Goal: Task Accomplishment & Management: Manage account settings

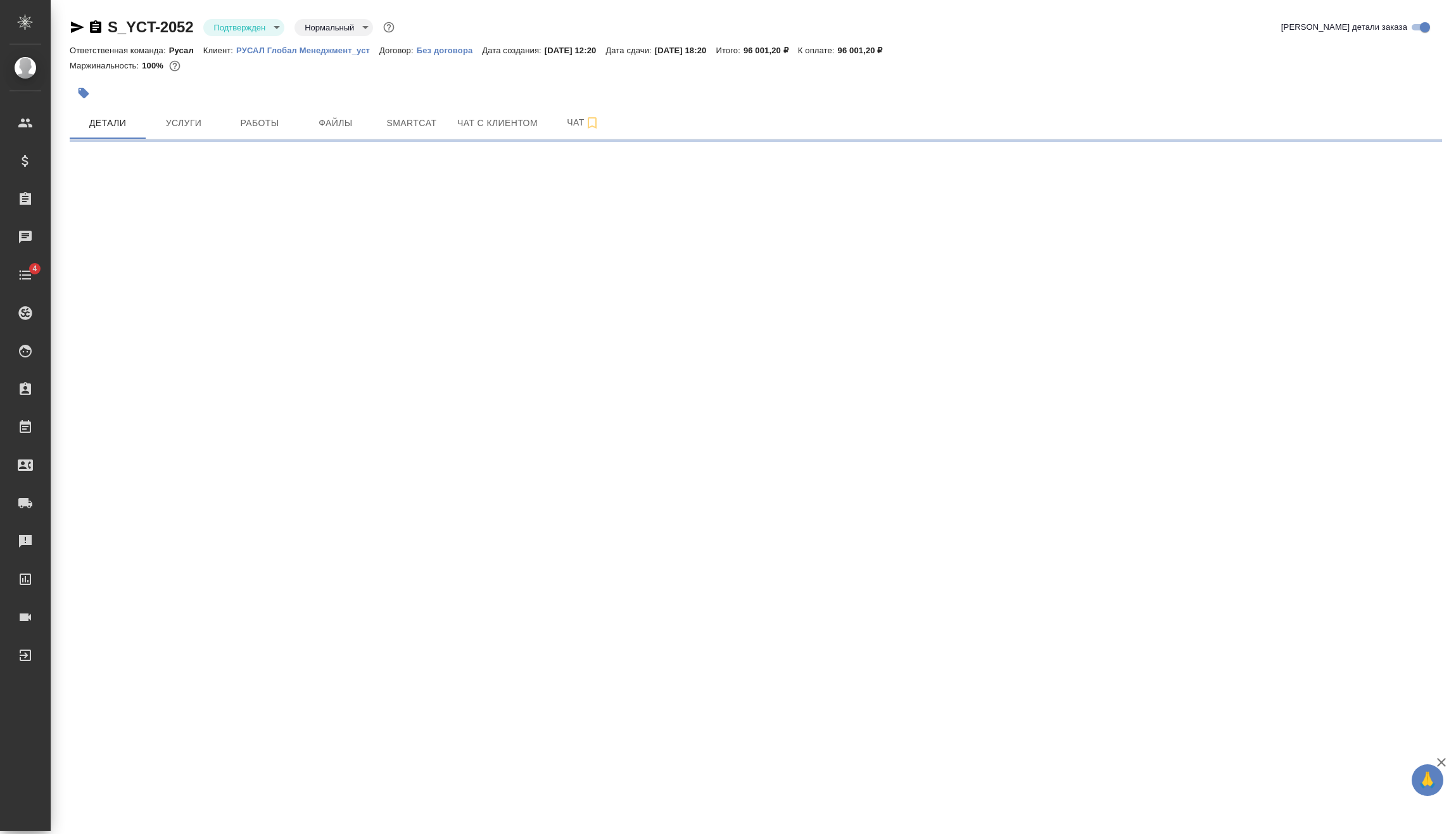
select select "RU"
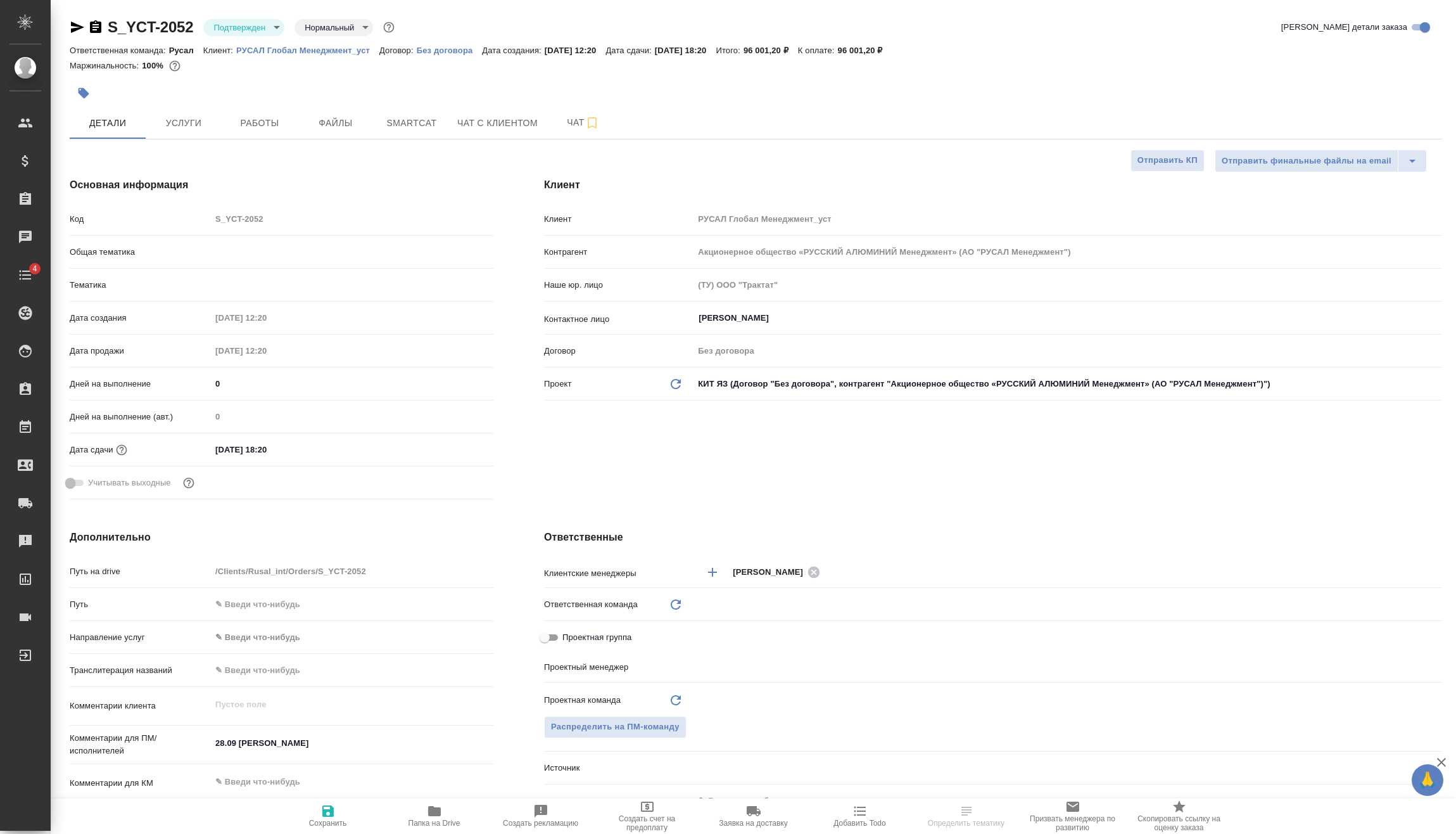
type textarea "x"
type input "Русал"
type input "Васильев Евгений"
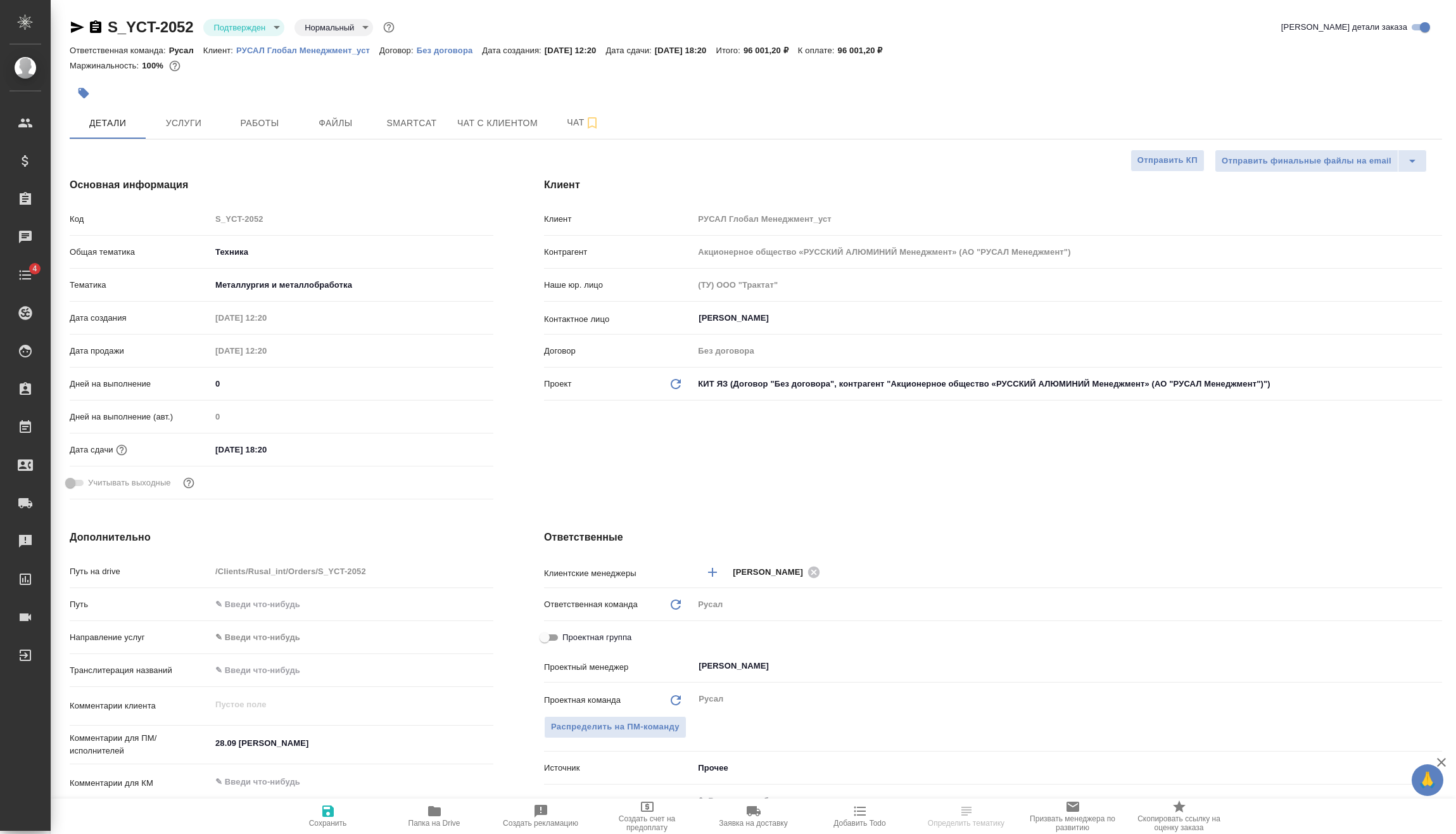
type textarea "x"
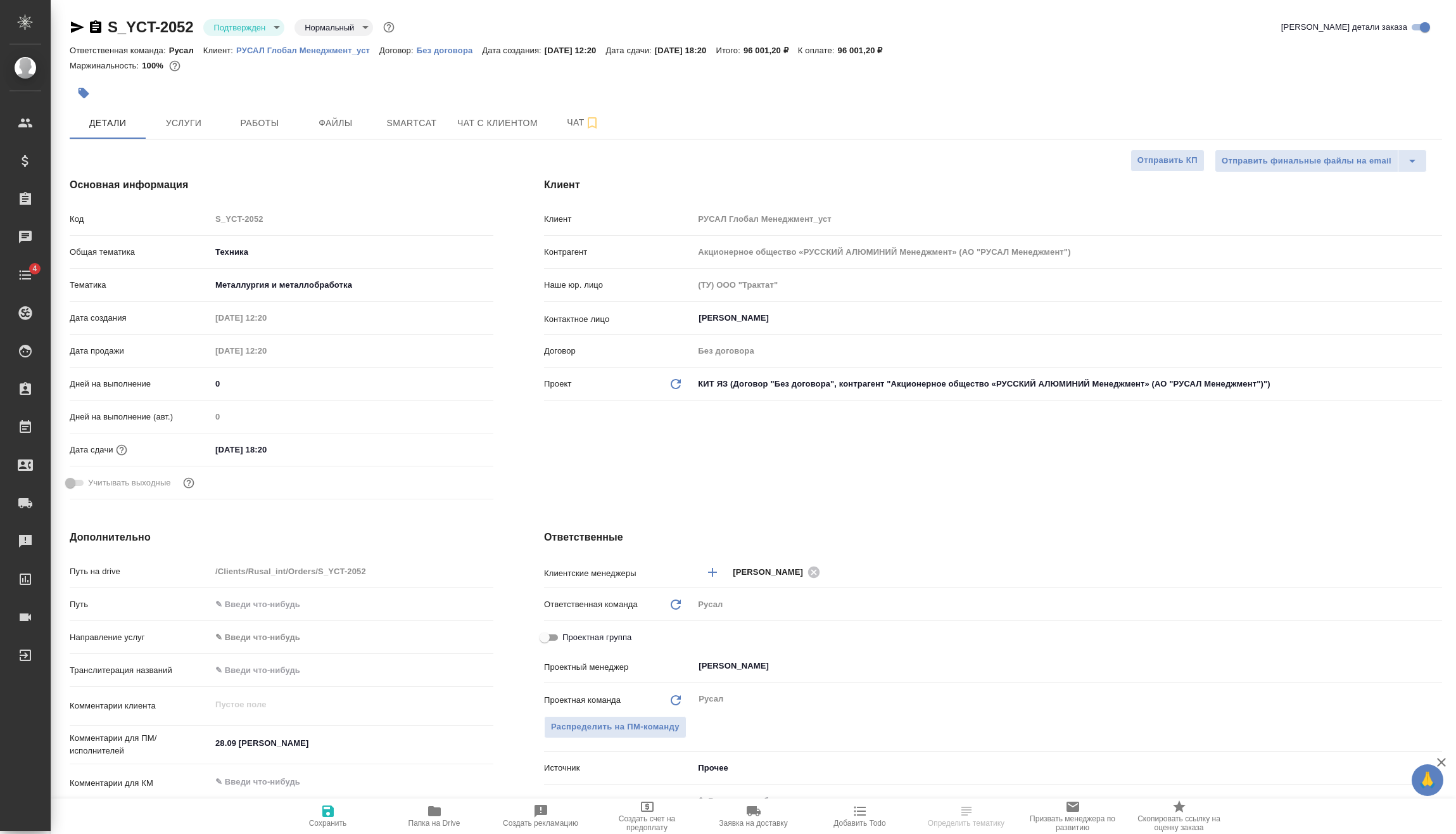
type textarea "x"
click at [203, 122] on span "Услуги" at bounding box center [183, 123] width 61 height 16
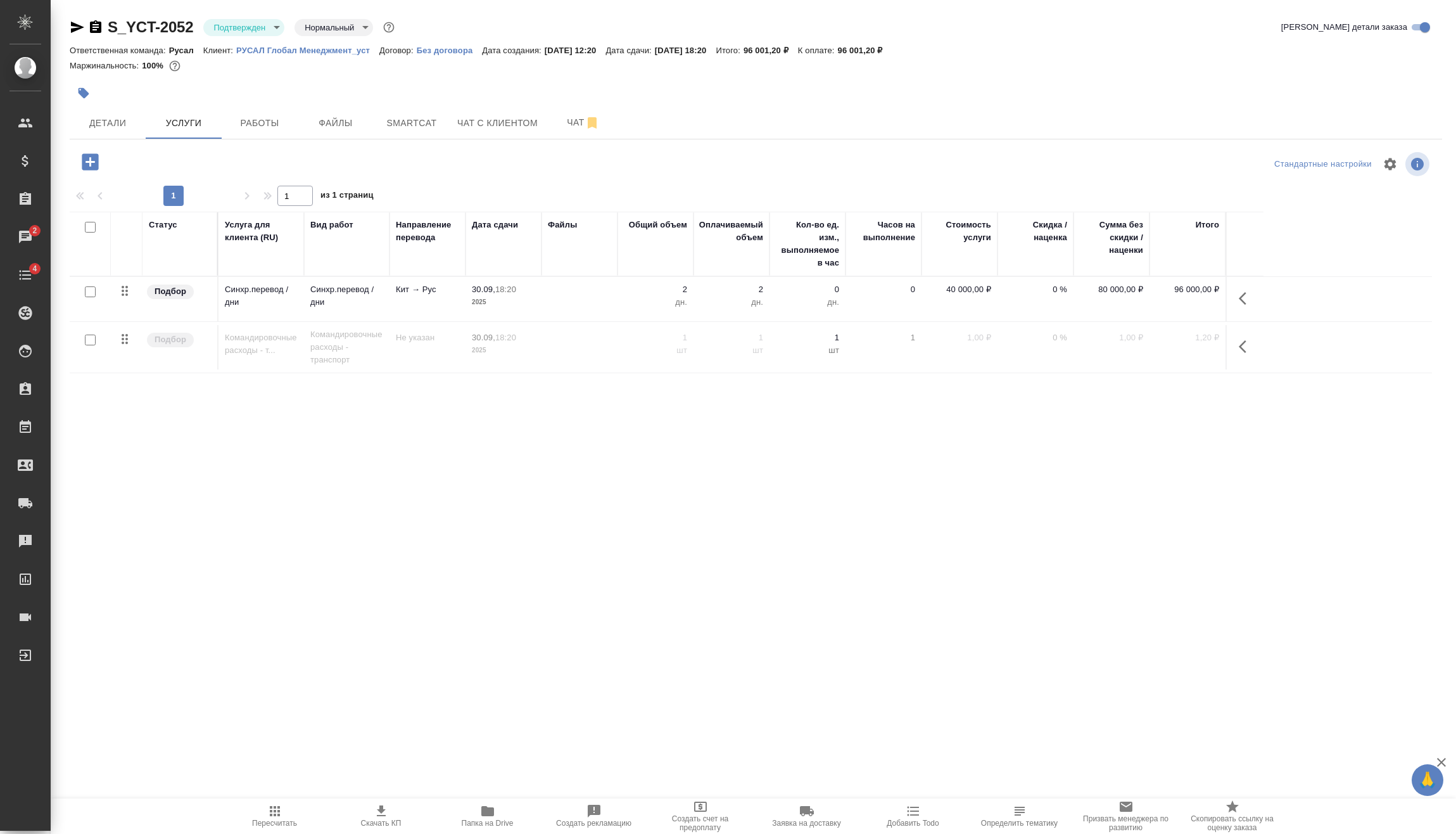
click at [91, 167] on icon "button" at bounding box center [90, 162] width 17 height 17
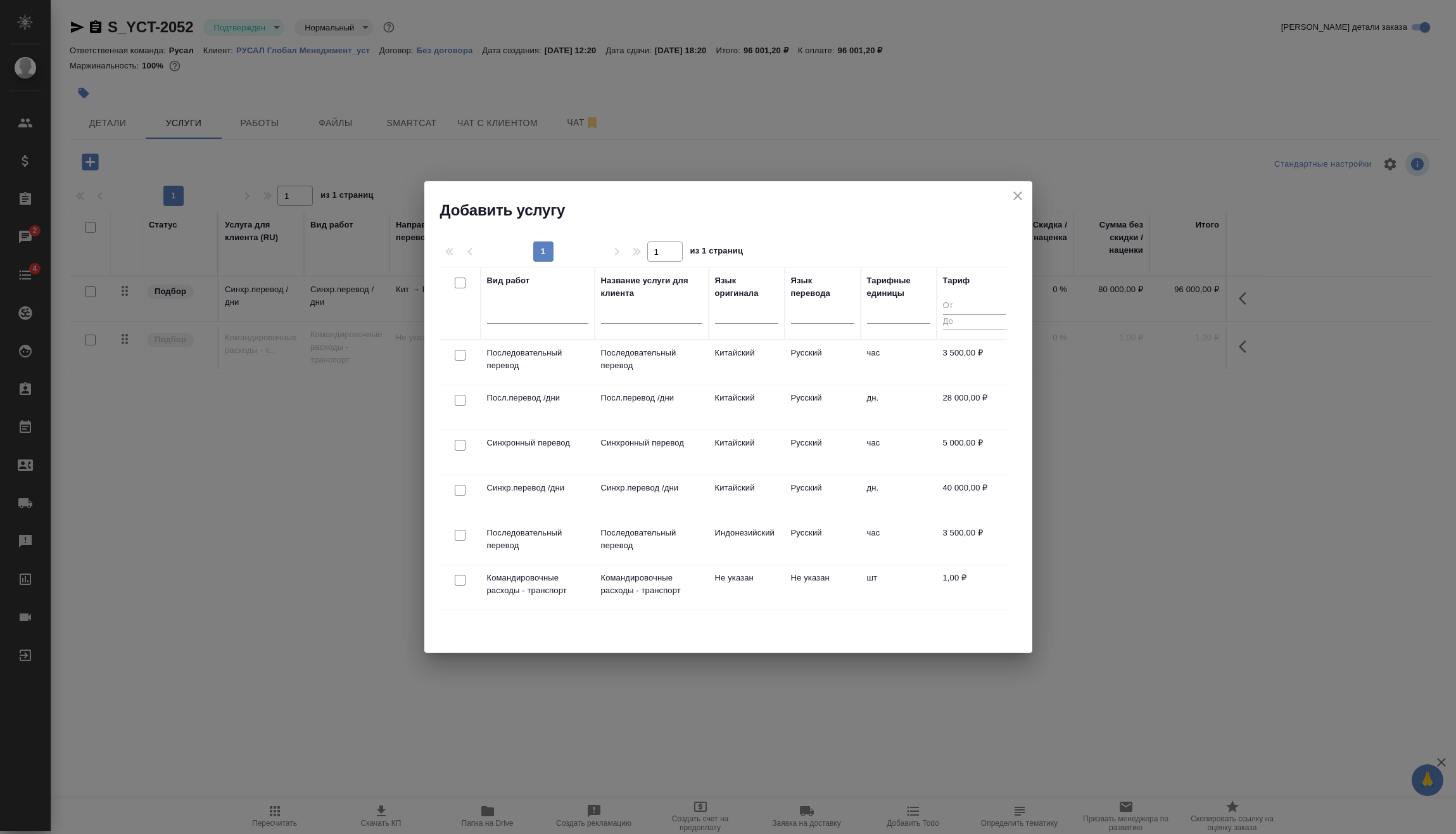
drag, startPoint x: 479, startPoint y: 457, endPoint x: 463, endPoint y: 453, distance: 16.5
click at [476, 457] on td at bounding box center [460, 452] width 41 height 44
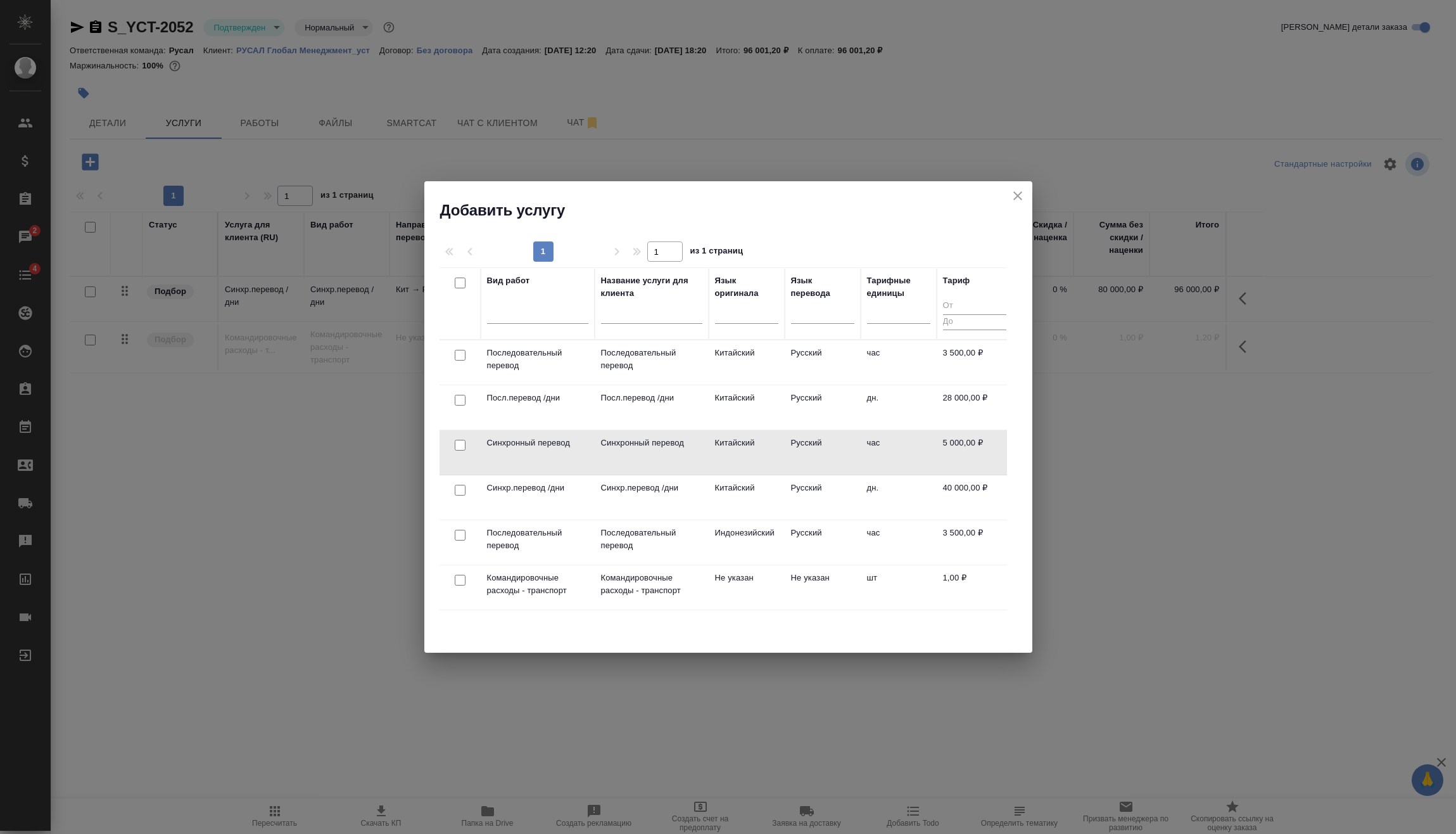
click at [455, 443] on input "checkbox" at bounding box center [460, 445] width 10 height 11
checkbox input "true"
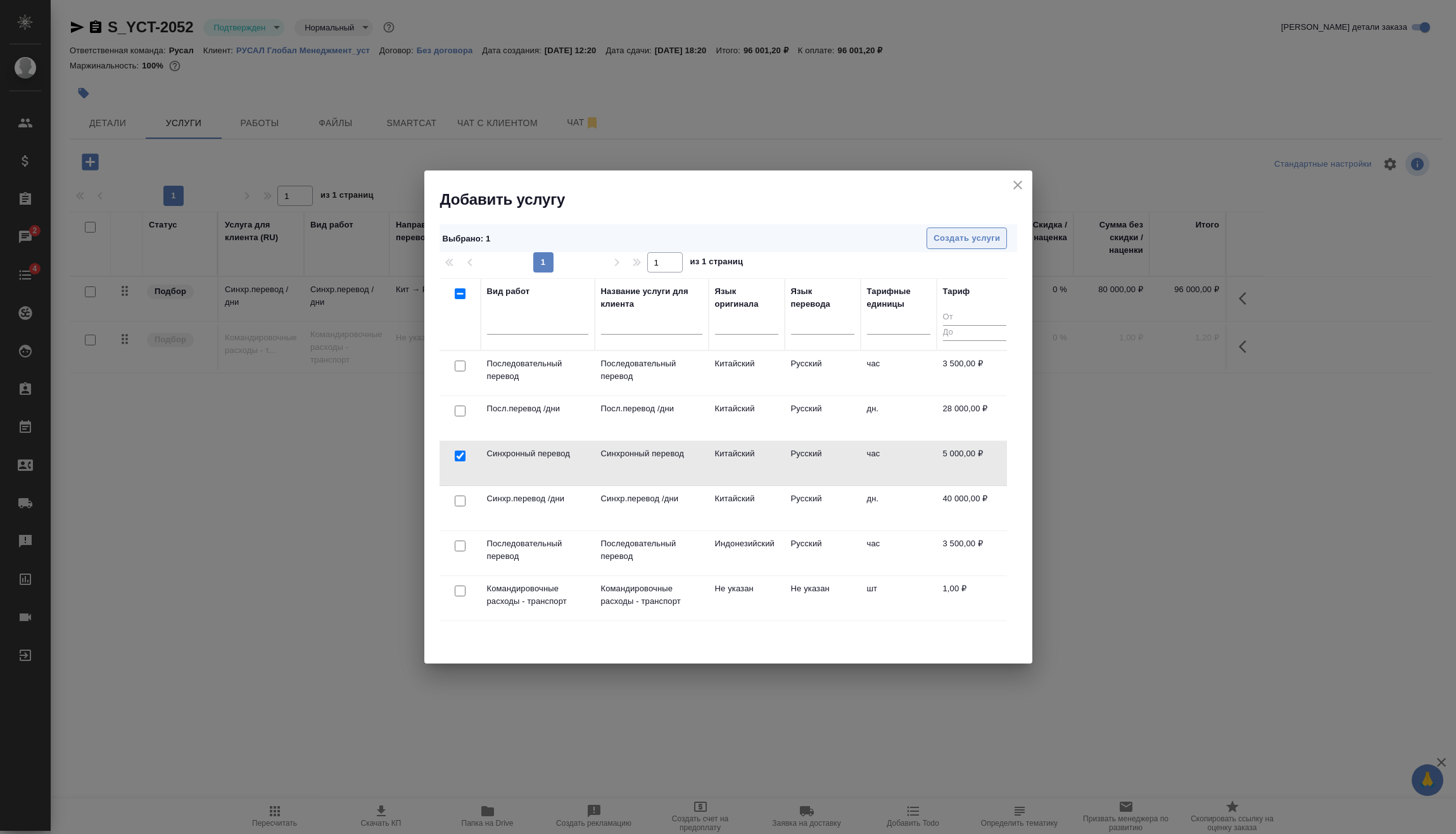
click at [951, 237] on span "Создать услуги" at bounding box center [967, 238] width 66 height 15
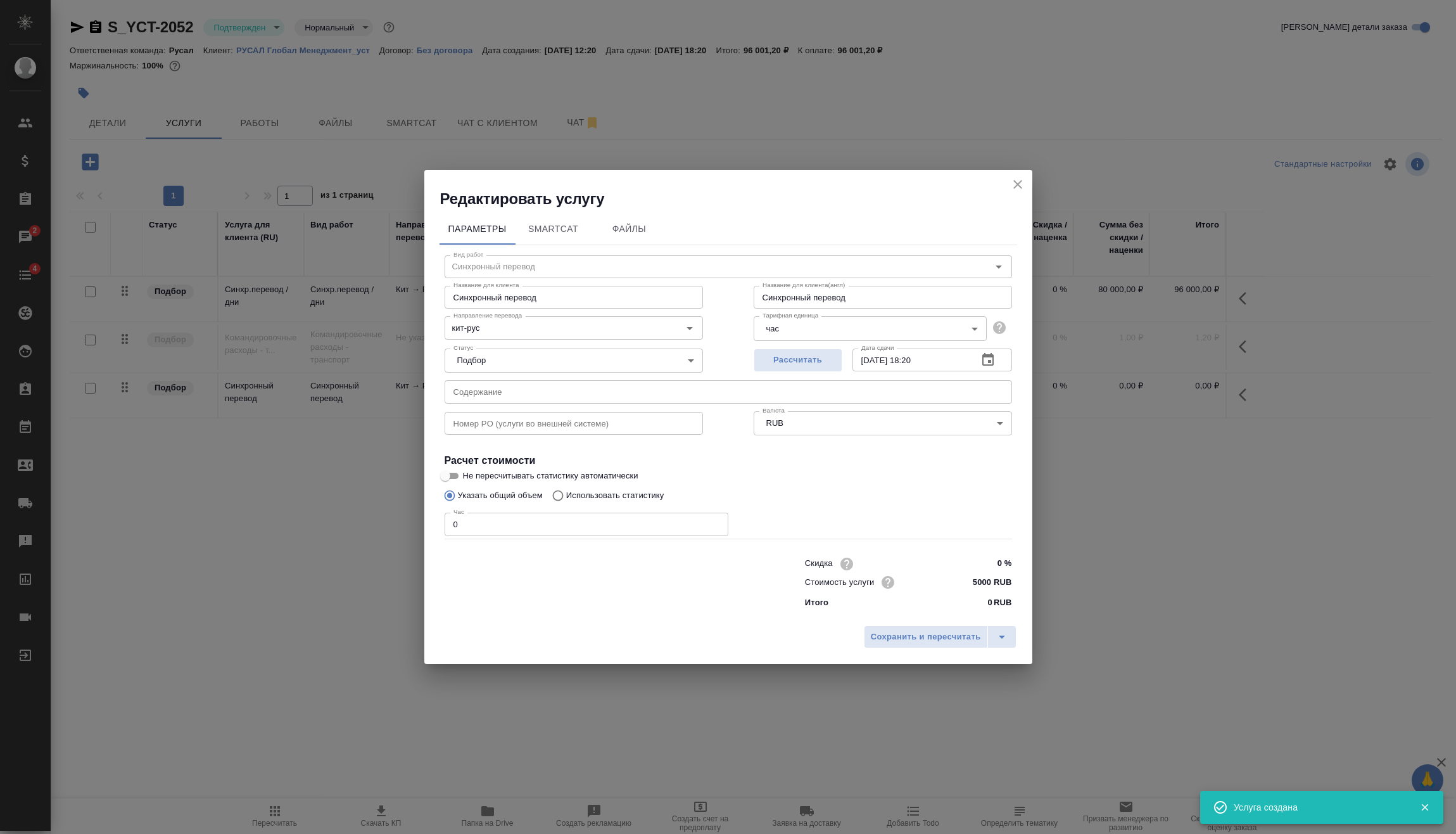
drag, startPoint x: 498, startPoint y: 523, endPoint x: 343, endPoint y: 532, distance: 155.3
click at [370, 531] on div "Редактировать услугу Параметры SmartCat Файлы Вид работ Синхронный перевод Вид …" at bounding box center [728, 417] width 1456 height 834
type input "3"
click at [902, 632] on span "Сохранить и пересчитать" at bounding box center [925, 637] width 110 height 15
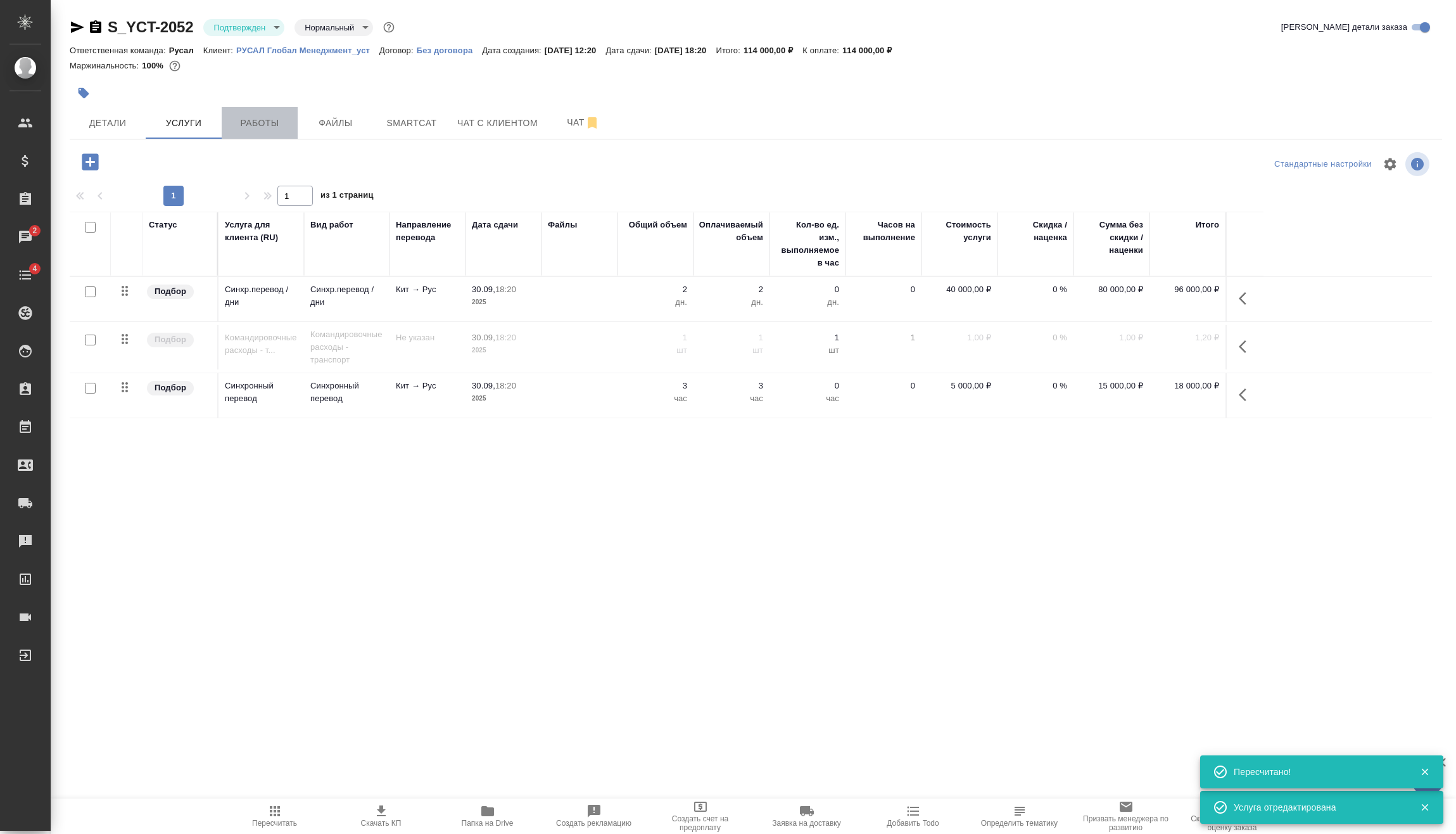
click at [259, 118] on span "Работы" at bounding box center [260, 123] width 61 height 16
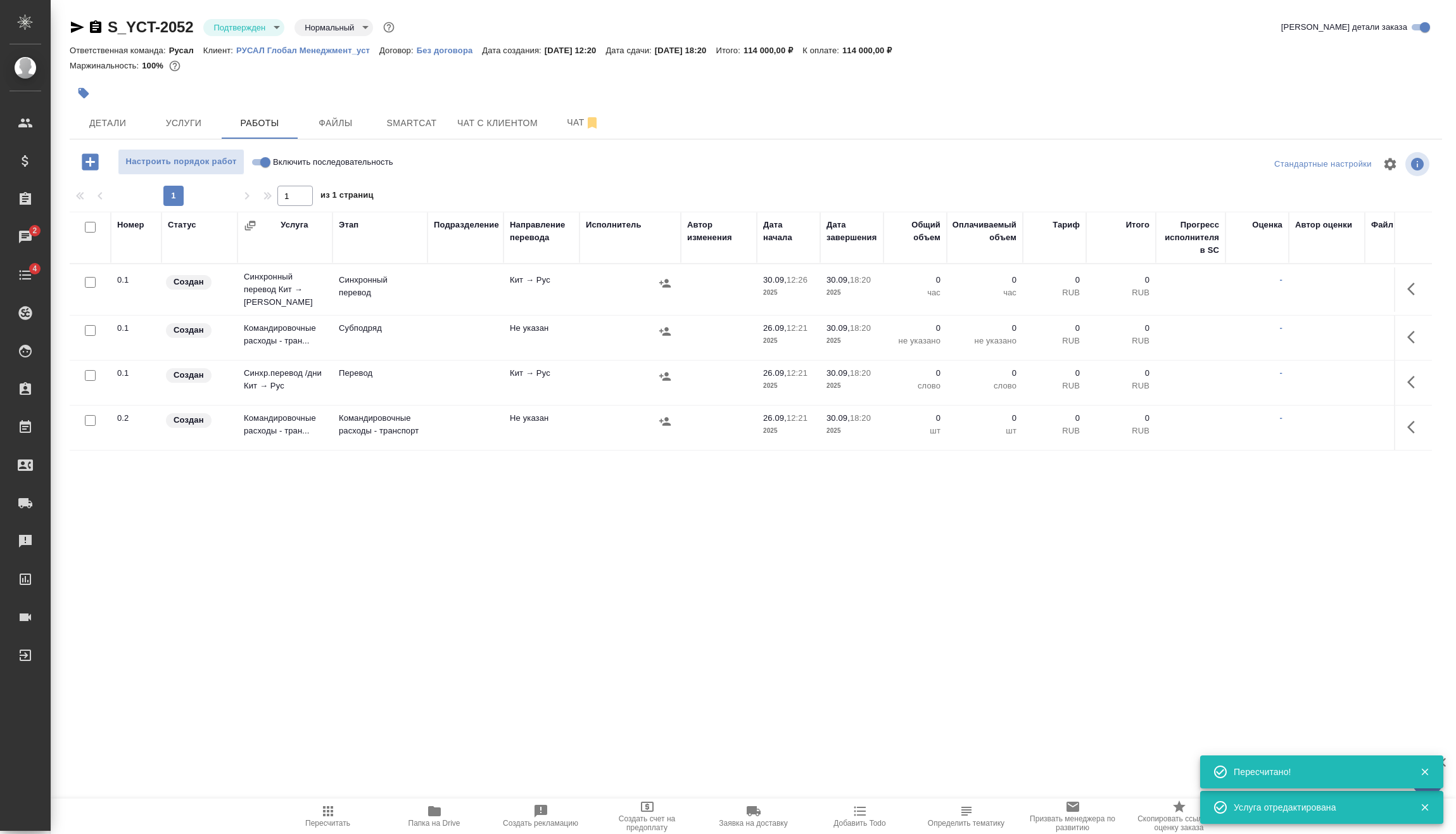
click at [276, 25] on body "🙏 .cls-1 fill:#fff; AWATERA Vasilev Evgeniy Клиенты Спецификации Заказы 2 Чаты …" at bounding box center [728, 417] width 1456 height 834
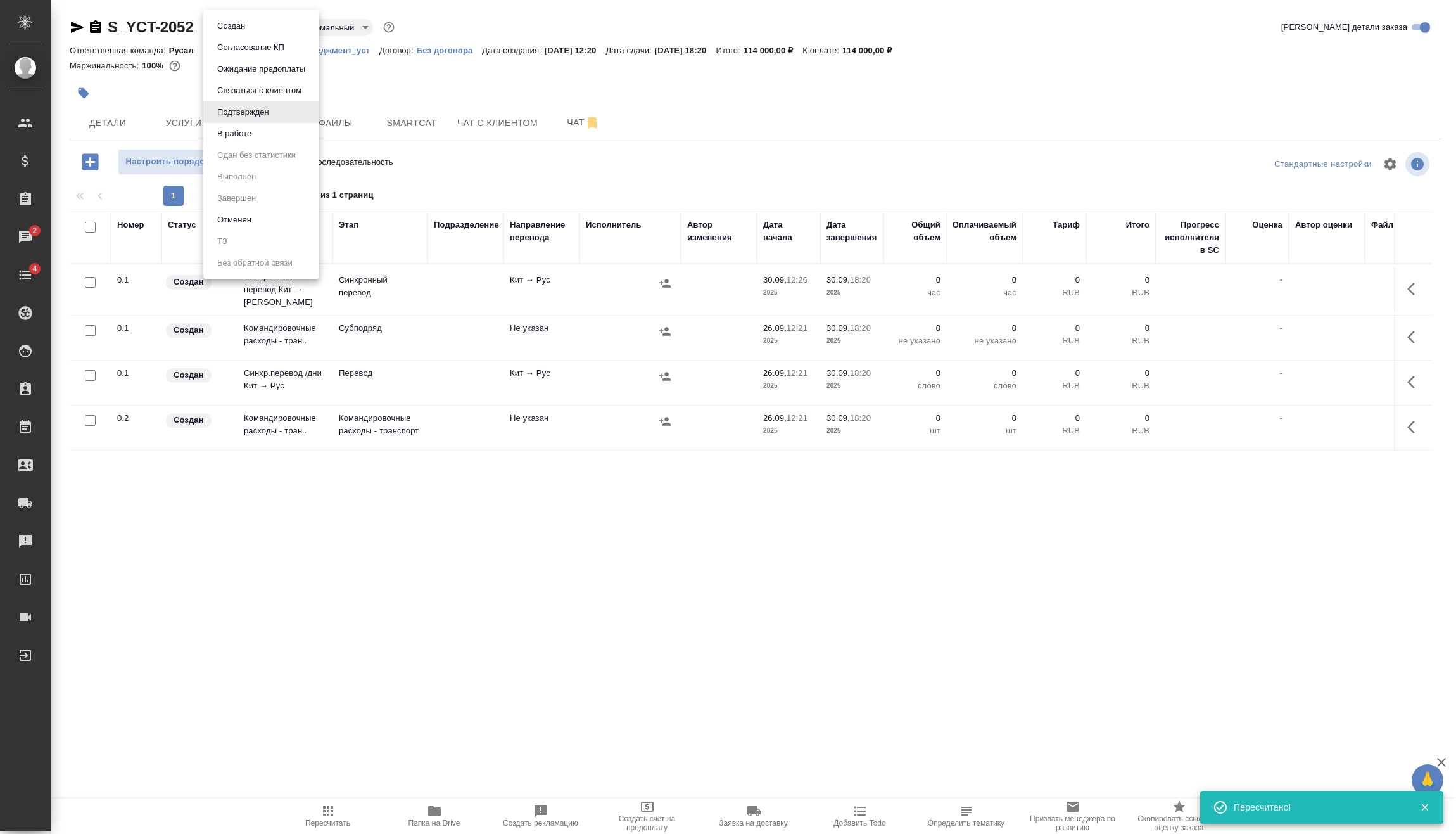
click at [268, 137] on li "В работе" at bounding box center [261, 134] width 116 height 22
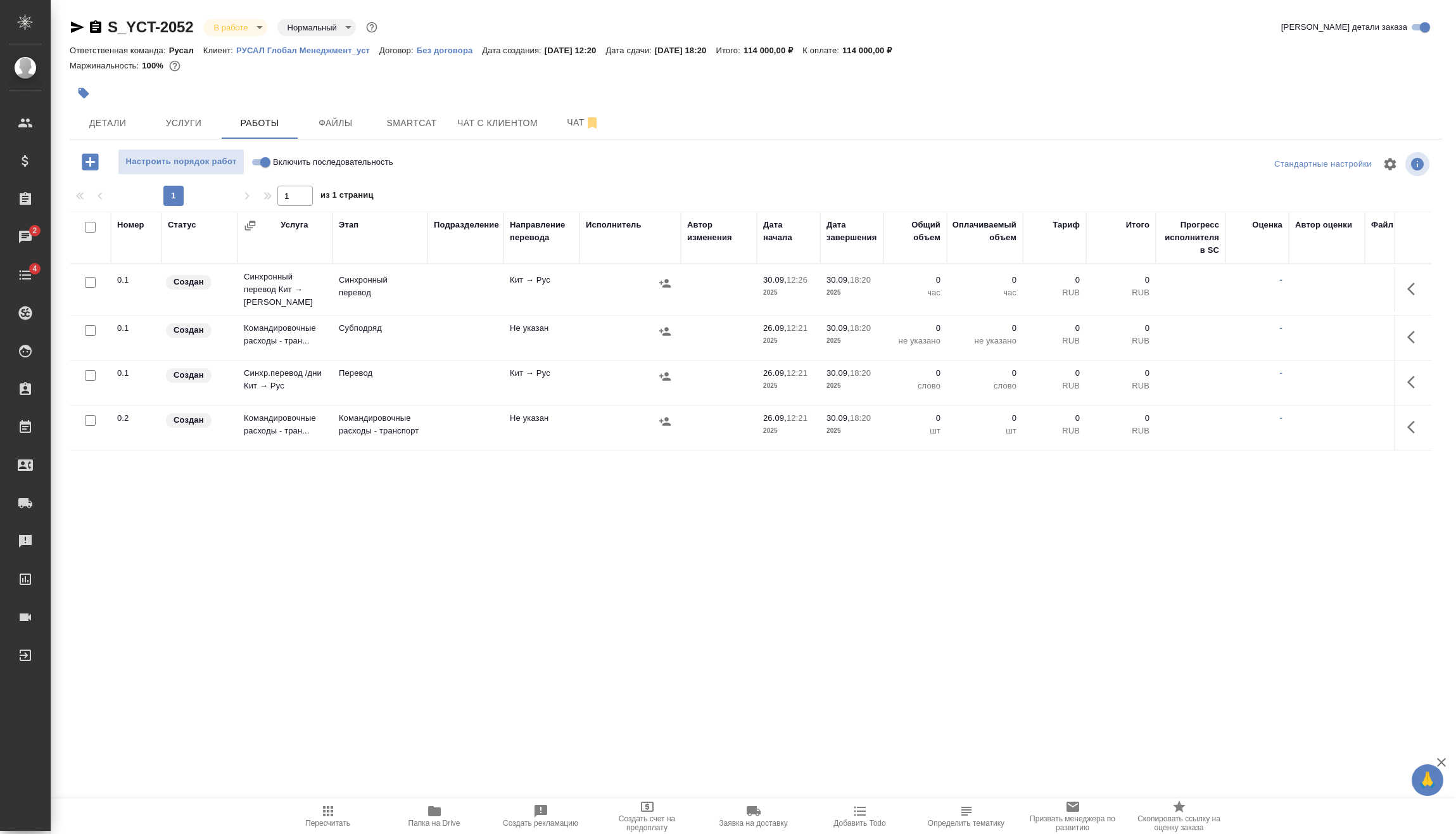
click at [259, 156] on input "Включить последовательность" at bounding box center [265, 162] width 46 height 15
checkbox input "true"
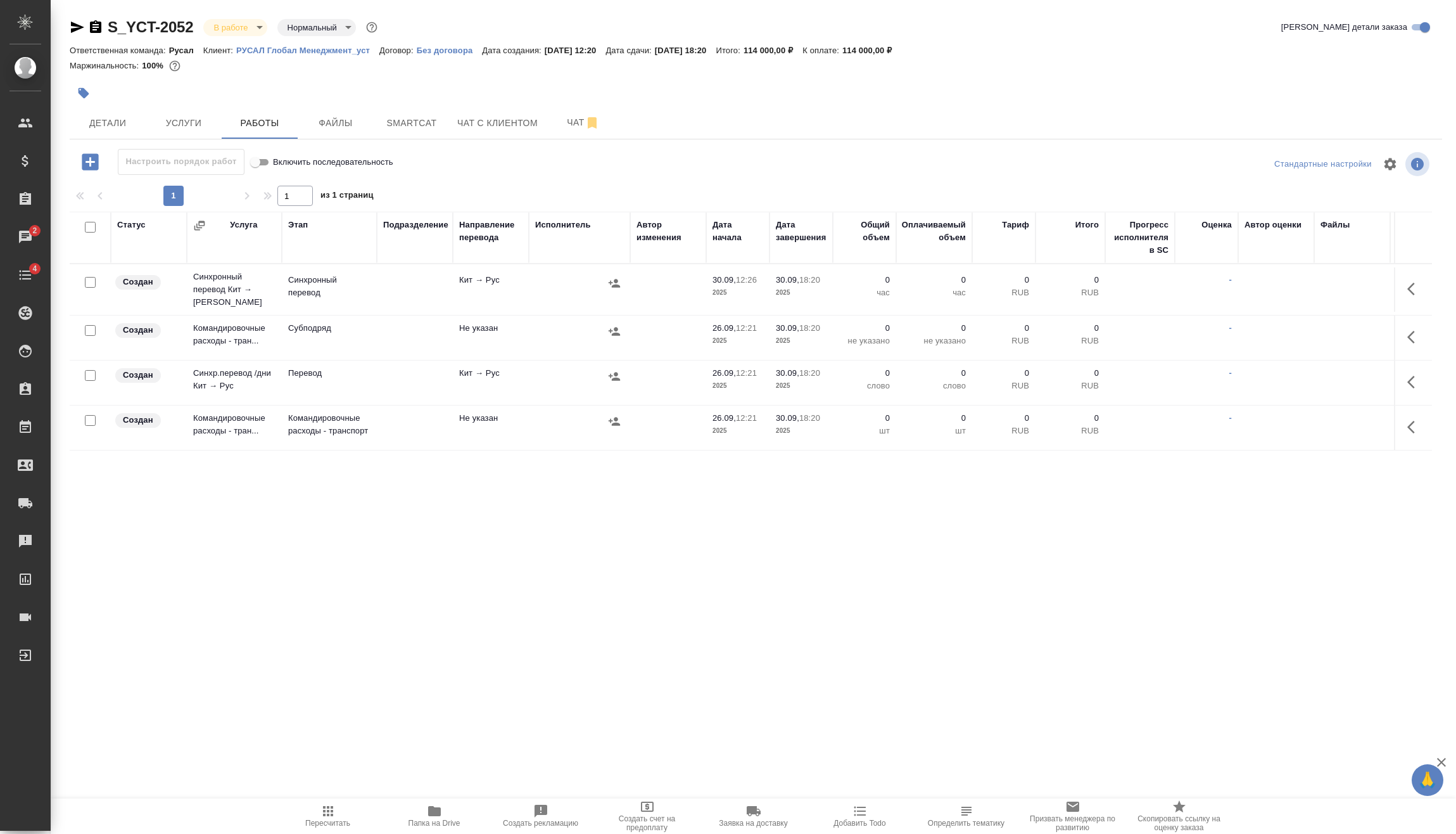
click at [90, 370] on input "checkbox" at bounding box center [90, 375] width 10 height 11
checkbox input "true"
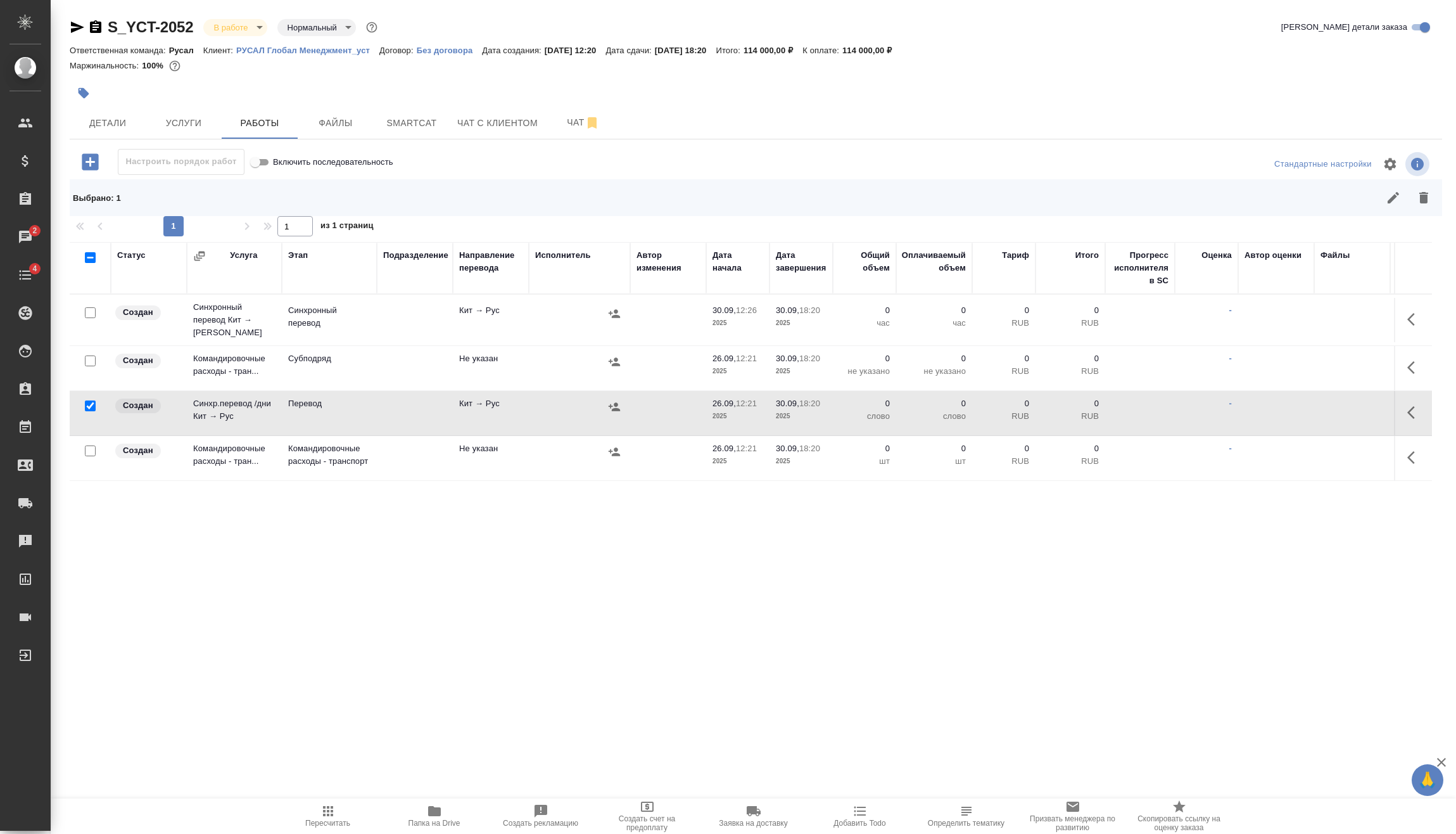
click at [90, 352] on div at bounding box center [90, 361] width 29 height 18
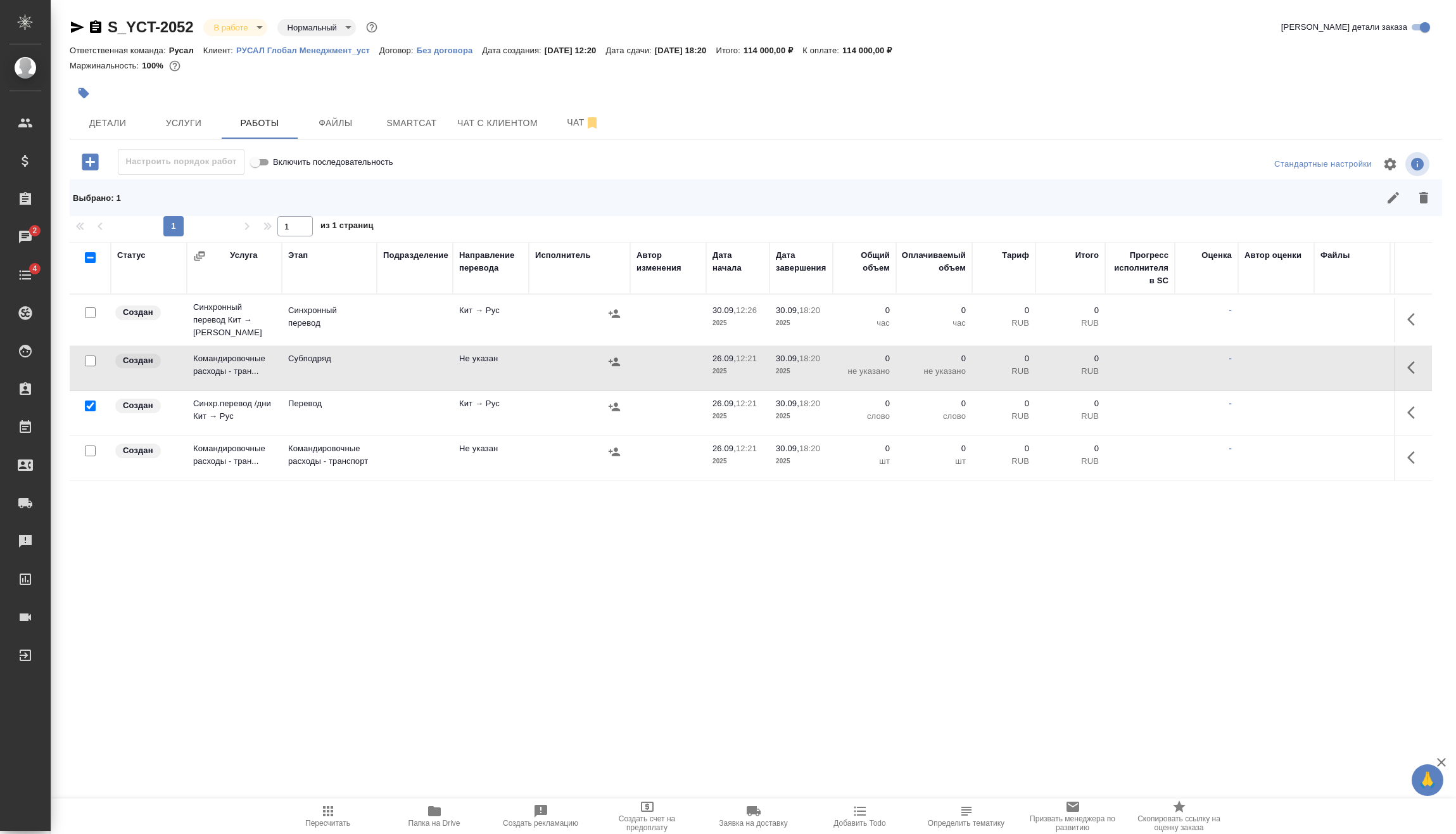
drag, startPoint x: 90, startPoint y: 353, endPoint x: 92, endPoint y: 376, distance: 23.1
click at [92, 356] on input "checkbox" at bounding box center [90, 361] width 10 height 11
checkbox input "true"
click at [92, 445] on input "checkbox" at bounding box center [90, 450] width 10 height 11
checkbox input "true"
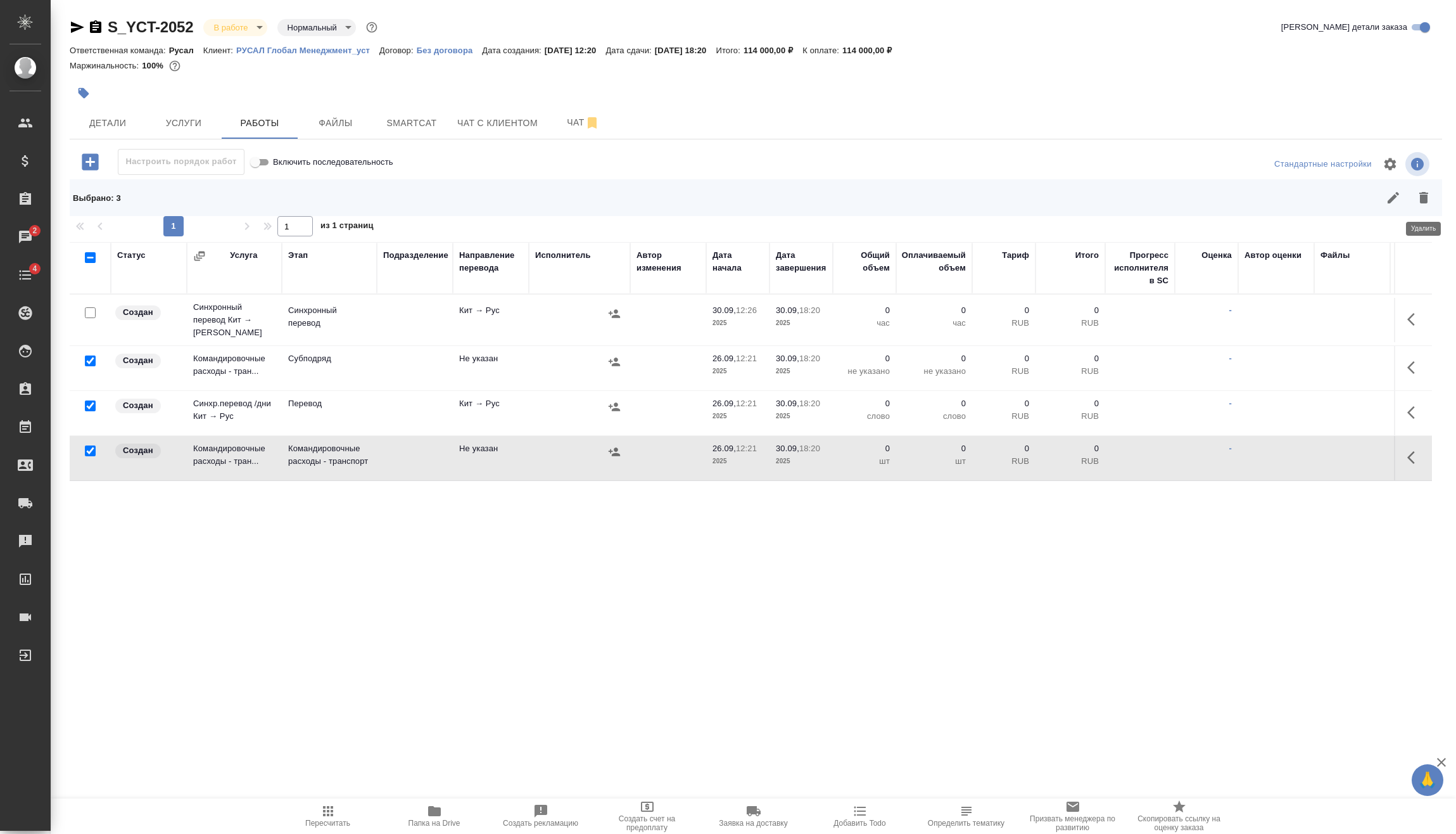
click at [1421, 194] on icon "button" at bounding box center [1424, 197] width 9 height 11
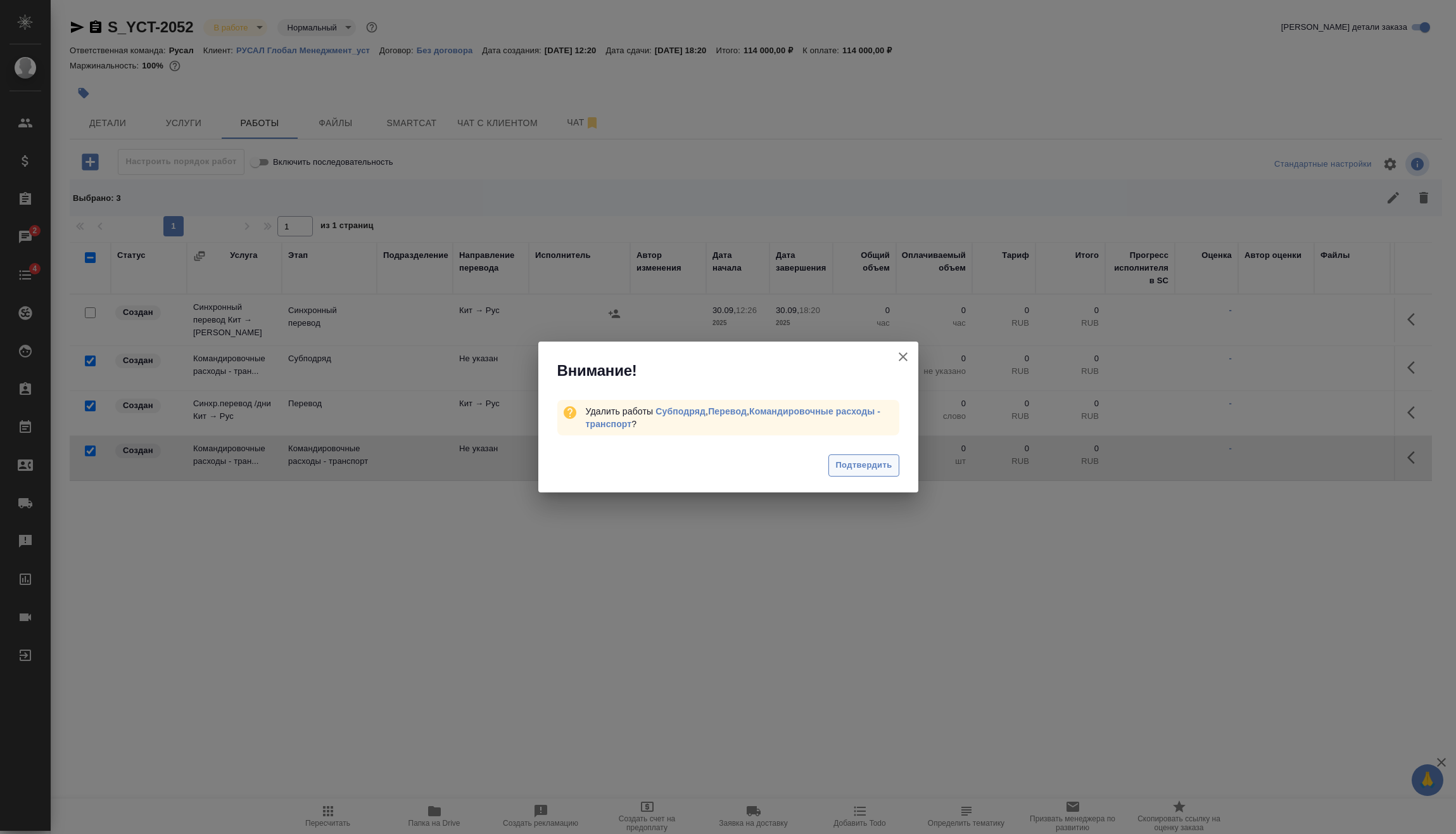
click at [876, 464] on span "Подтвердить" at bounding box center [864, 465] width 57 height 15
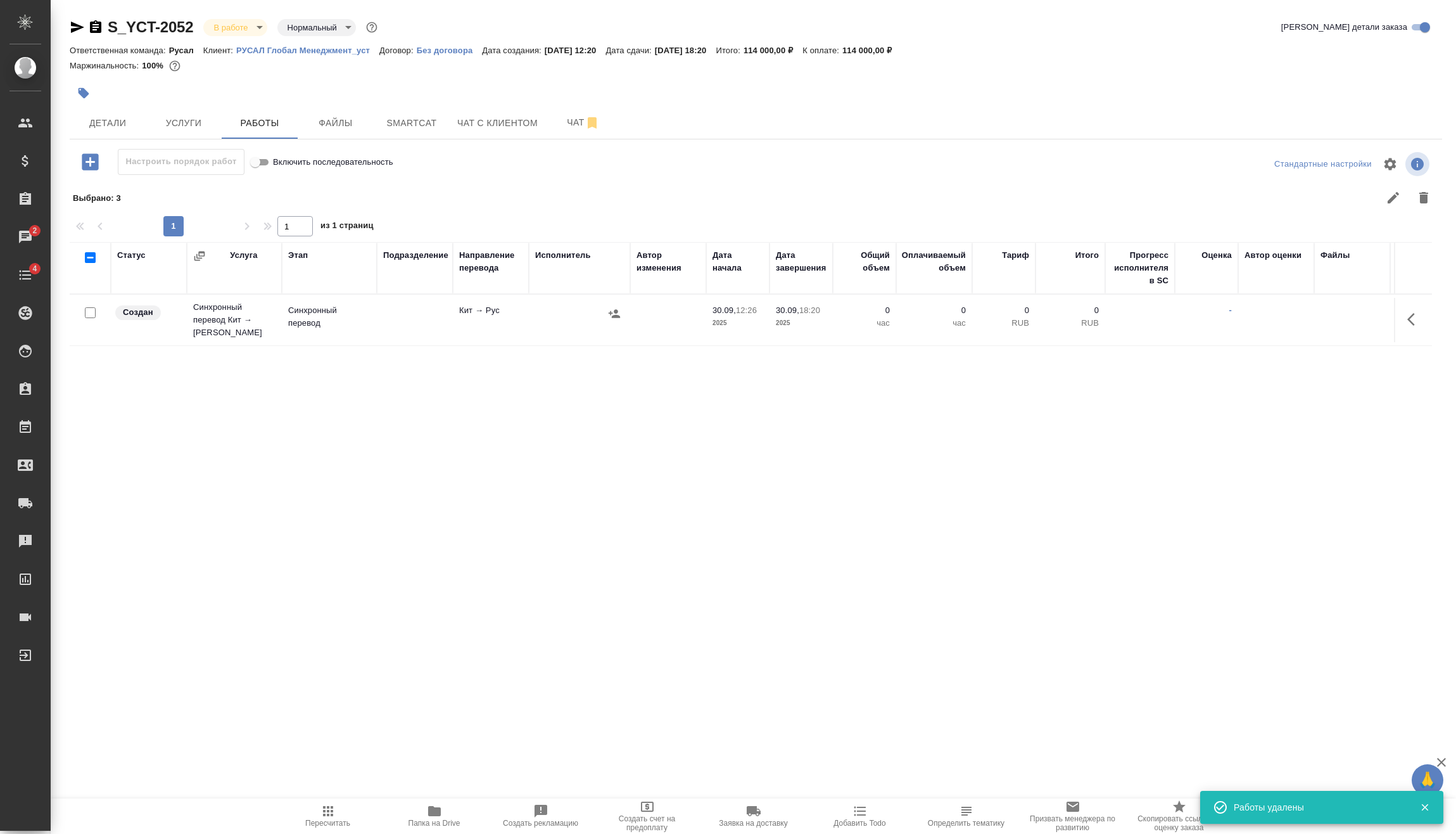
click at [98, 165] on icon "button" at bounding box center [90, 162] width 17 height 17
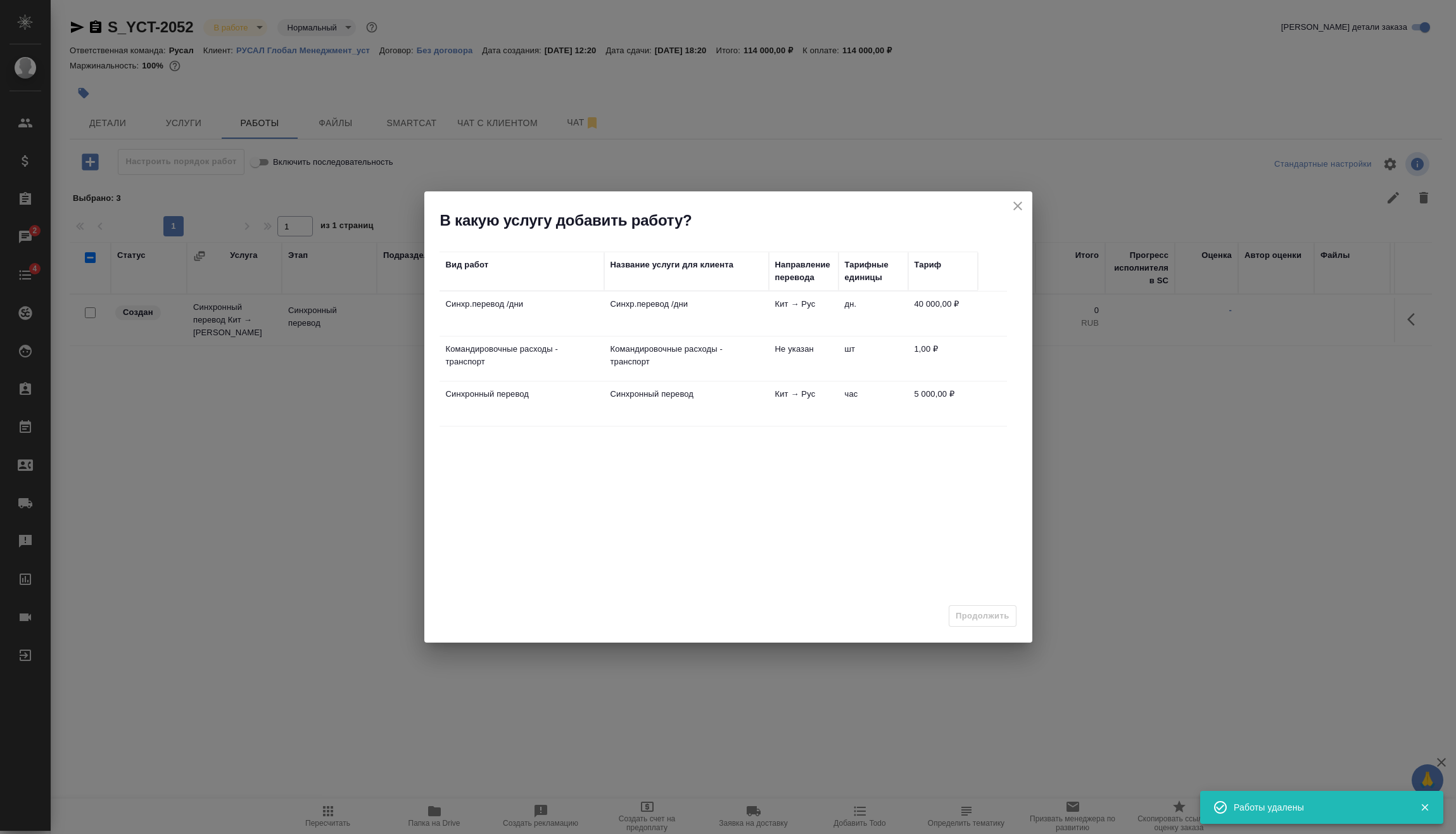
click at [782, 361] on td "Не указан" at bounding box center [804, 358] width 70 height 44
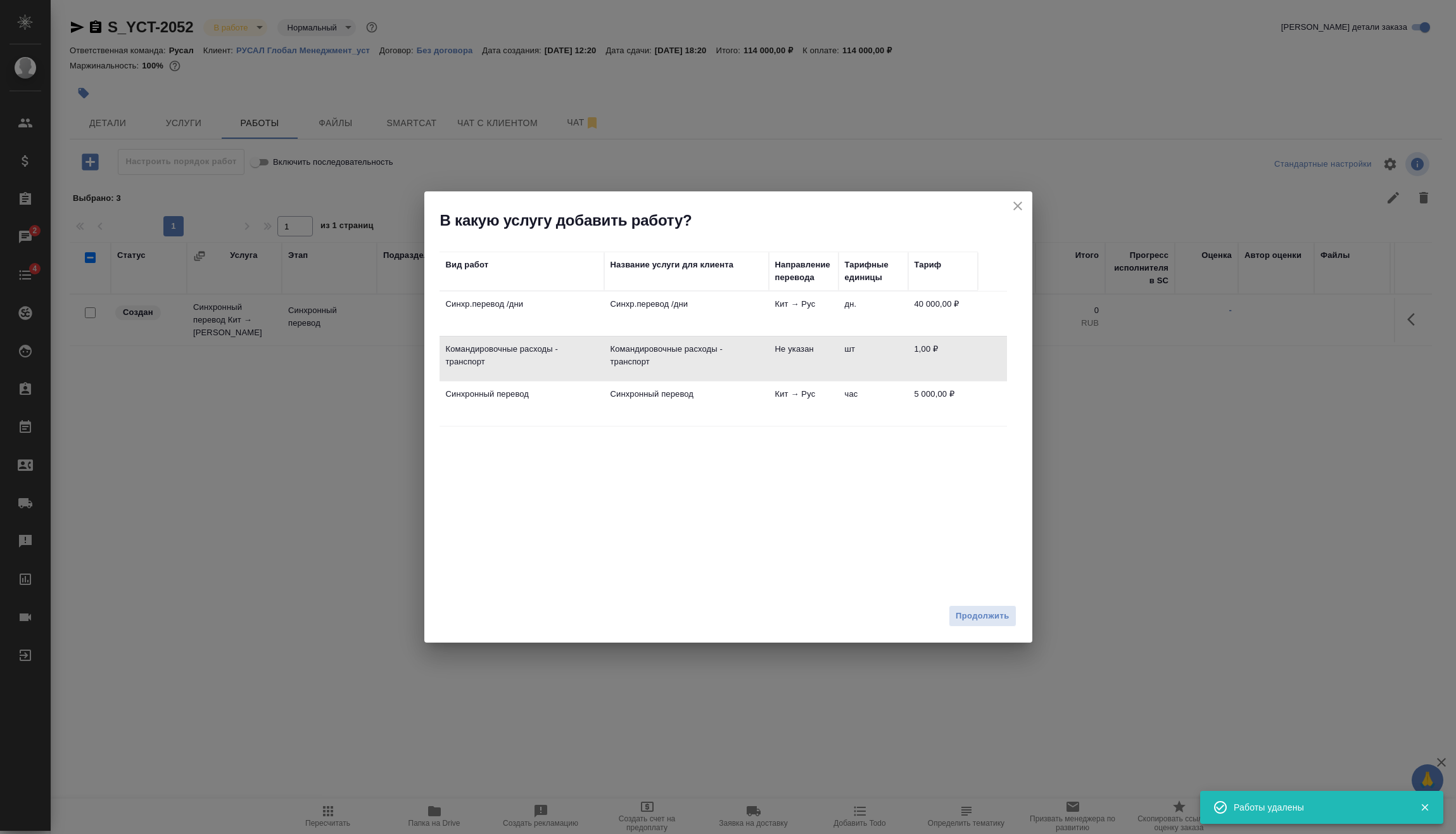
click at [782, 361] on td "Не указан" at bounding box center [804, 358] width 70 height 44
click at [993, 618] on span "Продолжить" at bounding box center [982, 616] width 53 height 15
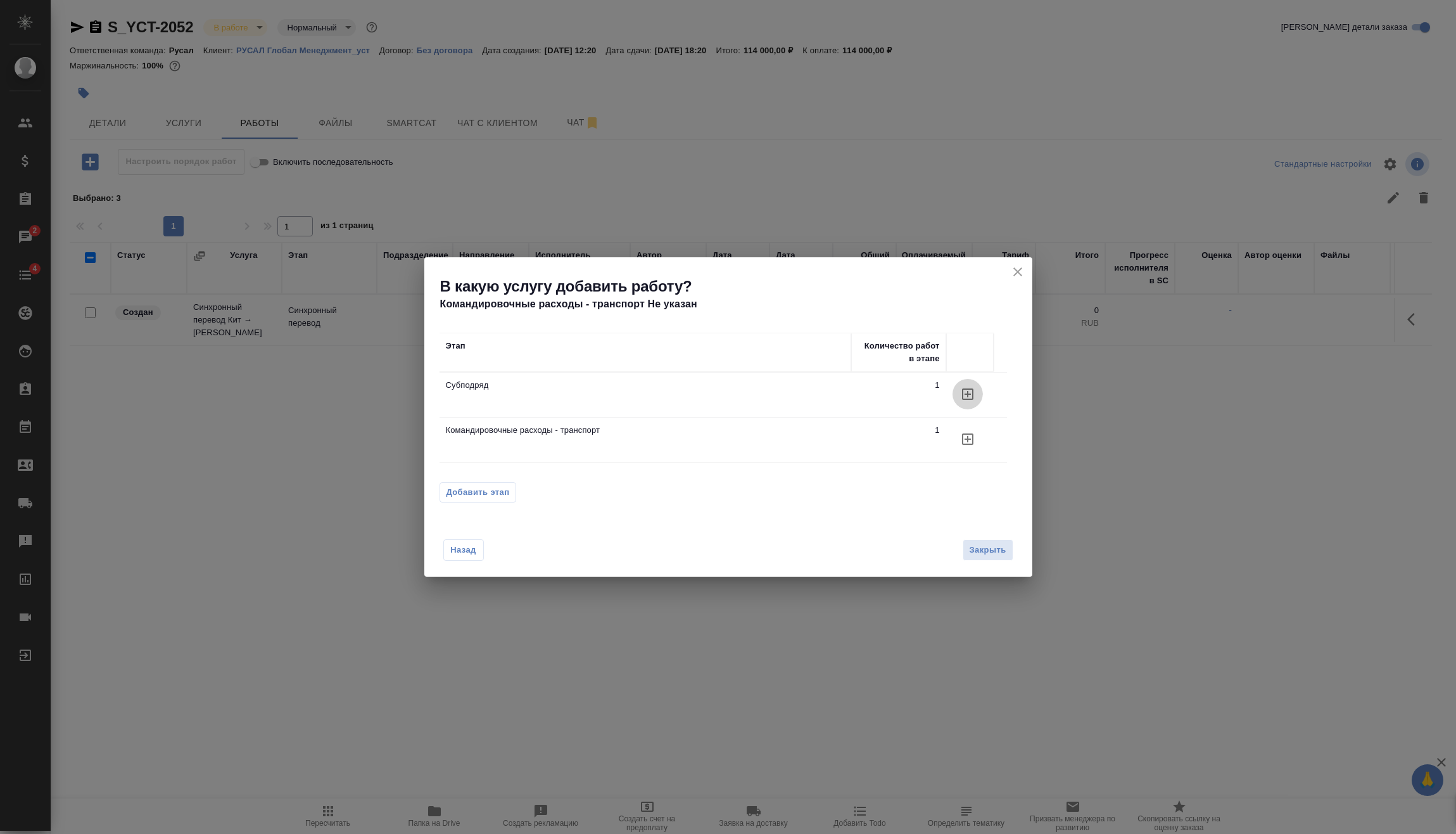
click at [971, 399] on icon "button" at bounding box center [967, 394] width 11 height 11
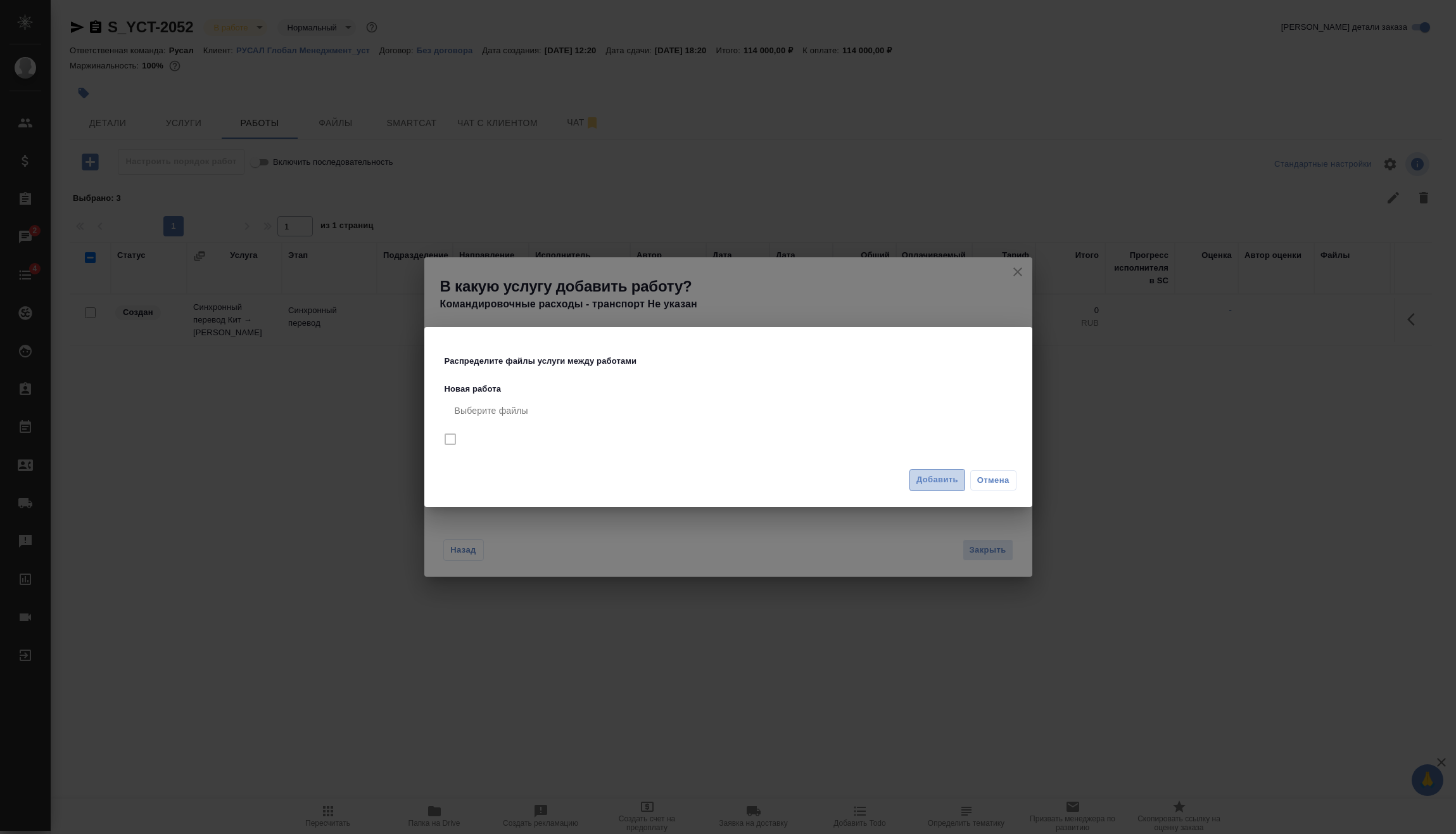
click at [946, 481] on span "Добавить" at bounding box center [937, 480] width 42 height 15
click at [999, 478] on span "Отмена" at bounding box center [993, 480] width 32 height 13
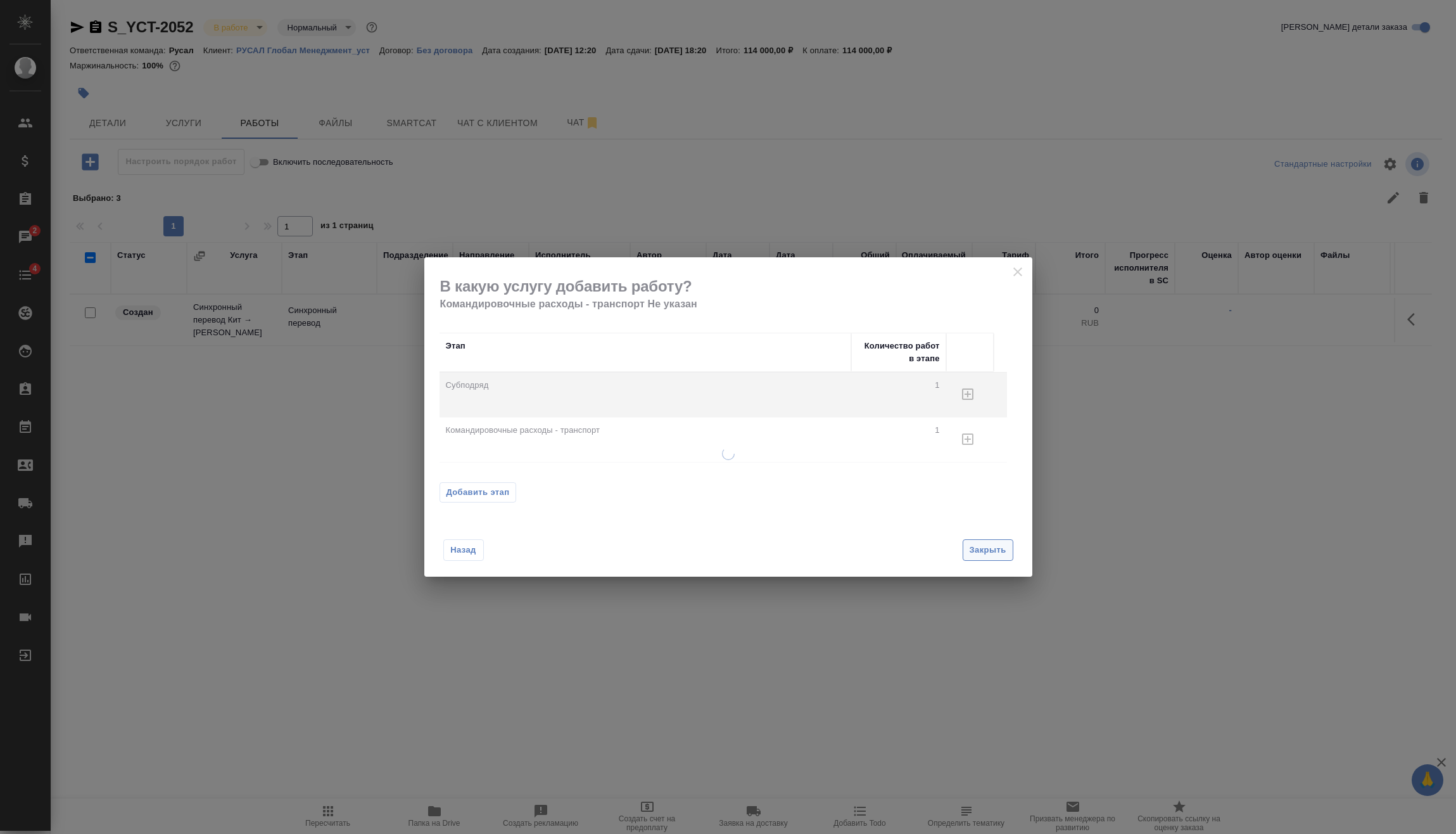
click at [999, 550] on span "Закрыть" at bounding box center [988, 550] width 36 height 15
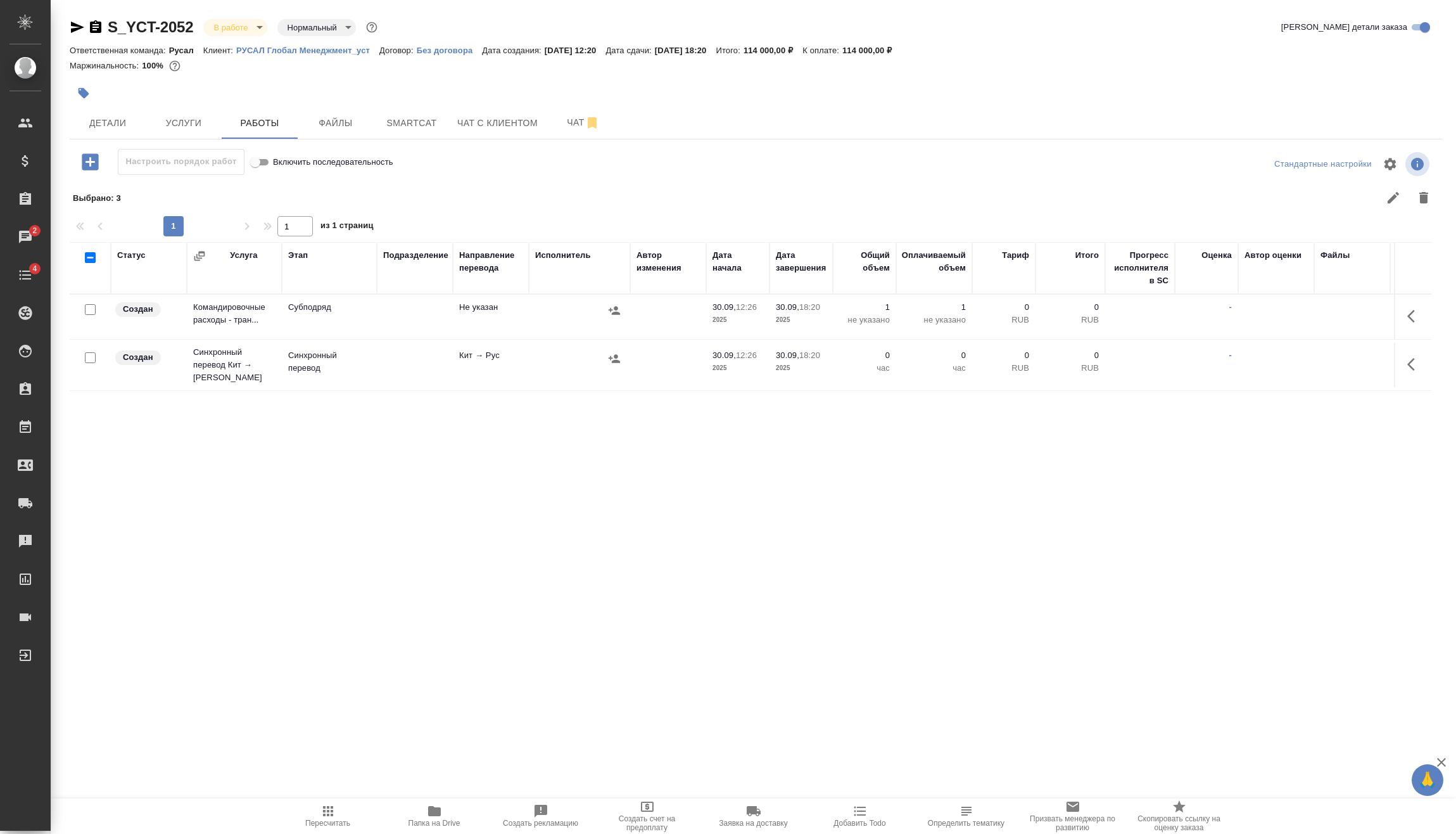
click at [91, 355] on input "checkbox" at bounding box center [90, 357] width 10 height 11
checkbox input "true"
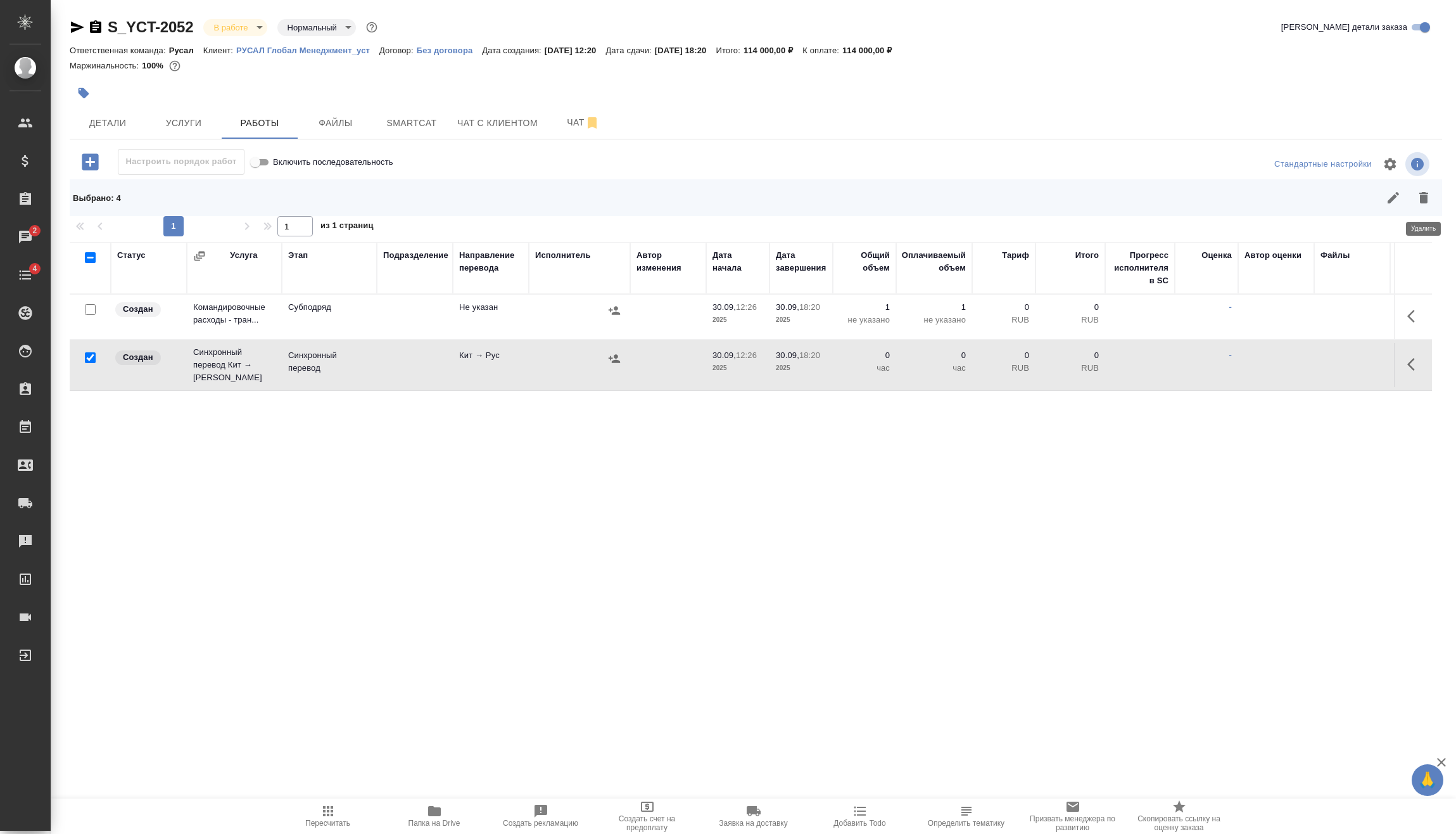
click at [1434, 200] on button "button" at bounding box center [1423, 197] width 30 height 30
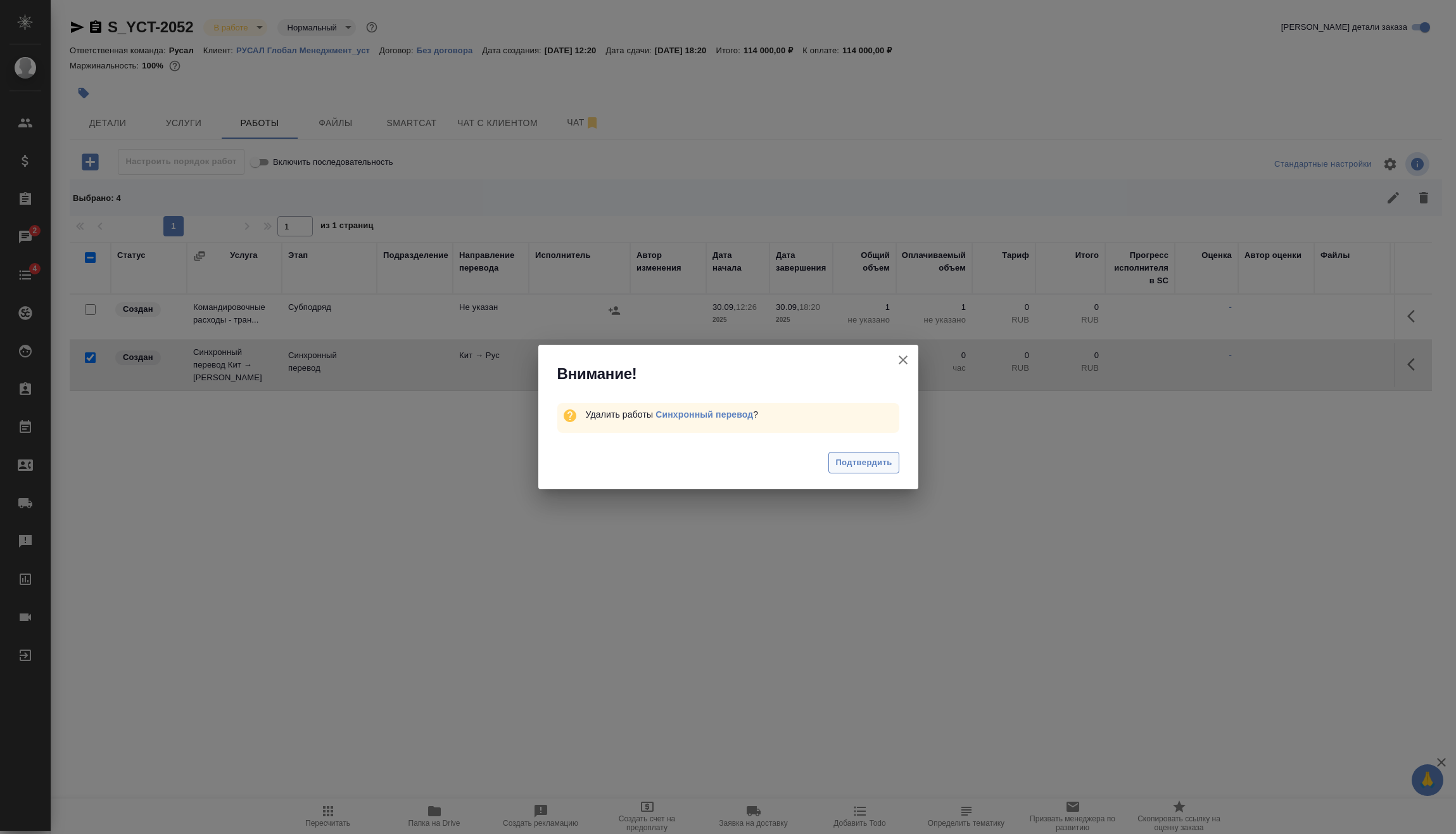
click at [868, 467] on span "Подтвердить" at bounding box center [864, 463] width 57 height 15
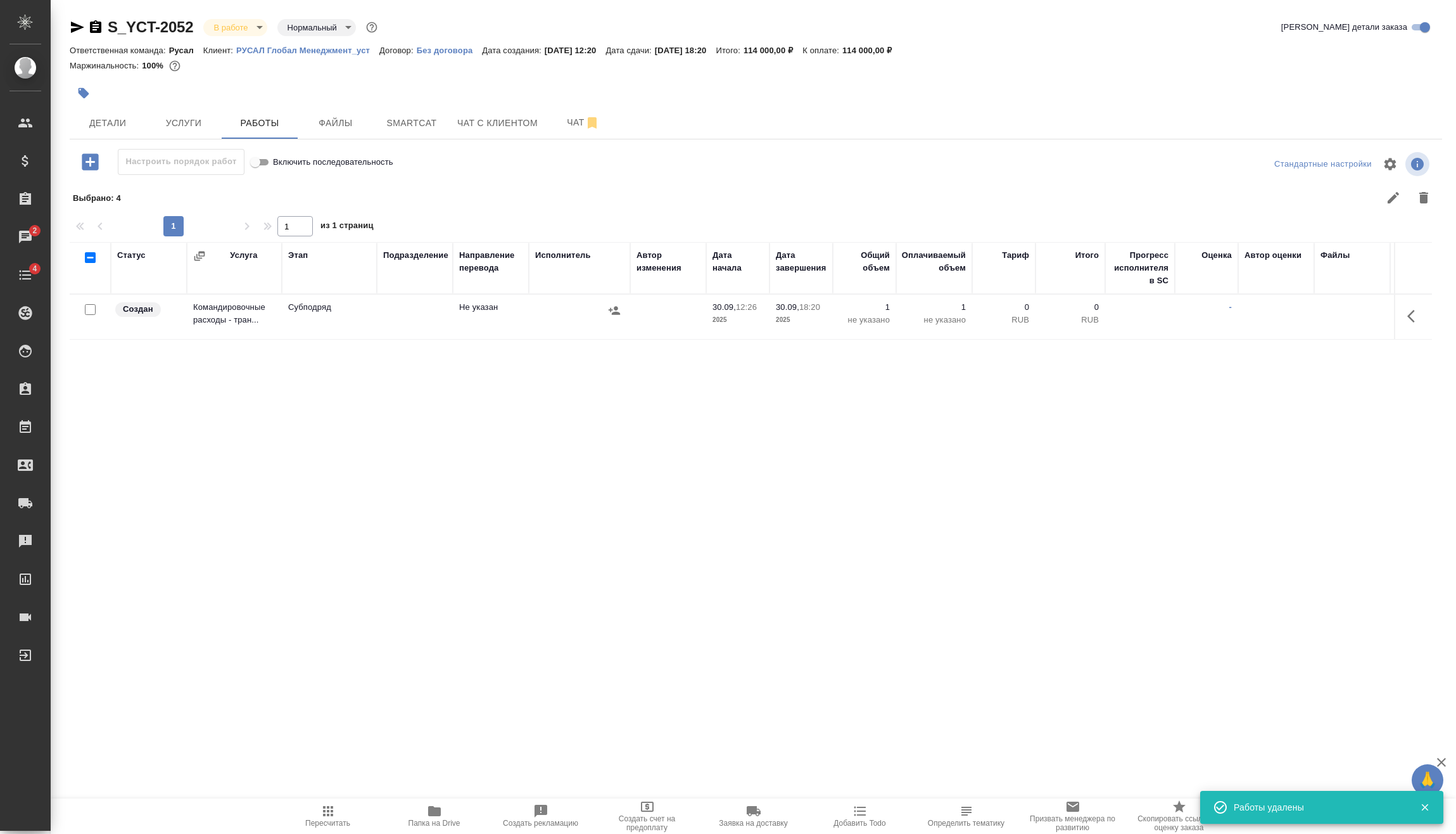
click at [1406, 319] on button "button" at bounding box center [1415, 316] width 30 height 30
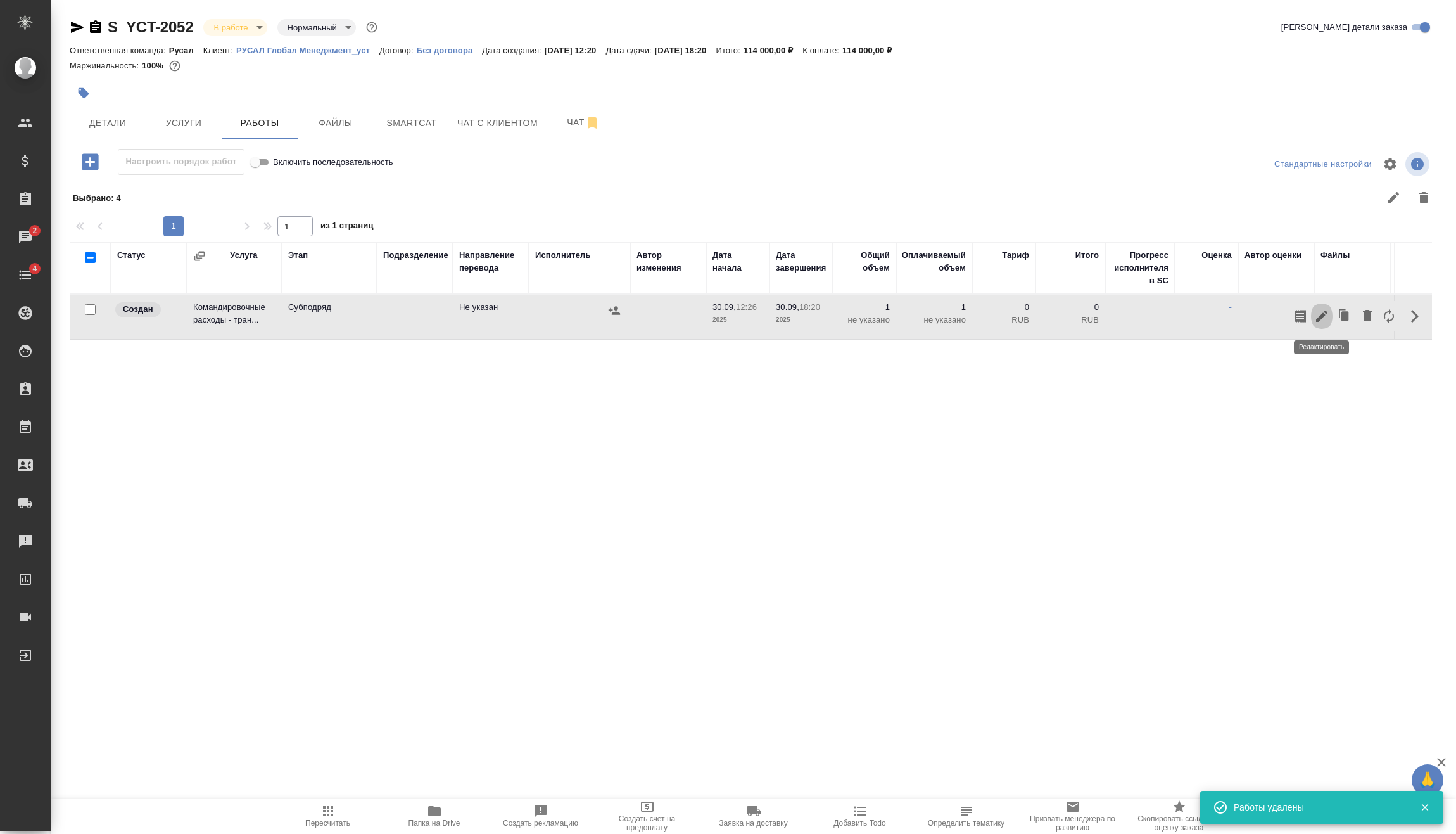
click at [1319, 317] on icon "button" at bounding box center [1322, 317] width 15 height 15
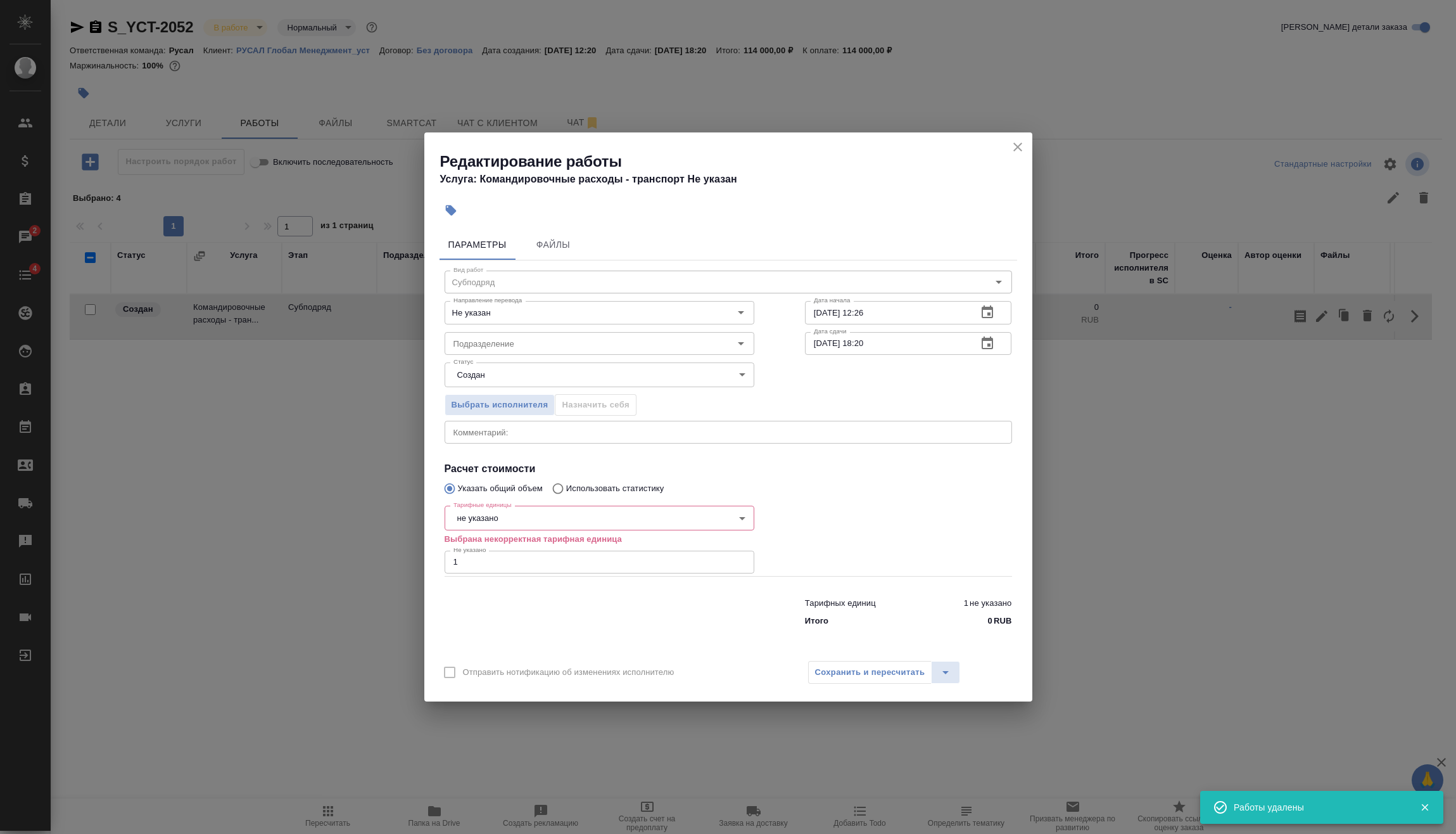
click at [496, 522] on body "🙏 .cls-1 fill:#fff; AWATERA Vasilev Evgeniy Клиенты Спецификации Заказы 2 Чаты …" at bounding box center [728, 417] width 1456 height 834
click at [500, 648] on li "шт" at bounding box center [599, 647] width 309 height 22
type input "5a8b1489cc6b4906c91bfdc1"
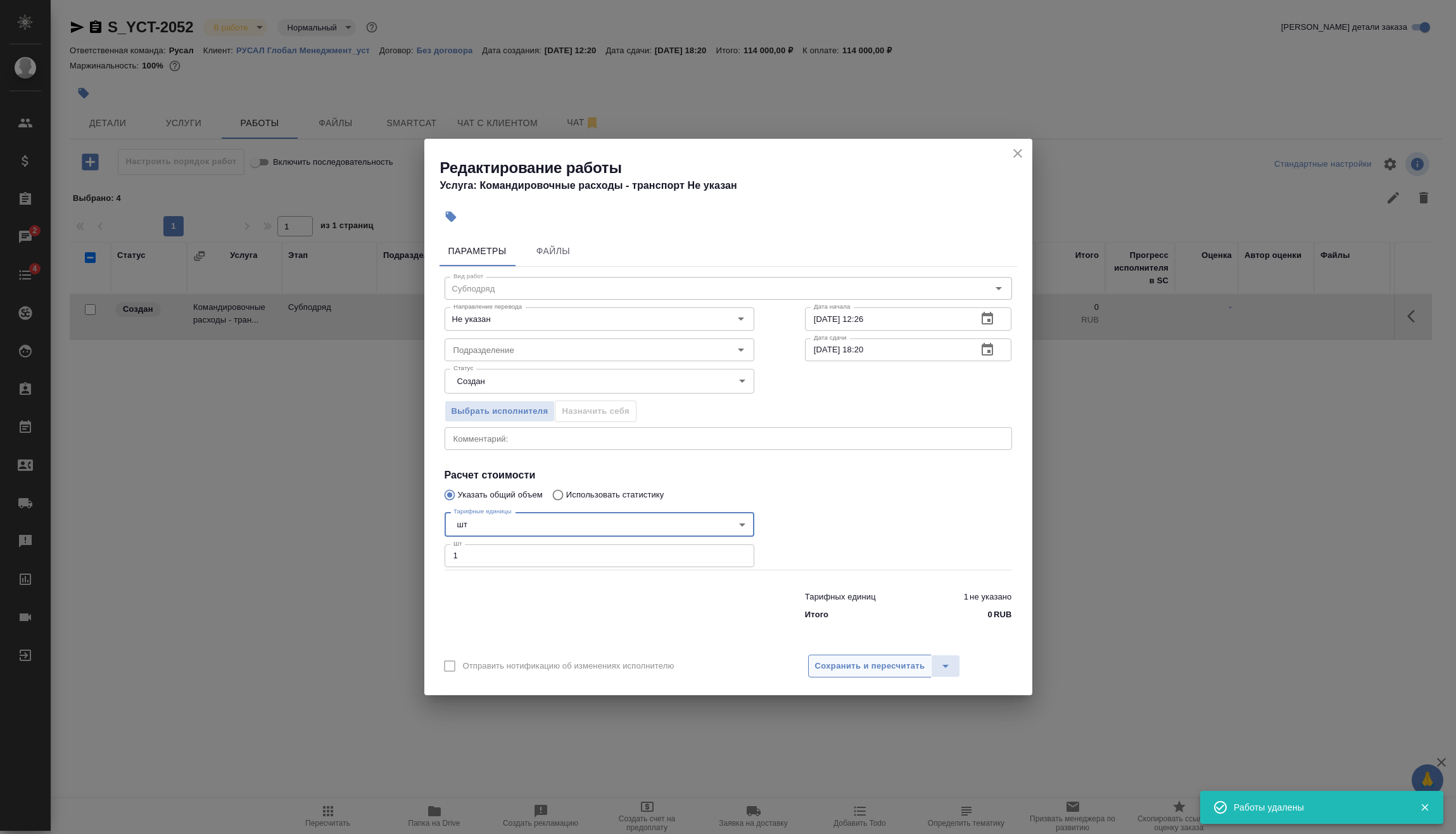
click at [881, 658] on button "Сохранить и пересчитать" at bounding box center [870, 666] width 124 height 23
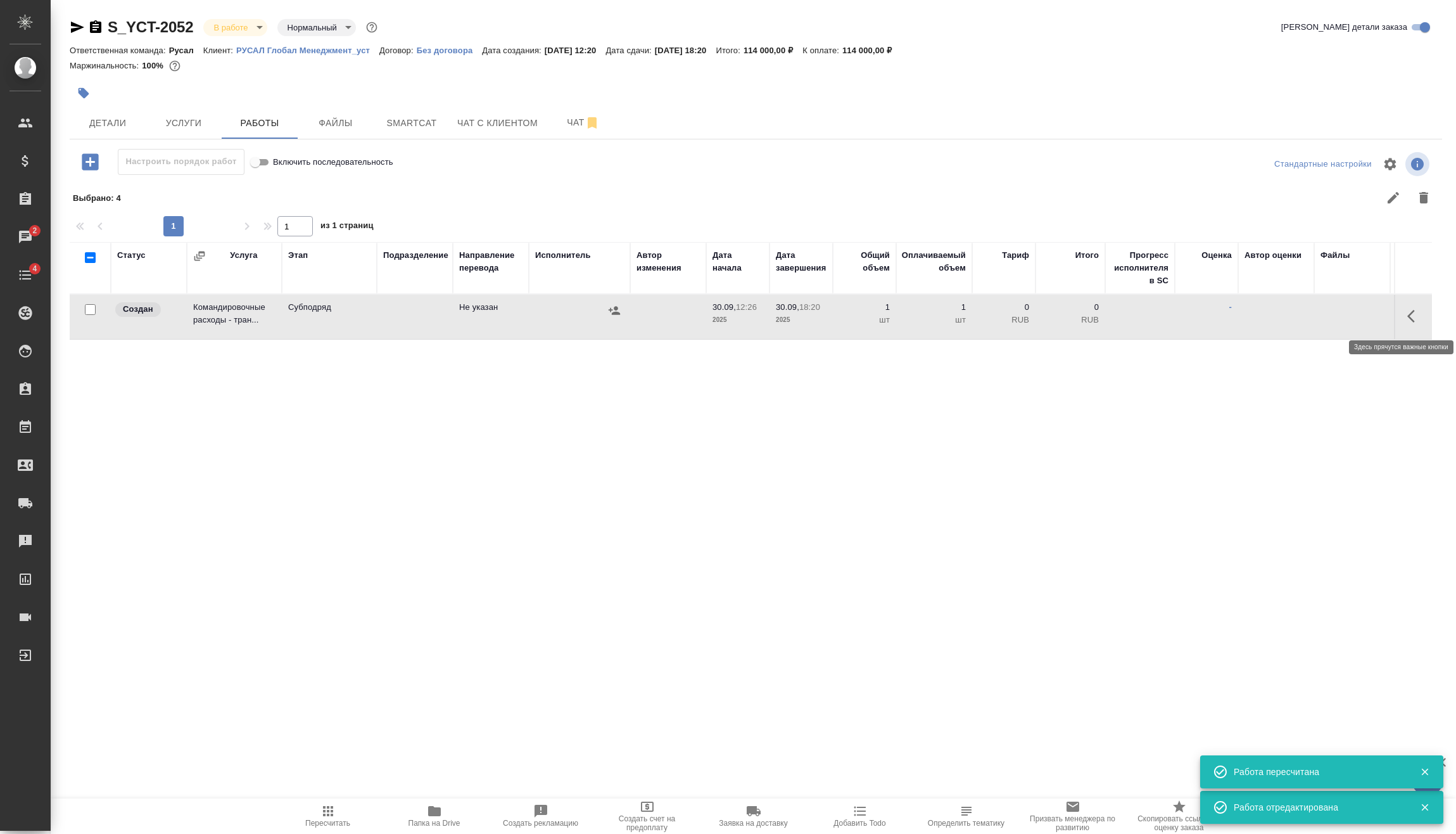
click at [1419, 321] on icon "button" at bounding box center [1415, 317] width 15 height 15
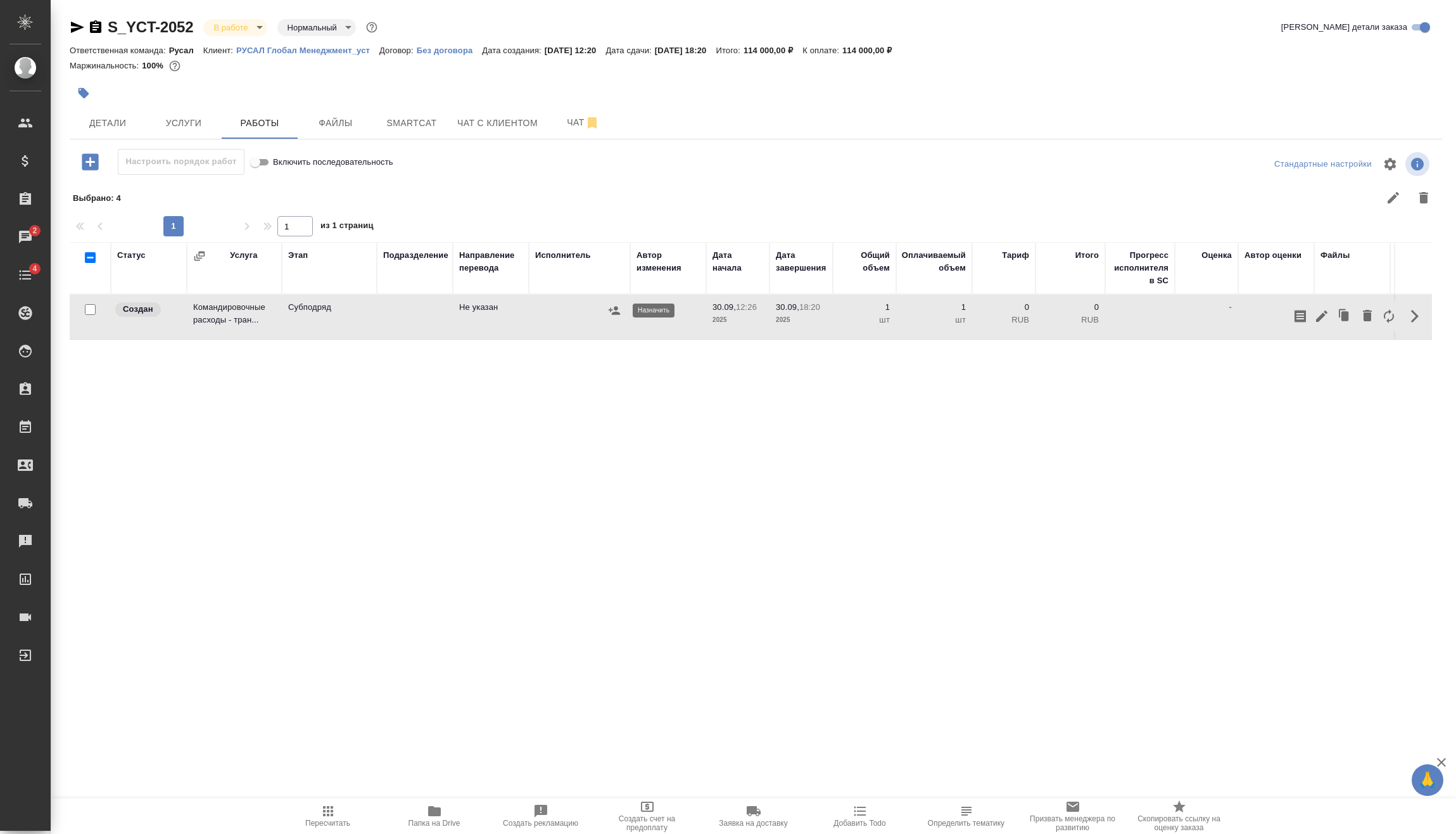
click at [615, 309] on icon "button" at bounding box center [615, 310] width 13 height 13
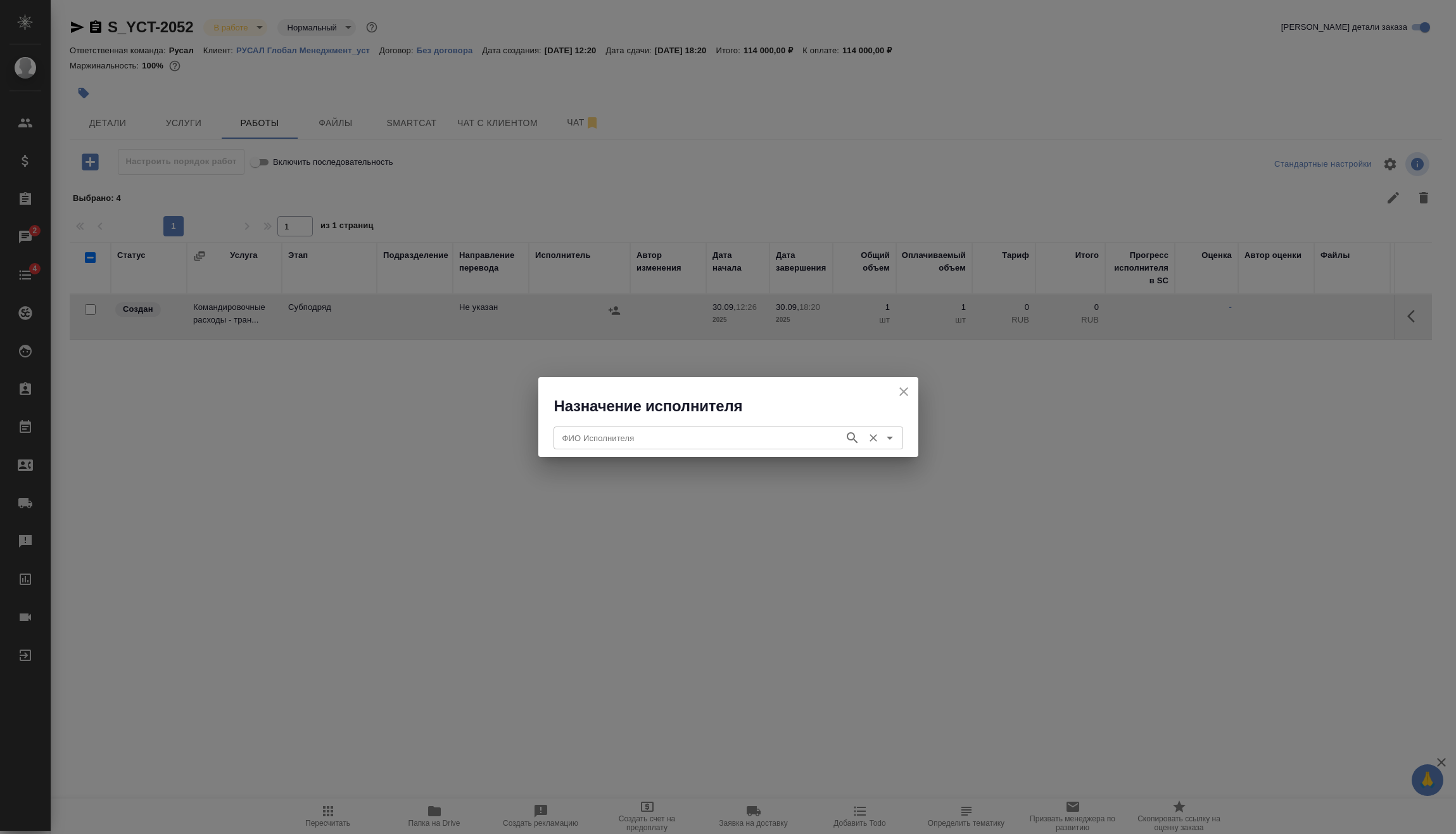
click at [597, 424] on div "ФИО Исполнителя ФИО Исполнителя" at bounding box center [728, 436] width 349 height 30
click at [607, 436] on input "ФИО Исполнителя" at bounding box center [697, 438] width 281 height 15
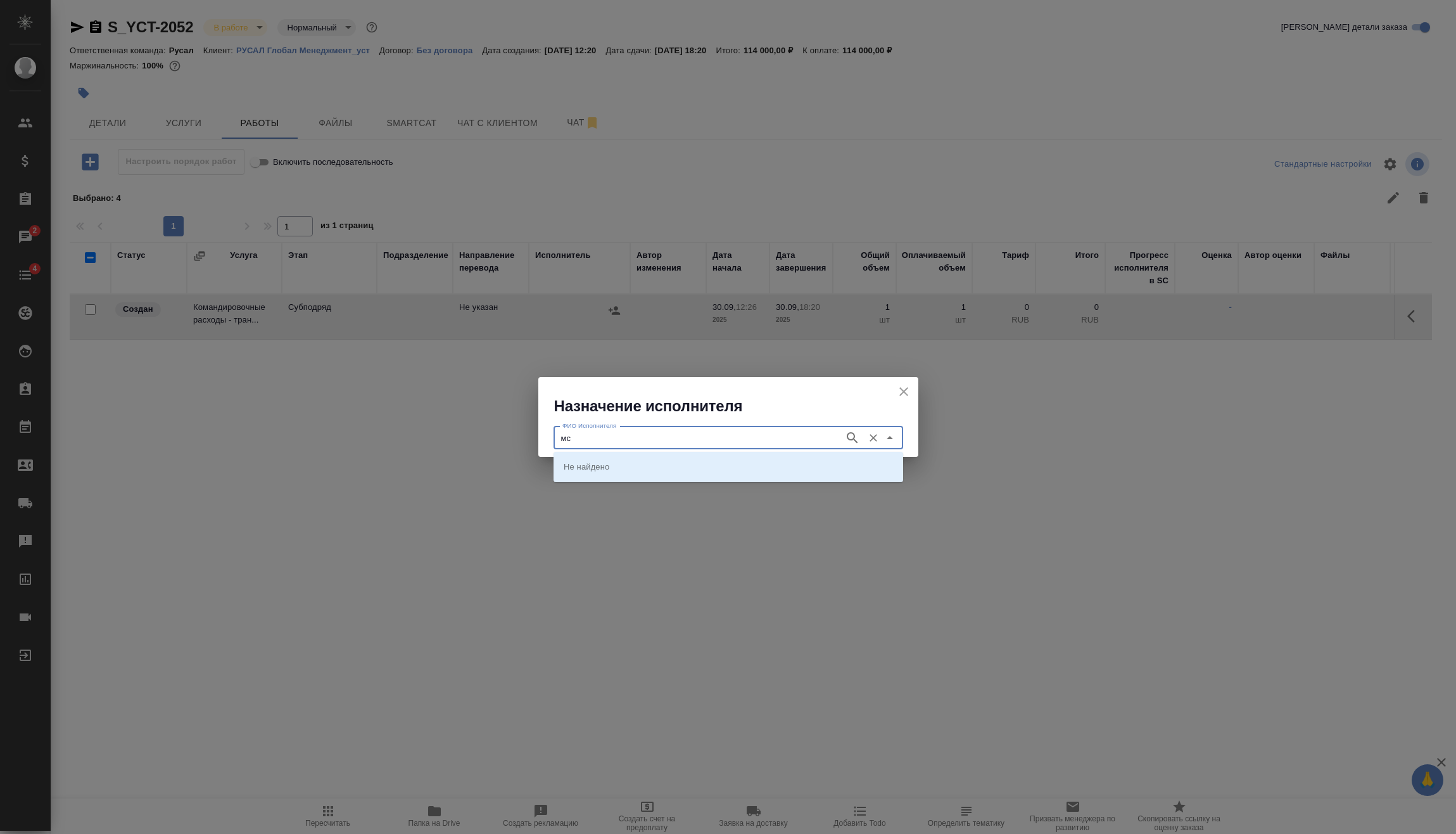
type input "м"
type input "старлайнер"
click at [648, 462] on p "Старлайнер (Starliner)" at bounding box center [606, 466] width 86 height 13
type input "Старлайнер (Starliner)"
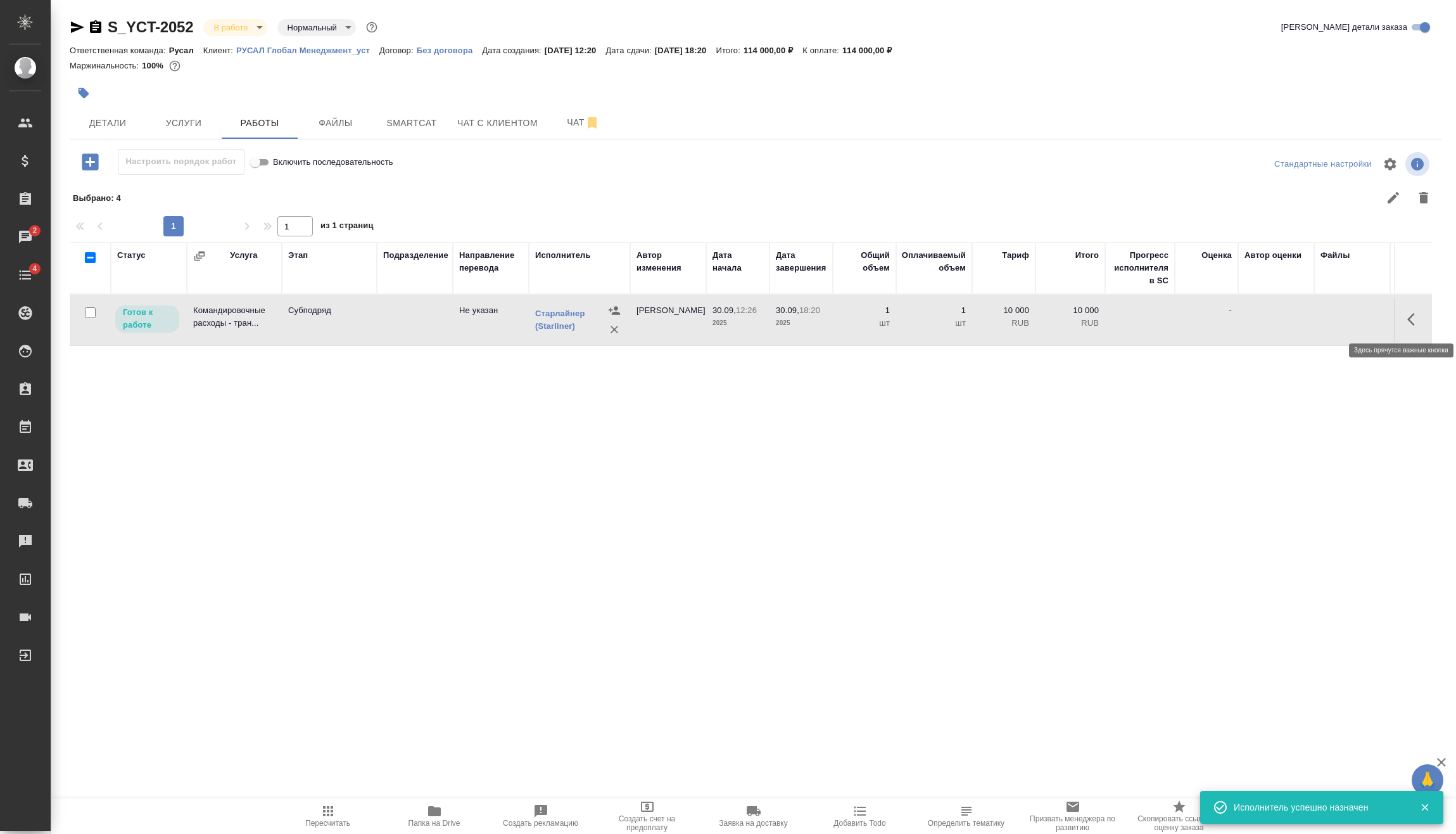
click at [1410, 320] on icon "button" at bounding box center [1415, 319] width 15 height 15
click at [1322, 323] on icon "button" at bounding box center [1322, 319] width 15 height 15
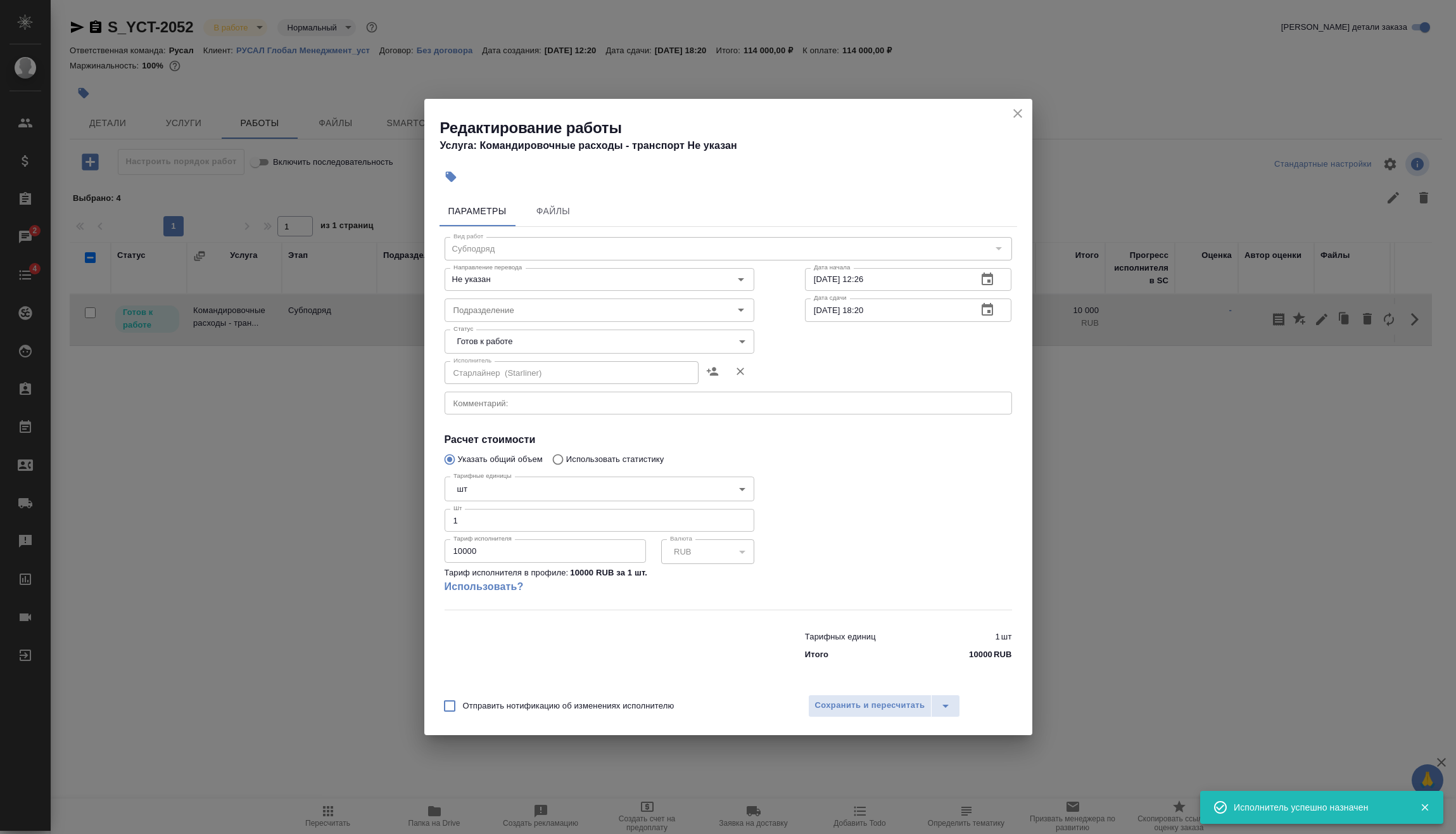
drag, startPoint x: 509, startPoint y: 555, endPoint x: 309, endPoint y: 578, distance: 201.3
click at [354, 573] on div "Редактирование работы Услуга: Командировочные расходы - транспорт Не указан Пар…" at bounding box center [728, 417] width 1456 height 834
type input "25502.1"
click at [845, 707] on span "Сохранить и пересчитать" at bounding box center [870, 705] width 110 height 15
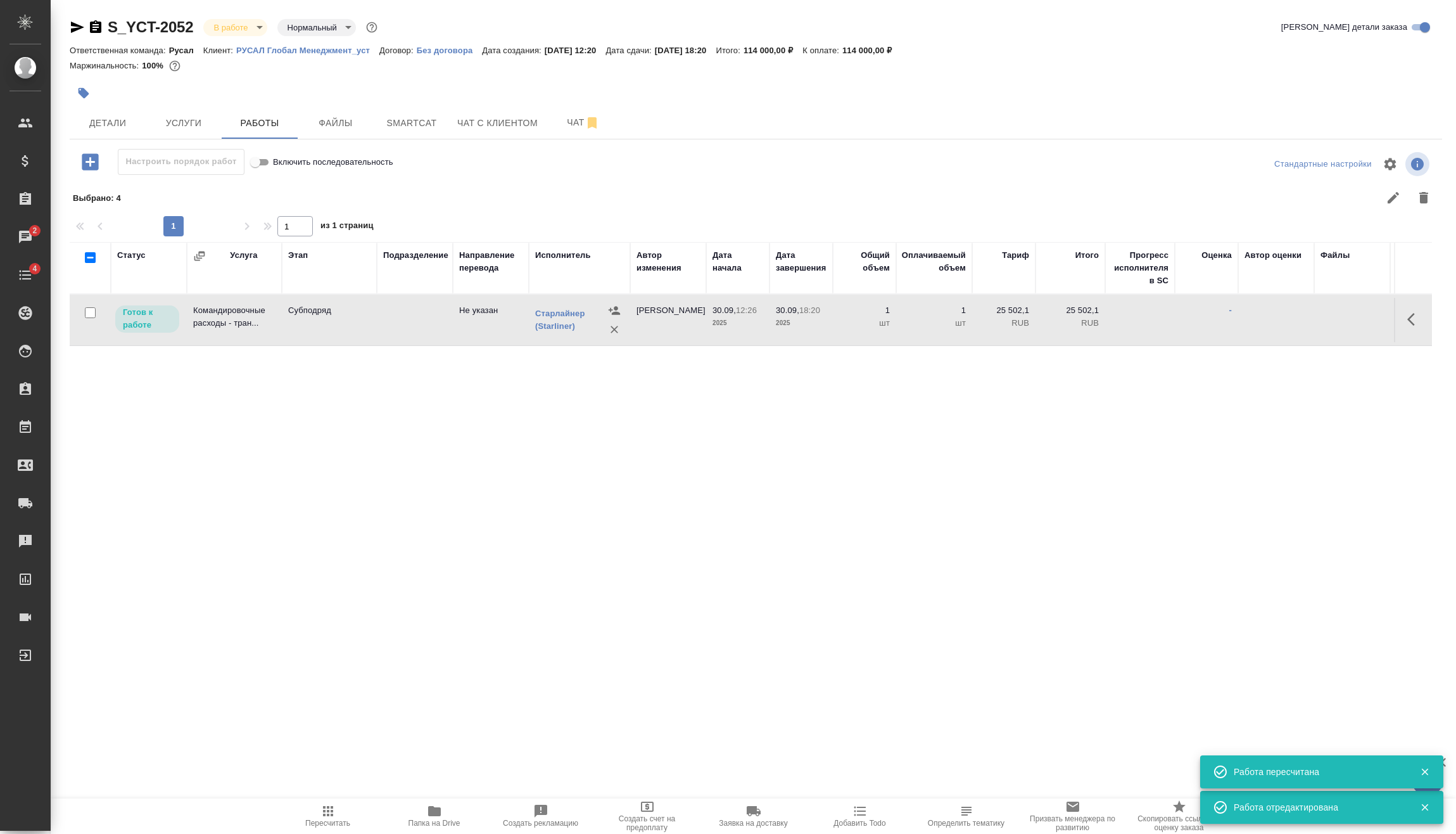
click at [93, 163] on icon "button" at bounding box center [90, 162] width 17 height 17
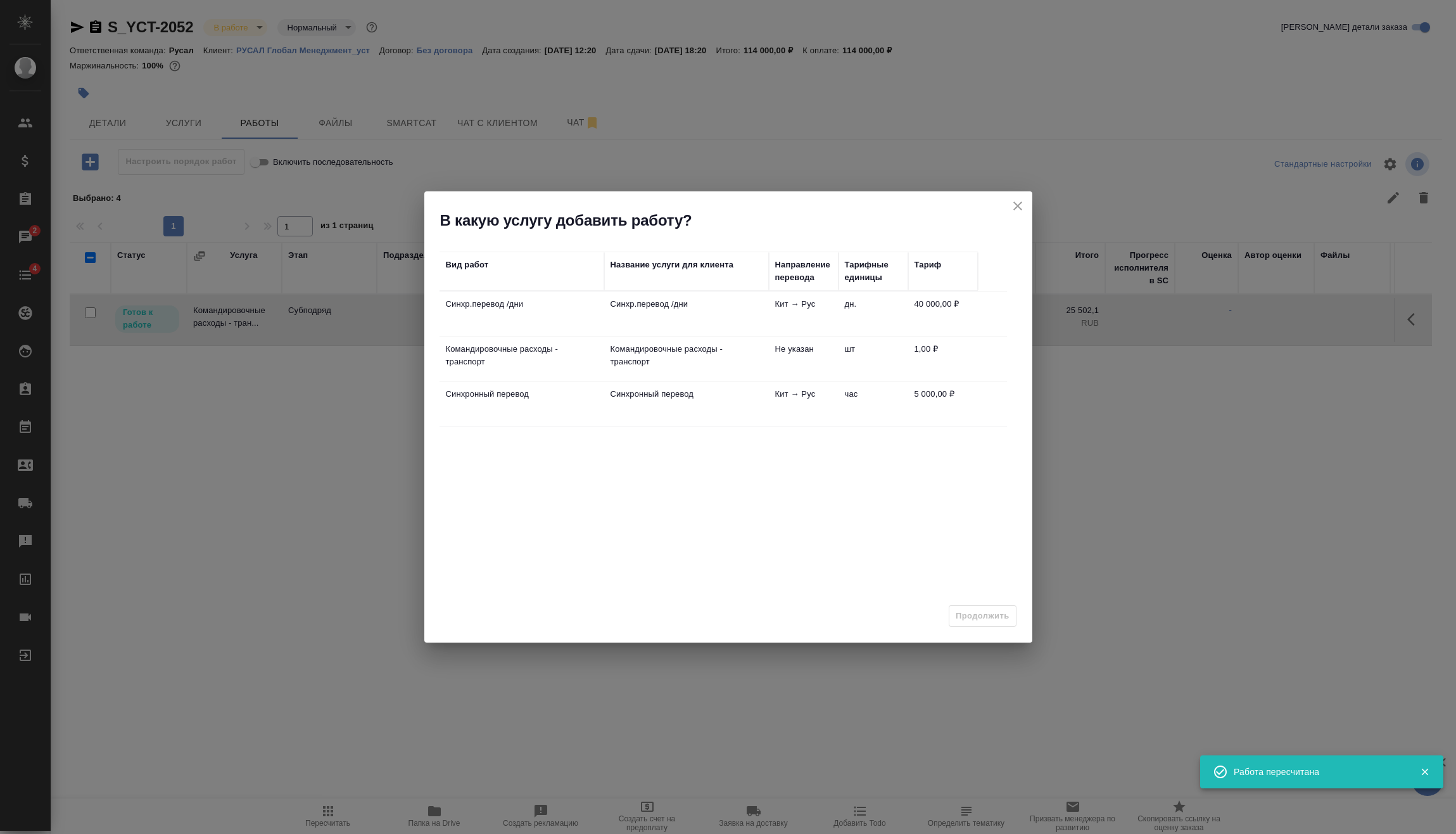
click at [711, 315] on td "Синхр.перевод /дни" at bounding box center [686, 313] width 164 height 44
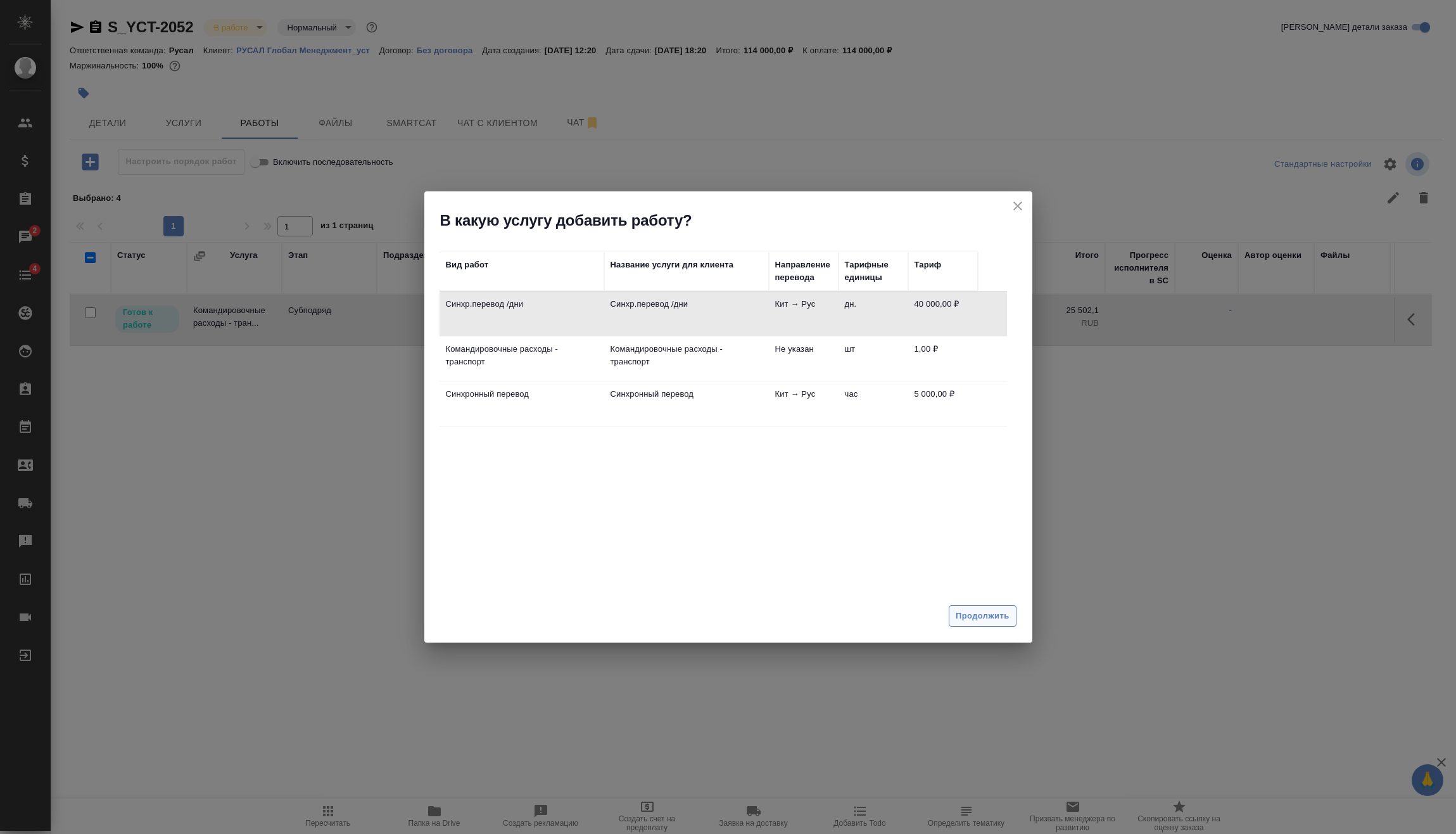
click at [996, 616] on span "Продолжить" at bounding box center [982, 616] width 53 height 15
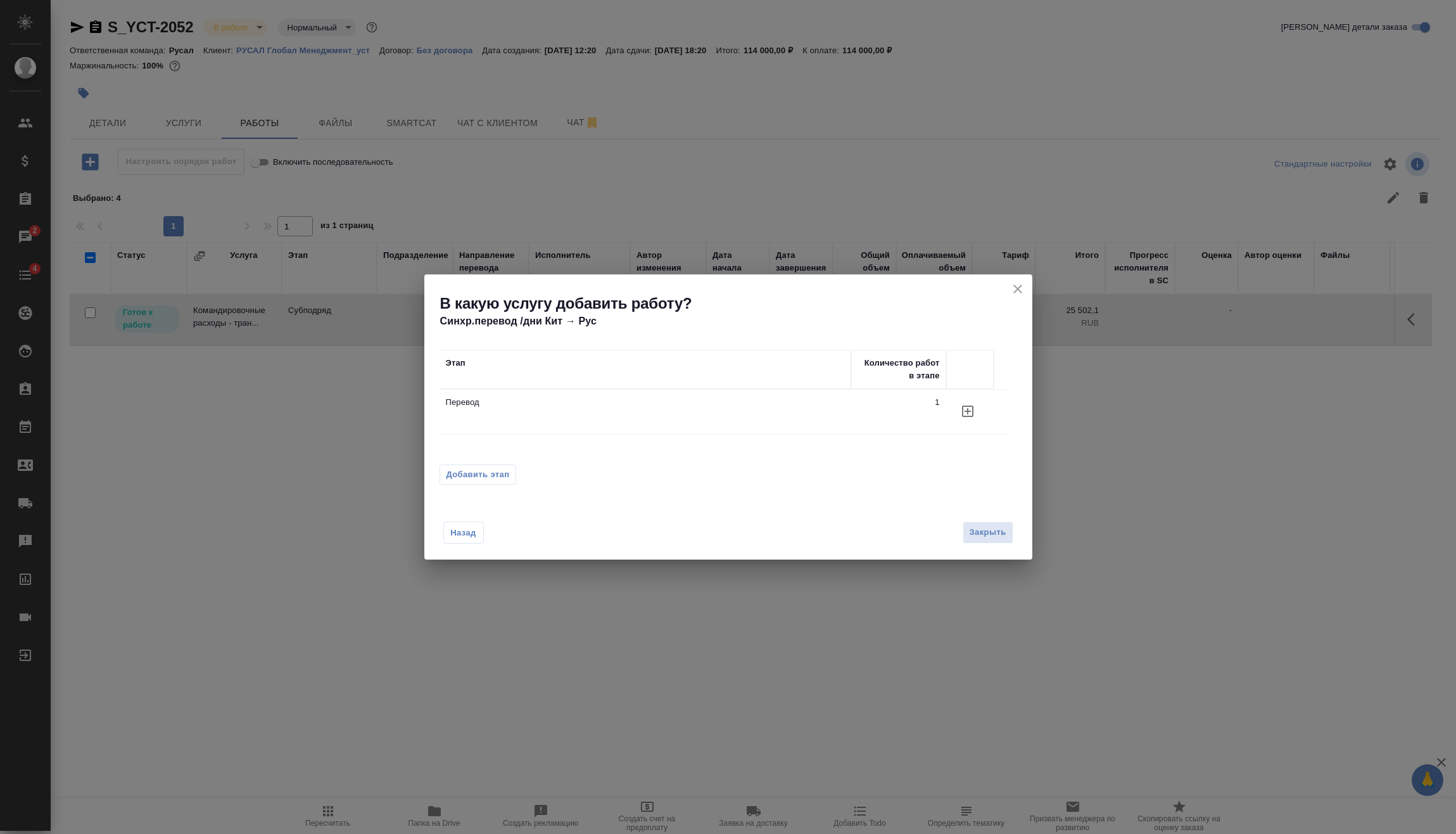
click at [571, 403] on p "Перевод" at bounding box center [645, 403] width 399 height 13
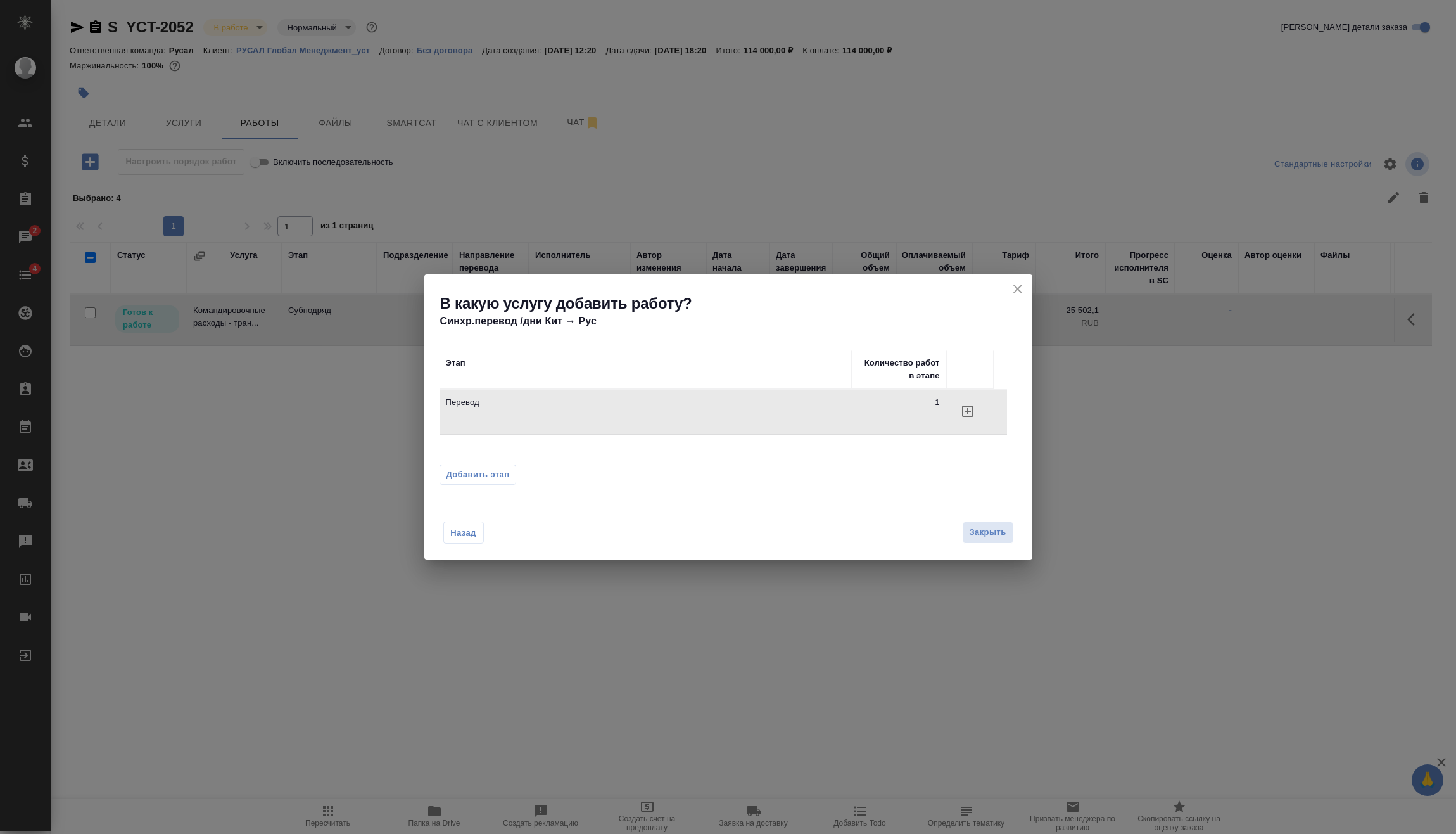
click at [490, 480] on span "Добавить этап" at bounding box center [478, 475] width 63 height 13
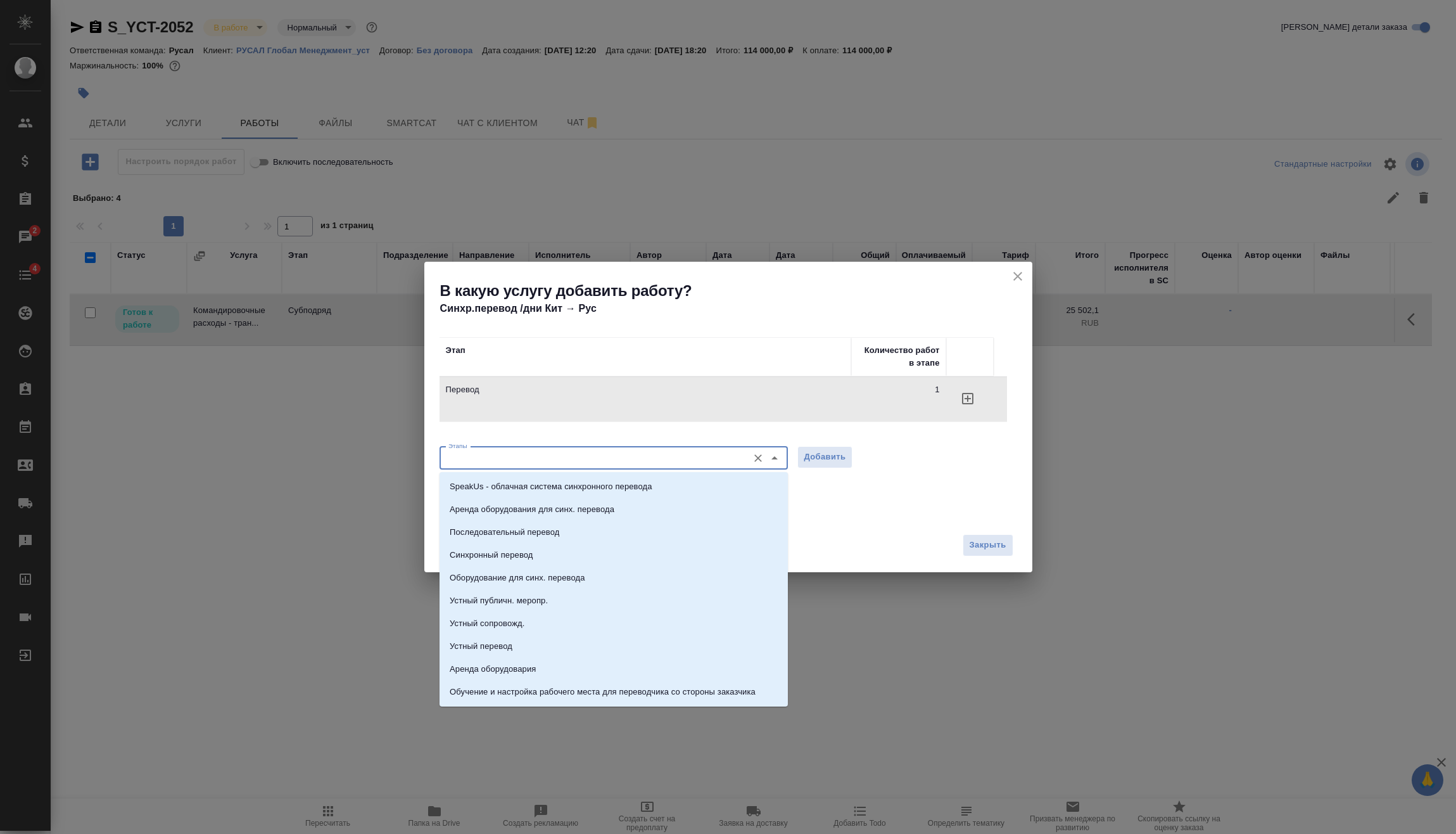
click at [582, 459] on input "Этапы" at bounding box center [592, 458] width 298 height 15
click at [580, 529] on li "Последовательный перевод" at bounding box center [614, 532] width 349 height 23
type input "Последовательный перевод"
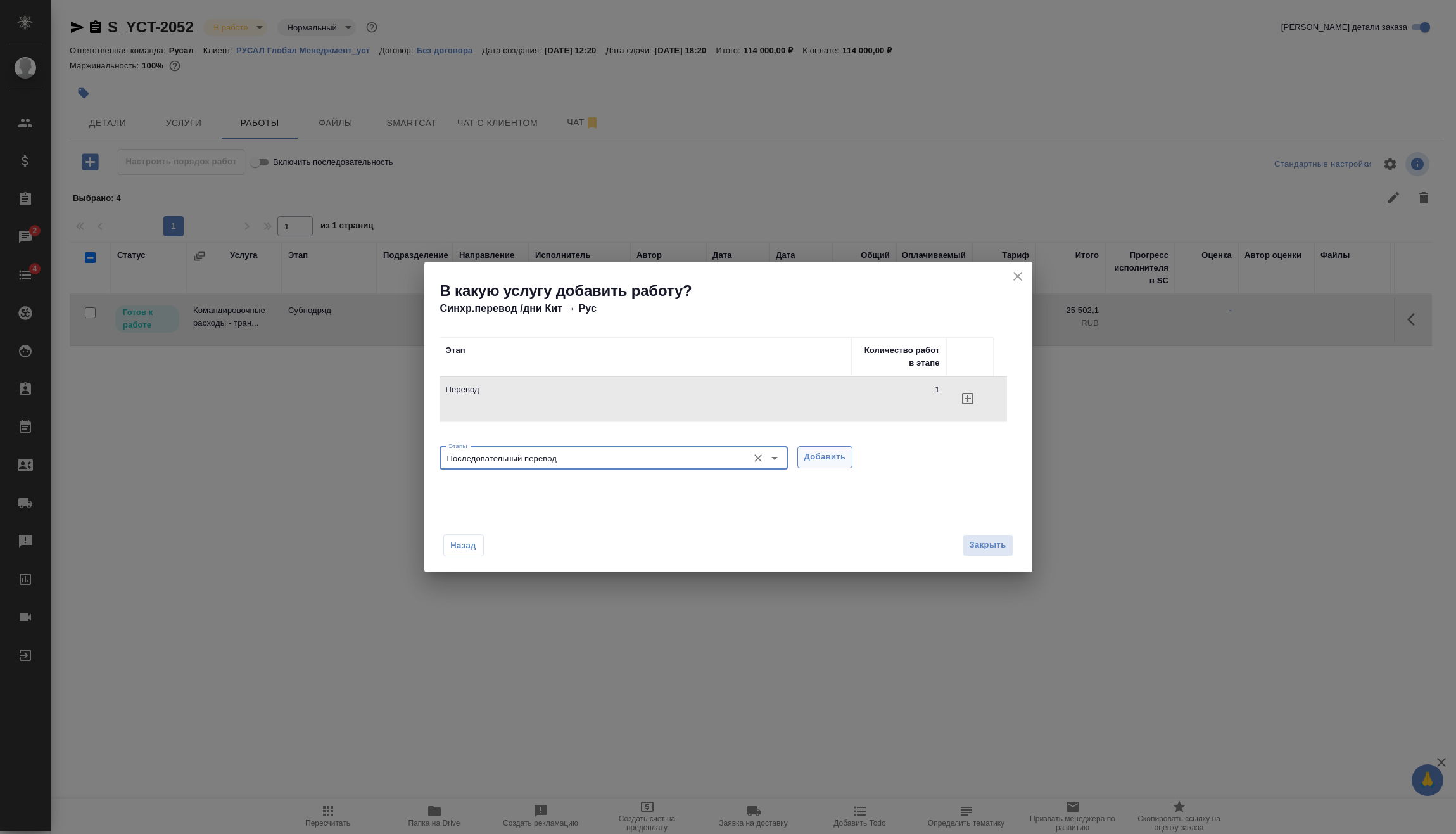
click at [841, 462] on span "Добавить" at bounding box center [825, 457] width 42 height 15
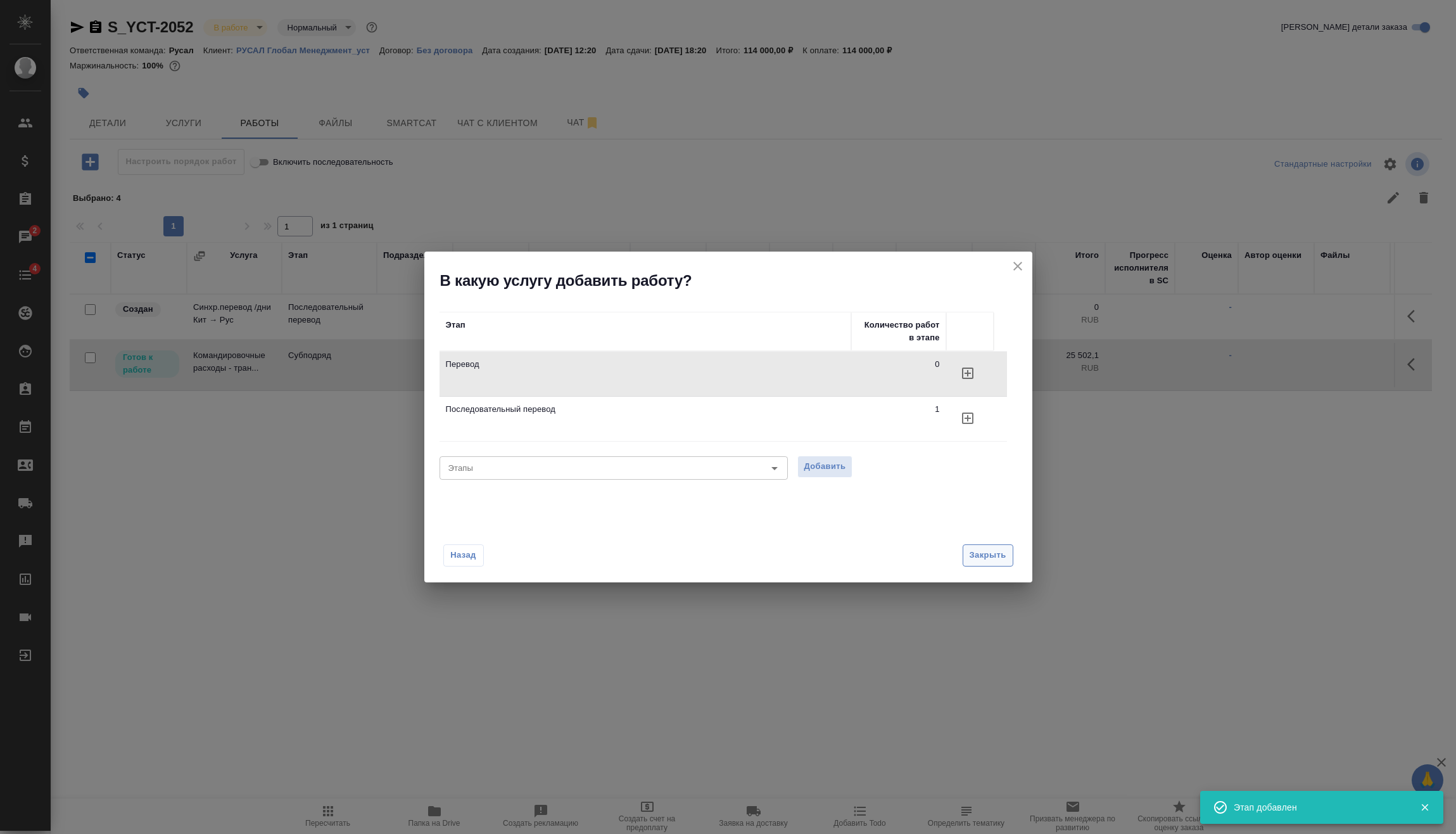
click at [1002, 557] on span "Закрыть" at bounding box center [988, 555] width 36 height 15
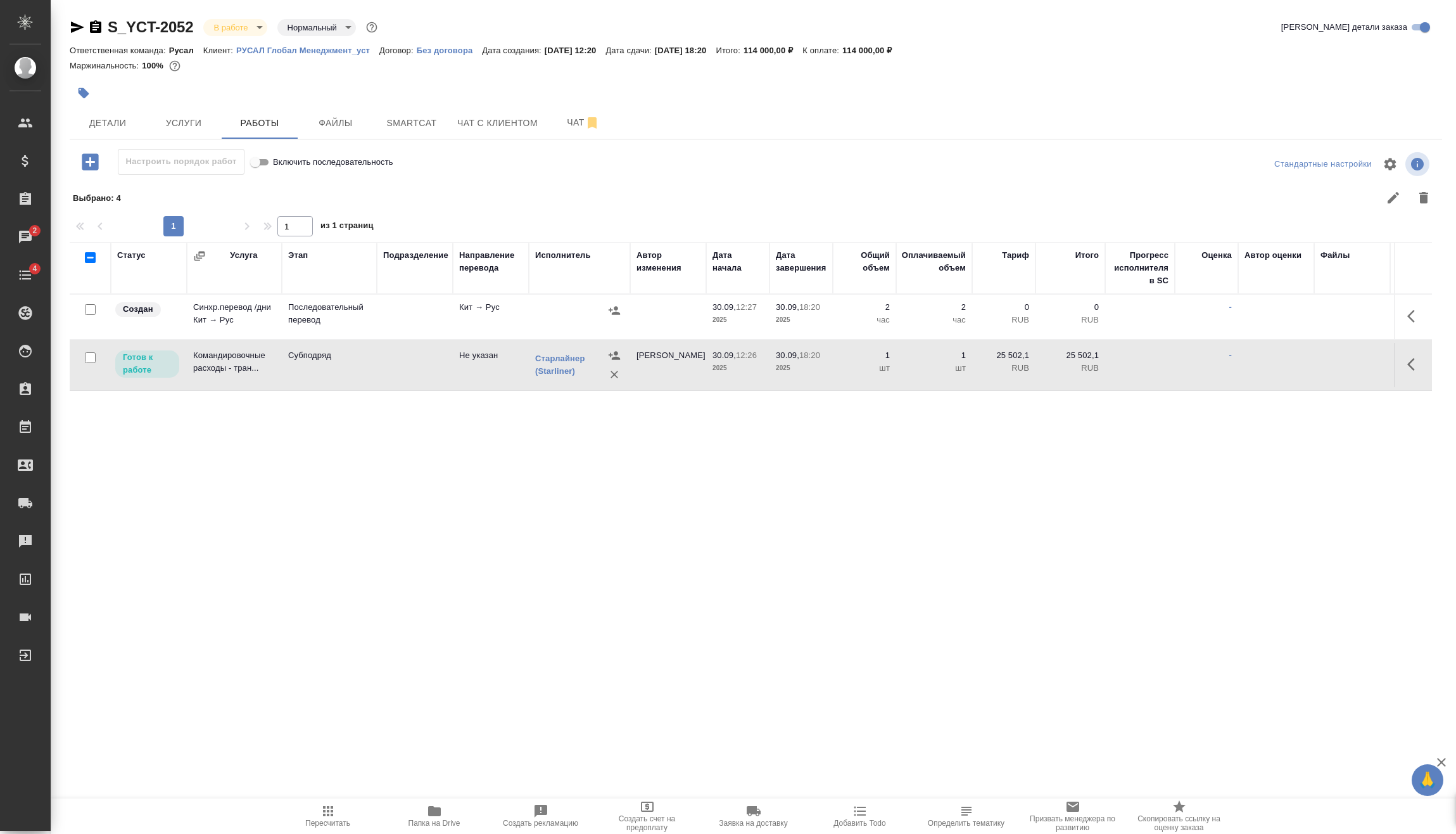
click at [1411, 324] on button "button" at bounding box center [1415, 316] width 30 height 30
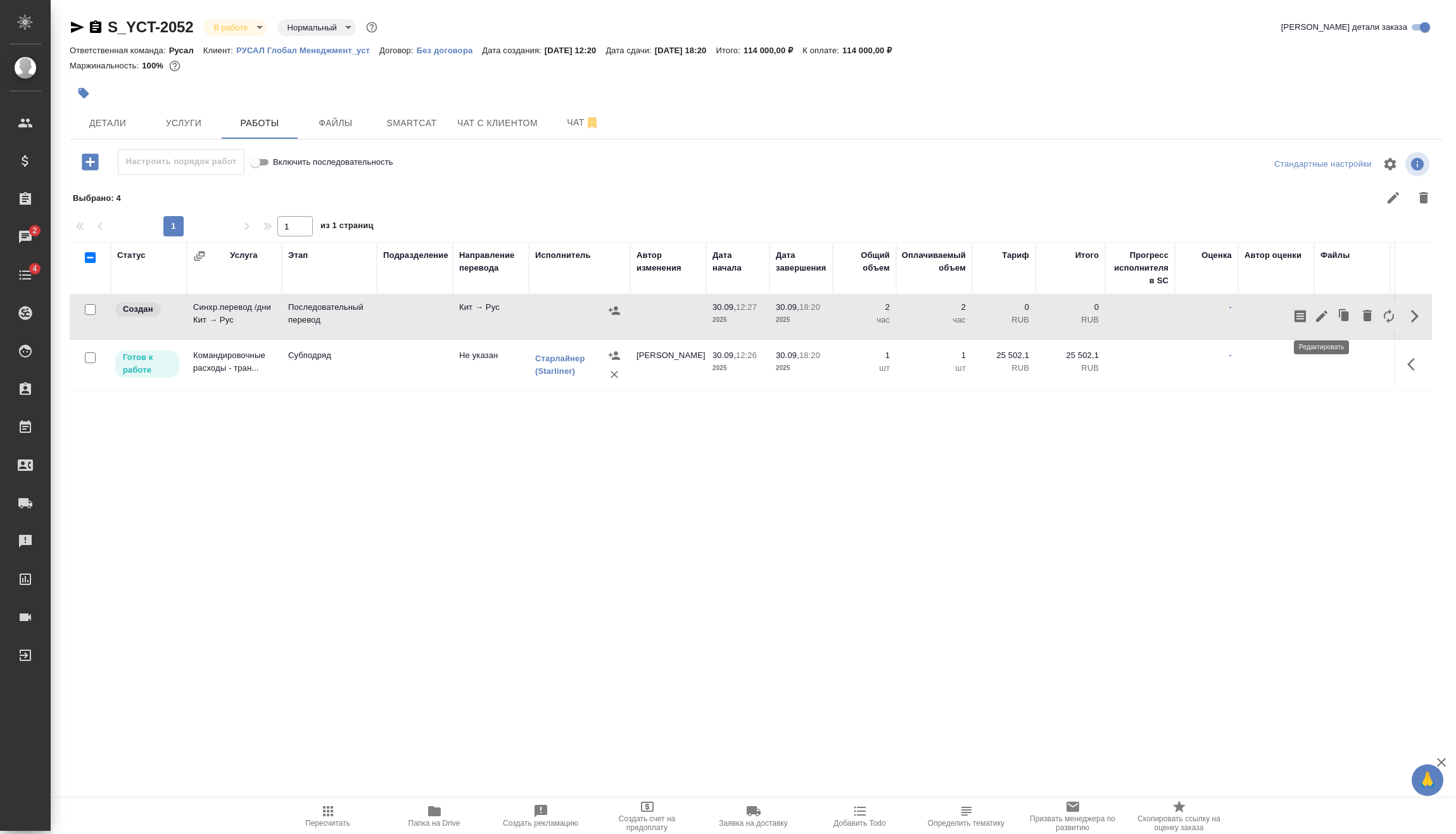
click at [1322, 314] on icon "button" at bounding box center [1322, 317] width 15 height 15
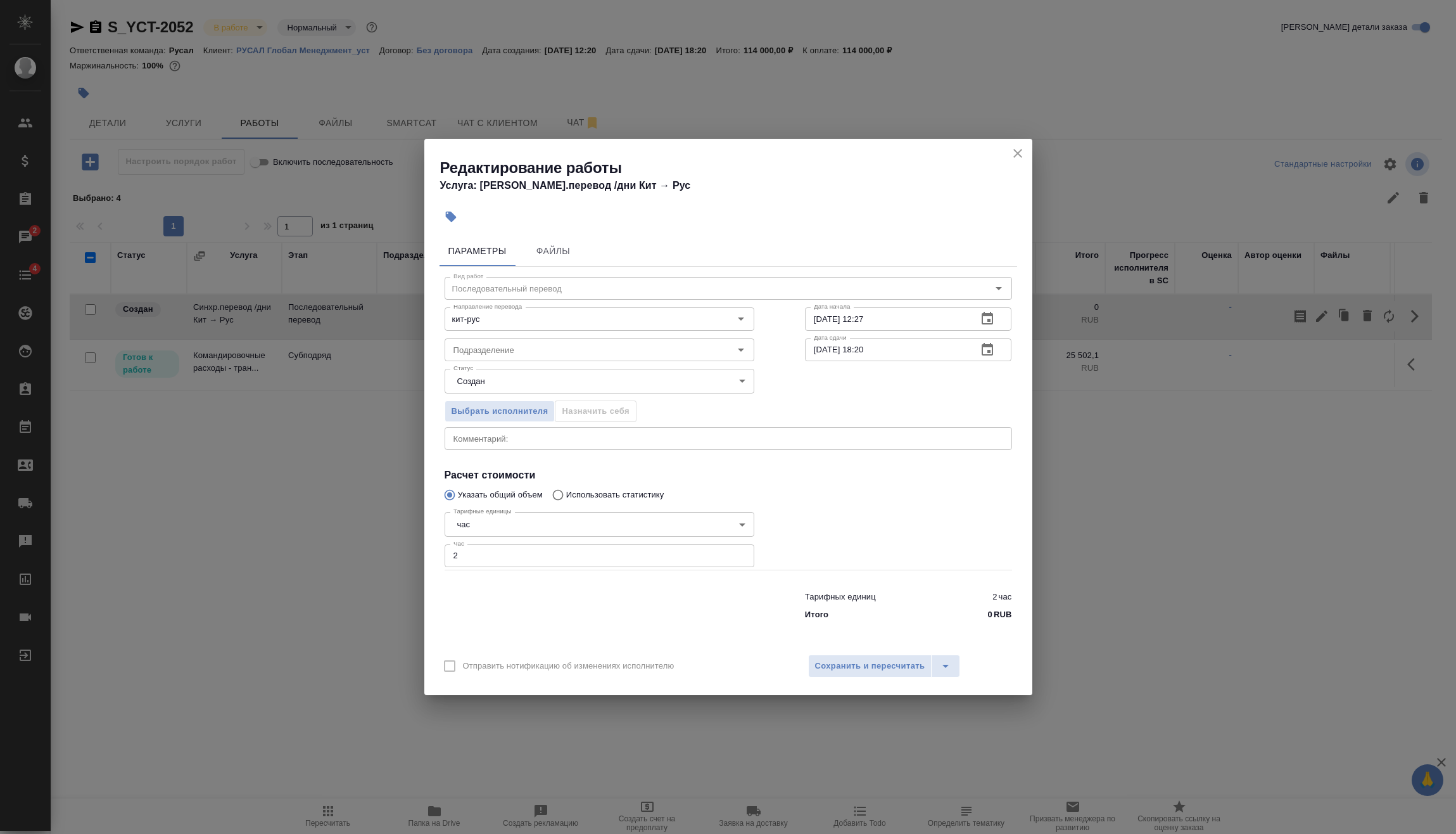
click at [528, 516] on body "🙏 .cls-1 fill:#fff; AWATERA Vasilev Evgeniy Клиенты Спецификации Заказы 2 Чаты …" at bounding box center [728, 417] width 1456 height 834
click at [504, 501] on li "дн." at bounding box center [599, 503] width 309 height 22
type input "5a8b1489cc6b4906c91bfd8a"
click at [404, 564] on div "Редактирование работы Услуга: Синхр.перевод /дни Кит → Рус Параметры Файлы Вид …" at bounding box center [728, 417] width 1456 height 834
type input "1"
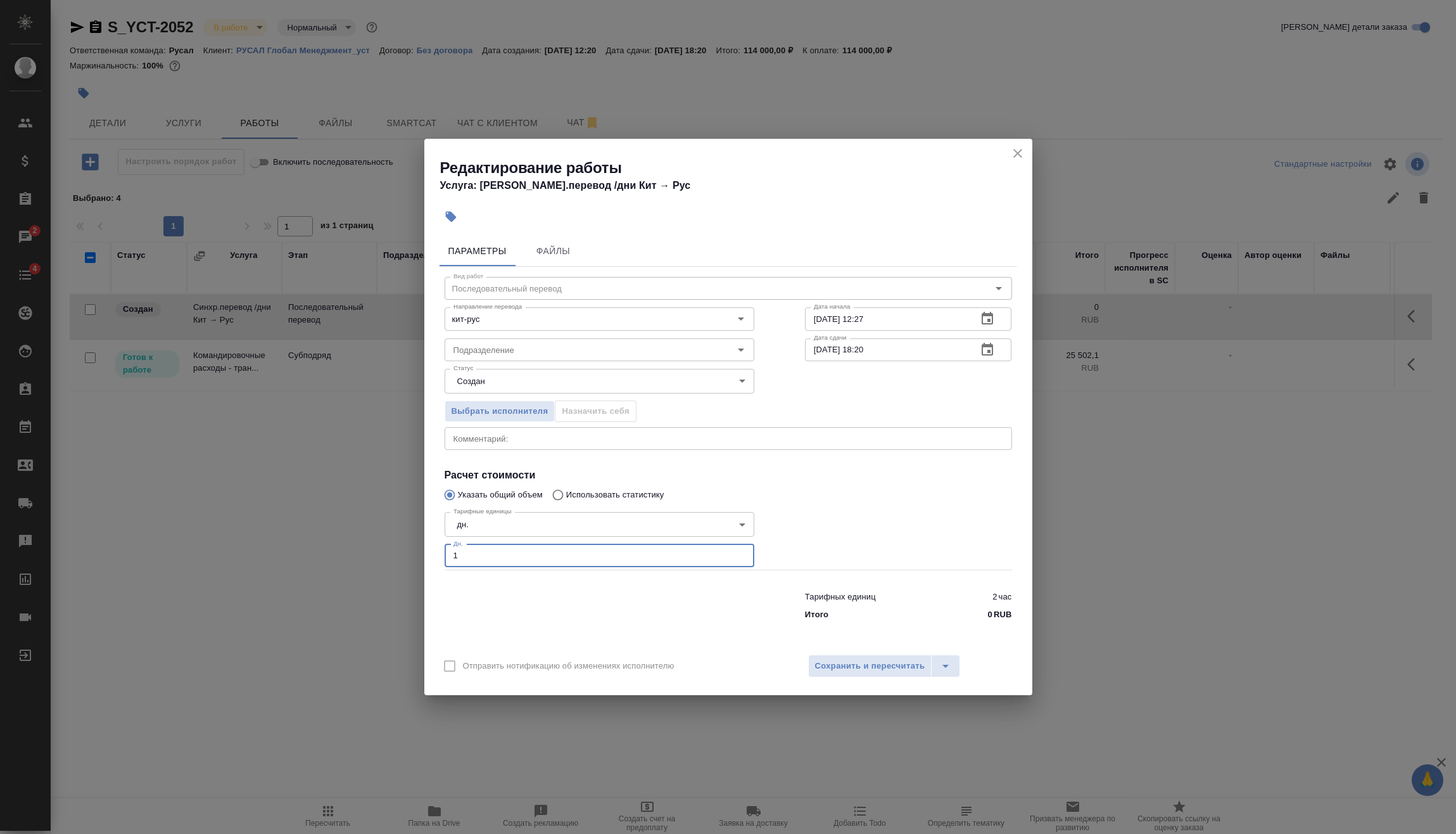
click at [876, 677] on button "Сохранить и пересчитать" at bounding box center [870, 666] width 124 height 23
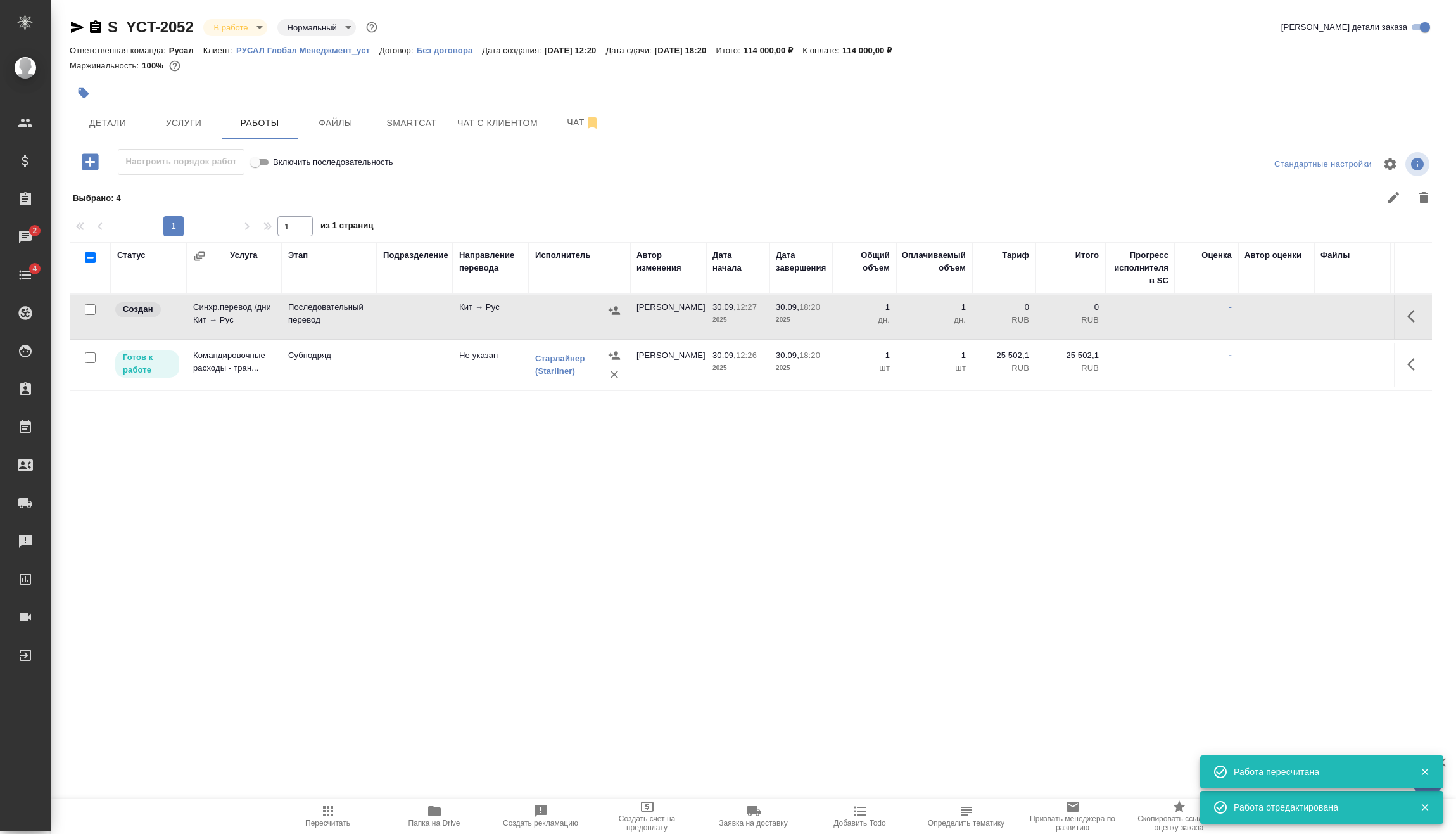
click at [618, 312] on icon "button" at bounding box center [615, 310] width 11 height 8
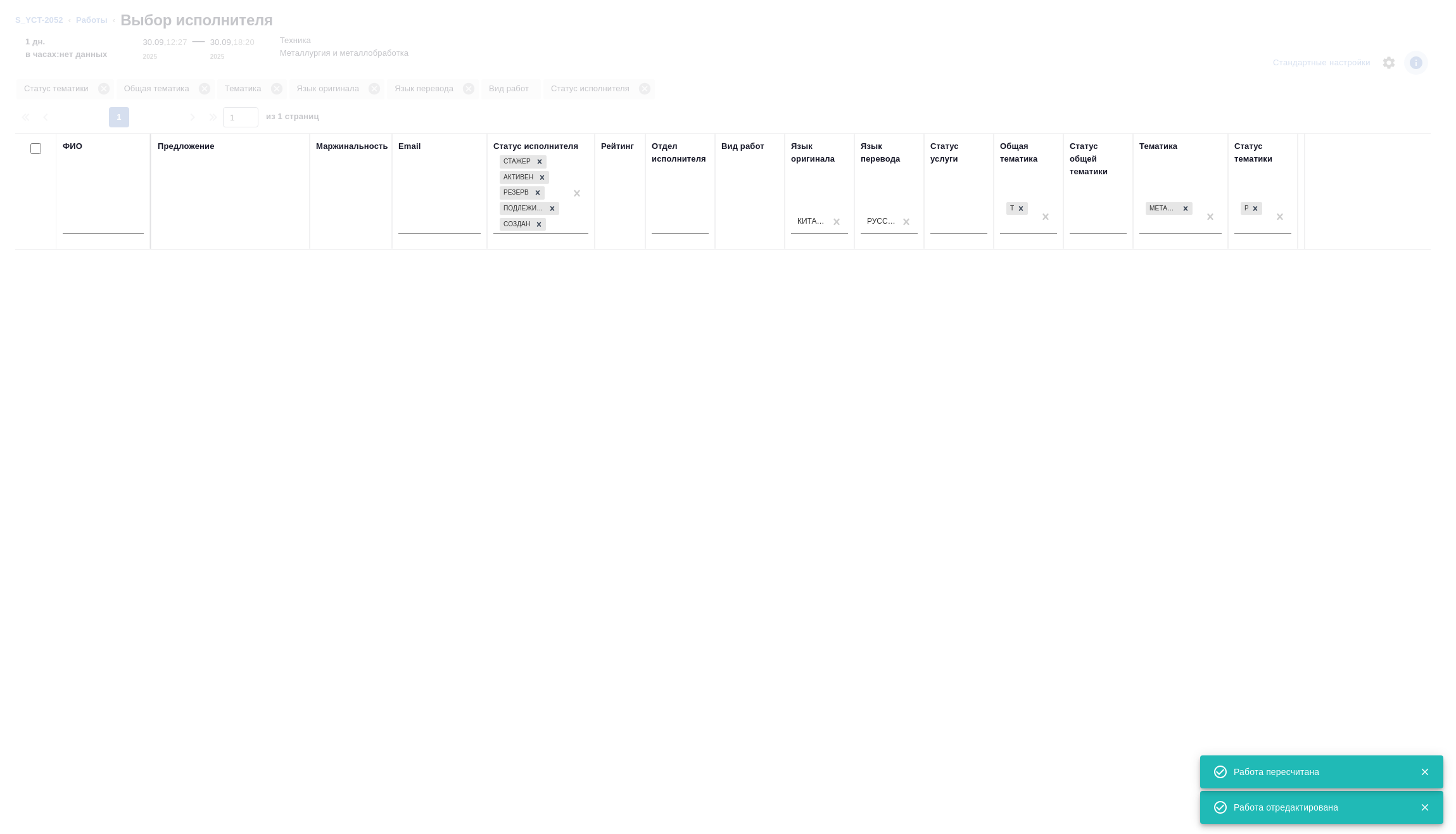
click at [122, 228] on input "text" at bounding box center [104, 225] width 81 height 16
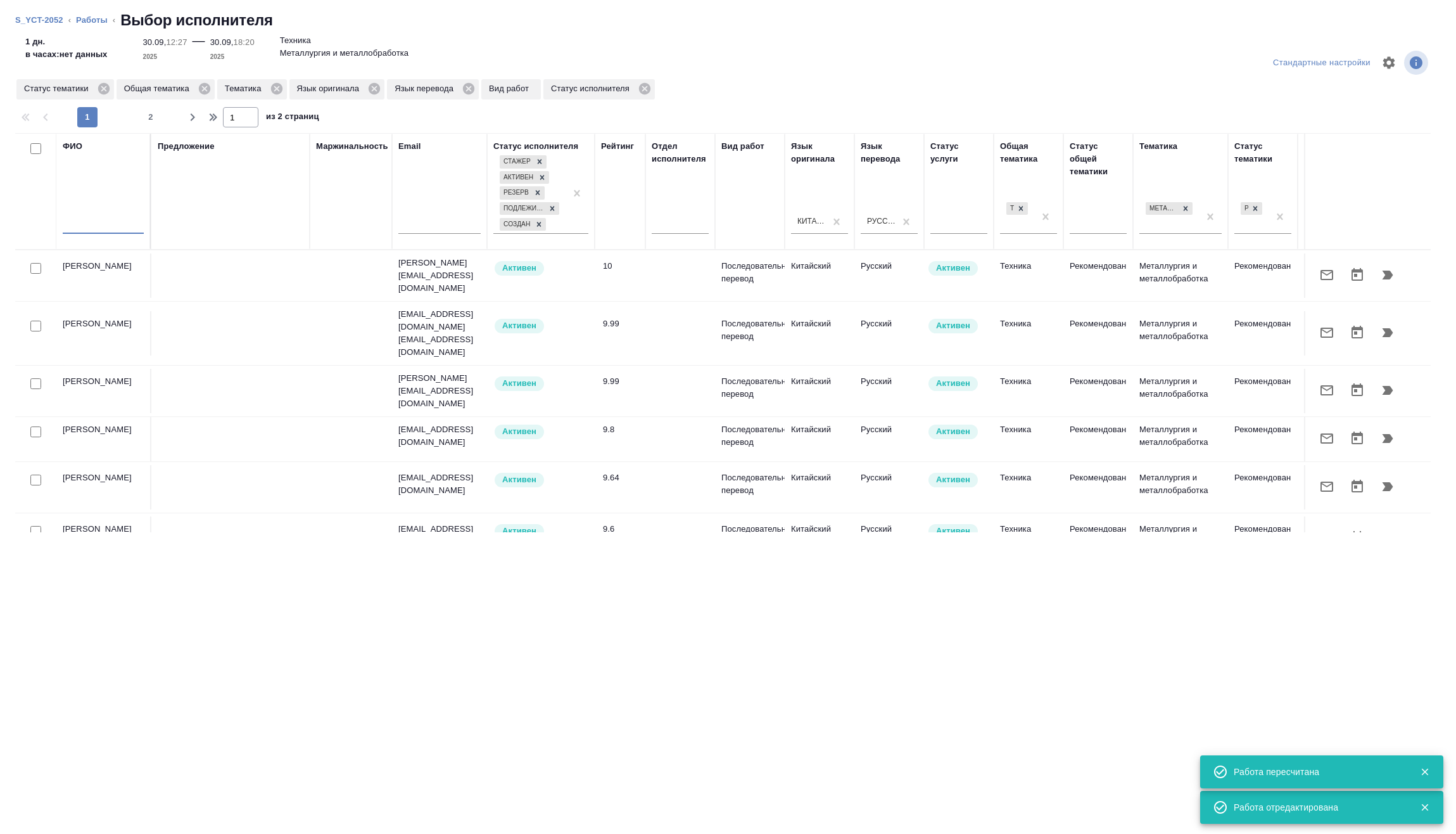
click at [122, 228] on input "text" at bounding box center [104, 225] width 81 height 16
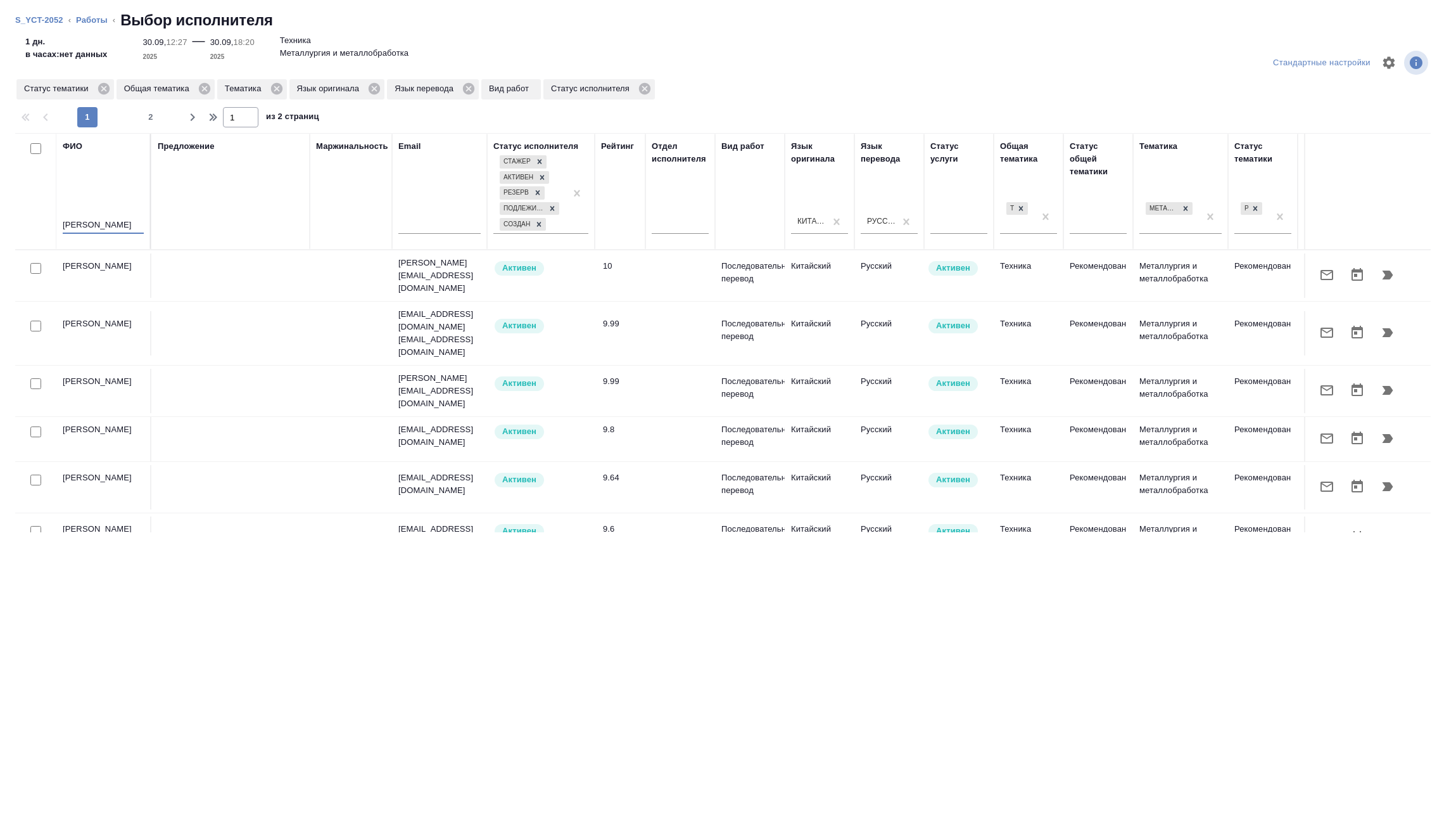
type input "авдей"
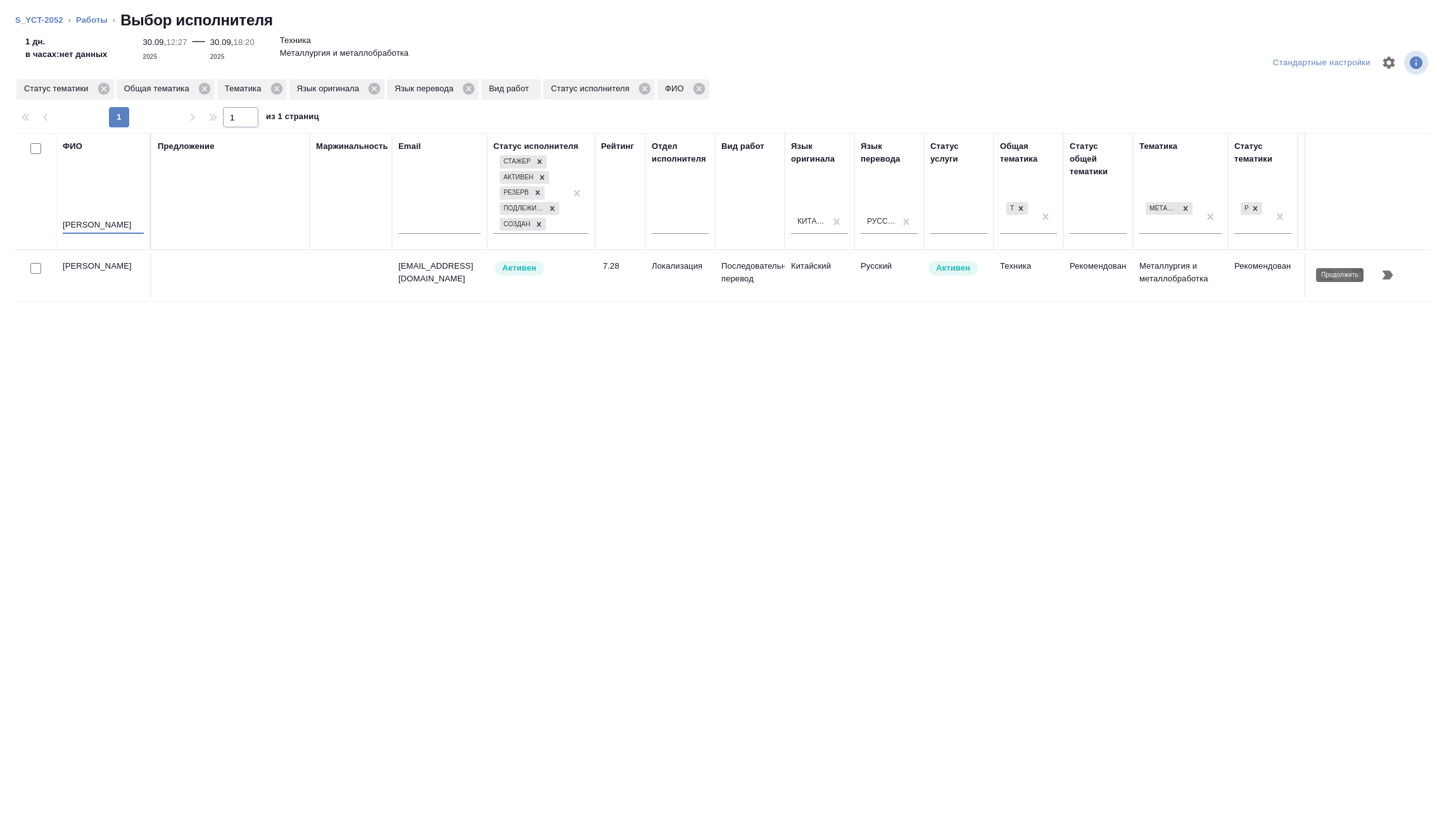
click at [1381, 270] on icon "button" at bounding box center [1388, 275] width 15 height 15
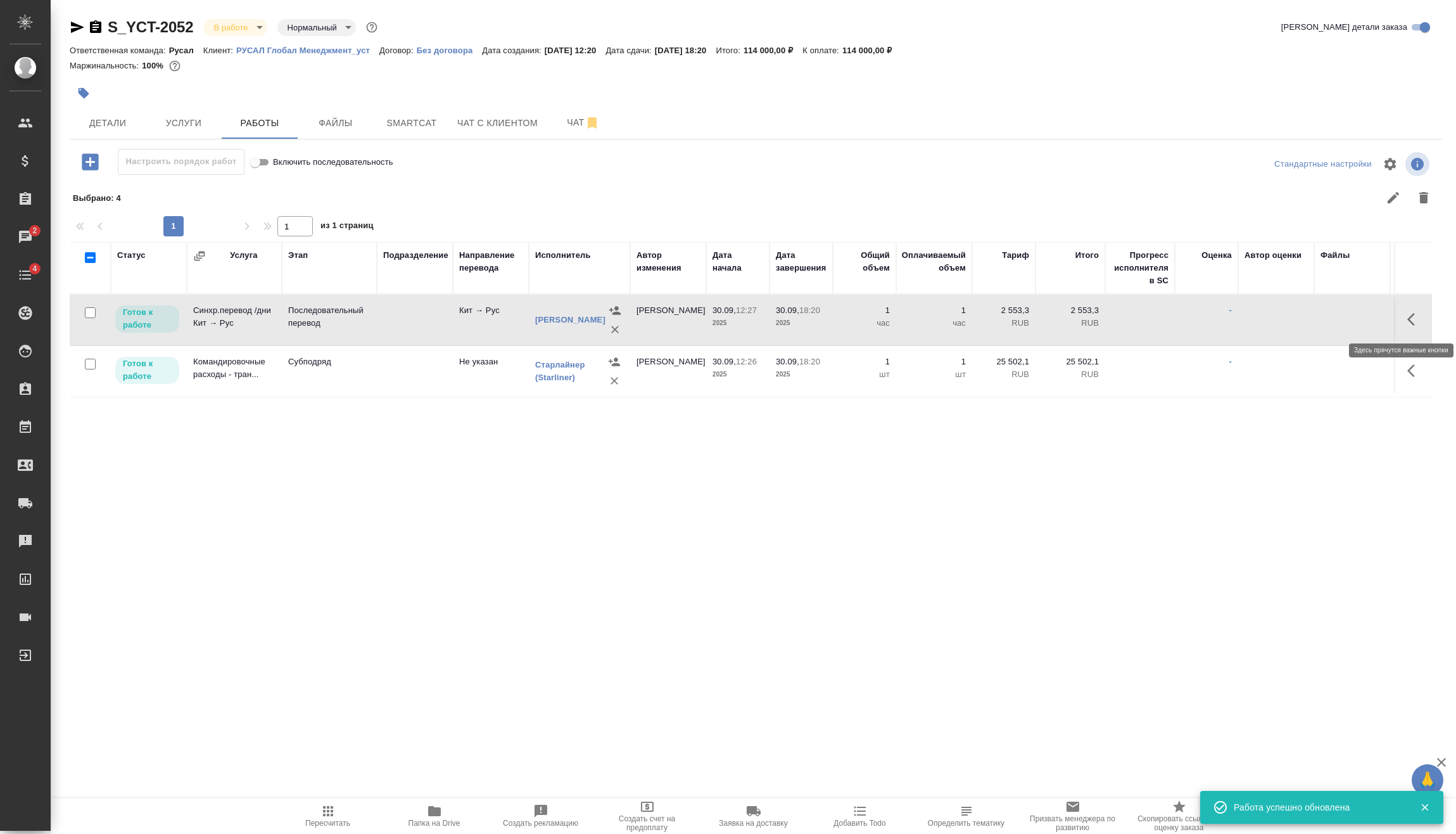
click at [1408, 324] on icon "button" at bounding box center [1415, 319] width 15 height 15
click at [1324, 317] on icon "button" at bounding box center [1322, 319] width 15 height 15
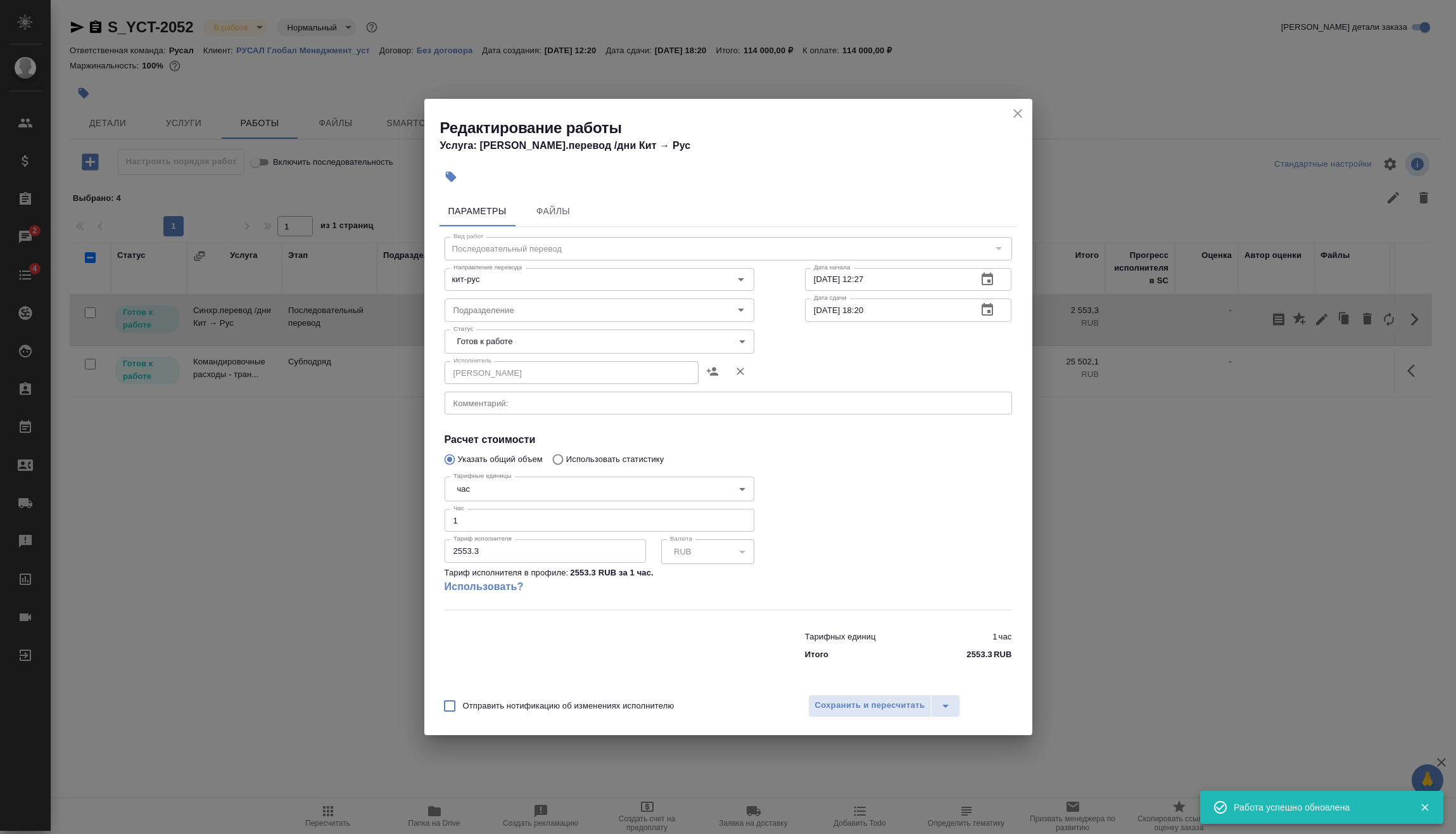
click at [503, 492] on body "🙏 .cls-1 fill:#fff; AWATERA Vasilev Evgeniy Клиенты Спецификации Заказы 2 Чаты …" at bounding box center [728, 417] width 1456 height 834
click at [504, 477] on li "дн." at bounding box center [599, 467] width 309 height 22
type input "5a8b1489cc6b4906c91bfd8a"
drag, startPoint x: 510, startPoint y: 546, endPoint x: 356, endPoint y: 563, distance: 154.9
click at [344, 567] on div "Редактирование работы Услуга: Синхр.перевод /дни Кит → Рус Параметры Файлы Вид …" at bounding box center [728, 417] width 1456 height 834
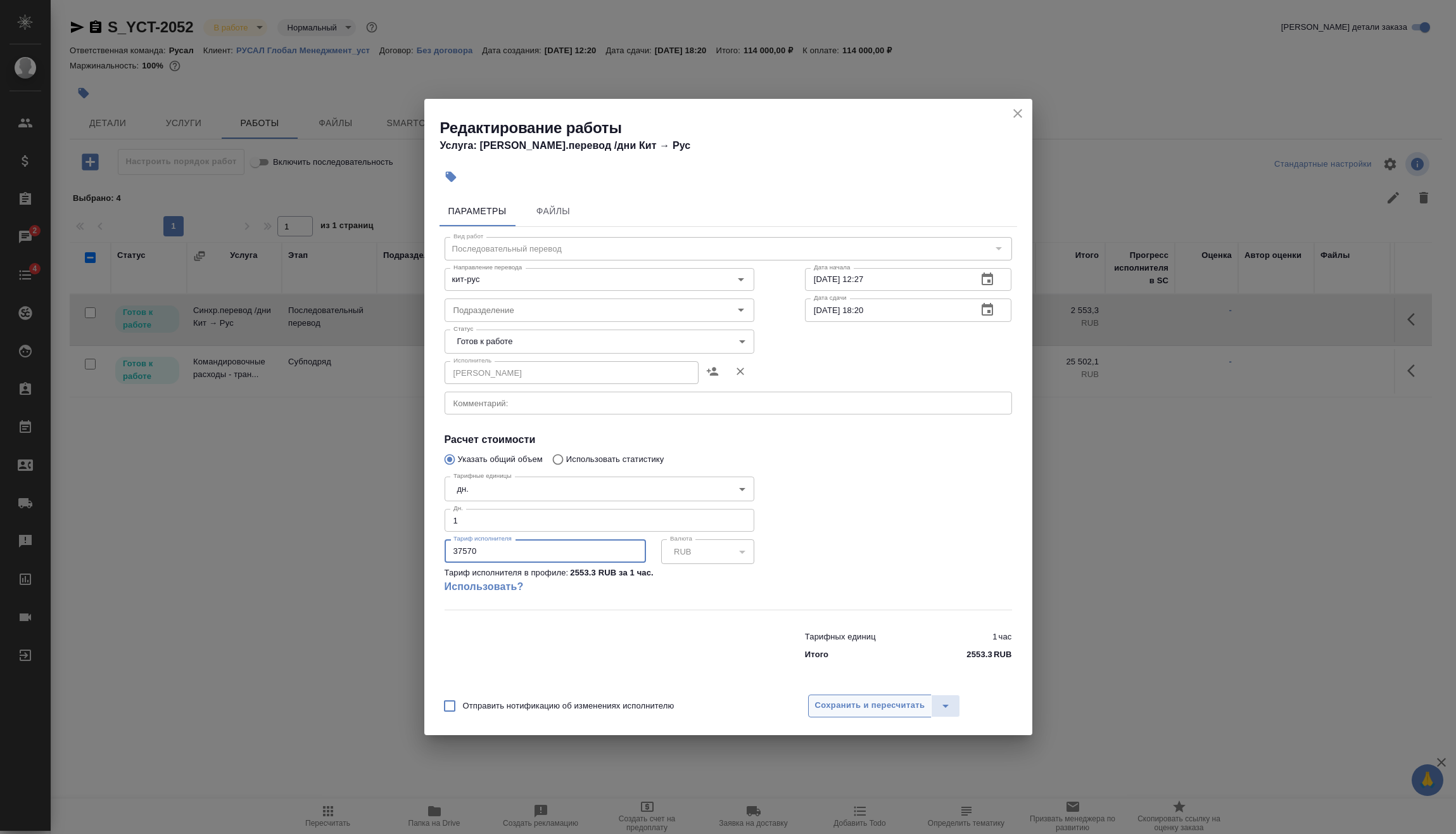
type input "37570"
click at [887, 699] on span "Сохранить и пересчитать" at bounding box center [870, 705] width 110 height 15
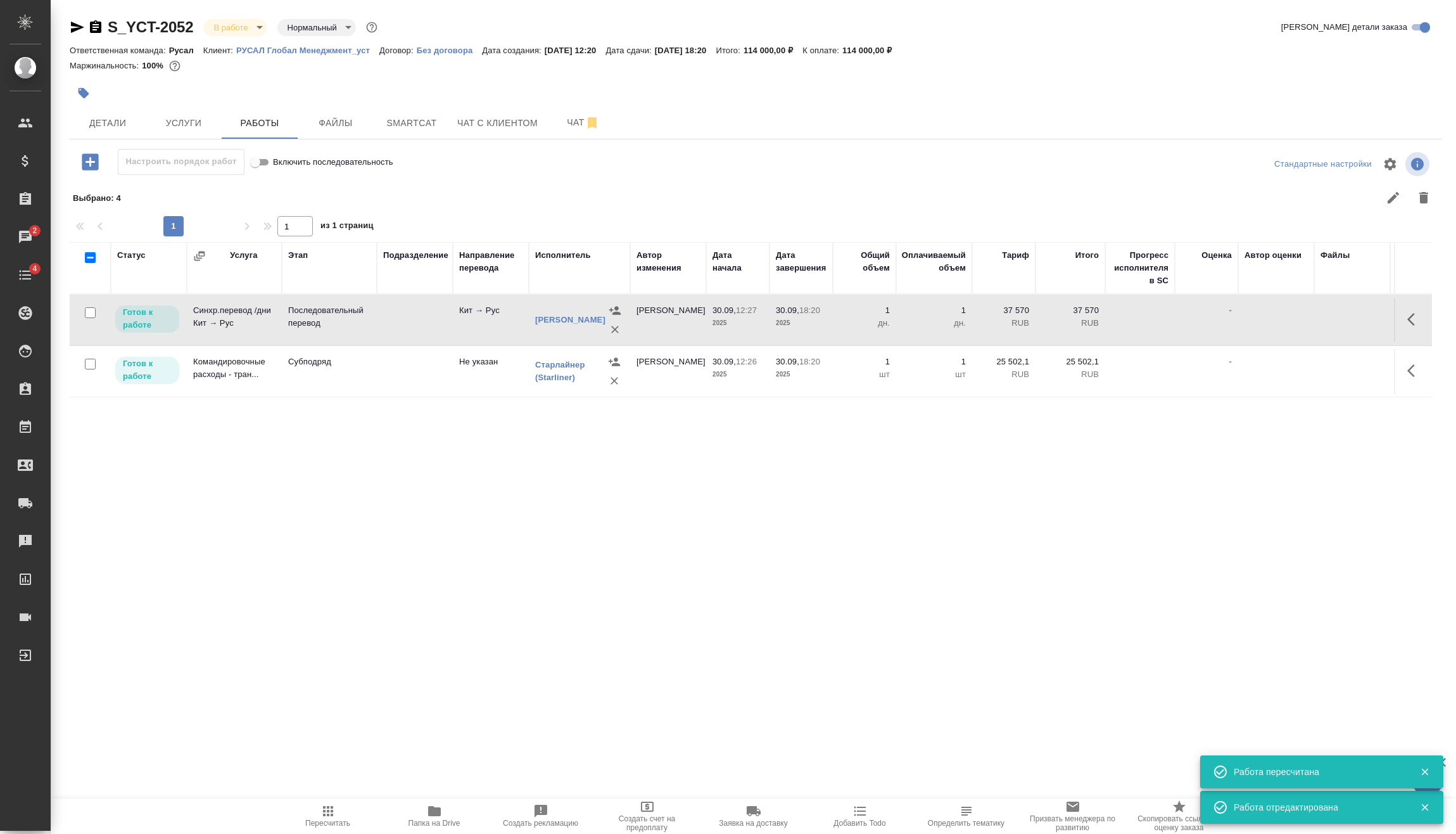
click at [337, 823] on span "Пересчитать" at bounding box center [328, 823] width 45 height 9
click at [88, 313] on input "checkbox" at bounding box center [90, 312] width 10 height 11
checkbox input "true"
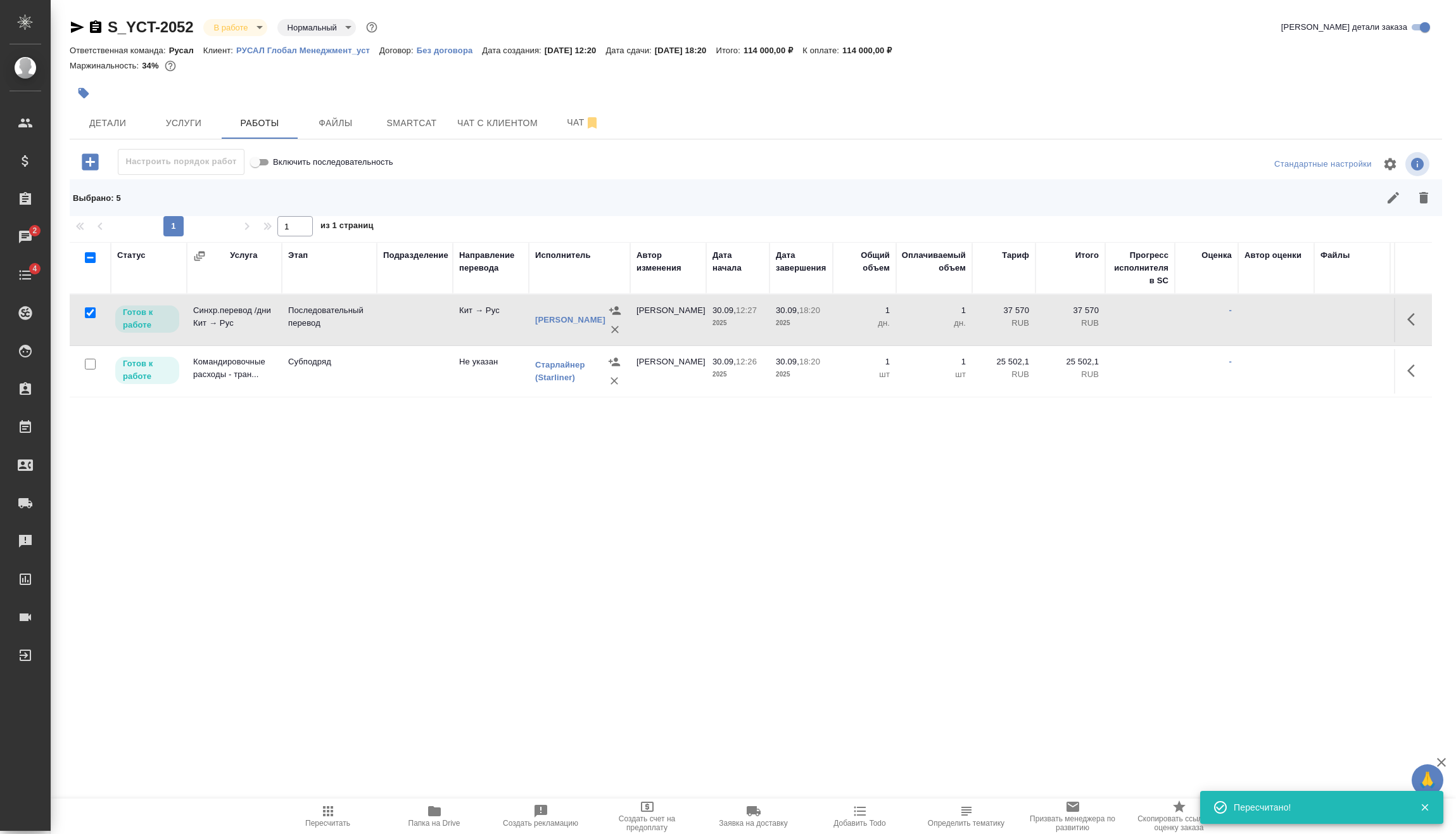
click at [90, 362] on input "checkbox" at bounding box center [90, 363] width 10 height 11
checkbox input "true"
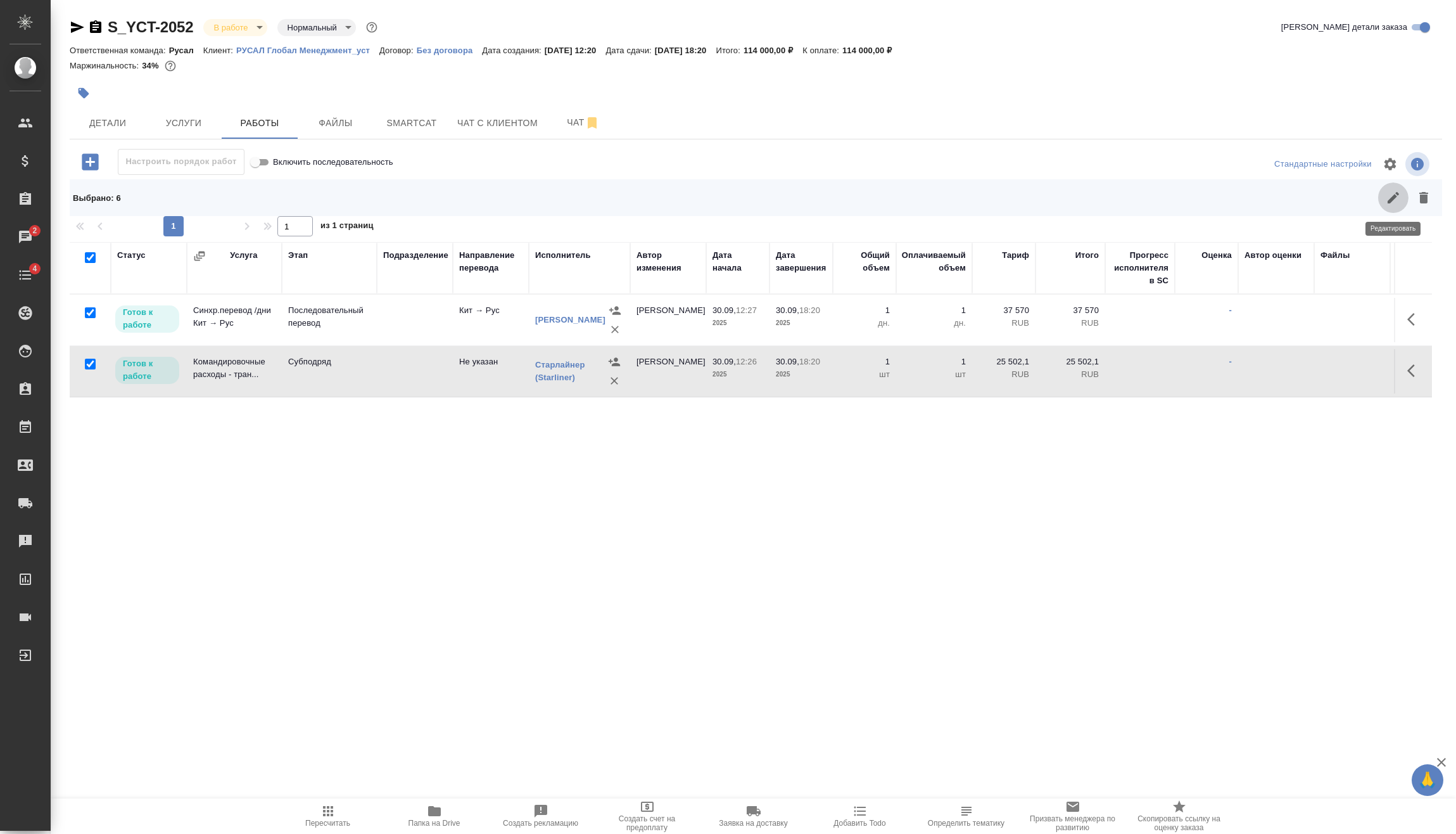
click at [1381, 203] on button "button" at bounding box center [1393, 197] width 30 height 30
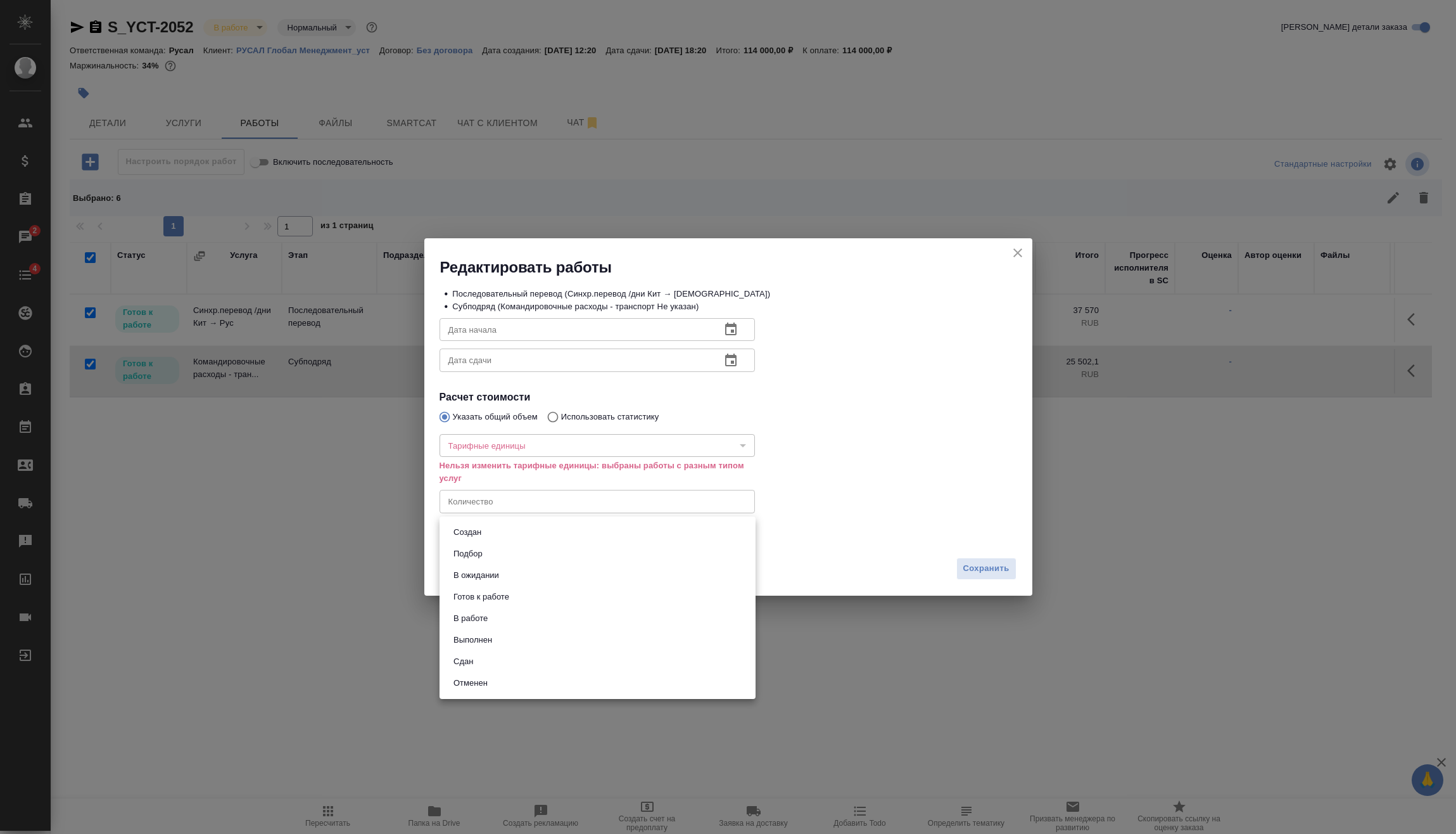
click at [490, 521] on body "🙏 .cls-1 fill:#fff; AWATERA Vasilev Evgeniy Клиенты Спецификации Заказы 2 Чаты …" at bounding box center [728, 417] width 1456 height 834
click at [484, 655] on li "Сдан" at bounding box center [598, 661] width 316 height 22
type input "closed"
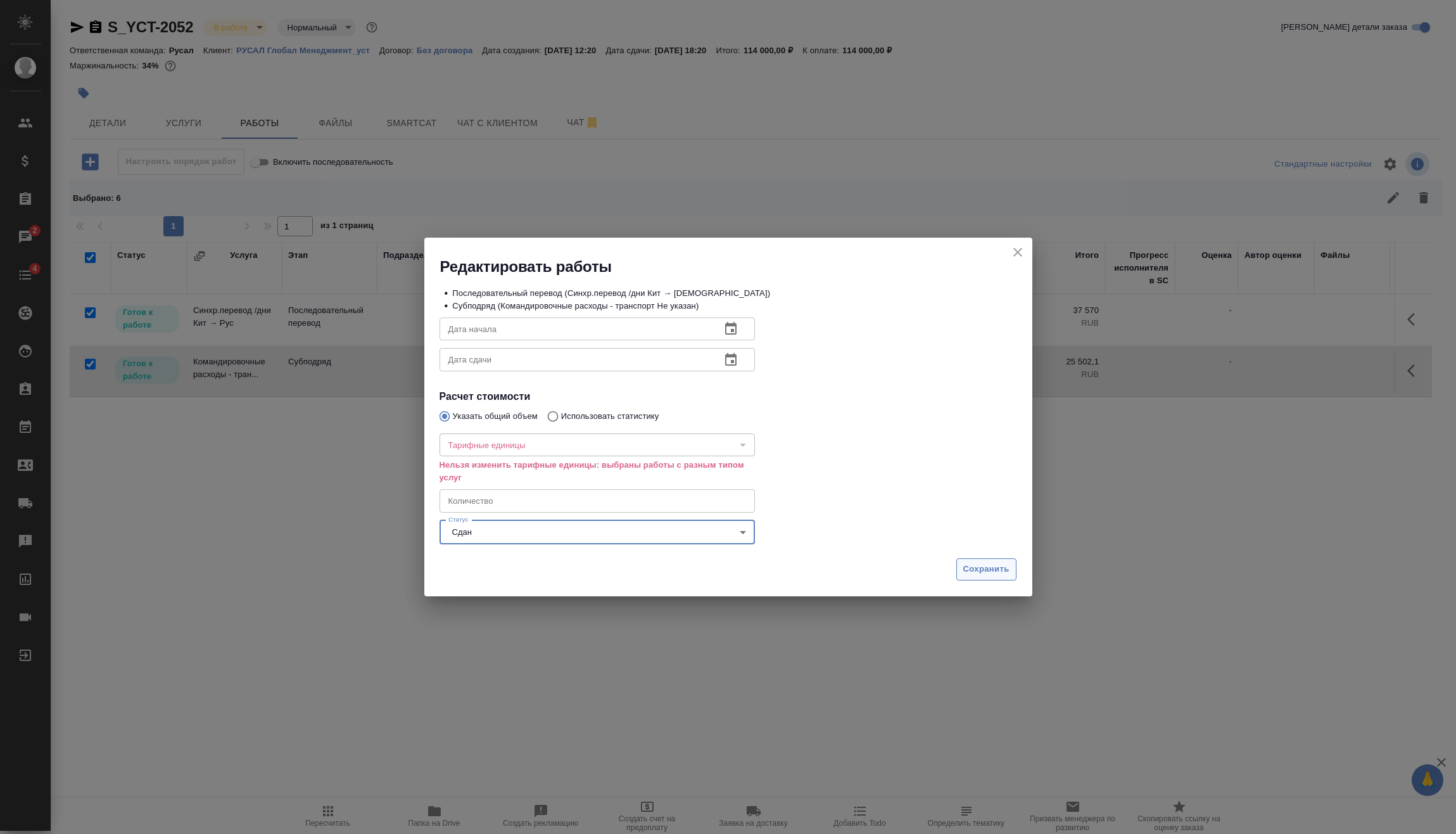
click at [968, 575] on span "Сохранить" at bounding box center [986, 569] width 46 height 15
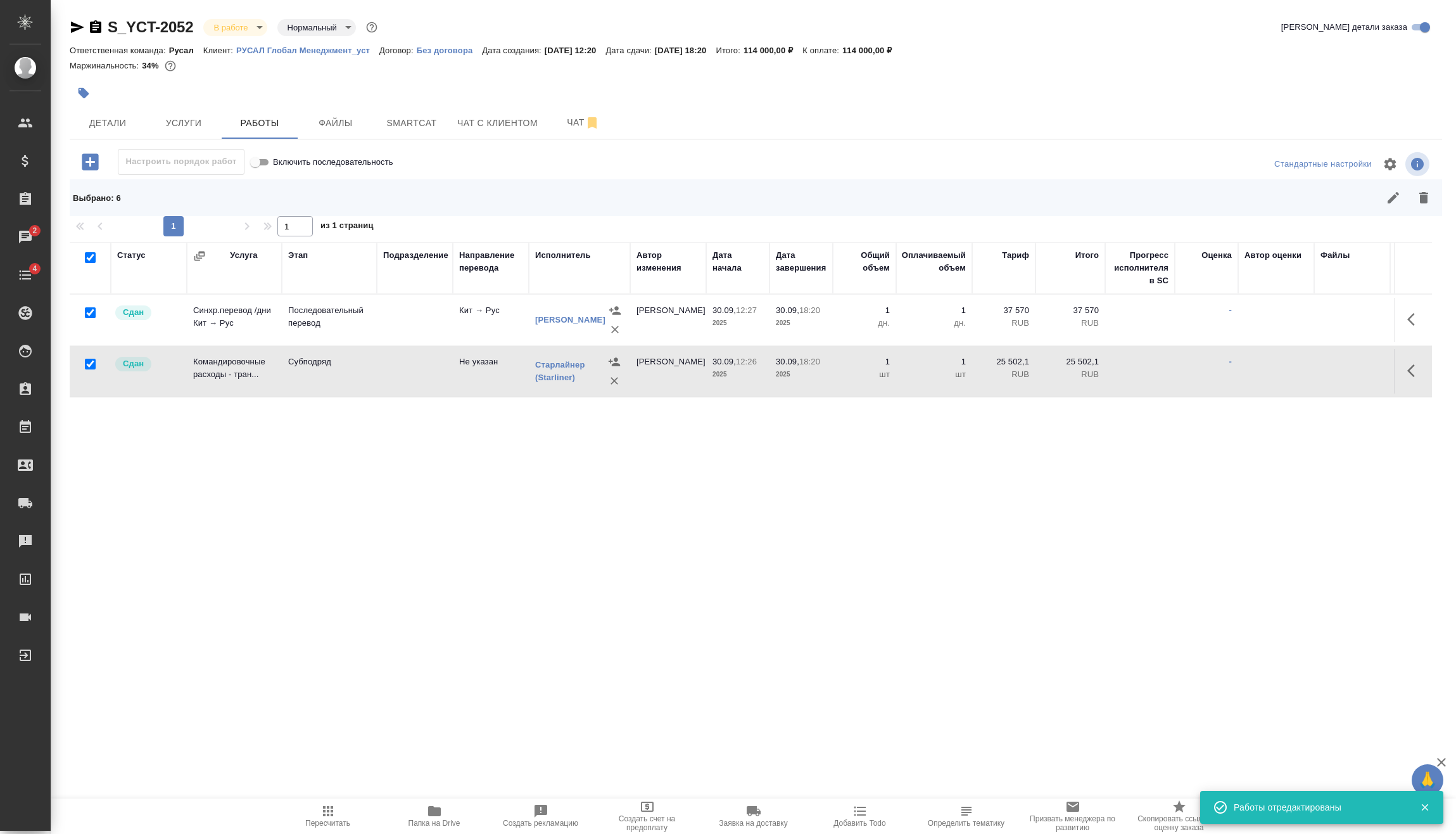
click at [237, 22] on body "🙏 .cls-1 fill:#fff; AWATERA Vasilev Evgeniy Клиенты Спецификации Заказы 2 Чаты …" at bounding box center [728, 417] width 1456 height 834
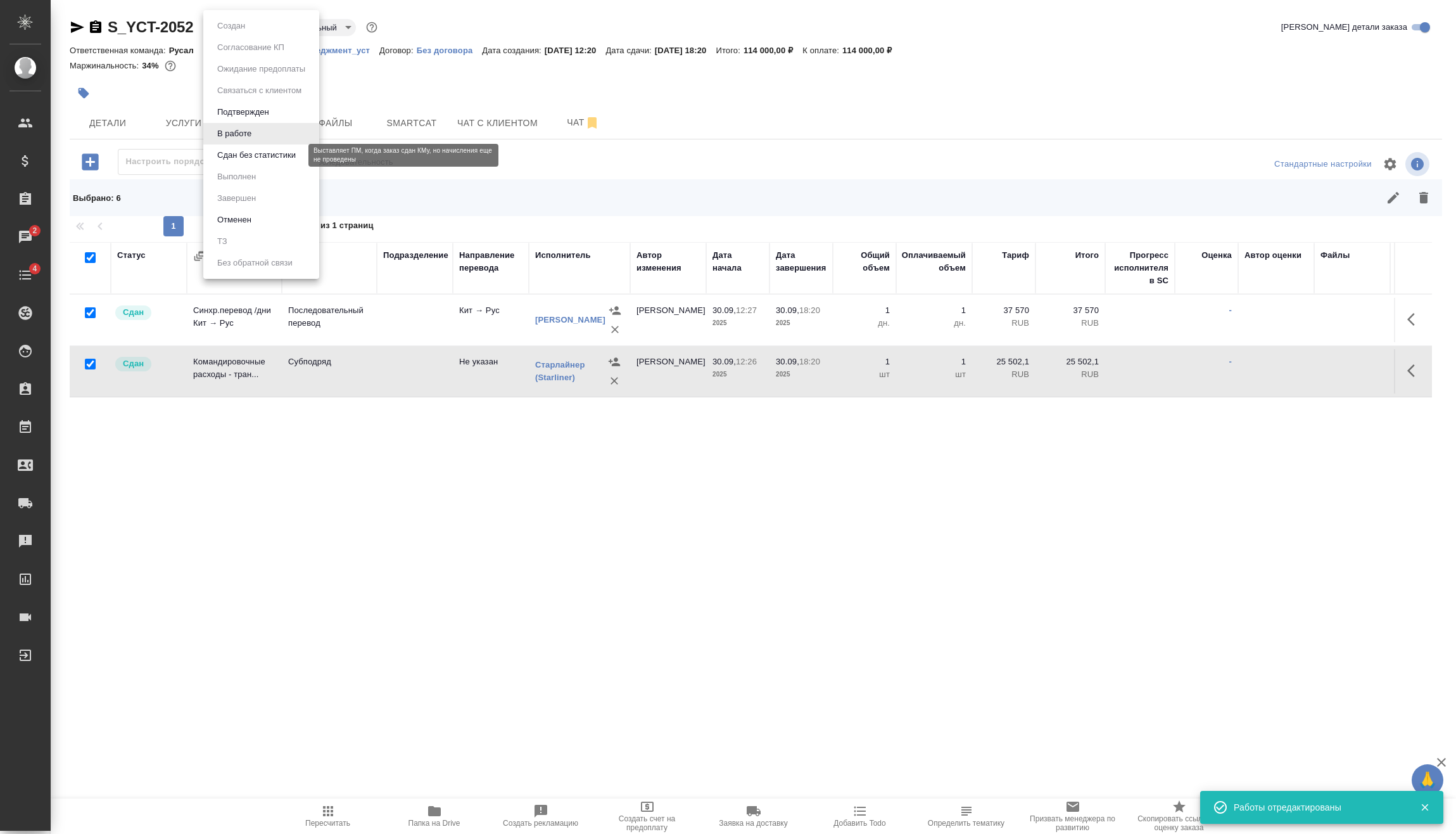
click at [247, 155] on button "Сдан без статистики" at bounding box center [256, 155] width 86 height 14
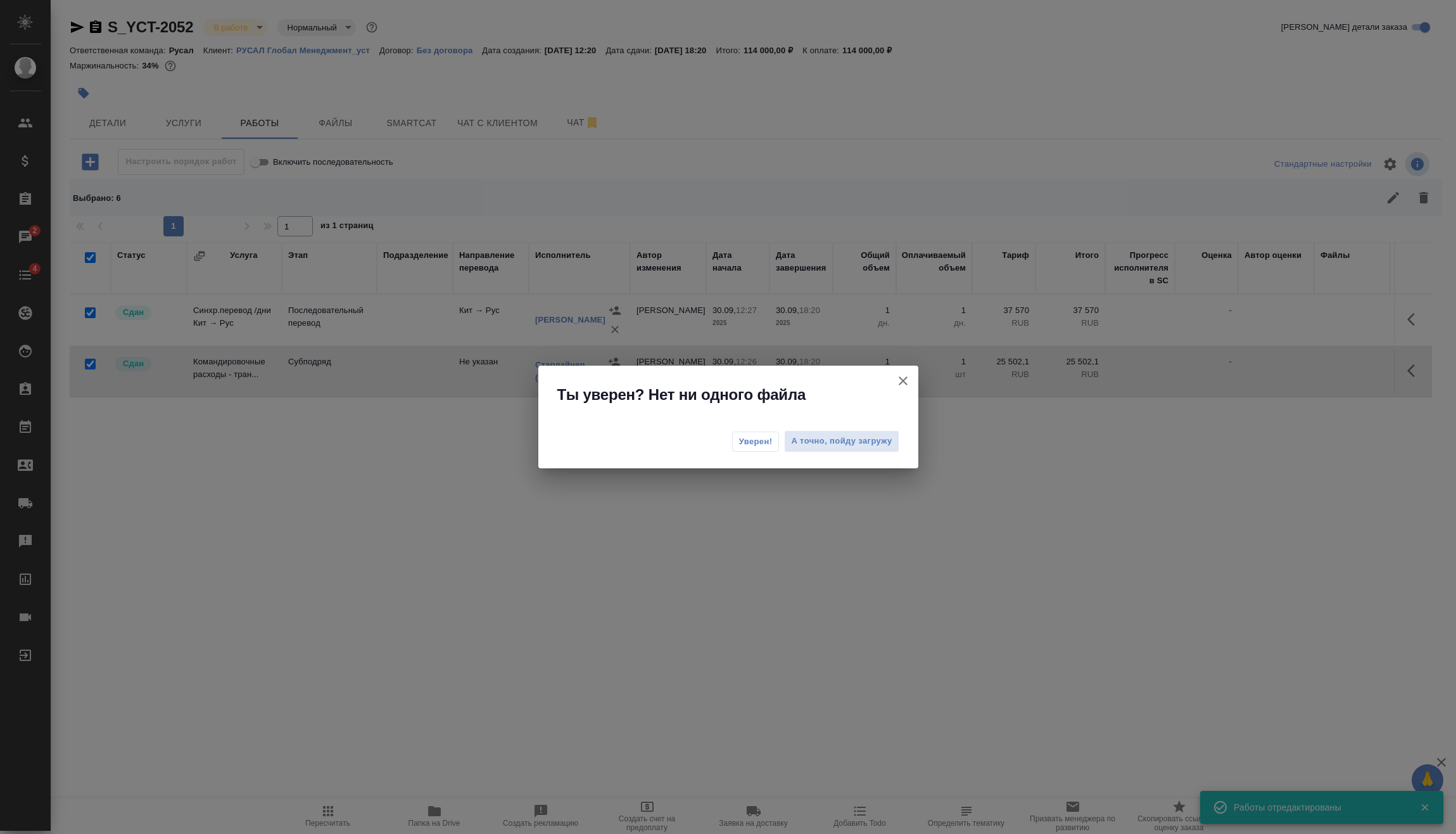
click at [722, 447] on div "Уверен! А точно, пойду загружу" at bounding box center [728, 443] width 380 height 50
click at [748, 444] on span "Уверен!" at bounding box center [756, 442] width 34 height 13
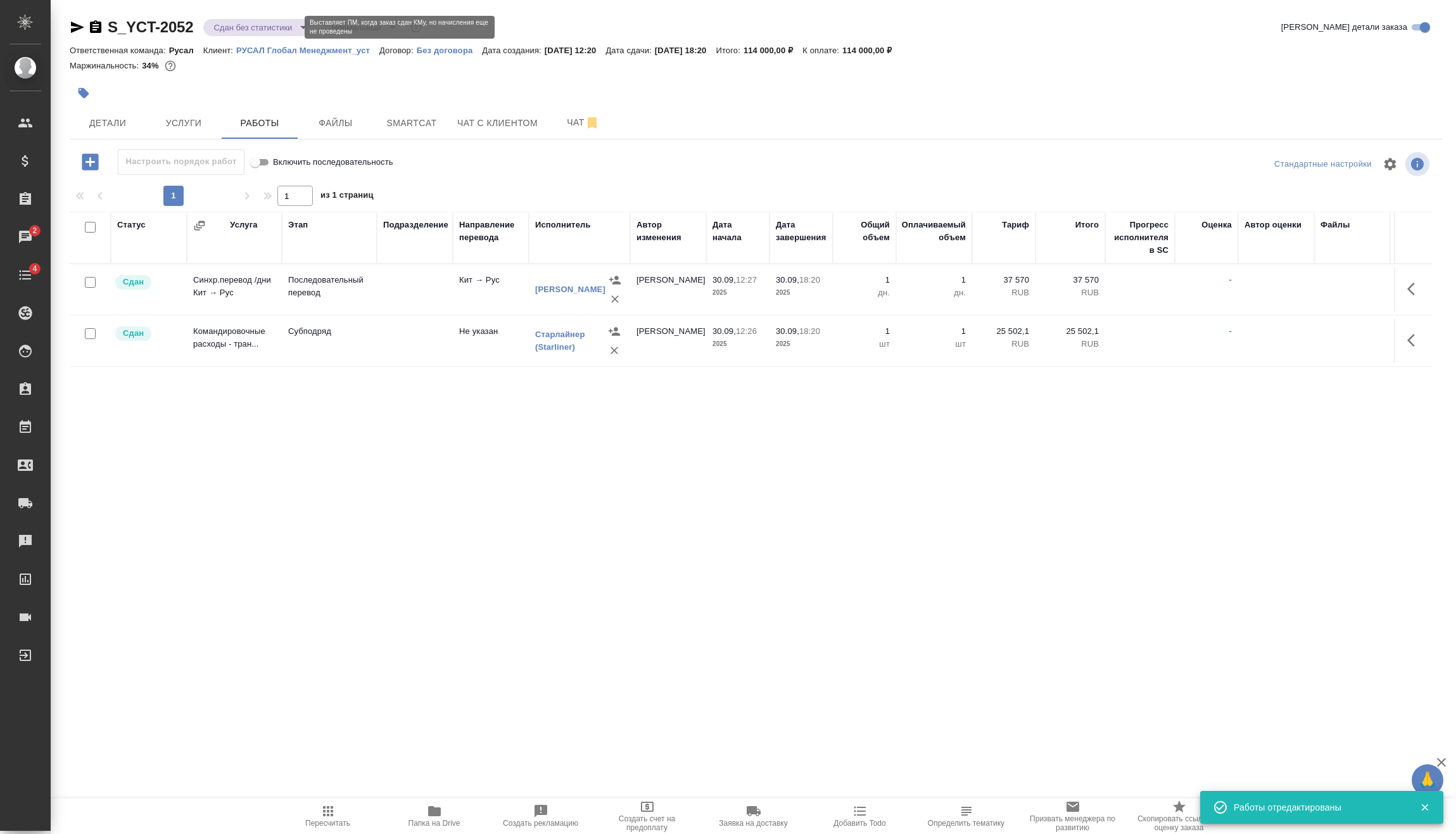
click at [277, 28] on body "🙏 .cls-1 fill:#fff; AWATERA Vasilev Evgeniy Клиенты Спецификации Заказы 2 Чаты …" at bounding box center [728, 417] width 1456 height 834
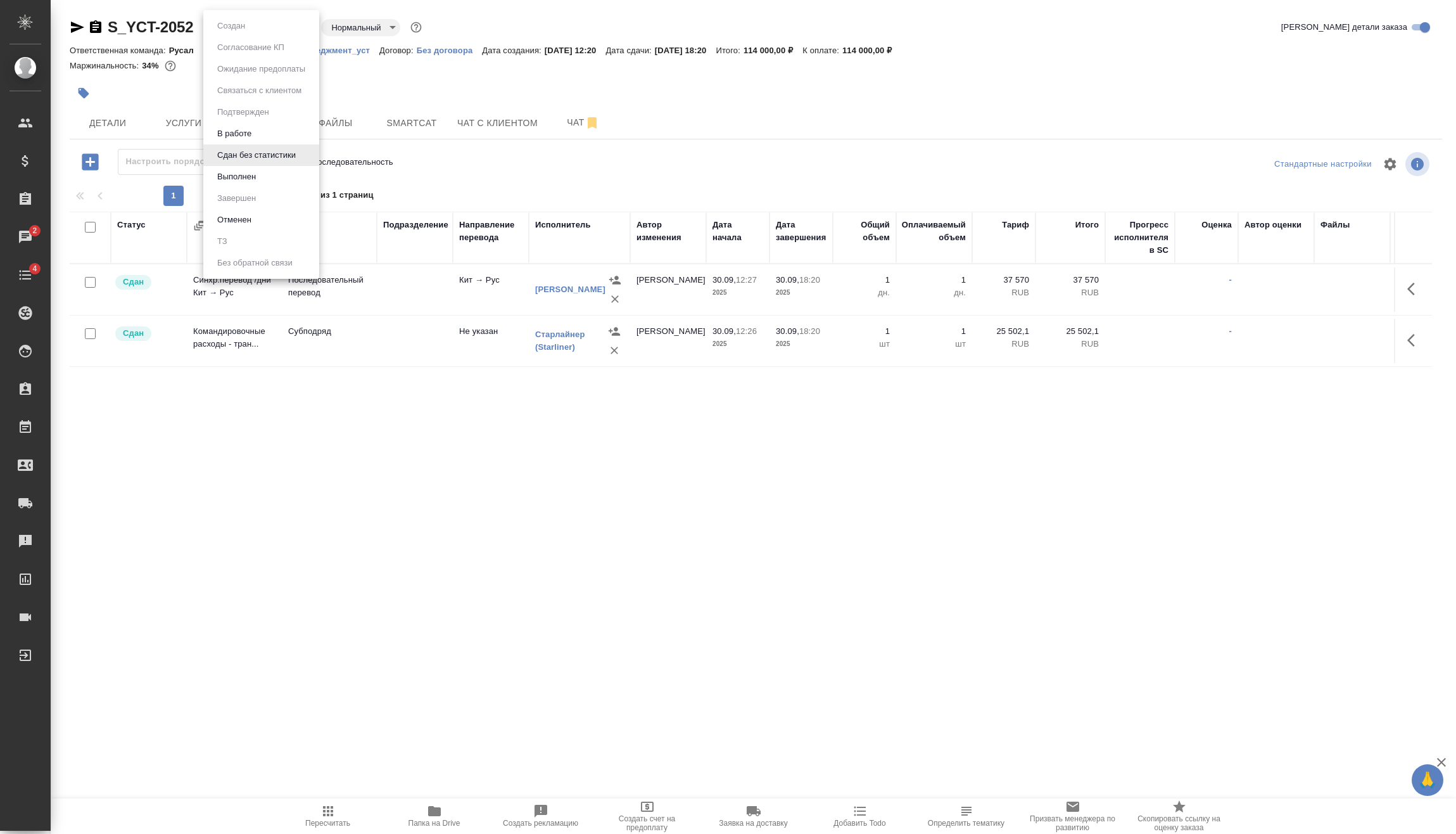
click at [273, 178] on li "Выполнен" at bounding box center [261, 176] width 116 height 22
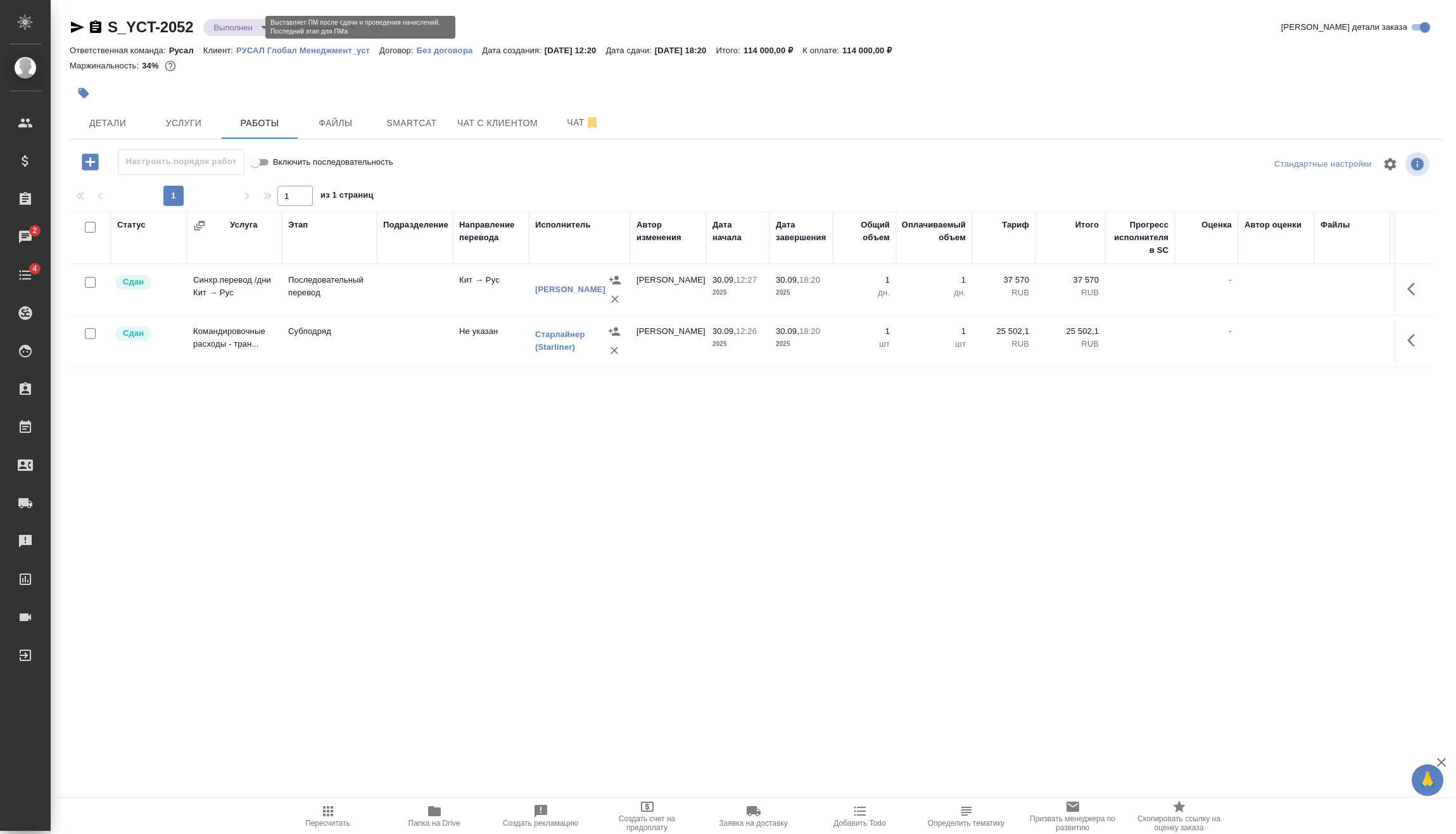
click at [239, 24] on body "🙏 .cls-1 fill:#fff; AWATERA Vasilev Evgeniy Клиенты Спецификации Заказы 2 Чаты …" at bounding box center [728, 417] width 1456 height 834
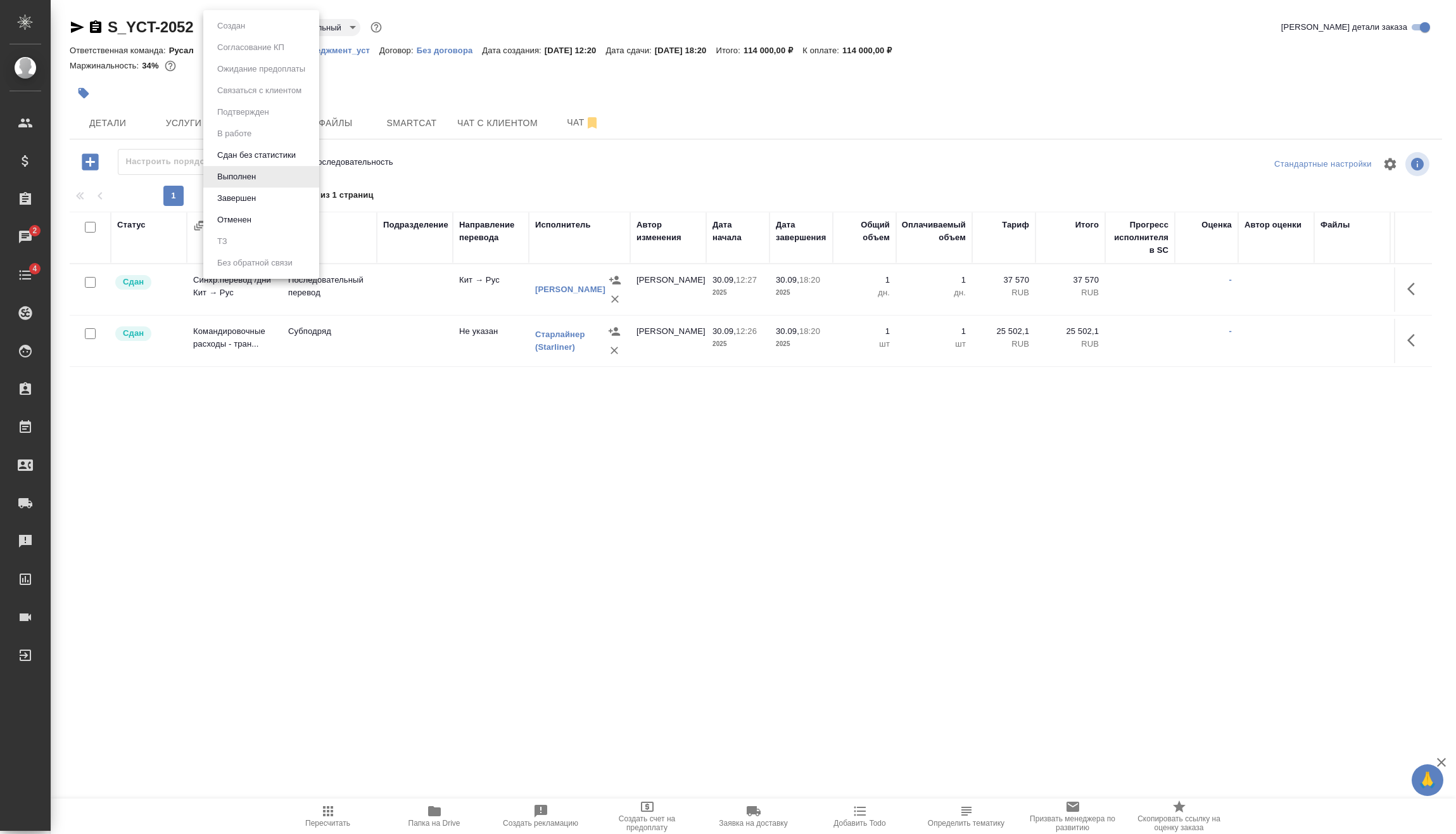
click at [263, 201] on li "Завершен" at bounding box center [261, 198] width 116 height 22
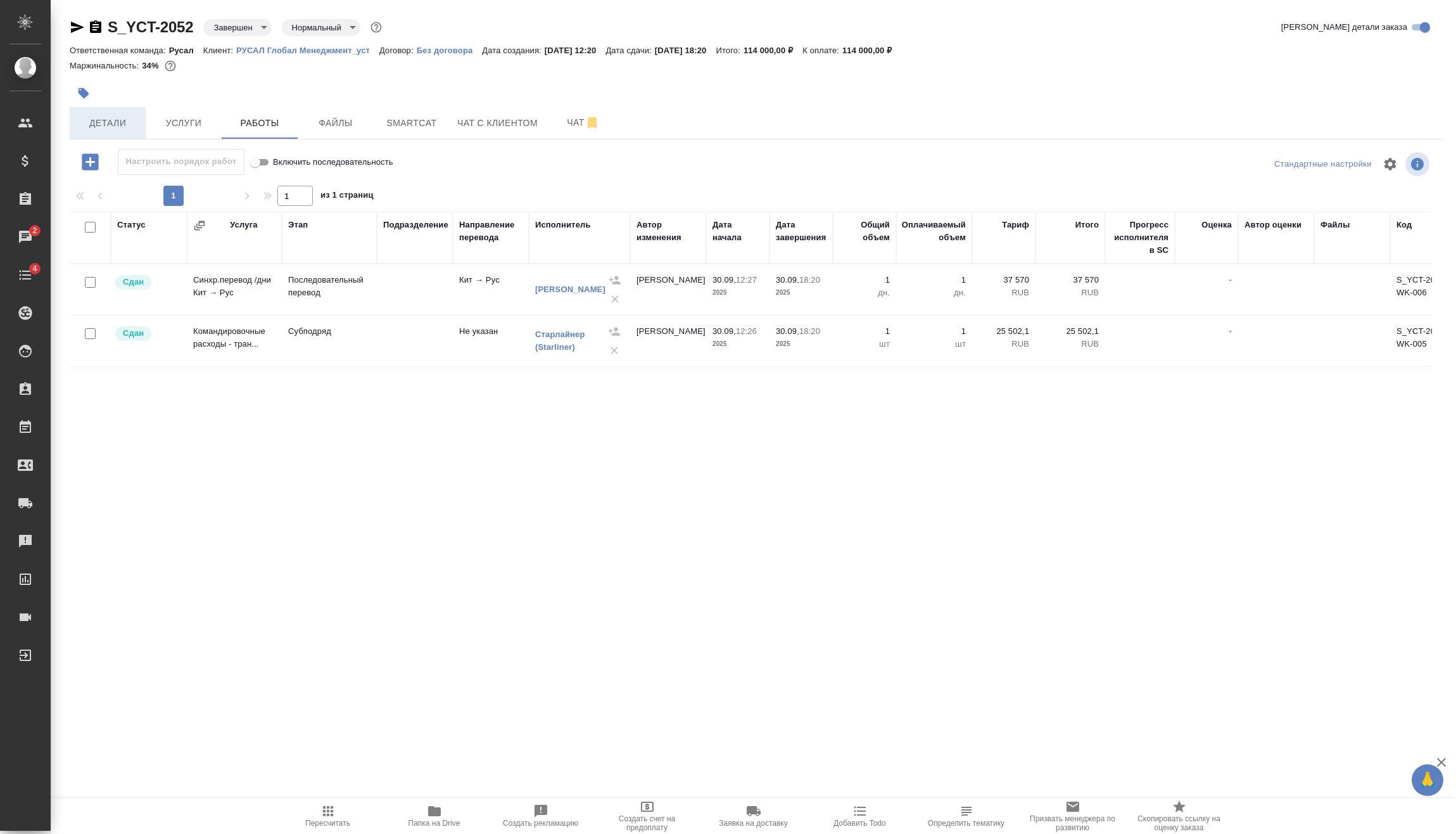
click at [106, 116] on span "Детали" at bounding box center [107, 123] width 61 height 16
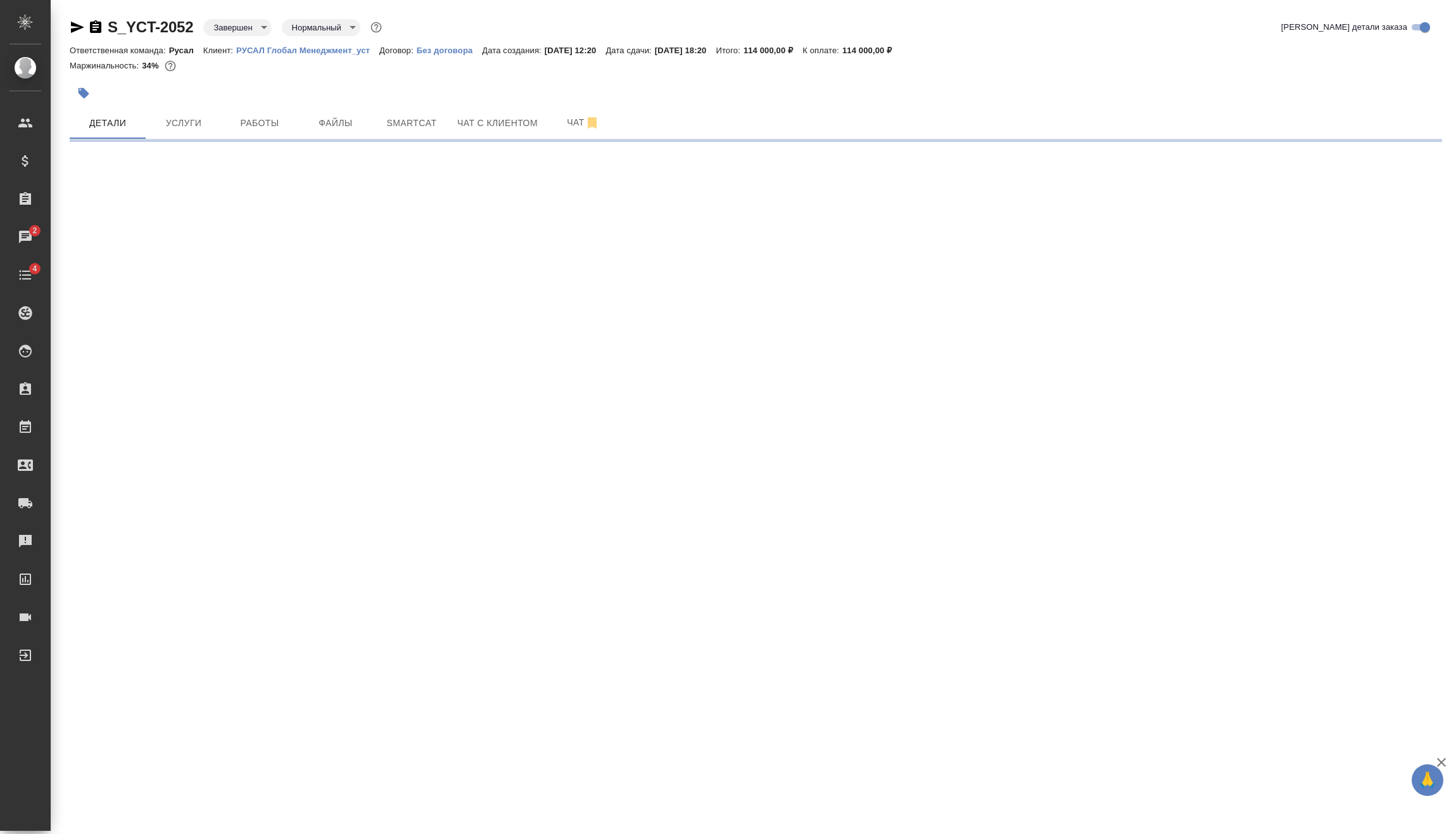
select select "RU"
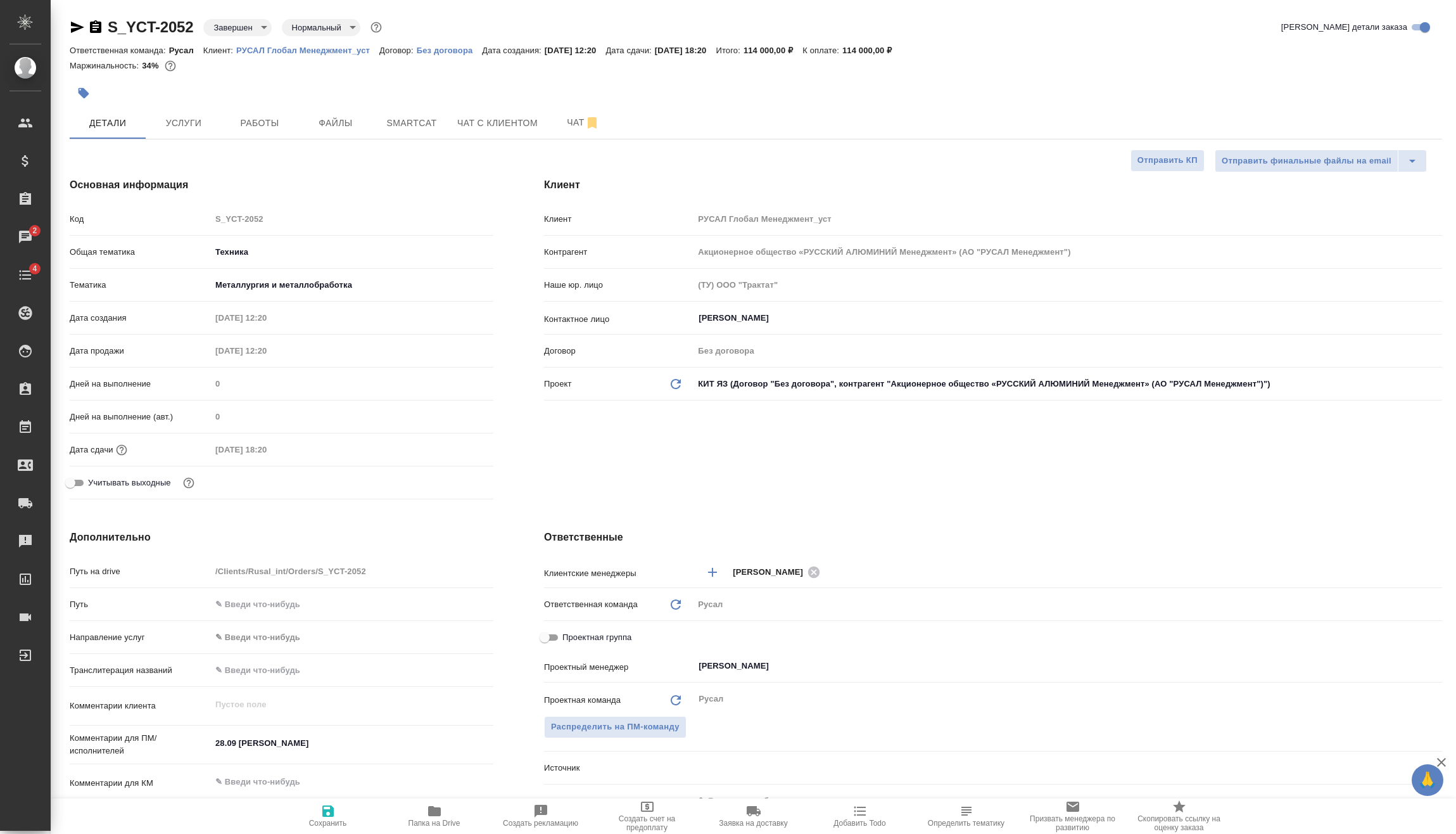
type textarea "x"
click at [273, 127] on span "Работы" at bounding box center [260, 123] width 61 height 16
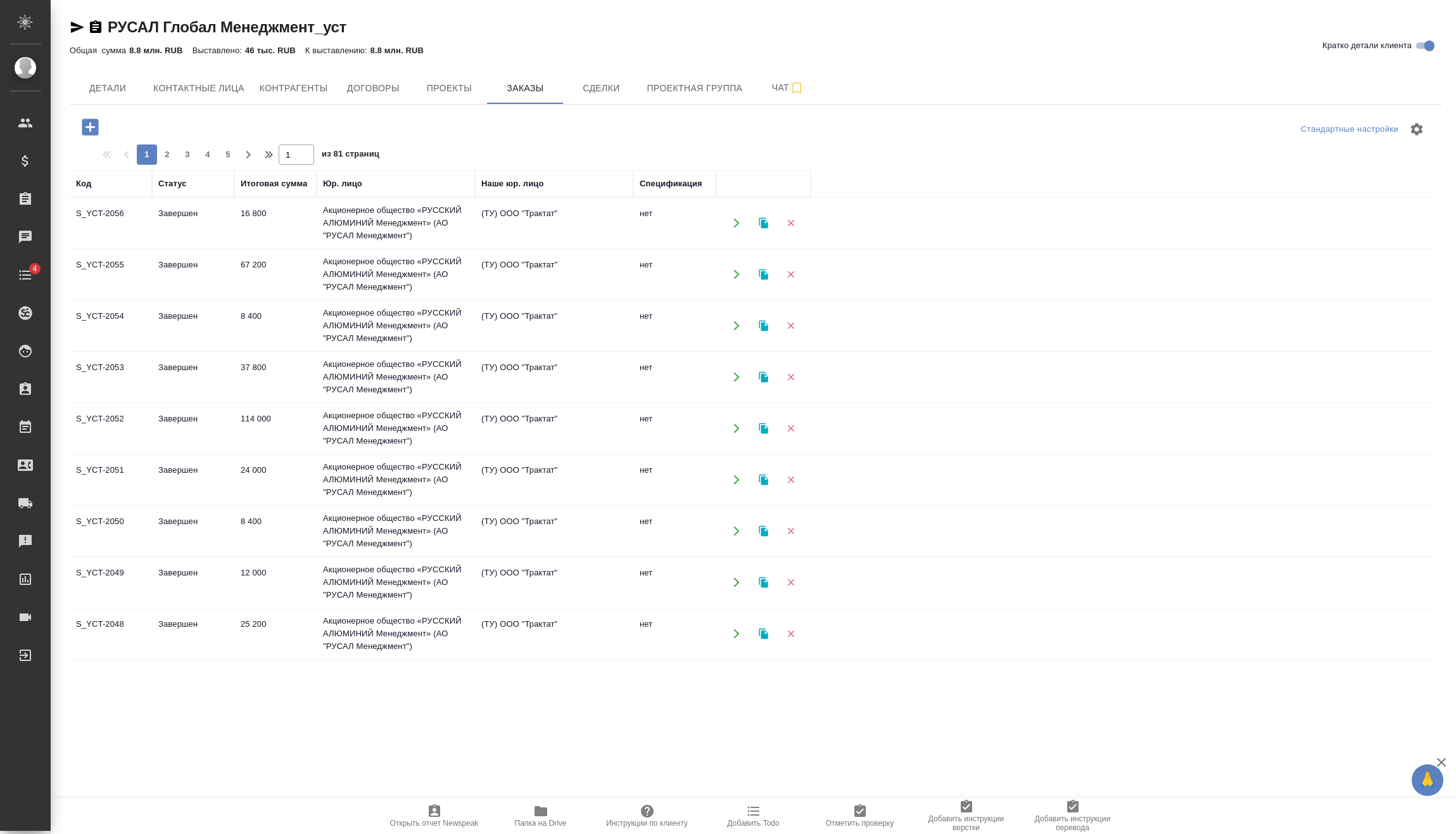
click at [90, 125] on icon "button" at bounding box center [90, 127] width 22 height 22
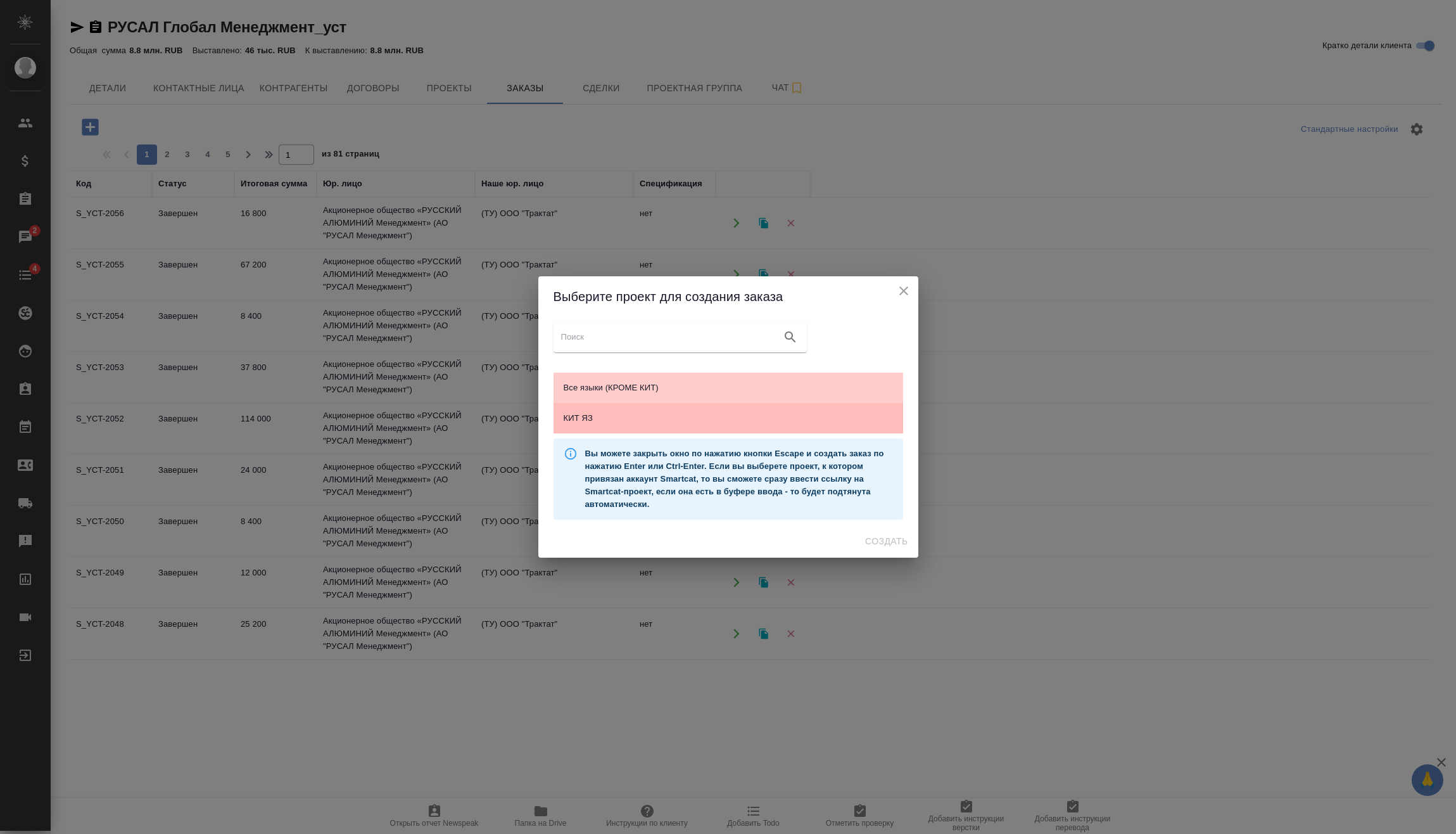
click at [637, 408] on div "КИТ ЯЗ" at bounding box center [728, 417] width 349 height 30
click at [895, 546] on span "Создать" at bounding box center [886, 541] width 43 height 16
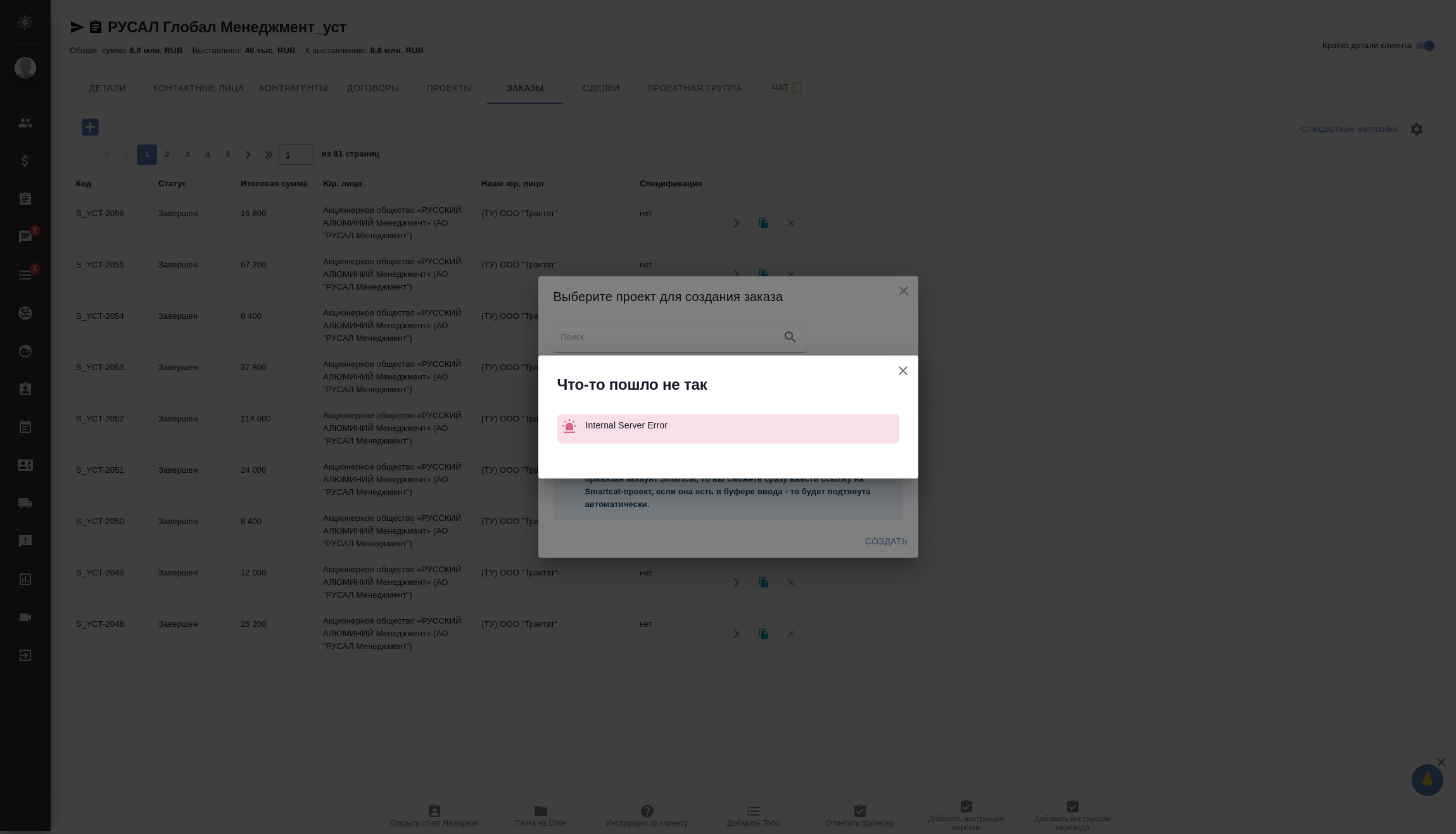
click at [899, 368] on icon "button" at bounding box center [903, 370] width 15 height 15
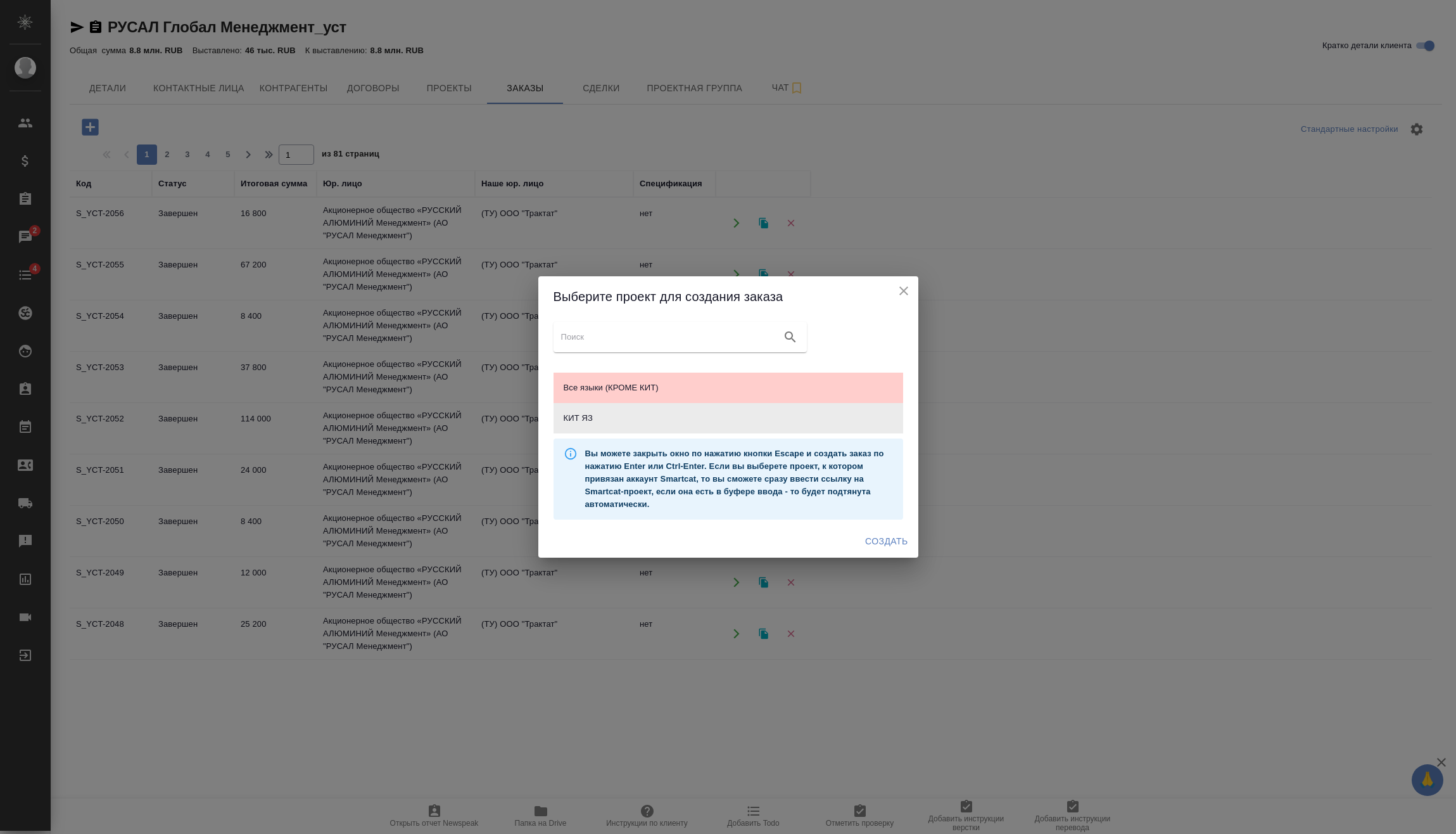
click at [904, 296] on icon "close" at bounding box center [904, 291] width 15 height 15
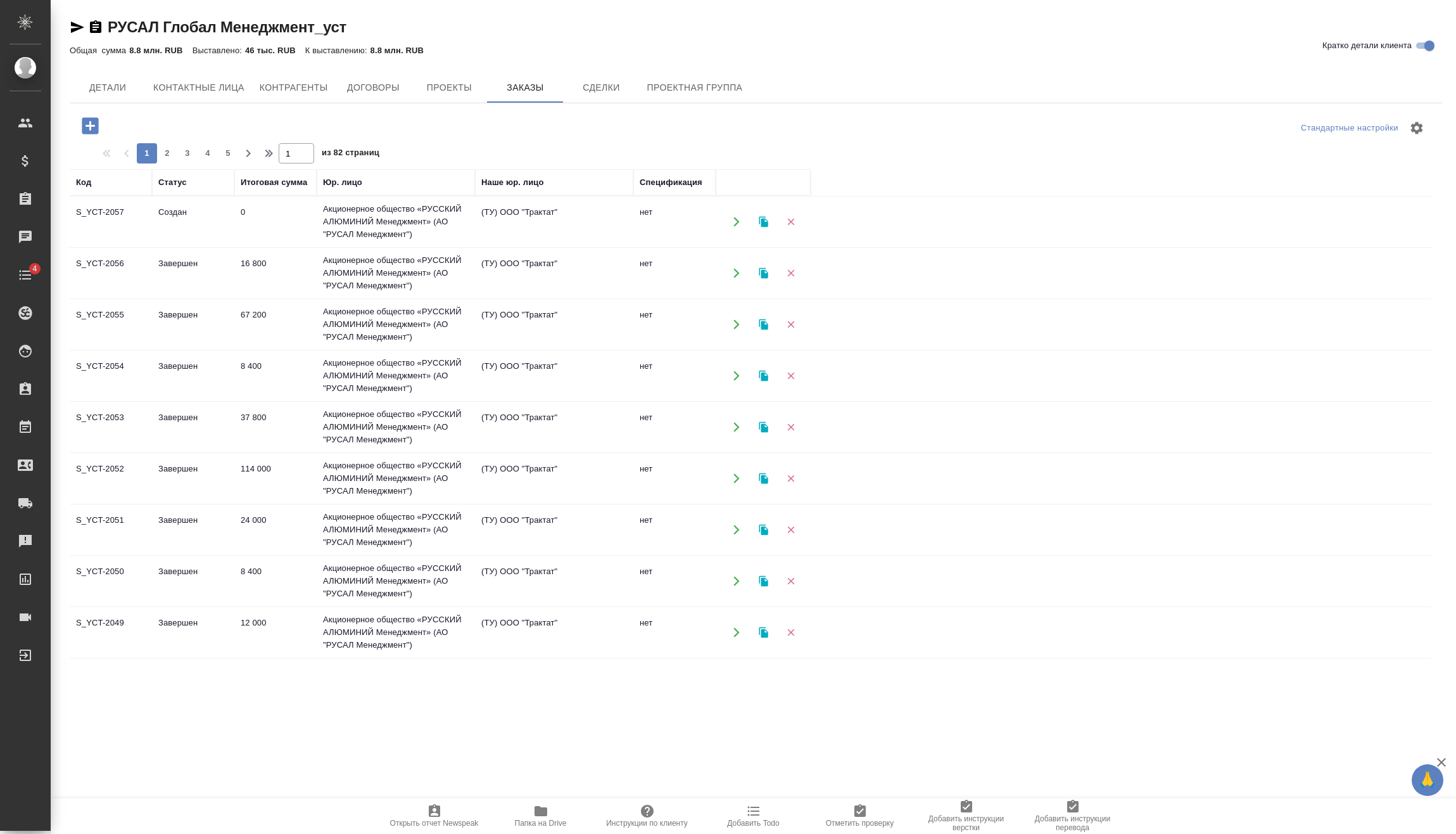
click at [276, 217] on td "0" at bounding box center [276, 221] width 83 height 44
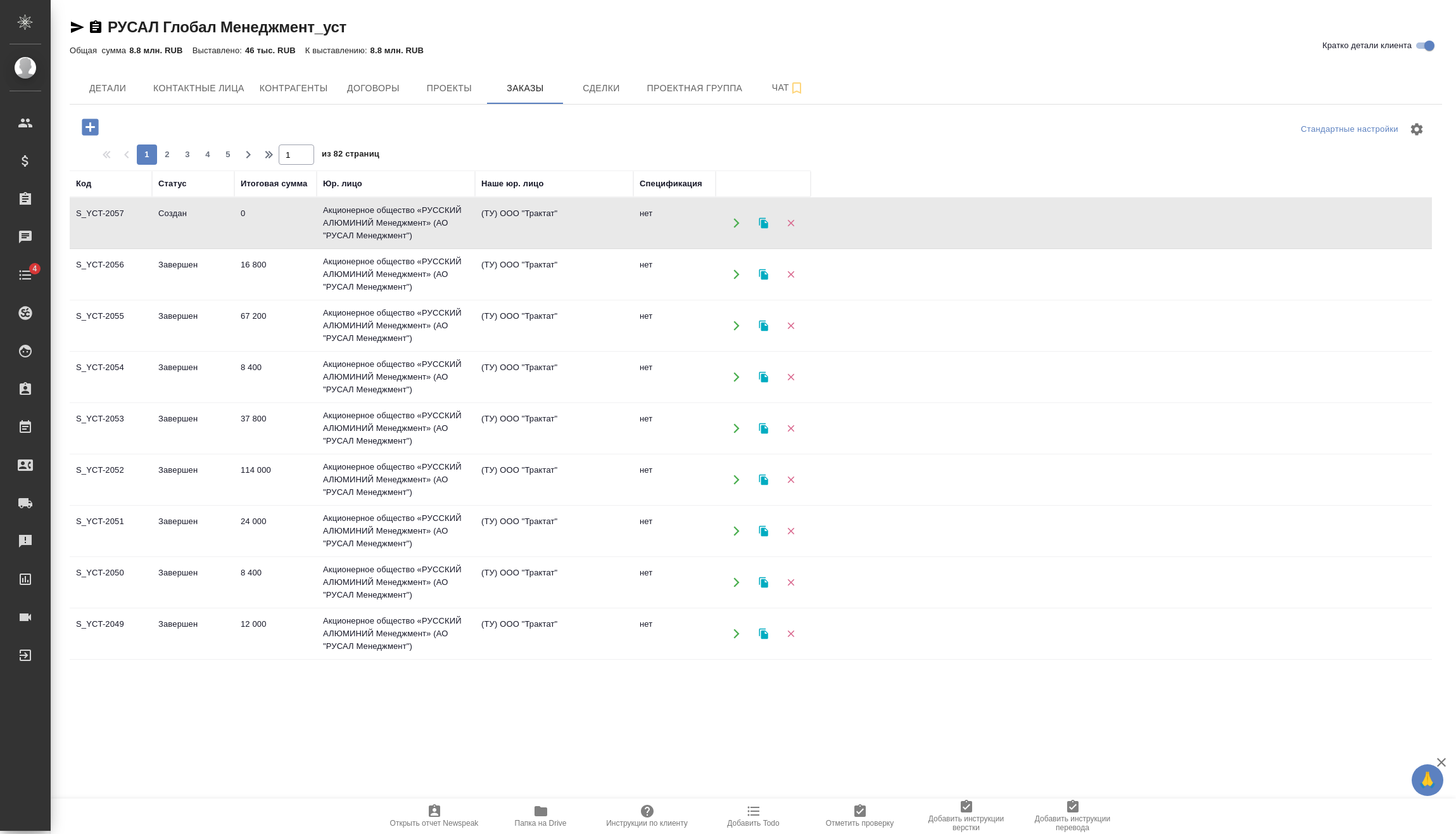
click at [276, 216] on td "0" at bounding box center [276, 223] width 83 height 44
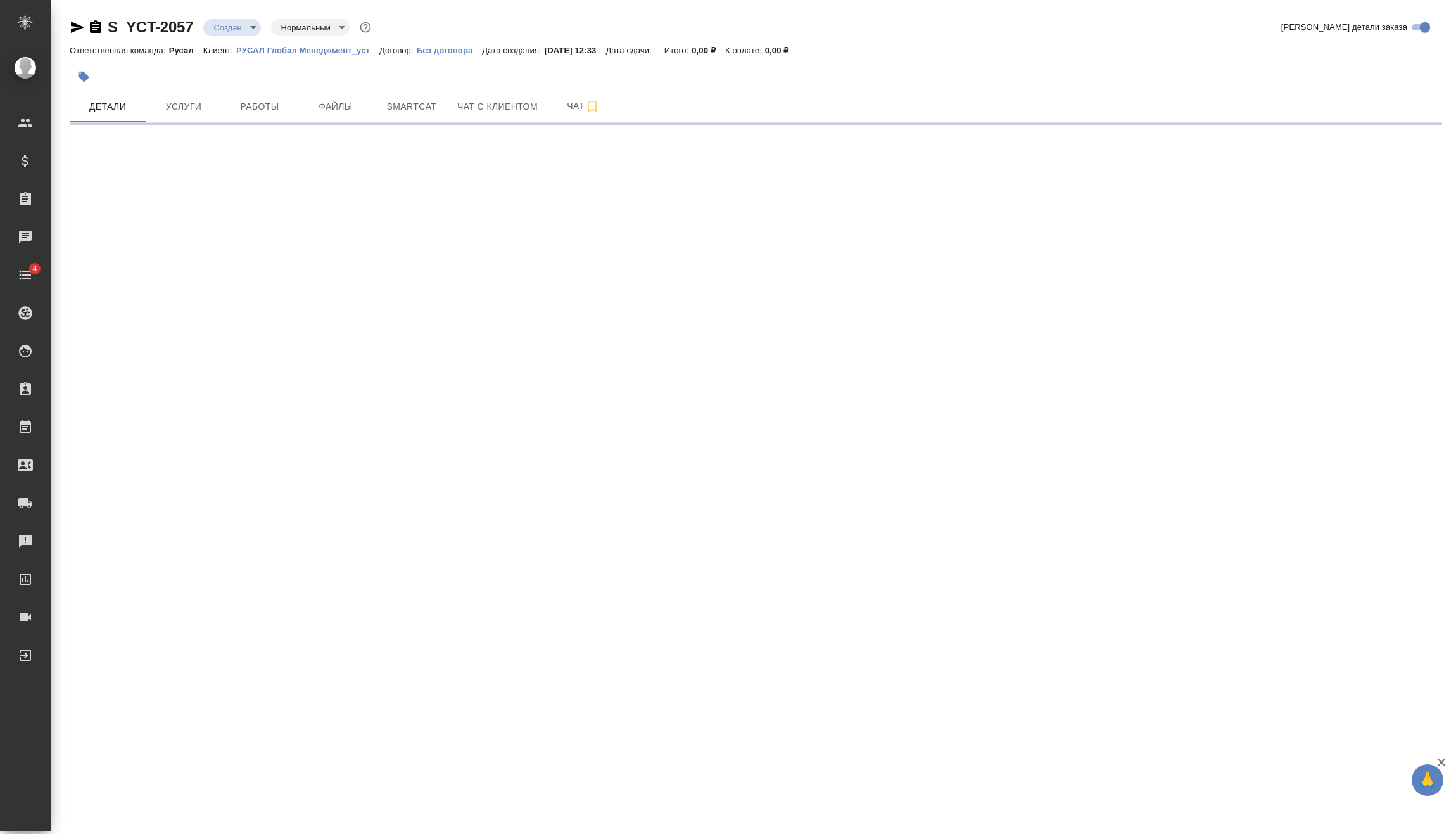
select select "RU"
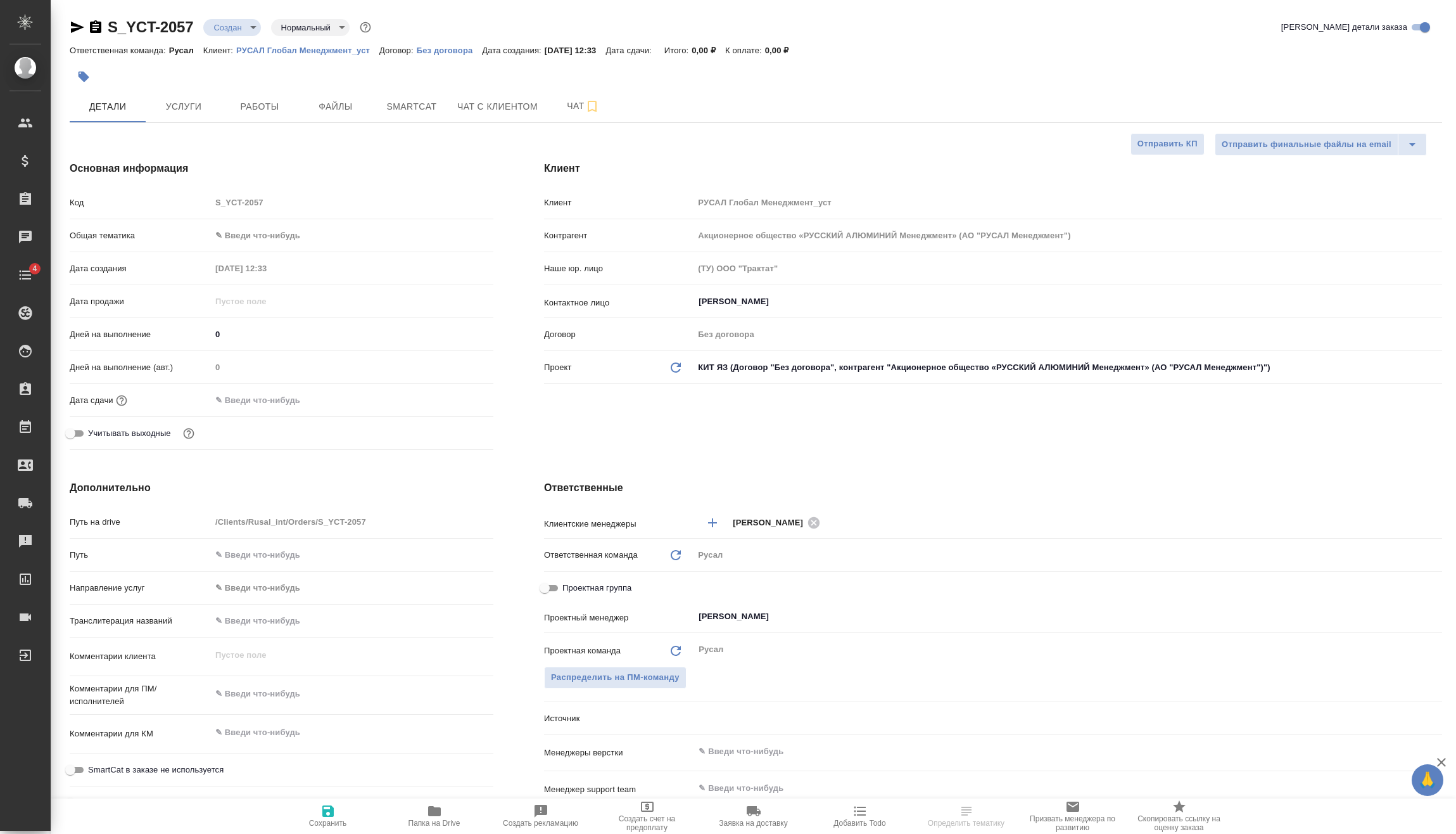
type textarea "x"
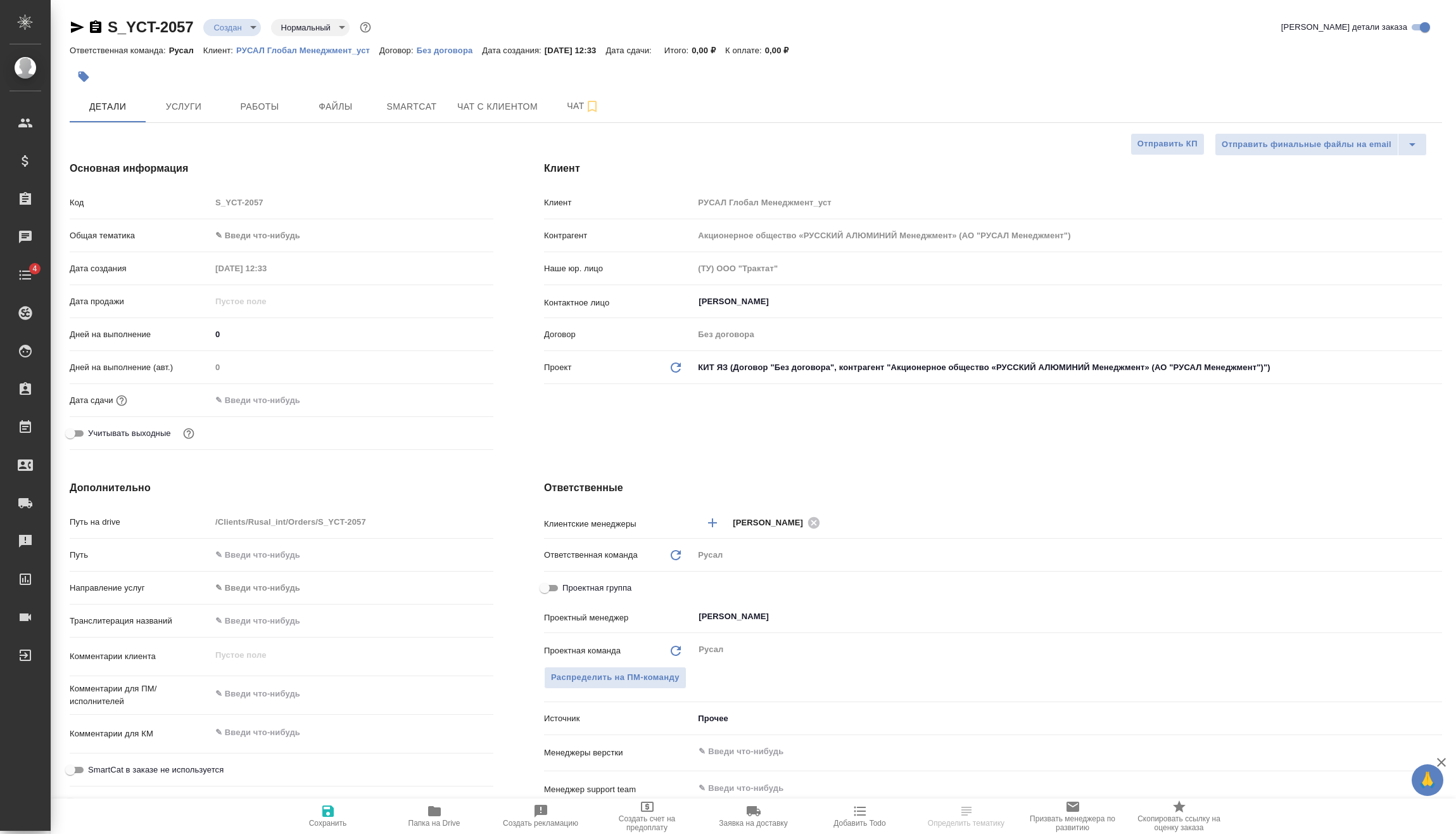
type textarea "x"
click at [276, 227] on body "🙏 .cls-1 fill:#fff; AWATERA Vasilev Evgeniy Клиенты Спецификации Заказы Чаты 4 …" at bounding box center [728, 417] width 1456 height 834
type textarea "x"
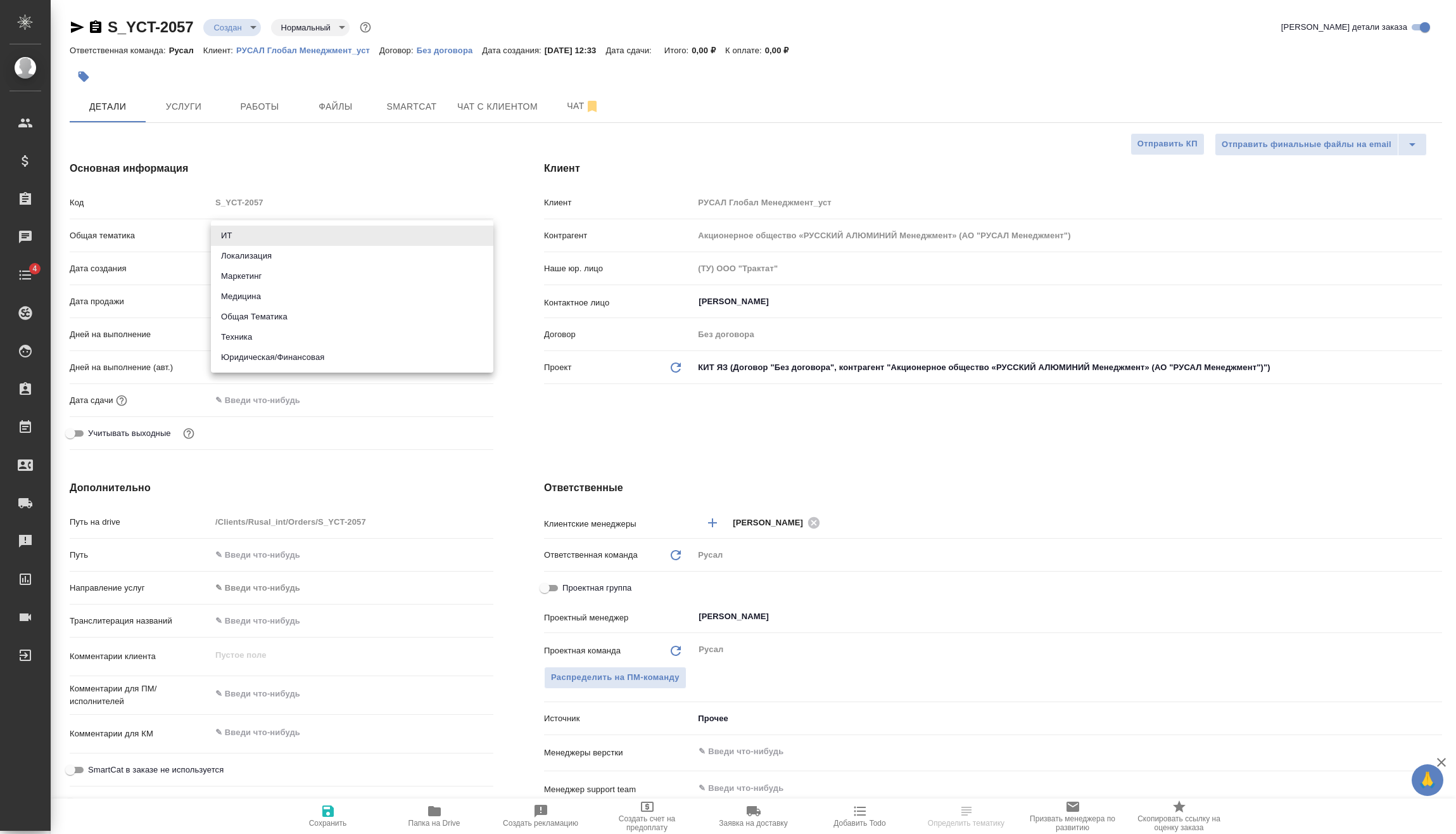
click at [266, 329] on li "Техника" at bounding box center [352, 337] width 283 height 20
type input "tech"
type textarea "x"
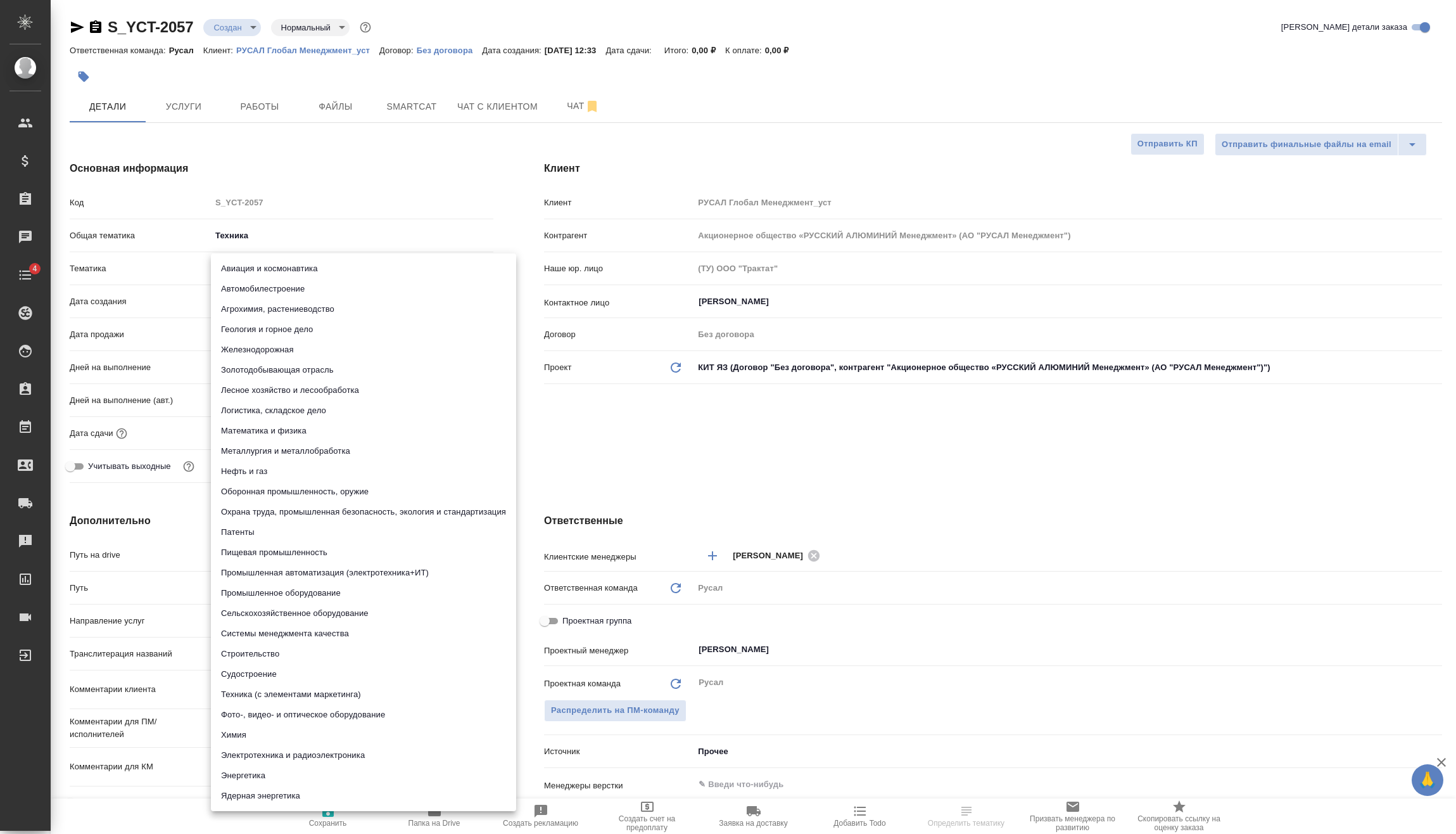
click at [283, 270] on body "🙏 .cls-1 fill:#fff; AWATERA Vasilev Evgeniy Клиенты Спецификации Заказы Чаты 4 …" at bounding box center [728, 417] width 1456 height 834
click at [291, 445] on li "Металлургия и металлобработка" at bounding box center [363, 451] width 305 height 20
type textarea "x"
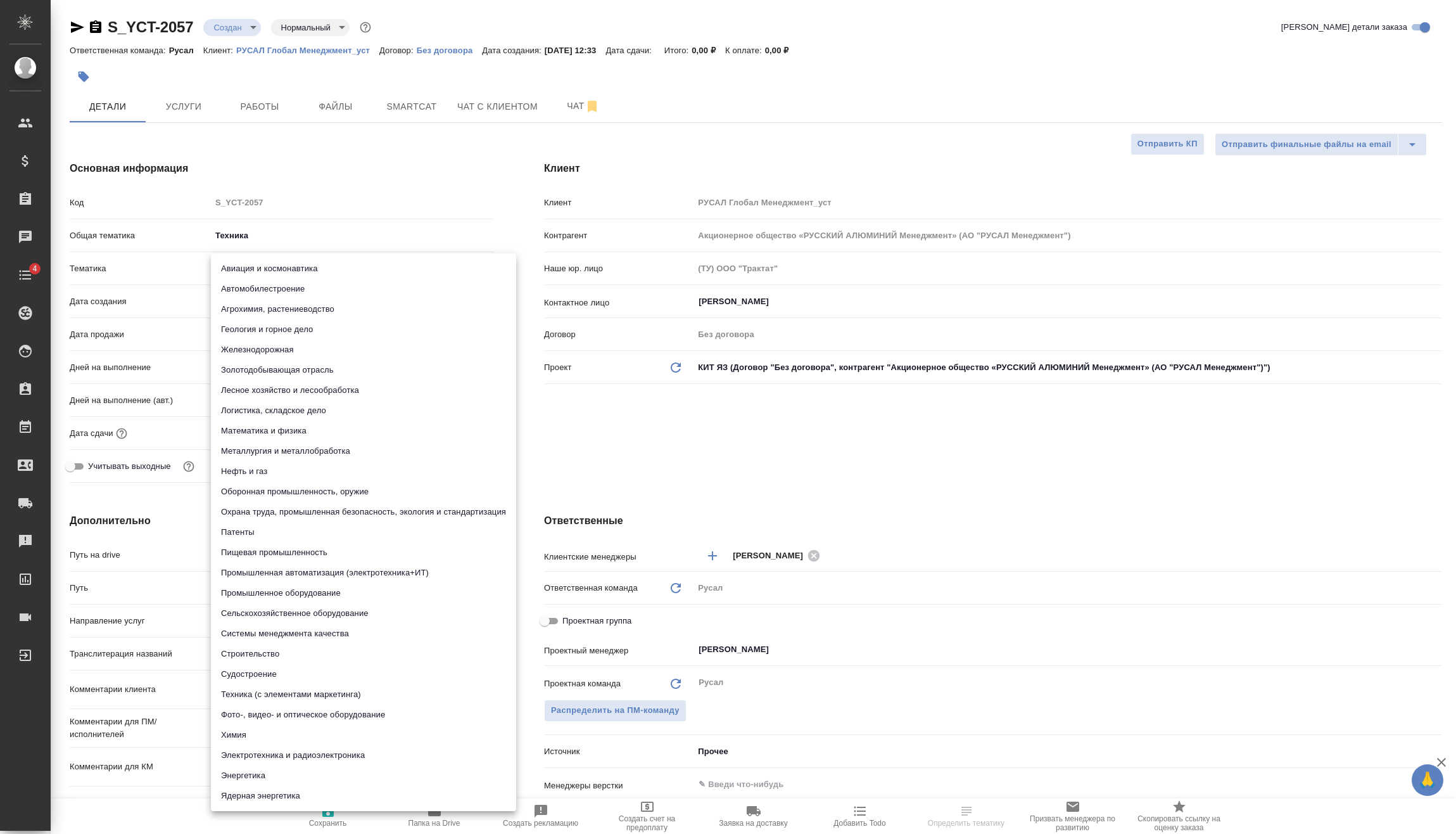
type input "60014e23f7d9dc5f480a3cf8"
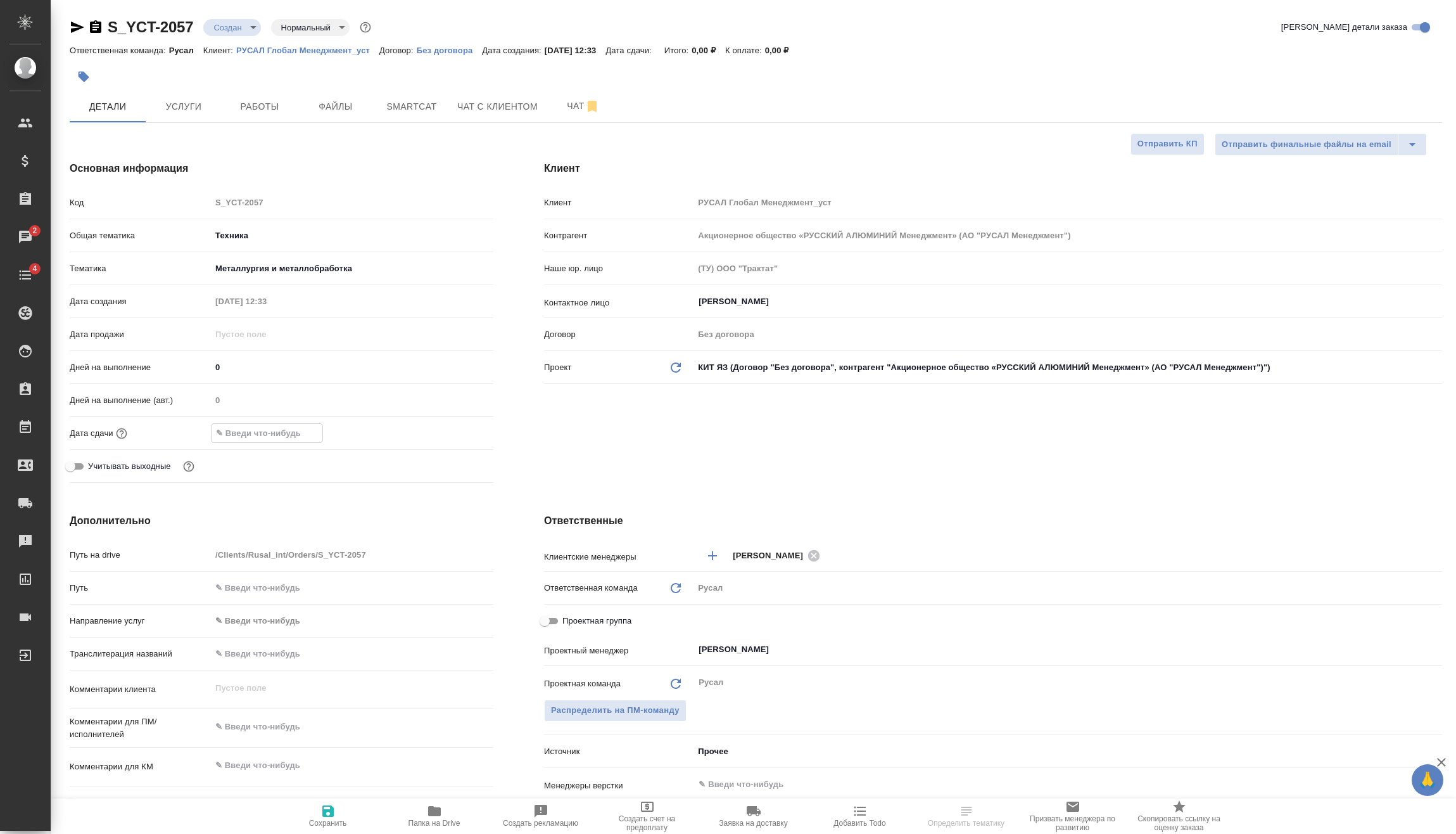
click at [279, 431] on input "text" at bounding box center [267, 433] width 111 height 18
click at [463, 427] on icon "button" at bounding box center [457, 432] width 15 height 15
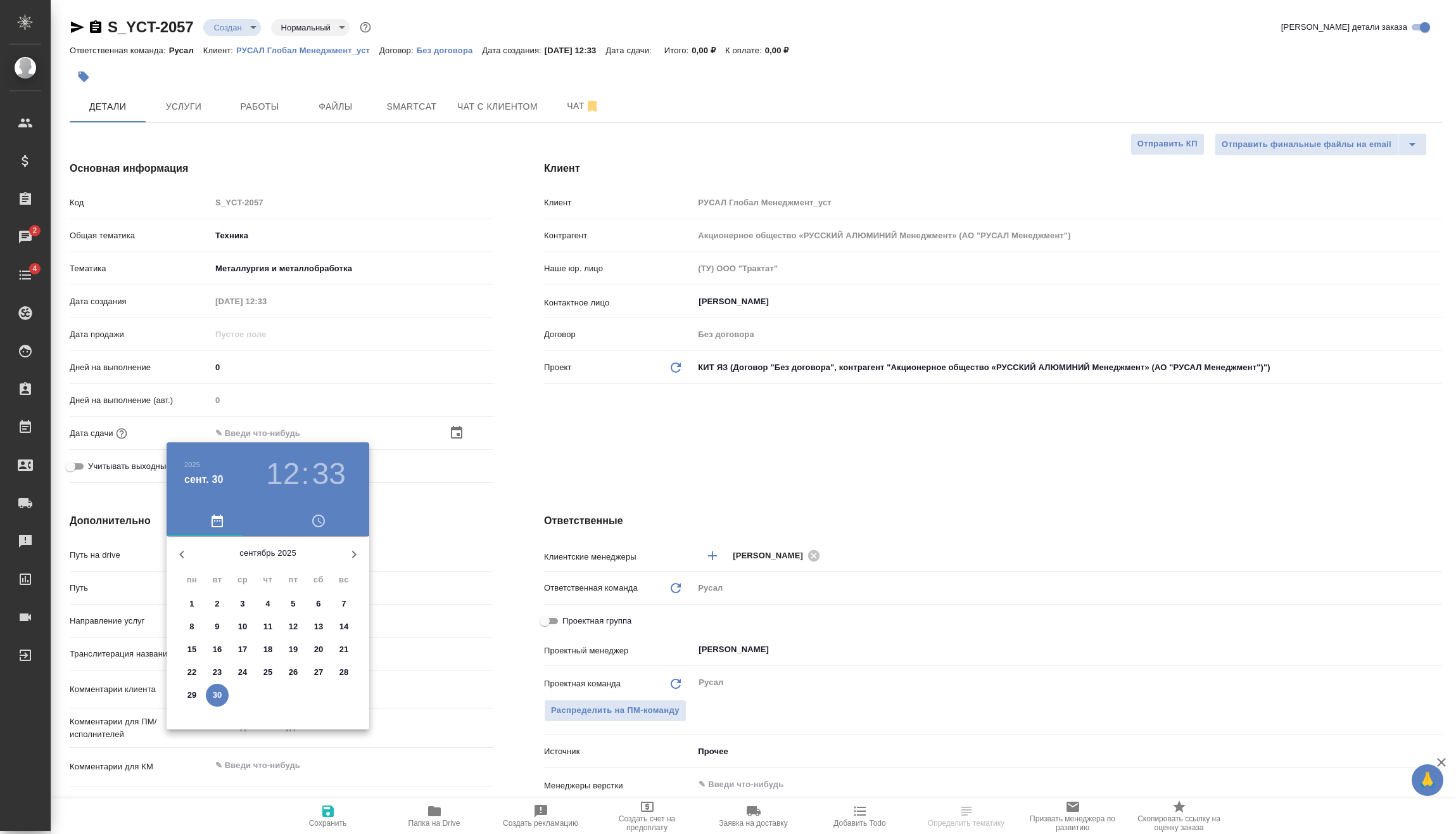
click at [290, 469] on h3 "12" at bounding box center [283, 473] width 34 height 36
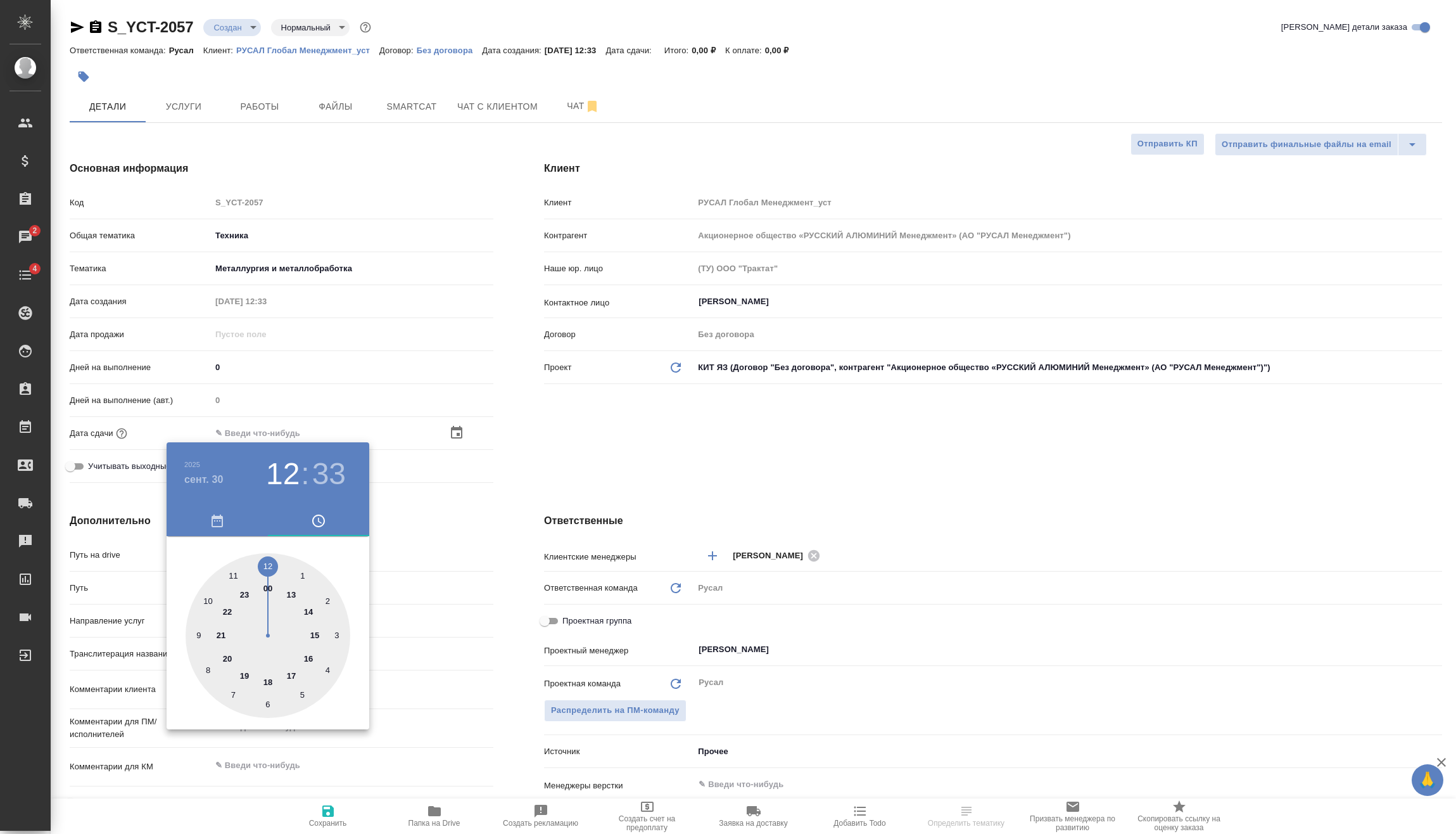
click at [295, 592] on div at bounding box center [267, 635] width 164 height 165
type input "30.09.2025 13:33"
type textarea "x"
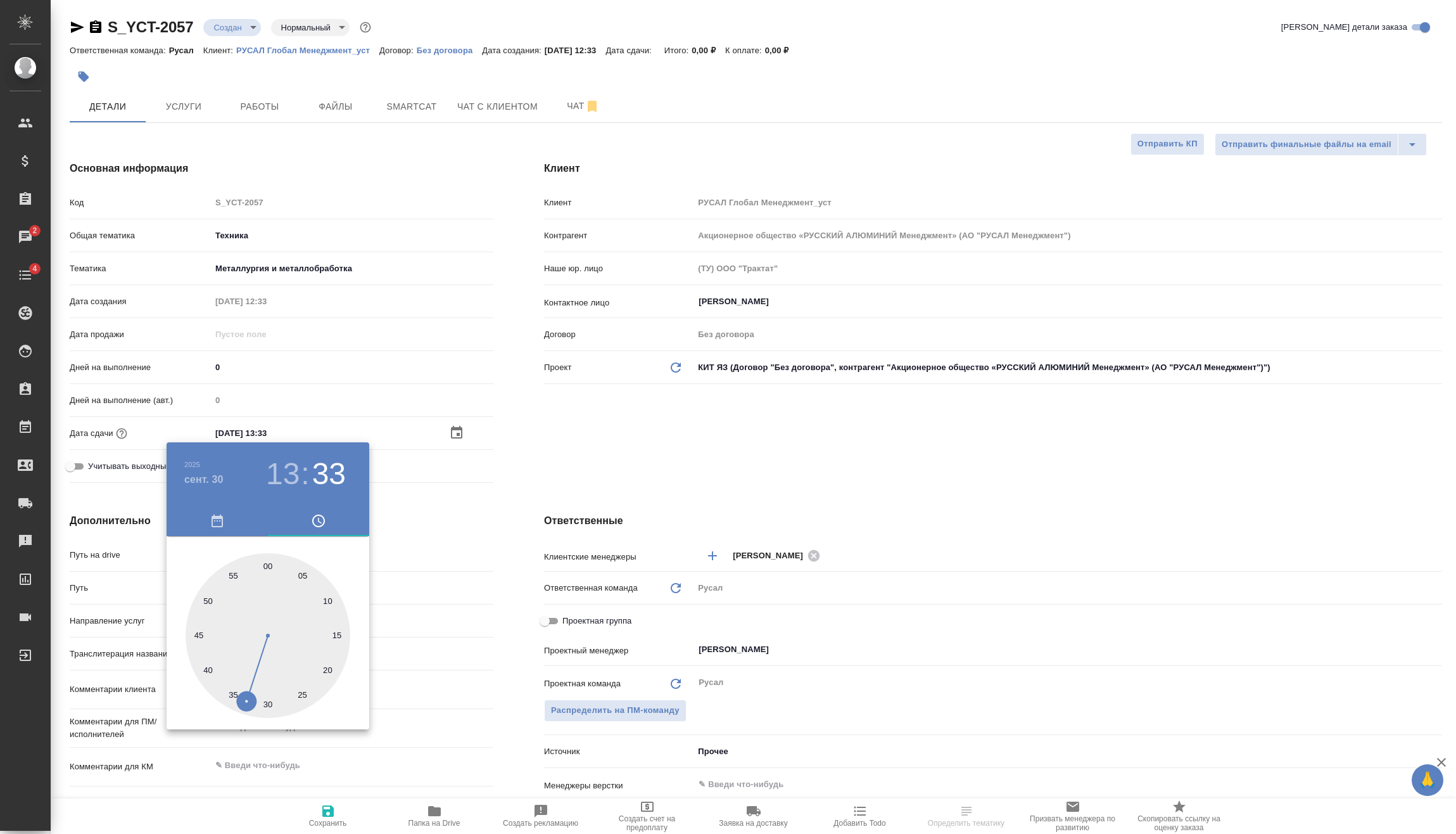
click at [262, 704] on div at bounding box center [267, 635] width 164 height 165
type input "30.09.2025 13:31"
type textarea "x"
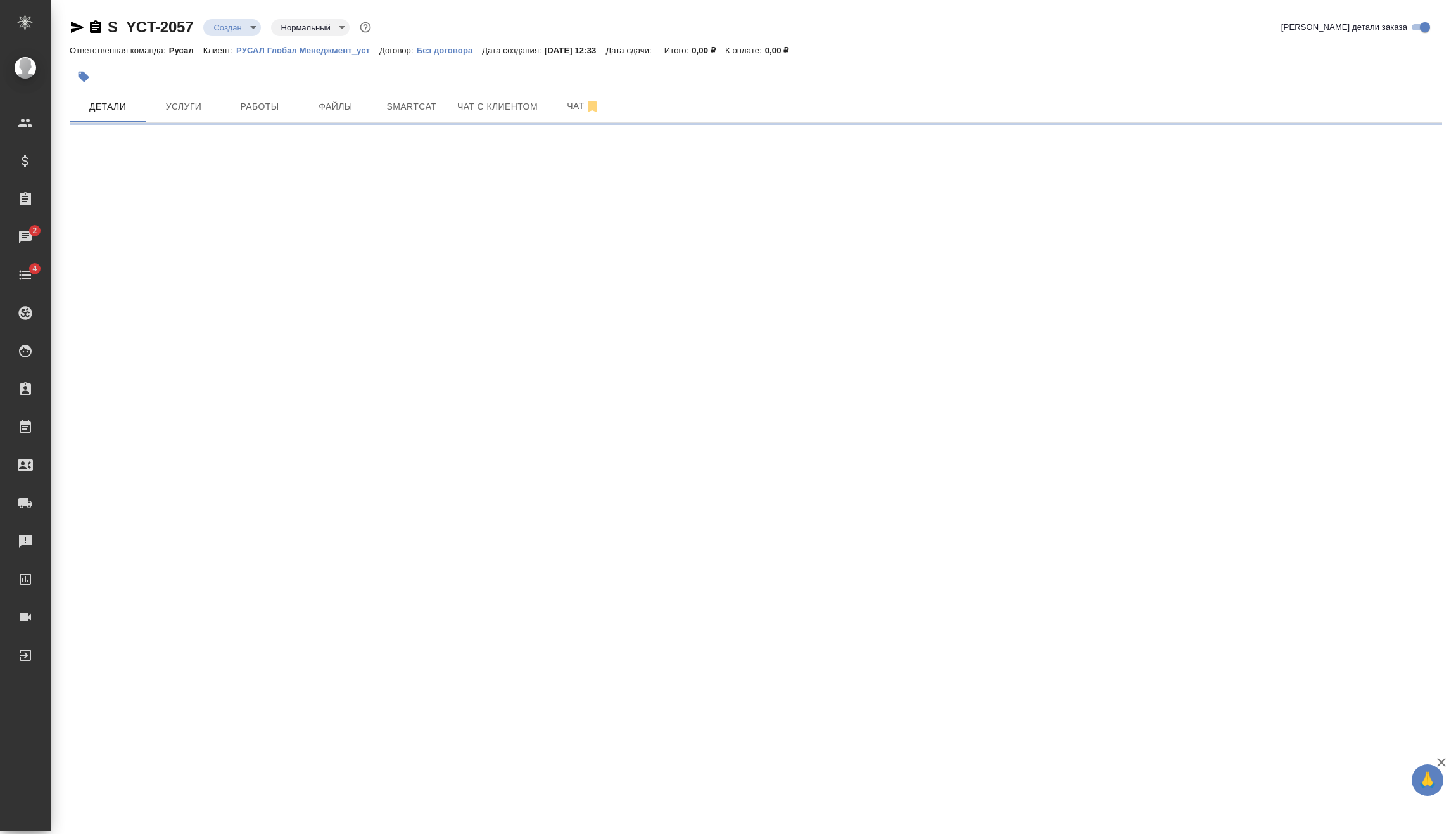
select select "RU"
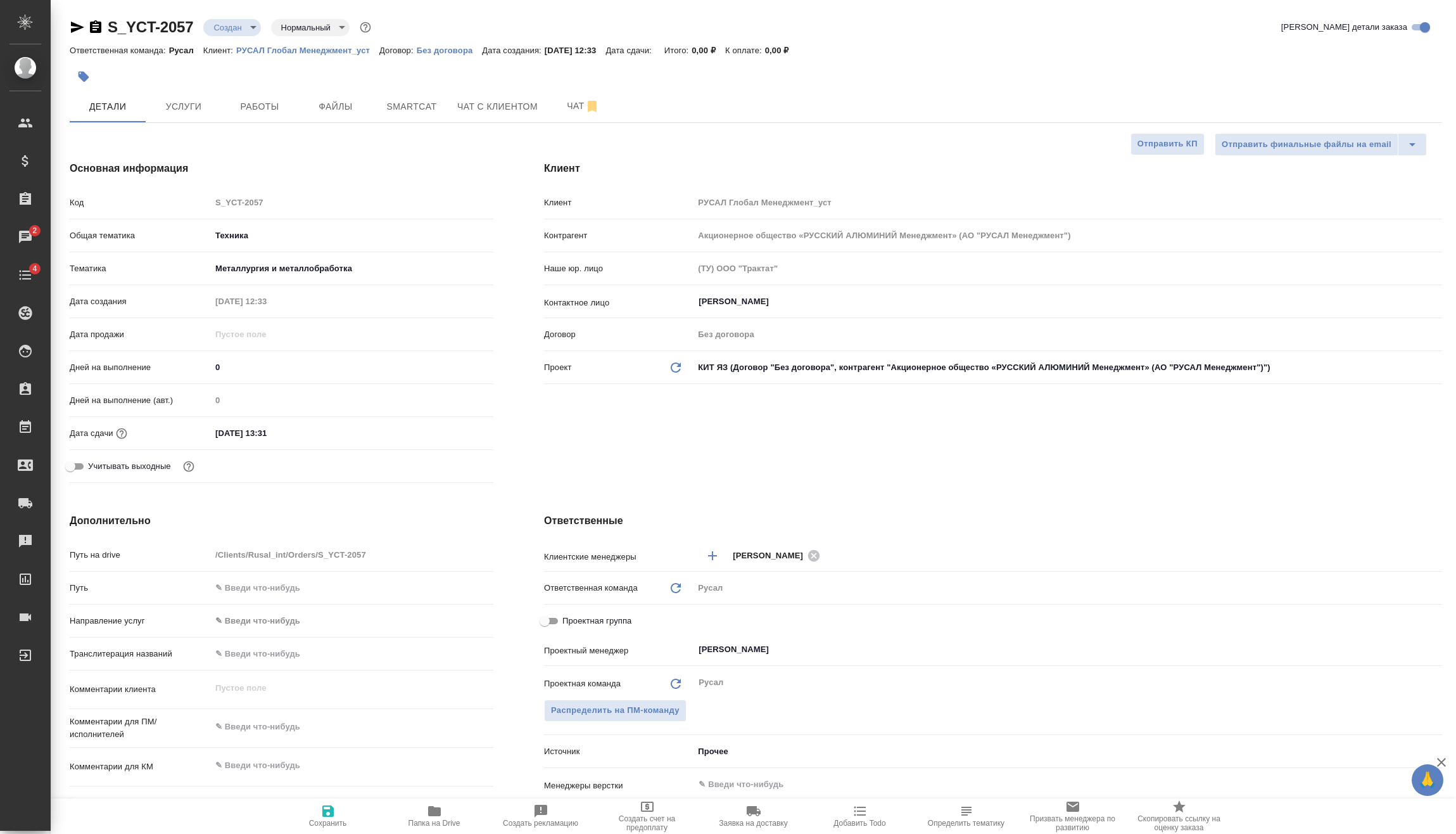
type textarea "x"
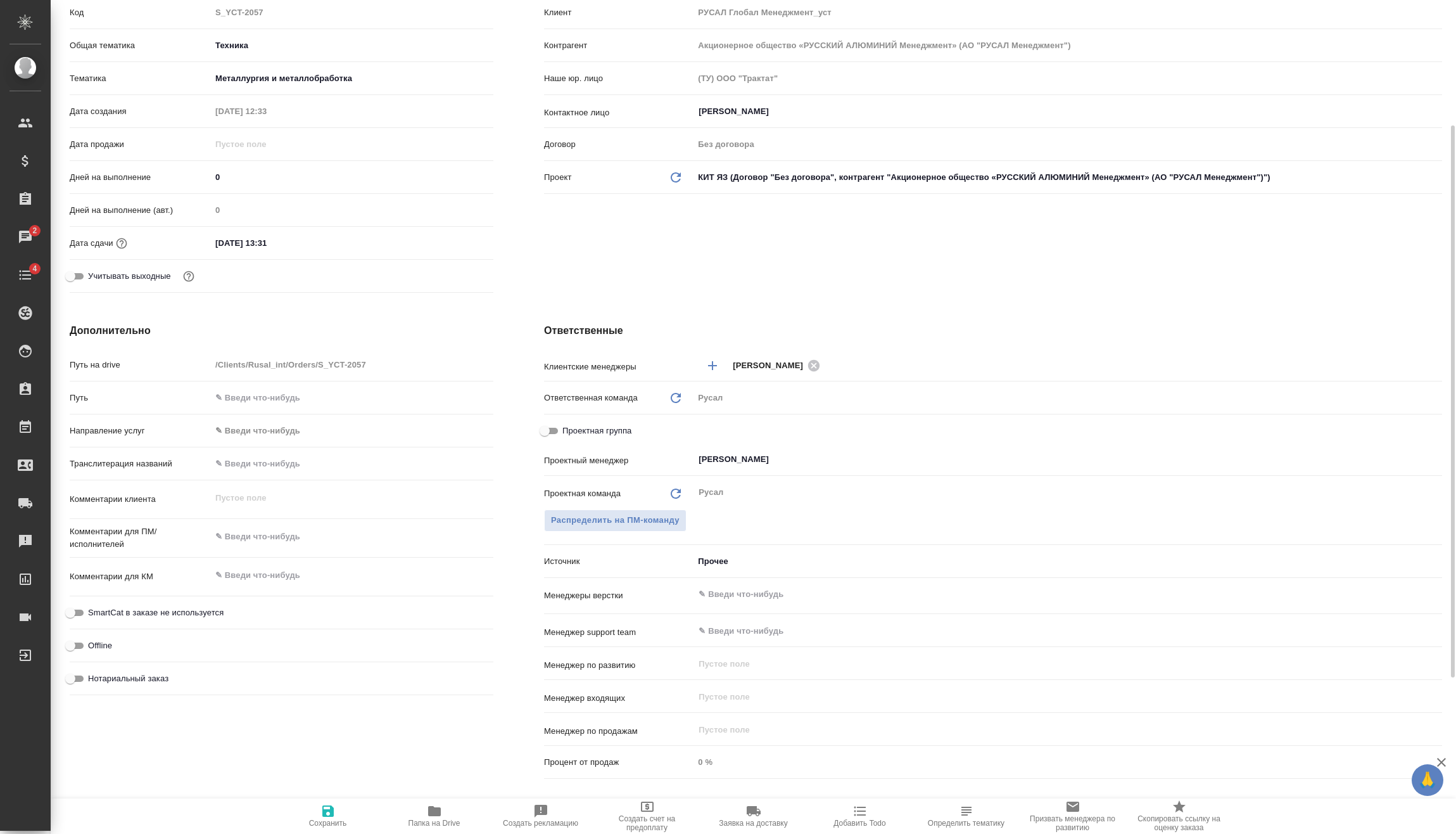
type textarea "x"
click at [298, 537] on textarea at bounding box center [352, 536] width 283 height 22
type textarea "x"
type textarea "3"
type textarea "x"
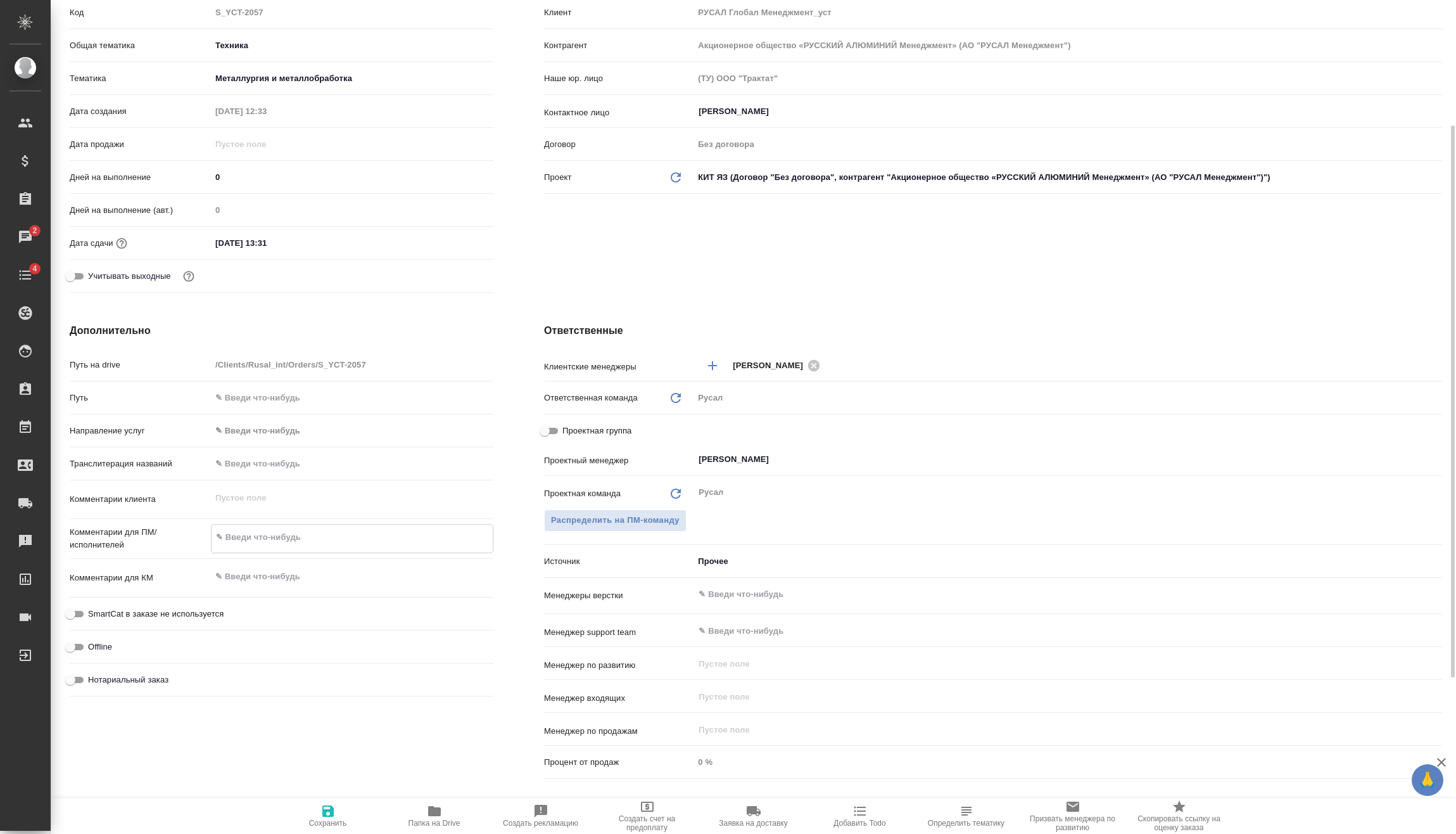
type textarea "x"
type textarea "30"
type textarea "x"
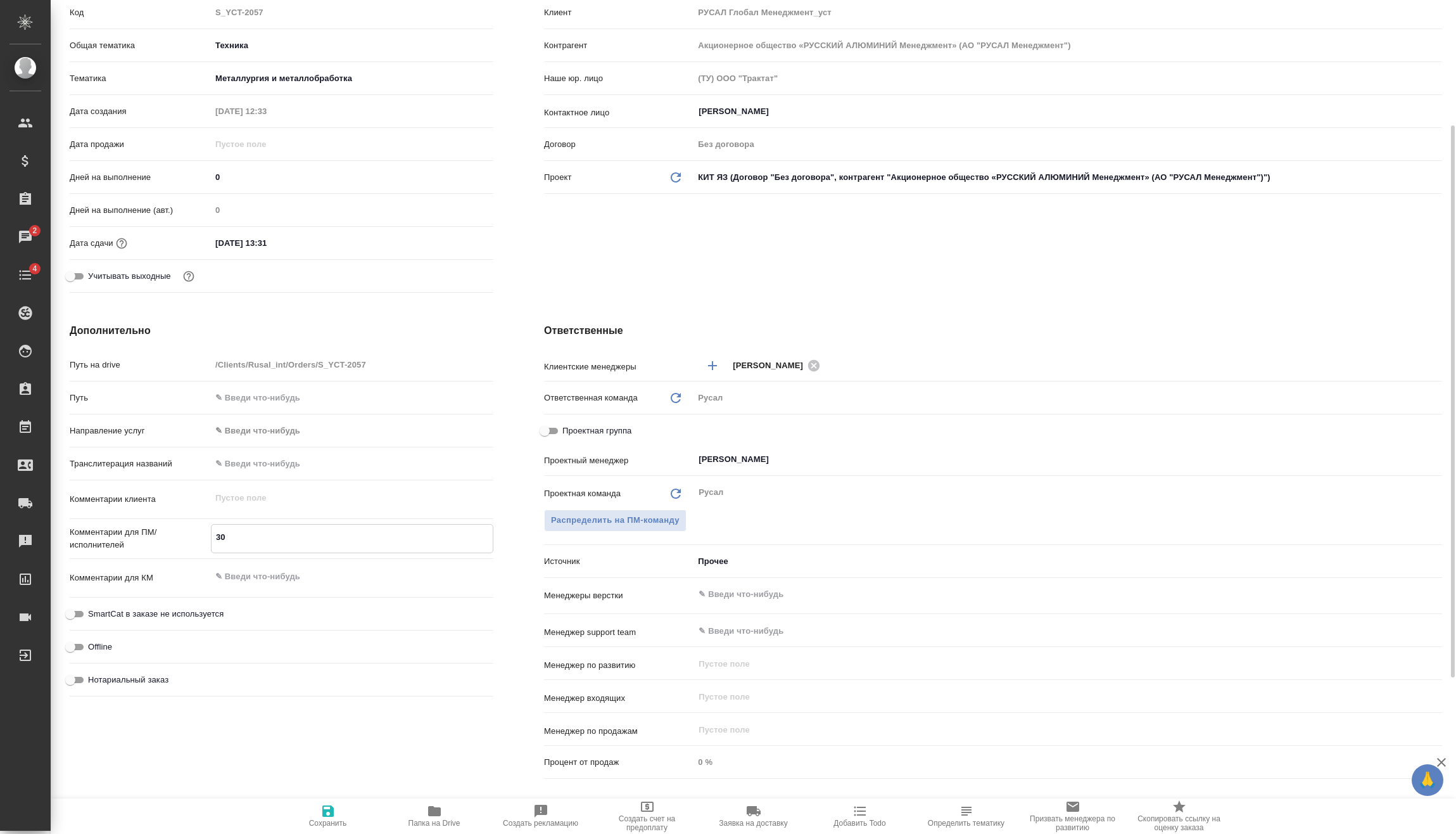
type textarea "x"
type textarea "30."
type textarea "x"
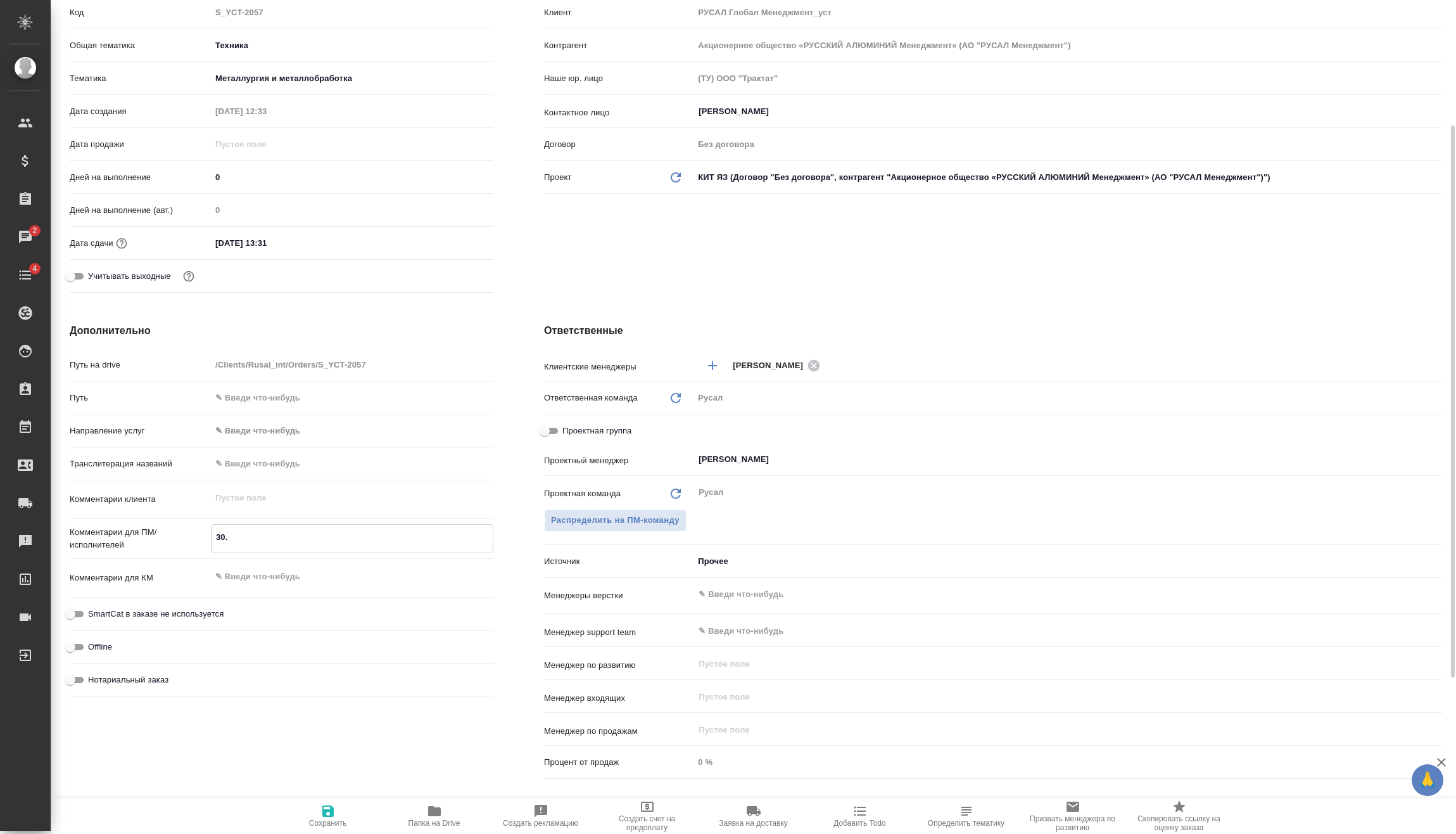
type textarea "30.0"
type textarea "x"
type textarea "30.09"
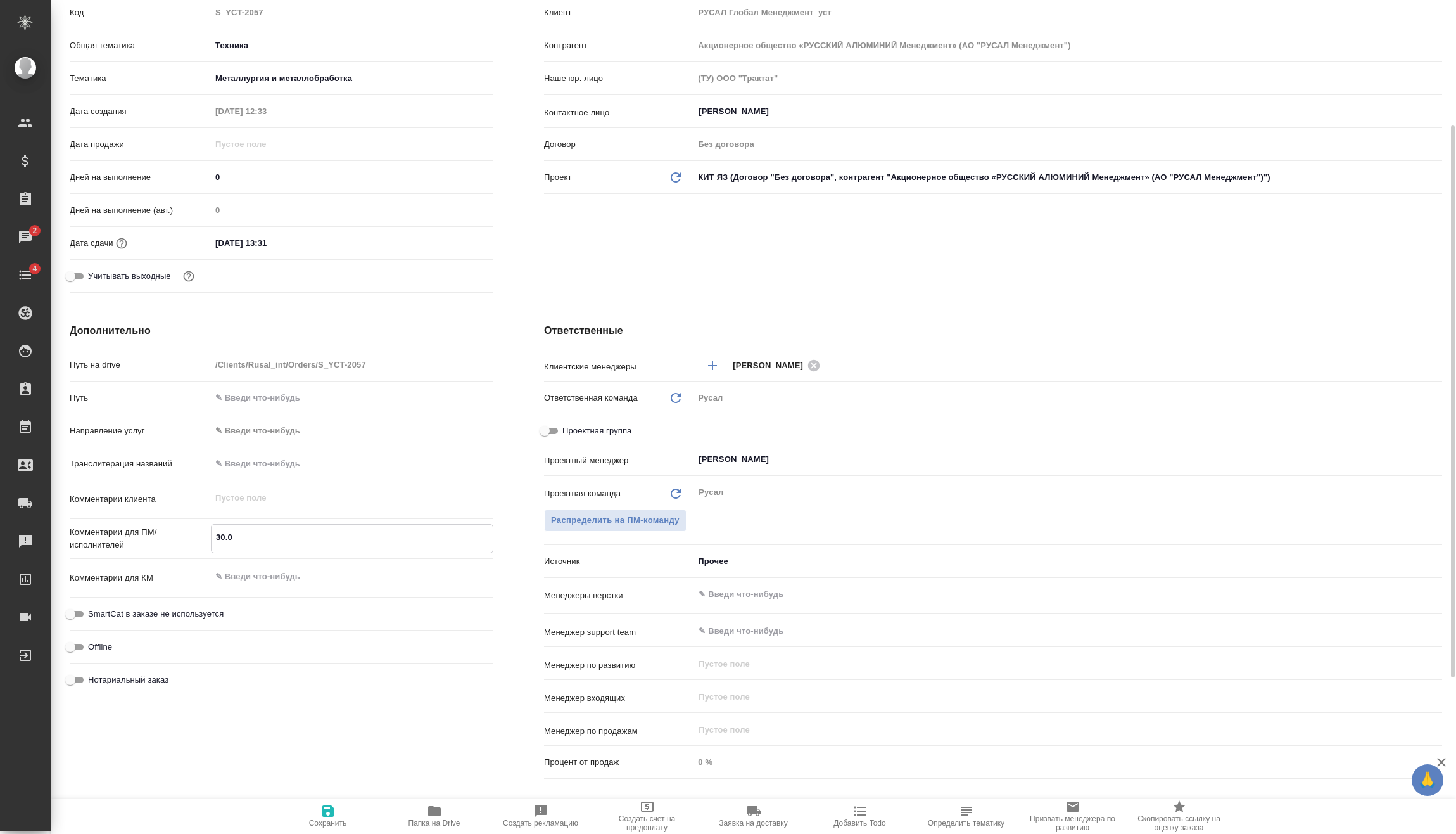
type textarea "x"
type textarea "30.09"
type textarea "x"
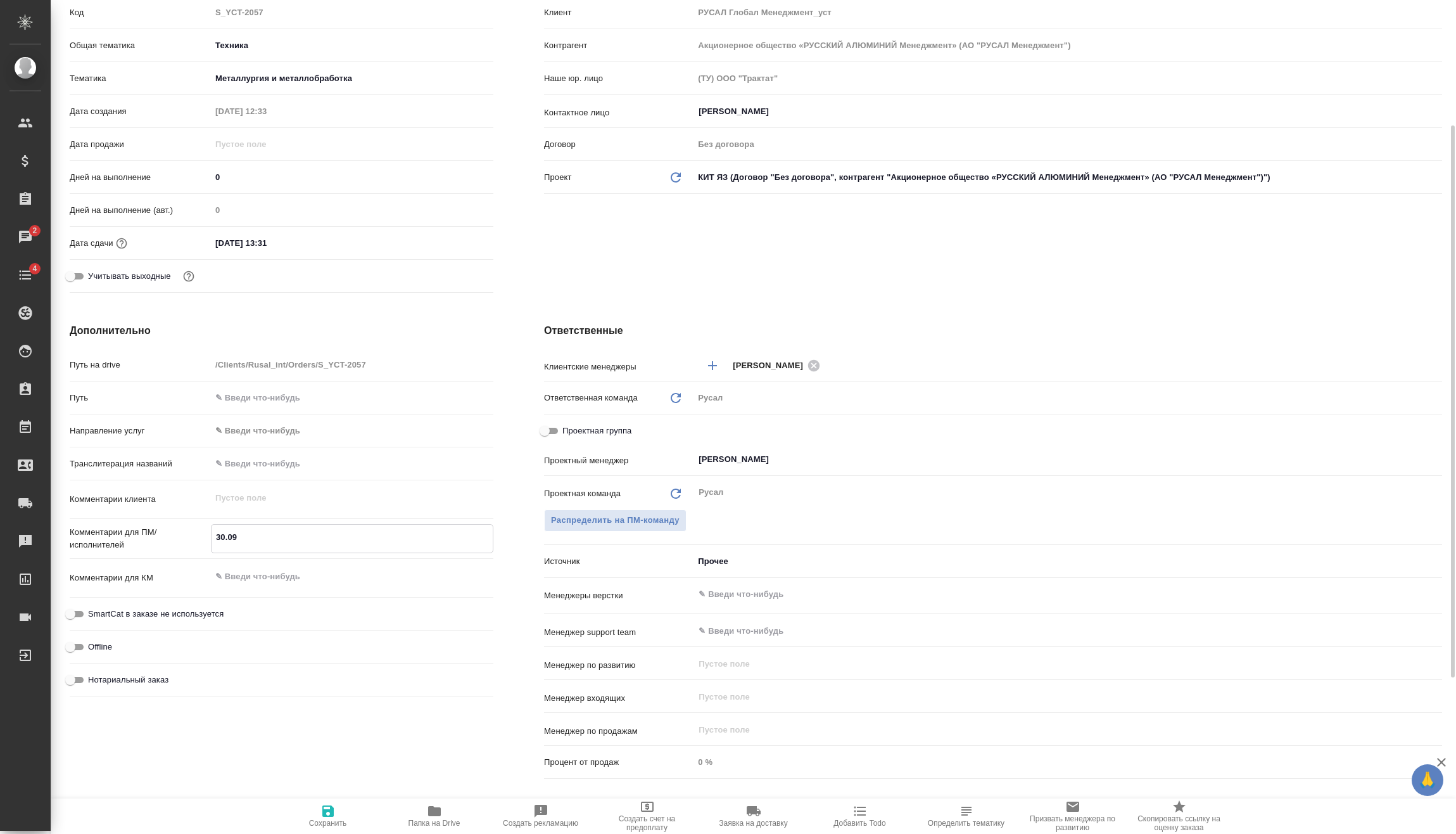
type textarea "x"
type textarea "30.09 М"
type textarea "x"
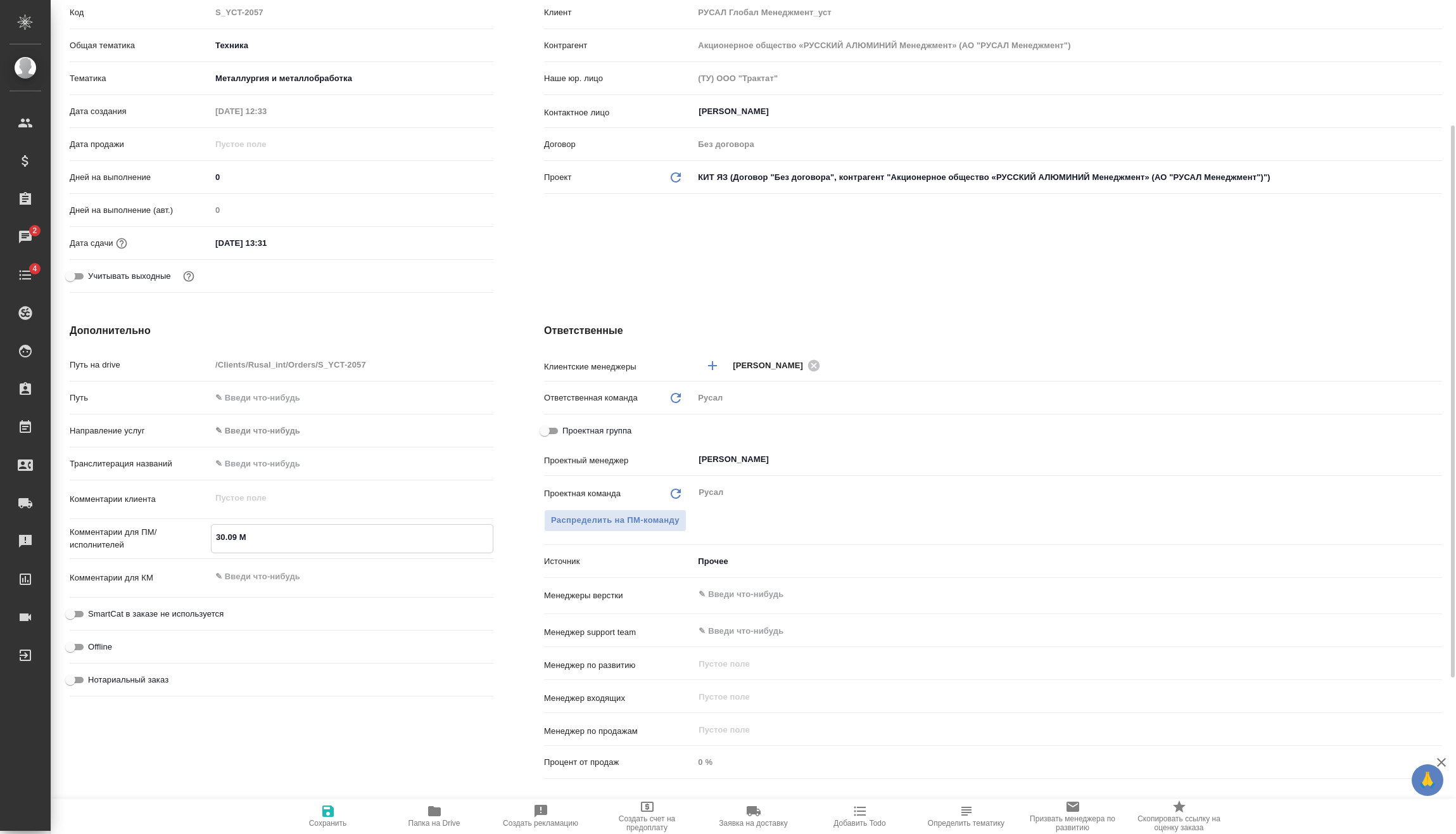
type textarea "x"
type textarea "30.09 Ми"
type textarea "x"
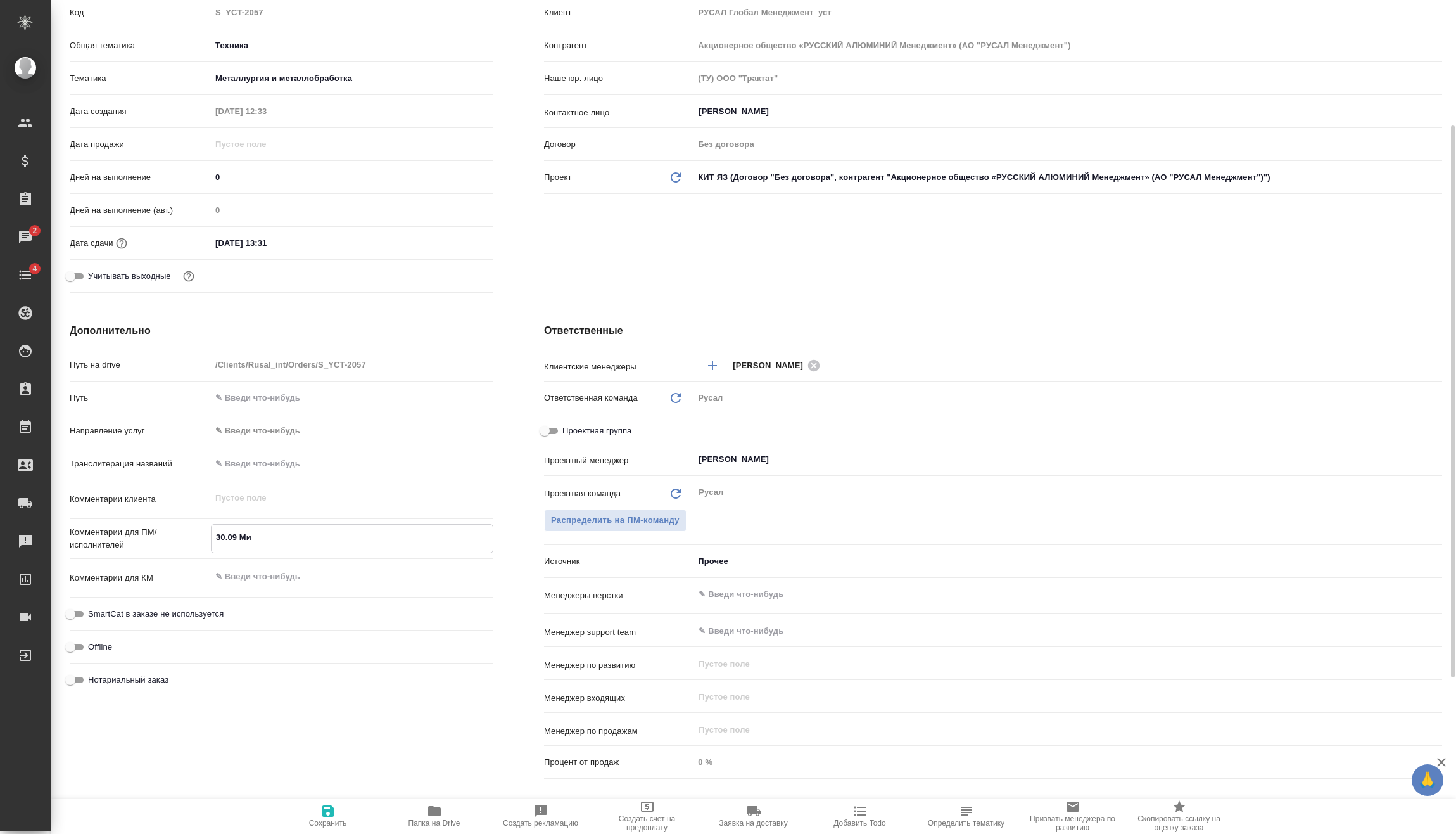
type textarea "30.09 Мир"
type textarea "x"
type textarea "30.09 Миро"
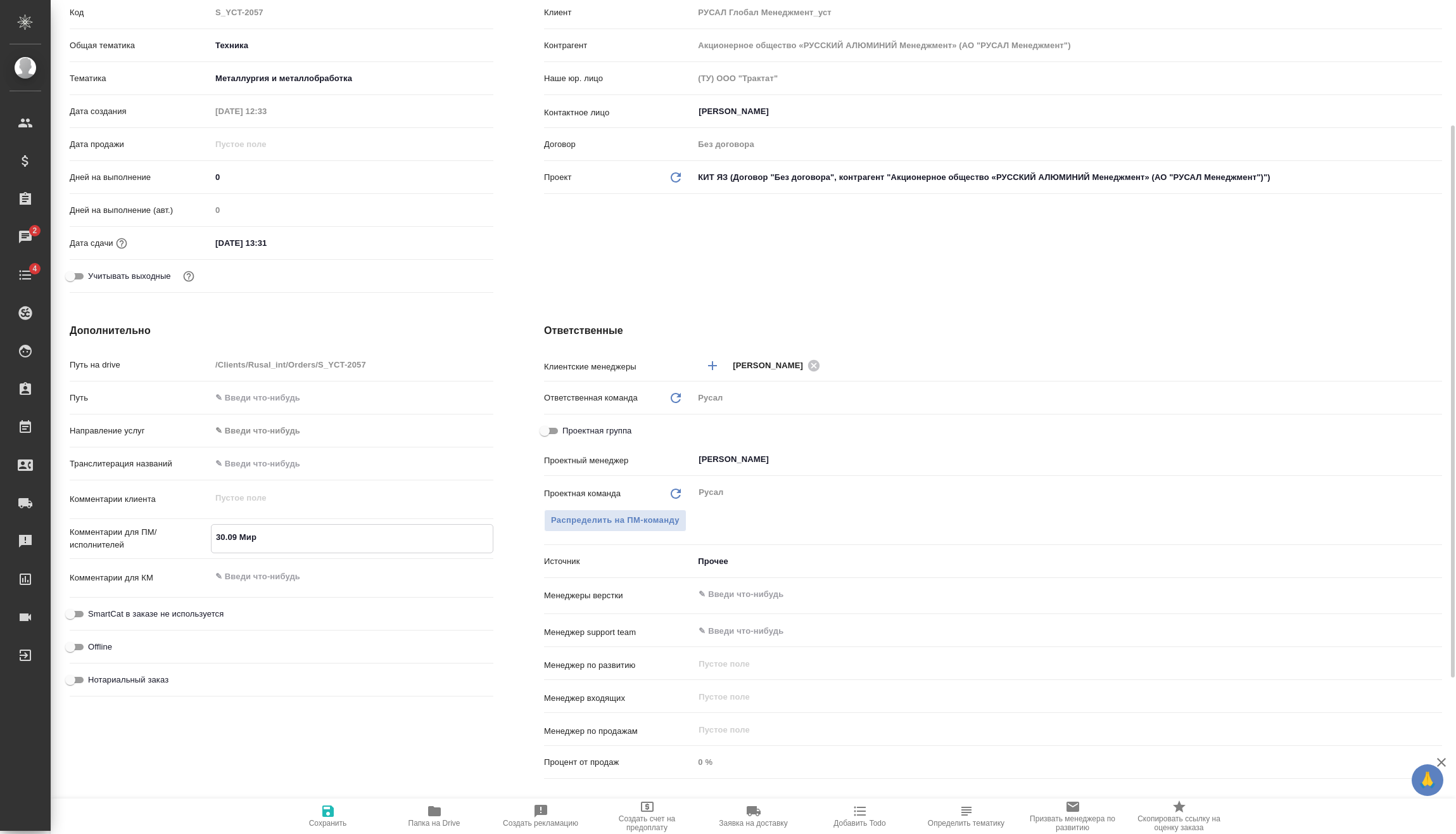
type textarea "x"
type textarea "30.09 Мирош"
type textarea "x"
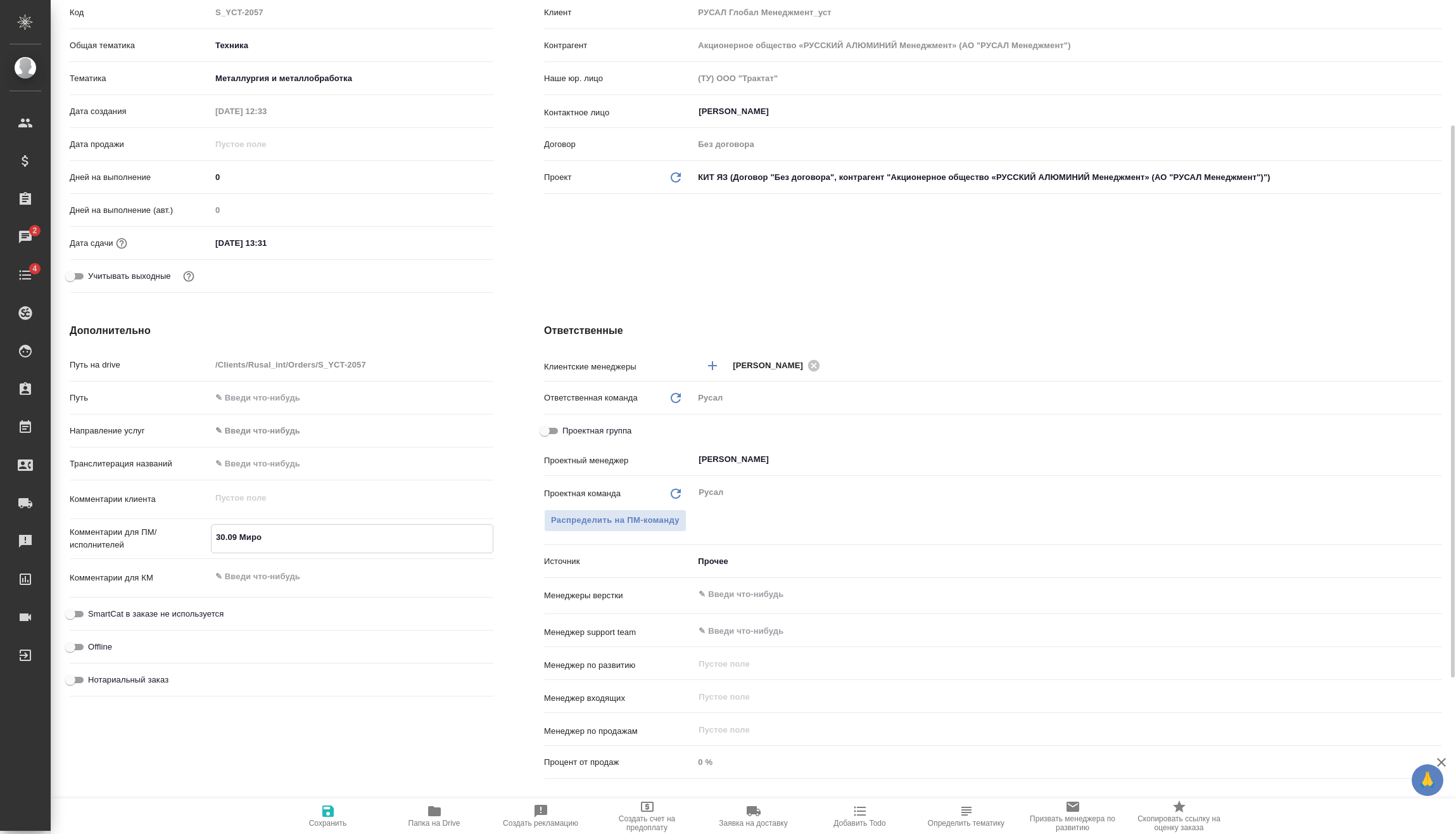
type textarea "x"
type textarea "30.09 Мироши"
type textarea "x"
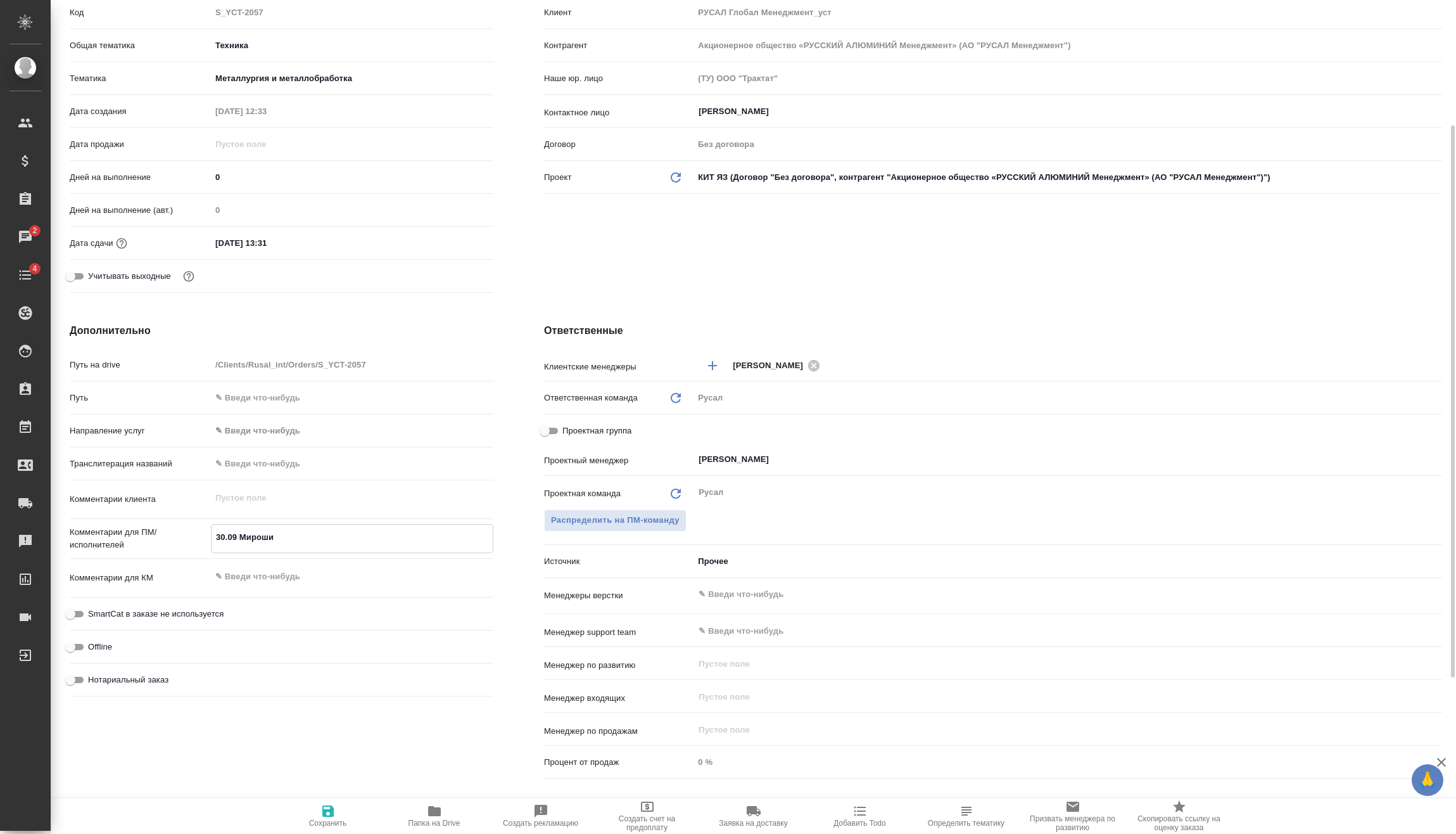
type textarea "x"
type textarea "30.09 Мирошин"
type textarea "x"
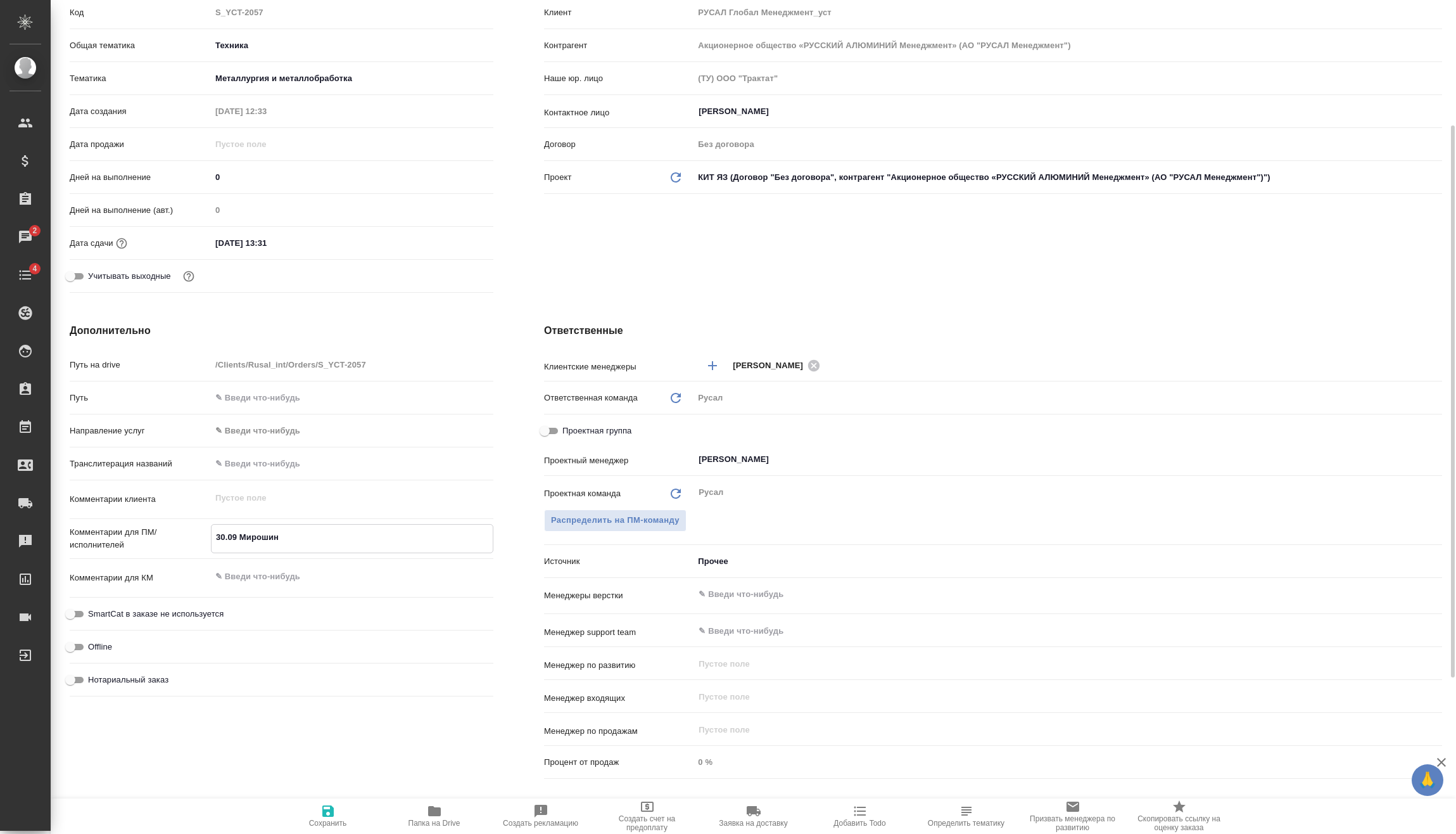
type textarea "30.09 Мирошина"
type textarea "x"
type textarea "30.09 Мирошина"
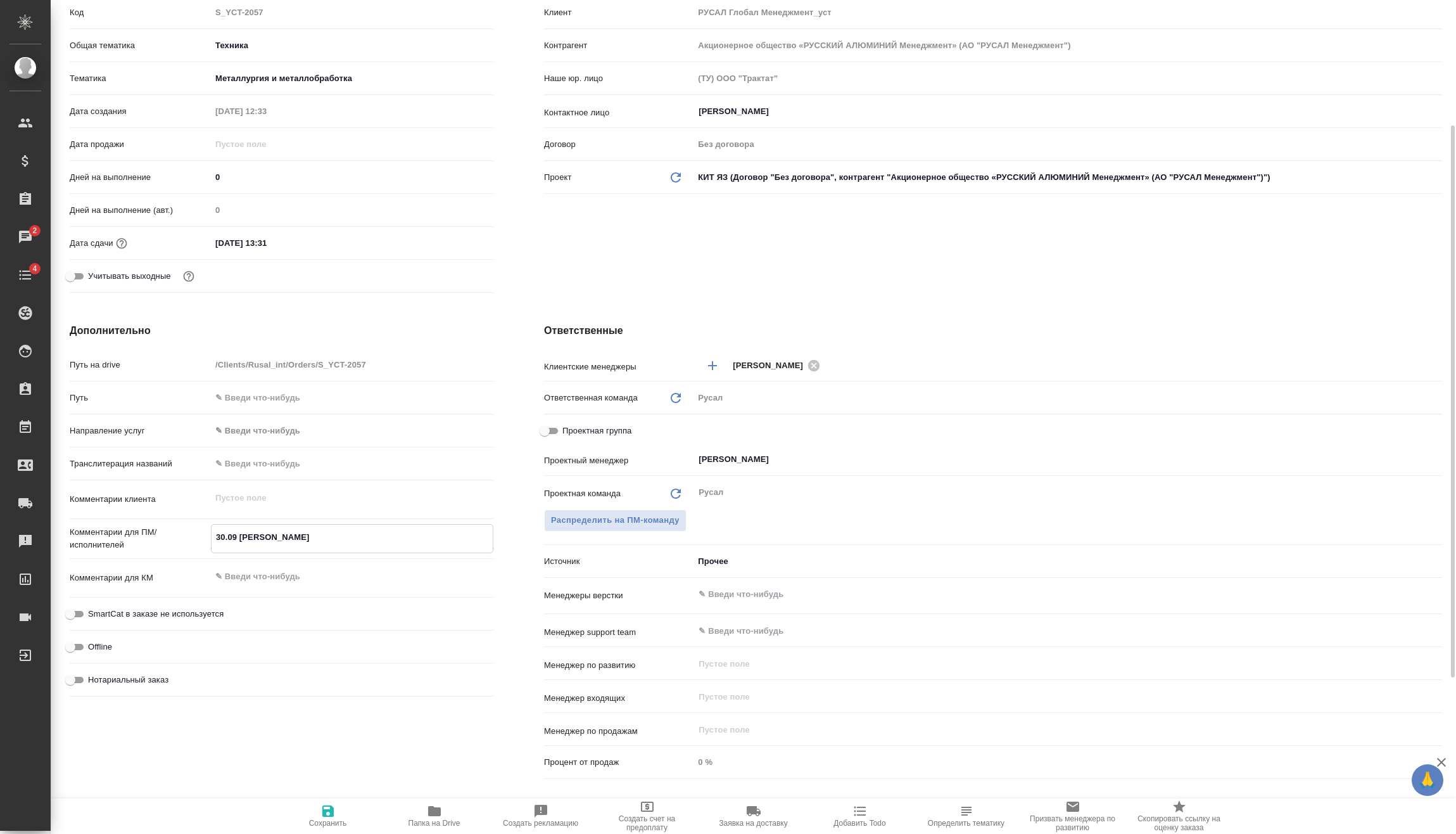
type textarea "x"
type textarea "30.09 Мирошина о"
type textarea "x"
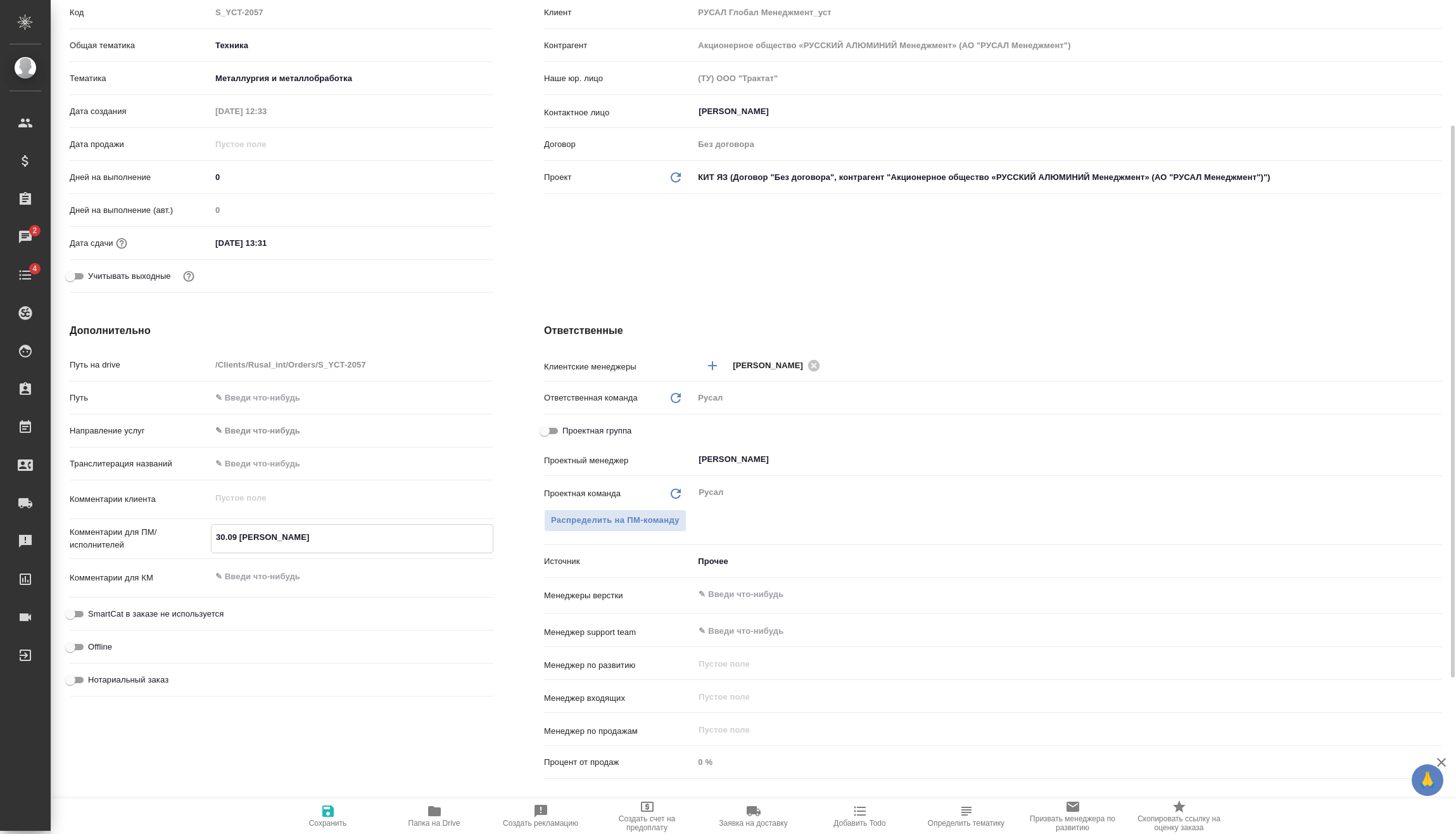
type textarea "x"
type textarea "30.09 Мирошина он"
type textarea "x"
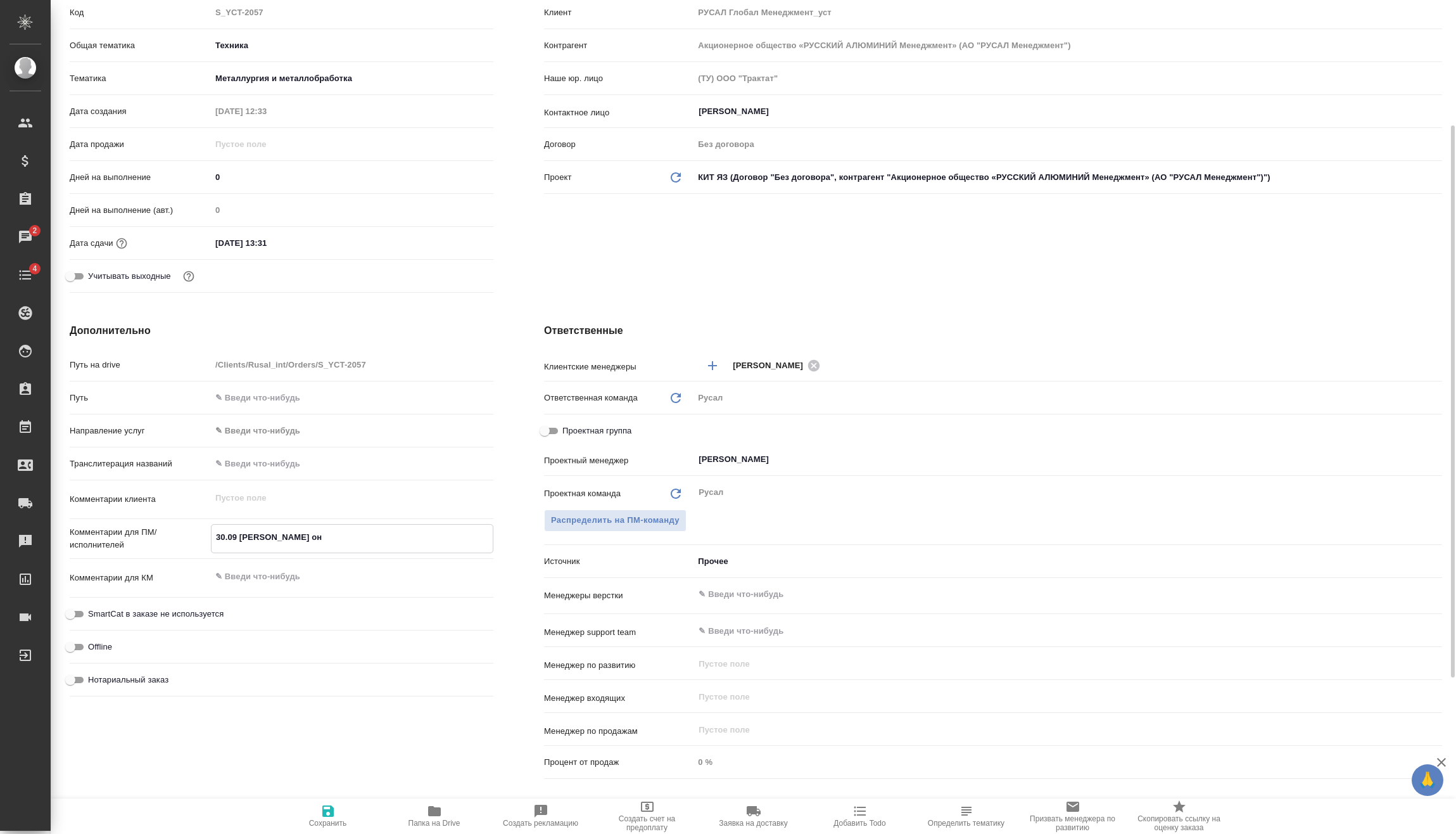
type textarea "x"
type textarea "30.09 Мирошина онл"
type textarea "x"
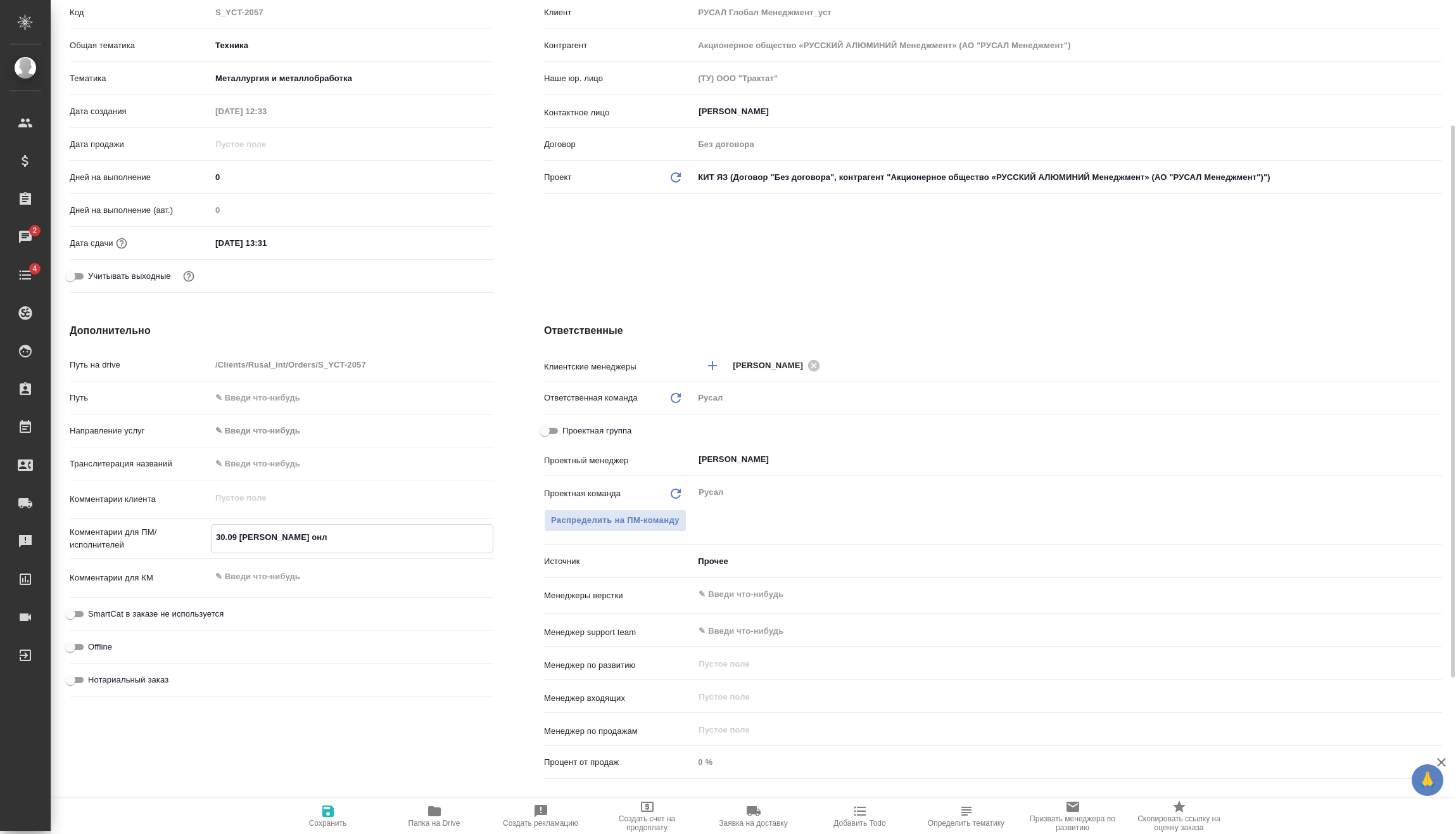
type textarea "30.09 Мирошина онла"
type textarea "x"
type textarea "30.09 Мирошина онлан"
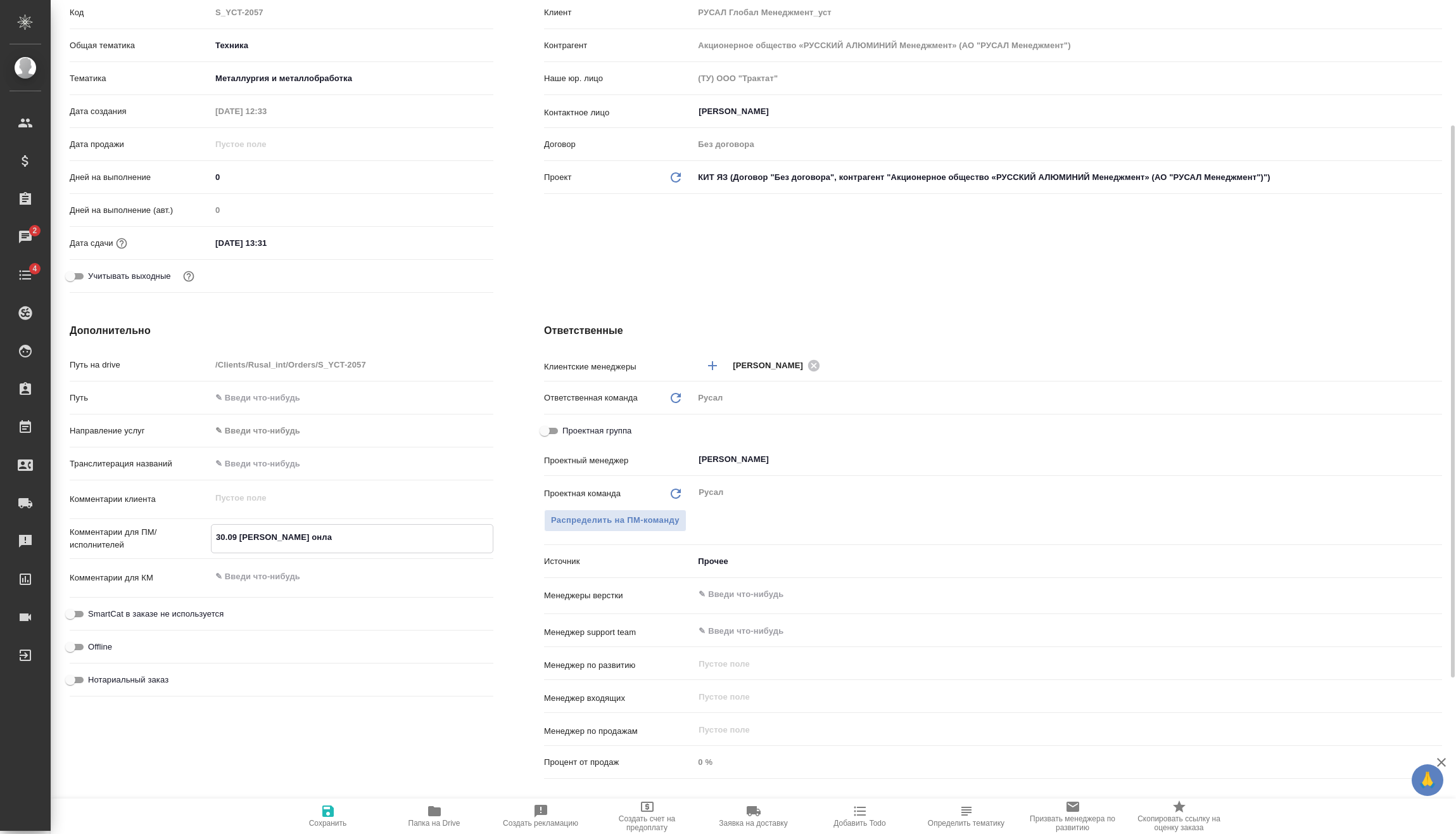
type textarea "x"
type textarea "30.09 Мирошина онла"
type textarea "x"
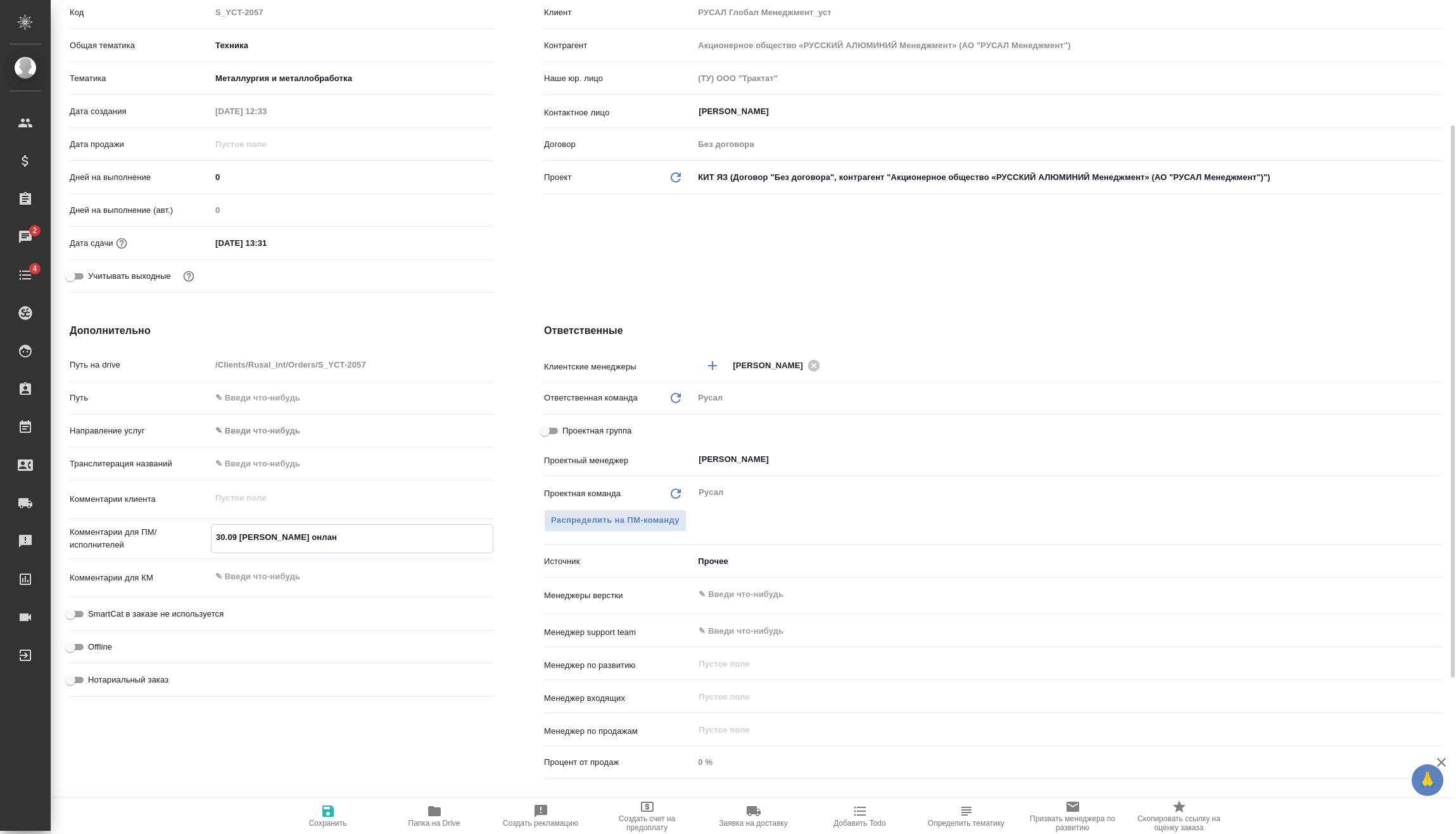
type textarea "x"
type textarea "30.09 Мирошина онлай"
type textarea "x"
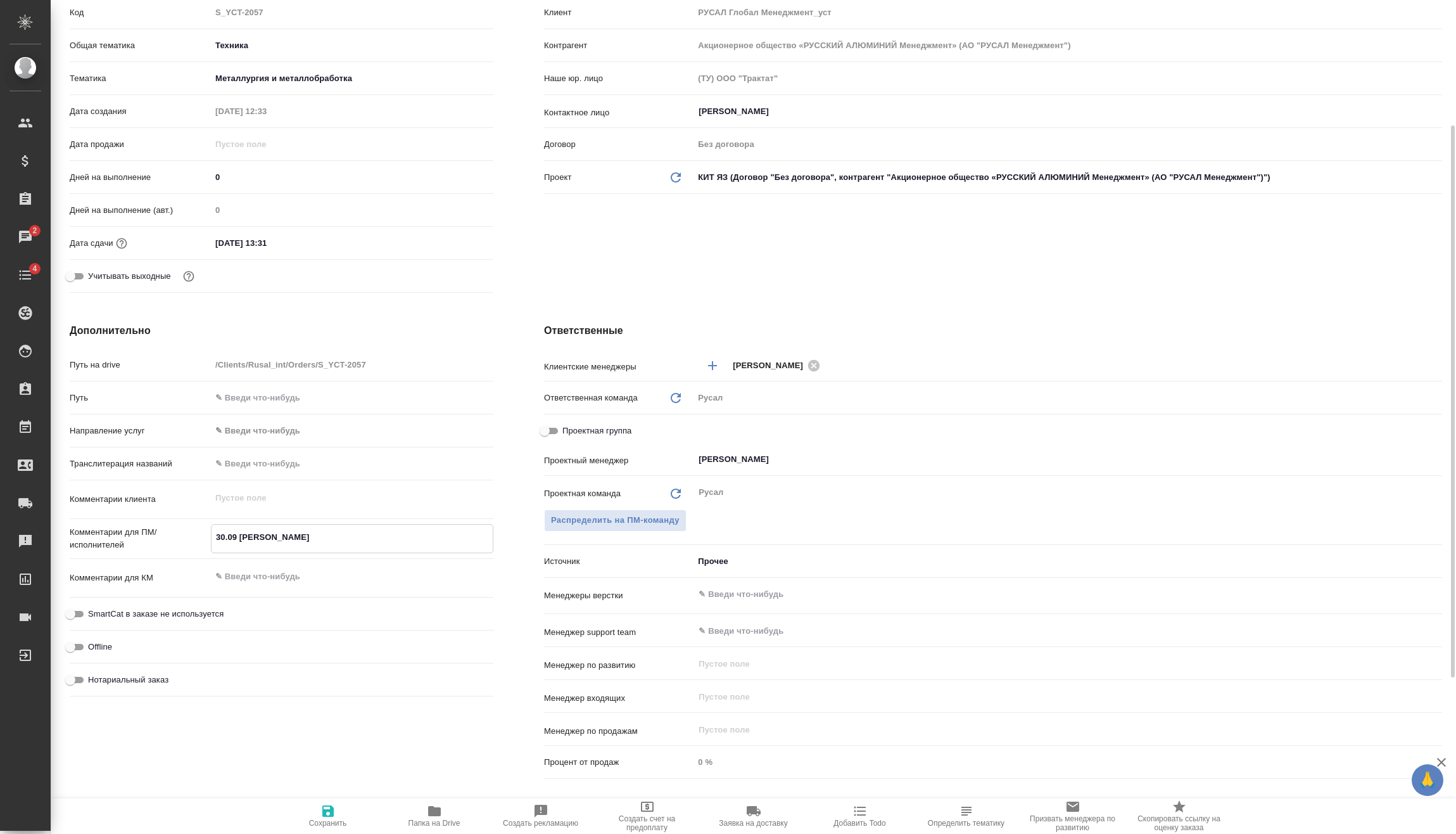
type textarea "x"
type textarea "30.09 Мирошина онлайн"
type textarea "x"
type textarea "30.09 Мирошина онлайн"
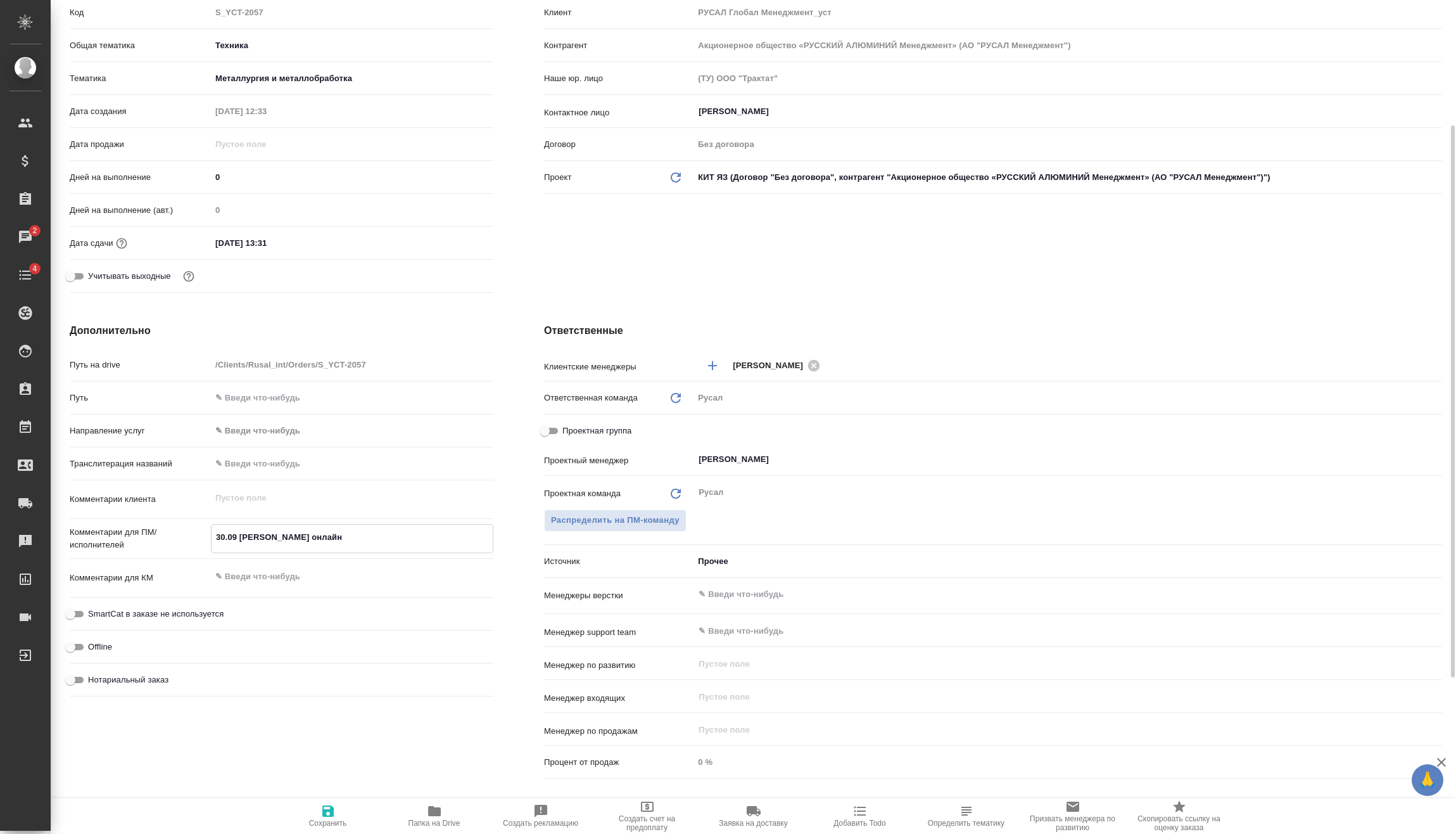
type textarea "x"
click at [328, 817] on icon "button" at bounding box center [328, 811] width 15 height 15
type textarea "x"
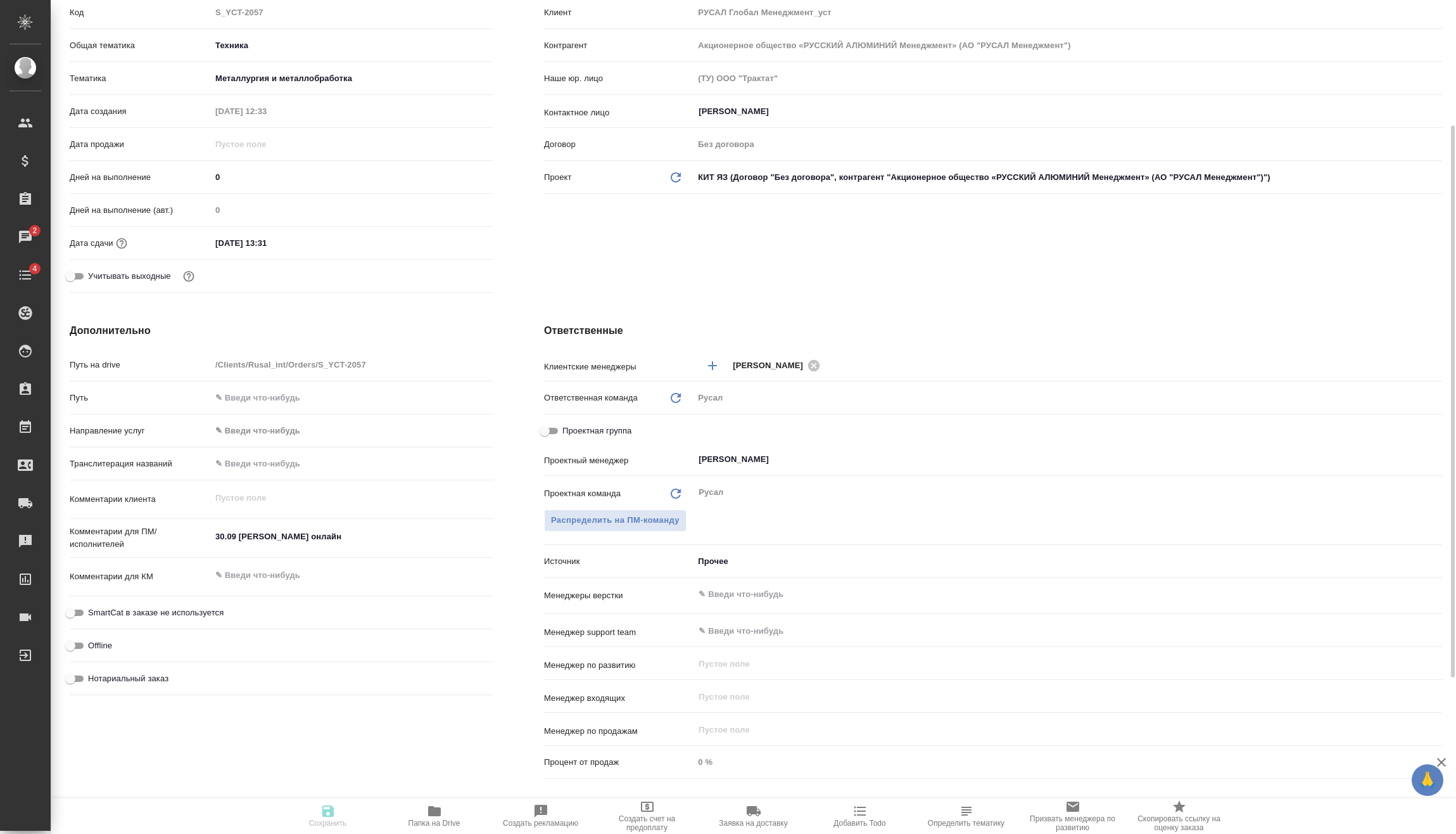
type textarea "x"
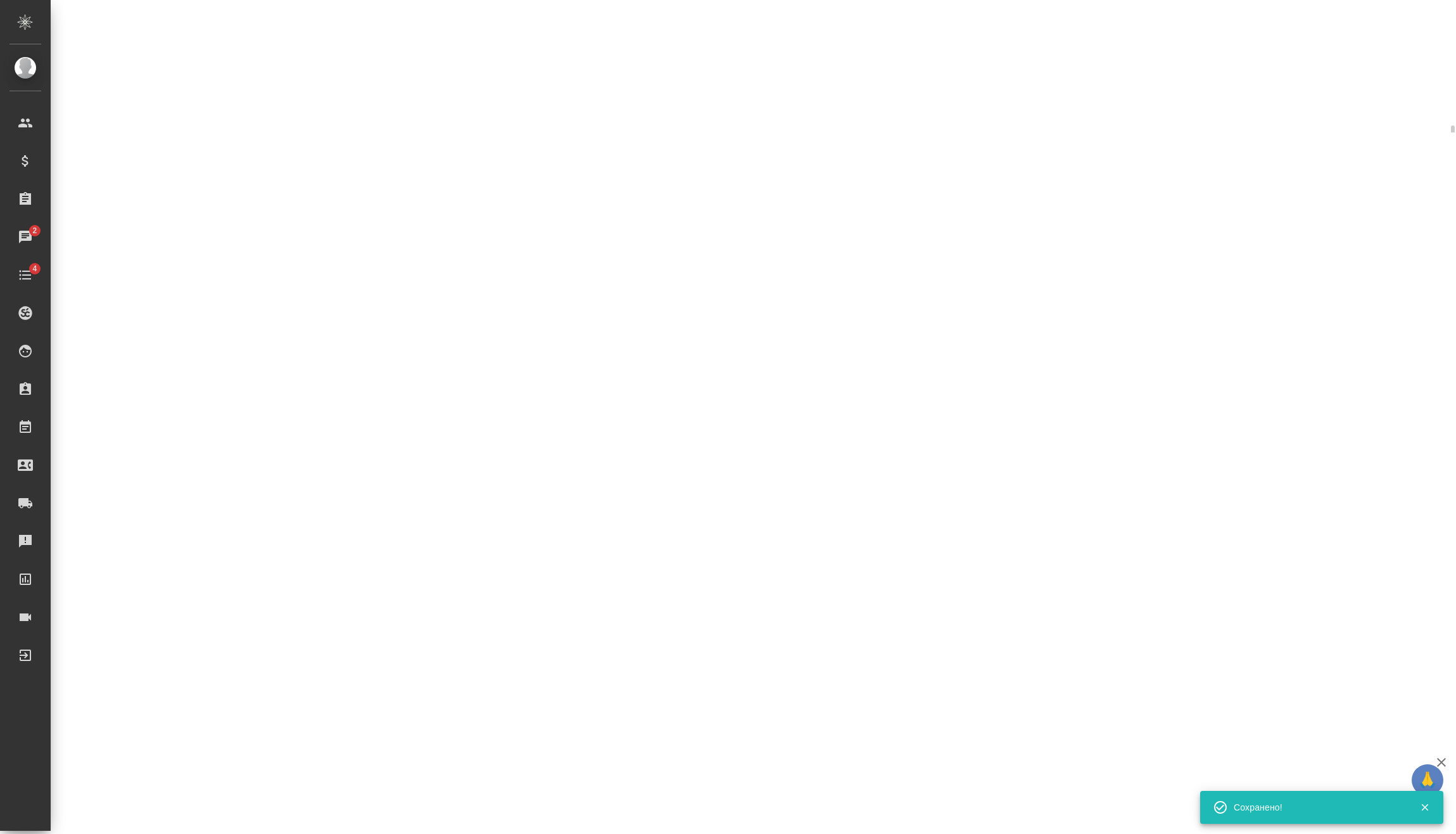
select select "RU"
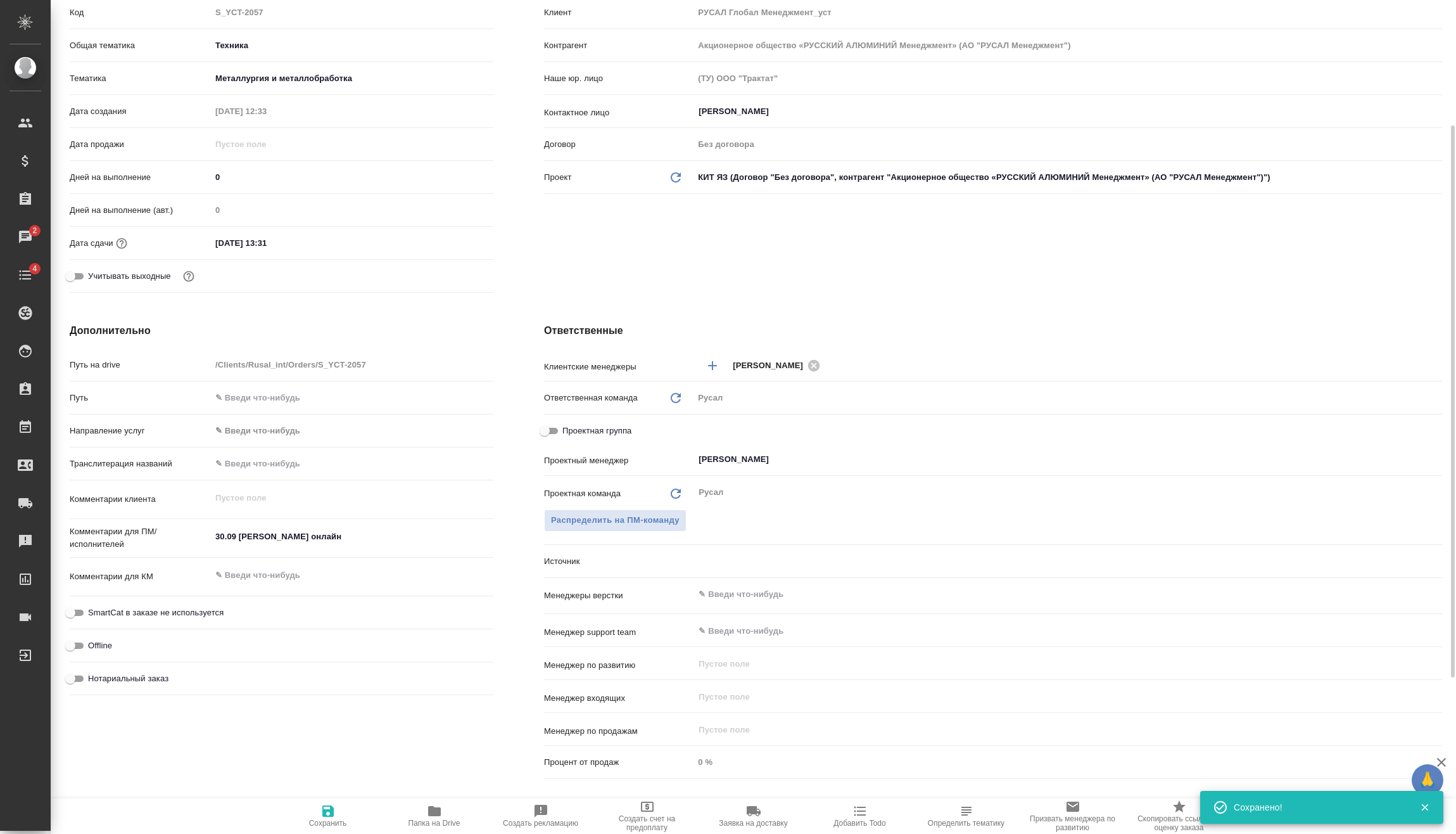
type textarea "x"
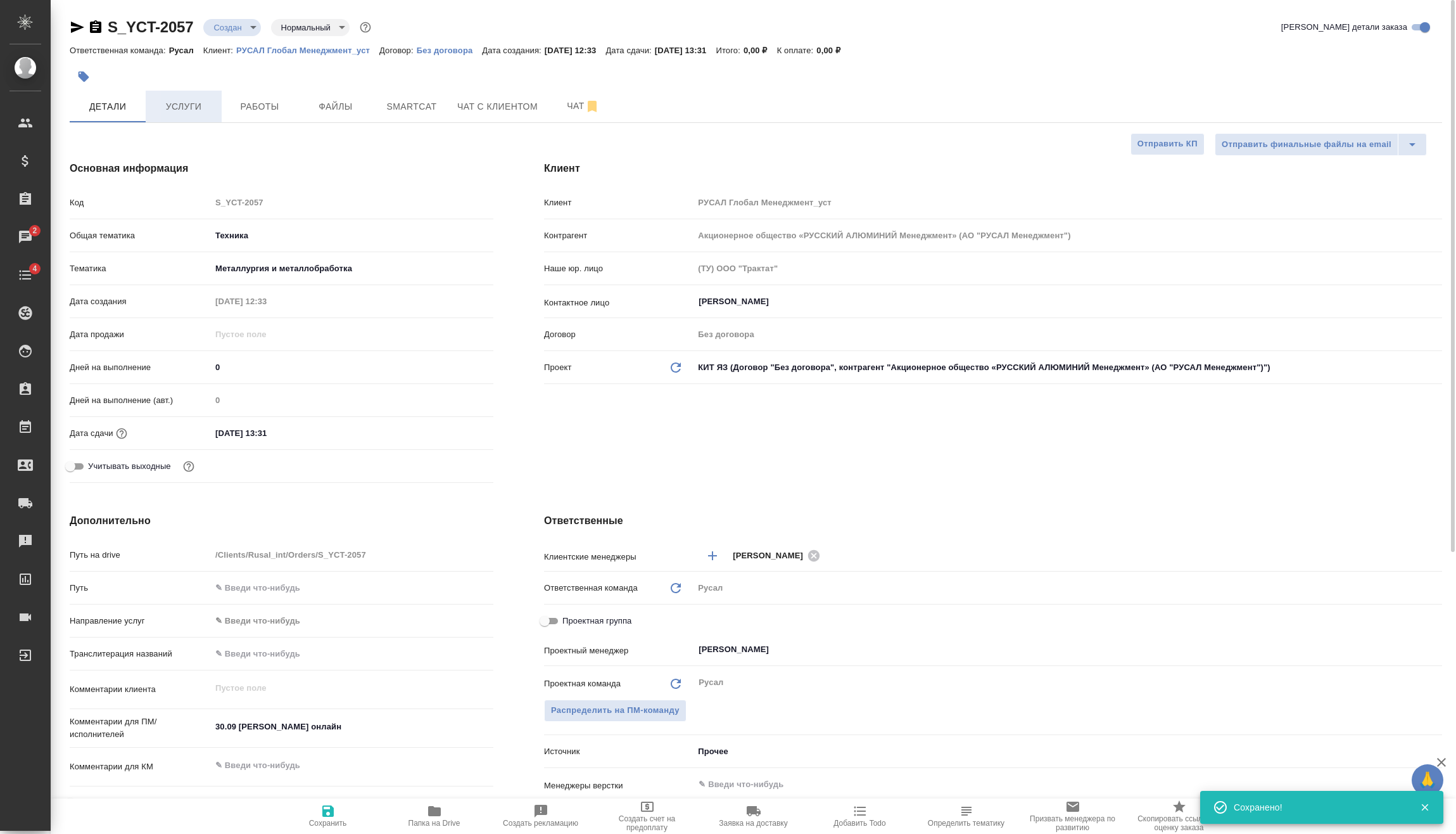
click at [204, 104] on span "Услуги" at bounding box center [183, 106] width 61 height 16
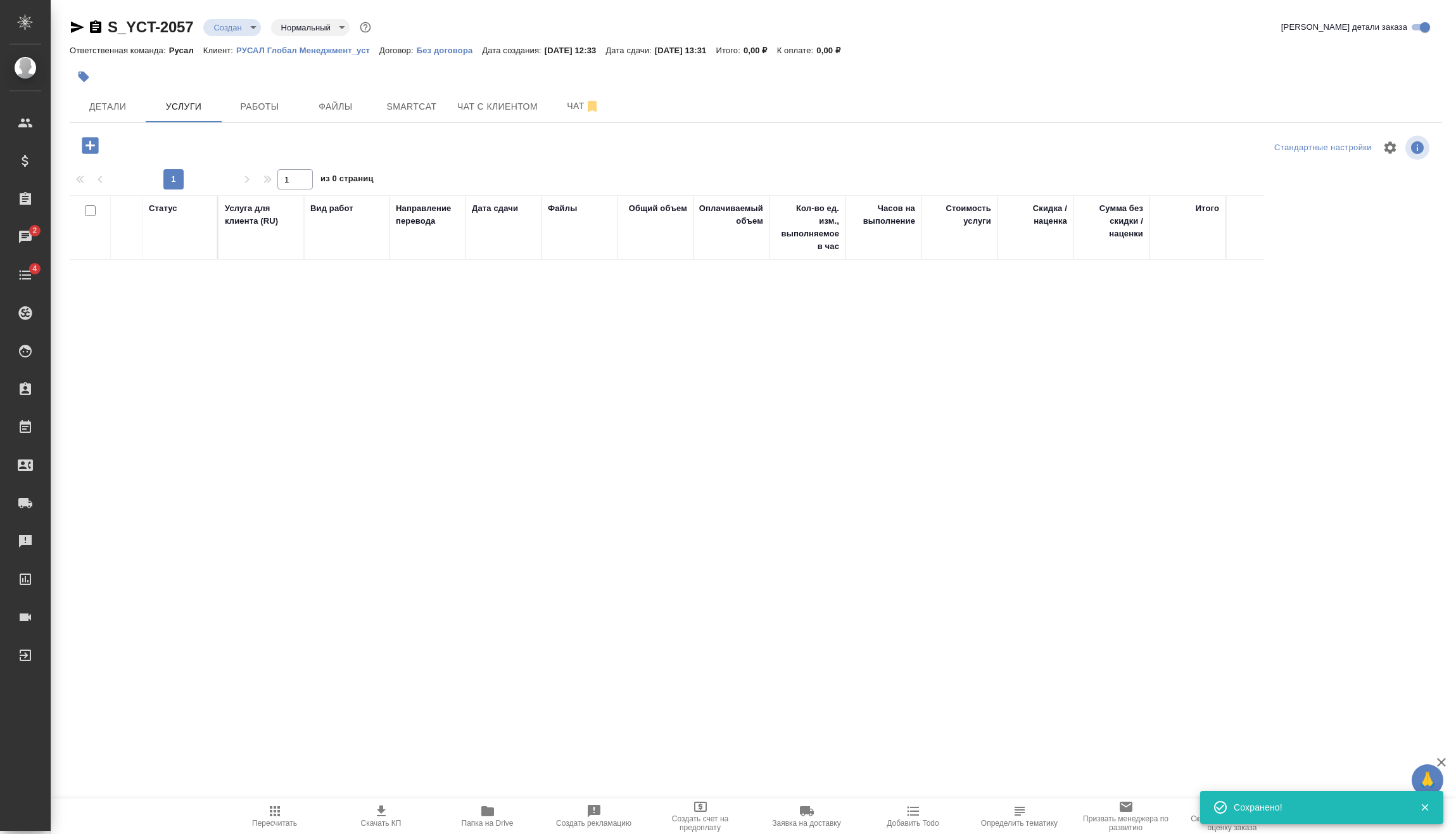
click at [253, 29] on body "🙏 .cls-1 fill:#fff; AWATERA Vasilev Evgeniy Клиенты Спецификации Заказы 2 Чаты …" at bounding box center [728, 417] width 1456 height 834
click at [256, 110] on button "Подтвержден" at bounding box center [243, 113] width 59 height 14
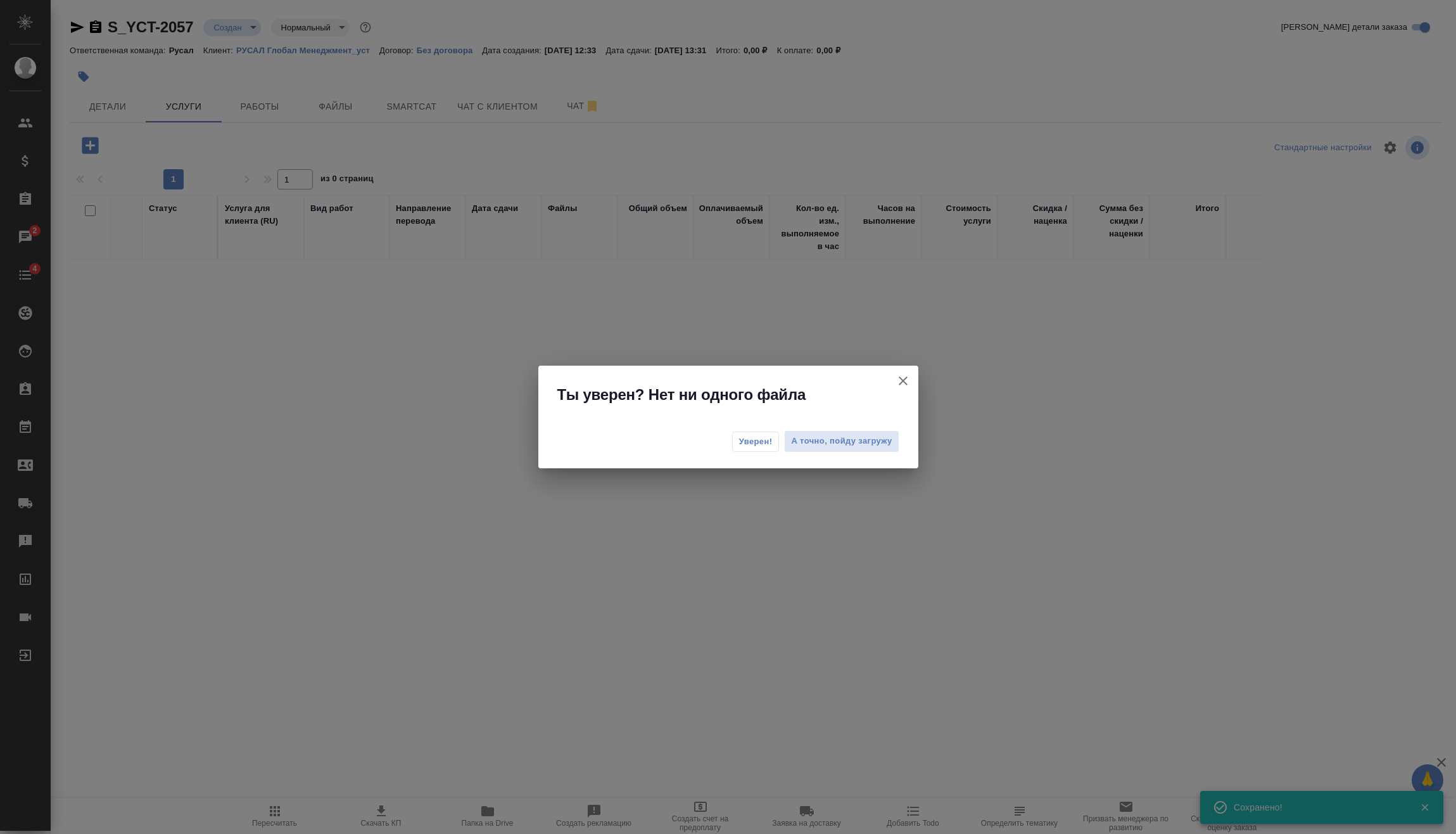
click at [766, 443] on span "Уверен!" at bounding box center [756, 442] width 34 height 13
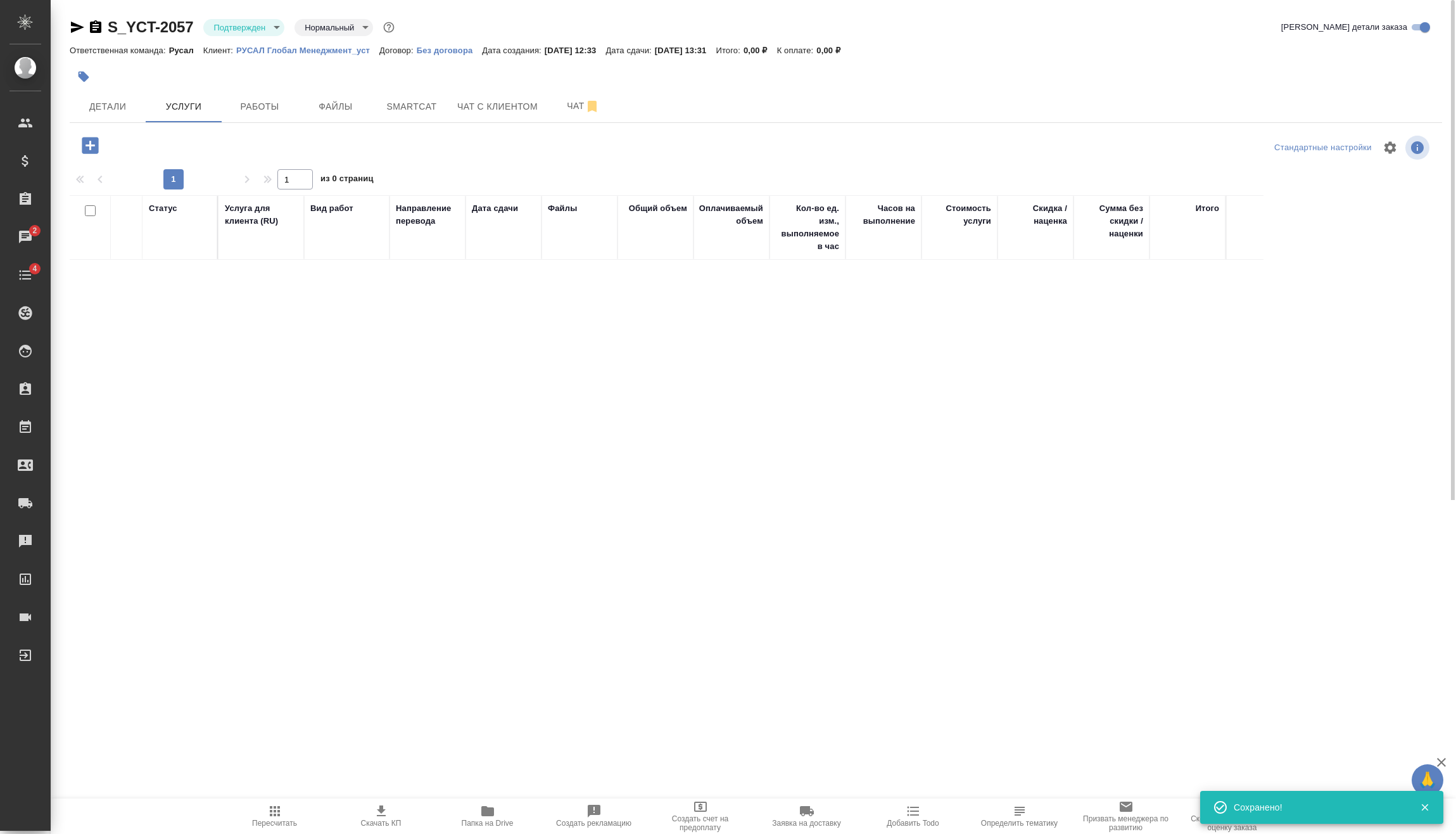
click at [95, 143] on icon "button" at bounding box center [90, 145] width 17 height 17
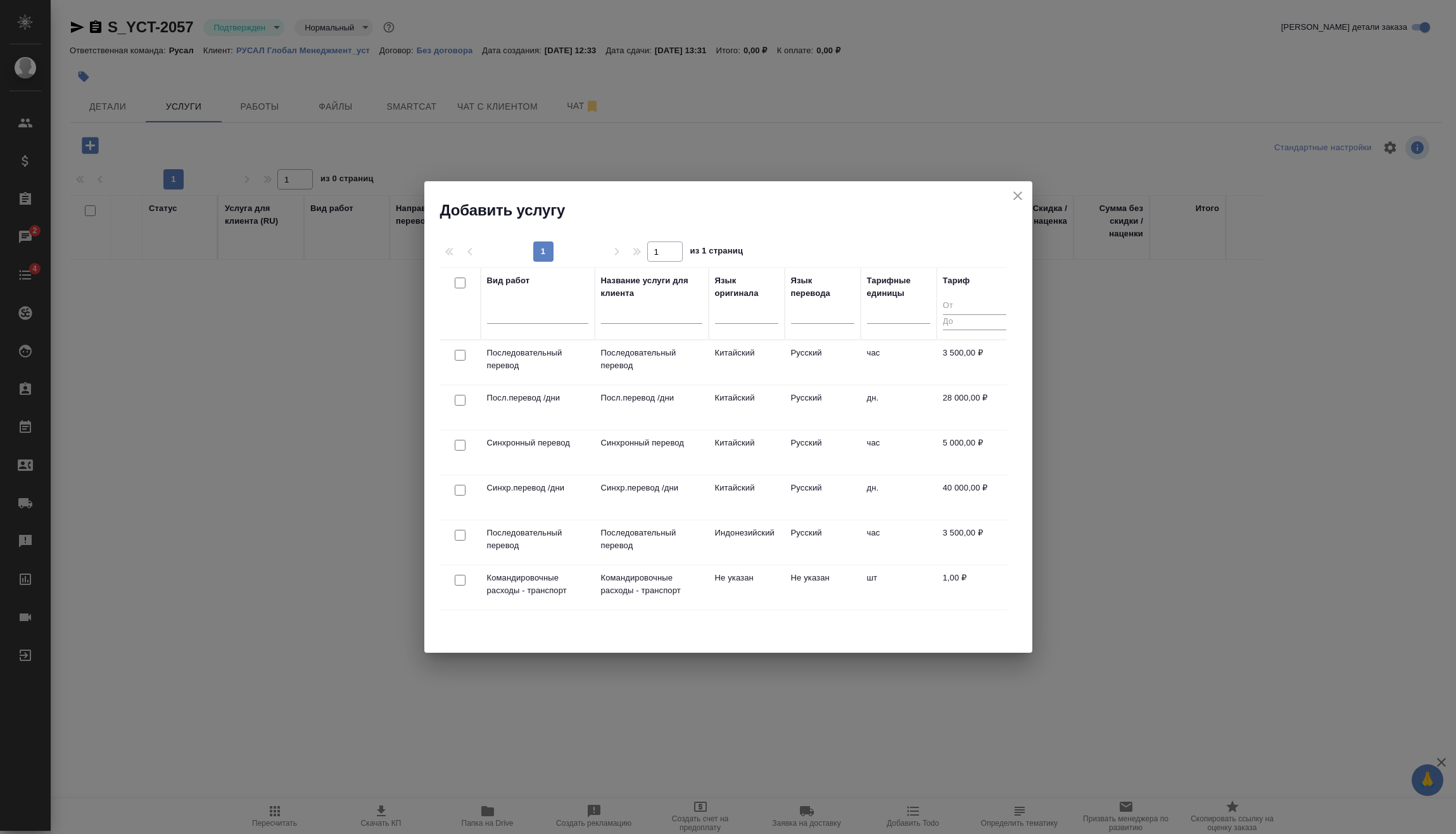
click at [465, 352] on div at bounding box center [460, 355] width 29 height 18
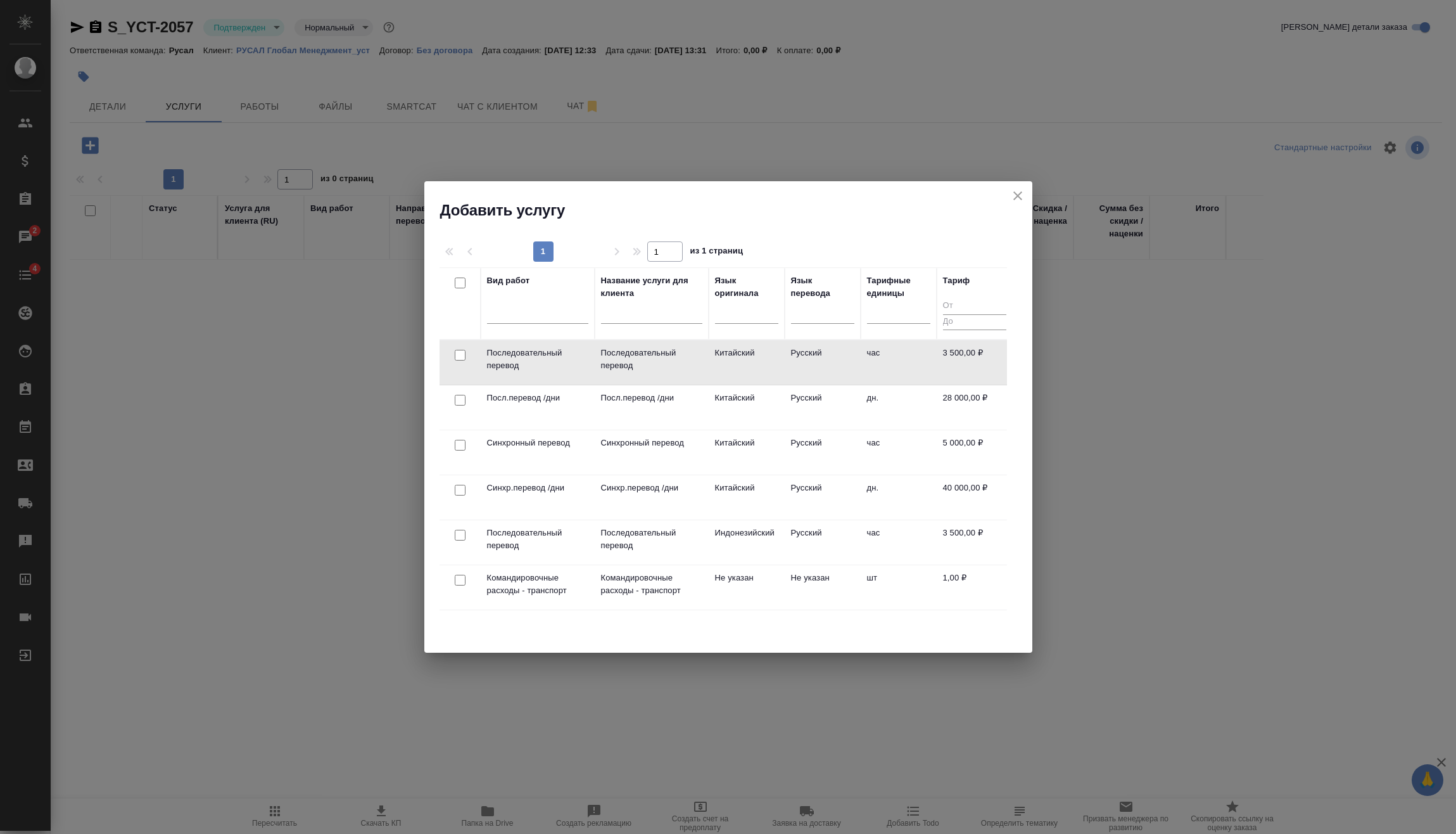
click at [459, 353] on input "checkbox" at bounding box center [460, 354] width 10 height 11
checkbox input "true"
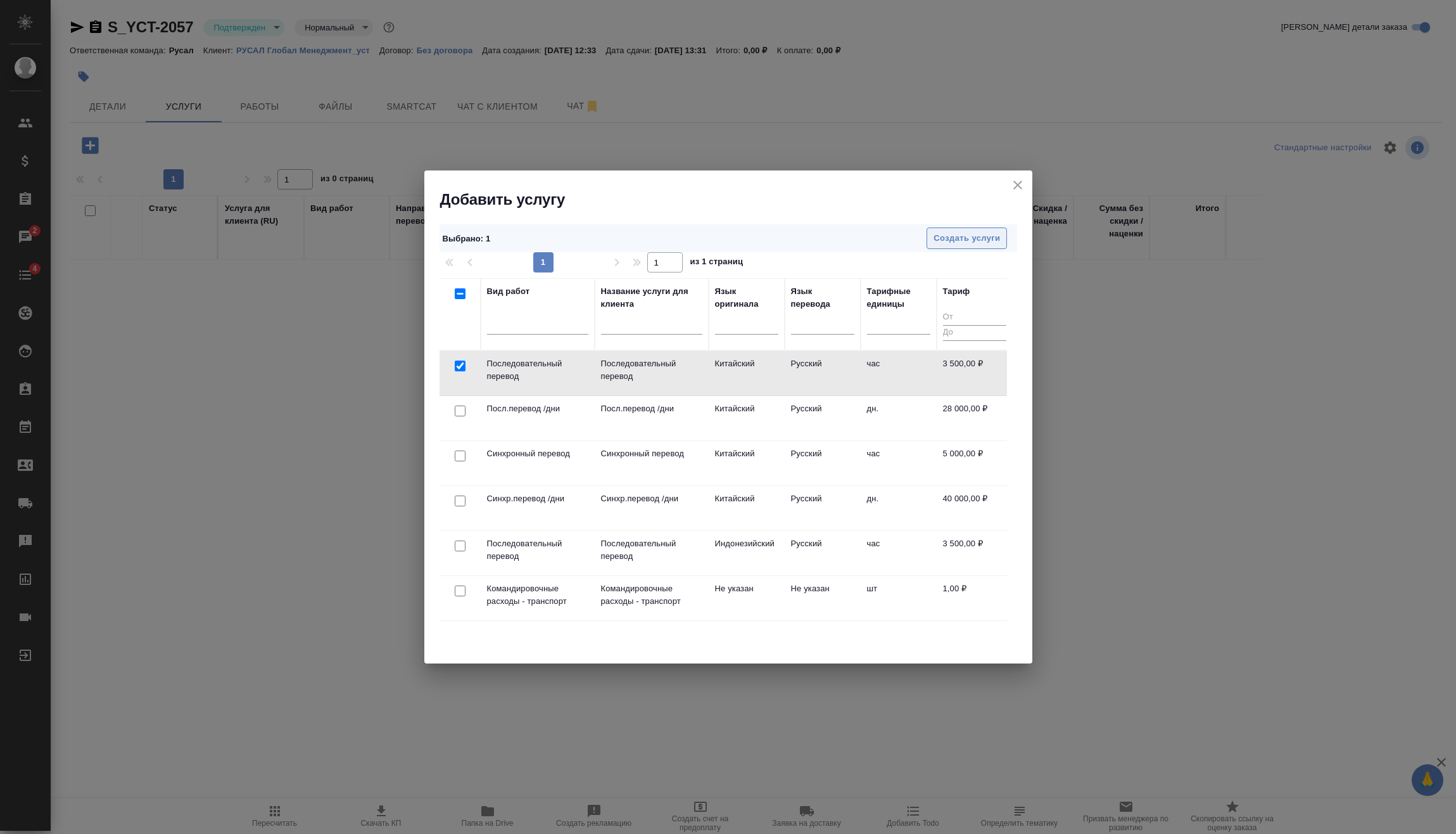
click at [980, 246] on button "Создать услуги" at bounding box center [967, 239] width 80 height 22
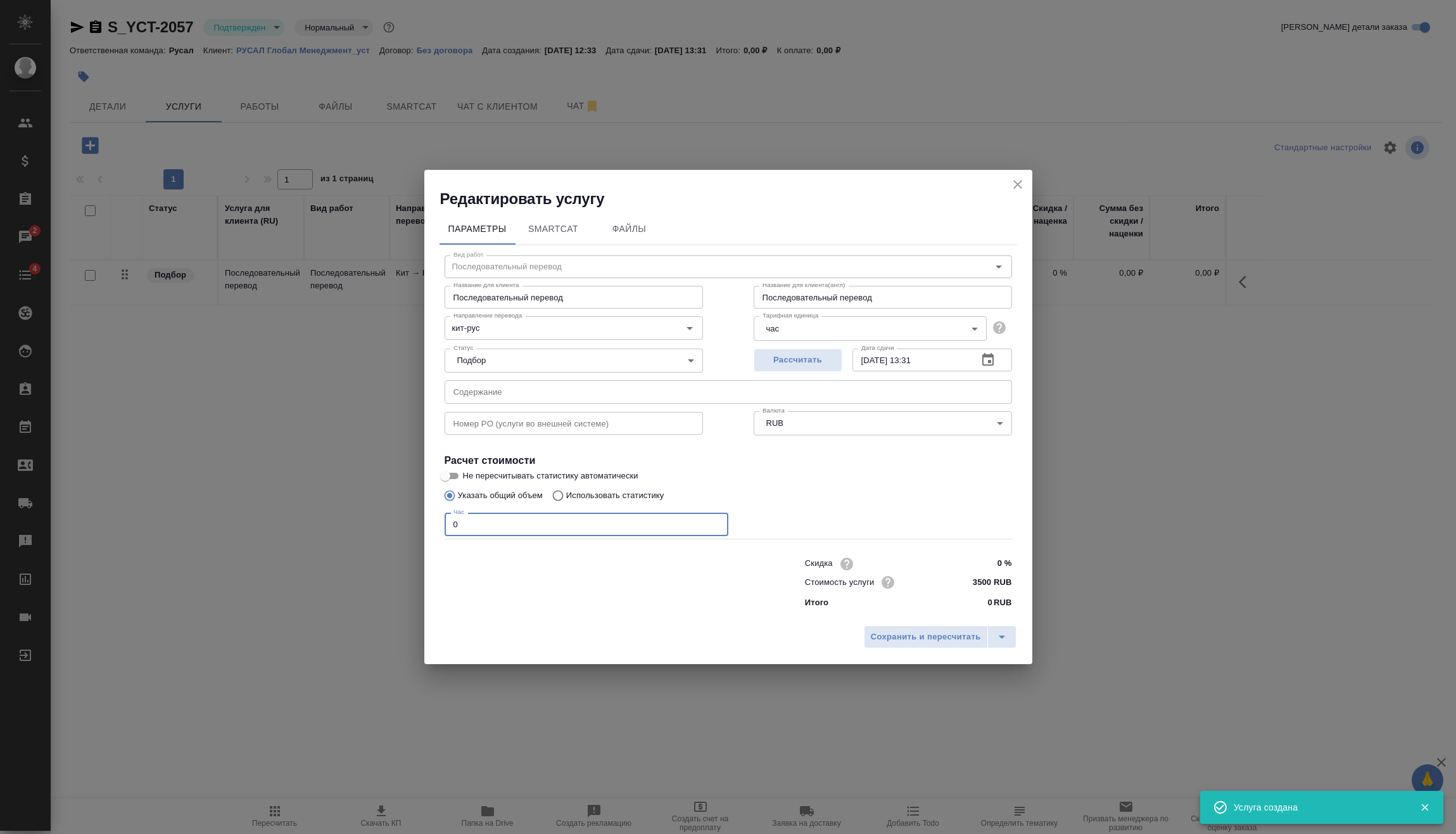
drag, startPoint x: 493, startPoint y: 535, endPoint x: 356, endPoint y: 537, distance: 137.0
click at [385, 538] on div "Редактировать услугу Параметры SmartCat Файлы Вид работ Последовательный перево…" at bounding box center [728, 417] width 1456 height 834
type input "8"
click at [923, 641] on span "Сохранить и пересчитать" at bounding box center [925, 637] width 110 height 15
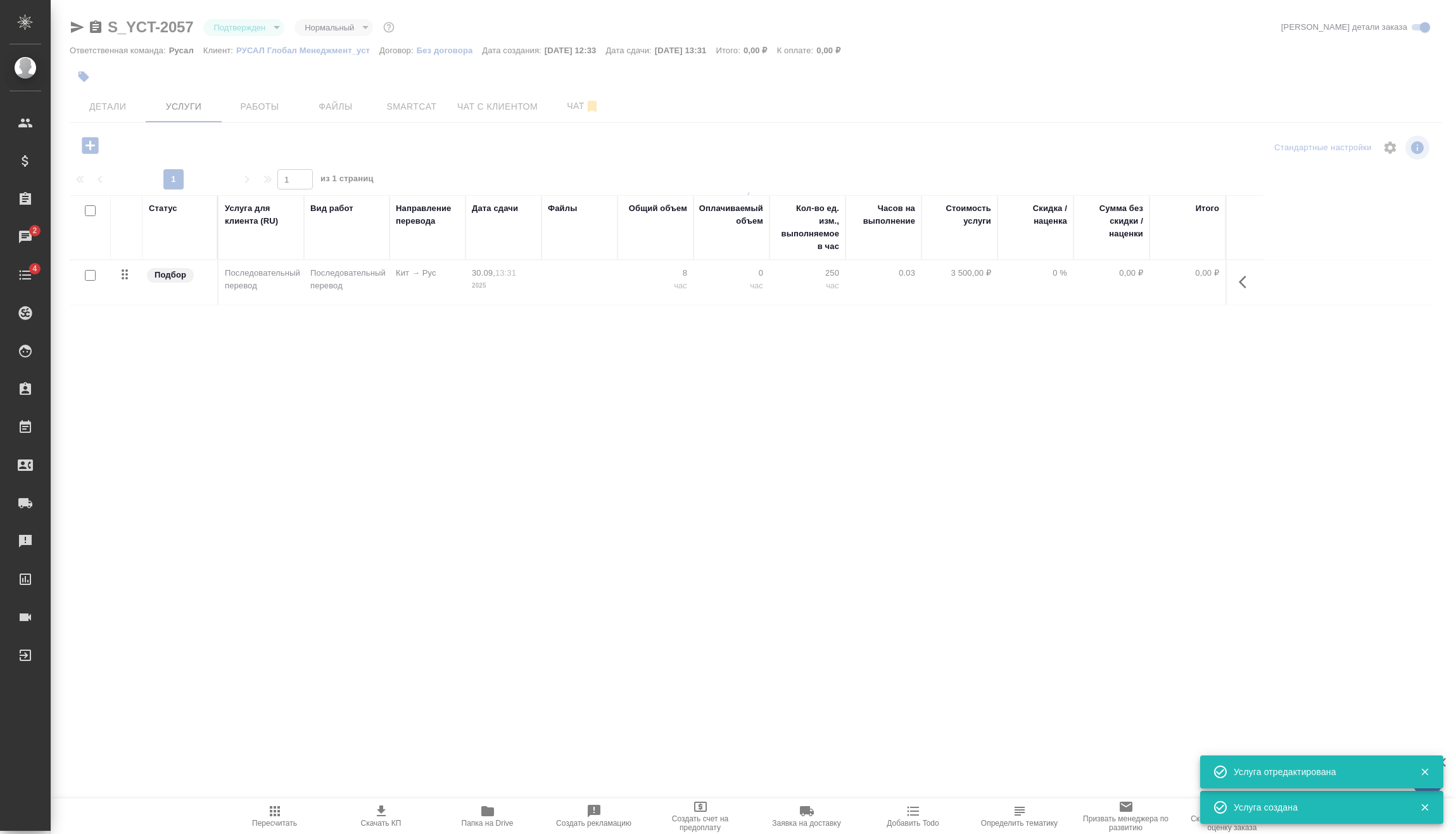
type input "urgent"
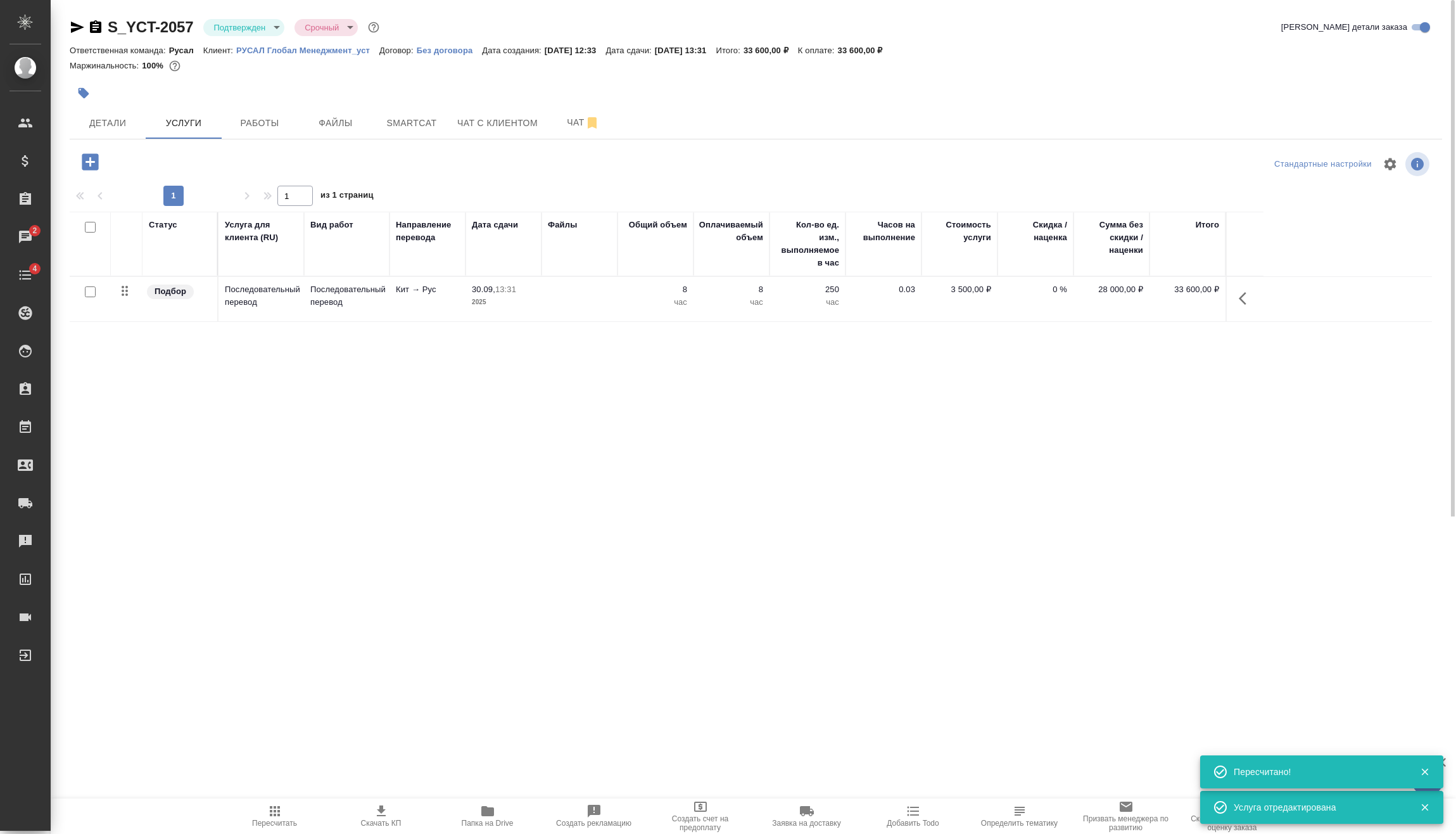
click at [1247, 290] on button "button" at bounding box center [1246, 298] width 30 height 30
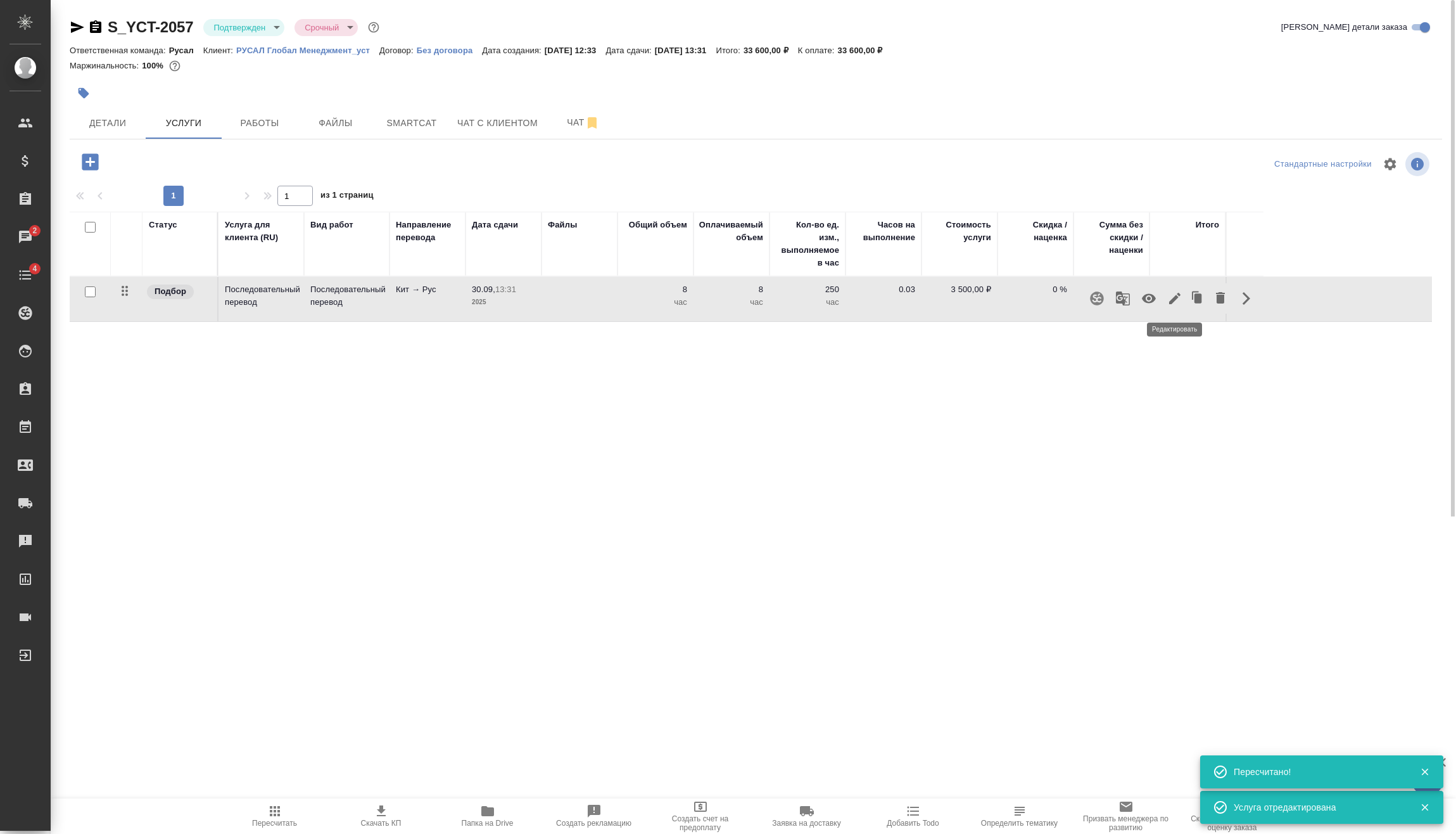
click at [1180, 306] on button "button" at bounding box center [1175, 298] width 22 height 30
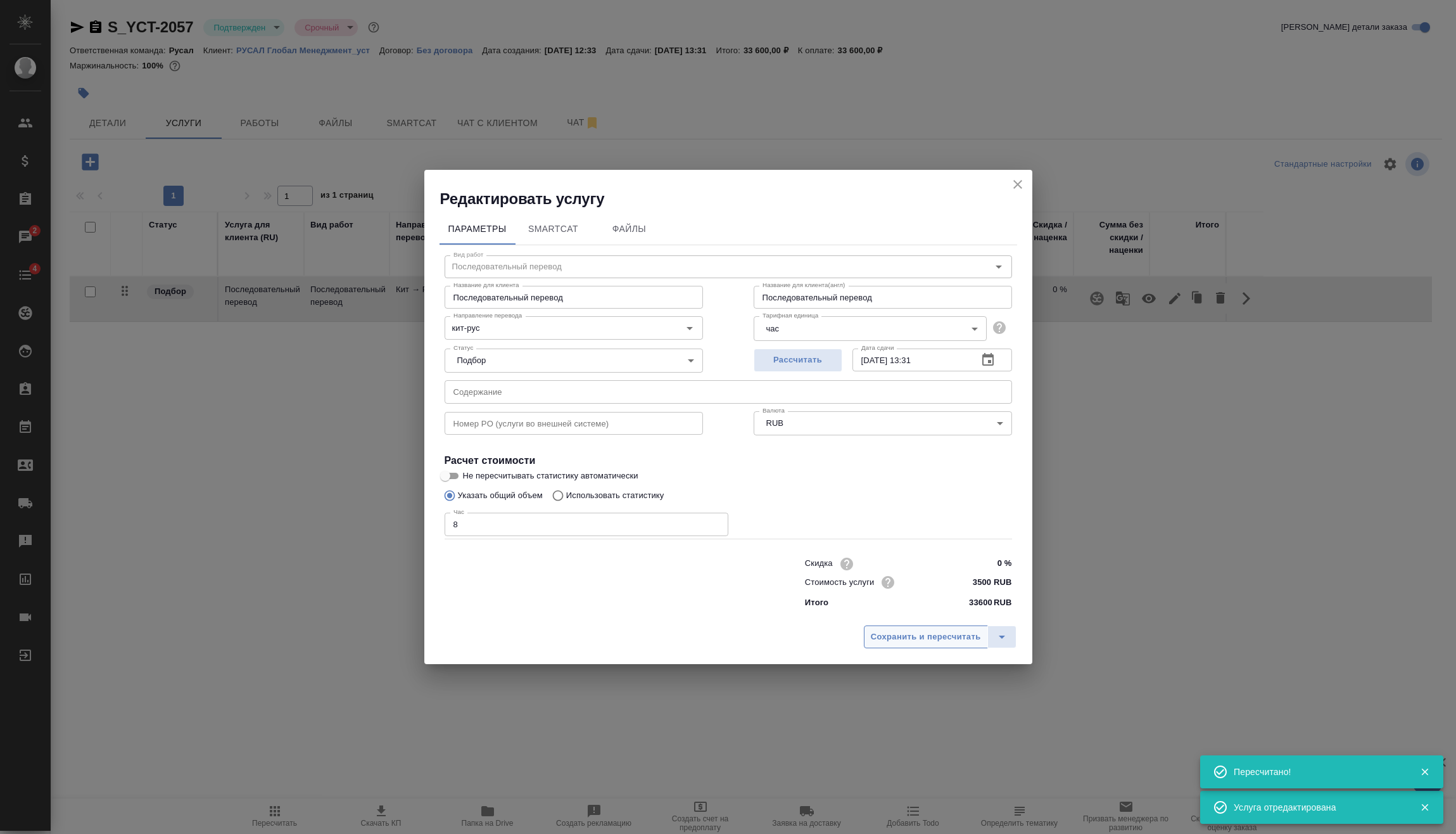
click at [937, 633] on span "Сохранить и пересчитать" at bounding box center [925, 637] width 110 height 15
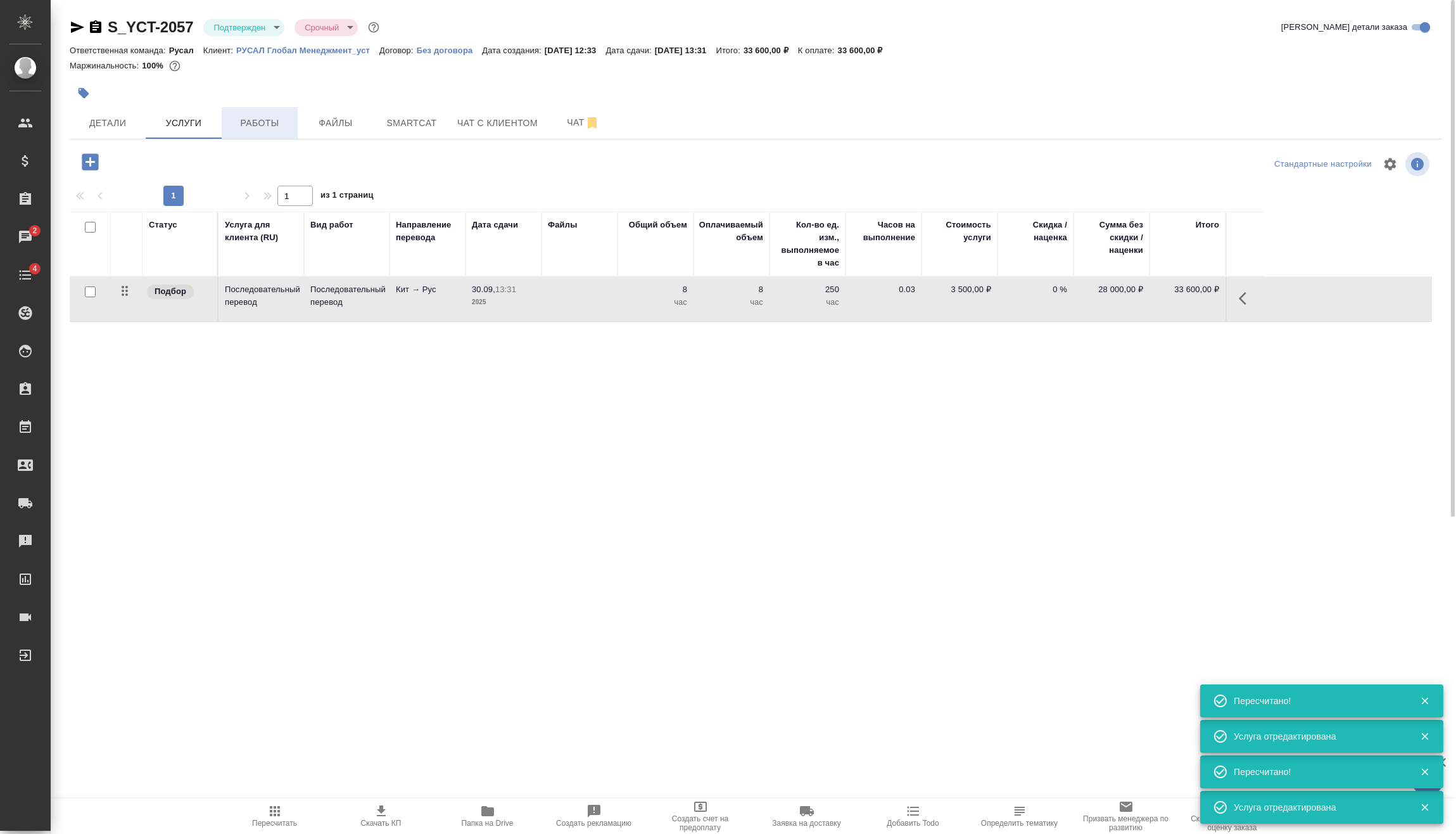
click at [260, 122] on span "Работы" at bounding box center [260, 123] width 61 height 16
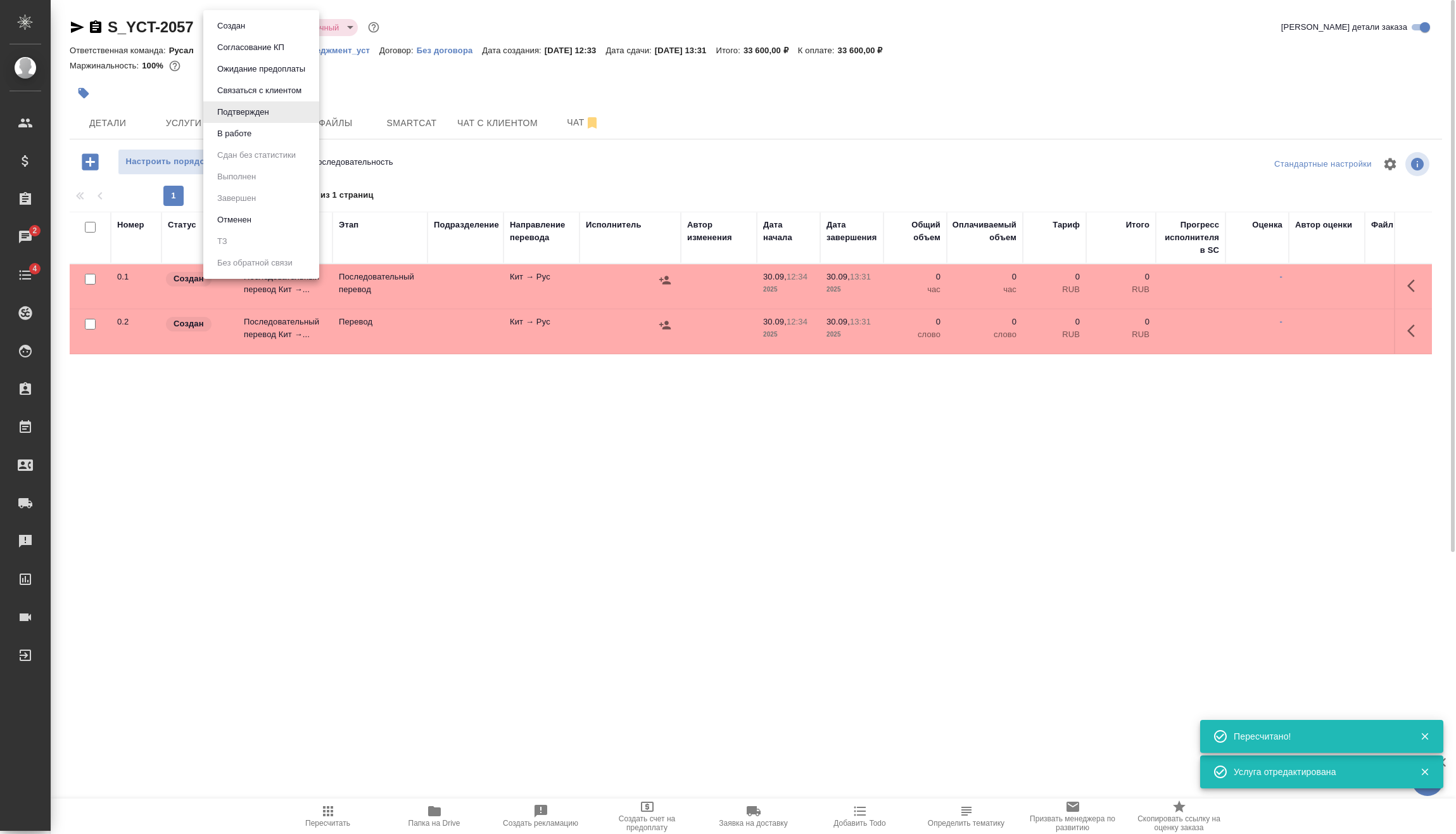
click at [272, 27] on body "🙏 .cls-1 fill:#fff; AWATERA Vasilev Evgeniy Клиенты Спецификации Заказы 2 Чаты …" at bounding box center [728, 417] width 1456 height 834
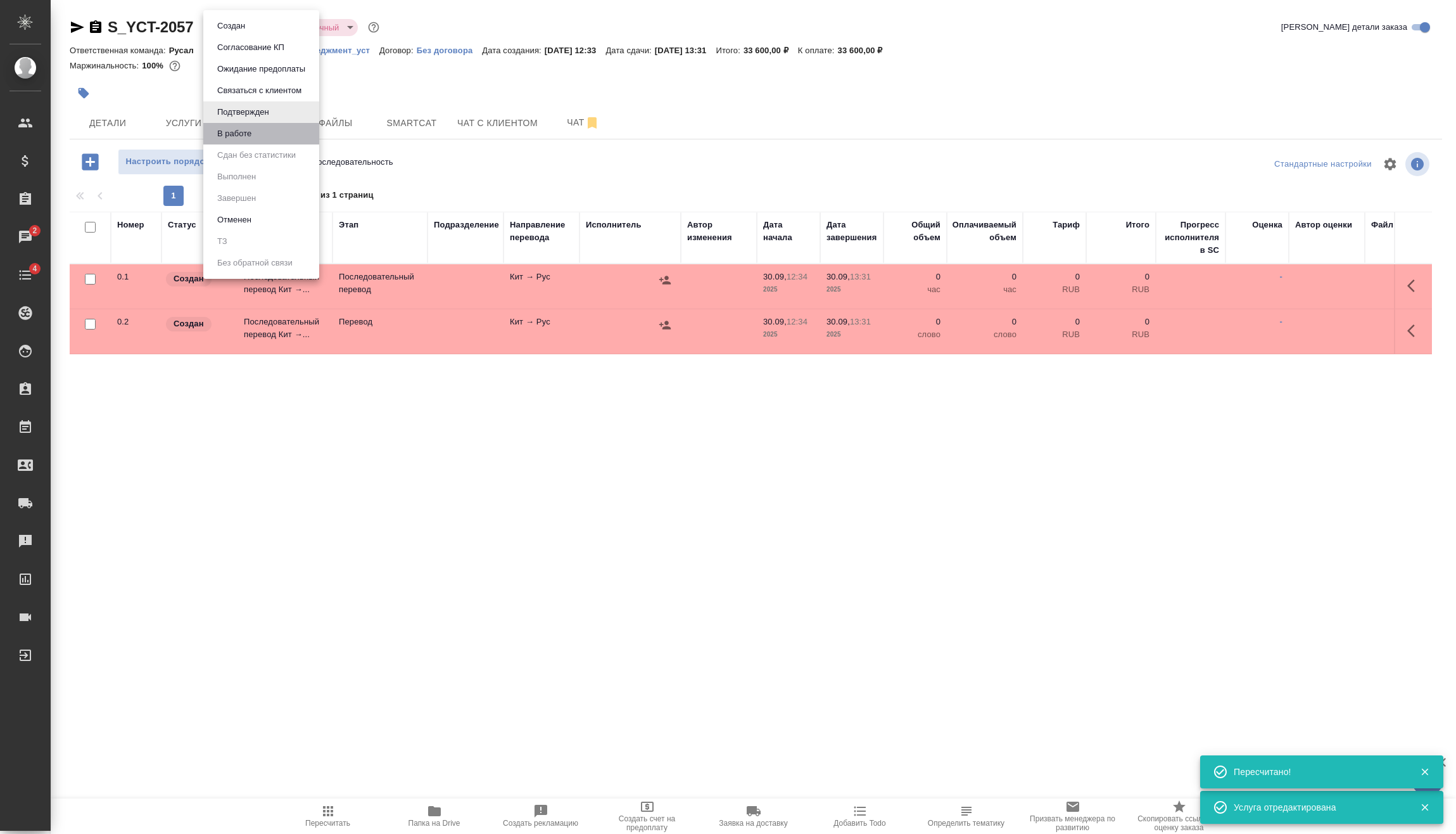
click at [277, 140] on li "В работе" at bounding box center [261, 134] width 116 height 22
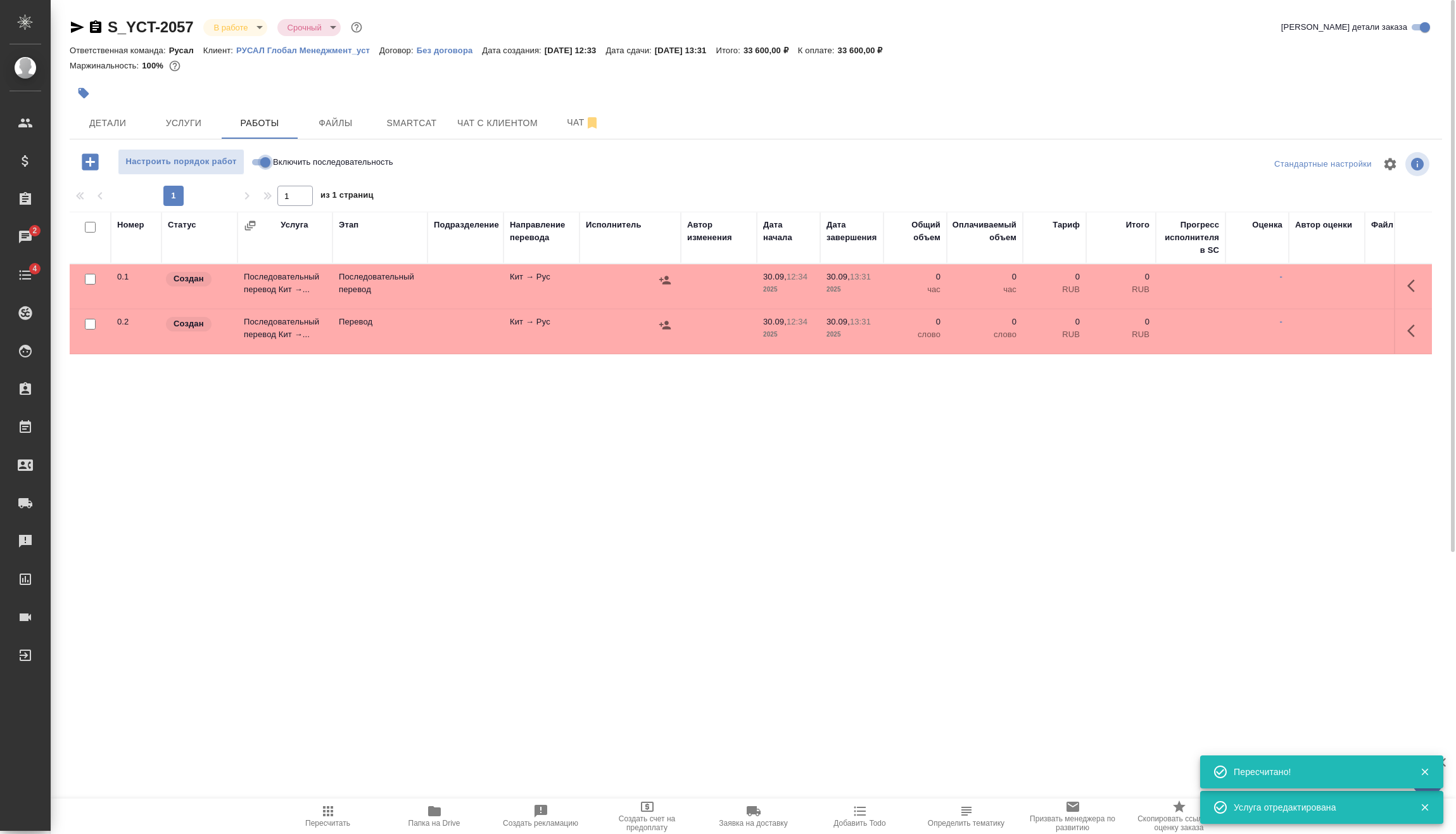
drag, startPoint x: 263, startPoint y: 159, endPoint x: 232, endPoint y: 264, distance: 109.5
click at [263, 160] on input "Включить последовательность" at bounding box center [265, 162] width 46 height 15
checkbox input "true"
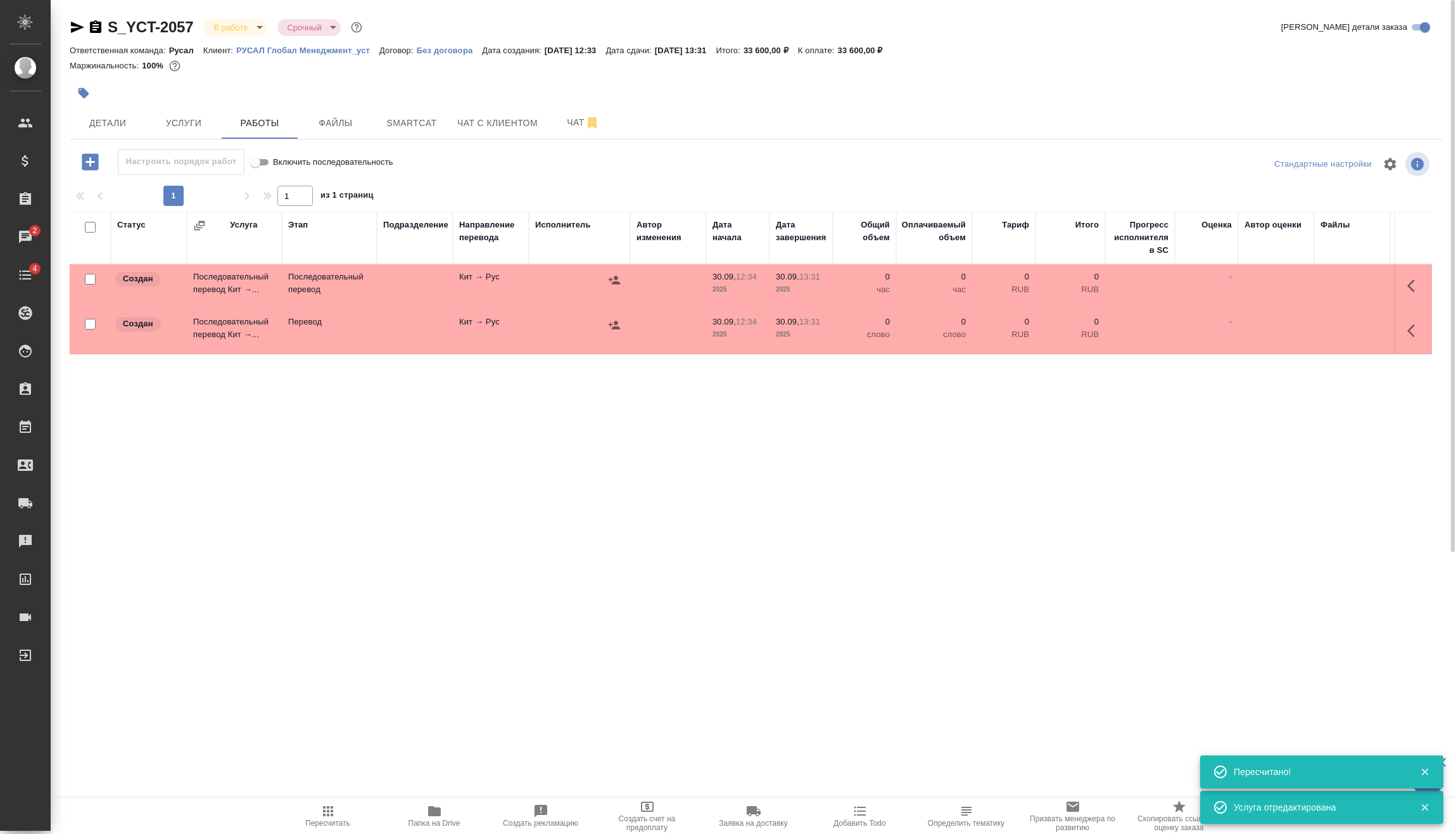
click at [90, 322] on input "checkbox" at bounding box center [90, 324] width 10 height 11
checkbox input "true"
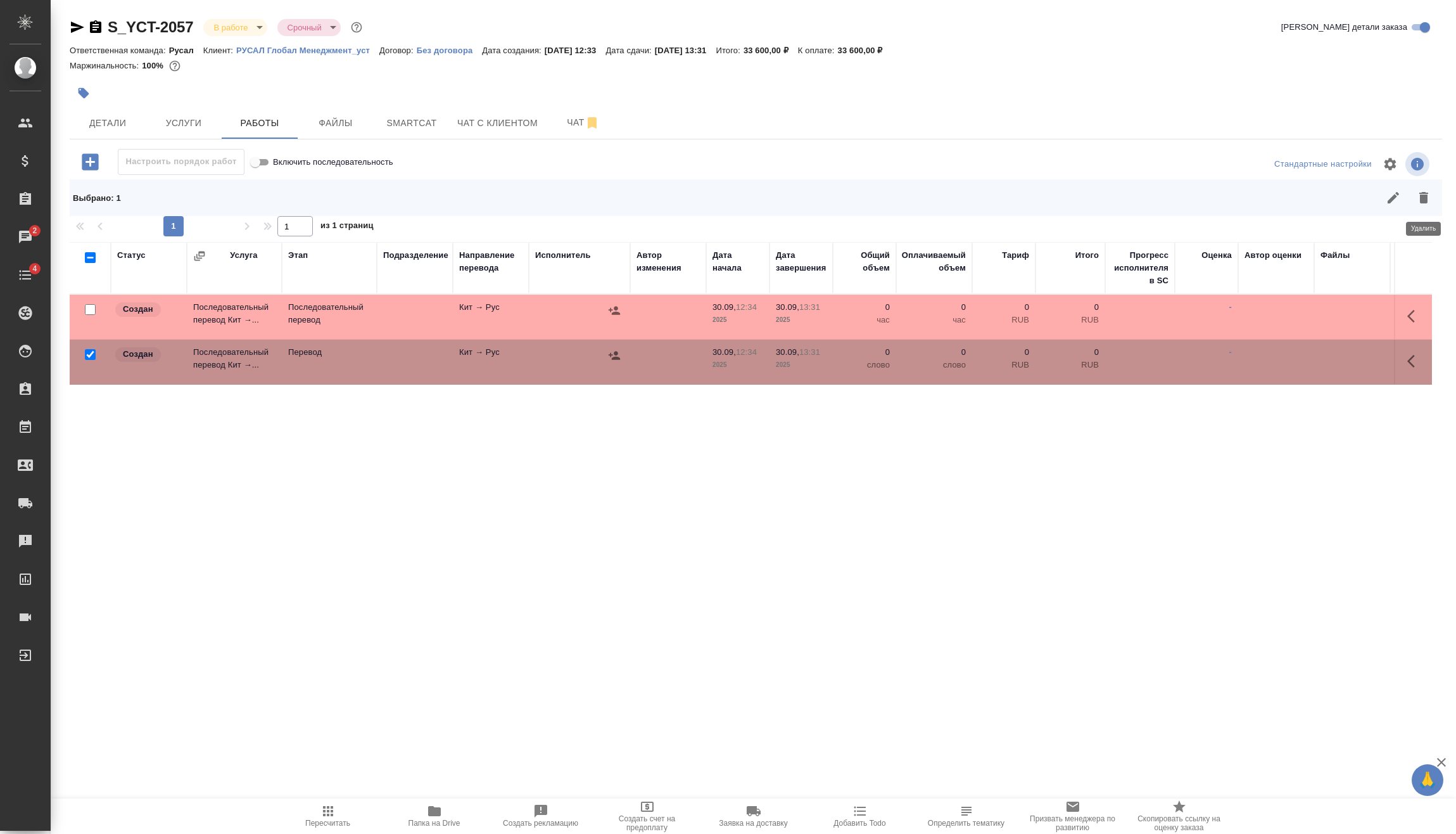
drag, startPoint x: 1416, startPoint y: 203, endPoint x: 1263, endPoint y: 304, distance: 183.3
click at [1417, 203] on icon "button" at bounding box center [1424, 197] width 15 height 15
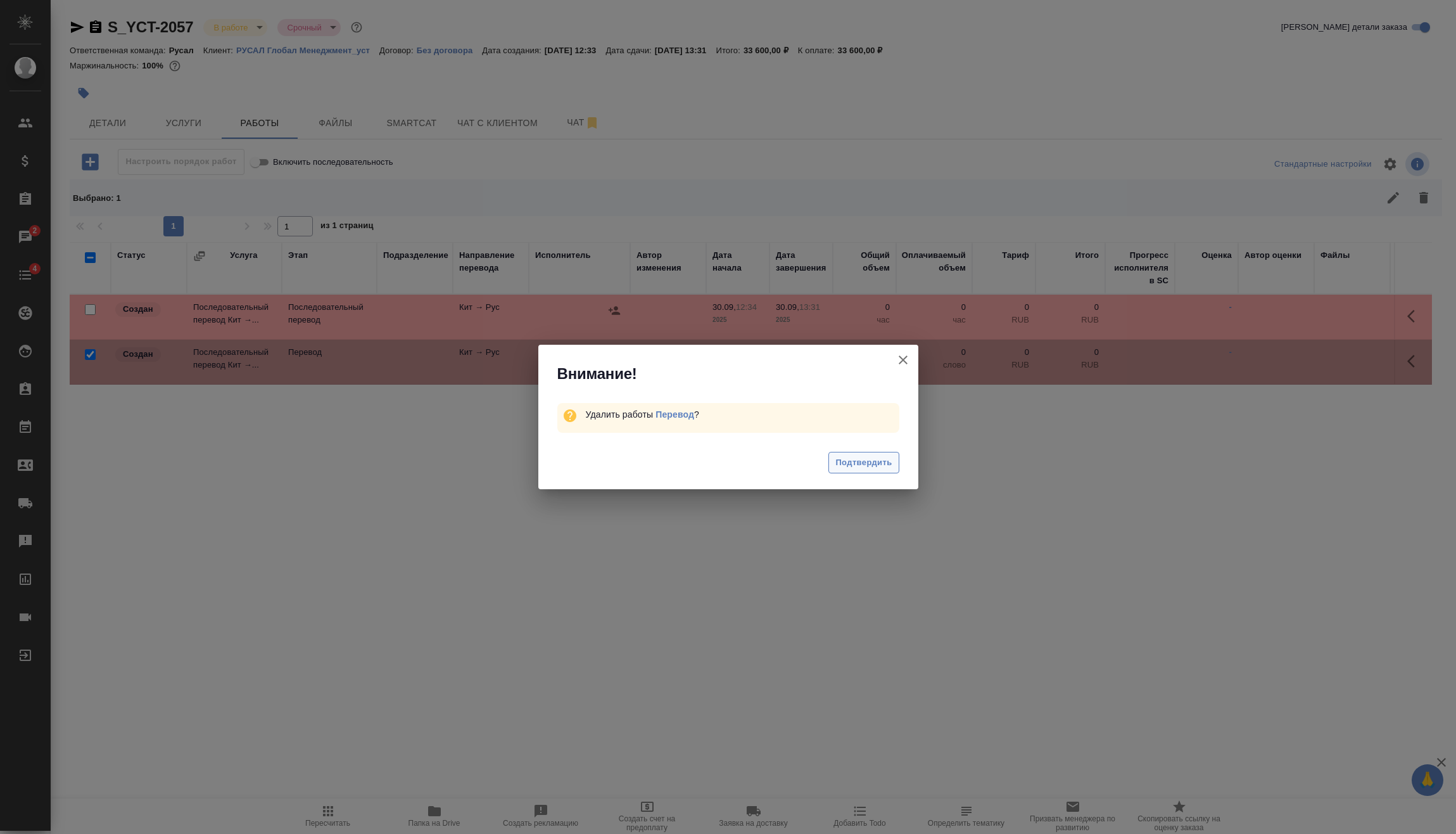
click at [881, 460] on span "Подтвердить" at bounding box center [864, 463] width 57 height 15
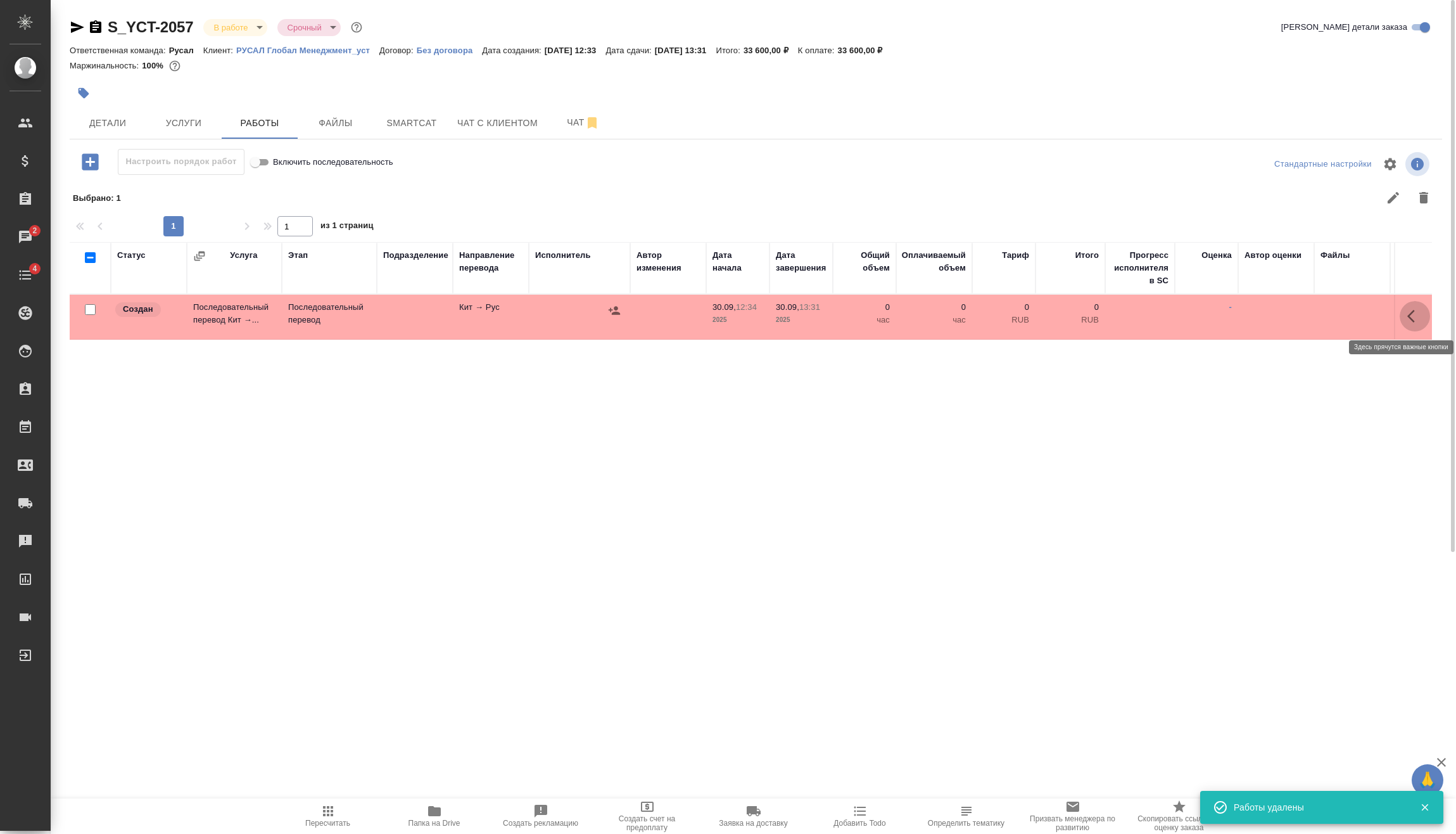
click at [1413, 315] on icon "button" at bounding box center [1415, 317] width 15 height 15
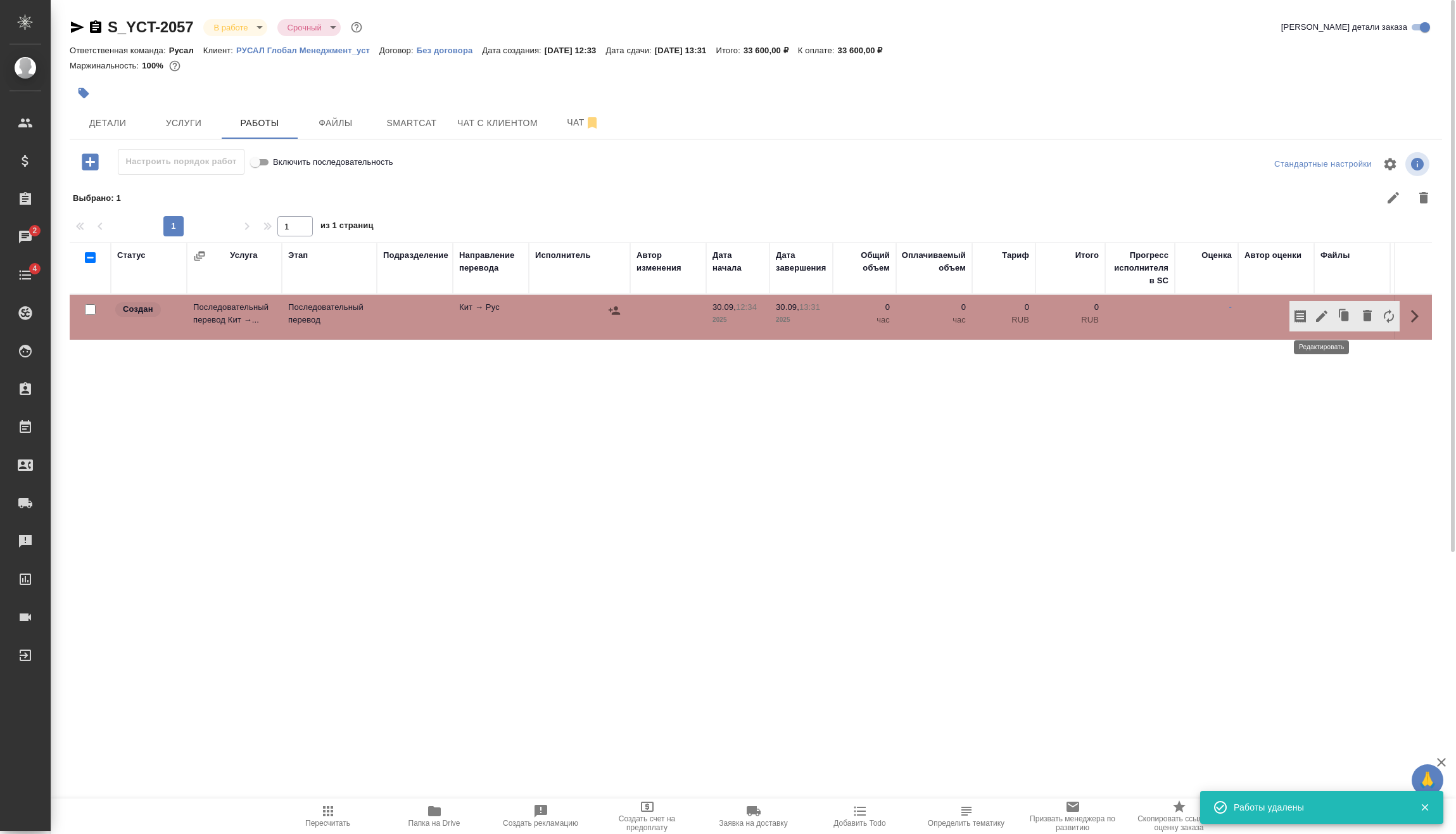
click at [1320, 313] on icon "button" at bounding box center [1322, 317] width 15 height 15
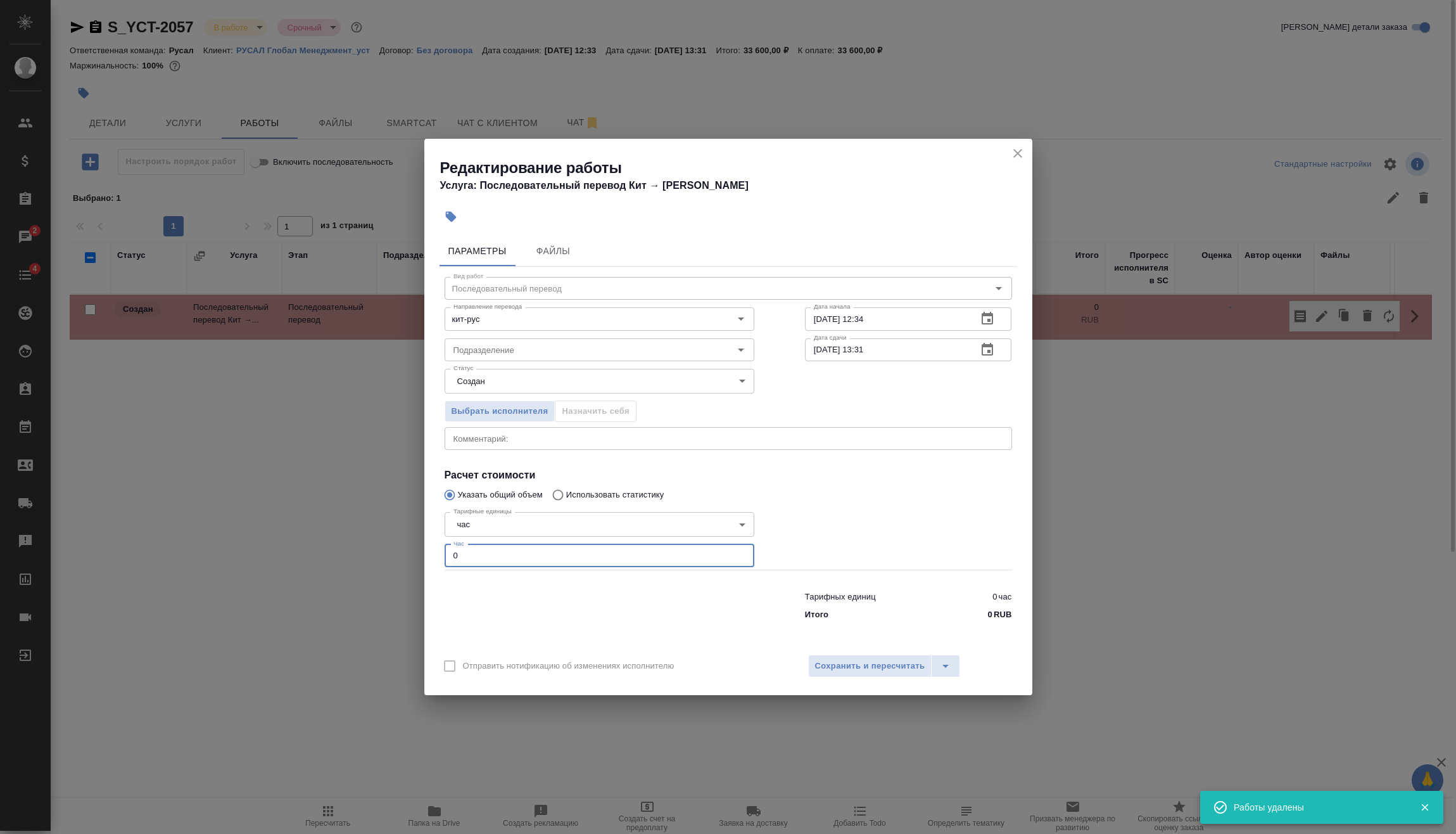
drag, startPoint x: 486, startPoint y: 557, endPoint x: 410, endPoint y: 557, distance: 76.0
click at [436, 557] on div "Параметры Файлы Вид работ Последовательный перевод Вид работ Направление перево…" at bounding box center [728, 438] width 608 height 416
type input "4"
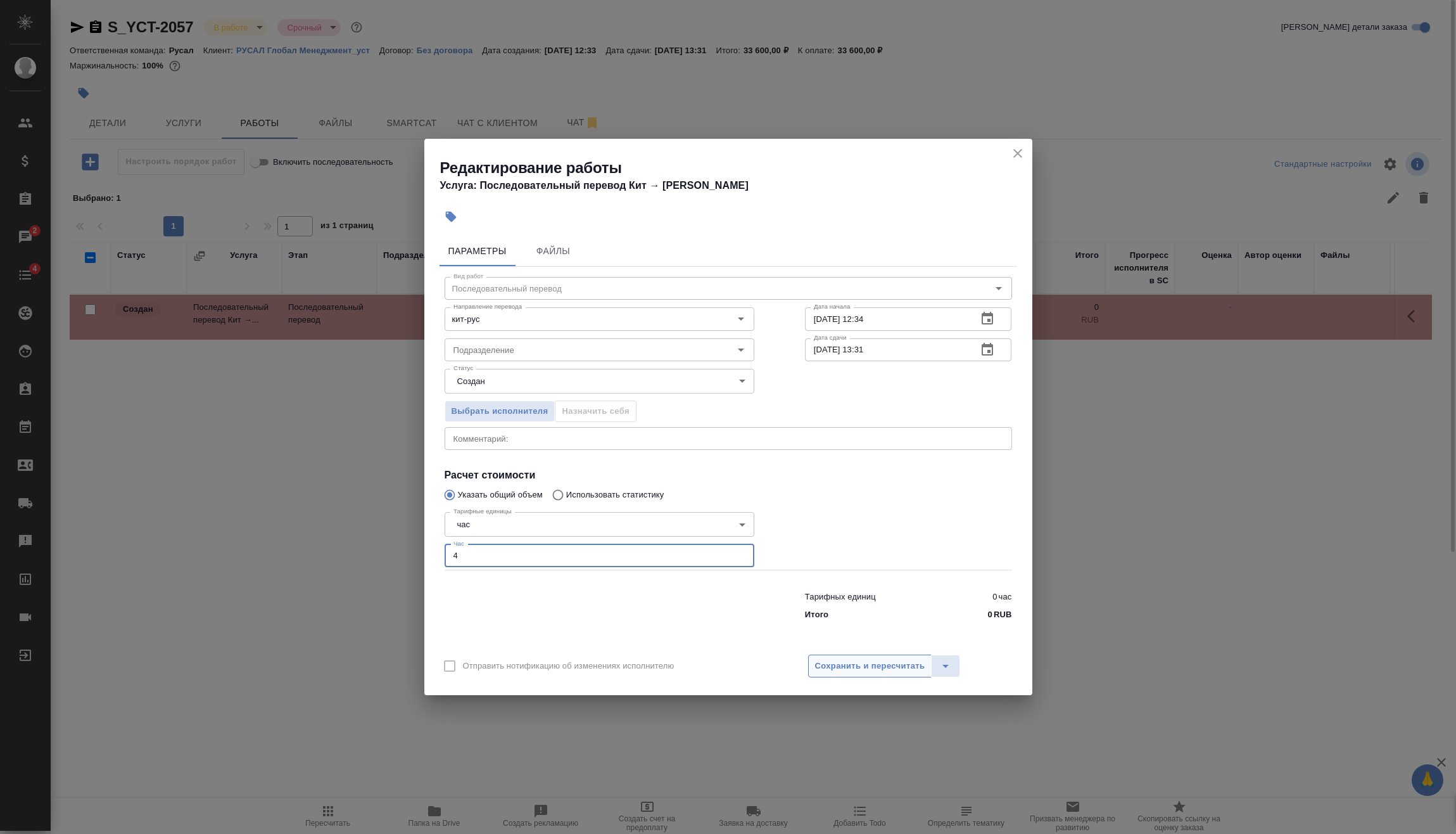
drag, startPoint x: 887, startPoint y: 647, endPoint x: 890, endPoint y: 660, distance: 13.3
click at [887, 647] on div "Отправить нотификацию об изменениях исполнителю Сохранить и пересчитать" at bounding box center [728, 671] width 608 height 49
click at [890, 660] on span "Сохранить и пересчитать" at bounding box center [870, 666] width 110 height 15
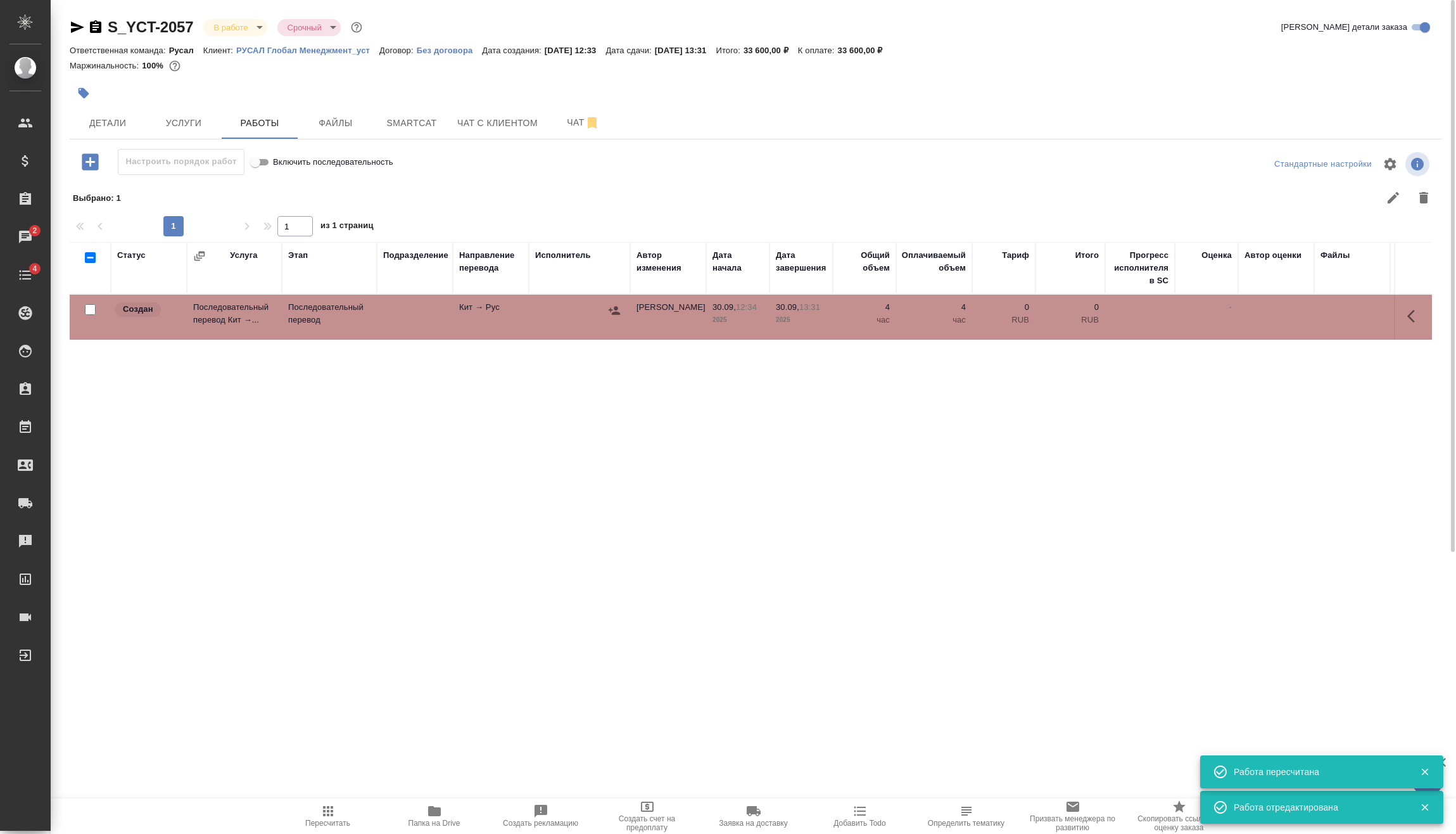
click at [614, 311] on icon "button" at bounding box center [615, 310] width 13 height 13
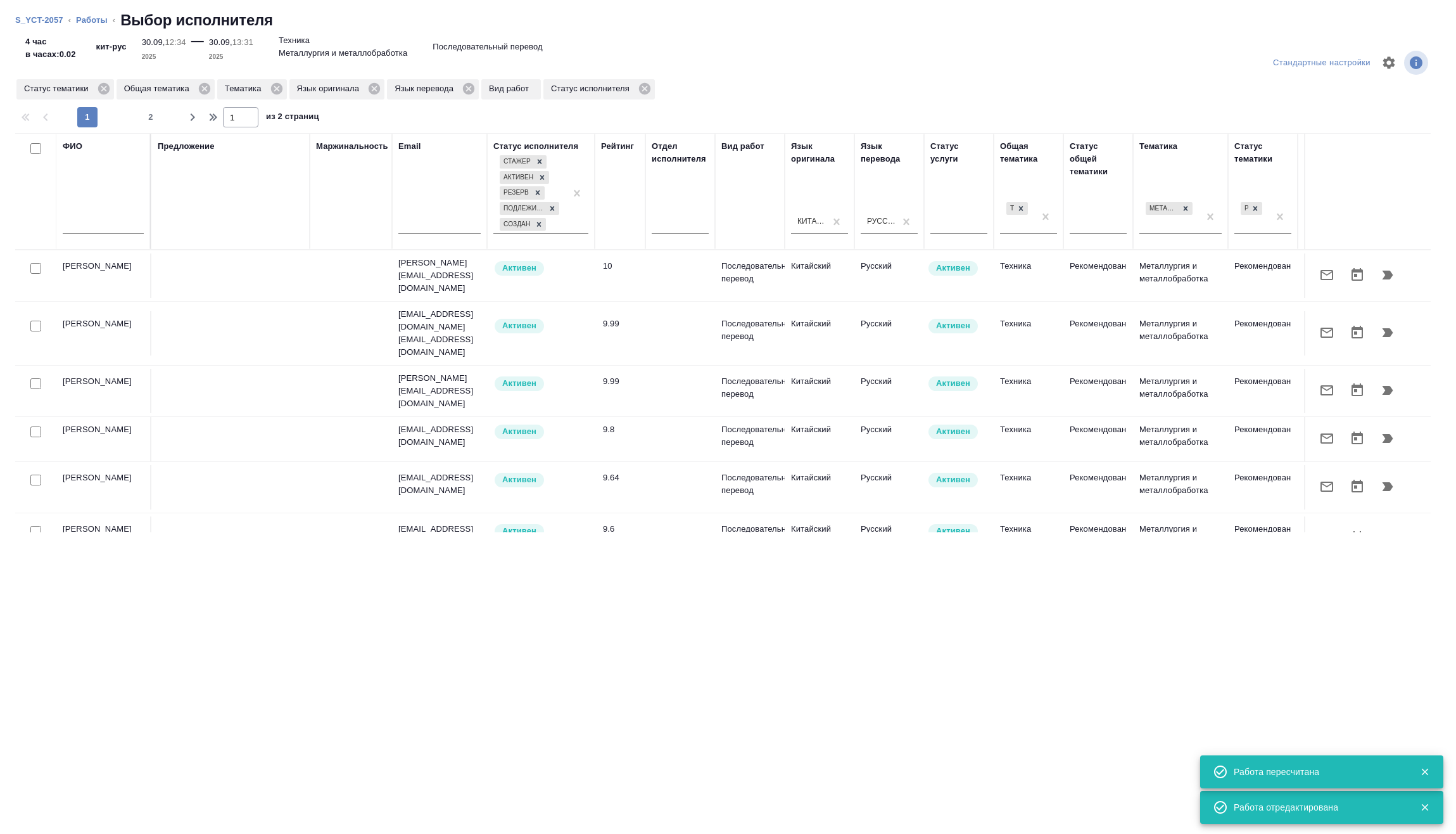
click at [112, 218] on input "text" at bounding box center [104, 225] width 81 height 16
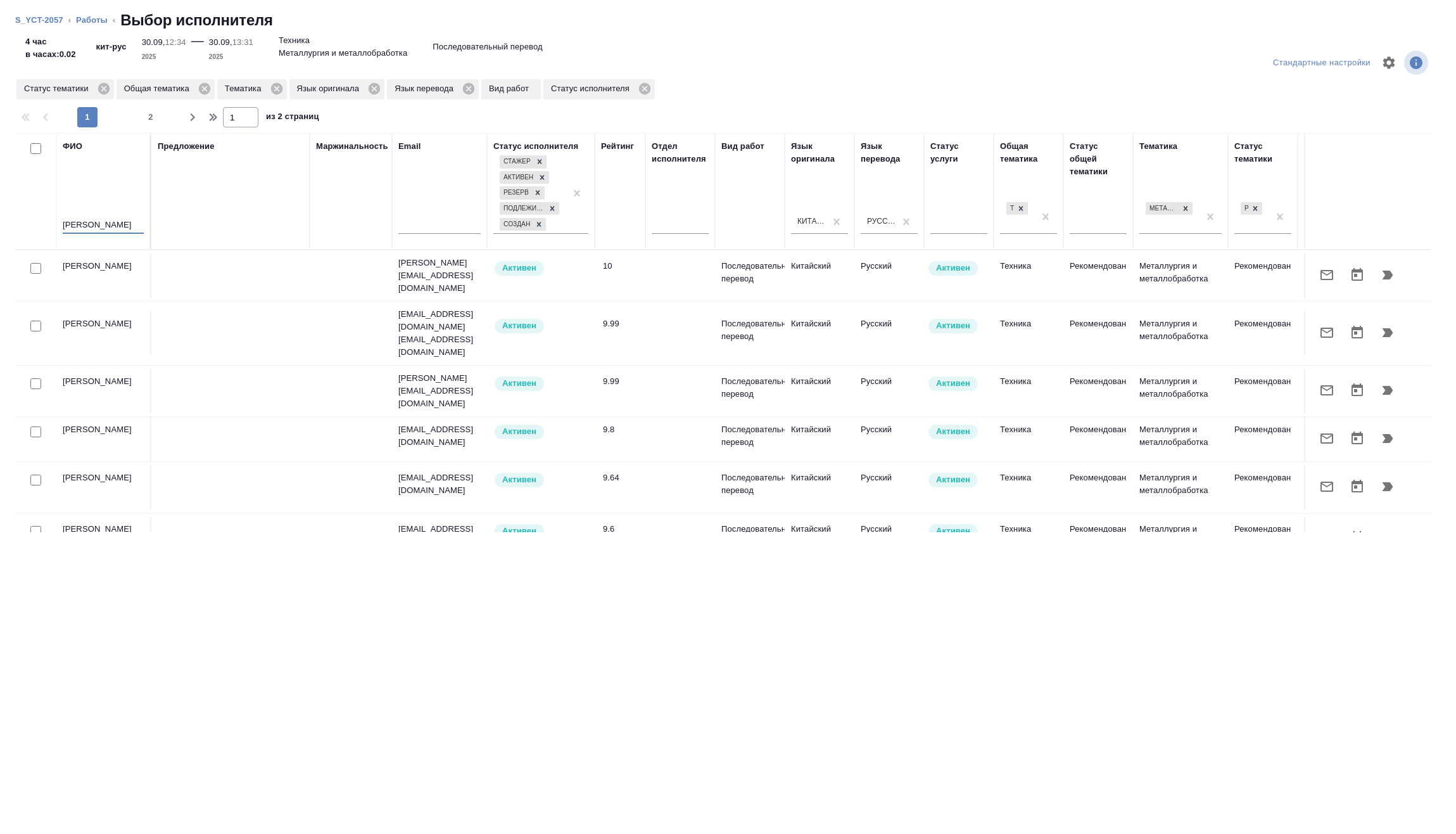
type input "мирошина"
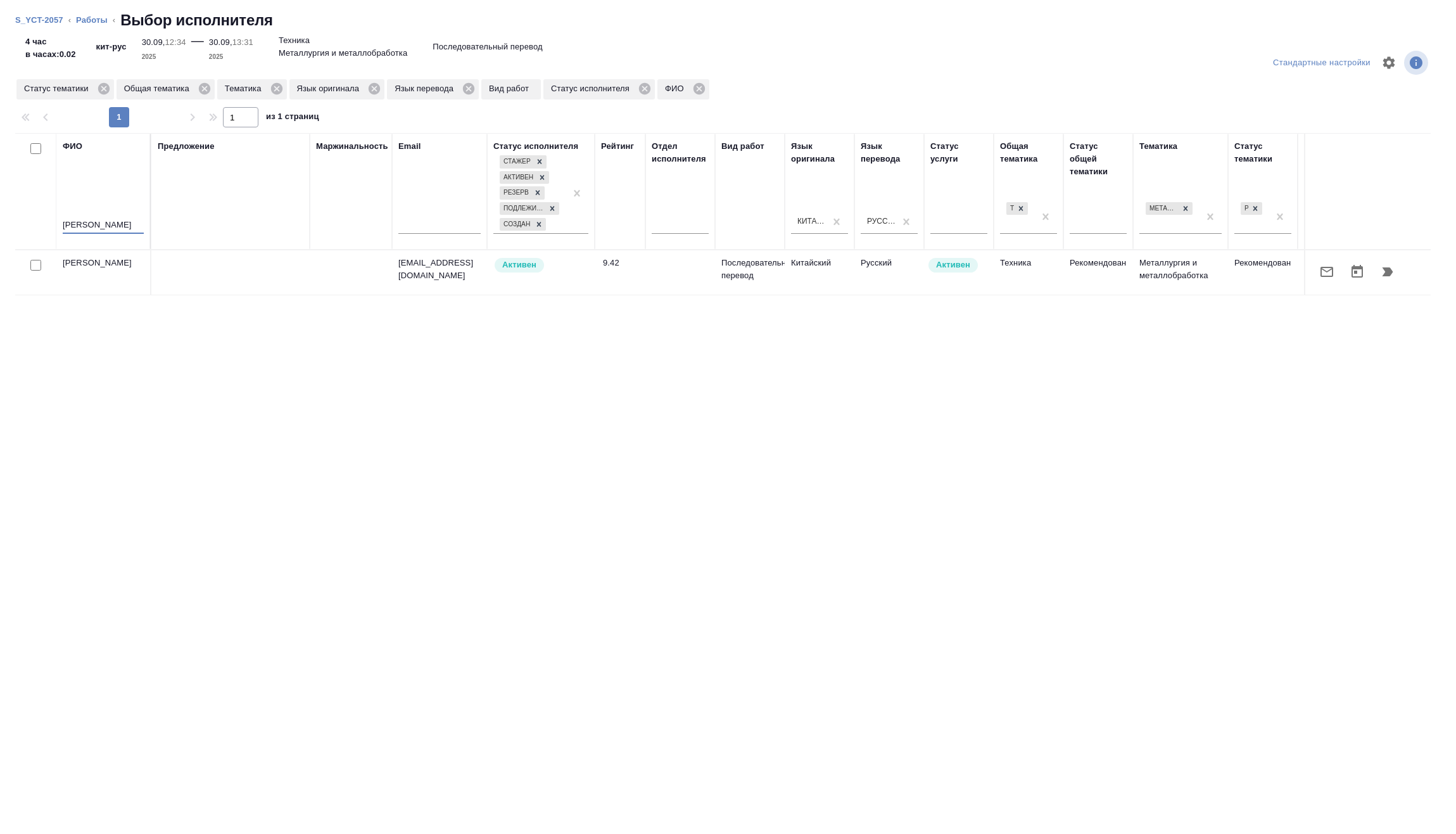
click at [1391, 272] on icon "button" at bounding box center [1387, 272] width 10 height 9
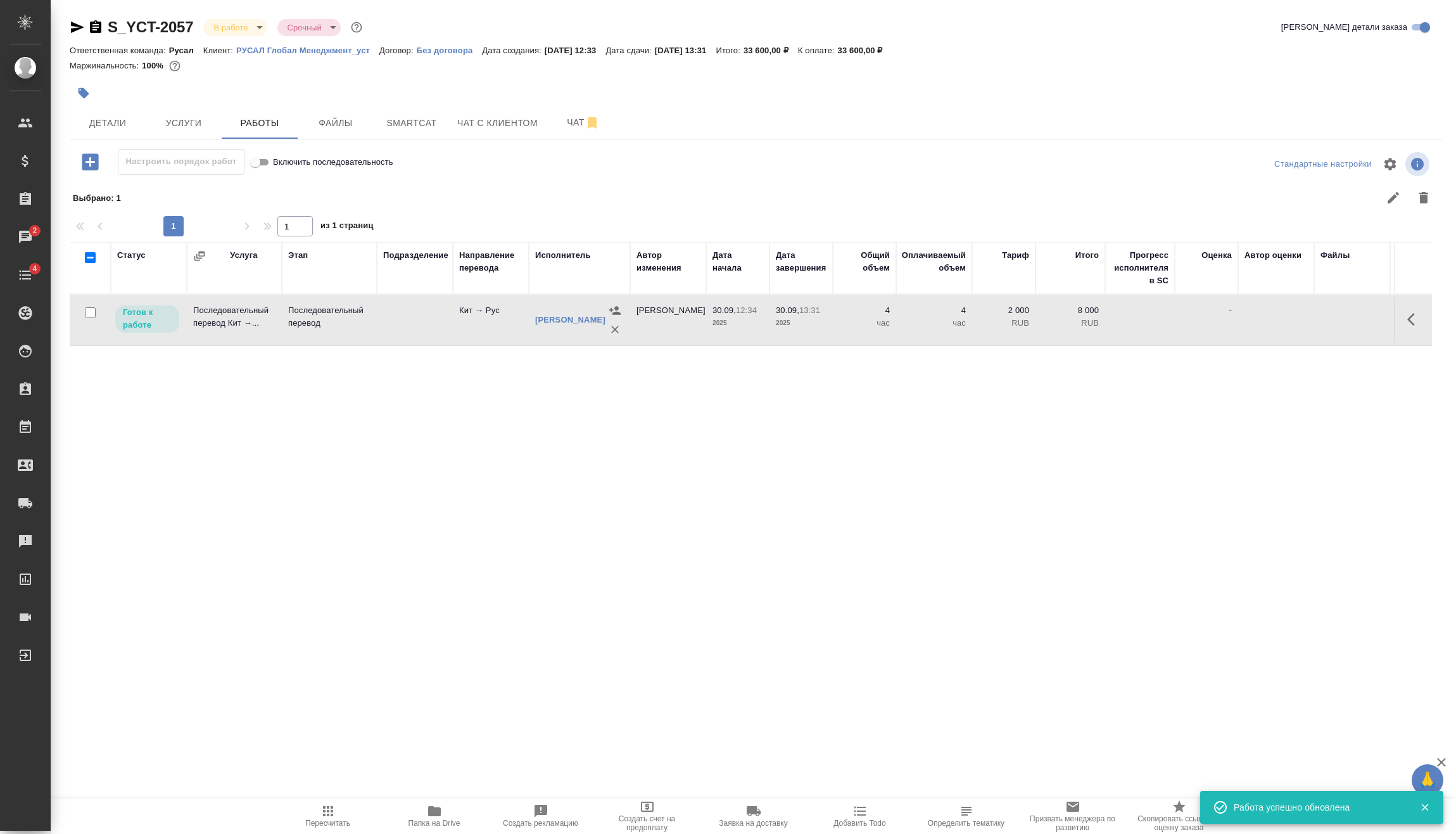
click at [1415, 320] on icon "button" at bounding box center [1415, 319] width 15 height 15
click at [1329, 318] on icon "button" at bounding box center [1322, 319] width 15 height 15
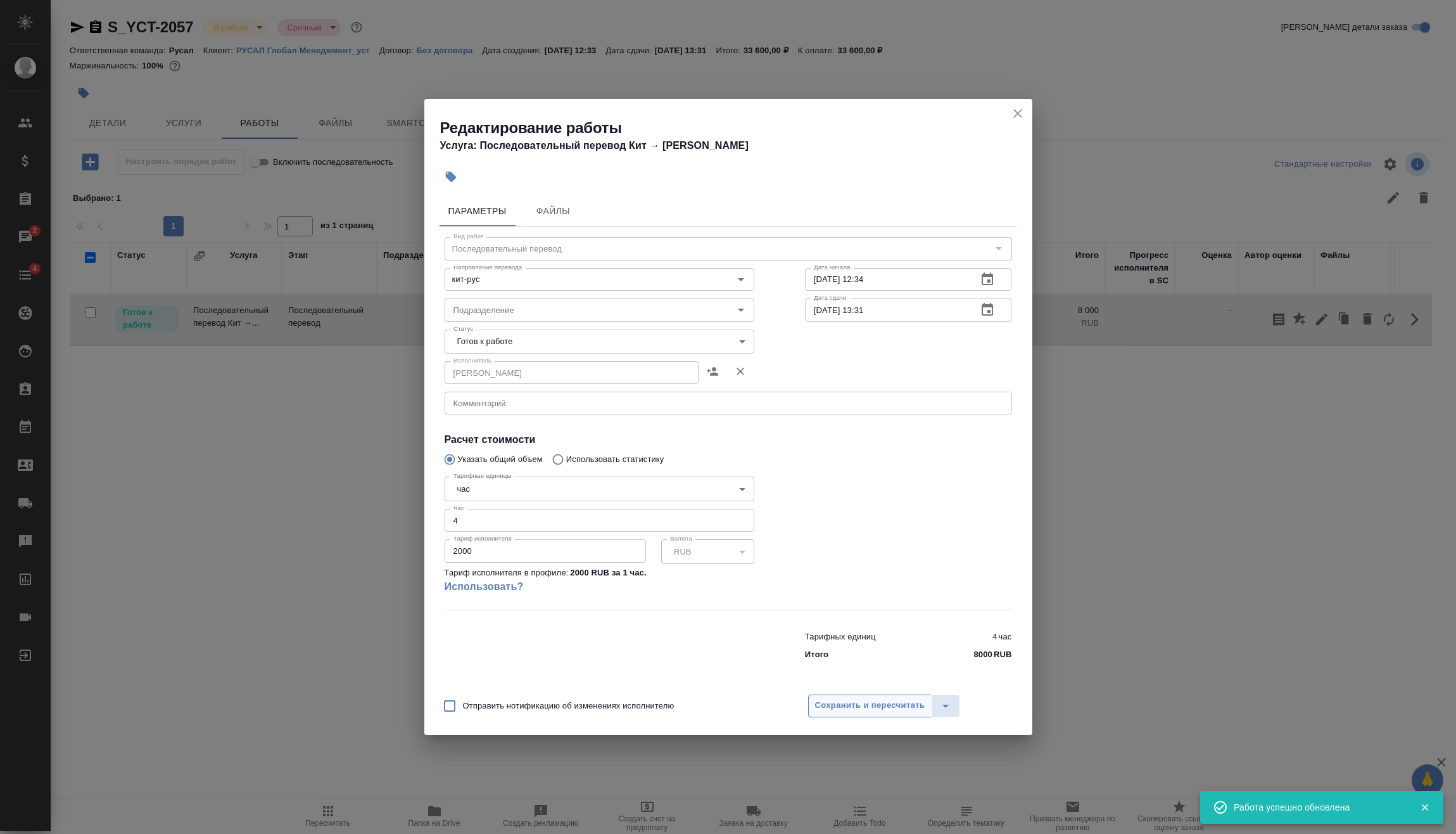
click at [876, 698] on span "Сохранить и пересчитать" at bounding box center [870, 705] width 110 height 15
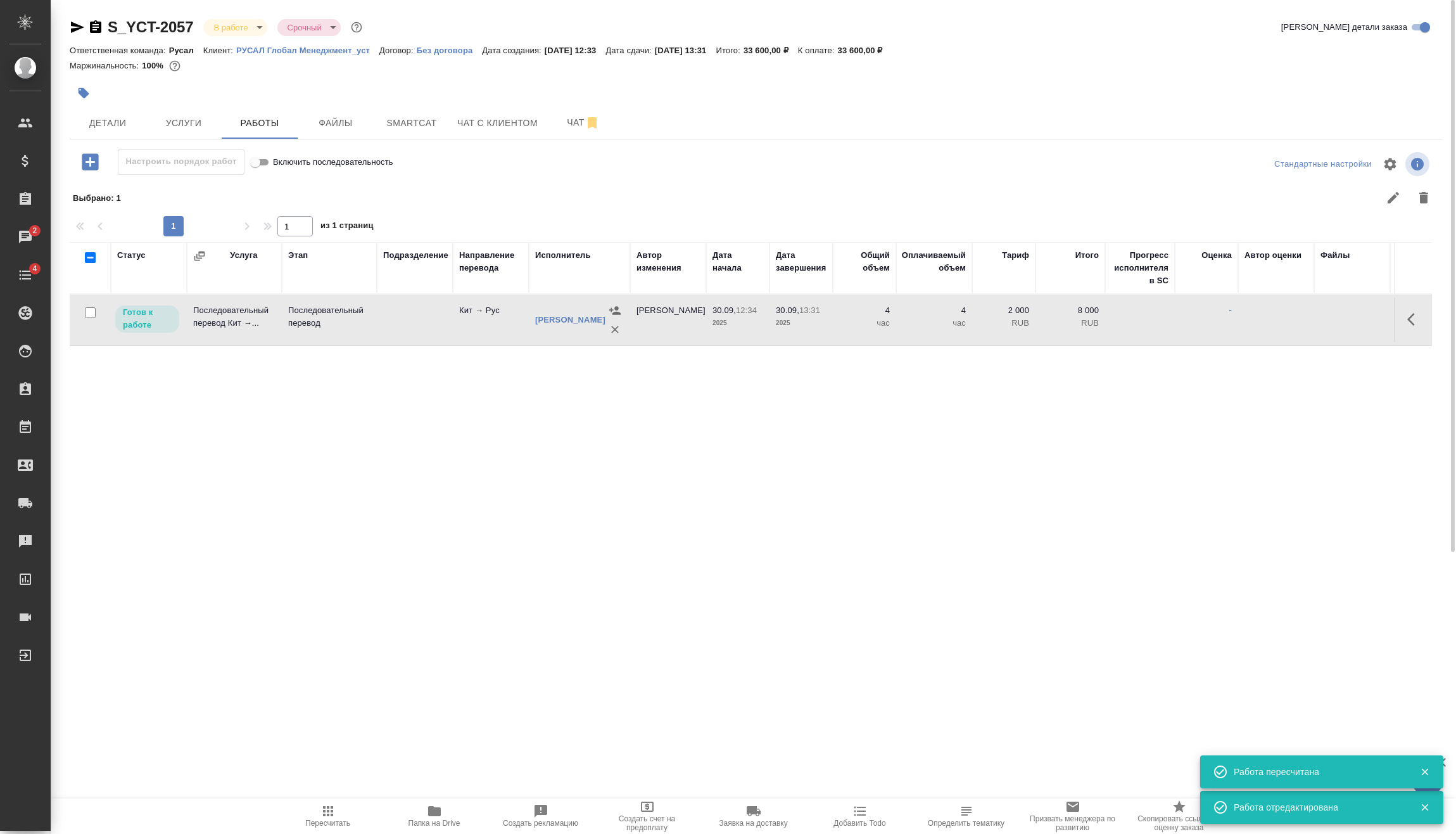
click at [330, 809] on icon "button" at bounding box center [328, 811] width 15 height 15
click at [262, 35] on body "🙏 .cls-1 fill:#fff; AWATERA Vasilev Evgeniy Клиенты Спецификации Заказы 2 Чаты …" at bounding box center [728, 417] width 1456 height 834
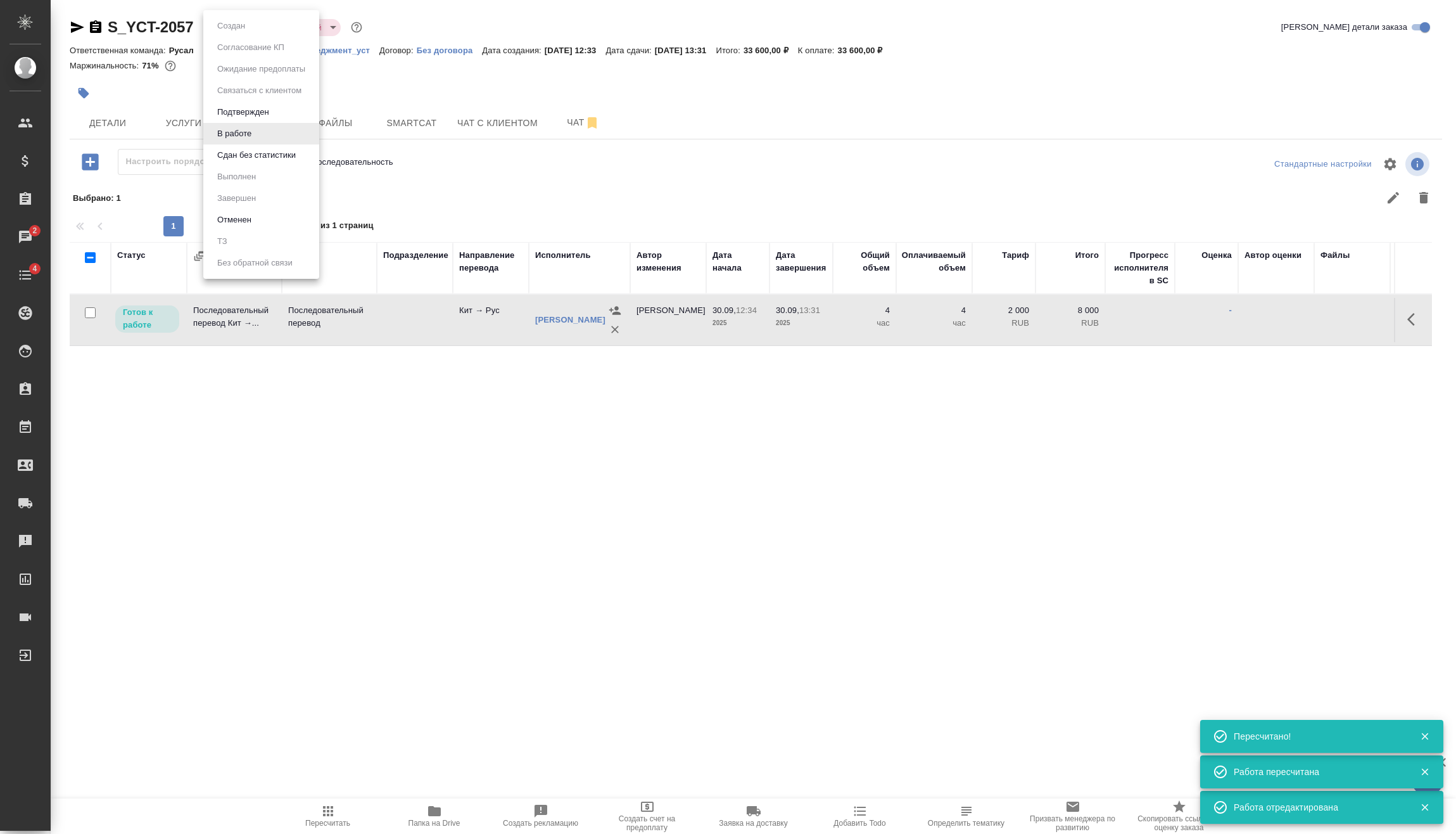
click at [278, 158] on button "Сдан без статистики" at bounding box center [256, 155] width 86 height 14
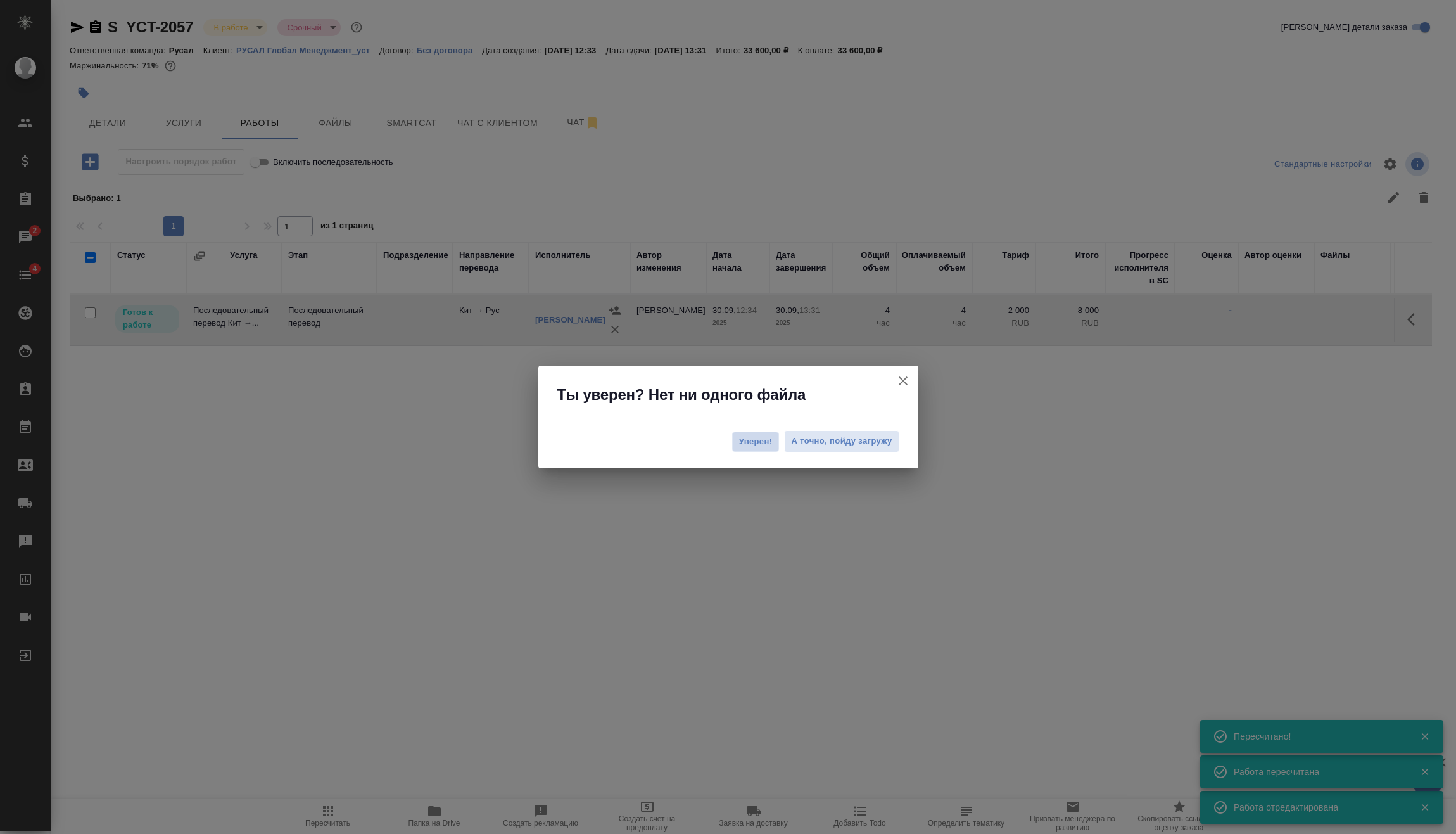
click at [752, 444] on span "Уверен!" at bounding box center [756, 442] width 34 height 13
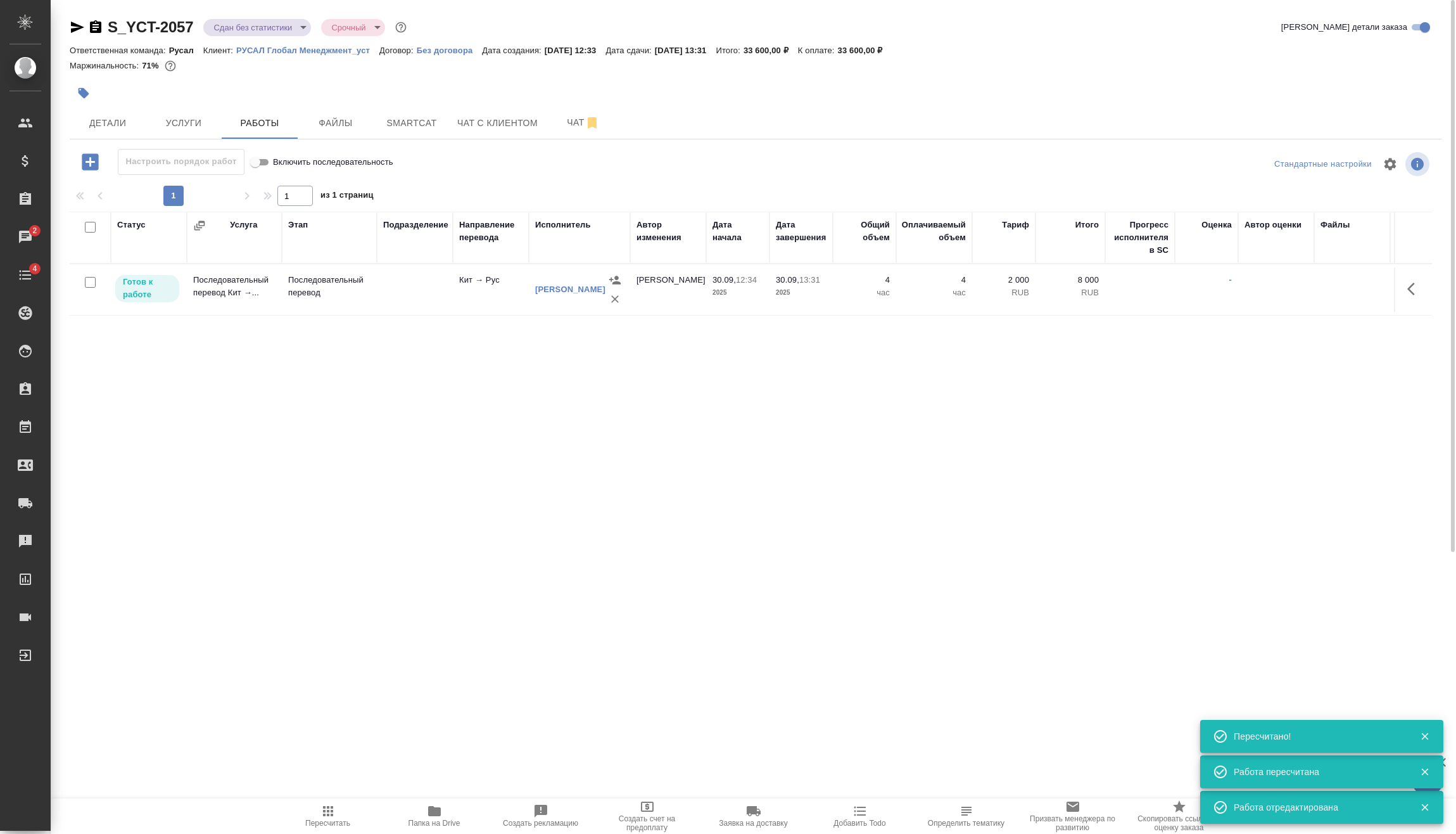
click at [266, 34] on body "🙏 .cls-1 fill:#fff; AWATERA Vasilev Evgeniy Клиенты Спецификации Заказы 2 Чаты …" at bounding box center [728, 417] width 1456 height 834
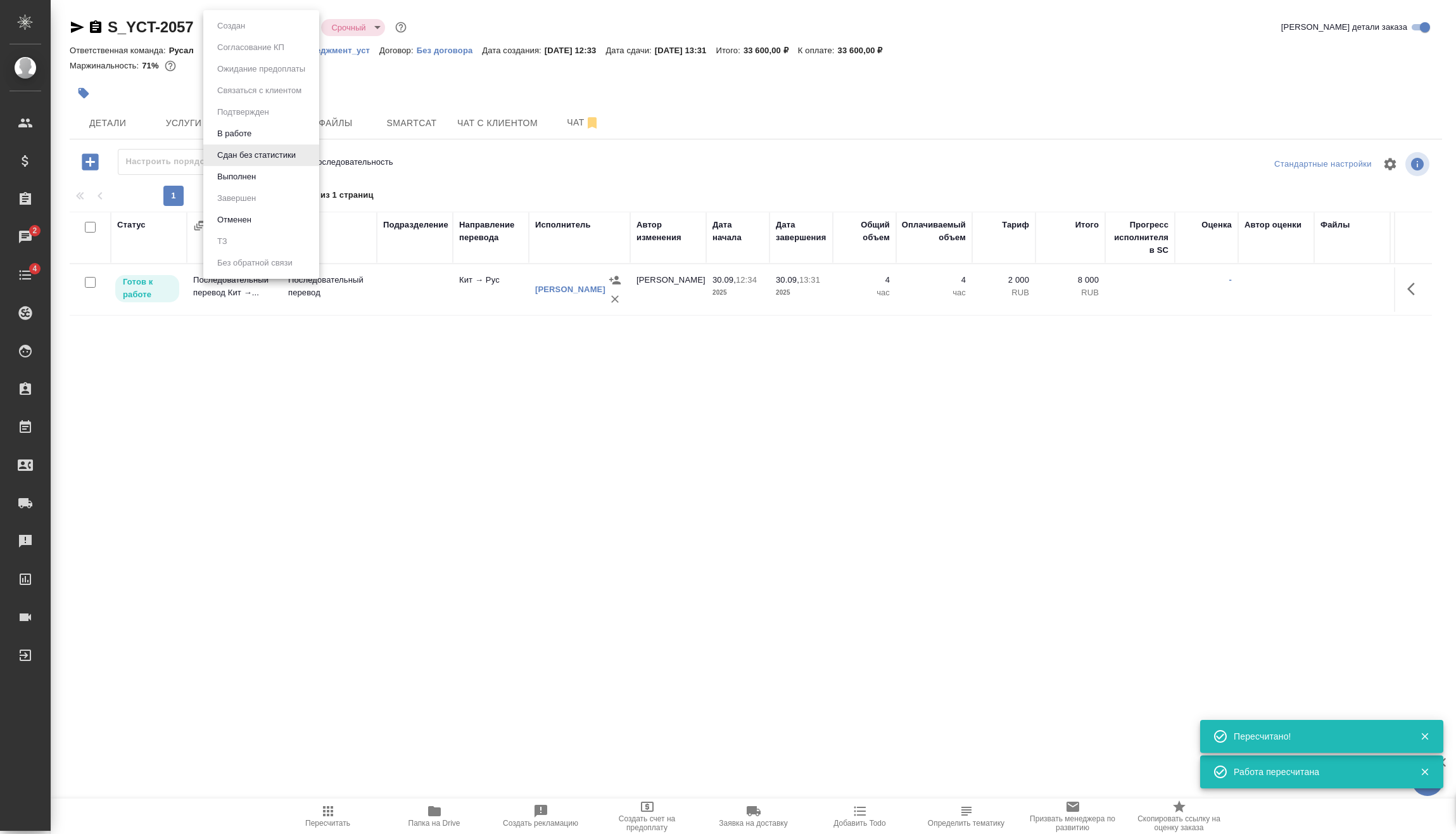
click at [267, 180] on li "Выполнен" at bounding box center [261, 176] width 116 height 22
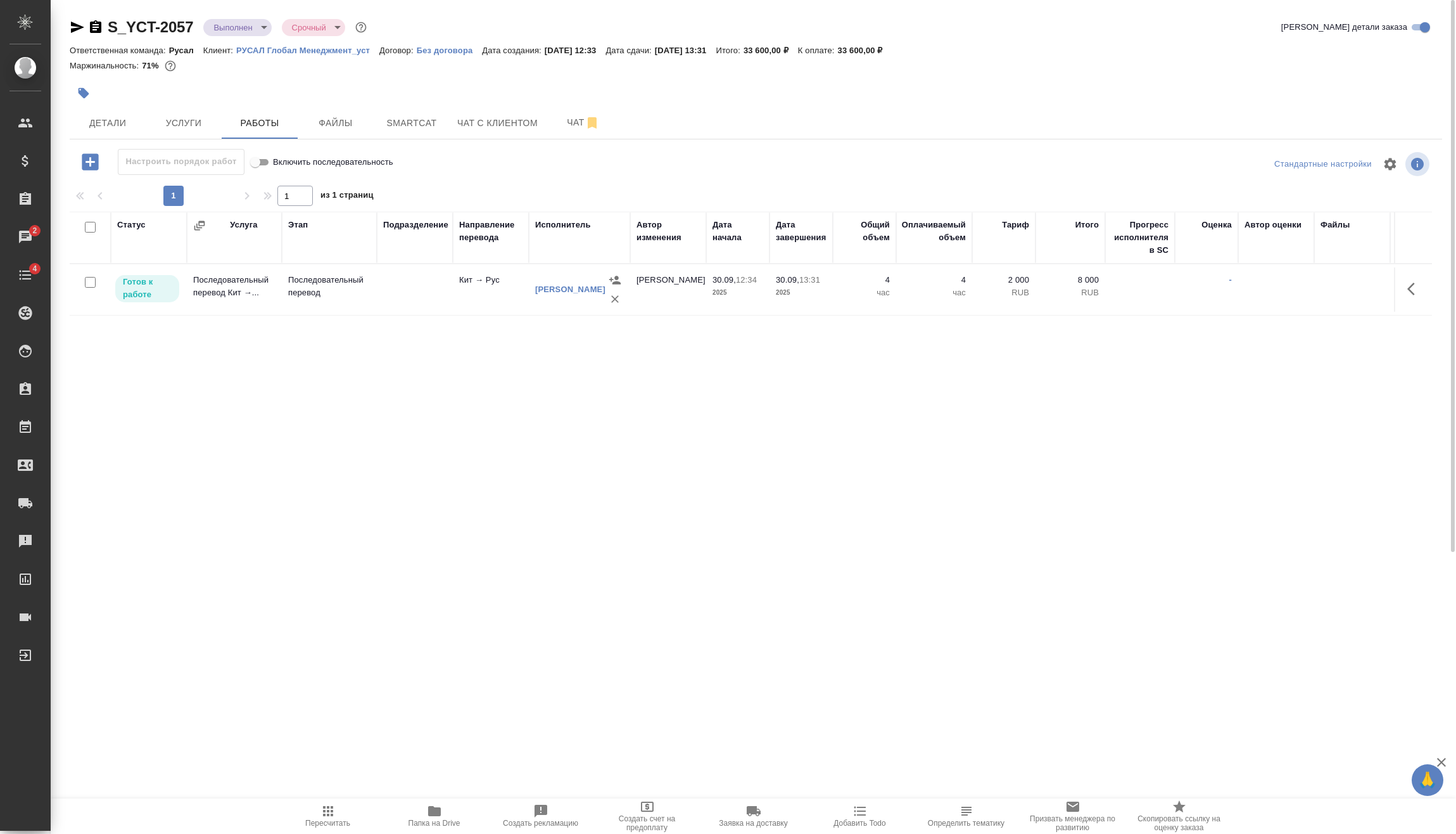
click at [91, 282] on input "checkbox" at bounding box center [90, 282] width 10 height 11
checkbox input "true"
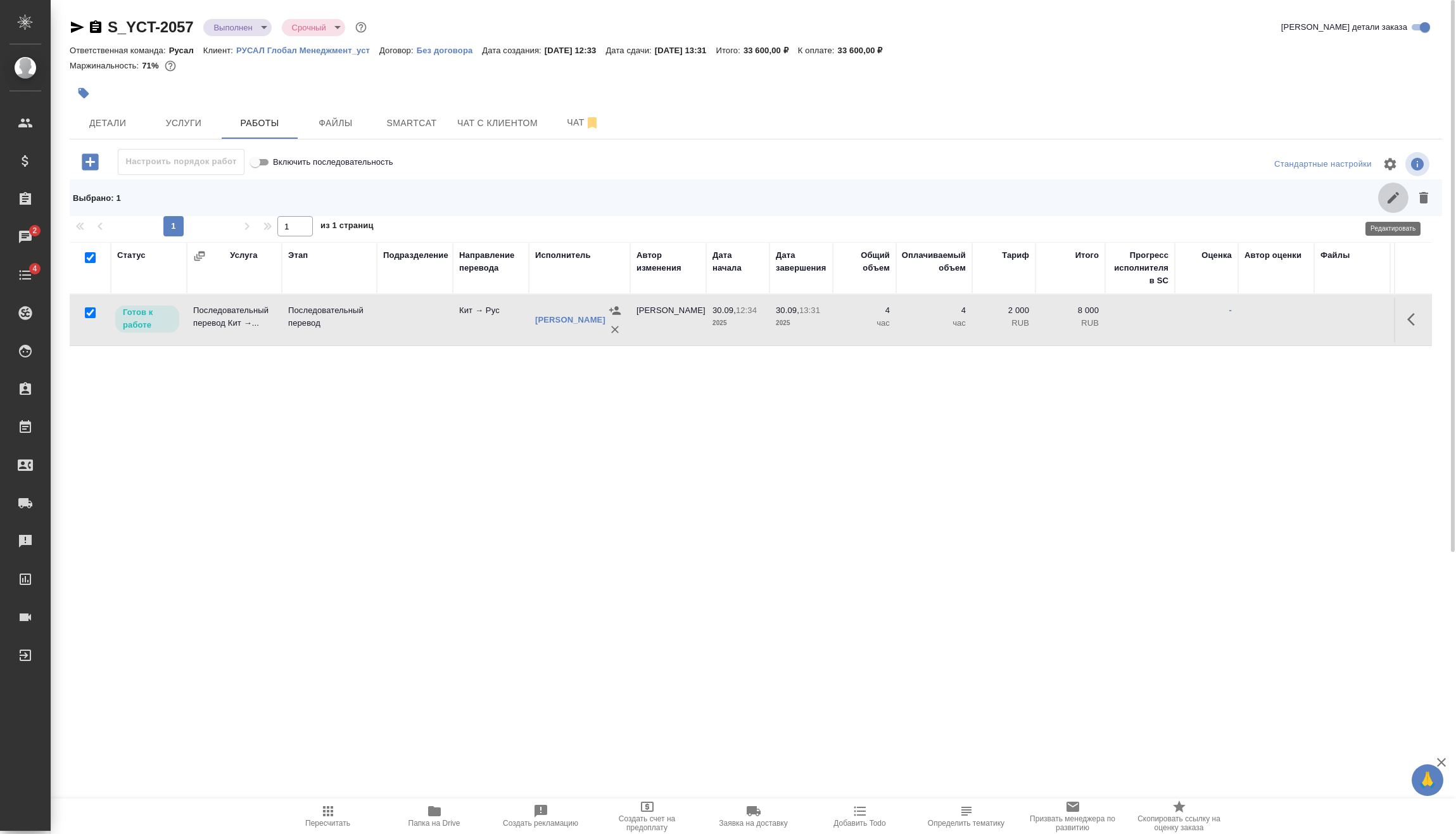
click at [1398, 200] on icon "button" at bounding box center [1394, 197] width 15 height 15
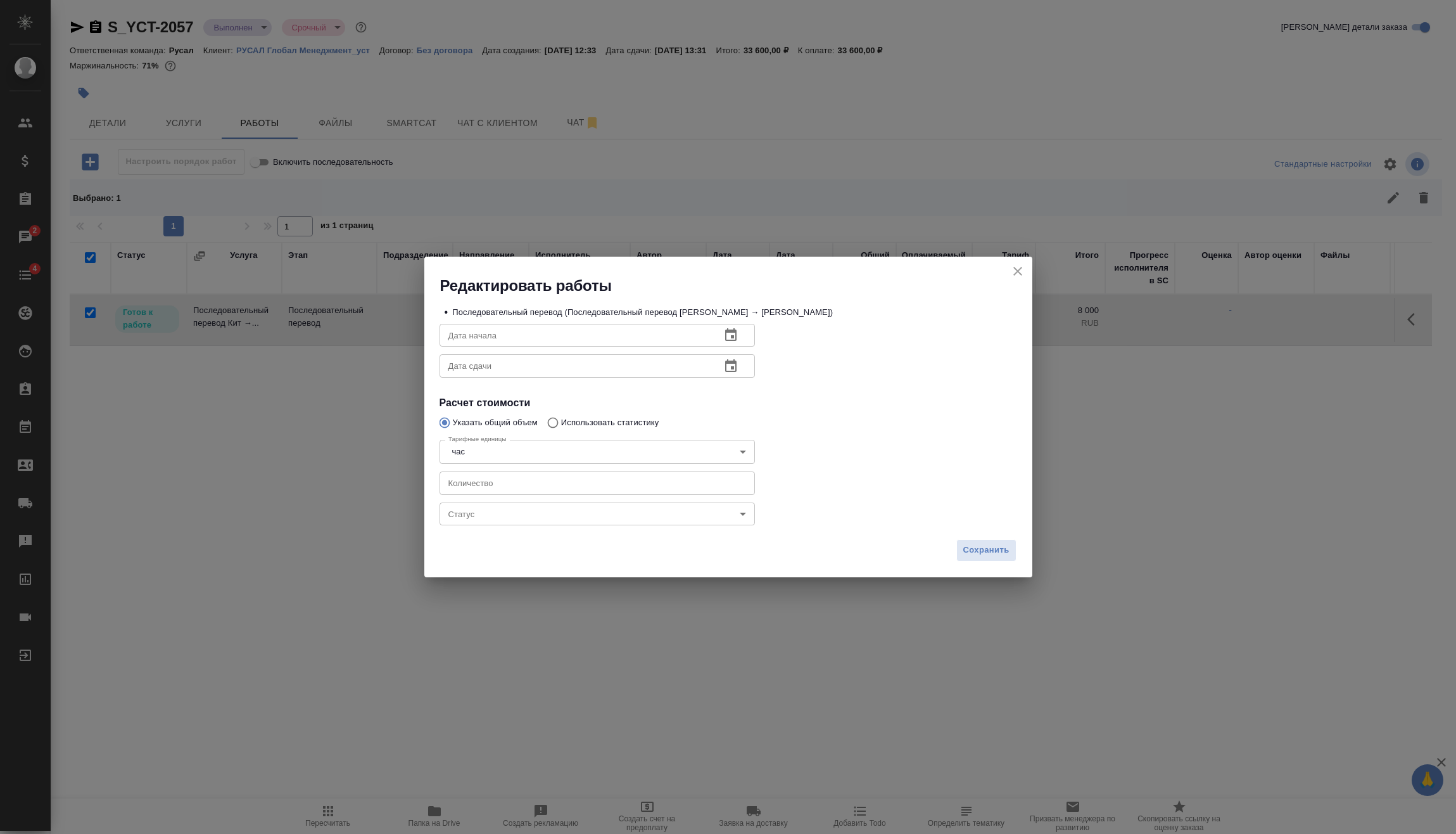
click at [601, 512] on body "🙏 .cls-1 fill:#fff; AWATERA Vasilev Evgeniy Клиенты Спецификации Заказы 2 Чаты …" at bounding box center [728, 417] width 1456 height 834
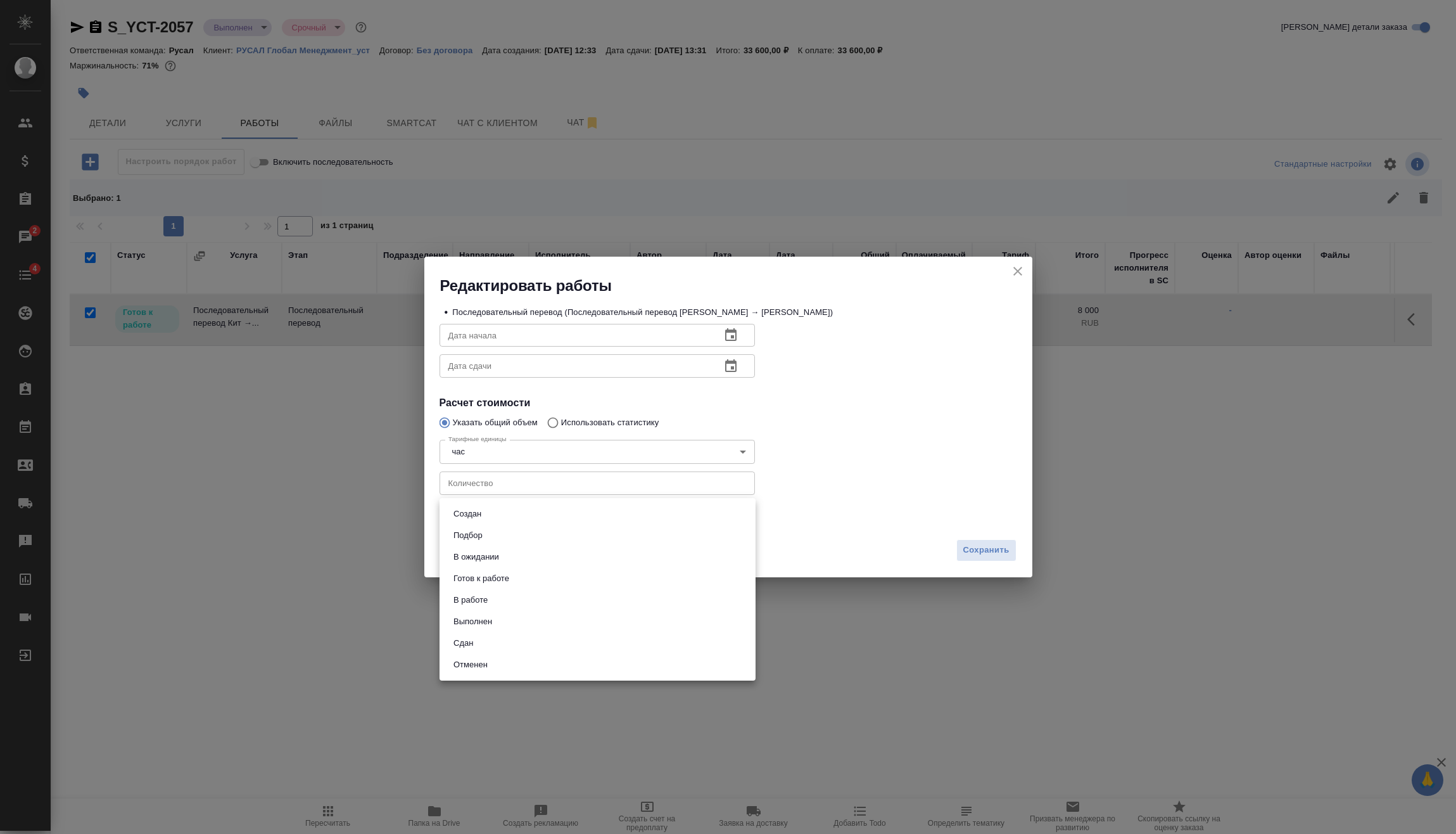
drag, startPoint x: 479, startPoint y: 640, endPoint x: 499, endPoint y: 630, distance: 22.4
click at [480, 639] on li "Сдан" at bounding box center [598, 643] width 316 height 22
type input "closed"
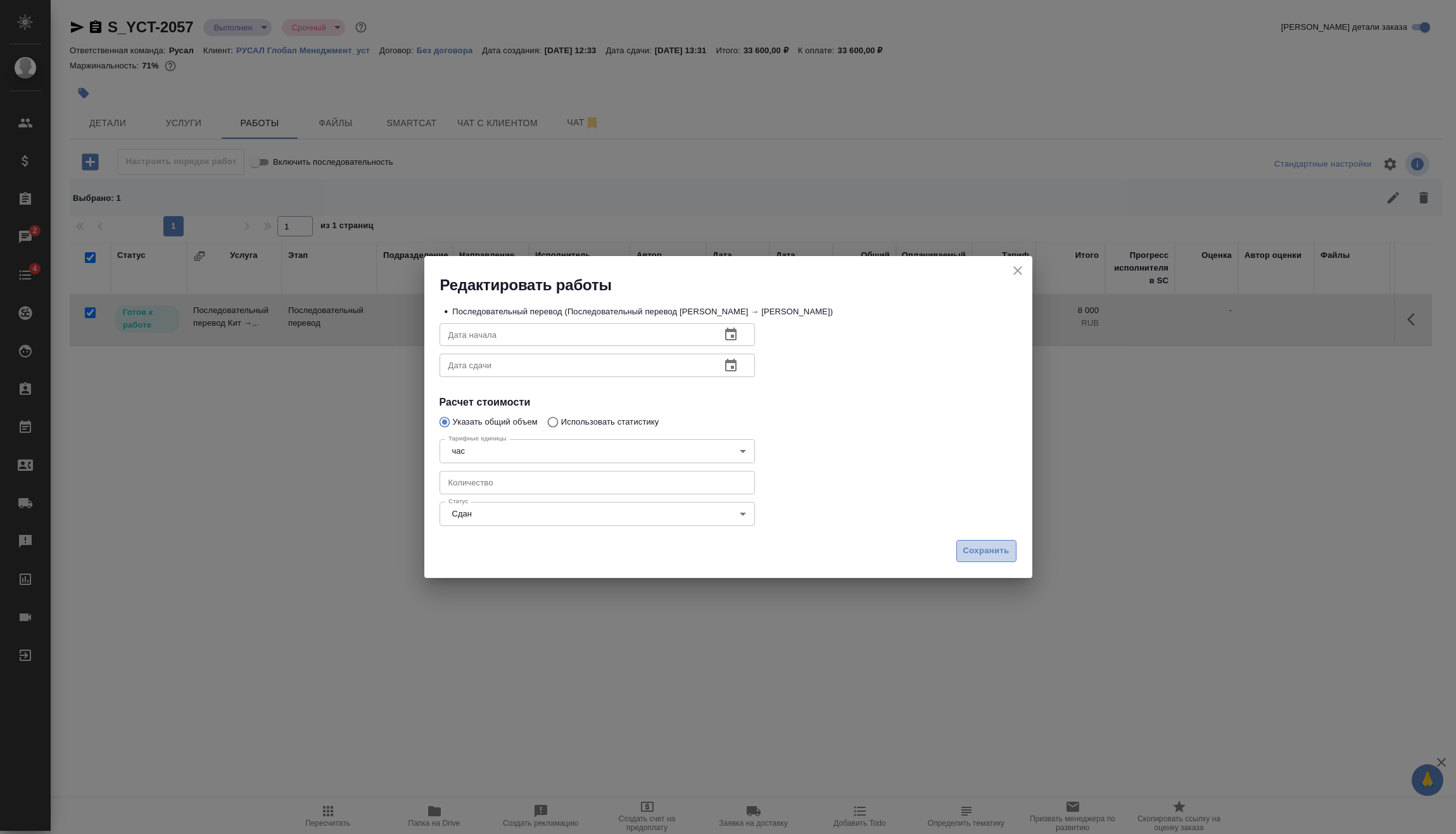
click at [992, 545] on span "Сохранить" at bounding box center [986, 550] width 46 height 15
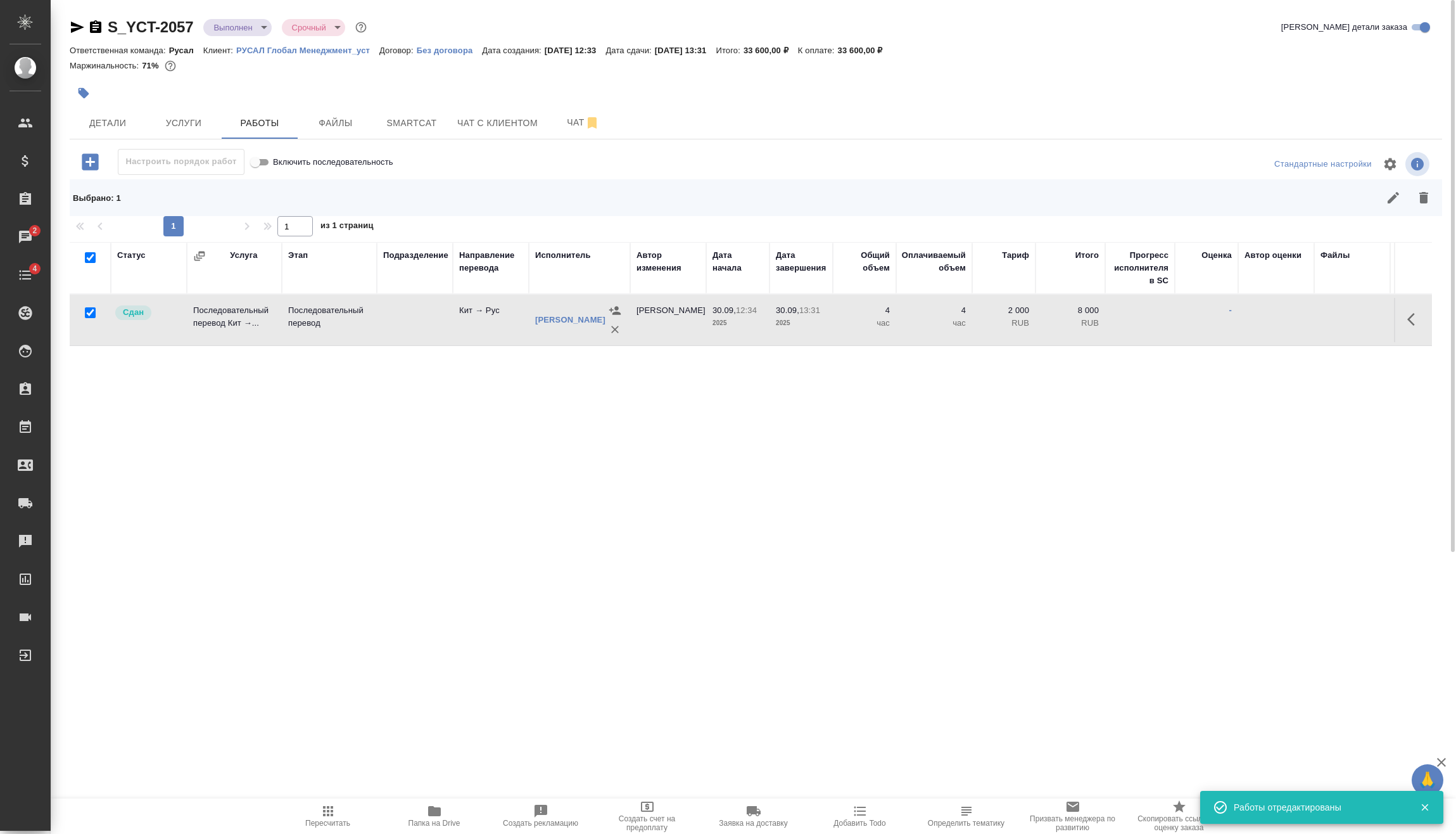
click at [258, 31] on body "🙏 .cls-1 fill:#fff; AWATERA Vasilev Evgeniy Клиенты Спецификации Заказы 2 Чаты …" at bounding box center [728, 417] width 1456 height 834
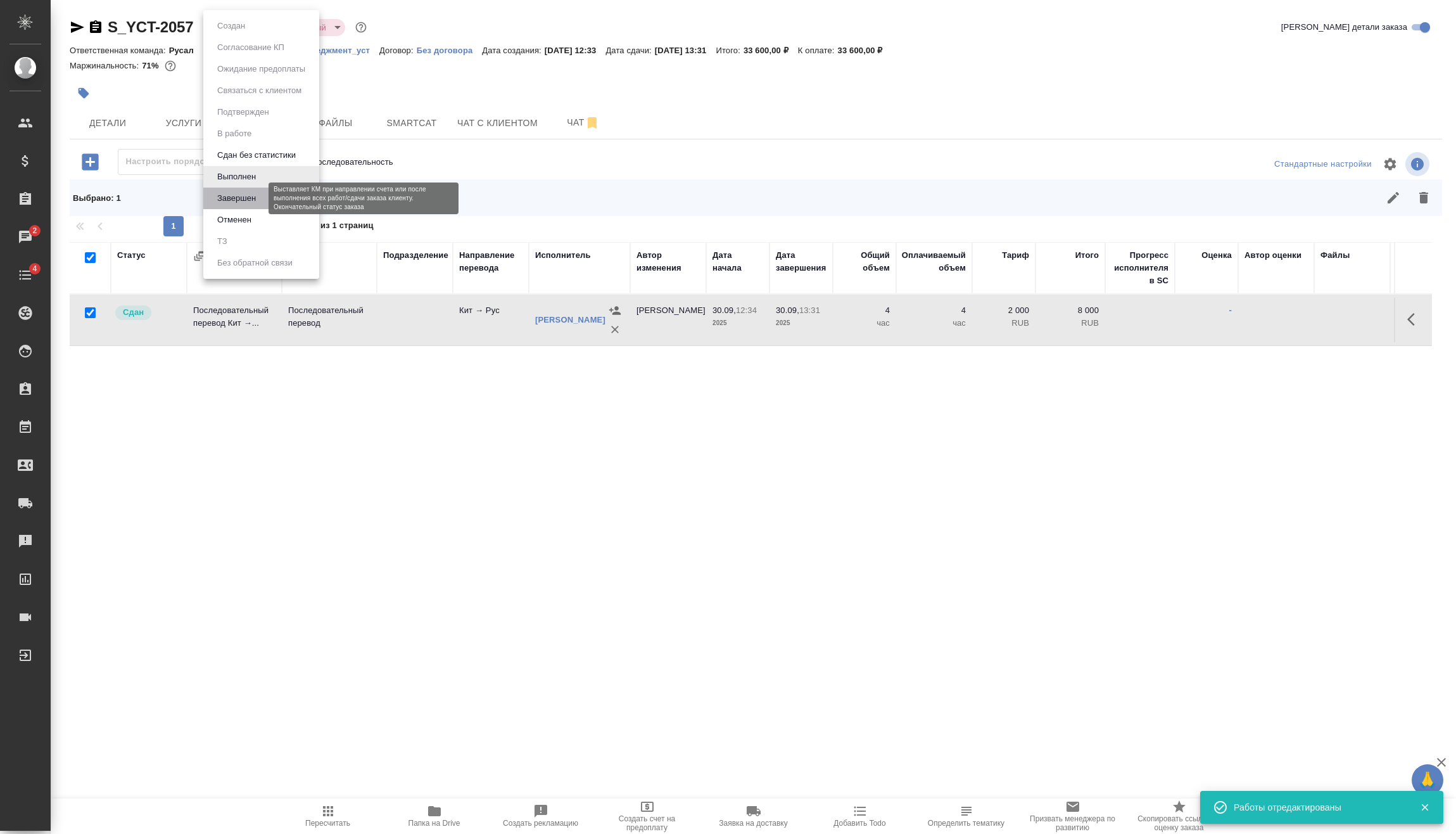
click at [250, 195] on button "Завершен" at bounding box center [237, 198] width 46 height 14
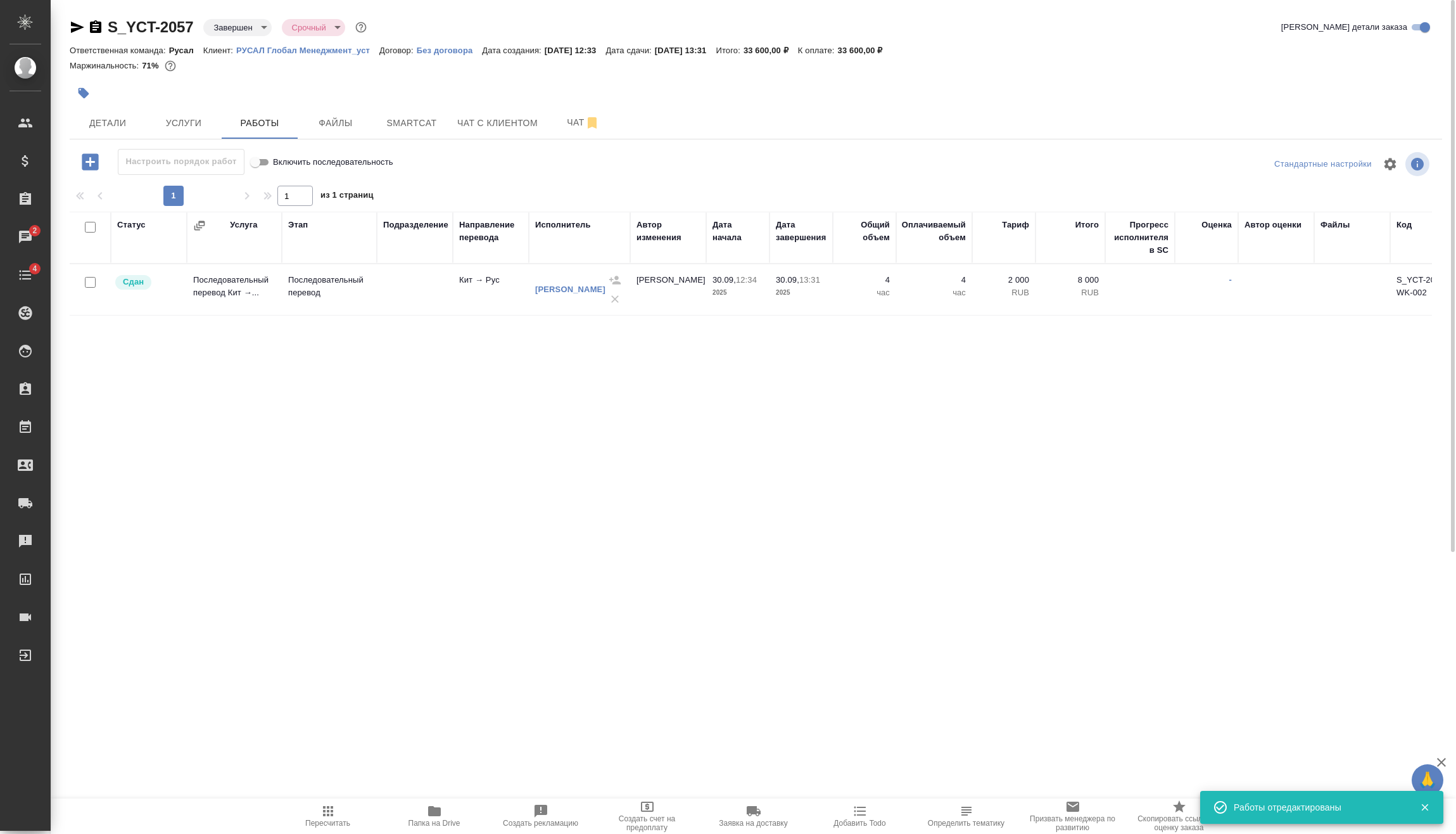
click at [97, 30] on icon "button" at bounding box center [95, 27] width 11 height 13
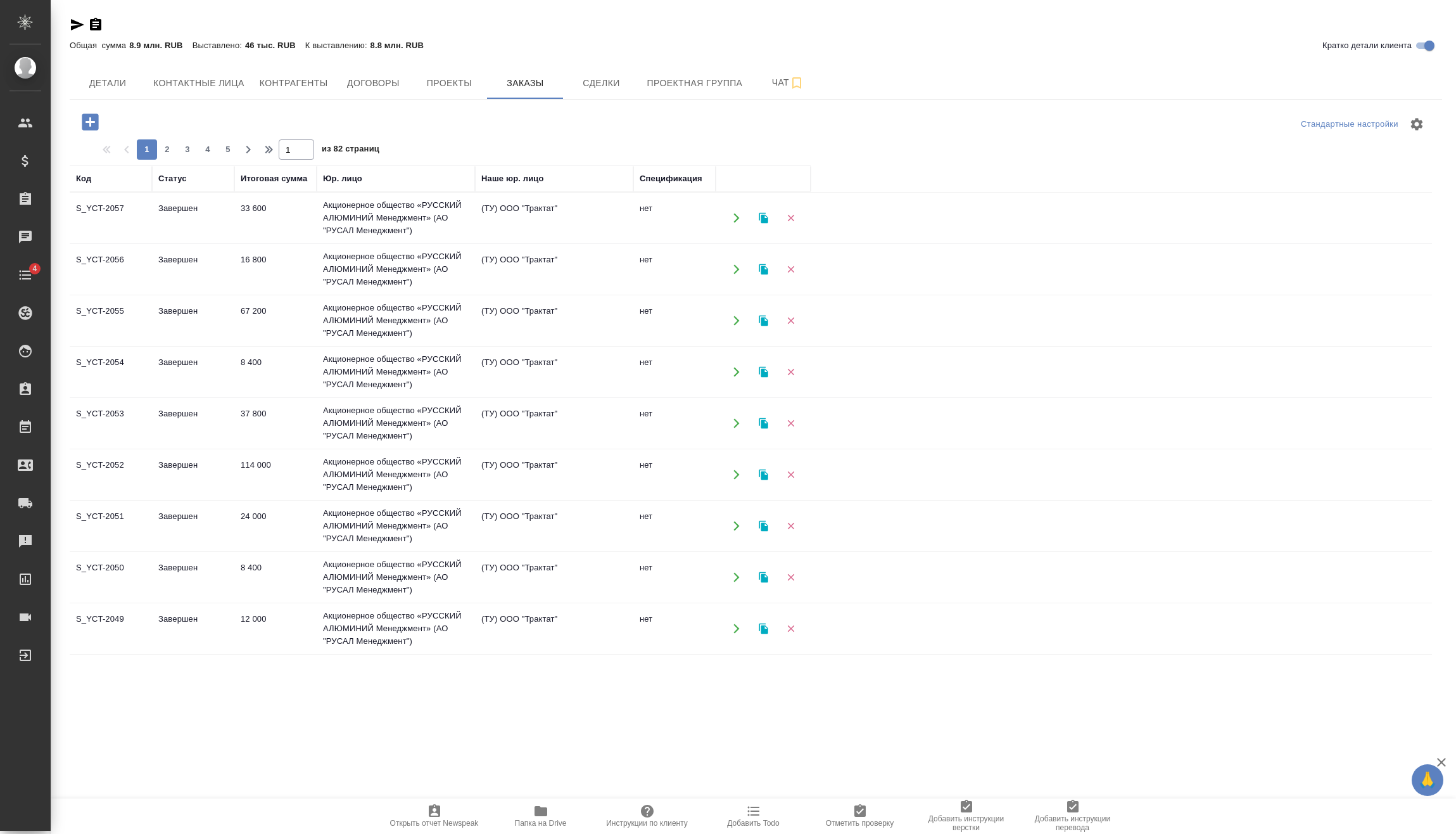
click at [92, 123] on icon "button" at bounding box center [90, 122] width 17 height 17
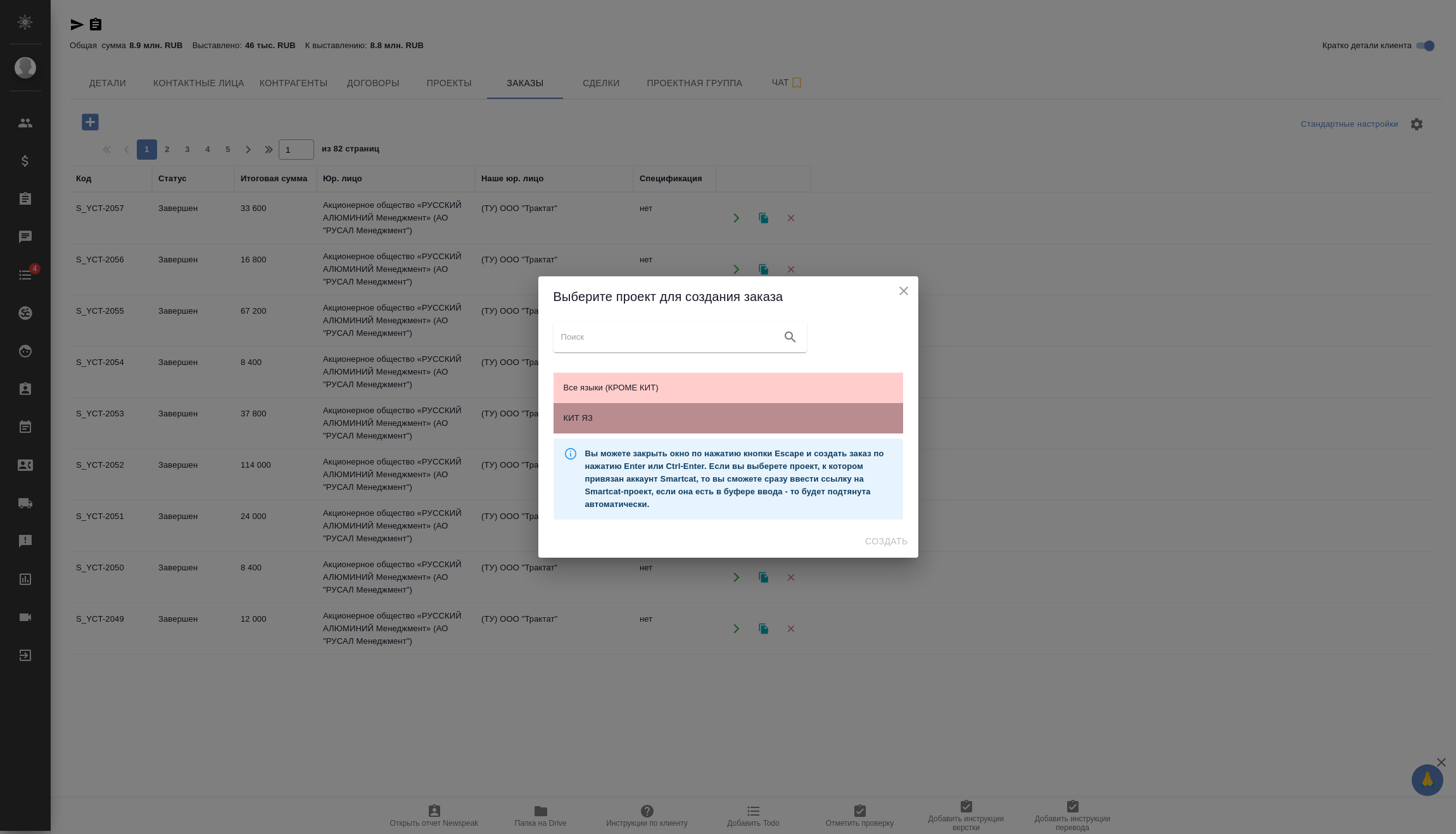
click at [745, 416] on span "КИТ ЯЗ" at bounding box center [728, 418] width 330 height 13
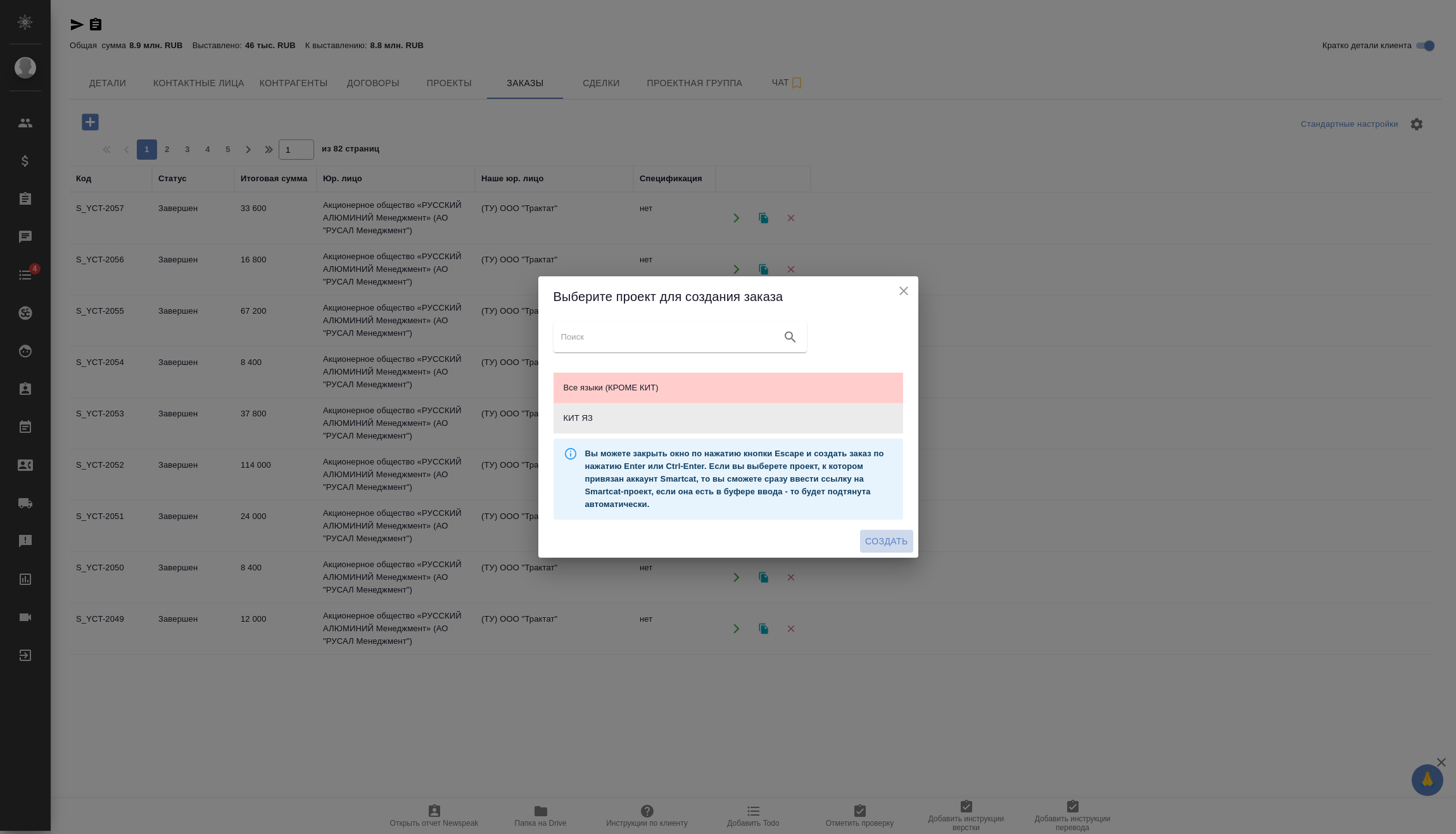
click at [895, 543] on span "Создать" at bounding box center [886, 541] width 43 height 16
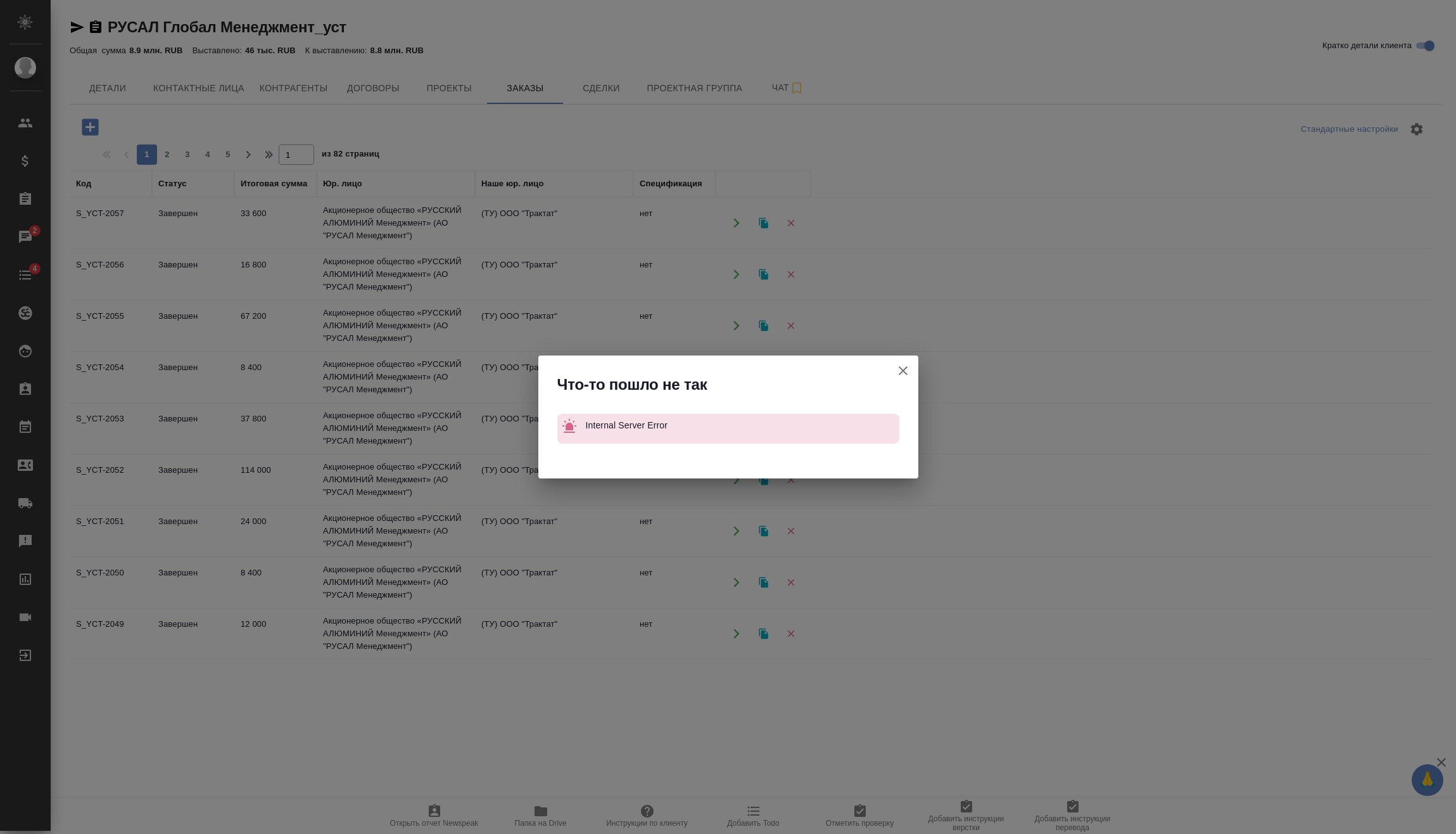
click at [906, 368] on icon "button" at bounding box center [903, 370] width 15 height 15
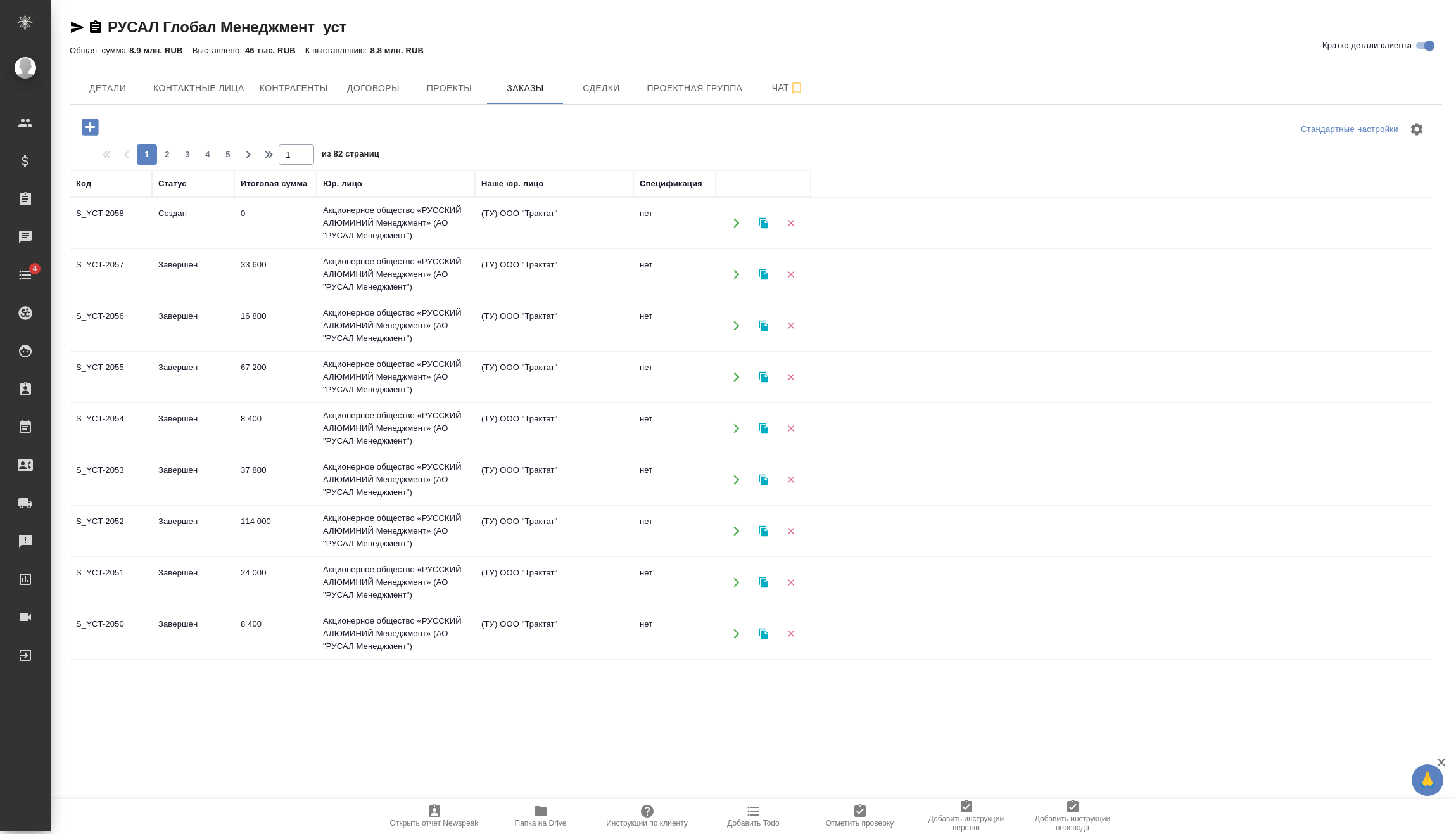
click at [274, 211] on td "0" at bounding box center [276, 223] width 83 height 44
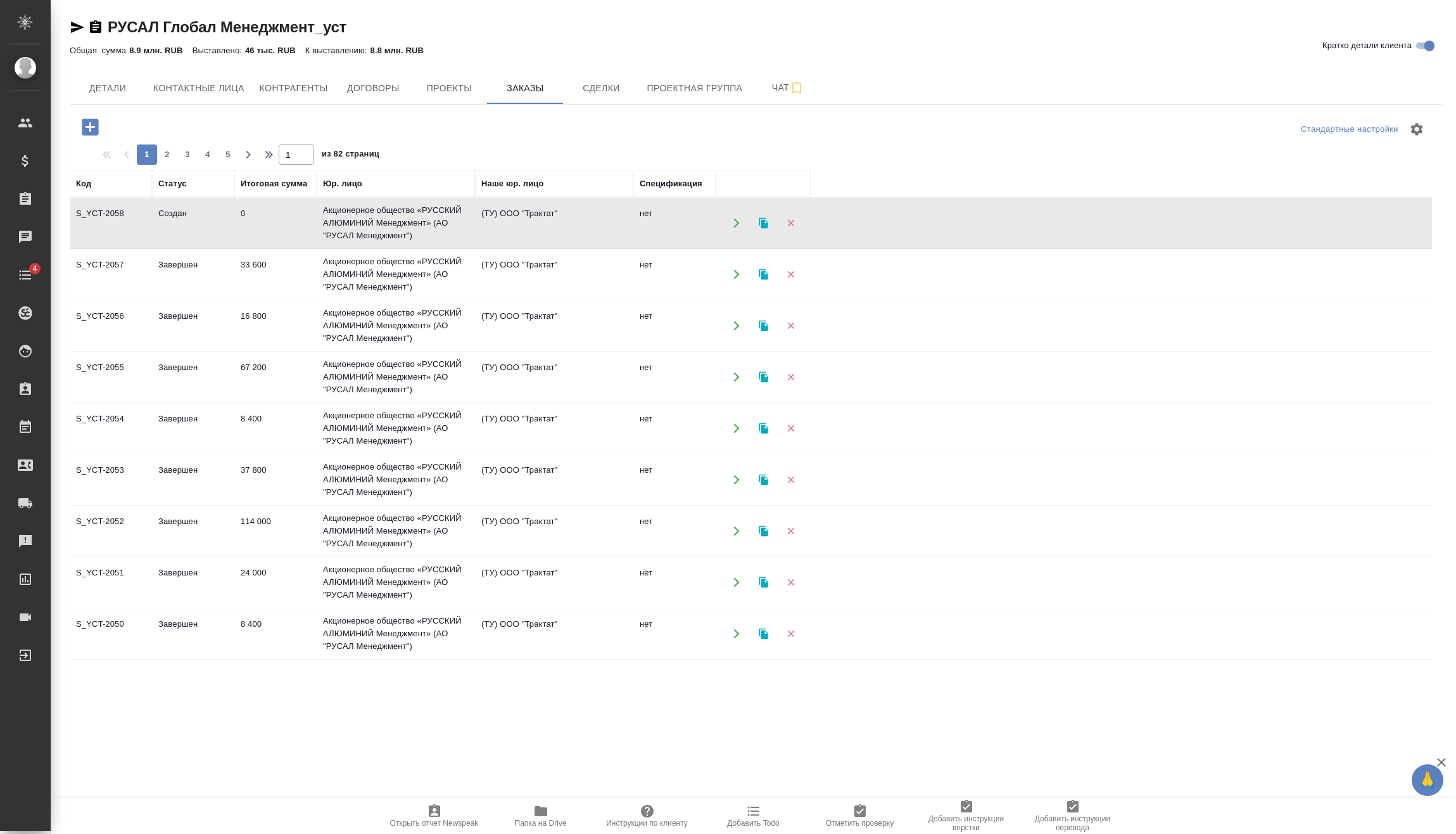
click at [274, 211] on td "0" at bounding box center [276, 223] width 83 height 44
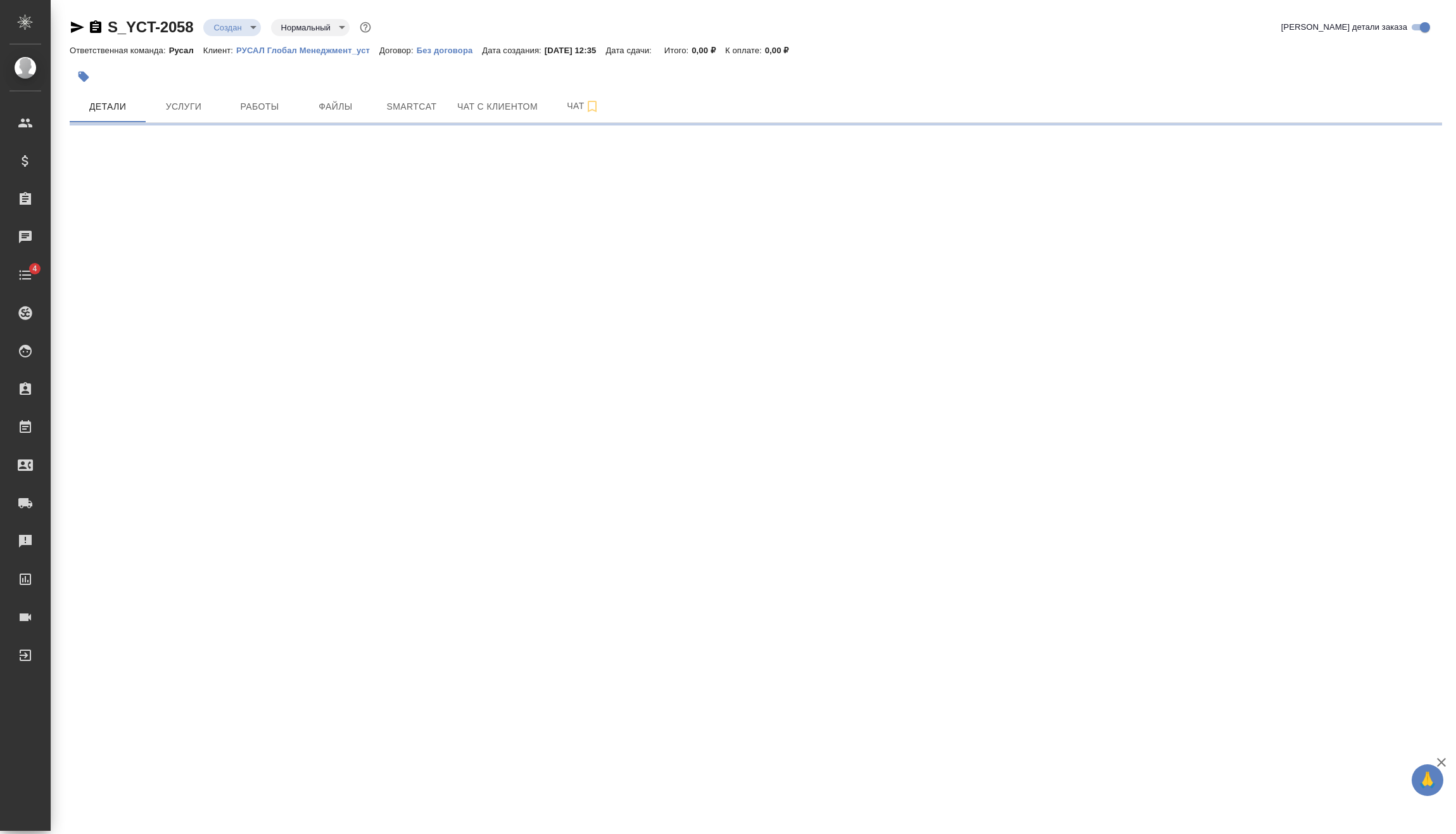
select select "RU"
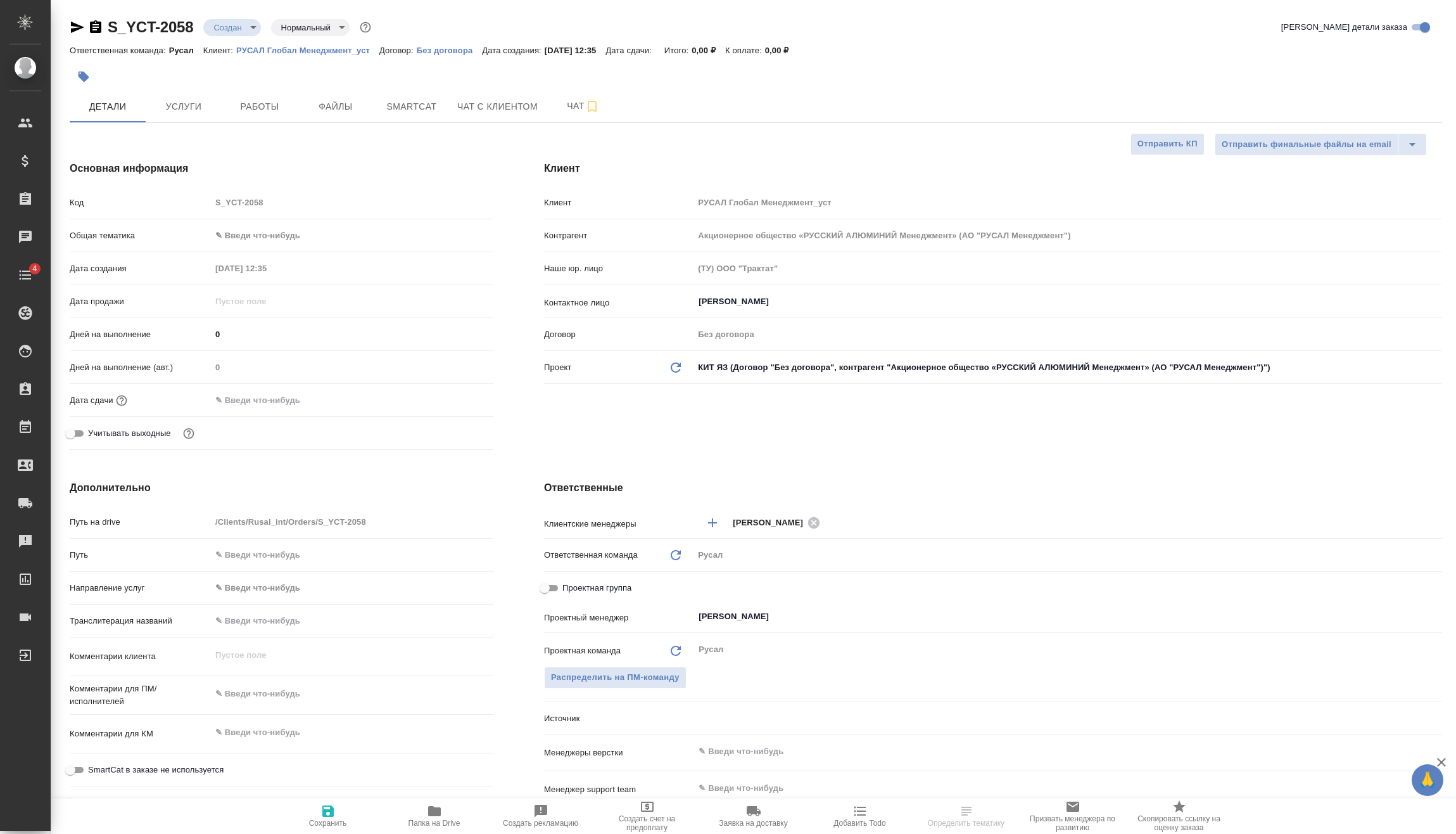
type textarea "x"
click at [238, 27] on body "🙏 .cls-1 fill:#fff; AWATERA [PERSON_NAME] Спецификации Заказы Чаты 4 Todo Проек…" at bounding box center [728, 417] width 1456 height 834
type textarea "x"
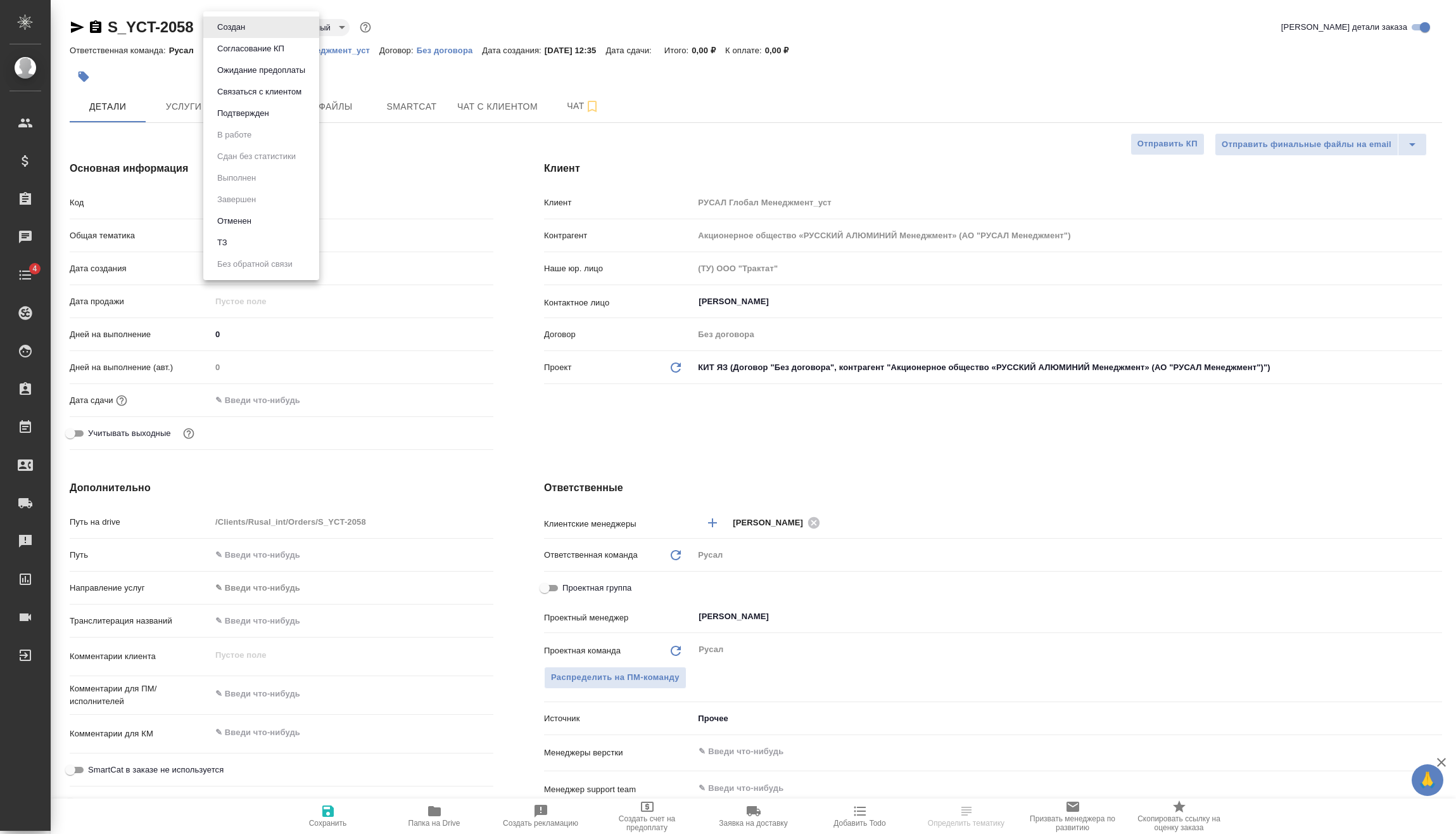
type textarea "x"
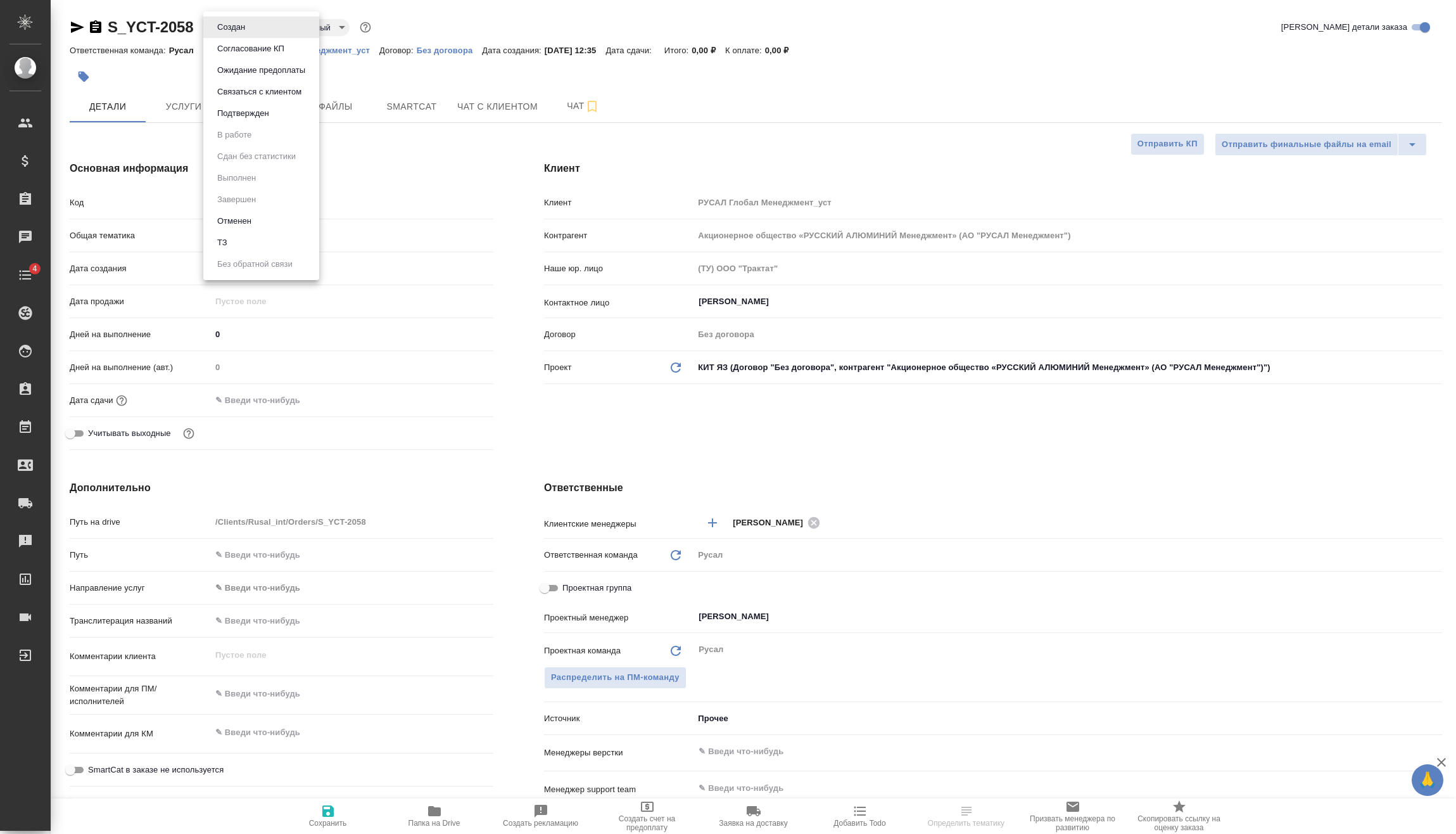
click at [257, 112] on button "Подтвержден" at bounding box center [243, 113] width 59 height 14
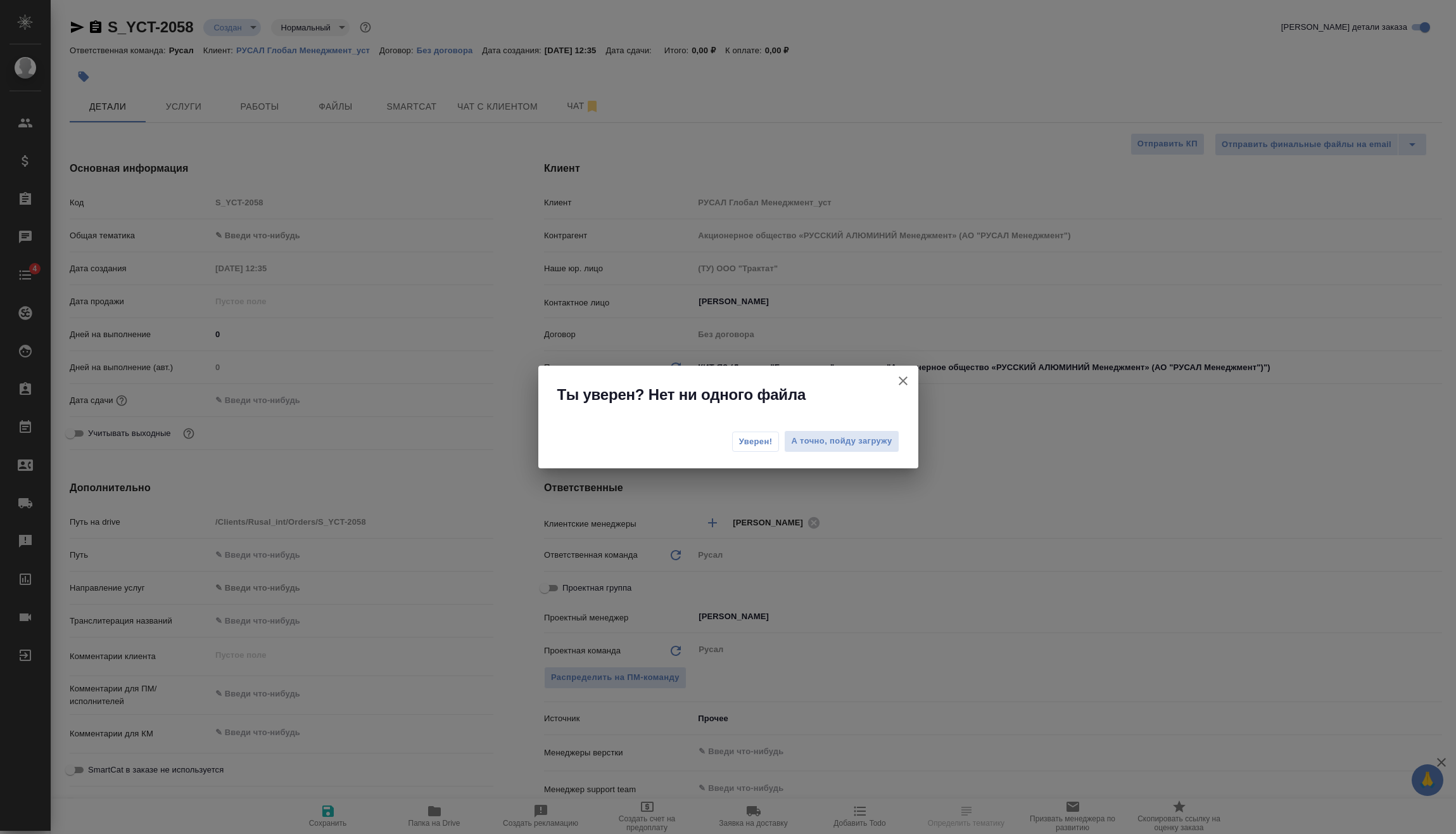
click at [757, 433] on button "Уверен!" at bounding box center [756, 441] width 48 height 20
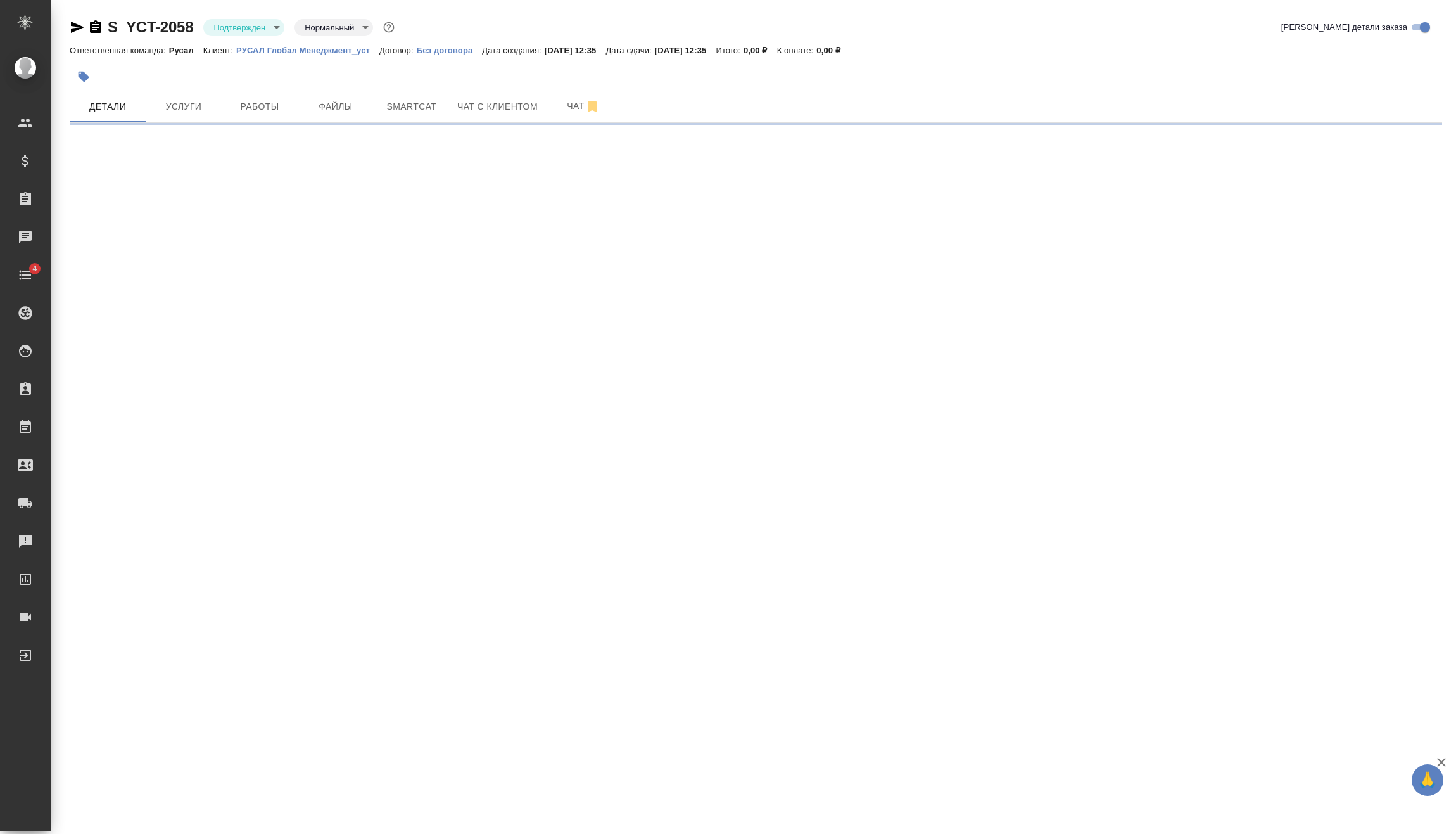
select select "RU"
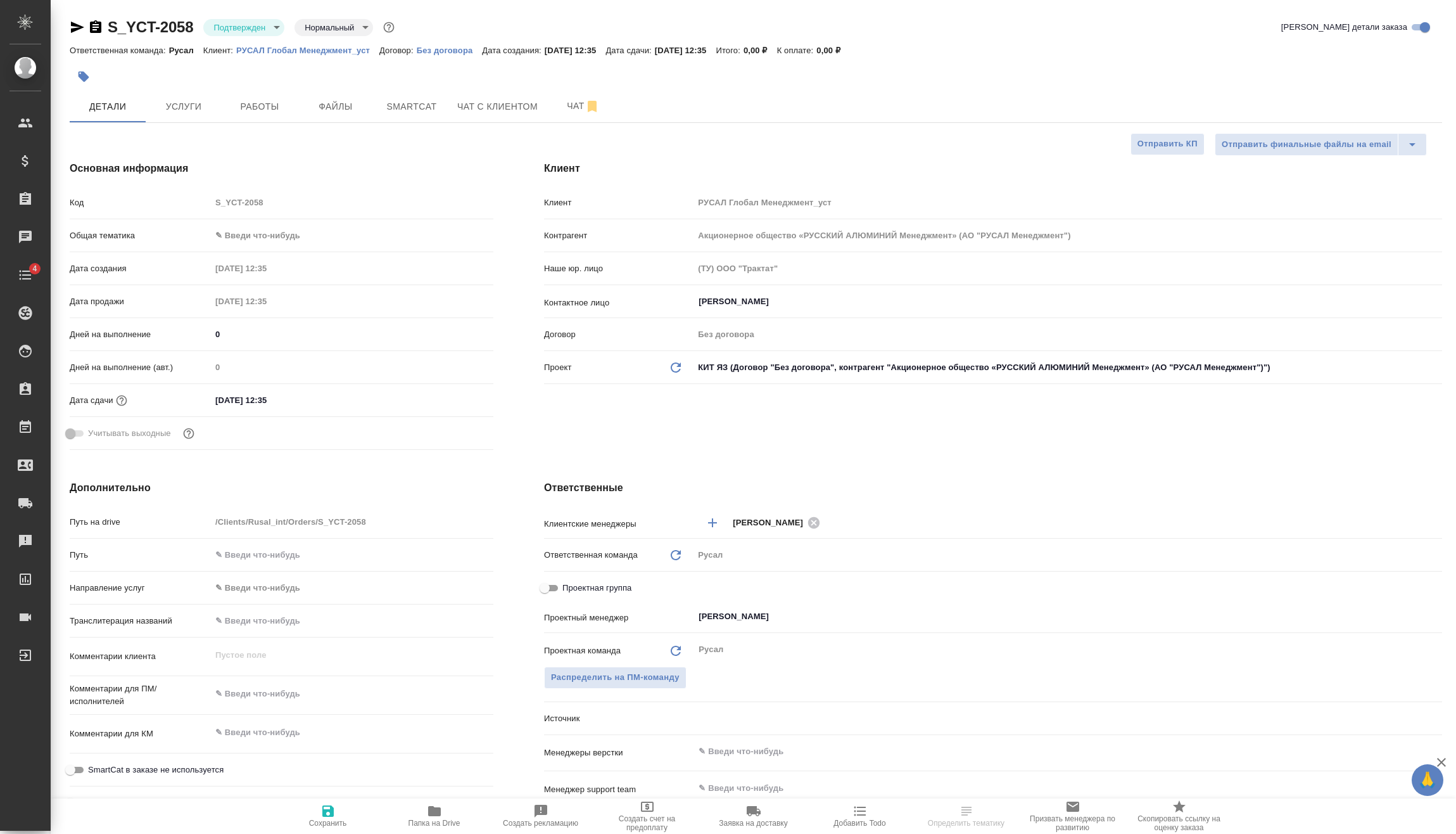
type textarea "x"
click at [277, 242] on body "🙏 .cls-1 fill:#fff; AWATERA Vasilev Evgeniy Клиенты Спецификации Заказы Чаты 4 …" at bounding box center [728, 417] width 1456 height 834
click at [307, 333] on li "Техника" at bounding box center [352, 337] width 283 height 20
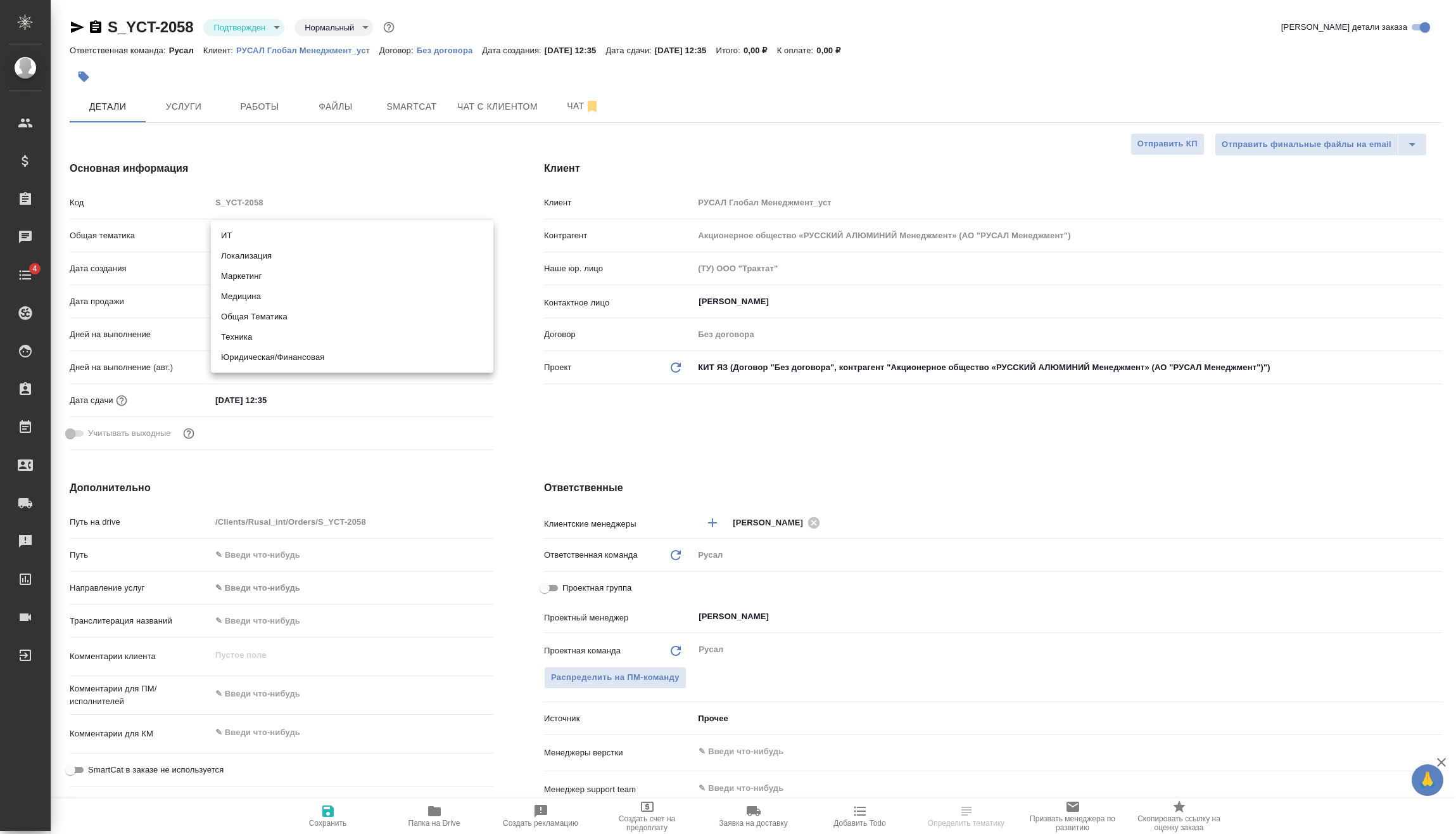
type input "tech"
type textarea "x"
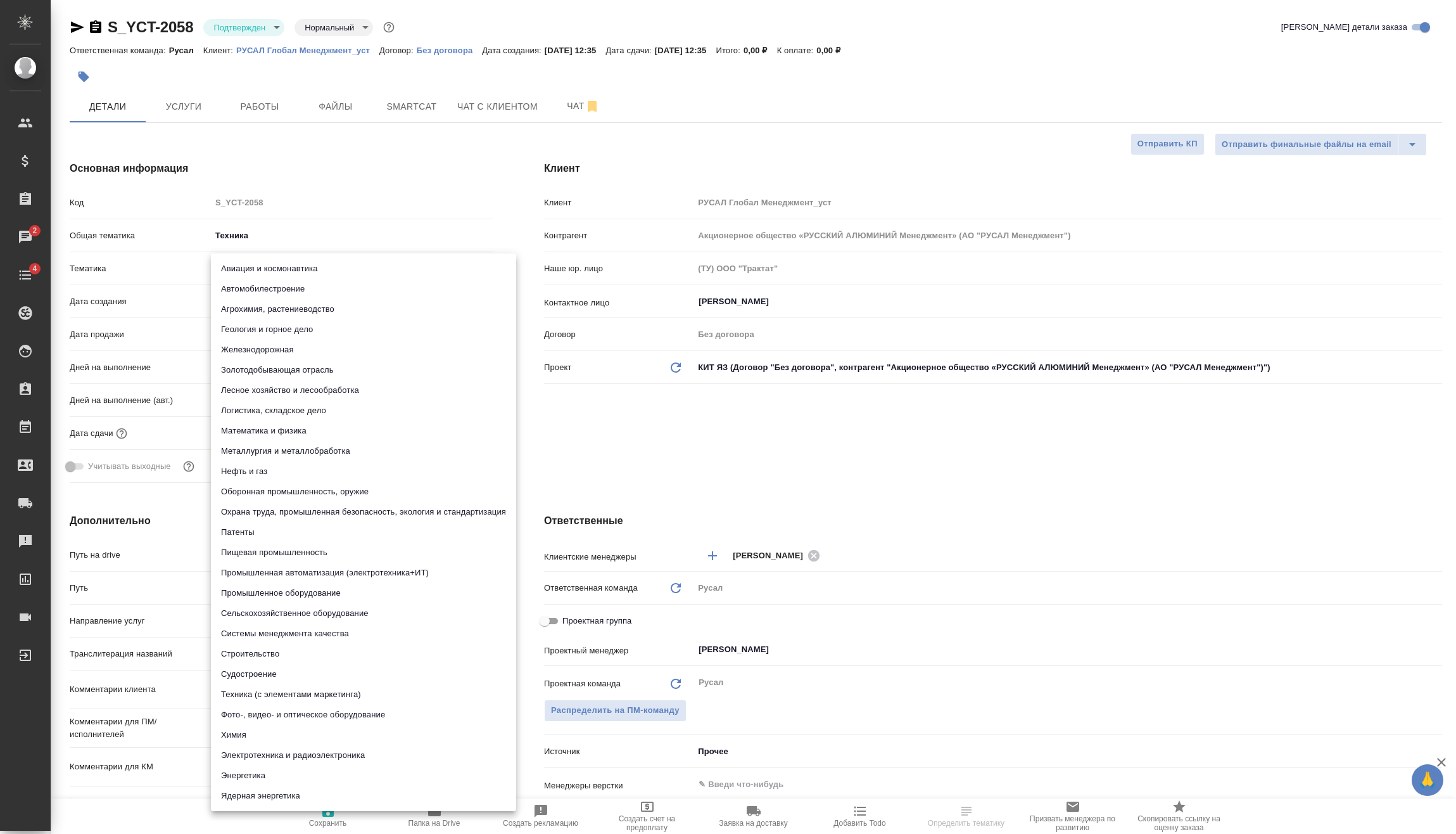
click at [278, 265] on body "🙏 .cls-1 fill:#fff; AWATERA Vasilev Evgeniy Клиенты Спецификации Заказы 2 Чаты …" at bounding box center [728, 417] width 1456 height 834
click at [285, 450] on li "Металлургия и металлобработка" at bounding box center [363, 451] width 305 height 20
type textarea "x"
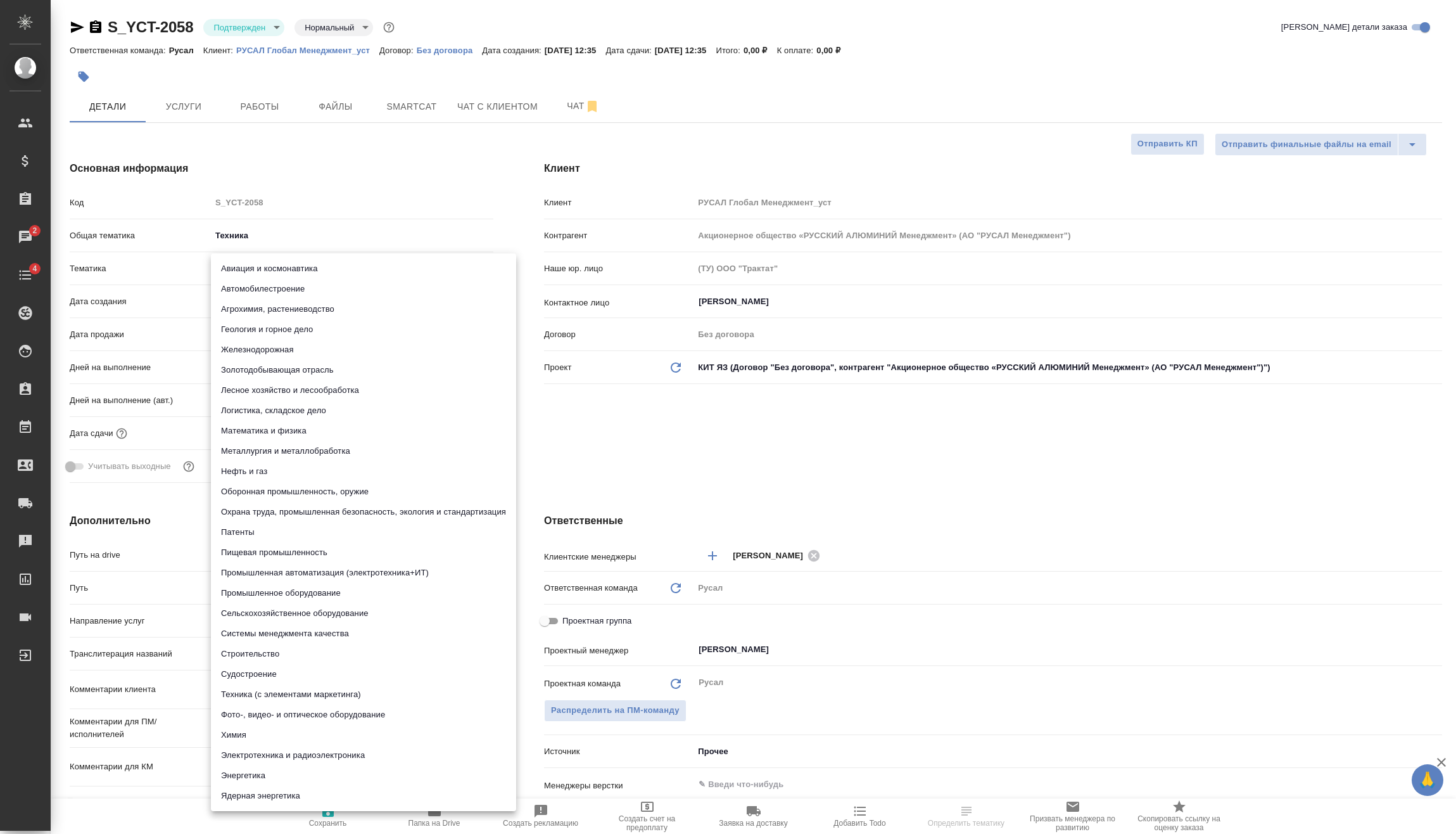
type input "60014e23f7d9dc5f480a3cf8"
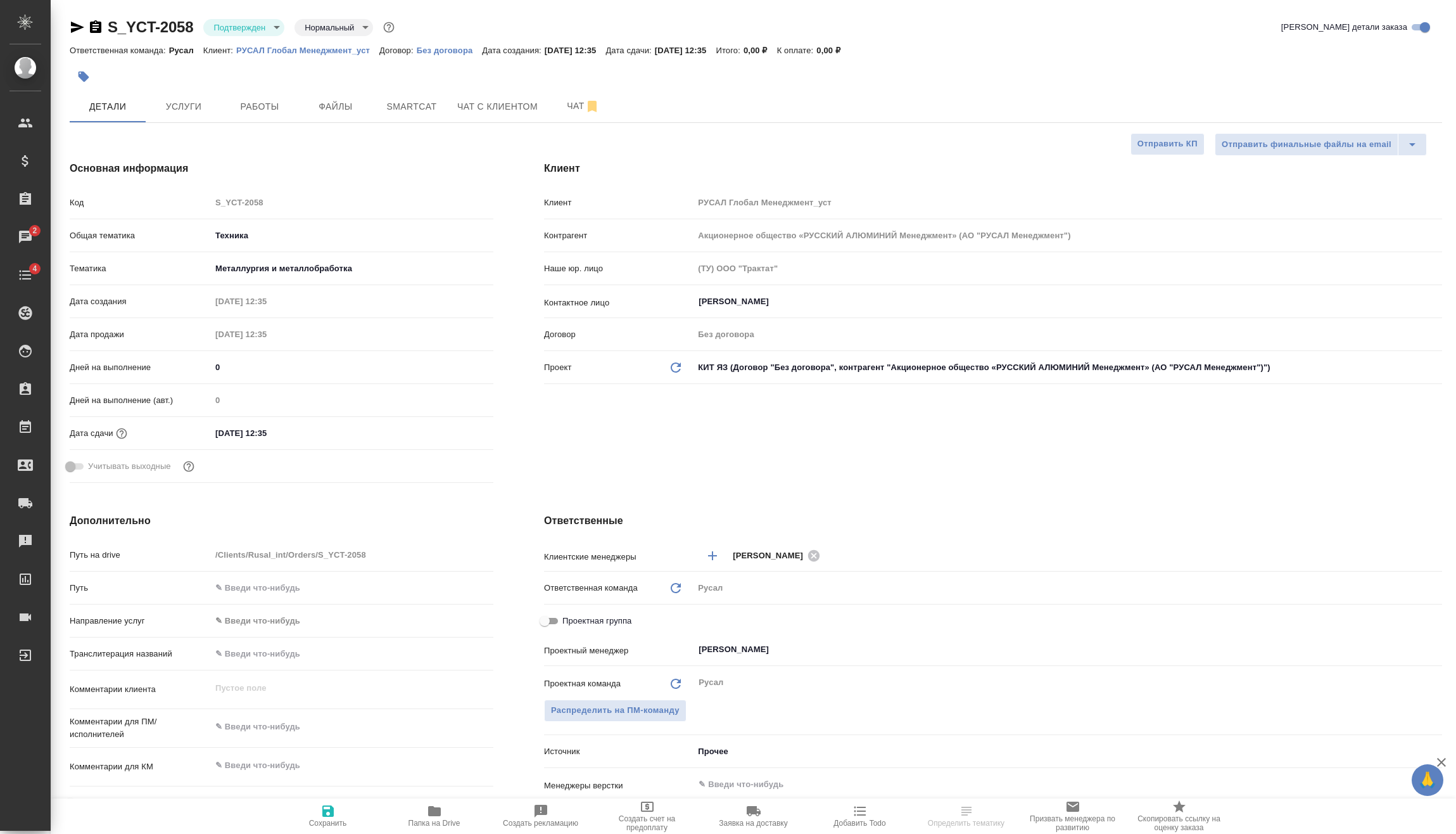
click at [314, 426] on input "30.09.2025 12:35" at bounding box center [266, 433] width 111 height 18
click at [451, 426] on icon "button" at bounding box center [457, 432] width 15 height 15
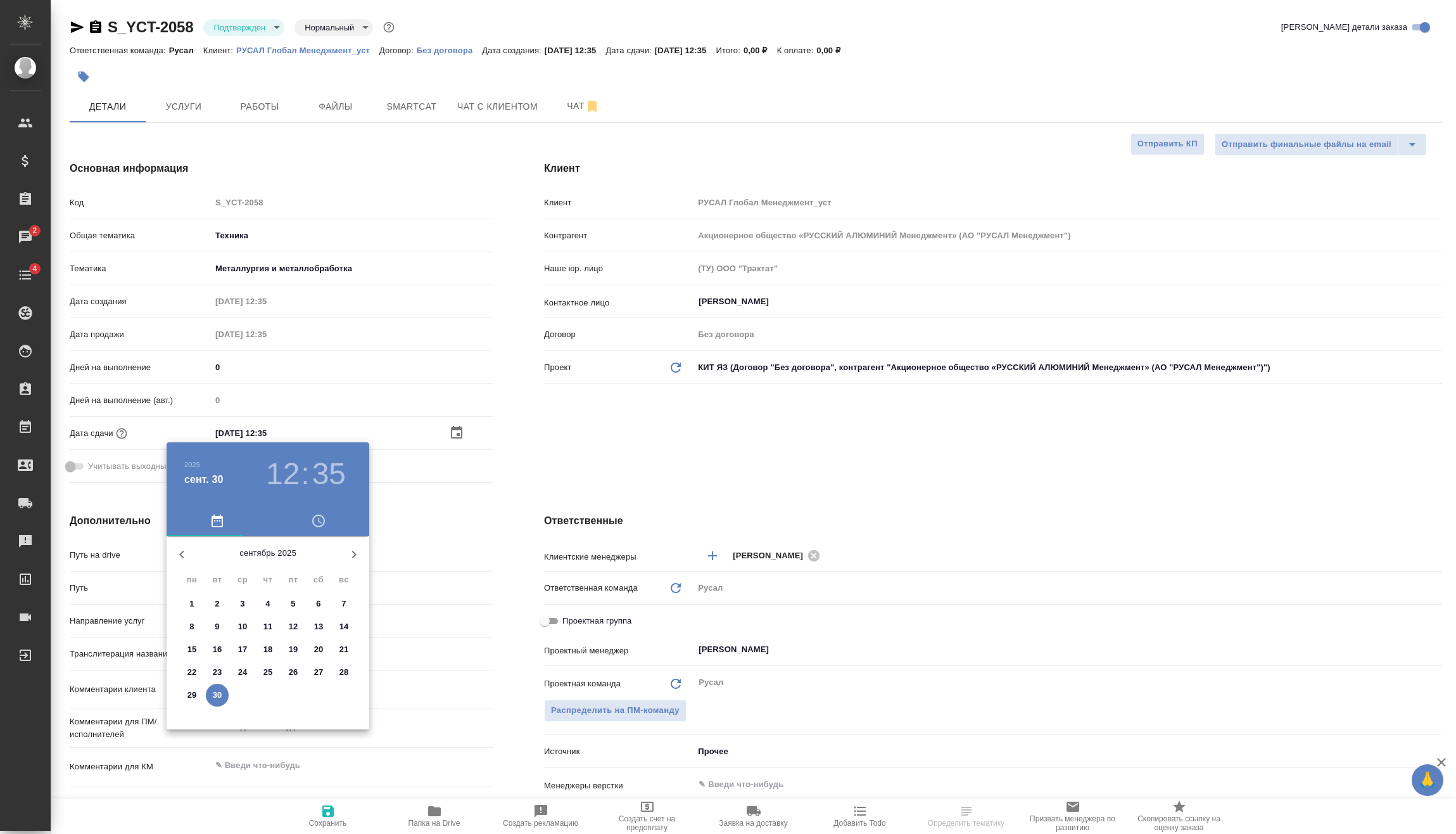
click at [290, 473] on h3 "12" at bounding box center [283, 473] width 34 height 36
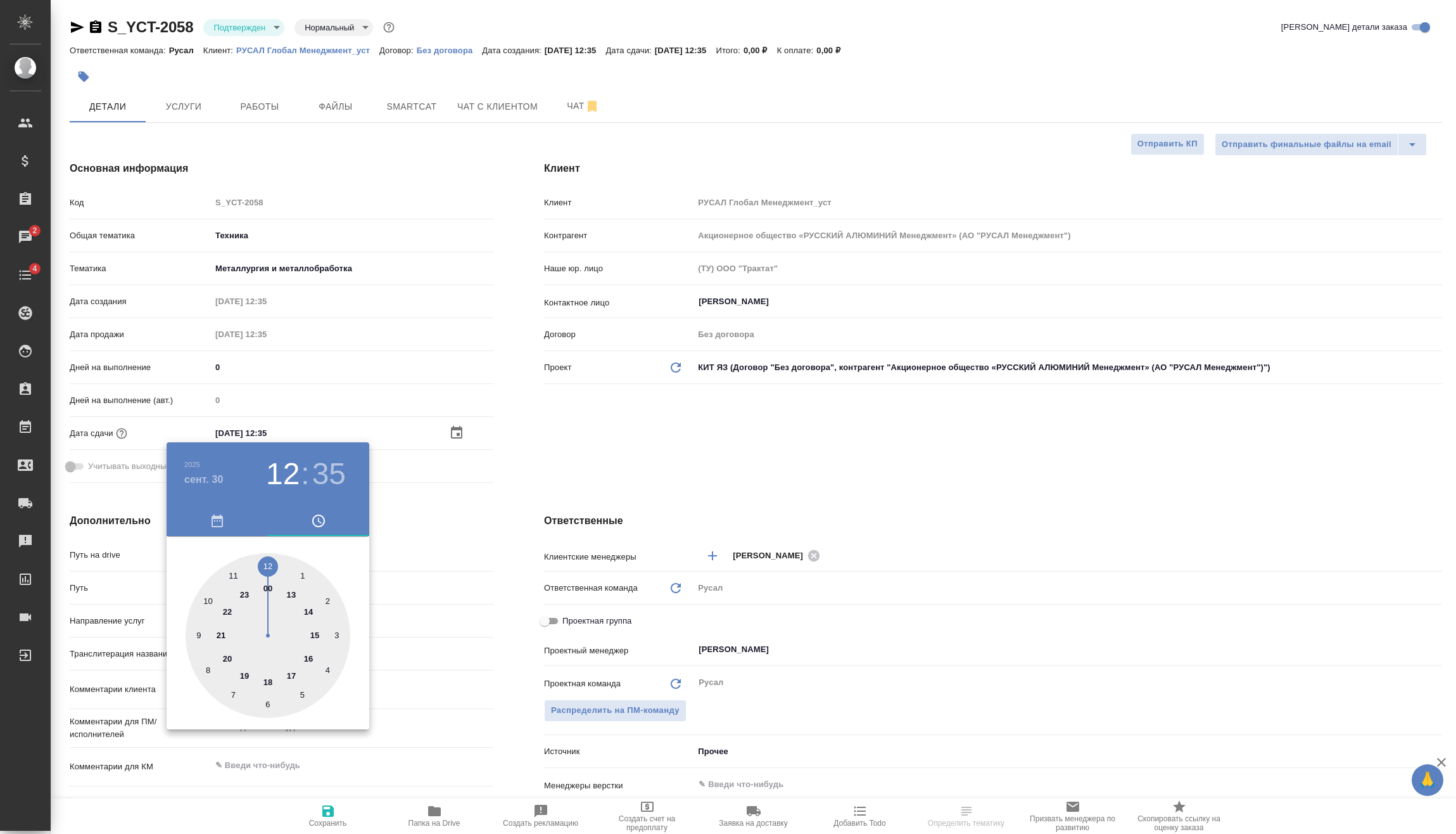
click at [290, 589] on div at bounding box center [267, 635] width 164 height 165
type input "30.09.2025 13:35"
type textarea "x"
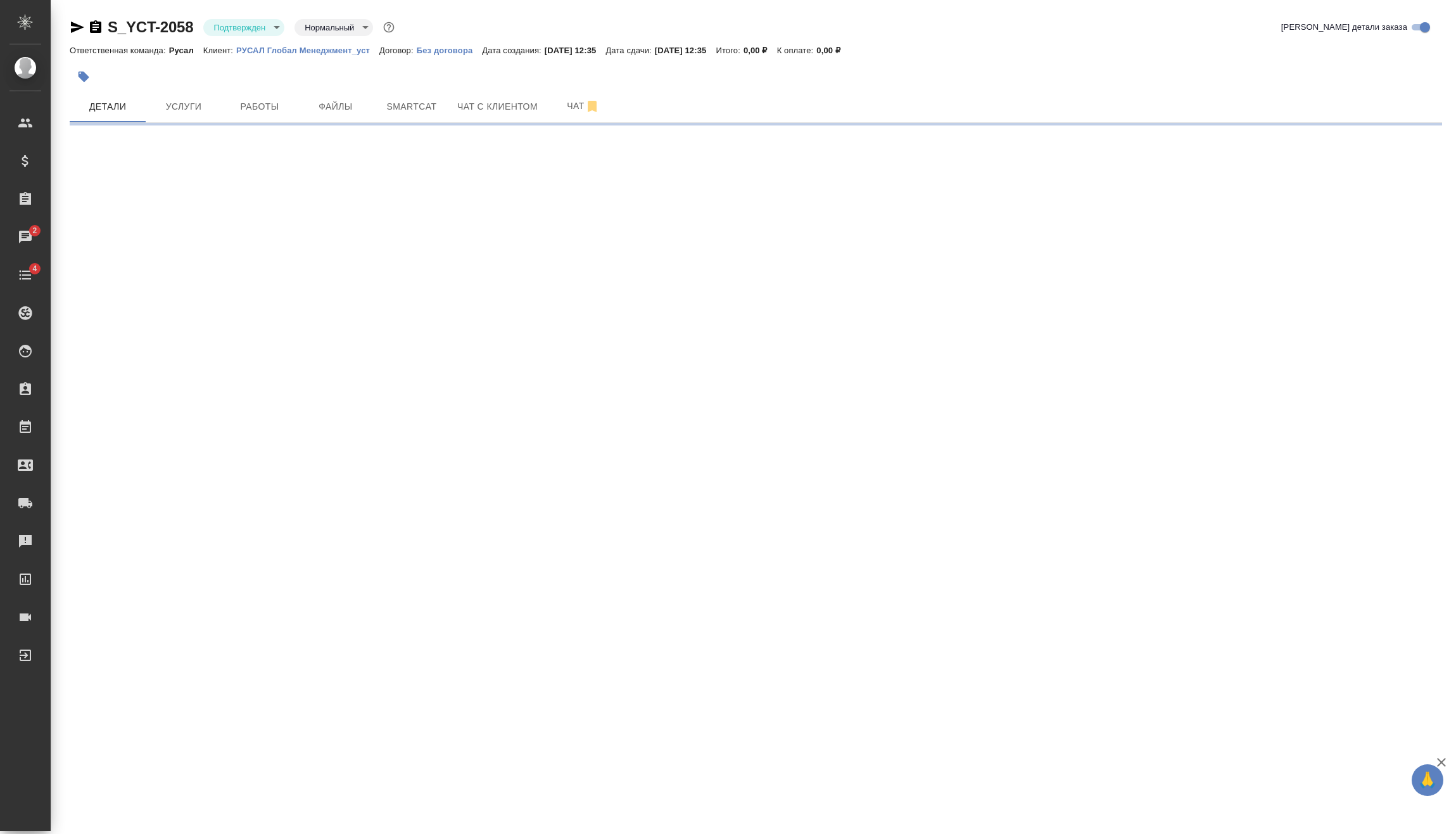
select select "RU"
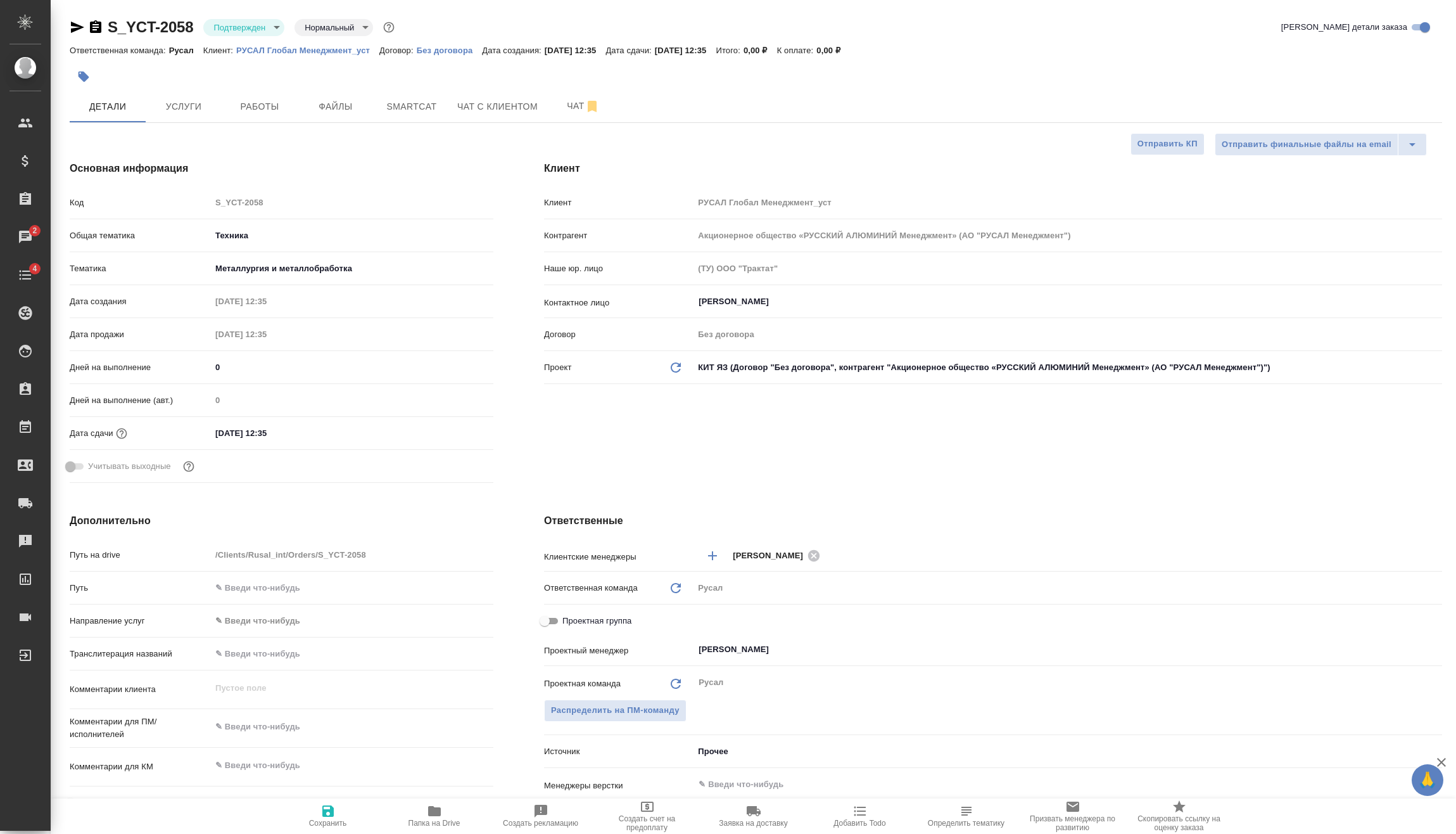
type textarea "x"
click at [286, 440] on input "30.09.2025 12:35" at bounding box center [266, 433] width 111 height 18
click at [449, 437] on div "30.09.2025 12:35" at bounding box center [352, 433] width 283 height 18
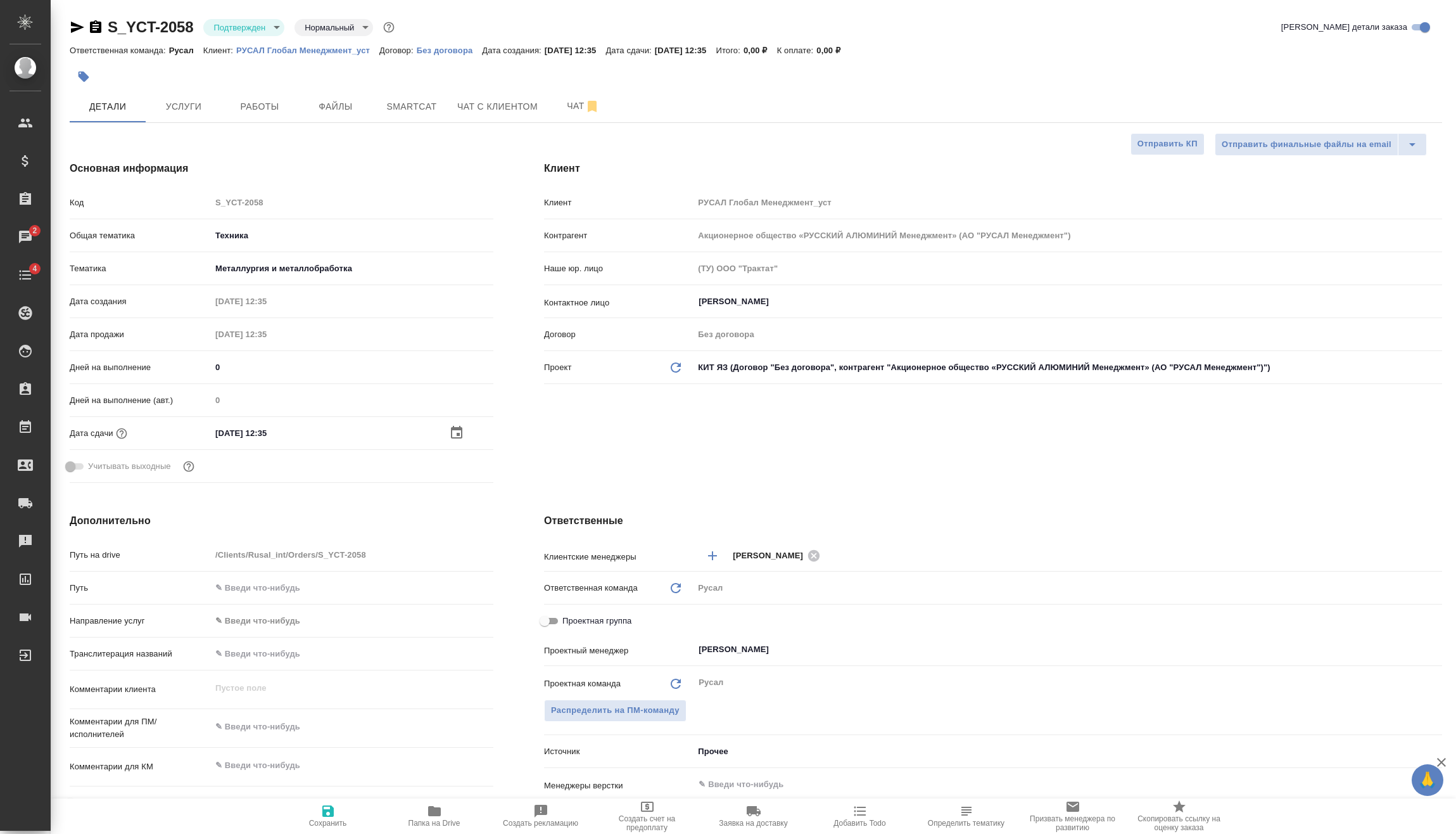
click at [465, 432] on div at bounding box center [471, 433] width 44 height 15
click at [463, 435] on icon "button" at bounding box center [457, 433] width 15 height 15
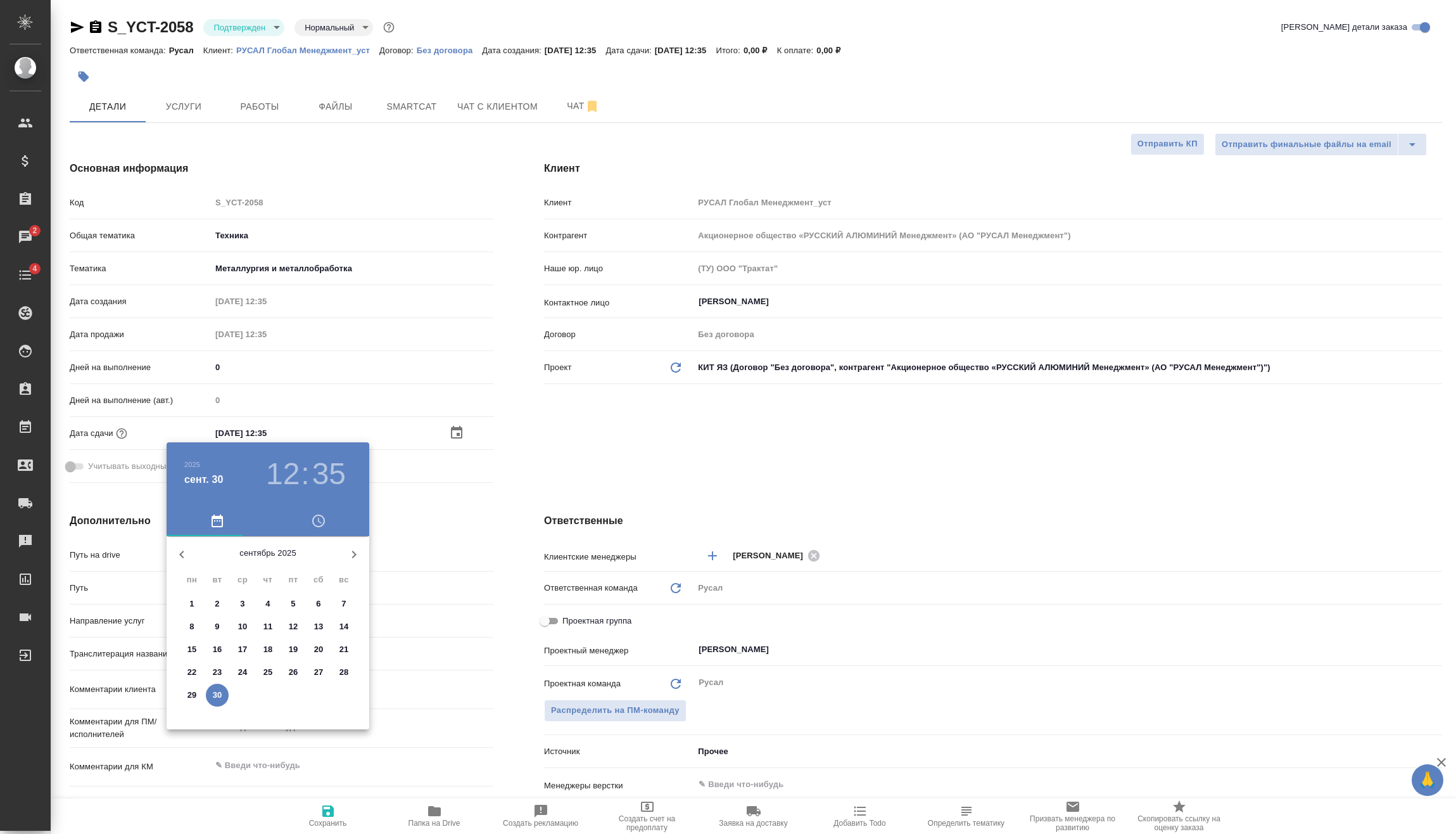
click at [296, 462] on h3 "12" at bounding box center [283, 473] width 34 height 36
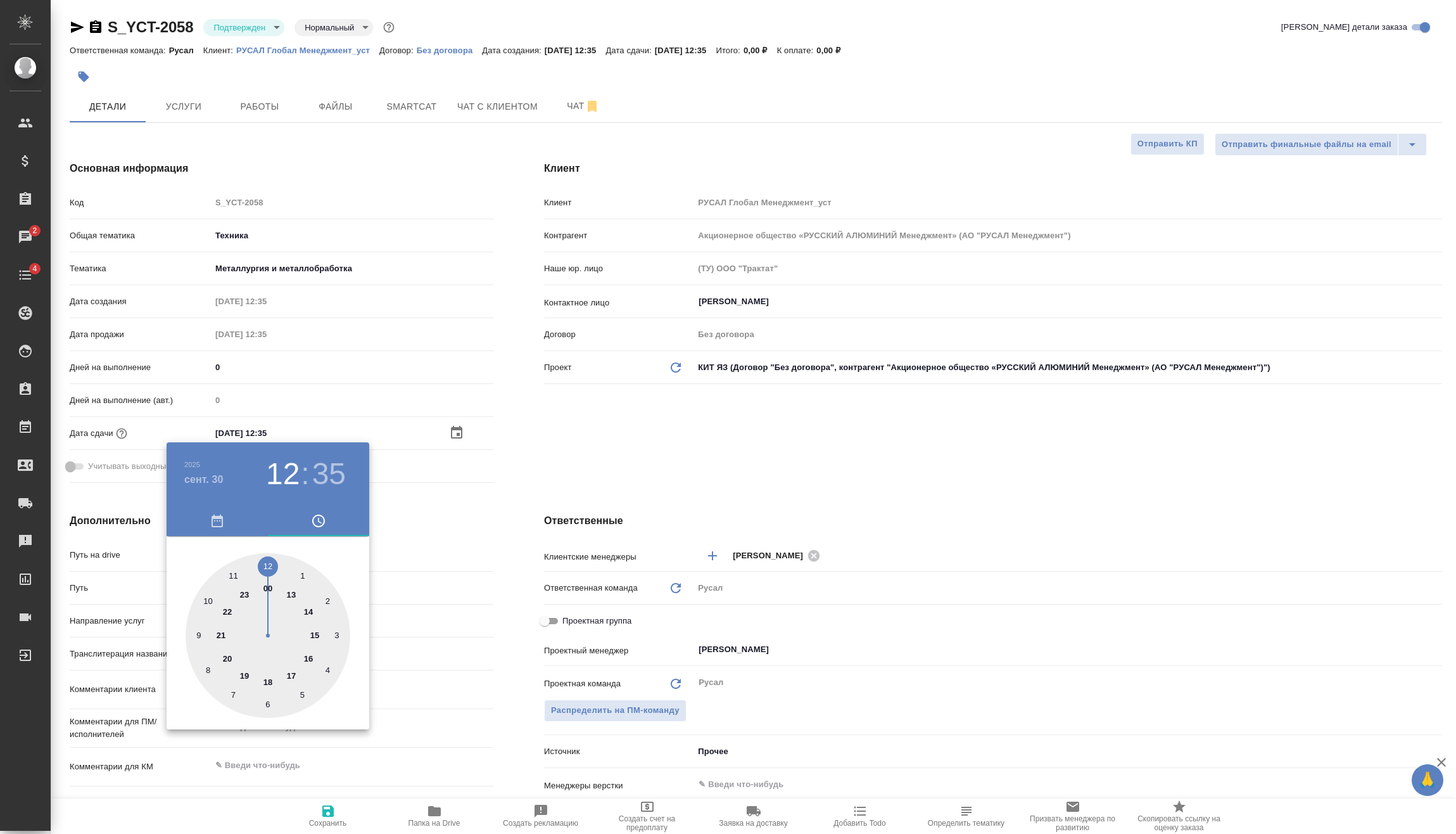
click at [295, 593] on div at bounding box center [267, 635] width 164 height 165
type input "30.09.2025 13:35"
type textarea "x"
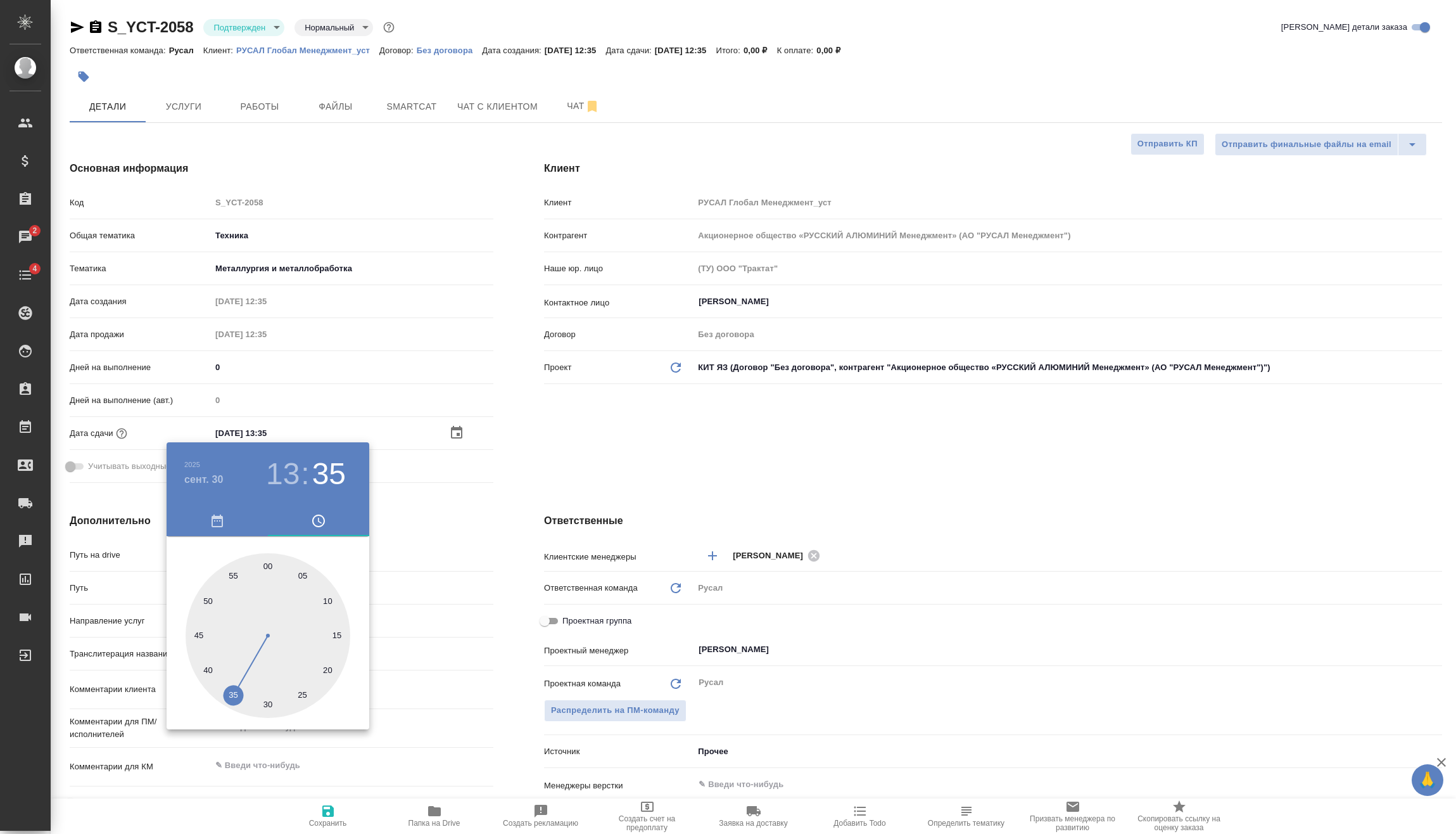
click at [426, 527] on div at bounding box center [728, 417] width 1456 height 834
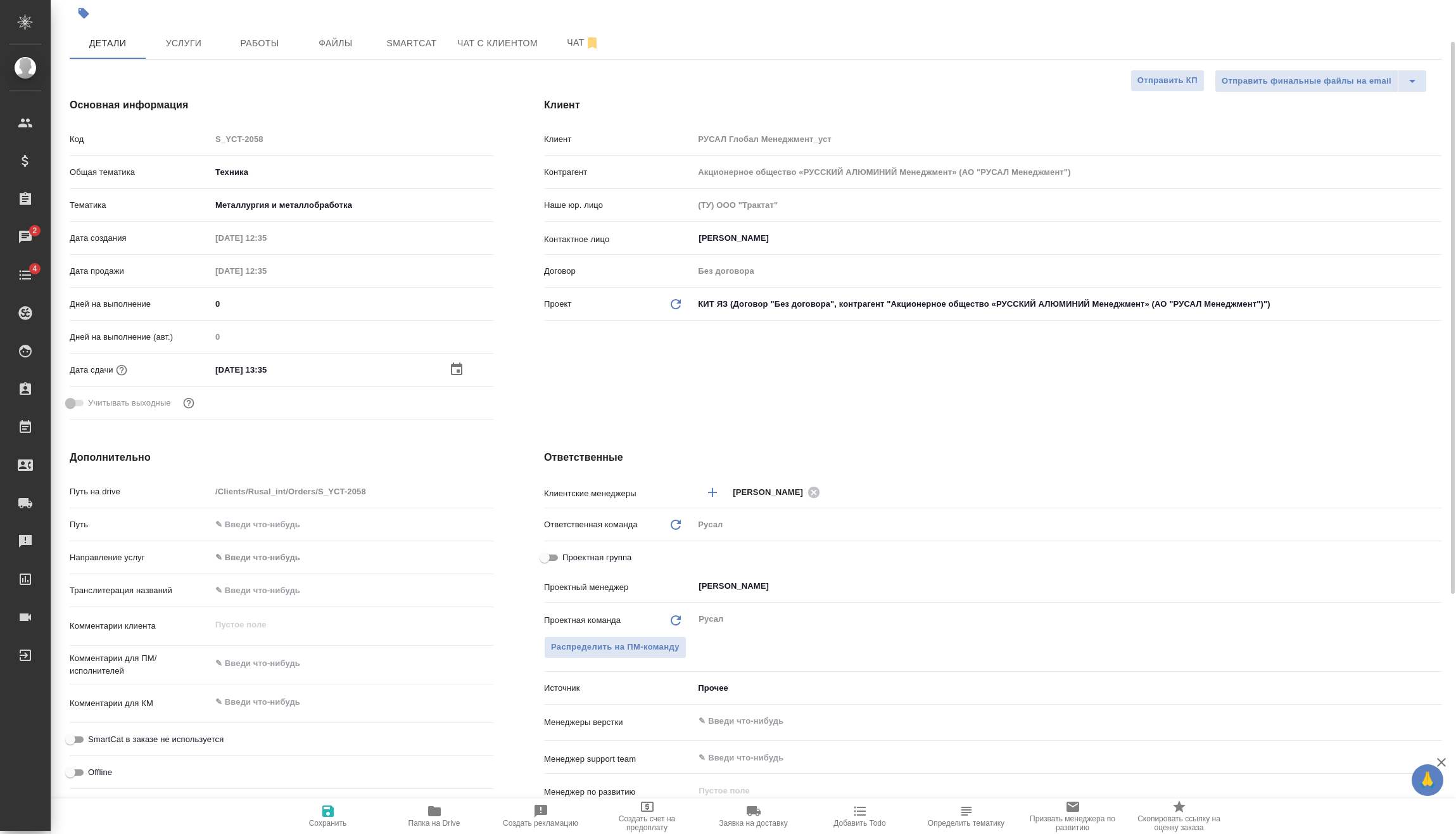
scroll to position [127, 0]
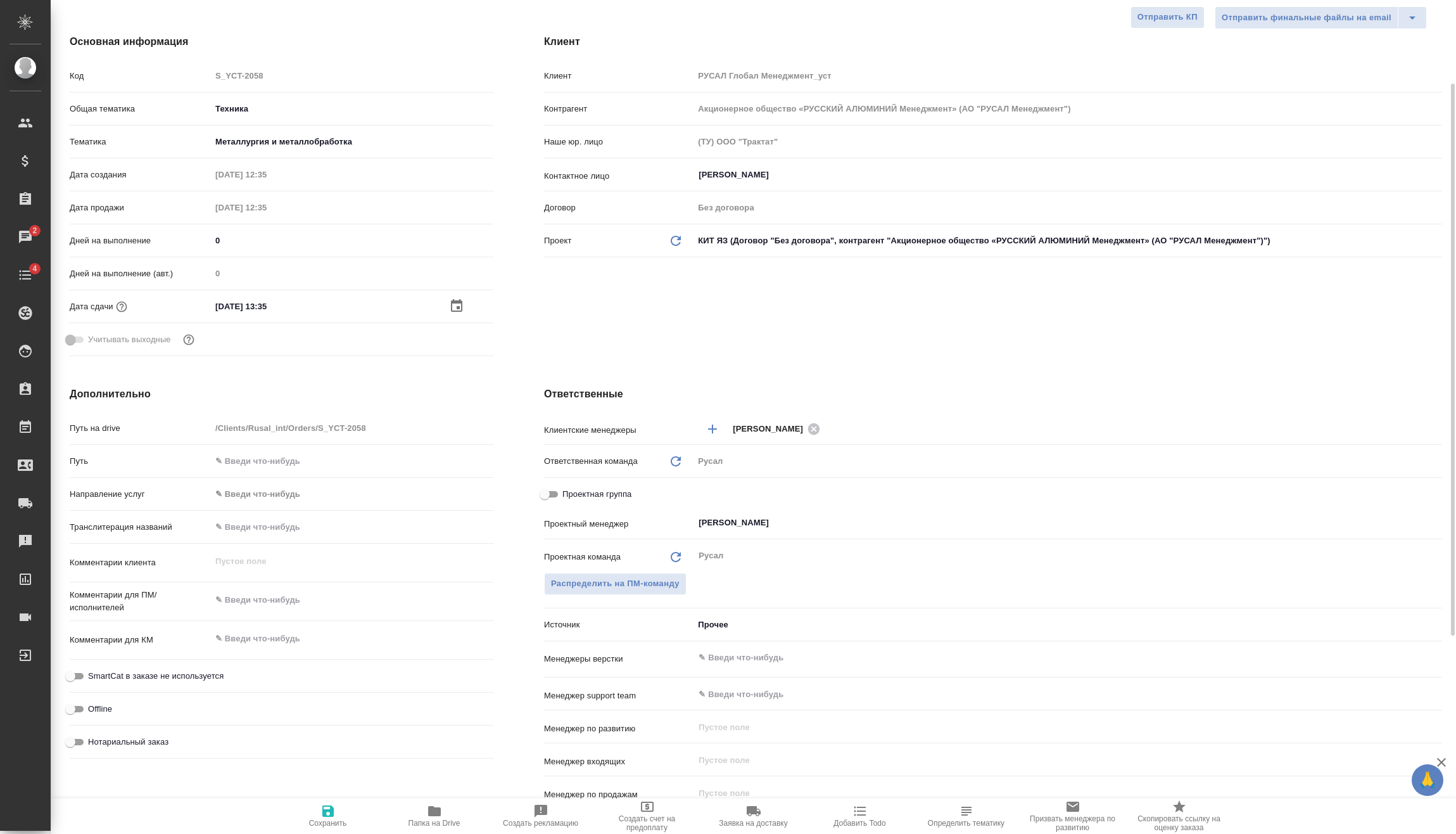
type textarea "x"
click at [292, 603] on textarea at bounding box center [352, 600] width 283 height 22
type textarea "x"
type textarea "3"
type textarea "x"
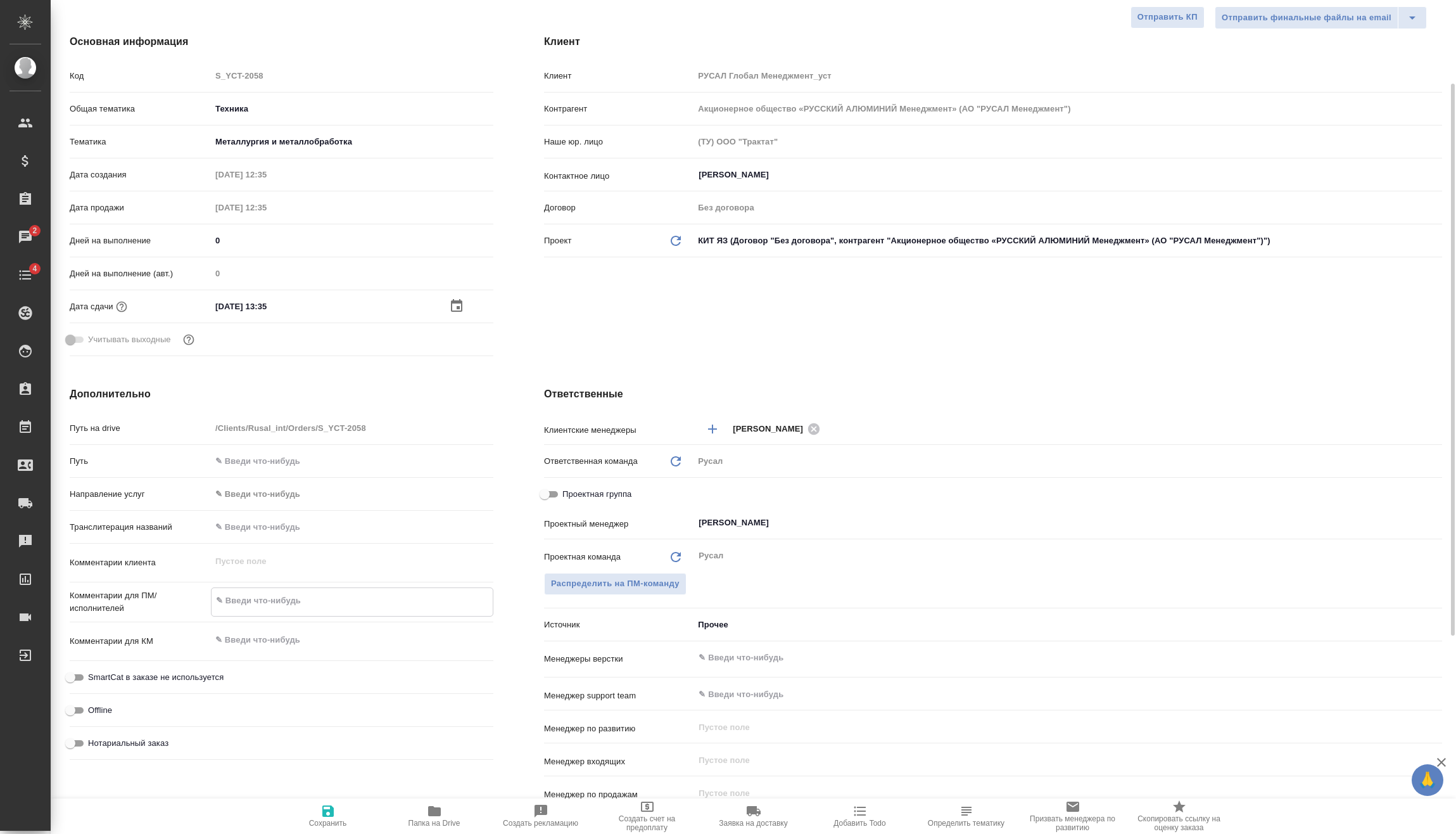
type textarea "x"
type textarea "30"
type textarea "x"
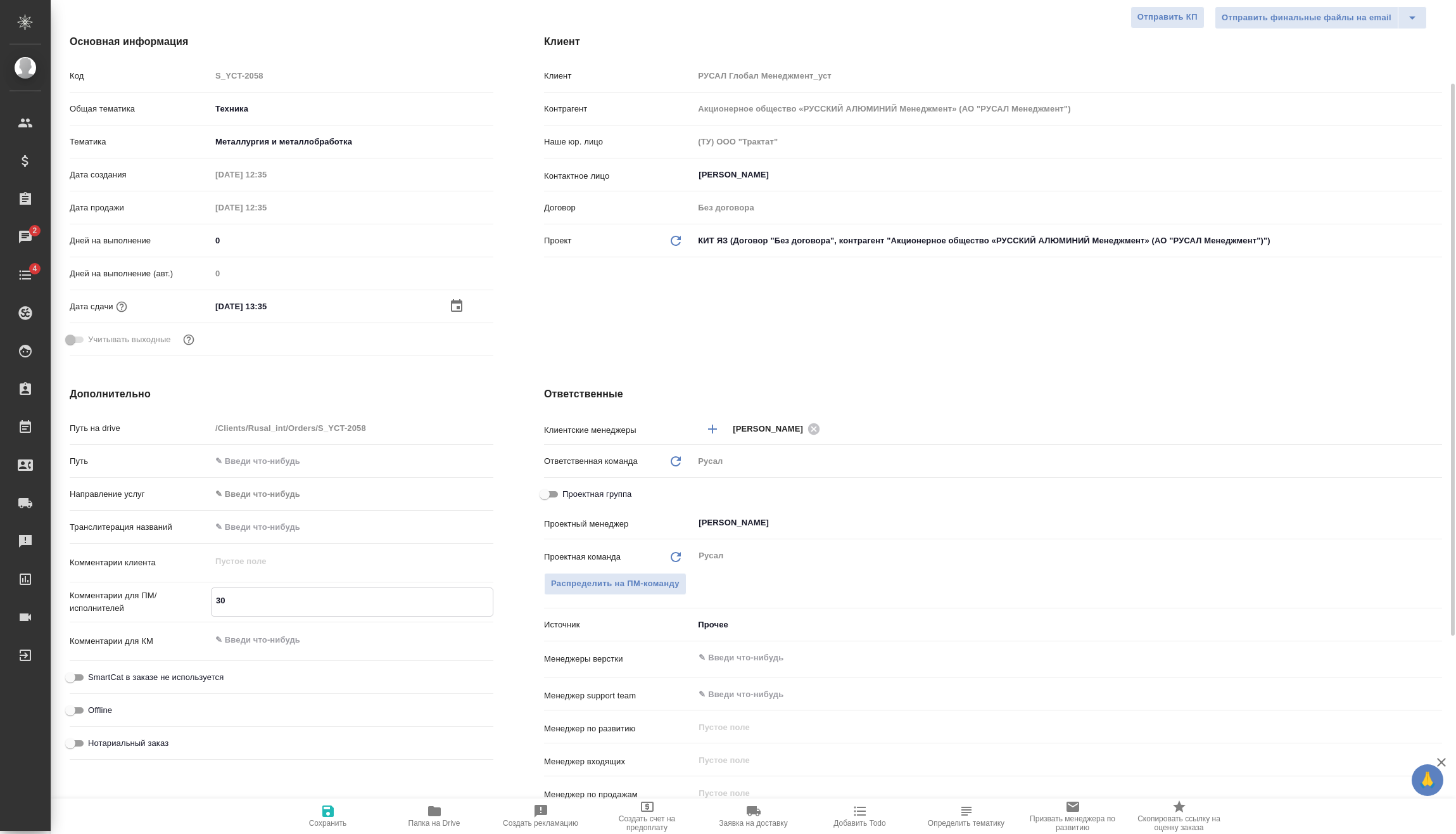
type textarea "x"
type textarea "30."
type textarea "x"
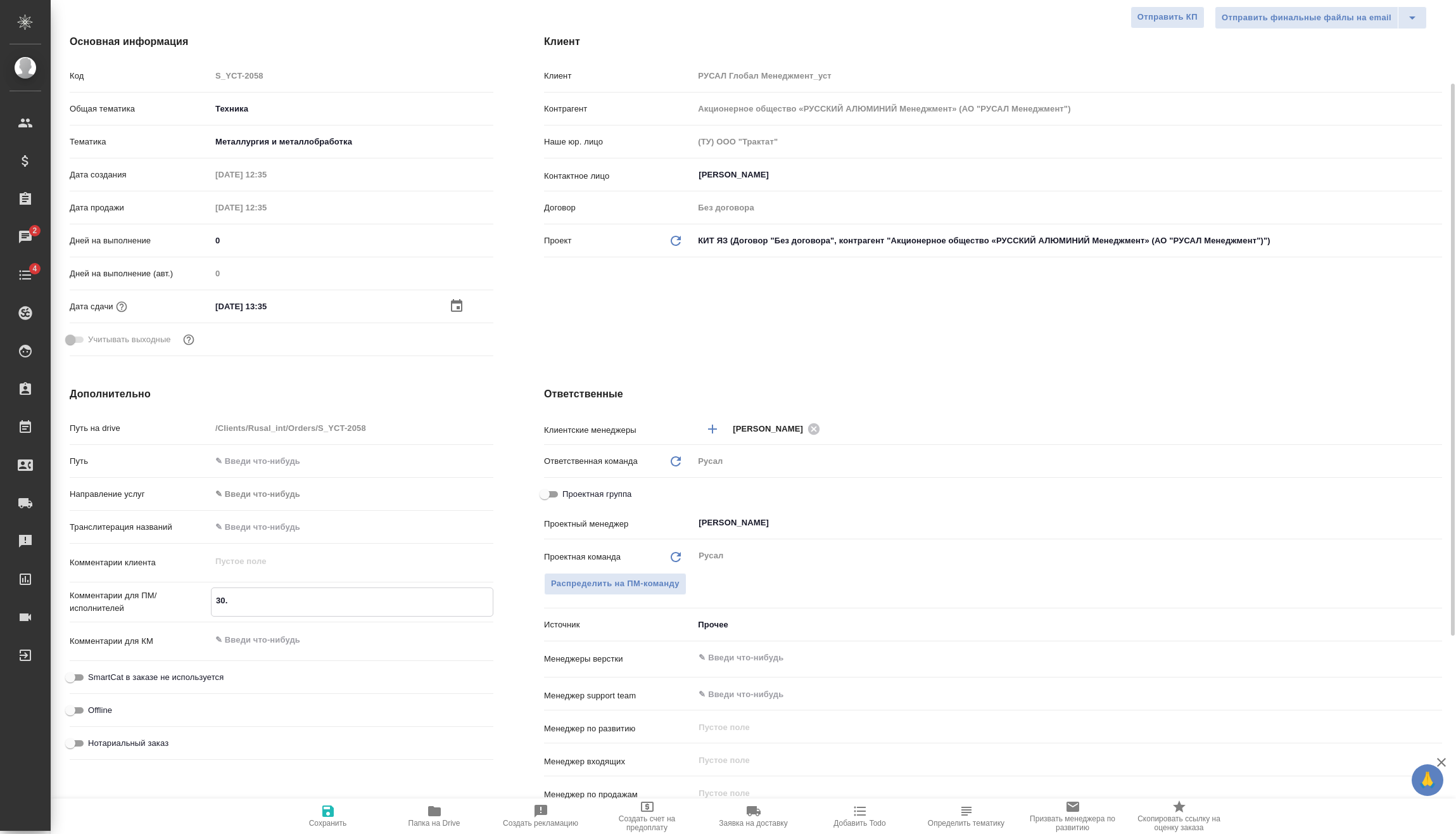
type textarea "30.0"
type textarea "x"
type textarea "30.09"
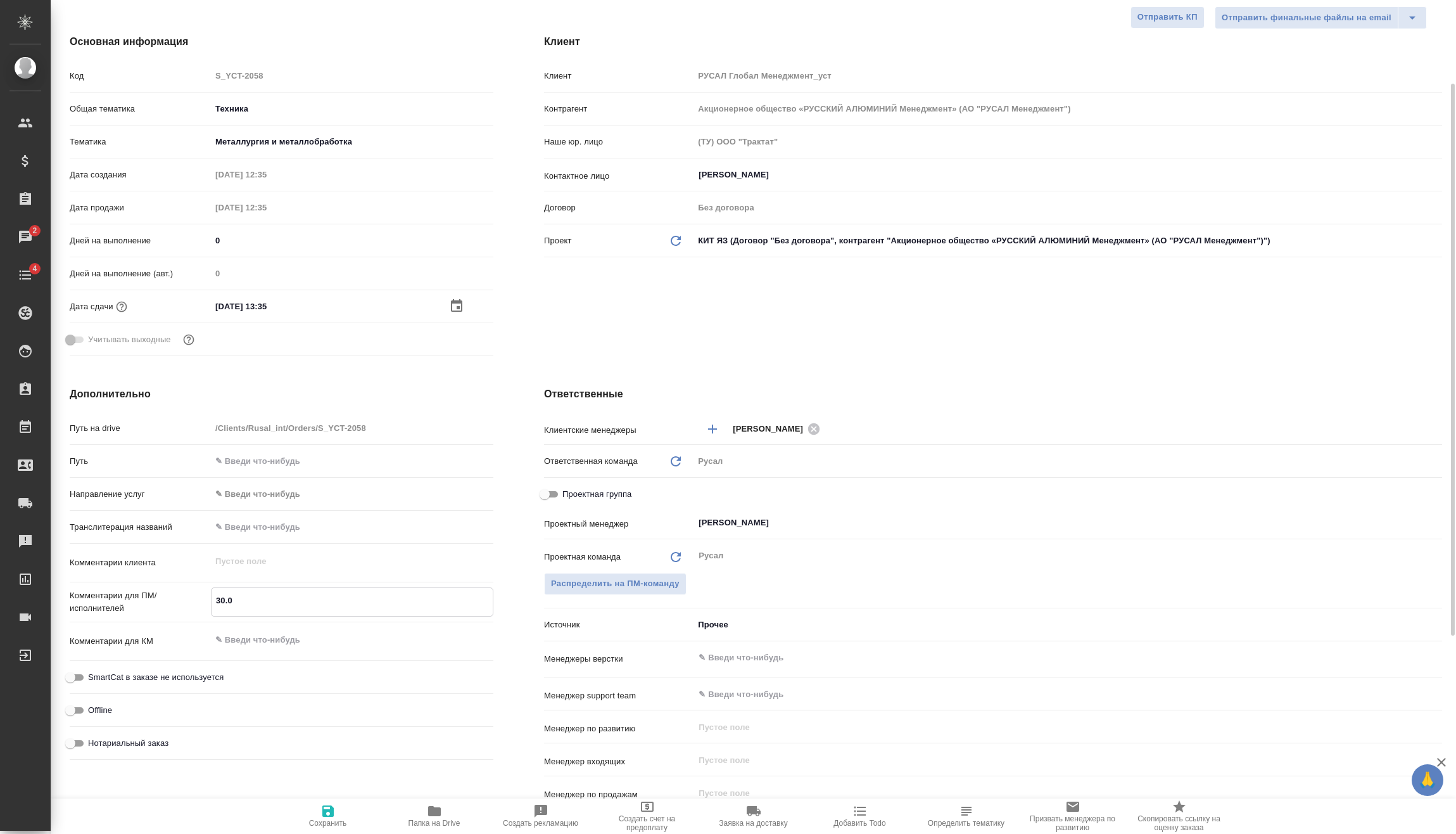
type textarea "x"
type textarea "30.09"
type textarea "x"
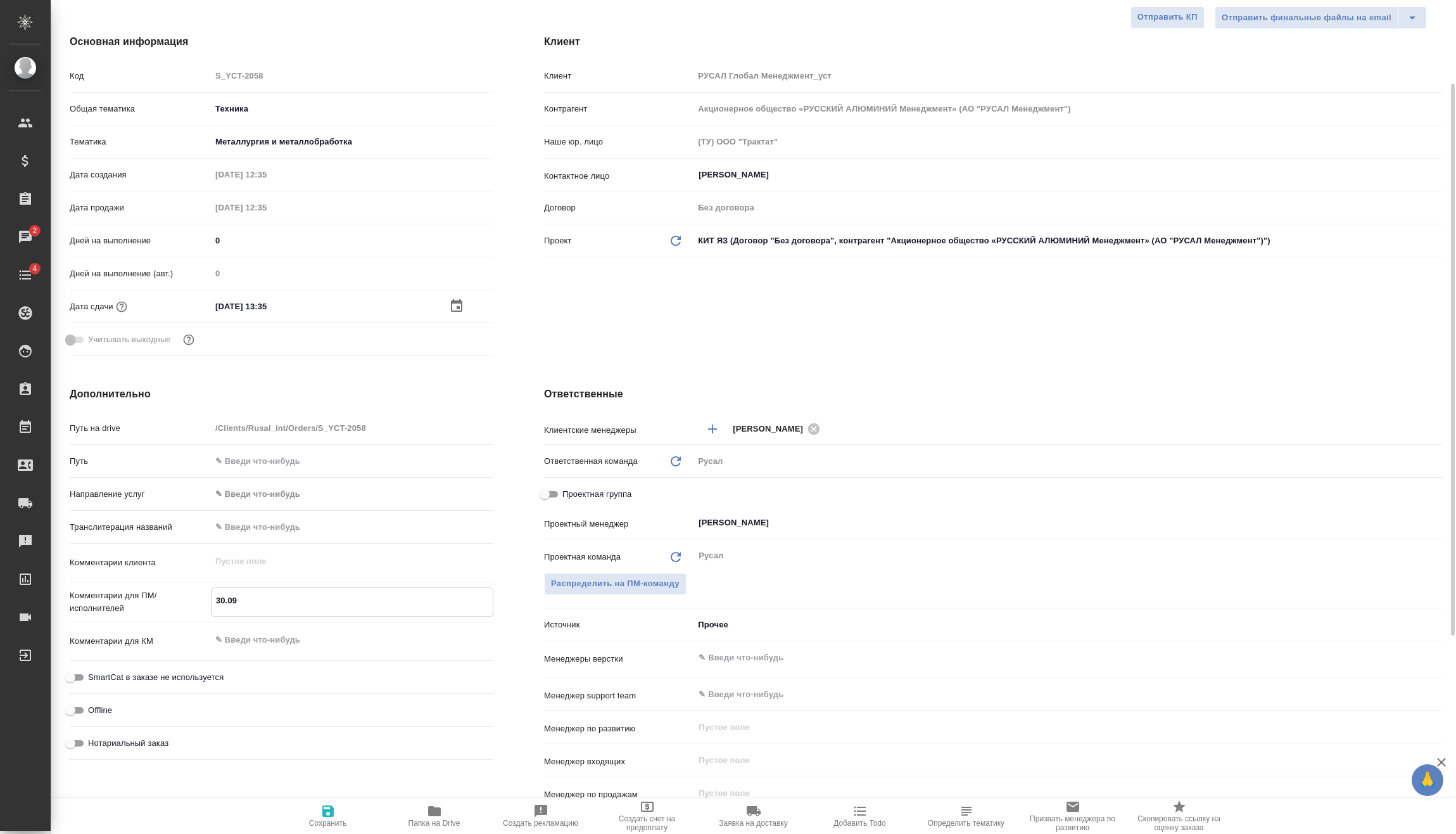
type textarea "x"
type textarea "30.09 К"
type textarea "x"
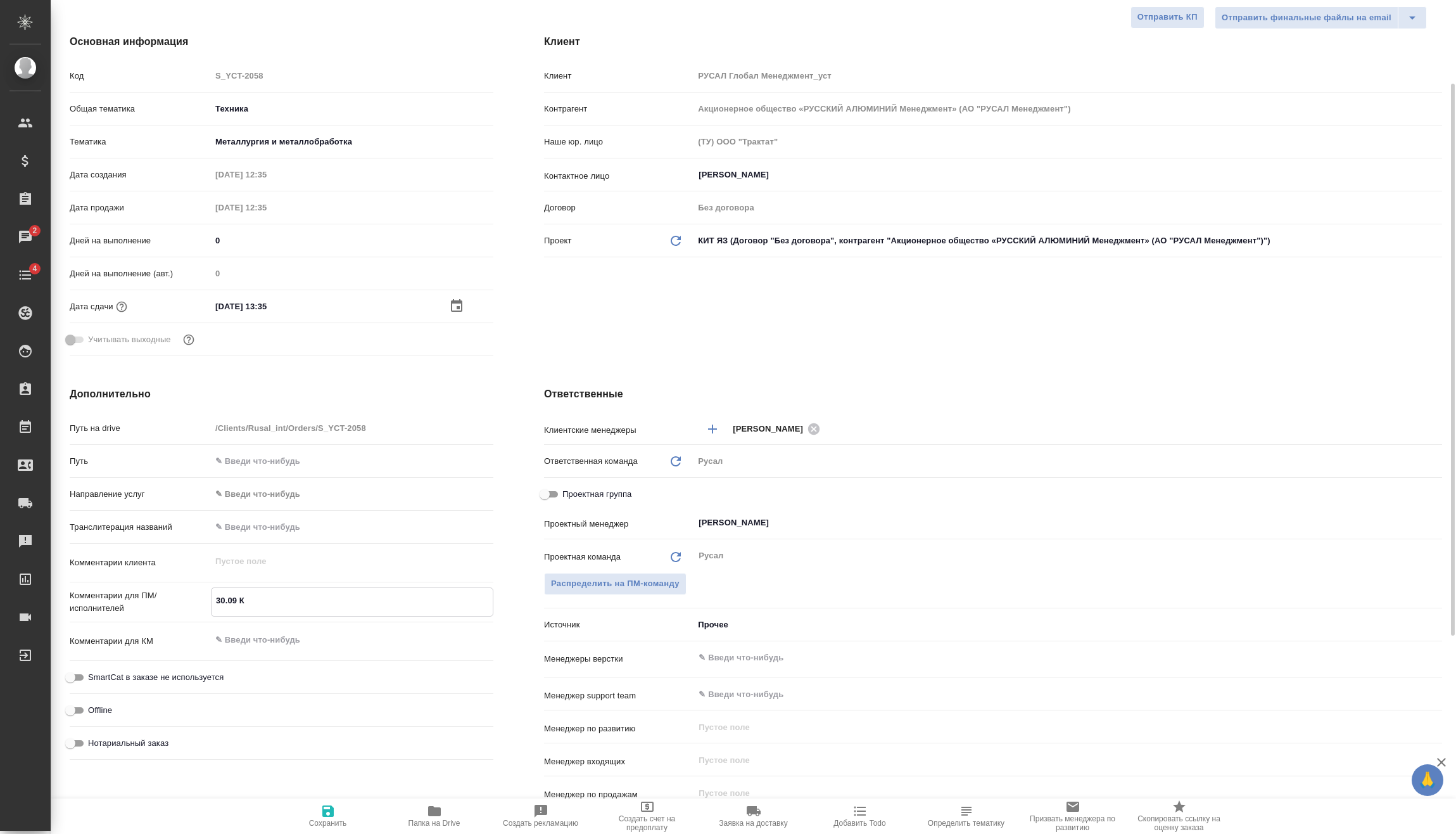
type textarea "x"
type textarea "30.09 Кл"
type textarea "x"
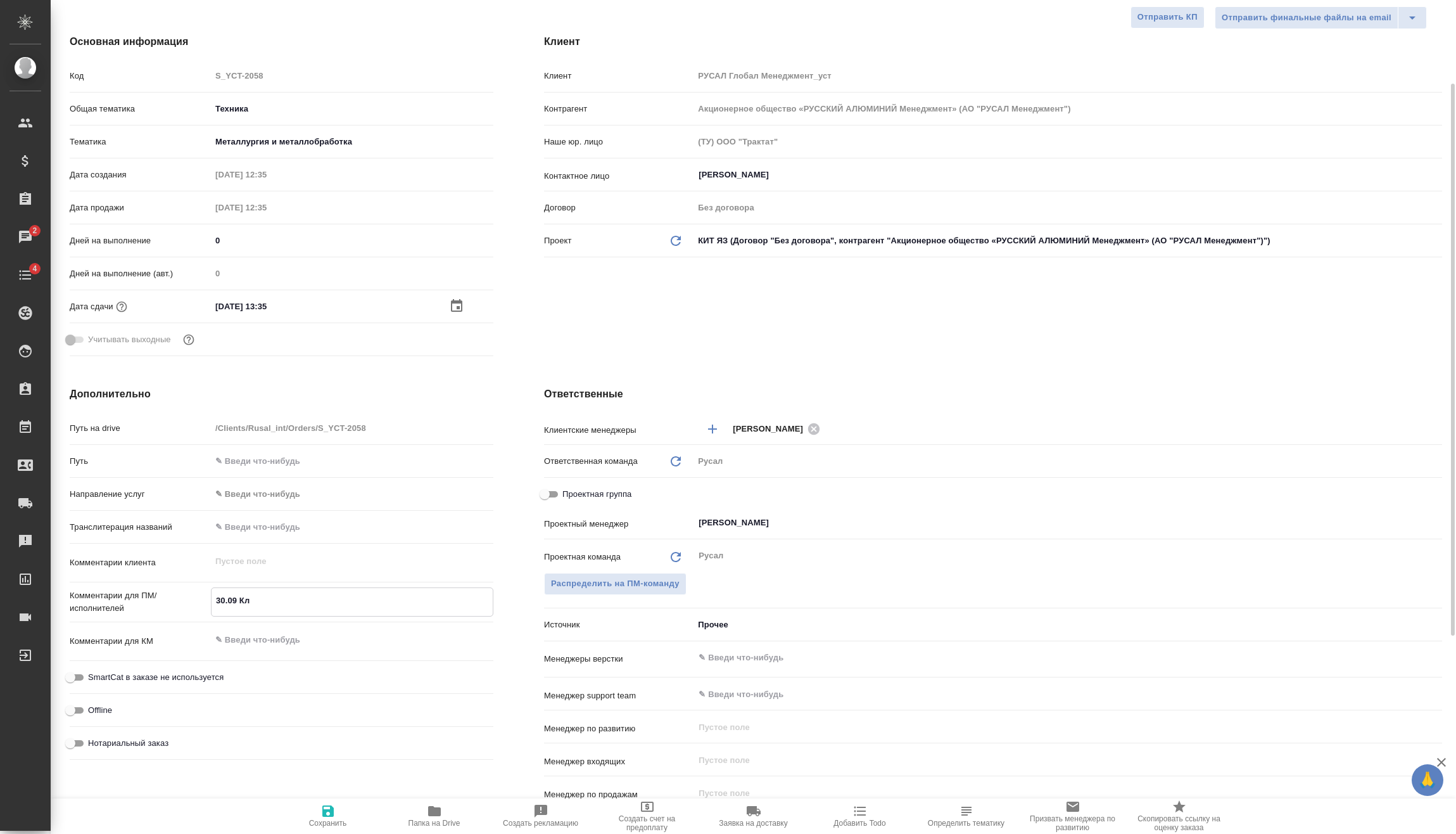
type textarea "30.09 Кли"
type textarea "x"
type textarea "30.09 Клип"
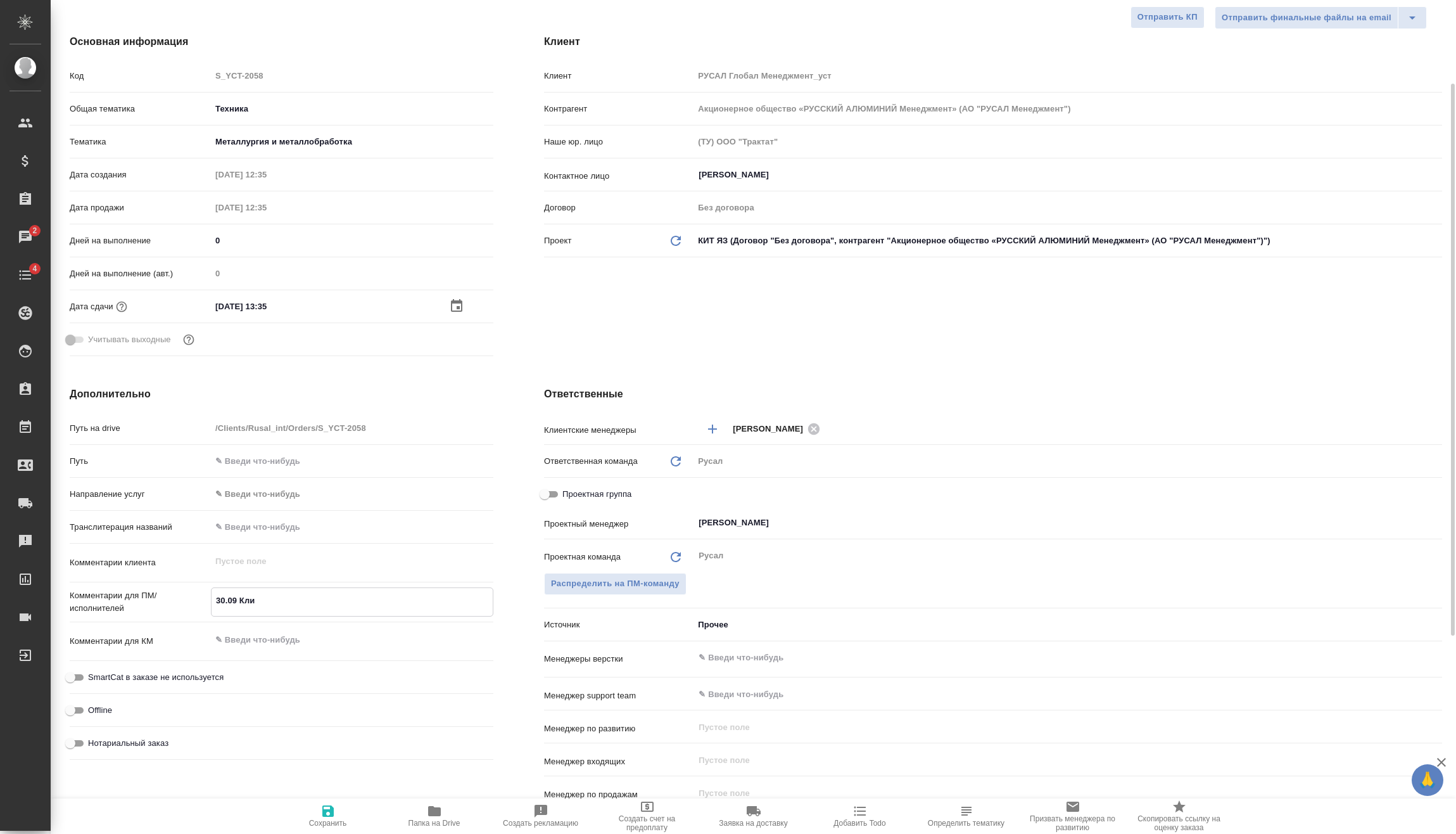
type textarea "x"
type textarea "30.09 Клипи"
type textarea "x"
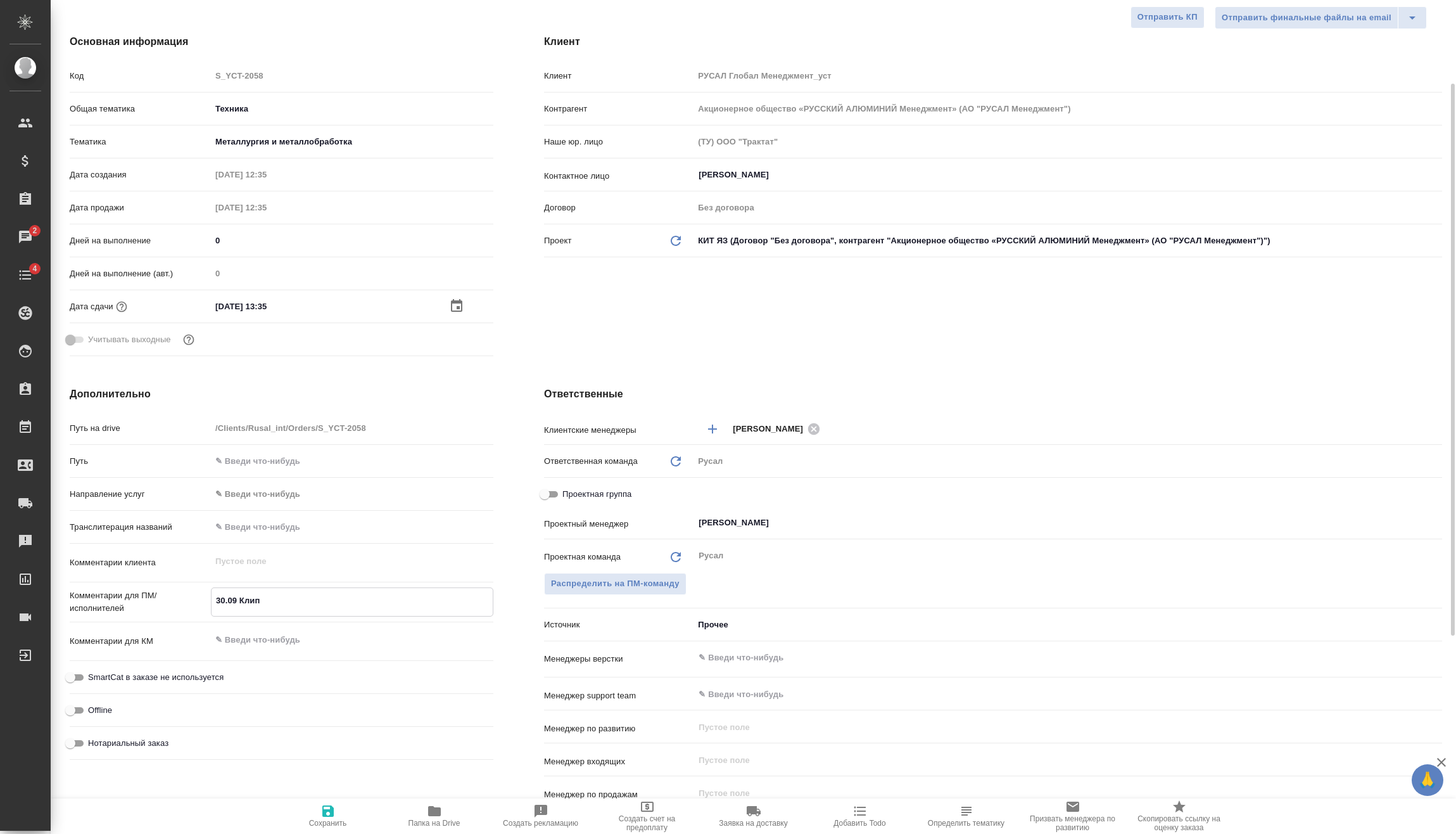
type textarea "x"
type textarea "30.09 Клипин"
type textarea "x"
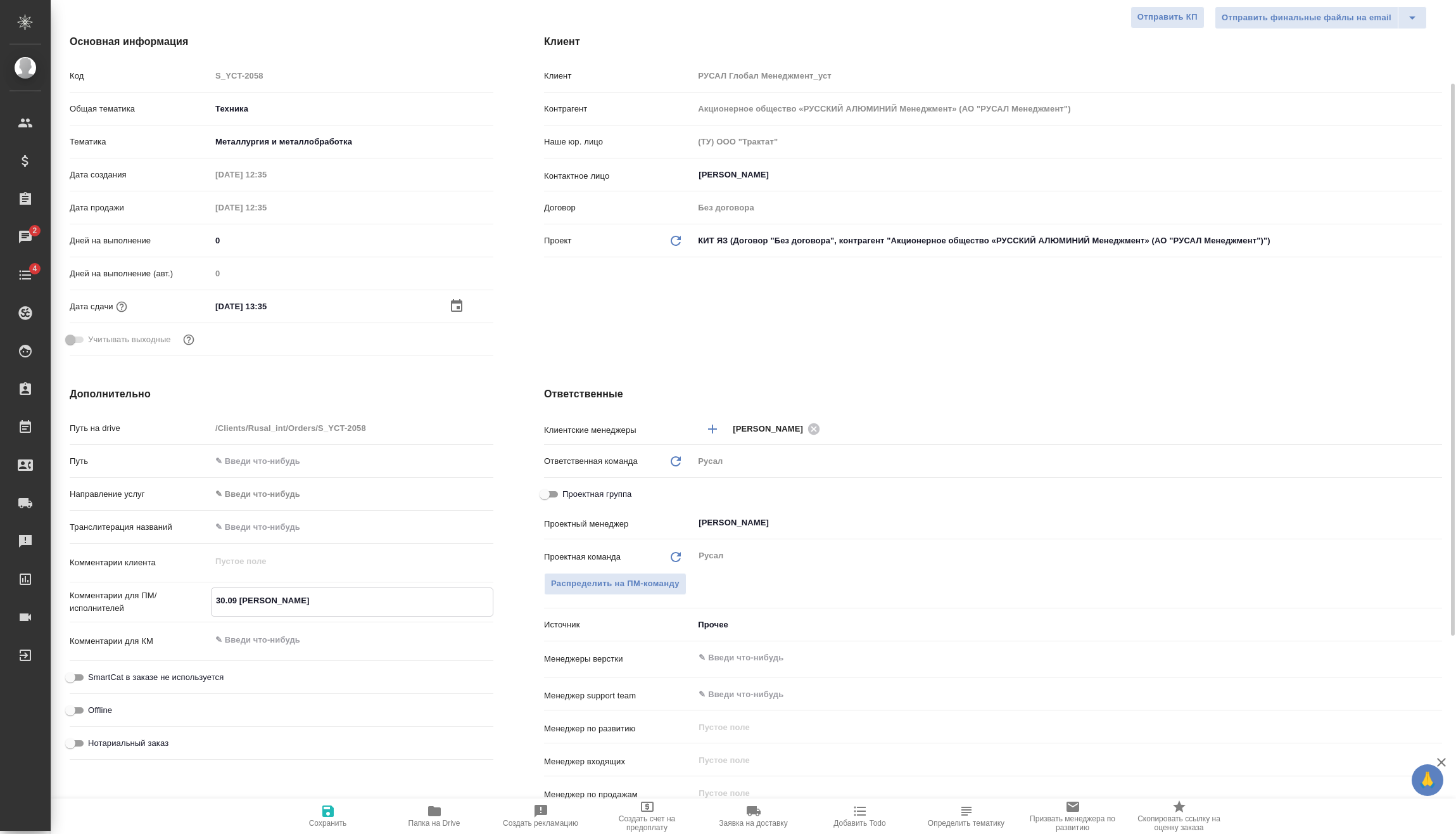
type textarea "x"
type textarea "30.09 Клипин"
type textarea "x"
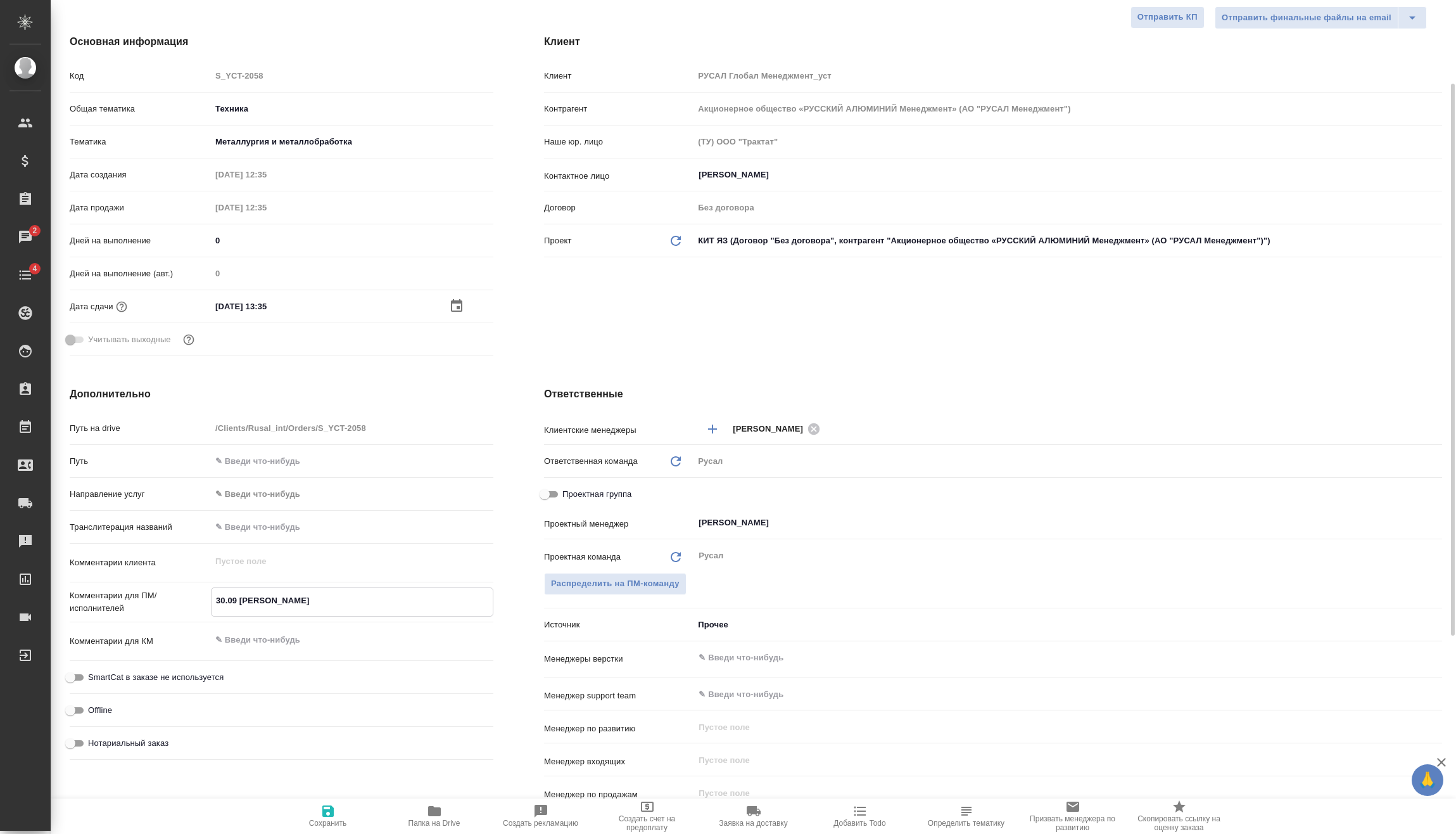
type textarea "30.09 Клипин о"
type textarea "x"
type textarea "30.09 Клипин он"
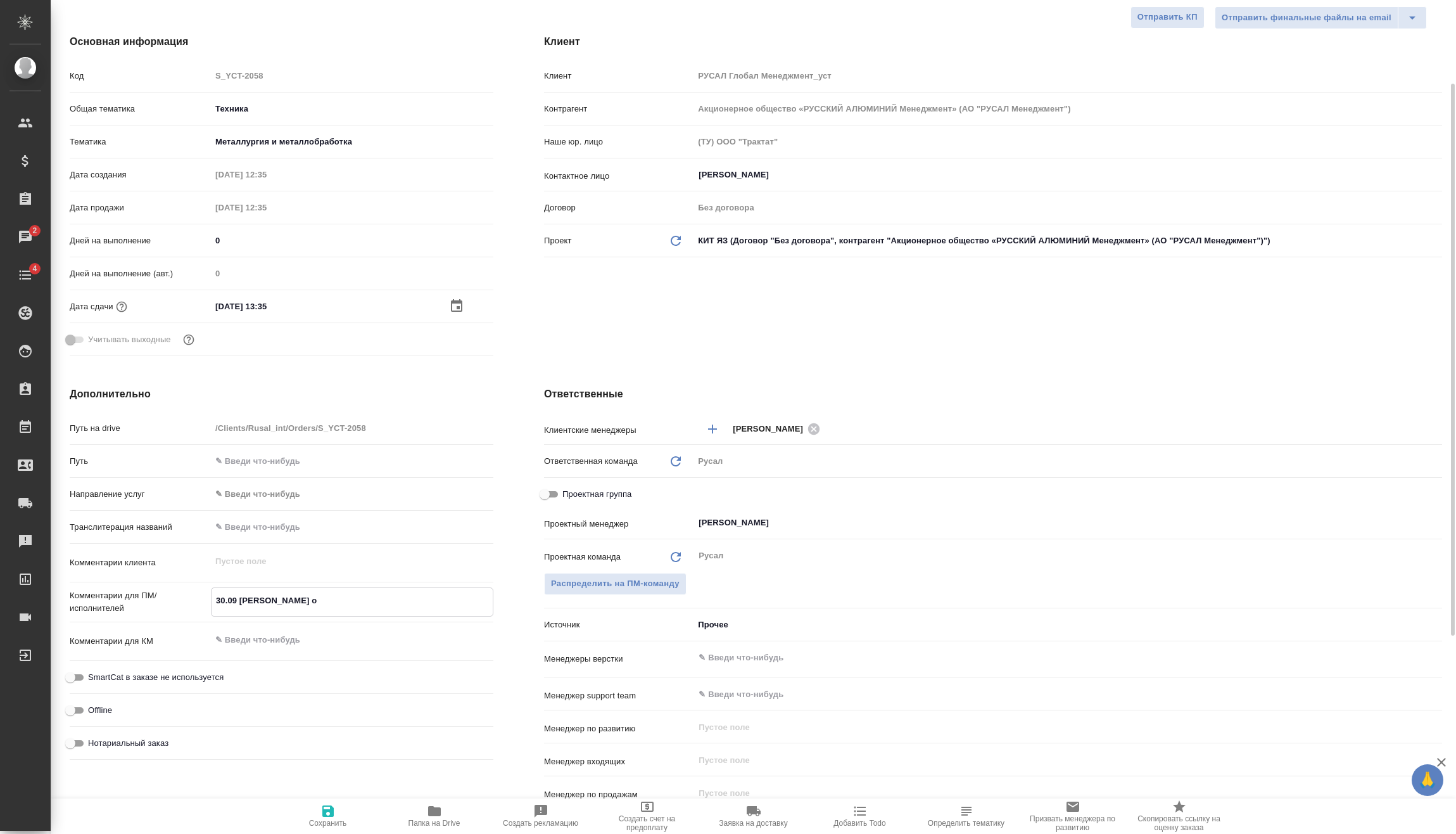
type textarea "x"
type textarea "30.09 Клипин онл"
type textarea "x"
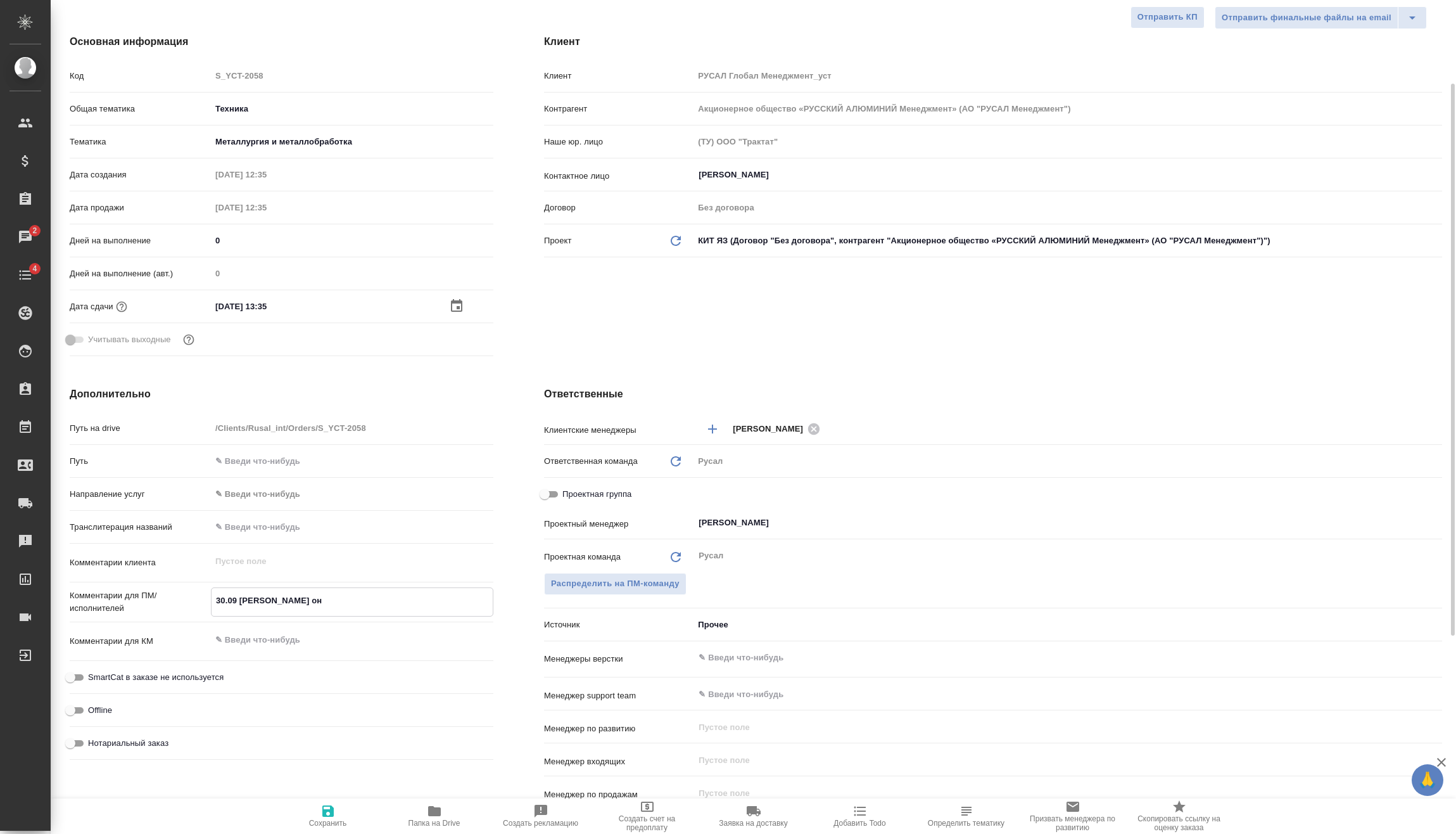
type textarea "x"
type textarea "30.09 Клипин онла"
type textarea "x"
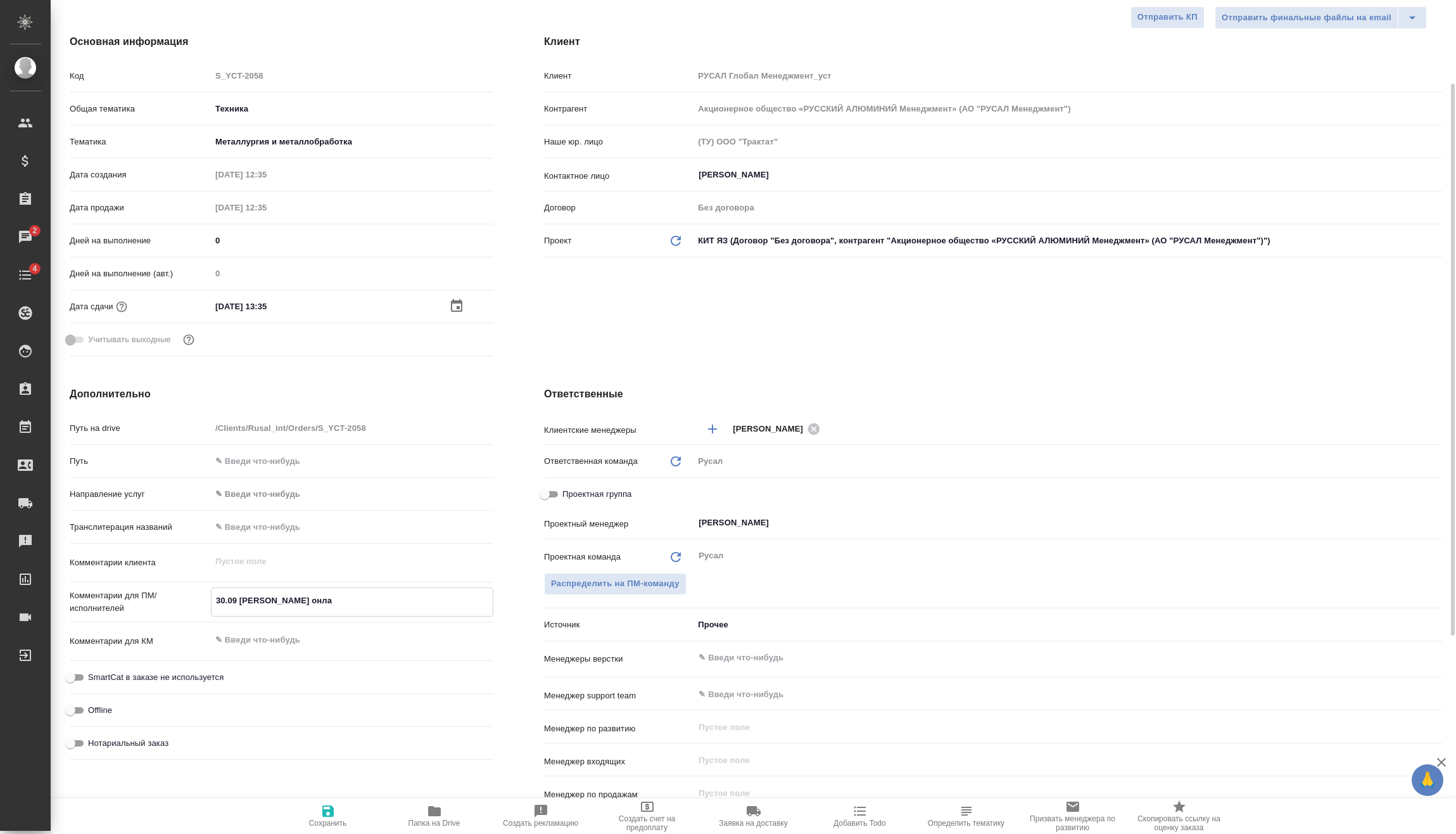
type textarea "x"
type textarea "30.09 Клипин онлай"
type textarea "x"
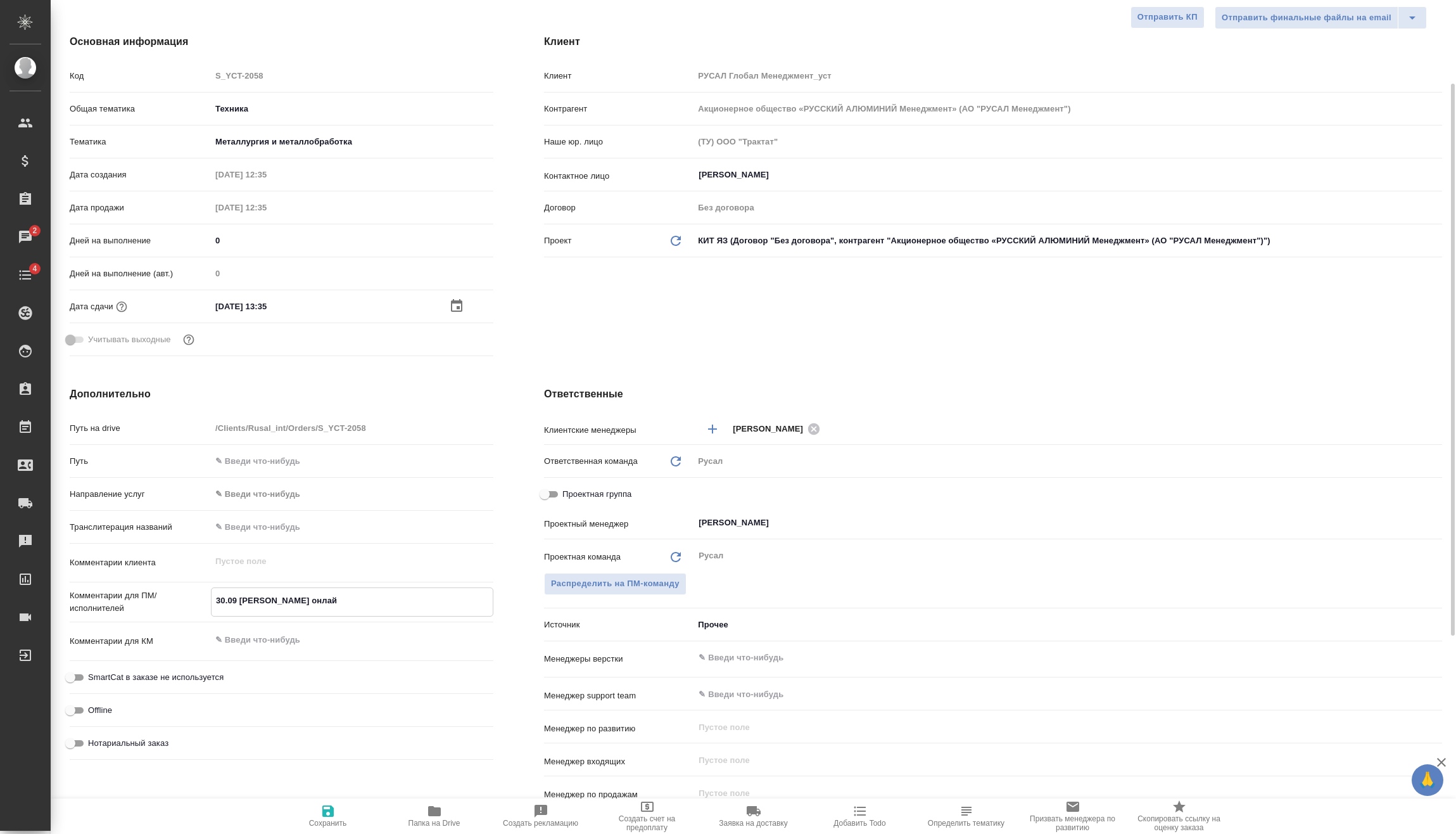
type textarea "30.09 Клипин онлайн"
type textarea "x"
type textarea "30.09 Клипин онлайн"
type textarea "x"
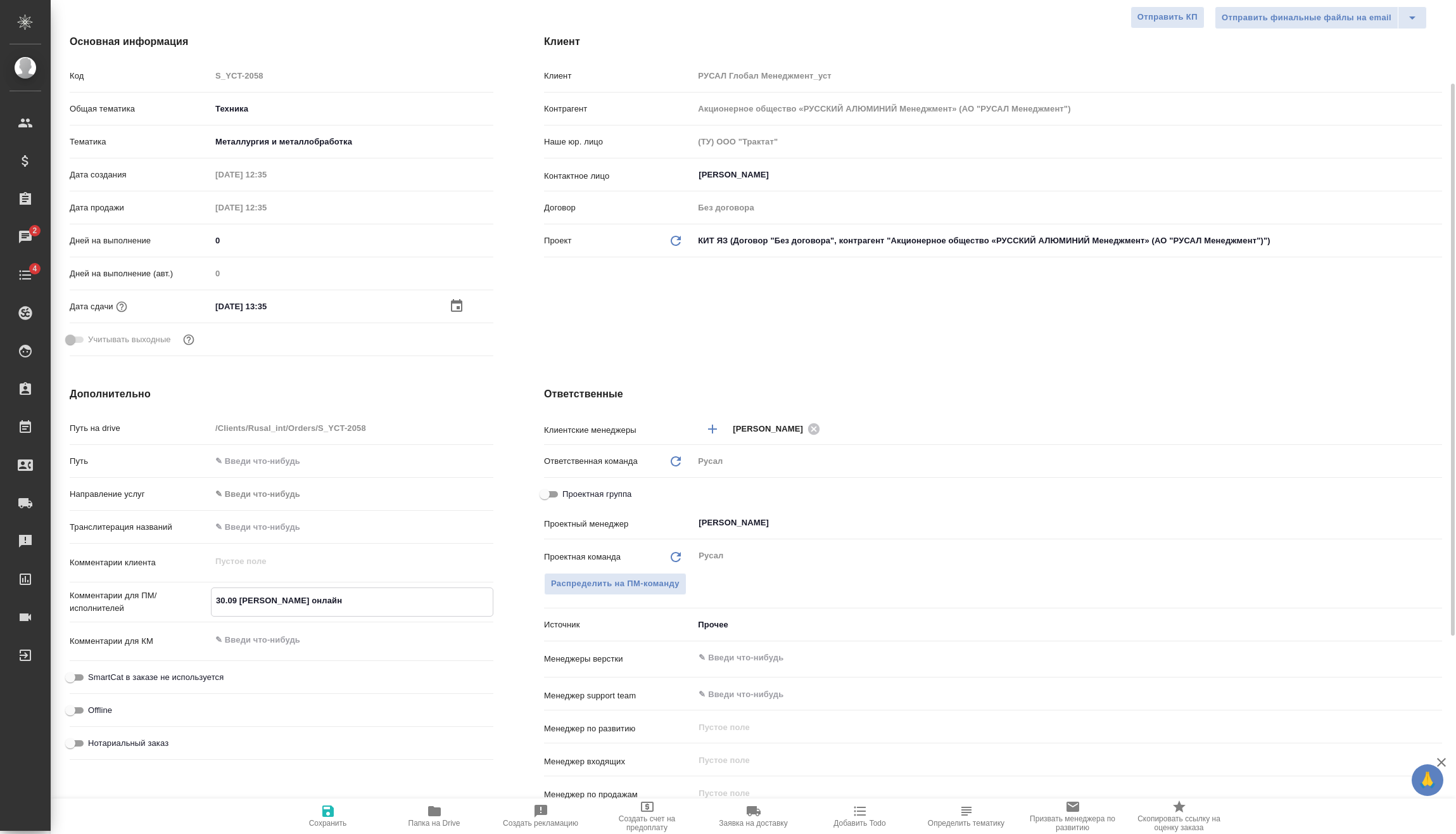
click at [309, 812] on span "Сохранить" at bounding box center [328, 815] width 91 height 24
type textarea "x"
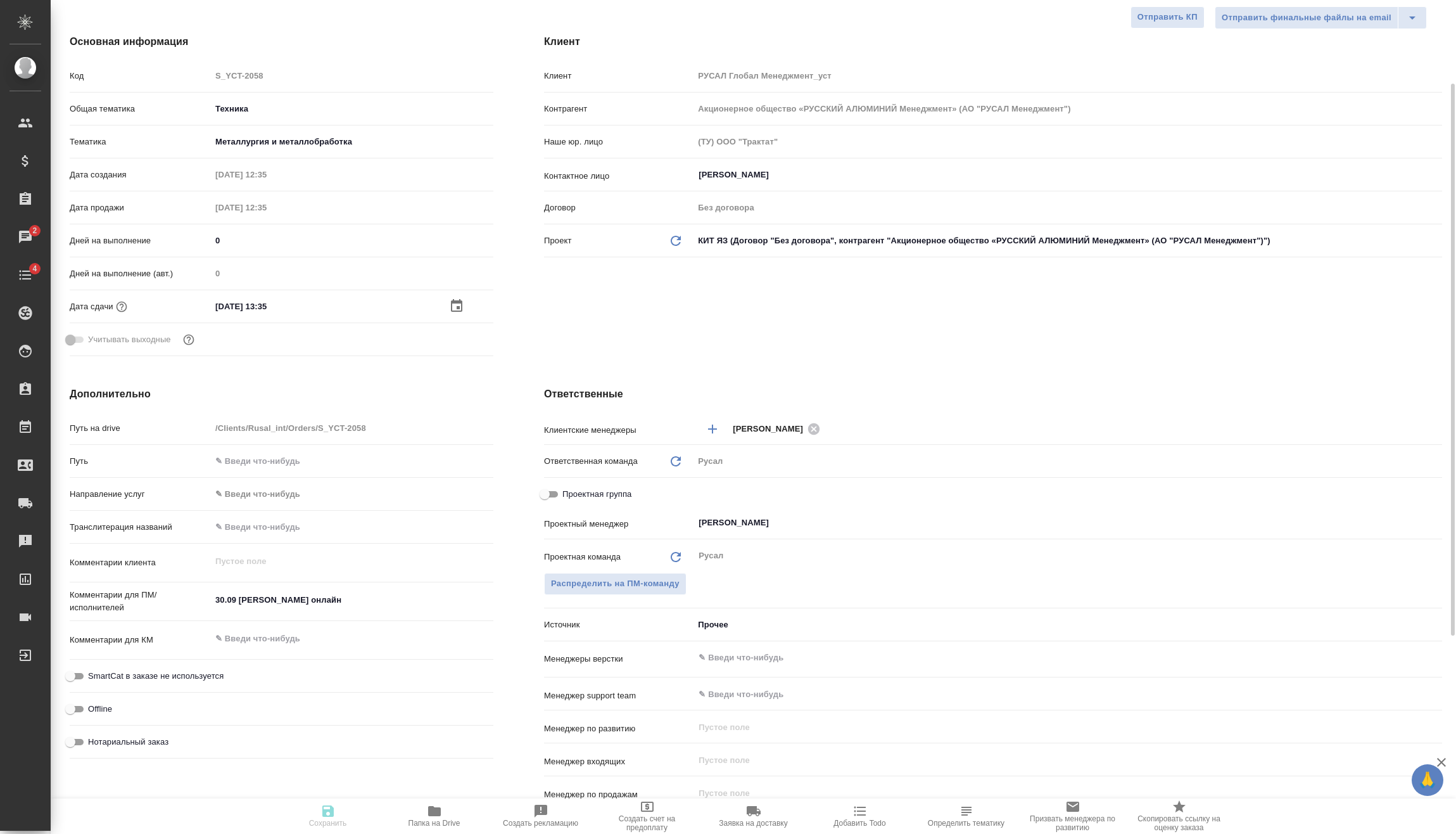
type textarea "x"
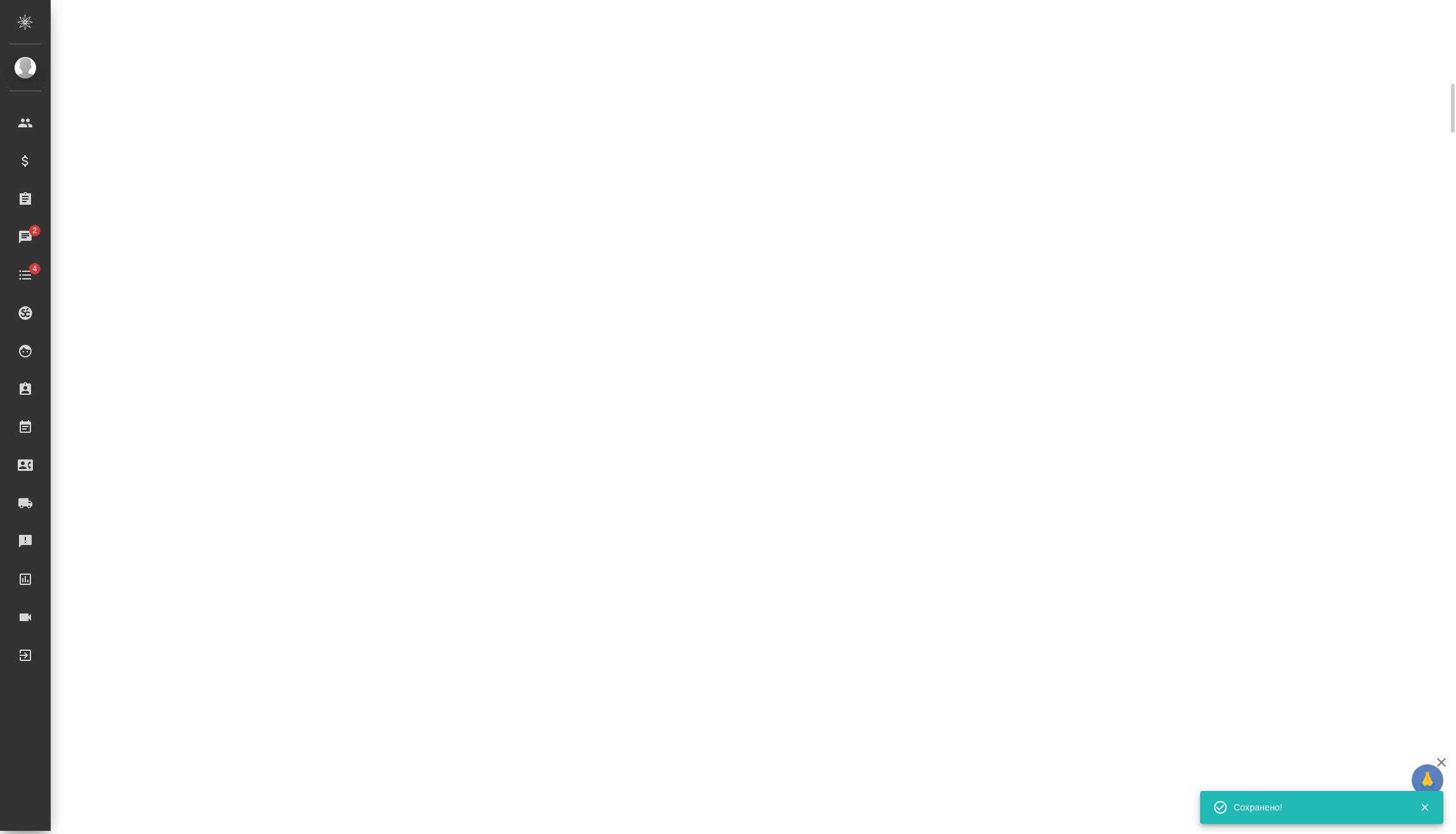
select select "RU"
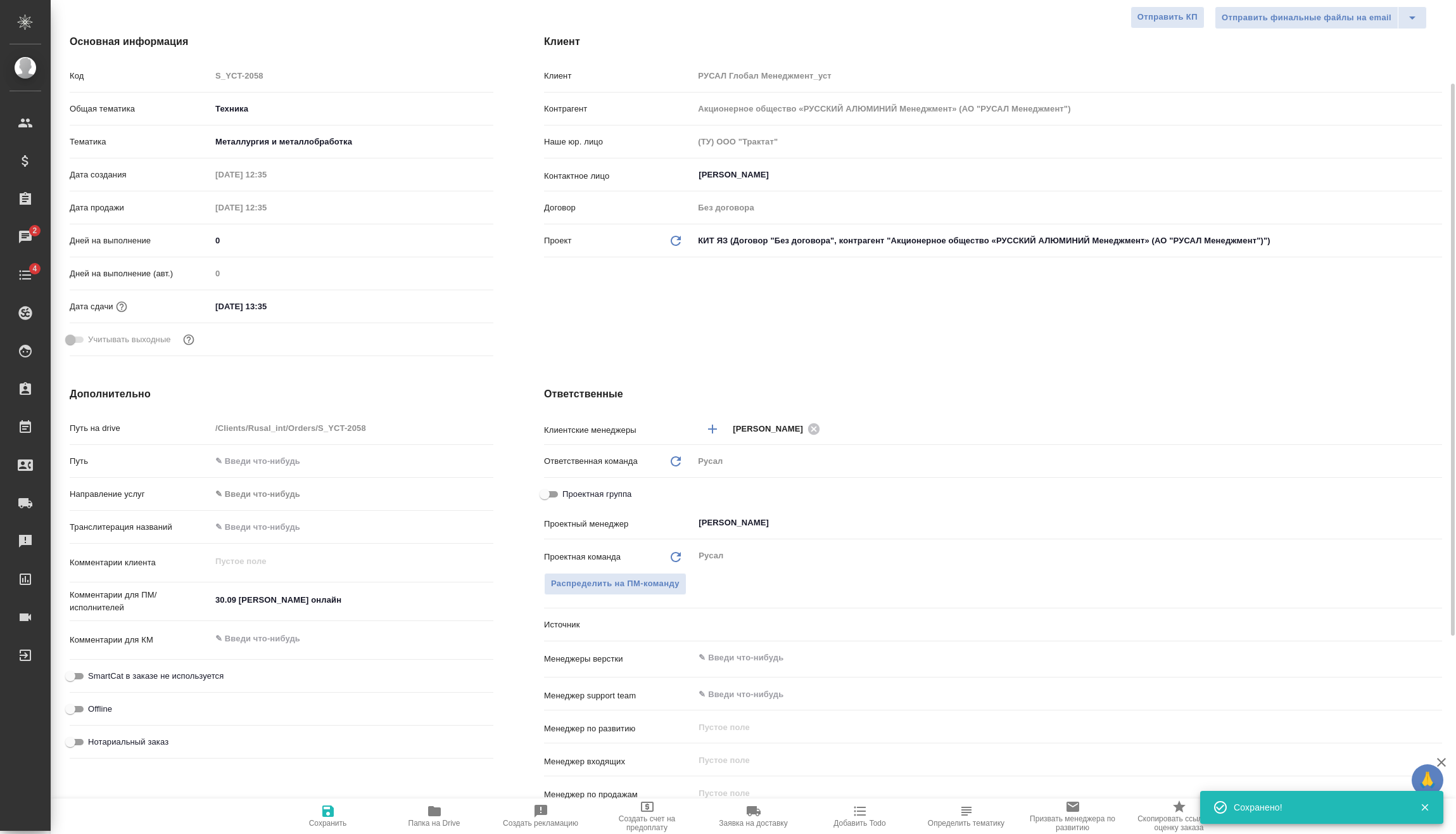
type textarea "x"
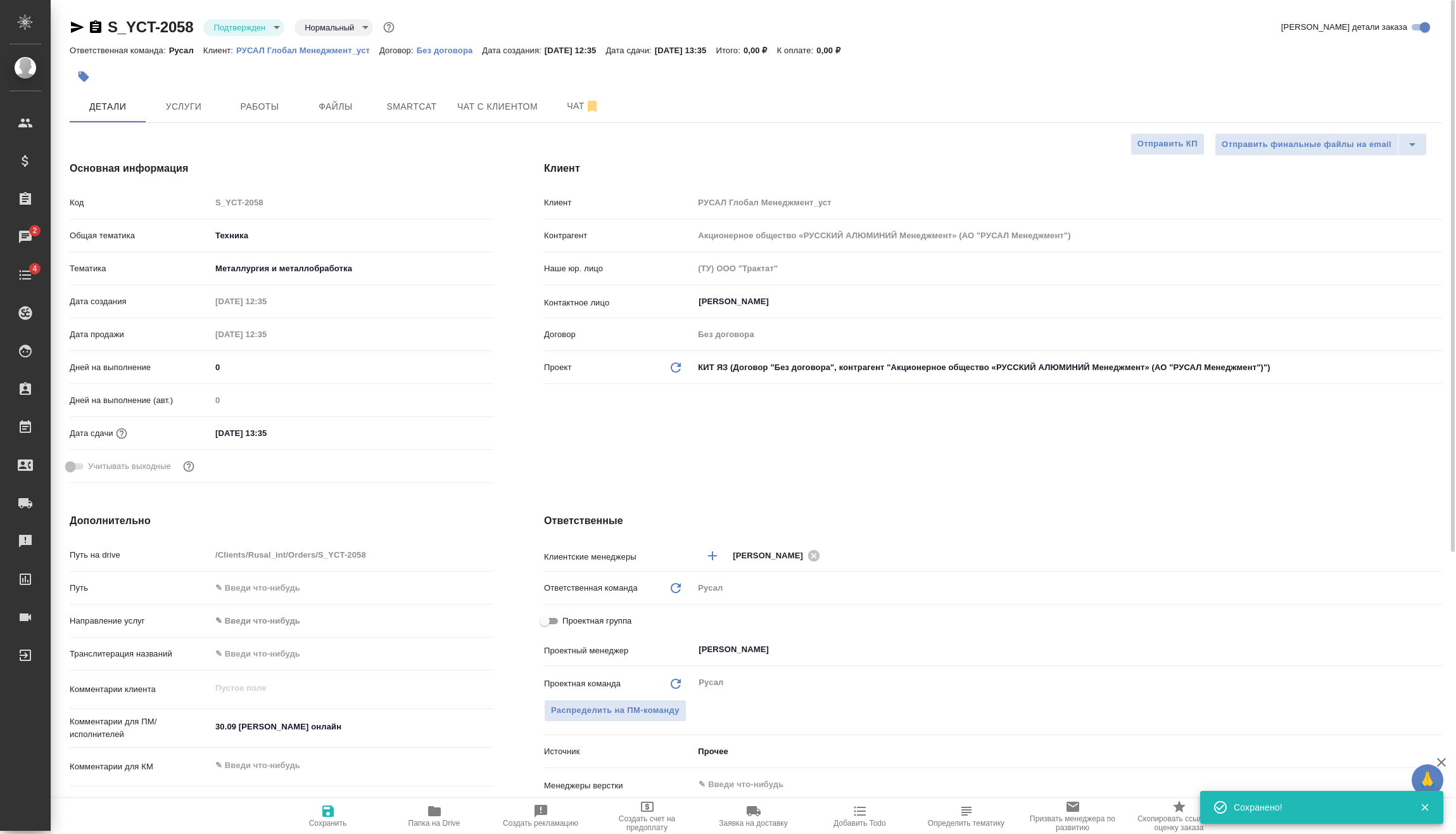
click at [243, 16] on div "S_YCT-2058 Подтвержден confirmed Нормальный normal Кратко детали заказа Ответст…" at bounding box center [756, 630] width 1387 height 1260
click at [252, 30] on body "🙏 .cls-1 fill:#fff; AWATERA Vasilev Evgeniy Клиенты Спецификации Заказы 2 Чаты …" at bounding box center [728, 417] width 1456 height 834
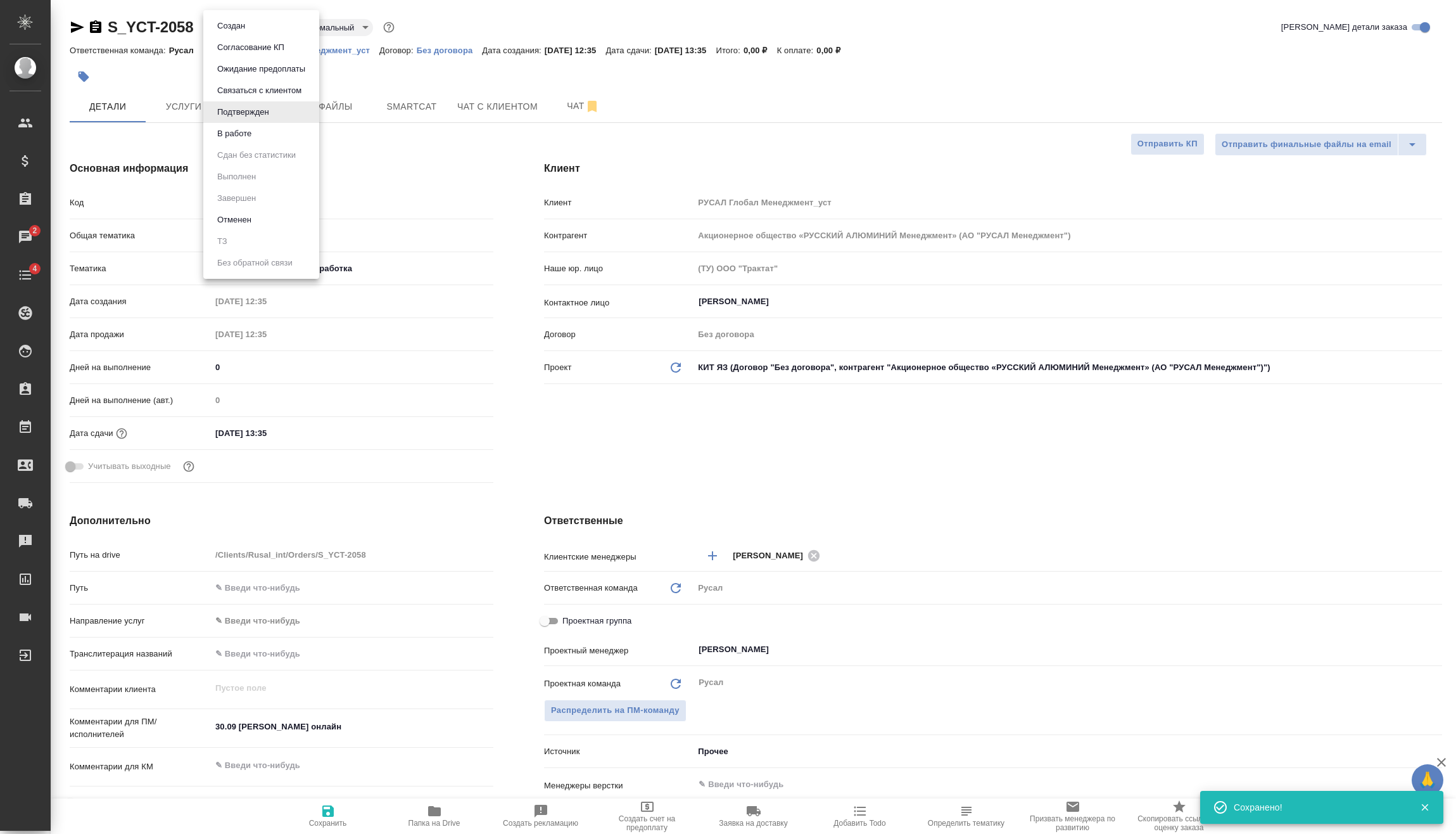
click at [244, 126] on li "В работе" at bounding box center [261, 134] width 116 height 22
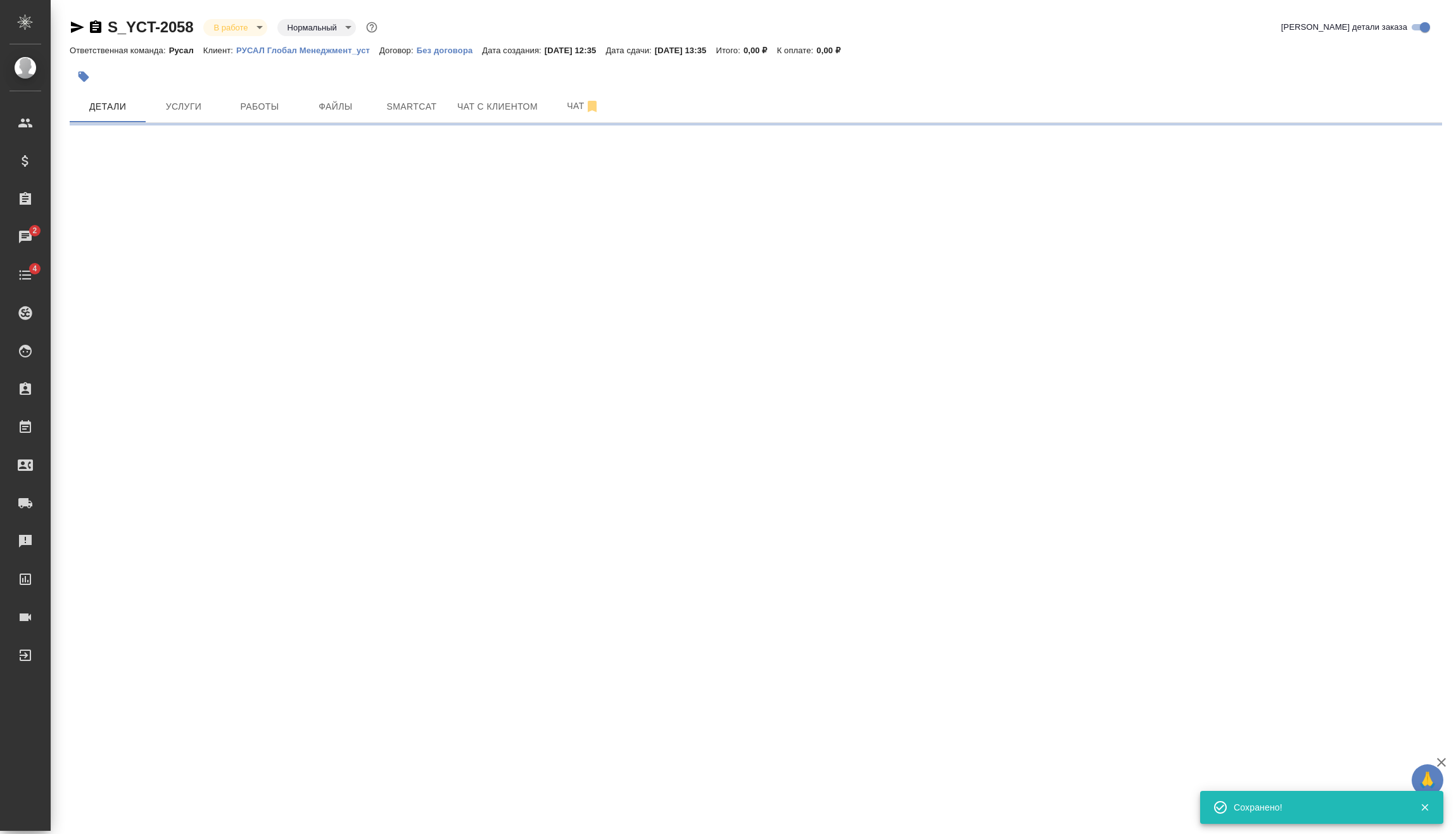
click at [195, 103] on span "Услуги" at bounding box center [183, 106] width 61 height 16
select select "RU"
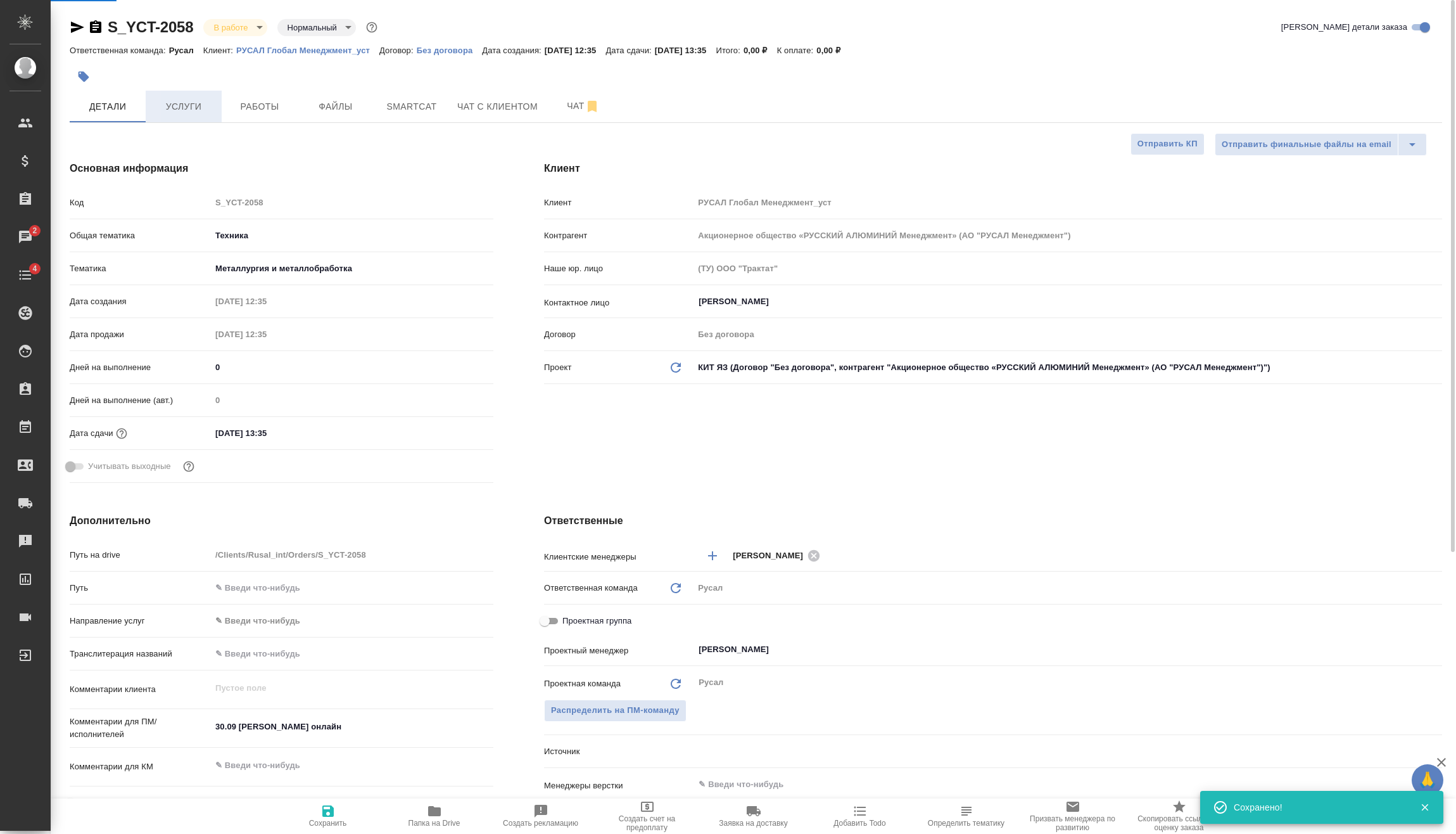
type textarea "x"
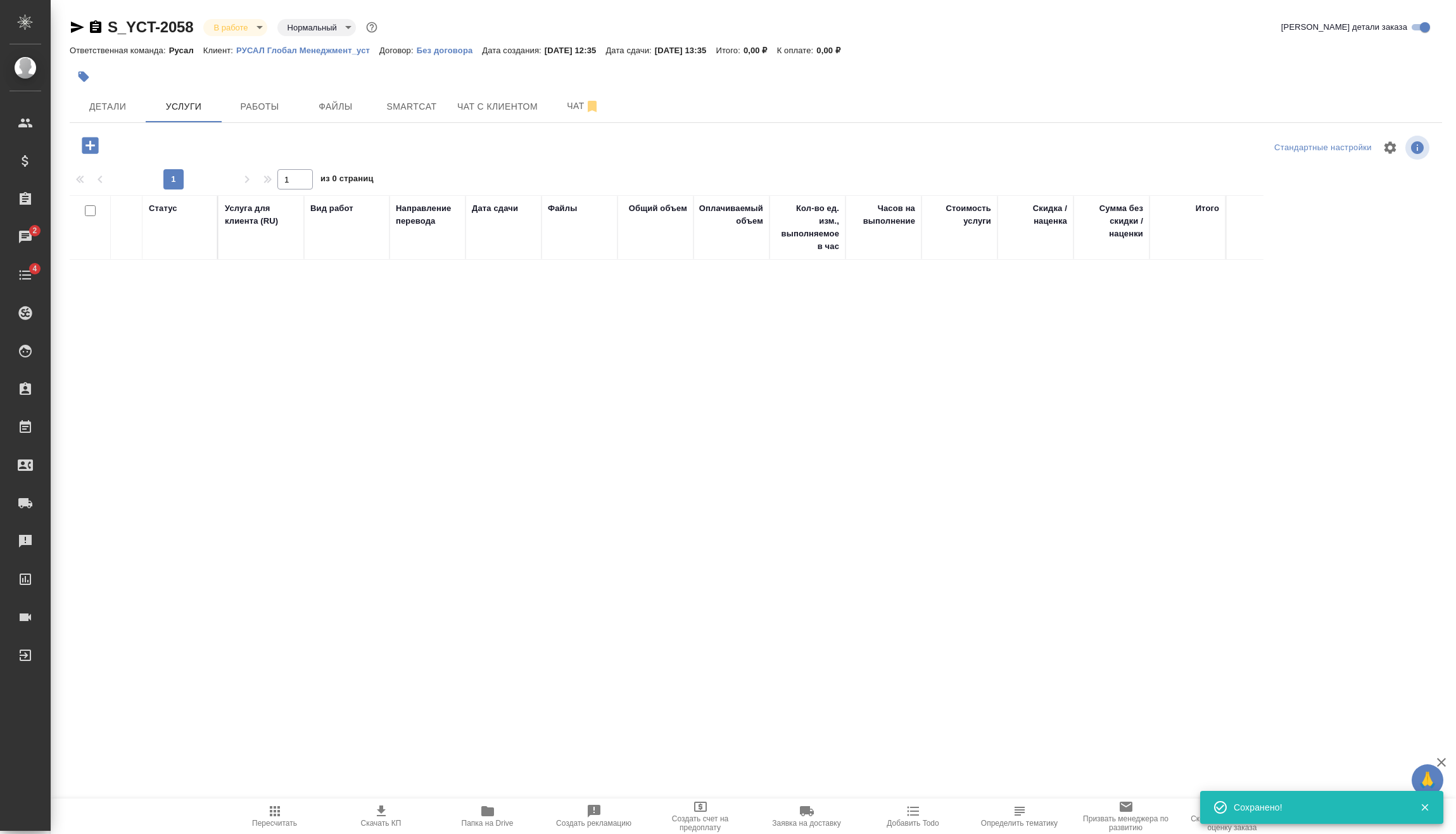
click at [90, 151] on icon "button" at bounding box center [90, 145] width 17 height 17
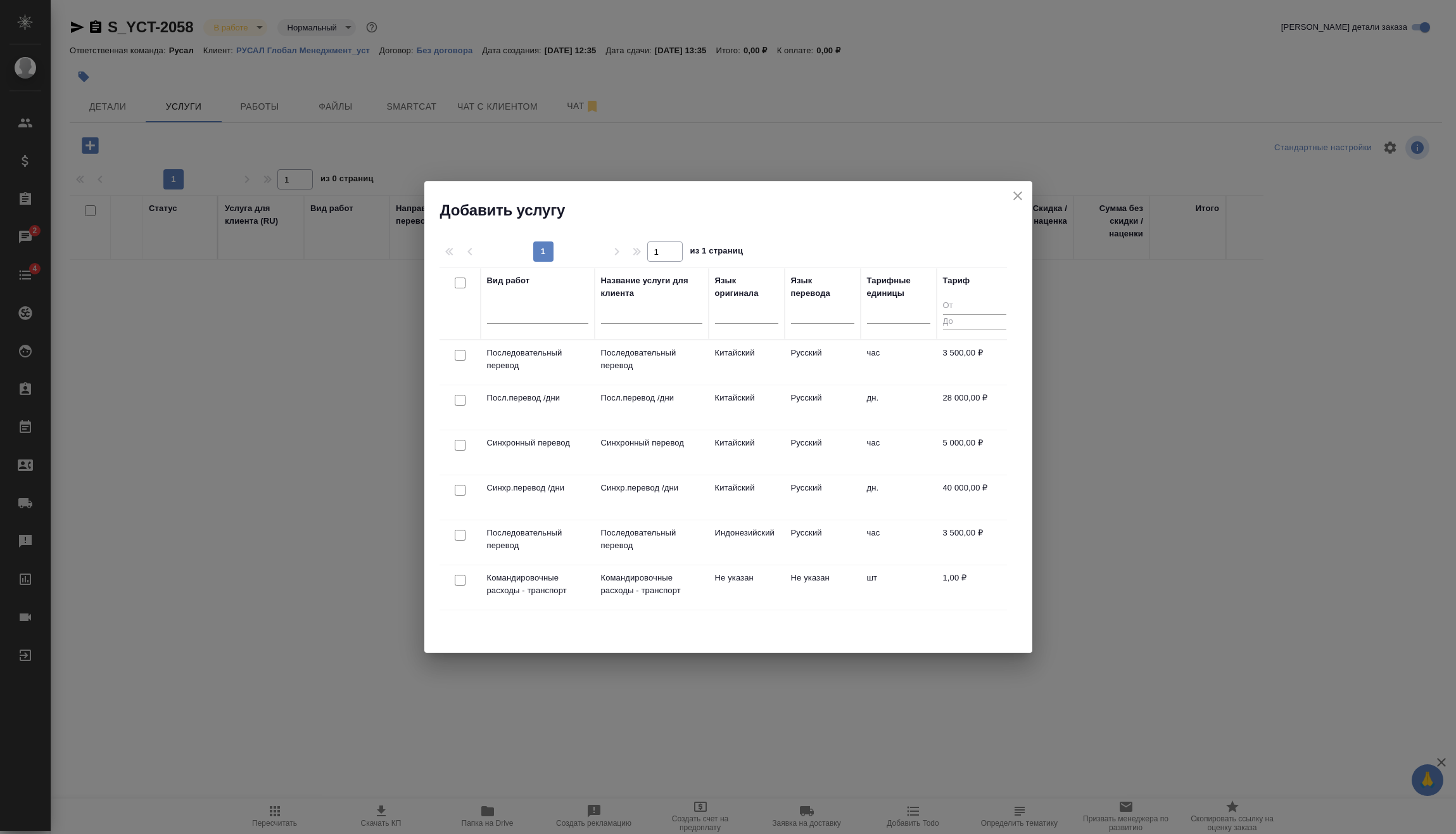
click at [461, 356] on input "checkbox" at bounding box center [460, 354] width 10 height 11
checkbox input "true"
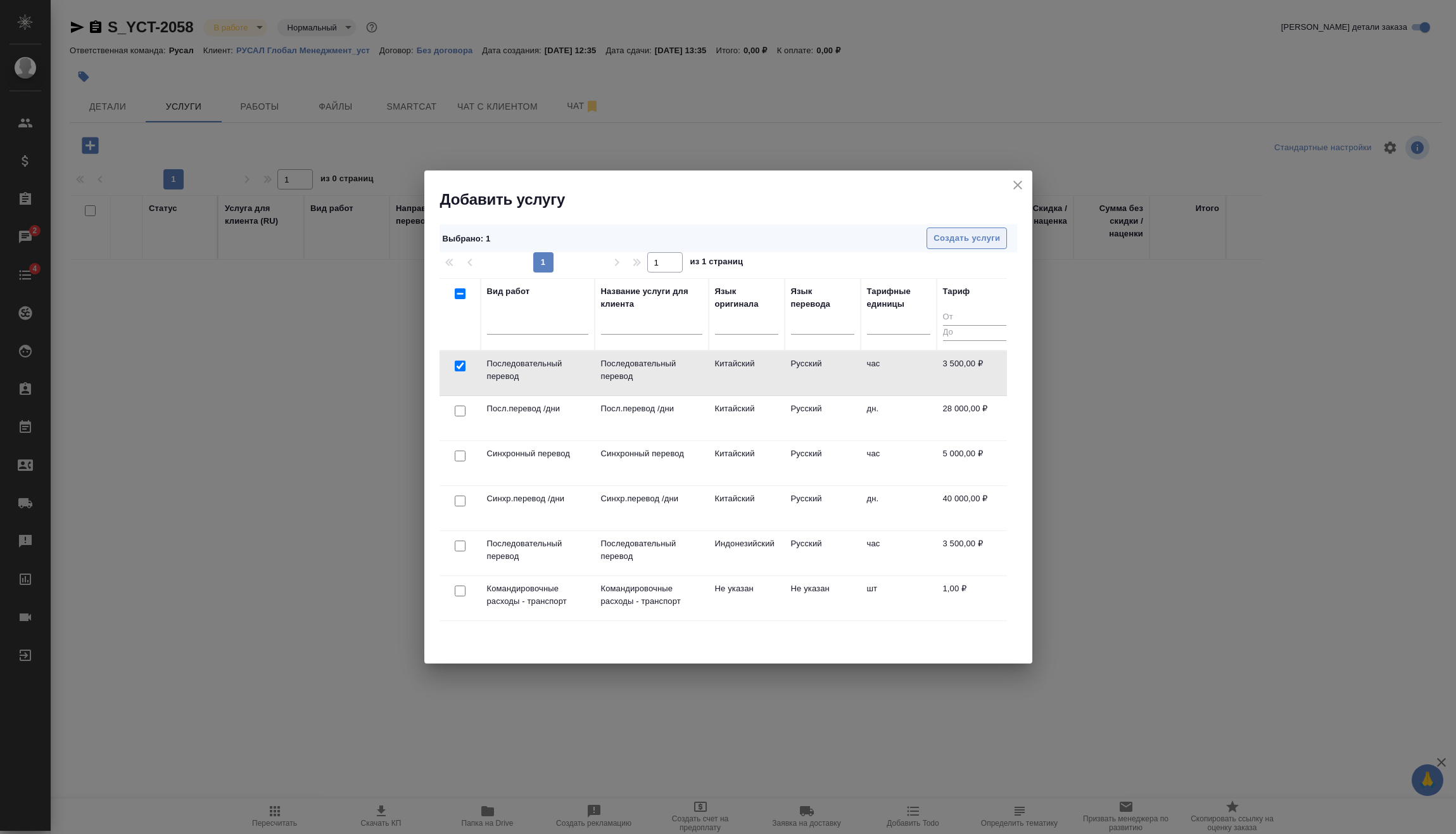
click at [988, 239] on span "Создать услуги" at bounding box center [967, 238] width 66 height 15
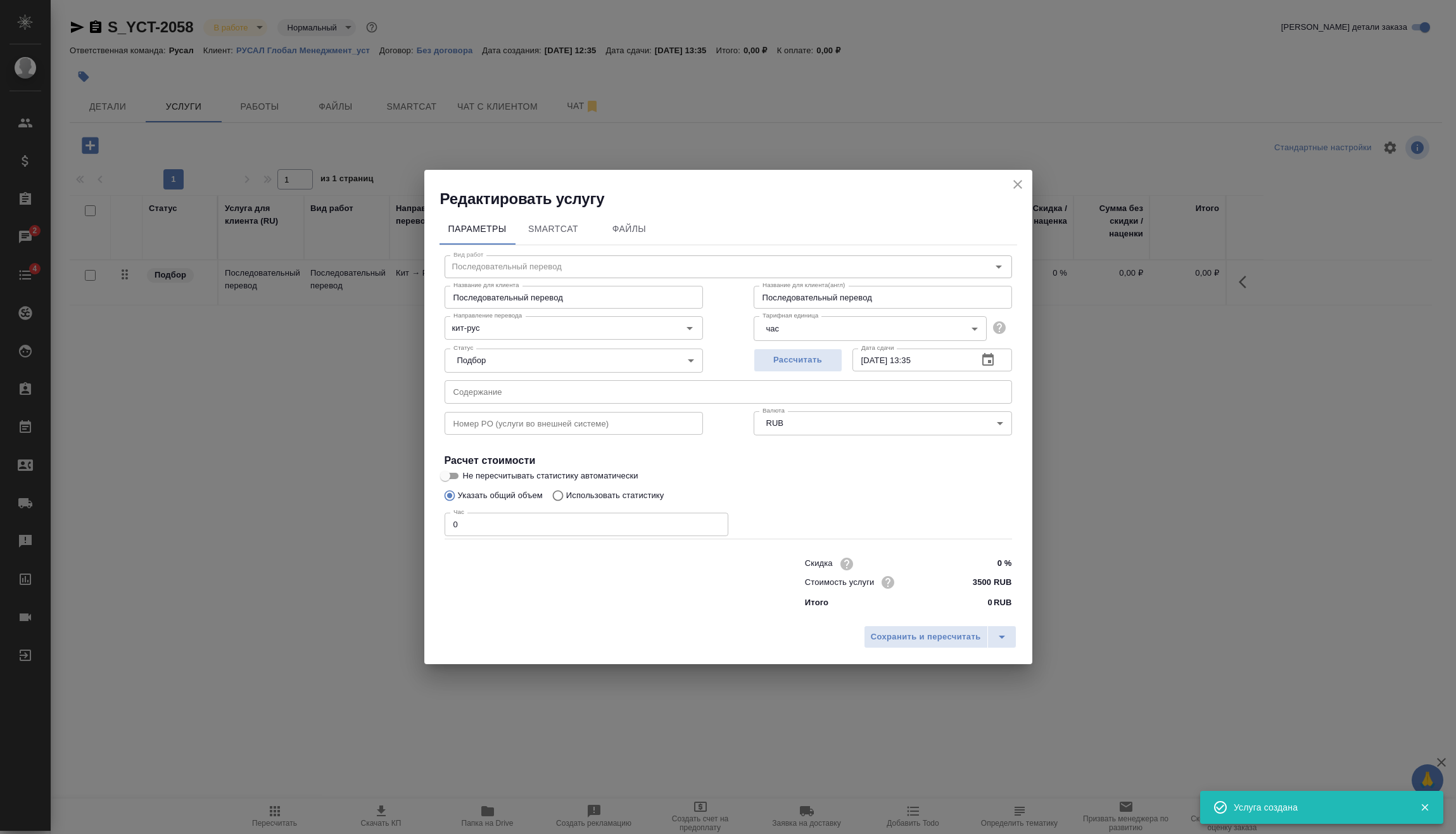
click at [382, 524] on div "Редактировать услугу Параметры SmartCat Файлы Вид работ Последовательный перево…" at bounding box center [728, 417] width 1456 height 834
type input "16"
click at [918, 642] on span "Сохранить и пересчитать" at bounding box center [925, 637] width 110 height 15
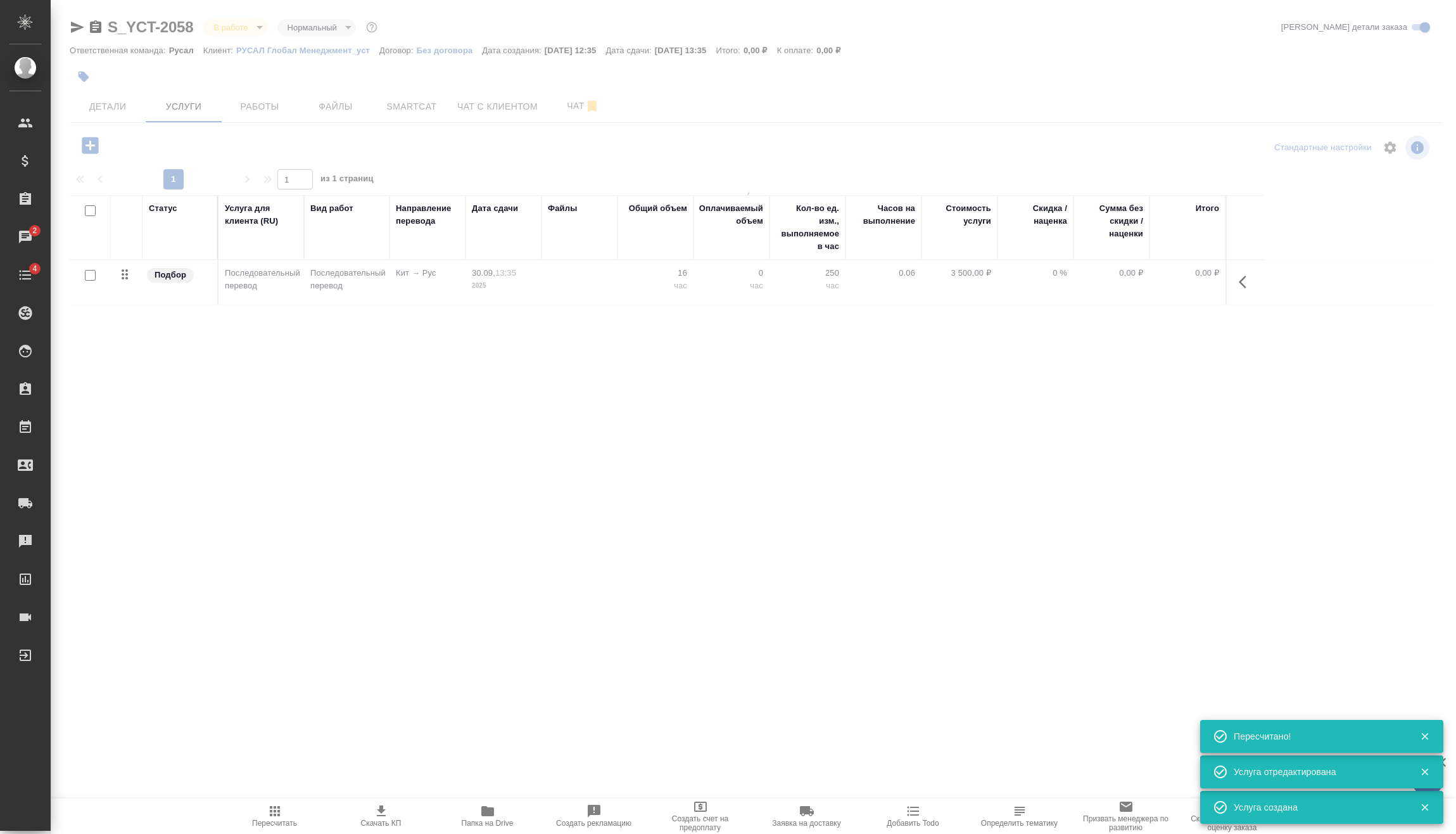
type input "urgent"
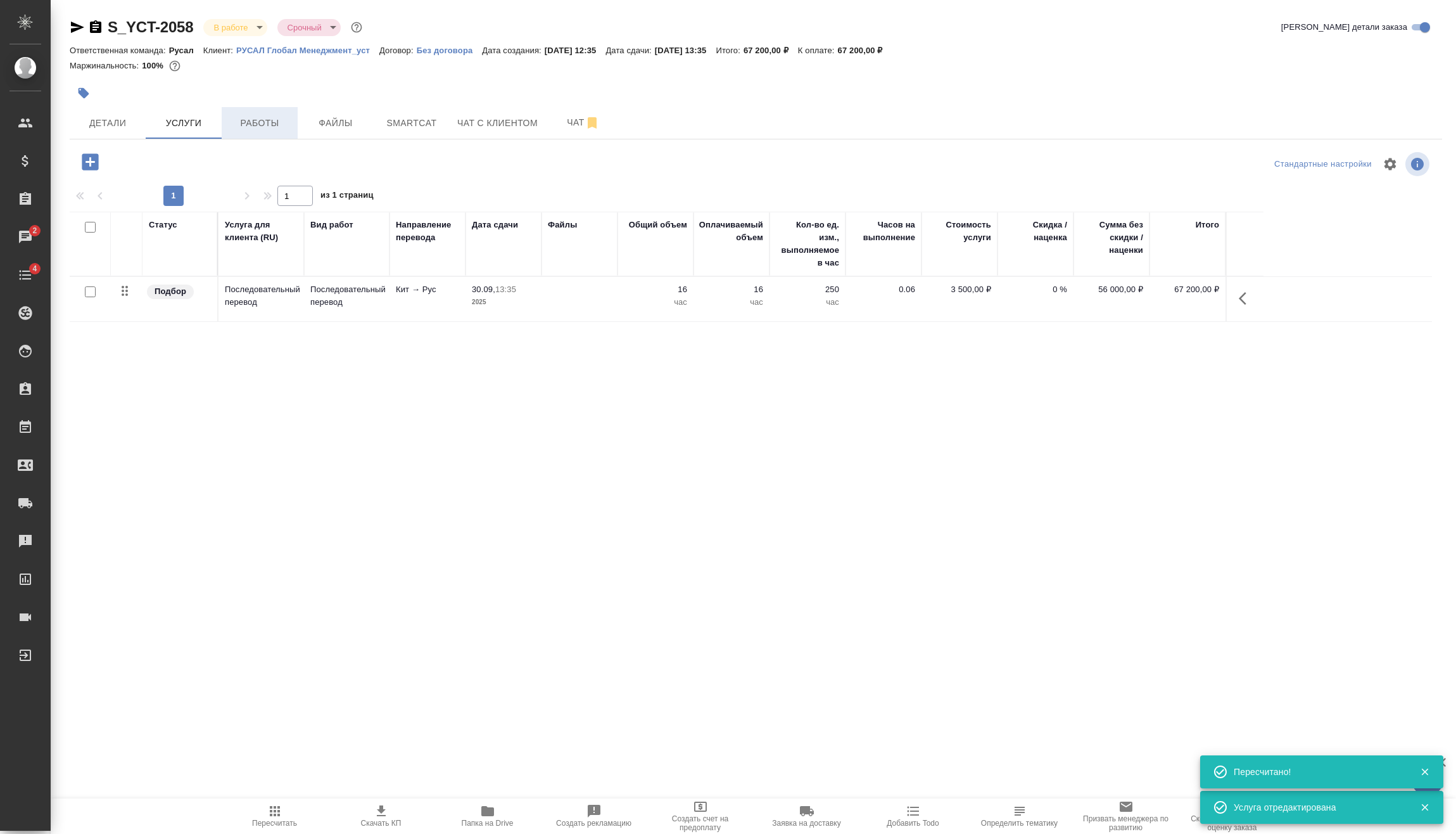
click at [284, 113] on button "Работы" at bounding box center [260, 123] width 76 height 32
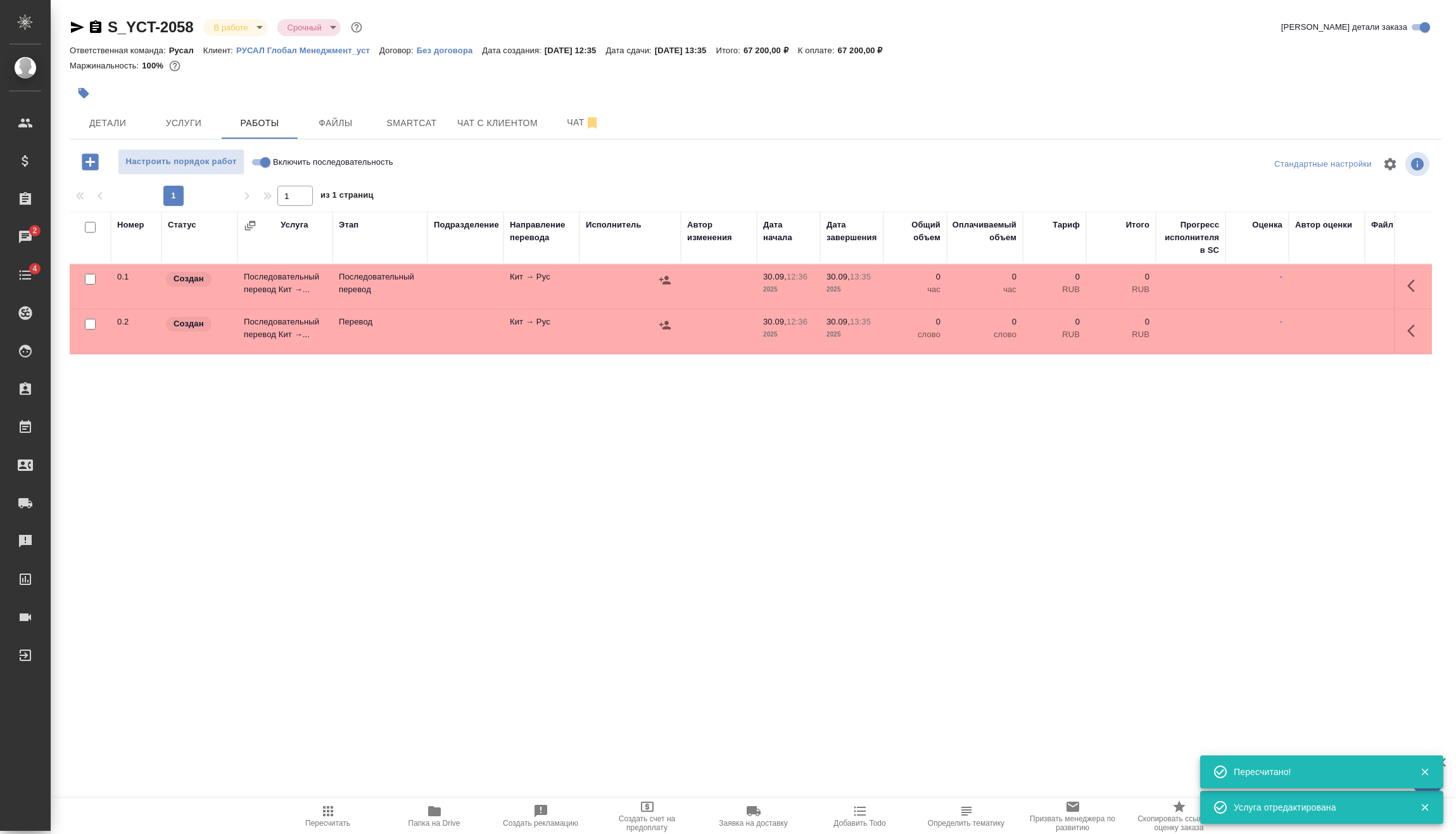
click at [253, 29] on body "🙏 .cls-1 fill:#fff; AWATERA Vasilev Evgeniy Клиенты Спецификации Заказы 2 Чаты …" at bounding box center [728, 417] width 1456 height 834
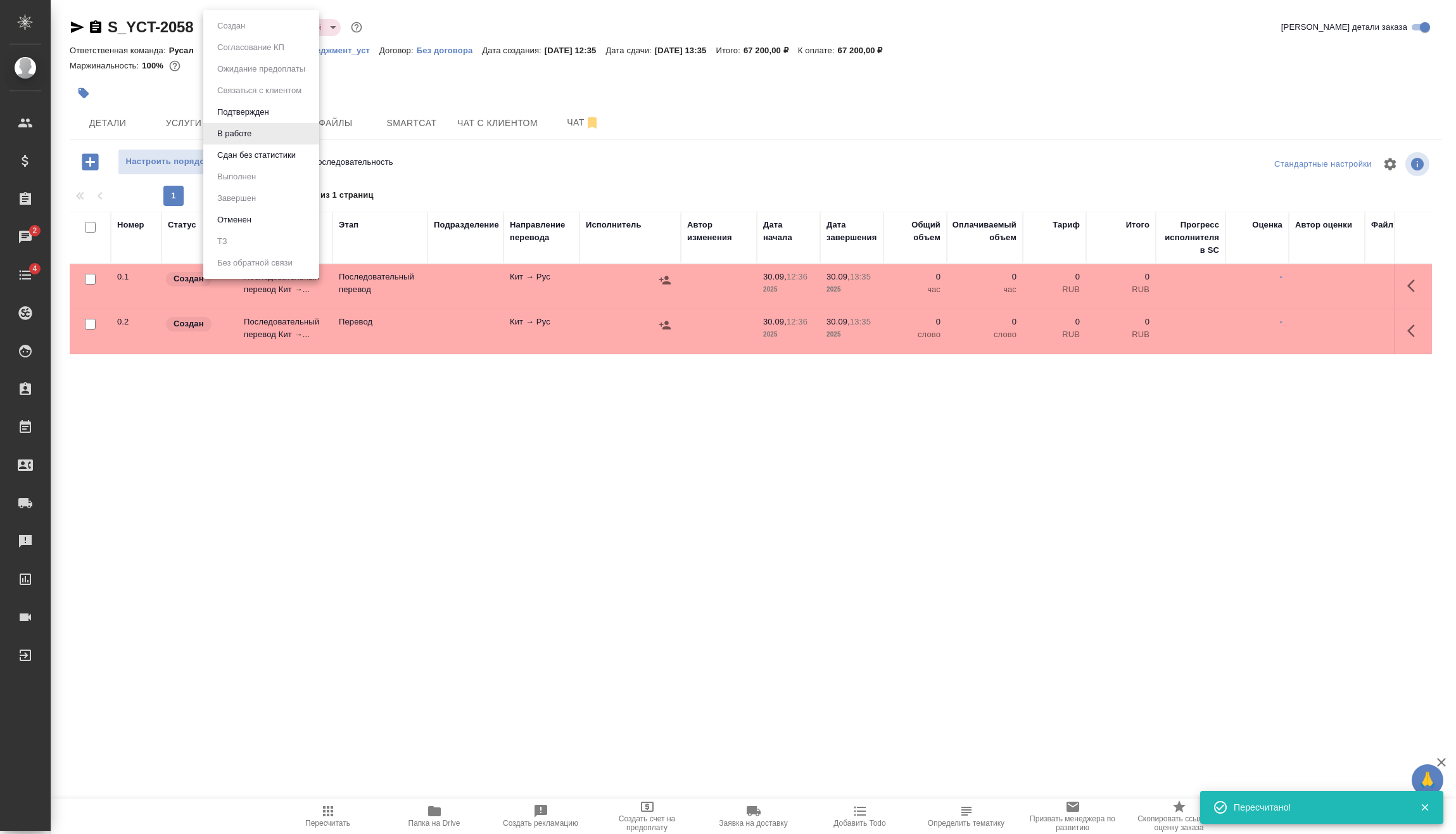
click at [258, 146] on li "Сдан без статистики" at bounding box center [261, 155] width 116 height 22
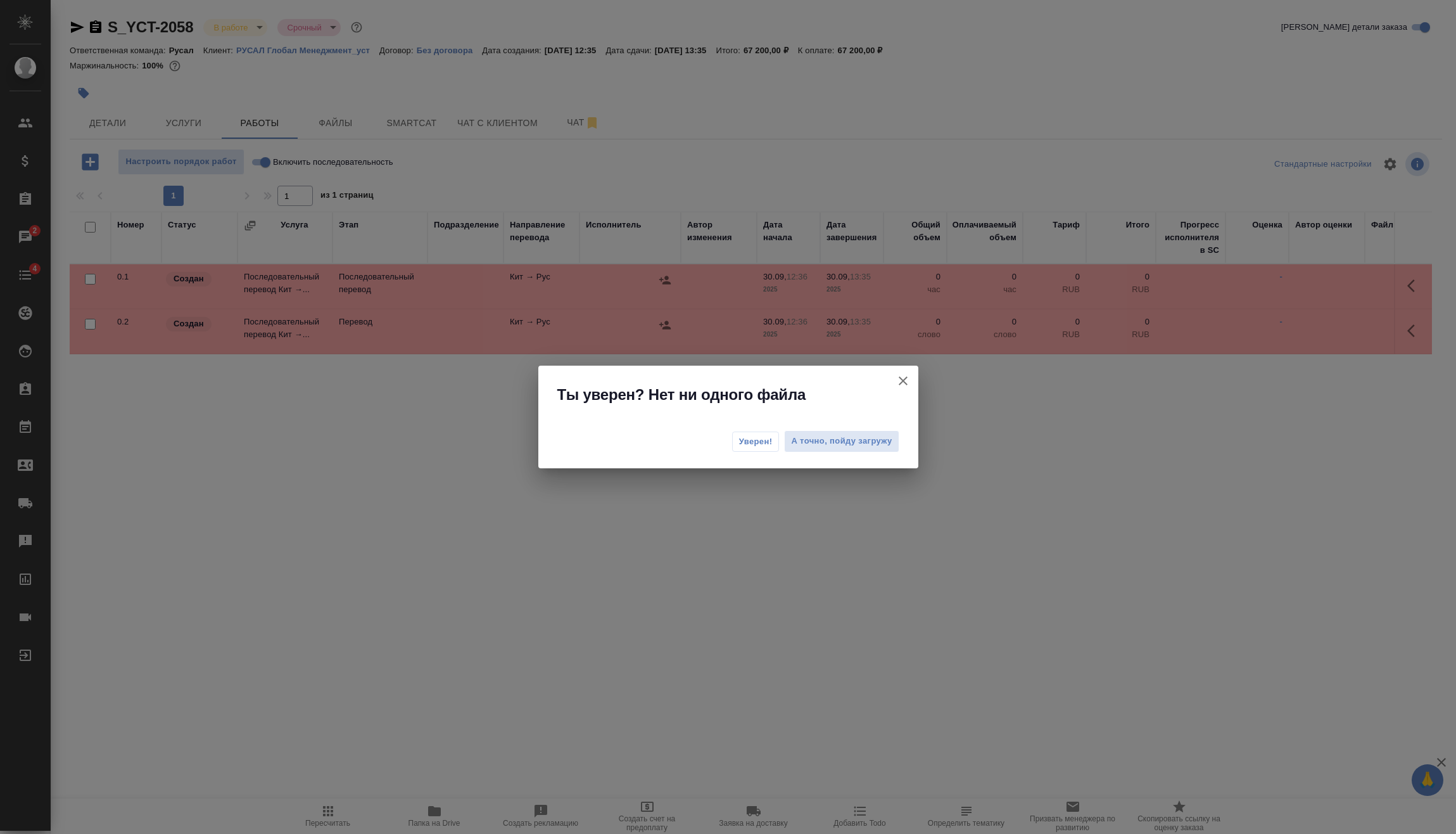
click at [755, 425] on div "Уверен! А точно, пойду загружу" at bounding box center [728, 443] width 380 height 50
click at [756, 438] on span "Уверен!" at bounding box center [756, 442] width 34 height 13
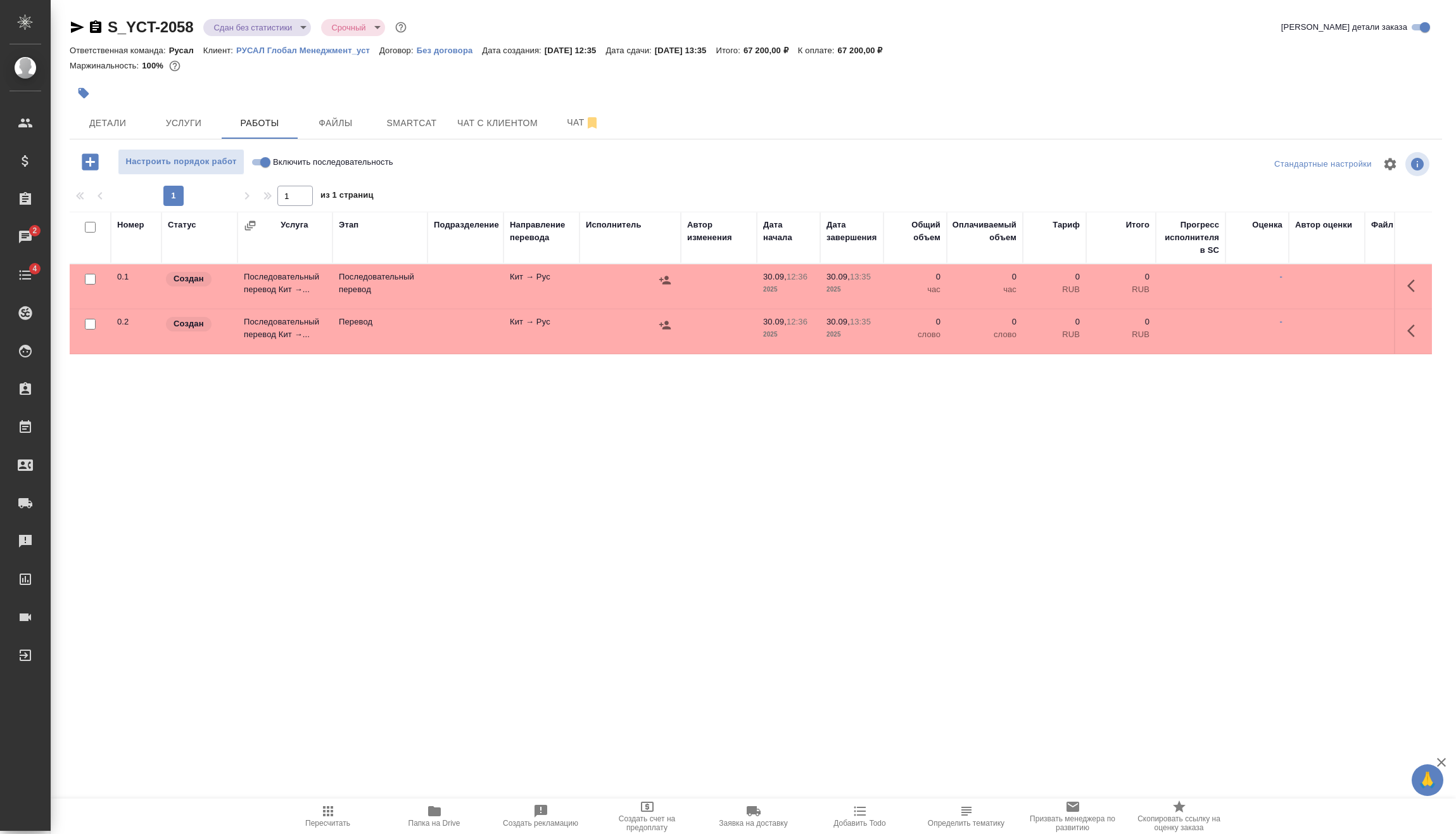
click at [263, 162] on input "Включить последовательность" at bounding box center [265, 162] width 46 height 15
checkbox input "true"
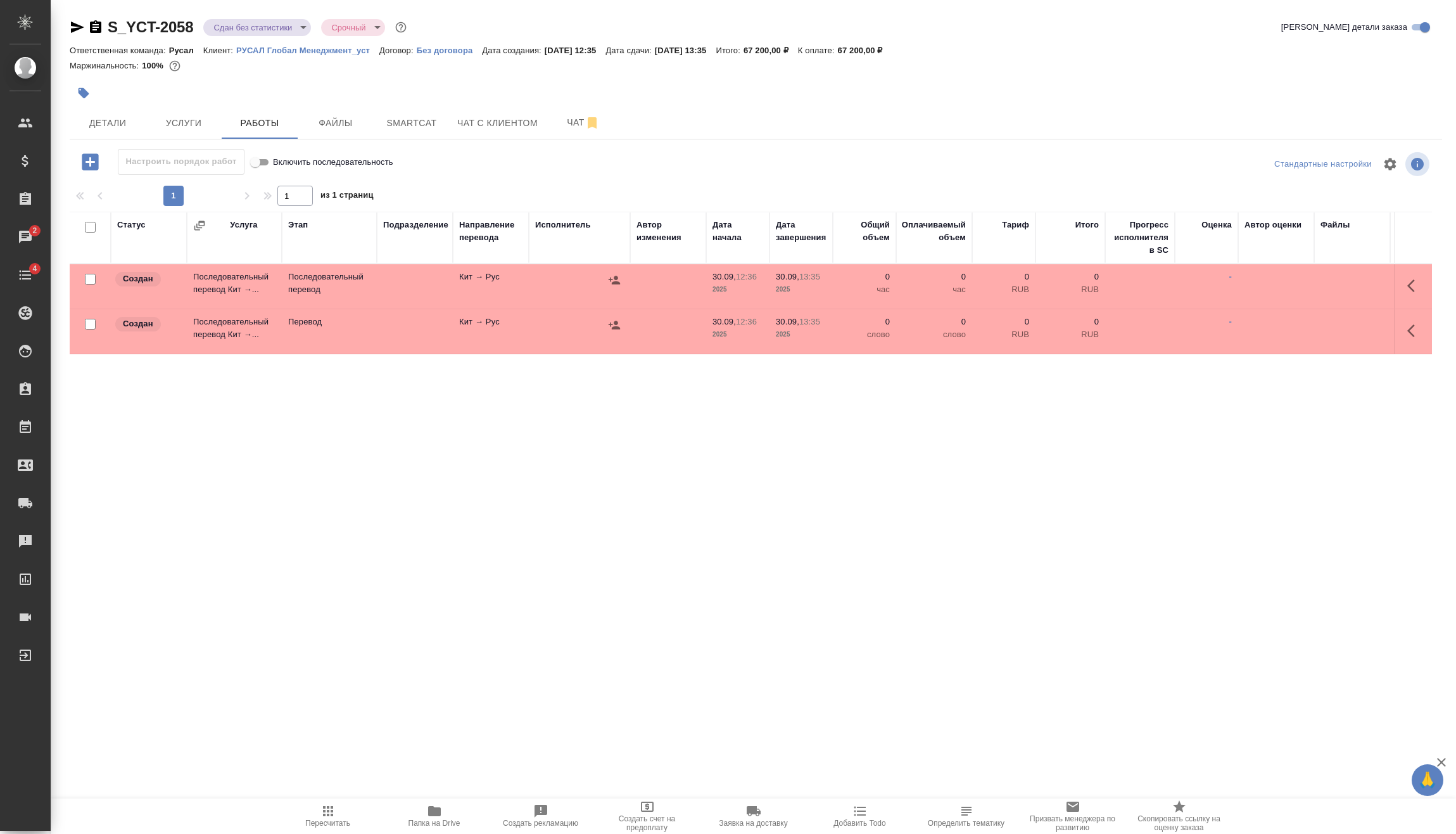
click at [90, 323] on input "checkbox" at bounding box center [90, 324] width 10 height 11
checkbox input "true"
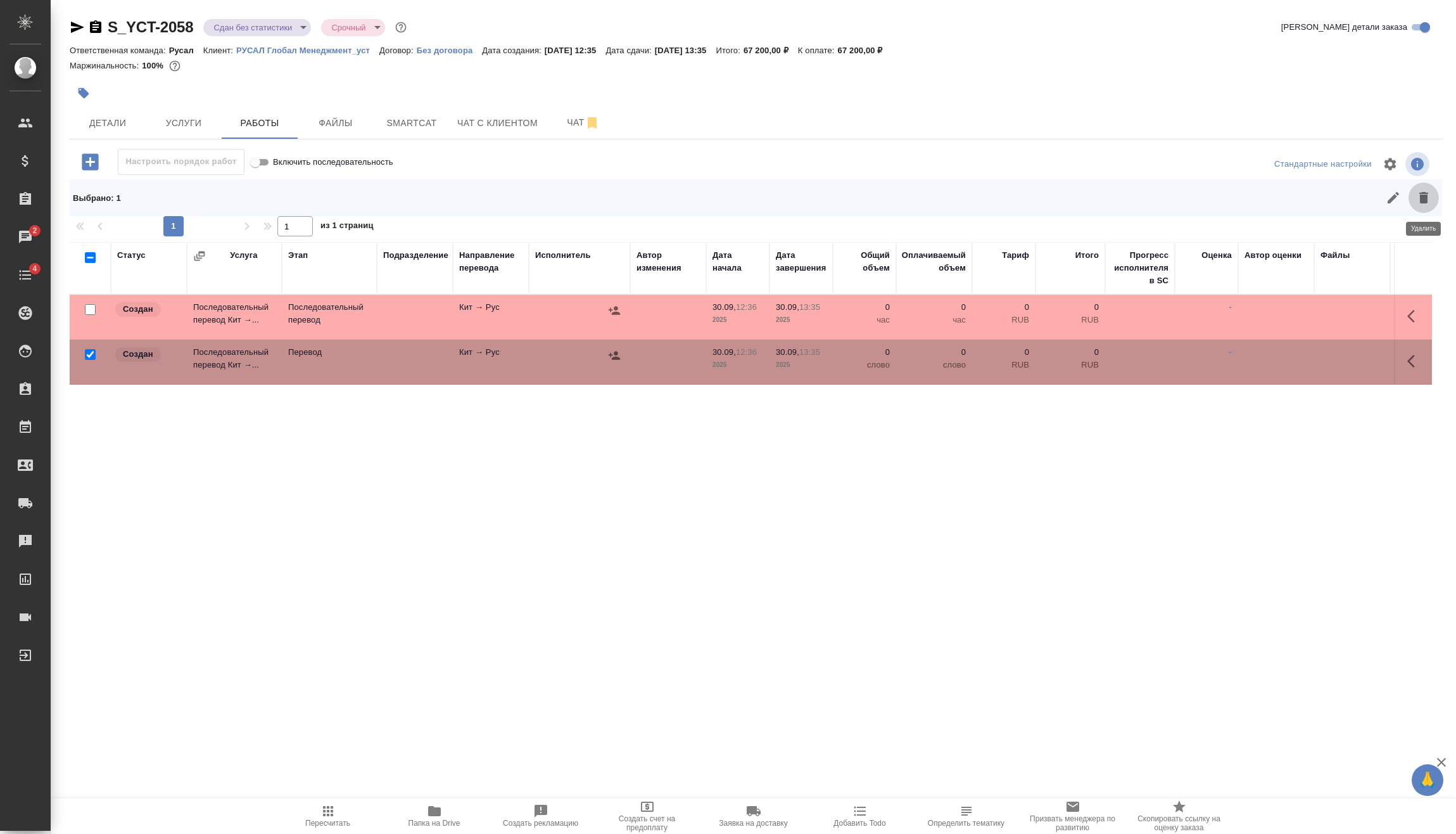
click at [1436, 193] on button "button" at bounding box center [1423, 197] width 30 height 30
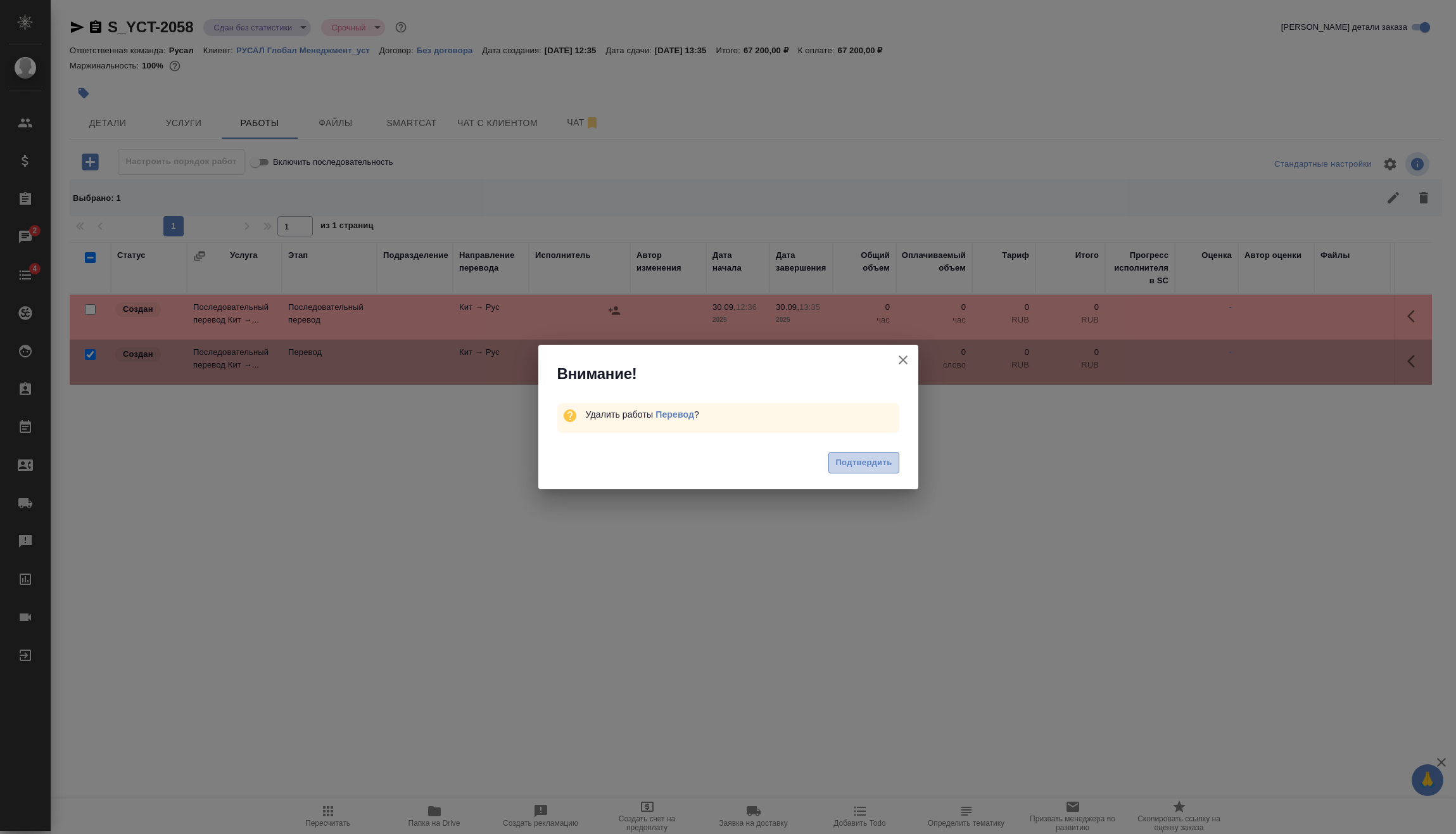
click at [874, 454] on button "Подтвердить" at bounding box center [864, 463] width 70 height 22
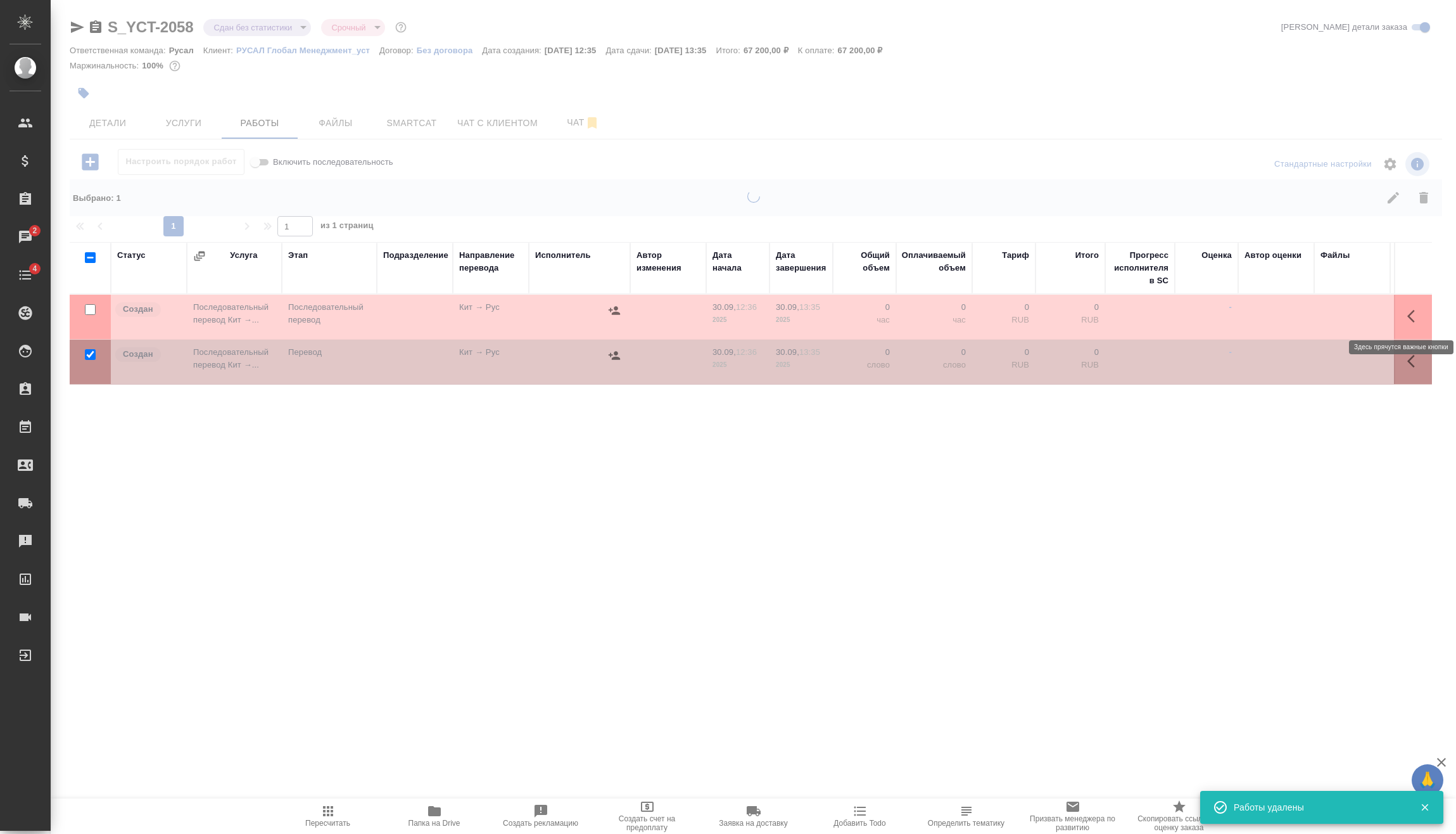
click at [1411, 321] on icon "button" at bounding box center [1415, 317] width 15 height 15
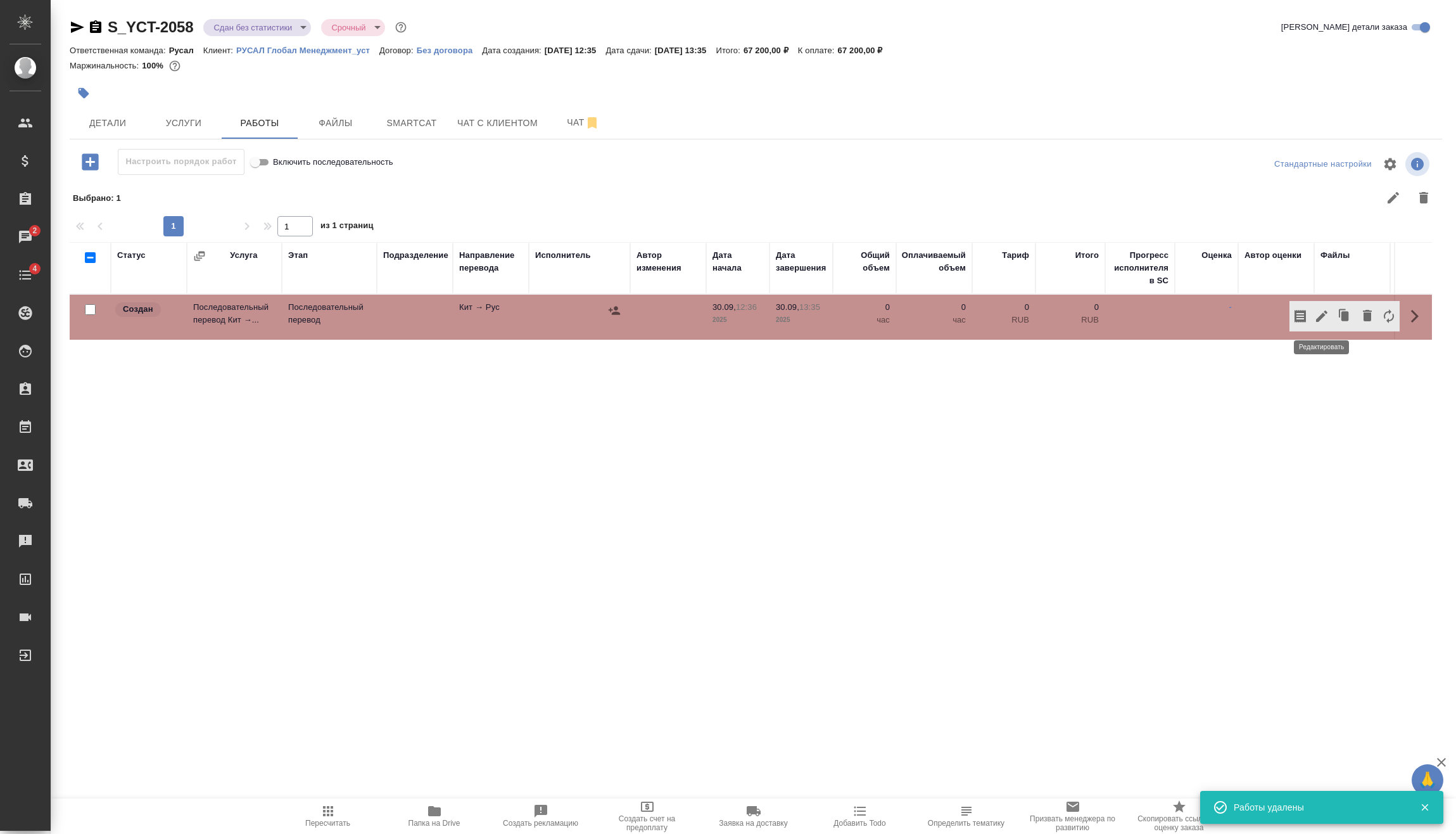
click at [1322, 319] on icon "button" at bounding box center [1322, 317] width 15 height 15
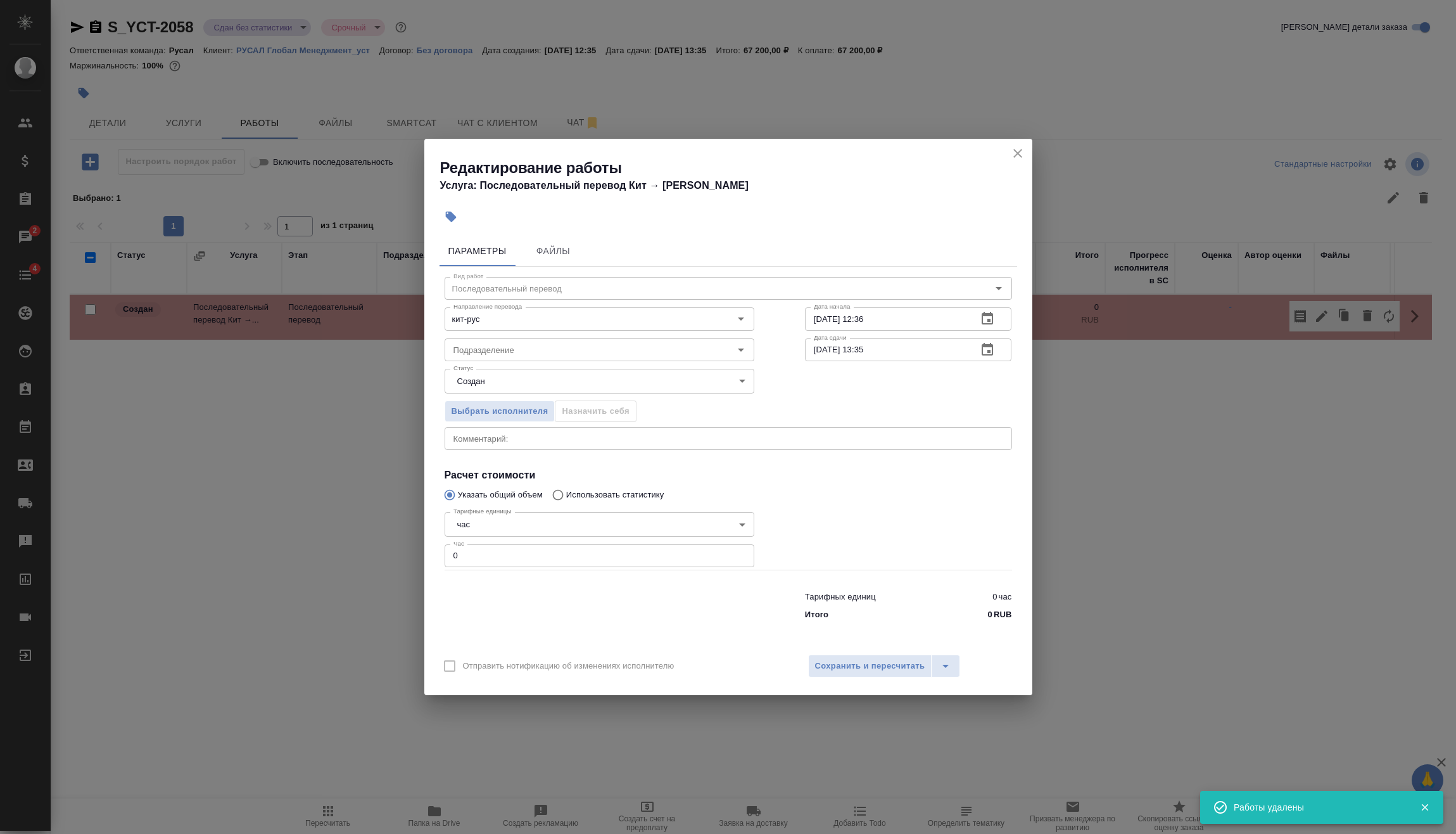
drag, startPoint x: 482, startPoint y: 555, endPoint x: 379, endPoint y: 556, distance: 103.0
click at [392, 555] on div "Редактирование работы Услуга: Последовательный перевод Кит → Рус Параметры Файл…" at bounding box center [728, 417] width 1456 height 834
type input "8"
click at [841, 662] on span "Сохранить и пересчитать" at bounding box center [870, 666] width 110 height 15
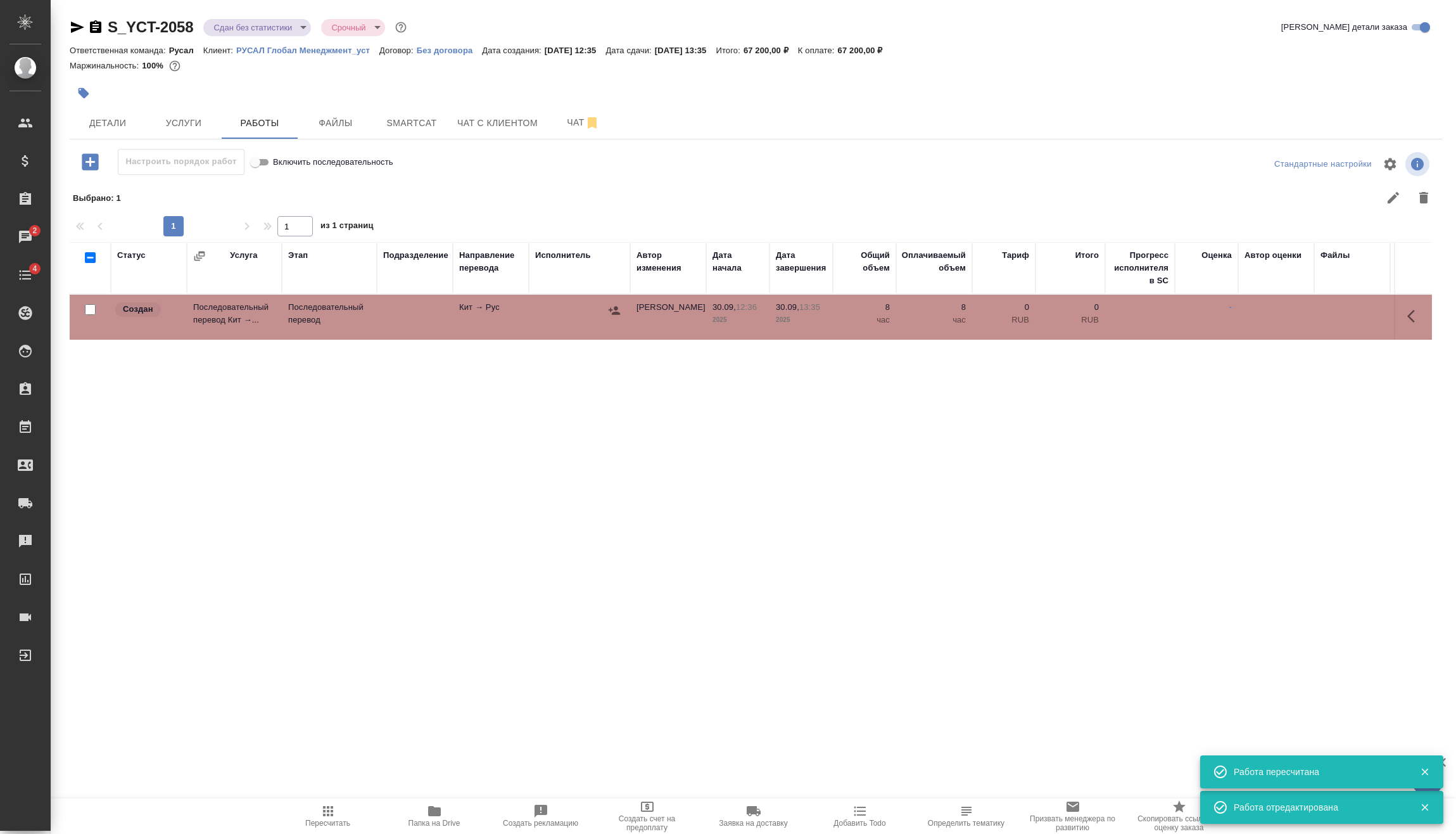
click at [616, 310] on icon "button" at bounding box center [615, 310] width 13 height 13
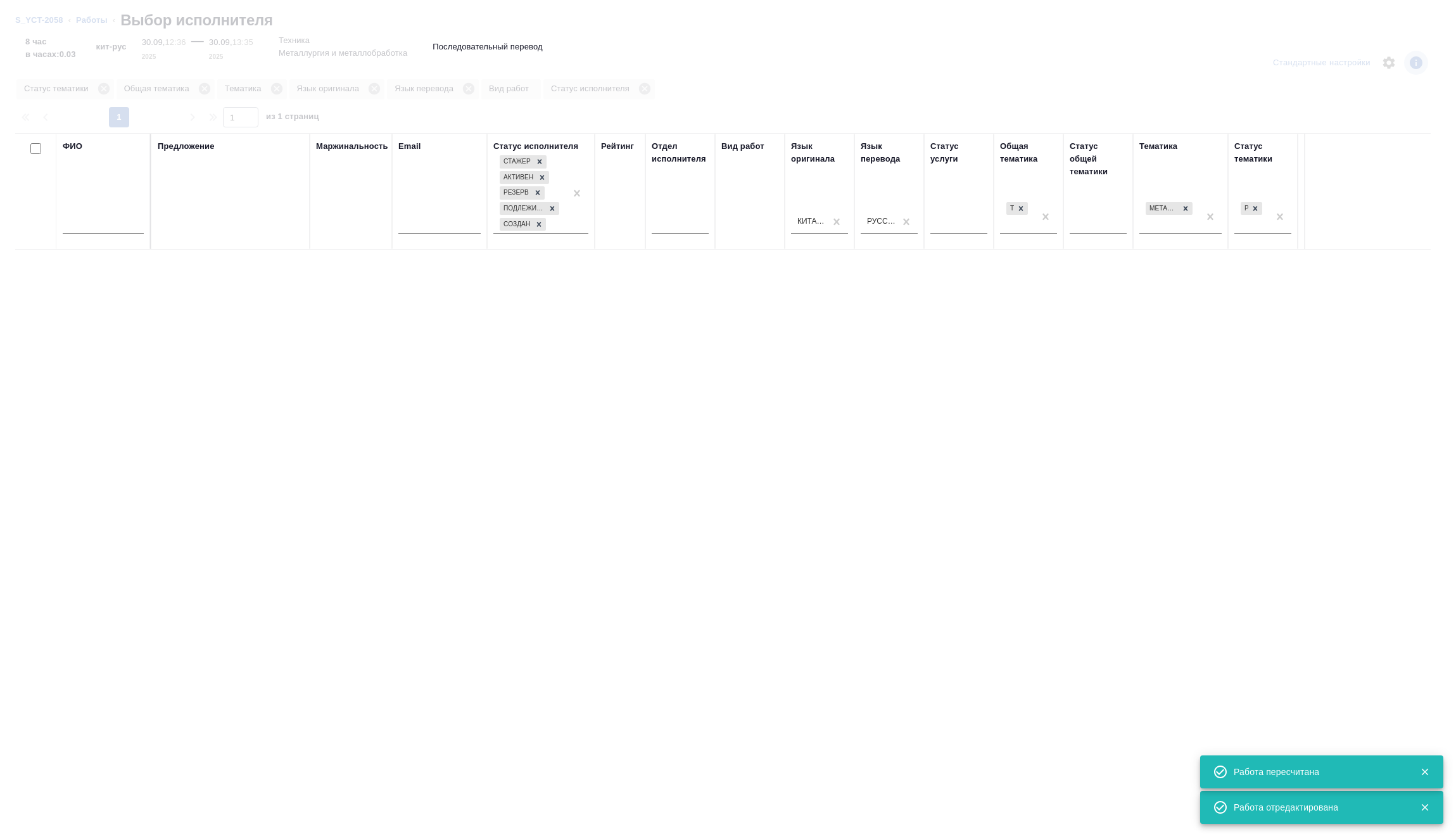
click at [124, 222] on input "text" at bounding box center [104, 225] width 81 height 16
click at [125, 225] on input "text" at bounding box center [104, 225] width 81 height 16
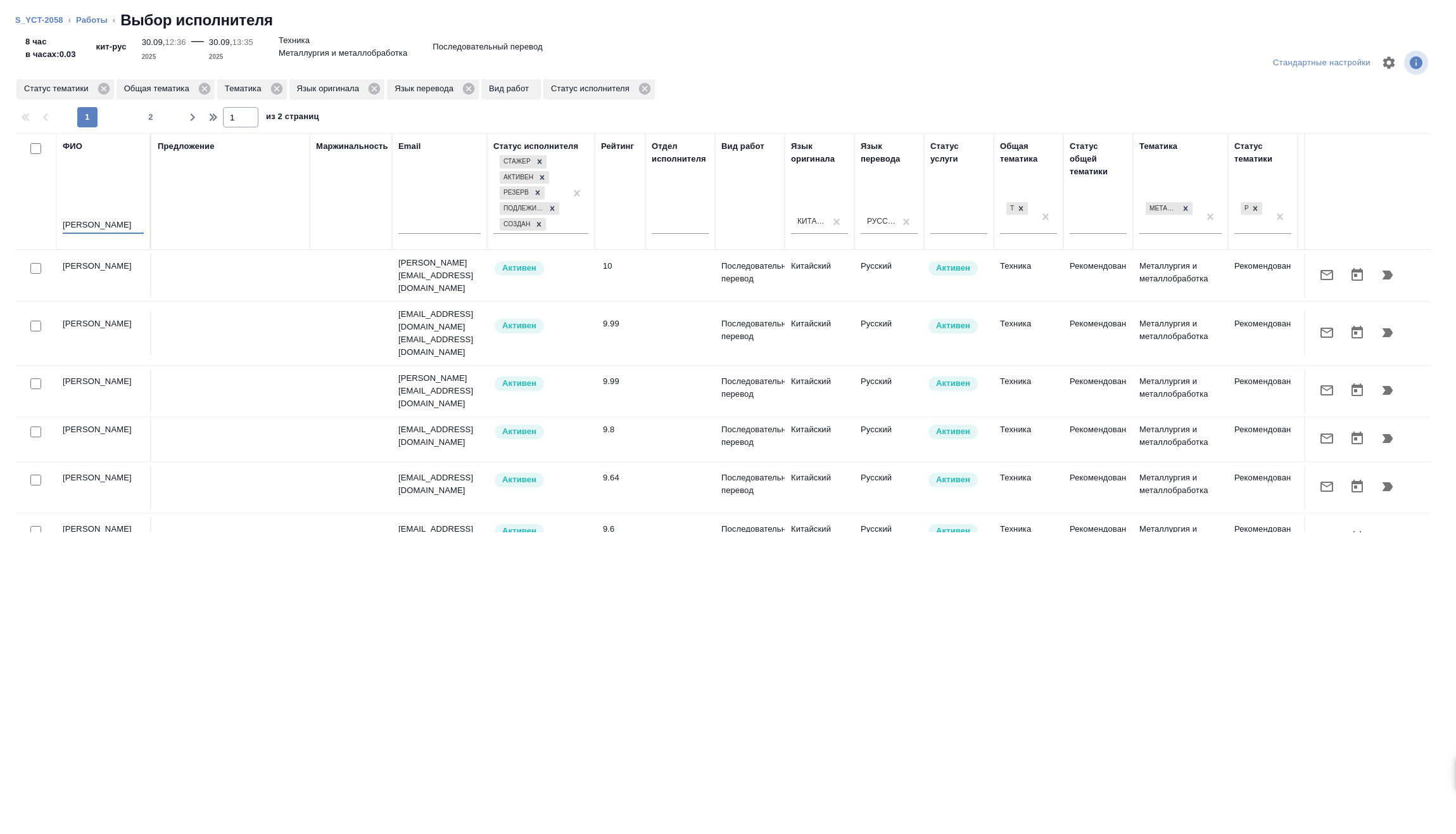
type input "клипин"
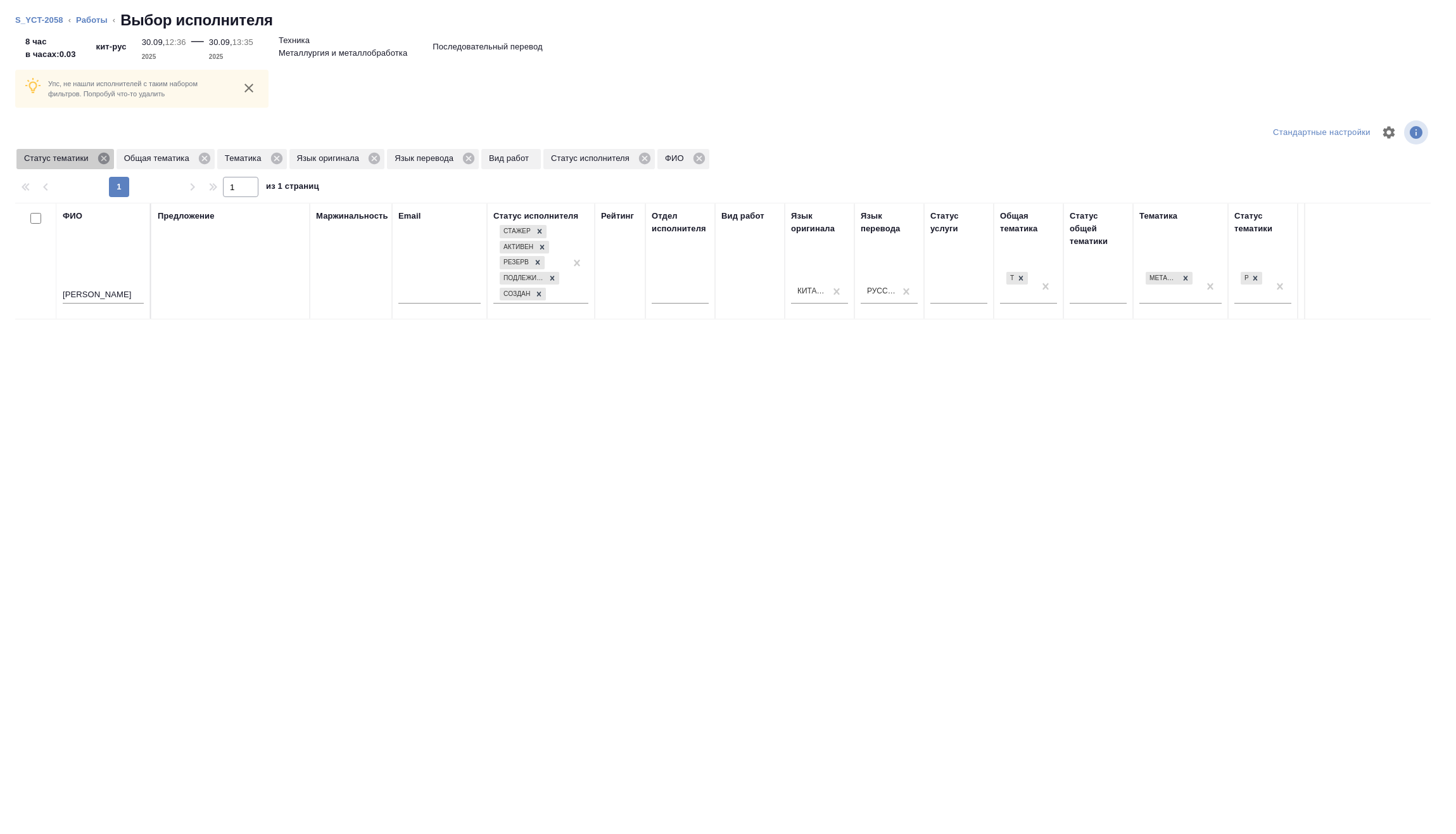
click at [104, 159] on icon at bounding box center [104, 158] width 14 height 14
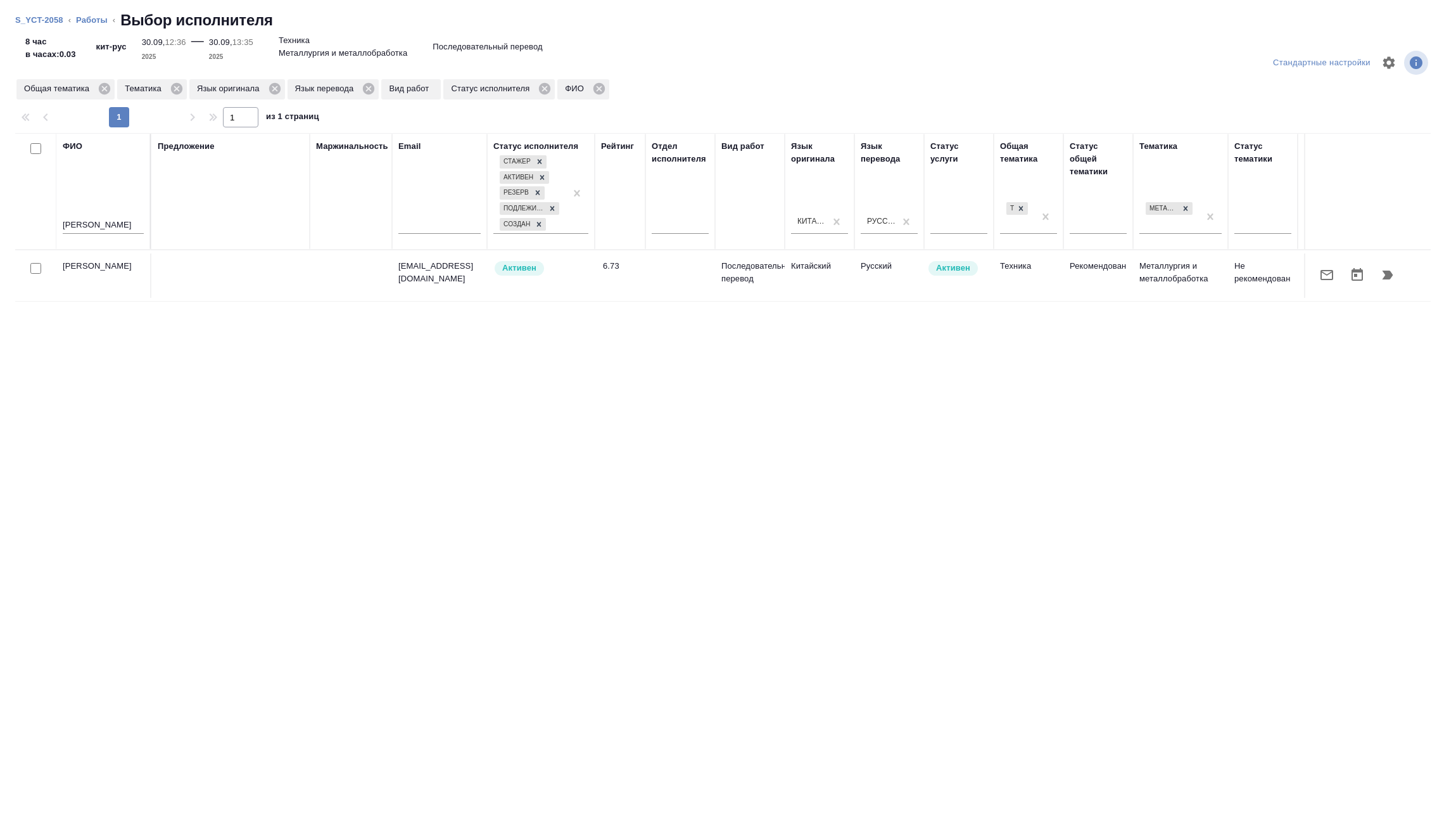
click at [1392, 274] on icon "button" at bounding box center [1388, 275] width 15 height 15
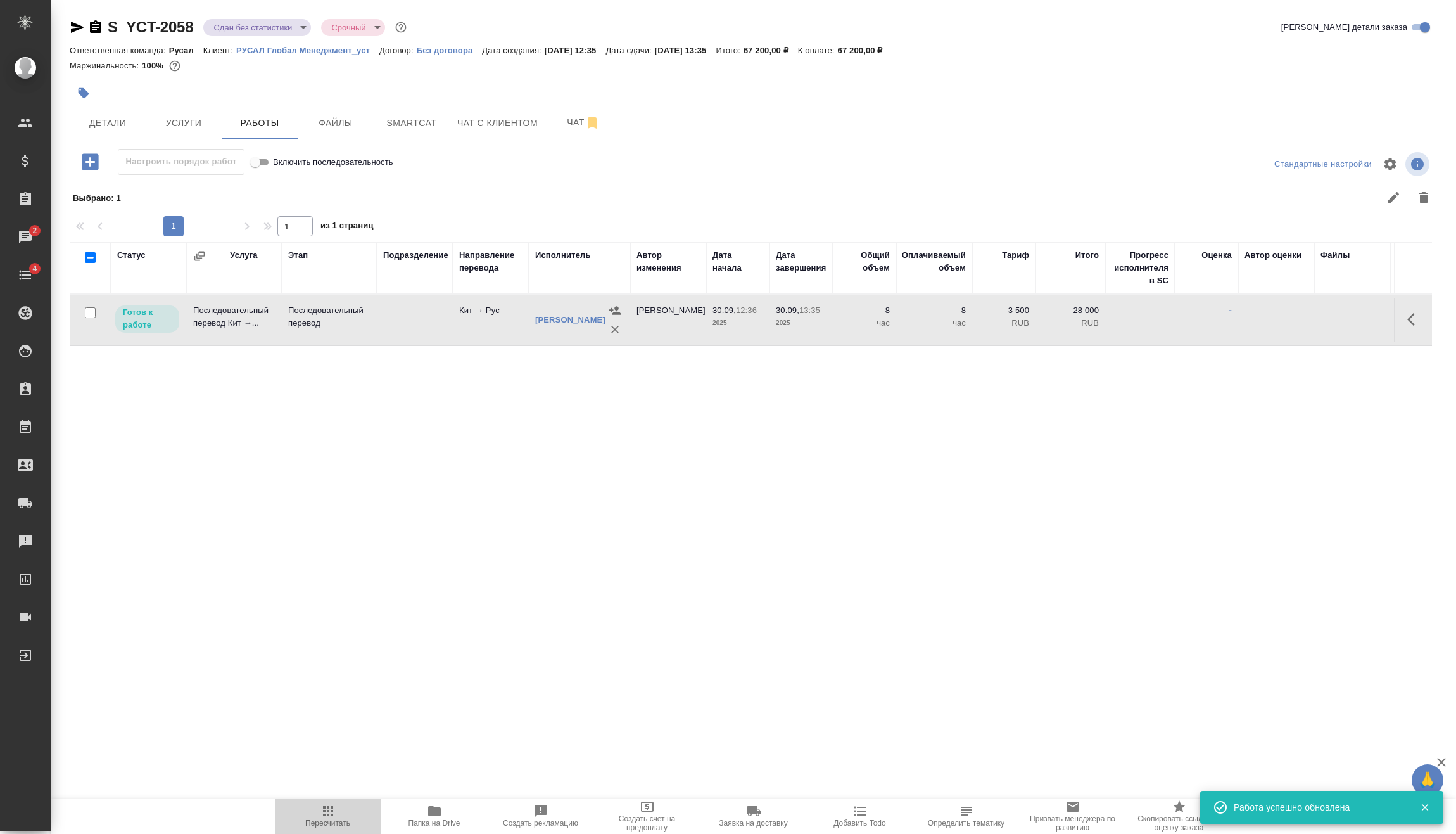
click at [340, 826] on span "Пересчитать" at bounding box center [328, 823] width 45 height 9
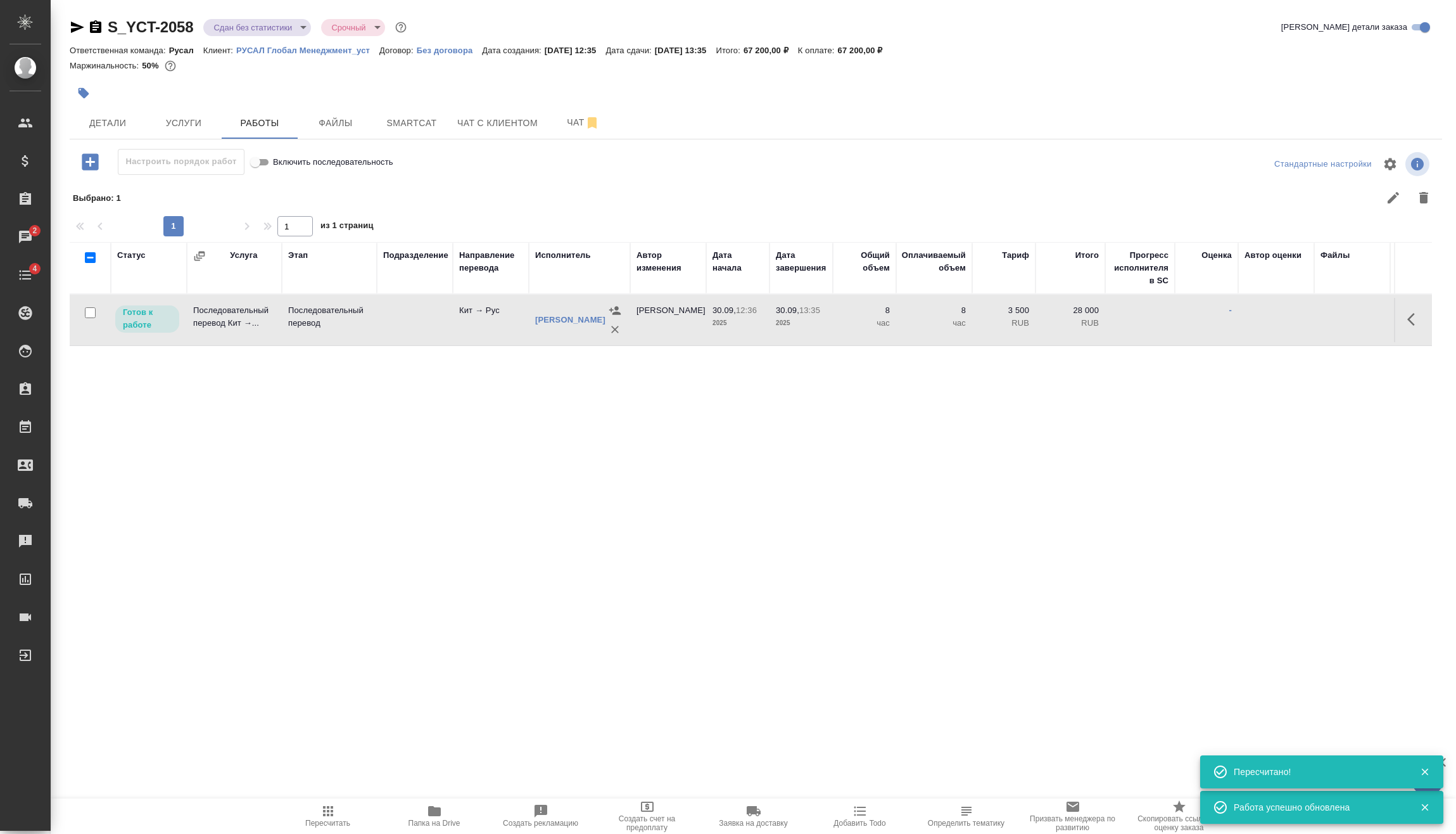
click at [301, 30] on body "🙏 .cls-1 fill:#fff; AWATERA Vasilev Evgeniy Клиенты Спецификации Заказы 2 Чаты …" at bounding box center [728, 417] width 1456 height 834
click at [268, 172] on li "Выполнен" at bounding box center [261, 176] width 116 height 22
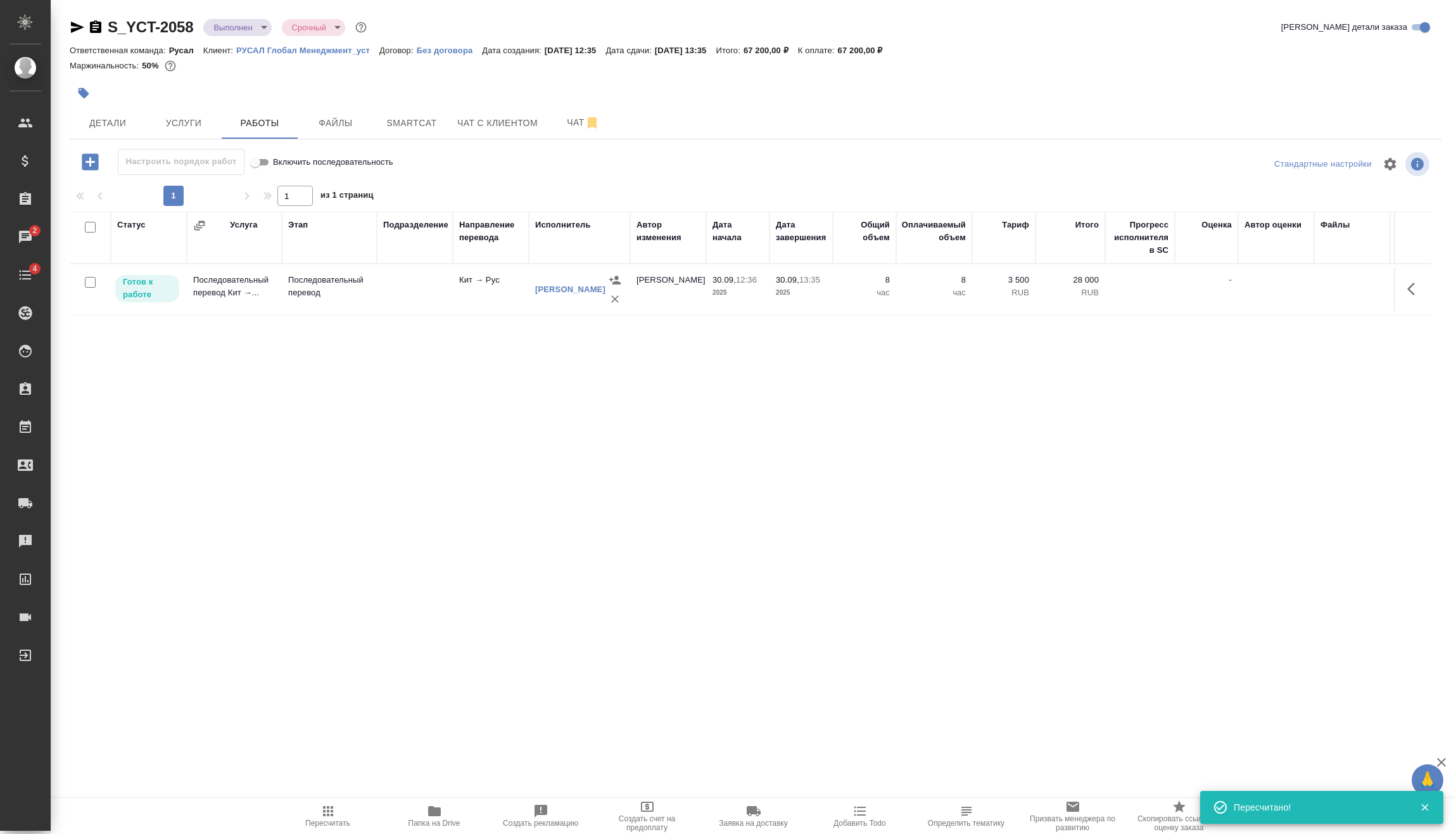
click at [90, 282] on input "checkbox" at bounding box center [90, 282] width 10 height 11
checkbox input "true"
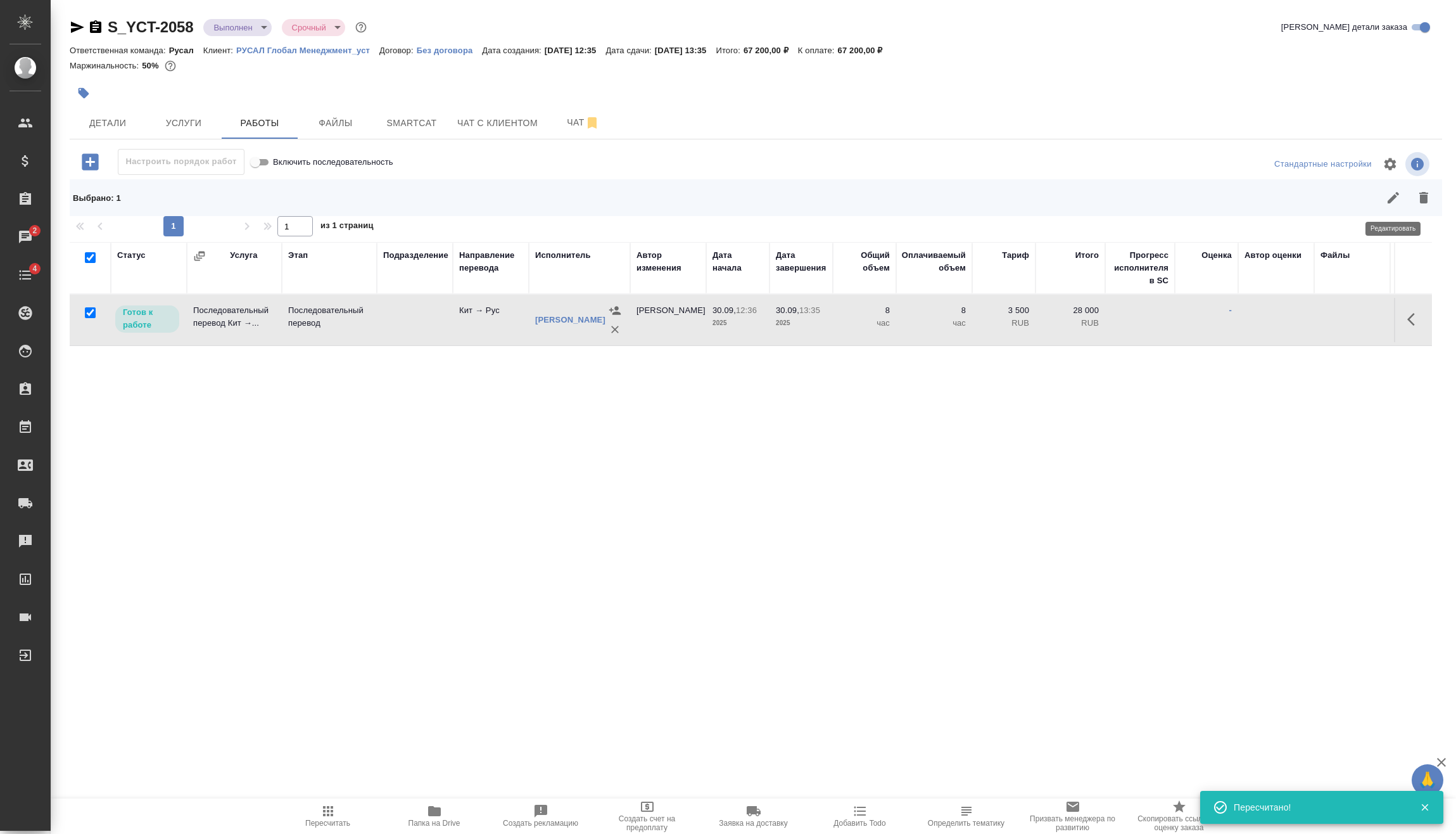
click at [1396, 197] on icon "button" at bounding box center [1394, 197] width 15 height 15
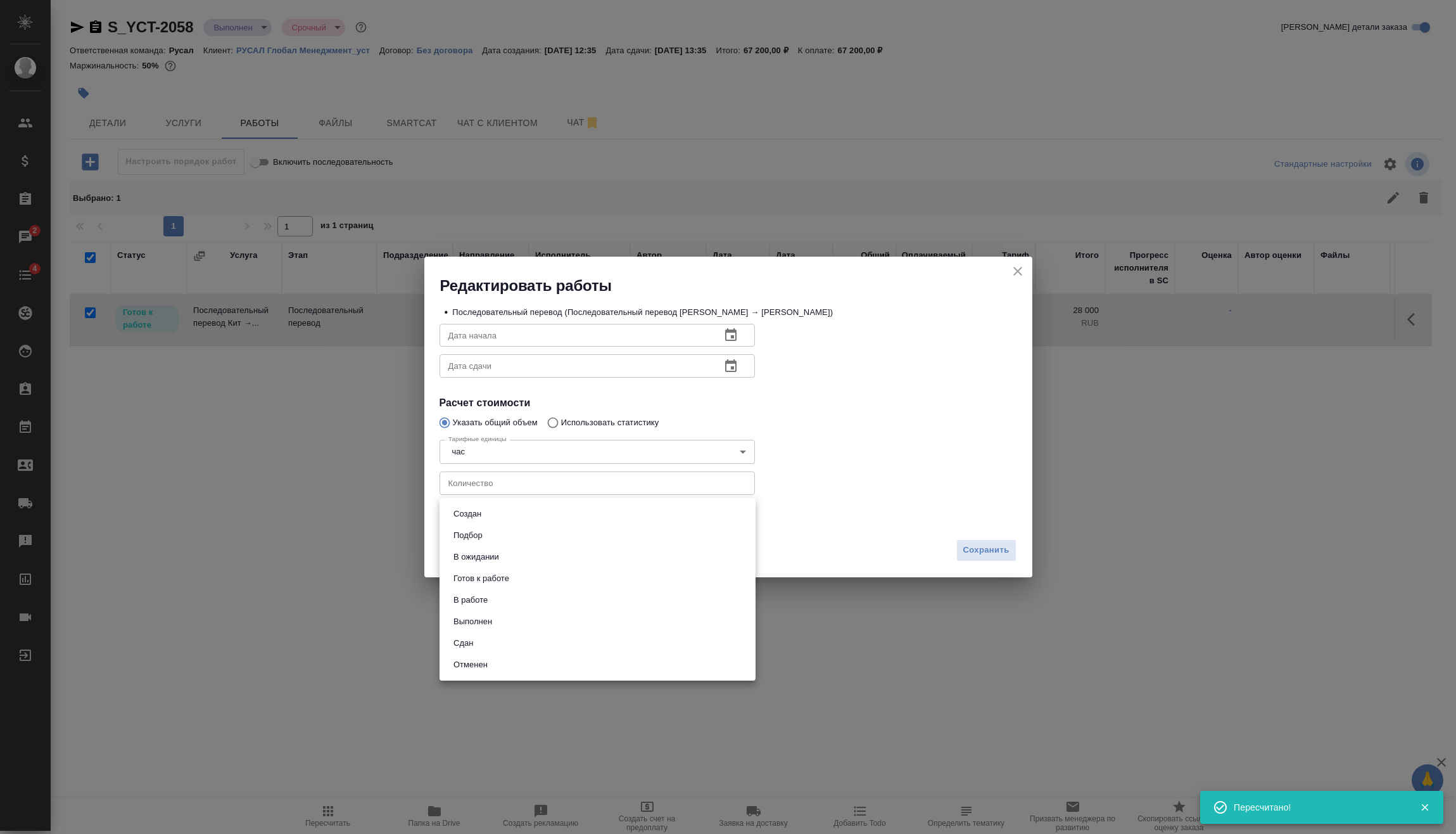
click at [576, 512] on body "🙏 .cls-1 fill:#fff; AWATERA Vasilev Evgeniy Клиенты Спецификации Заказы 2 Чаты …" at bounding box center [728, 417] width 1456 height 834
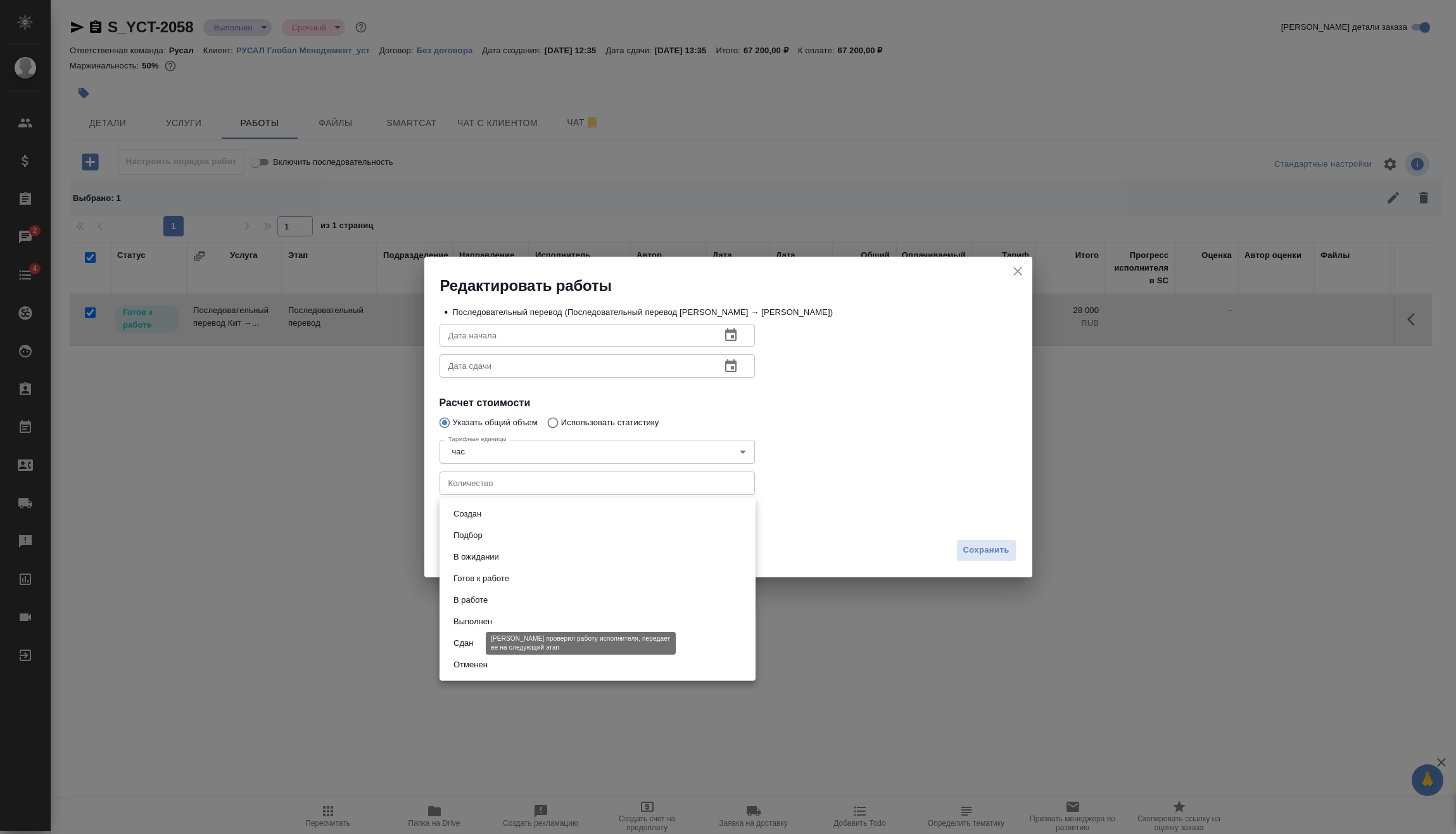
click at [466, 639] on button "Сдан" at bounding box center [463, 643] width 27 height 14
type input "closed"
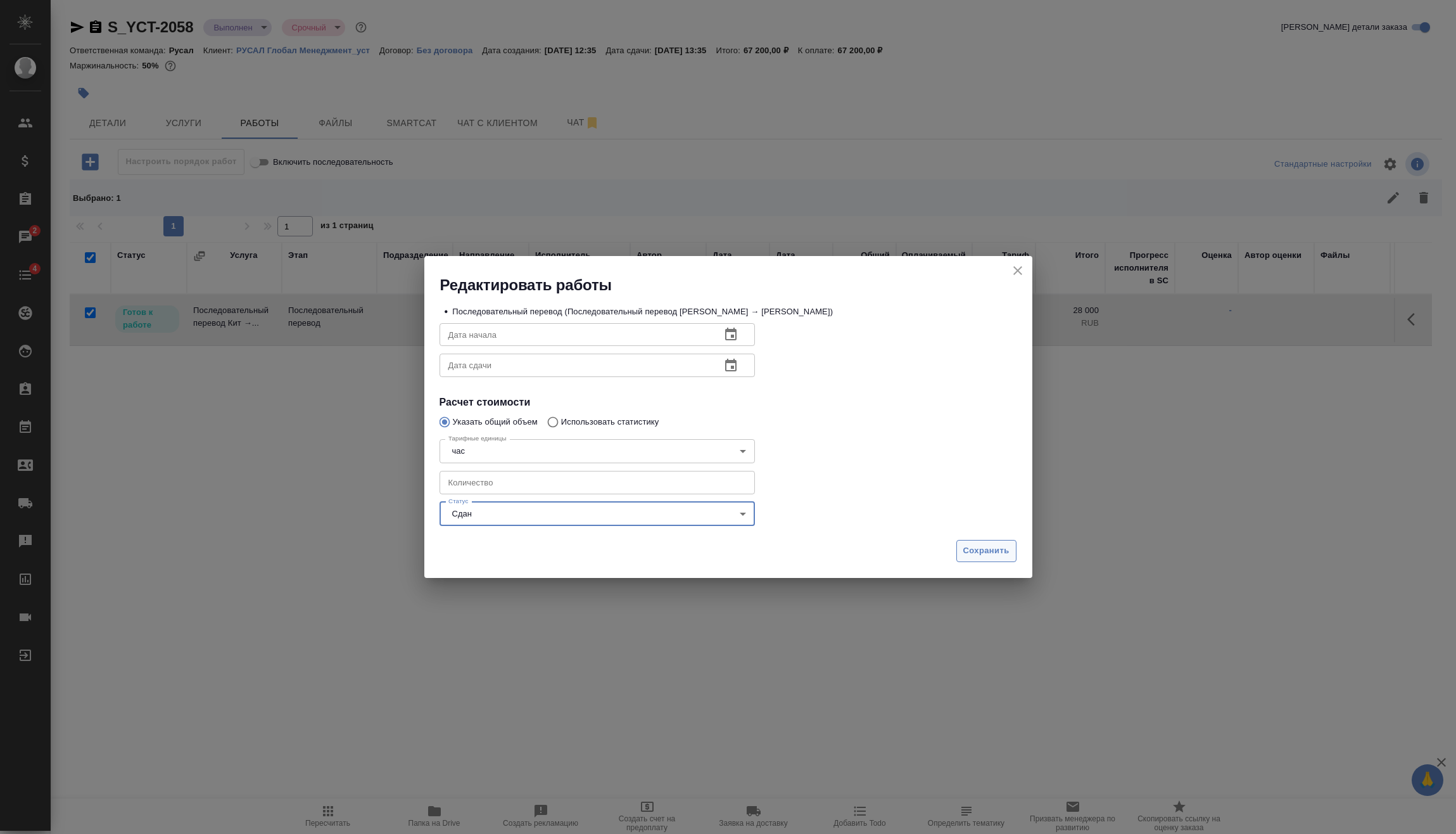
click at [980, 548] on span "Сохранить" at bounding box center [986, 550] width 46 height 15
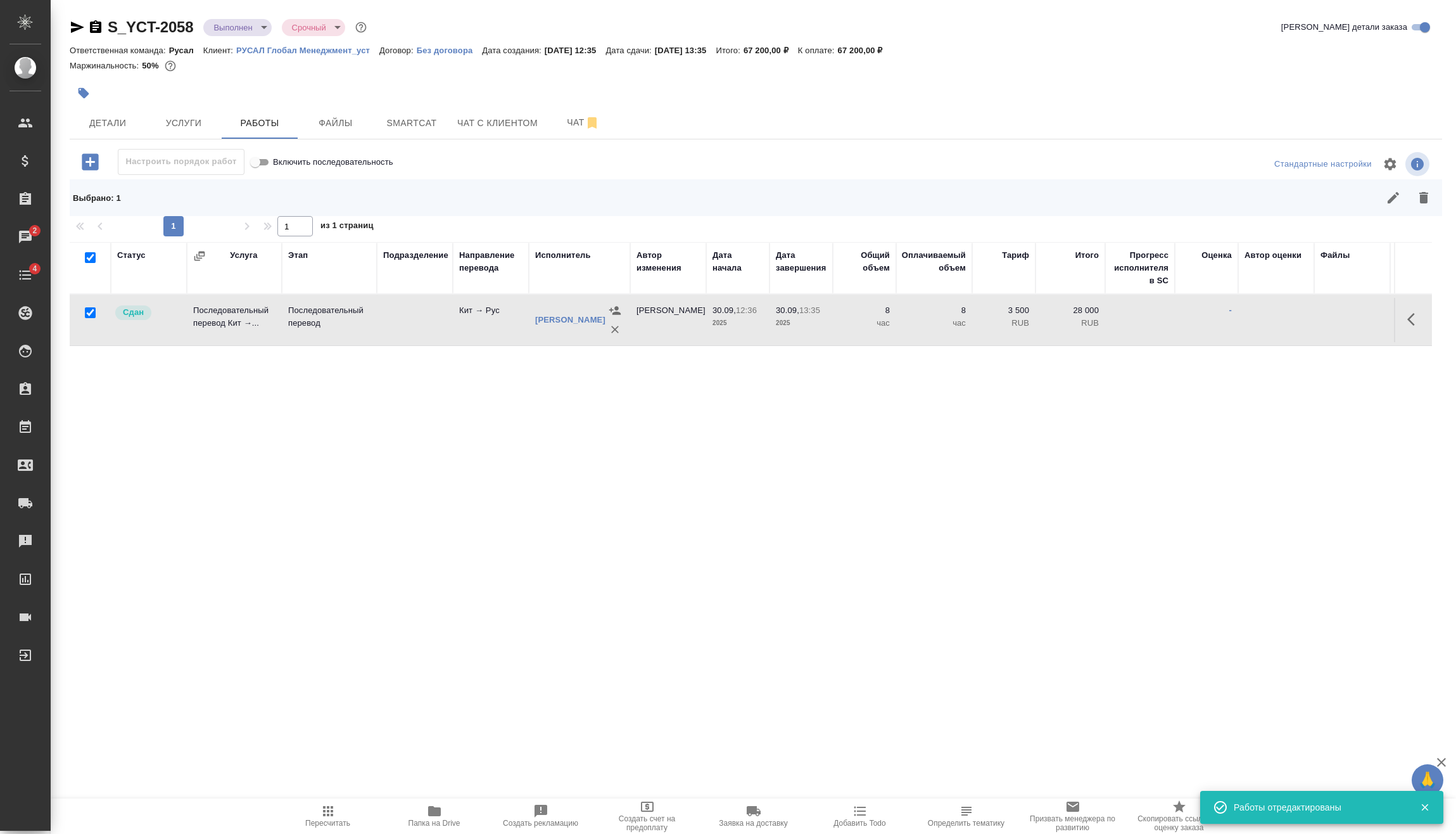
click at [332, 816] on icon "button" at bounding box center [328, 811] width 10 height 10
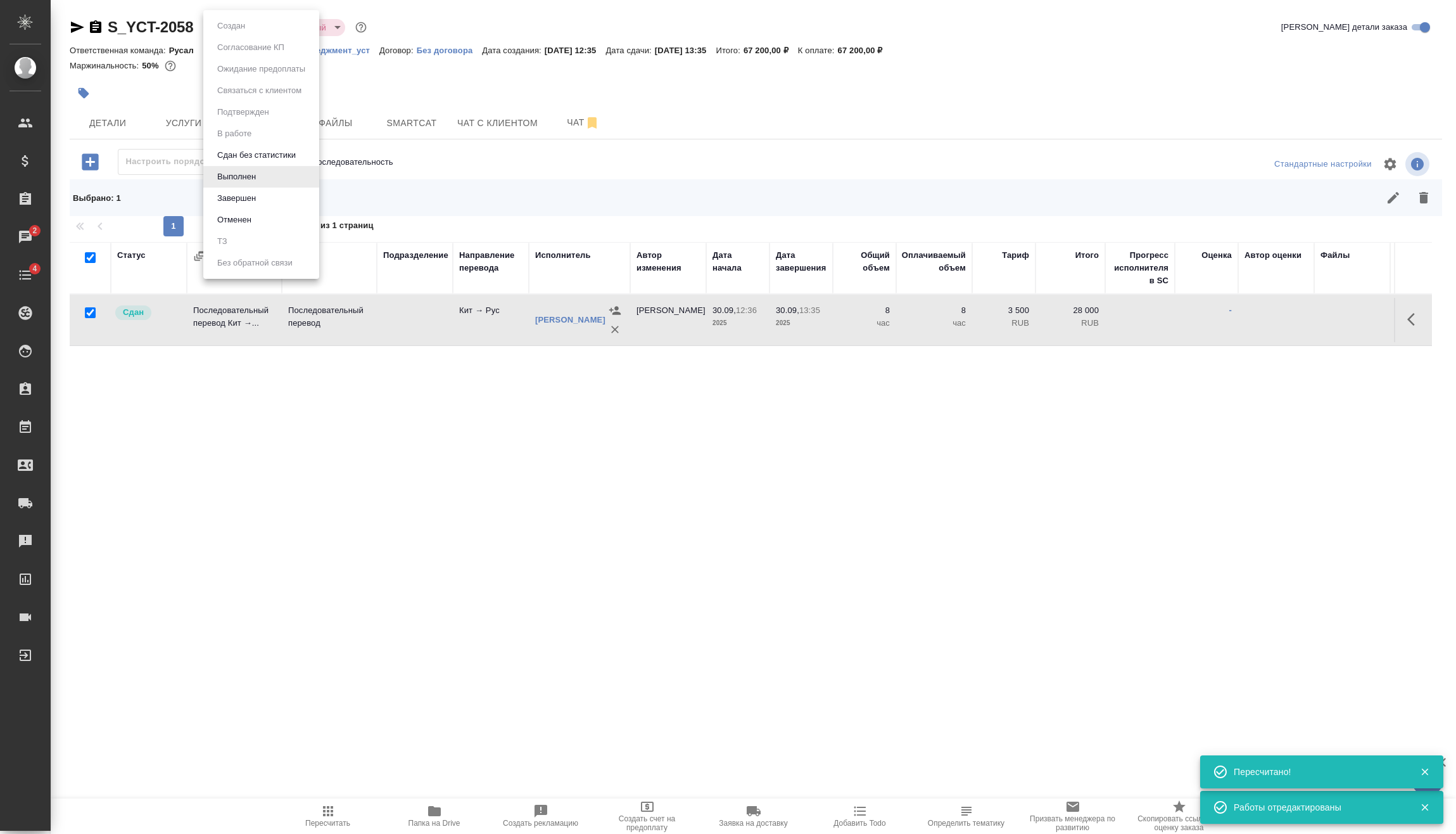
click at [244, 20] on body "🙏 .cls-1 fill:#fff; AWATERA Vasilev Evgeniy Клиенты Спецификации Заказы 2 Чаты …" at bounding box center [728, 417] width 1456 height 834
click at [262, 202] on li "Завершен" at bounding box center [261, 198] width 116 height 22
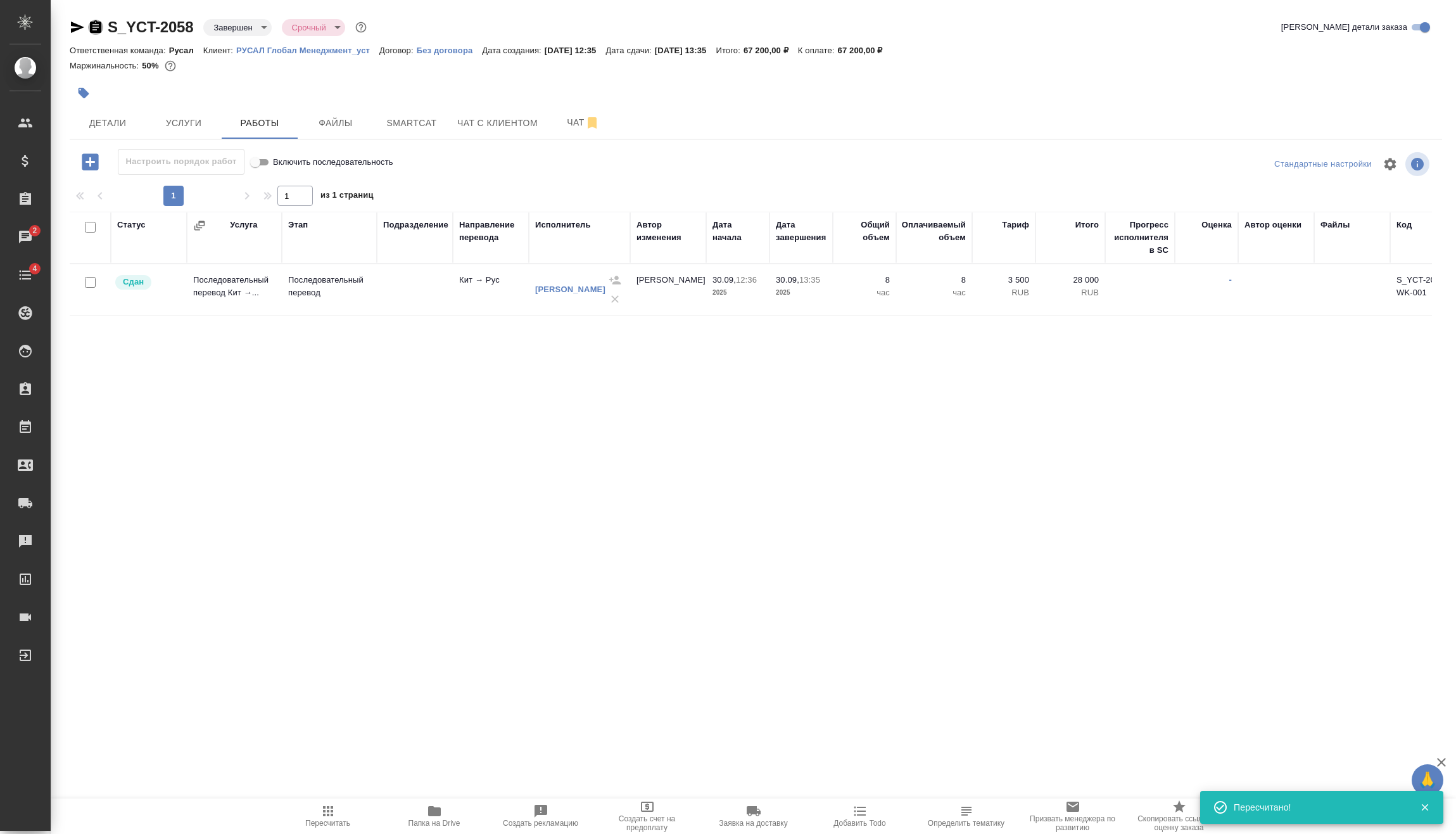
click at [97, 27] on icon "button" at bounding box center [96, 27] width 15 height 15
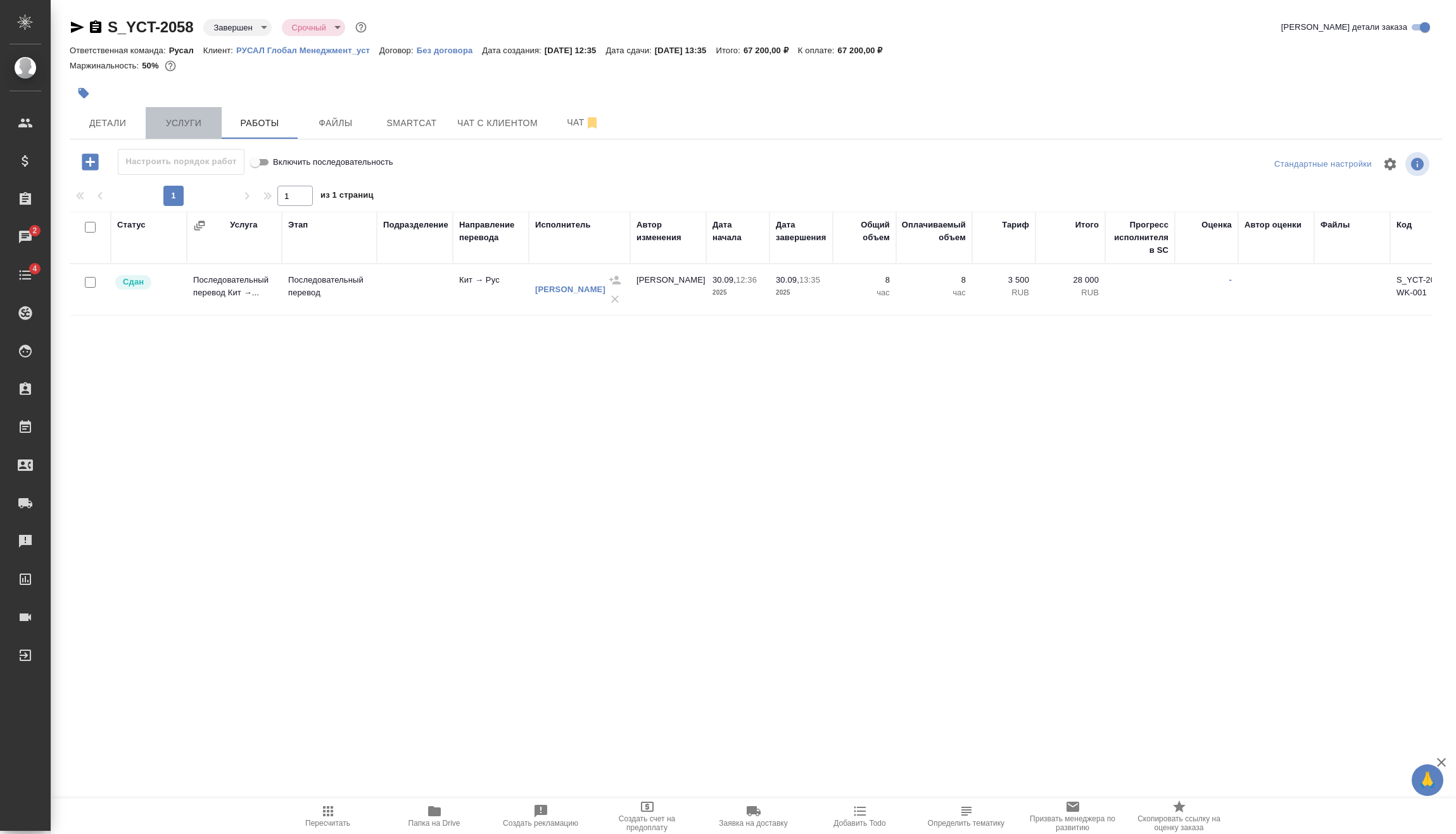
click at [182, 111] on button "Услуги" at bounding box center [183, 123] width 76 height 32
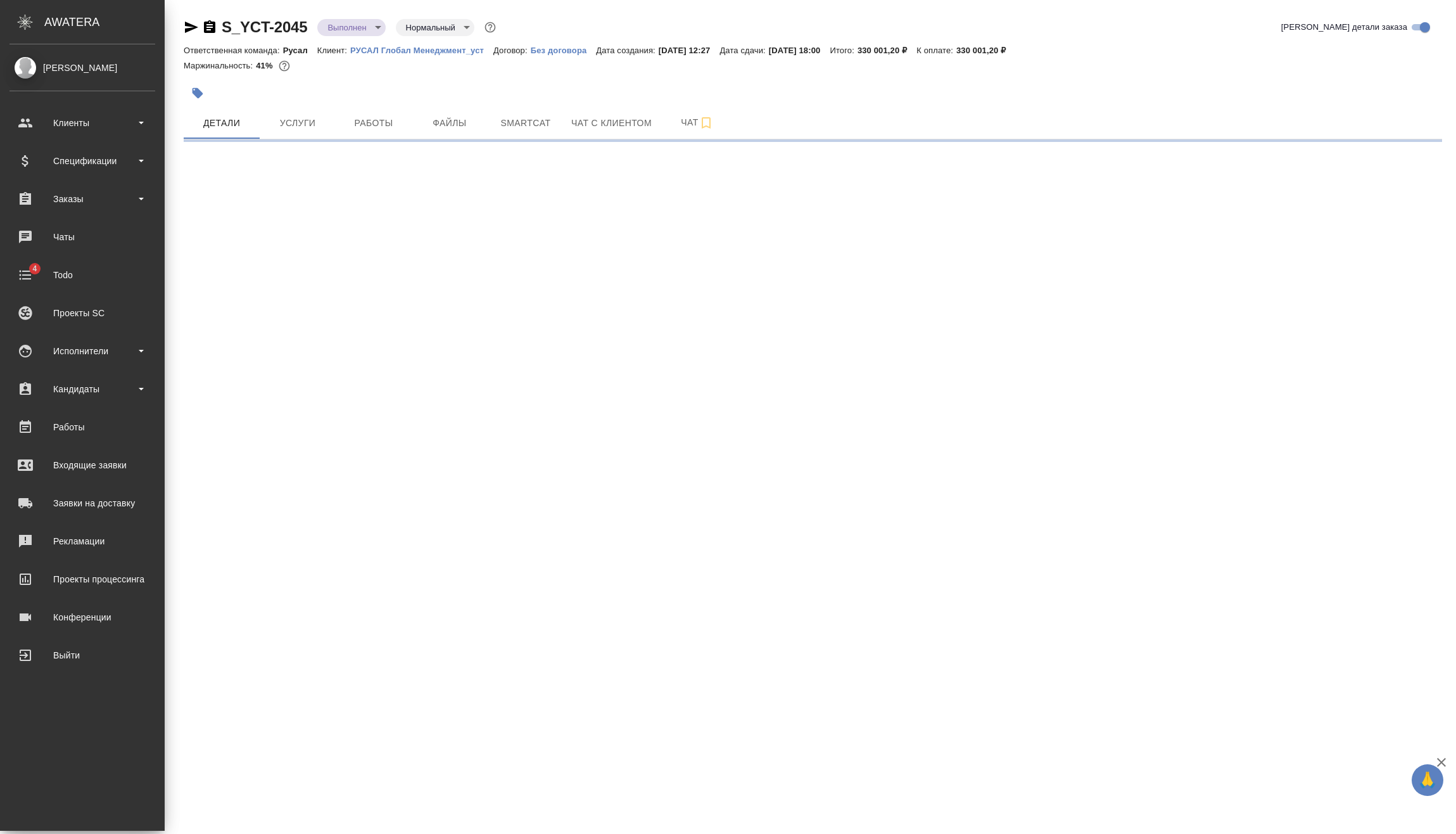
select select "RU"
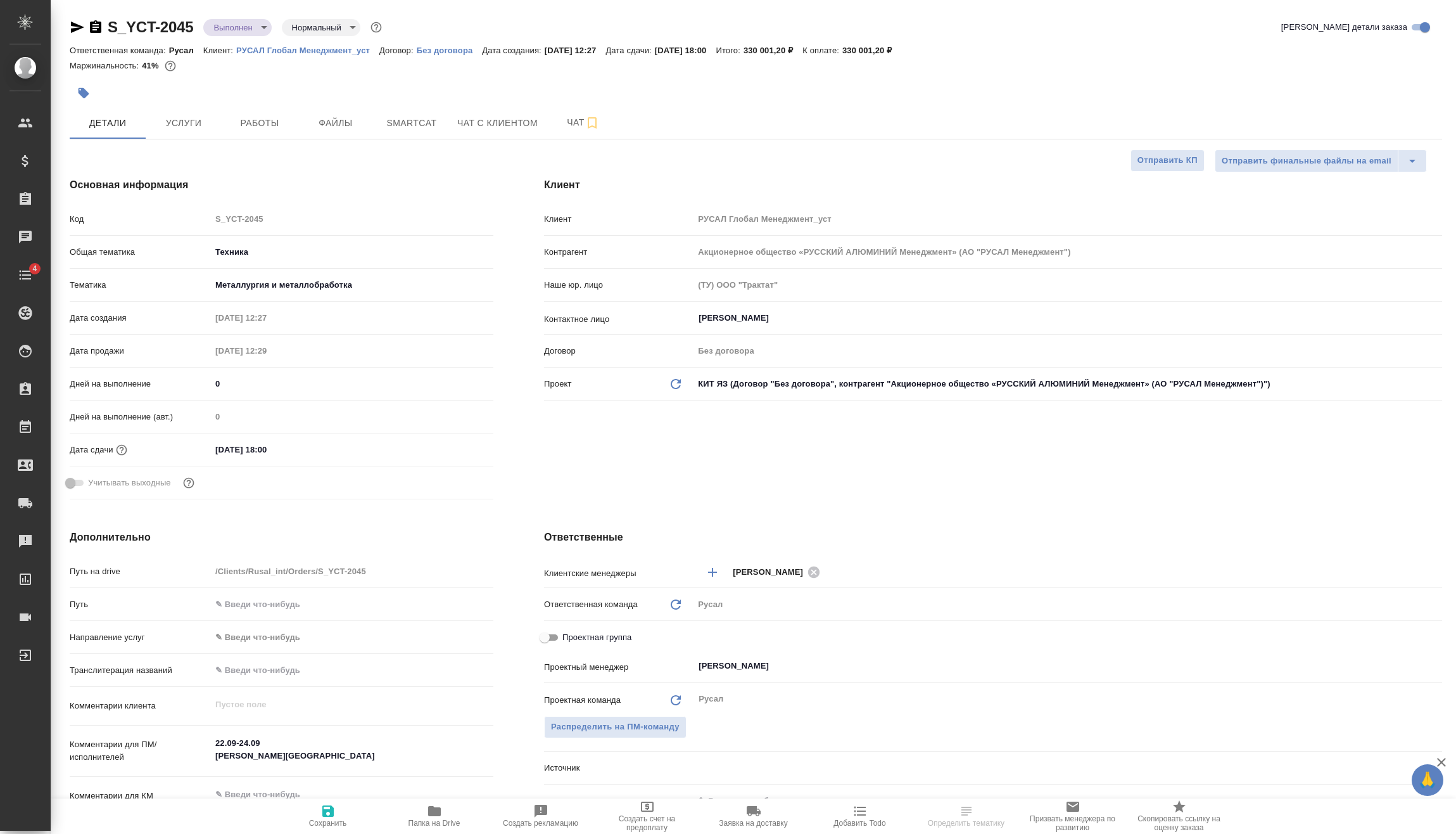
type textarea "x"
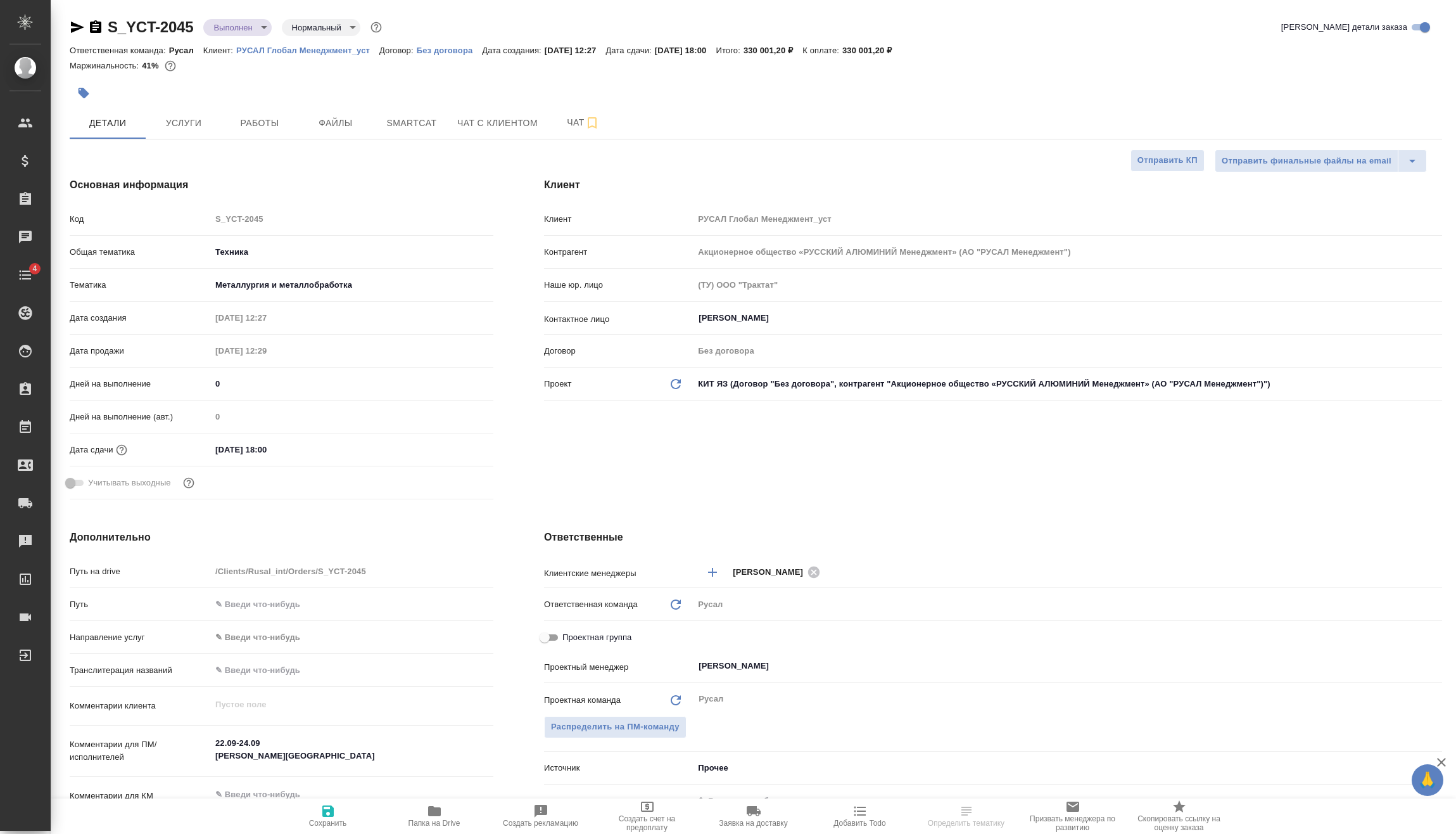
type textarea "x"
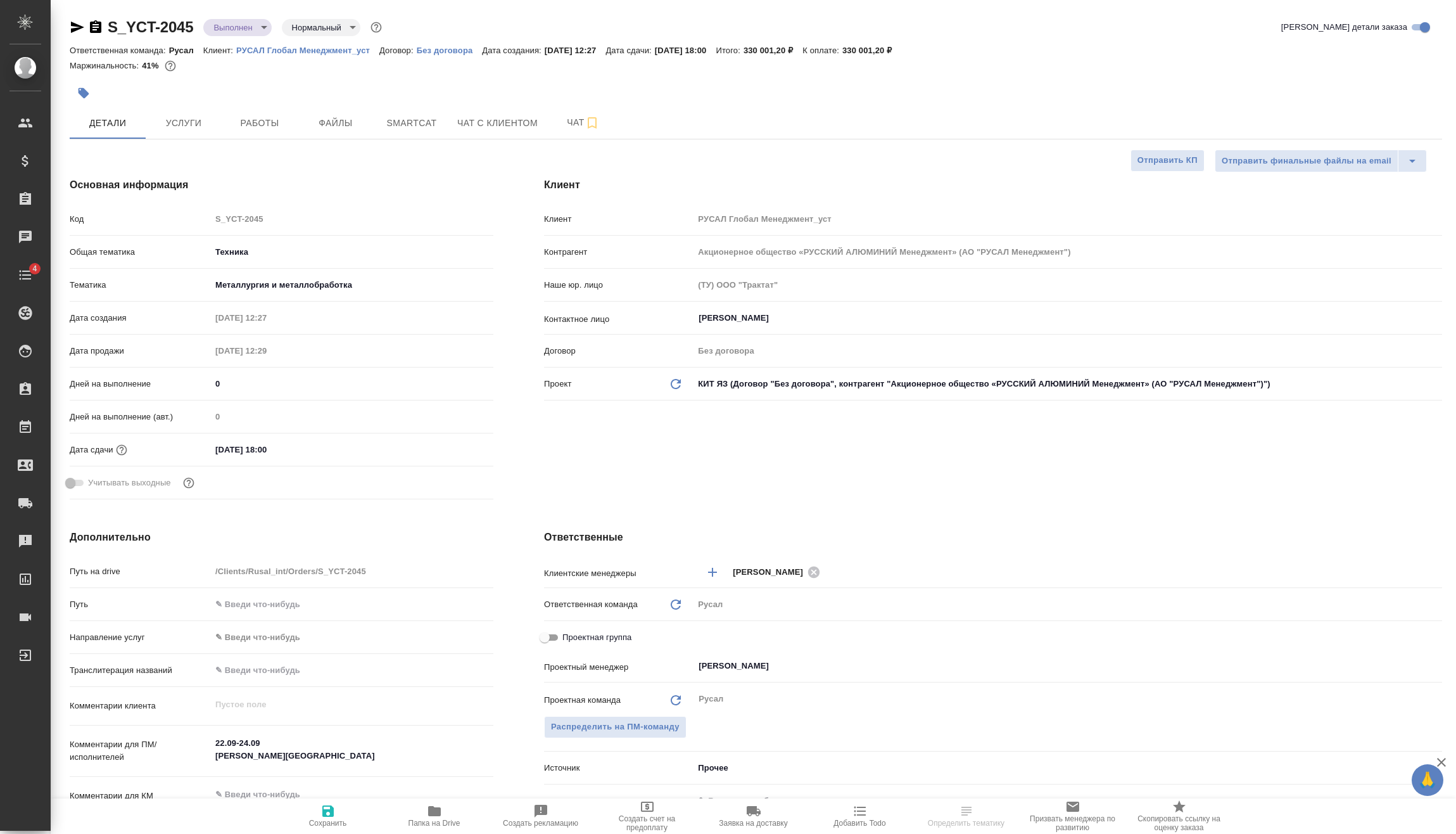
type textarea "x"
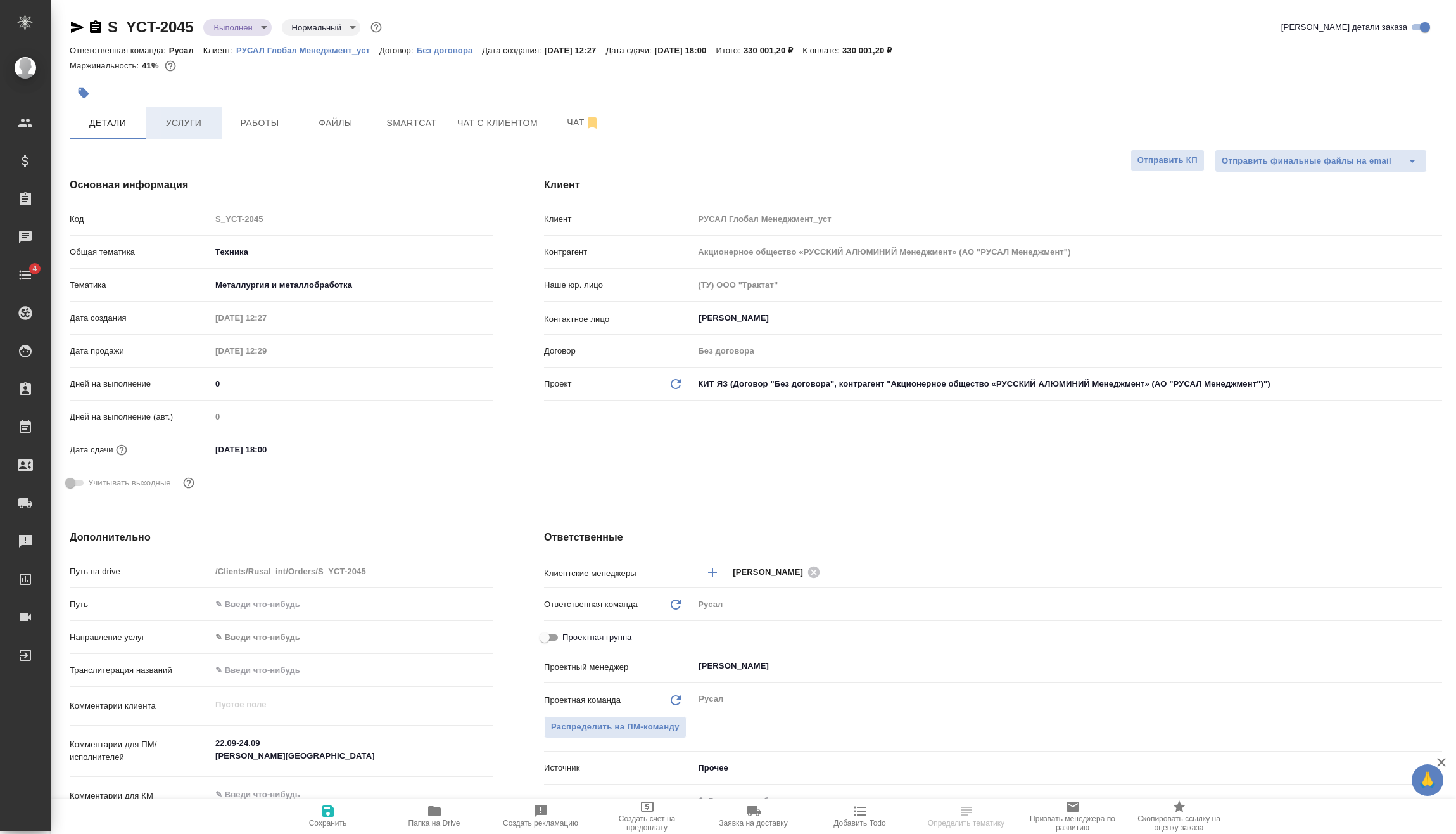
click at [197, 118] on span "Услуги" at bounding box center [183, 123] width 61 height 16
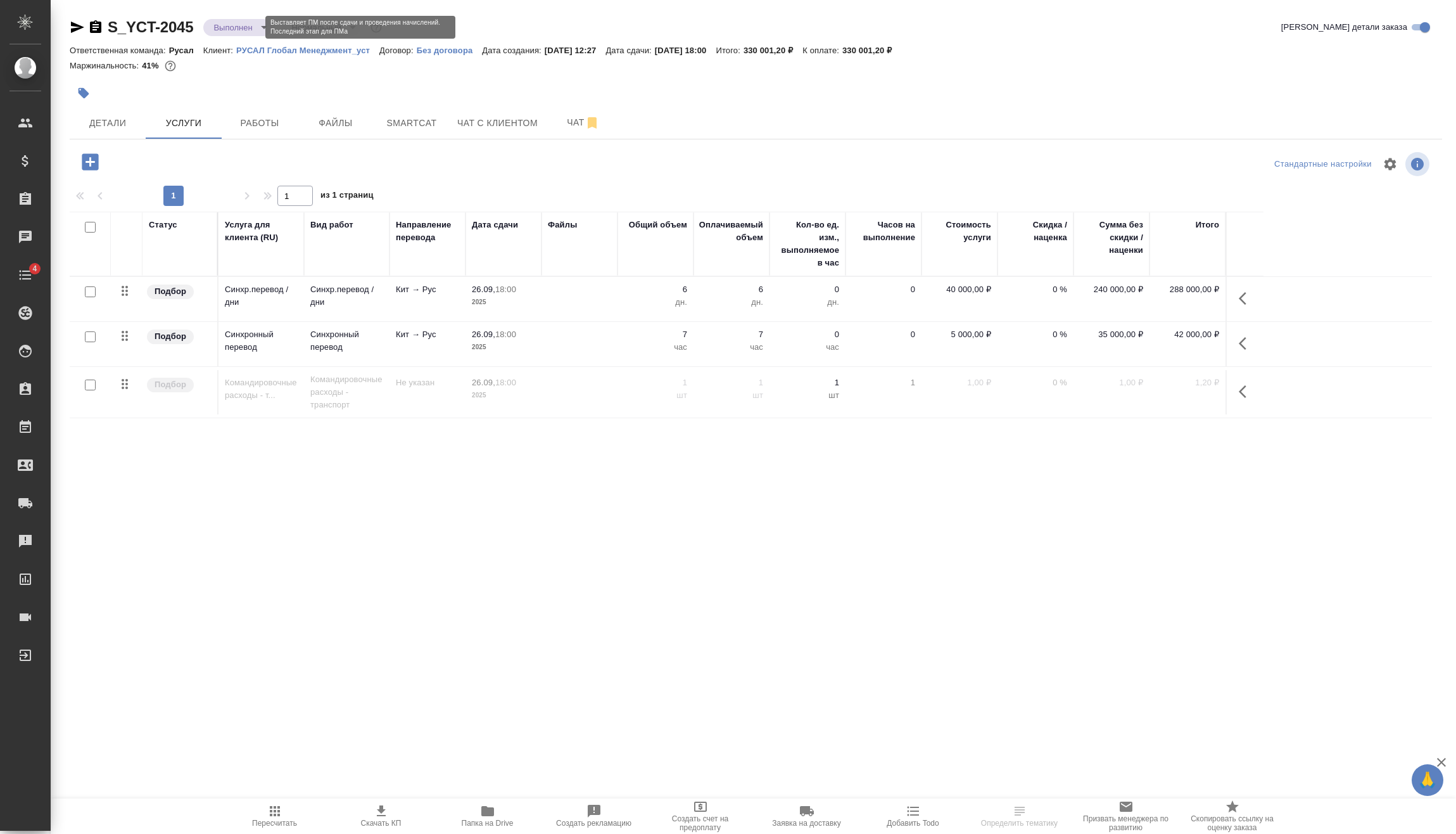
click at [250, 29] on body "🙏 .cls-1 fill:#fff; AWATERA [PERSON_NAME] Спецификации Заказы Чаты 4 Todo Проек…" at bounding box center [728, 417] width 1456 height 834
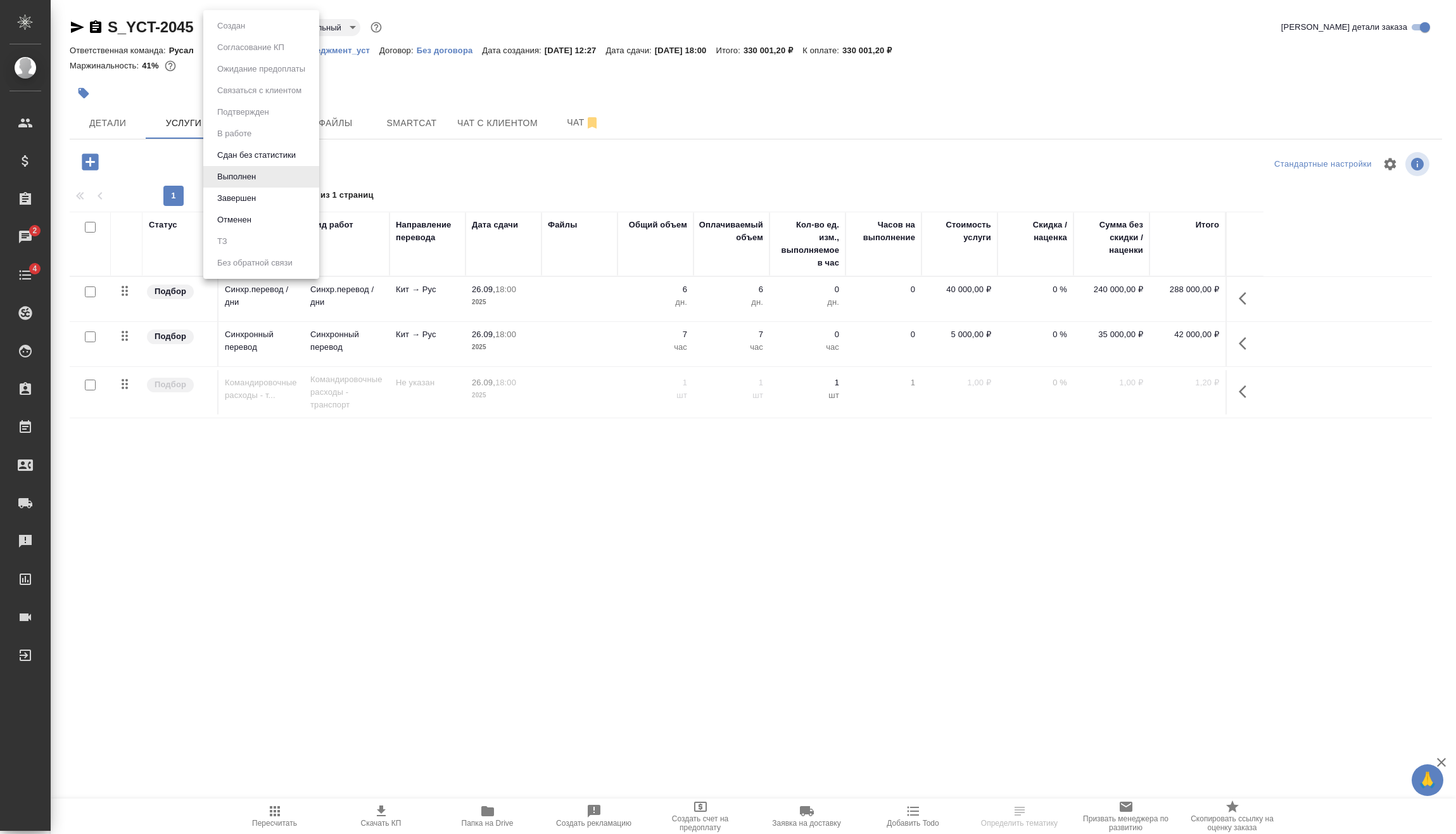
click at [446, 113] on div at bounding box center [728, 417] width 1456 height 834
click at [276, 116] on span "Работы" at bounding box center [260, 123] width 61 height 16
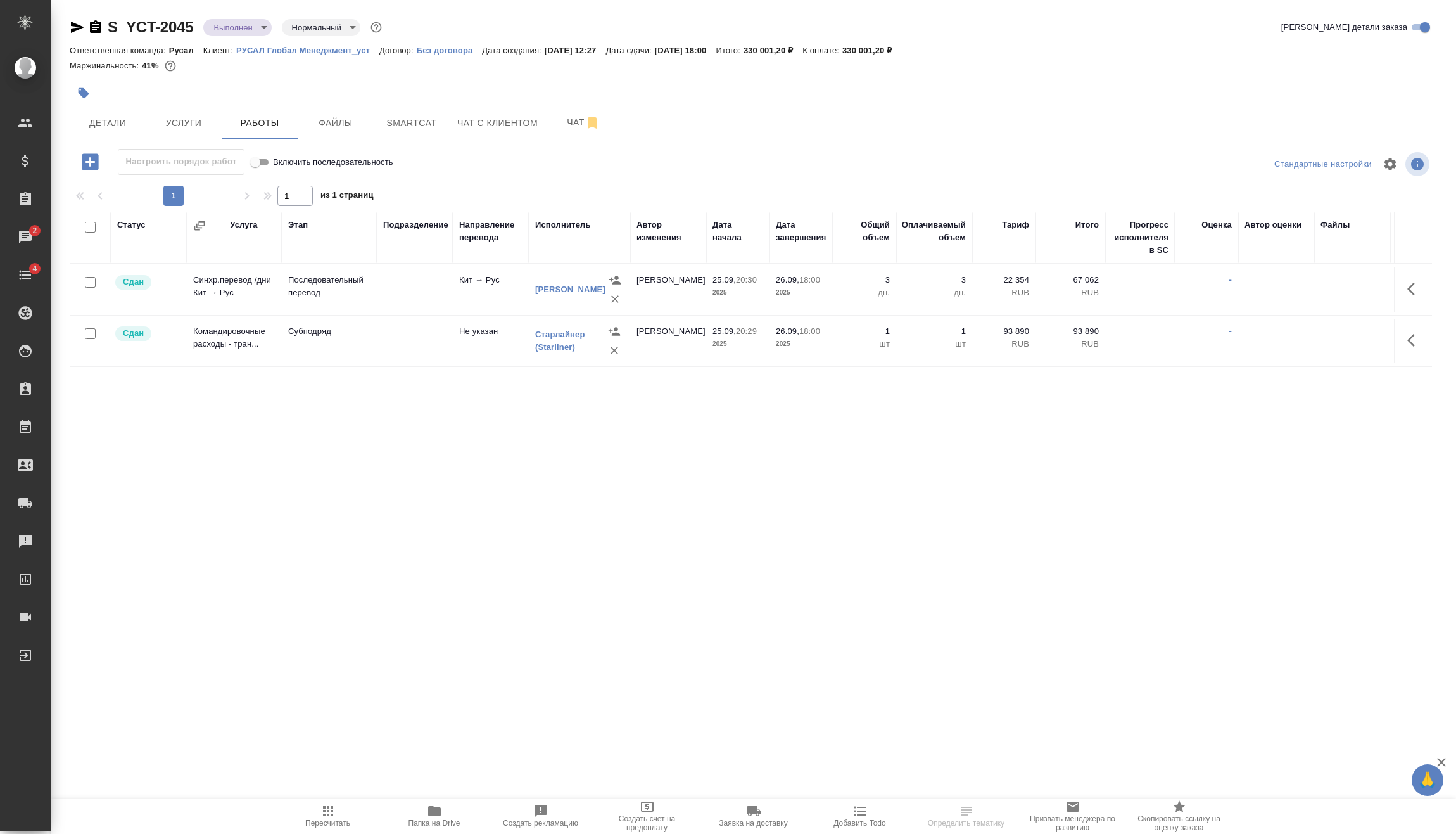
click at [252, 37] on div "S_YCT-2045 Выполнен completed Нормальный normal Кратко детали заказа" at bounding box center [756, 29] width 1373 height 25
click at [255, 32] on body "🙏 .cls-1 fill:#fff; AWATERA [PERSON_NAME] Спецификации Заказы 2 Чаты 4 Todo Про…" at bounding box center [728, 417] width 1456 height 834
click at [259, 190] on li "Завершен" at bounding box center [261, 198] width 116 height 22
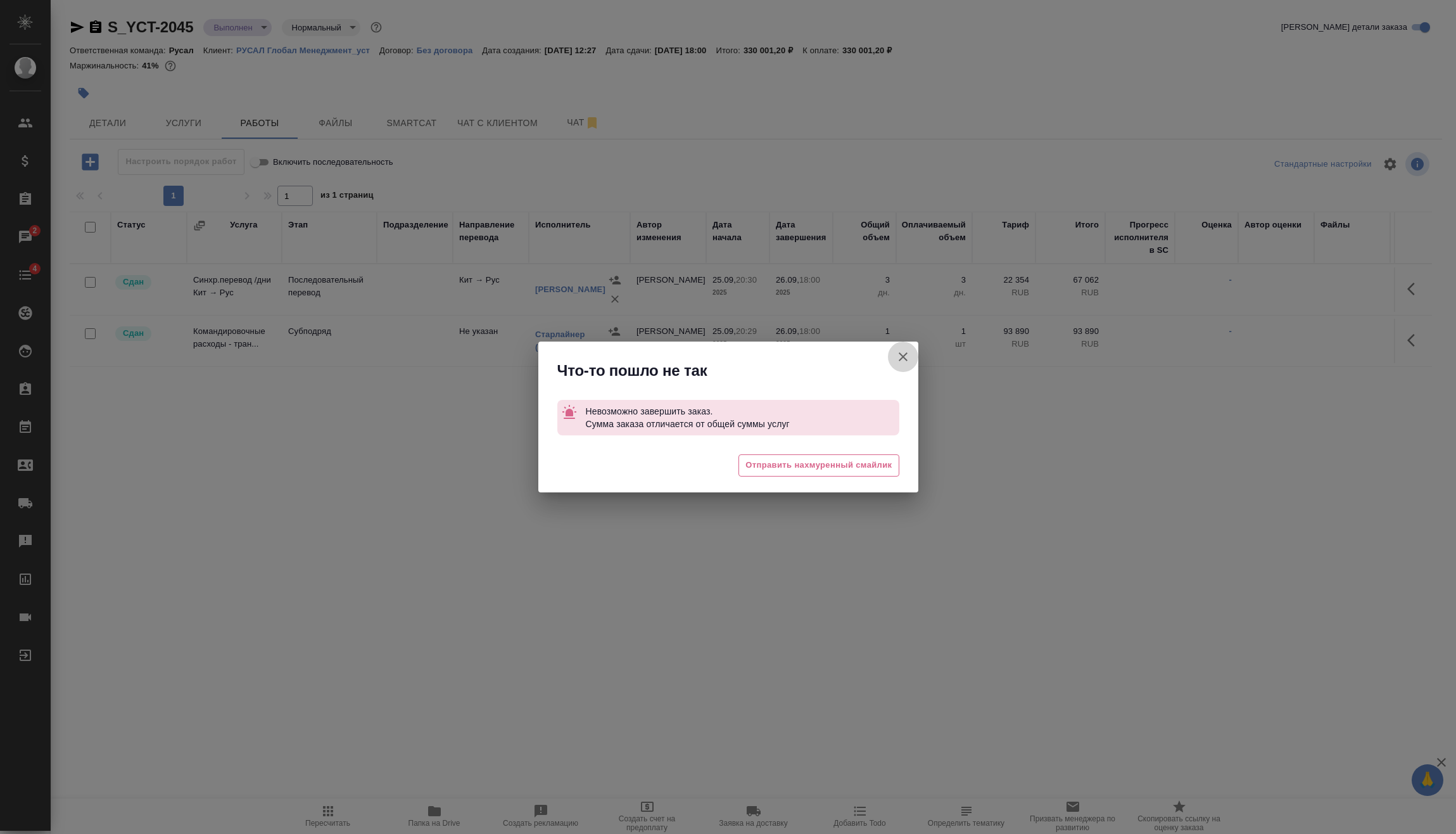
click at [905, 351] on icon "button" at bounding box center [903, 357] width 15 height 15
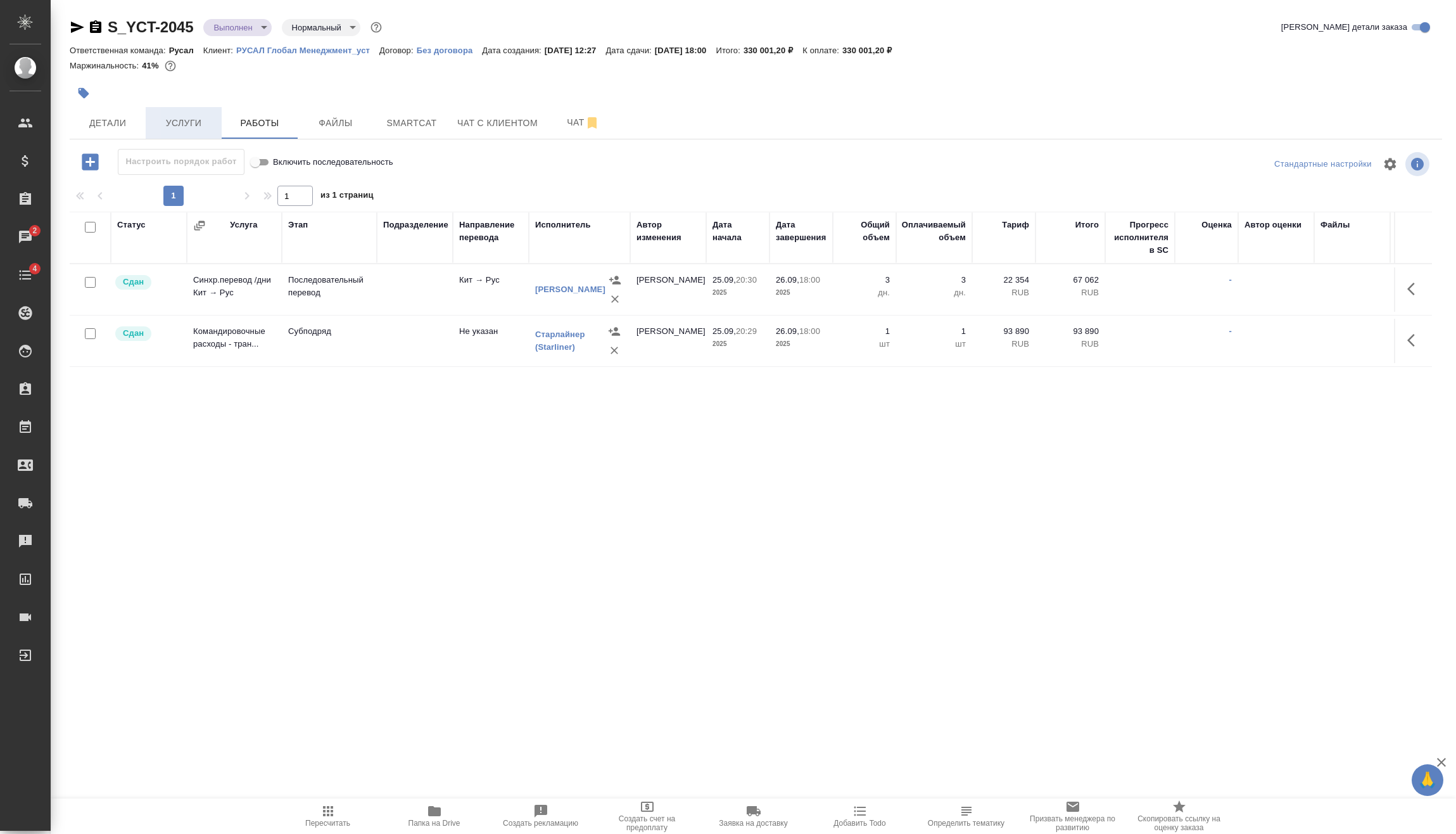
click at [200, 130] on span "Услуги" at bounding box center [183, 123] width 61 height 16
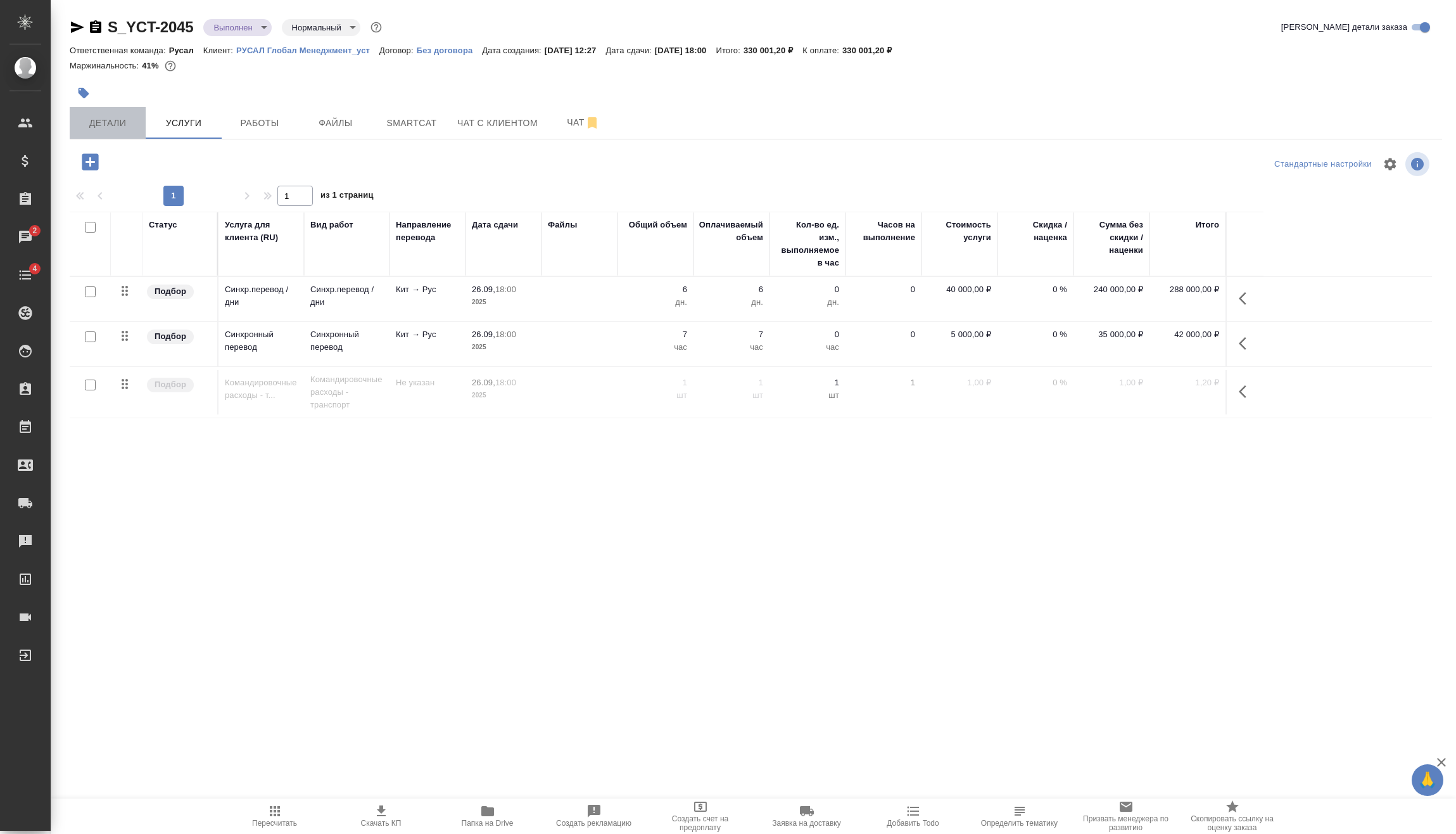
click at [99, 124] on span "Детали" at bounding box center [107, 123] width 61 height 16
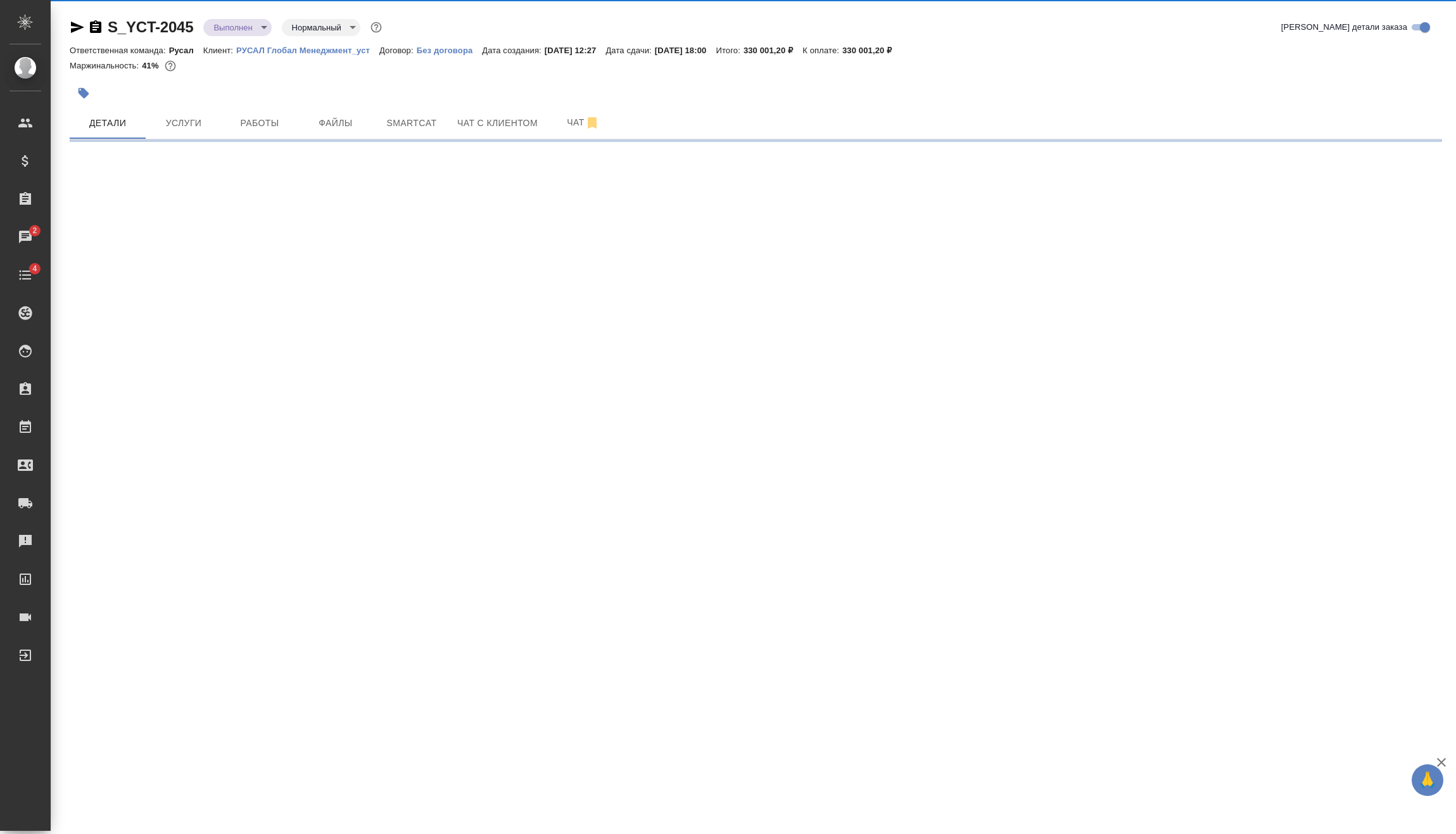
select select "RU"
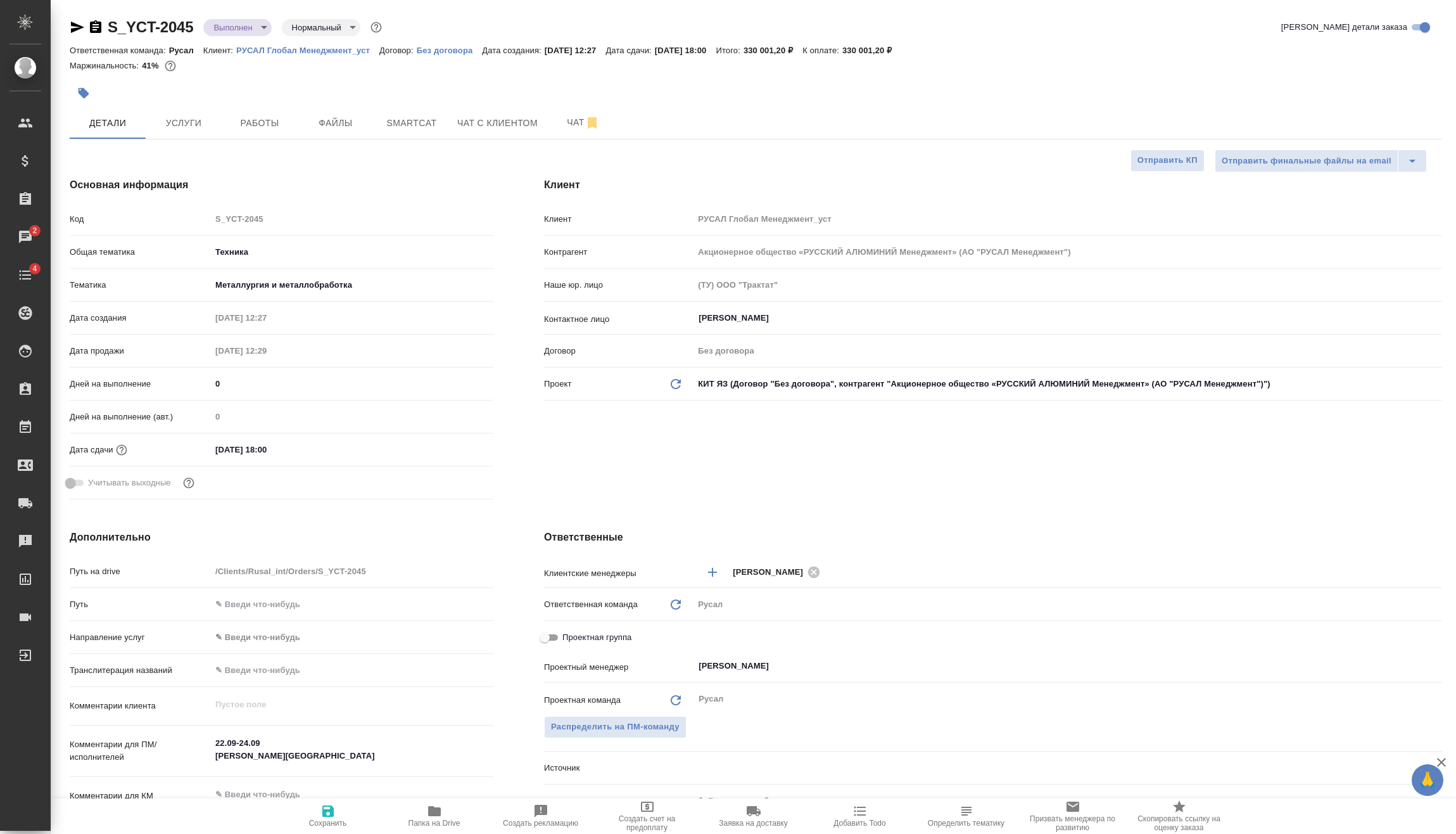
type textarea "x"
click at [290, 437] on div "Дней на выполнение (авт.) 0" at bounding box center [281, 422] width 424 height 33
click at [293, 449] on input "[DATE] 18:00" at bounding box center [266, 450] width 111 height 18
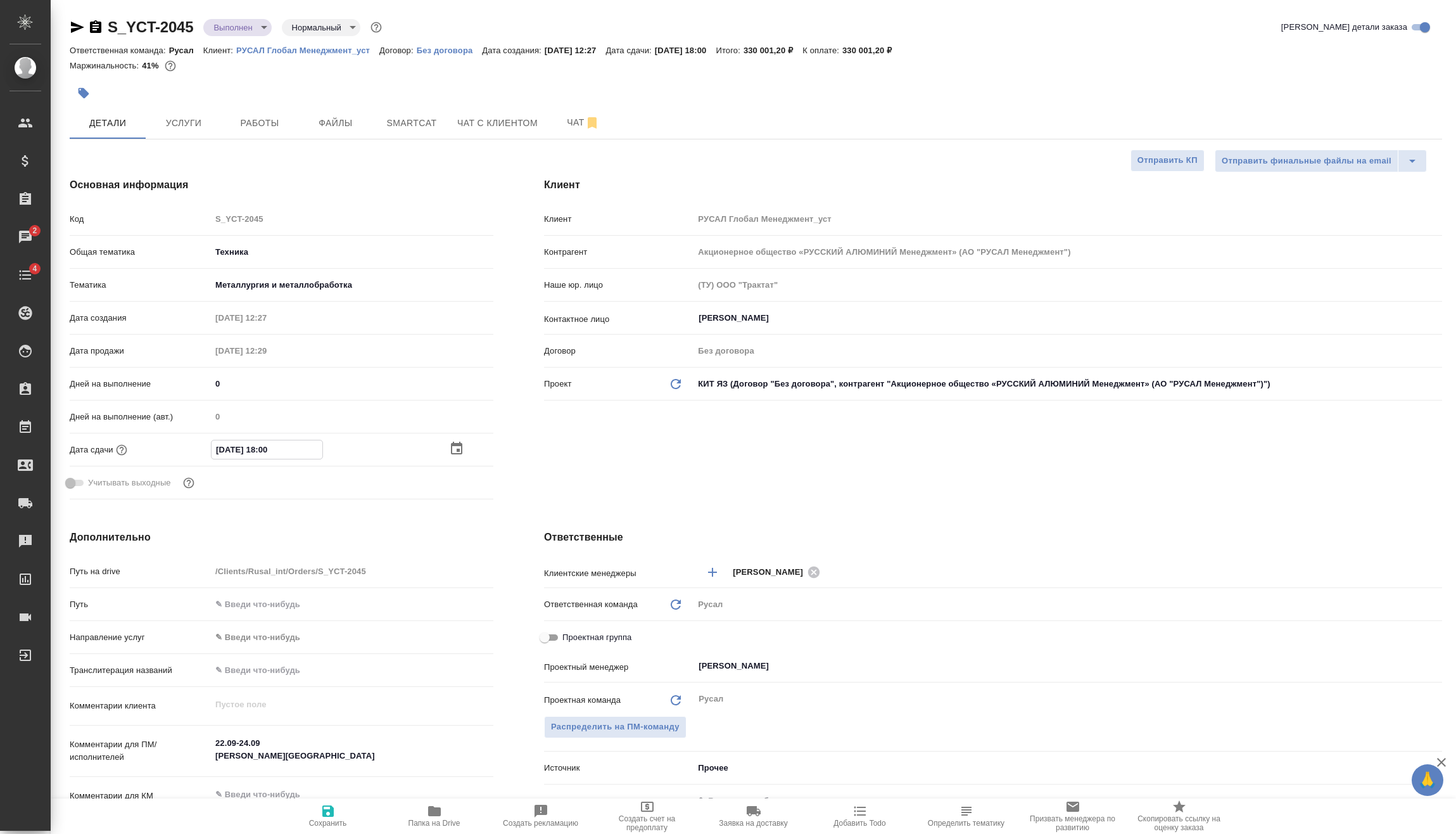
click at [449, 449] on icon "button" at bounding box center [457, 449] width 15 height 15
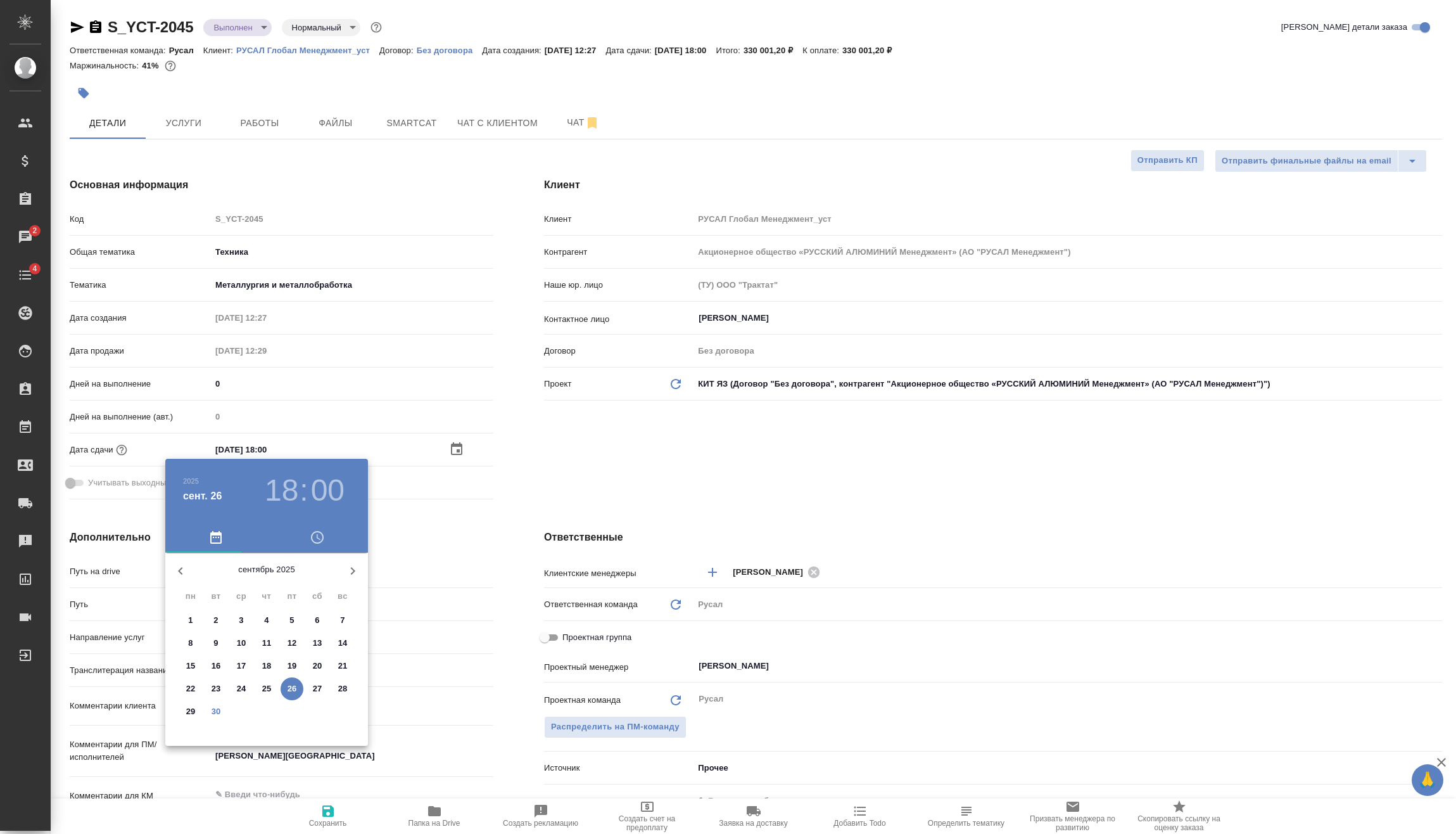
click at [221, 711] on span "30" at bounding box center [216, 711] width 23 height 13
type input "[DATE] 18:00"
type textarea "x"
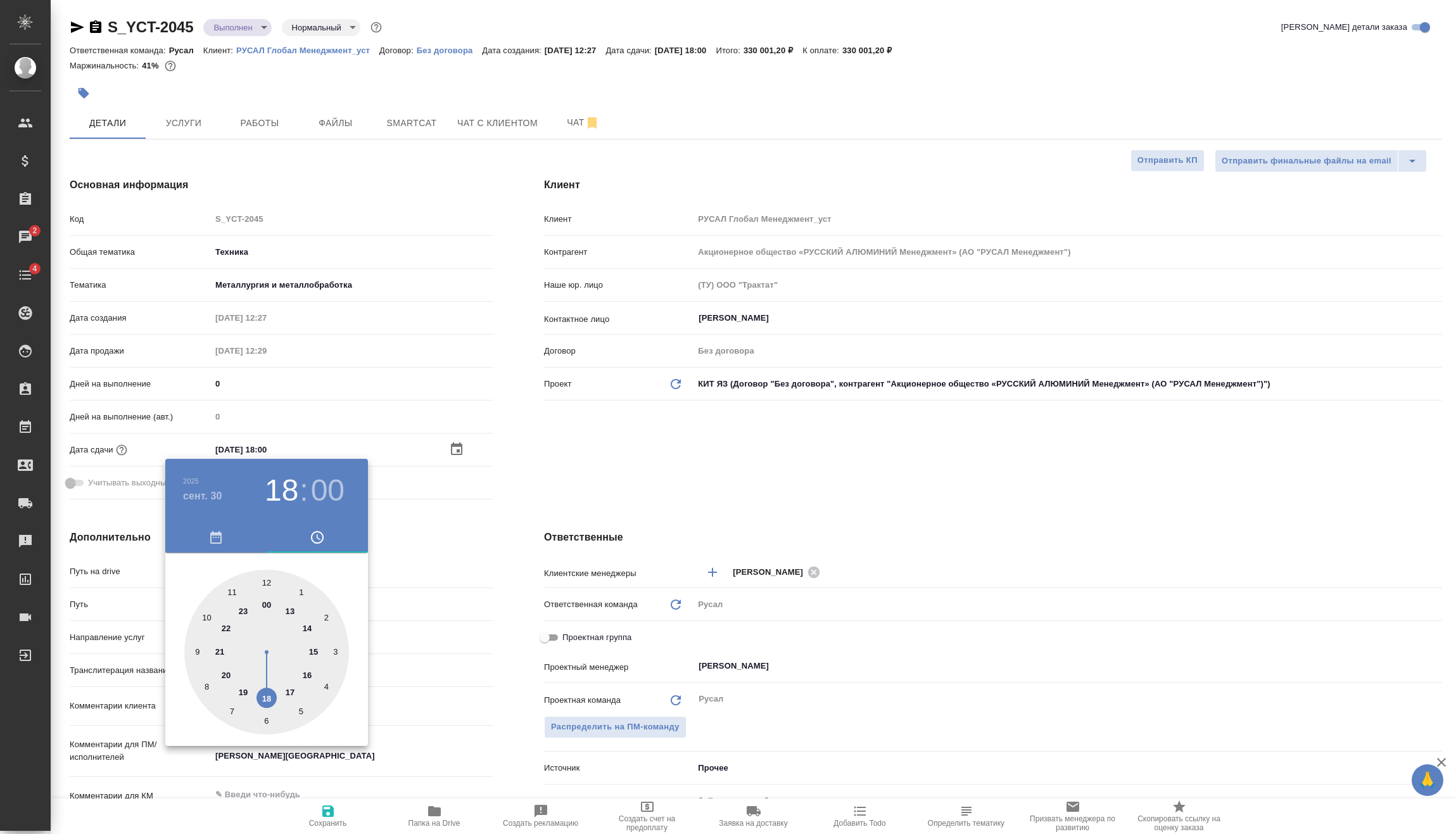
click at [293, 609] on div at bounding box center [266, 651] width 164 height 165
type input "30.09.2025 13:00"
type textarea "x"
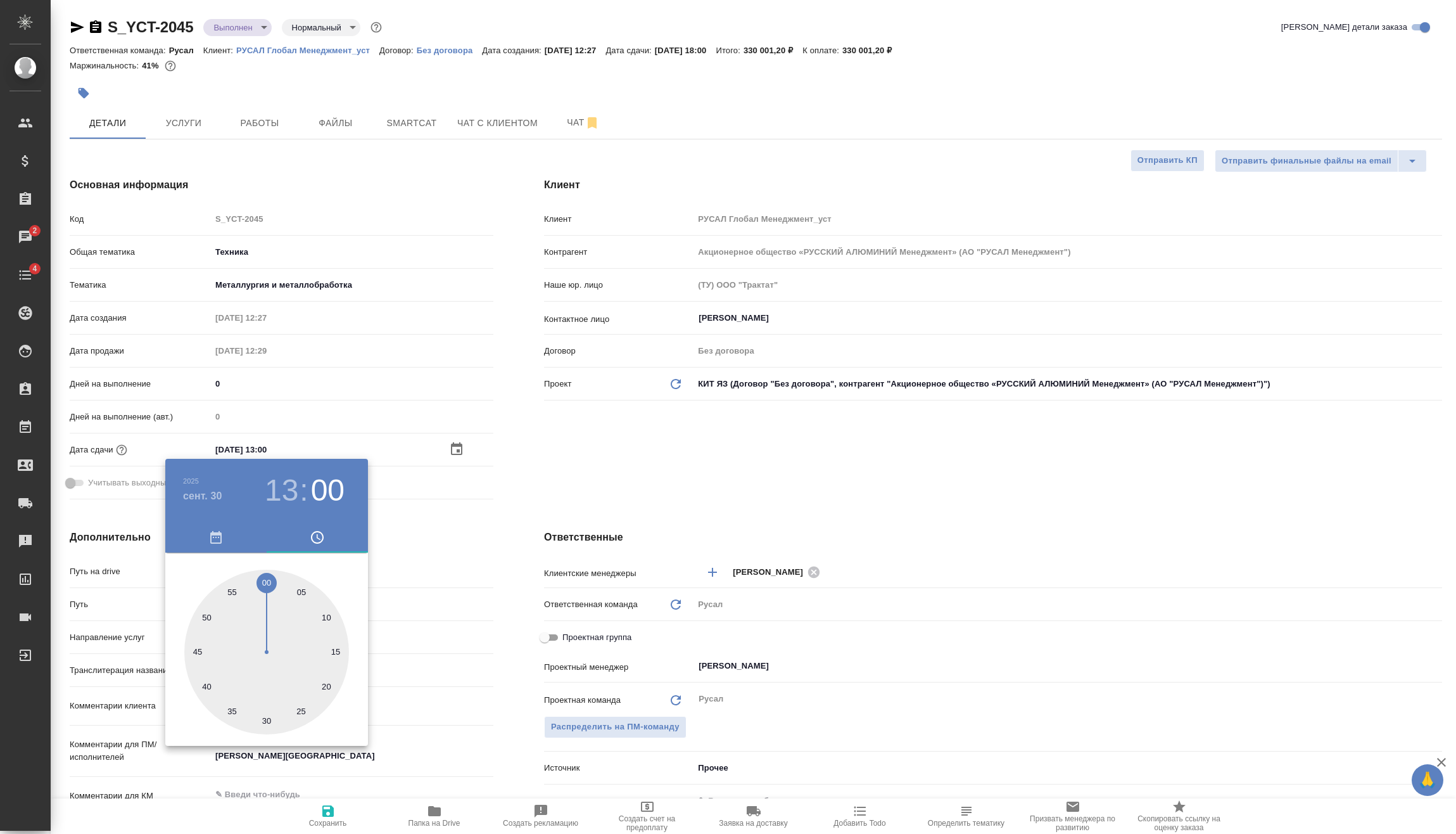
click at [465, 507] on div at bounding box center [728, 417] width 1456 height 834
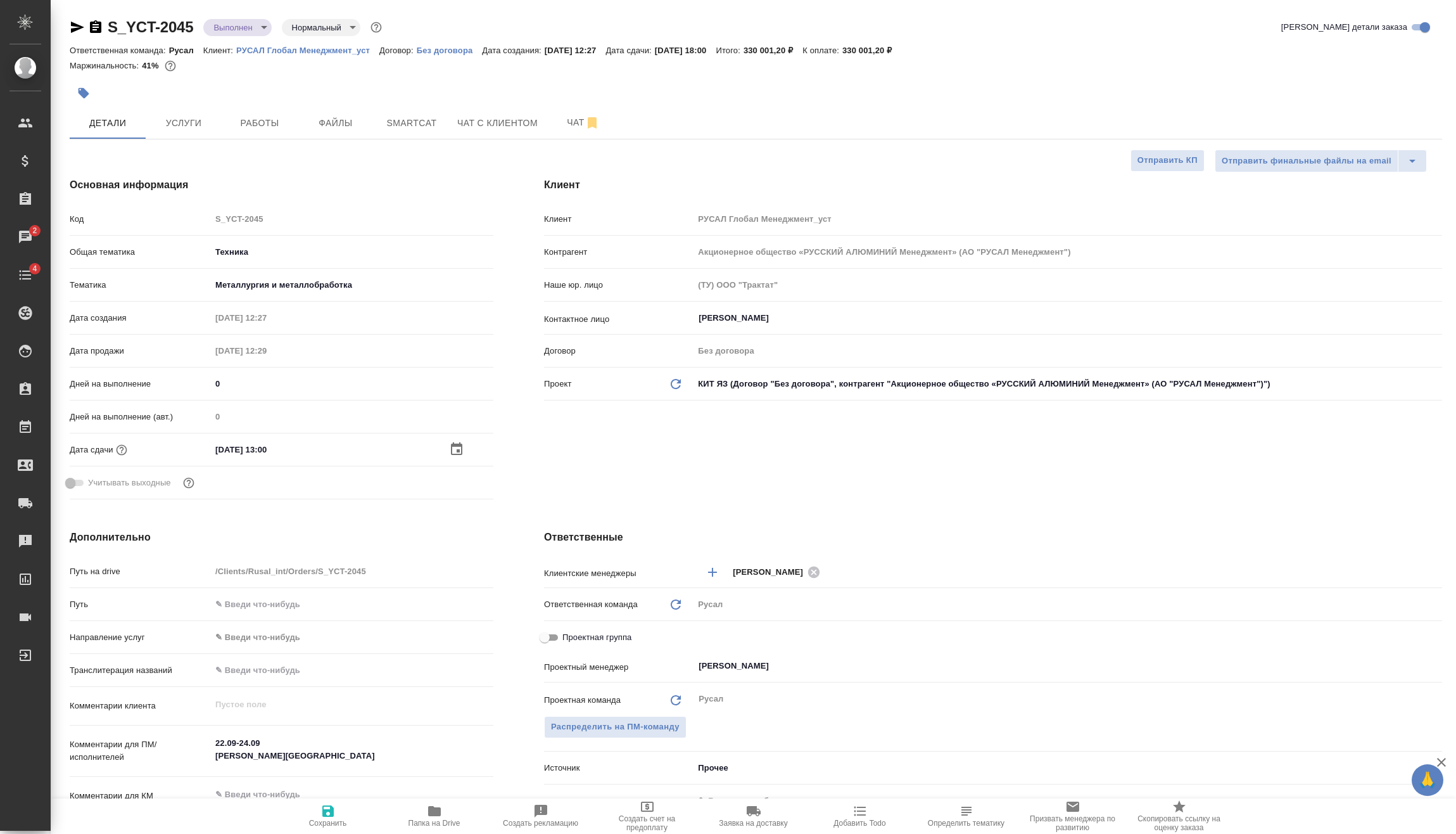
click at [323, 815] on icon "button" at bounding box center [328, 811] width 11 height 11
type textarea "x"
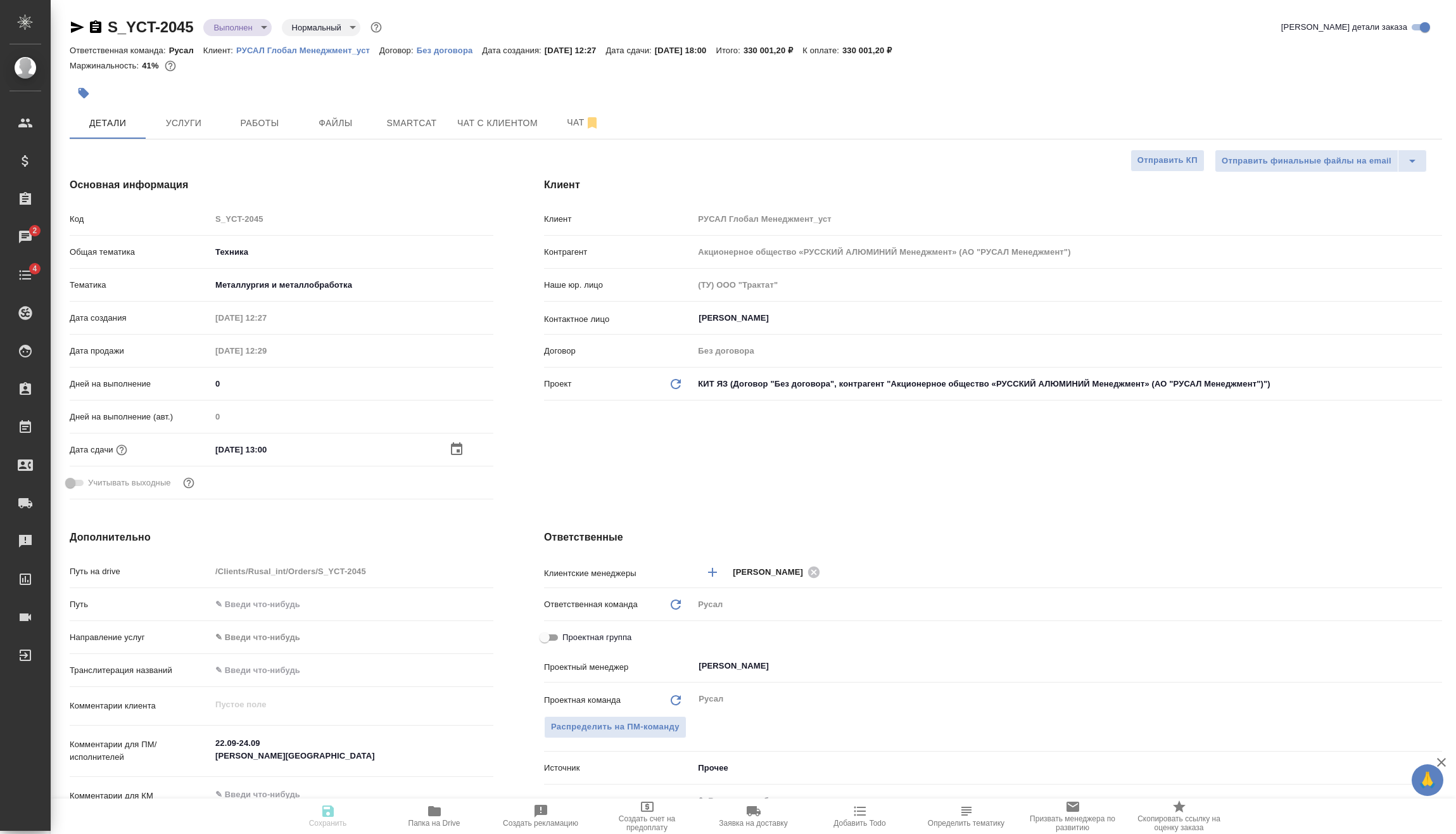
type textarea "x"
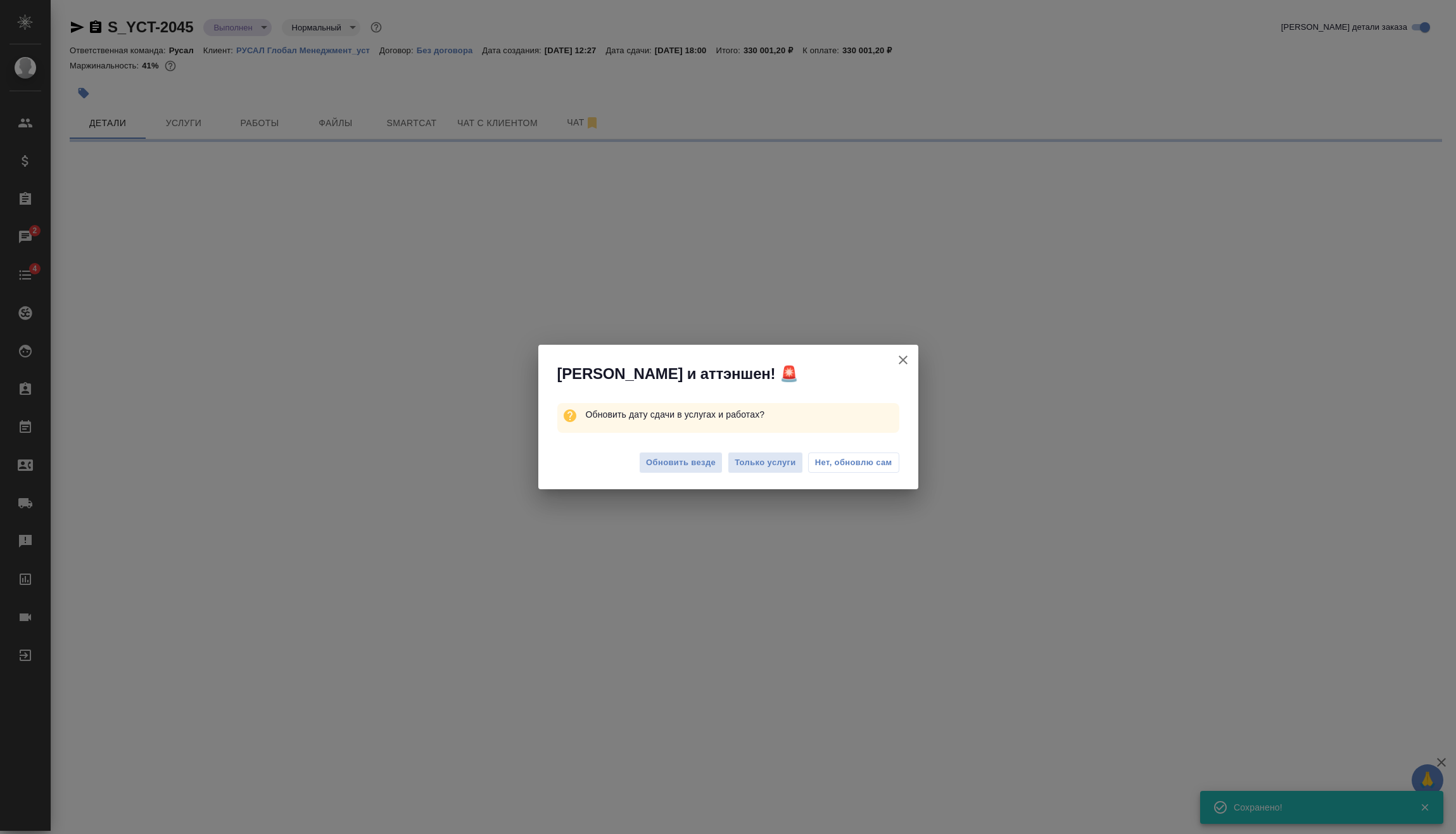
select select "RU"
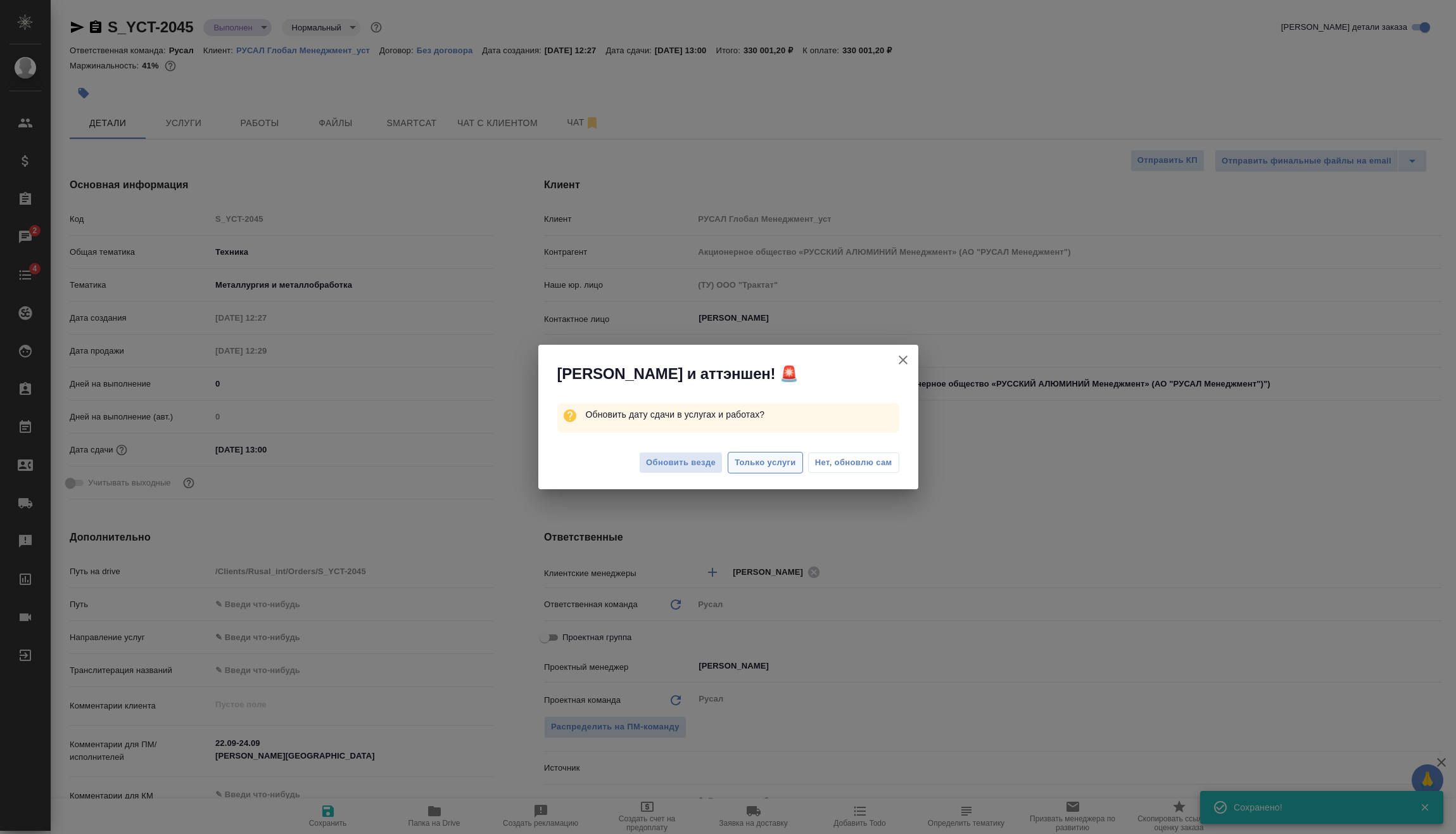
type textarea "x"
click at [682, 468] on span "Обновить везде" at bounding box center [681, 463] width 70 height 15
type textarea "x"
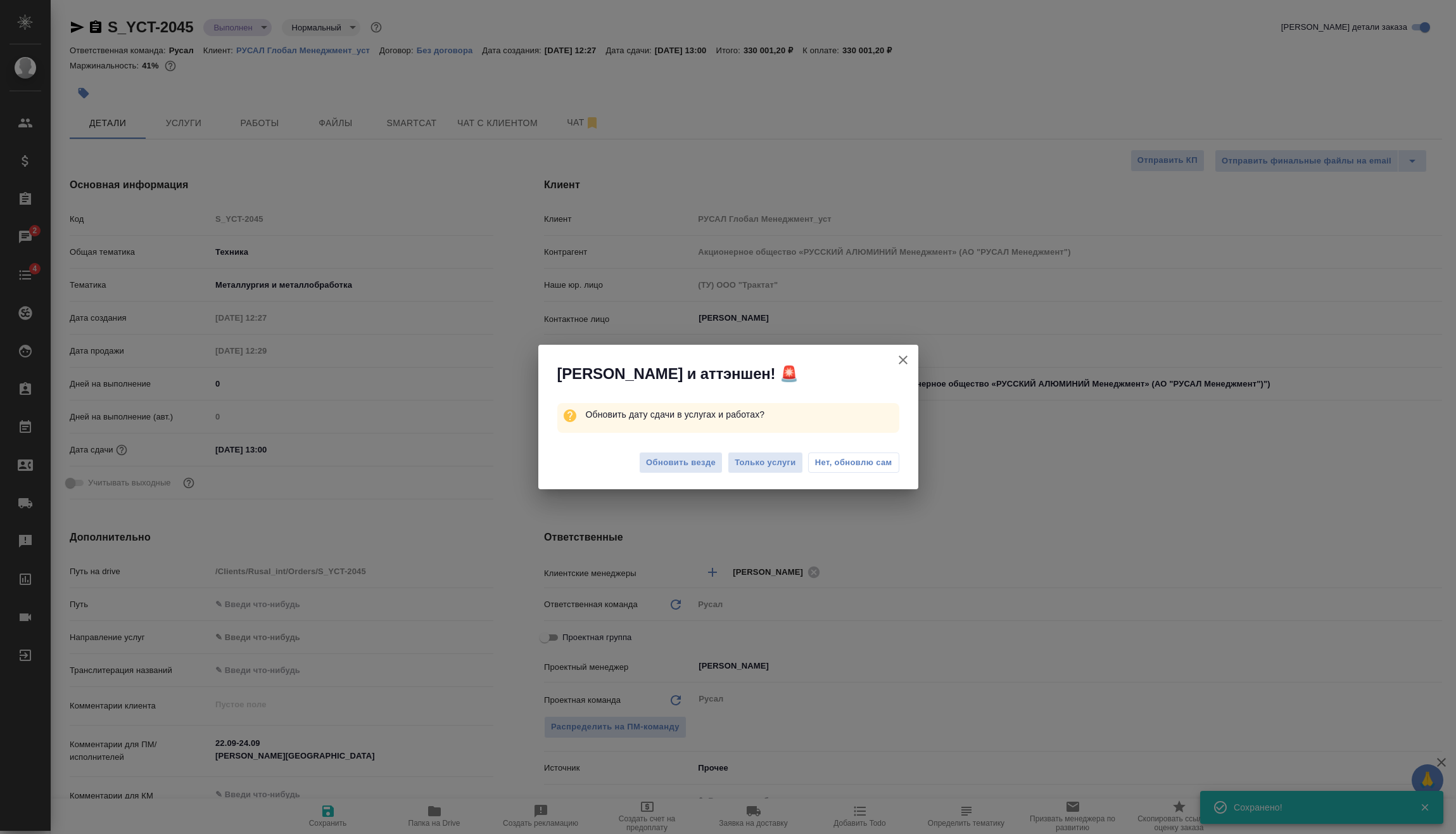
type textarea "x"
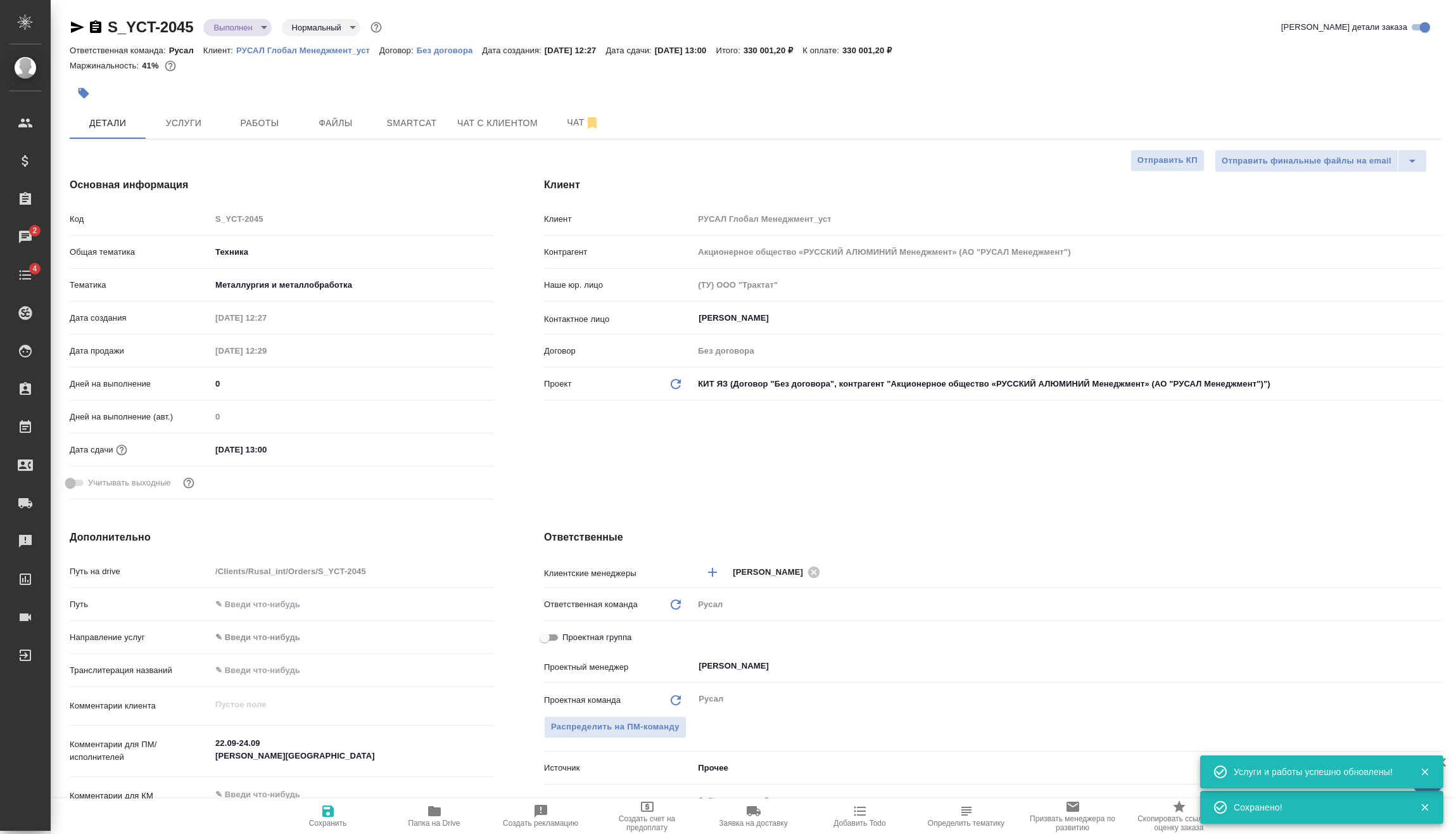
click at [246, 29] on body "🙏 .cls-1 fill:#fff; AWATERA Vasilev Evgeniy Клиенты Спецификации Заказы 2 Чаты …" at bounding box center [728, 417] width 1456 height 834
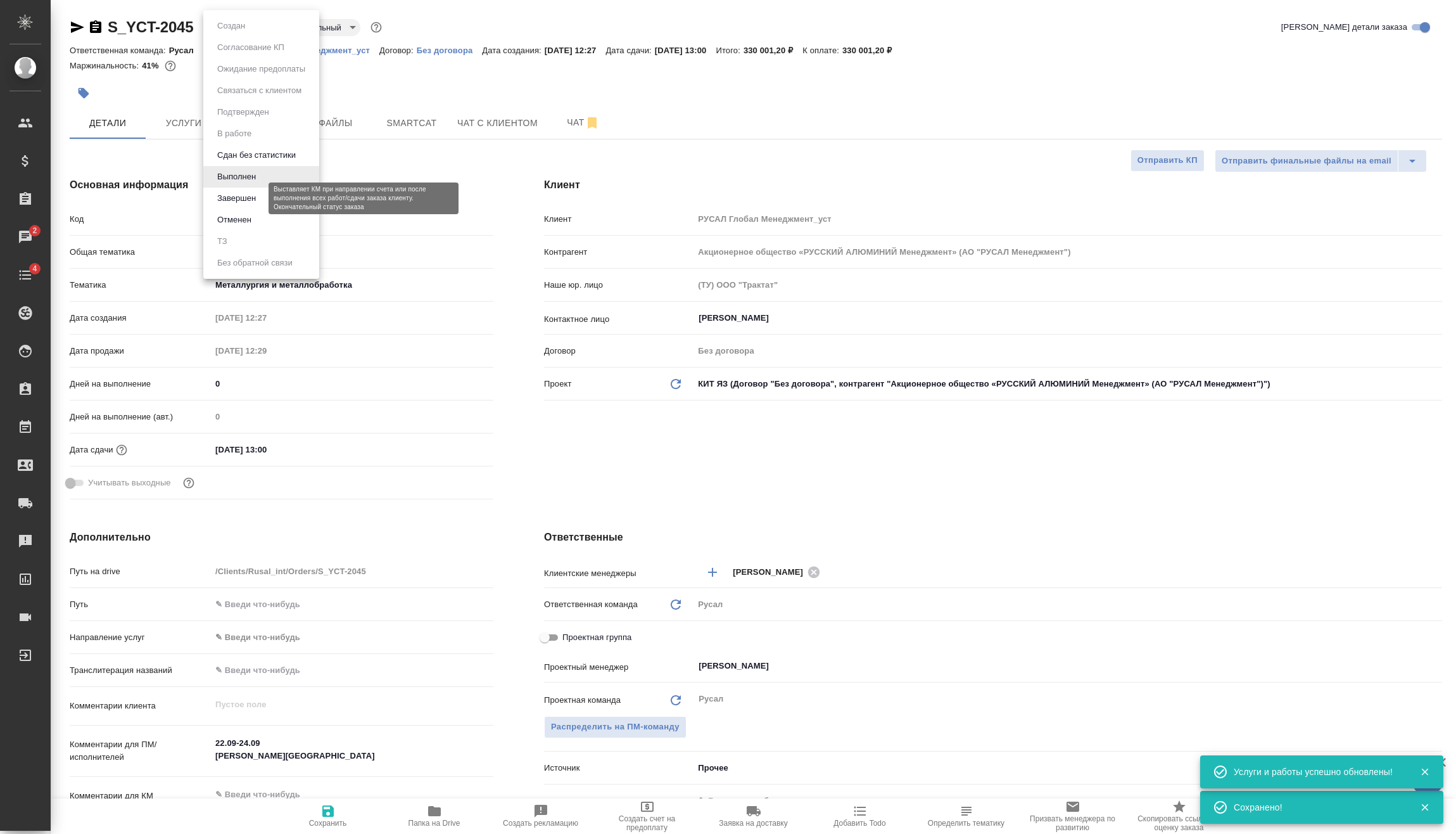
click at [260, 197] on button "Завершен" at bounding box center [237, 198] width 46 height 14
type textarea "x"
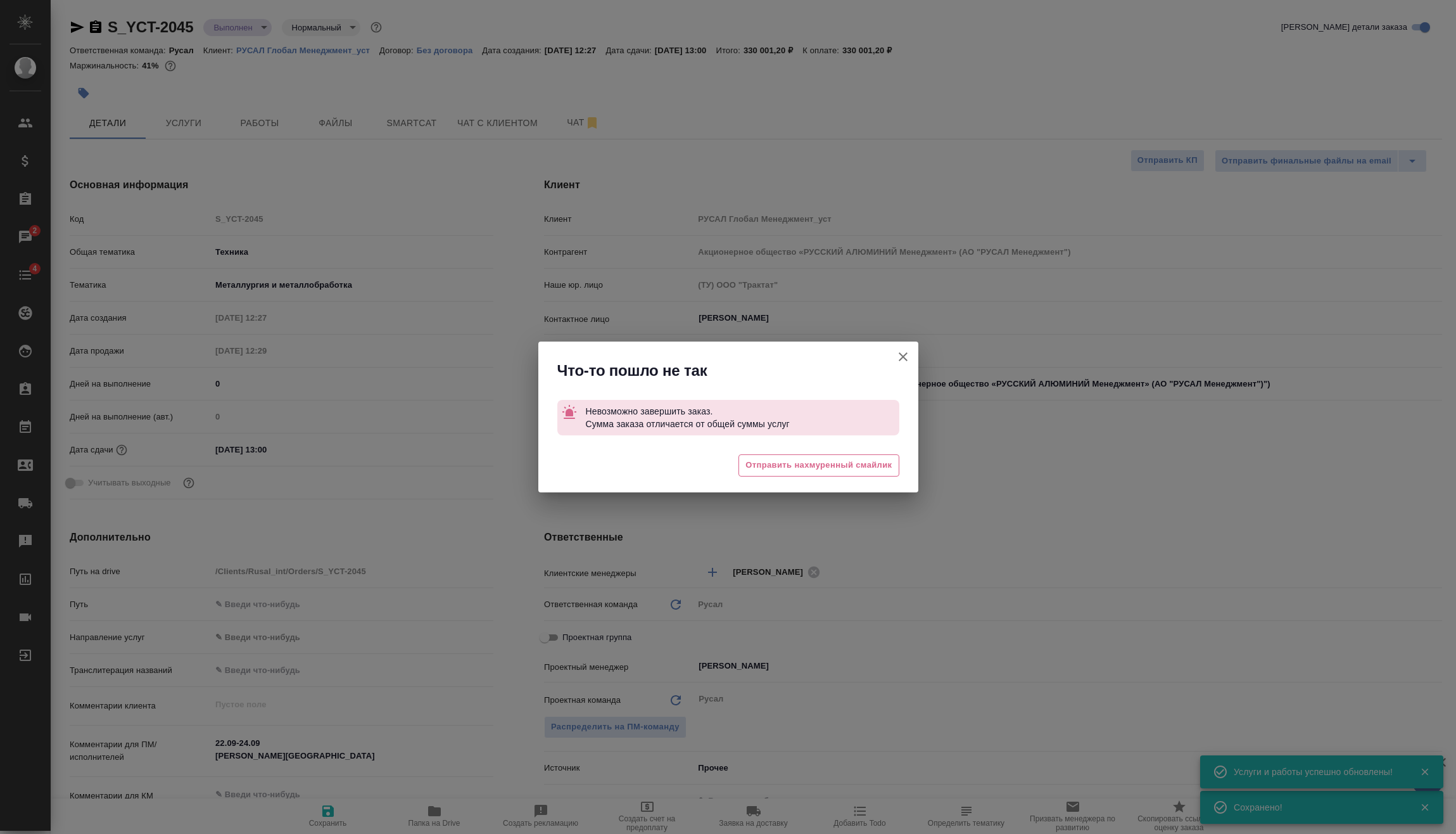
click at [899, 355] on icon "button" at bounding box center [903, 357] width 15 height 15
type textarea "x"
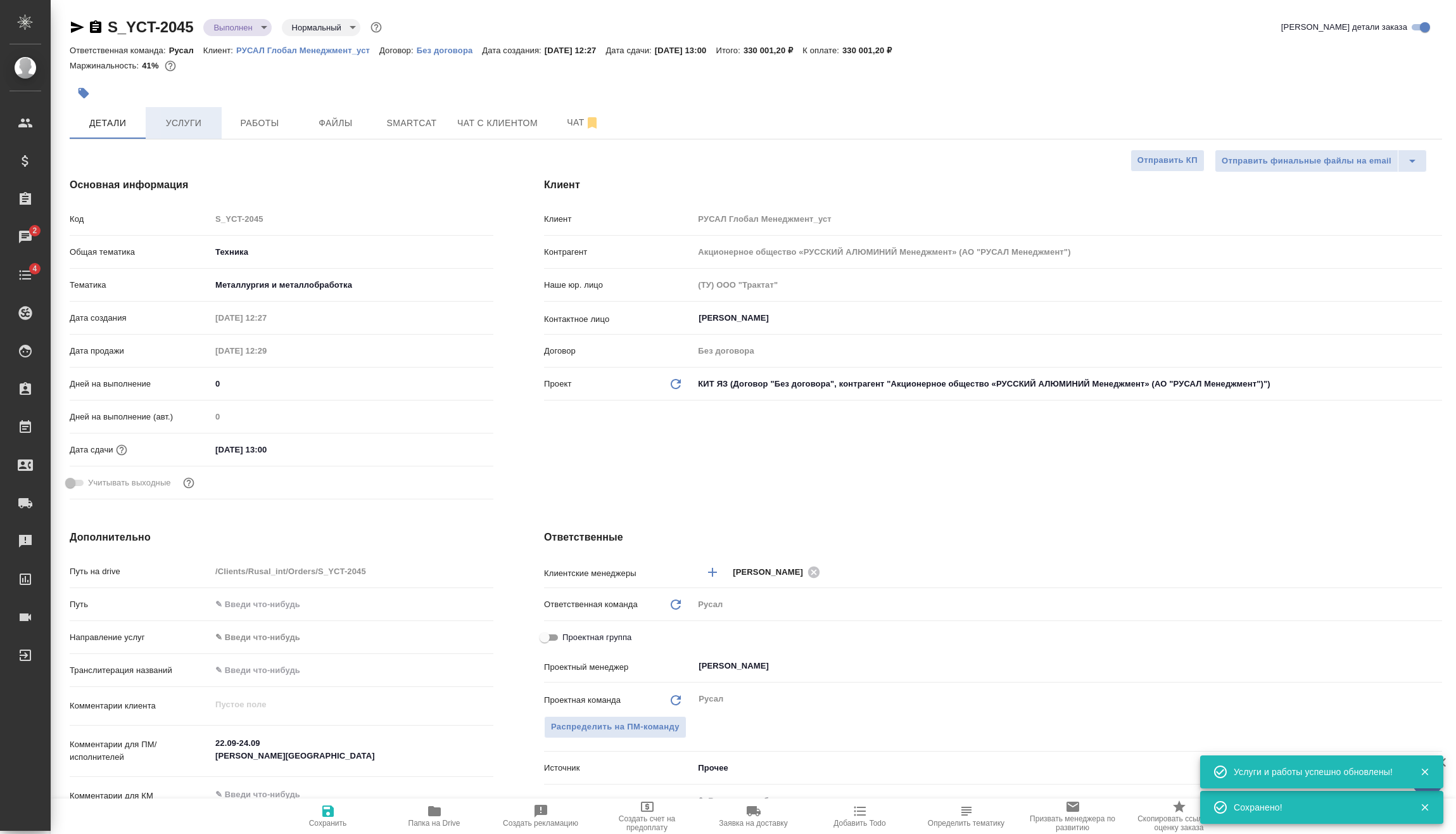
click at [175, 116] on span "Услуги" at bounding box center [183, 123] width 61 height 16
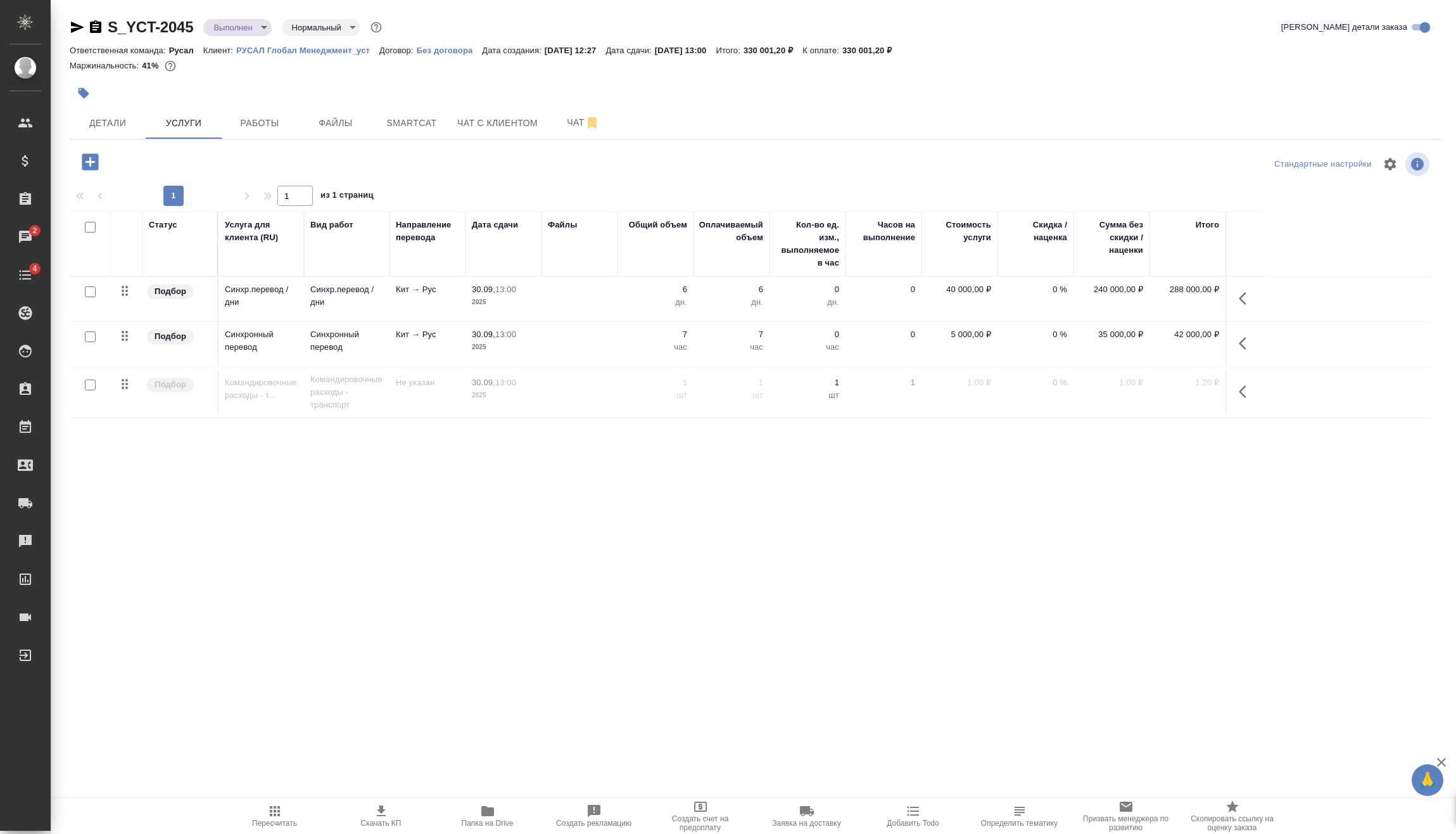
click at [280, 812] on icon "button" at bounding box center [275, 811] width 15 height 15
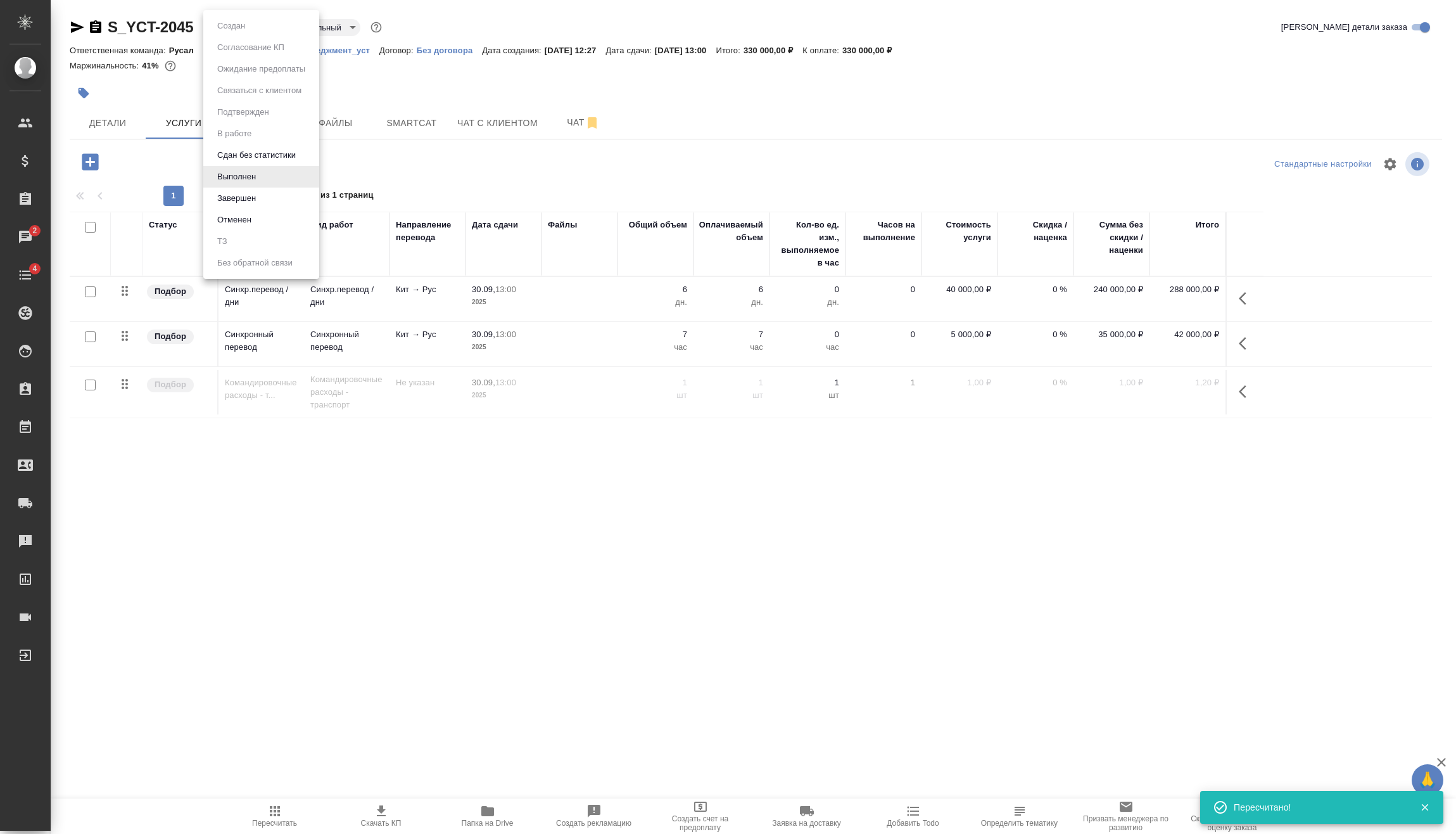
click at [246, 29] on body "🙏 .cls-1 fill:#fff; AWATERA Vasilev Evgeniy Клиенты Спецификации Заказы 2 Чаты …" at bounding box center [728, 417] width 1456 height 834
click at [250, 197] on button "Завершен" at bounding box center [237, 198] width 46 height 14
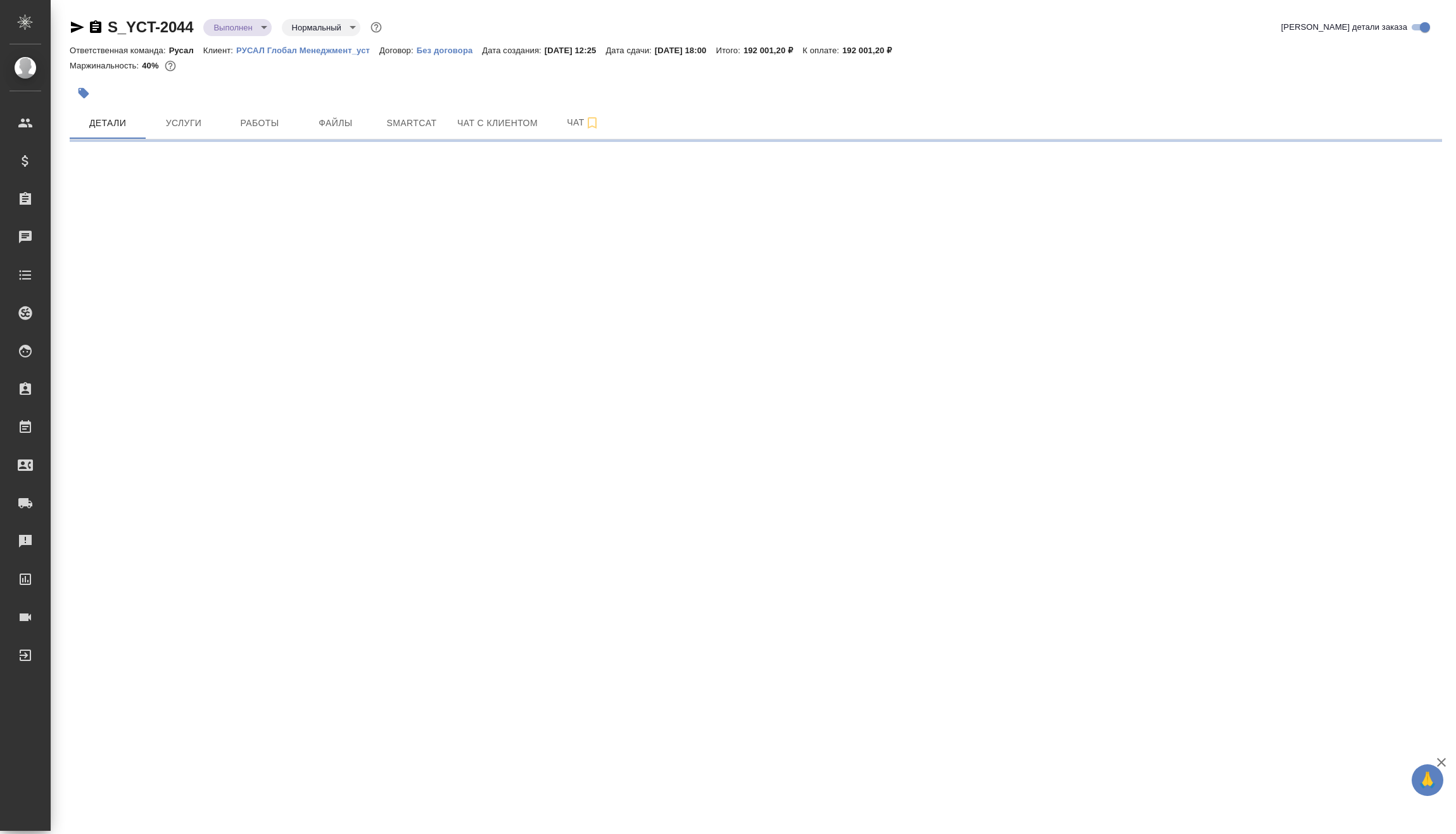
select select "RU"
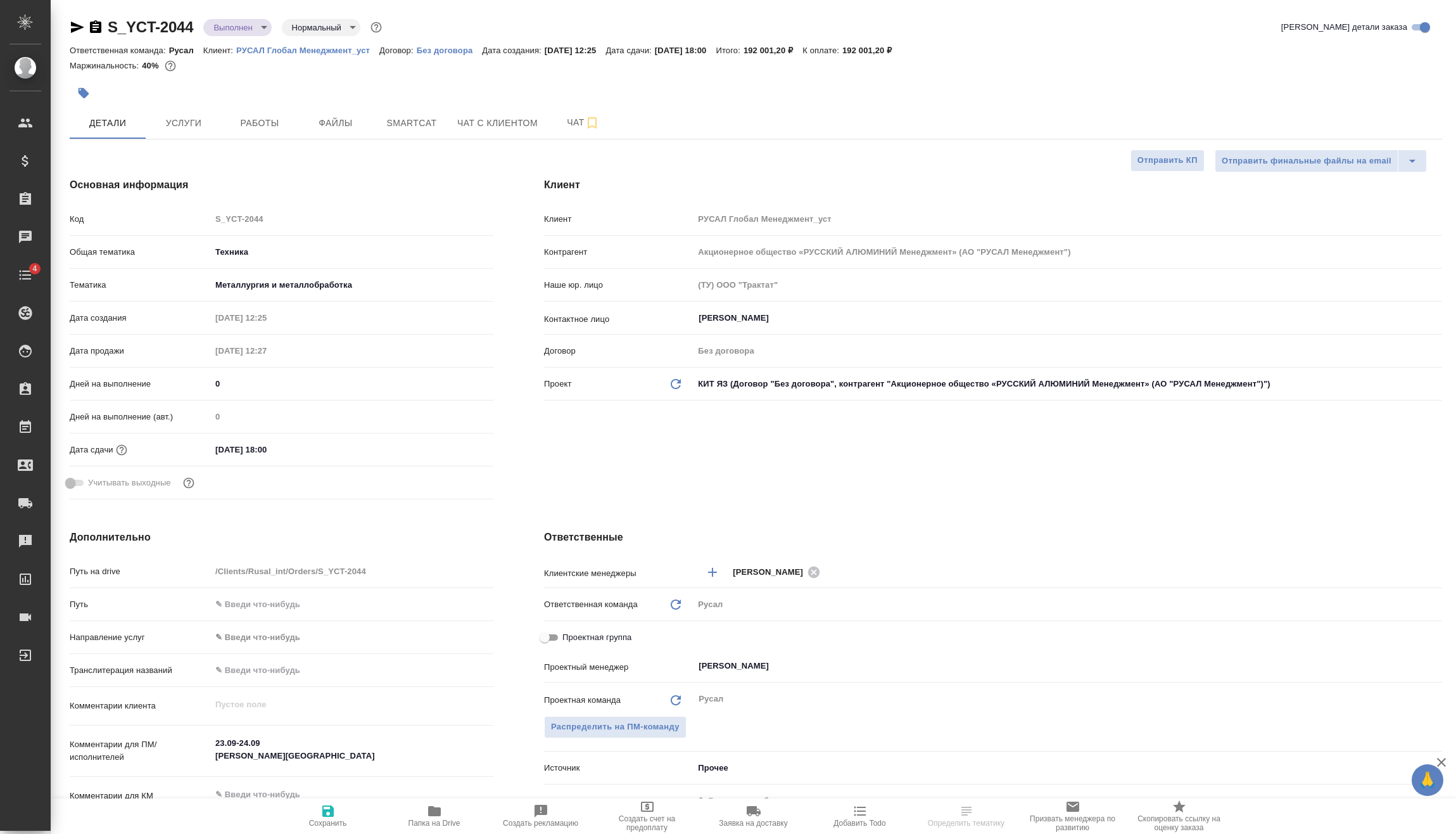
type textarea "x"
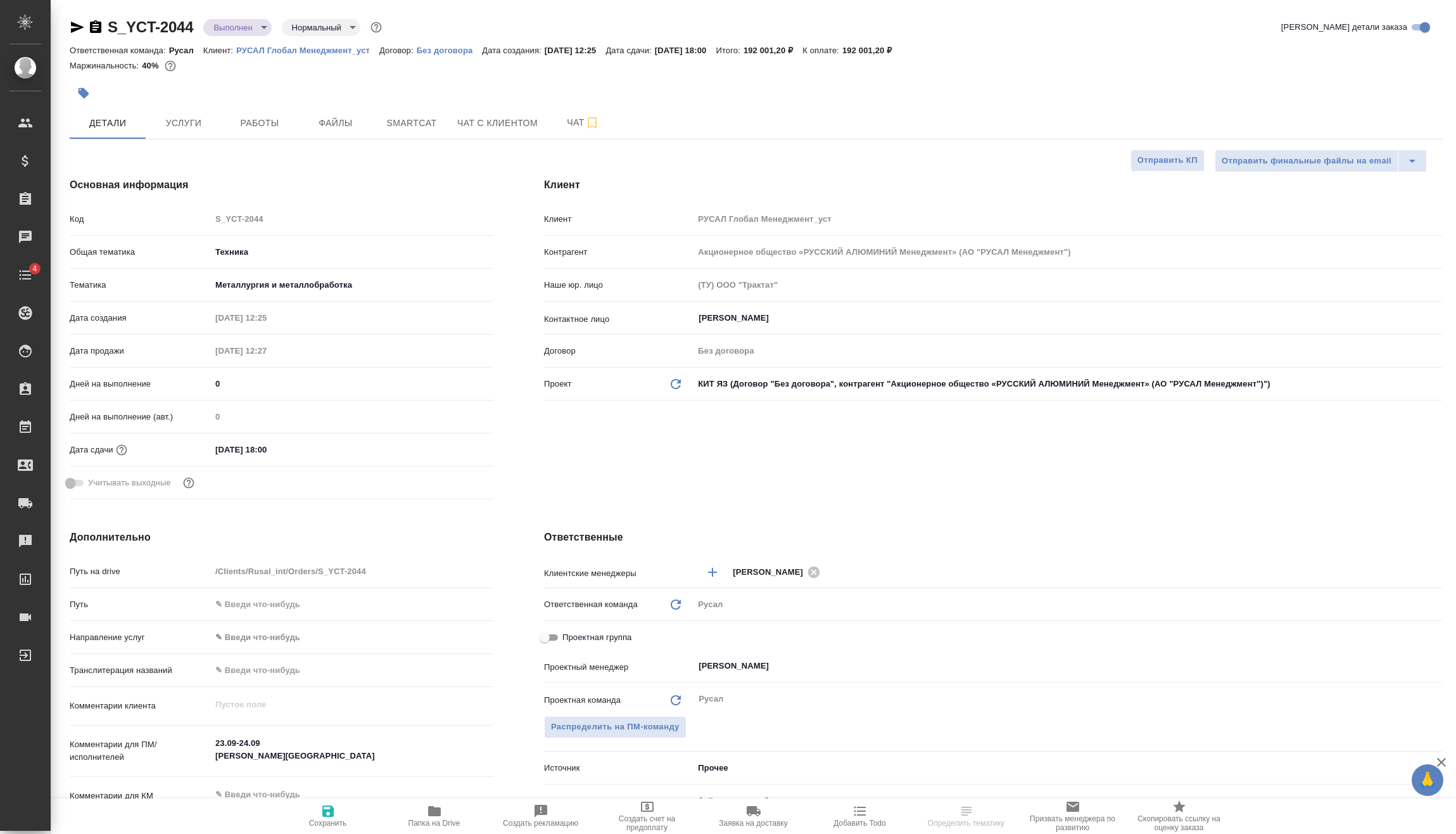
type textarea "x"
click at [323, 450] on input "[DATE] 18:00" at bounding box center [267, 450] width 111 height 18
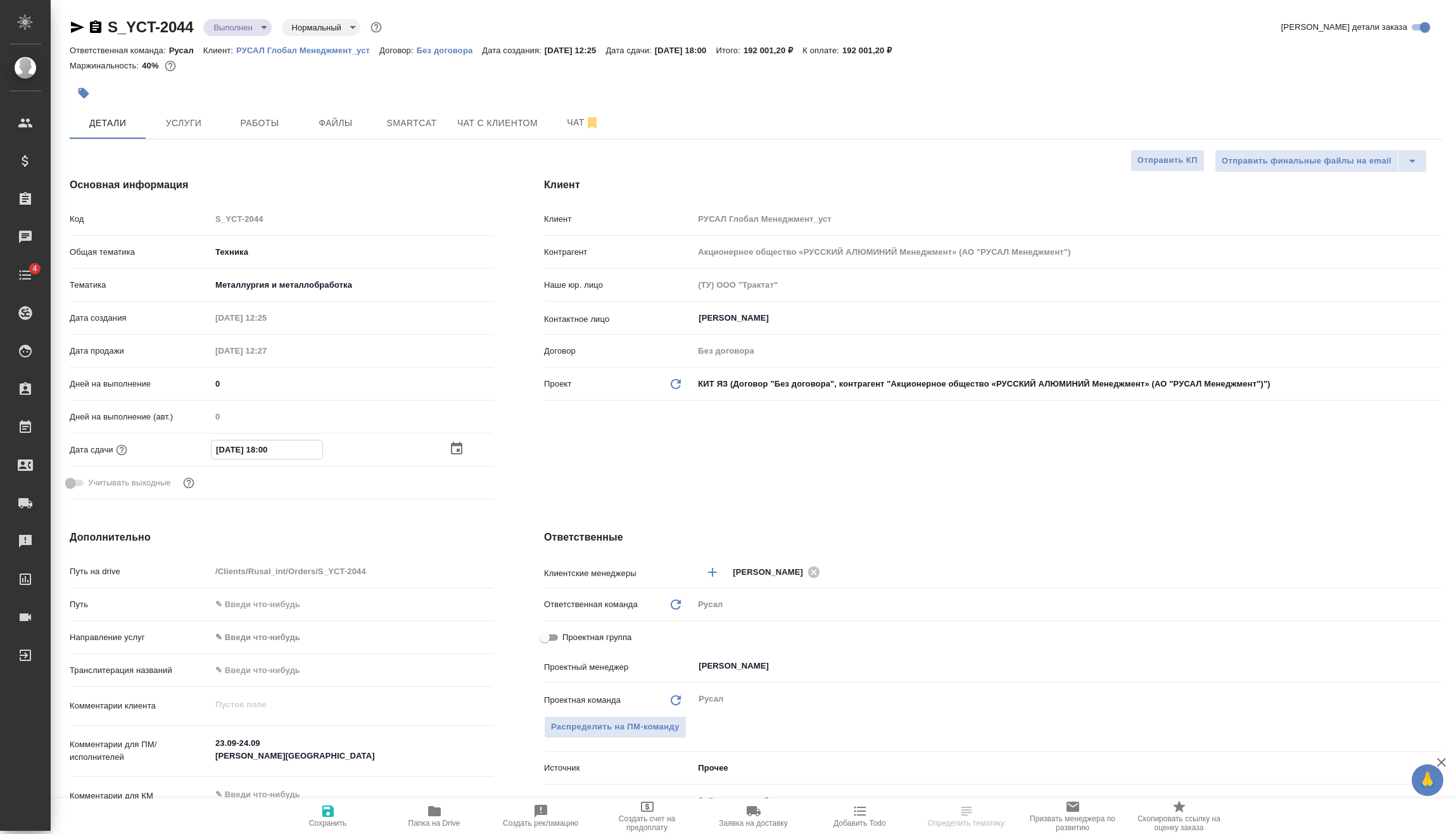
click at [469, 453] on div at bounding box center [471, 449] width 44 height 15
click at [460, 452] on icon "button" at bounding box center [456, 449] width 11 height 13
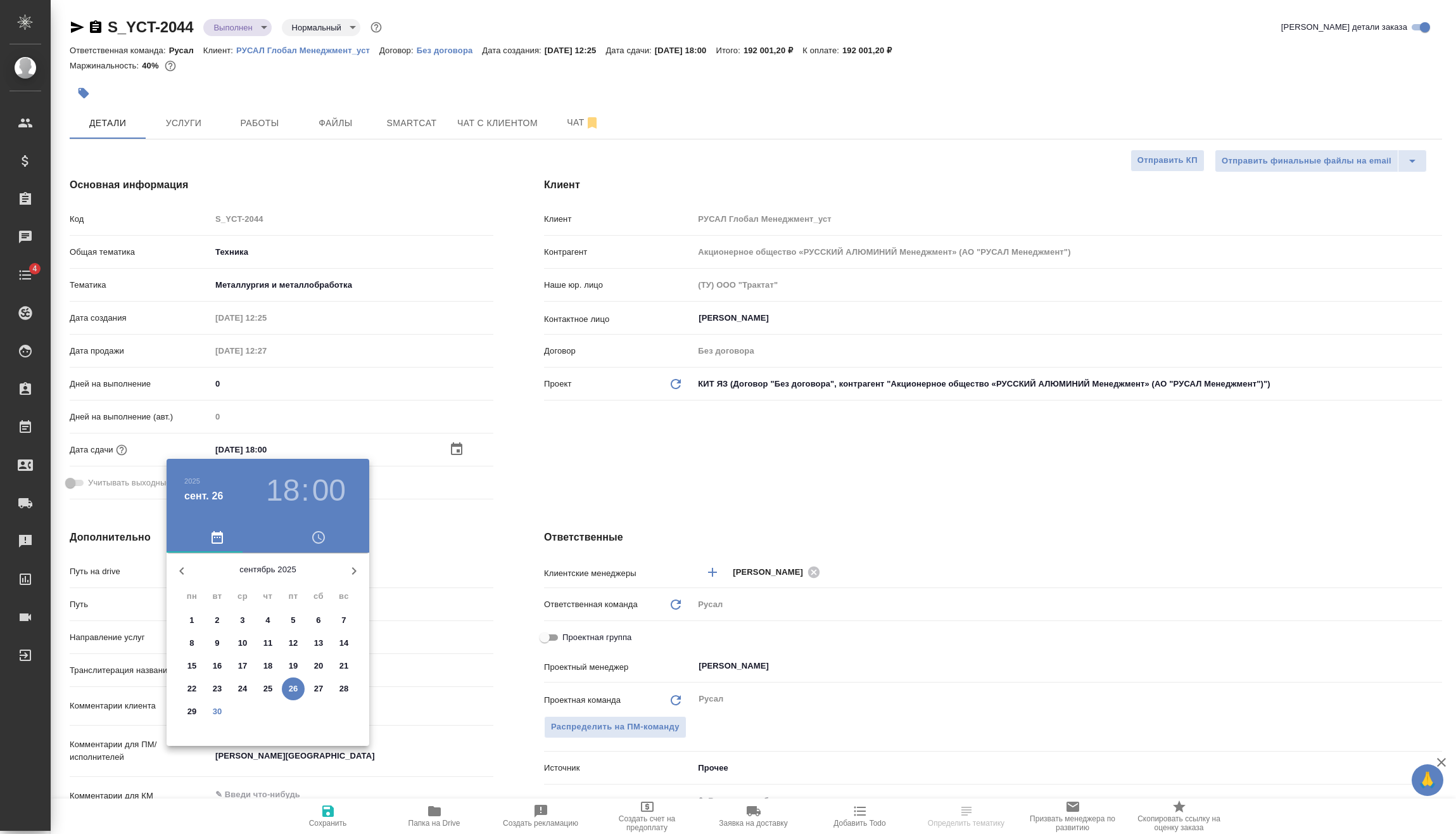
click at [216, 711] on p "30" at bounding box center [218, 711] width 10 height 13
type input "[DATE] 18:00"
type textarea "x"
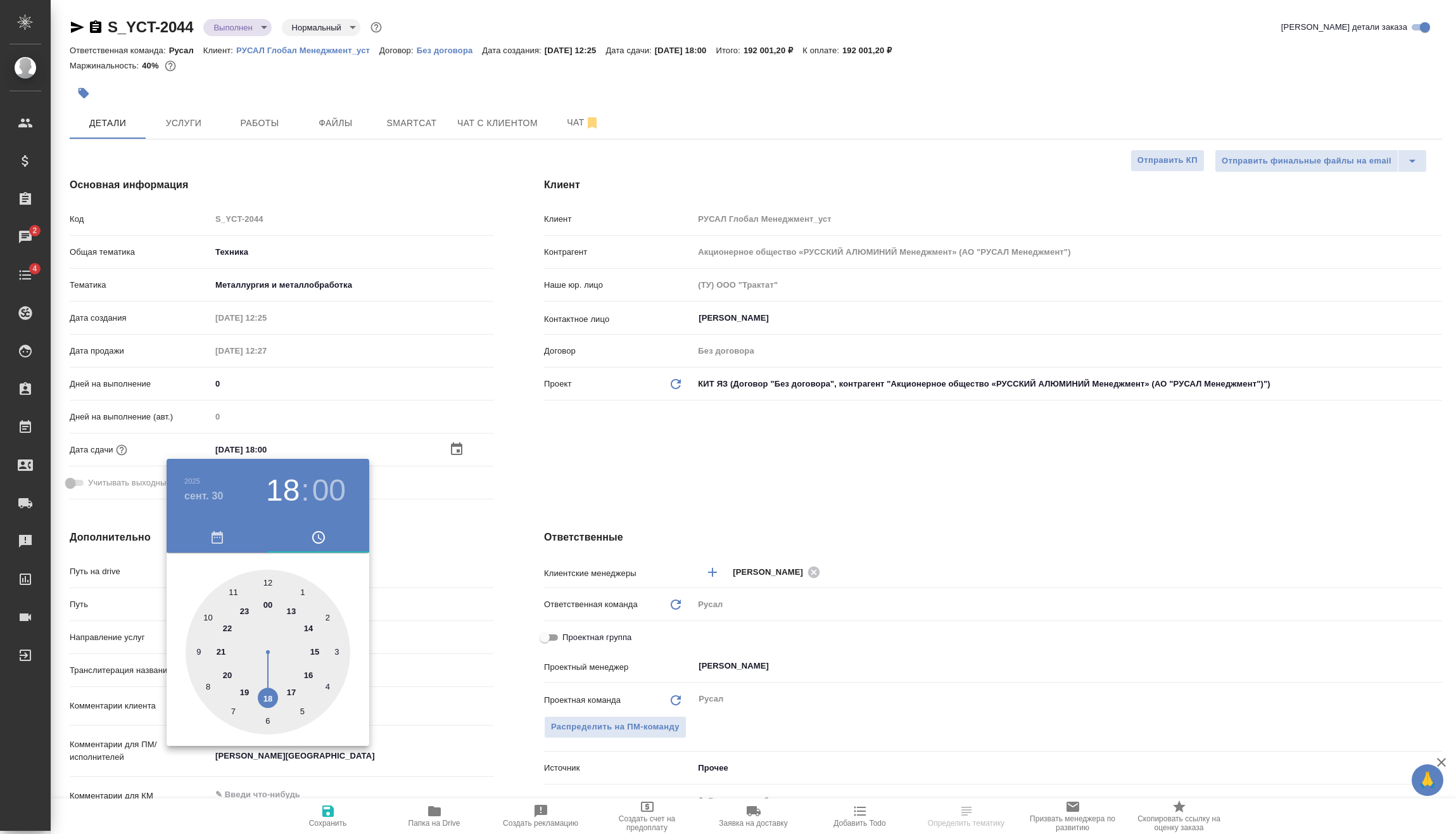
click at [438, 420] on div at bounding box center [728, 417] width 1456 height 834
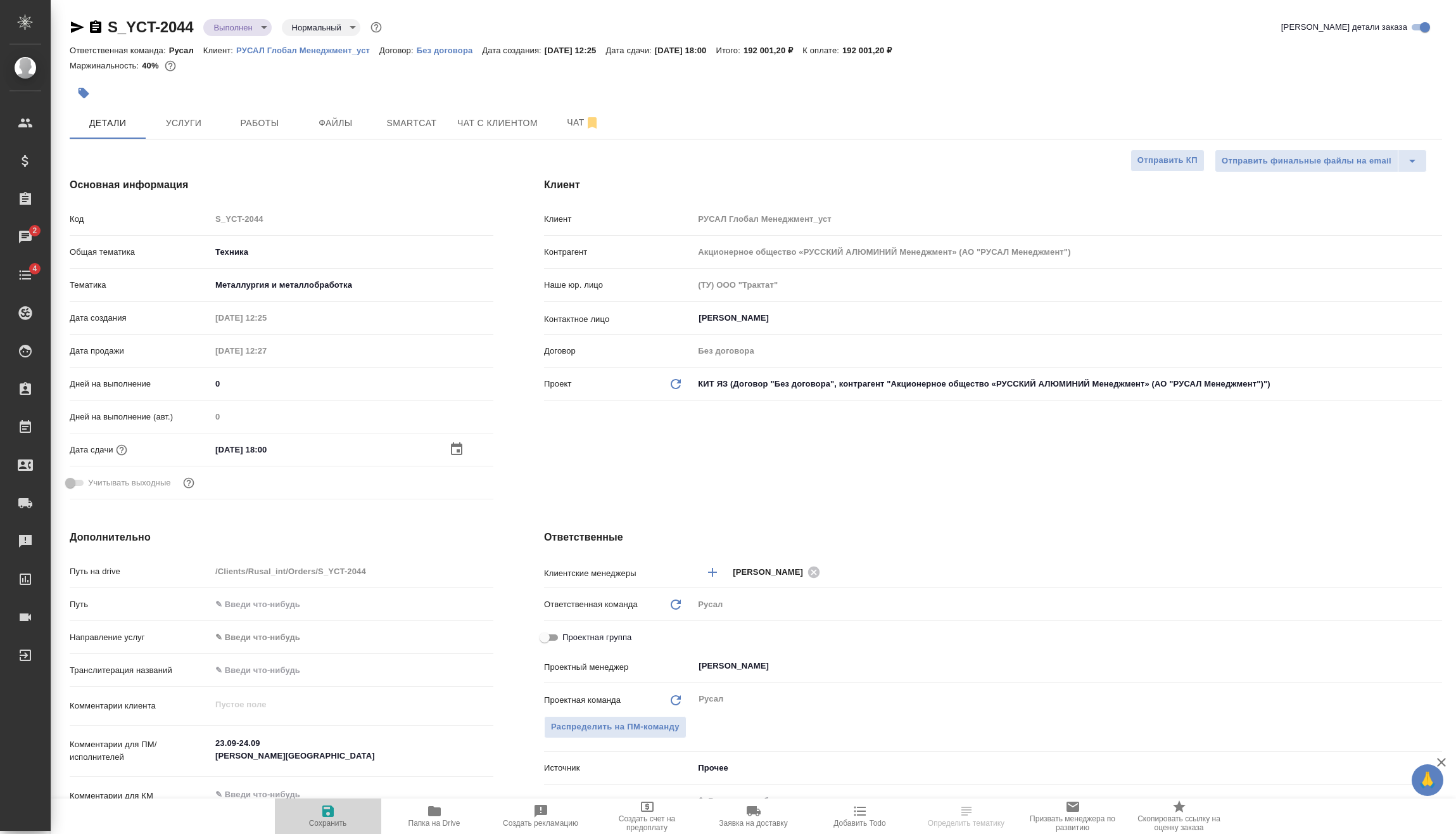
click at [330, 806] on icon "button" at bounding box center [328, 811] width 11 height 11
type textarea "x"
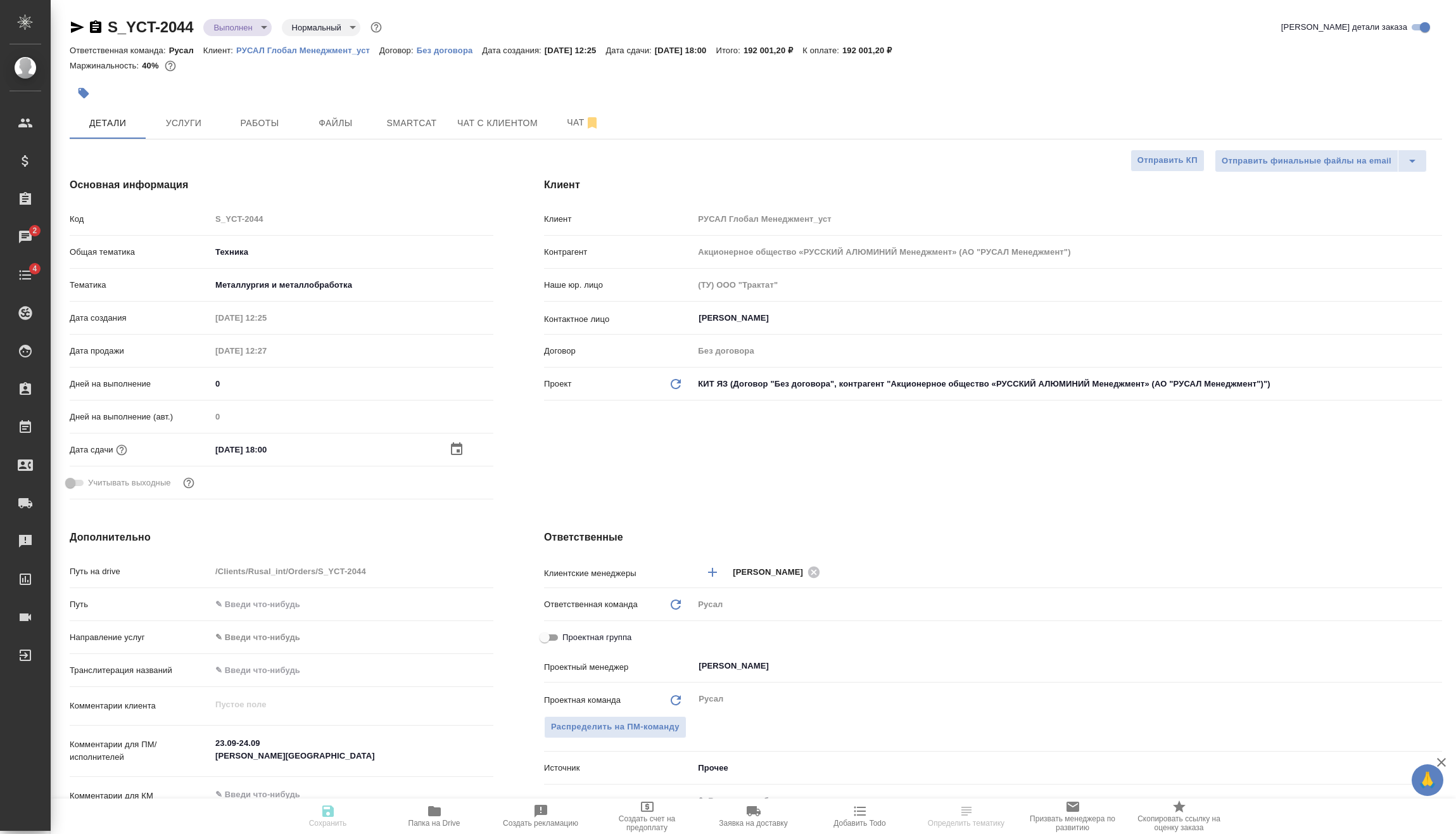
type textarea "x"
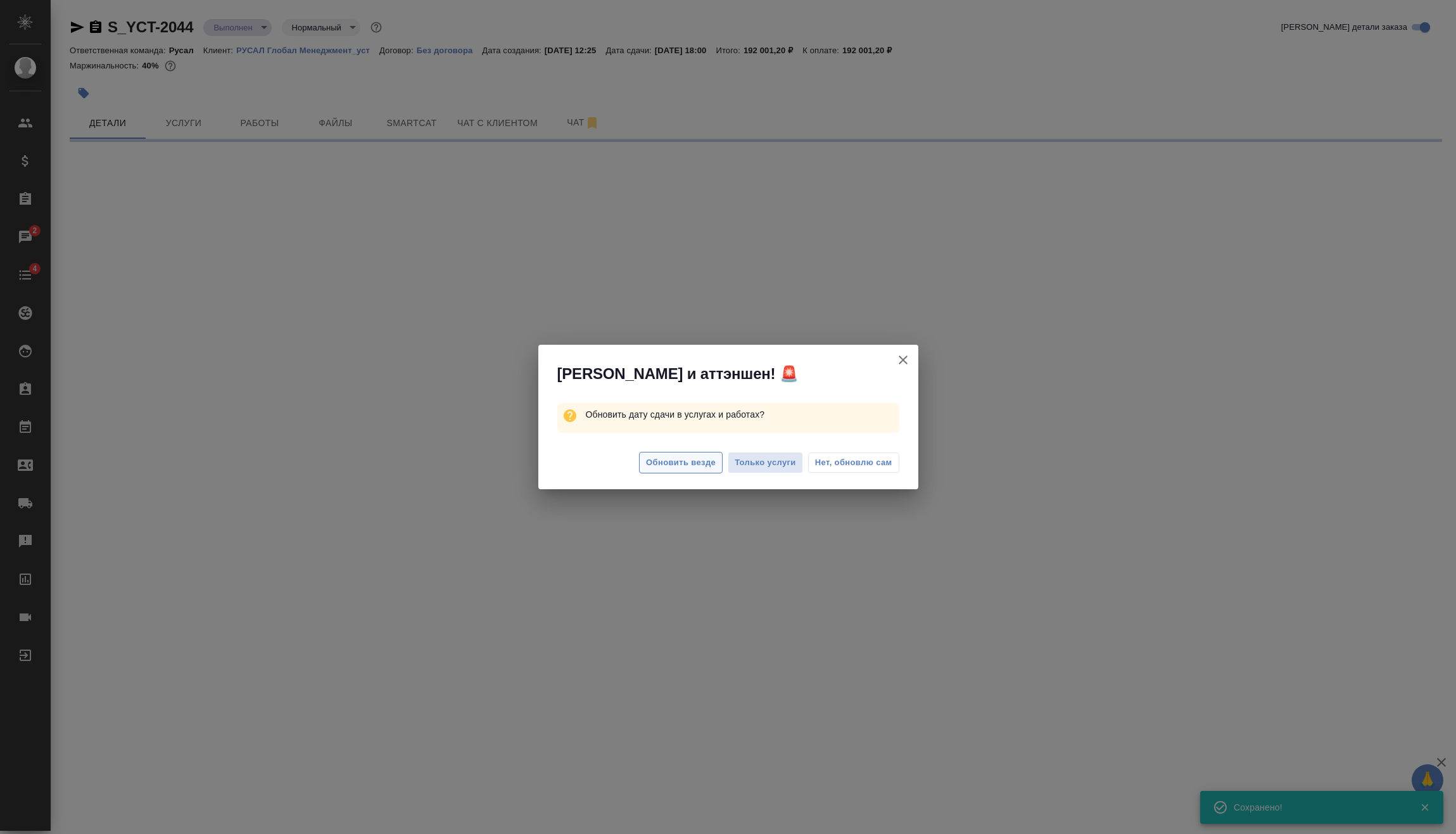
select select "RU"
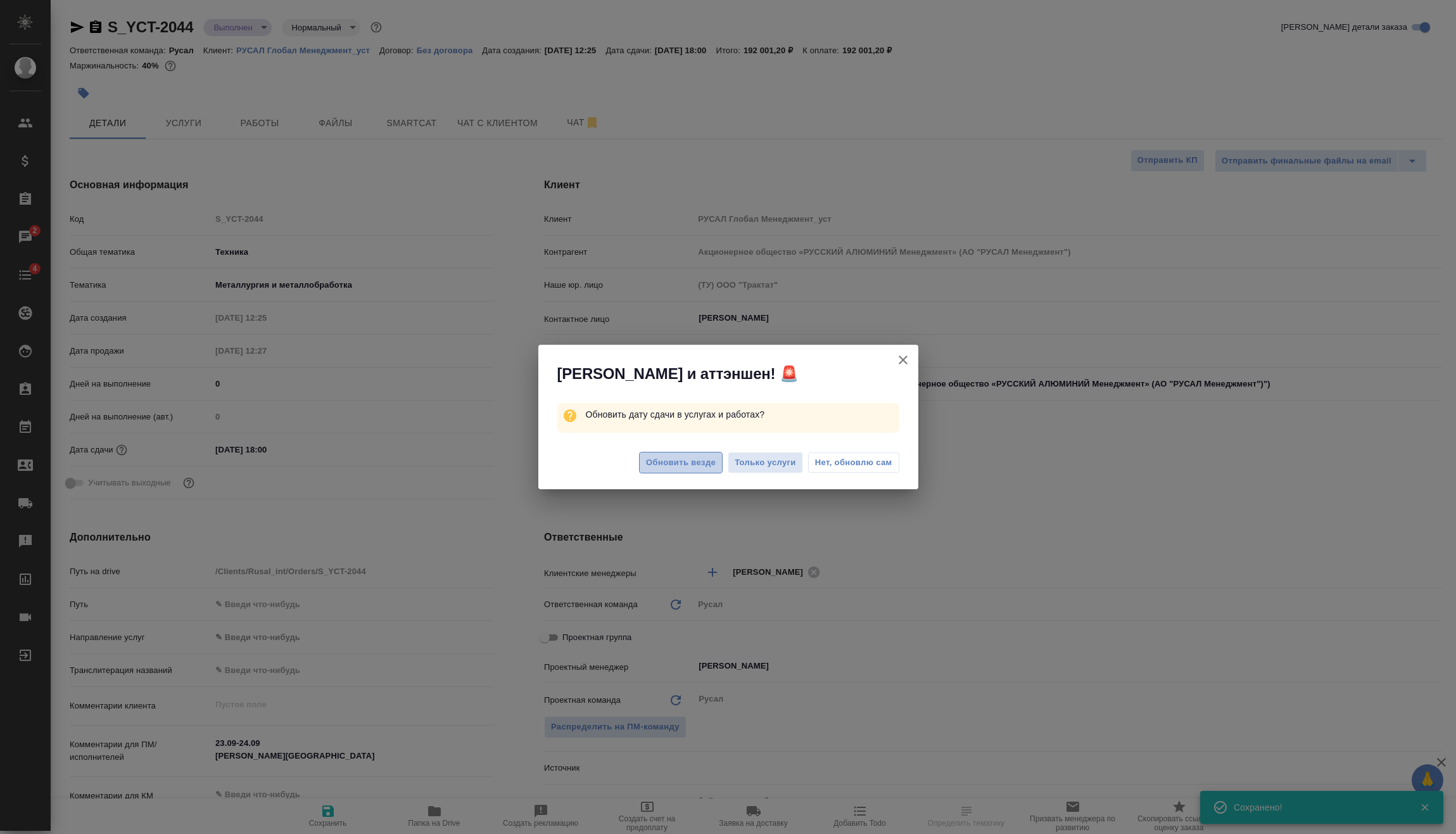
click at [649, 456] on span "Обновить везде" at bounding box center [681, 463] width 70 height 15
type textarea "x"
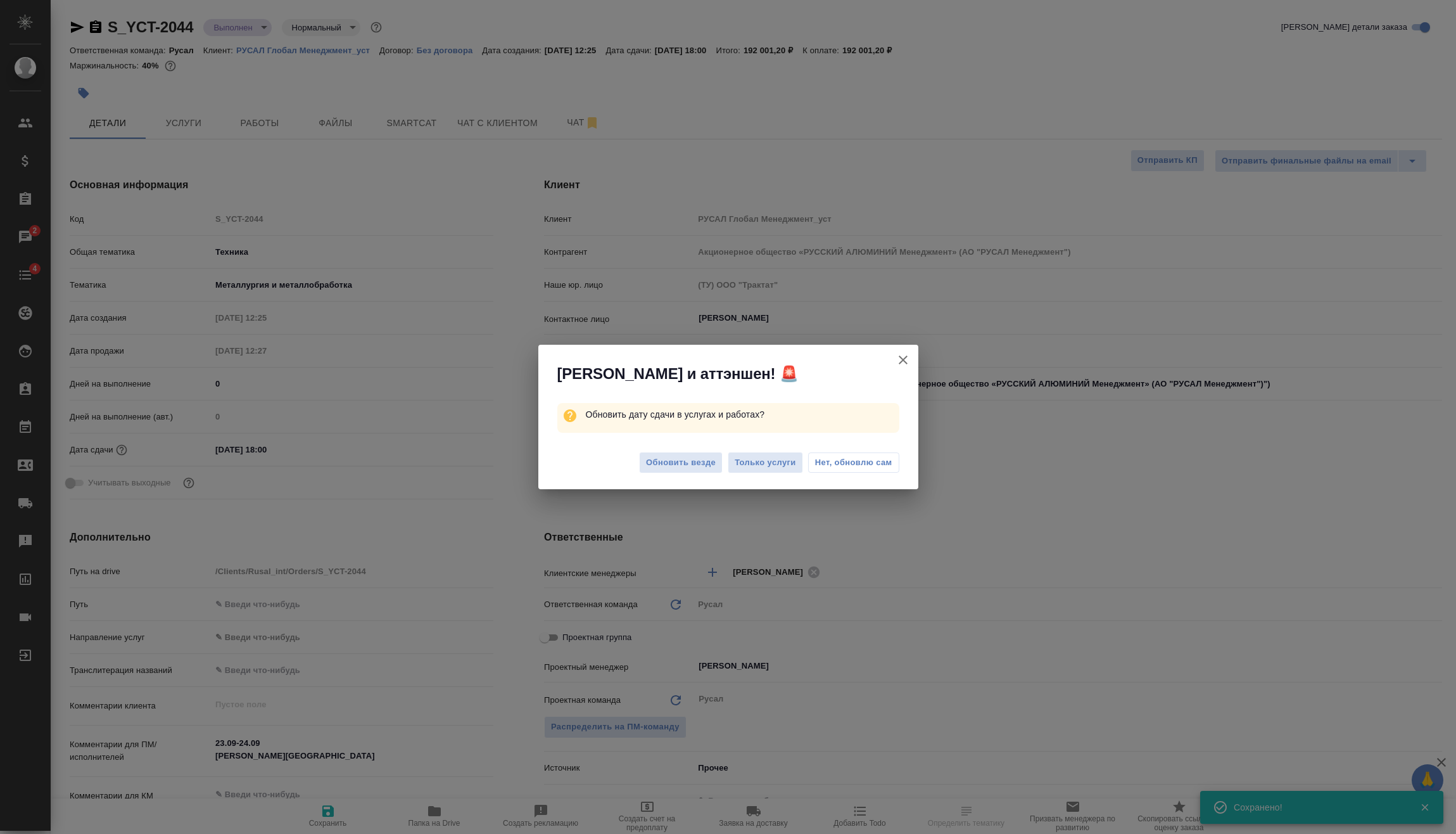
type textarea "x"
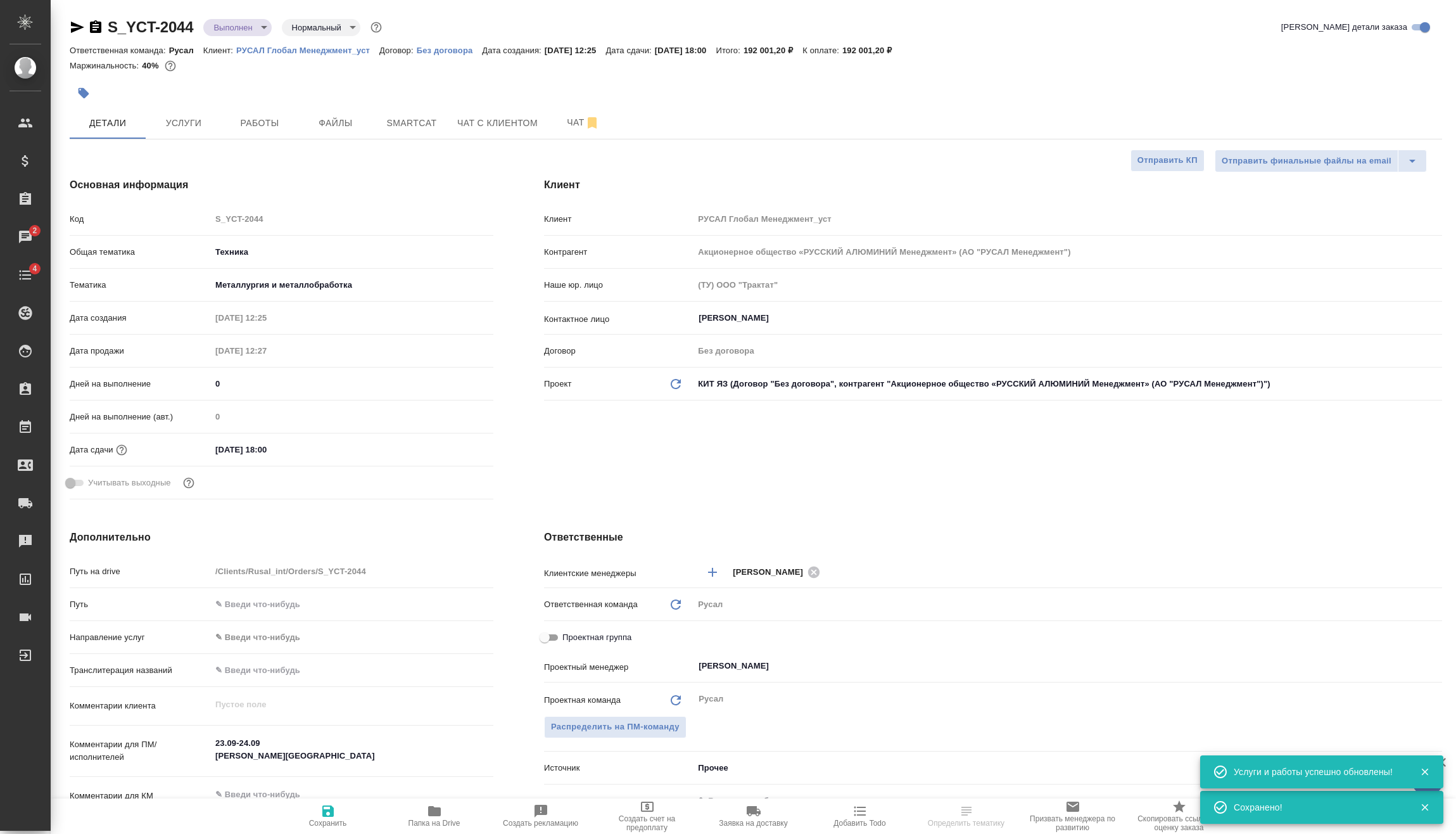
click at [237, 34] on body "🙏 .cls-1 fill:#fff; AWATERA [PERSON_NAME] Спецификации Заказы 2 Чаты 4 Todo Про…" at bounding box center [728, 417] width 1456 height 834
click at [263, 190] on li "Завершен" at bounding box center [261, 198] width 116 height 22
type textarea "x"
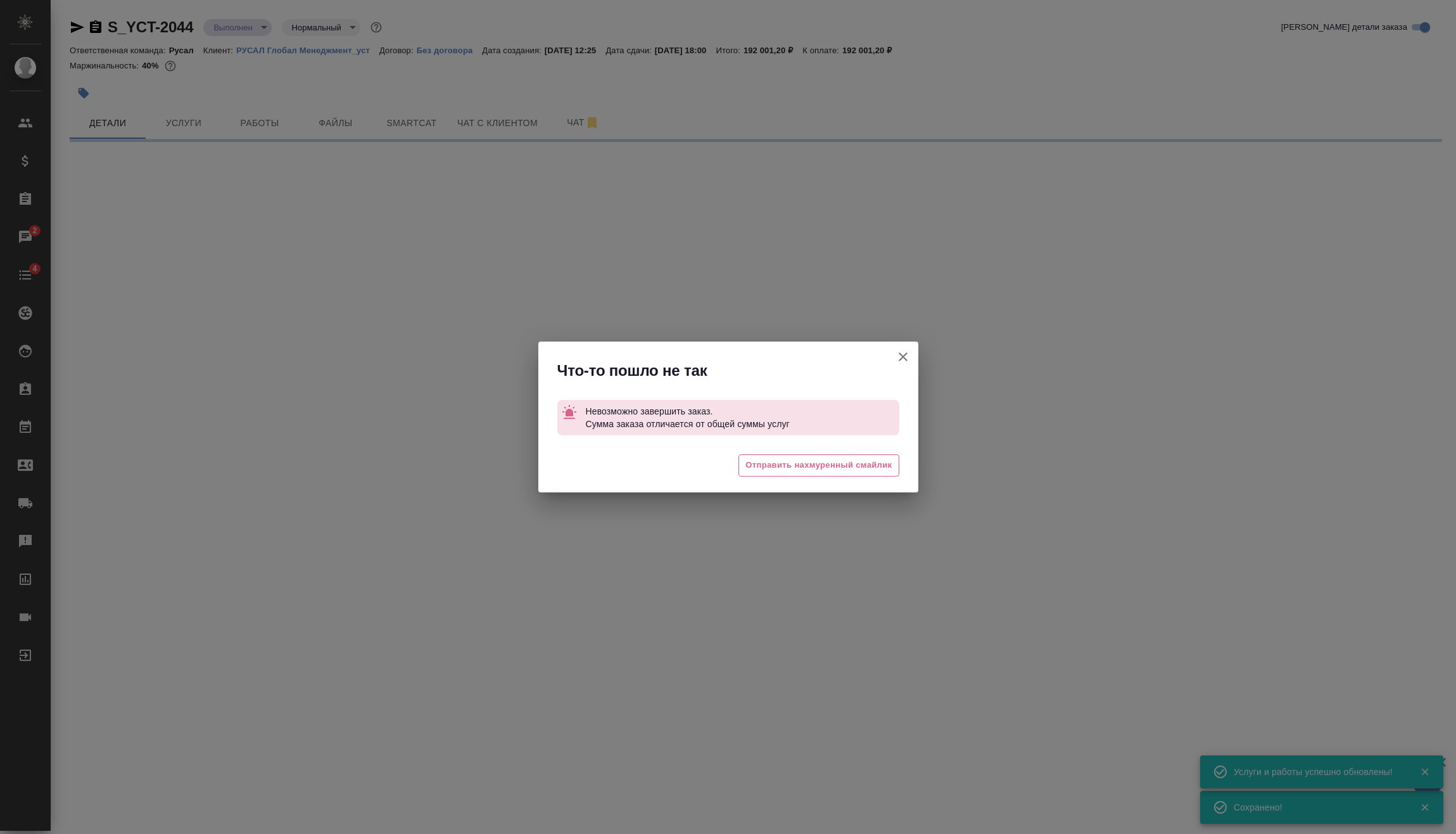
select select "RU"
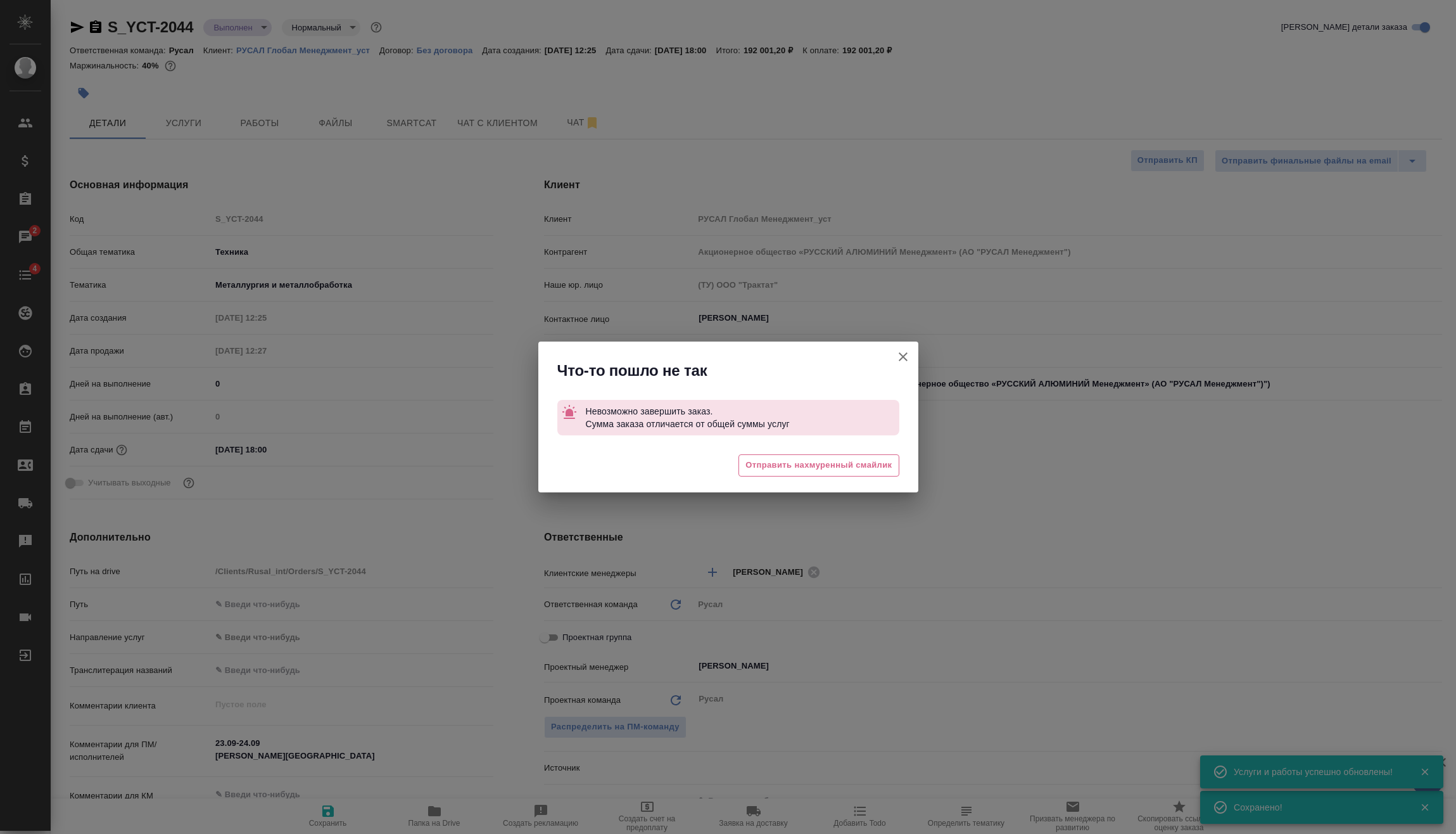
type textarea "x"
click at [902, 355] on icon "button" at bounding box center [903, 357] width 15 height 15
type textarea "x"
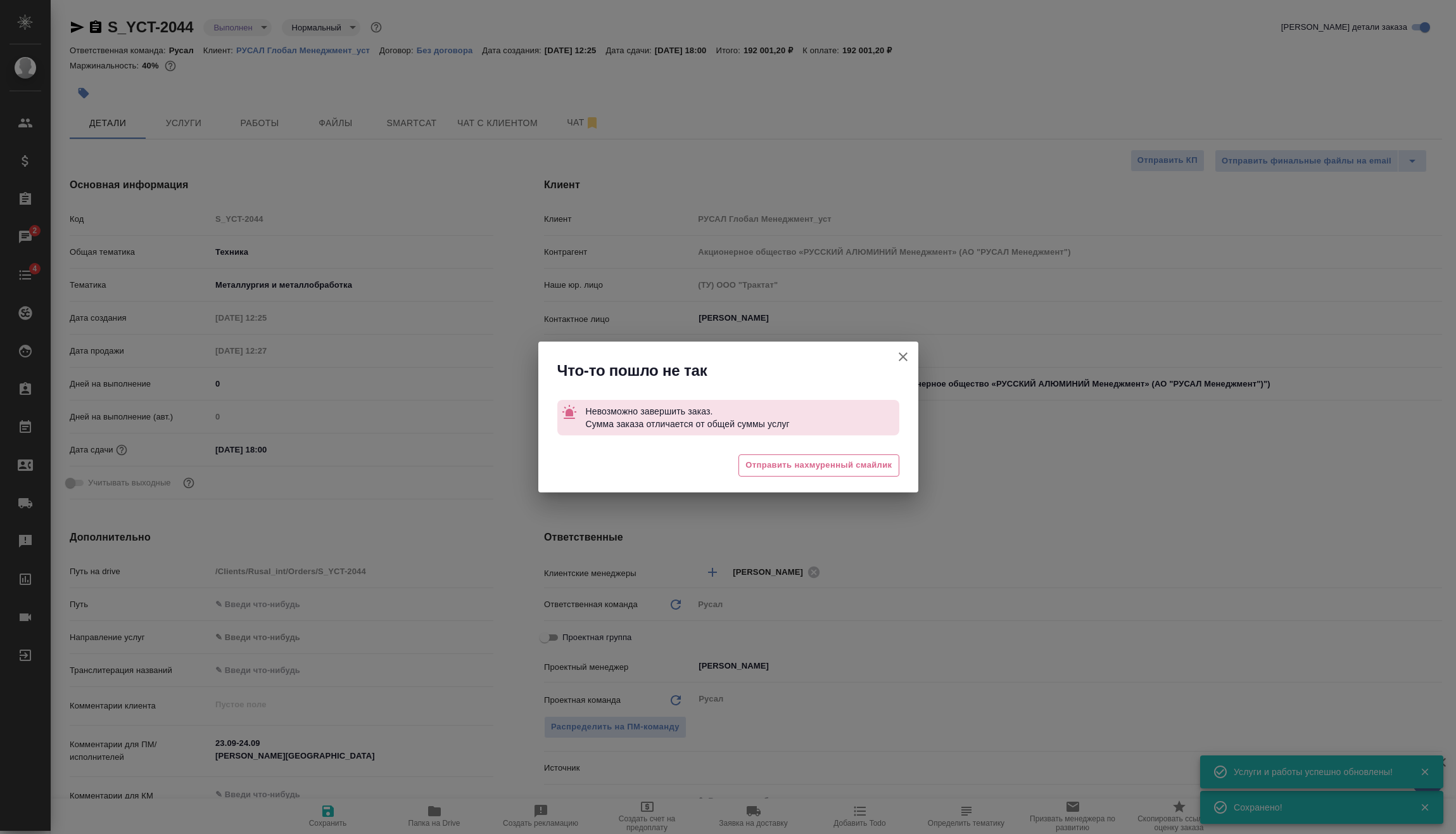
type textarea "x"
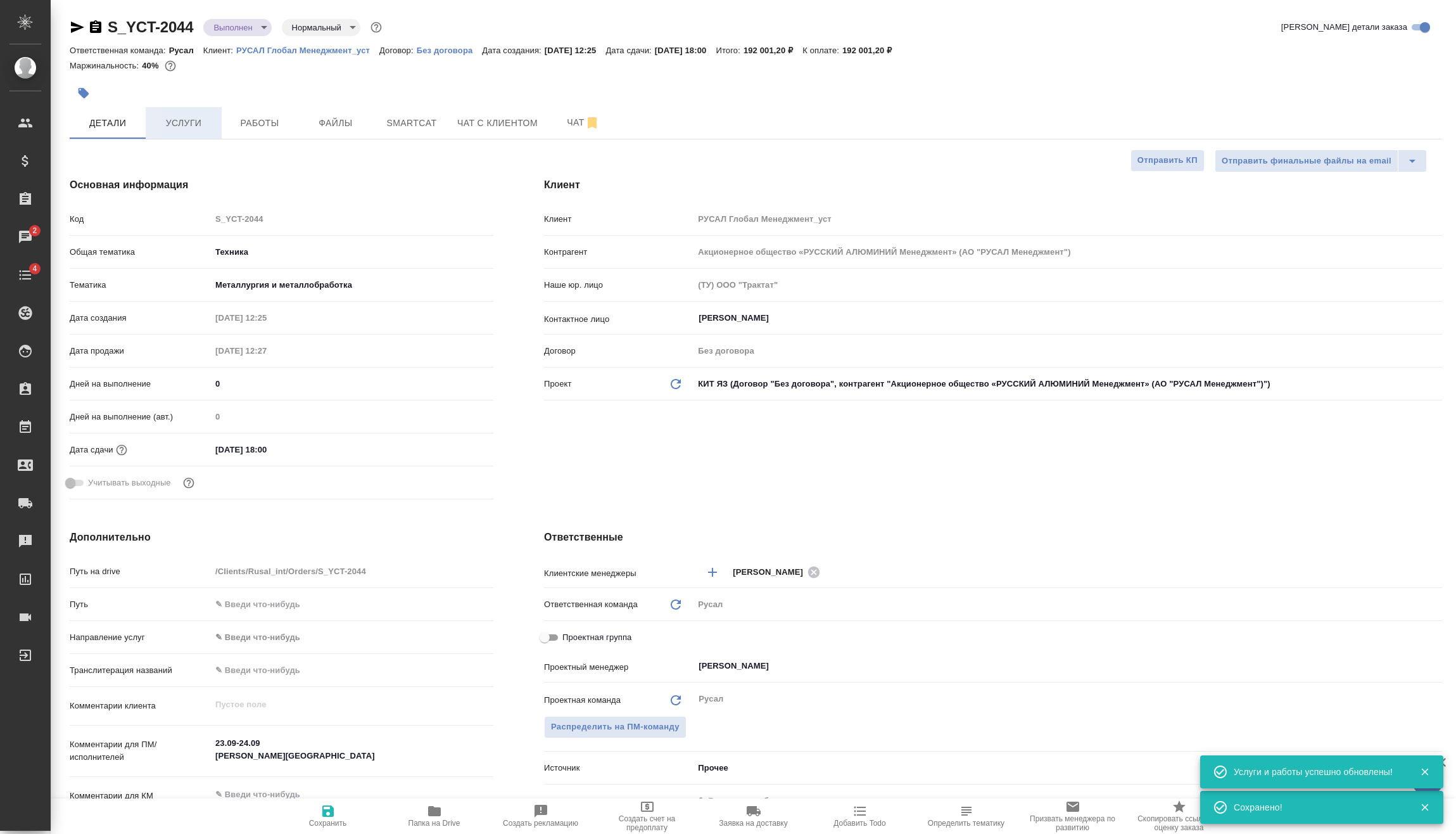
click at [190, 128] on span "Услуги" at bounding box center [183, 123] width 61 height 16
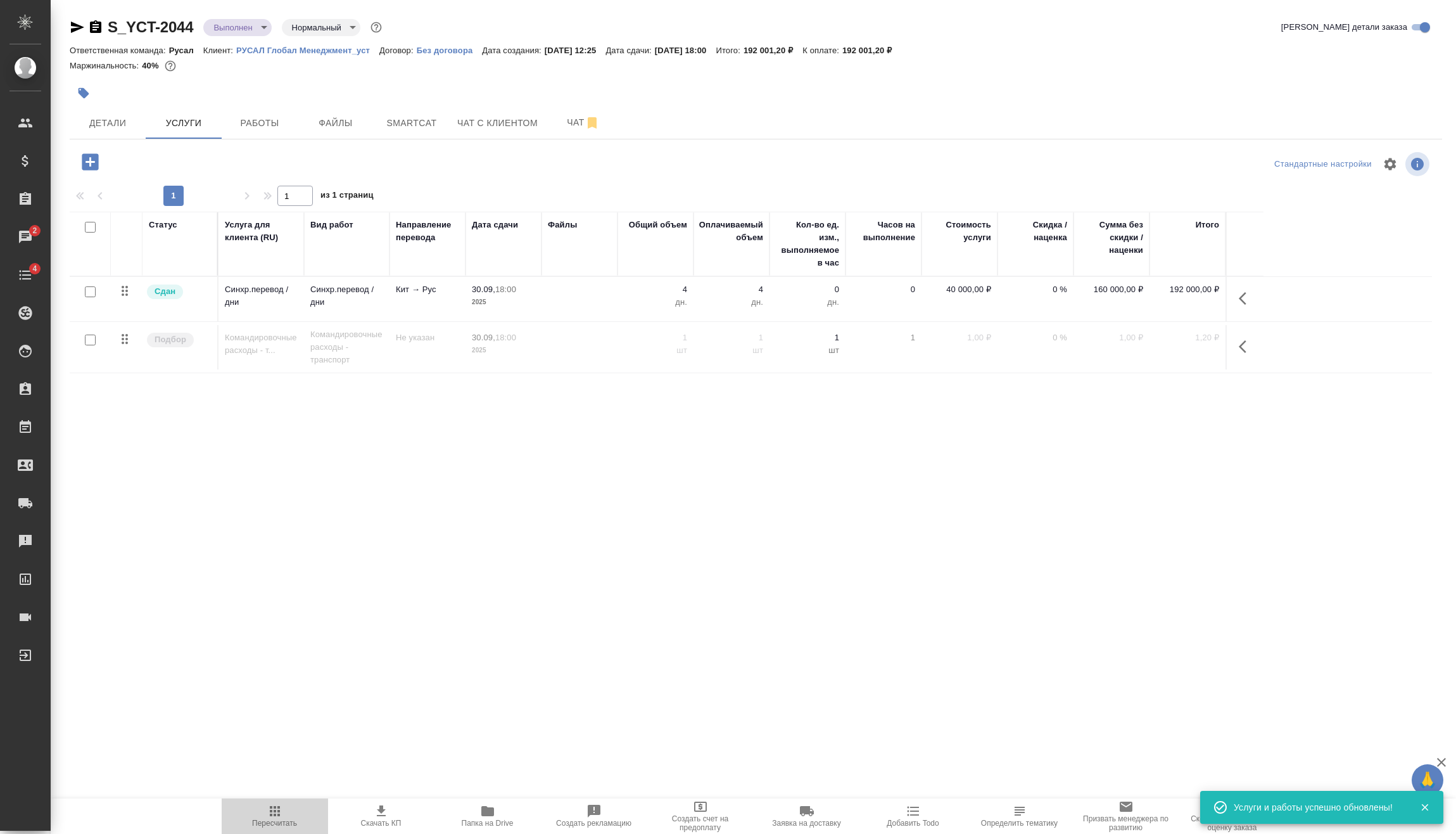
click at [274, 820] on span "Пересчитать" at bounding box center [274, 823] width 45 height 9
click at [254, 27] on body "🙏 .cls-1 fill:#fff; AWATERA [PERSON_NAME] Спецификации Заказы 2 Чаты 4 Todo Про…" at bounding box center [728, 417] width 1456 height 834
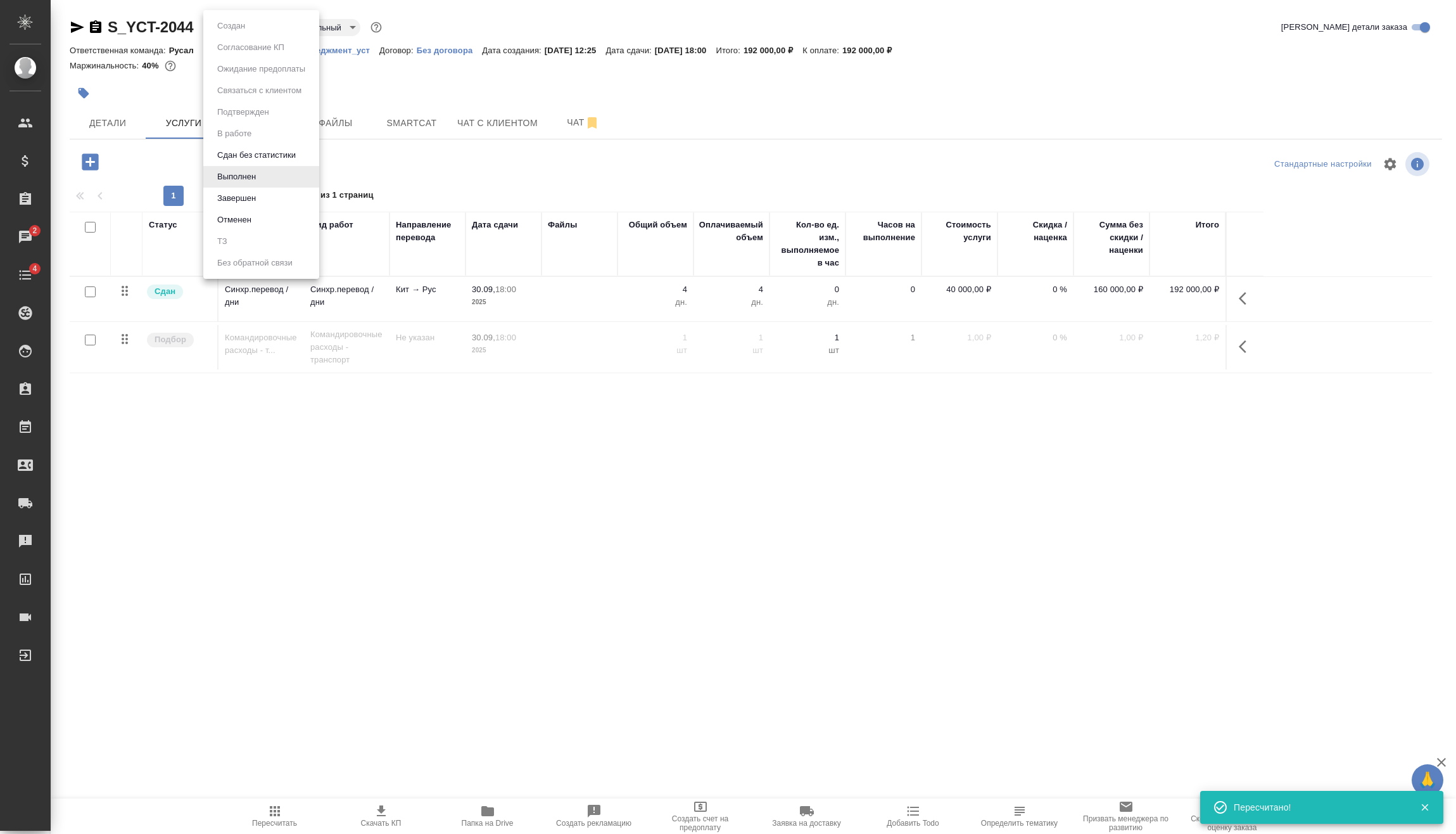
click at [268, 198] on li "Завершен" at bounding box center [261, 198] width 116 height 22
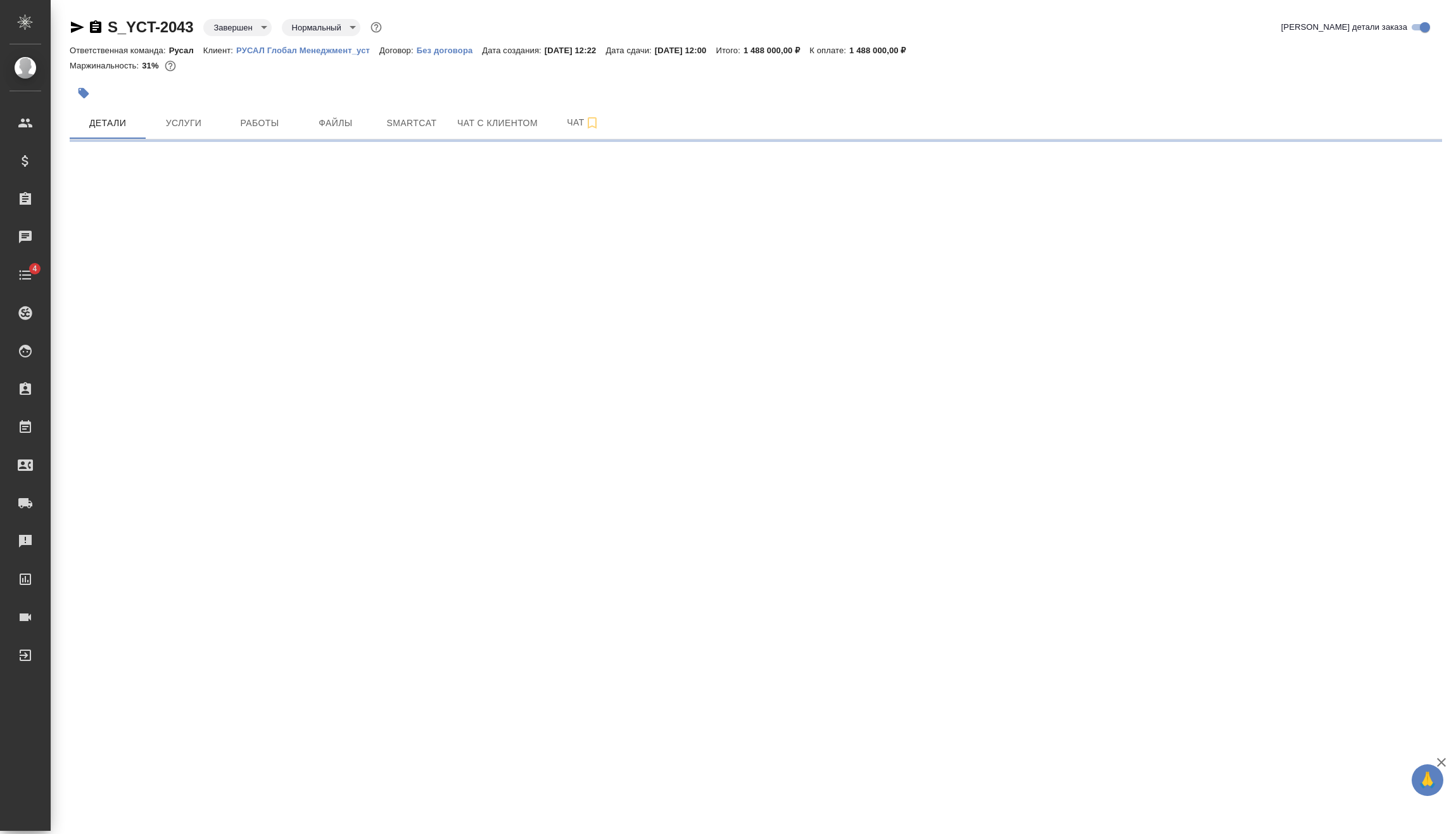
select select "RU"
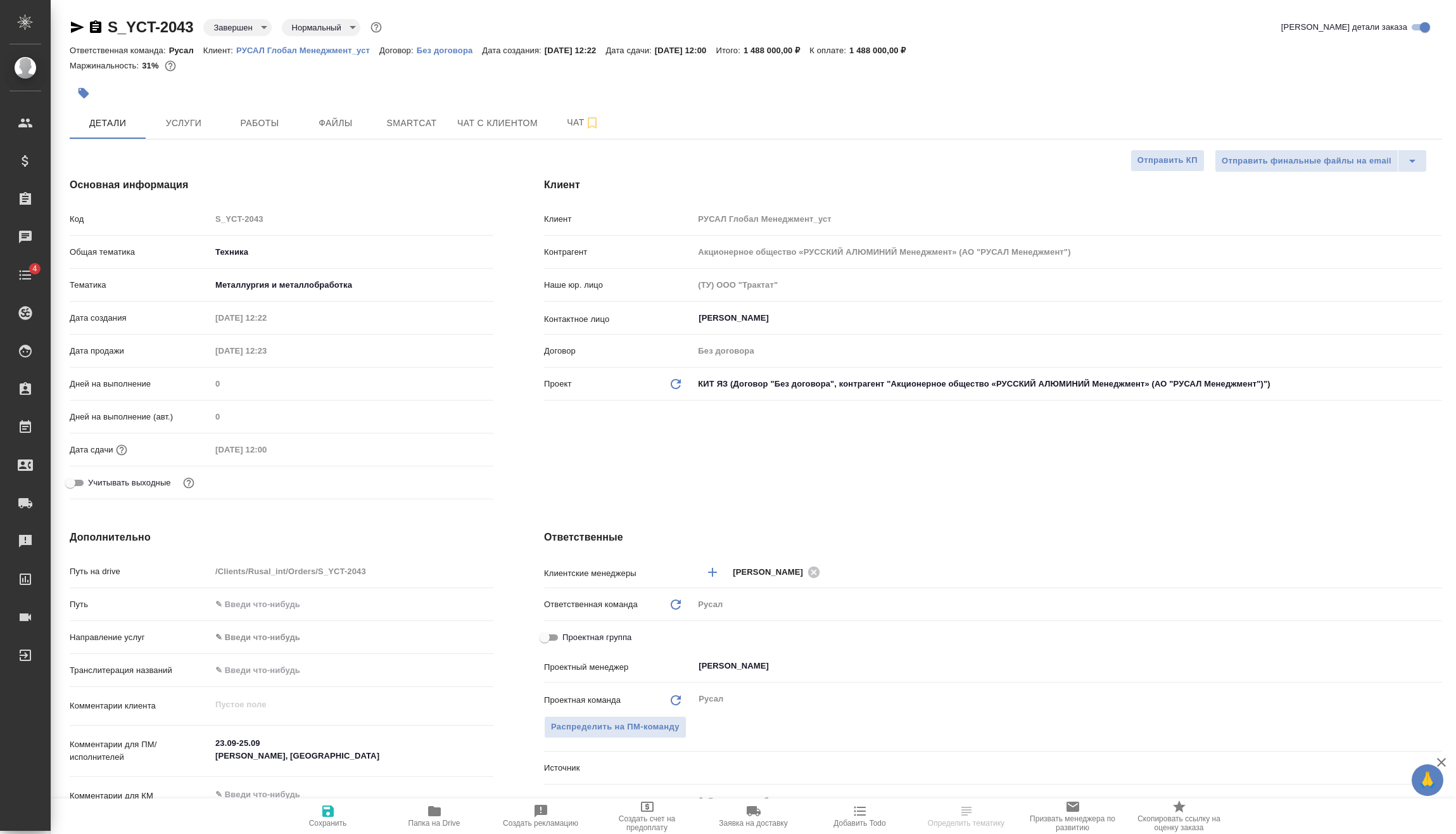
type textarea "x"
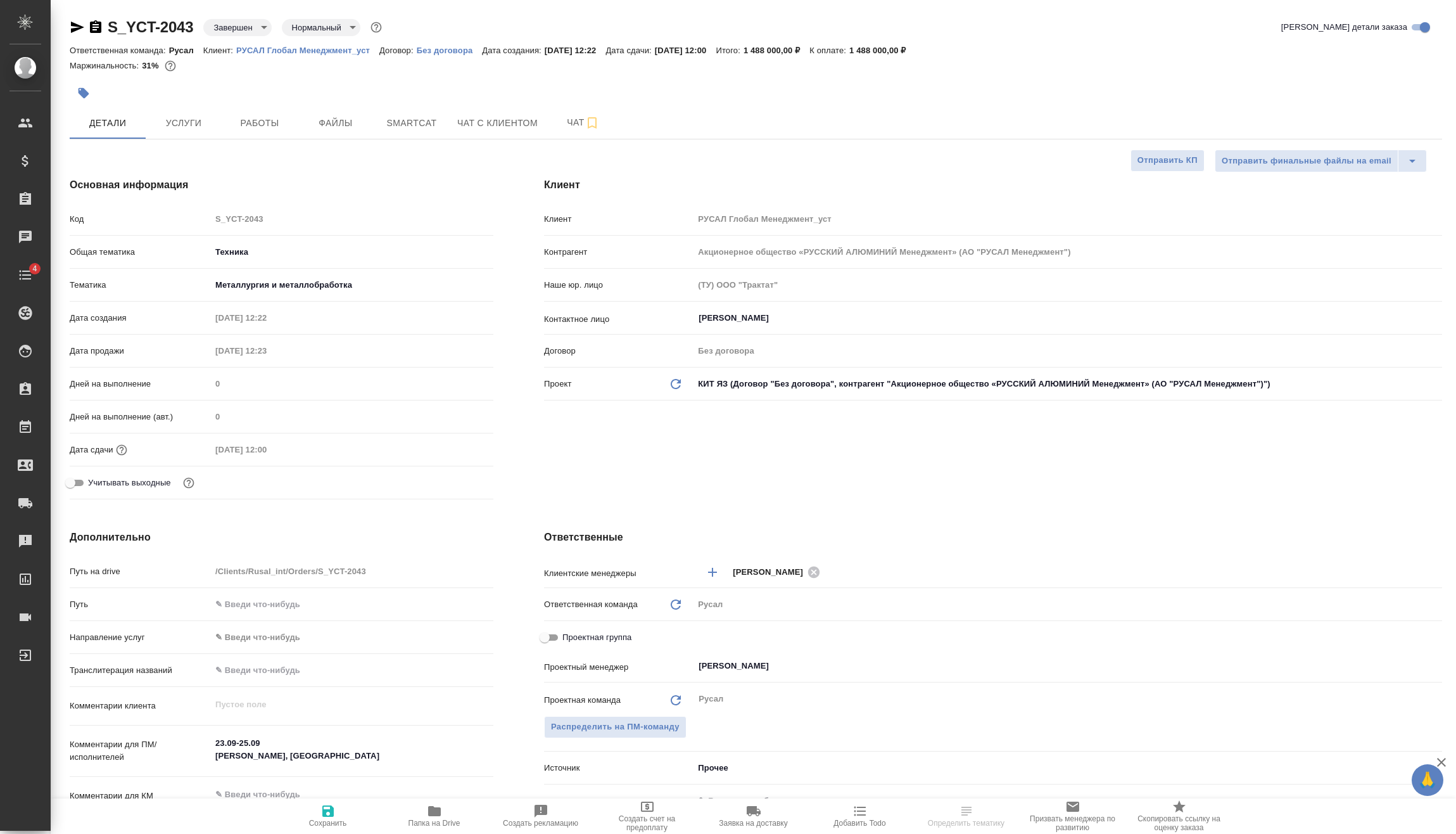
type textarea "x"
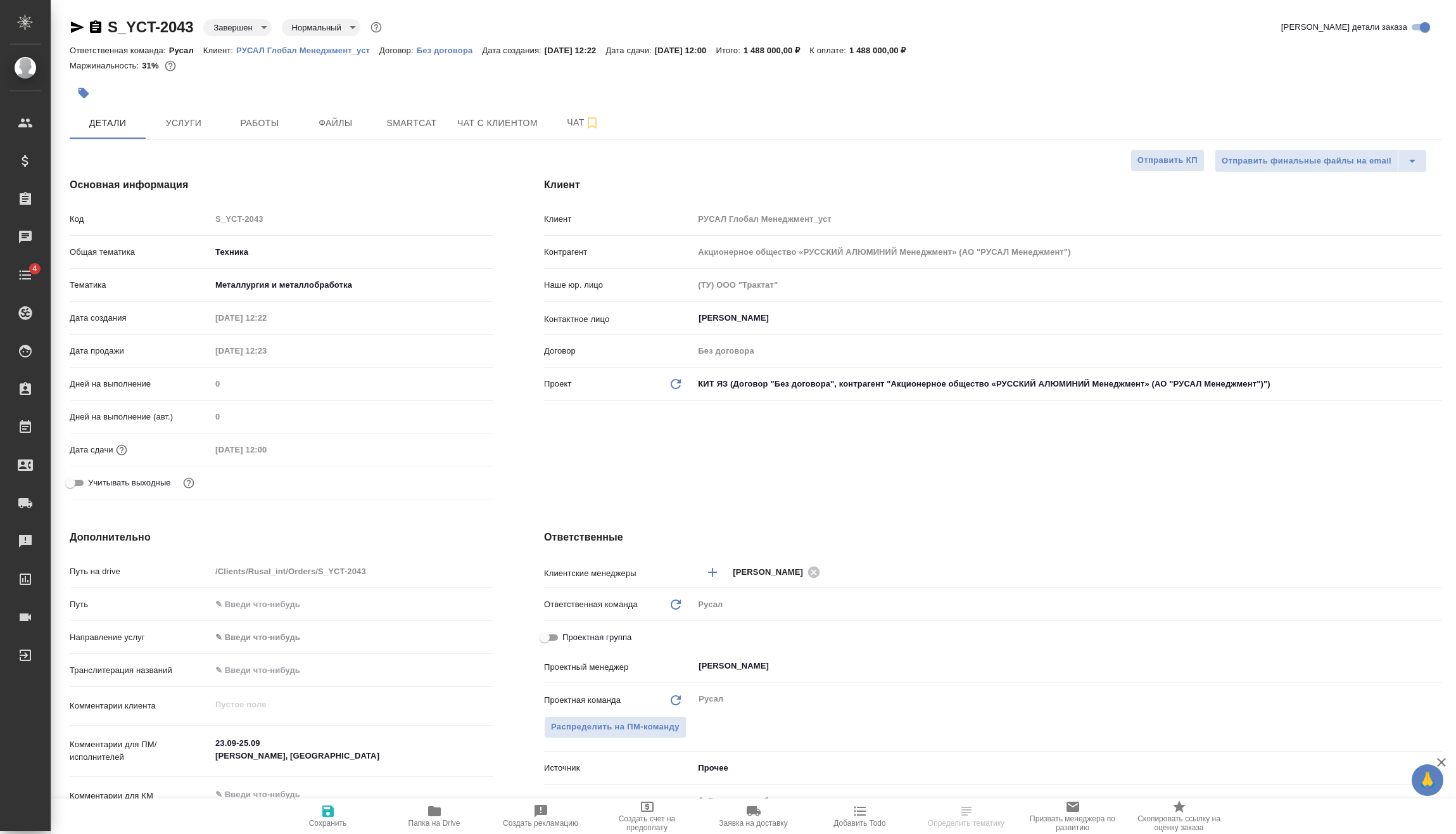
type textarea "x"
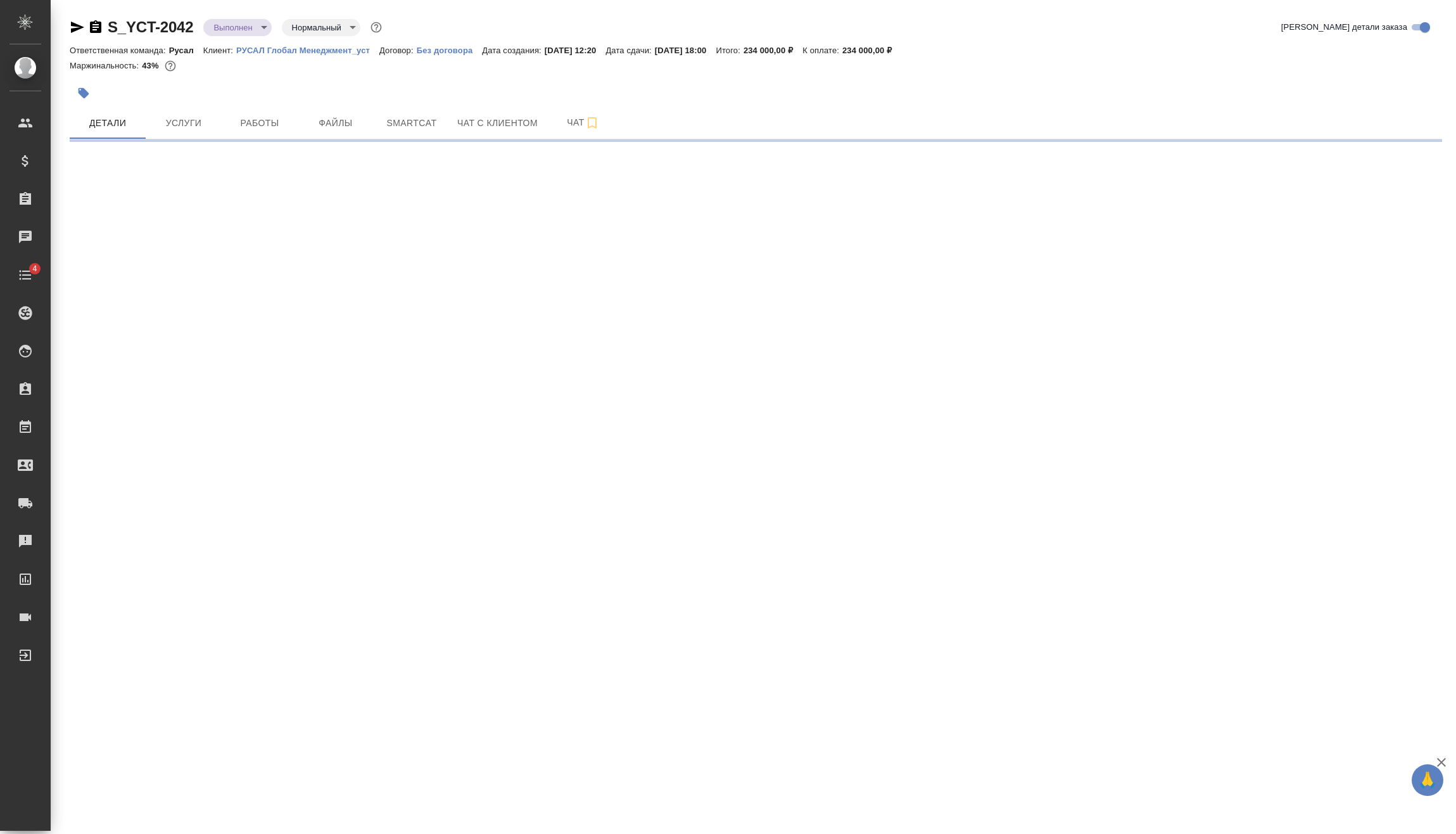
select select "RU"
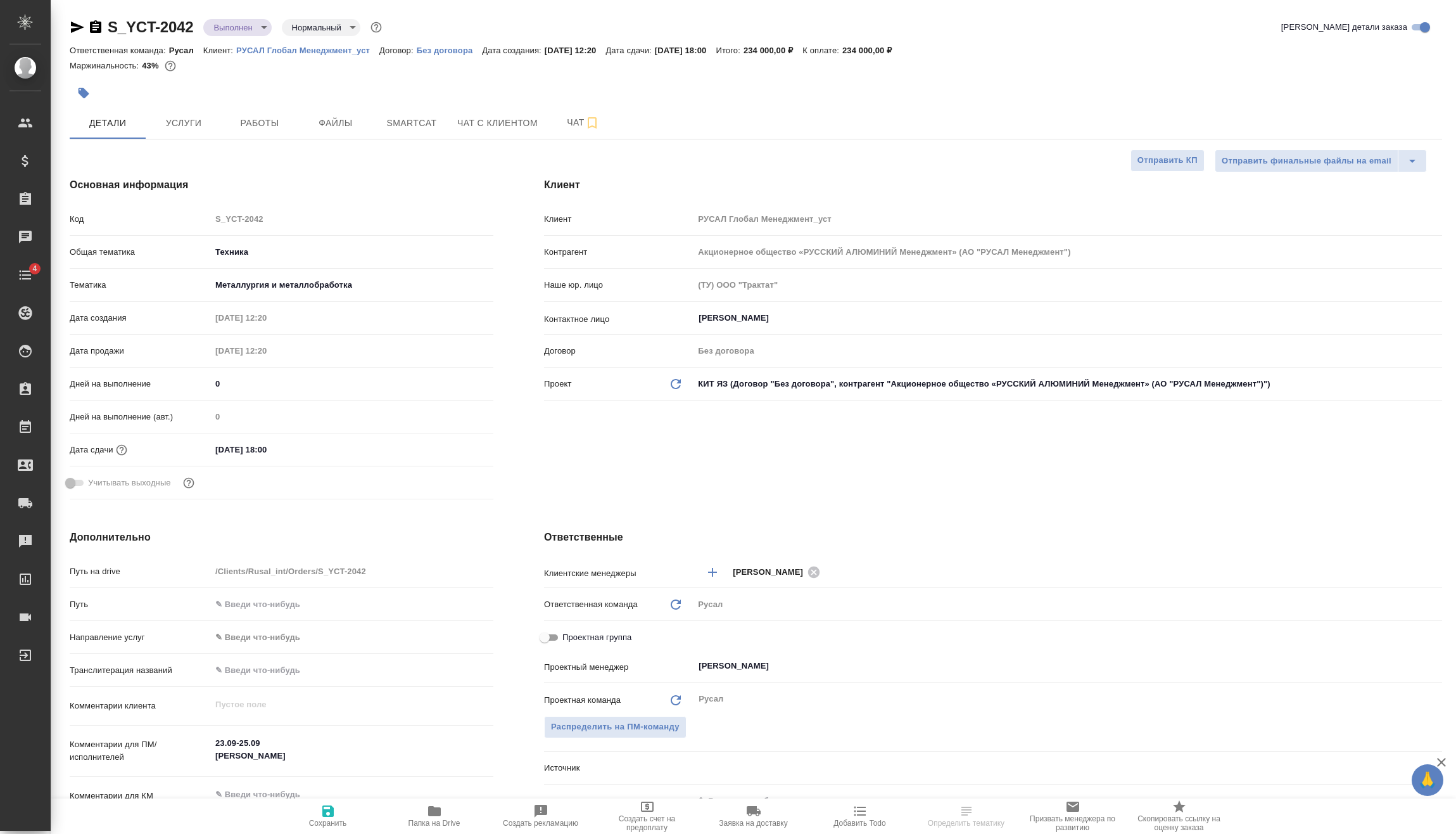
type textarea "x"
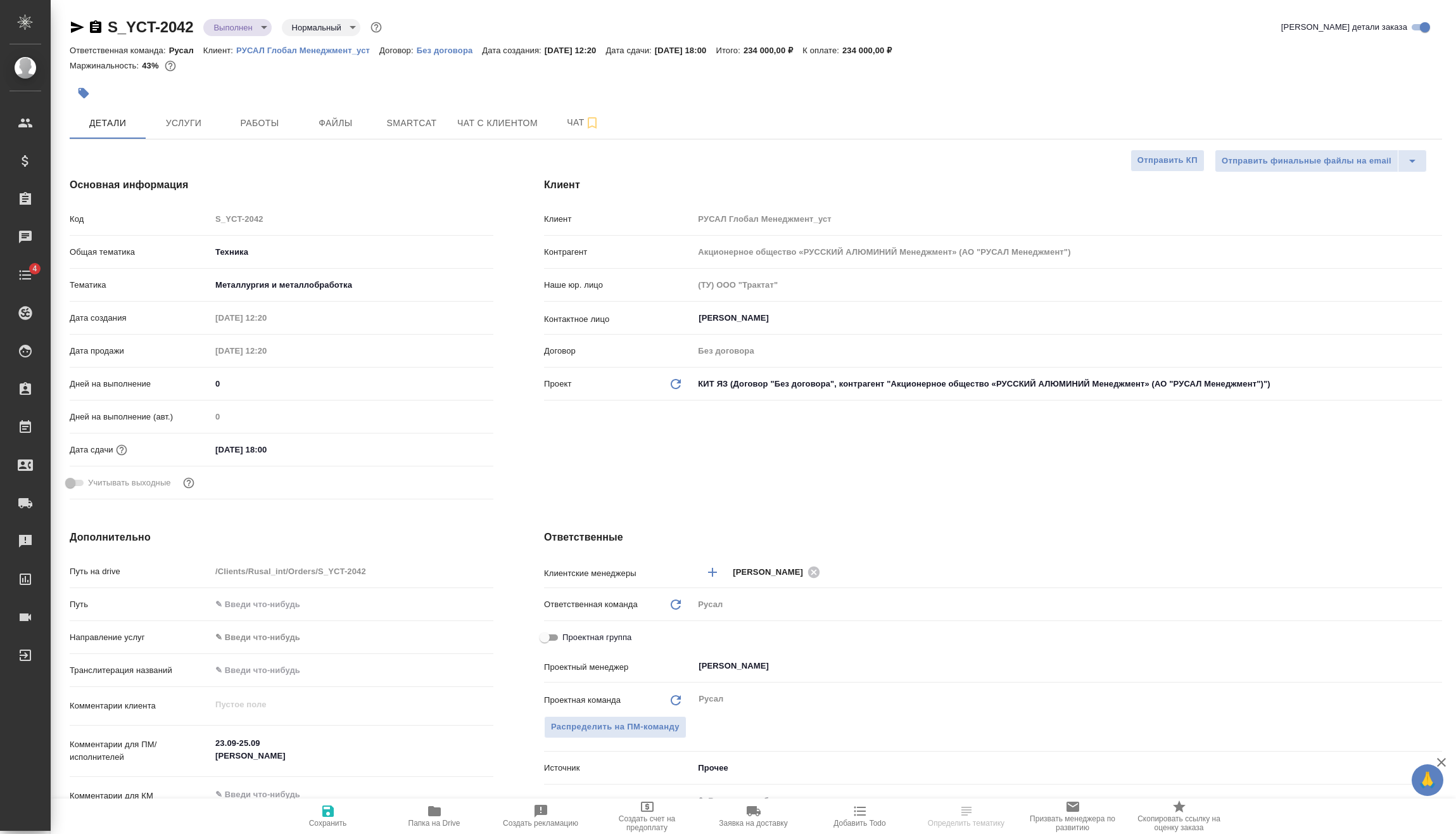
type textarea "x"
click at [304, 447] on input "28.09.2025 18:00" at bounding box center [266, 450] width 111 height 18
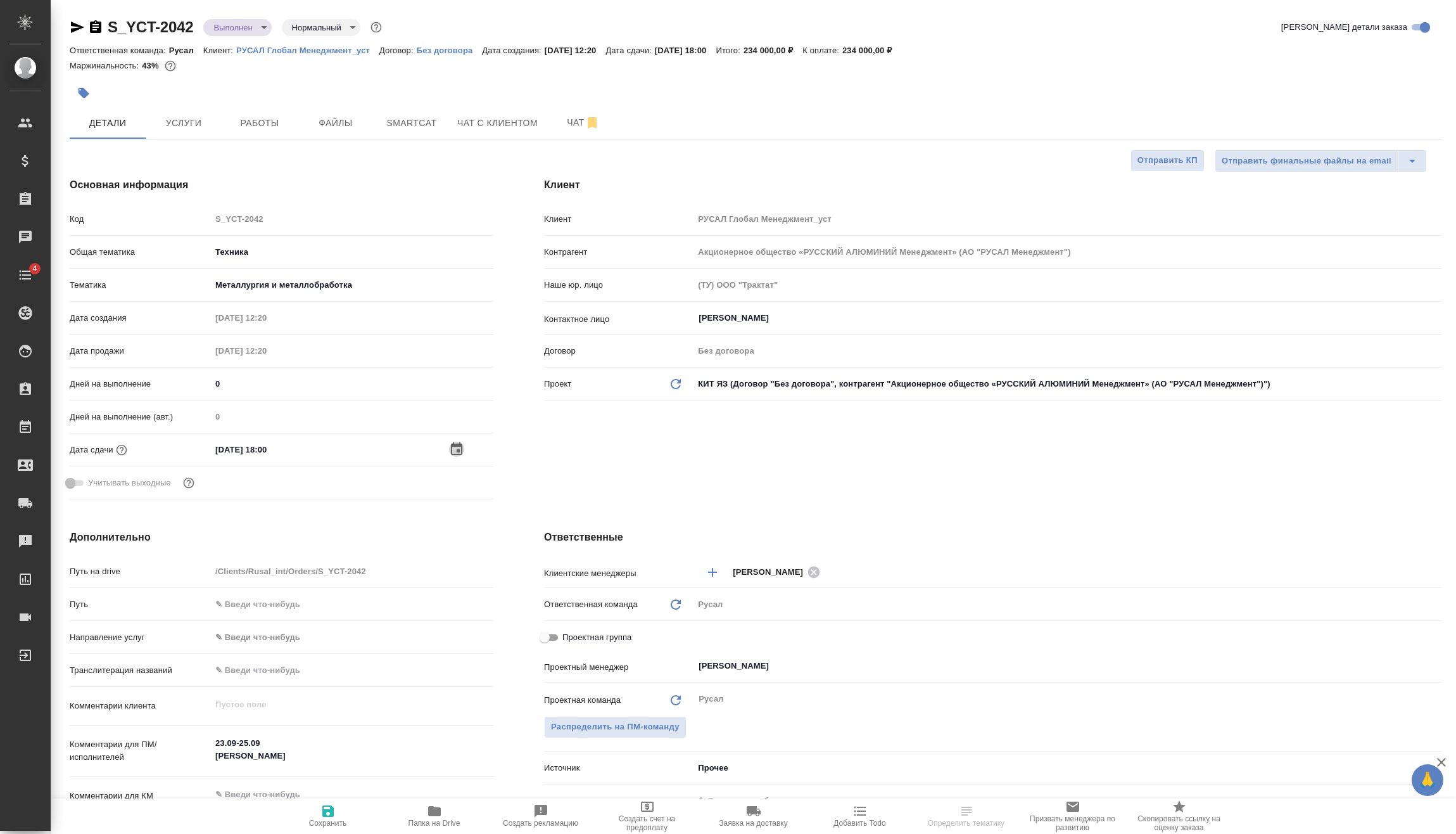
click at [455, 450] on icon "button" at bounding box center [457, 450] width 15 height 15
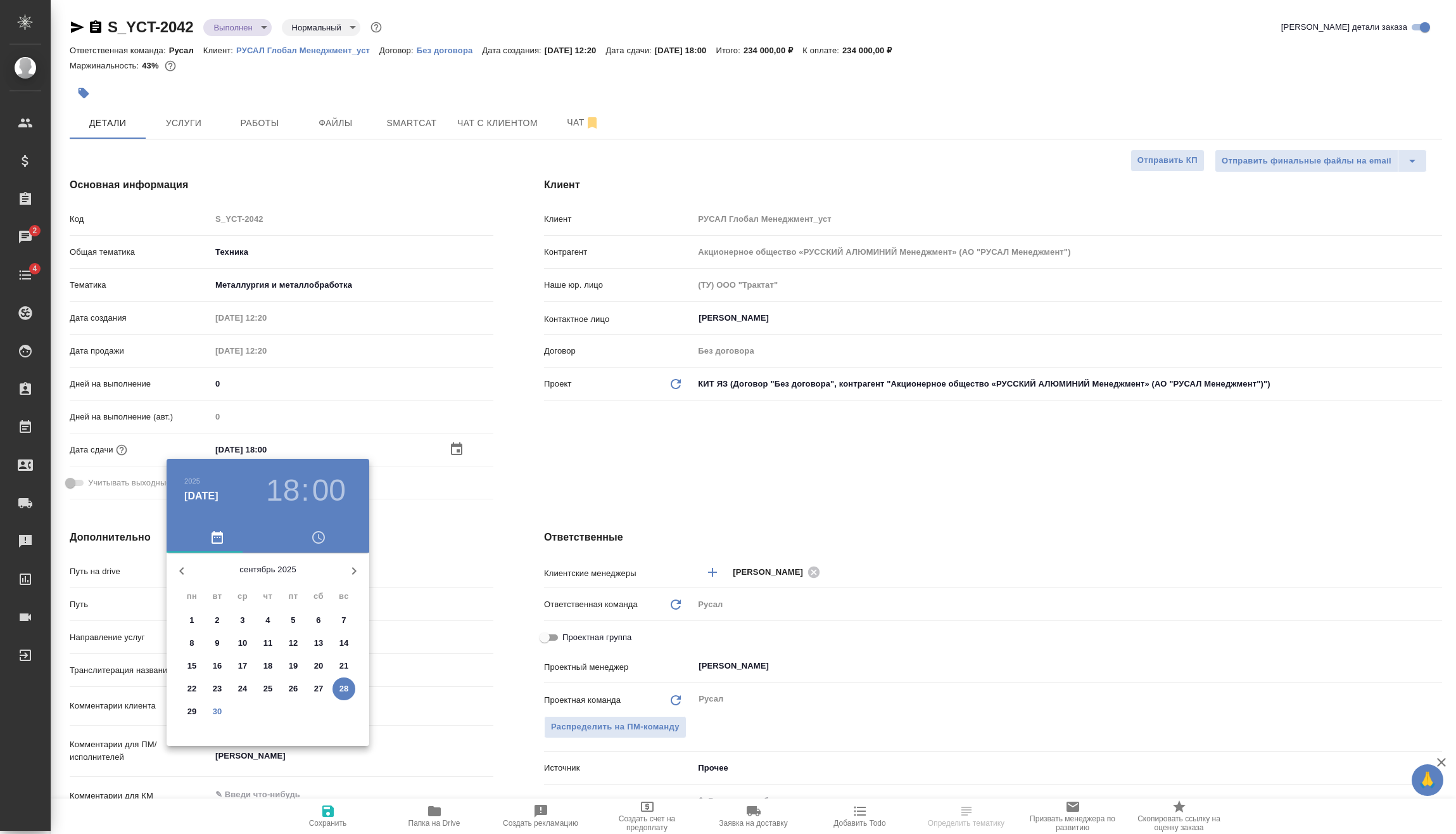
click at [223, 712] on span "30" at bounding box center [217, 711] width 23 height 13
type input "30.09.2025 18:00"
type textarea "x"
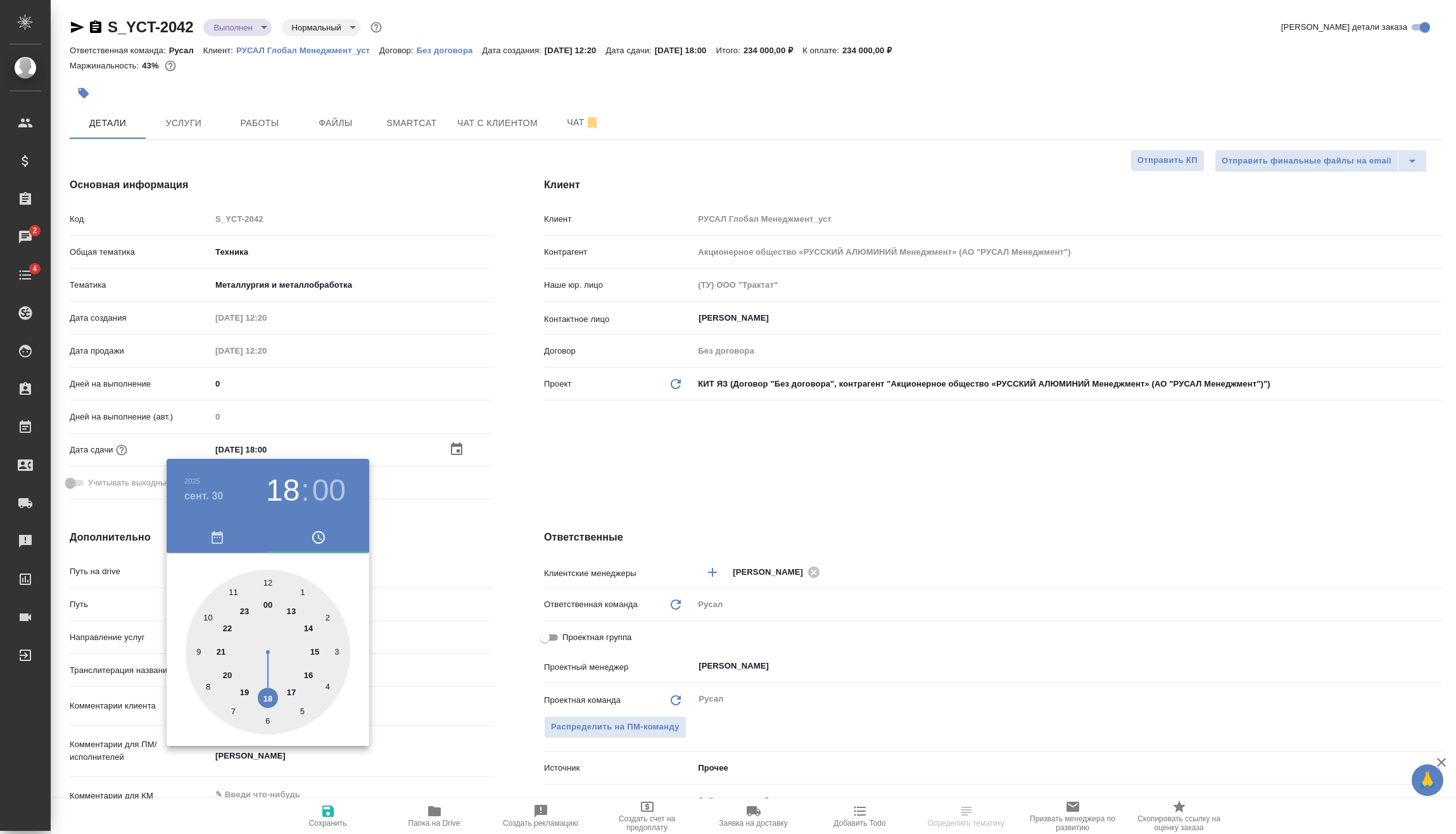
click at [295, 611] on div at bounding box center [267, 651] width 164 height 165
type input "30.09.2025 13:00"
type textarea "x"
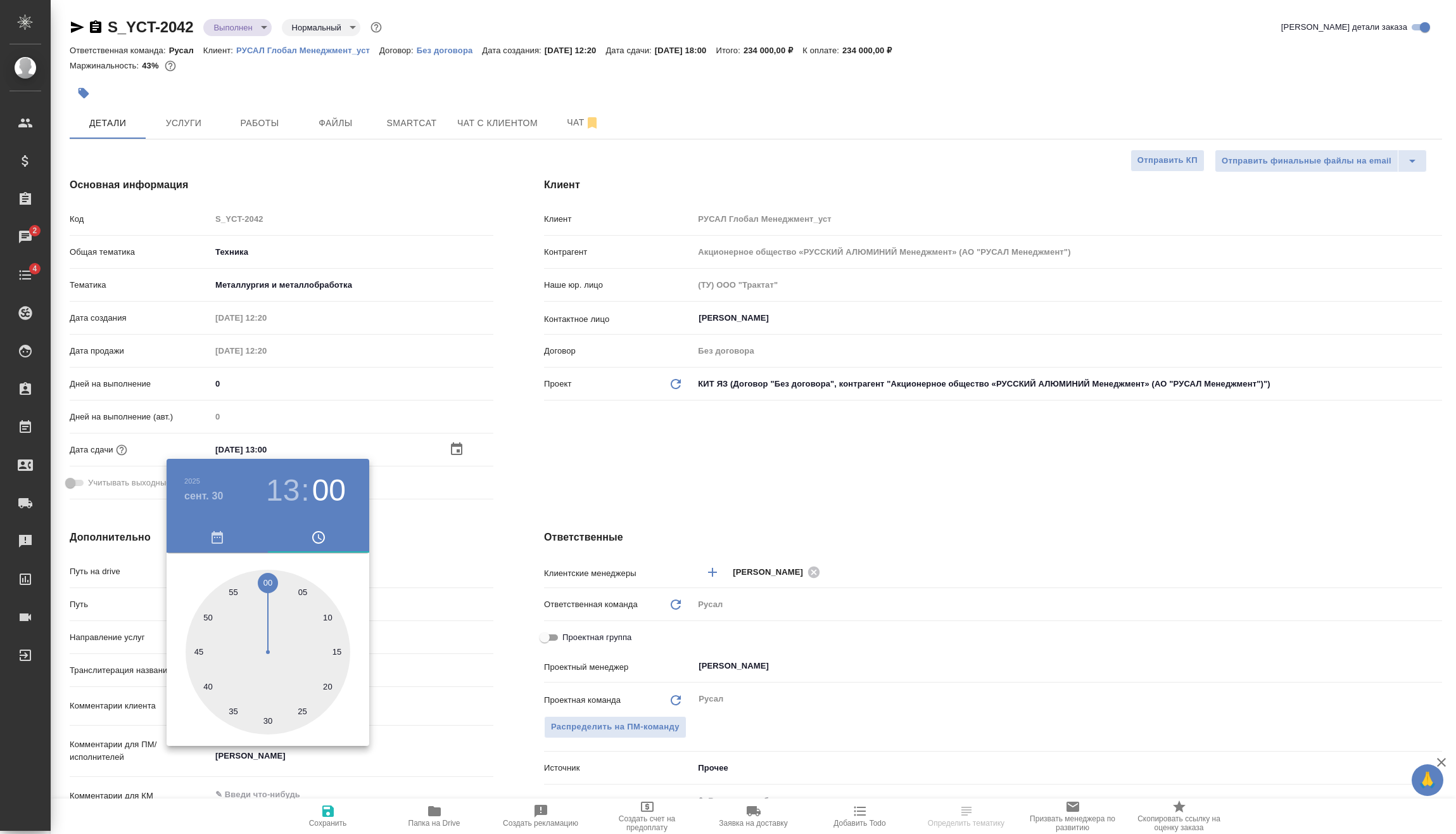
click at [436, 544] on div at bounding box center [728, 417] width 1456 height 834
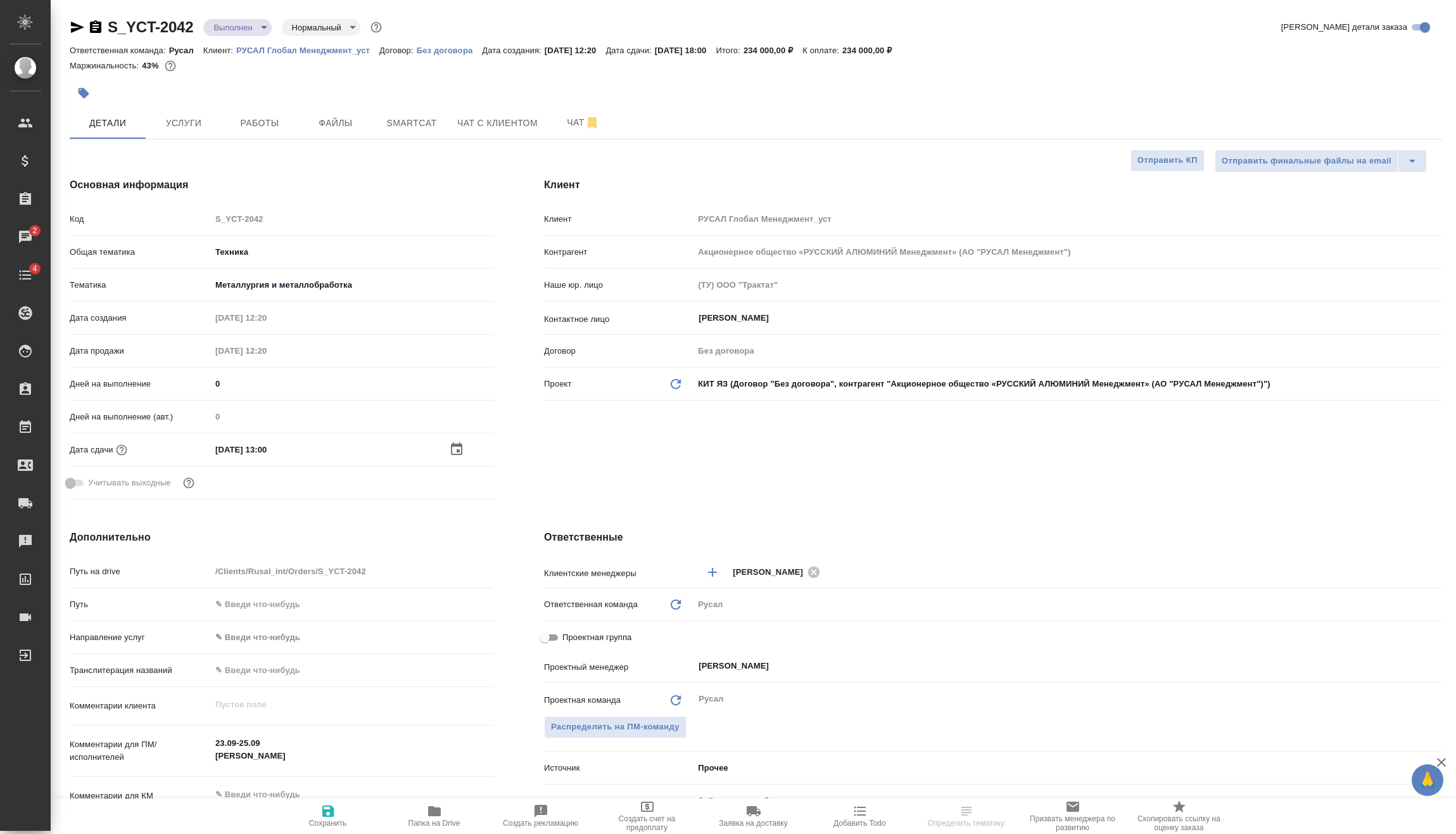
click at [328, 810] on icon "button" at bounding box center [328, 811] width 11 height 11
type textarea "x"
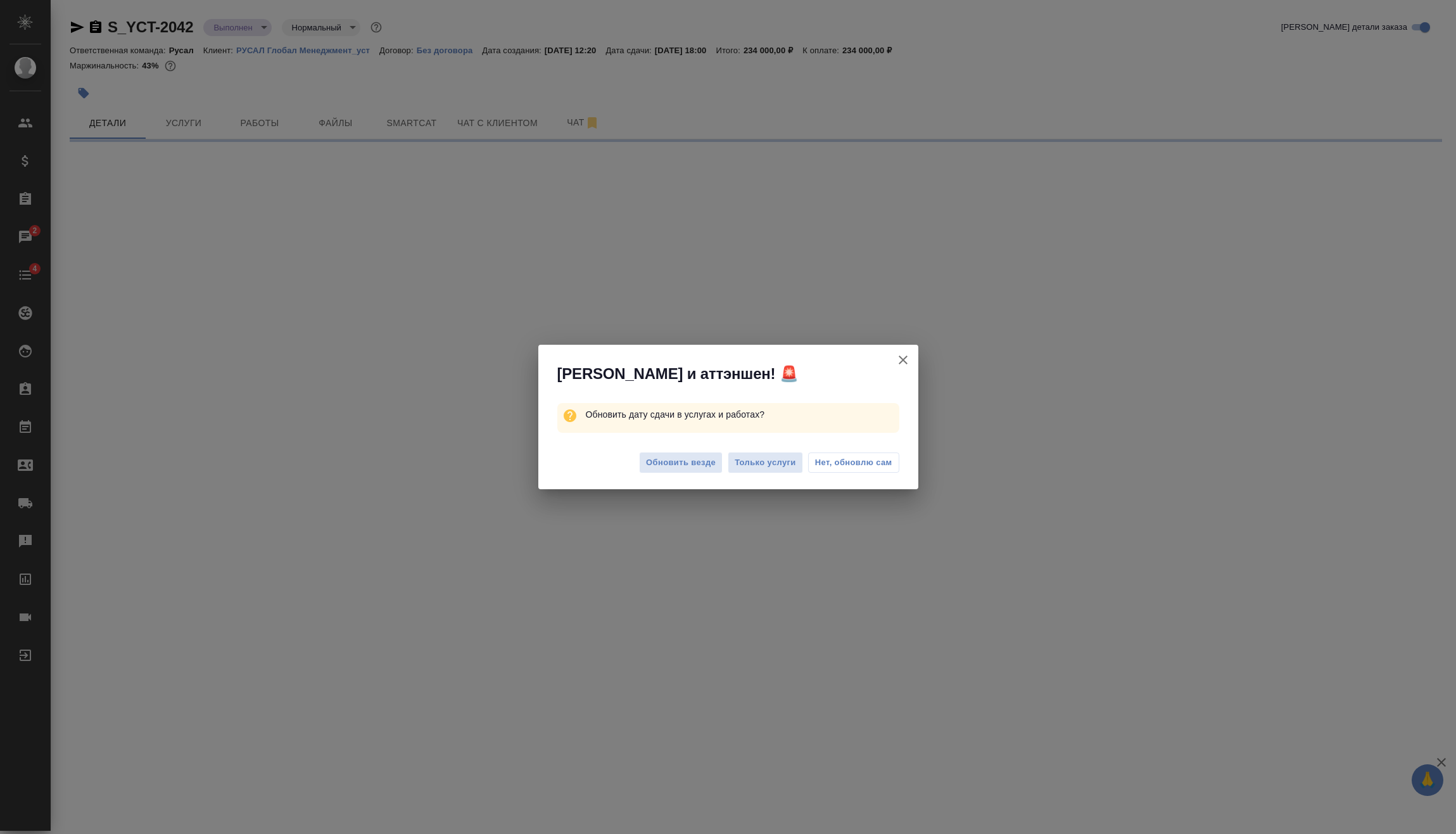
select select "RU"
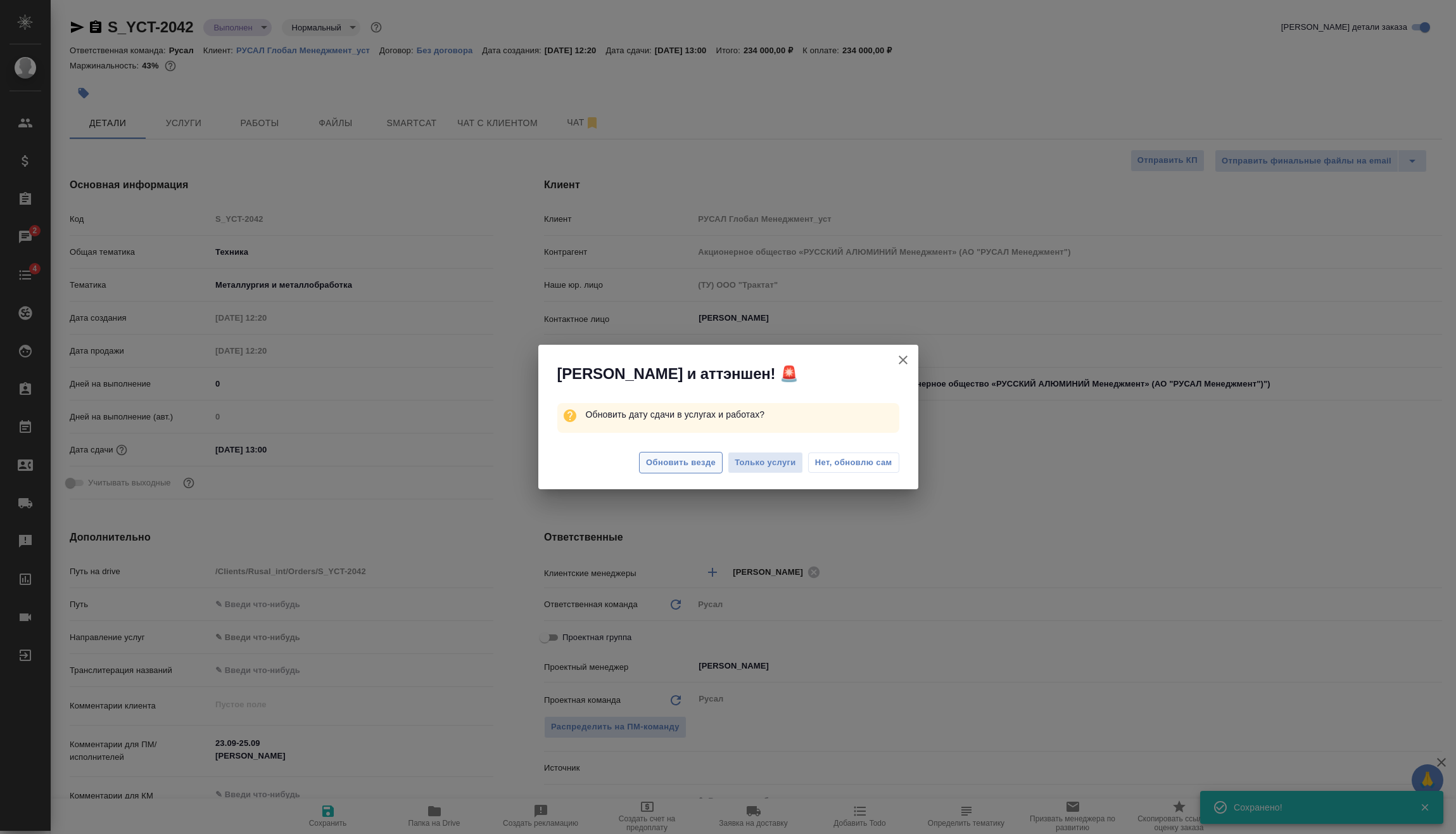
click at [673, 460] on span "Обновить везде" at bounding box center [681, 463] width 70 height 15
type textarea "x"
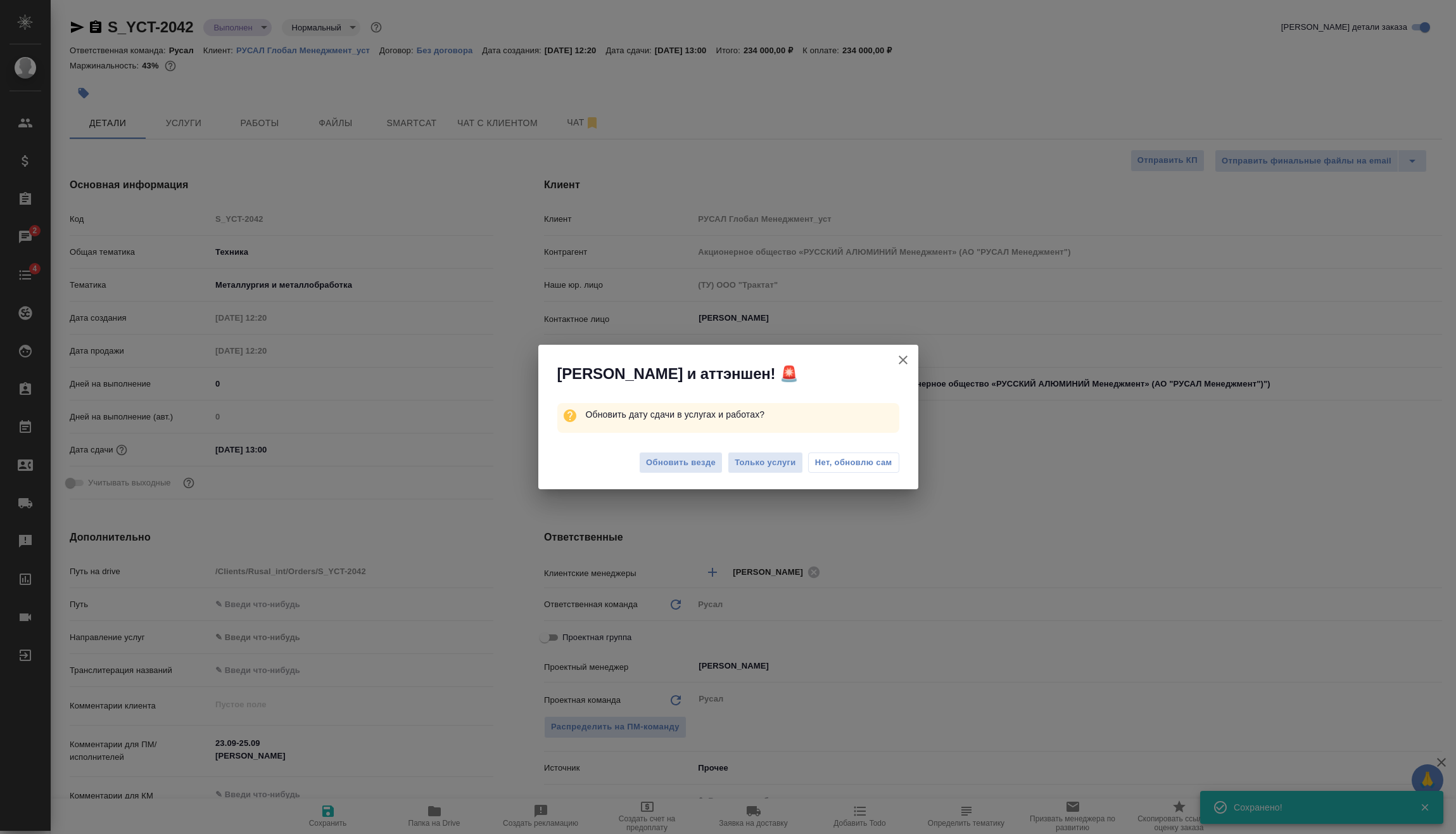
type textarea "x"
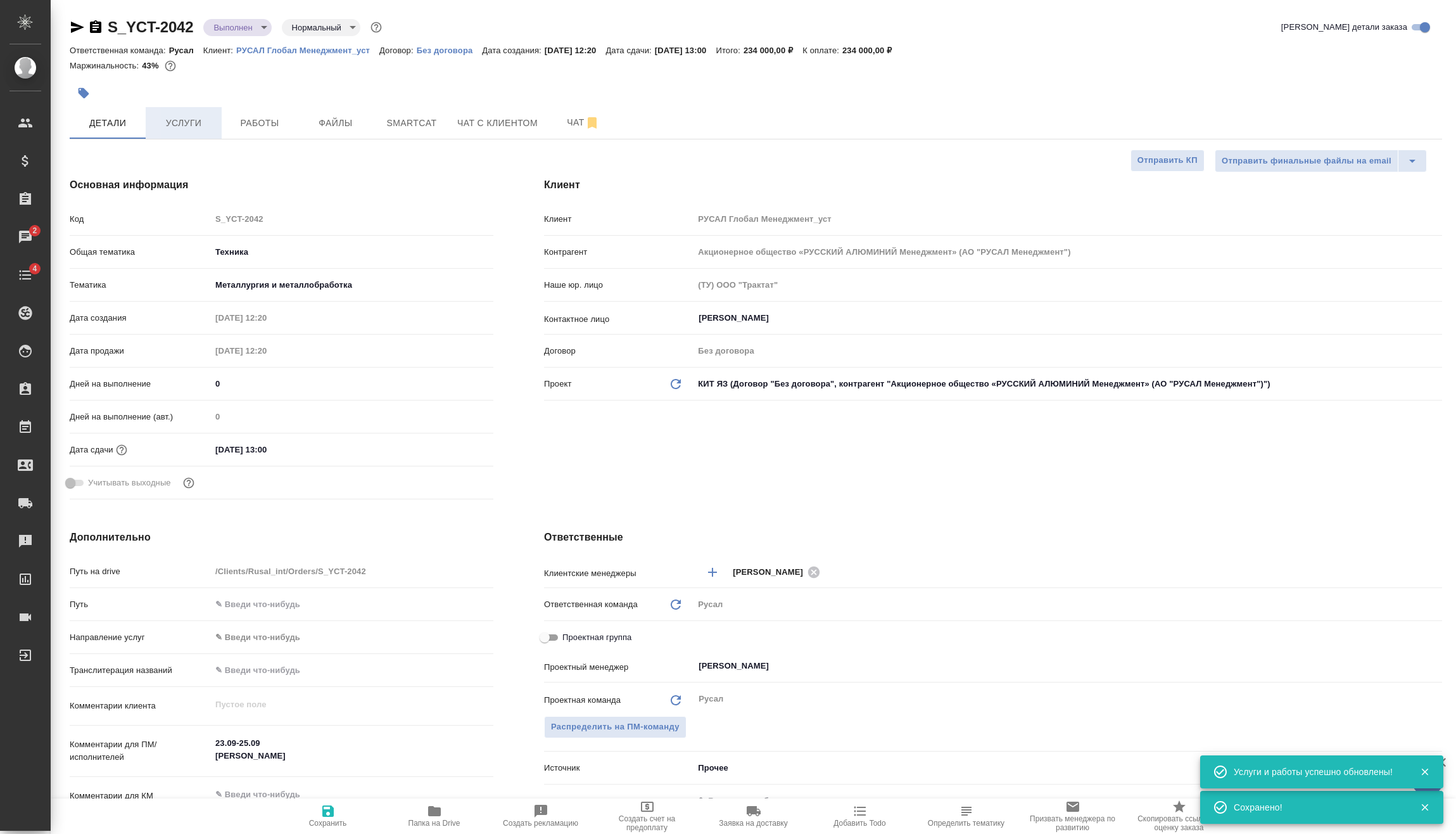
click at [193, 112] on button "Услуги" at bounding box center [183, 123] width 76 height 32
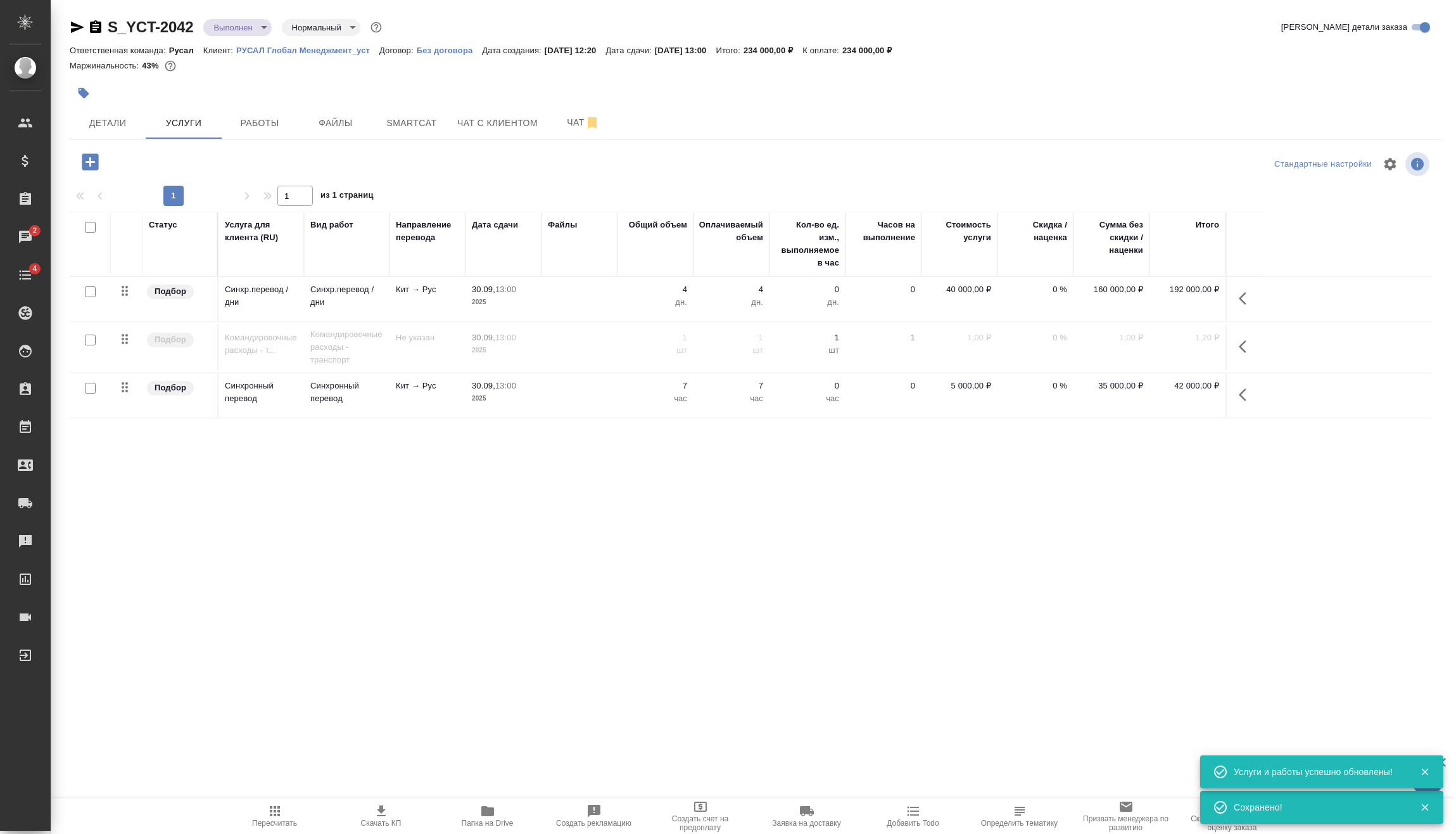
click at [294, 814] on span "Пересчитать" at bounding box center [275, 815] width 91 height 24
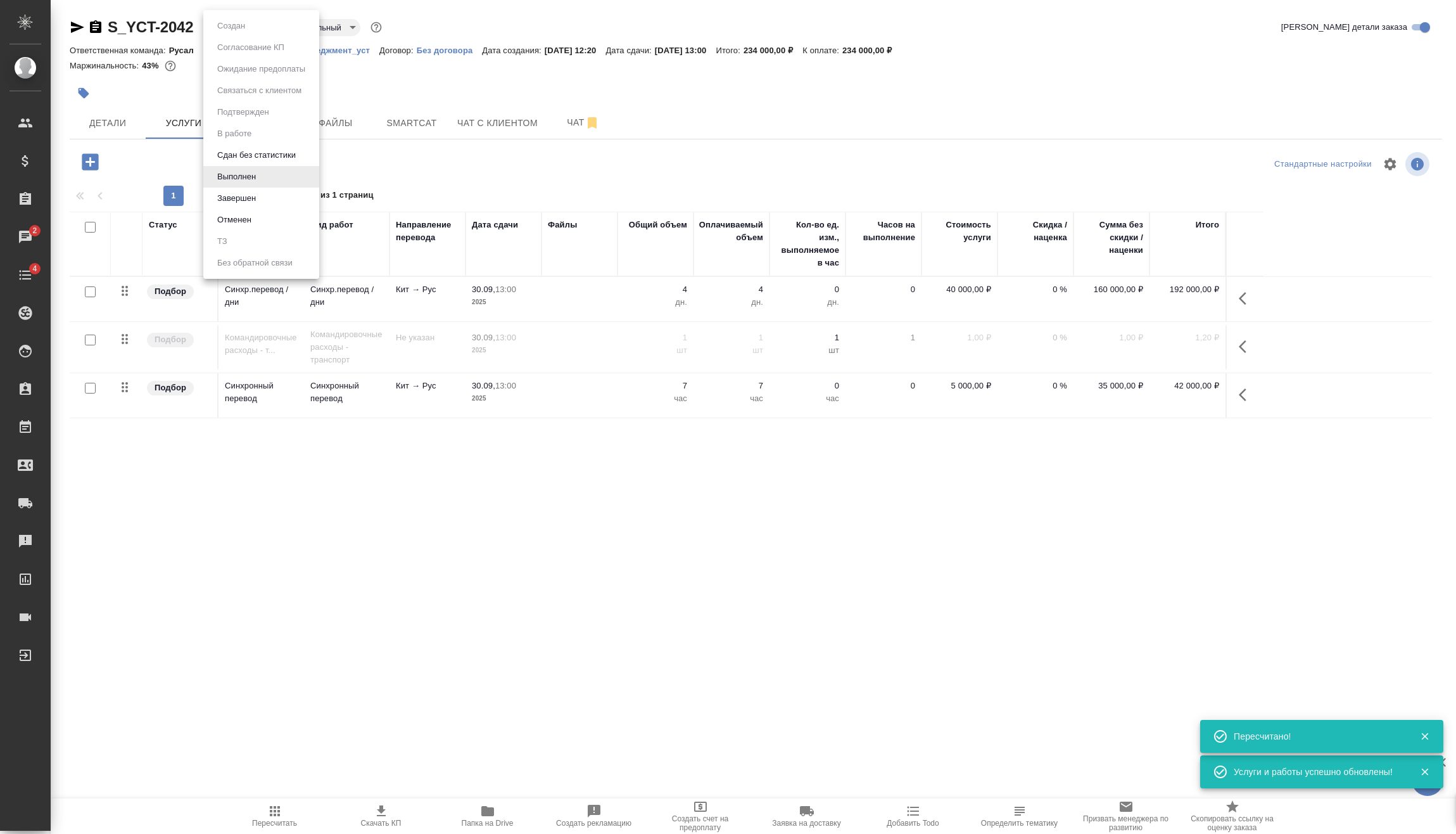
click at [253, 23] on body "🙏 .cls-1 fill:#fff; AWATERA Vasilev Evgeniy Клиенты Спецификации Заказы 2 Чаты …" at bounding box center [728, 417] width 1456 height 834
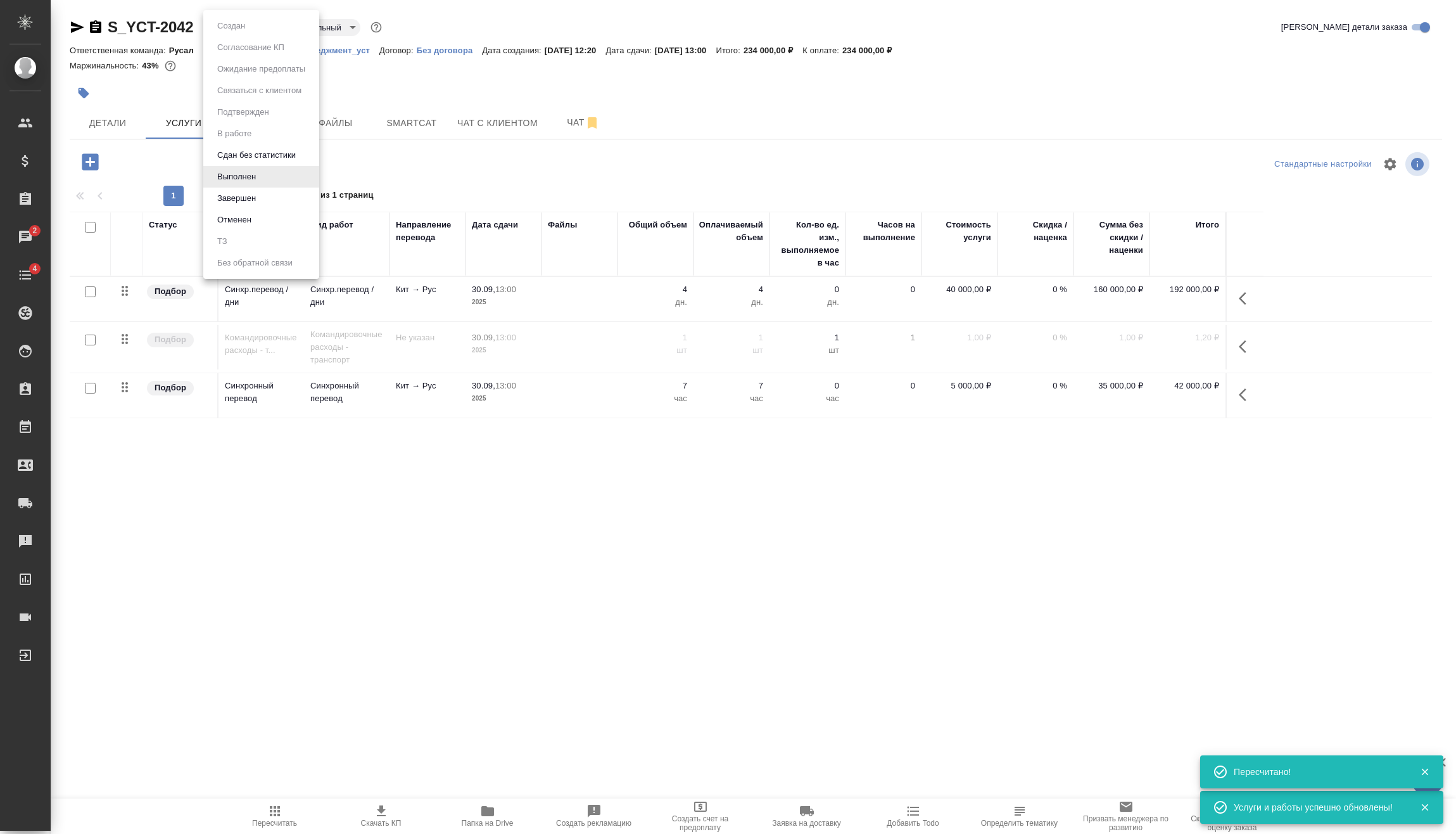
click at [272, 195] on li "Завершен" at bounding box center [261, 198] width 116 height 22
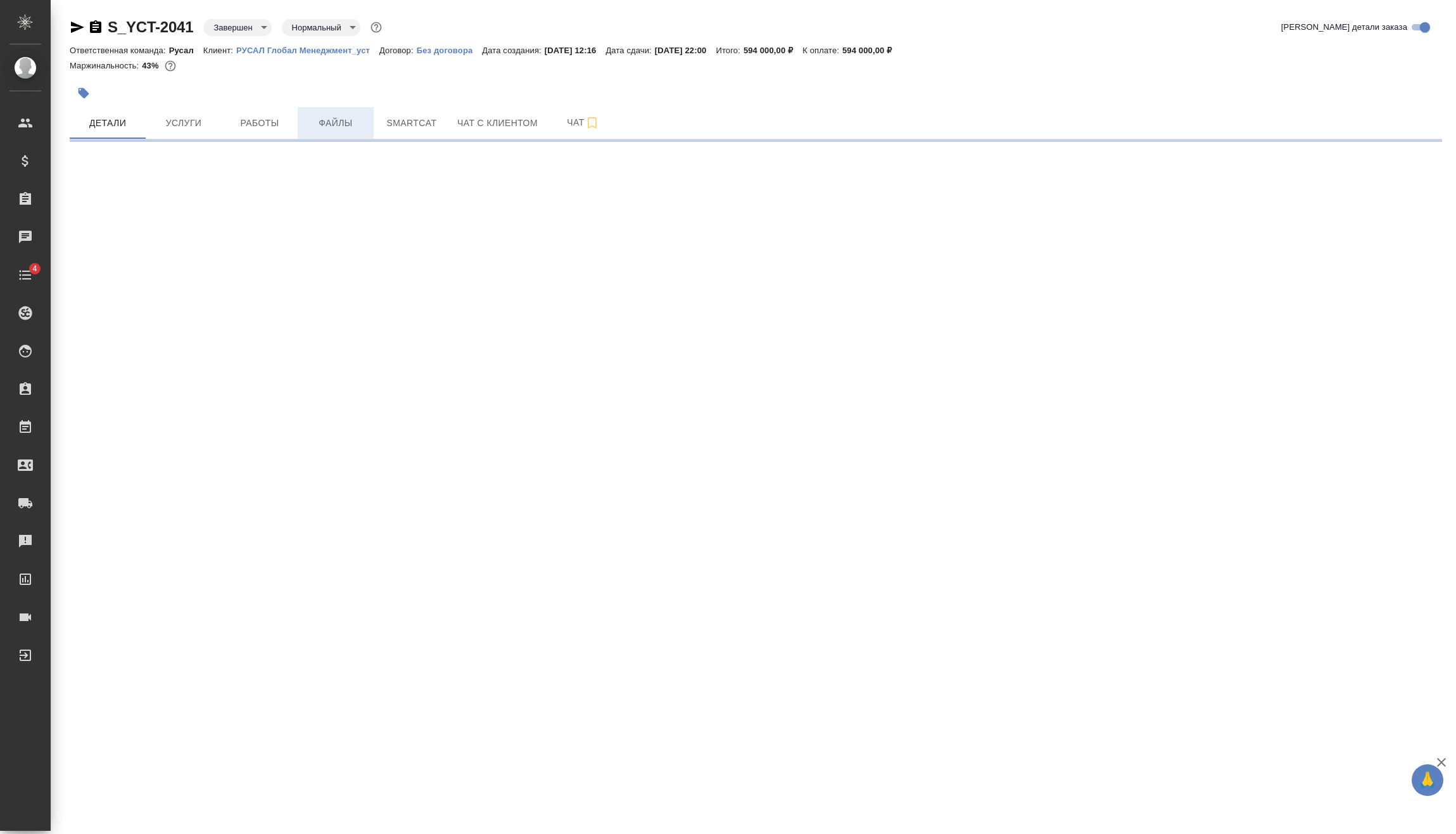
select select "RU"
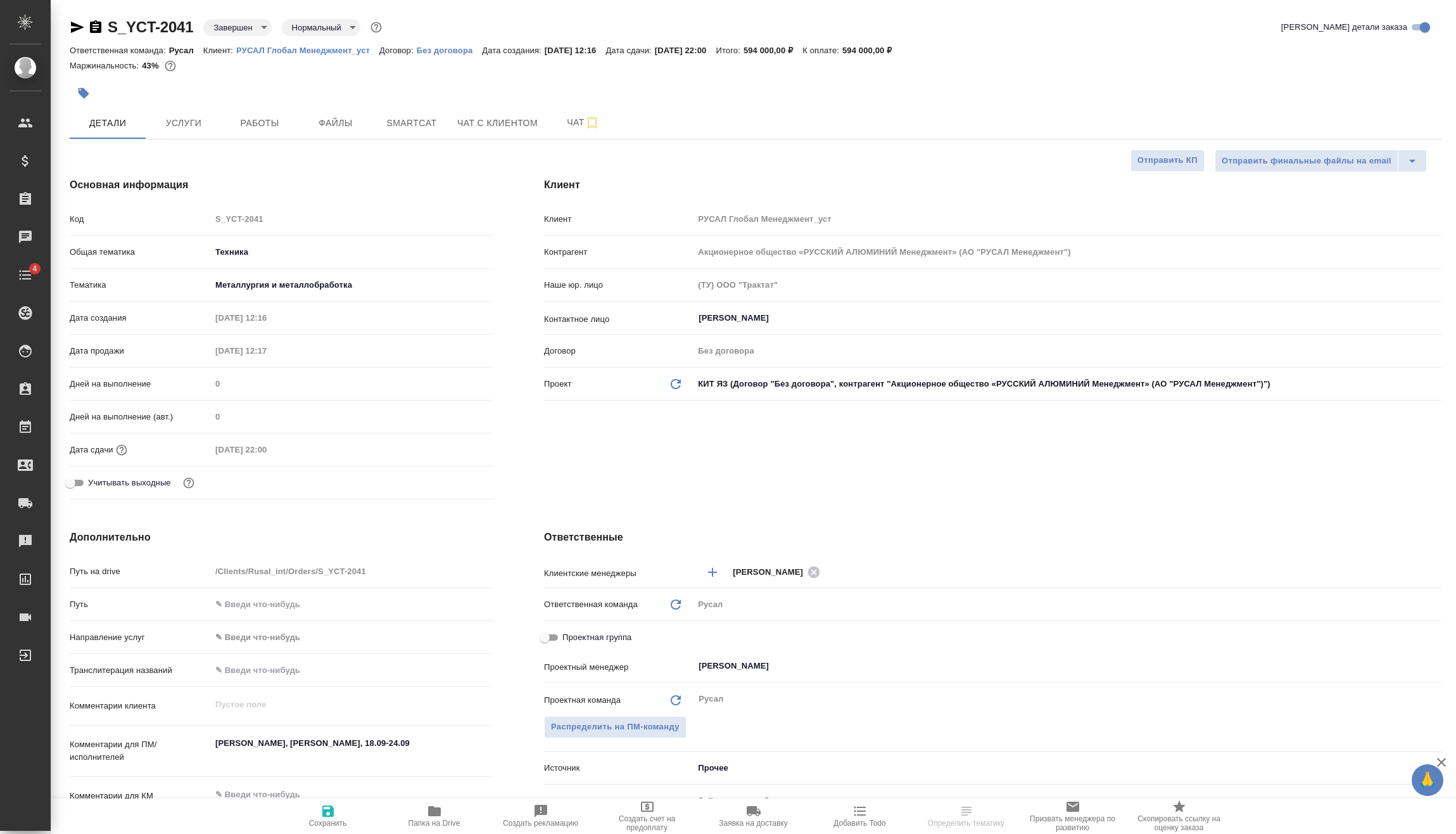
type textarea "x"
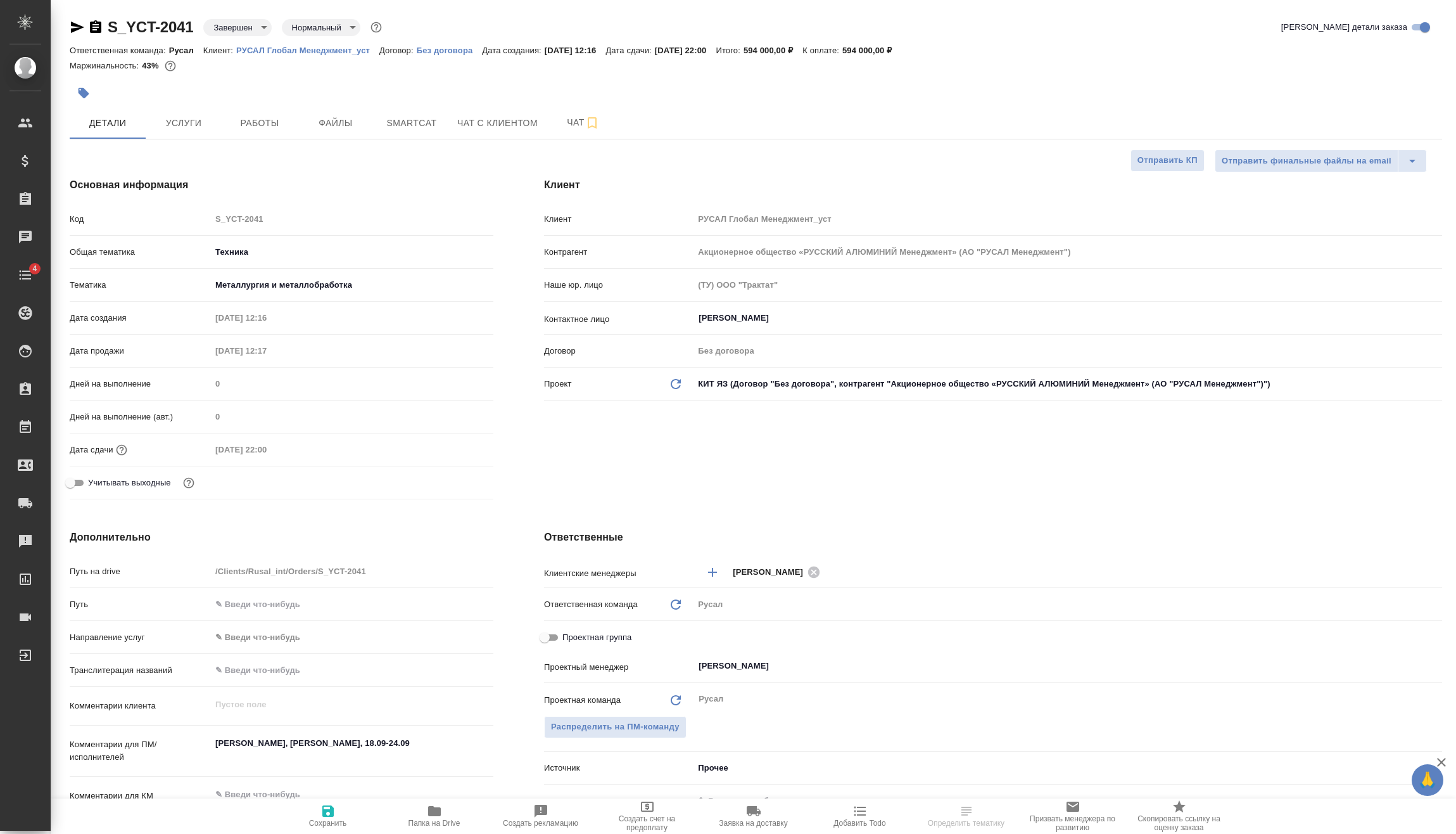
type textarea "x"
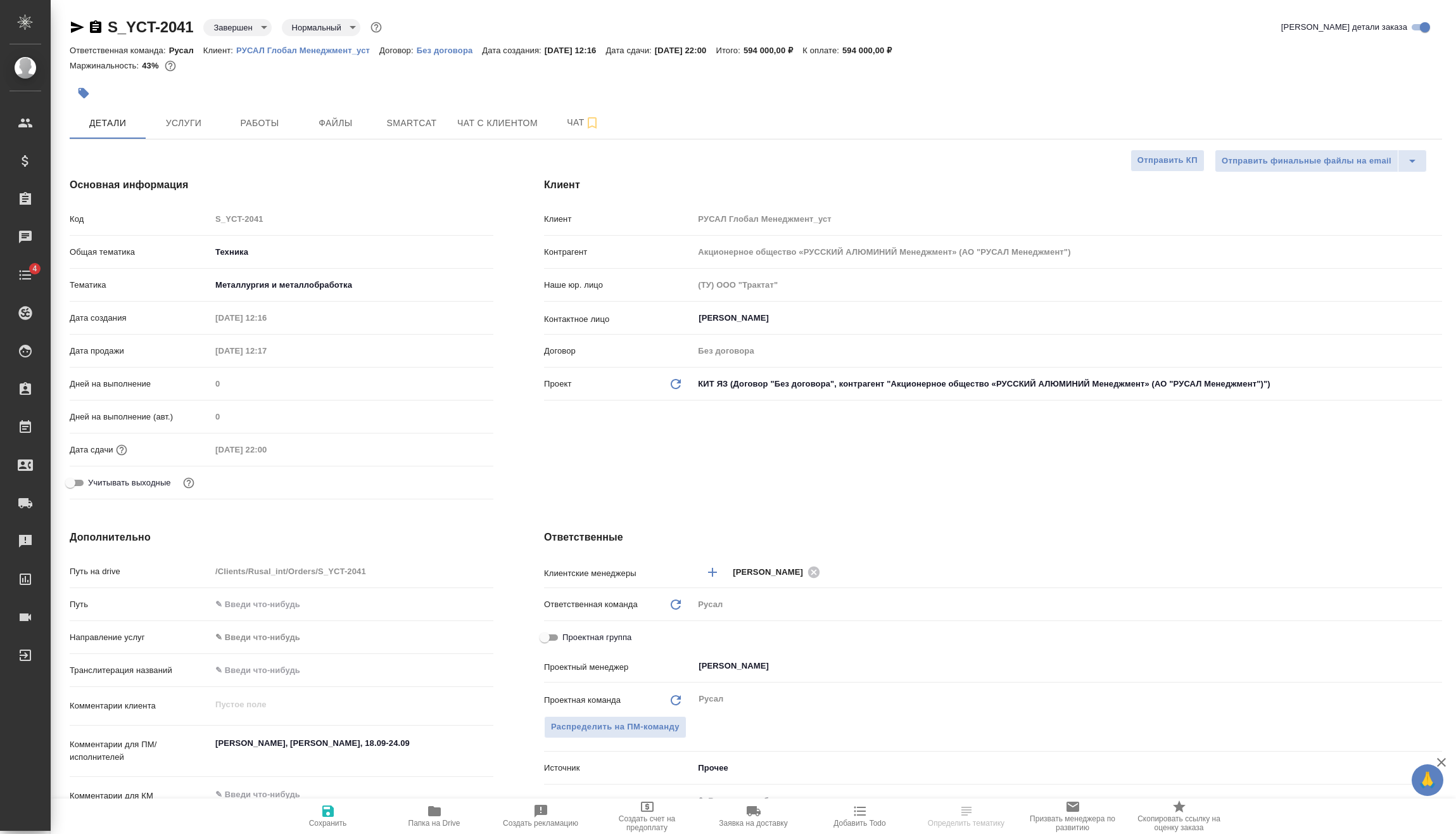
type textarea "x"
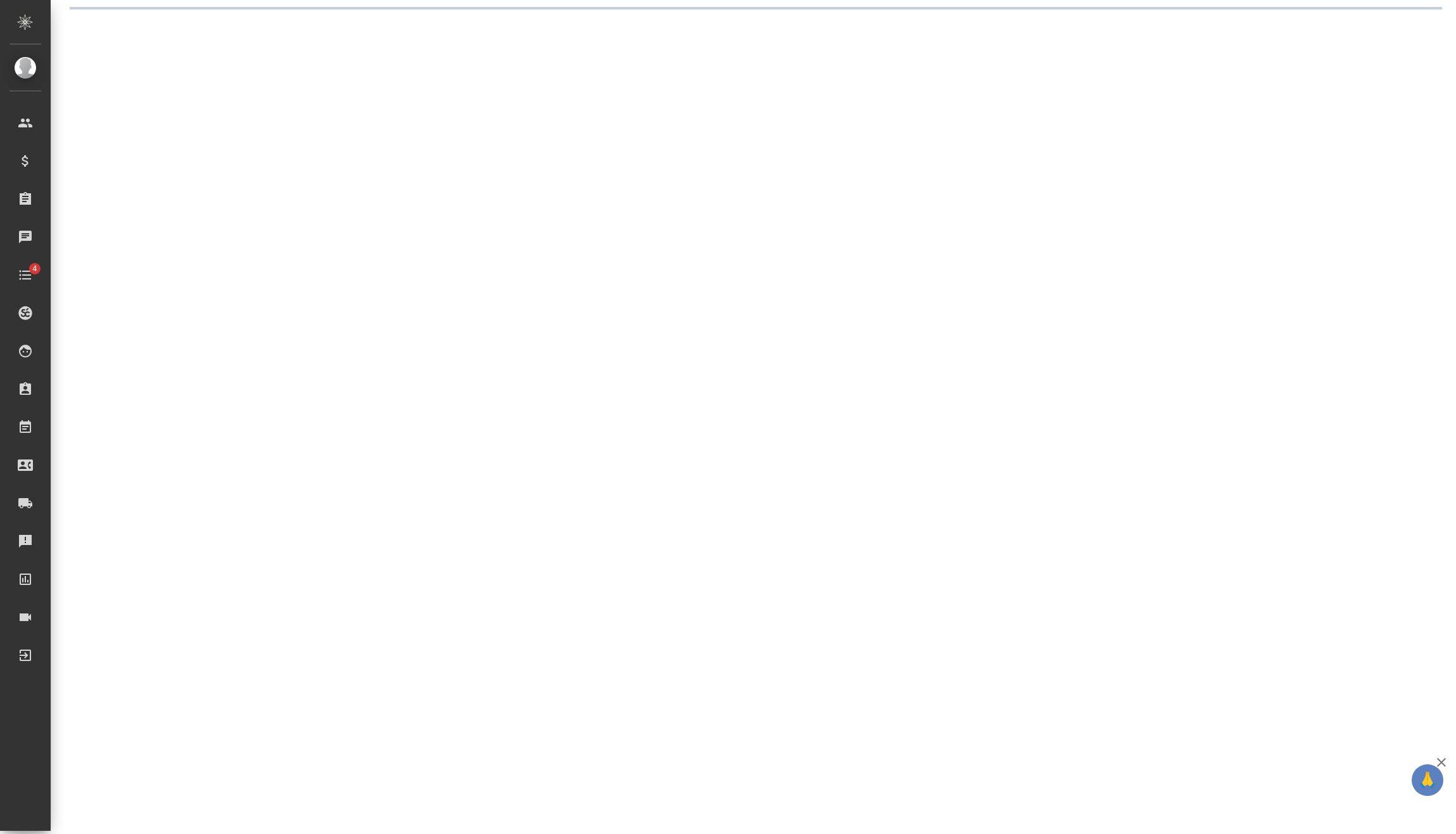
select select "RU"
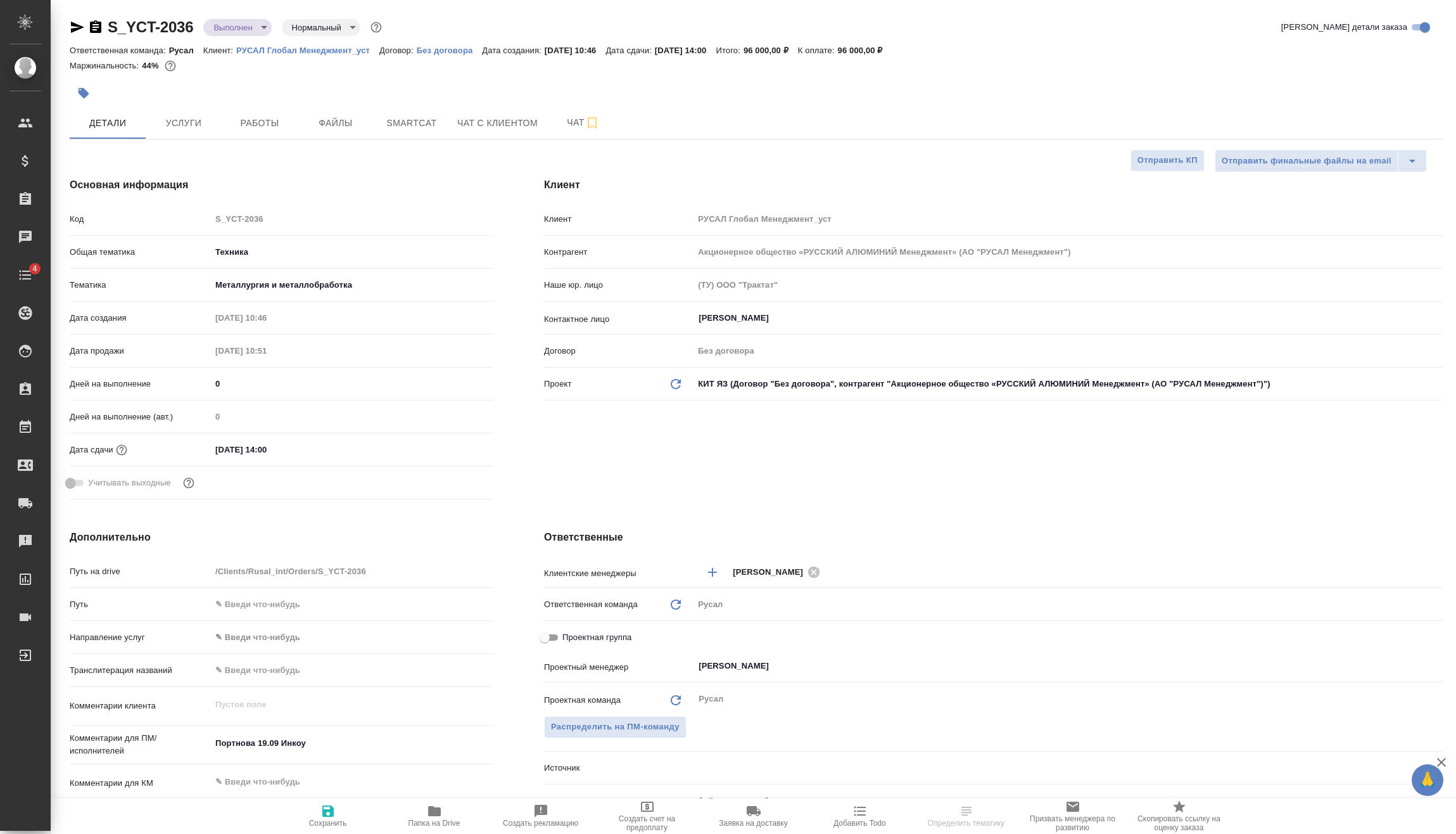
type textarea "x"
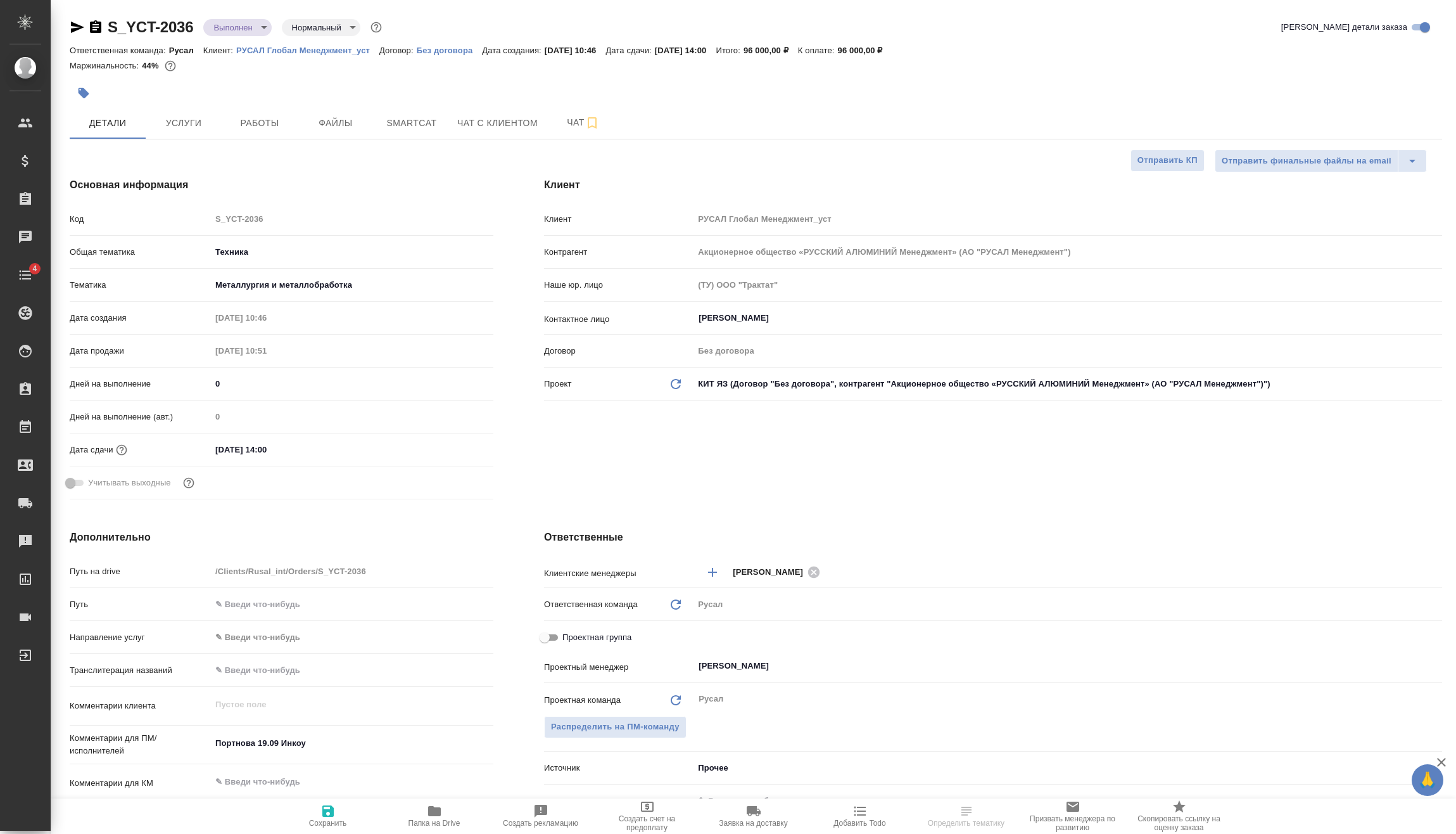
type textarea "x"
click at [312, 444] on input "[DATE] 14:00" at bounding box center [267, 450] width 111 height 18
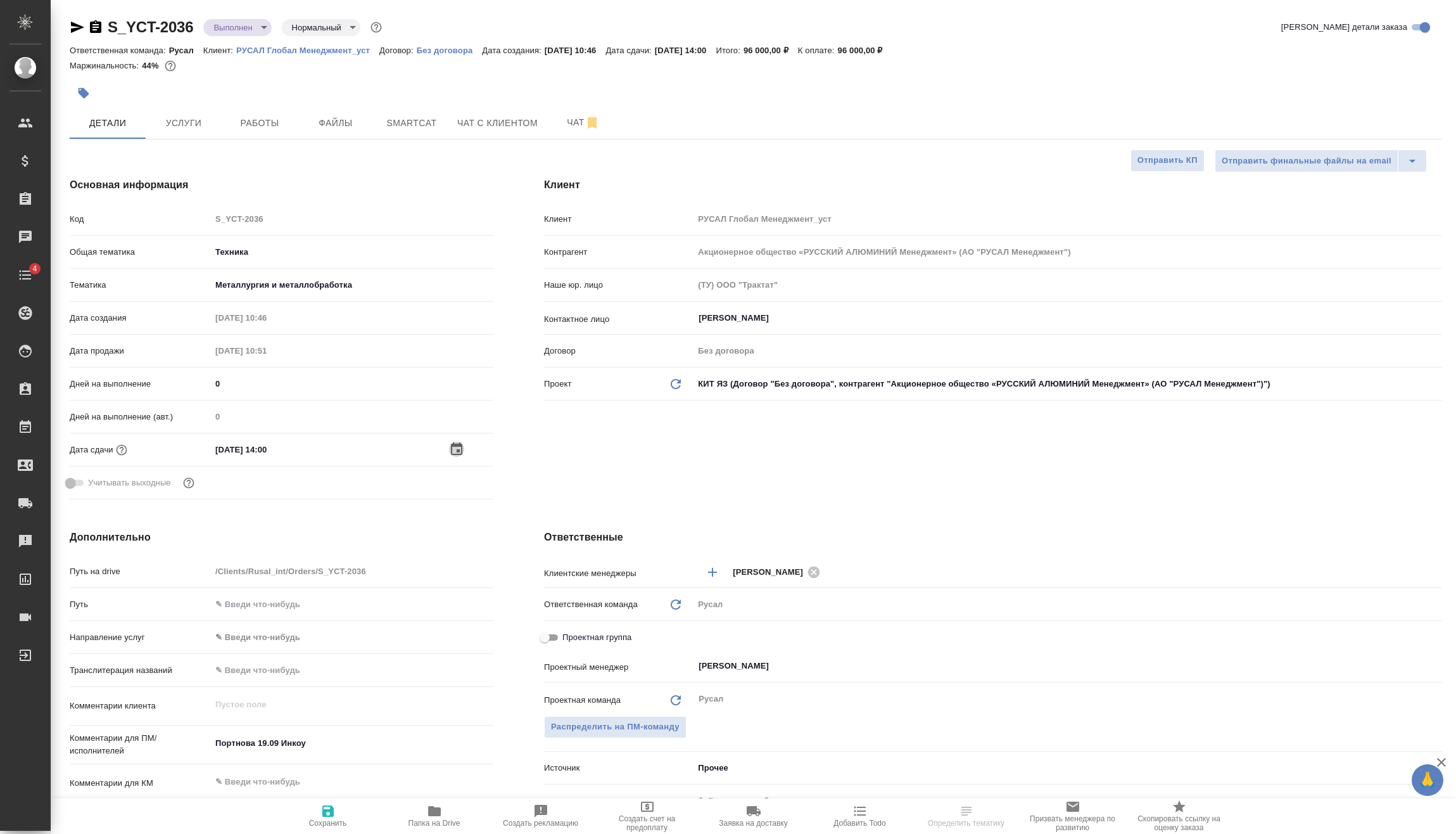
click at [460, 450] on icon "button" at bounding box center [456, 449] width 11 height 13
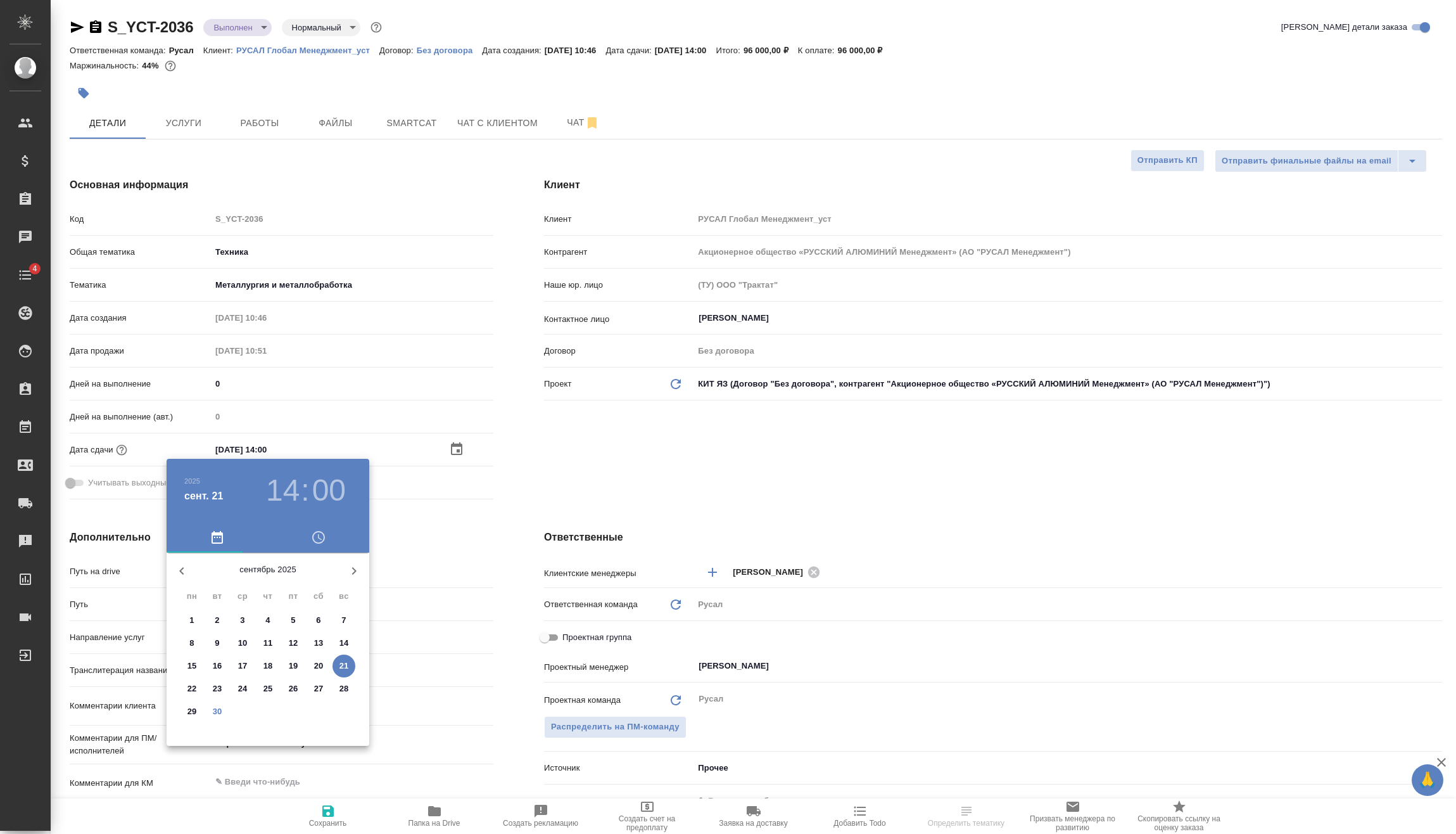
click at [216, 709] on p "30" at bounding box center [218, 711] width 10 height 13
type input "[DATE] 14:00"
type textarea "x"
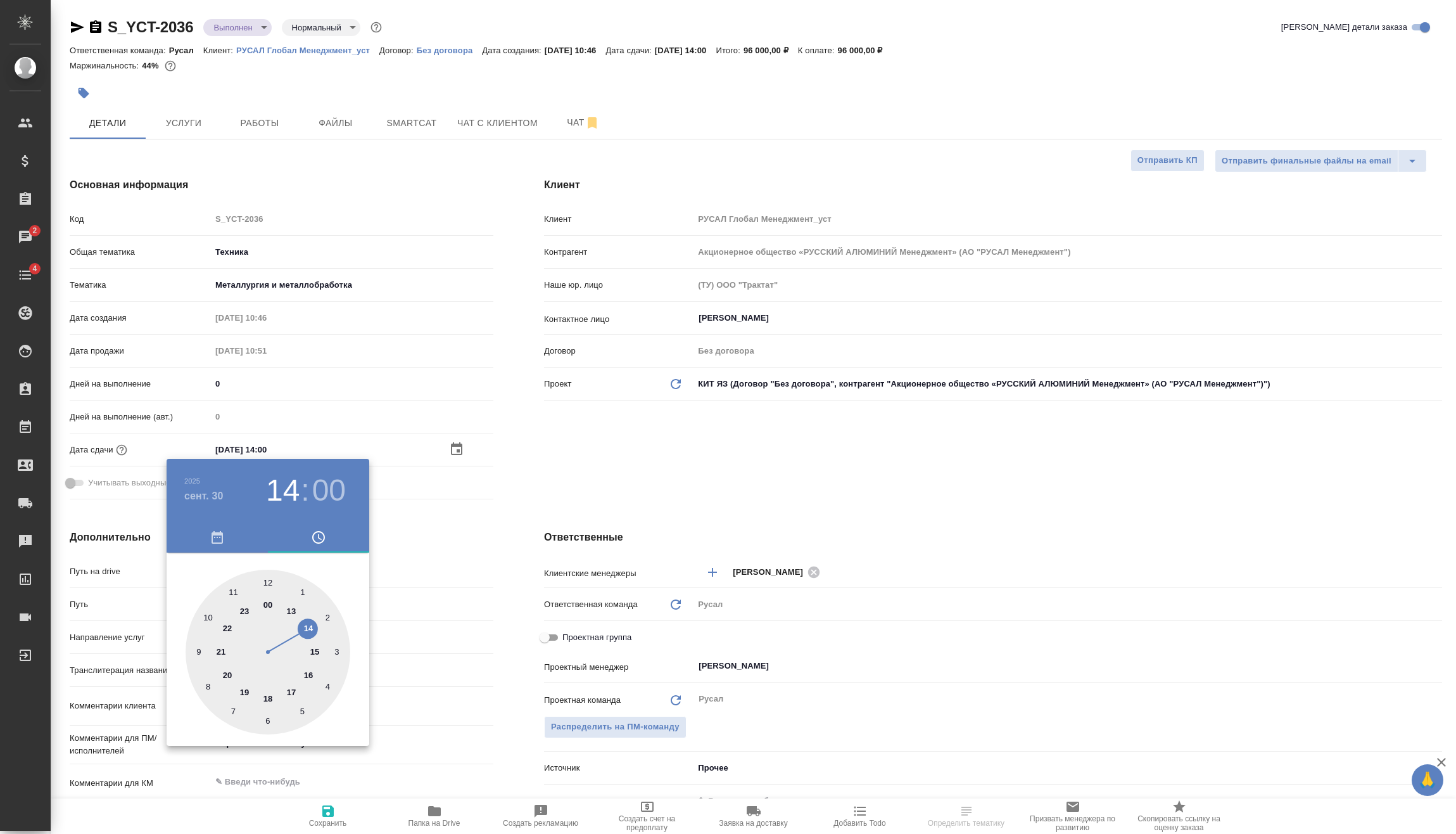
click at [419, 524] on div at bounding box center [728, 417] width 1456 height 834
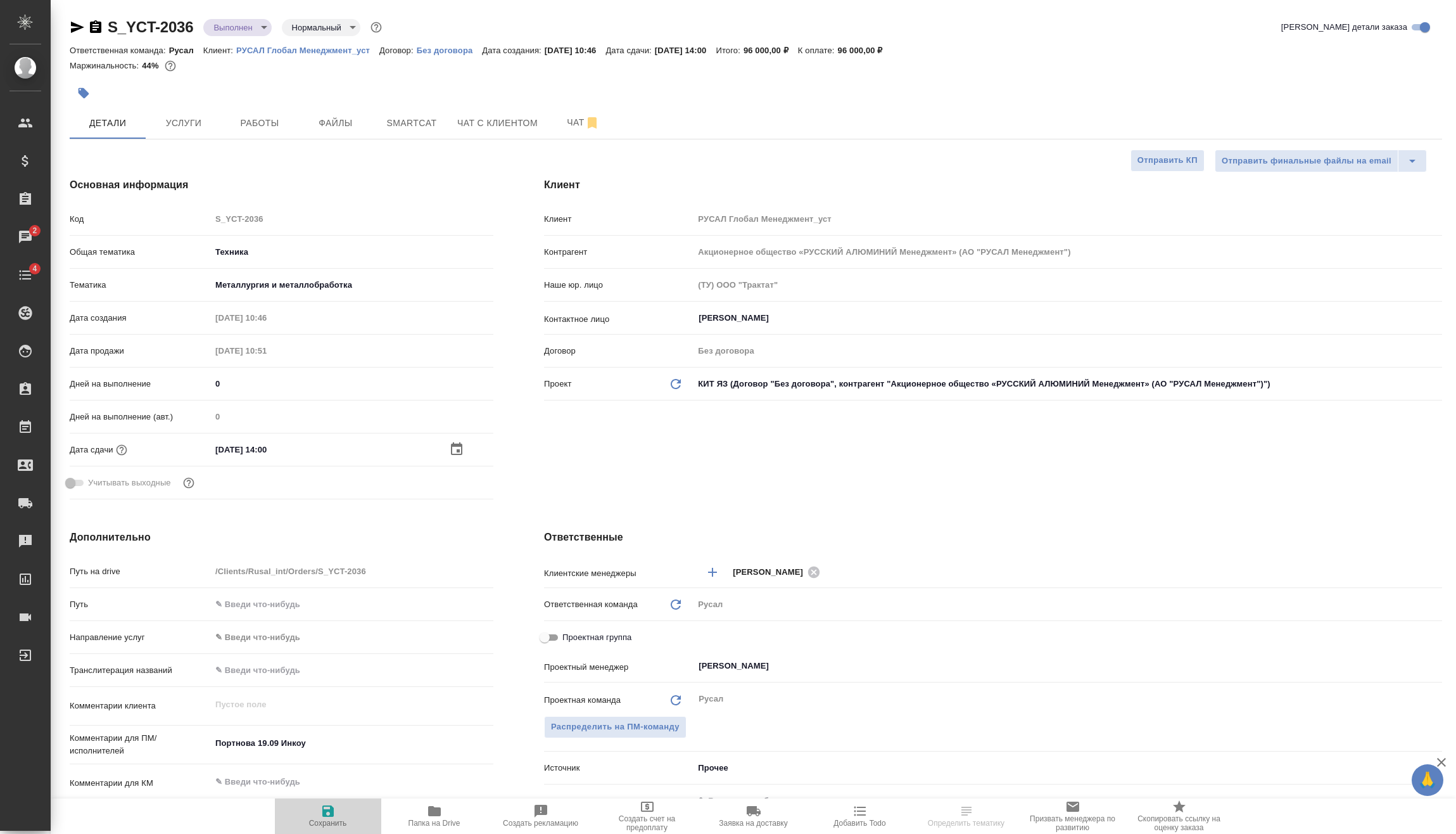
click at [323, 816] on icon "button" at bounding box center [328, 811] width 11 height 11
type textarea "x"
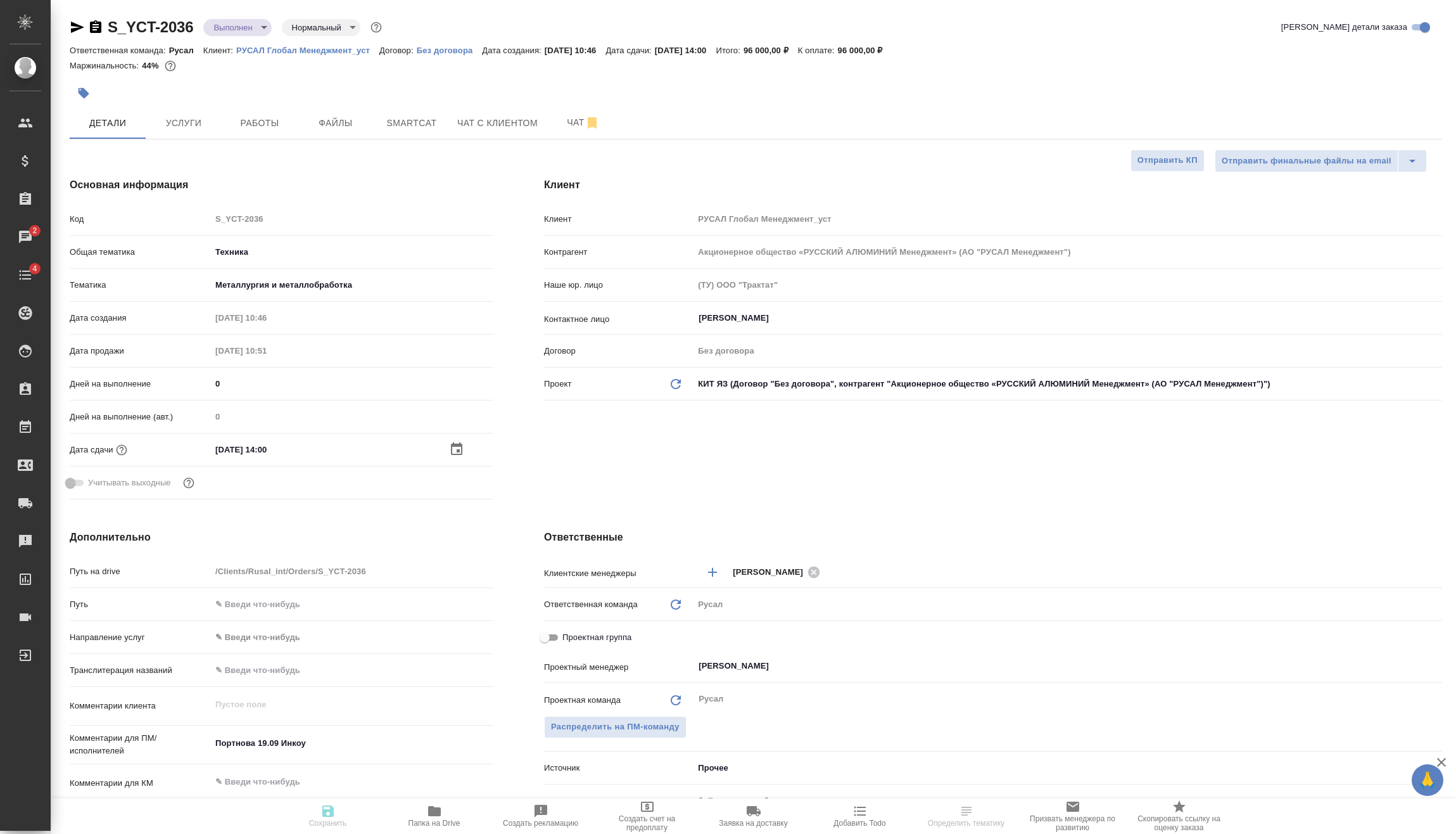
type textarea "x"
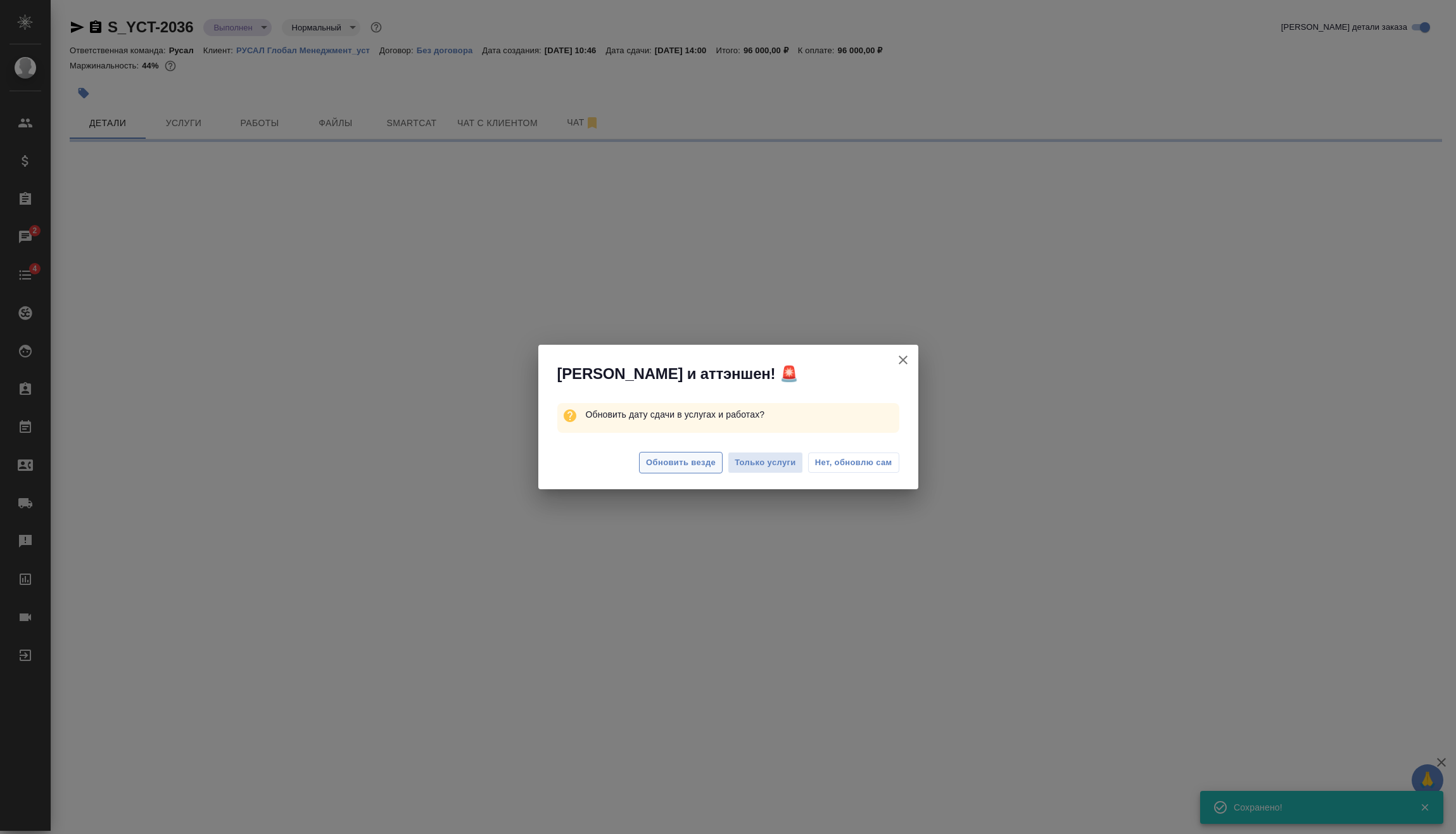
select select "RU"
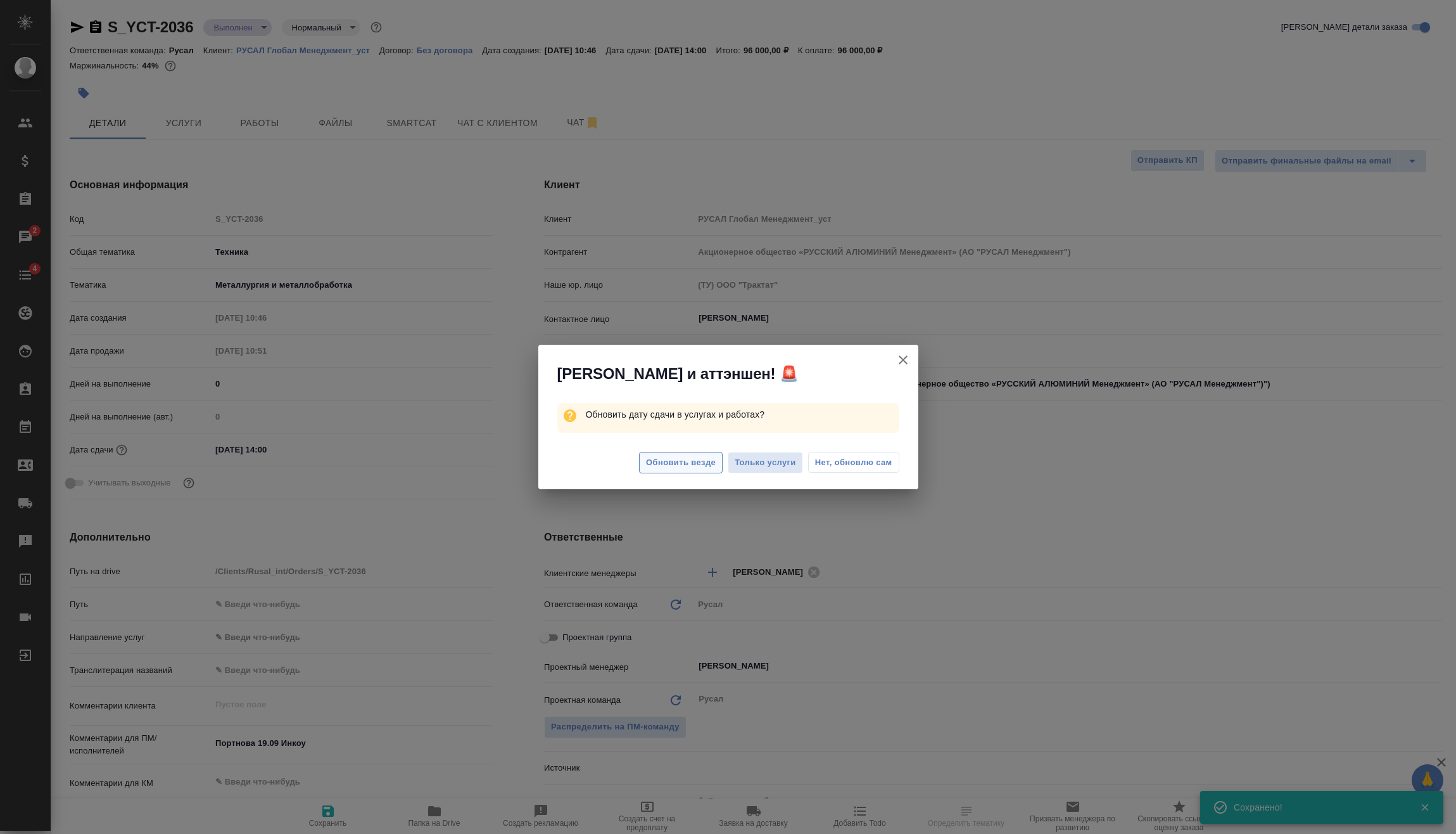
click at [680, 459] on span "Обновить везде" at bounding box center [681, 463] width 70 height 15
type textarea "x"
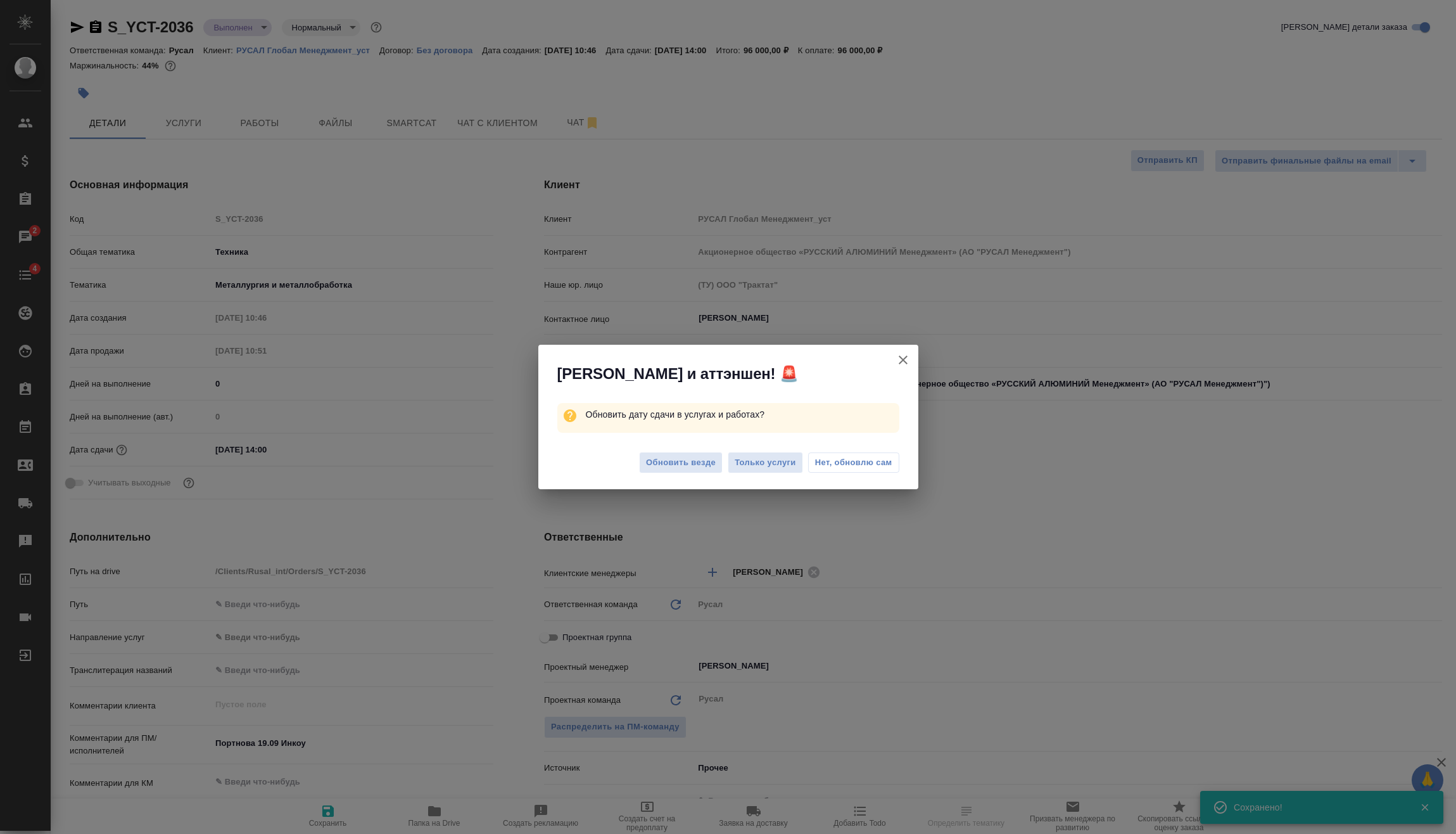
type textarea "x"
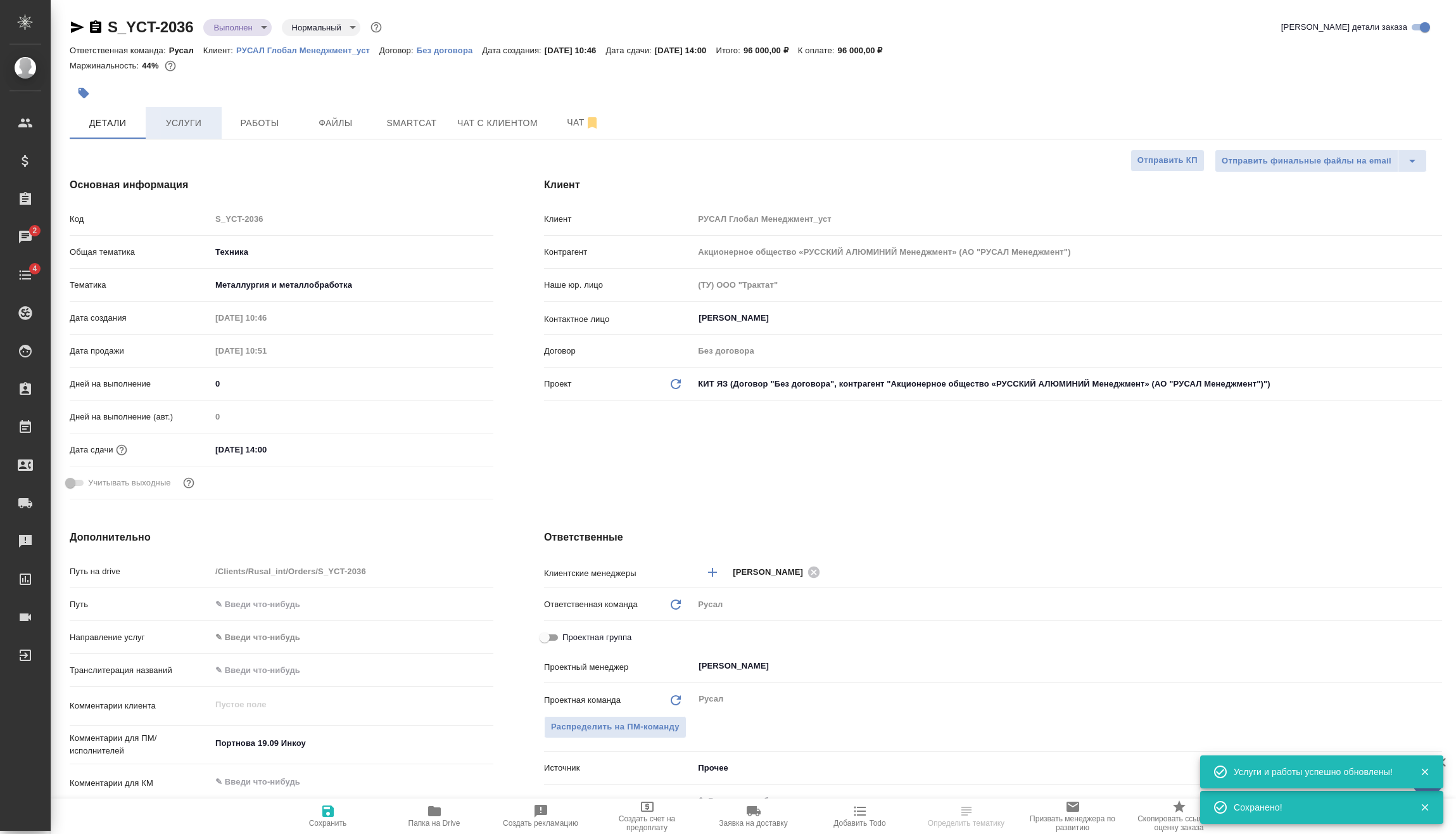
click at [202, 111] on button "Услуги" at bounding box center [183, 123] width 76 height 32
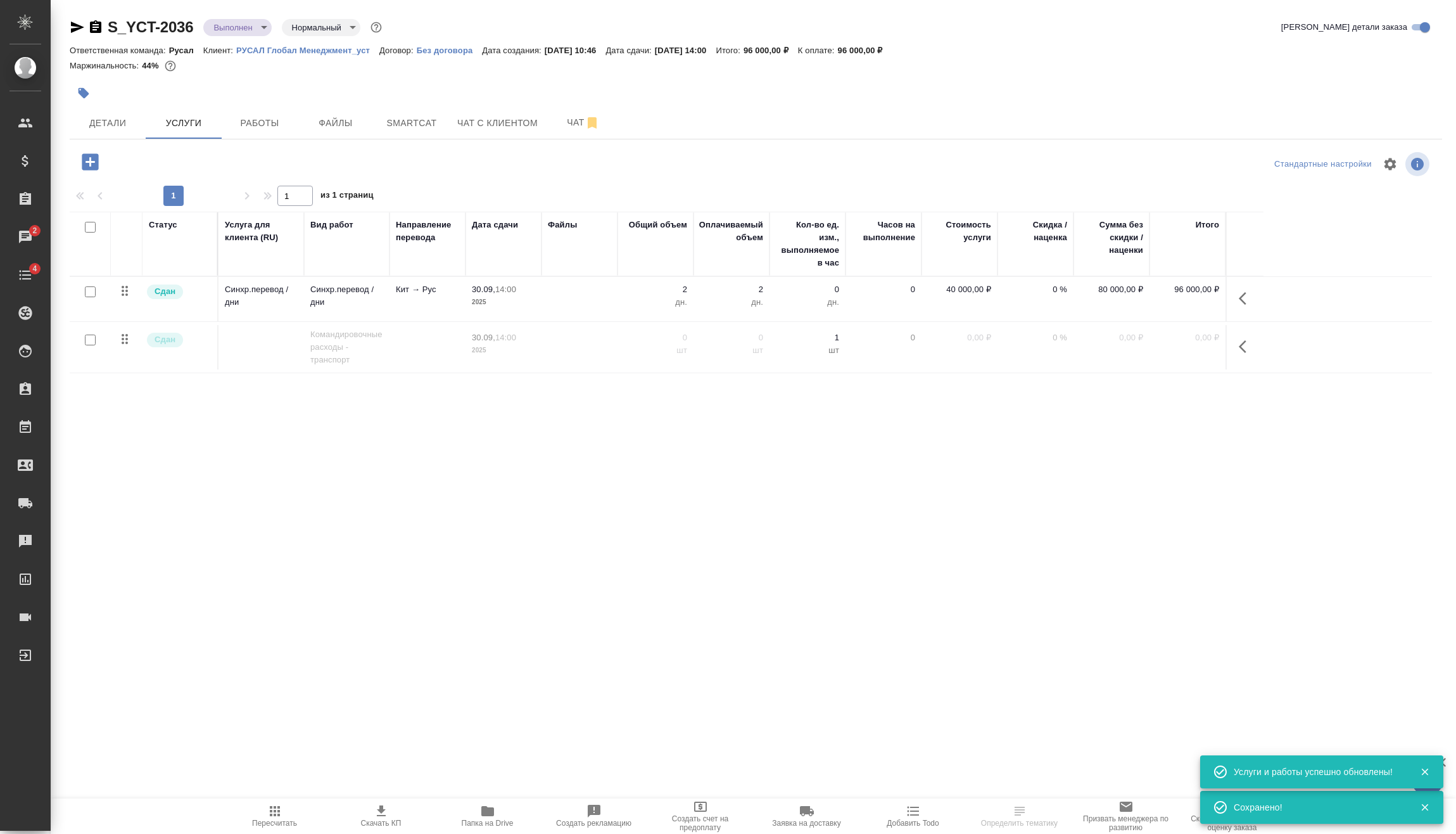
click at [279, 828] on button "Пересчитать" at bounding box center [275, 816] width 106 height 36
click at [263, 35] on body "🙏 .cls-1 fill:#fff; AWATERA Vasilev Evgeniy Клиенты Спецификации Заказы 2 Чаты …" at bounding box center [728, 417] width 1456 height 834
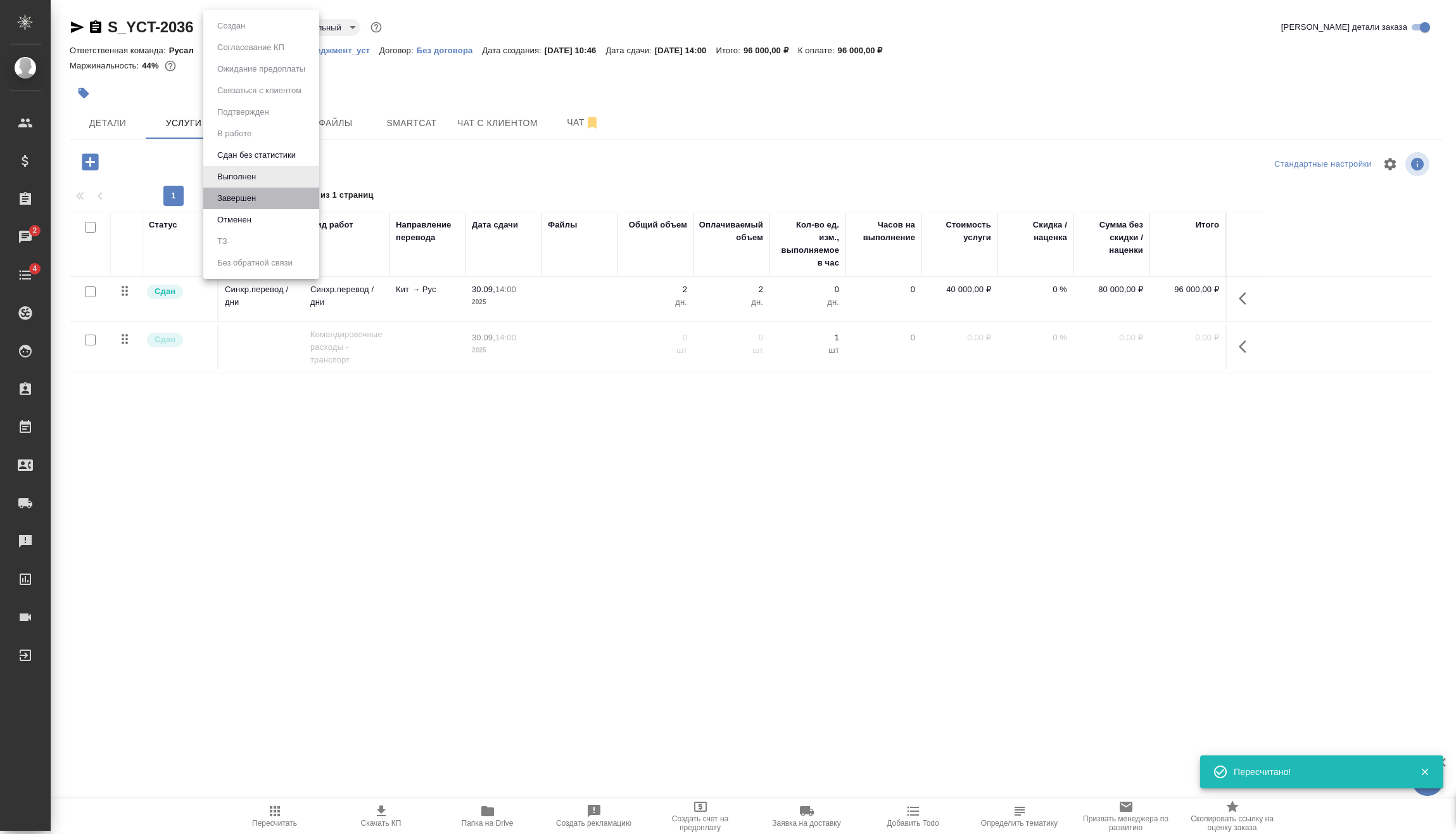
click at [281, 194] on li "Завершен" at bounding box center [261, 198] width 116 height 22
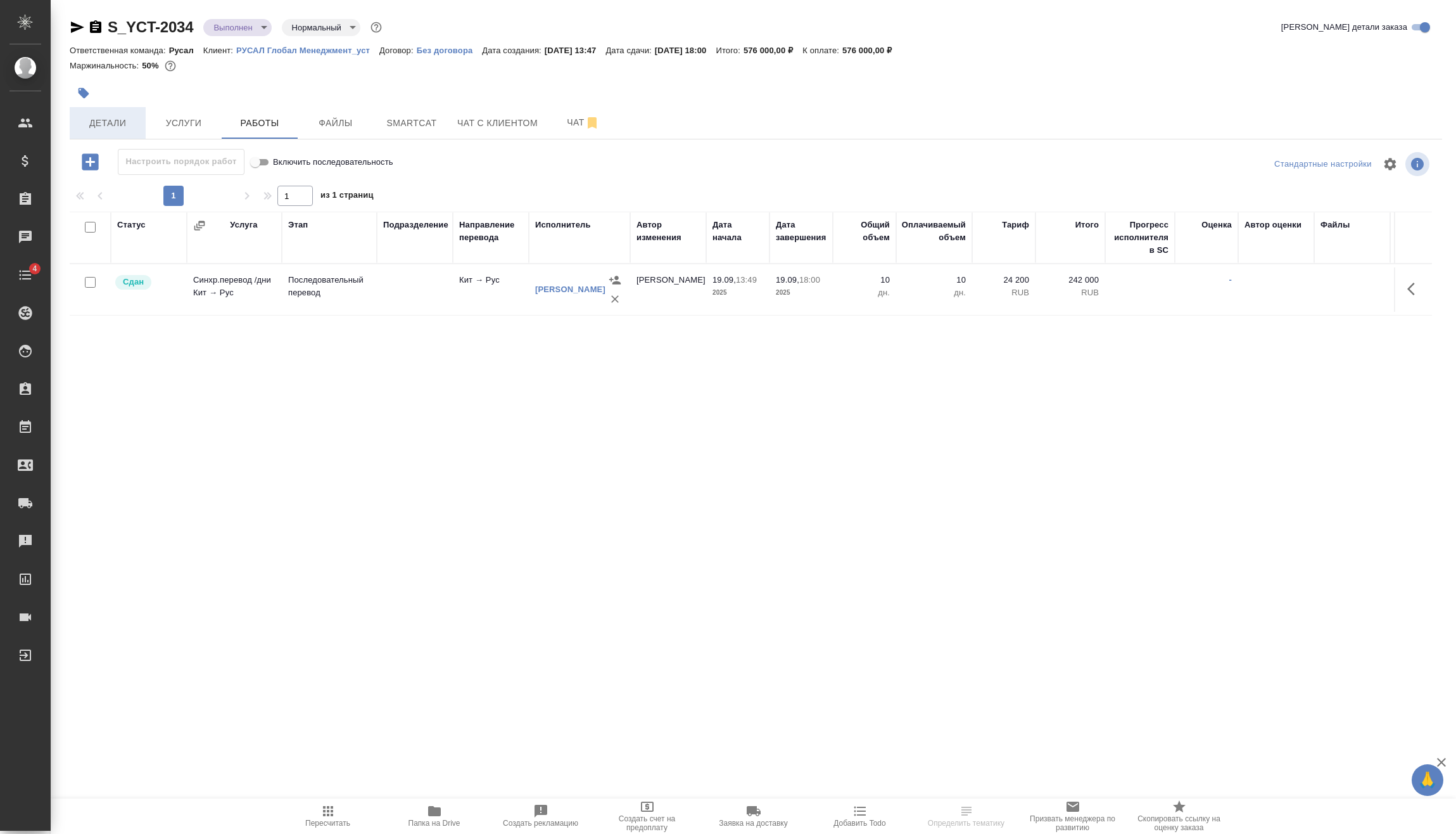
click at [123, 114] on button "Детали" at bounding box center [108, 123] width 76 height 32
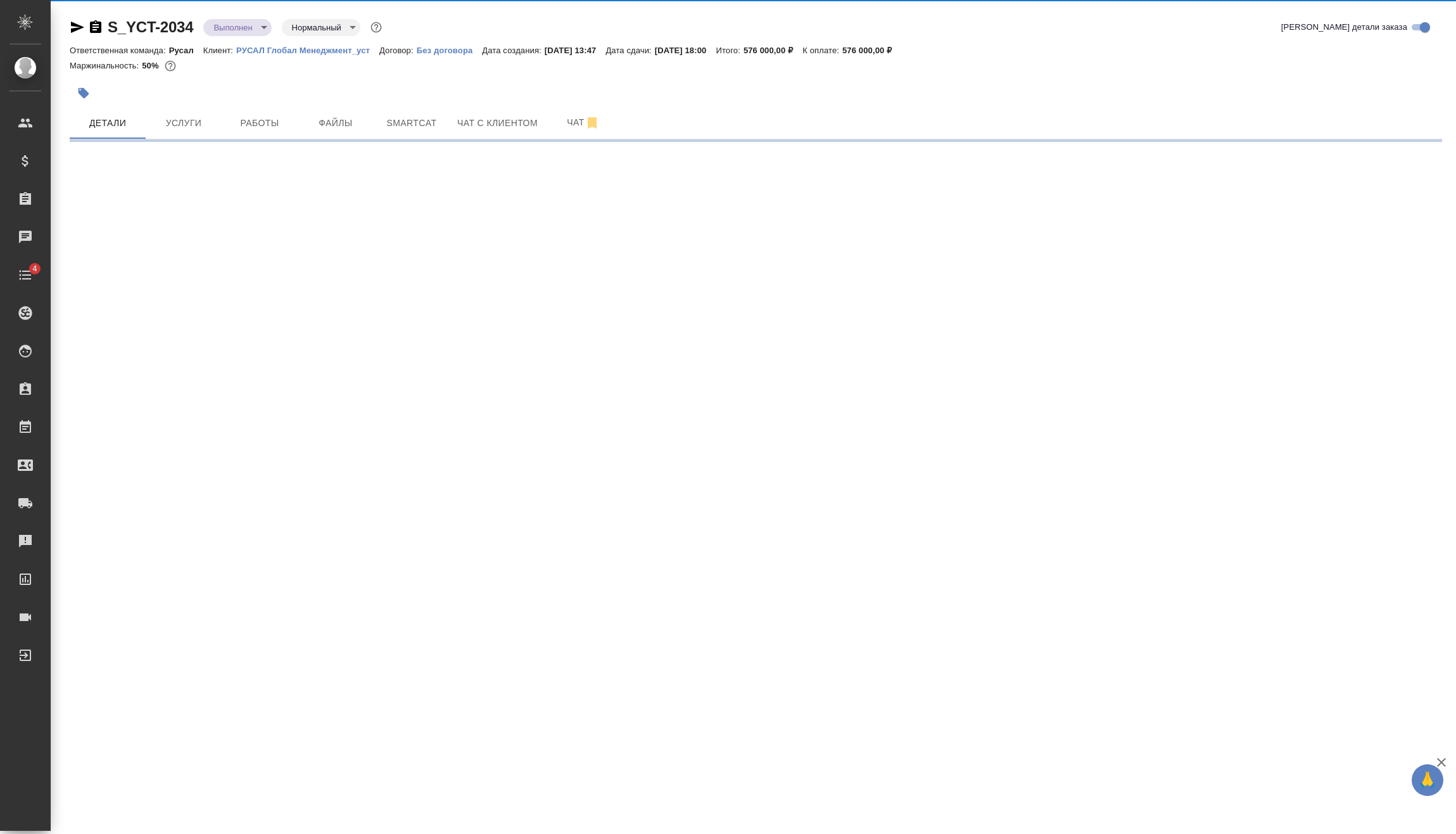
select select "RU"
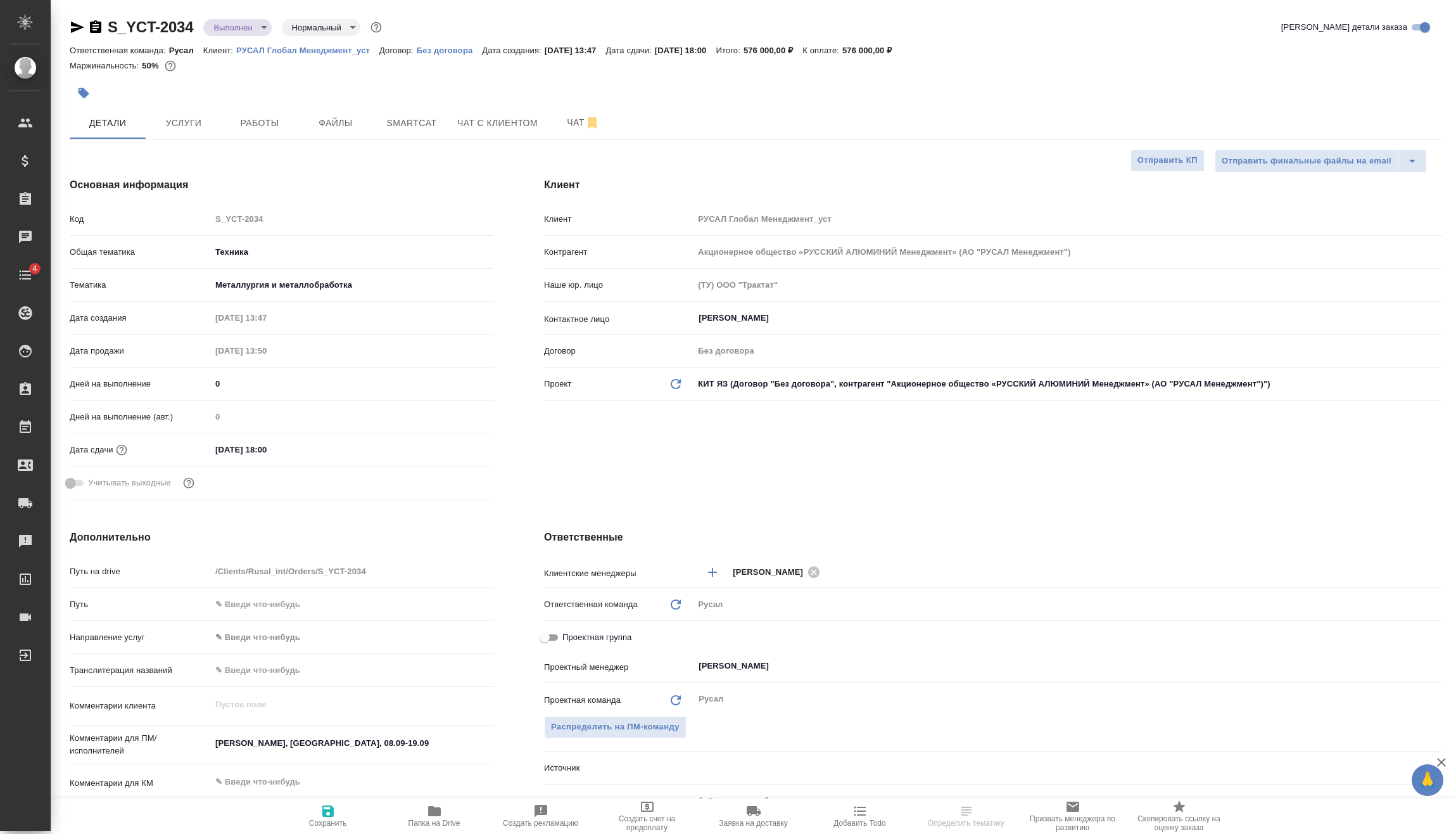
type textarea "x"
click at [288, 448] on input "[DATE] 18:00" at bounding box center [266, 450] width 111 height 18
click at [451, 443] on icon "button" at bounding box center [457, 449] width 15 height 15
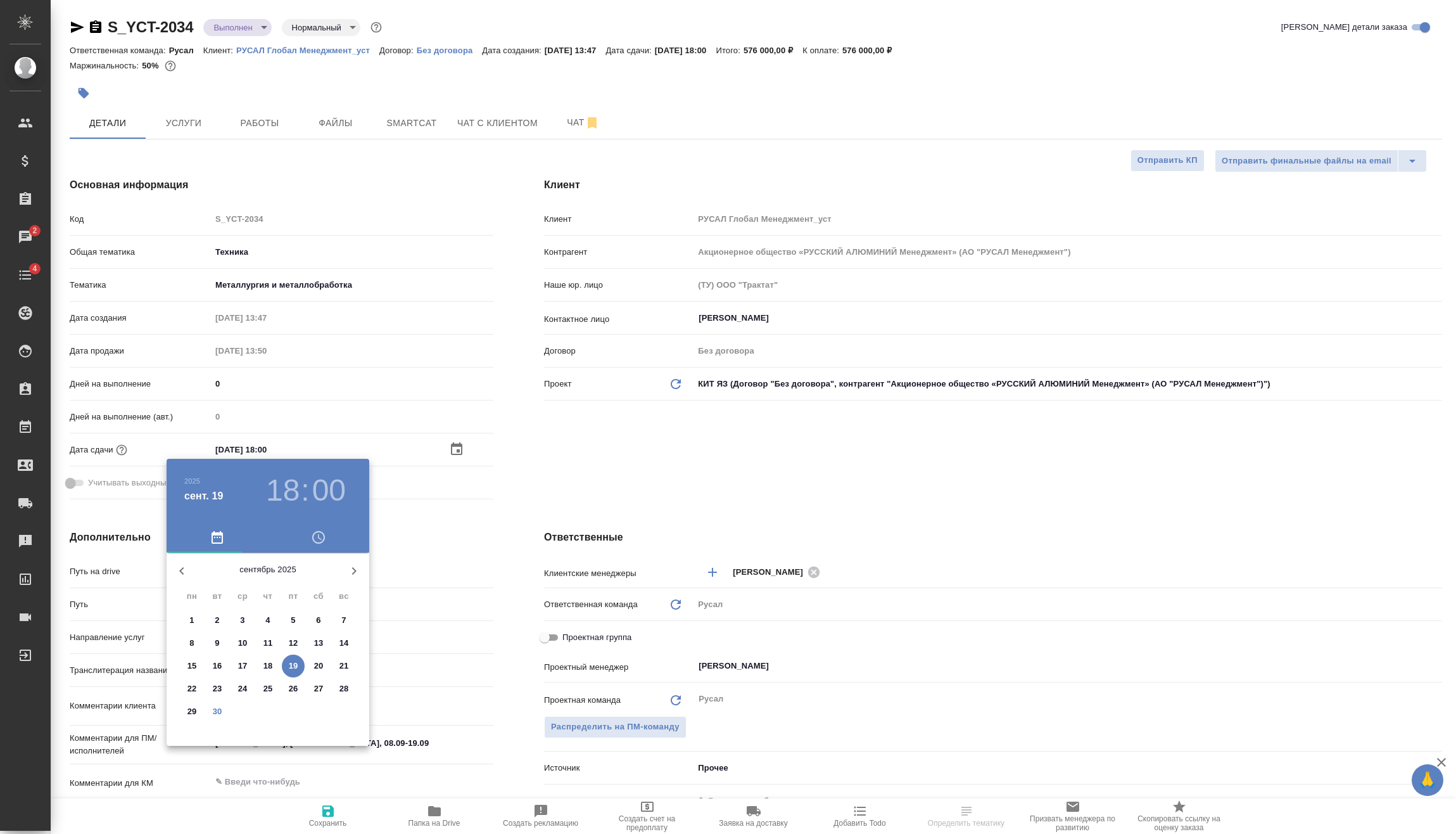
click at [218, 709] on p "30" at bounding box center [218, 711] width 10 height 13
type input "[DATE] 18:00"
type textarea "x"
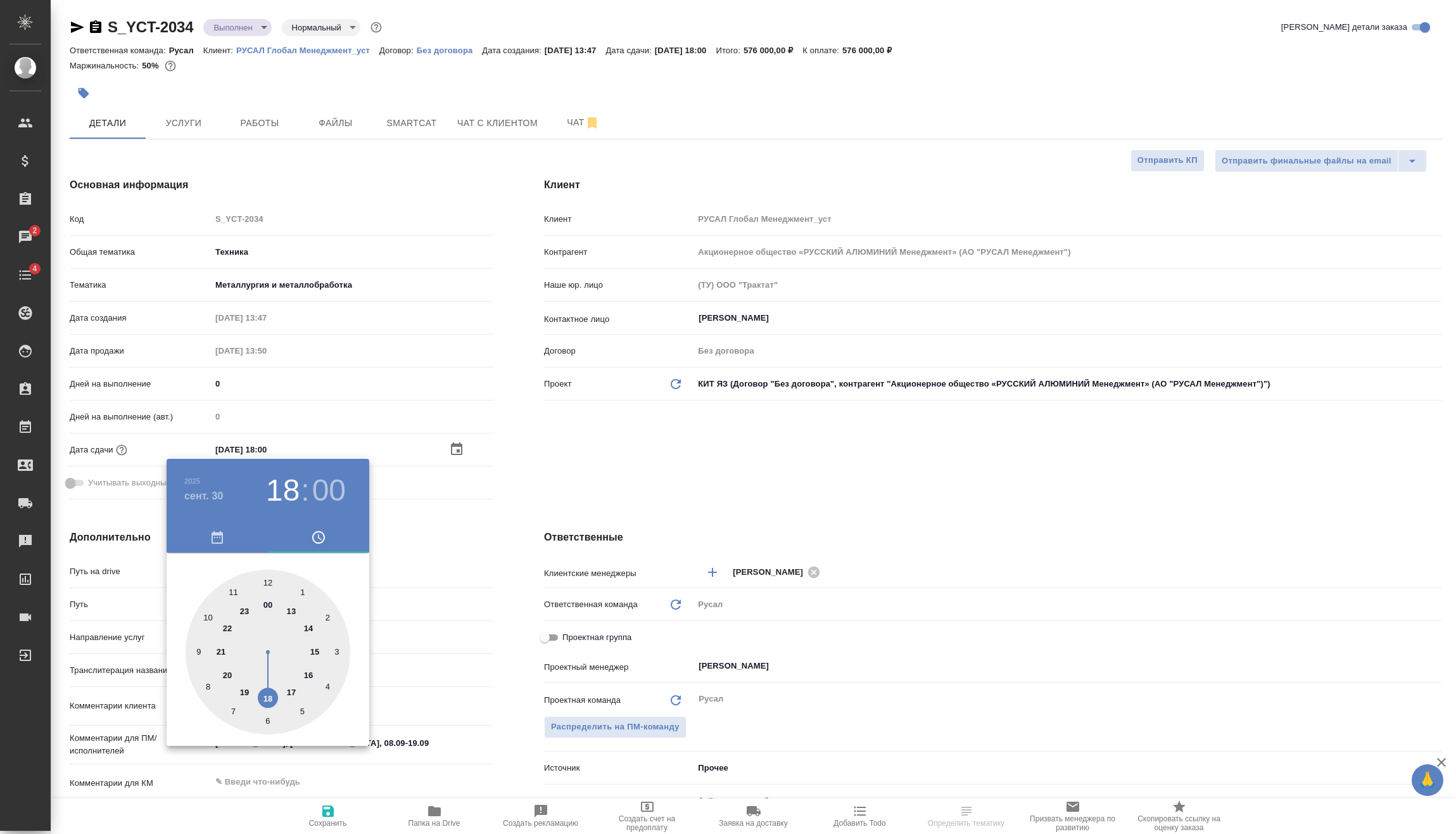
click at [432, 591] on div at bounding box center [728, 417] width 1456 height 834
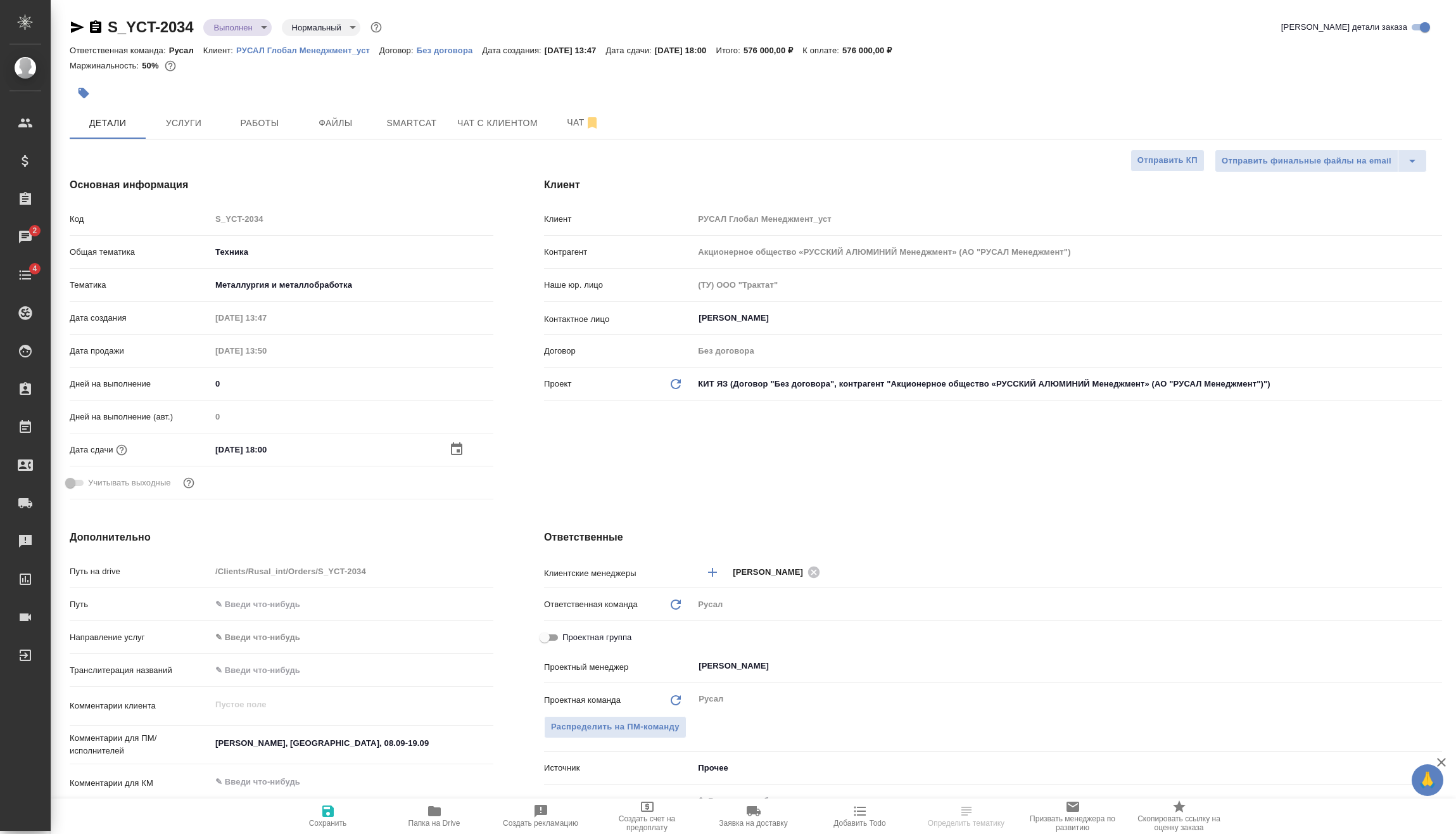
click at [335, 812] on icon "button" at bounding box center [328, 811] width 15 height 15
type textarea "x"
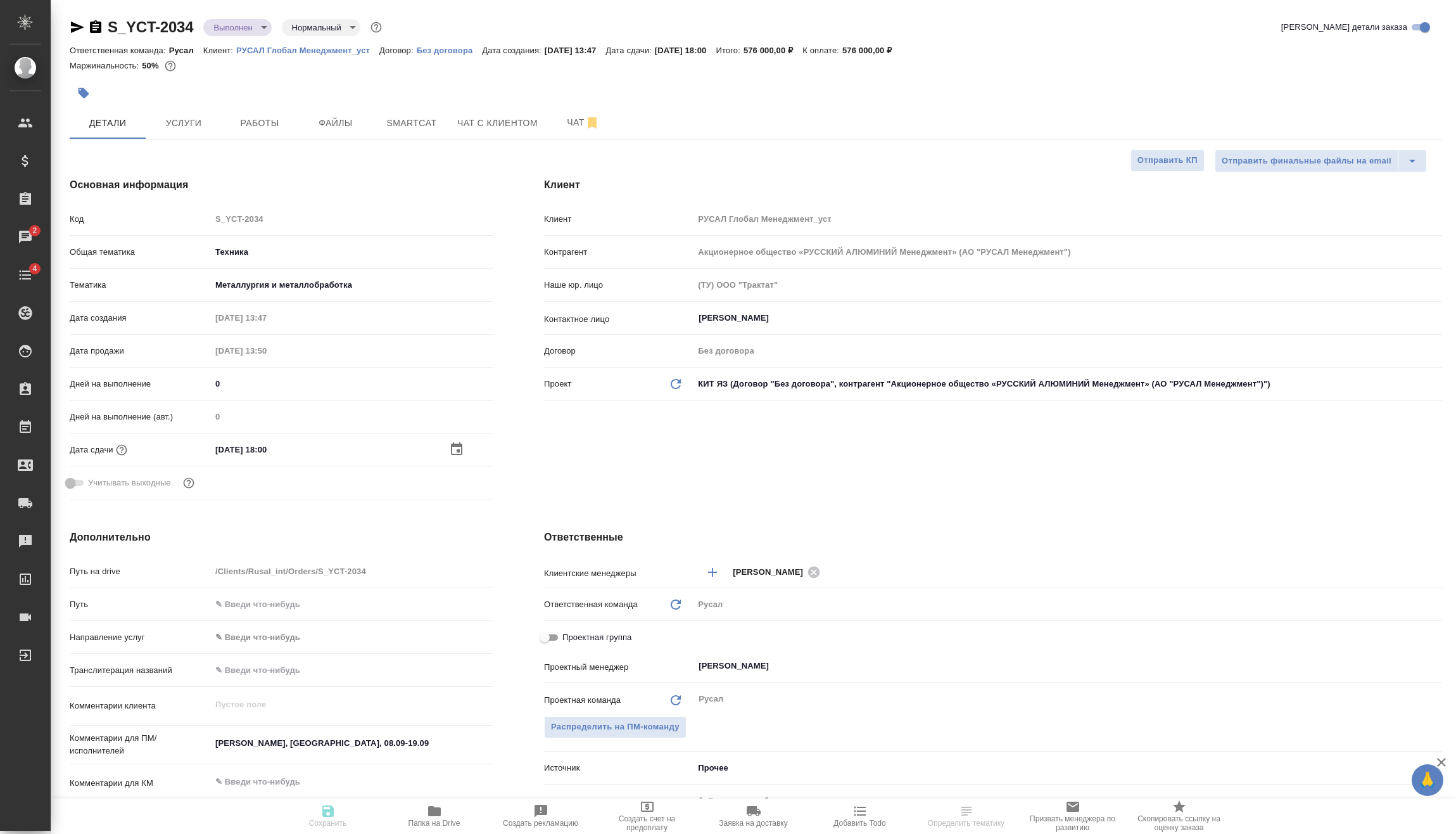
type textarea "x"
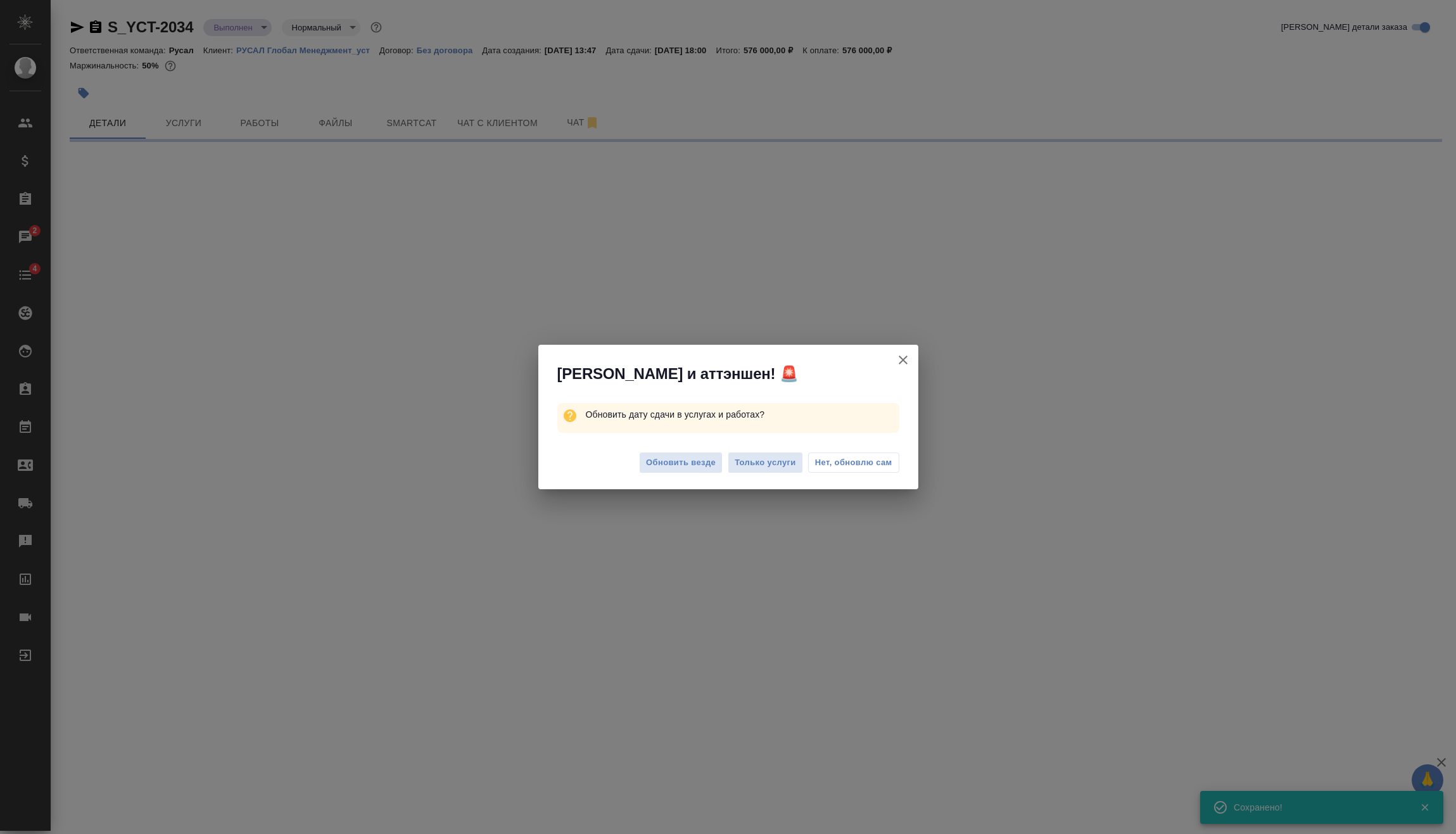
click at [674, 458] on span "Обновить везде" at bounding box center [681, 463] width 70 height 15
select select "RU"
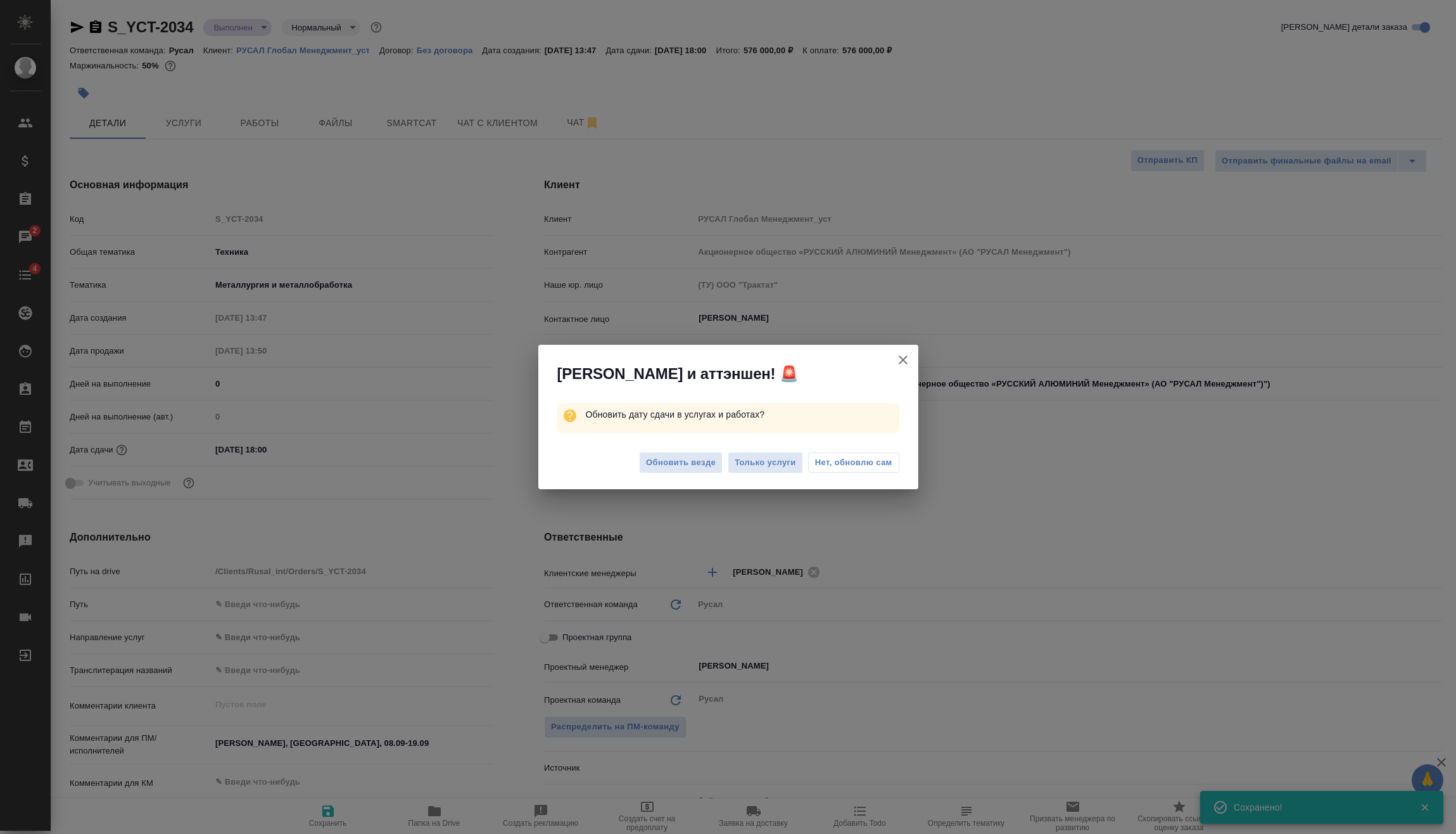
type textarea "x"
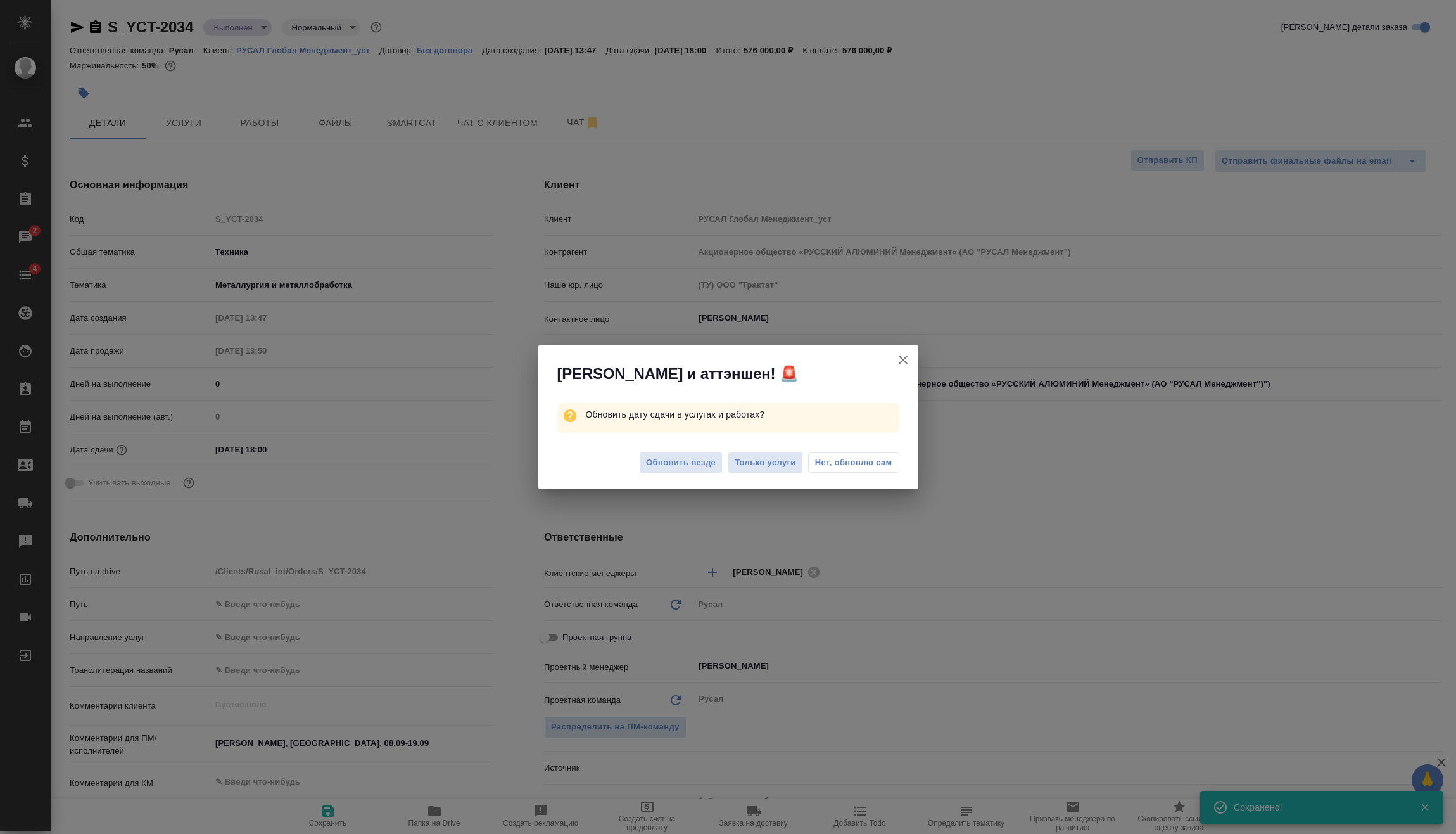
type textarea "x"
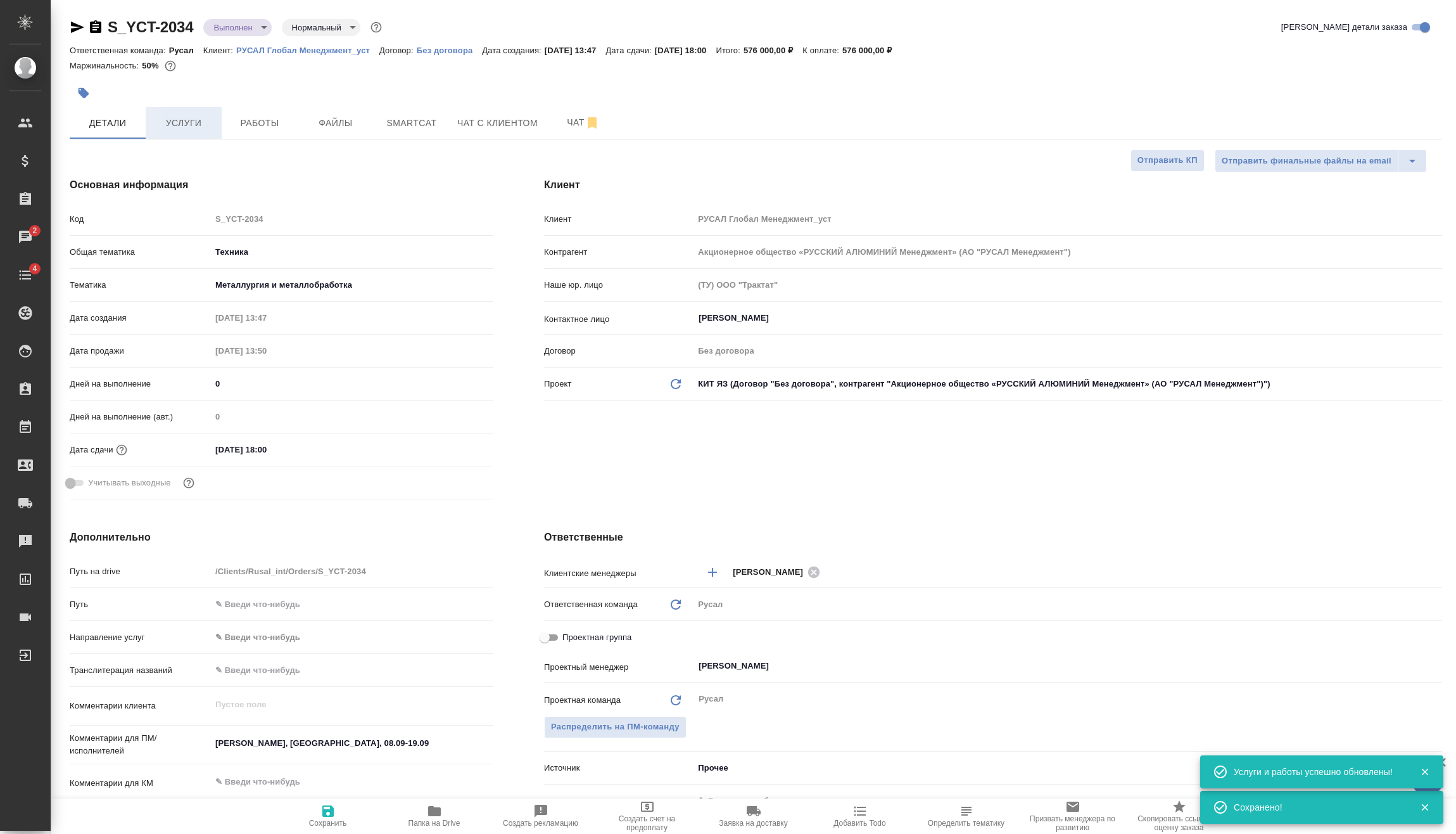
click at [191, 114] on button "Услуги" at bounding box center [183, 123] width 76 height 32
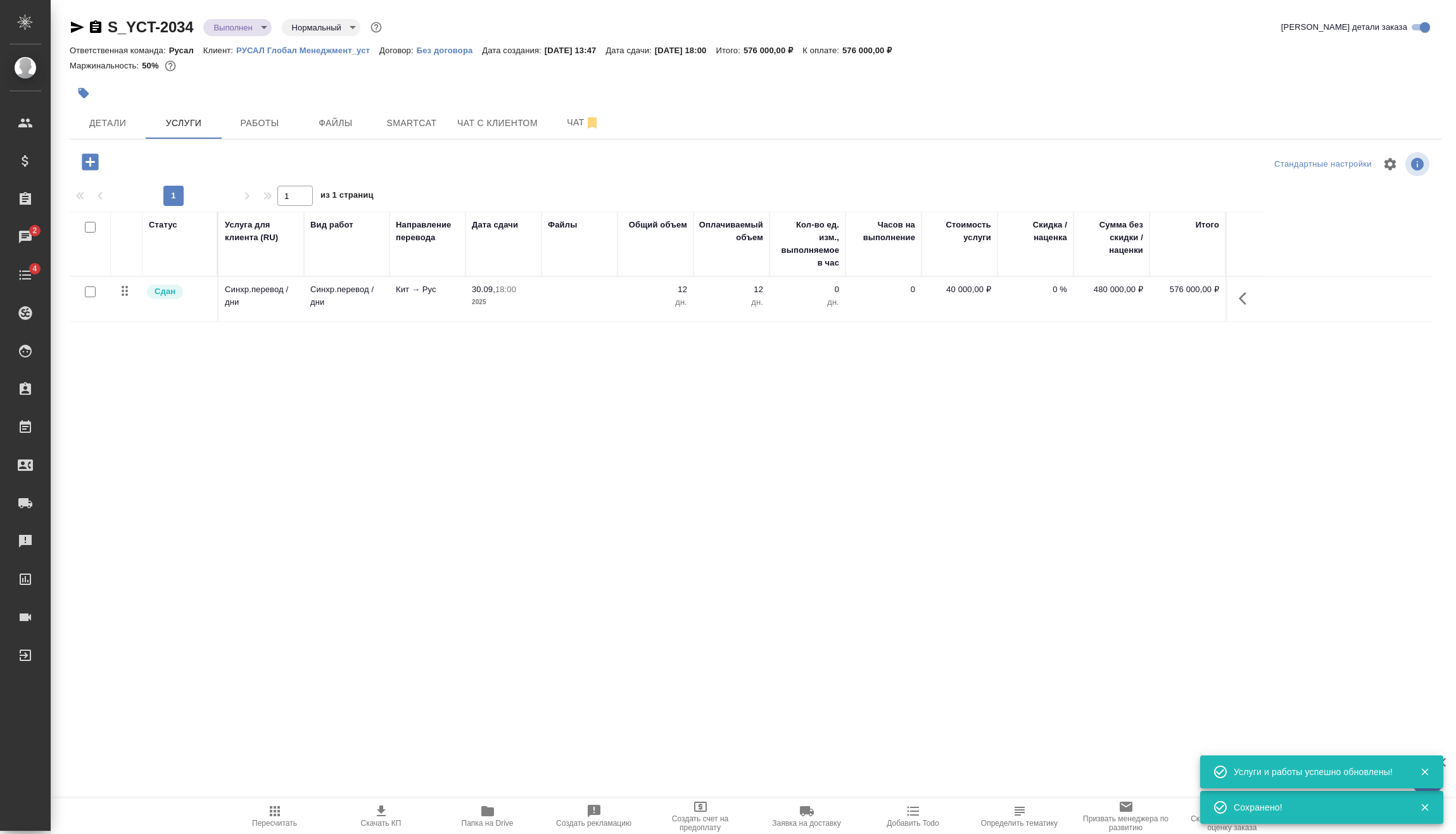
click at [281, 806] on icon "button" at bounding box center [275, 811] width 15 height 15
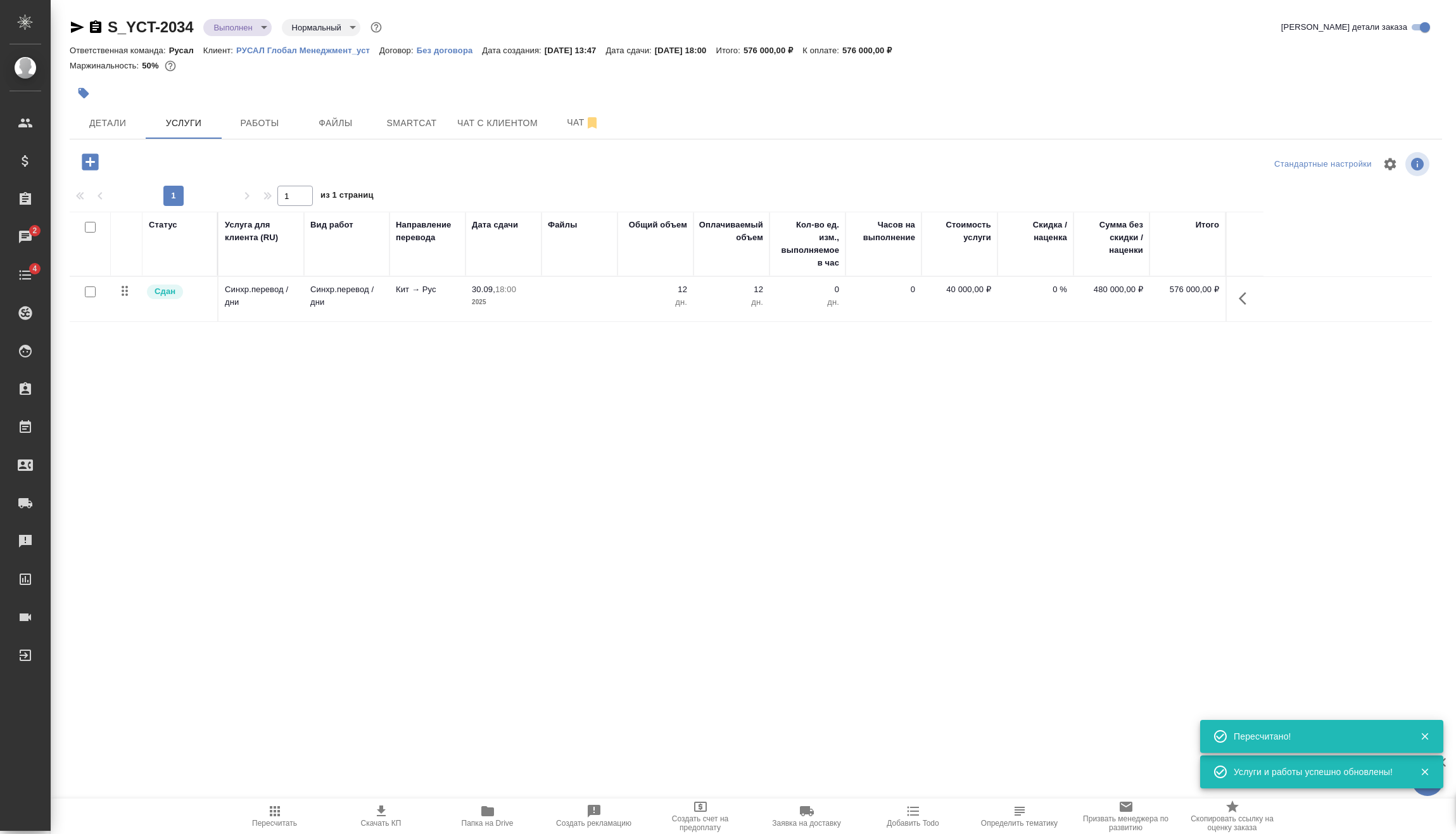
click at [258, 31] on body "🙏 .cls-1 fill:#fff; AWATERA Vasilev Evgeniy Клиенты Спецификации Заказы 2 Чаты …" at bounding box center [728, 417] width 1456 height 834
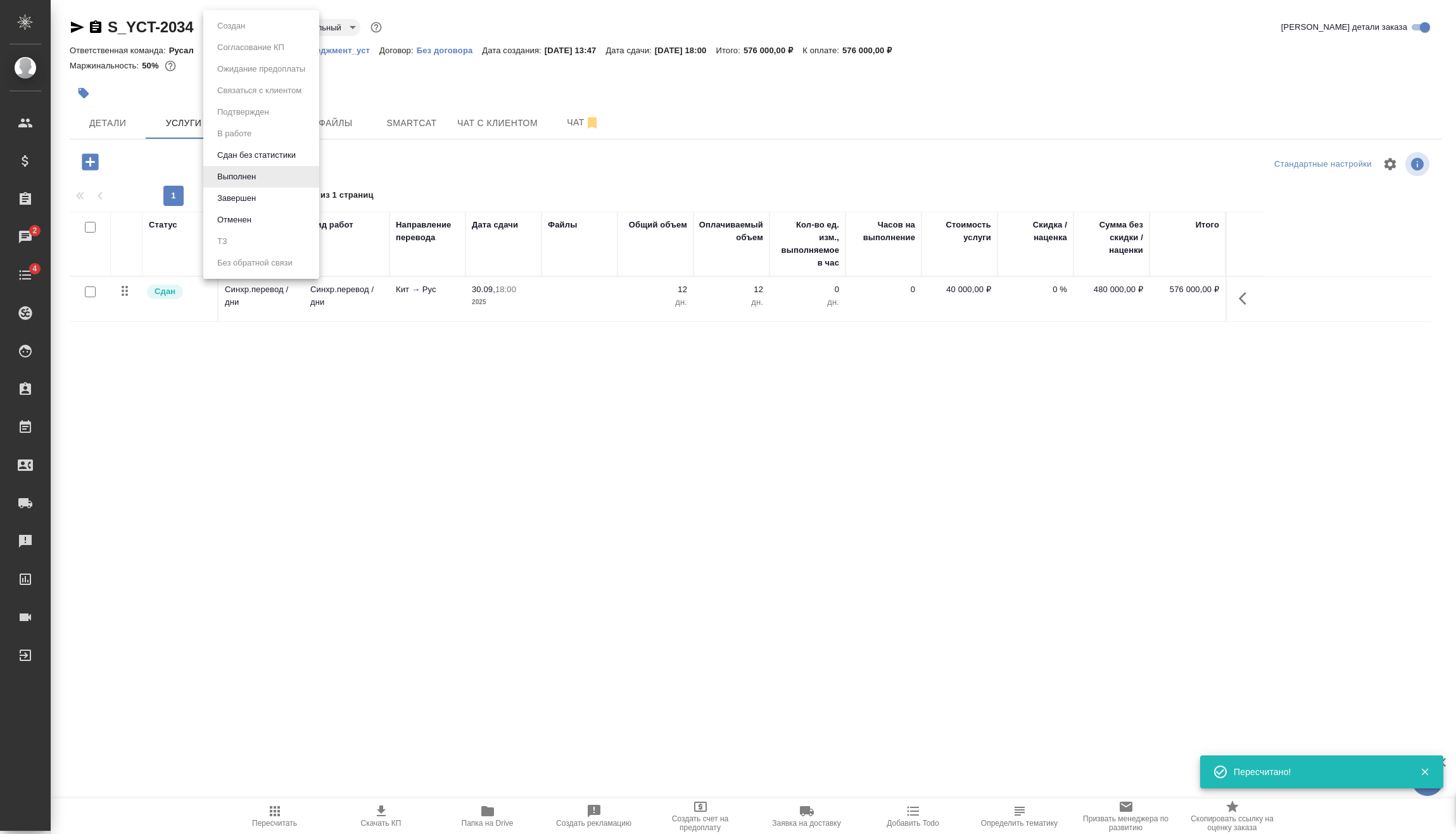
click at [270, 195] on li "Завершен" at bounding box center [261, 198] width 116 height 22
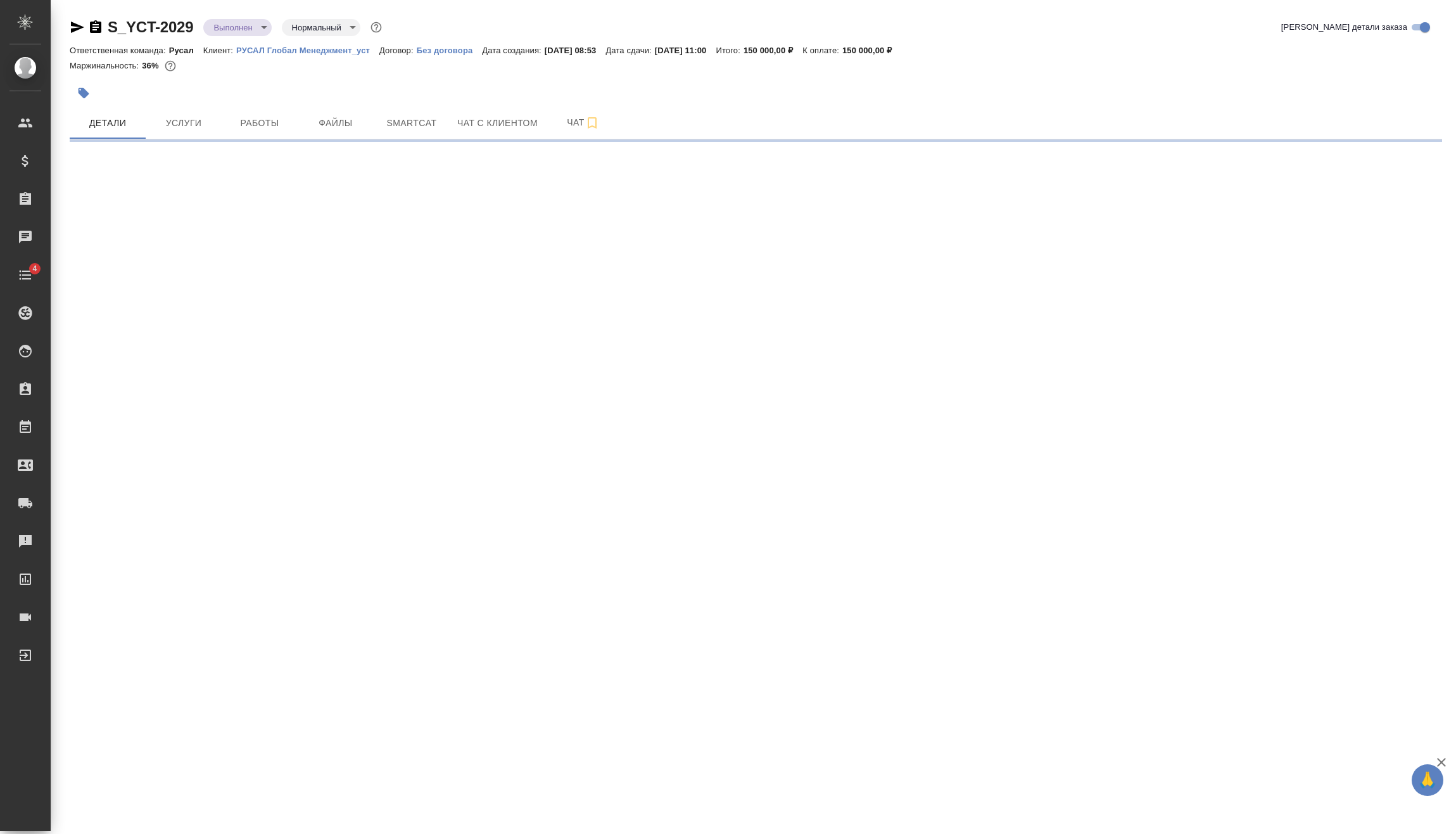
select select "RU"
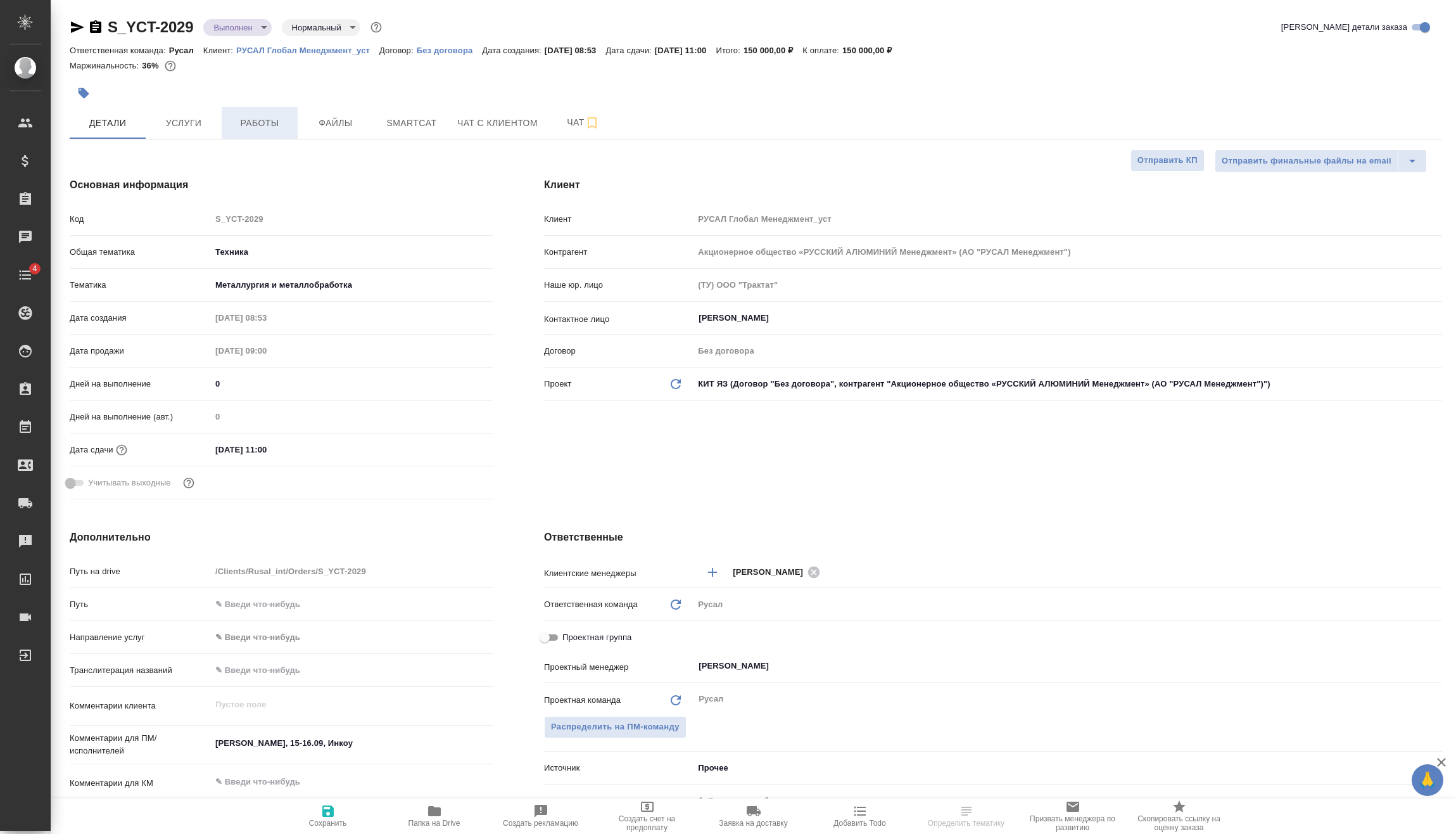
type textarea "x"
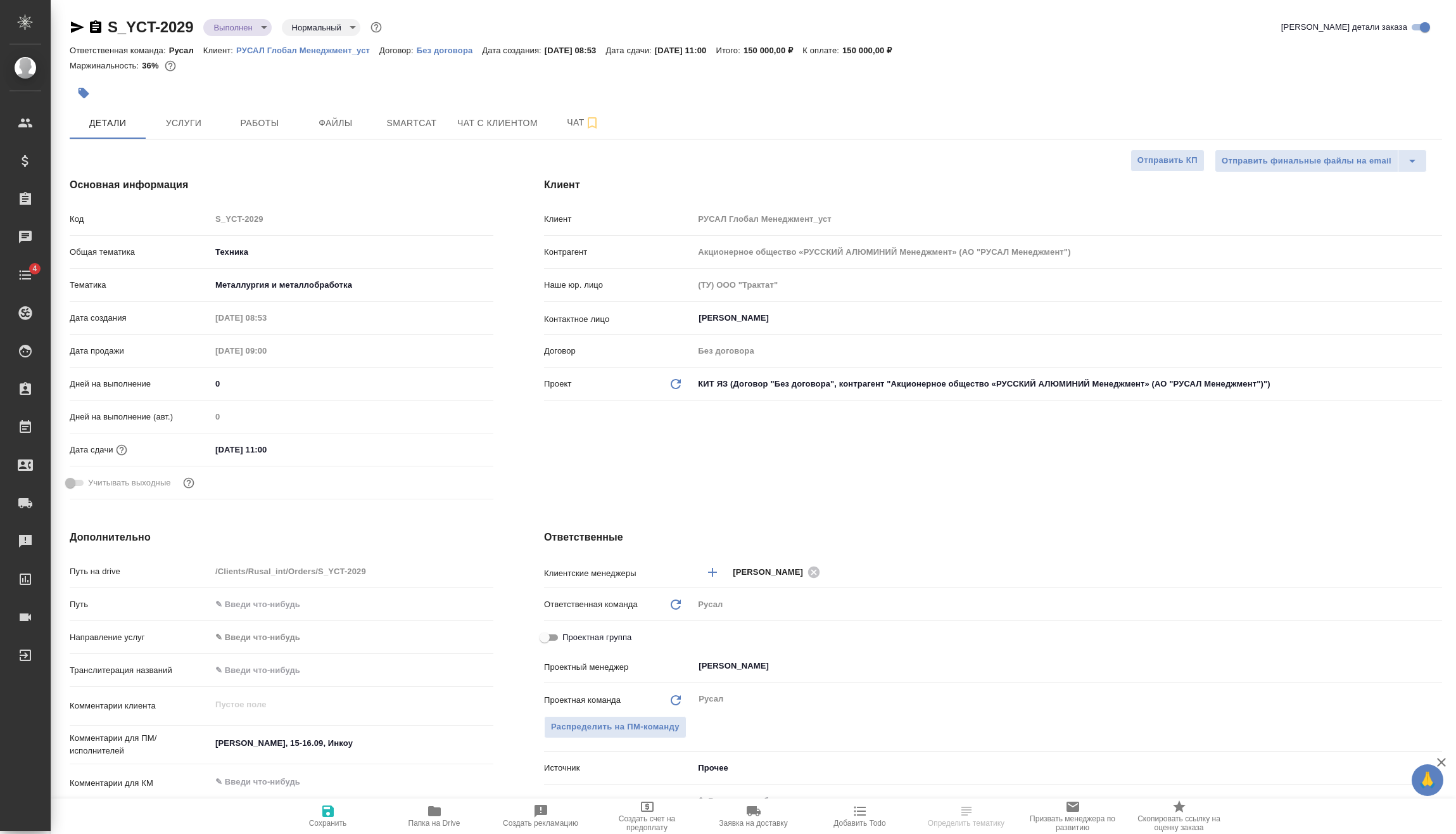
type textarea "x"
click at [312, 450] on input "[DATE] 11:00" at bounding box center [266, 450] width 111 height 18
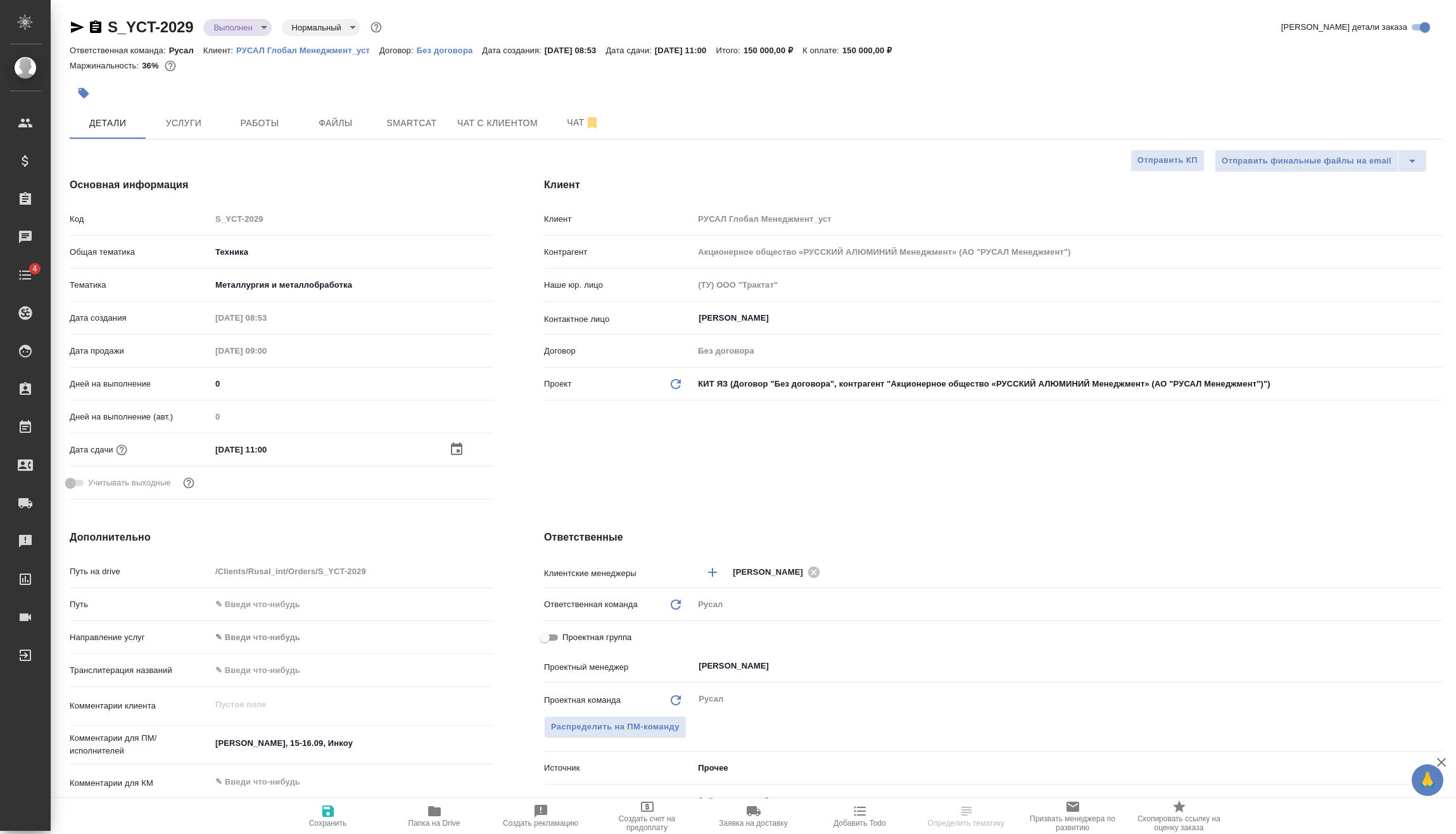
click at [449, 442] on div "[DATE] 11:00" at bounding box center [352, 450] width 283 height 18
click at [461, 447] on icon "button" at bounding box center [457, 450] width 15 height 15
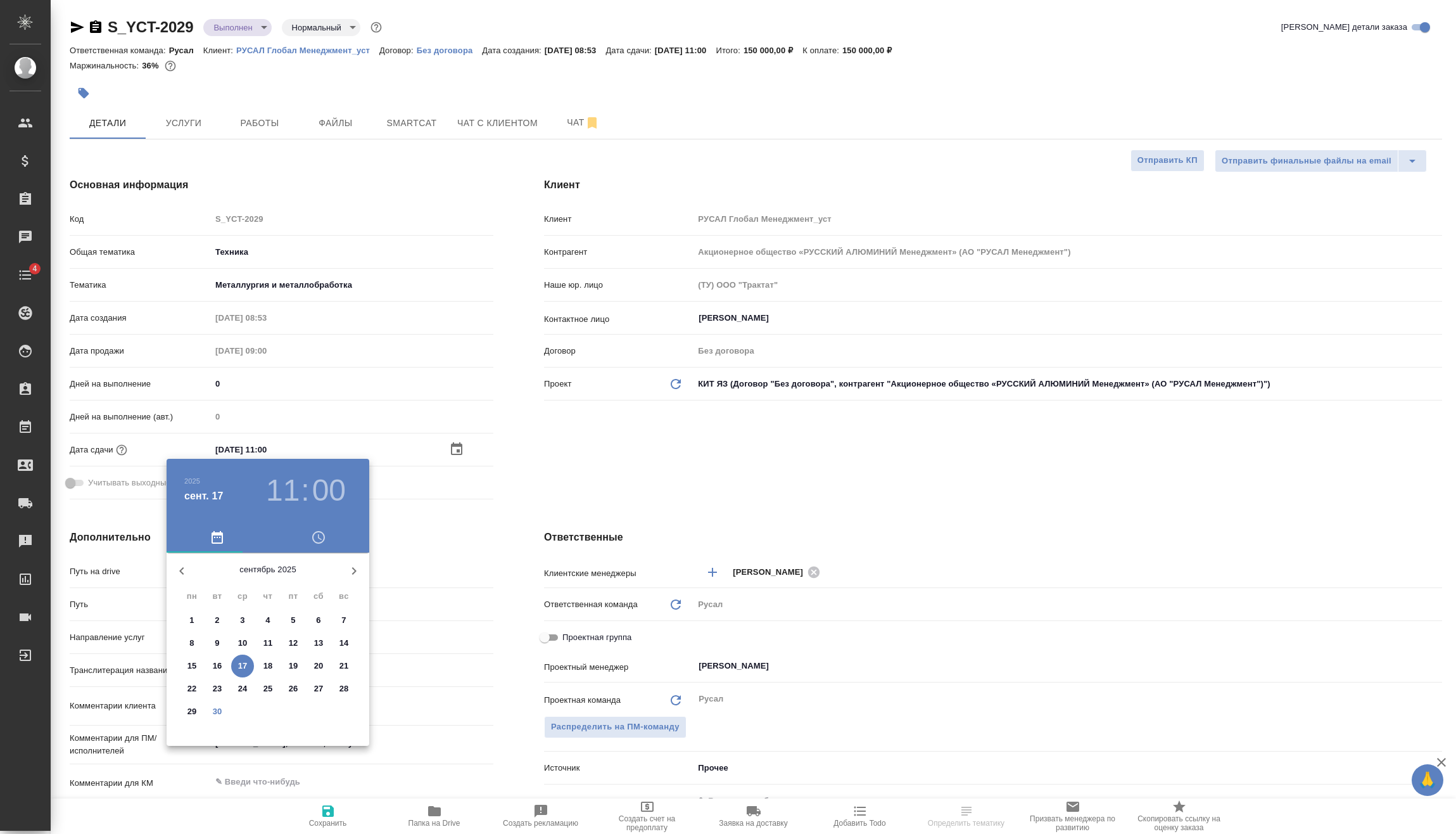
click at [217, 710] on p "30" at bounding box center [218, 711] width 10 height 13
type input "30.09.2025 11:00"
type textarea "x"
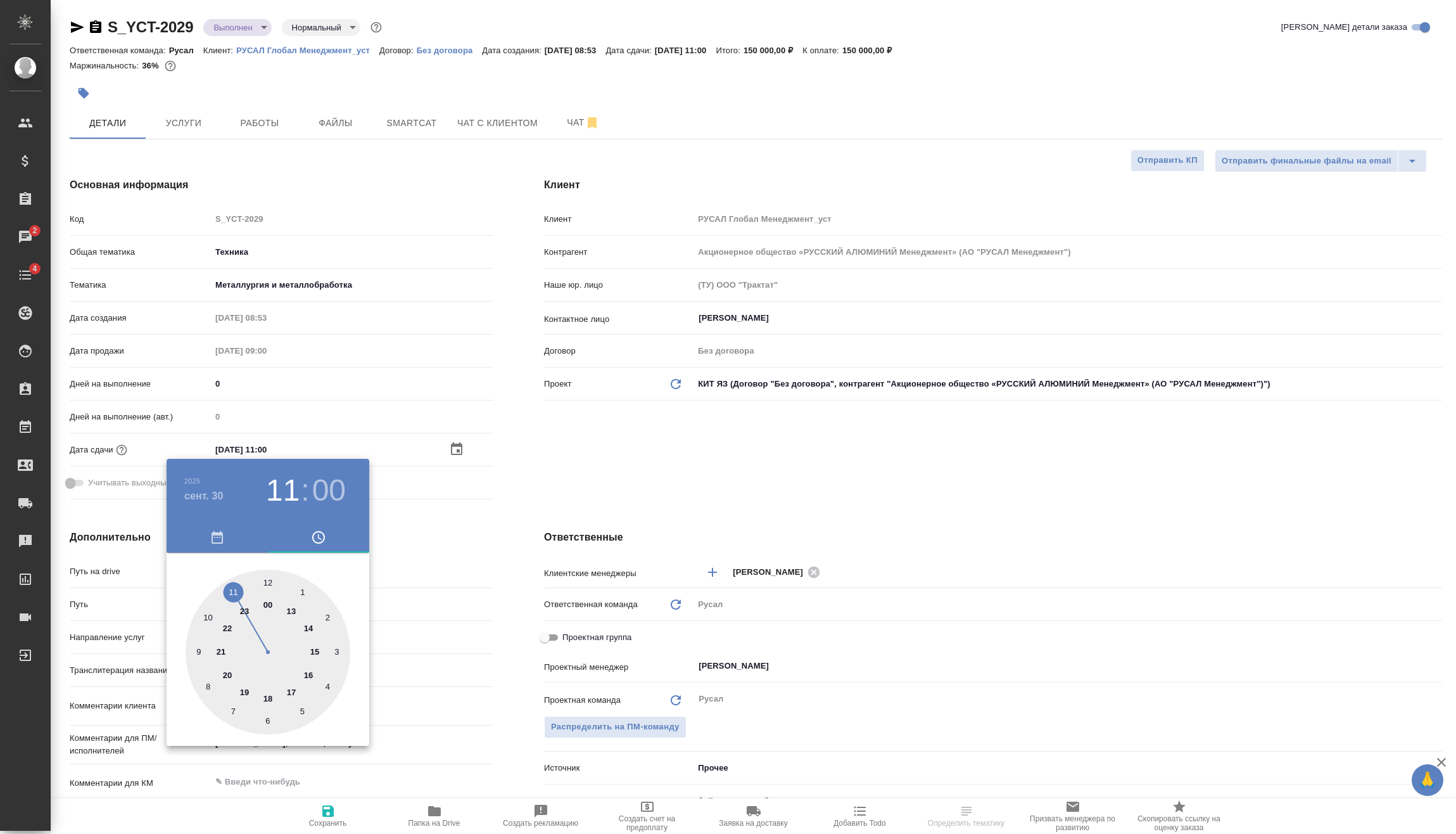
click at [312, 630] on div at bounding box center [267, 651] width 164 height 165
type input "30.09.2025 14:00"
type textarea "x"
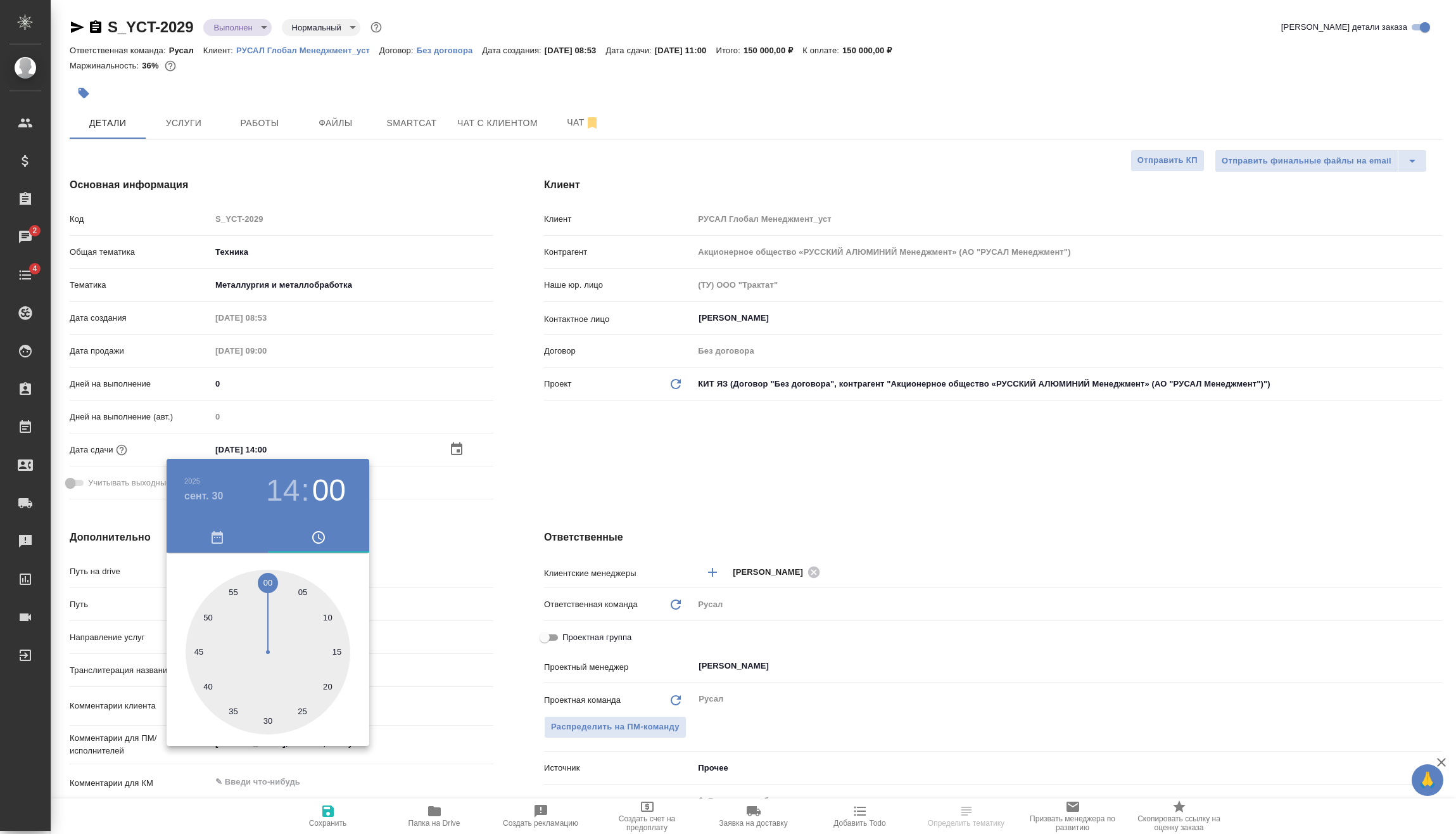
drag, startPoint x: 435, startPoint y: 575, endPoint x: 342, endPoint y: 756, distance: 203.5
click at [435, 576] on div at bounding box center [728, 417] width 1456 height 834
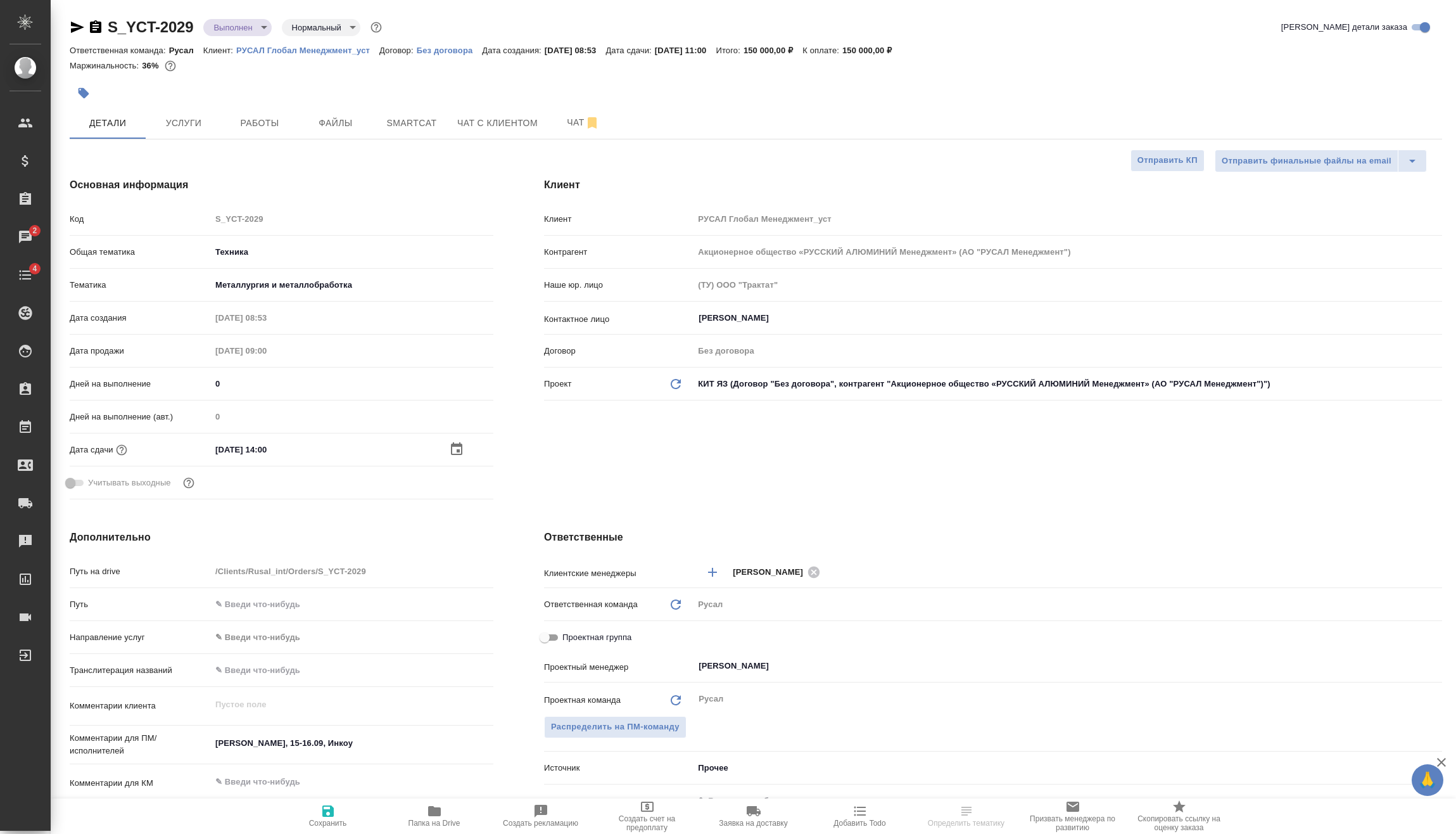
click at [328, 814] on icon "button" at bounding box center [328, 811] width 15 height 15
type textarea "x"
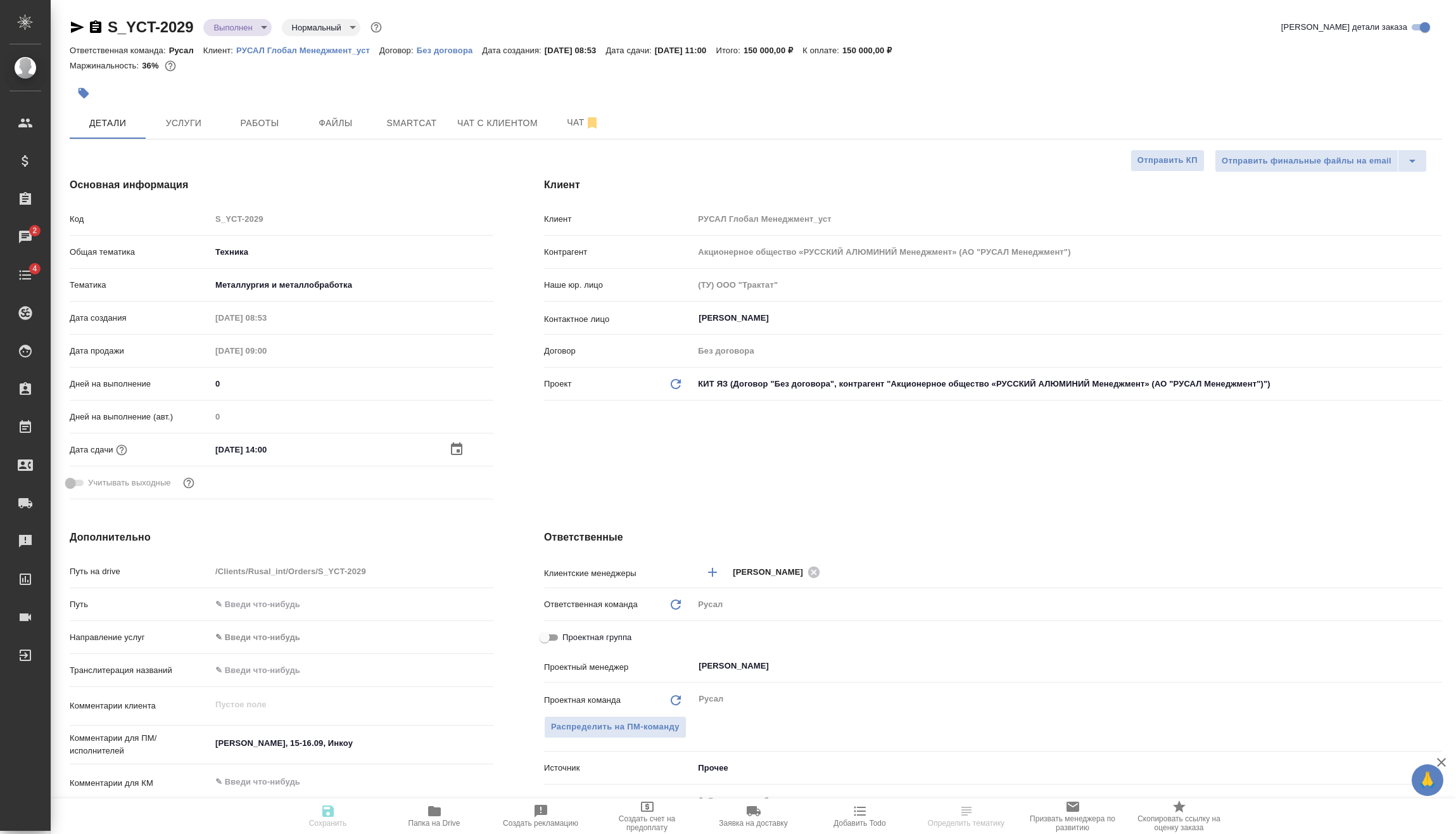
type textarea "x"
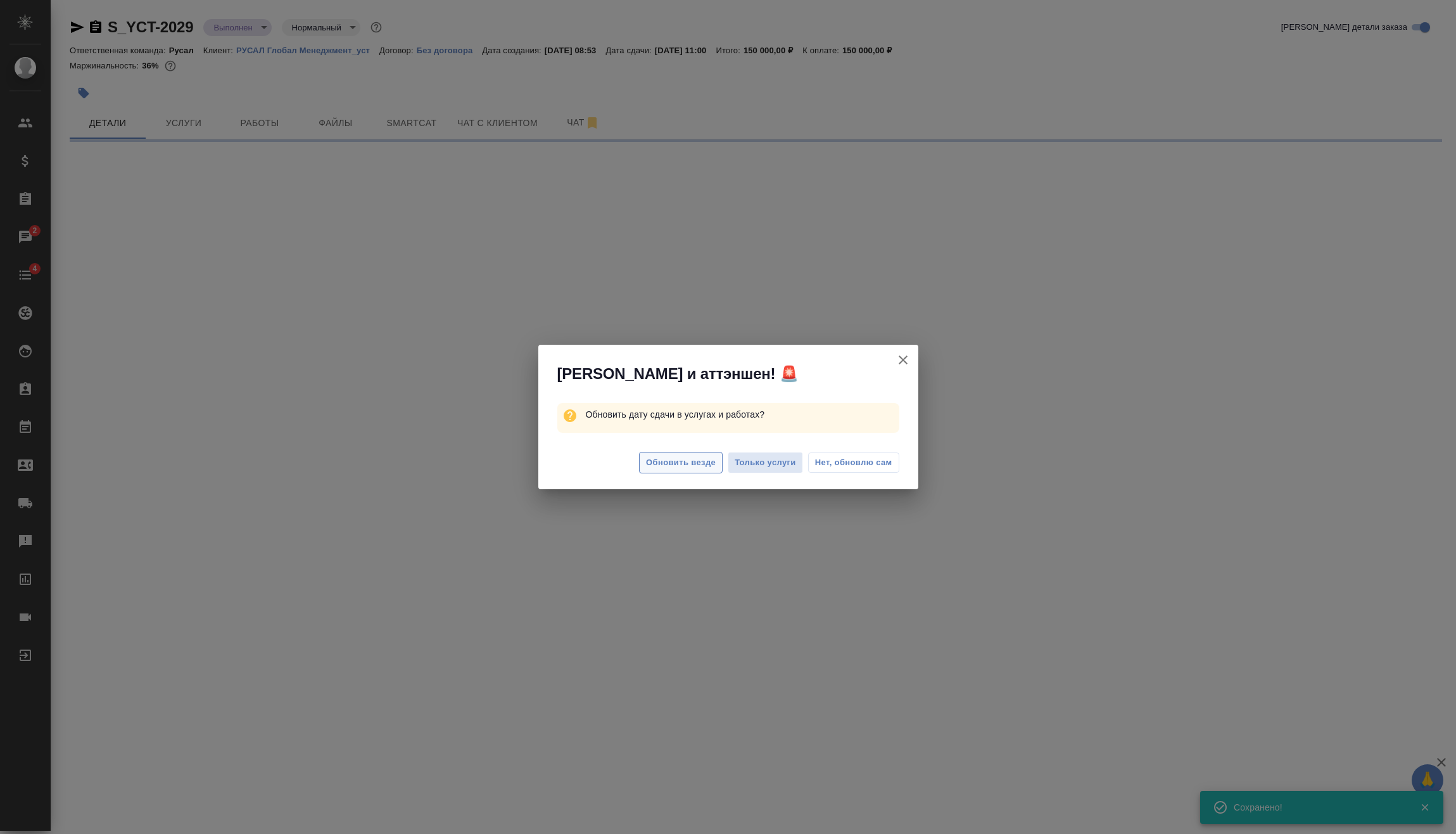
select select "RU"
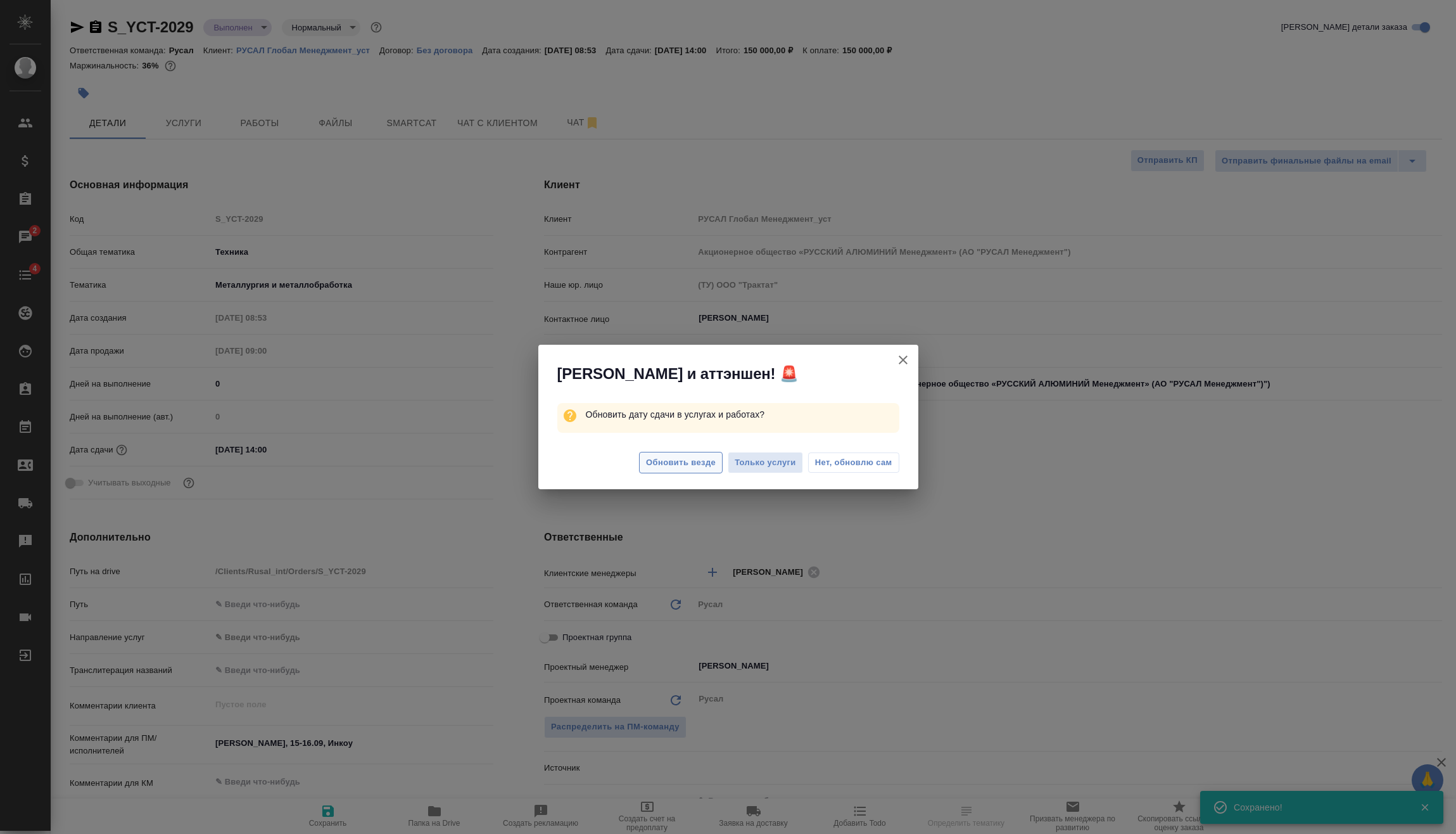
type textarea "x"
click at [690, 458] on span "Обновить везде" at bounding box center [681, 463] width 70 height 15
type textarea "x"
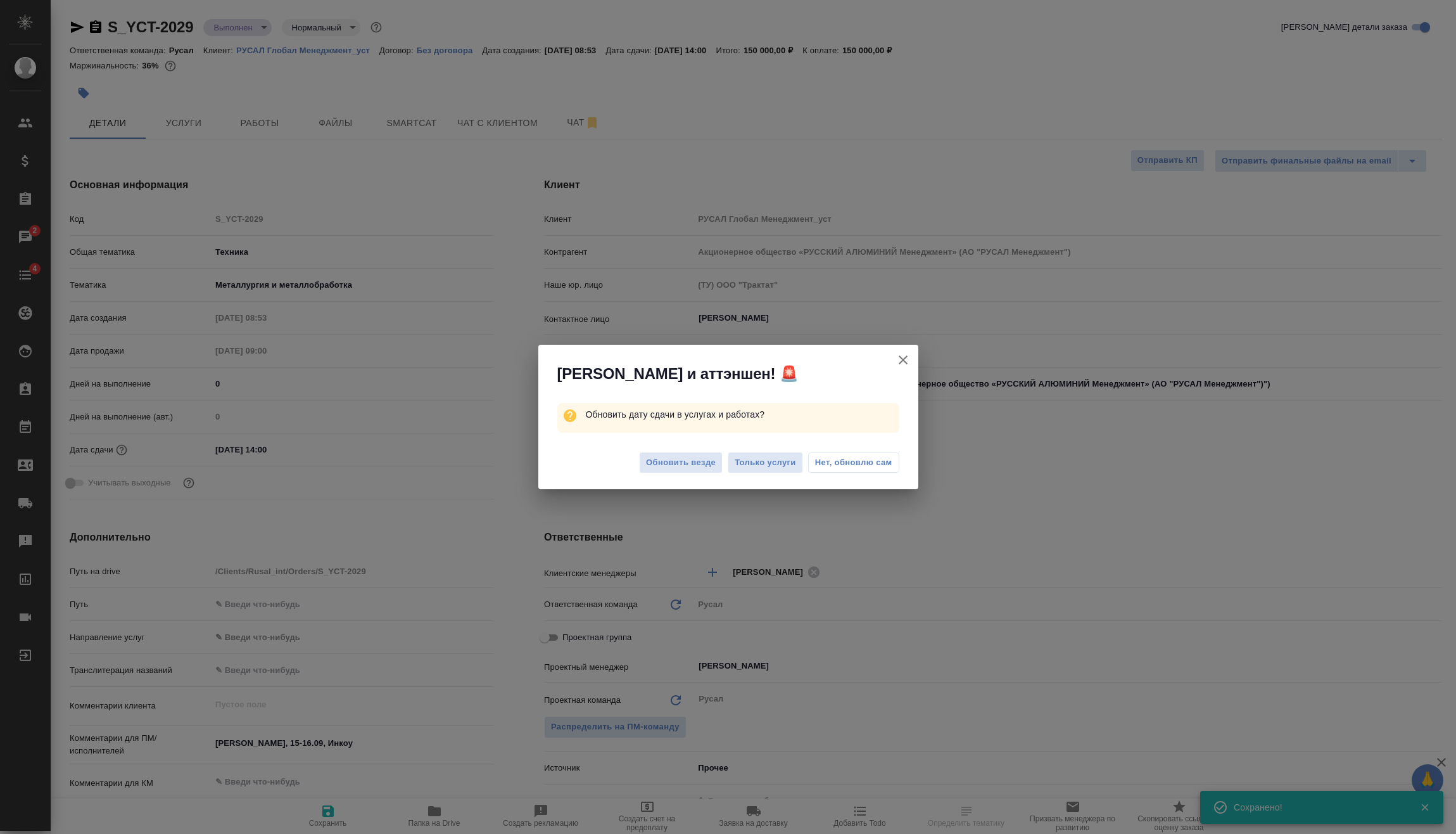
type textarea "x"
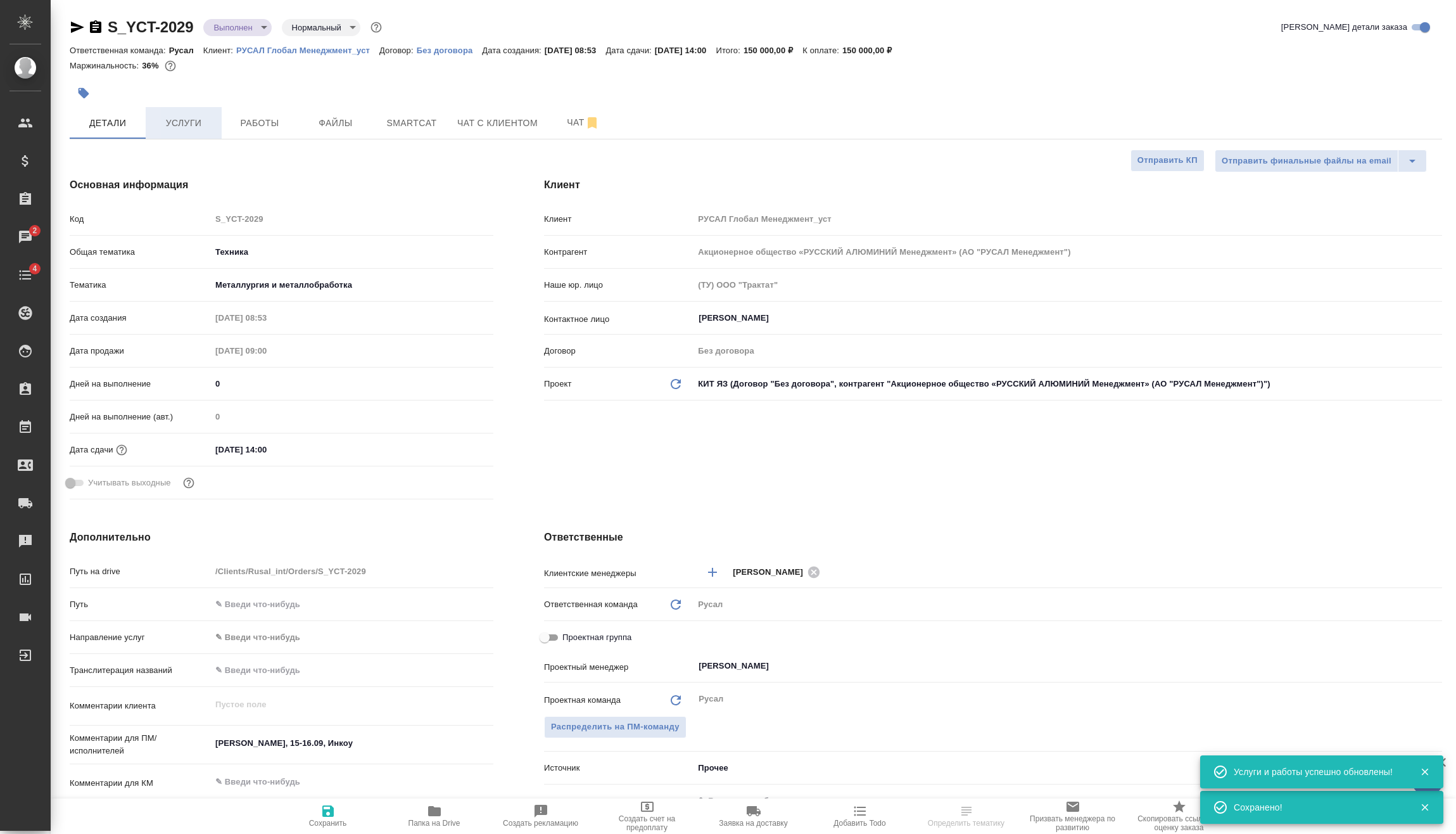
click at [169, 116] on span "Услуги" at bounding box center [183, 123] width 61 height 16
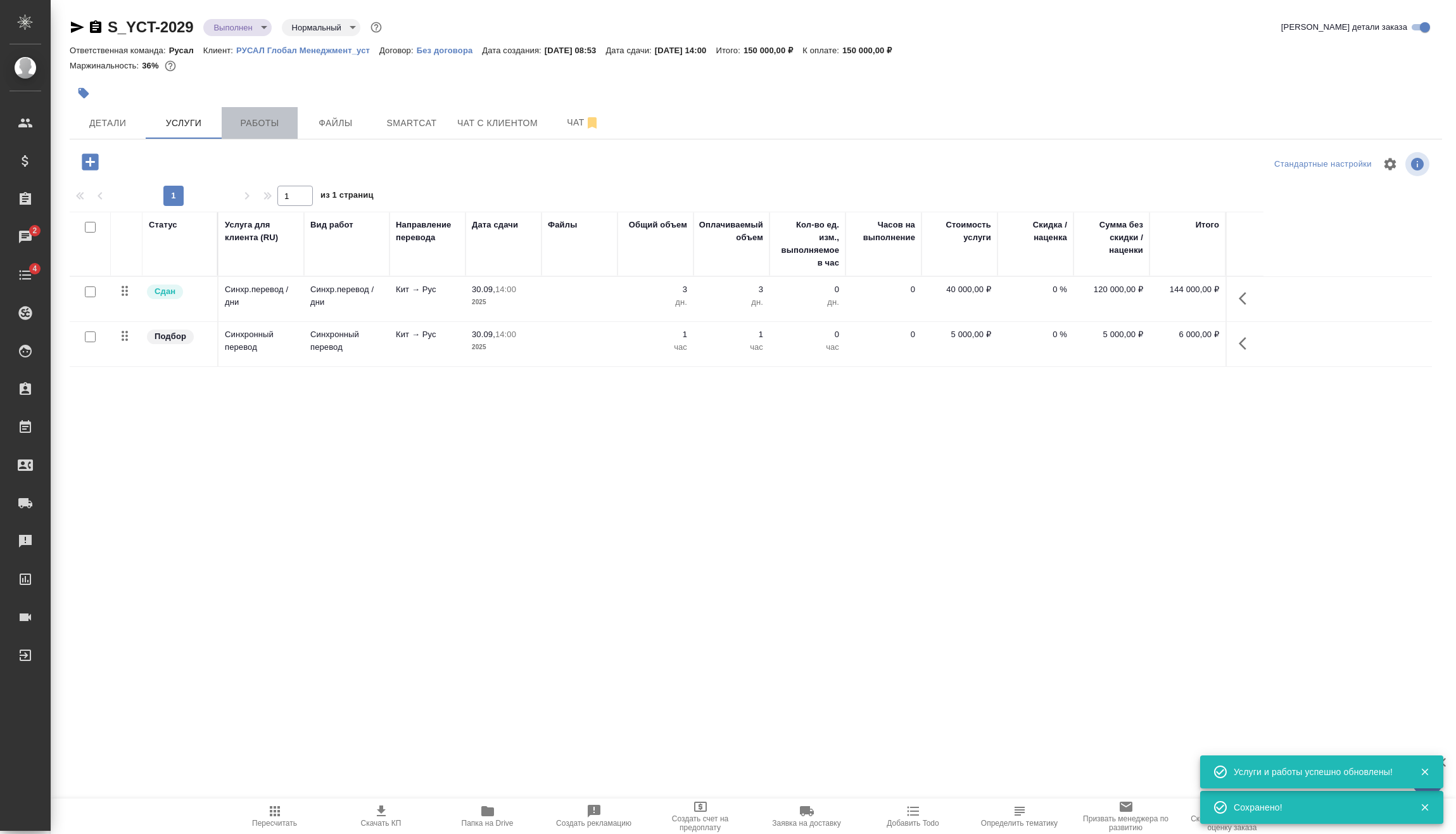
click at [272, 125] on span "Работы" at bounding box center [260, 123] width 61 height 16
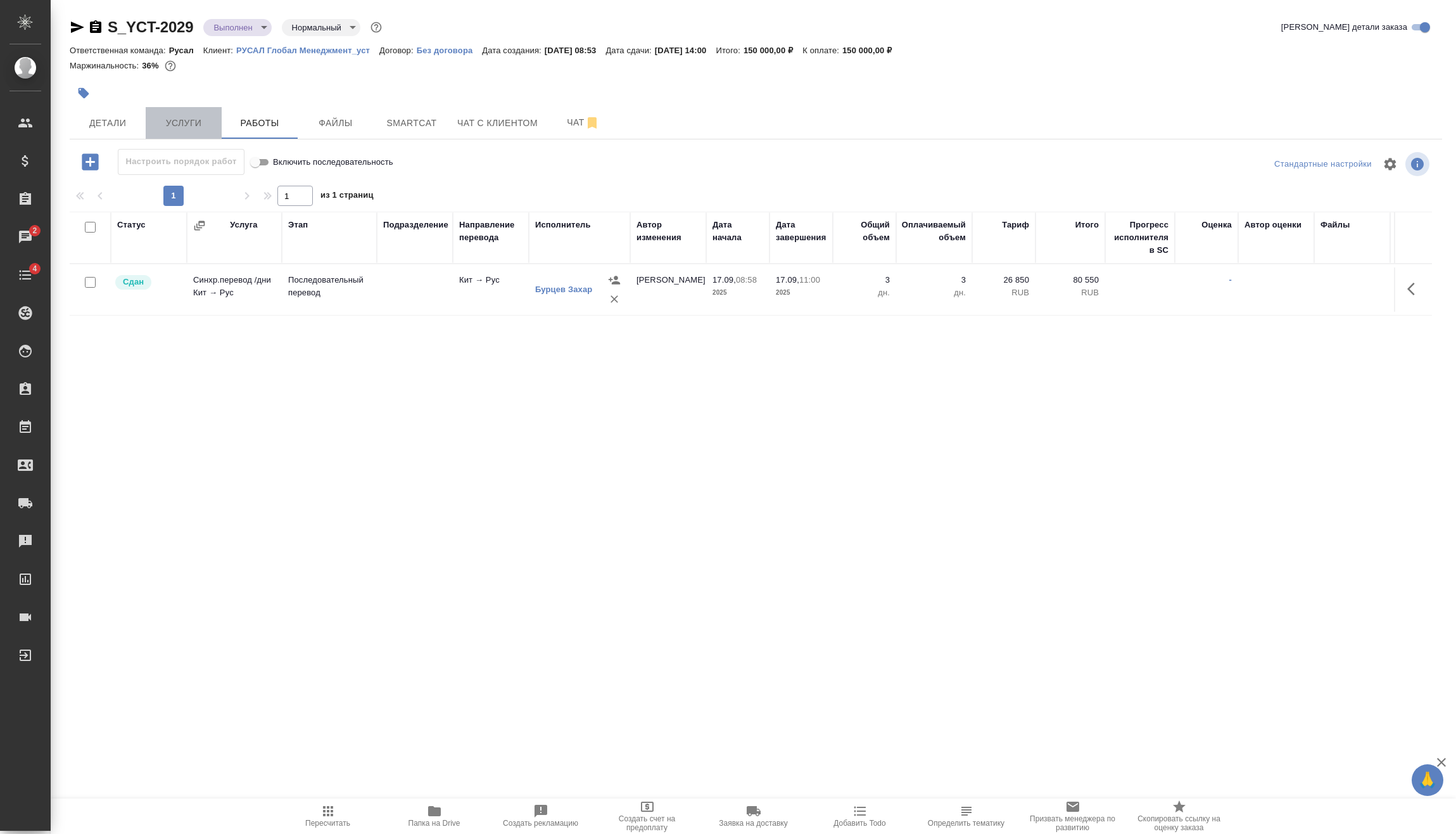
click at [197, 126] on span "Услуги" at bounding box center [183, 123] width 61 height 16
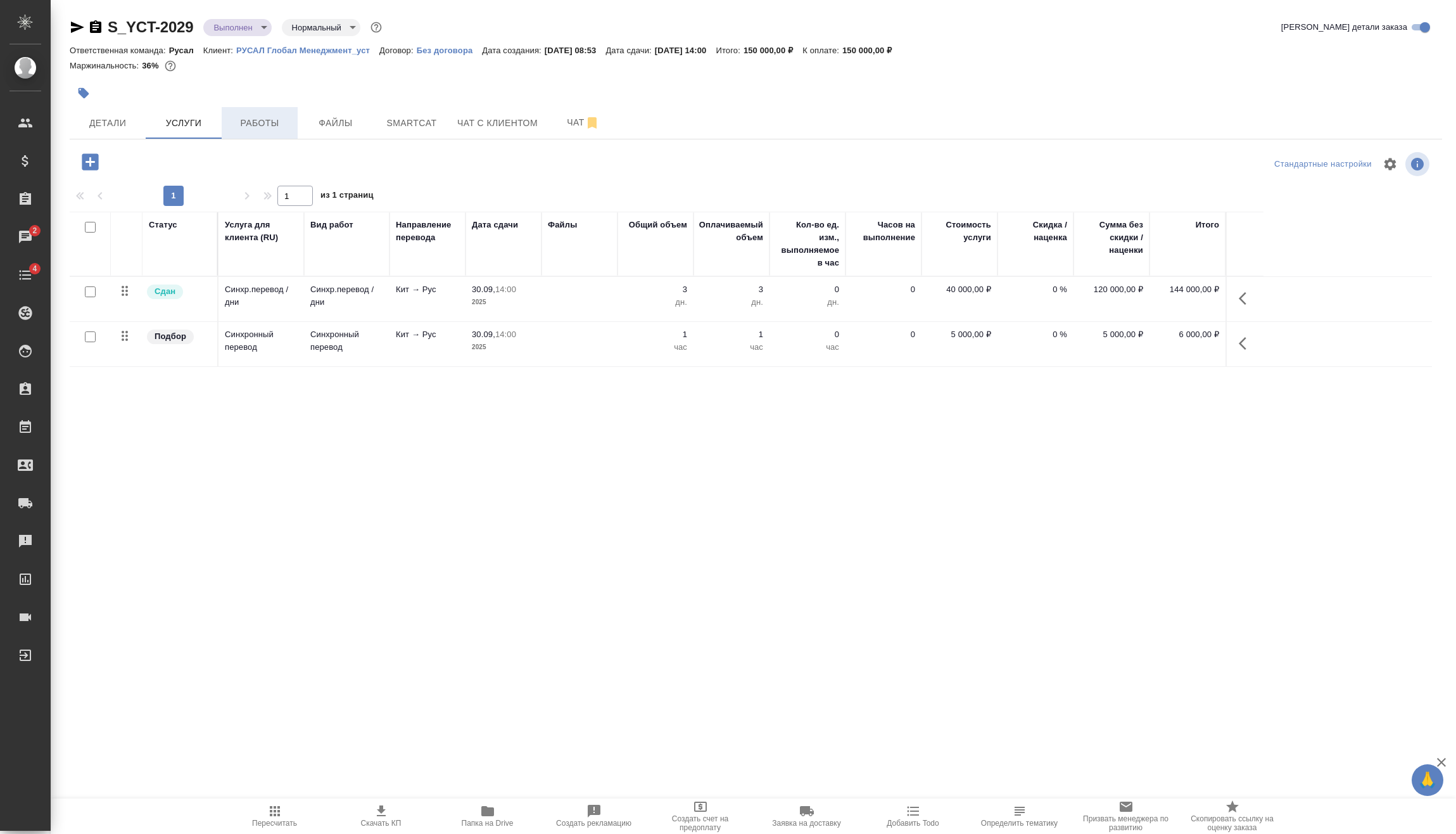
click at [239, 123] on span "Работы" at bounding box center [260, 123] width 61 height 16
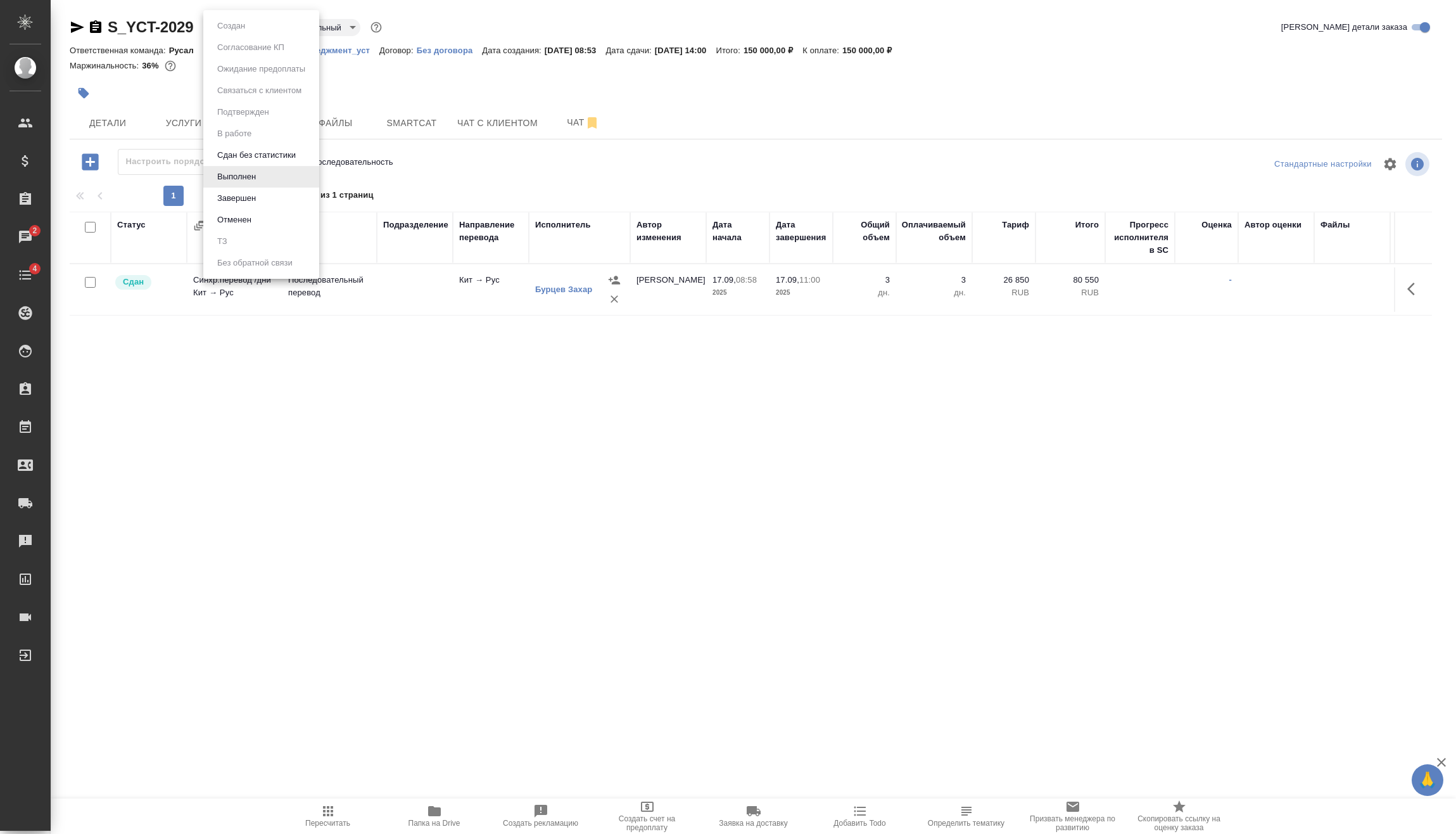
click at [250, 35] on body "🙏 .cls-1 fill:#fff; AWATERA Vasilev Evgeniy Клиенты Спецификации Заказы 2 Чаты …" at bounding box center [728, 417] width 1456 height 834
click at [272, 196] on li "Завершен" at bounding box center [261, 198] width 116 height 22
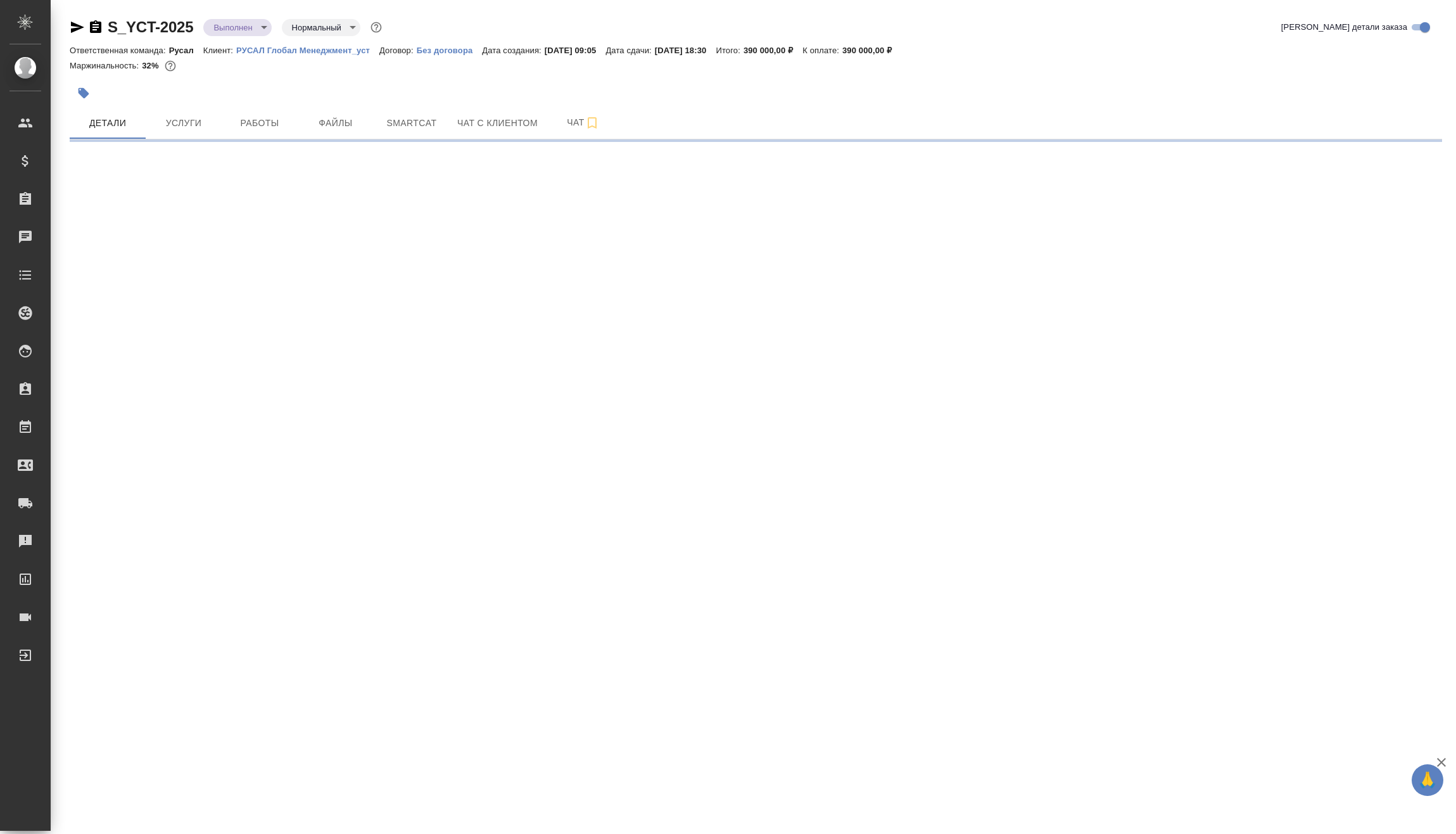
select select "RU"
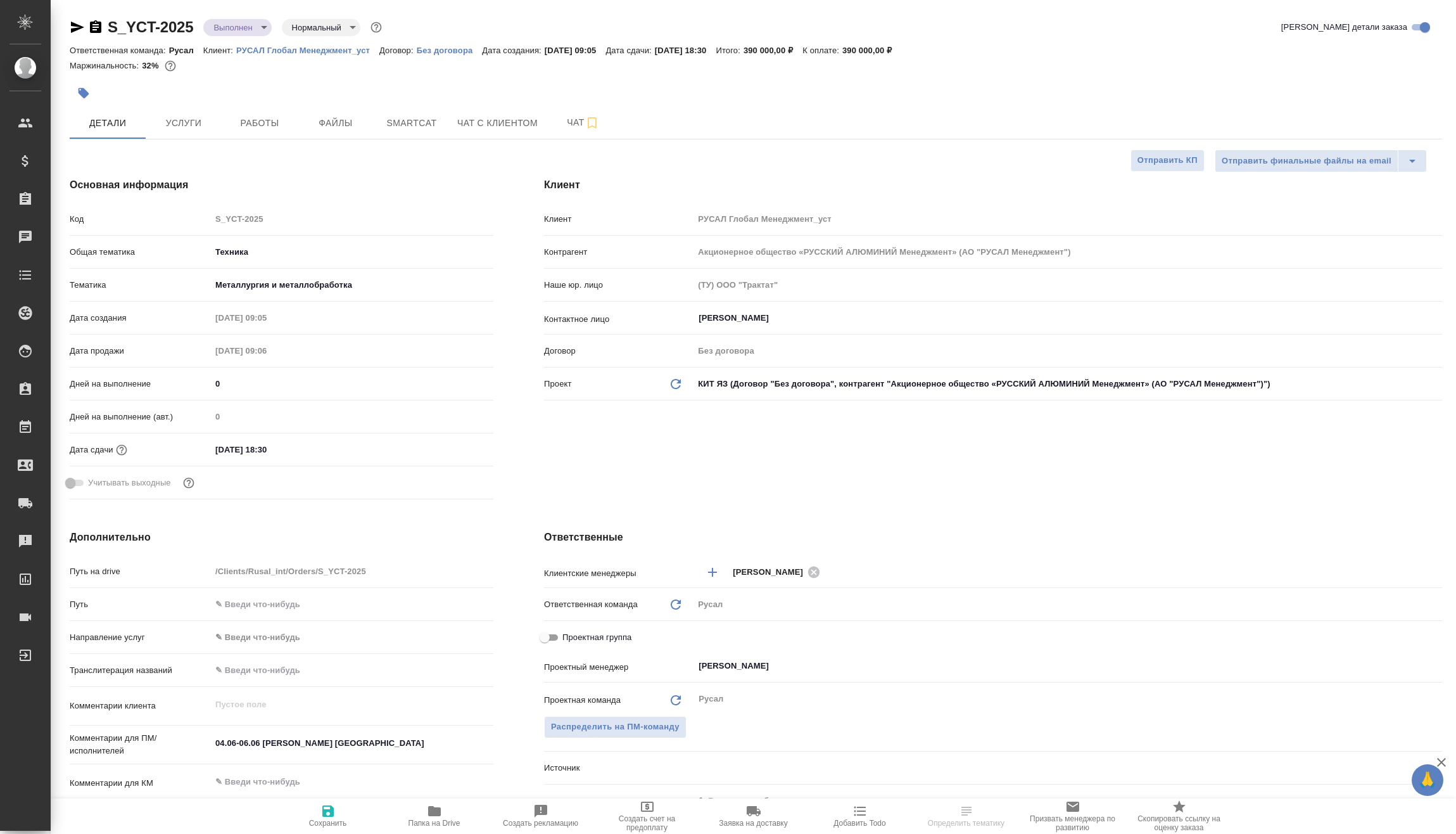
type textarea "x"
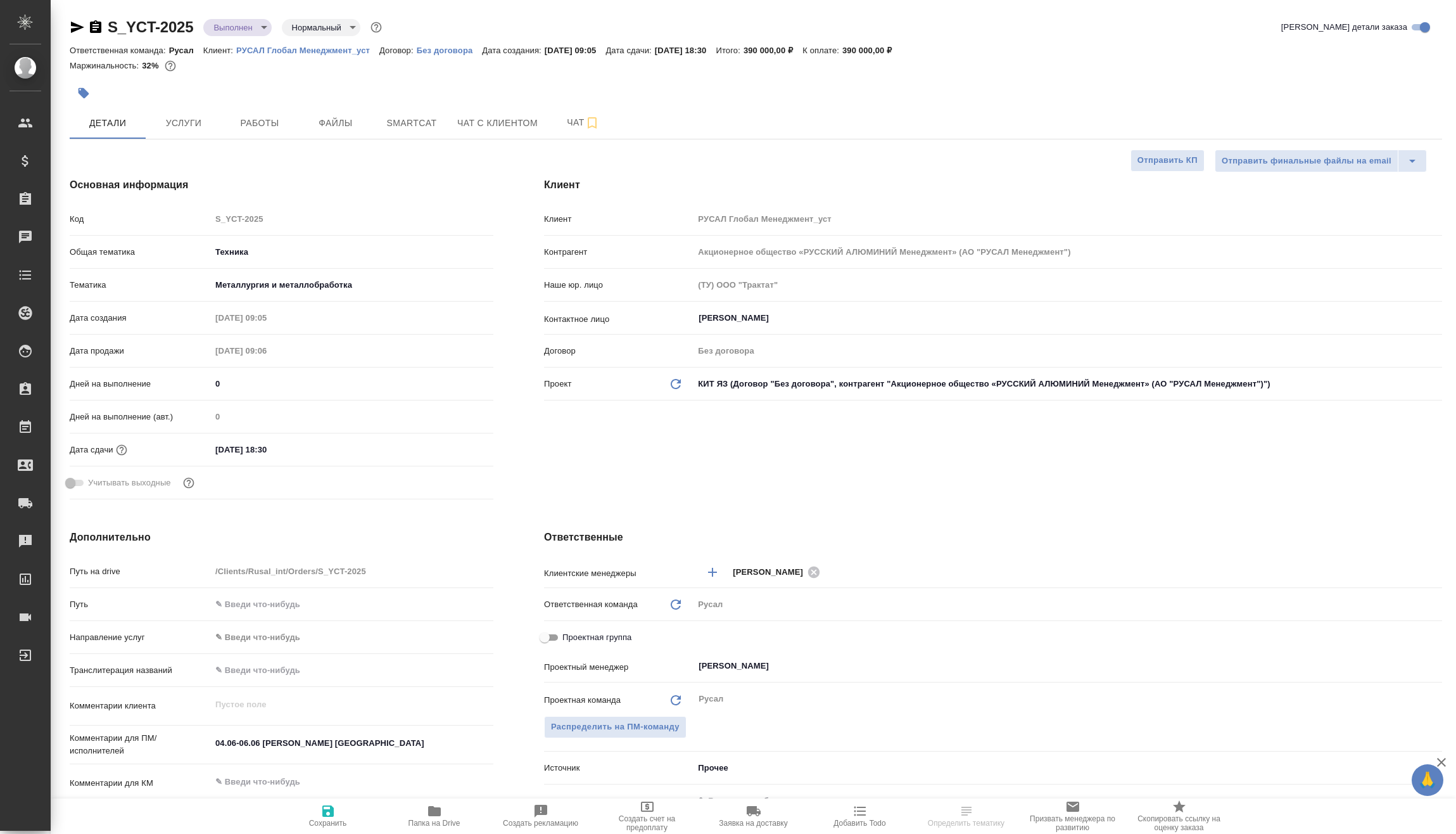
type textarea "x"
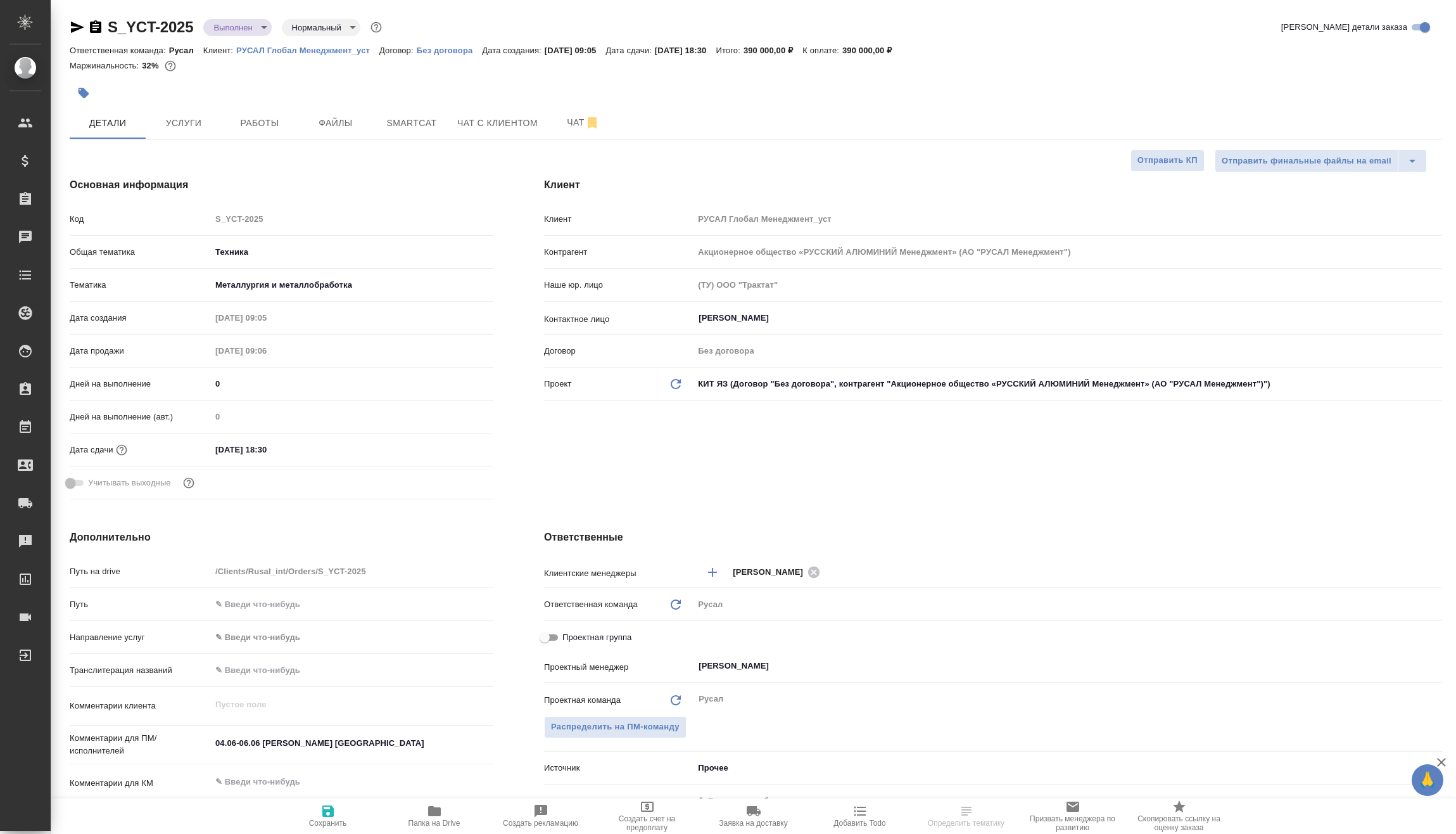
type textarea "x"
click at [309, 452] on input "[DATE] 18:30" at bounding box center [267, 450] width 111 height 18
click at [455, 447] on icon "button" at bounding box center [457, 449] width 15 height 15
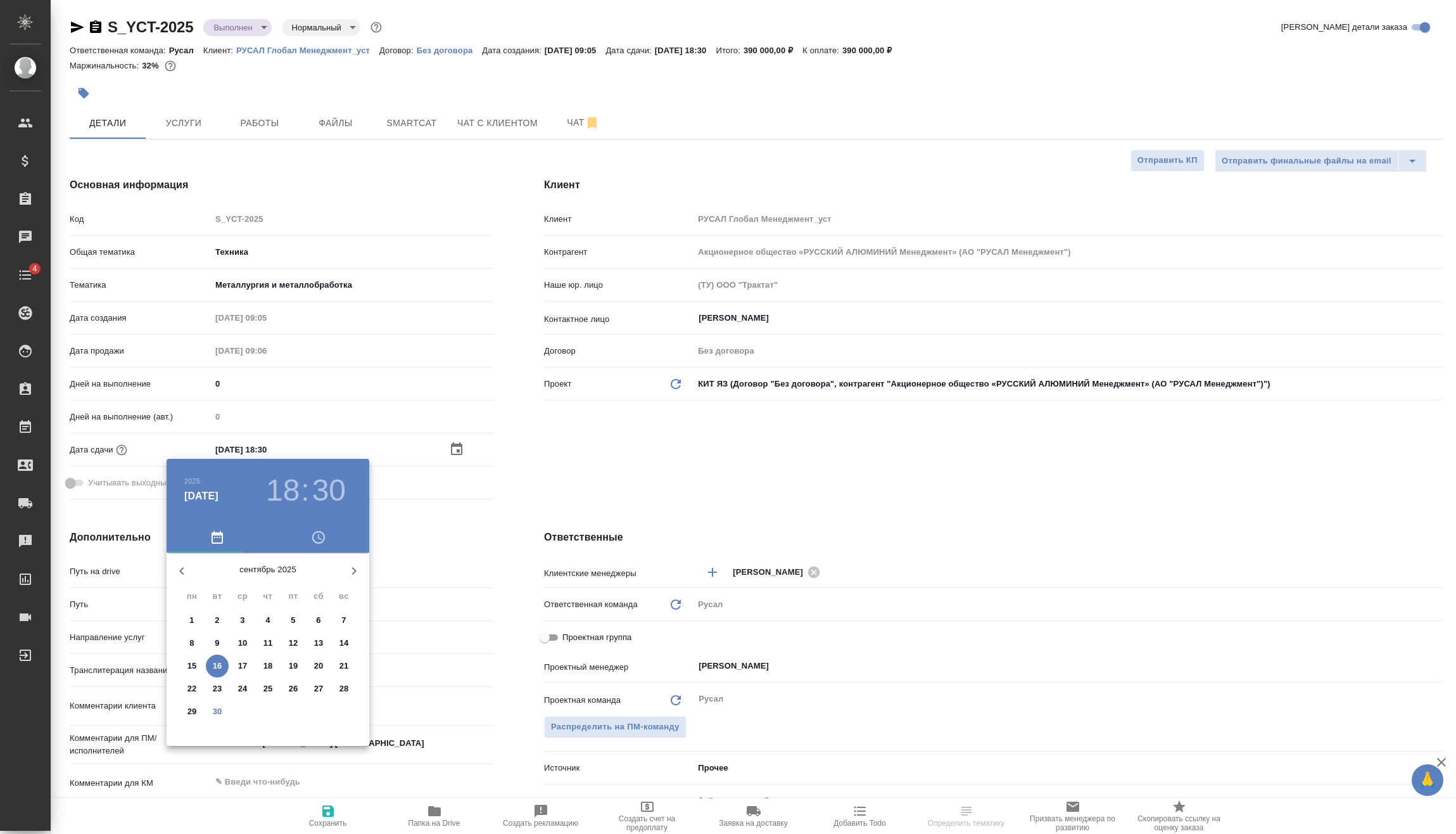
click at [219, 711] on p "30" at bounding box center [218, 711] width 10 height 13
type input "[DATE] 18:30"
type textarea "x"
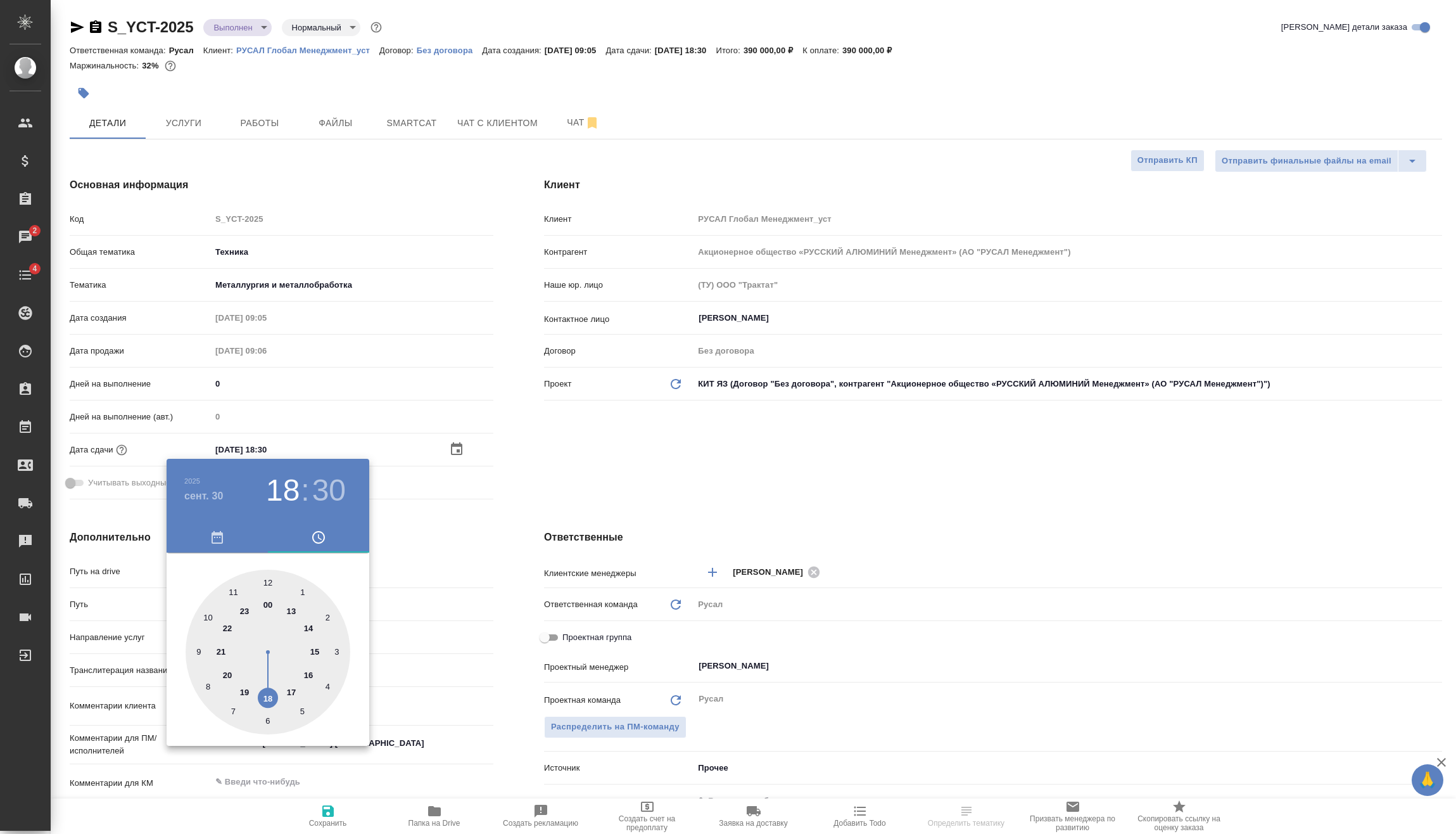
click at [293, 613] on div at bounding box center [267, 651] width 164 height 165
type input "[DATE] 13:30"
type textarea "x"
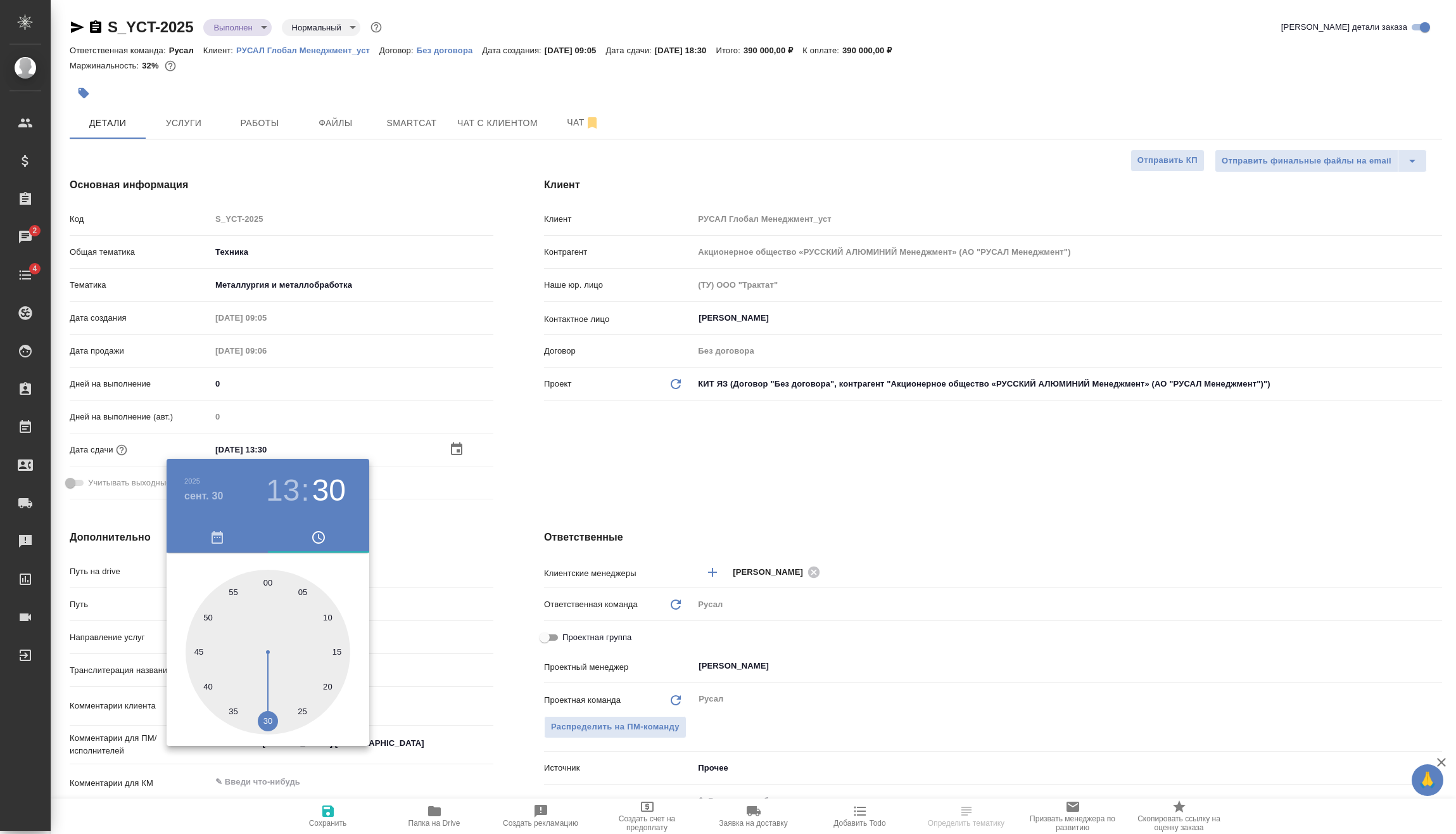
click at [332, 820] on div at bounding box center [728, 417] width 1456 height 834
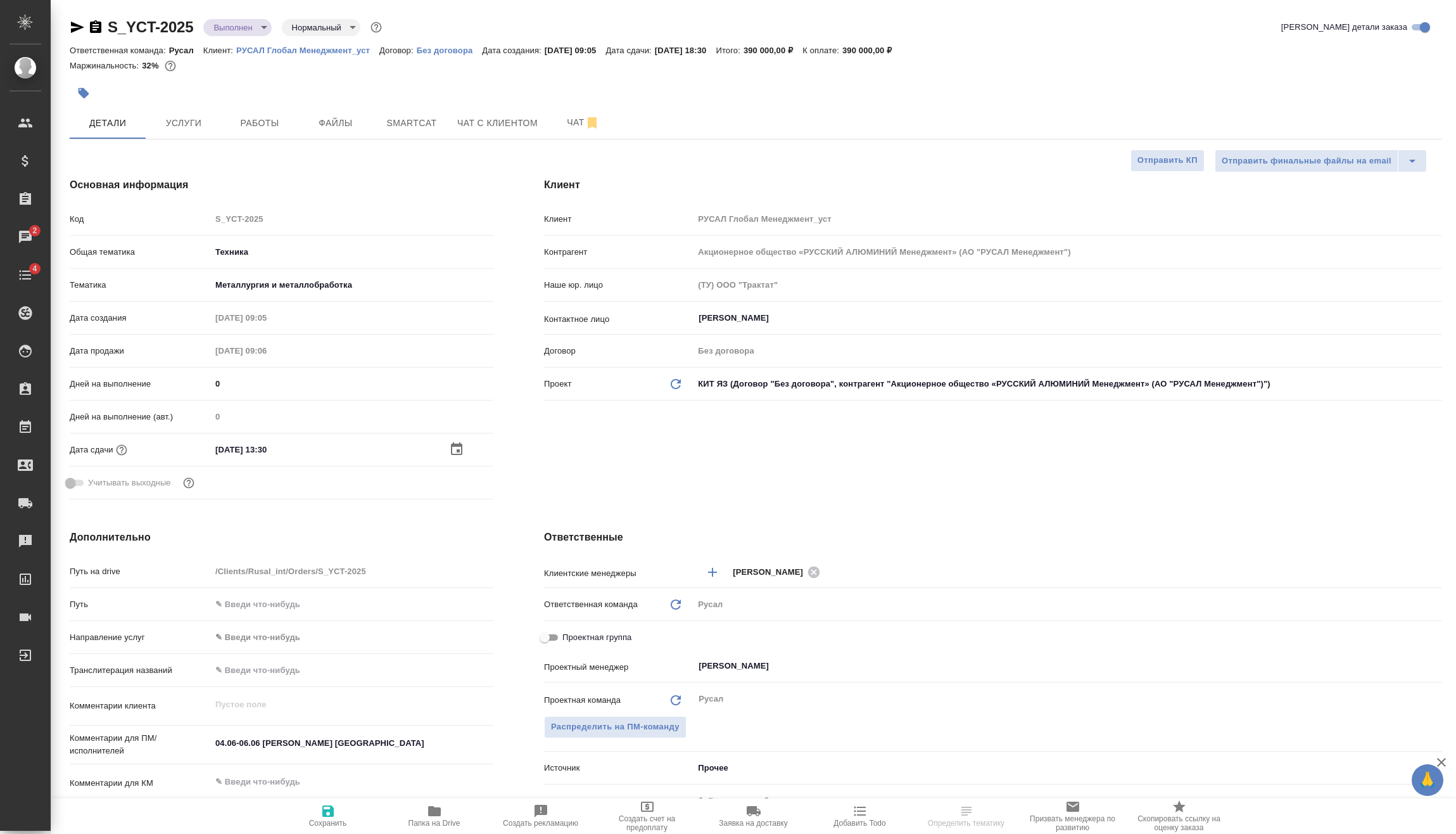
click at [332, 820] on span "Сохранить" at bounding box center [328, 823] width 38 height 9
type textarea "x"
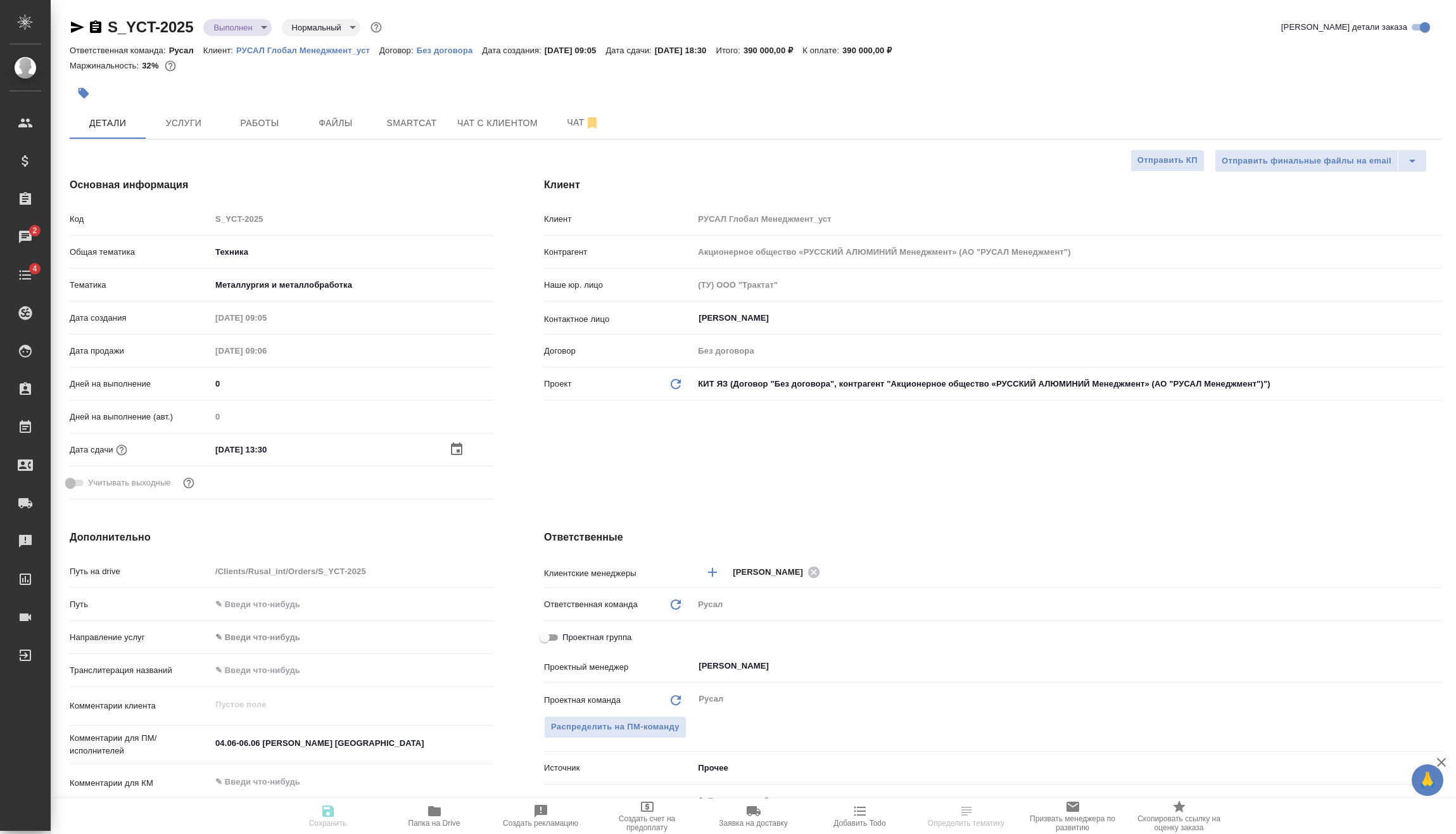
type textarea "x"
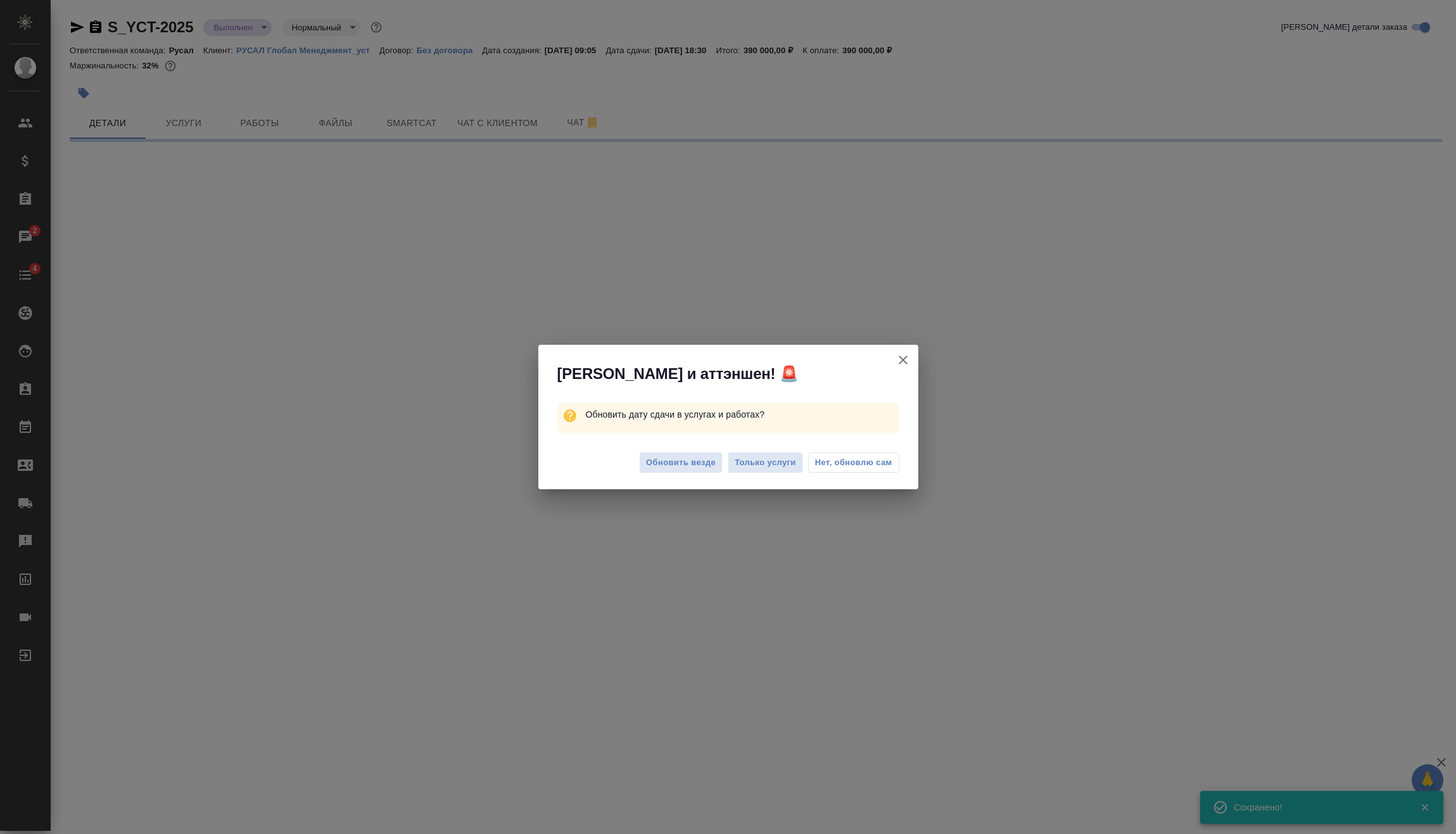
select select "RU"
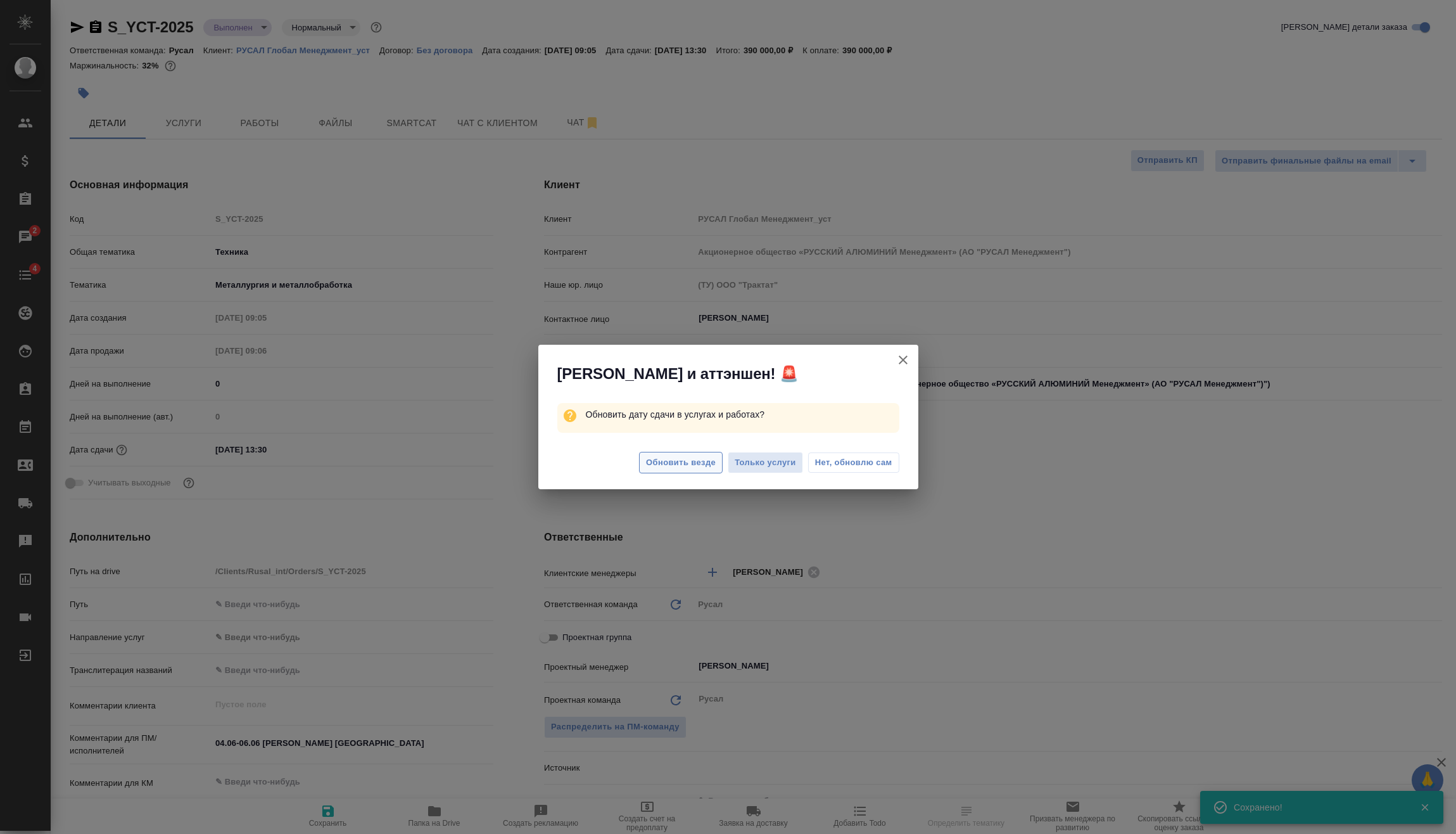
type textarea "x"
click at [696, 461] on span "Обновить везде" at bounding box center [681, 463] width 70 height 15
type textarea "x"
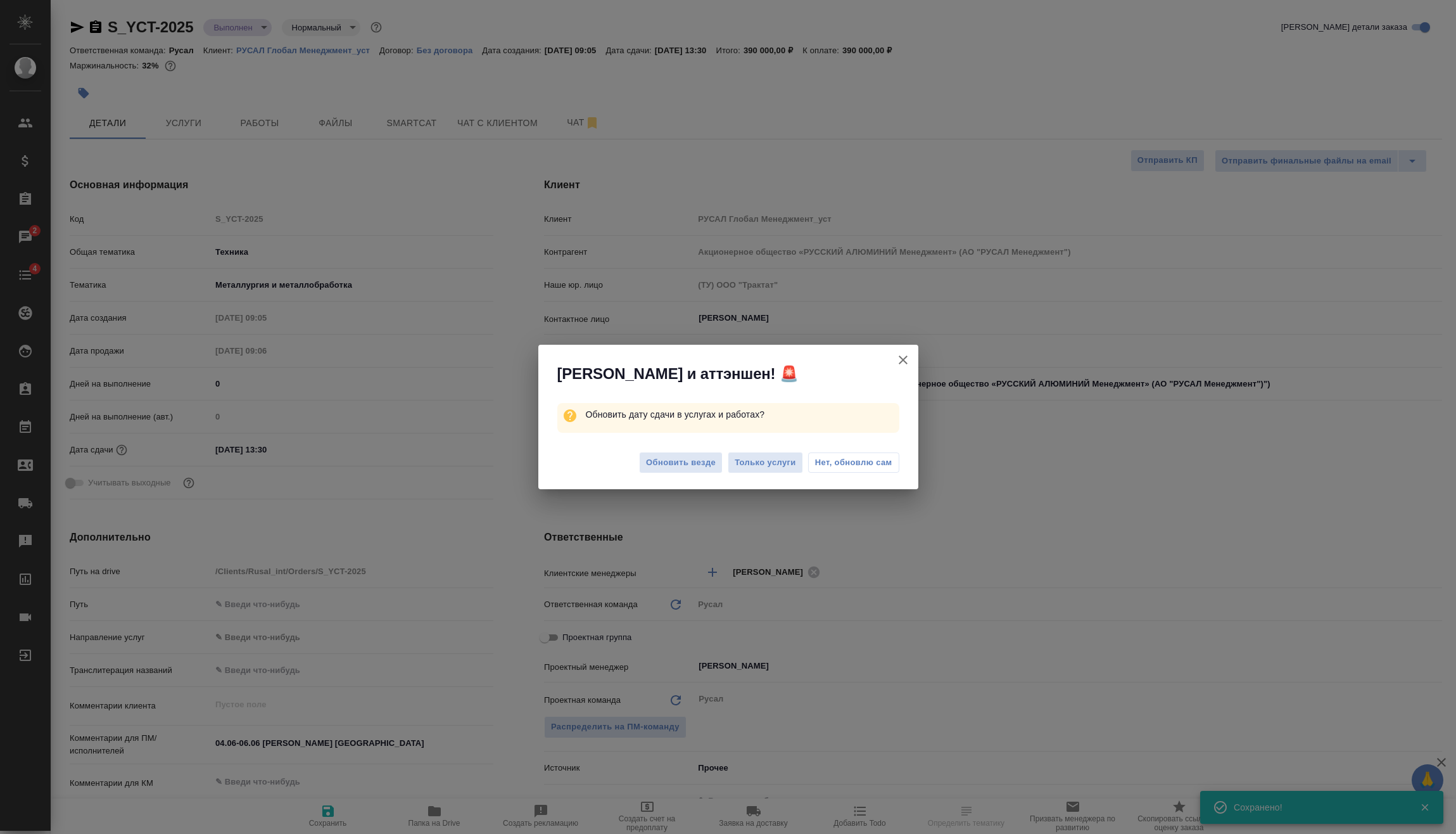
type textarea "x"
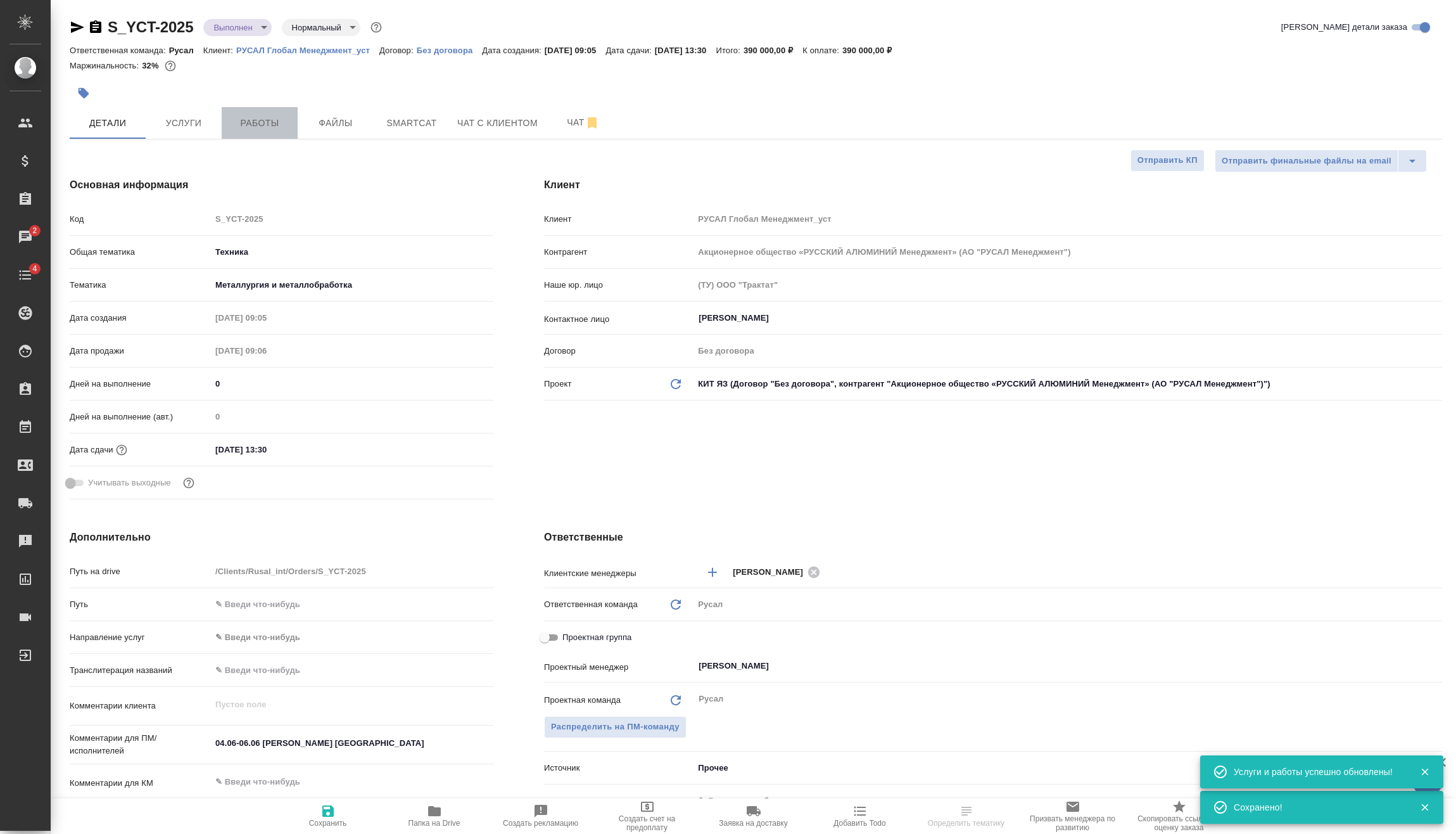
click at [262, 130] on span "Работы" at bounding box center [260, 123] width 61 height 16
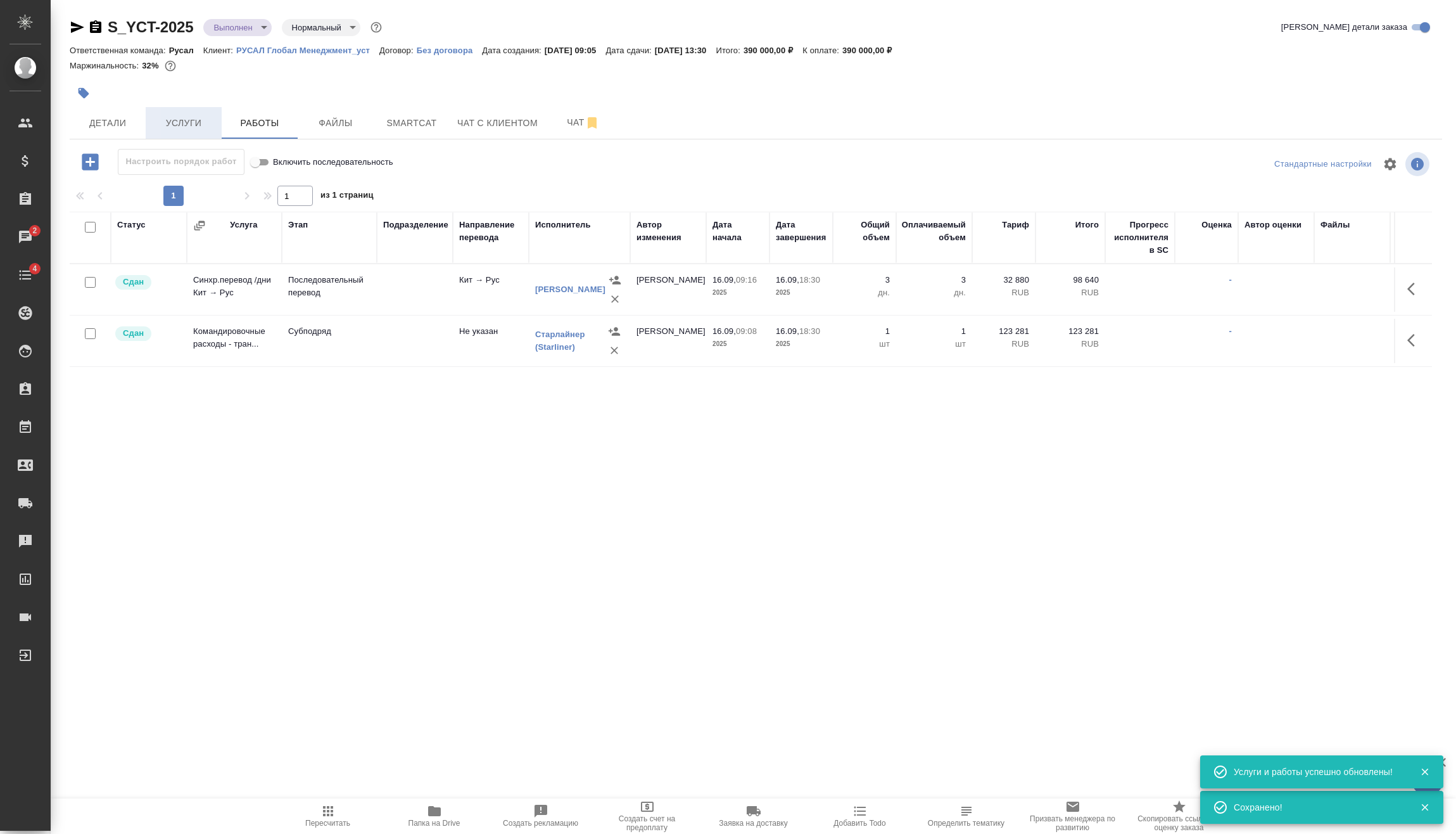
click at [193, 124] on span "Услуги" at bounding box center [183, 123] width 61 height 16
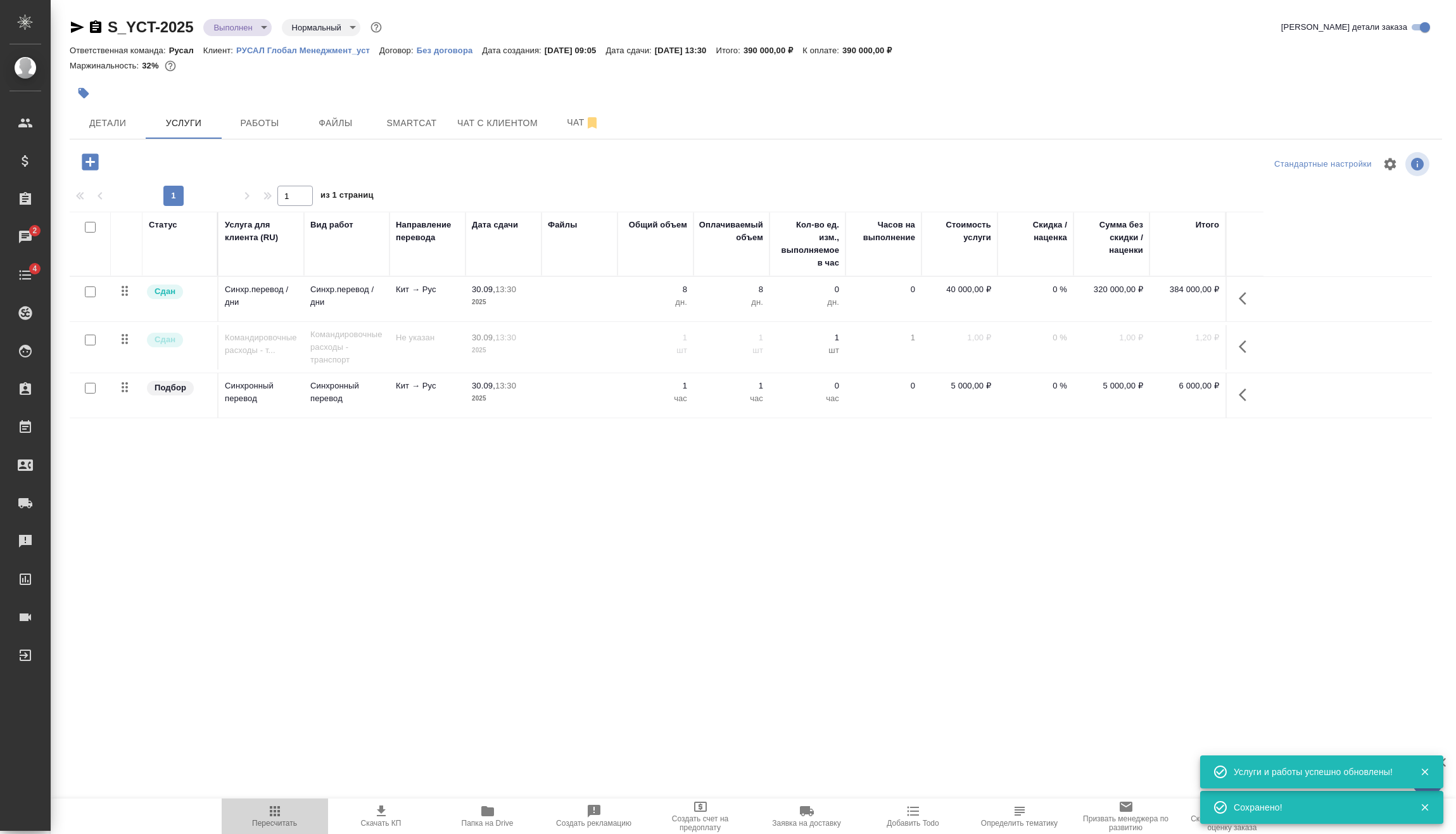
click at [296, 829] on button "Пересчитать" at bounding box center [275, 816] width 106 height 36
click at [248, 34] on body "🙏 .cls-1 fill:#fff; AWATERA [PERSON_NAME] Спецификации Заказы 2 Чаты 4 Todo Про…" at bounding box center [728, 417] width 1456 height 834
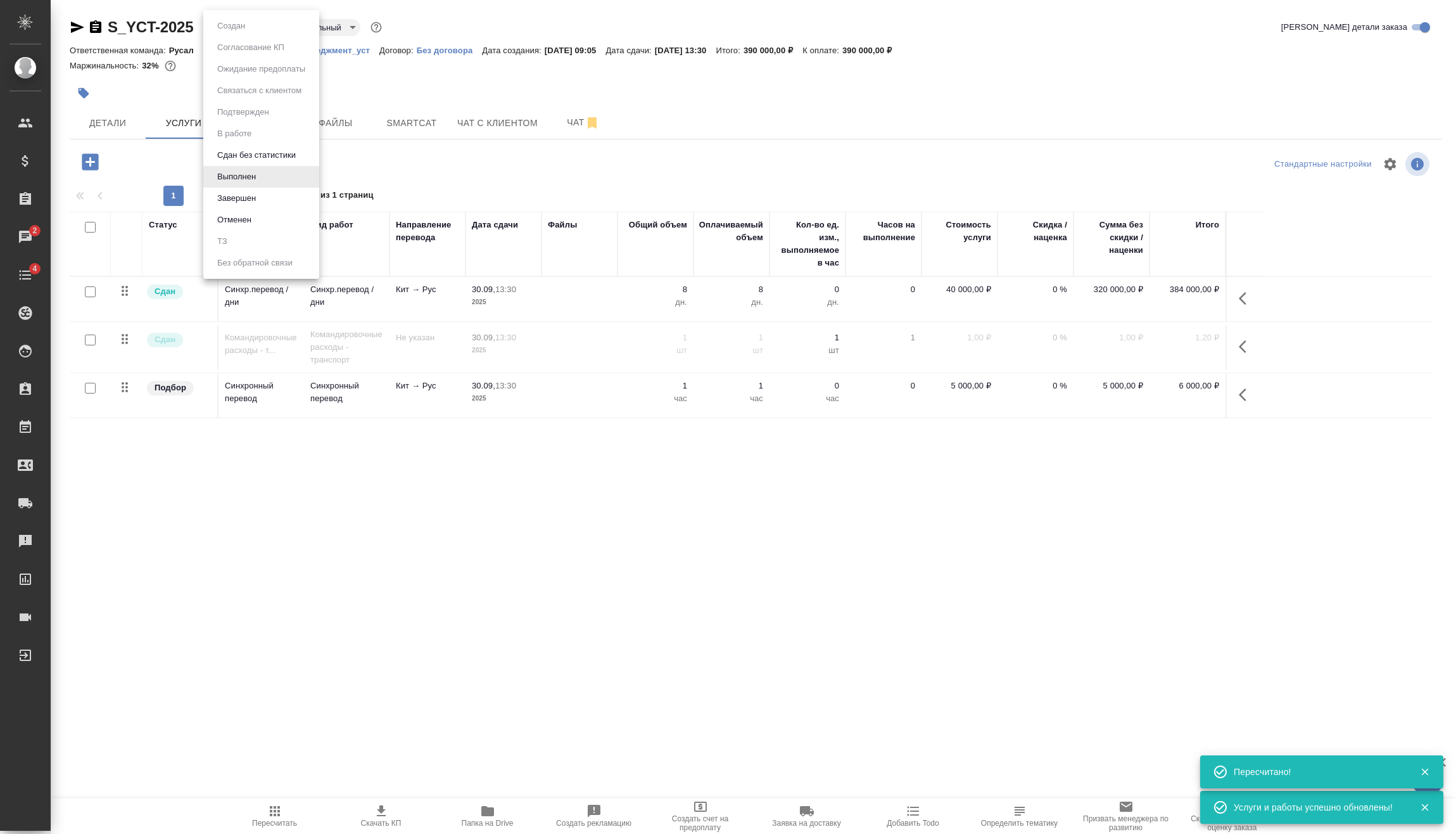
click at [259, 194] on button "Завершен" at bounding box center [237, 198] width 46 height 14
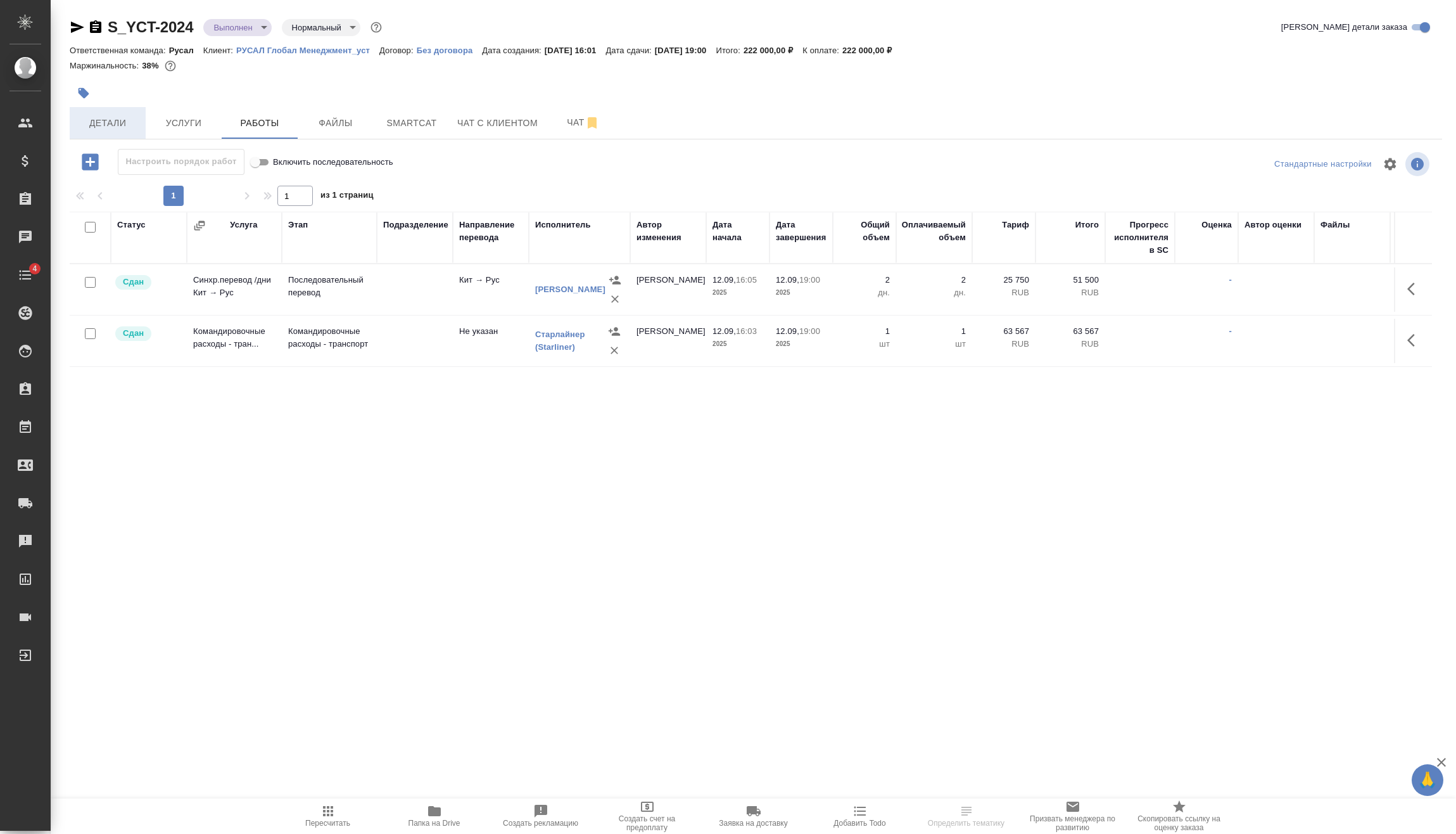
click at [134, 122] on span "Детали" at bounding box center [107, 123] width 61 height 16
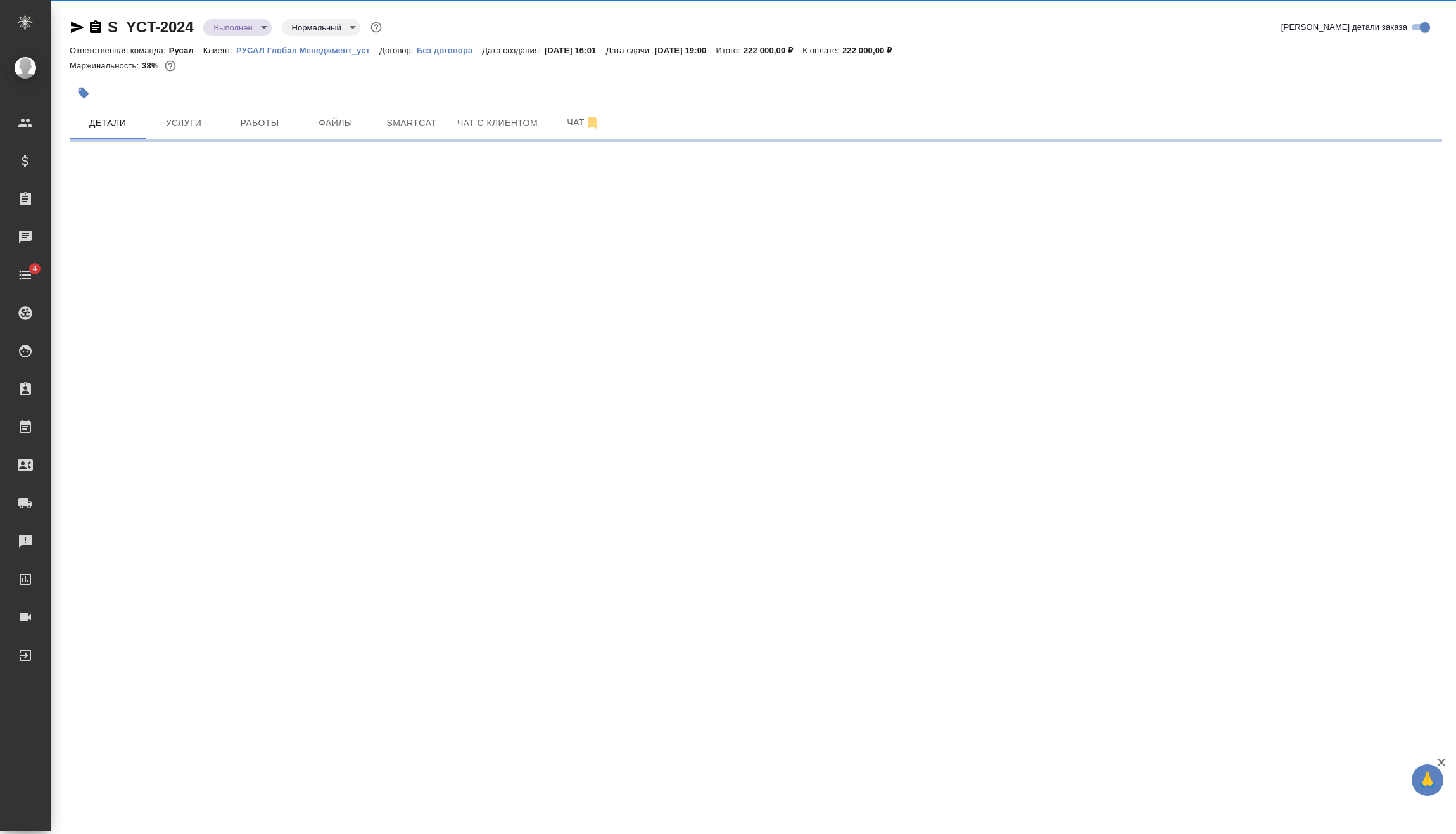
select select "RU"
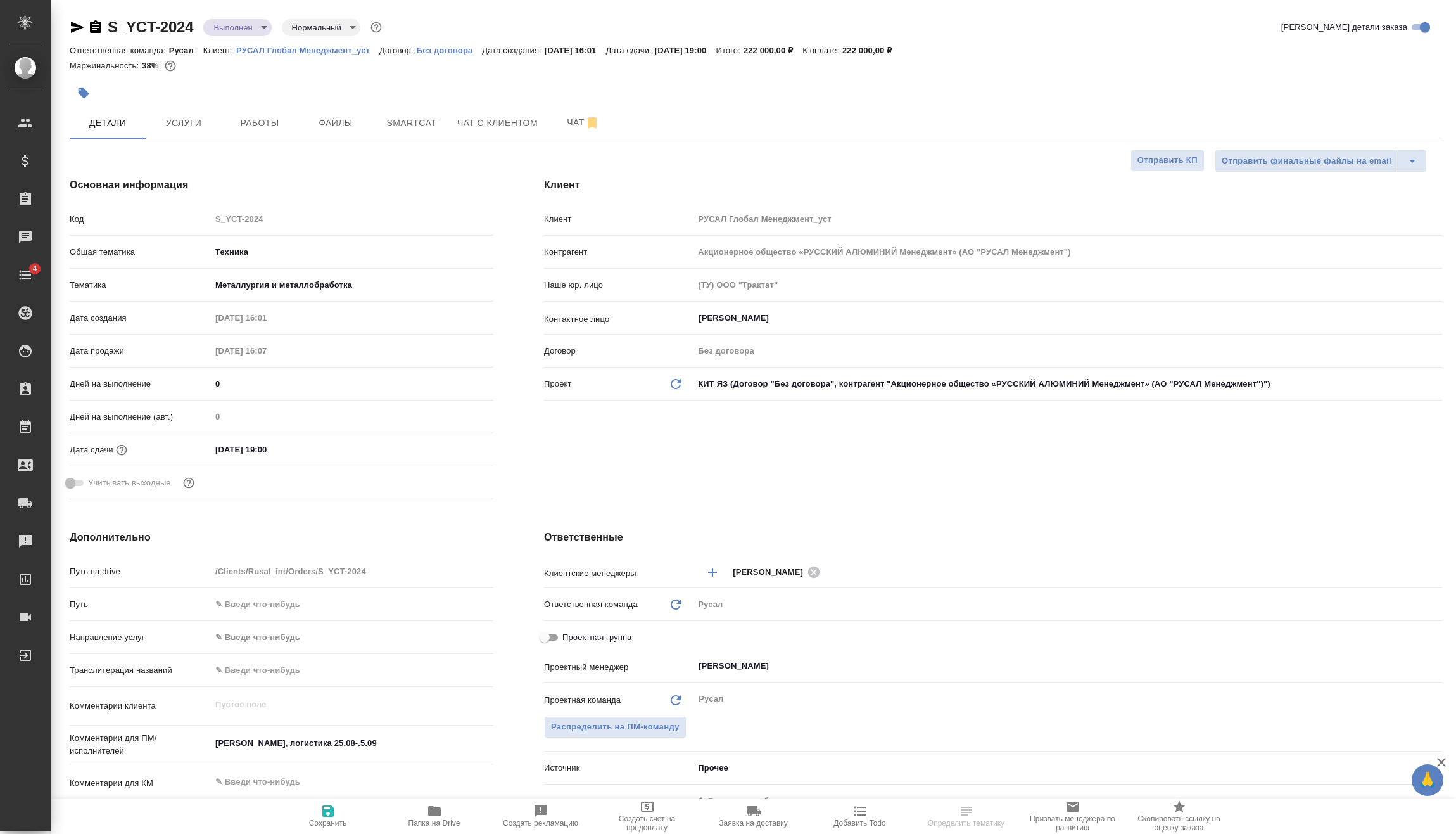
type textarea "x"
click at [298, 445] on input "12.09.2025 19:00" at bounding box center [266, 450] width 111 height 18
click at [462, 444] on icon "button" at bounding box center [456, 448] width 11 height 13
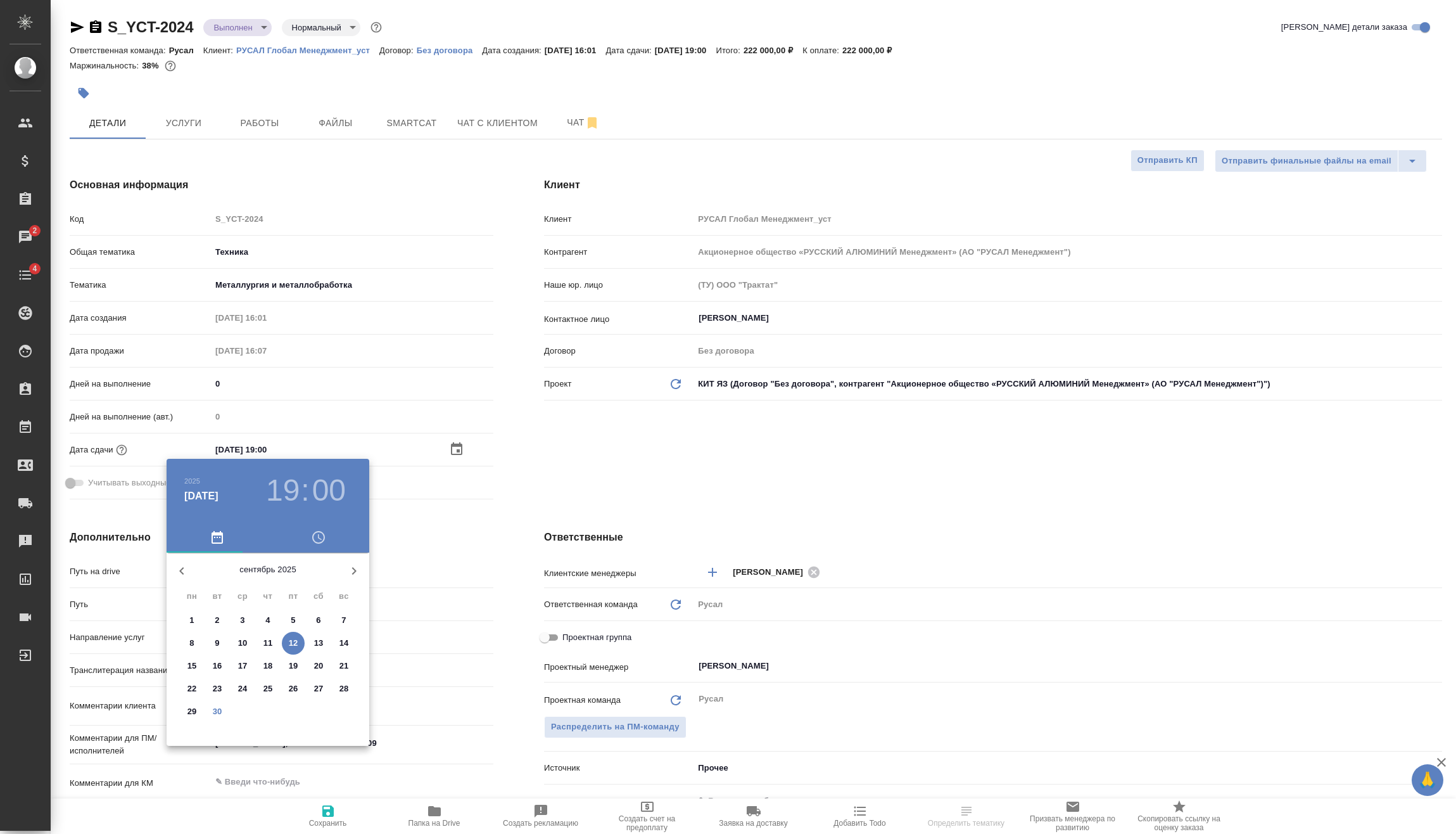
click at [222, 706] on p "30" at bounding box center [218, 711] width 10 height 13
type input "30.09.2025 19:00"
type textarea "x"
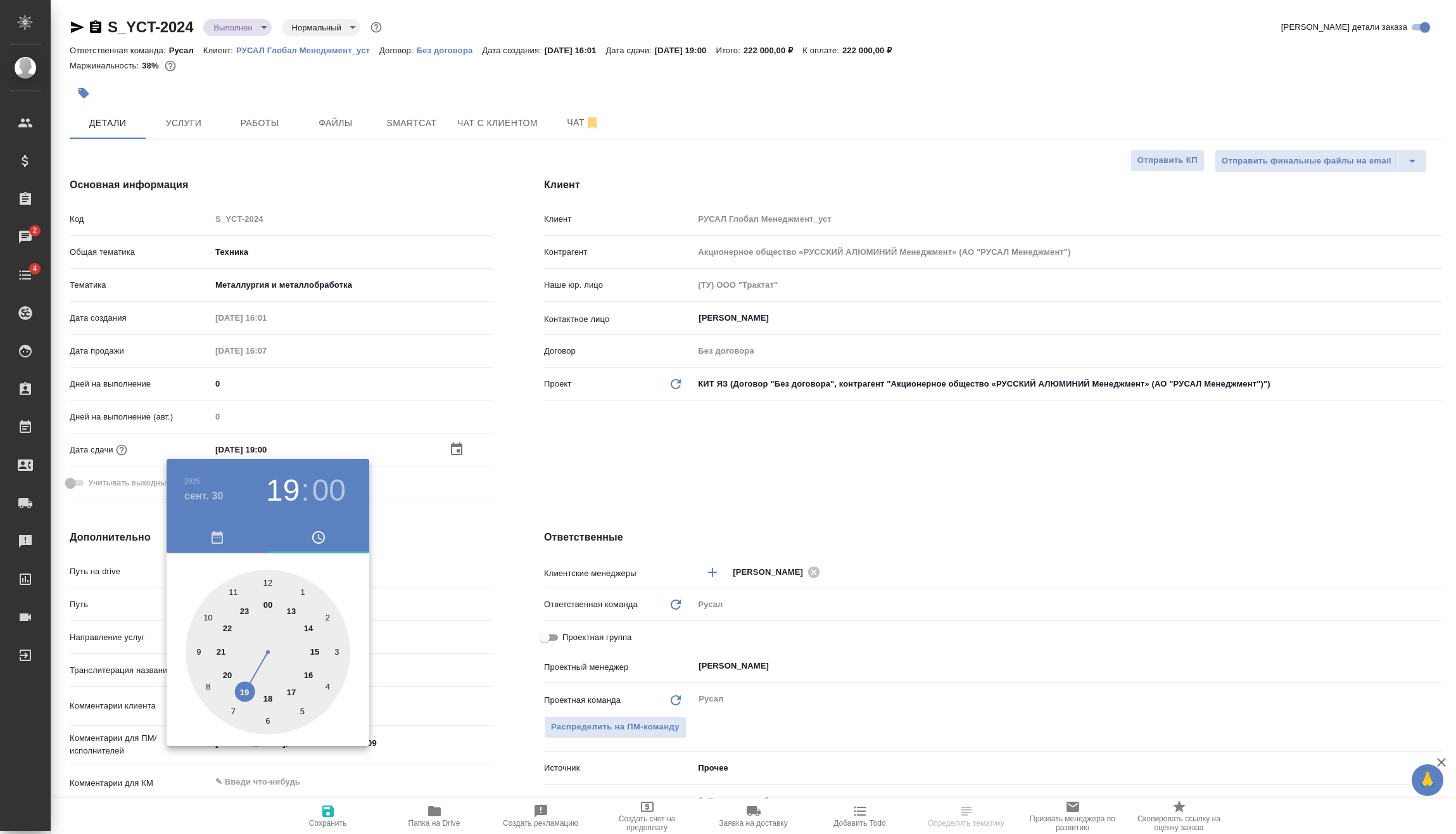
click at [295, 612] on div at bounding box center [267, 651] width 164 height 165
type input "30.09.2025 13:00"
type textarea "x"
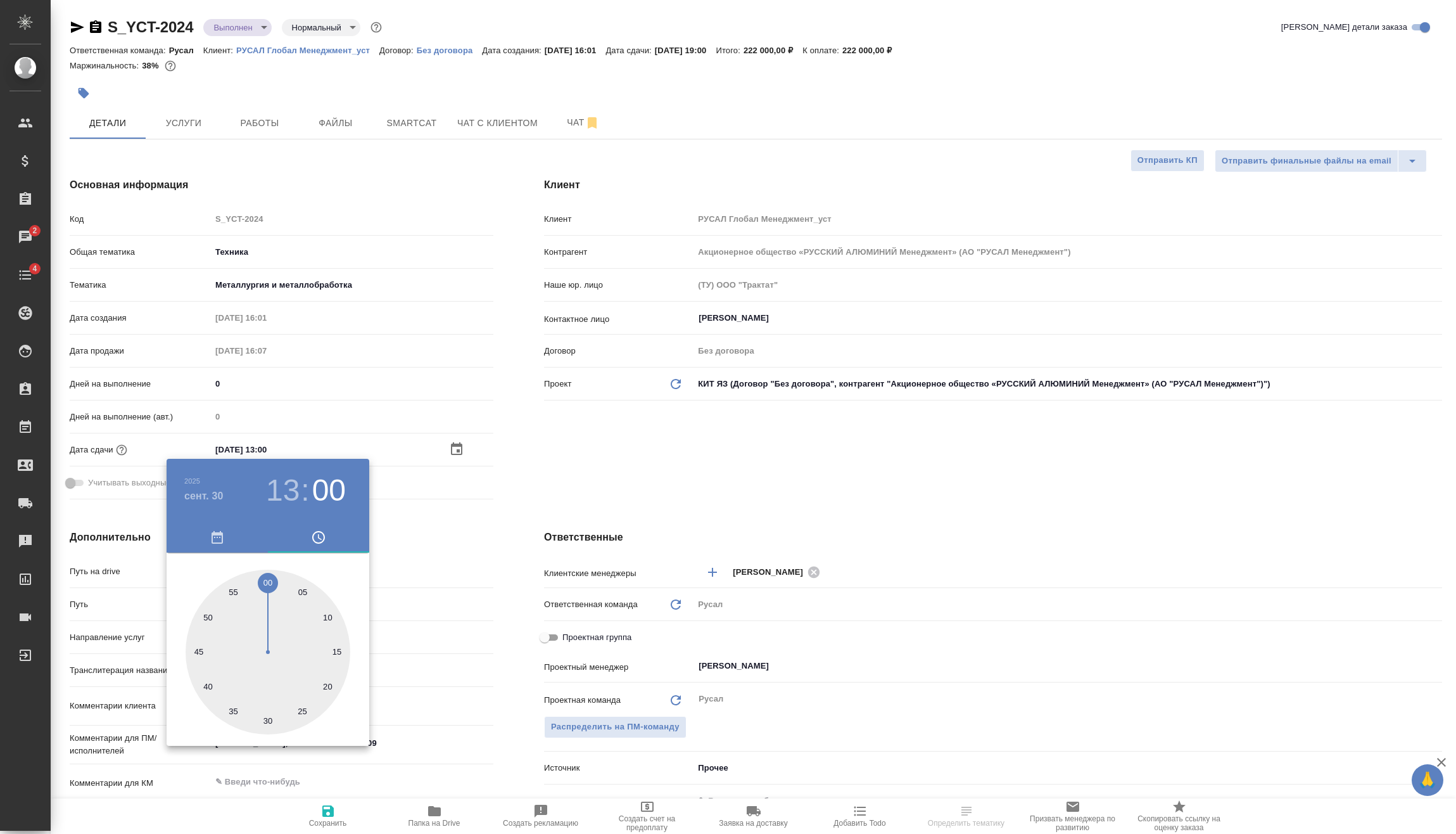
click at [322, 816] on div at bounding box center [728, 417] width 1456 height 834
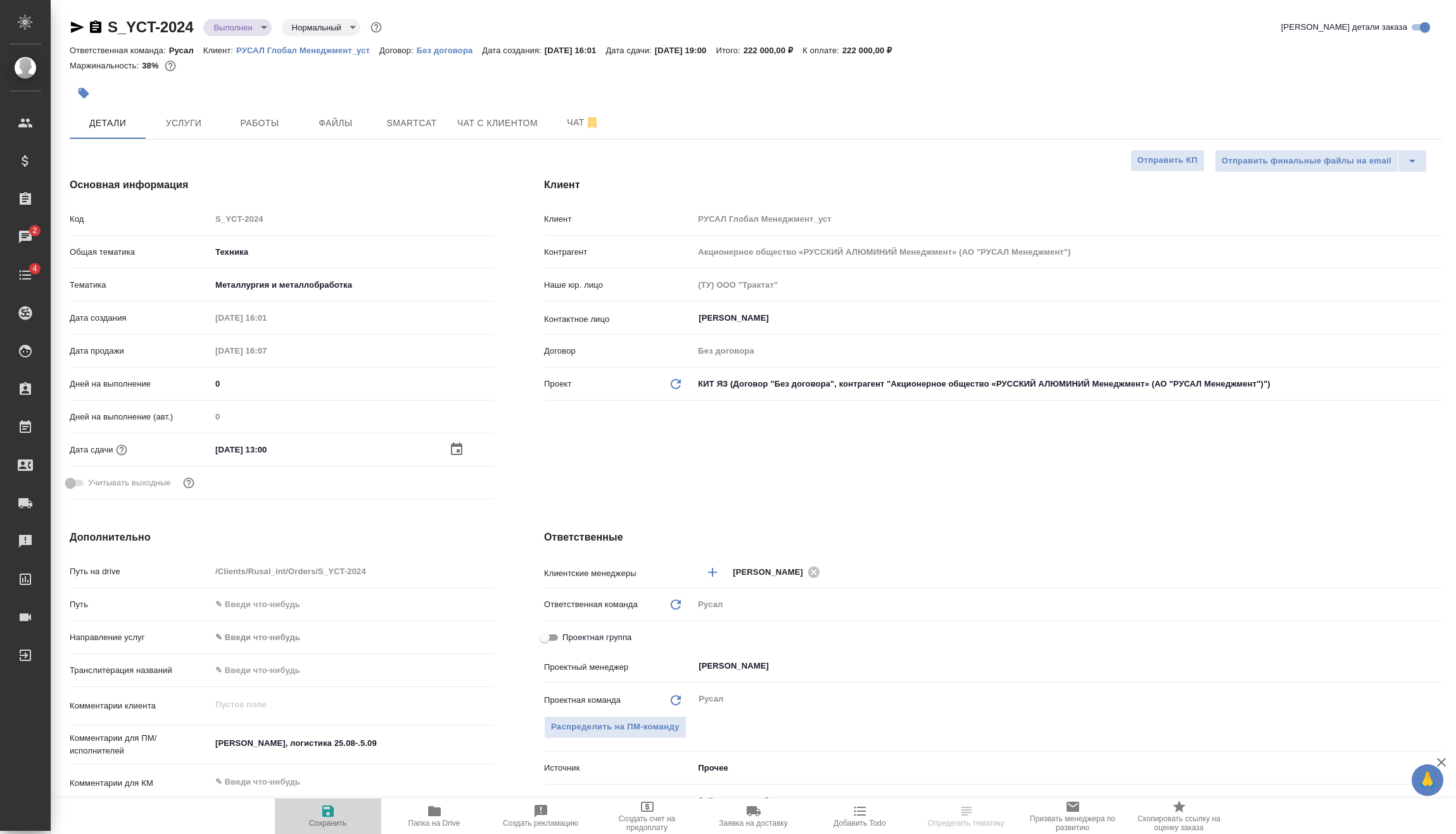
click at [330, 815] on icon "button" at bounding box center [328, 811] width 11 height 11
type textarea "x"
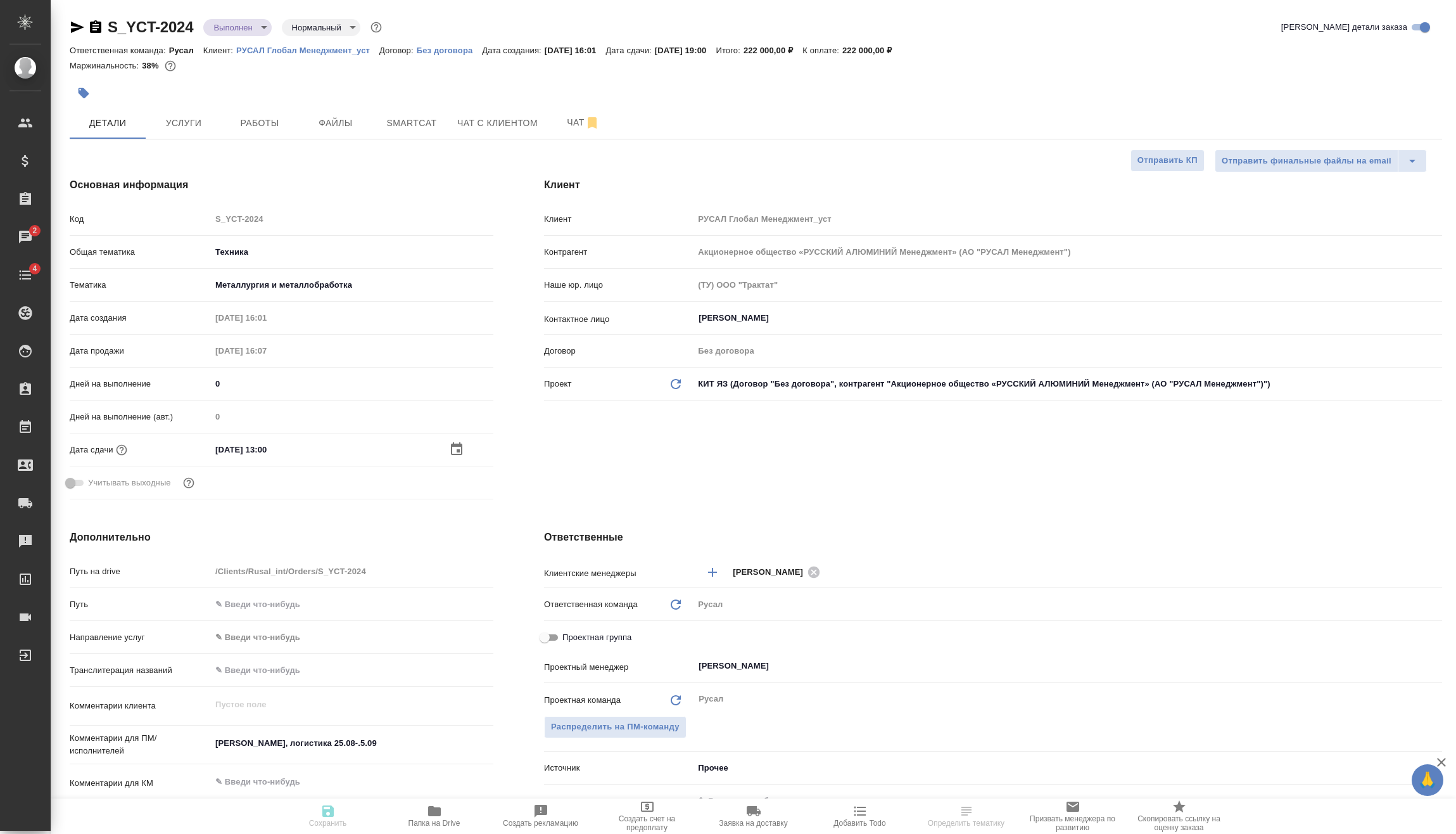
type textarea "x"
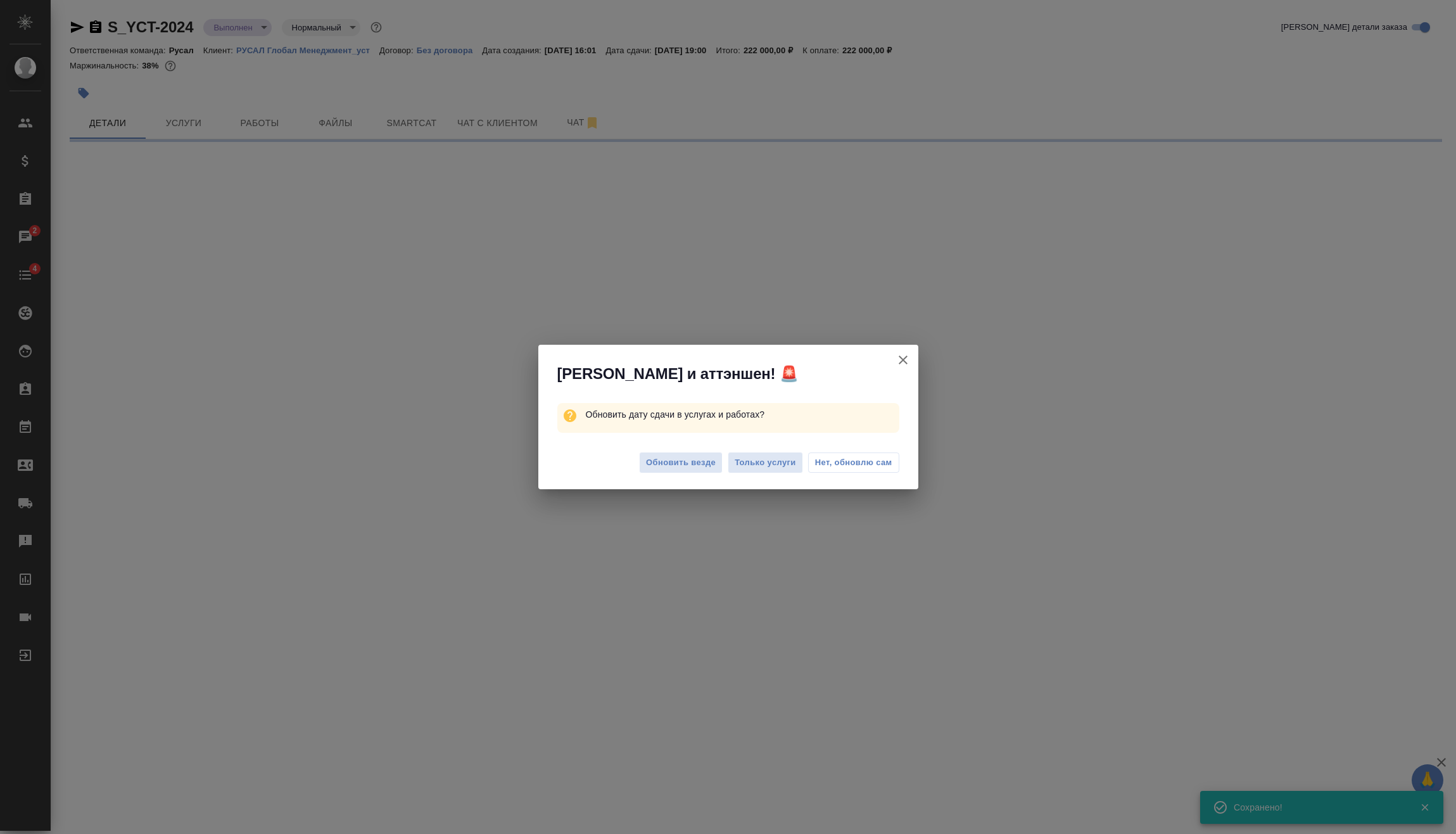
select select "RU"
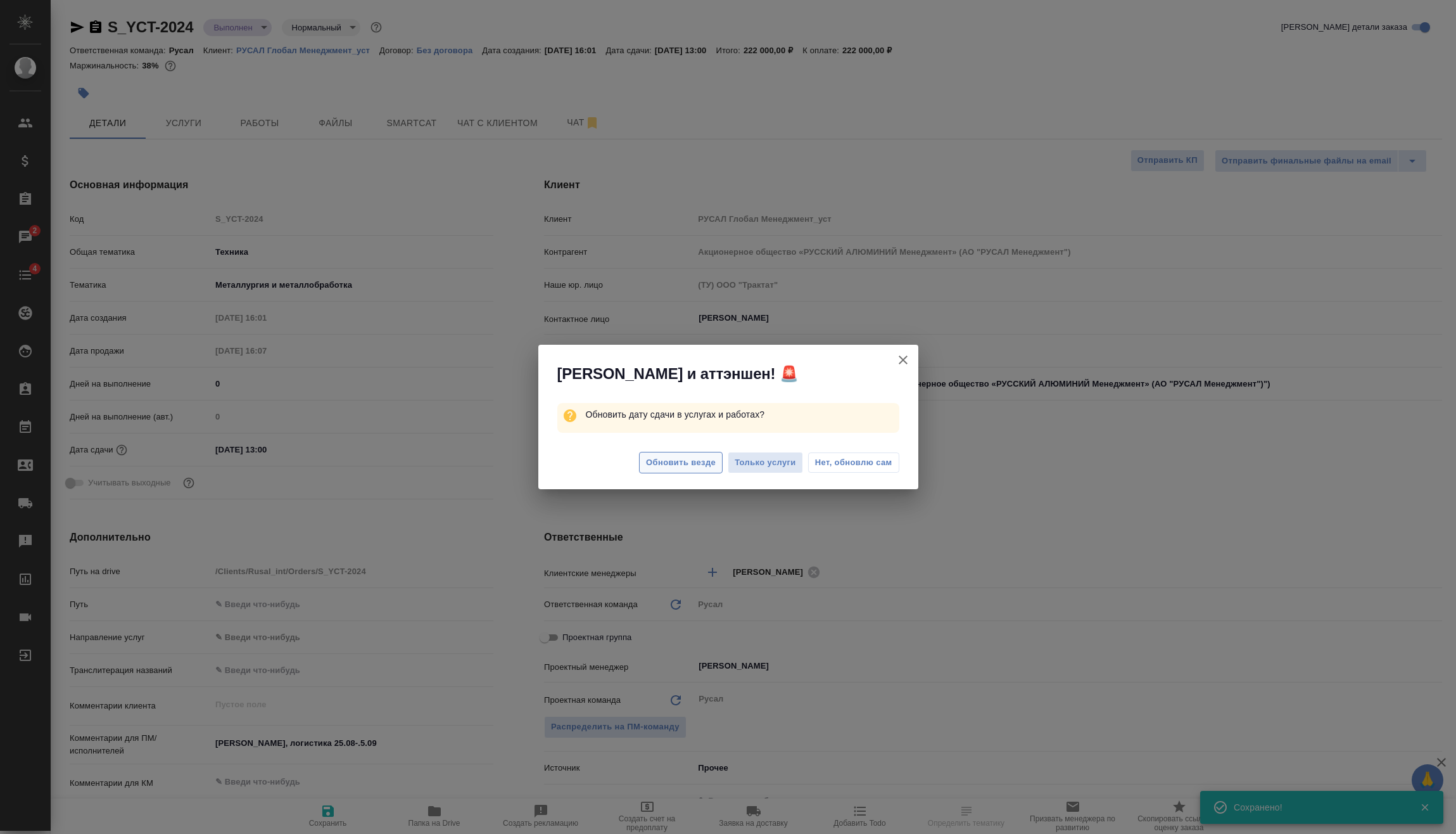
type textarea "x"
click at [711, 456] on span "Обновить везде" at bounding box center [681, 463] width 70 height 15
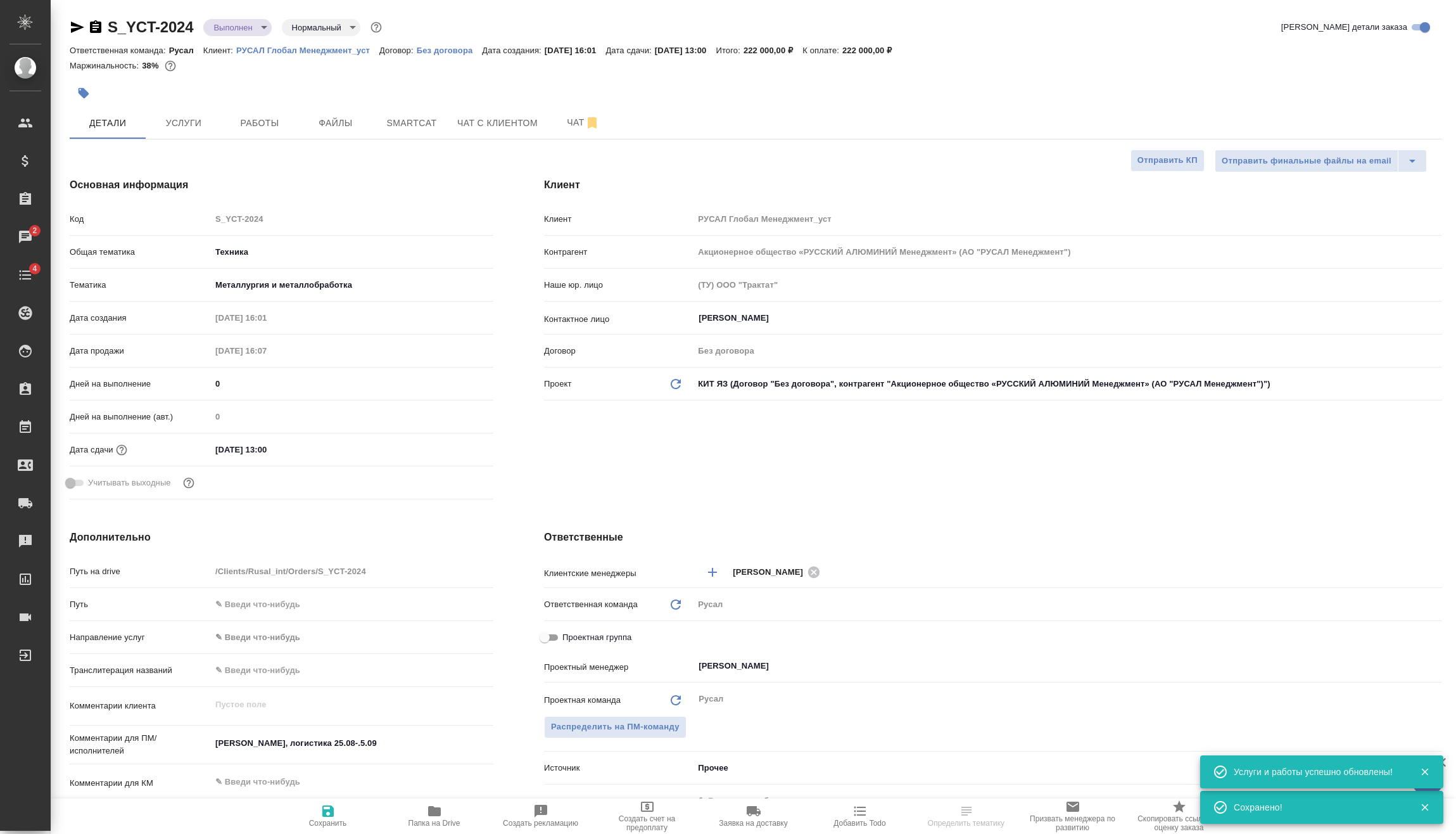
type textarea "x"
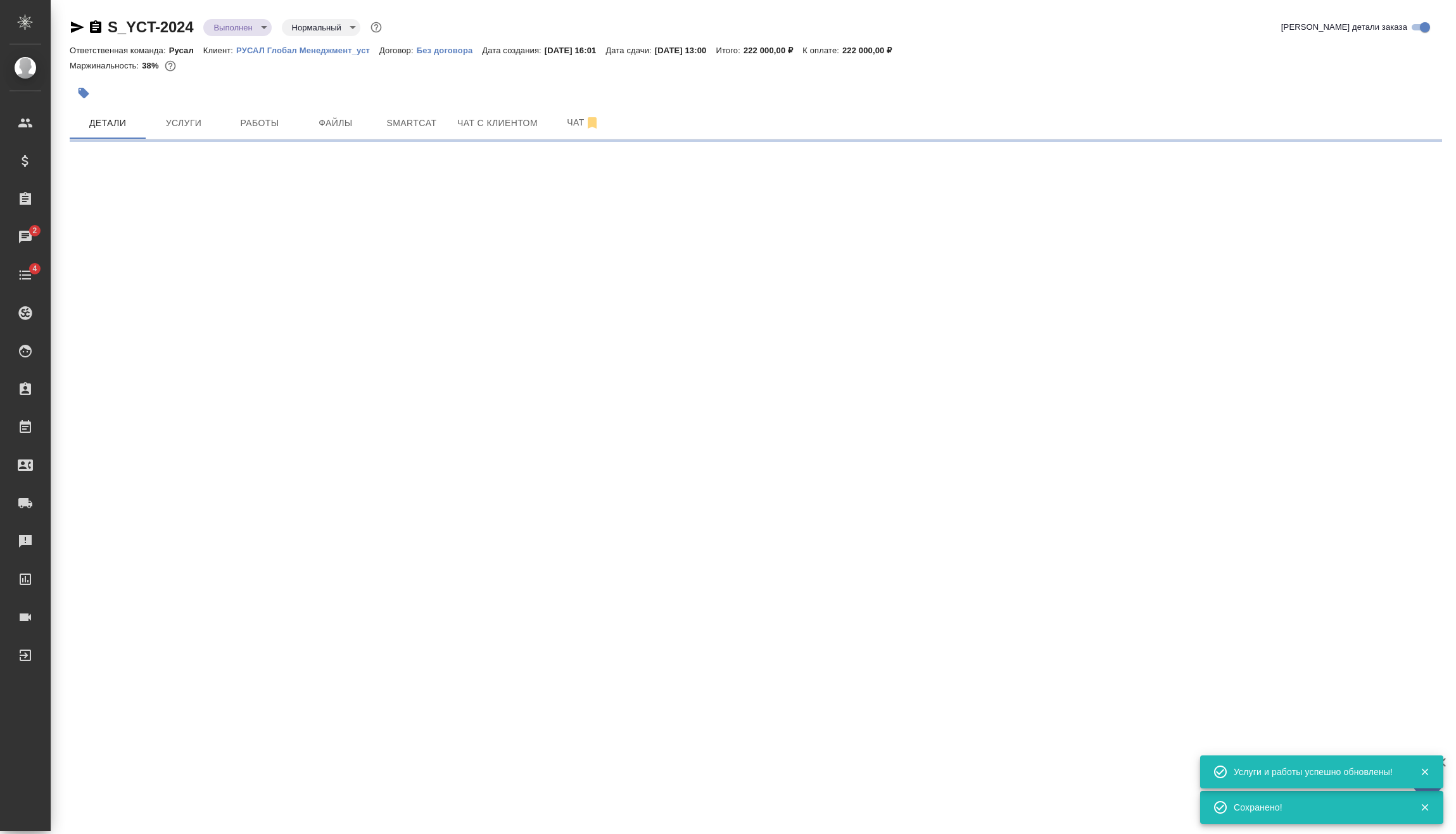
select select "RU"
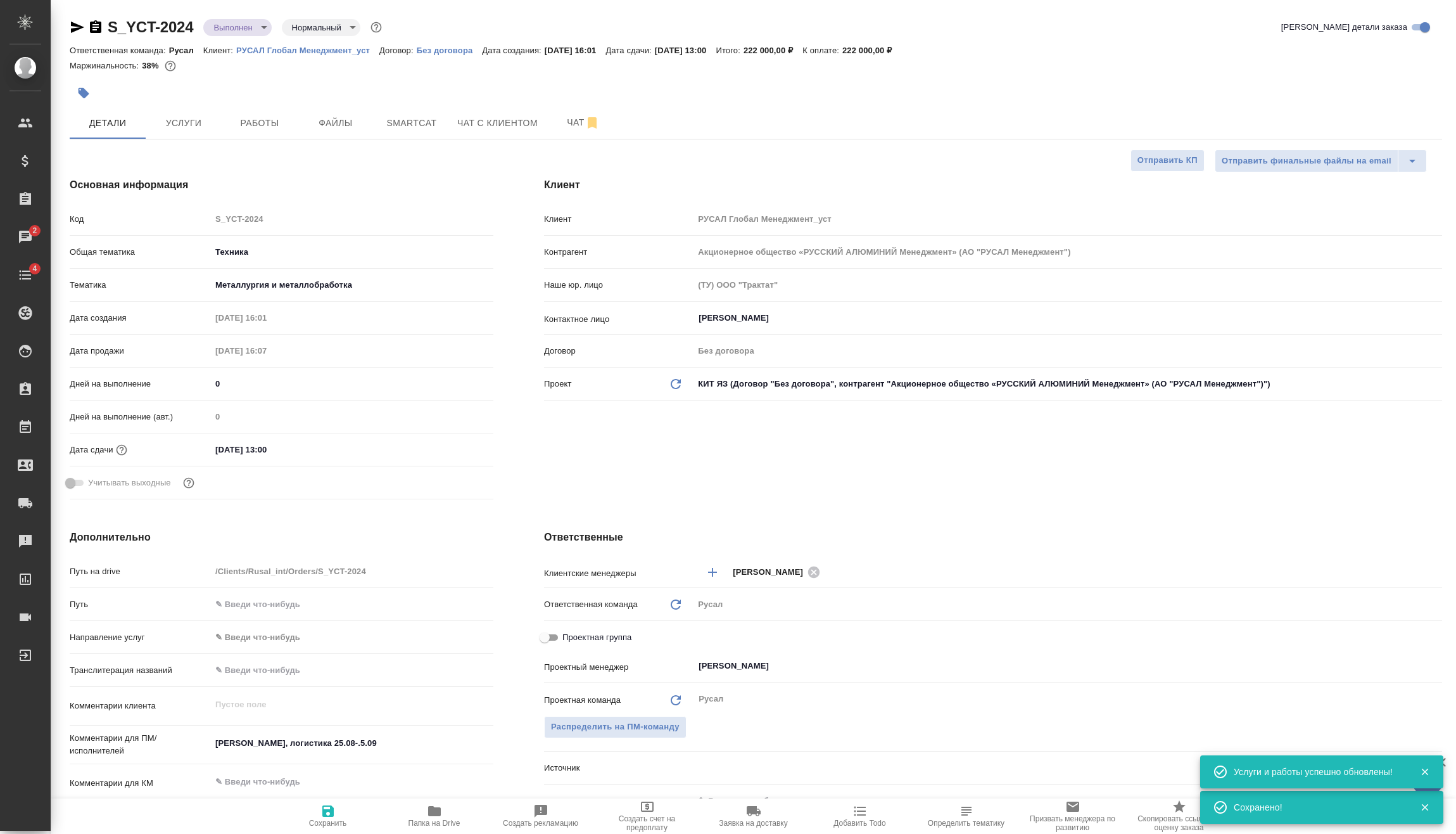
type textarea "x"
click at [246, 22] on body "🙏 .cls-1 fill:#fff; AWATERA Vasilev Evgeniy Клиенты Спецификации Заказы 2 Чаты …" at bounding box center [728, 417] width 1456 height 834
click at [268, 197] on li "Завершен" at bounding box center [261, 198] width 116 height 22
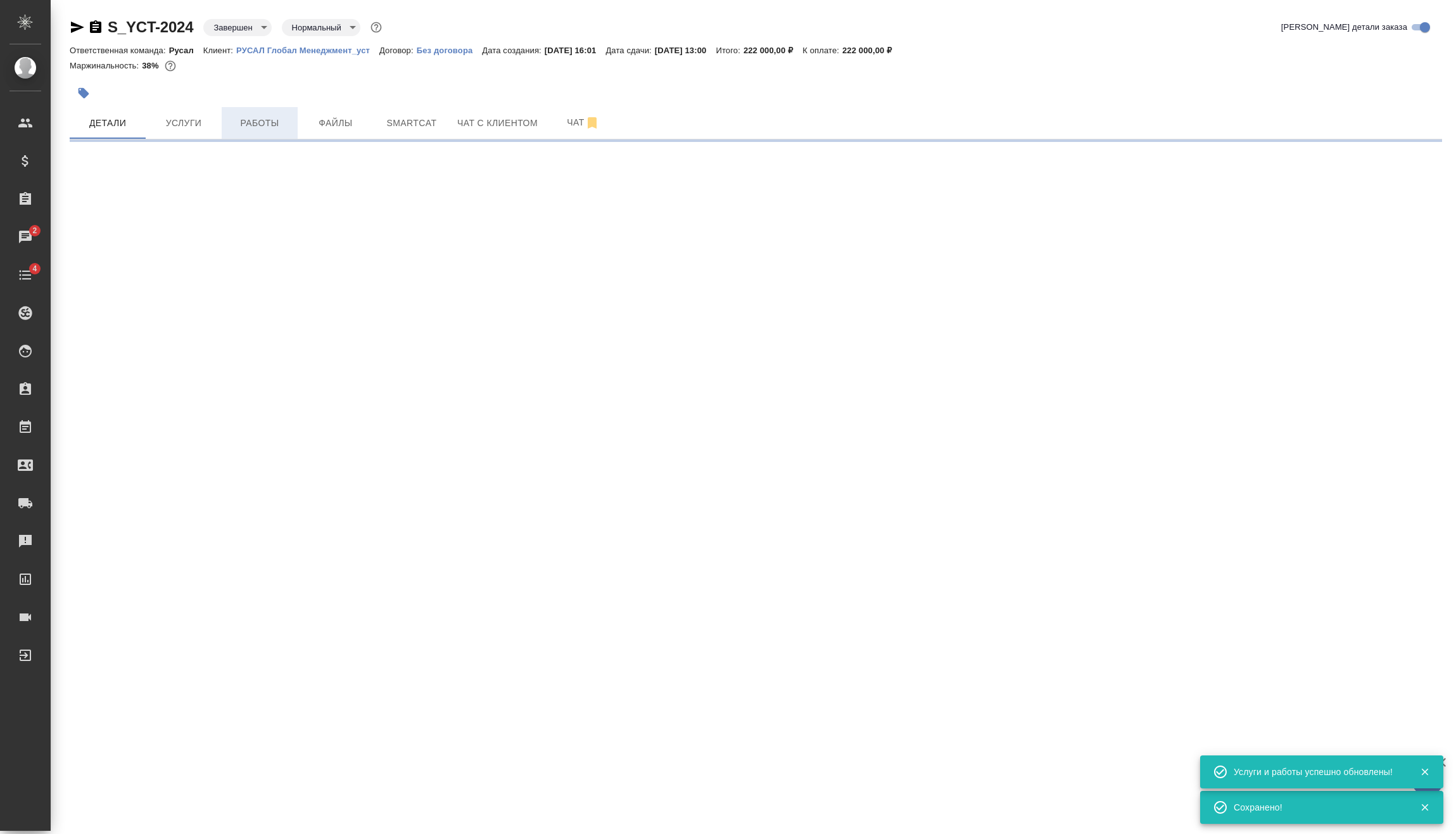
select select "RU"
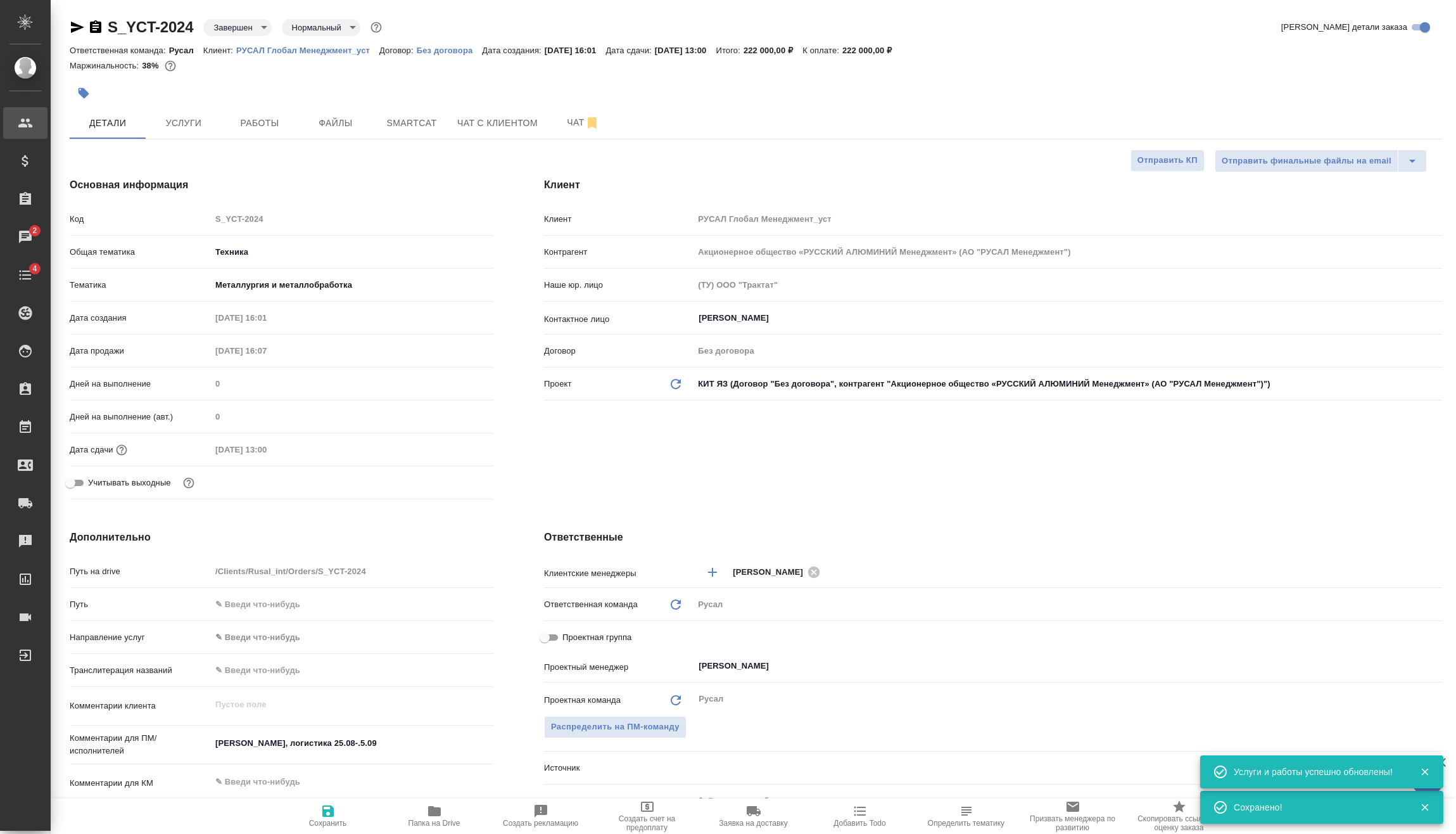
type textarea "x"
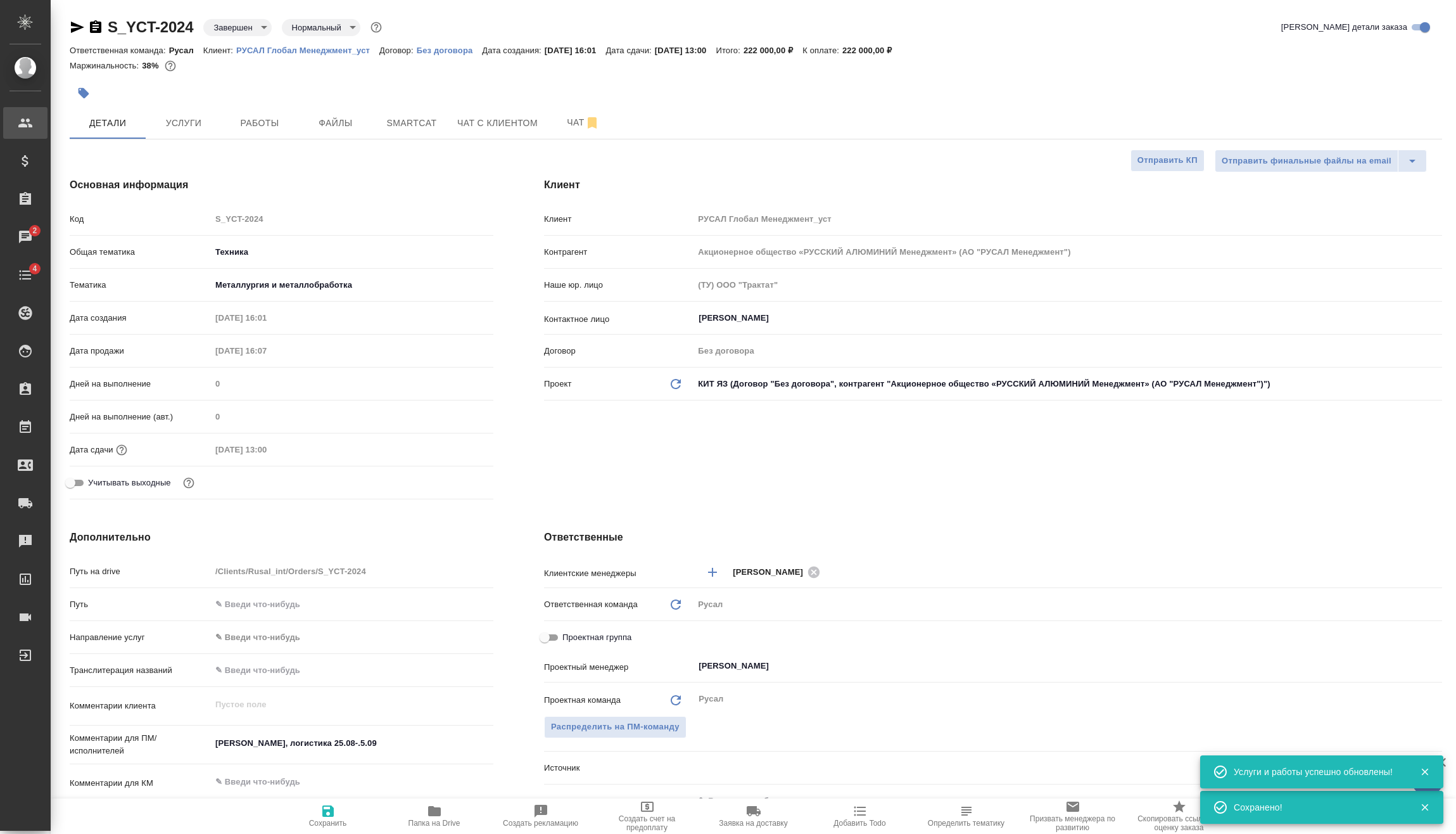
type textarea "x"
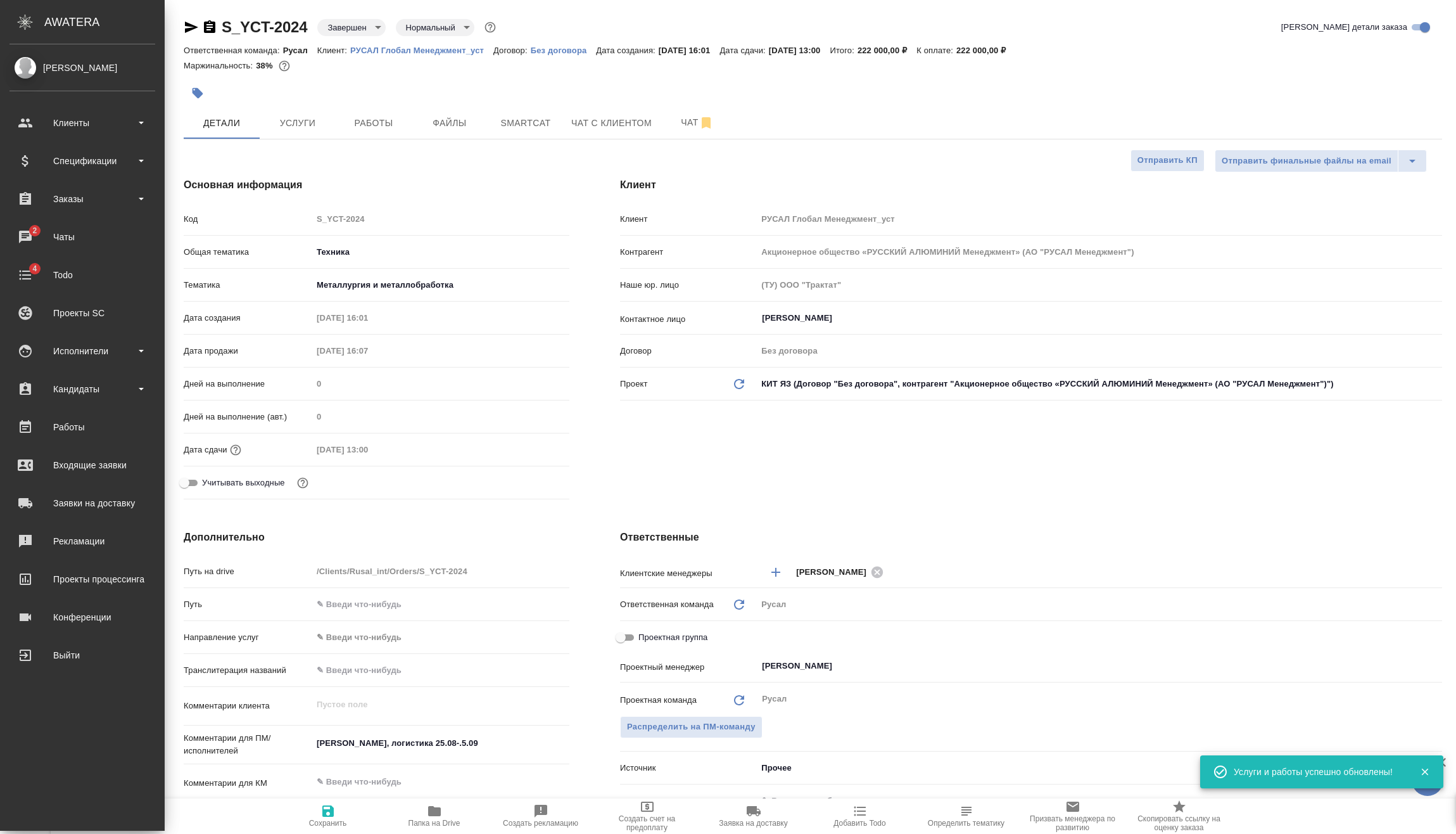
type textarea "x"
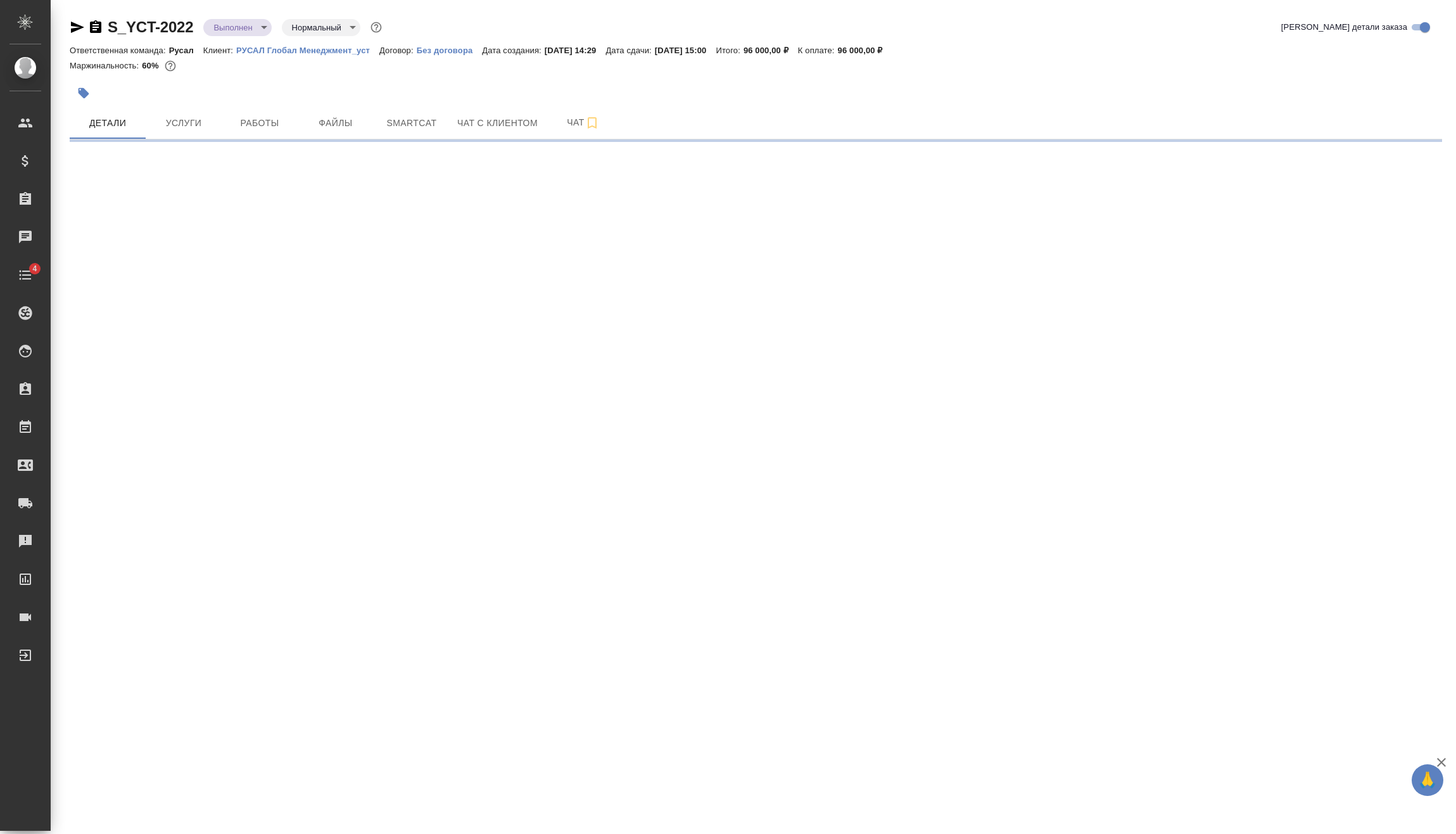
select select "RU"
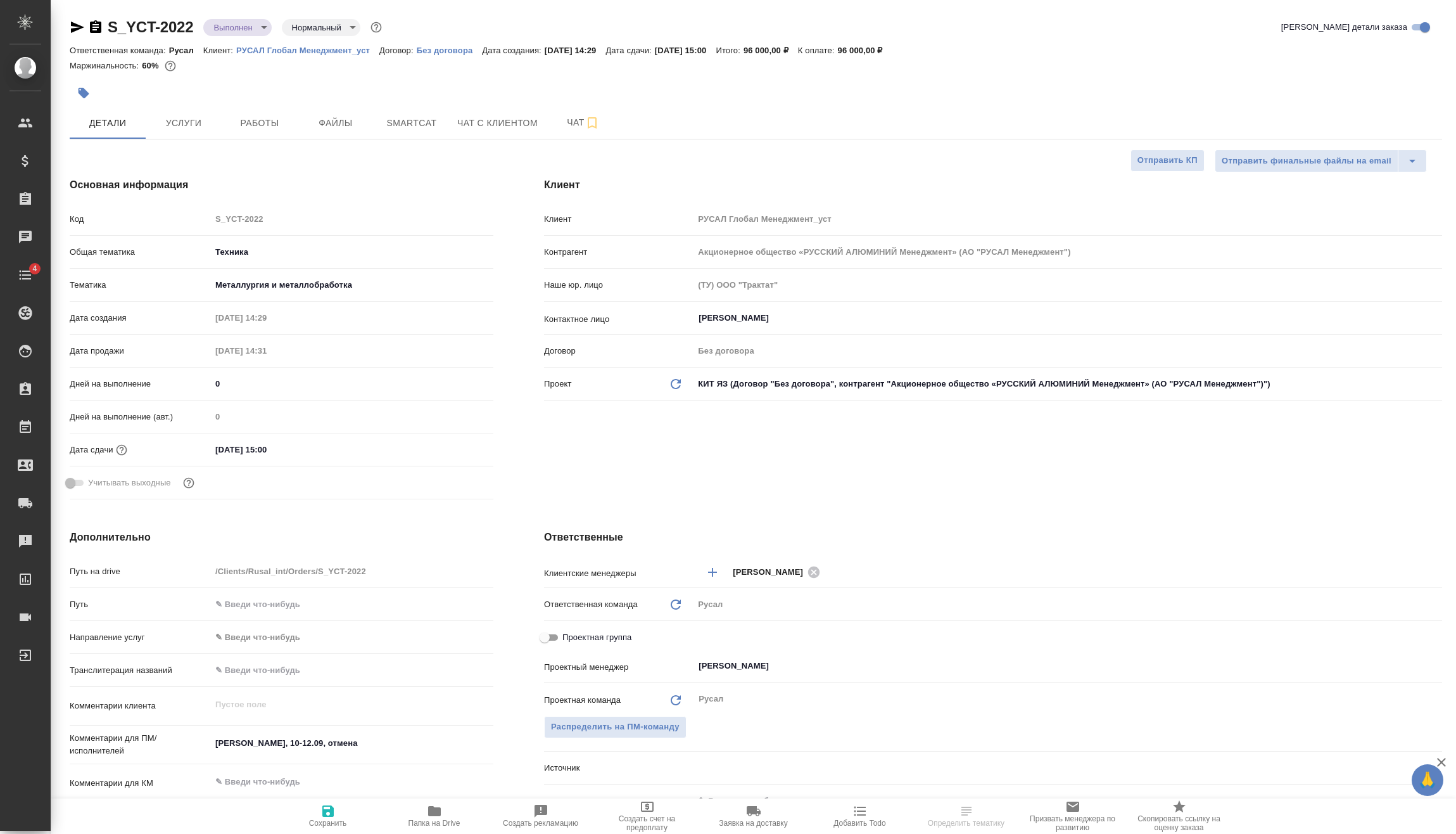
type textarea "x"
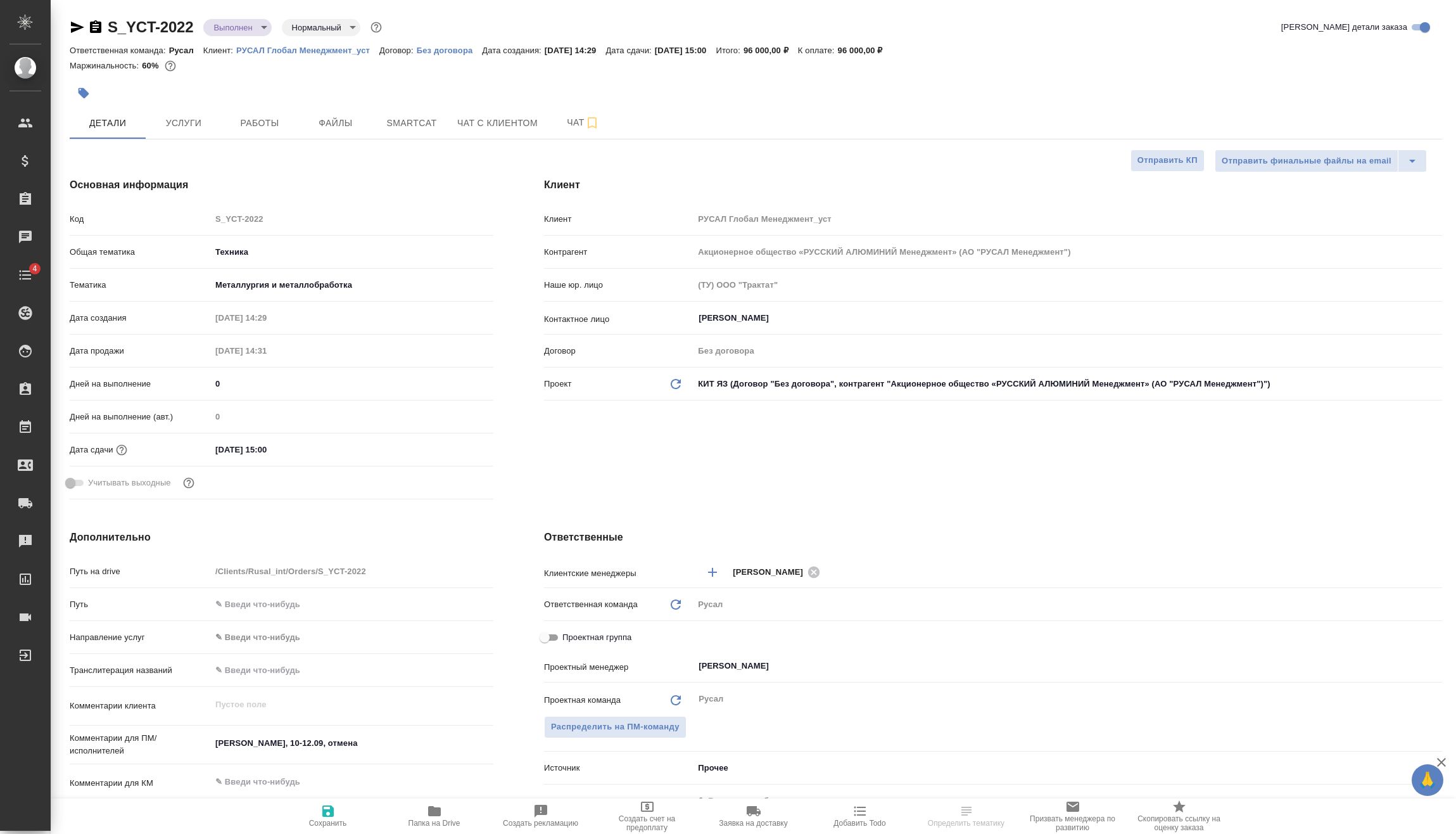
type textarea "x"
click at [318, 450] on input "[DATE] 15:00" at bounding box center [267, 450] width 111 height 18
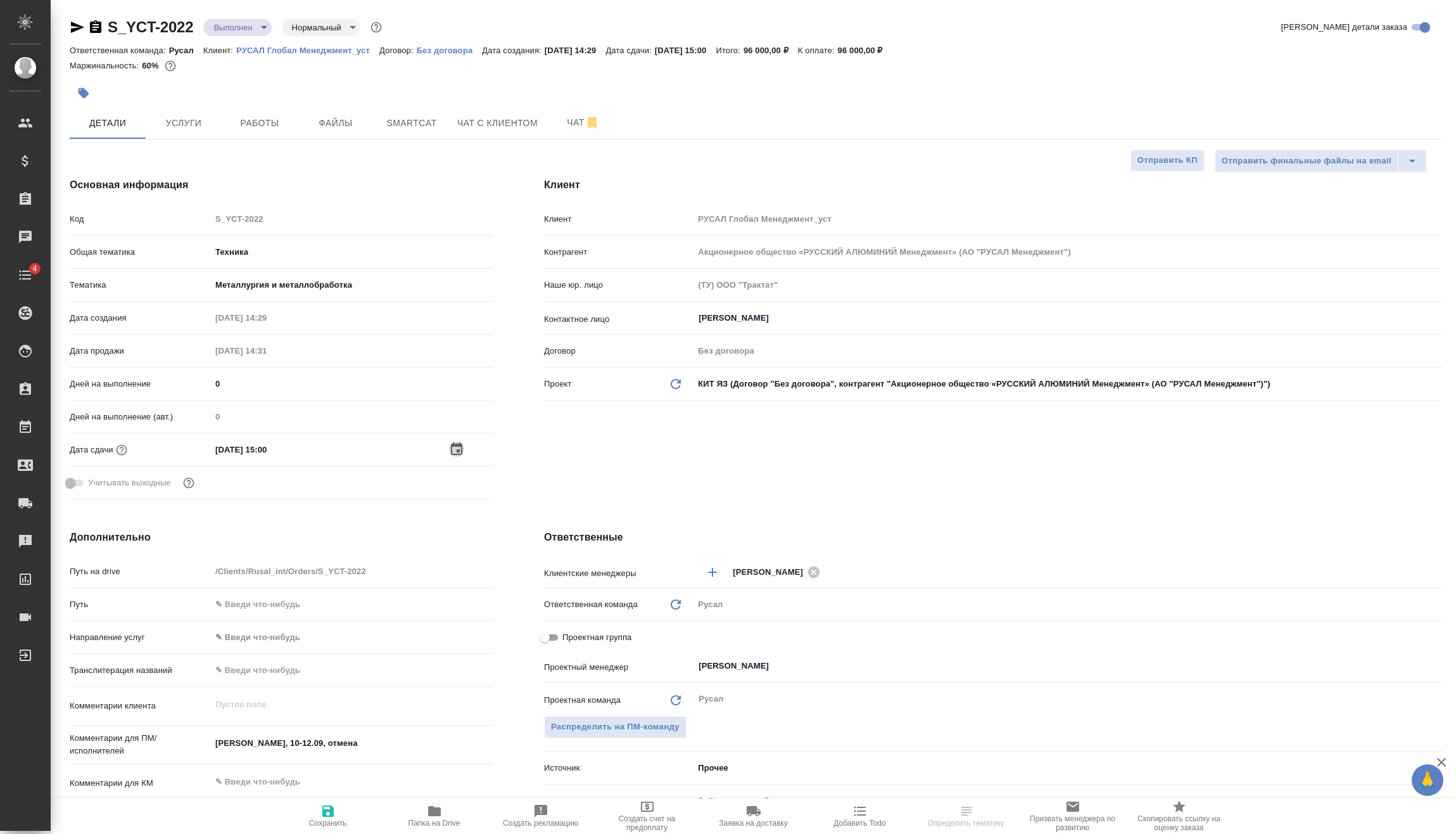
click at [454, 446] on icon "button" at bounding box center [457, 450] width 15 height 15
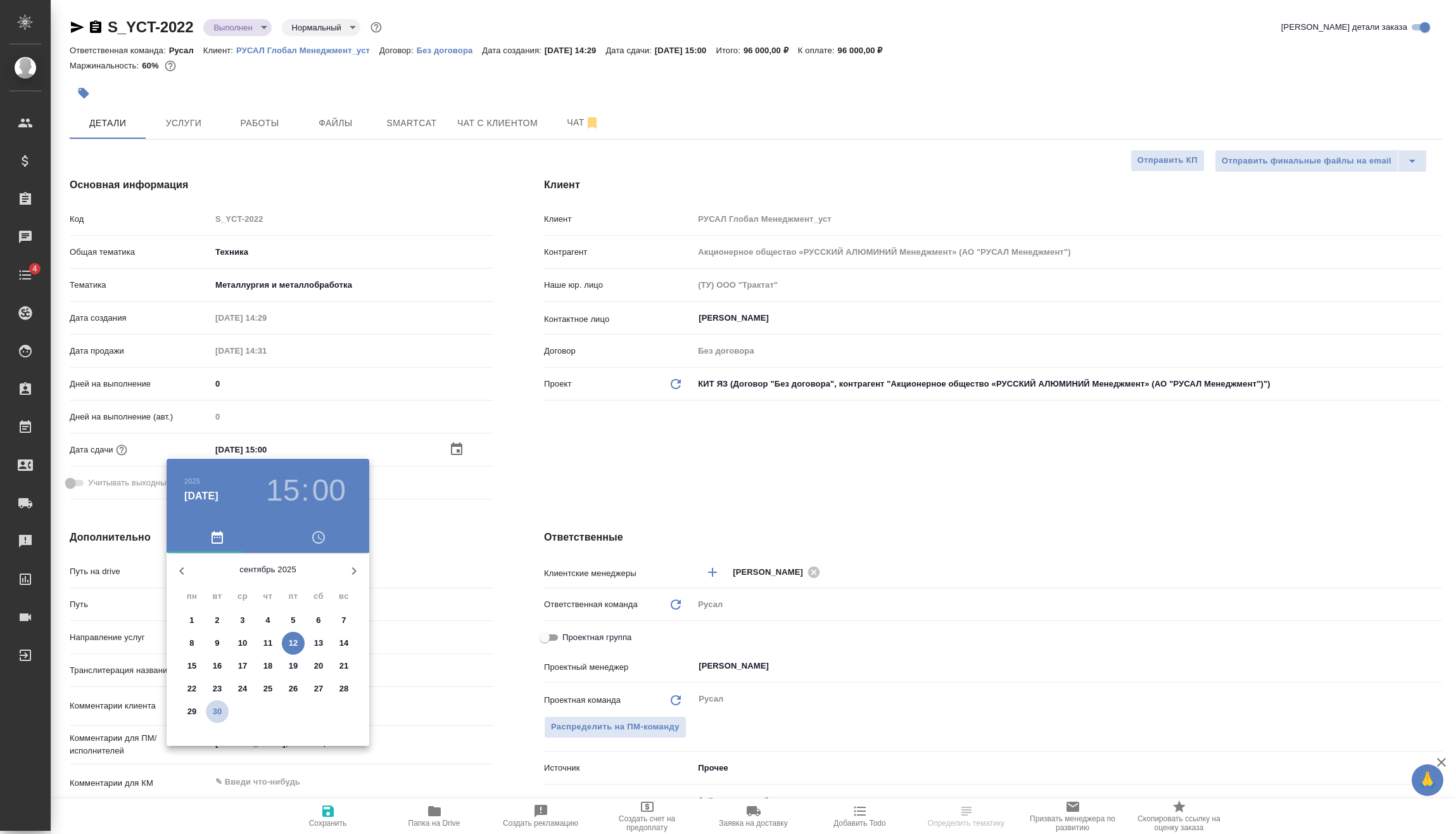
click at [220, 710] on p "30" at bounding box center [218, 711] width 10 height 13
type input "[DATE] 15:00"
type textarea "x"
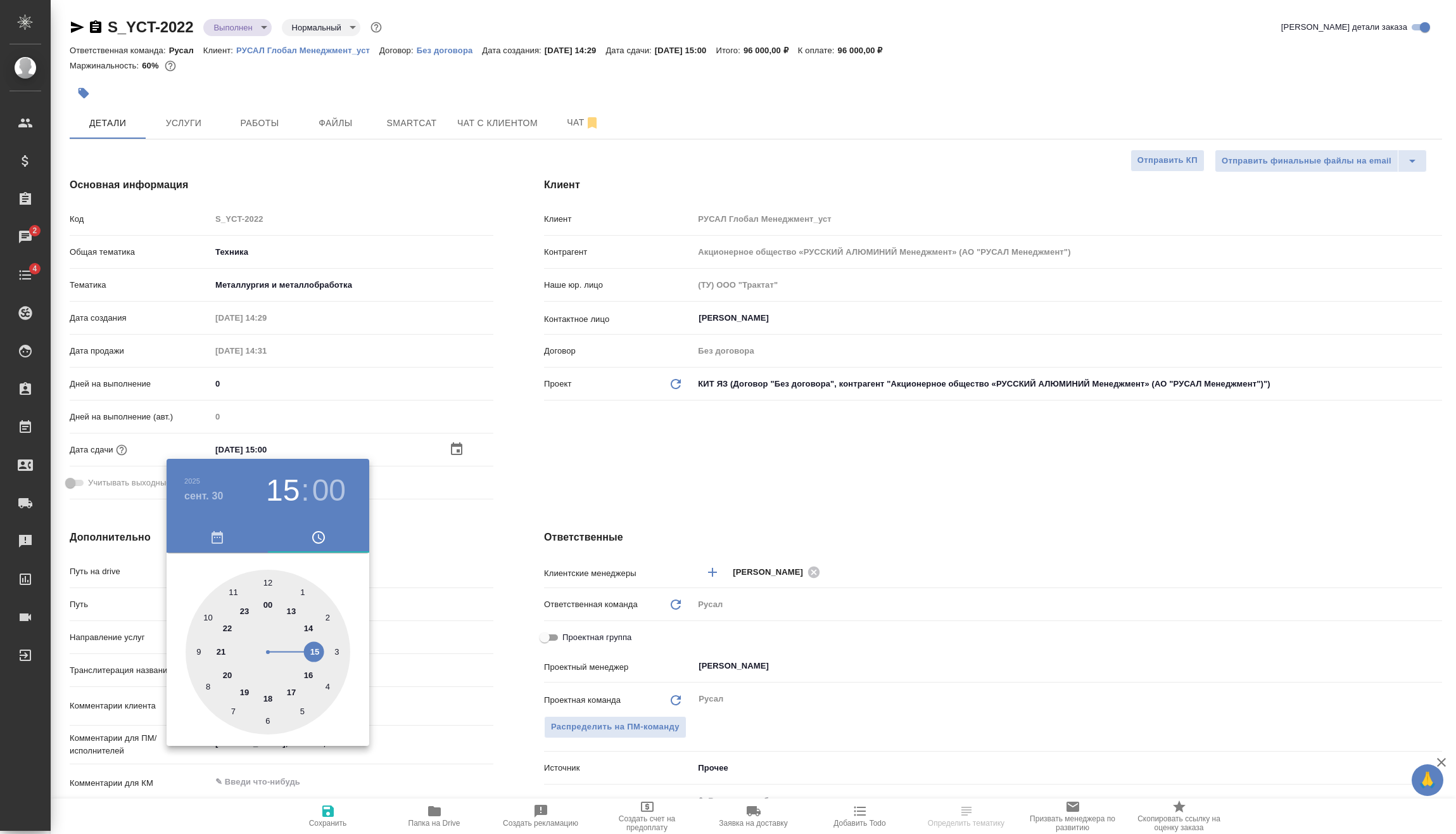
click at [333, 816] on div at bounding box center [728, 417] width 1456 height 834
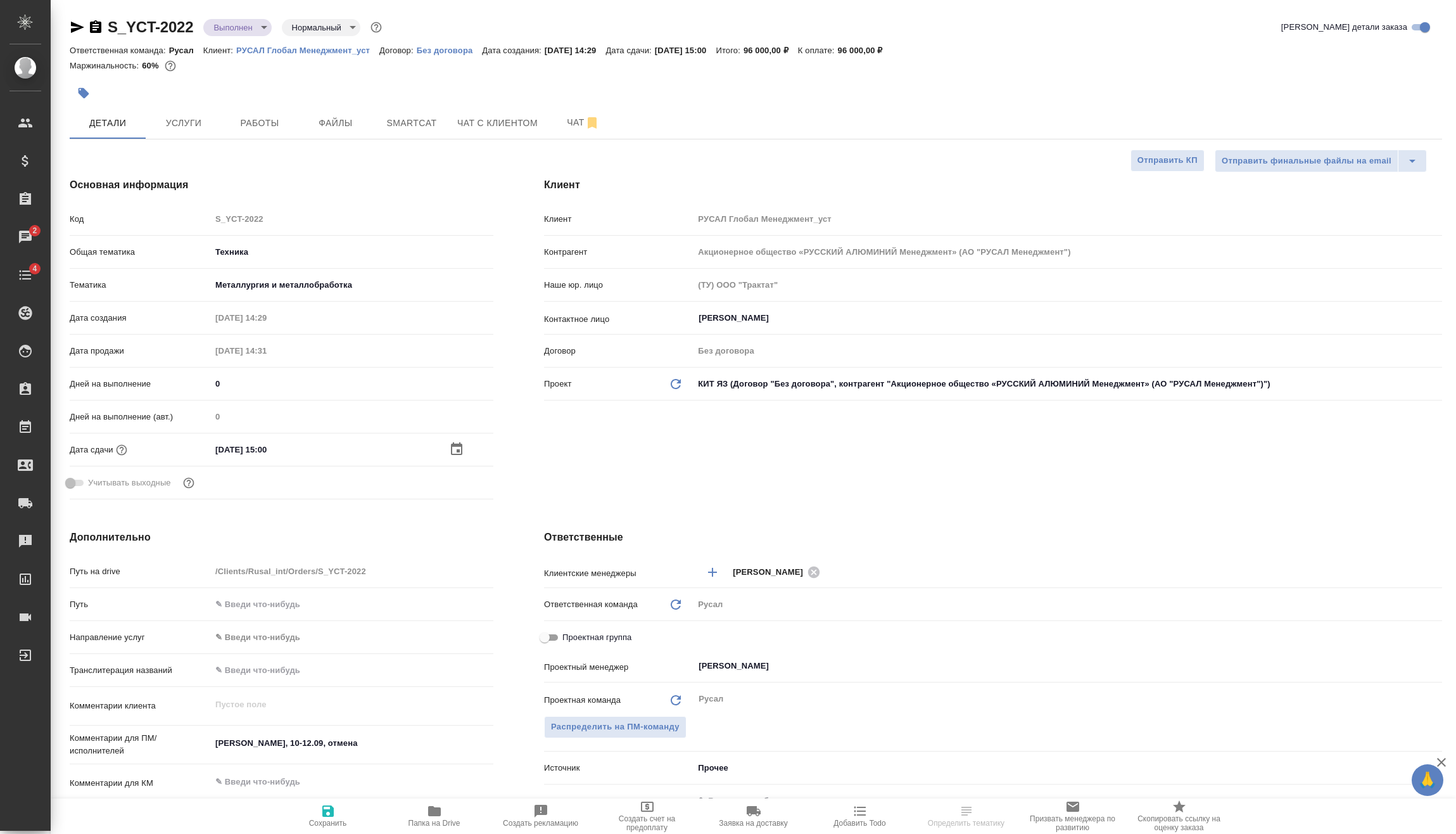
click at [328, 814] on icon "button" at bounding box center [328, 811] width 15 height 15
type textarea "x"
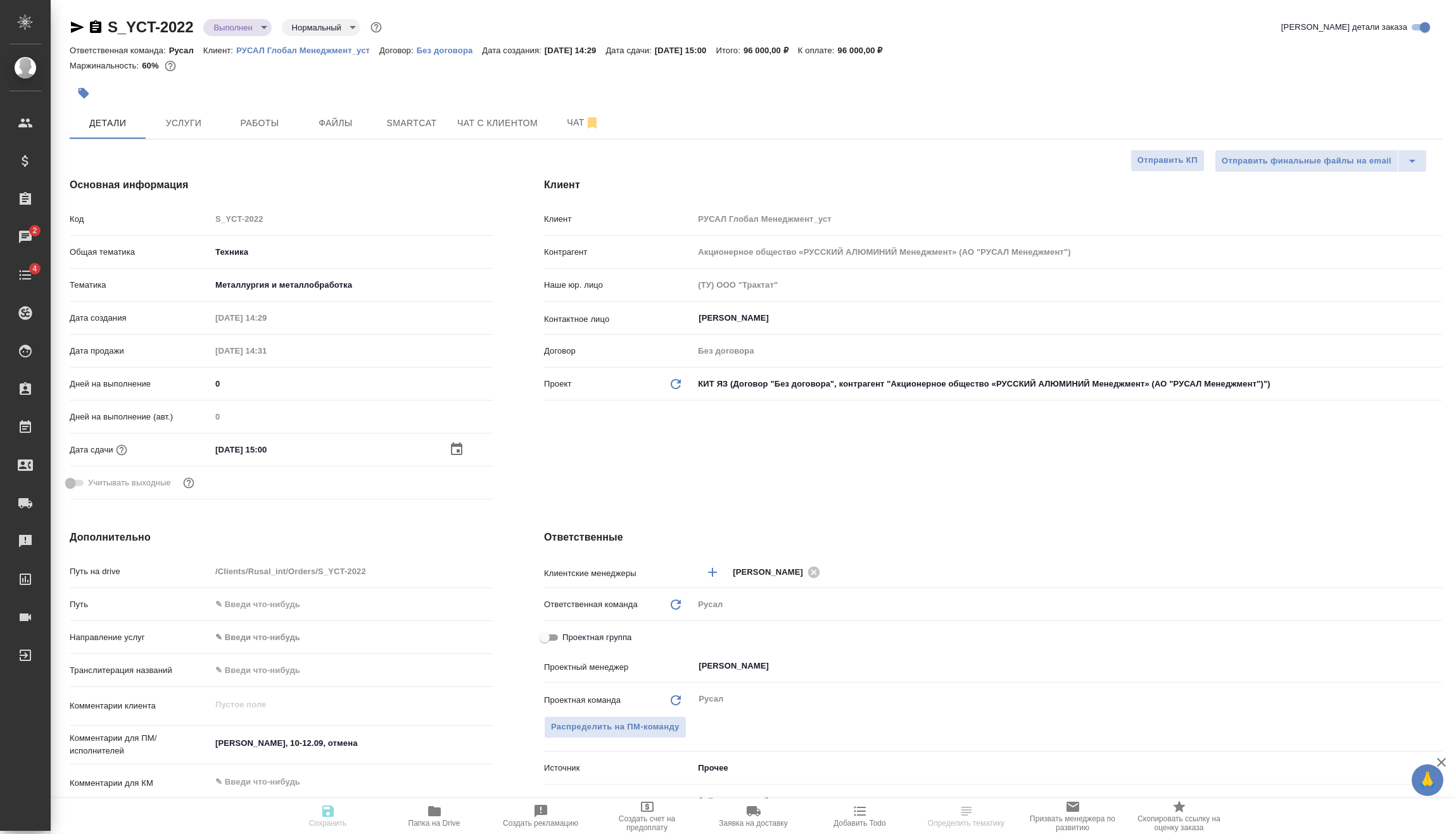
type textarea "x"
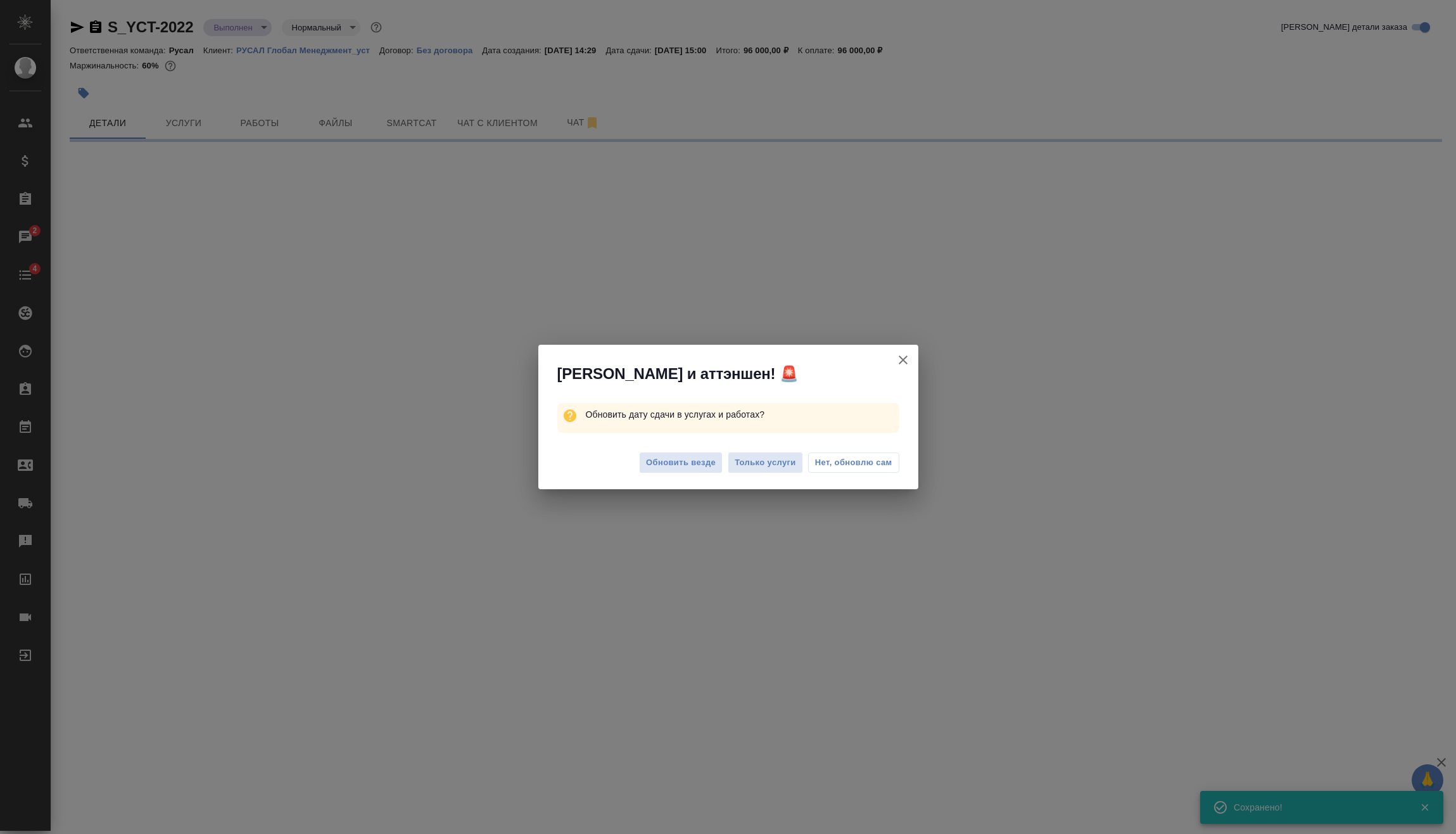
select select "RU"
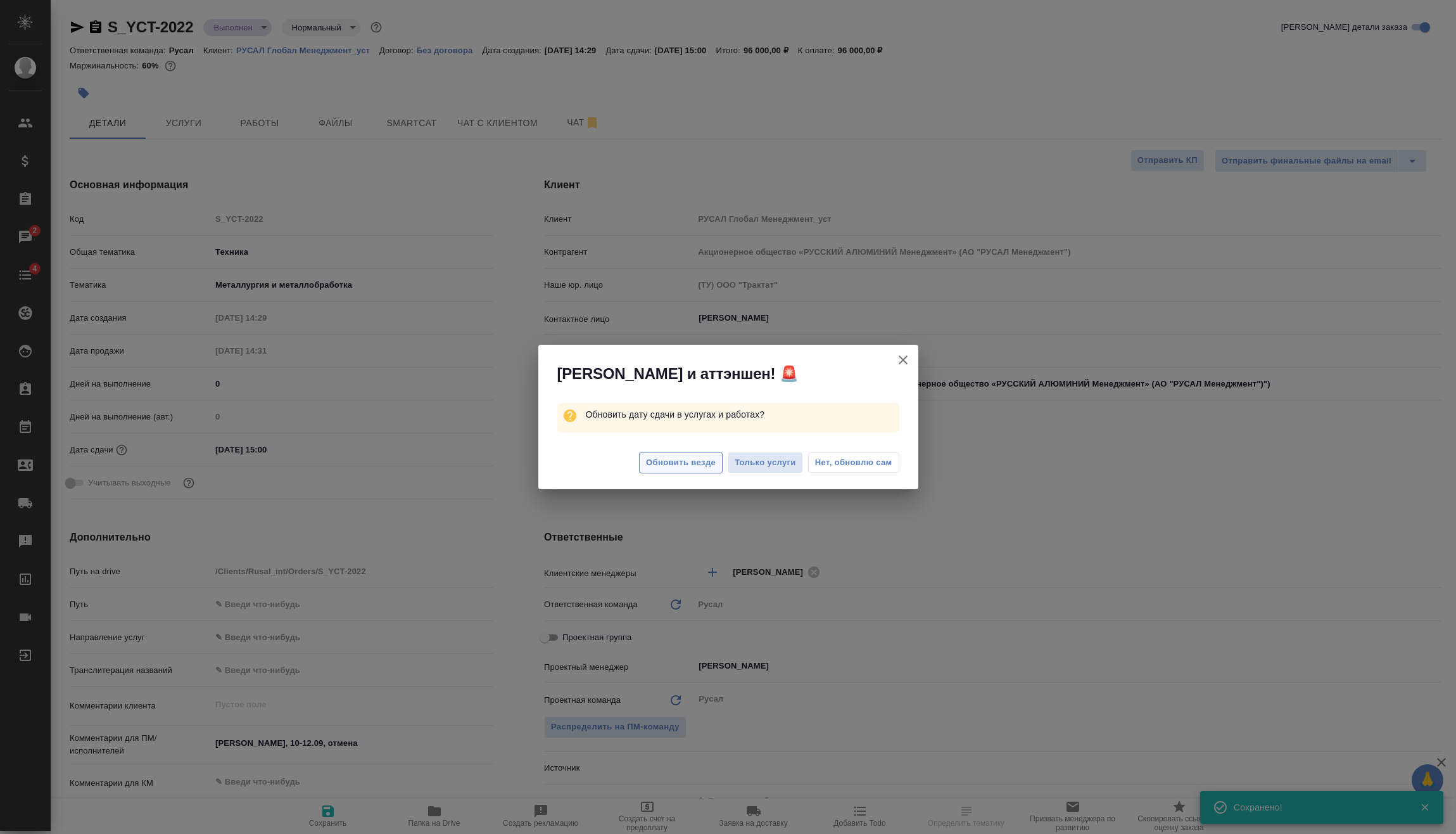
type textarea "x"
click at [673, 468] on span "Обновить везде" at bounding box center [681, 463] width 70 height 15
type textarea "x"
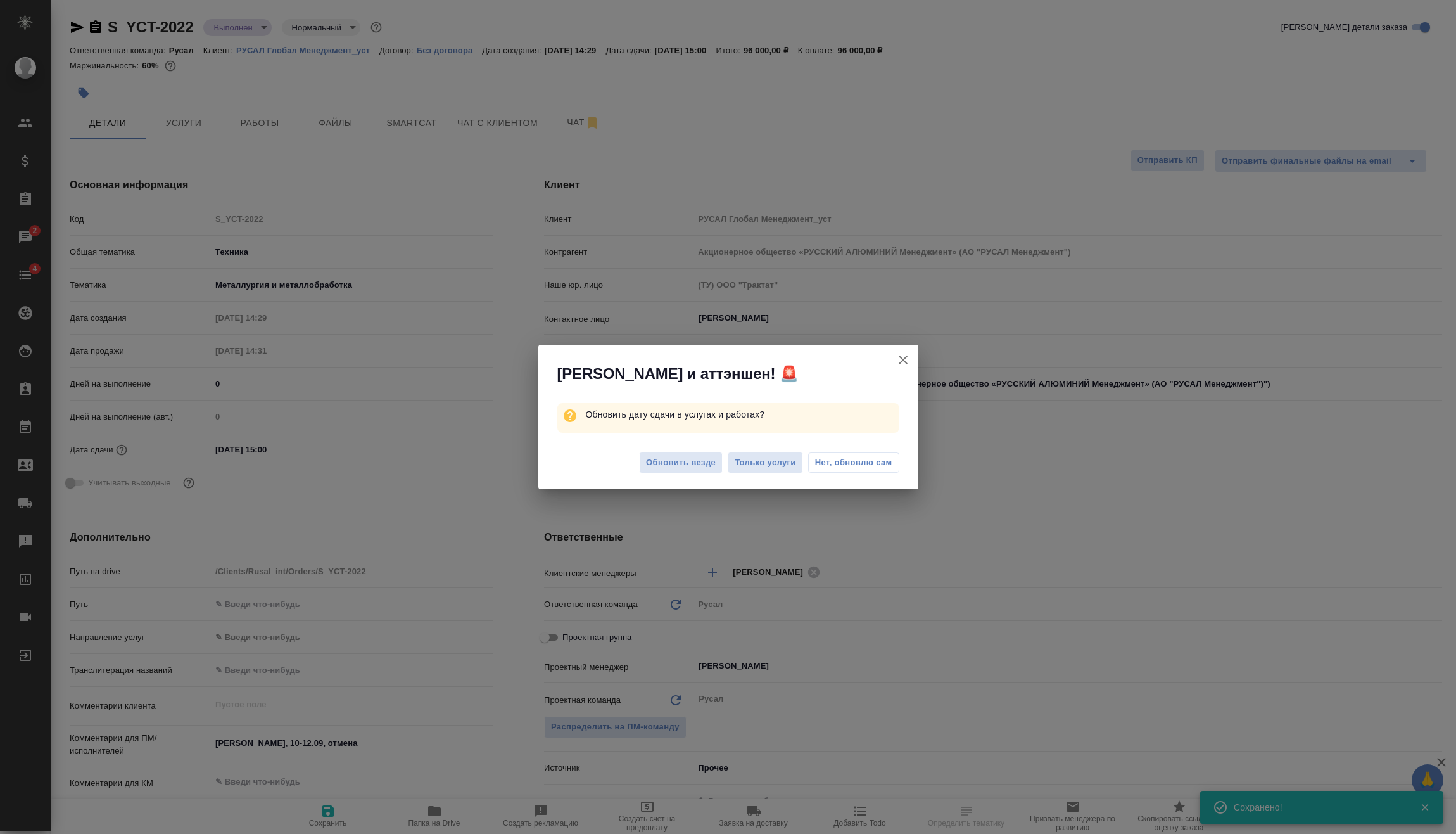
type textarea "x"
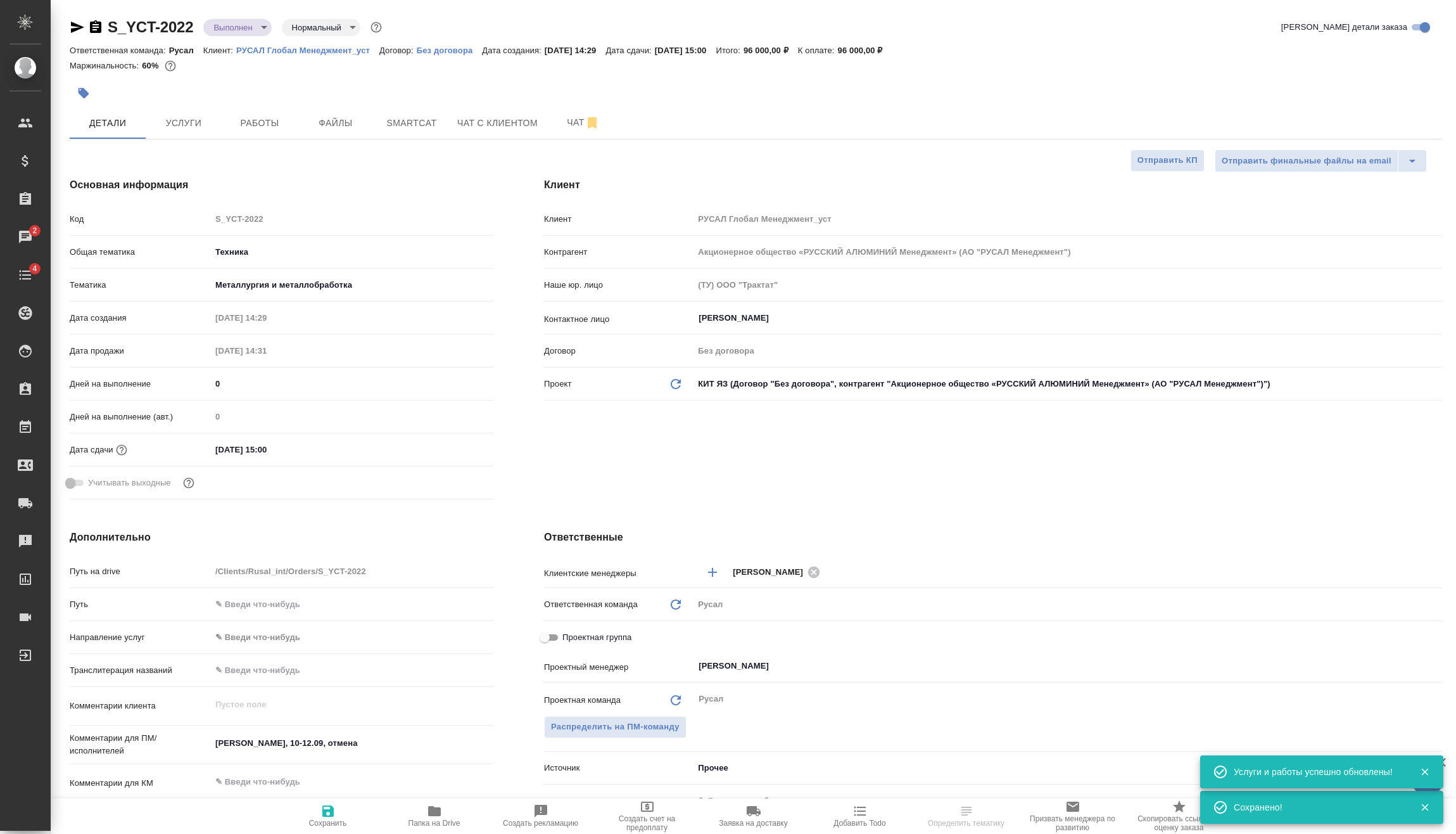
click at [261, 34] on body "🙏 .cls-1 fill:#fff; AWATERA [PERSON_NAME] Спецификации Заказы 2 Чаты 4 Todo Про…" at bounding box center [728, 417] width 1456 height 834
click at [272, 200] on li "Завершен" at bounding box center [261, 198] width 116 height 22
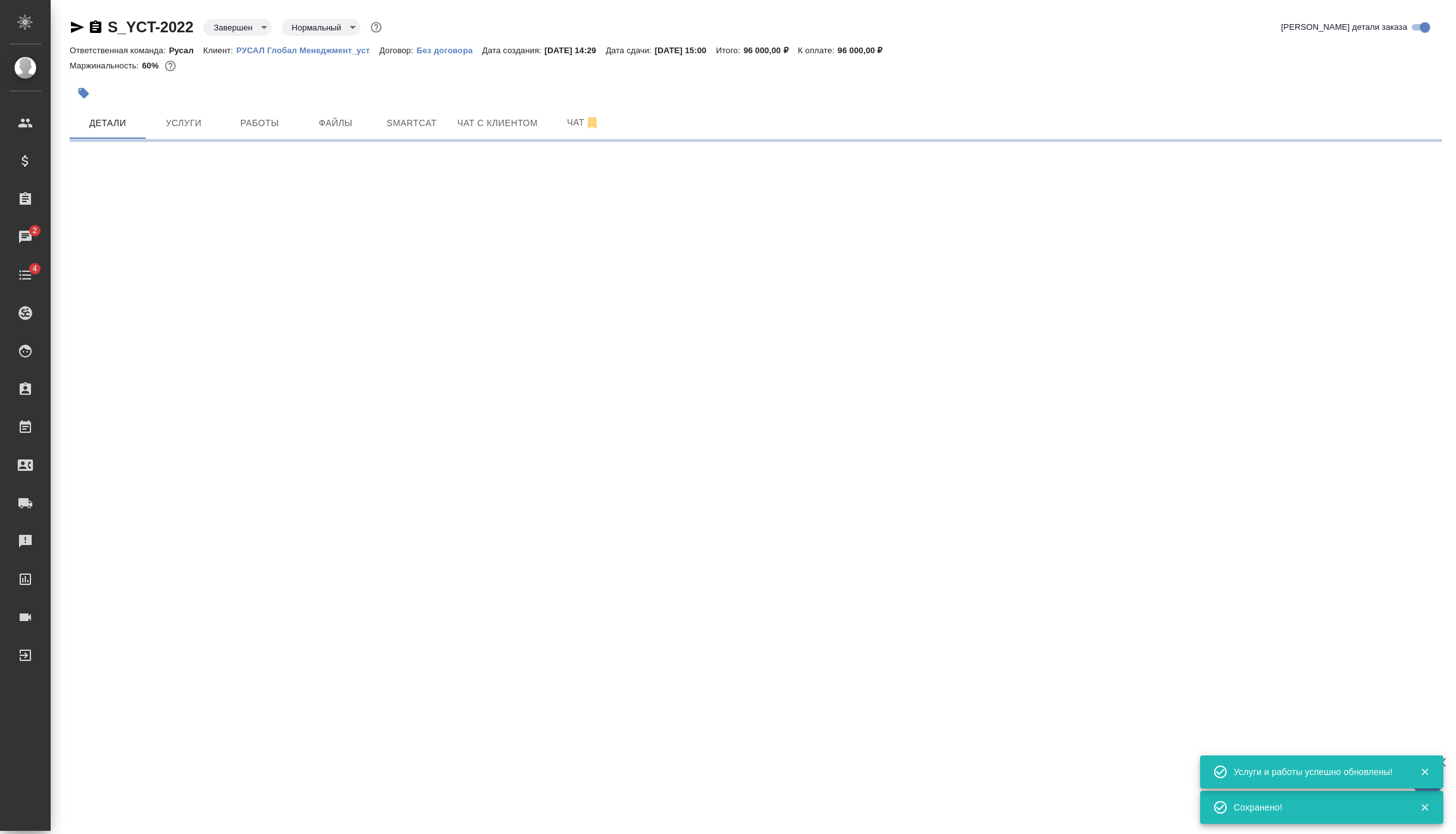
select select "RU"
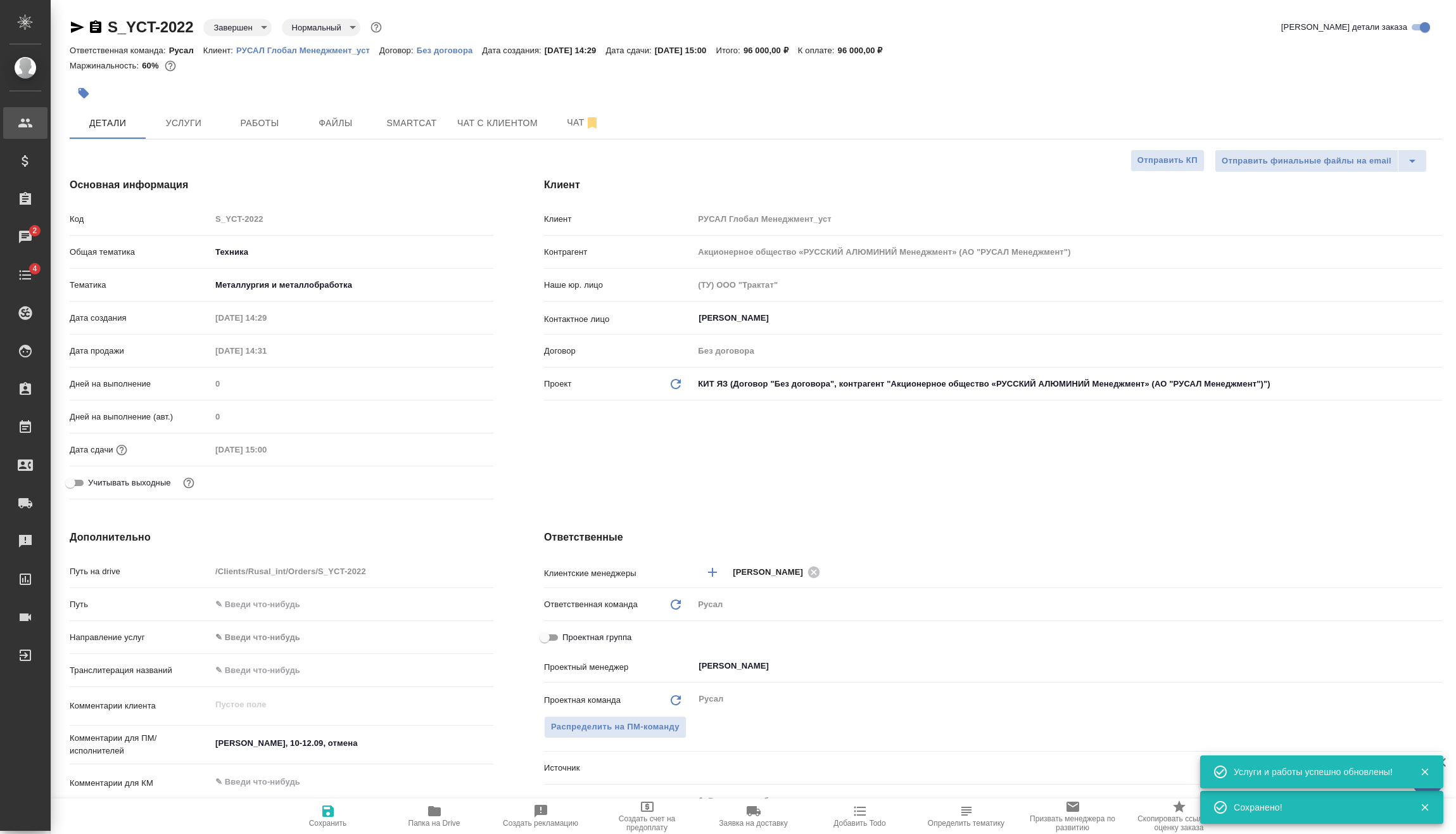
type textarea "x"
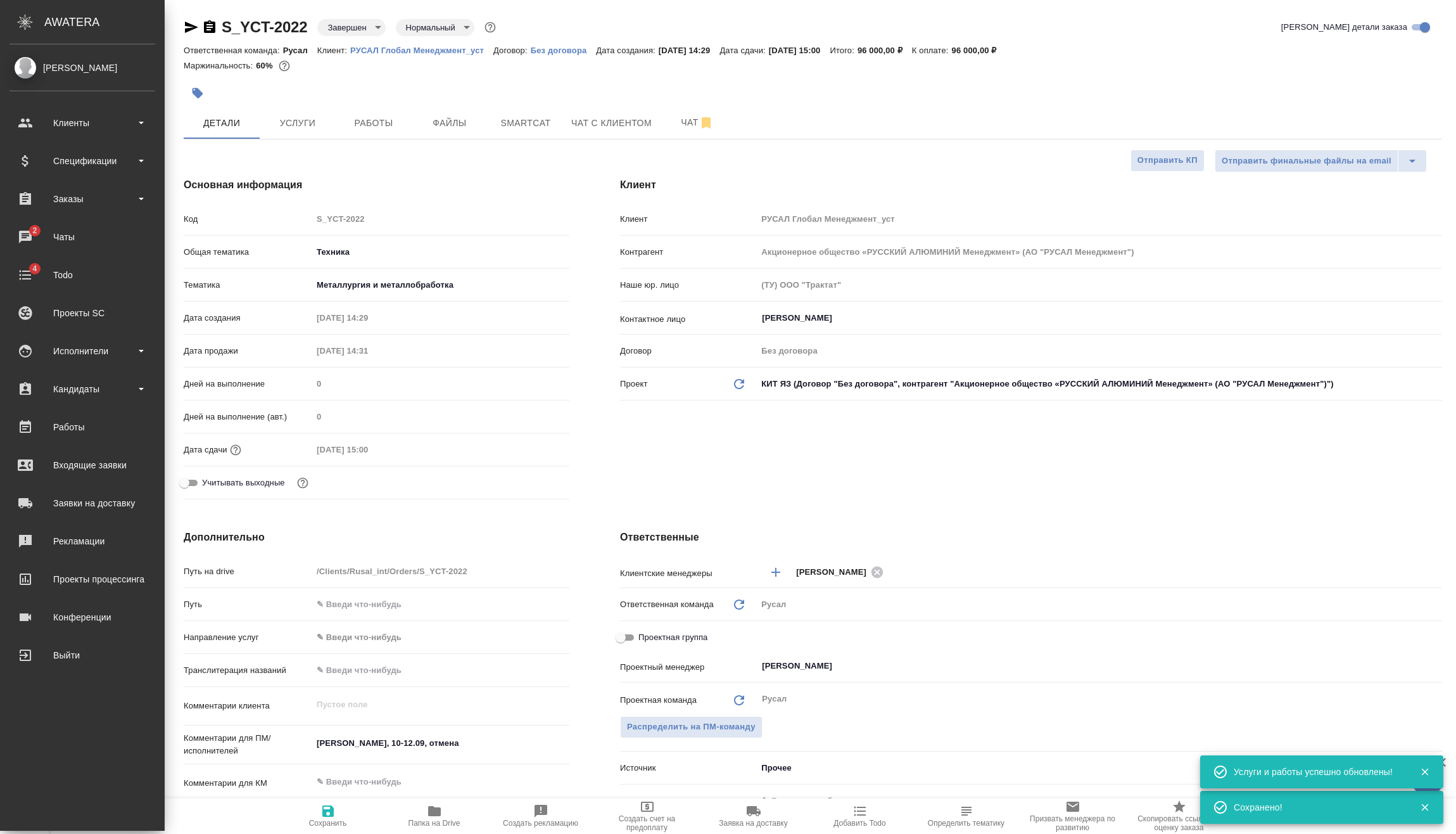
type textarea "x"
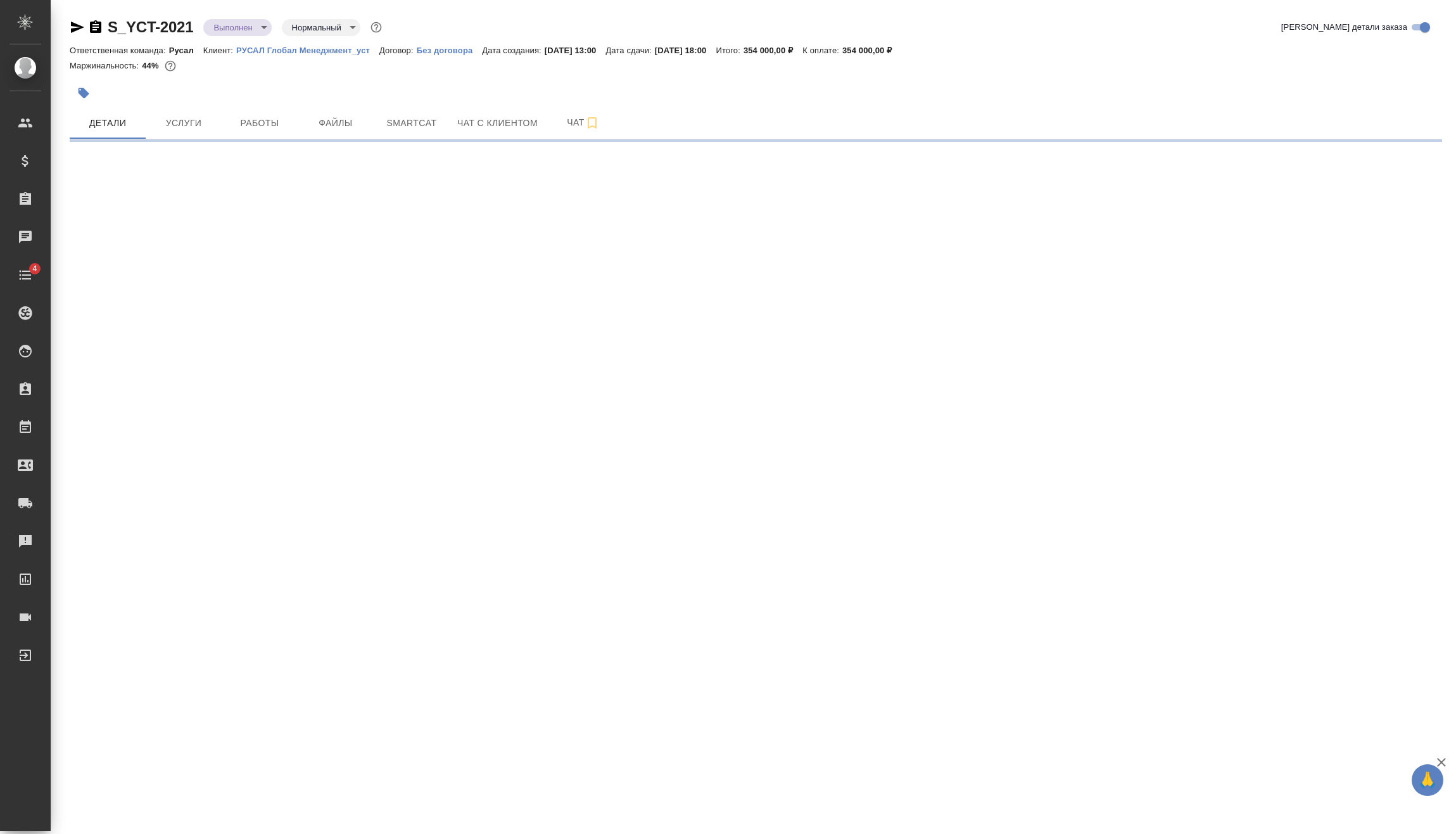
select select "RU"
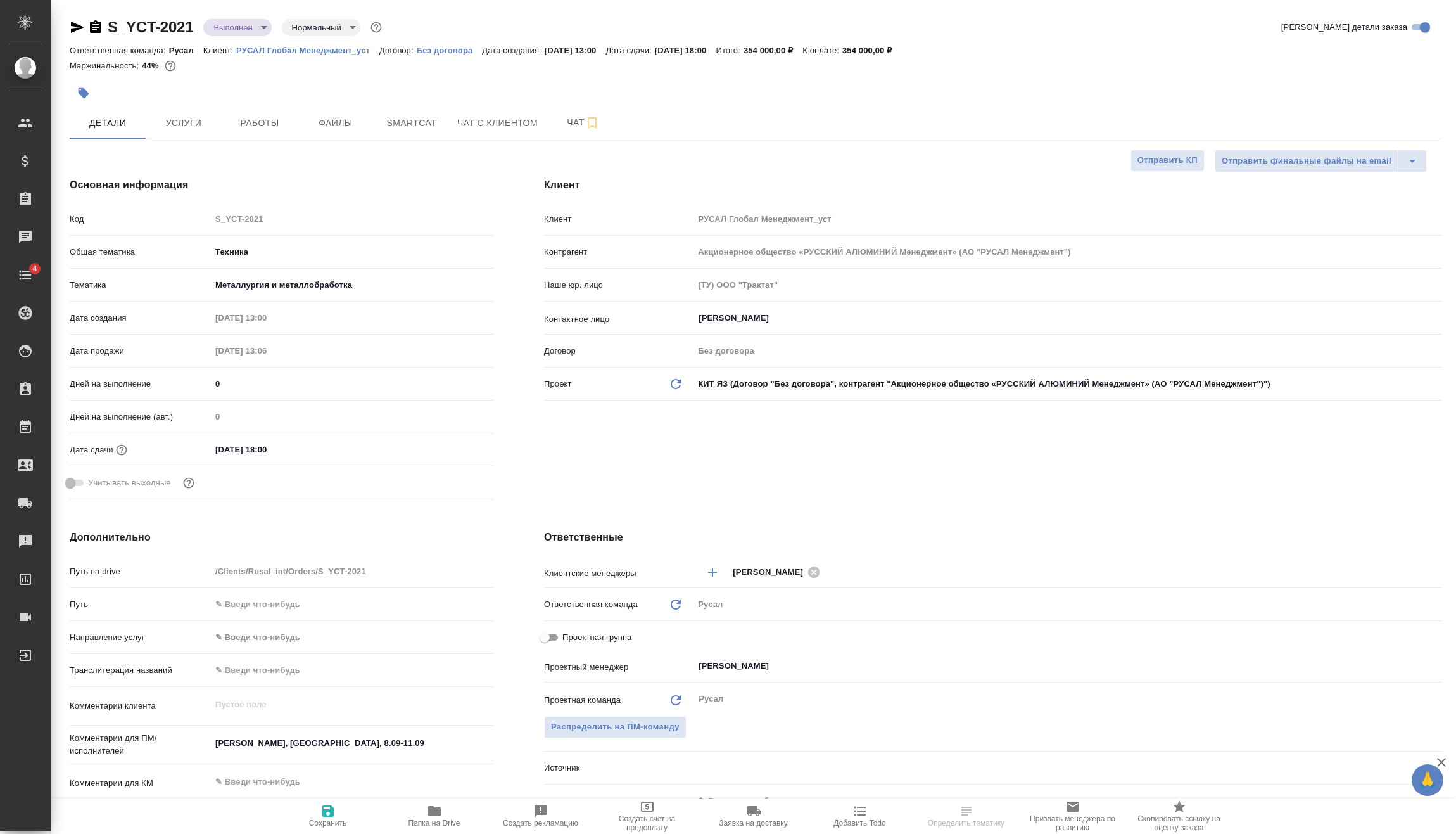
type textarea "x"
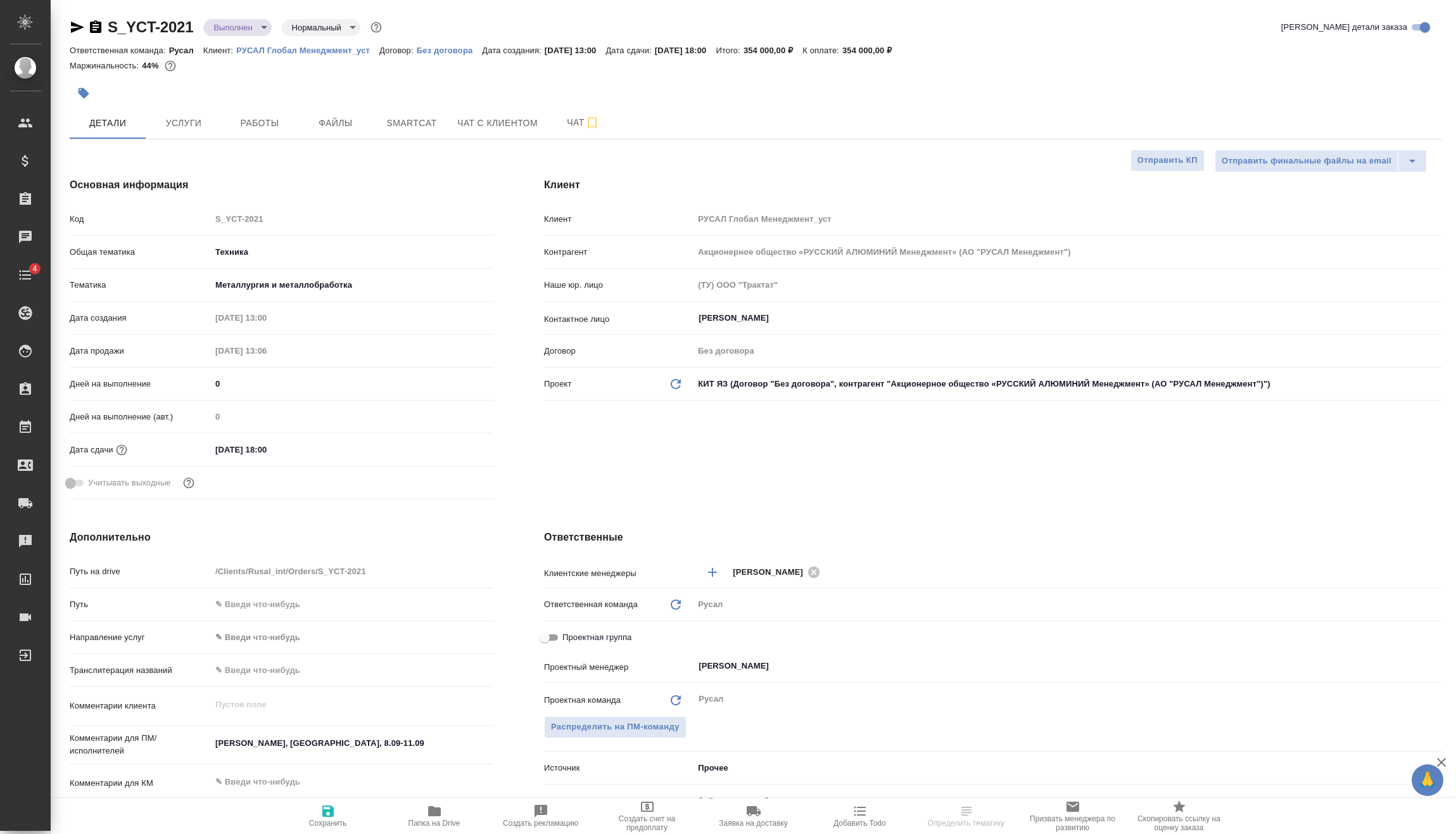
type textarea "x"
click at [309, 449] on input "12.09.2025 18:00" at bounding box center [266, 450] width 111 height 18
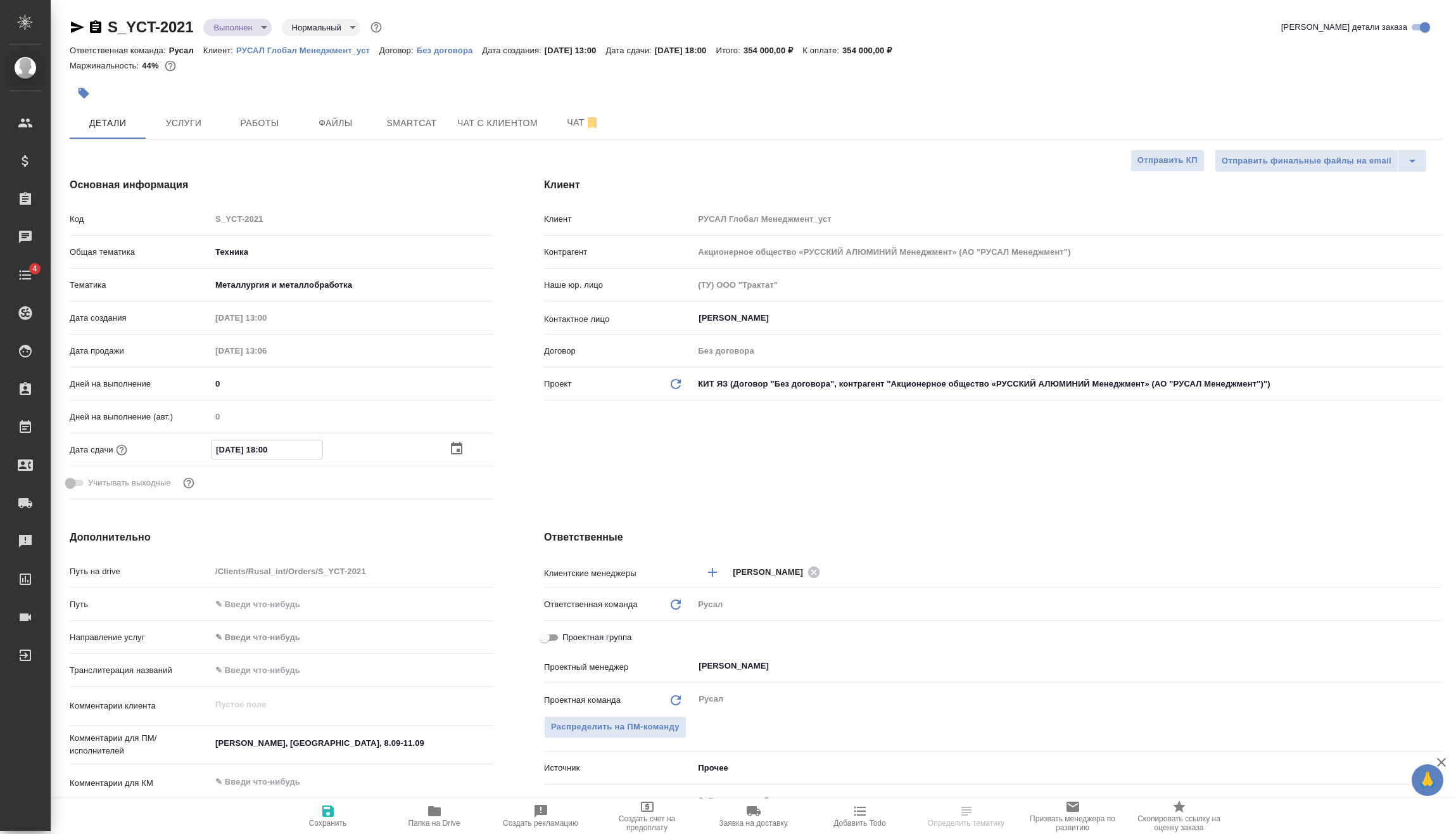
click at [453, 450] on icon "button" at bounding box center [457, 449] width 15 height 15
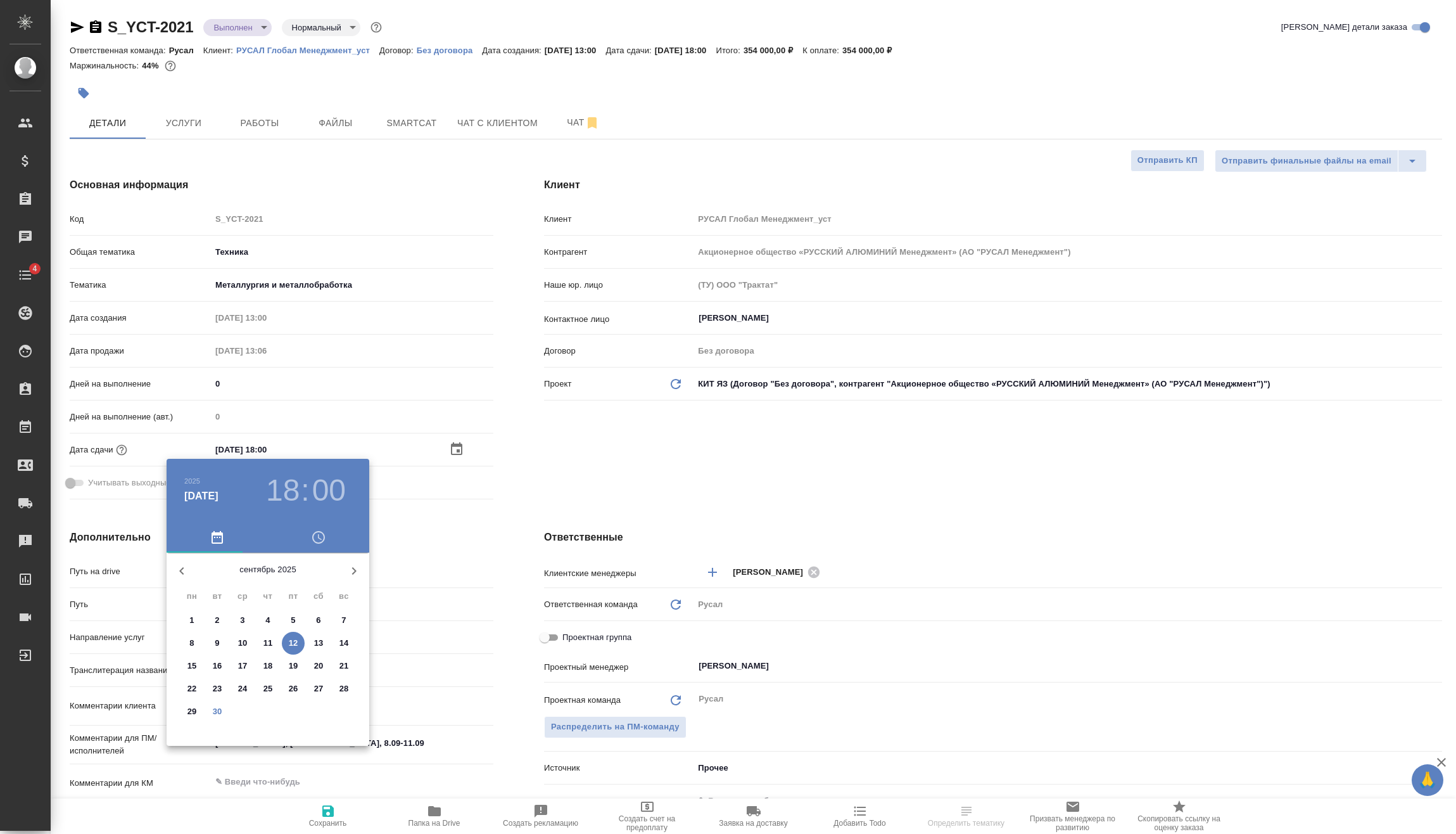
click at [223, 705] on span "30" at bounding box center [217, 711] width 23 height 13
type input "30.09.2025 18:00"
type textarea "x"
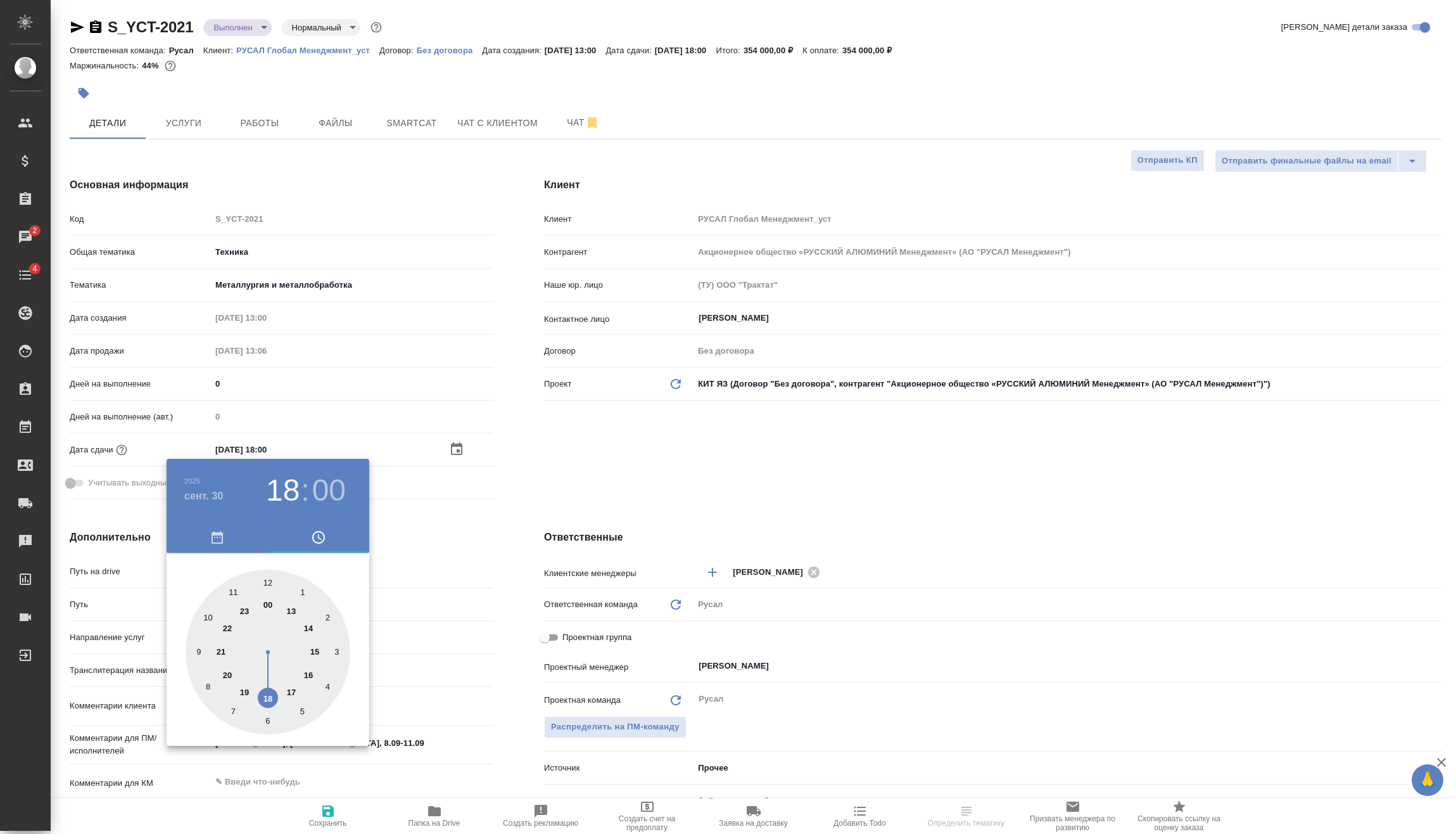
click div
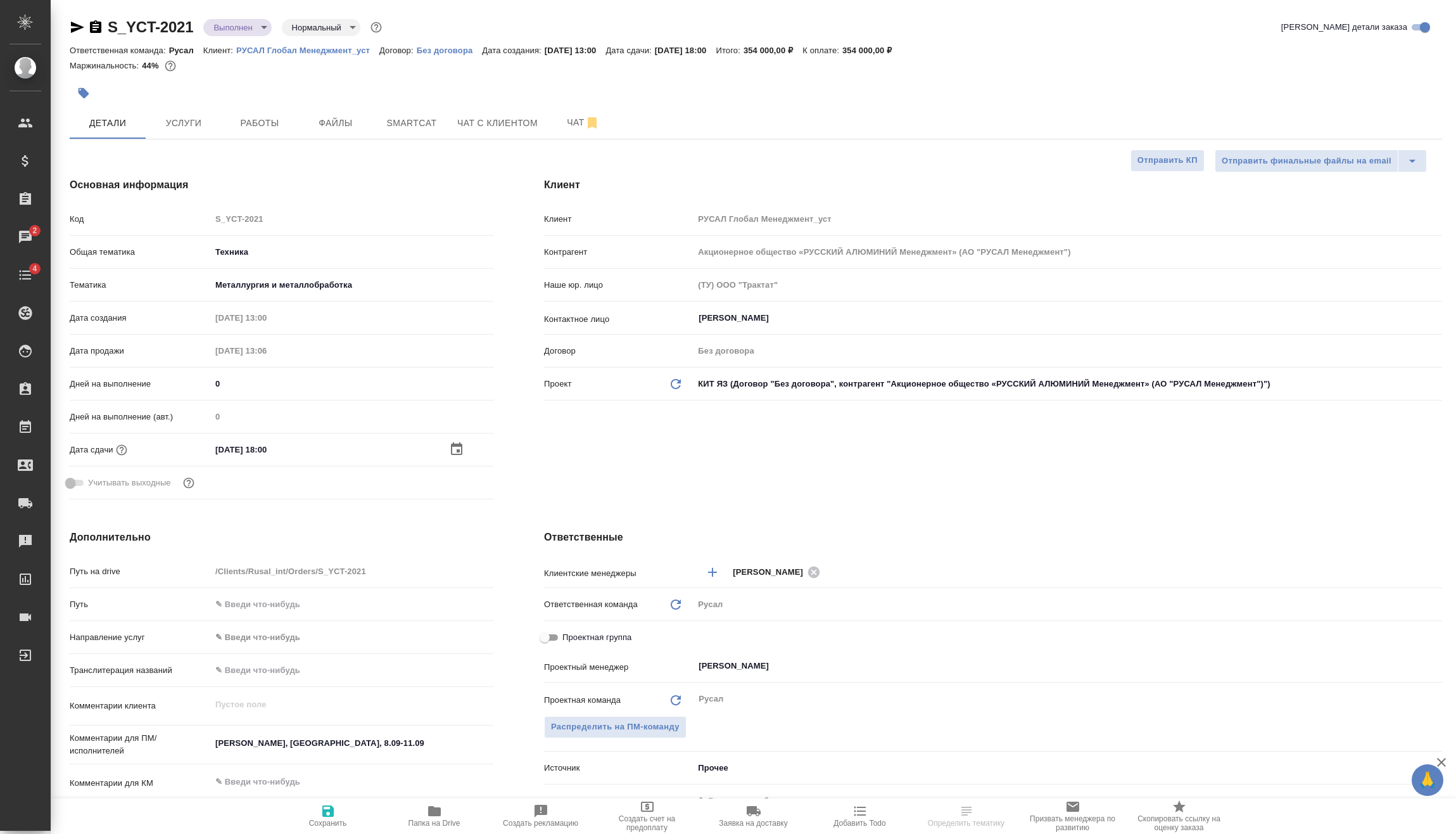
click span "Сохранить"
type textarea "x"
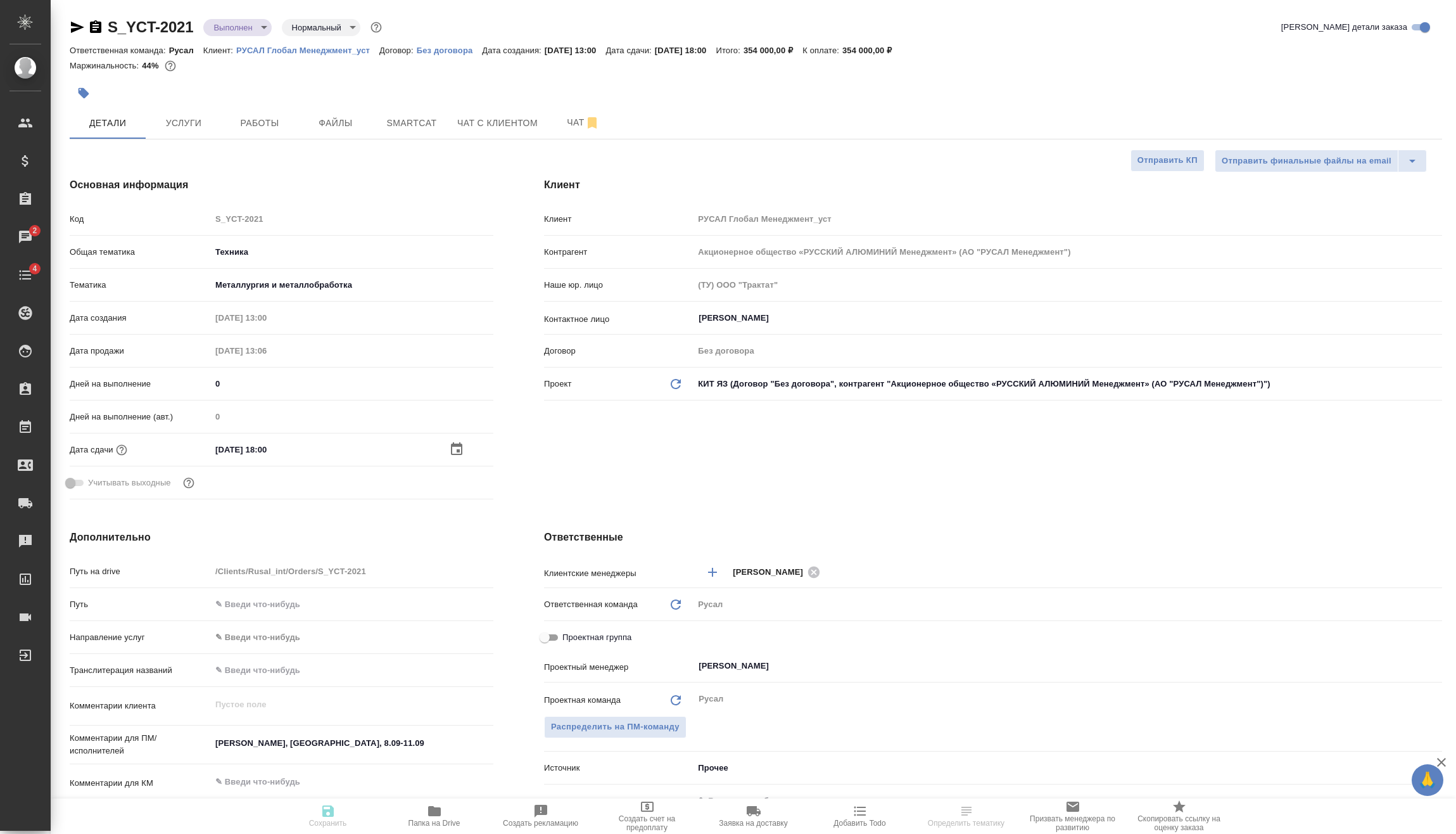
type textarea "x"
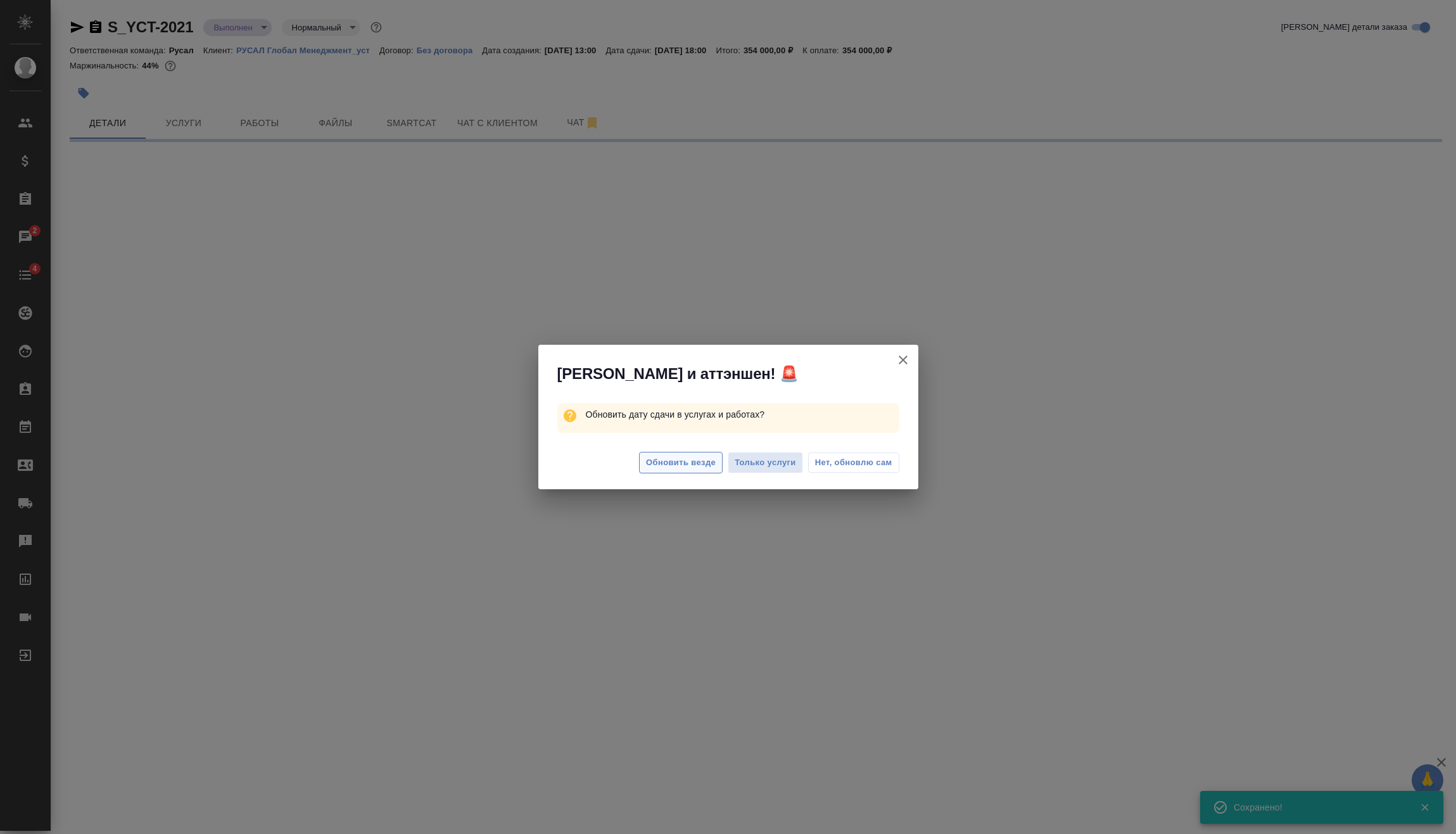
select select "RU"
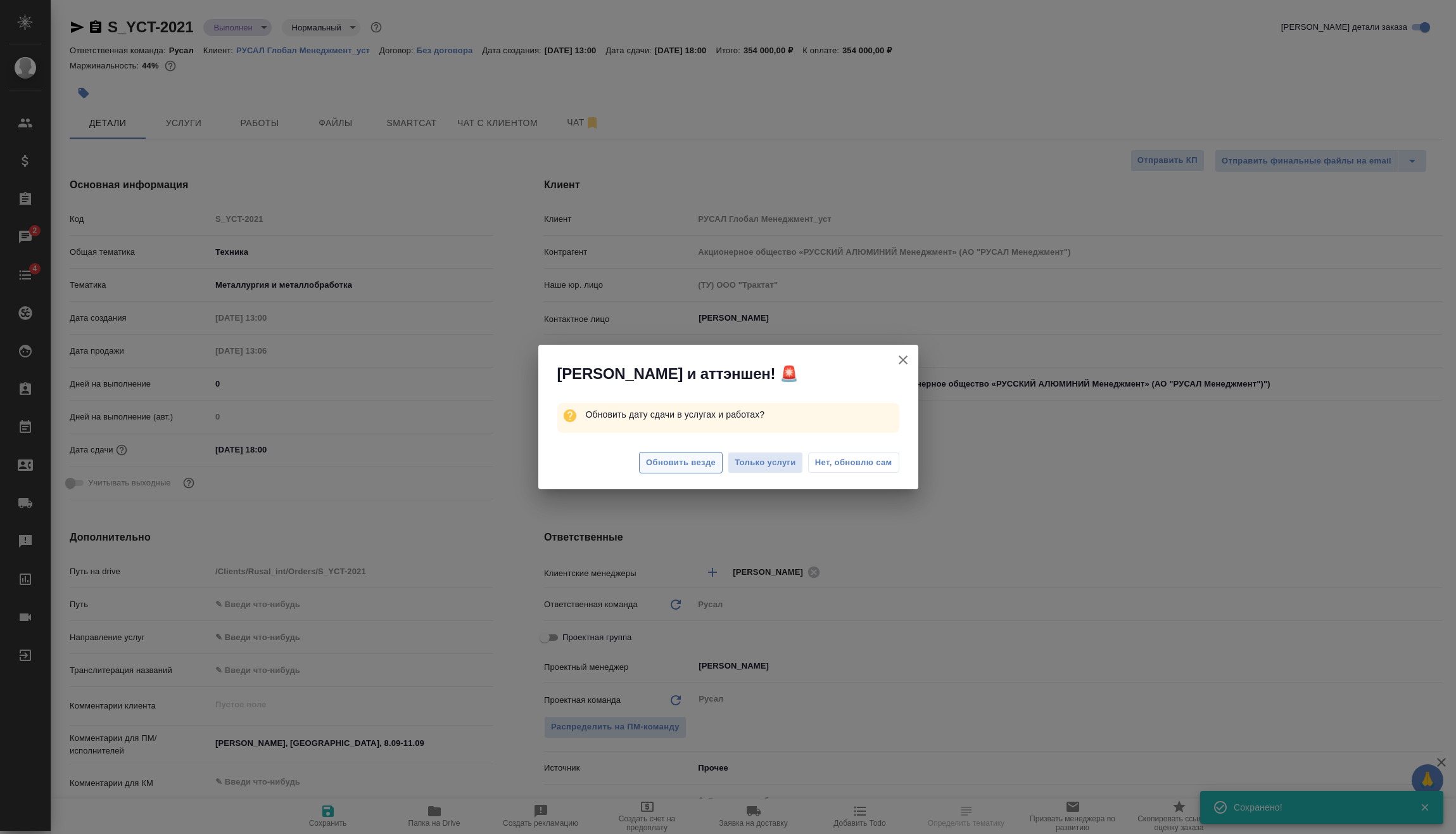
type textarea "x"
click span "Обновить везде"
type textarea "x"
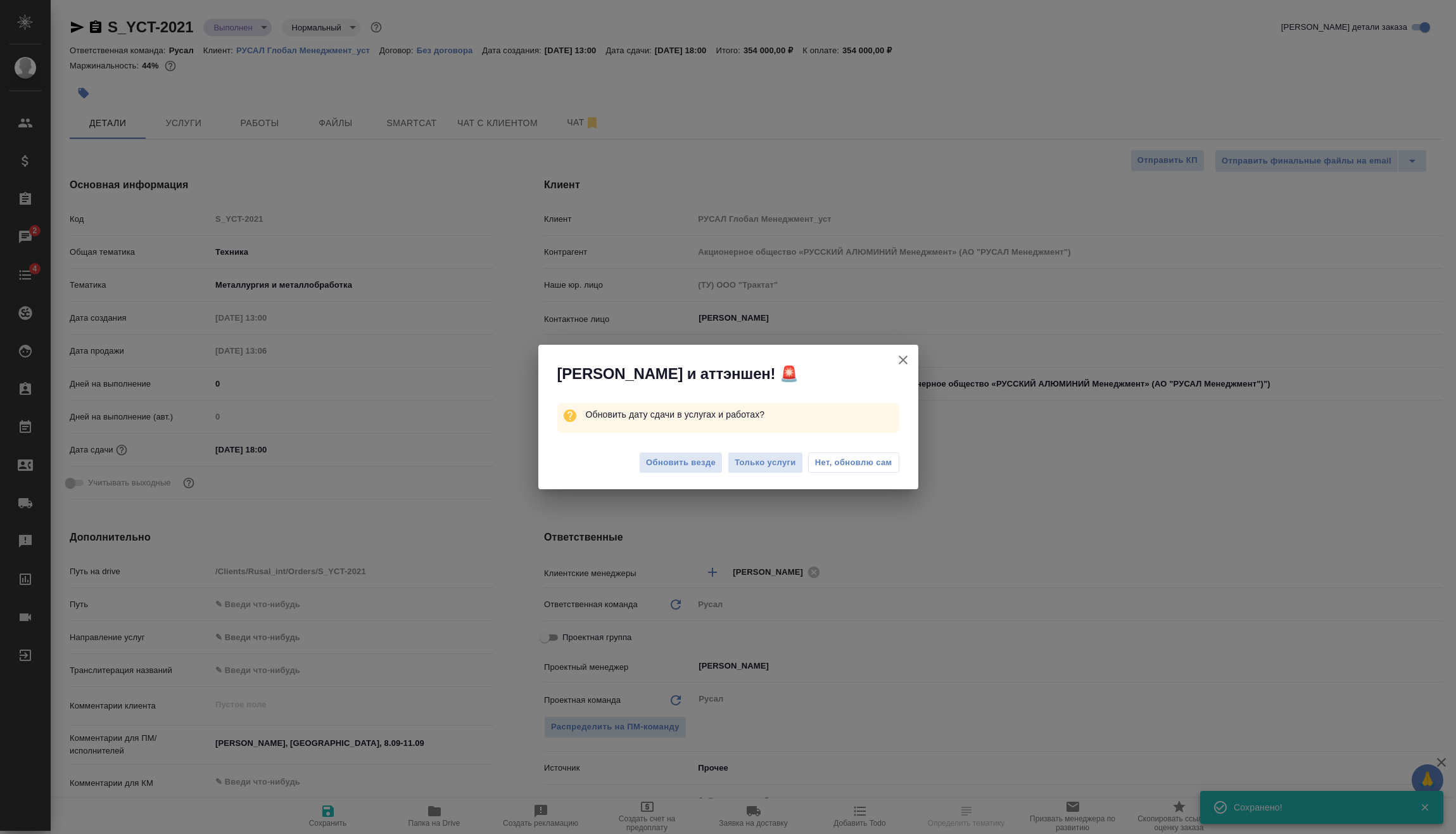
type textarea "x"
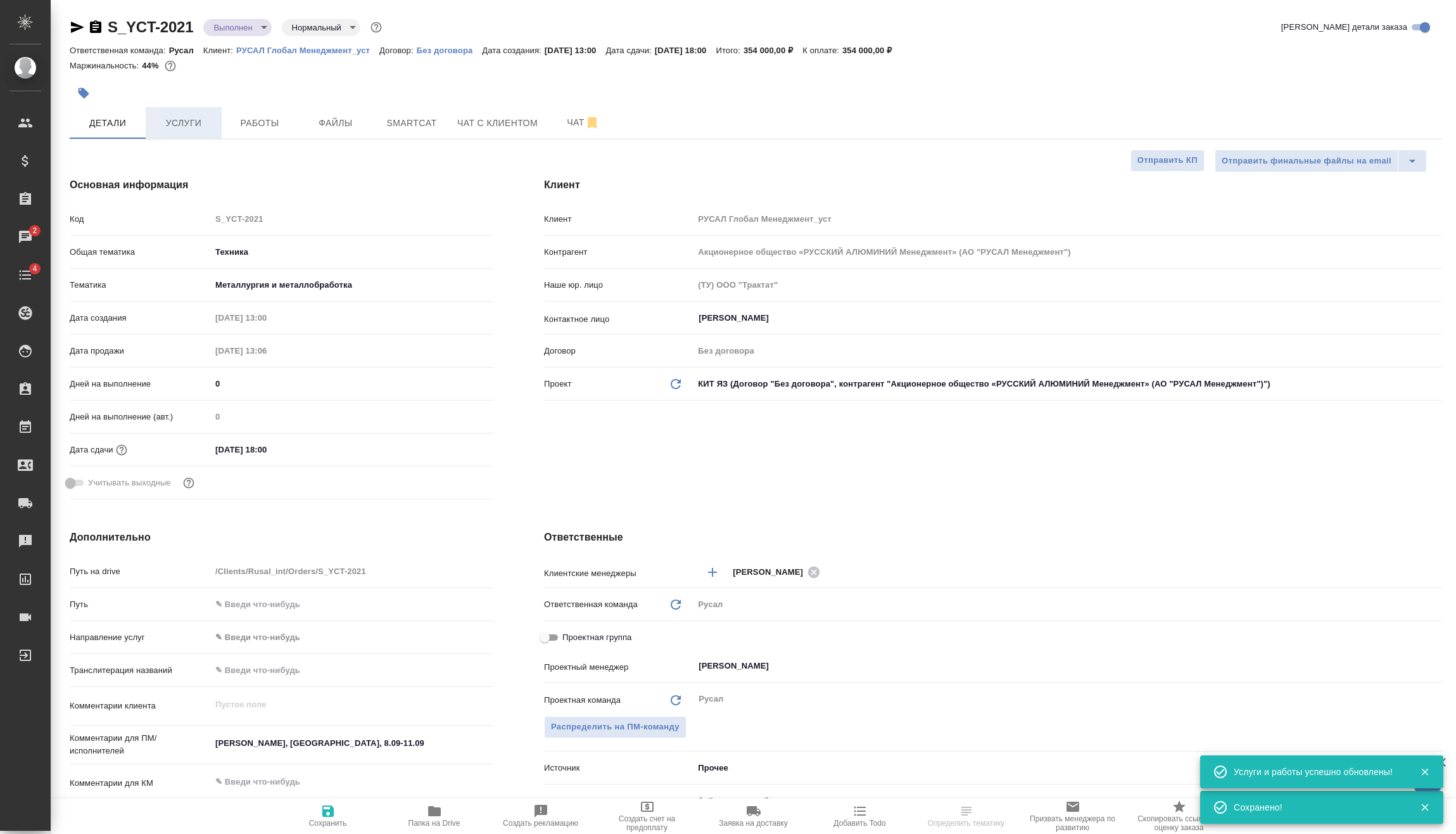
click span "Услуги"
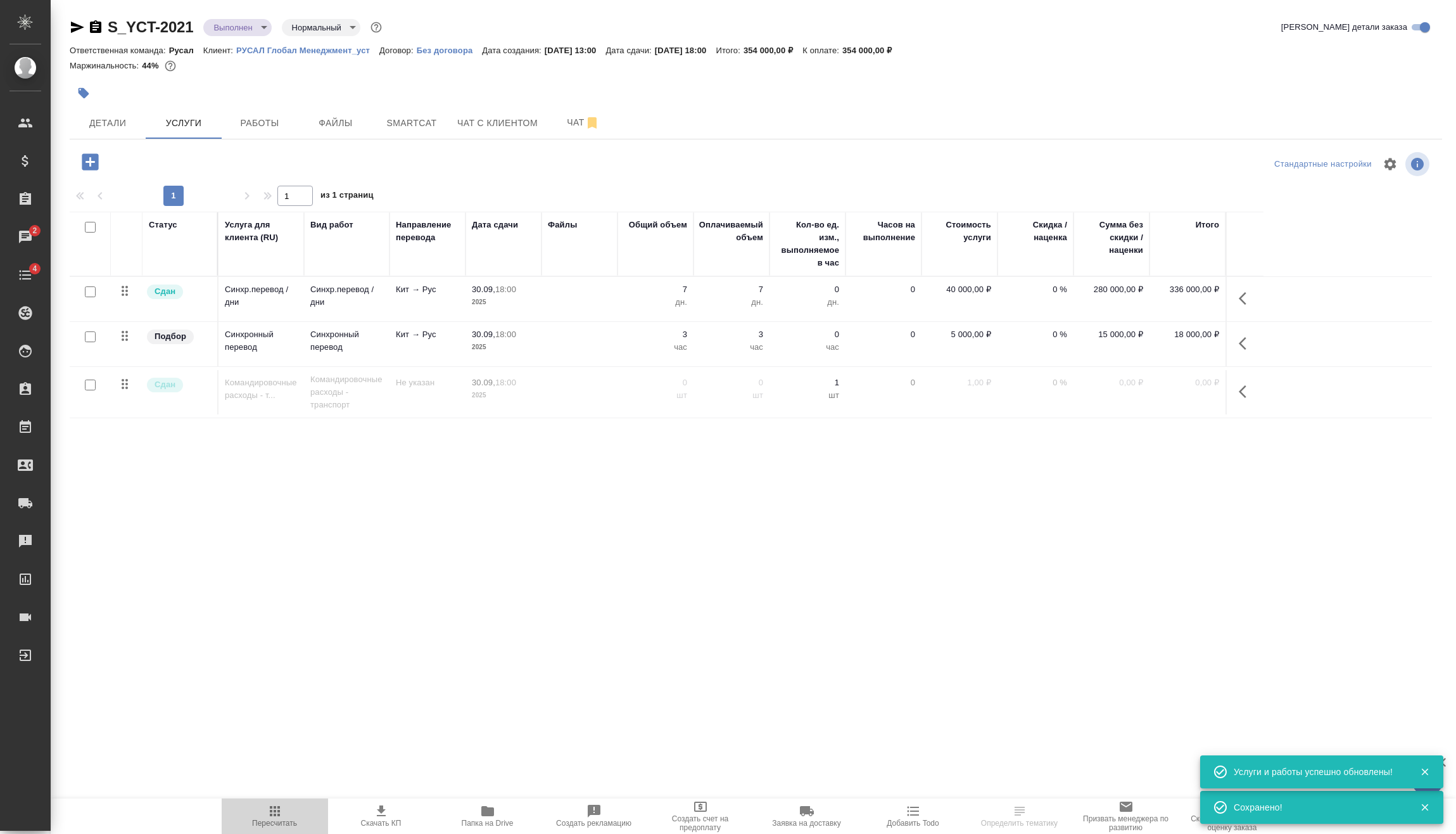
click button "Пересчитать"
click body "🙏 .cls-1 fill:#fff; AWATERA Vasilev Evgeniy Клиенты Спецификации Заказы 2 Чаты …"
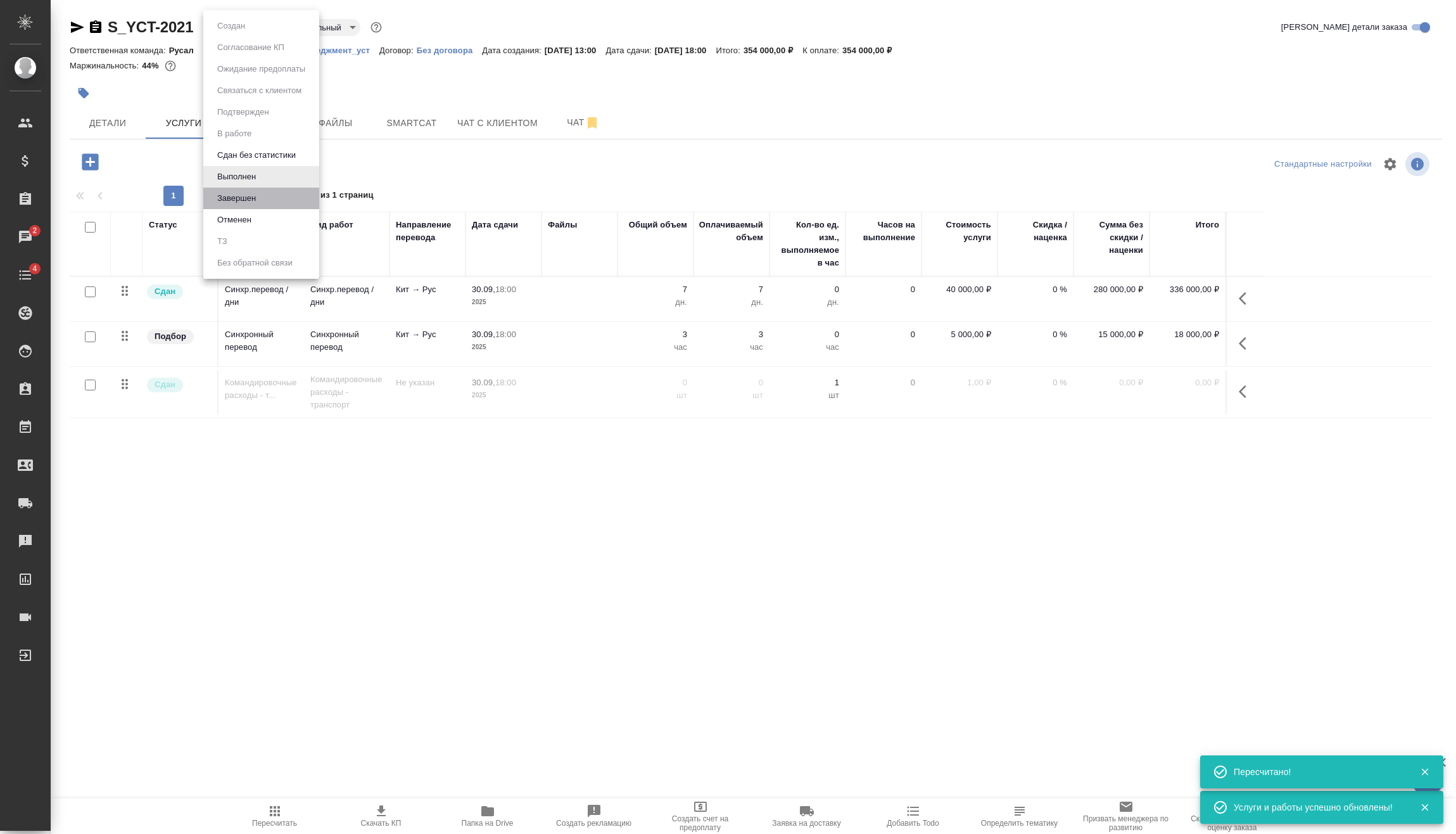
click li "Завершен"
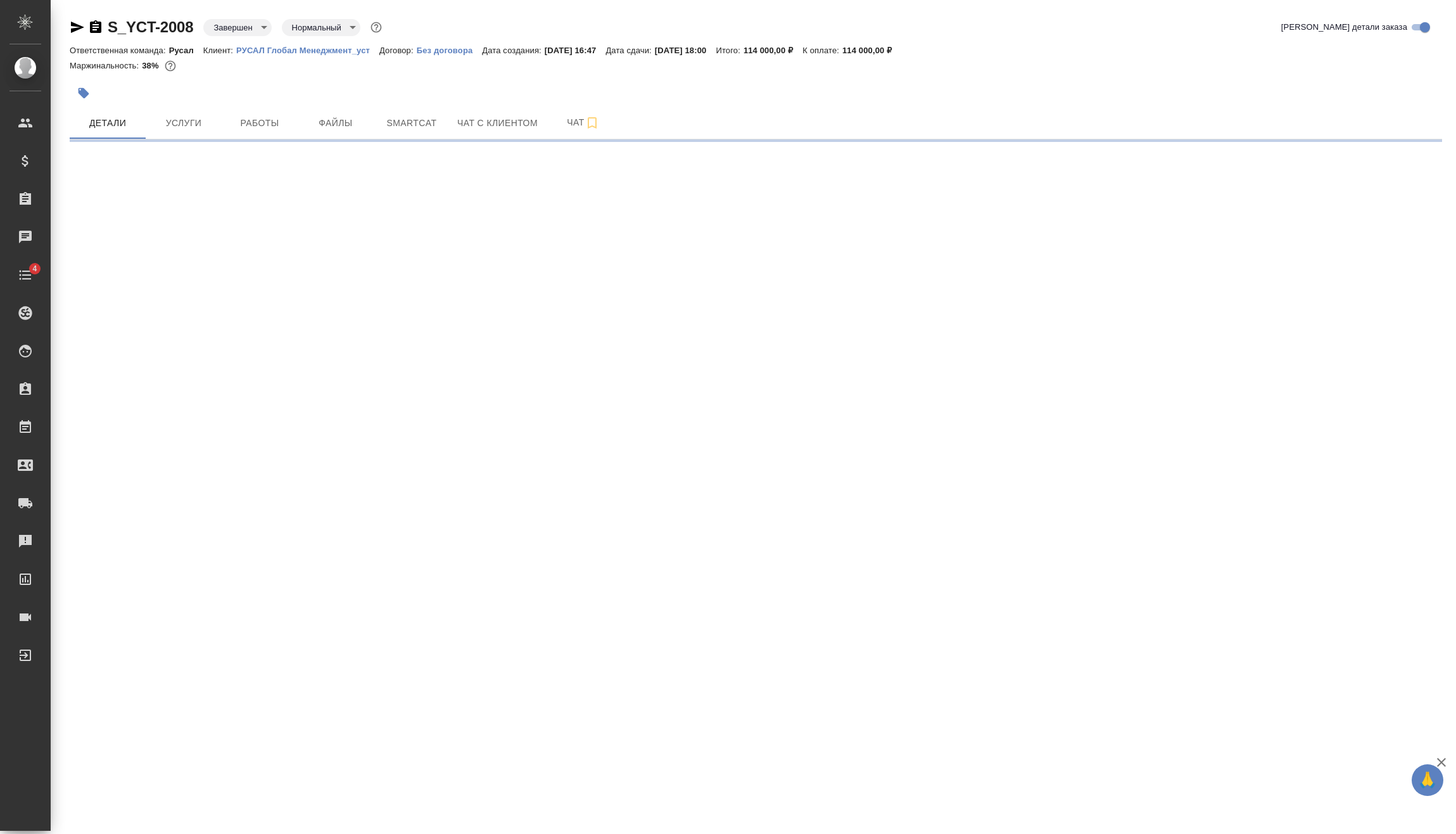
select select "RU"
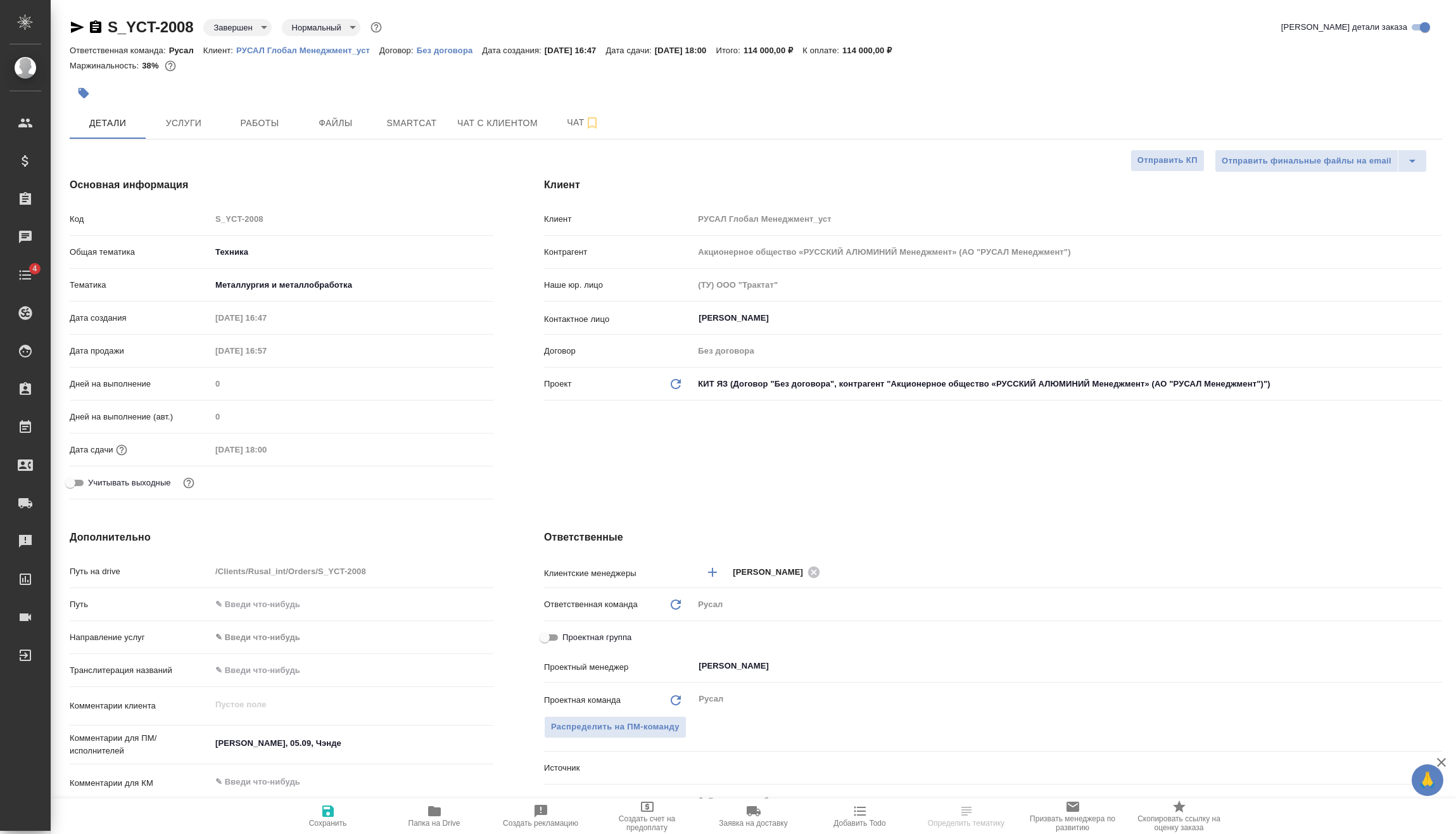
type textarea "x"
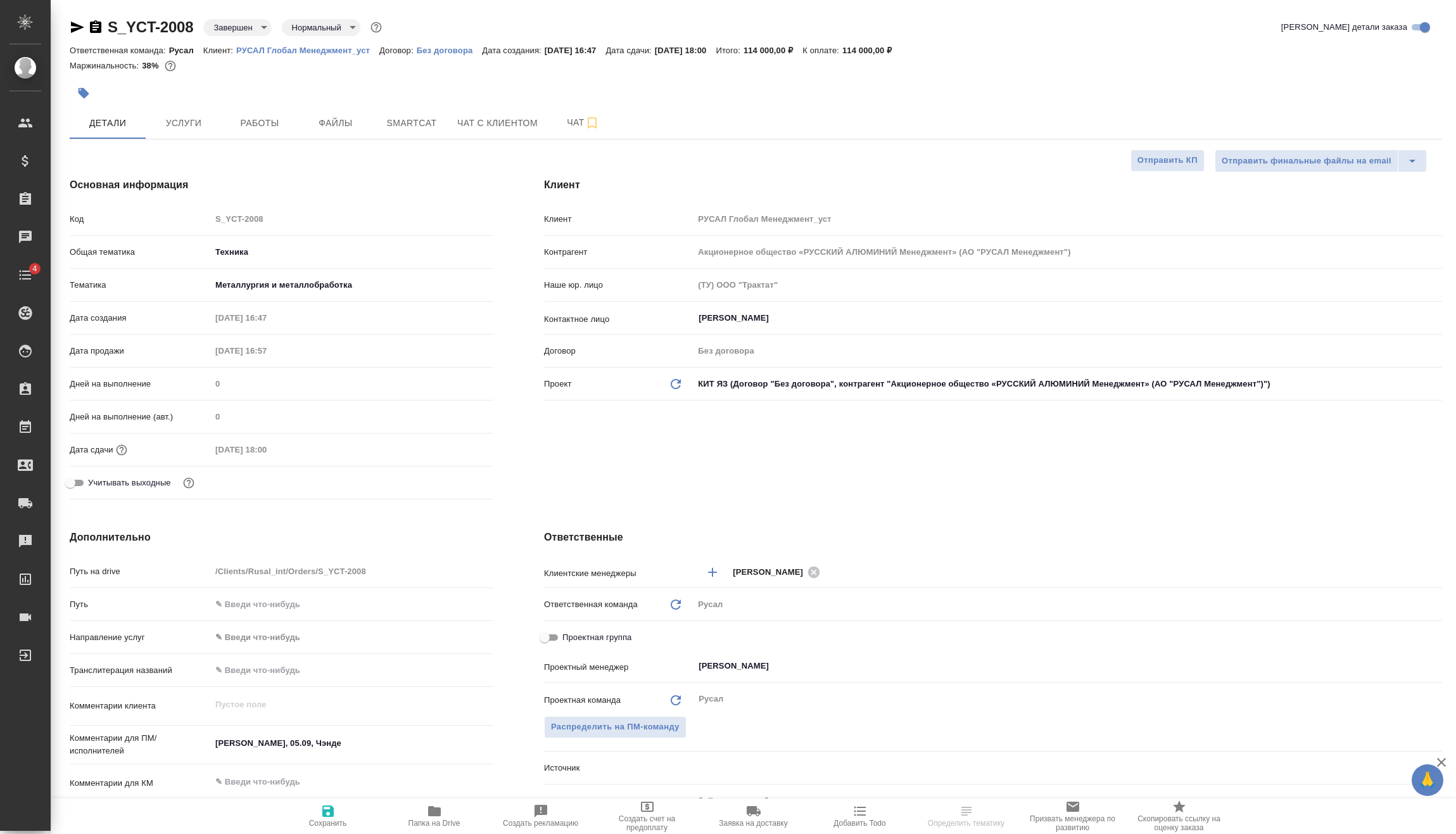
type textarea "x"
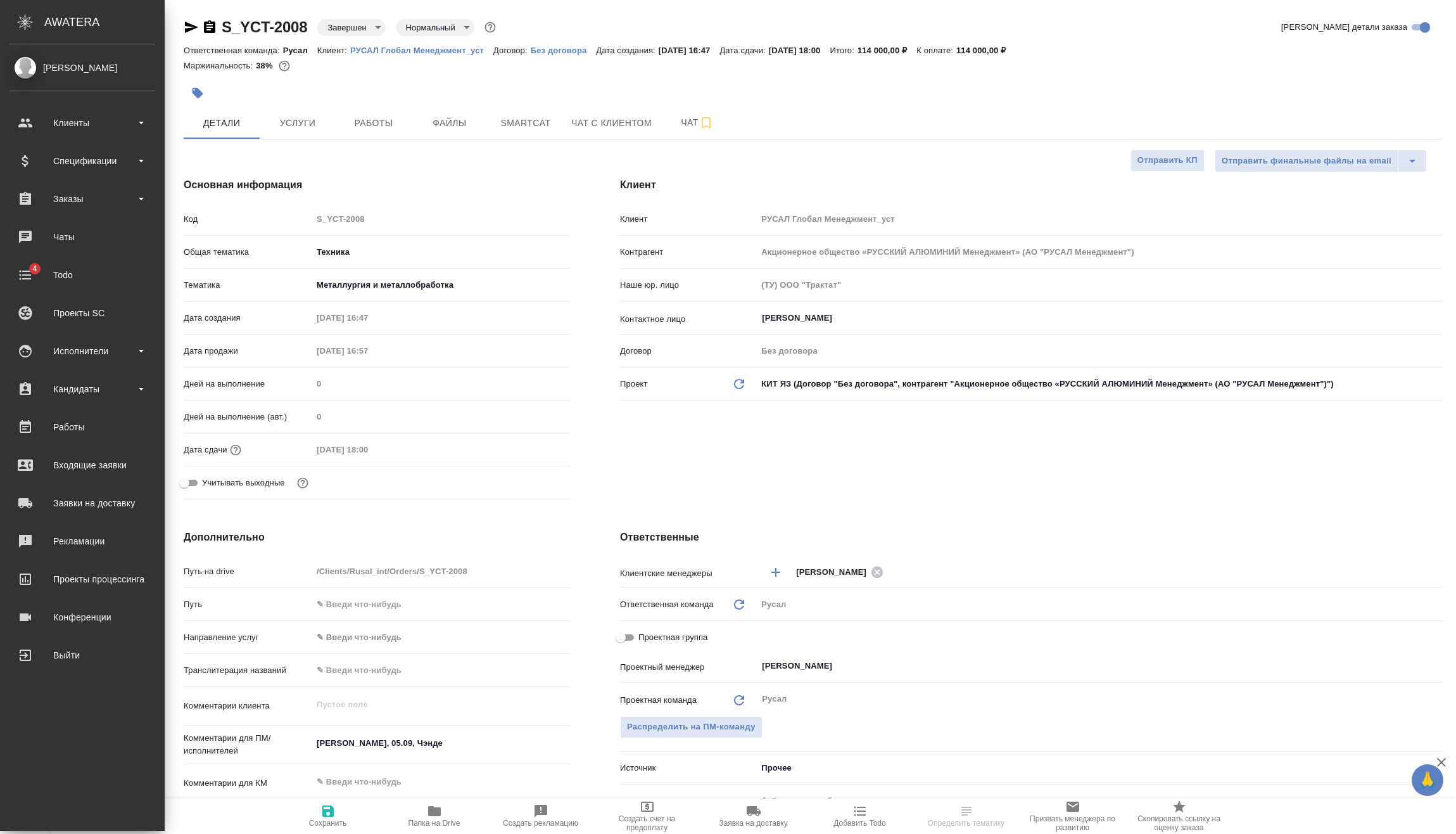
type textarea "x"
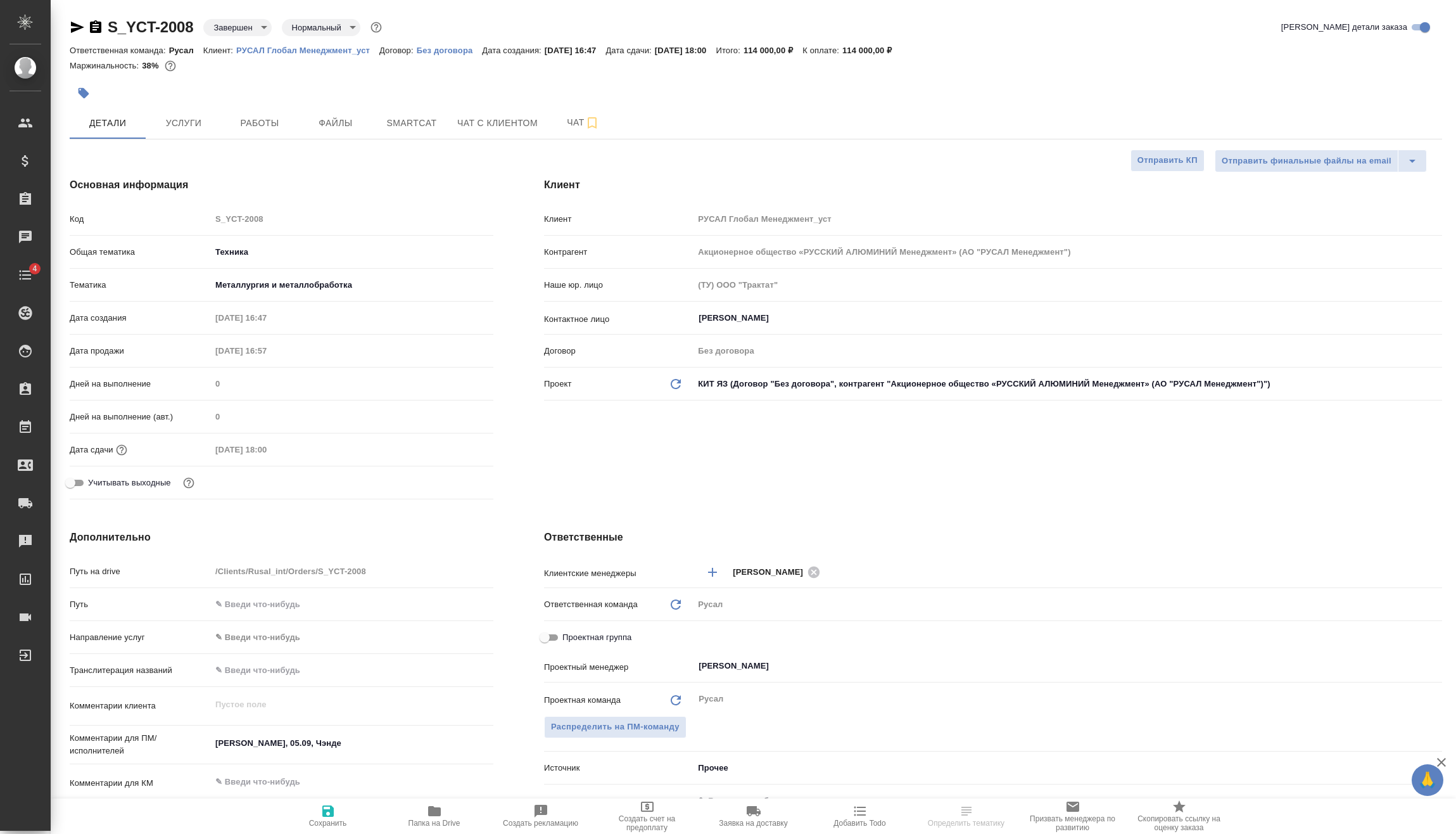
type textarea "x"
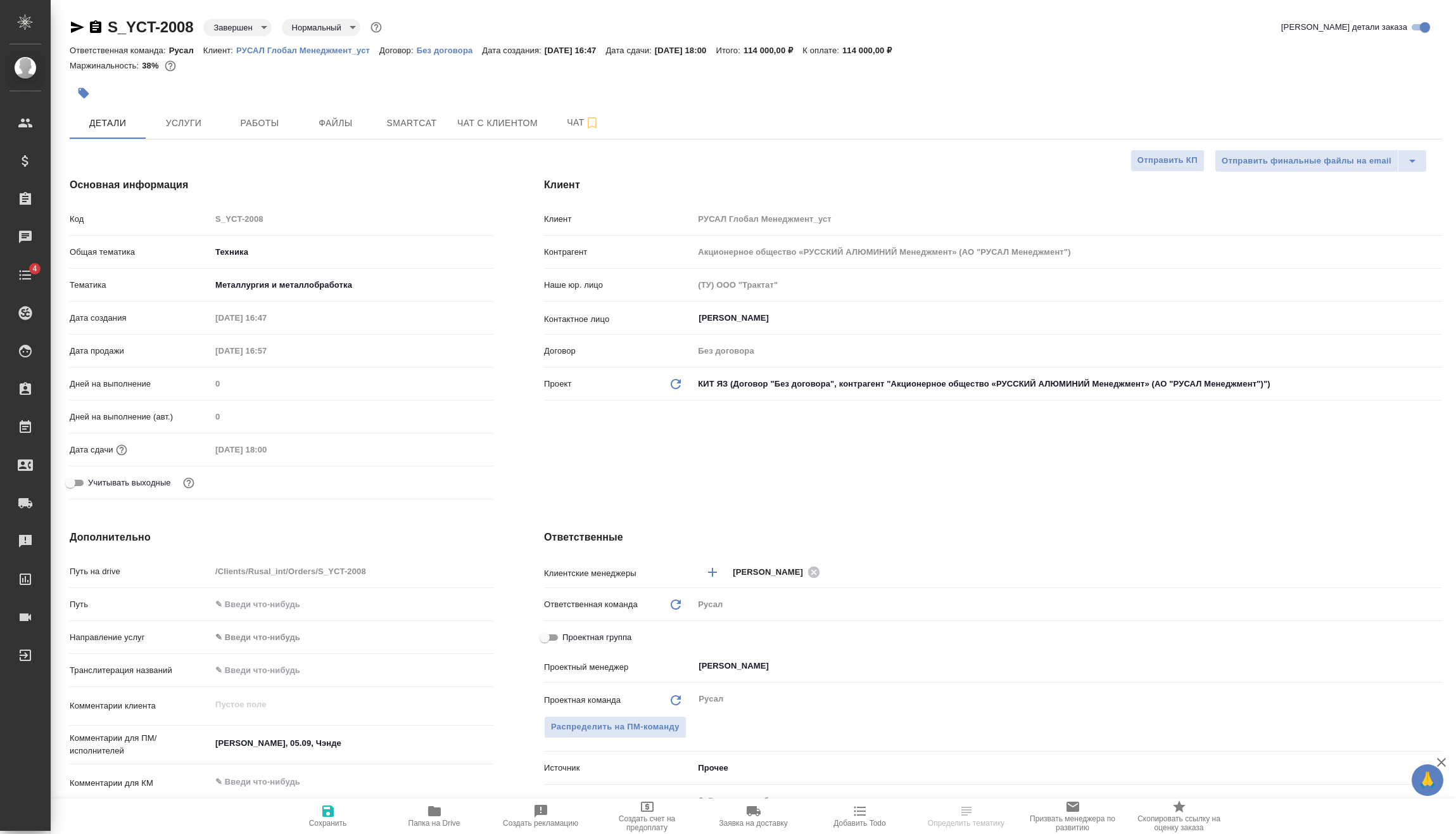
type textarea "x"
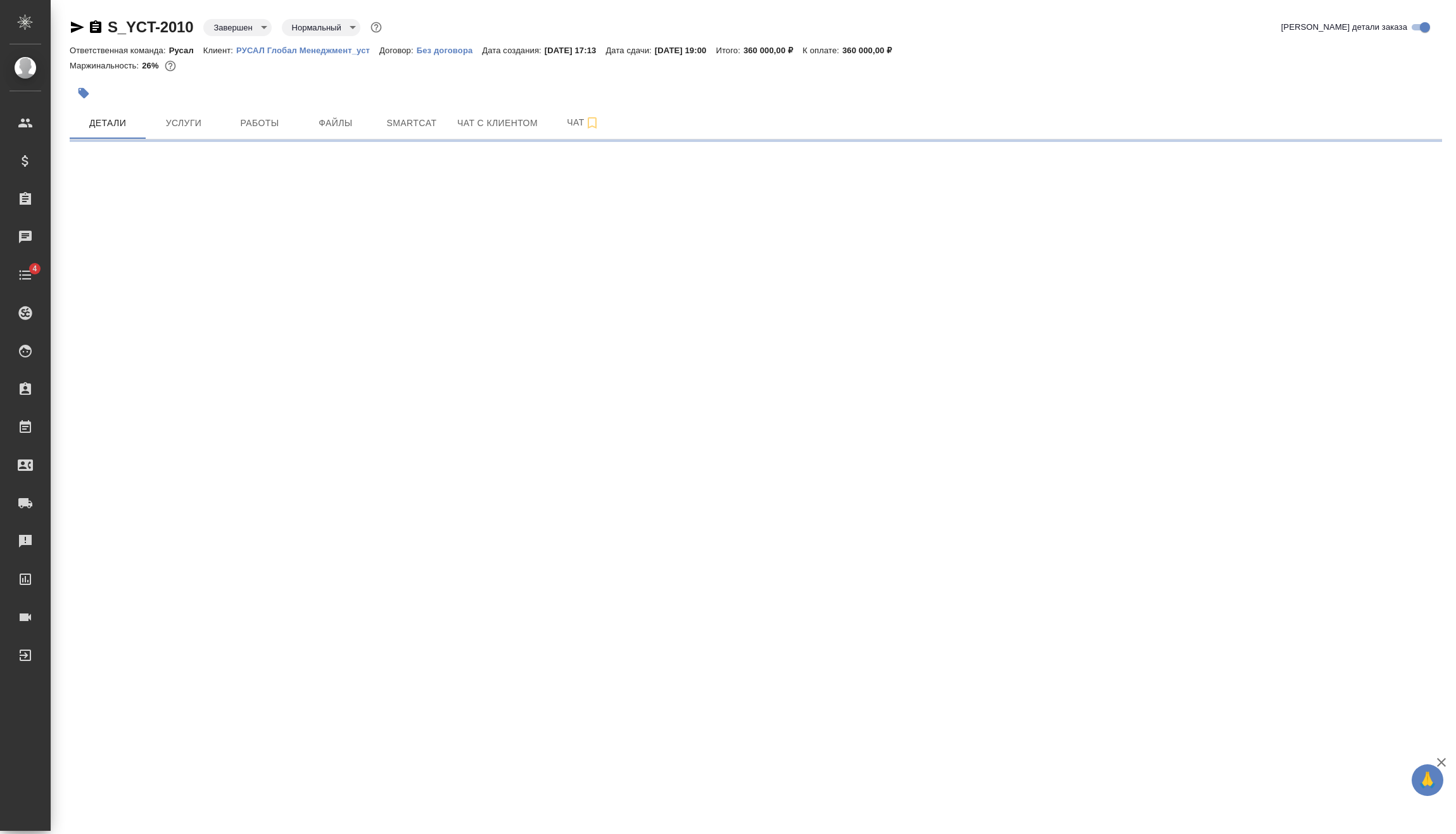
select select "RU"
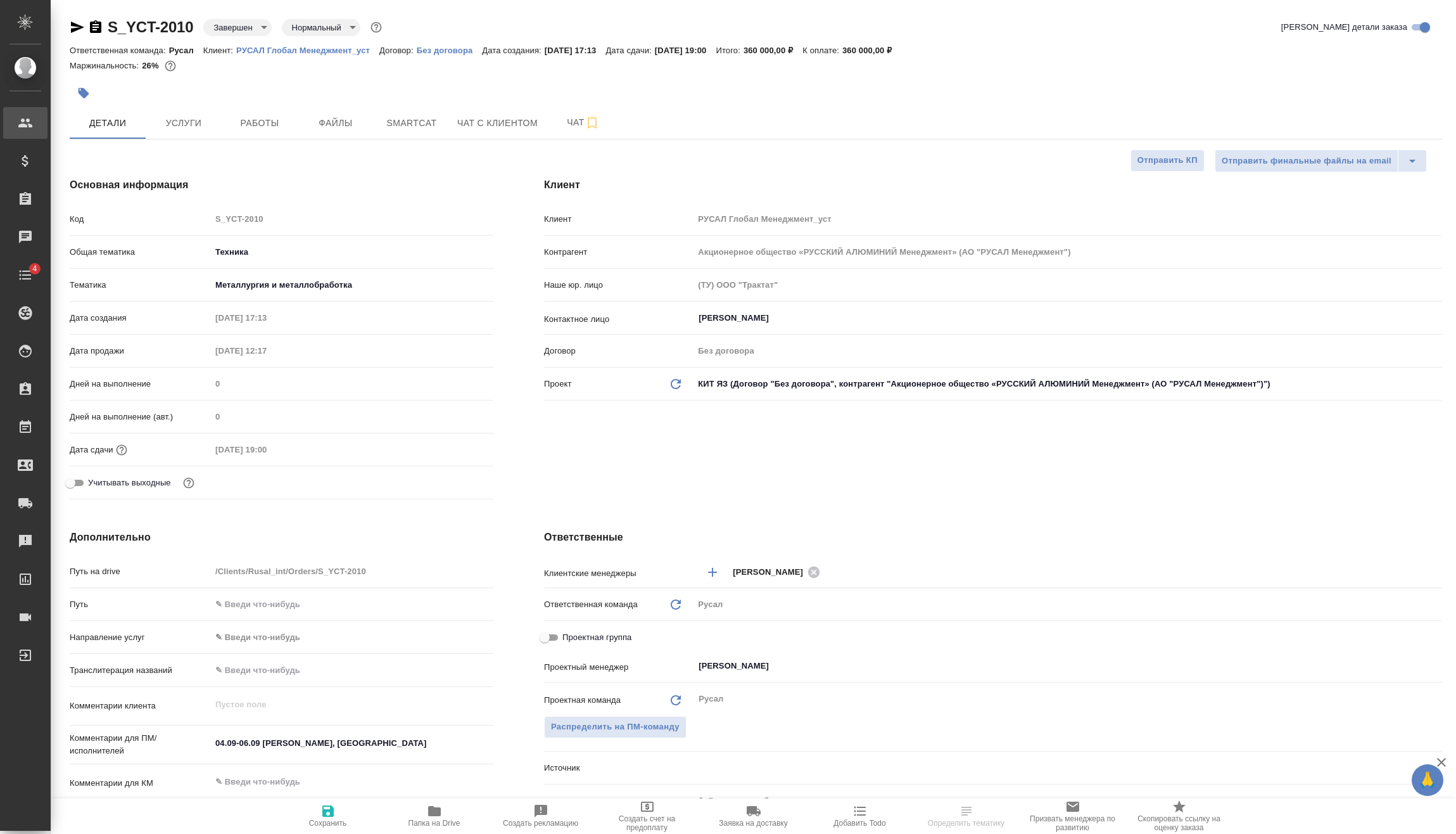
type textarea "x"
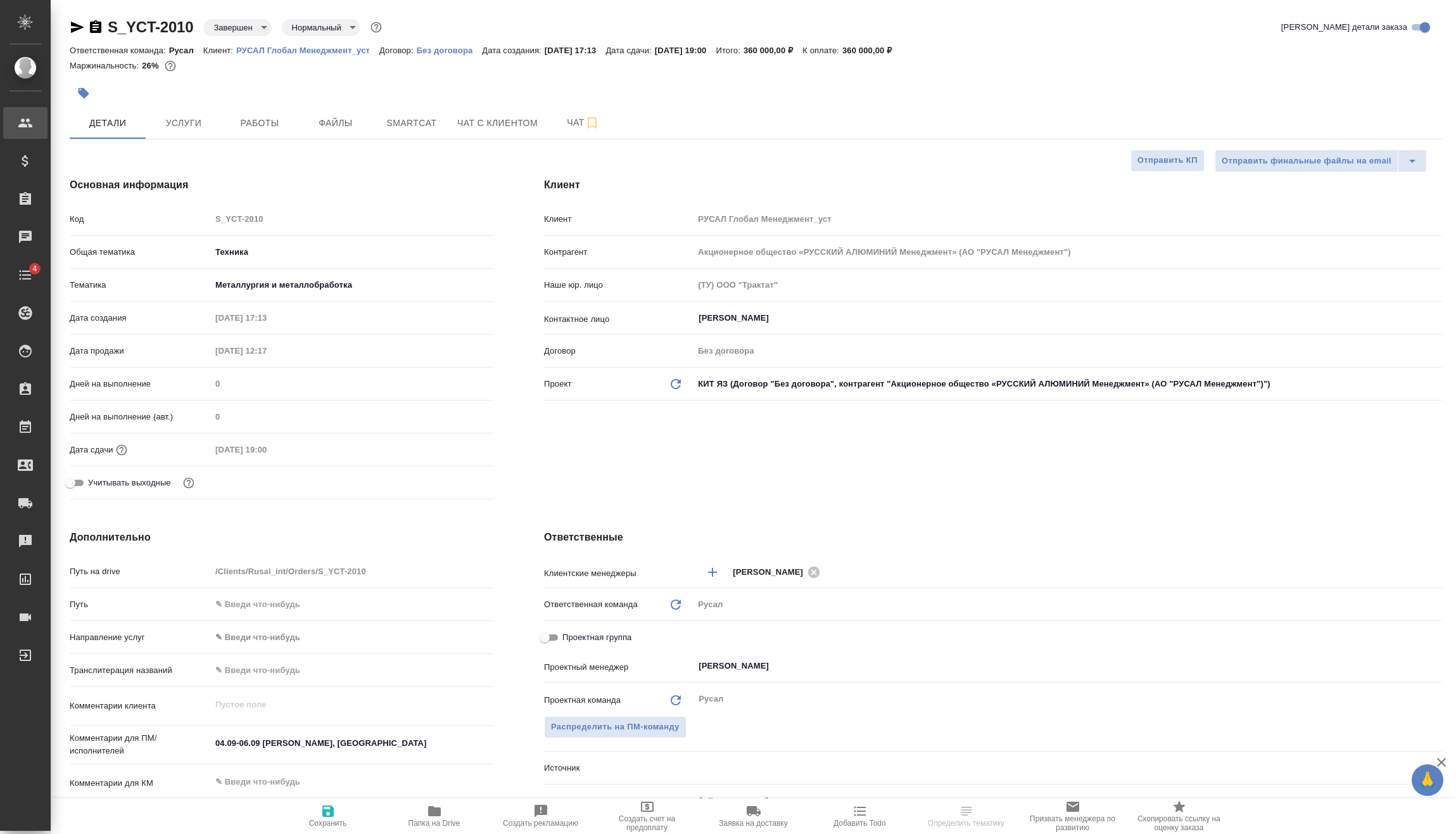
type textarea "x"
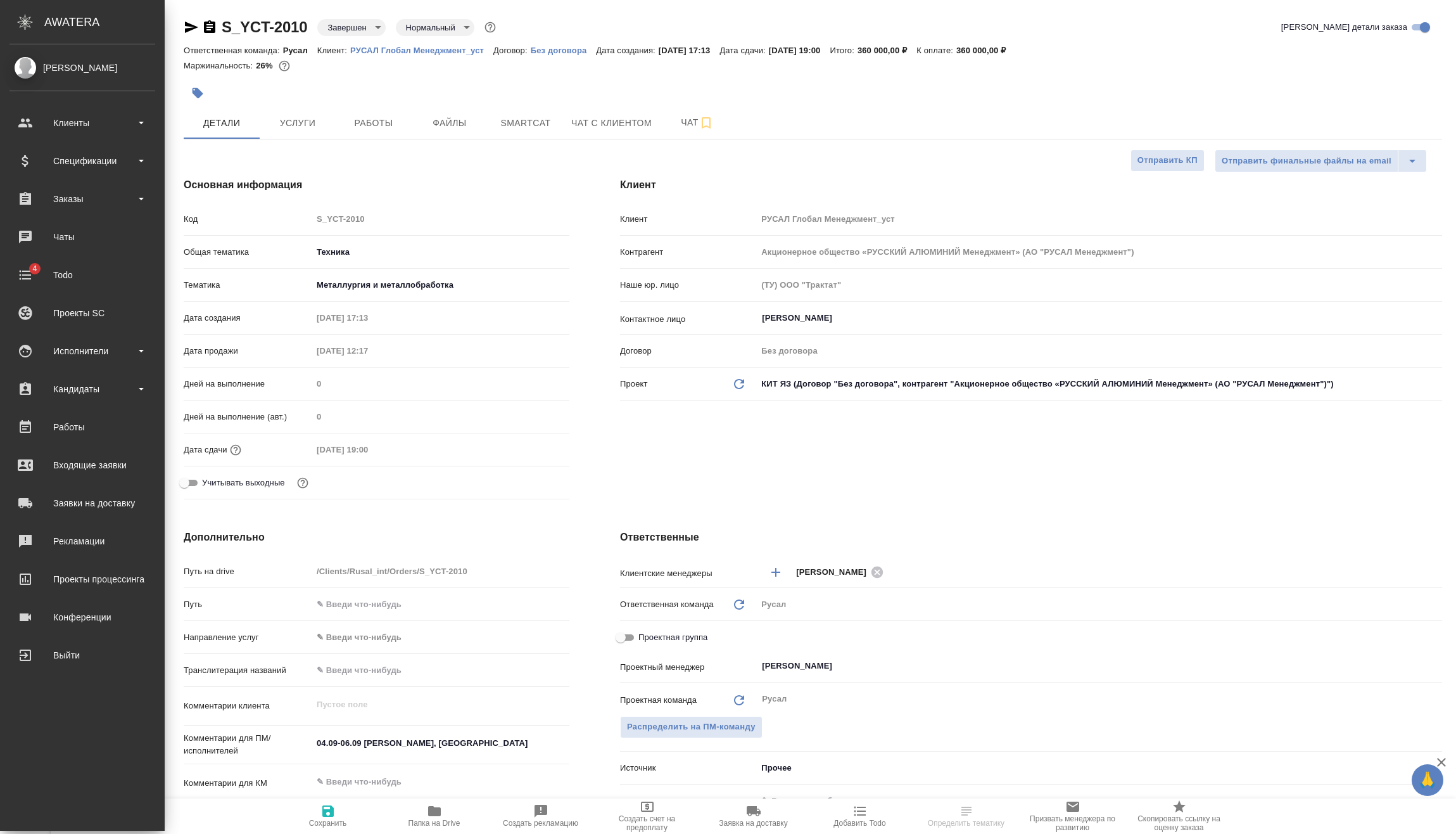
type textarea "x"
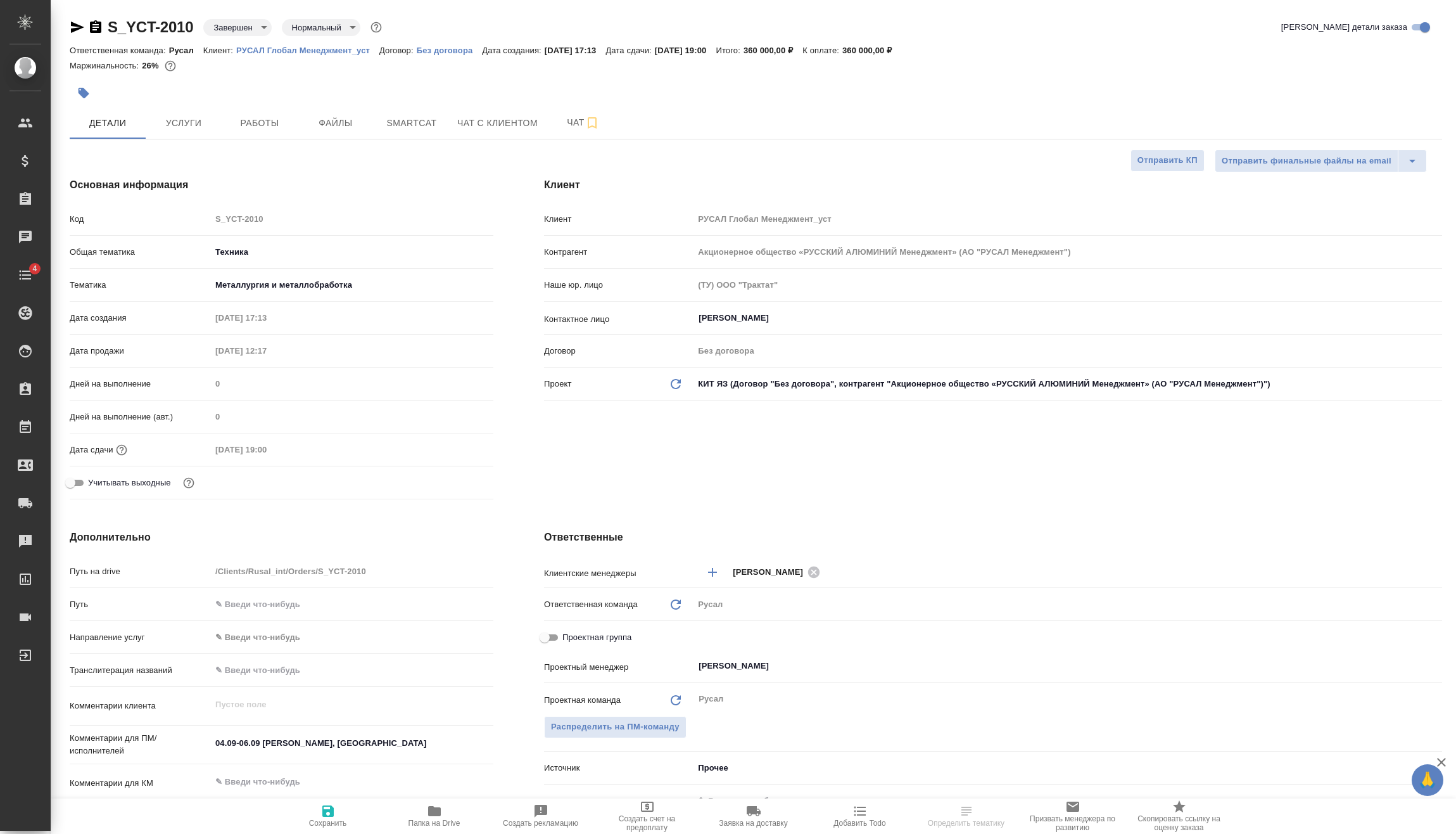
type textarea "x"
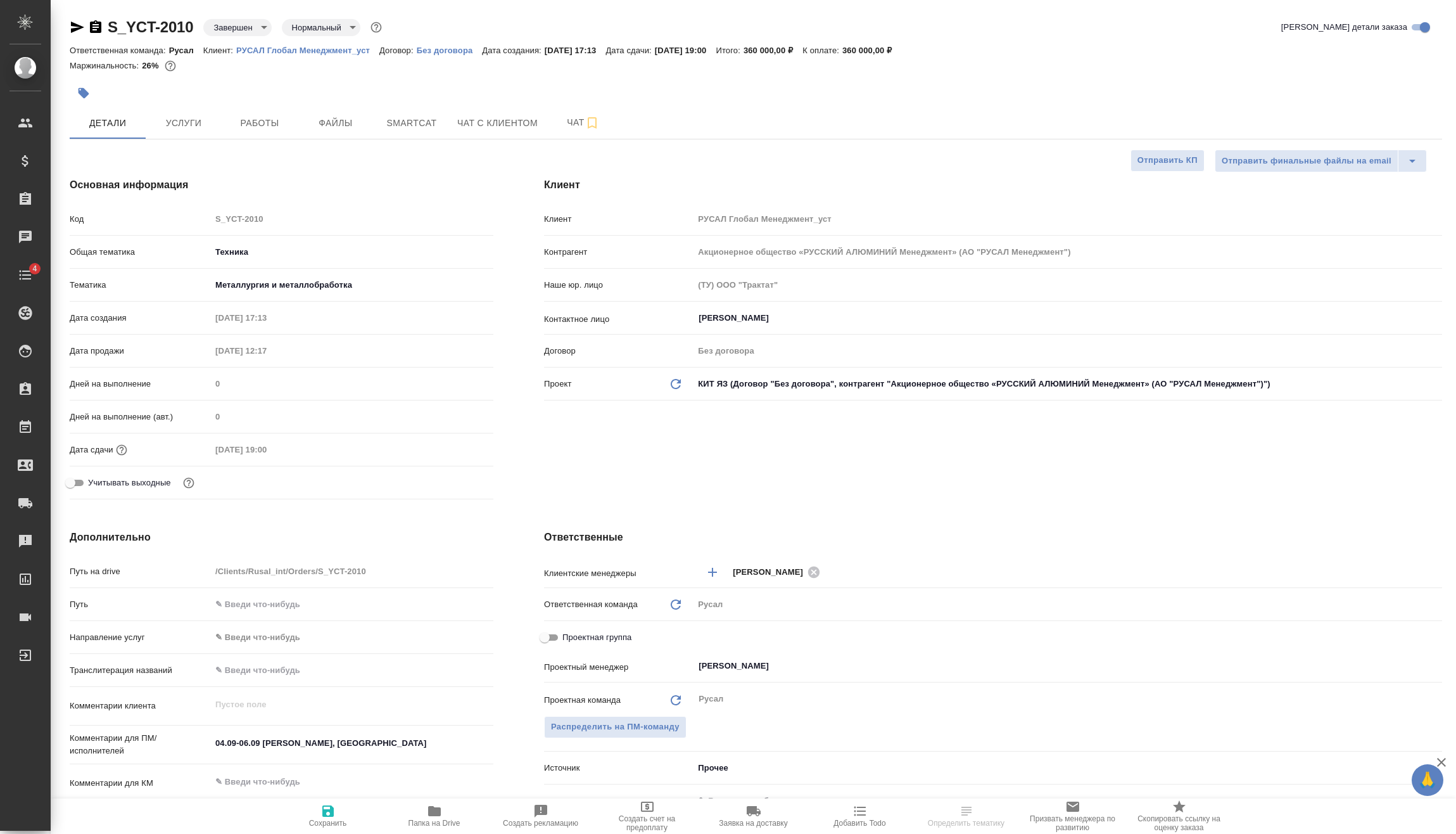
type textarea "x"
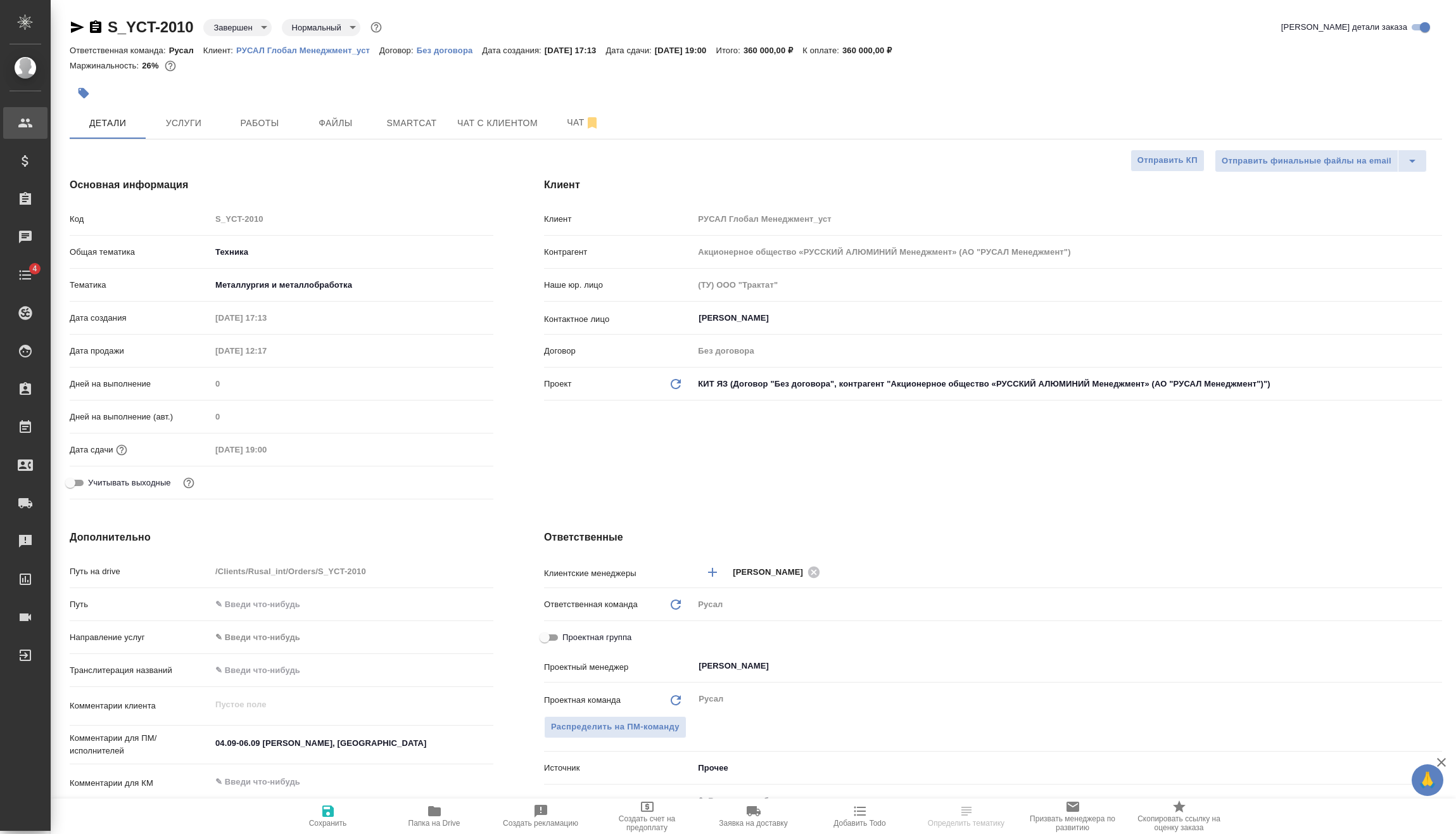
type textarea "x"
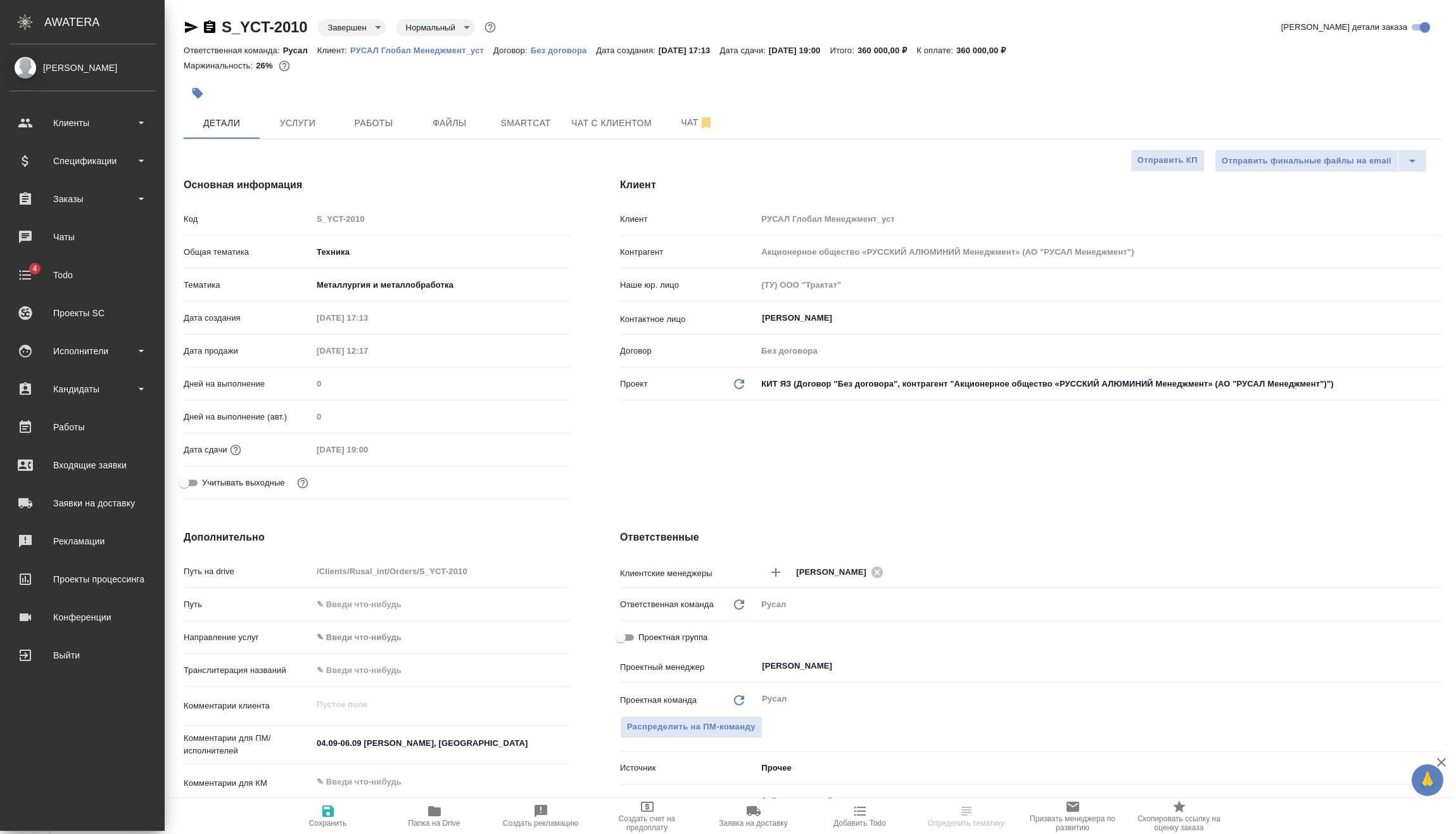
type textarea "x"
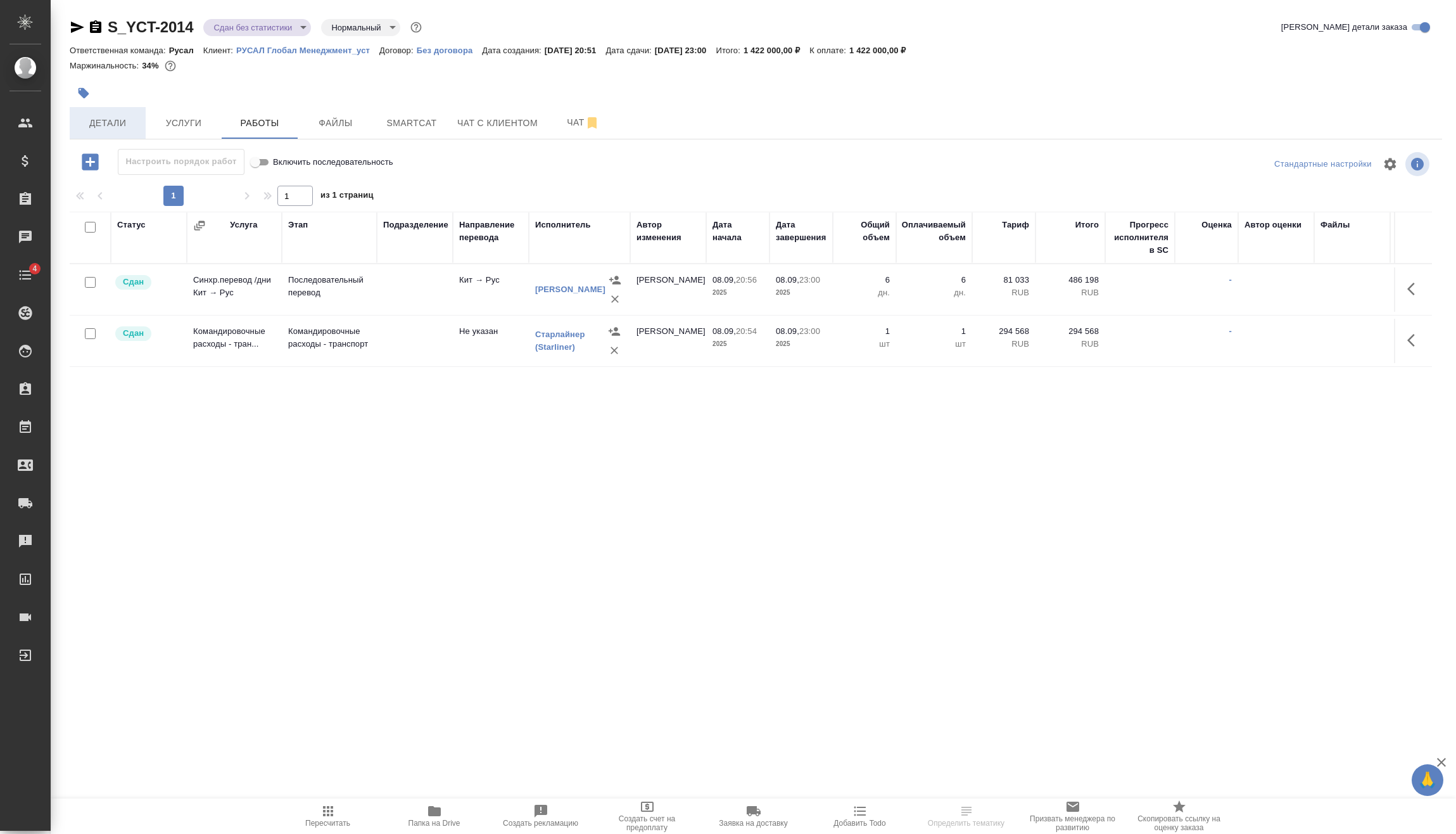
click at [110, 116] on span "Детали" at bounding box center [107, 123] width 61 height 16
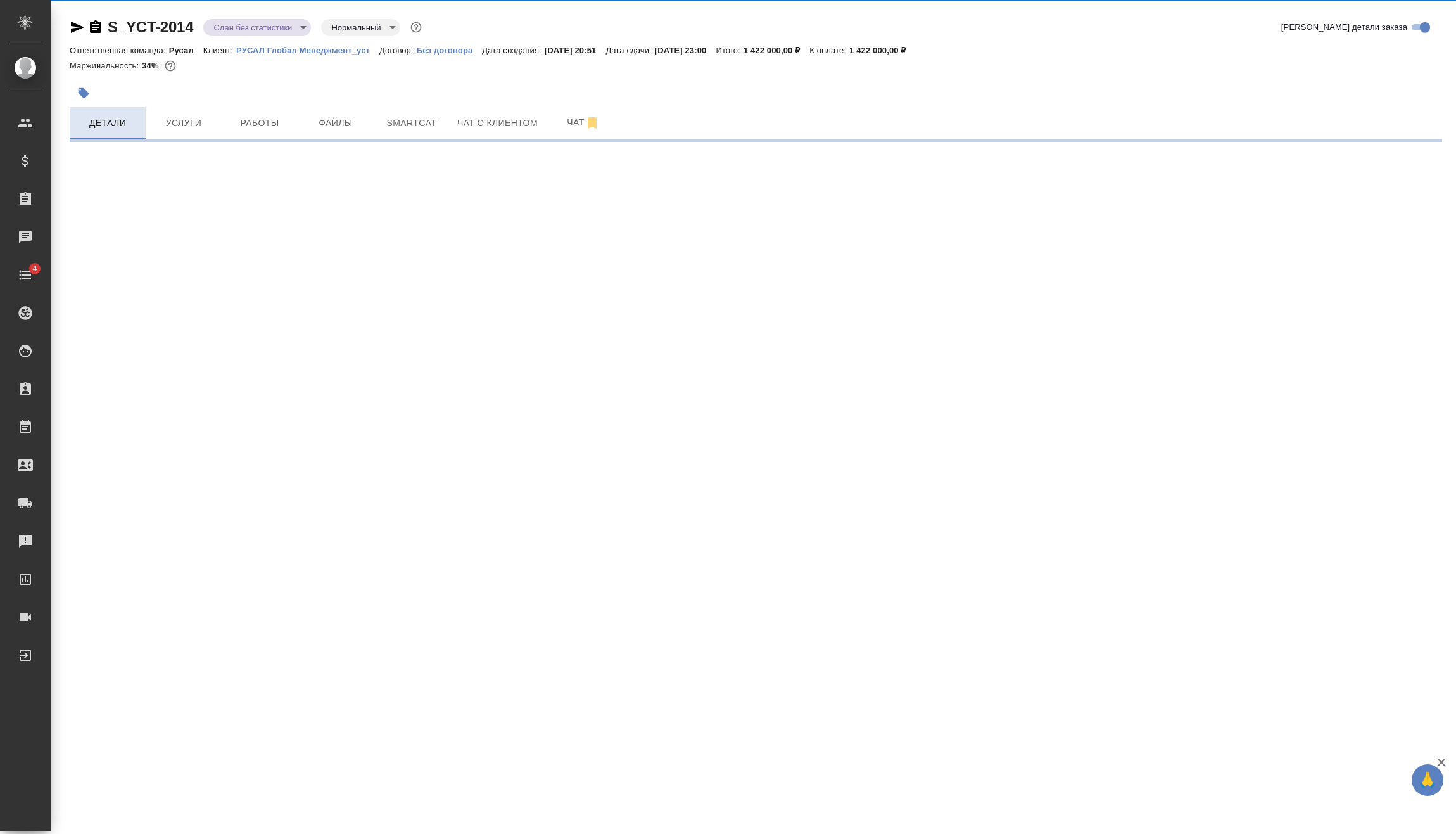
select select "RU"
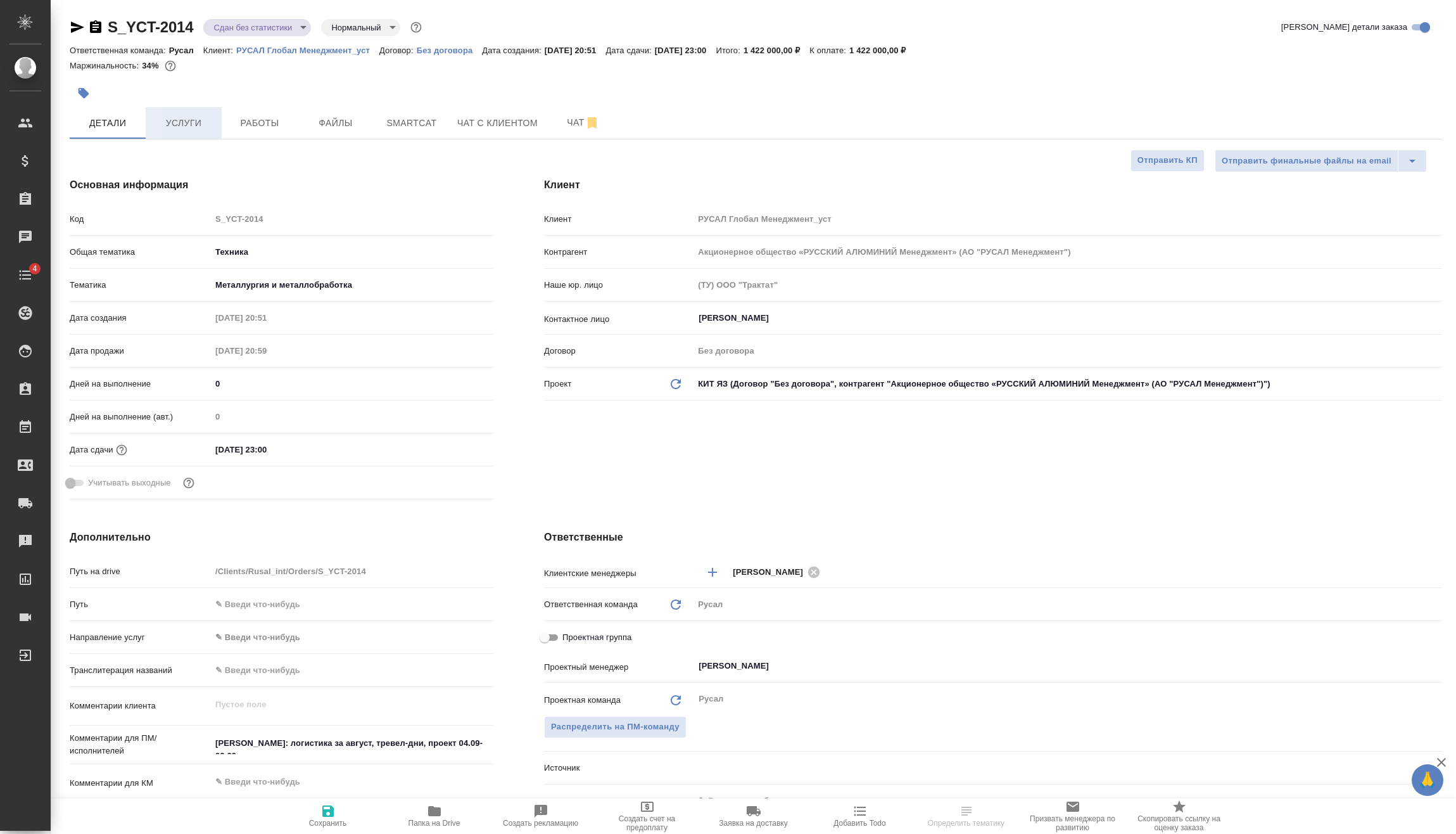
type textarea "x"
click at [321, 450] on input "[DATE] 23:00" at bounding box center [266, 450] width 111 height 18
click at [465, 450] on div at bounding box center [471, 450] width 44 height 15
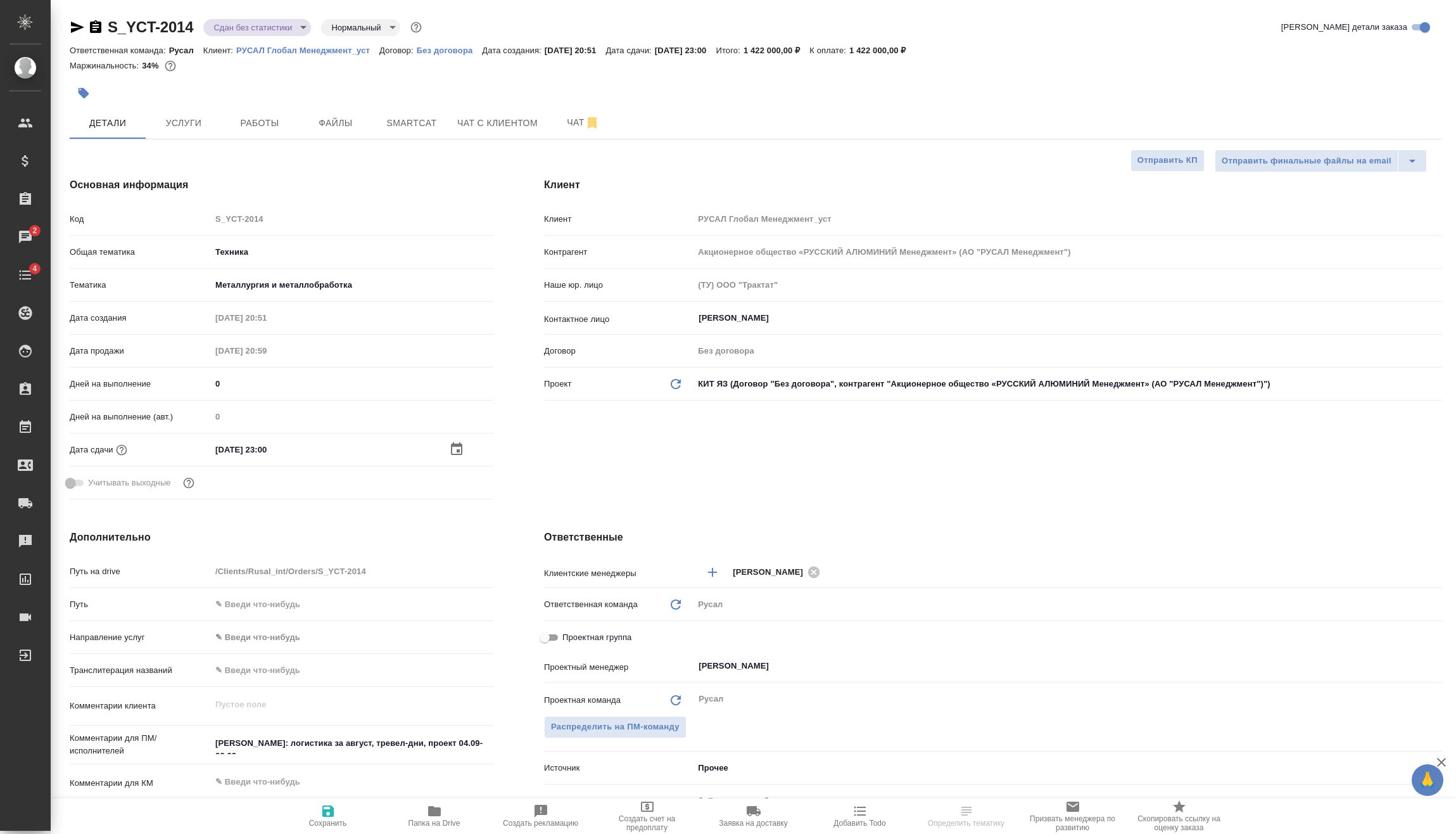
drag, startPoint x: 444, startPoint y: 450, endPoint x: 451, endPoint y: 449, distance: 7.1
click at [451, 449] on div "[DATE] 23:00" at bounding box center [352, 450] width 283 height 18
click at [451, 449] on icon "button" at bounding box center [456, 449] width 11 height 13
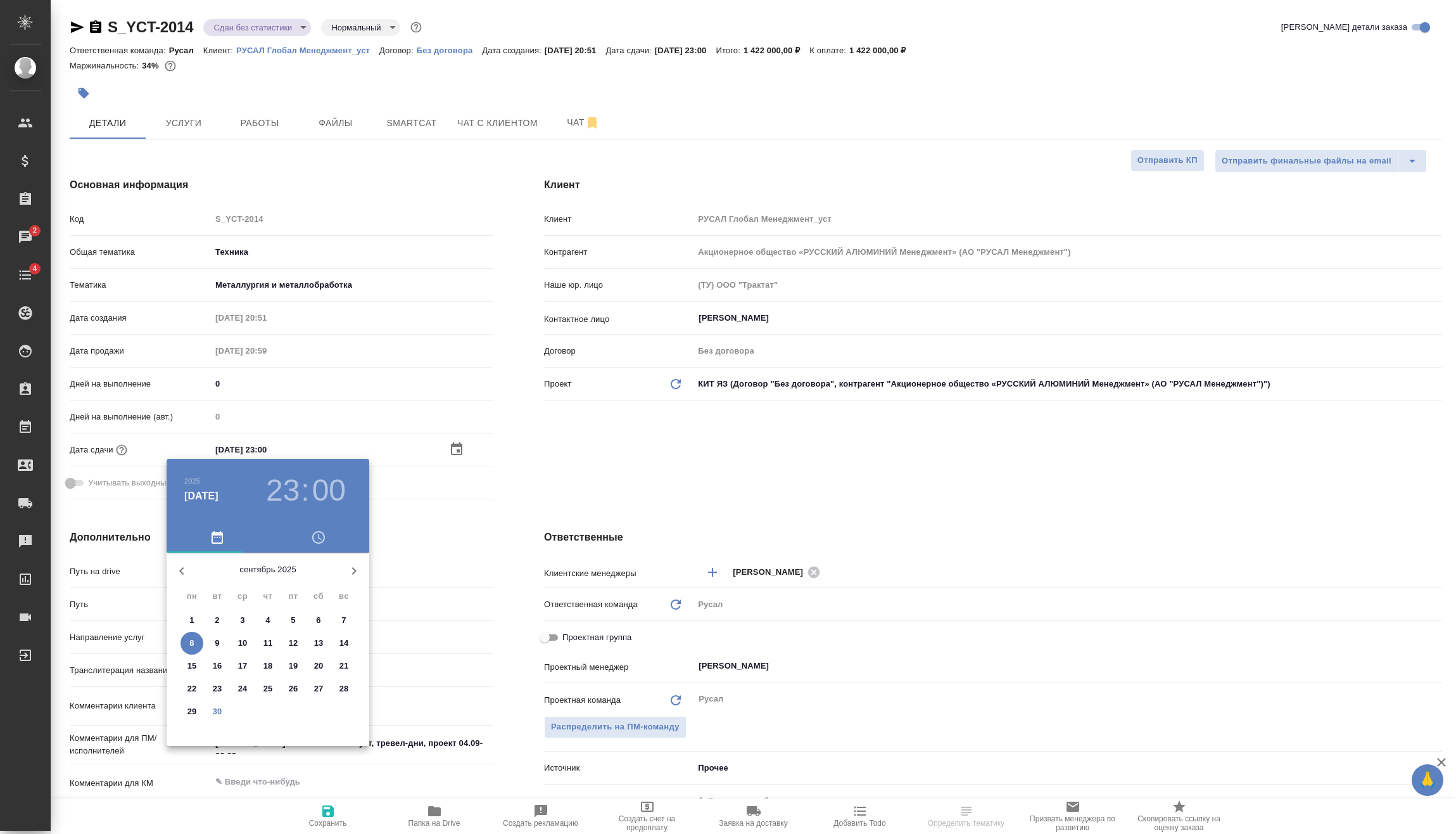
click at [215, 711] on p "30" at bounding box center [218, 711] width 10 height 13
type input "[DATE] 23:00"
type textarea "x"
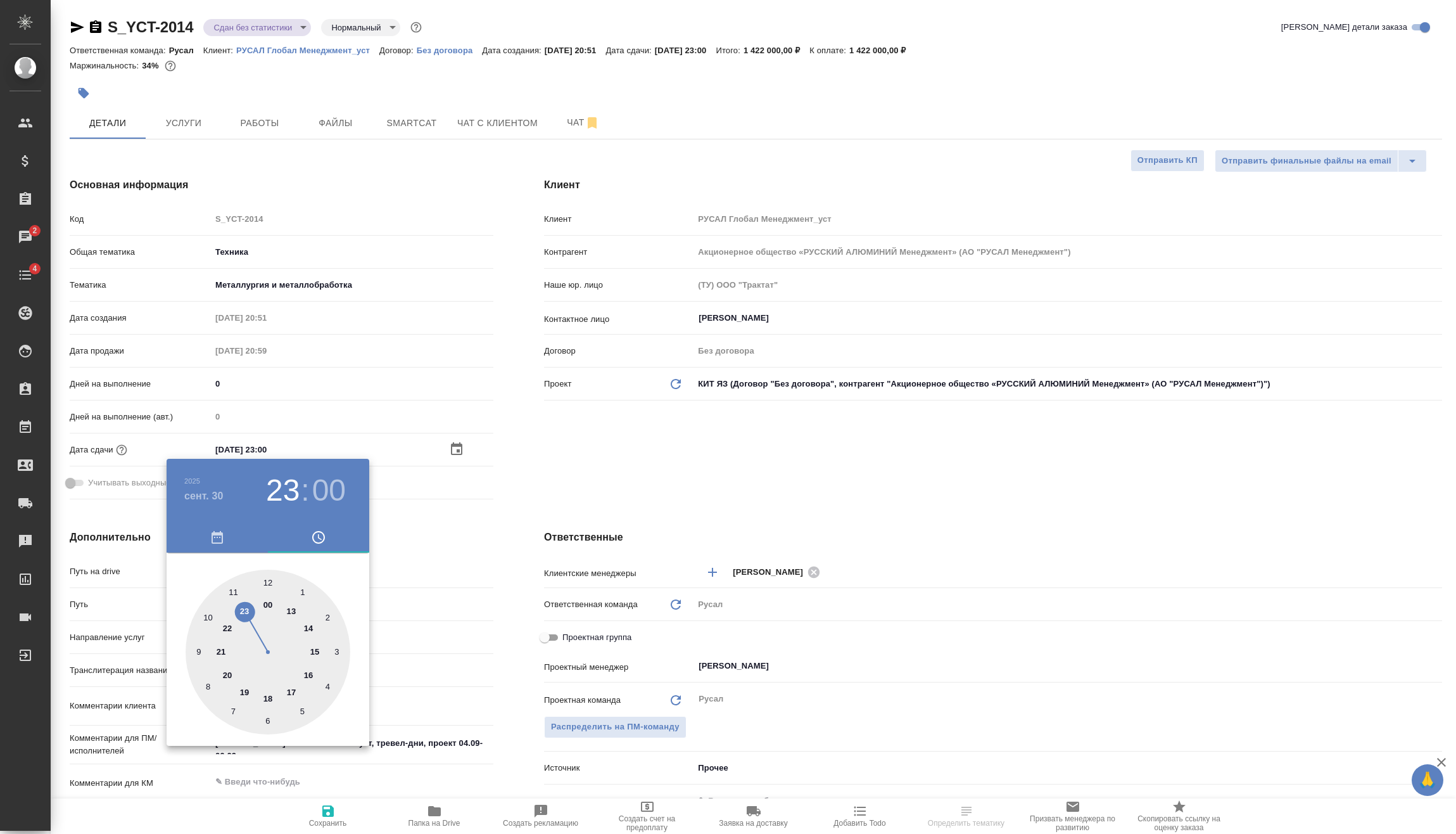
click at [293, 609] on div at bounding box center [267, 651] width 164 height 165
type input "[DATE] 13:00"
type textarea "x"
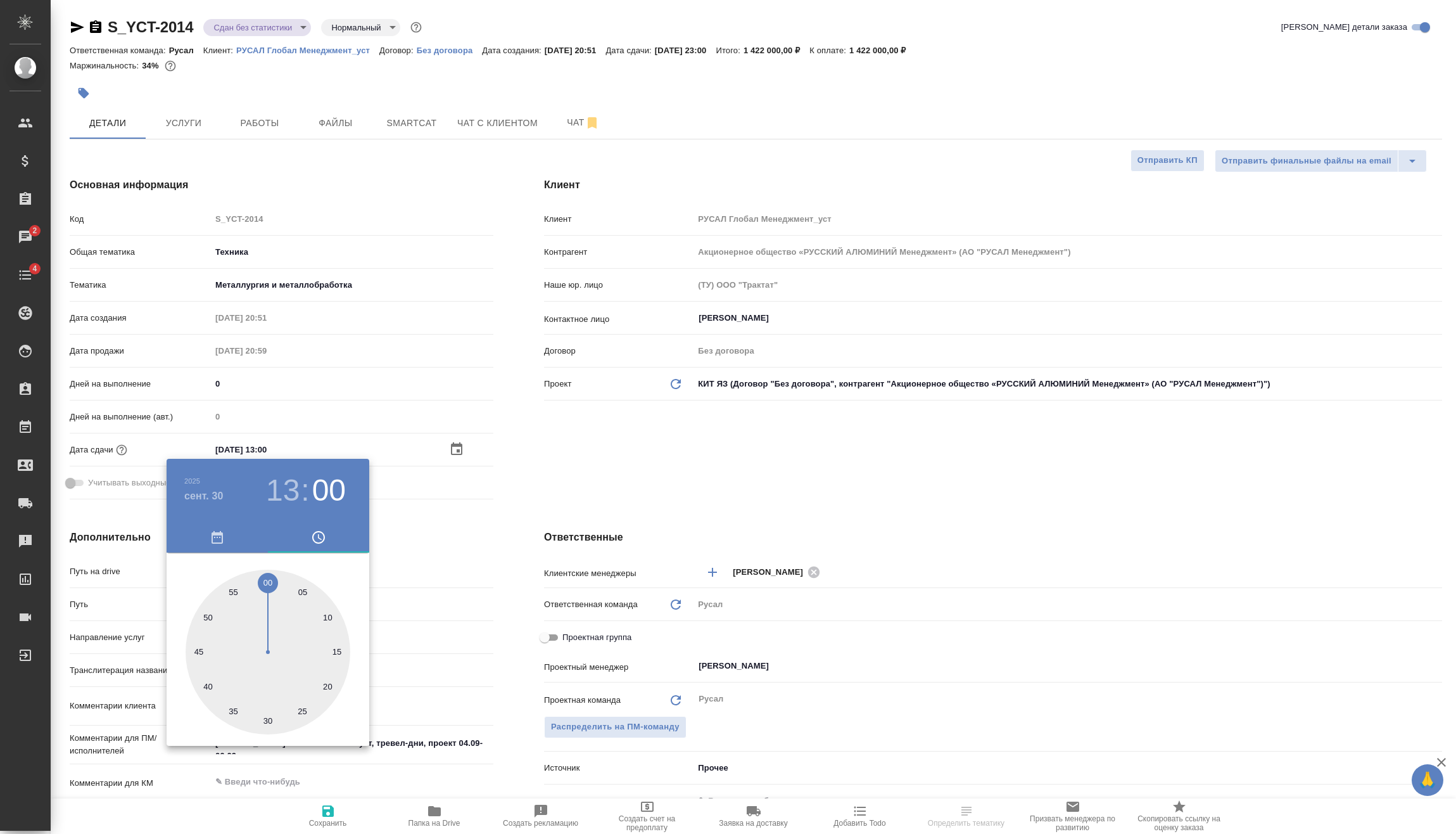
click at [336, 810] on div at bounding box center [728, 417] width 1456 height 834
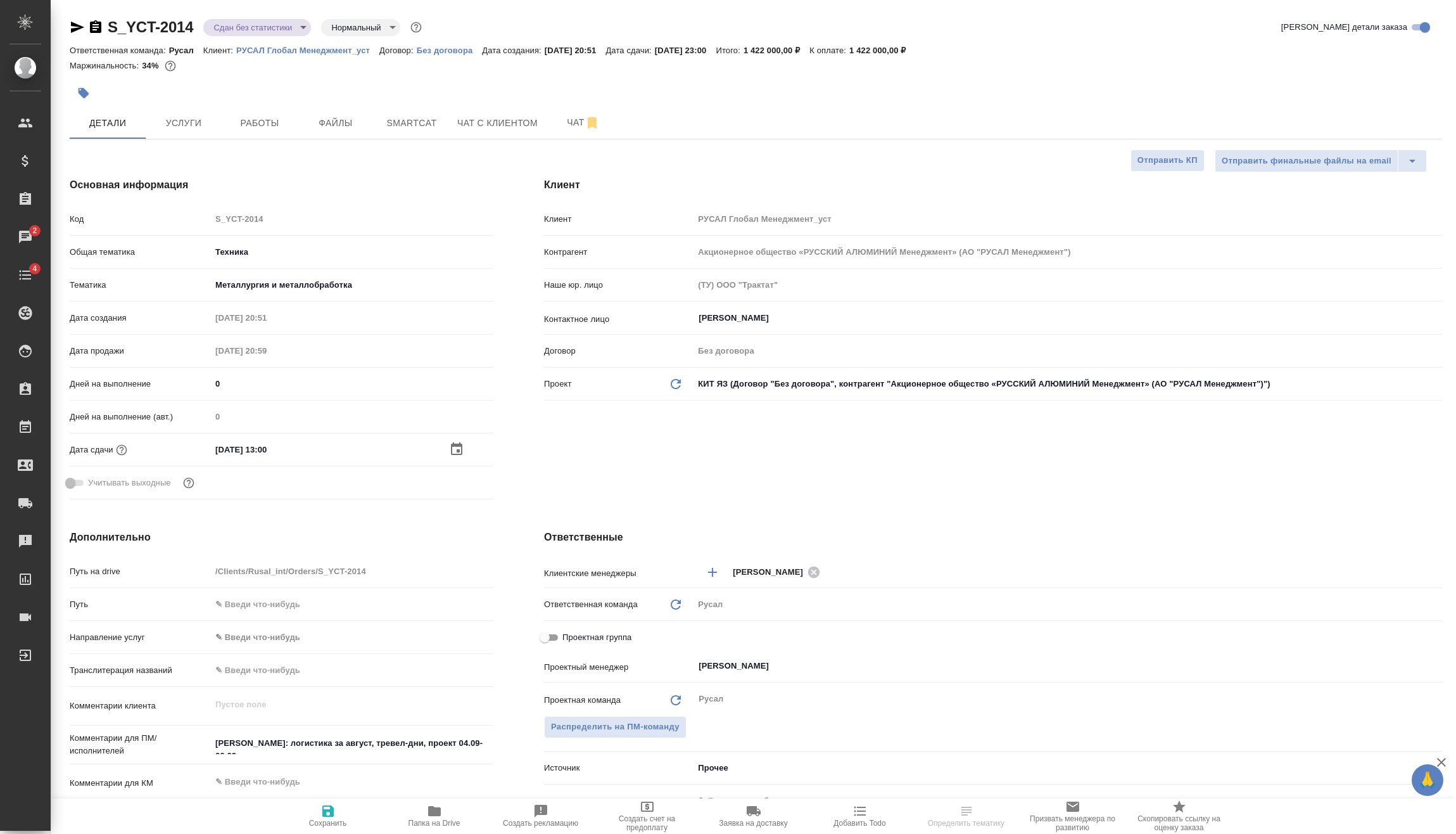
click at [325, 816] on icon "button" at bounding box center [328, 811] width 11 height 11
type textarea "x"
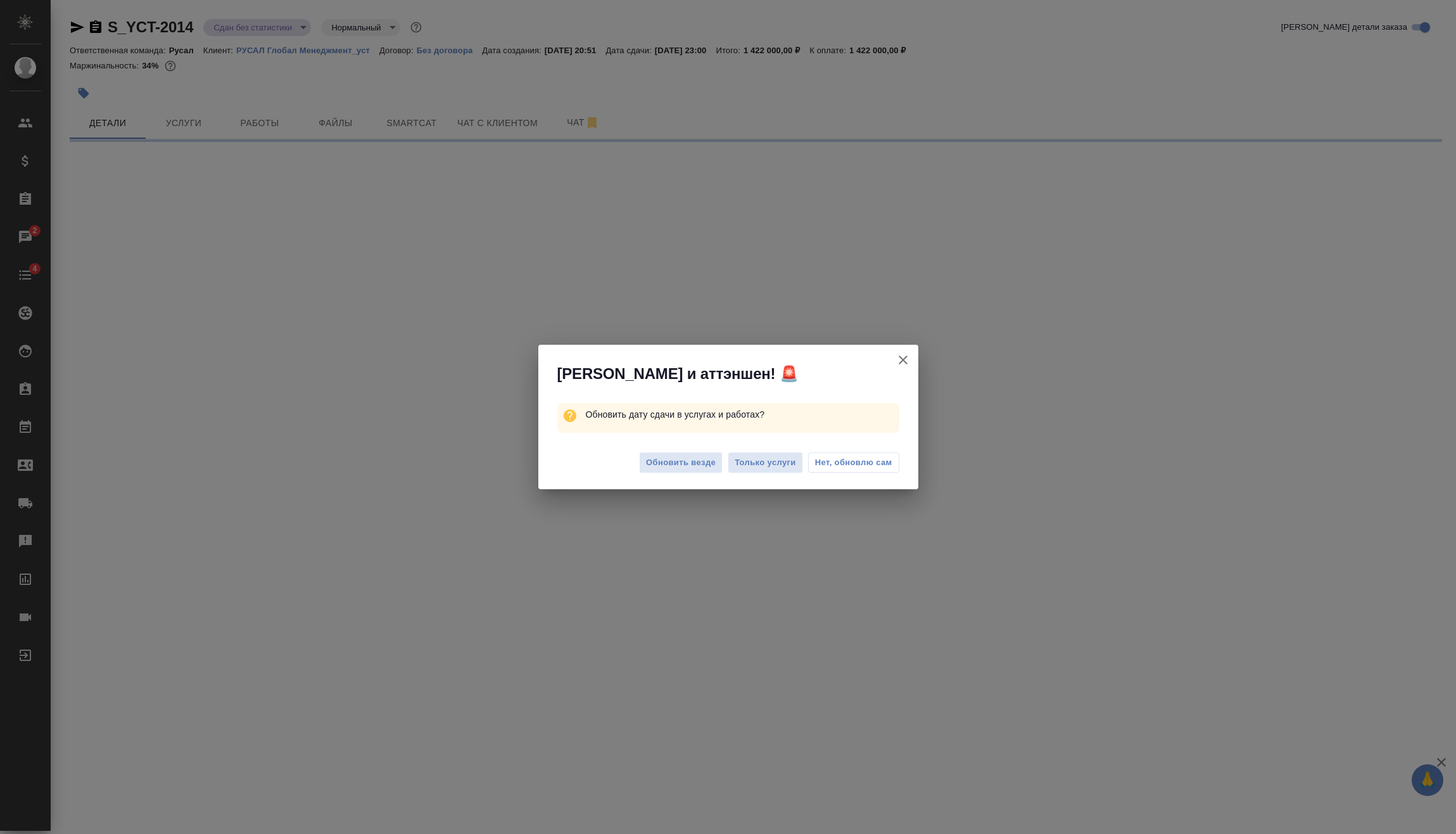
select select "RU"
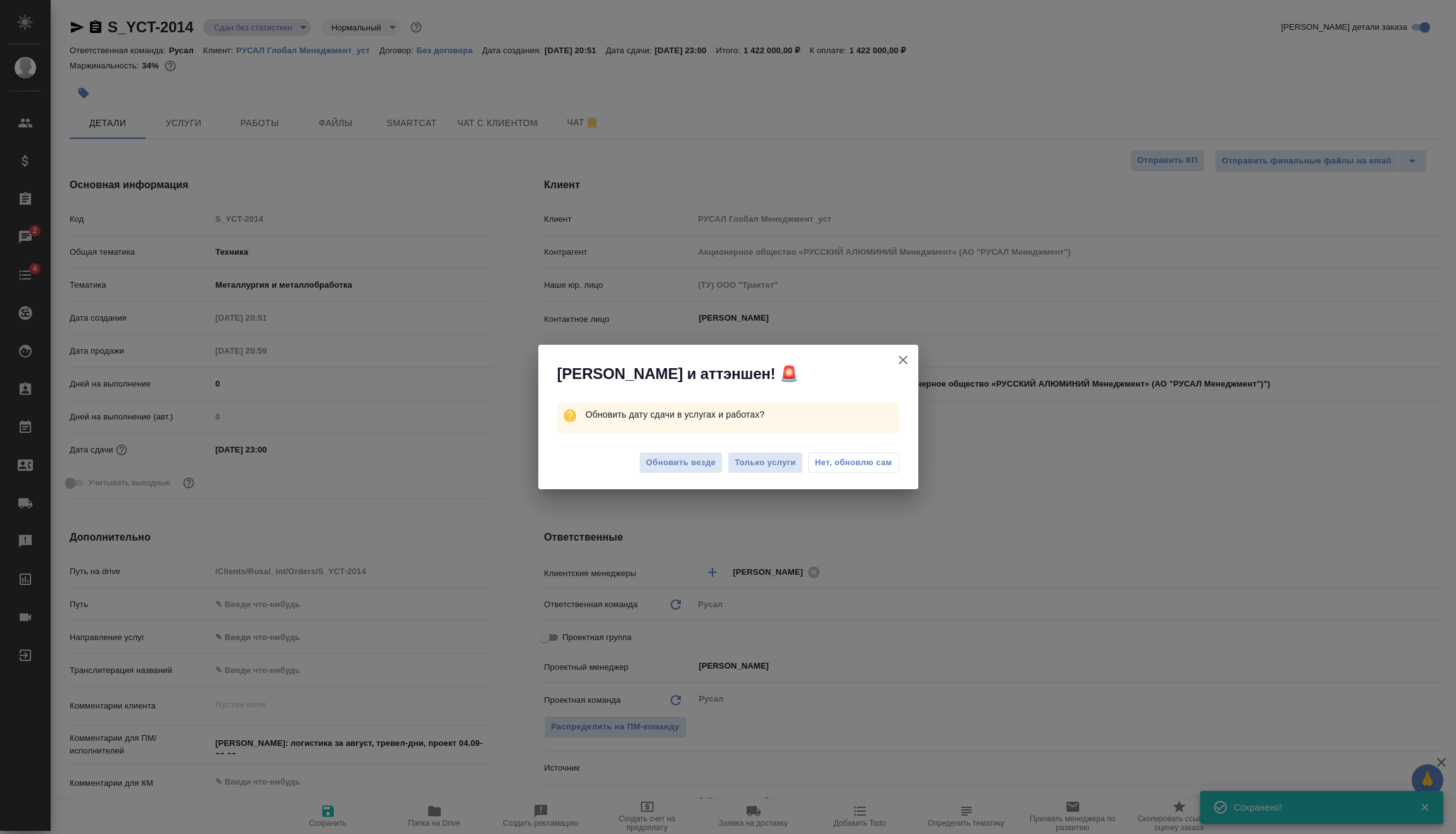
type input "[DATE] 13:00"
type textarea "x"
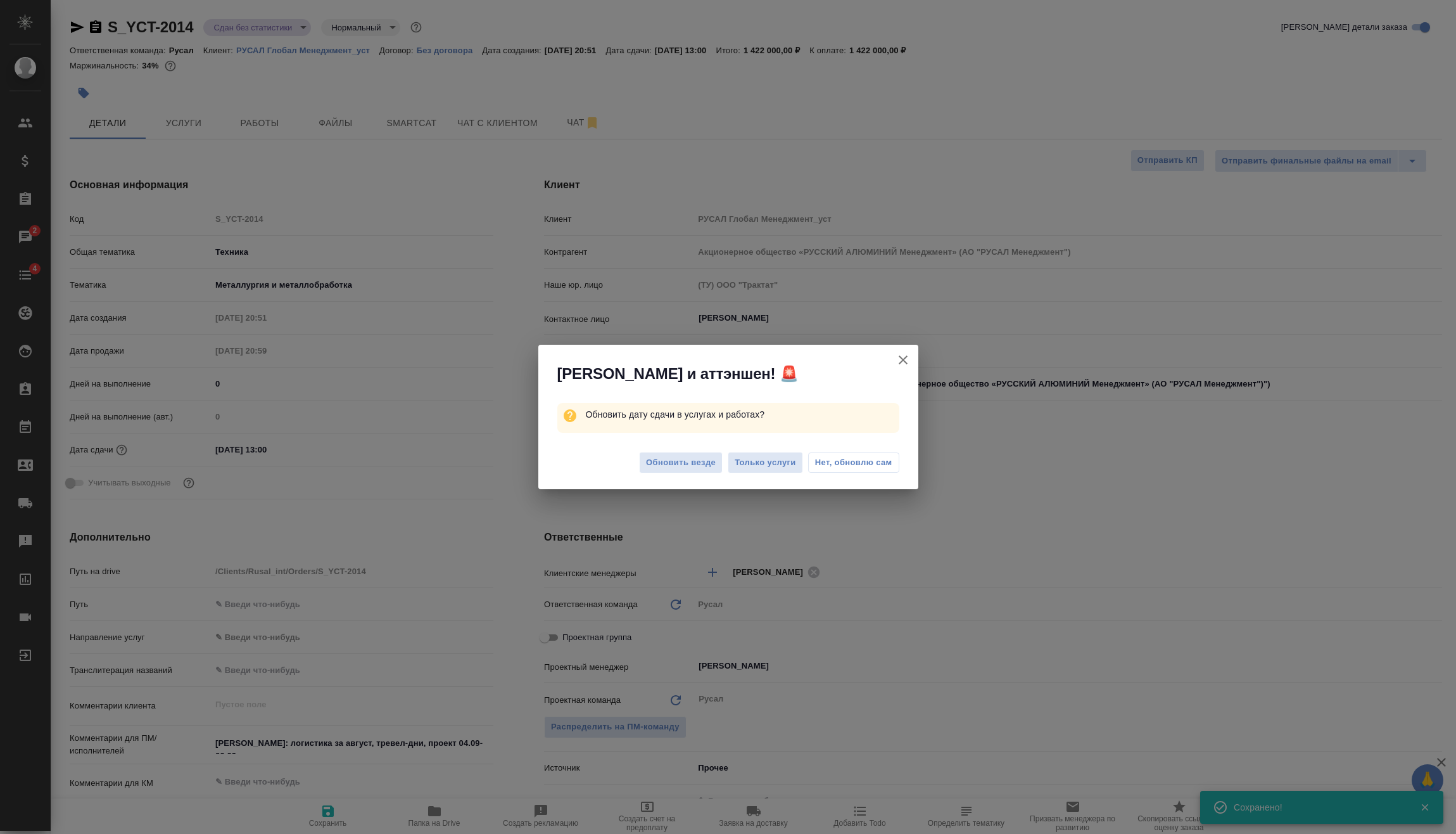
type textarea "x"
click at [688, 464] on span "Обновить везде" at bounding box center [681, 463] width 70 height 15
type textarea "x"
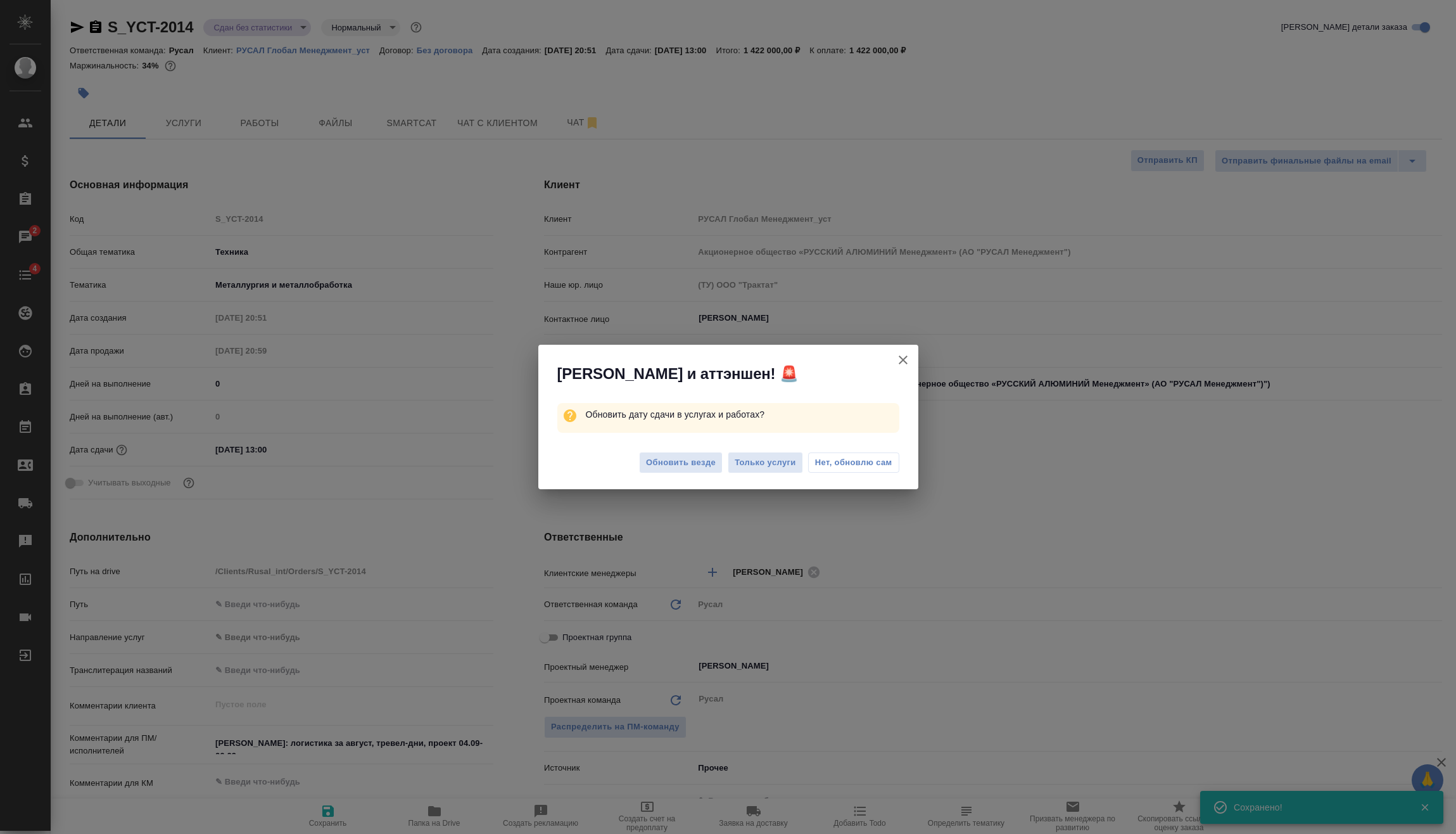
type textarea "x"
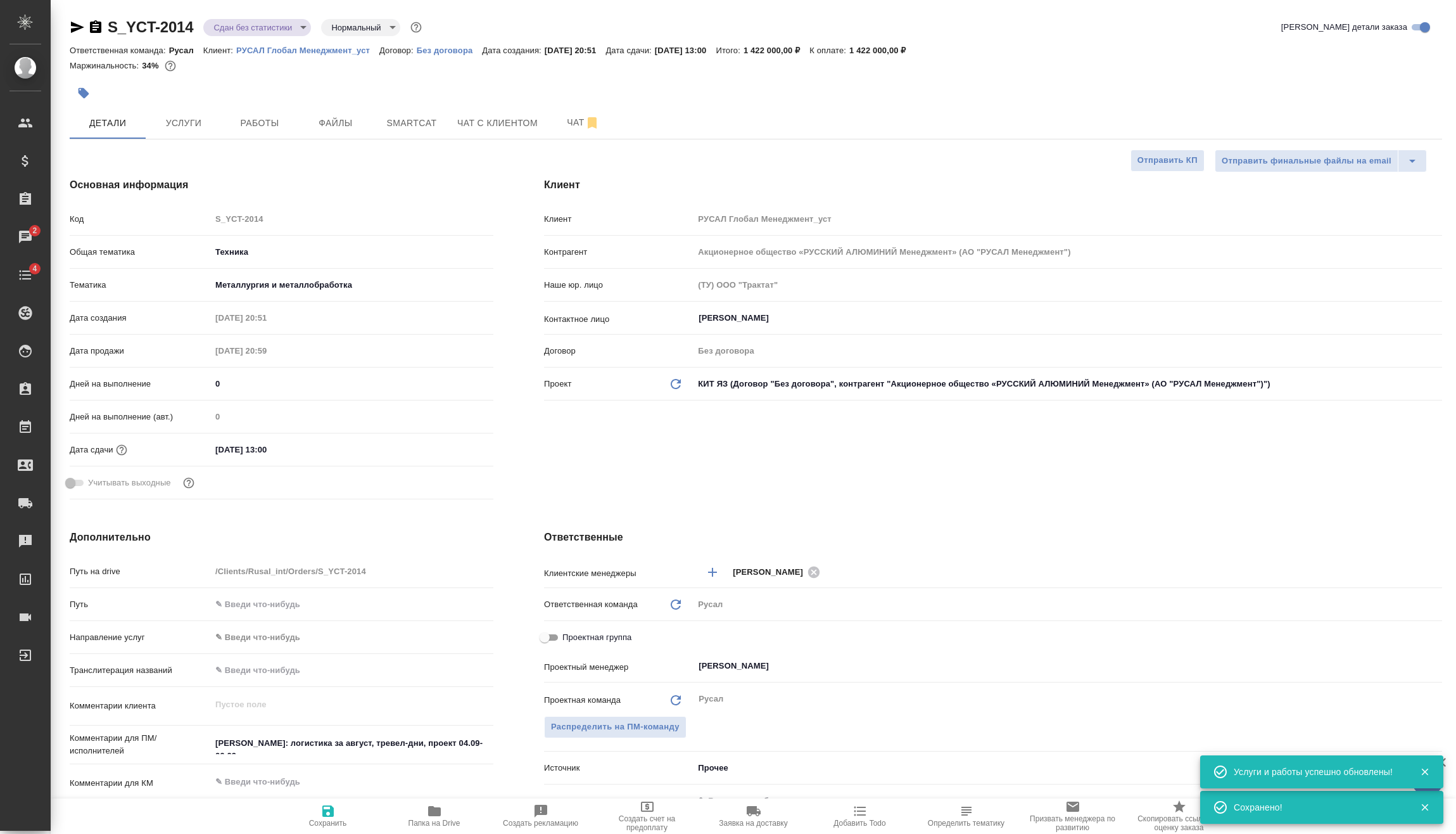
click at [275, 30] on body "🙏 .cls-1 fill:#fff; AWATERA [PERSON_NAME] Спецификации Заказы 2 Чаты 4 Todo Про…" at bounding box center [728, 417] width 1456 height 834
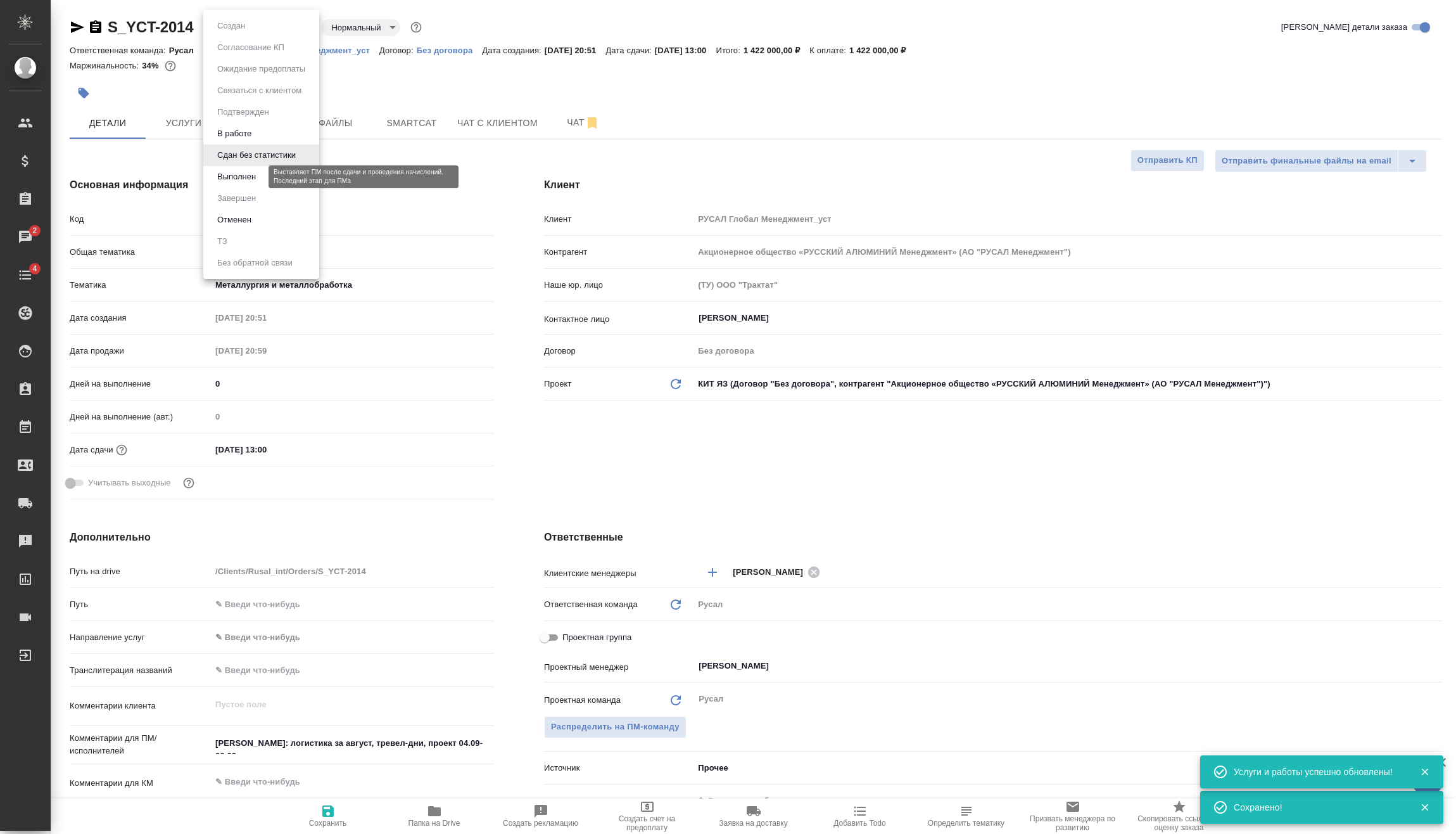
click at [254, 179] on button "Выполнен" at bounding box center [237, 177] width 46 height 14
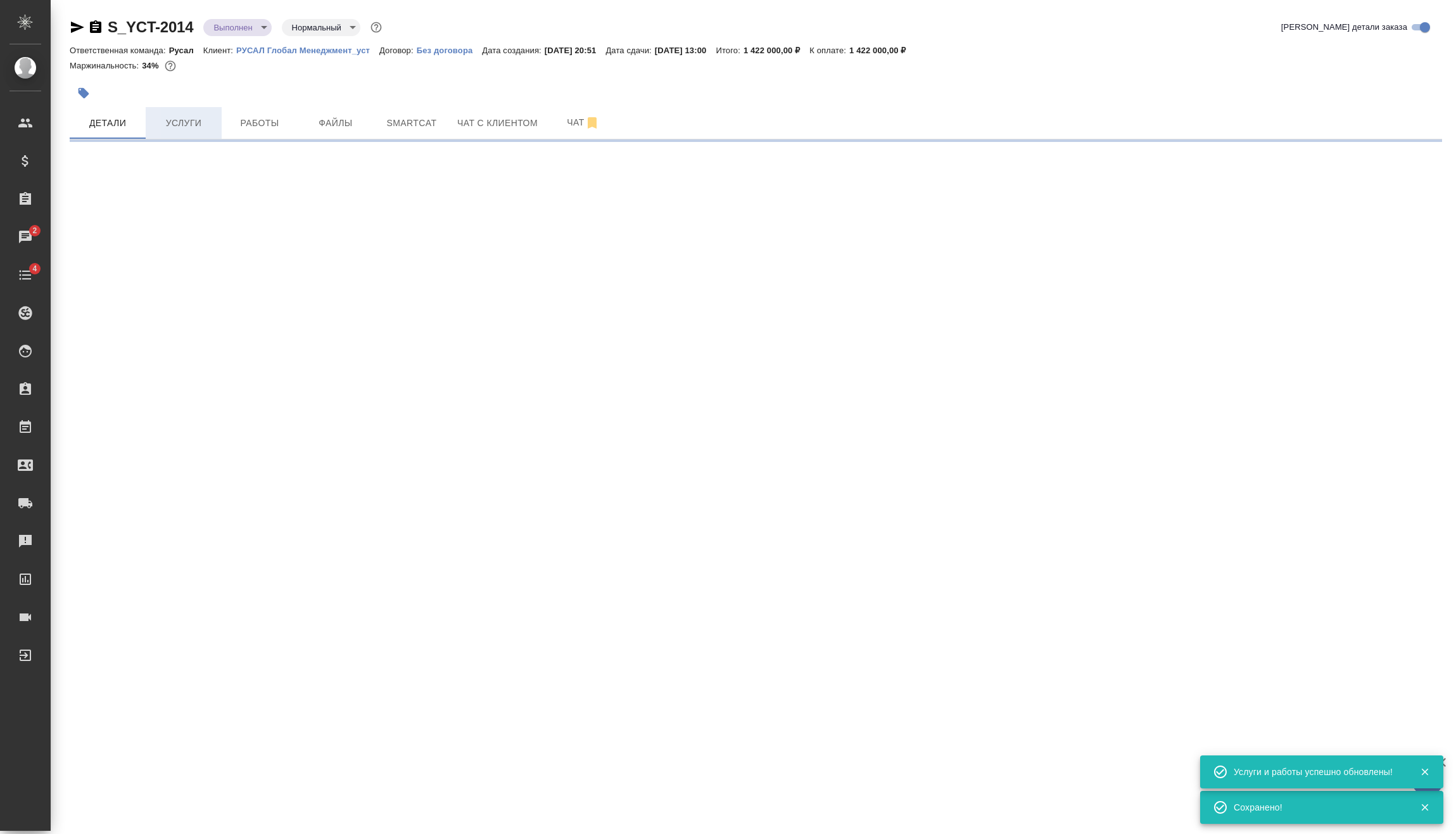
select select "RU"
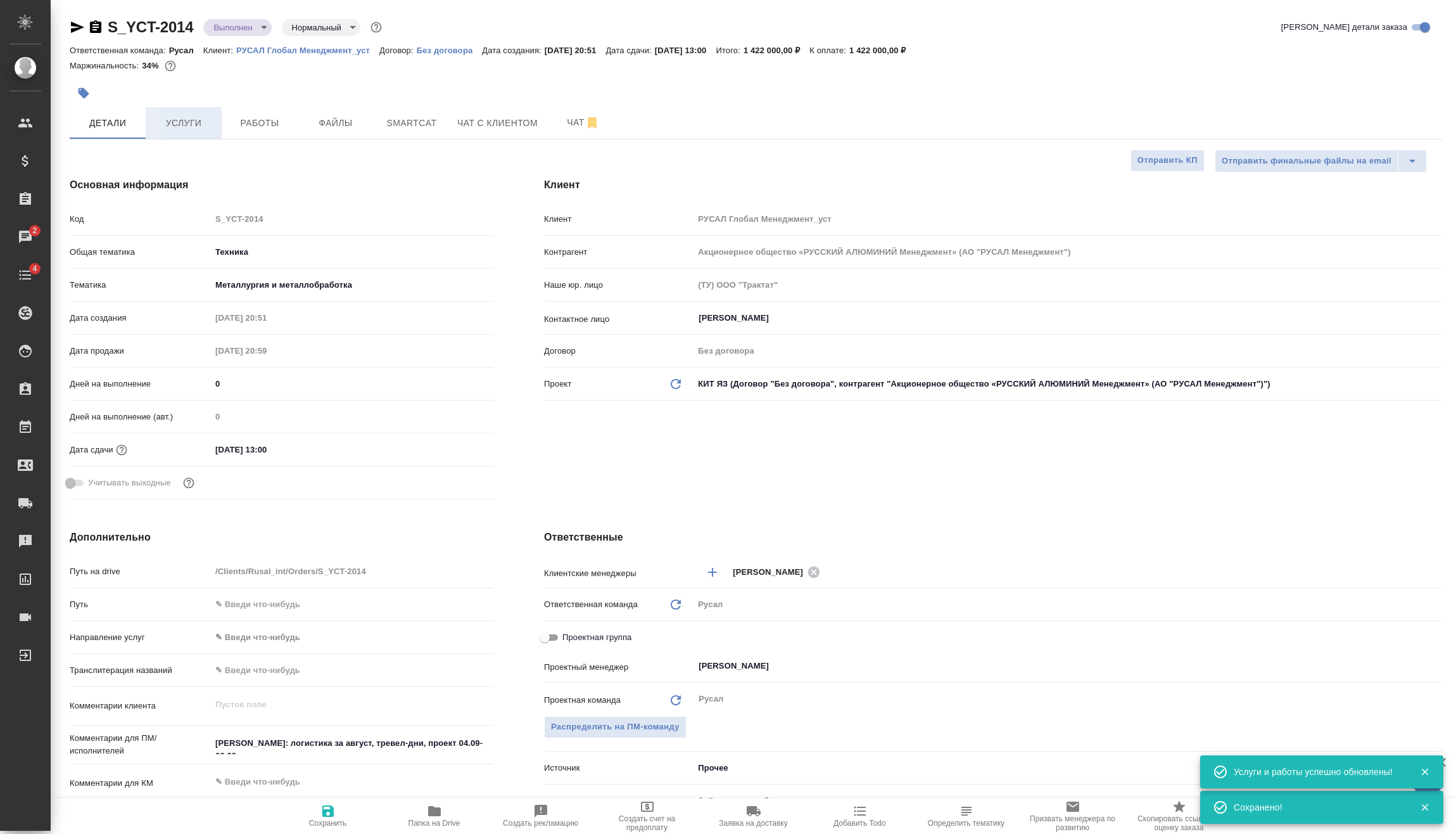
click at [185, 127] on span "Услуги" at bounding box center [183, 123] width 61 height 16
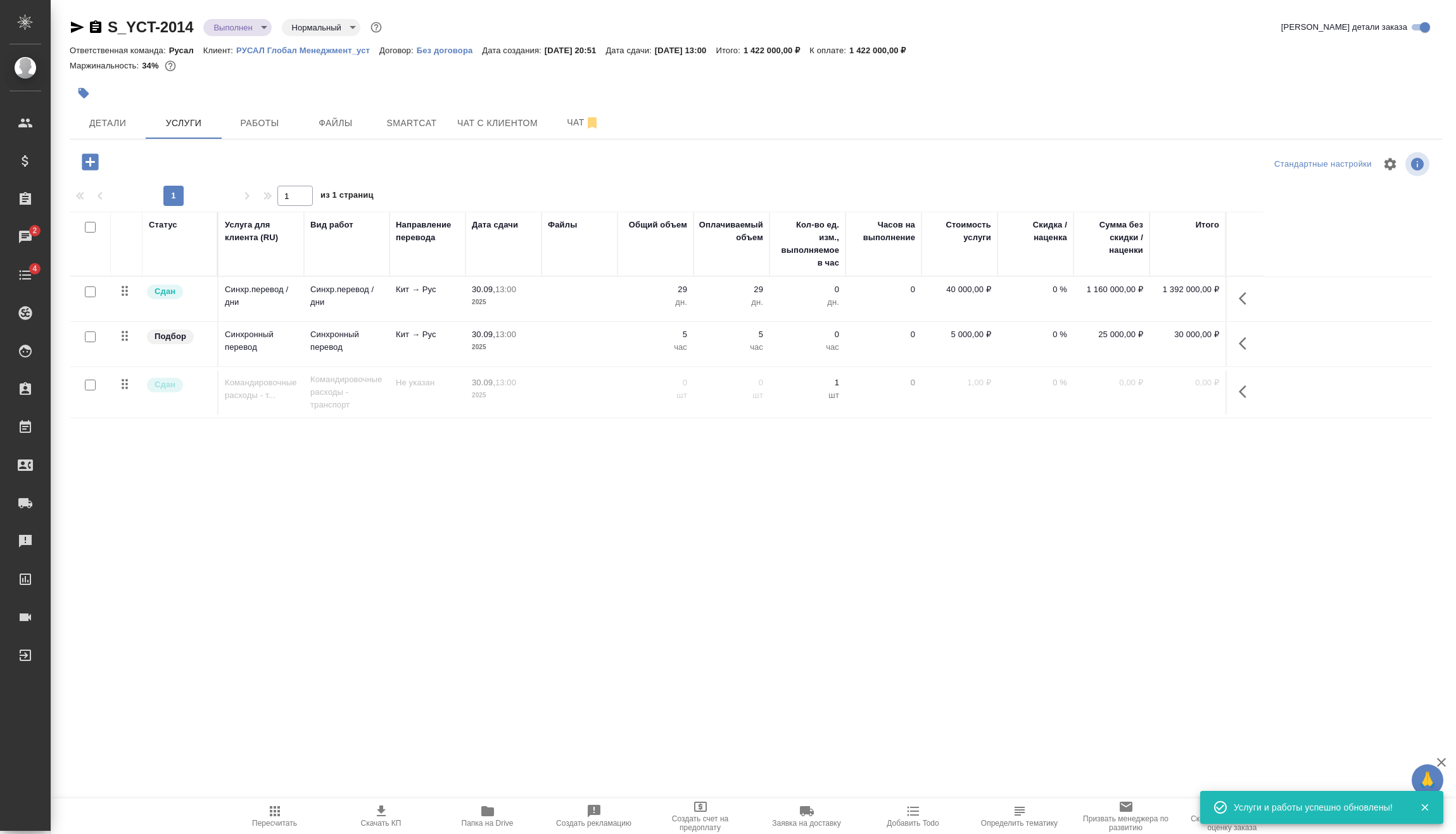
click at [272, 819] on span "Пересчитать" at bounding box center [274, 823] width 45 height 9
click at [253, 29] on body "🙏 .cls-1 fill:#fff; AWATERA [PERSON_NAME] Спецификации Заказы 2 Чаты 4 Todo Про…" at bounding box center [728, 417] width 1456 height 834
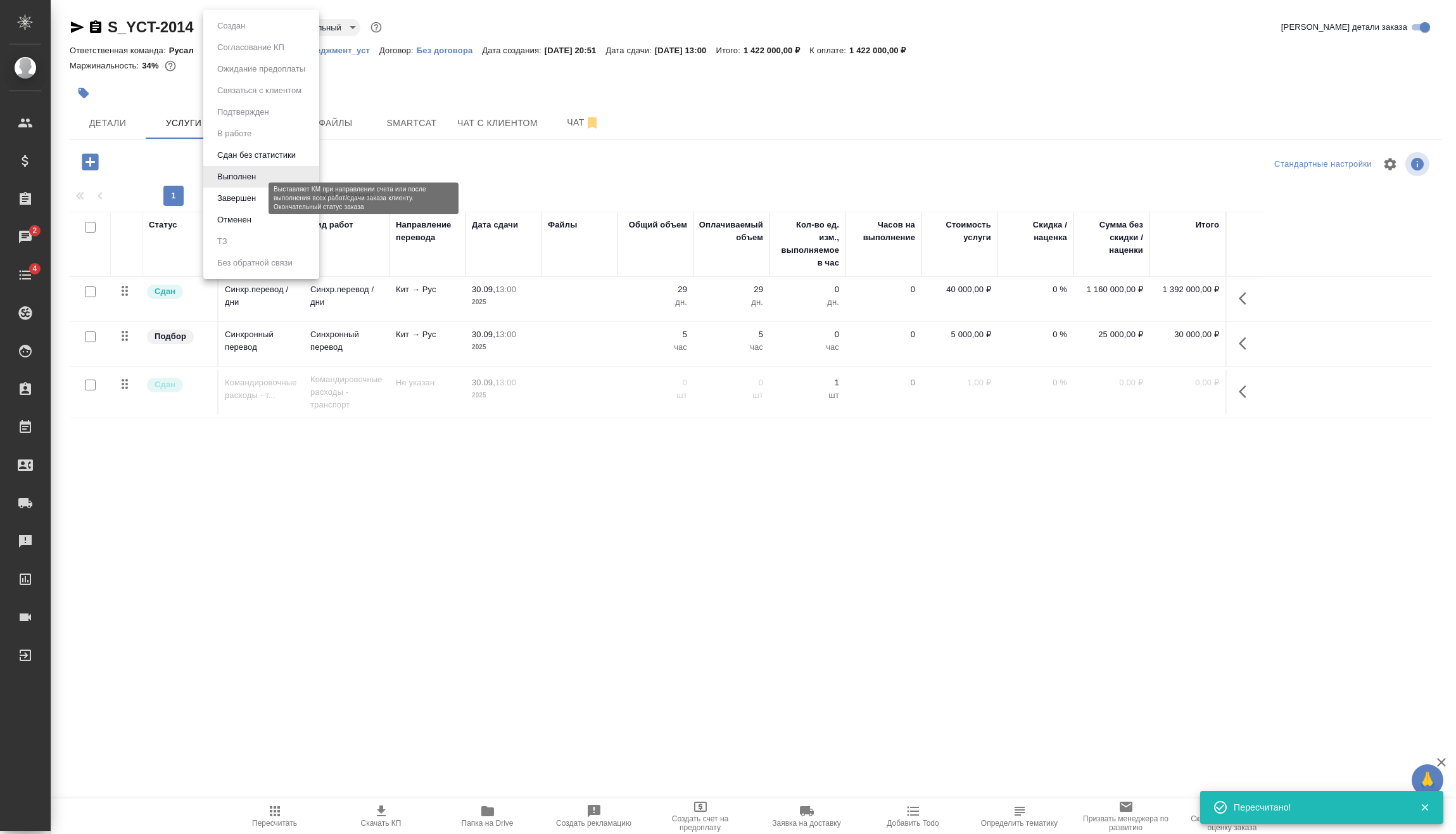
click at [256, 186] on li "Выполнен" at bounding box center [261, 176] width 116 height 22
click at [263, 29] on body "🙏 .cls-1 fill:#fff; AWATERA [PERSON_NAME] Спецификации Заказы 2 Чаты 4 Todo Про…" at bounding box center [728, 417] width 1456 height 834
click at [258, 202] on button "Завершен" at bounding box center [237, 198] width 46 height 14
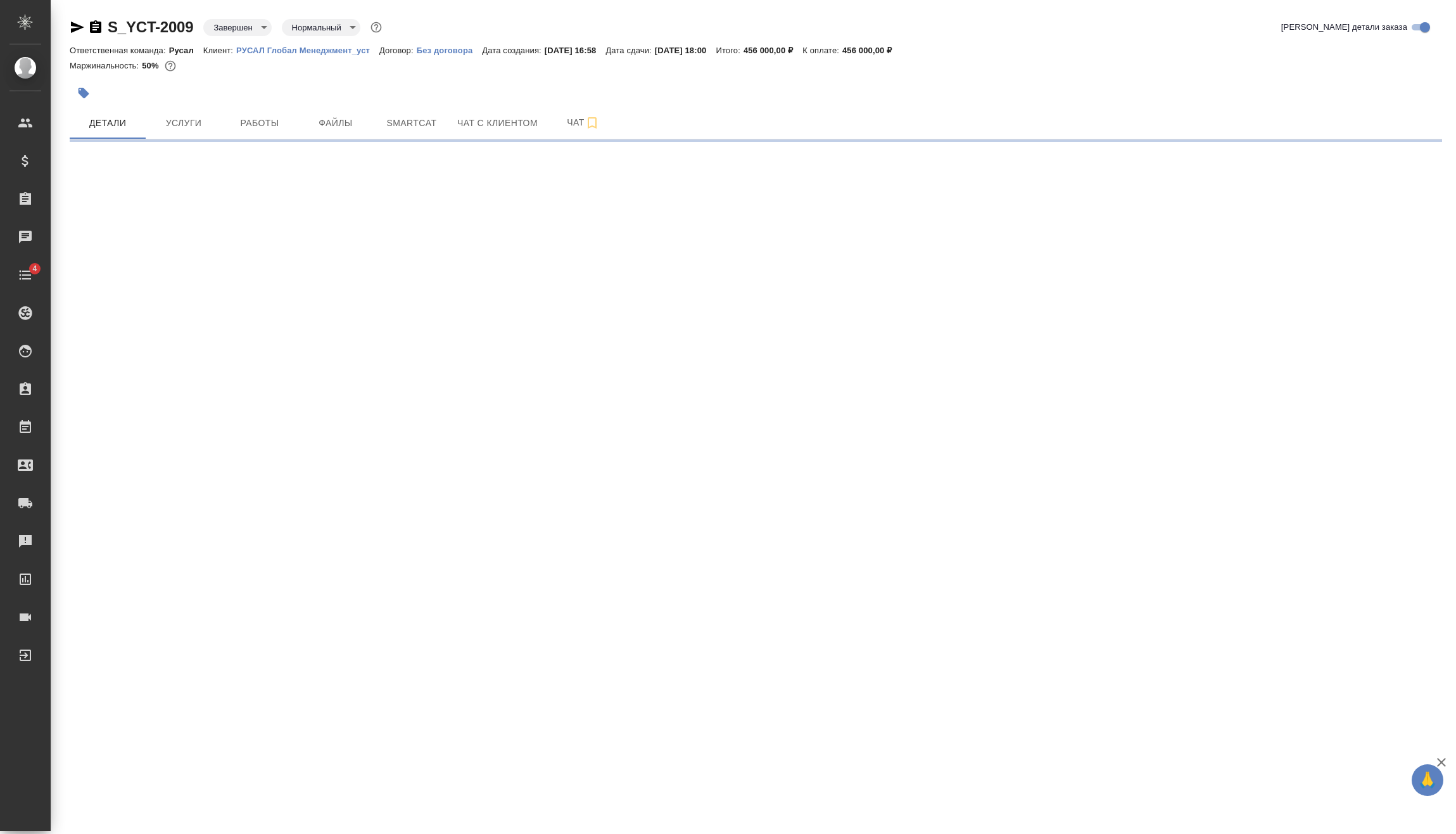
select select "RU"
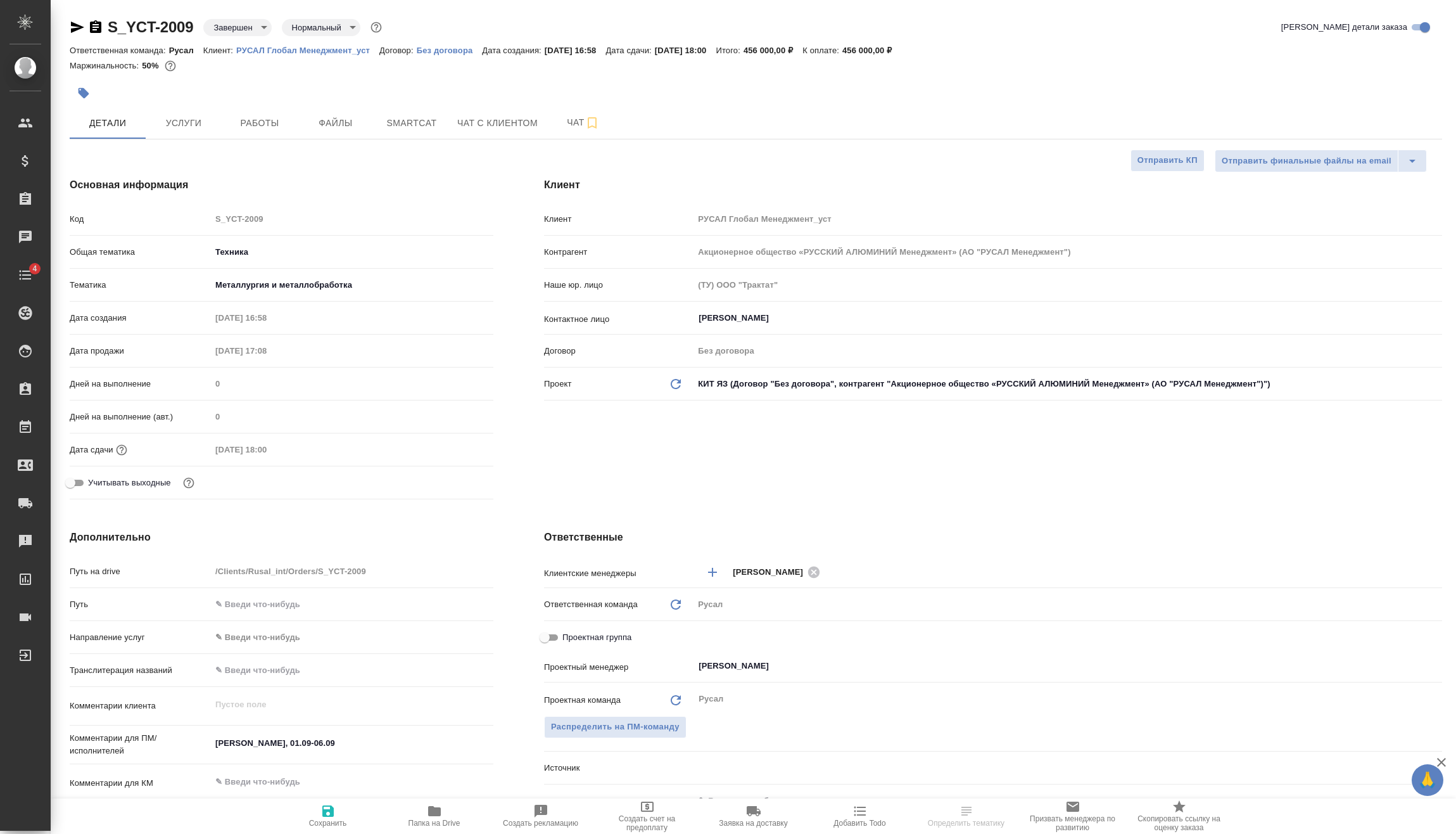
type textarea "x"
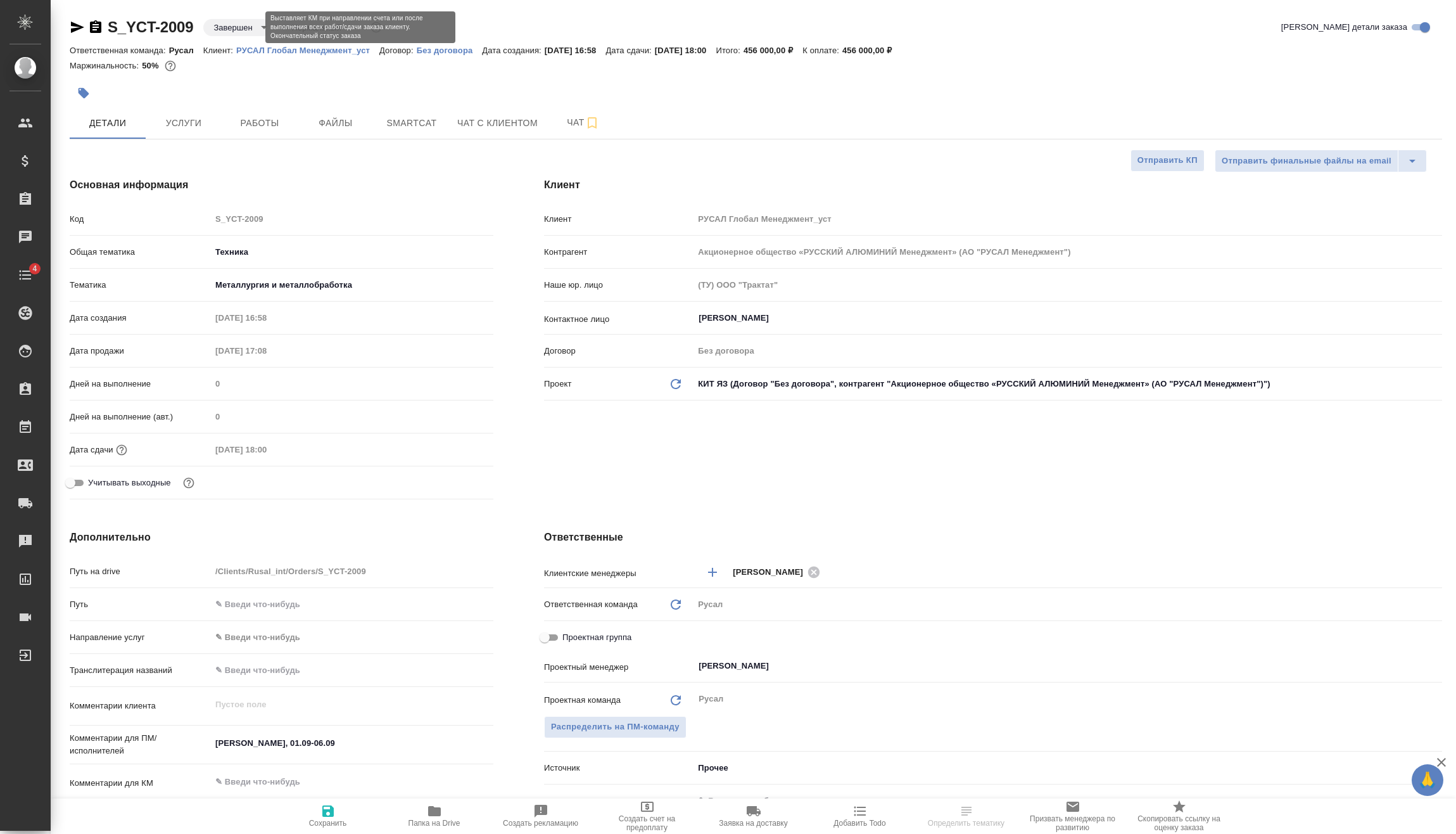
type textarea "x"
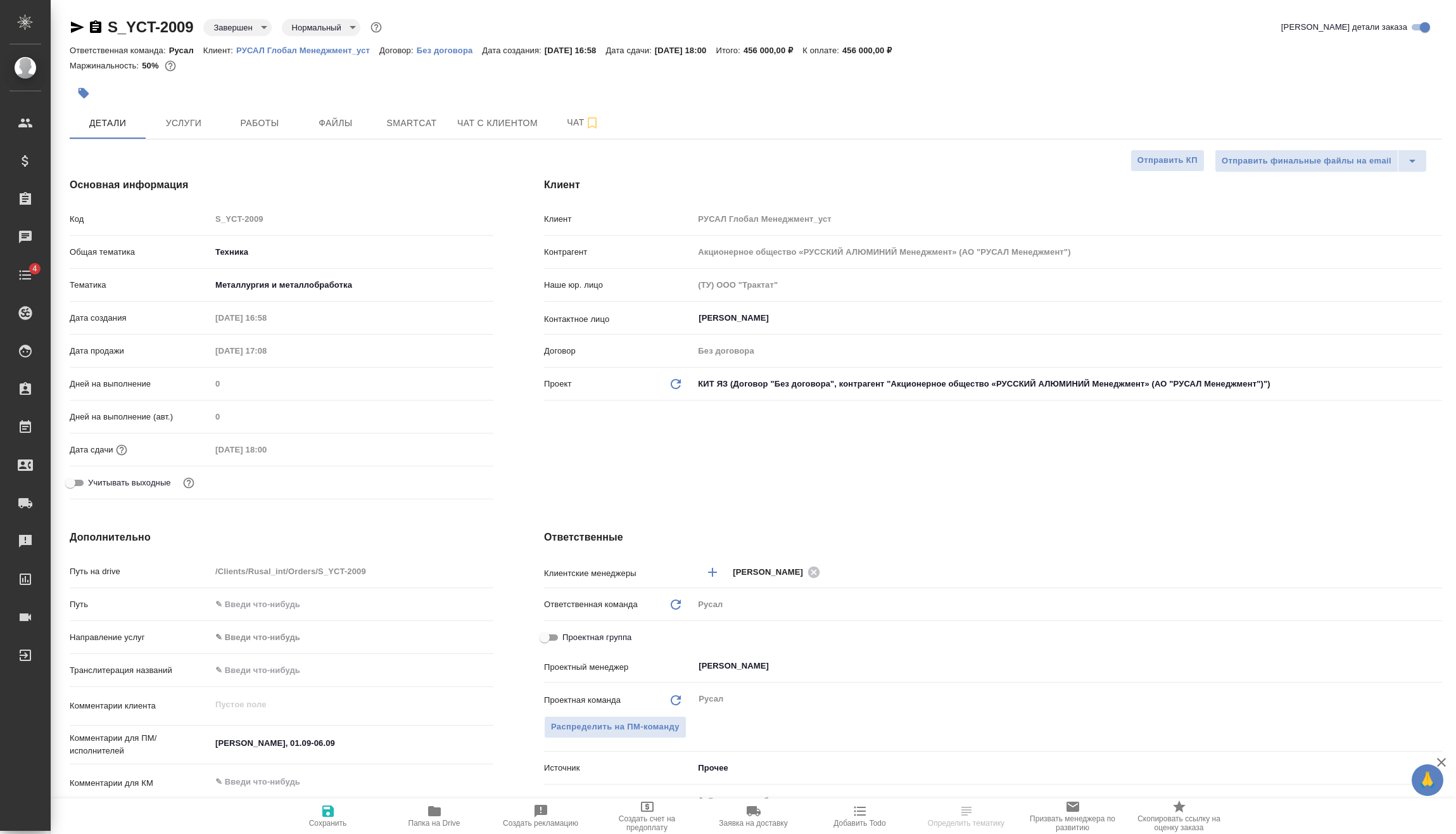
type textarea "x"
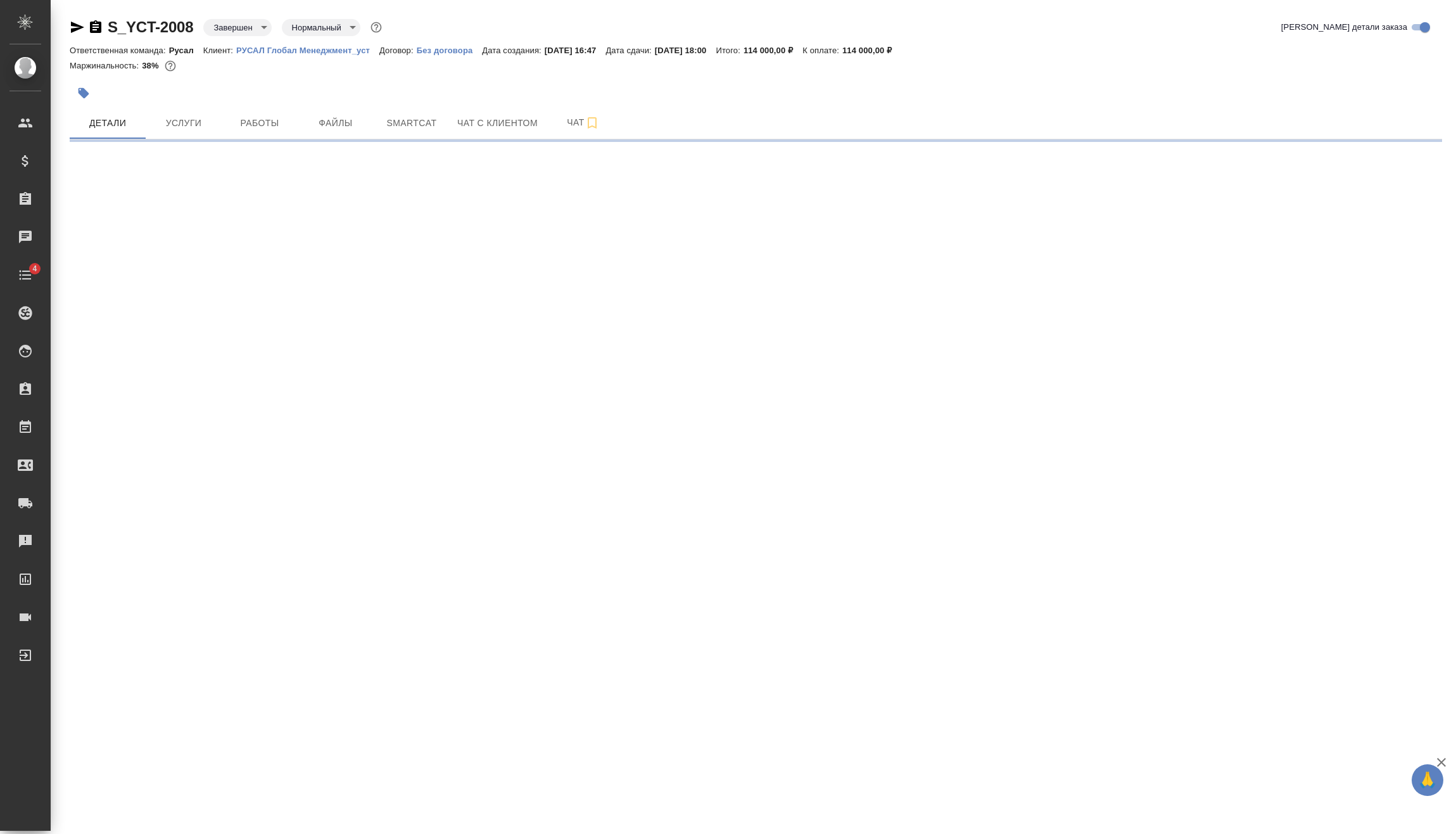
select select "RU"
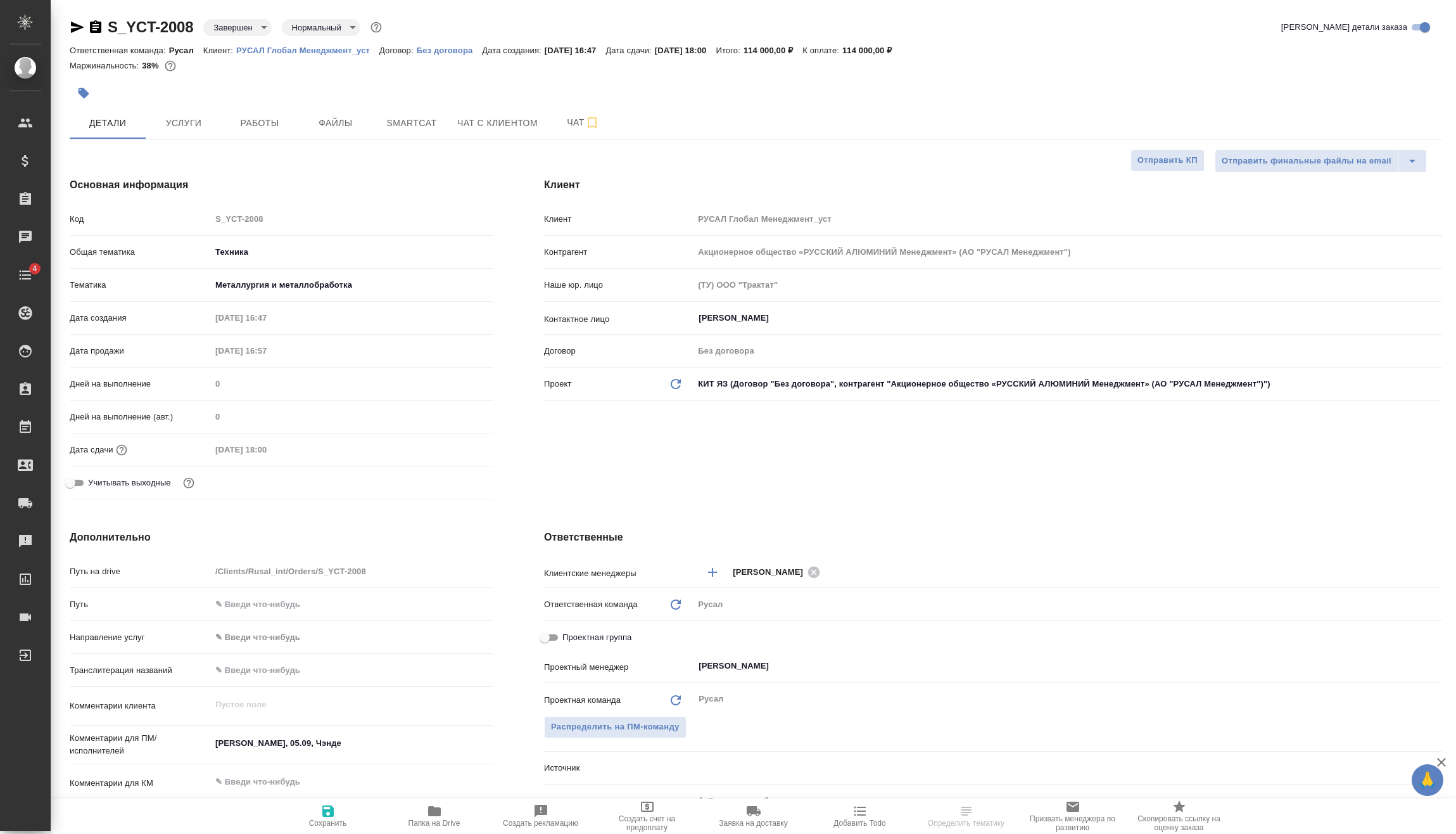
type textarea "x"
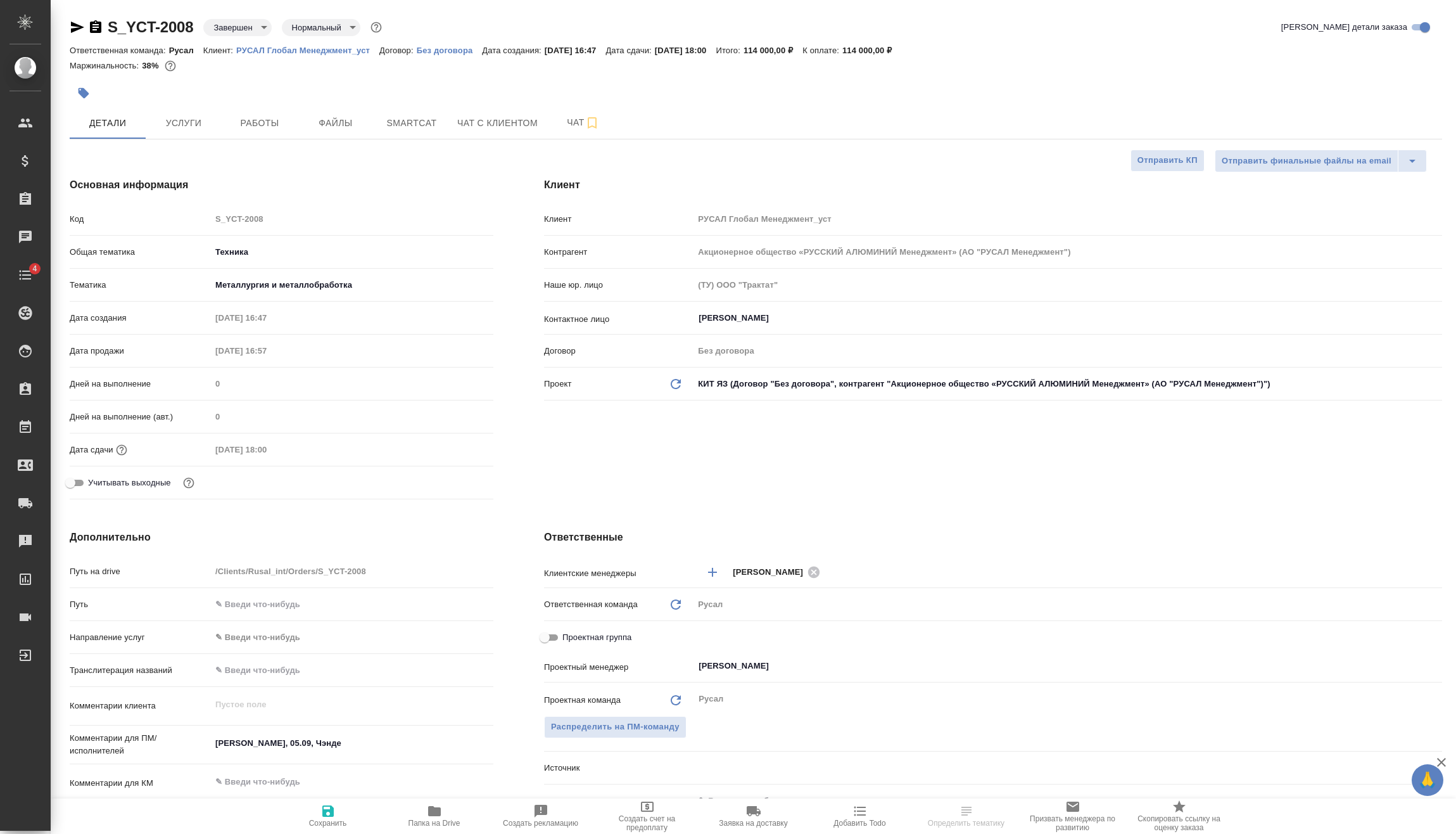
type textarea "x"
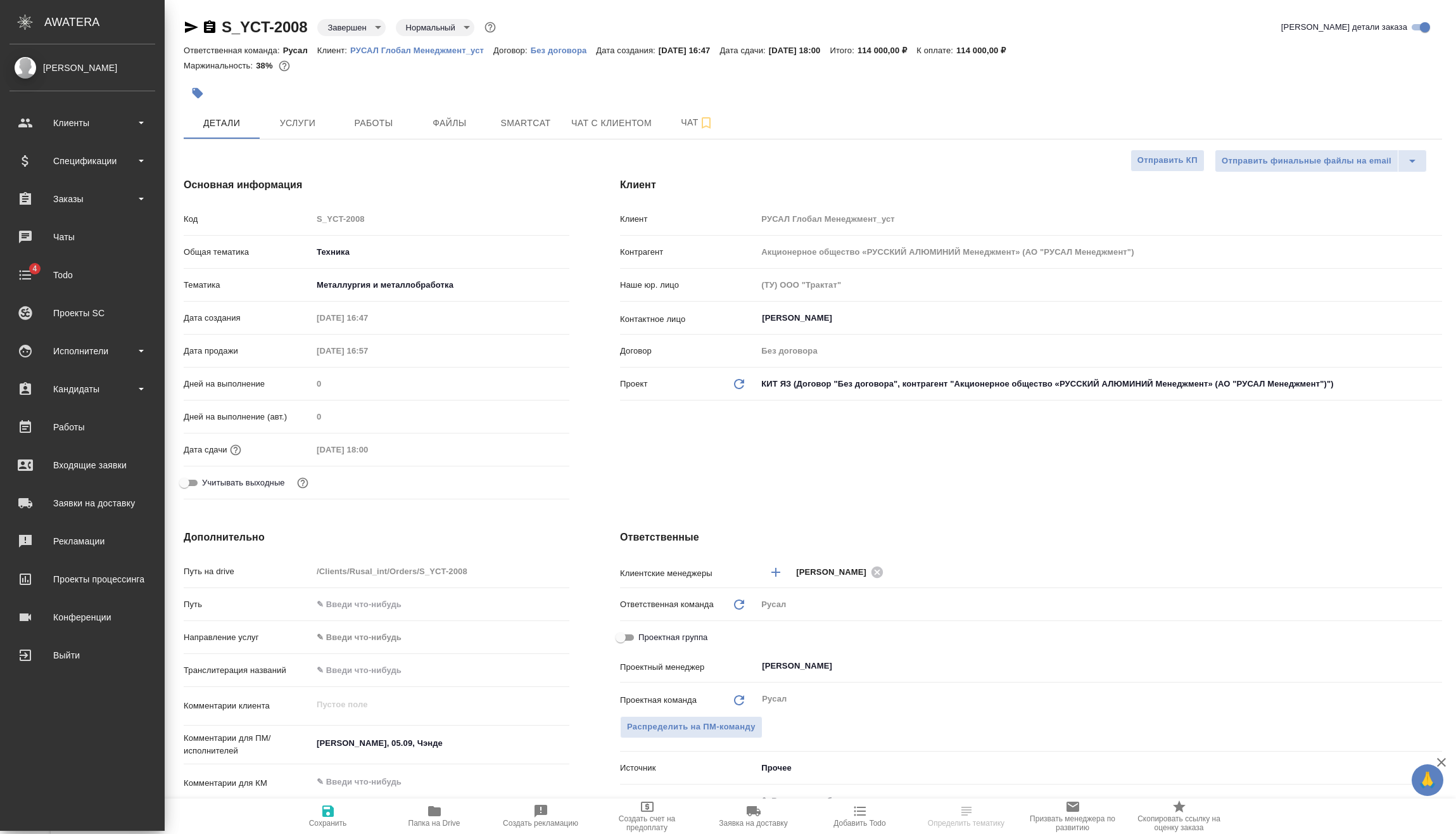
type textarea "x"
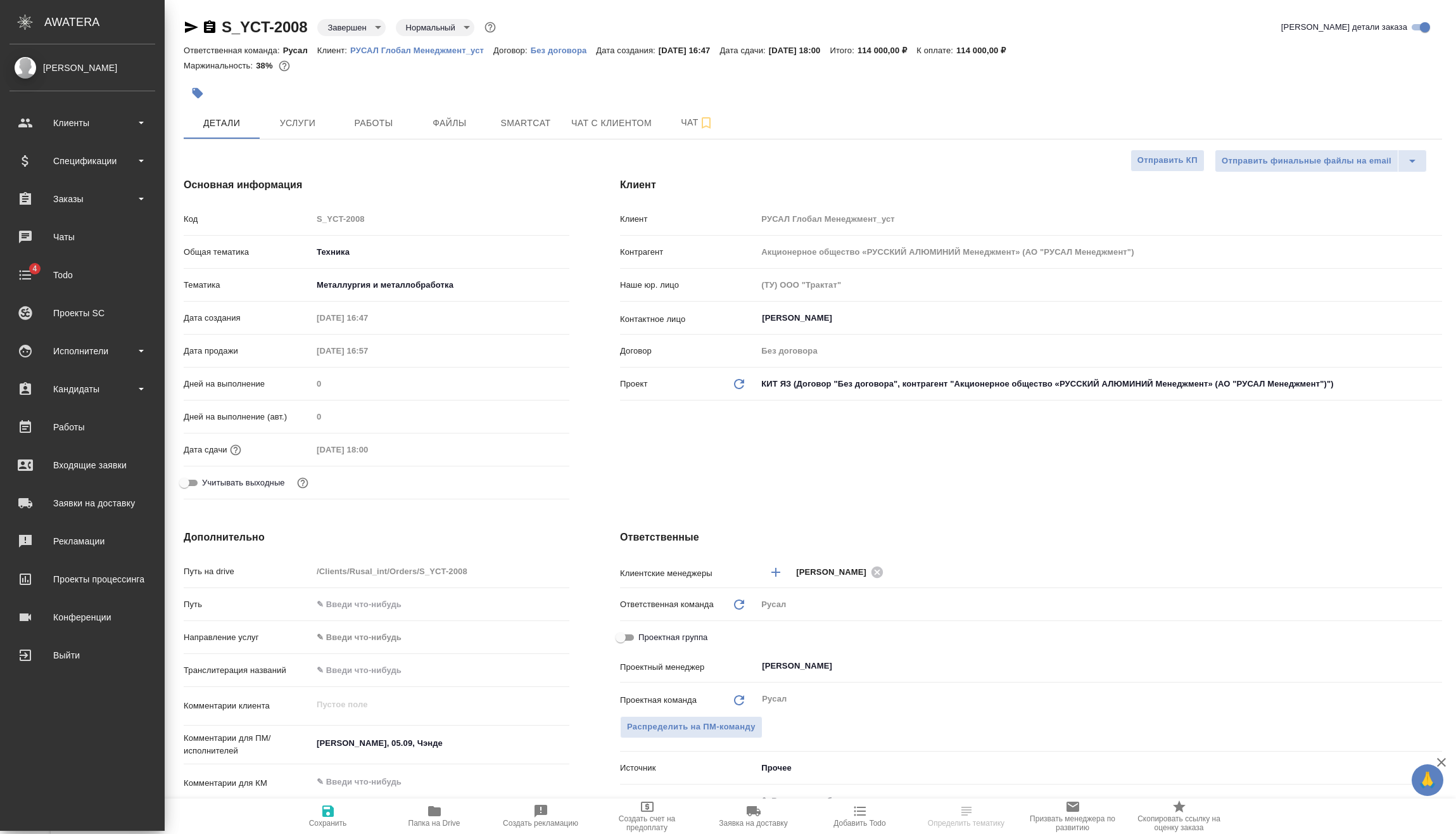
type textarea "x"
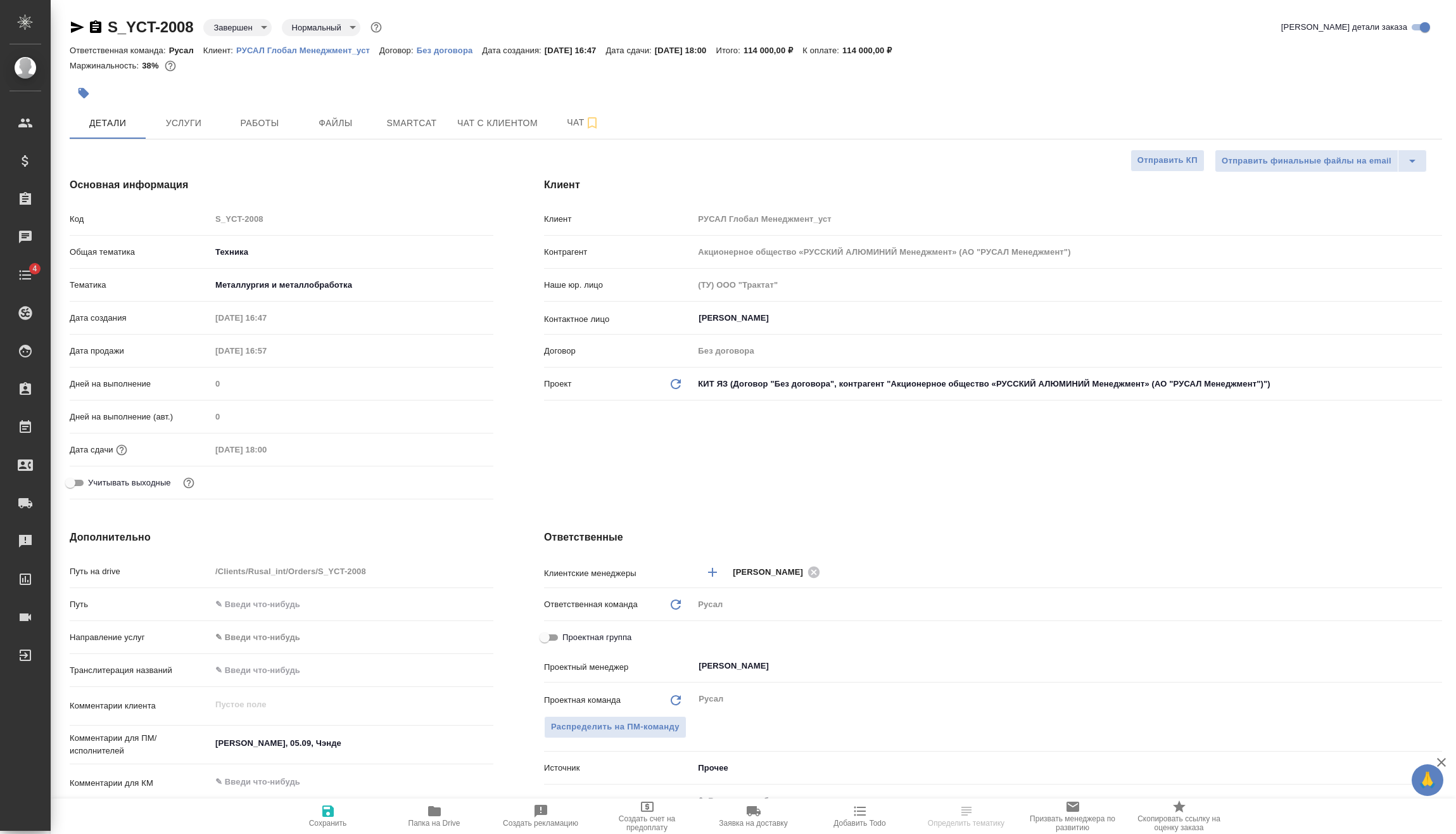
type textarea "x"
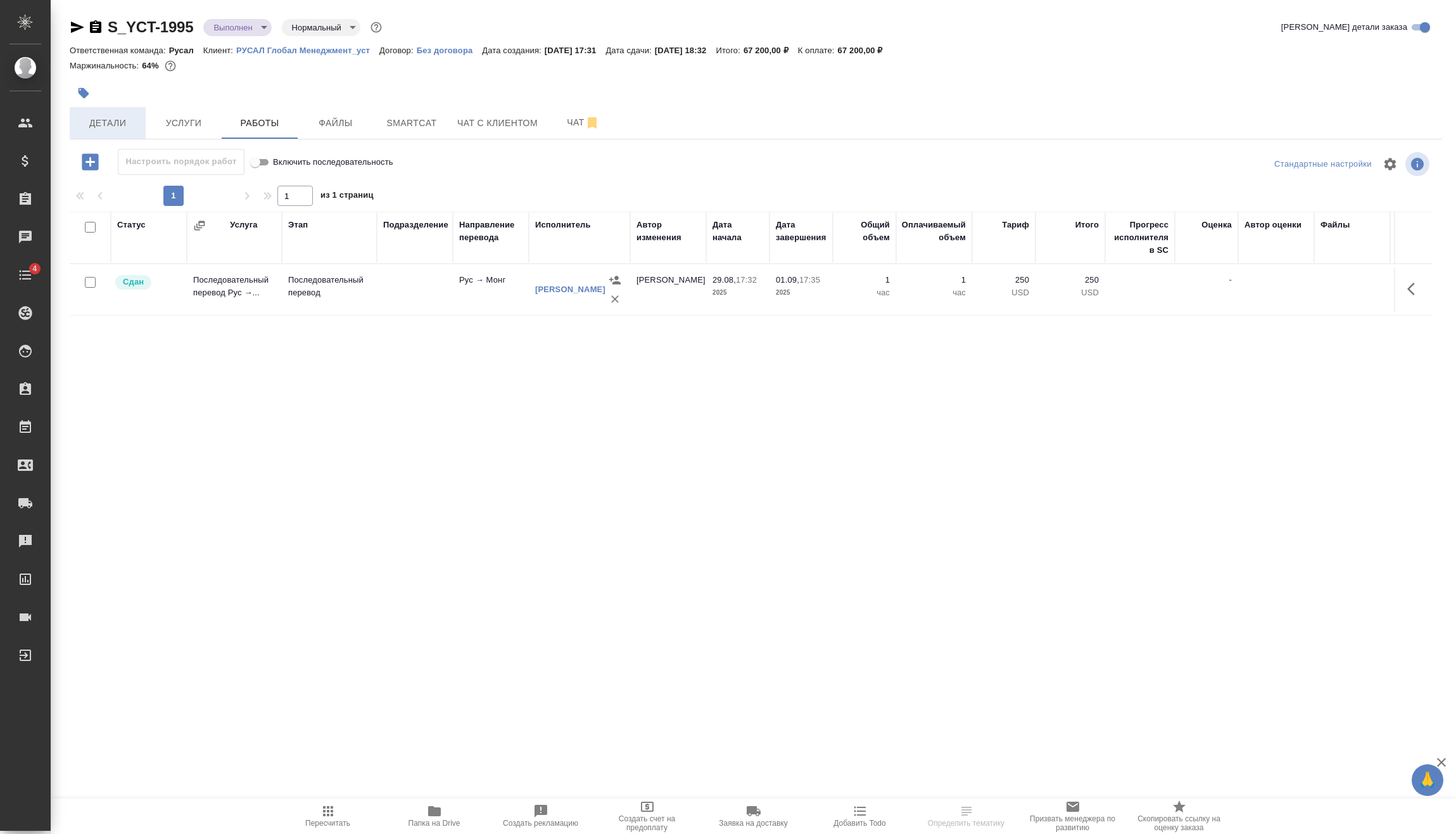
click at [141, 124] on button "Детали" at bounding box center [108, 123] width 76 height 32
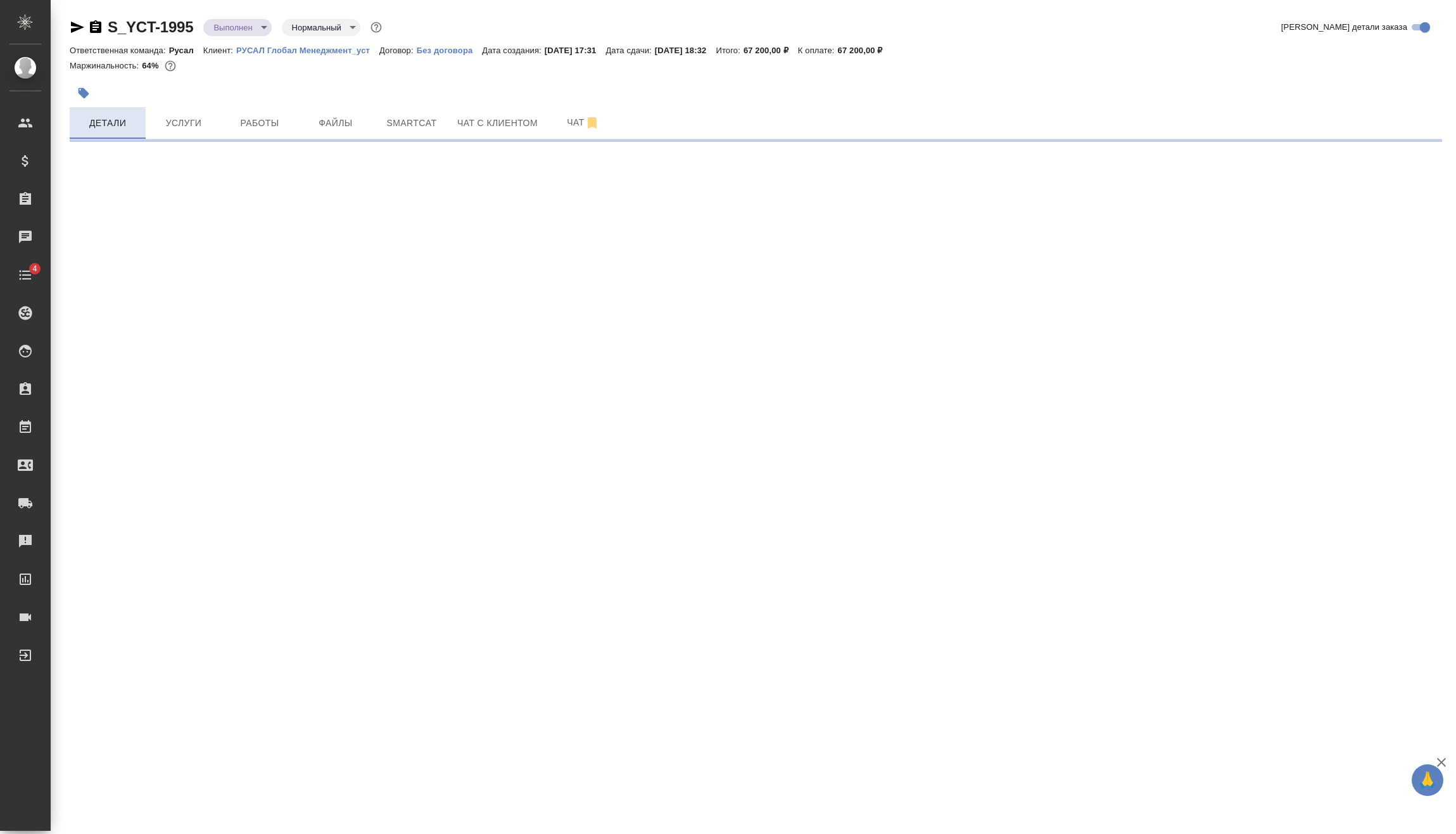
select select "RU"
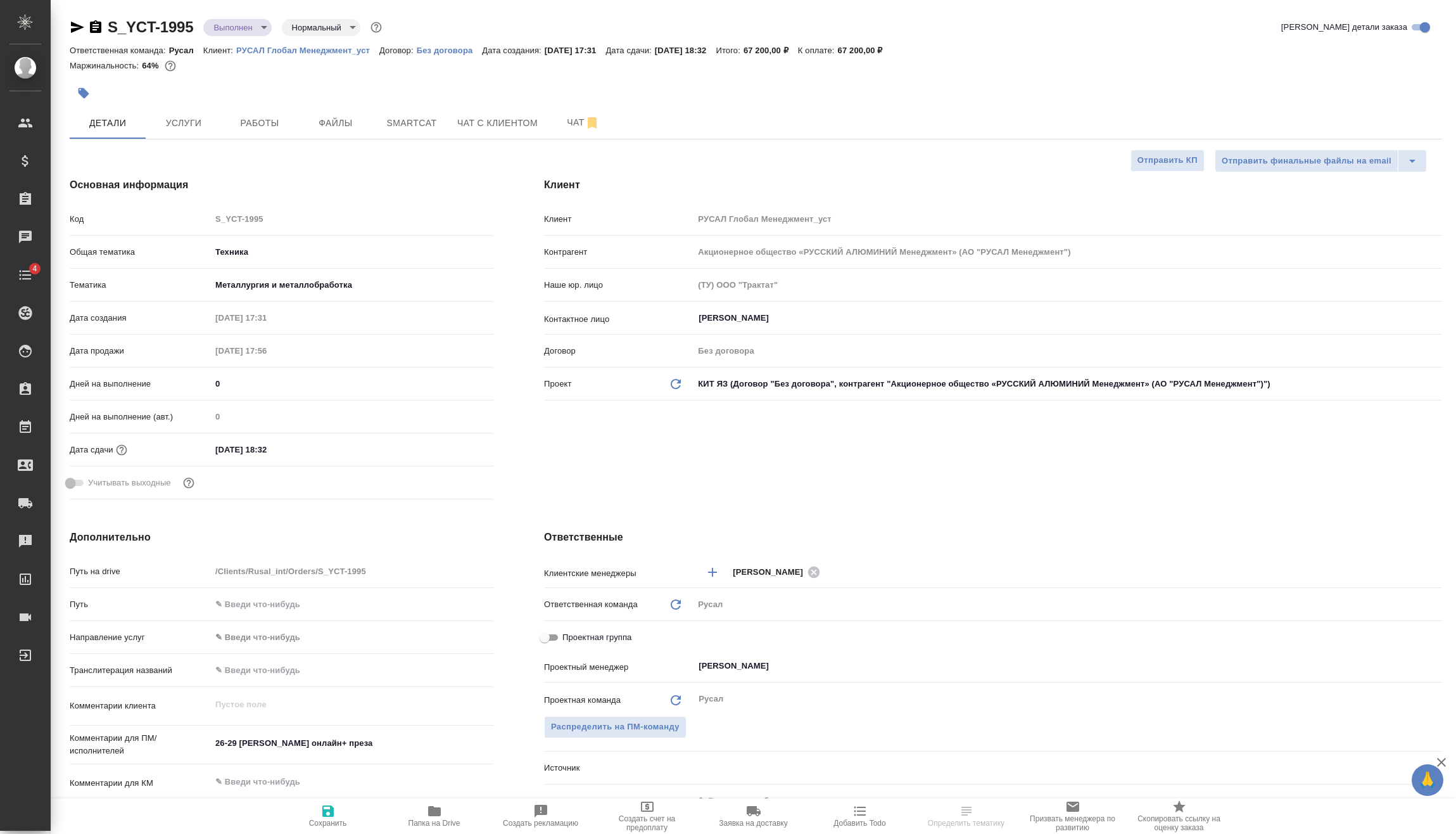
type textarea "x"
click at [296, 448] on input "[DATE] 18:32" at bounding box center [266, 450] width 111 height 18
click at [462, 446] on div at bounding box center [471, 449] width 44 height 15
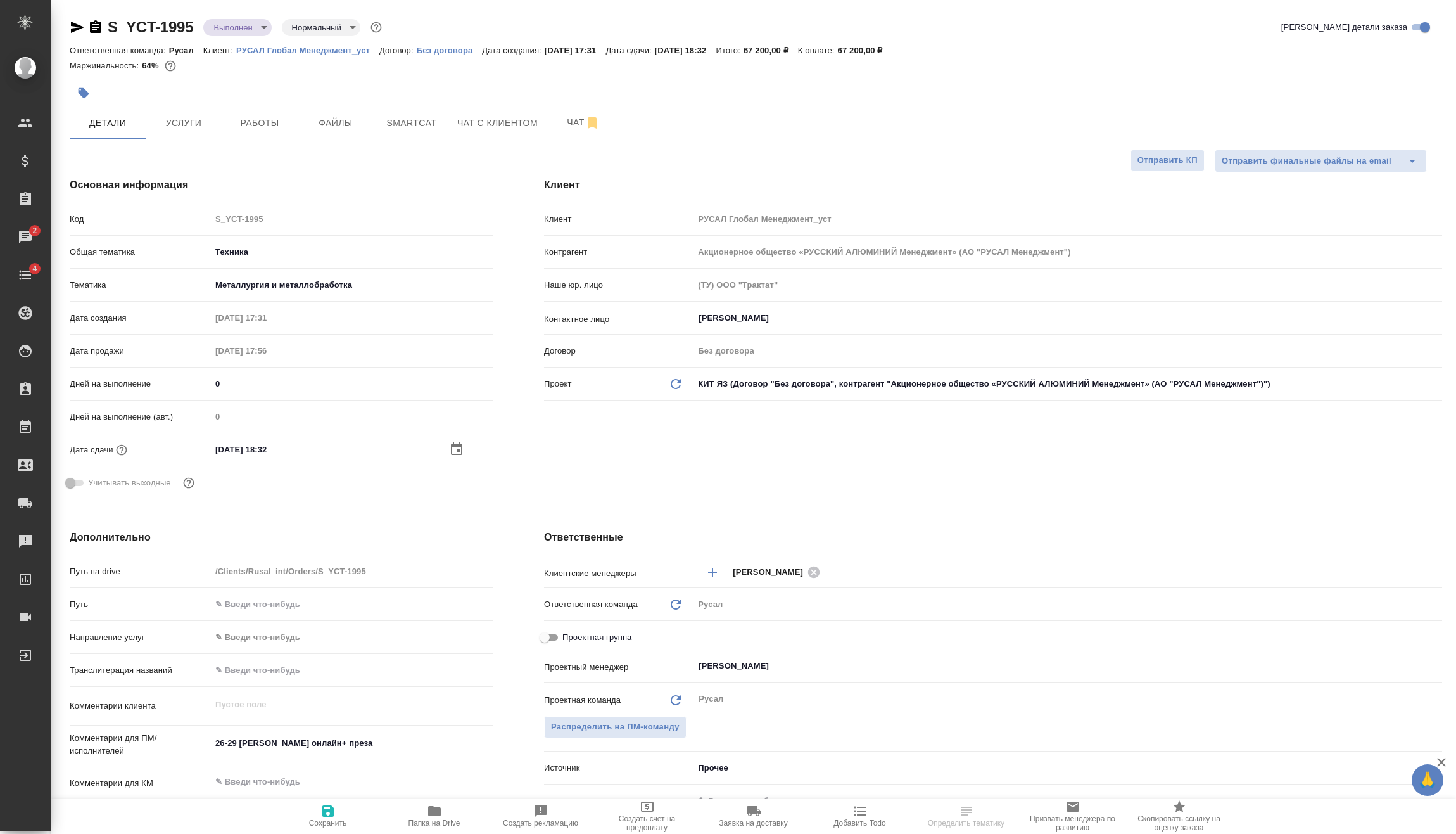
click at [456, 443] on icon "button" at bounding box center [456, 449] width 11 height 13
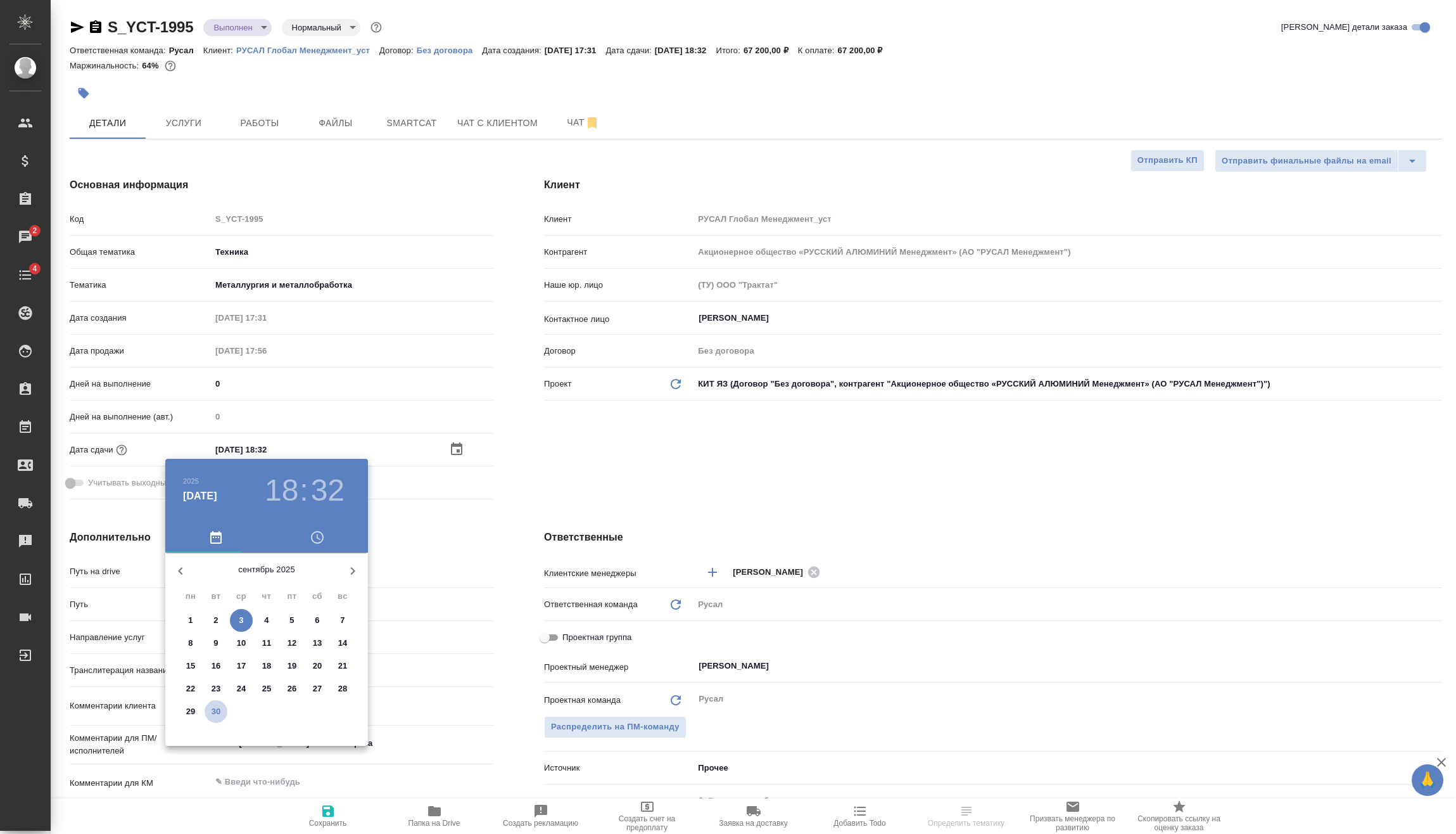
click at [218, 714] on p "30" at bounding box center [216, 711] width 10 height 13
type input "[DATE] 18:32"
type textarea "x"
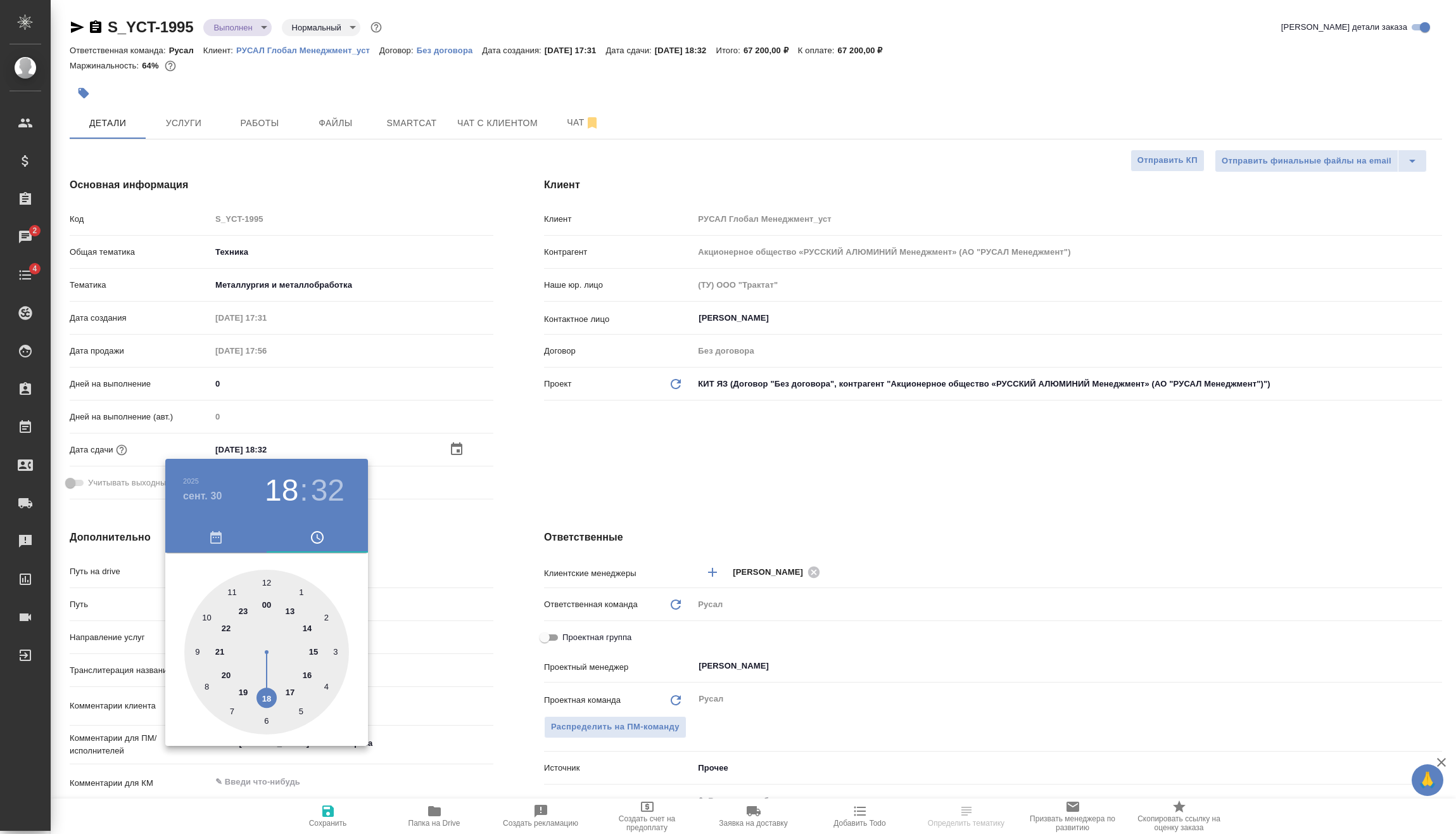
click at [290, 613] on div at bounding box center [266, 651] width 164 height 165
type input "[DATE] 13:32"
type textarea "x"
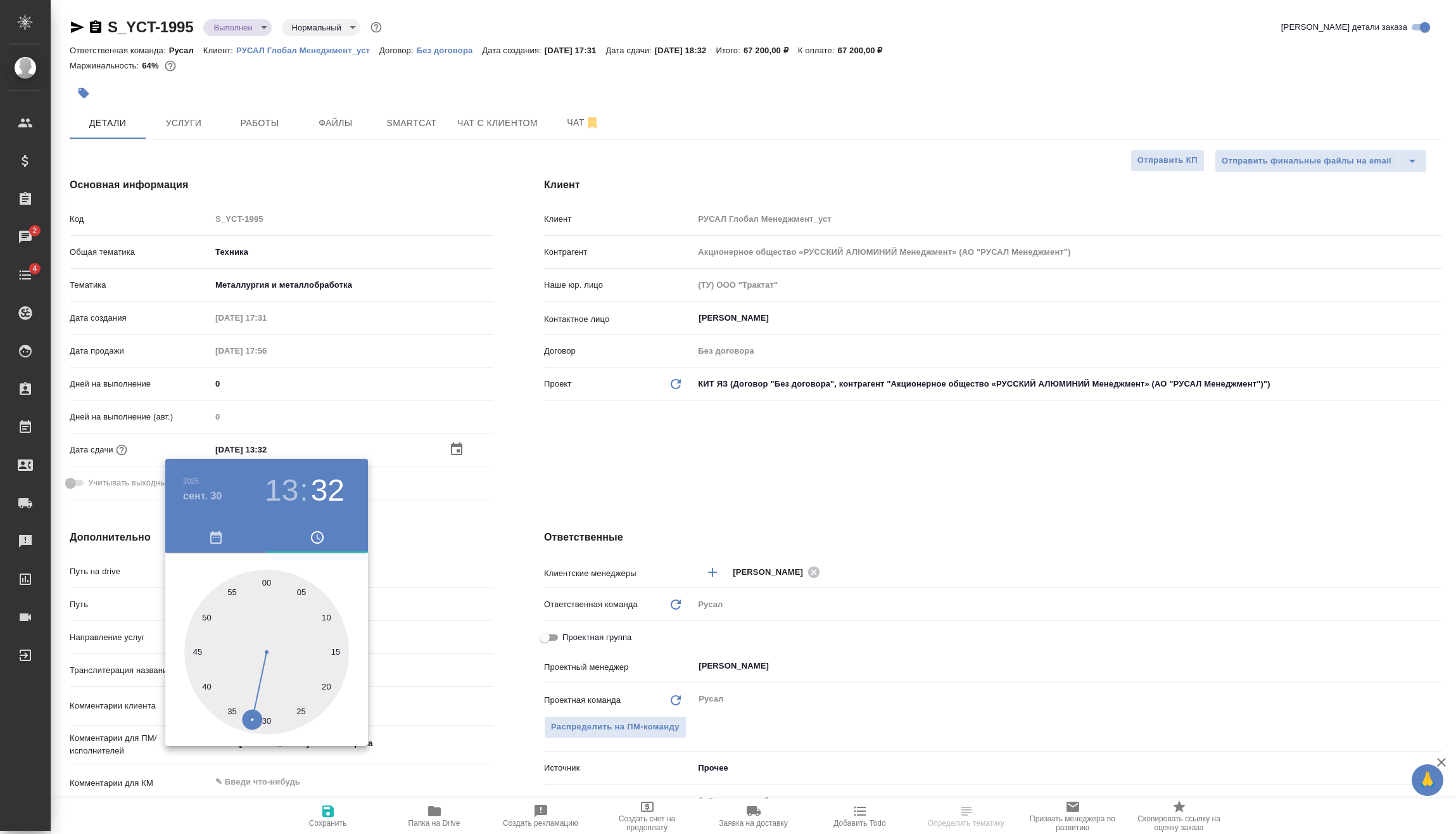
click at [456, 695] on div at bounding box center [728, 417] width 1456 height 834
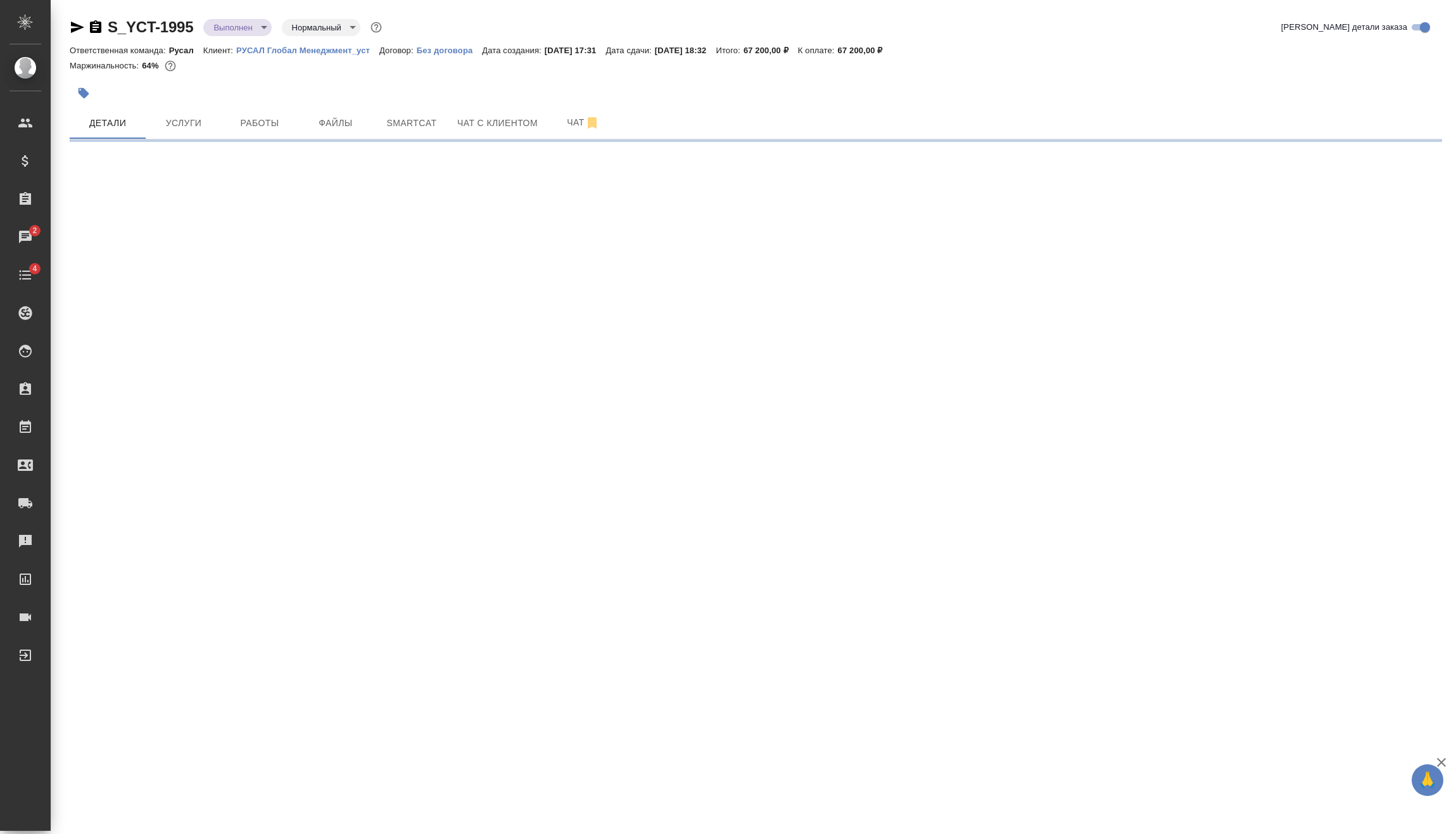
click at [326, 802] on div ".cls-1 fill:#fff; AWATERA [PERSON_NAME] Спецификации Заказы 2 Чаты 4 Todo Проек…" at bounding box center [728, 417] width 1456 height 834
select select "RU"
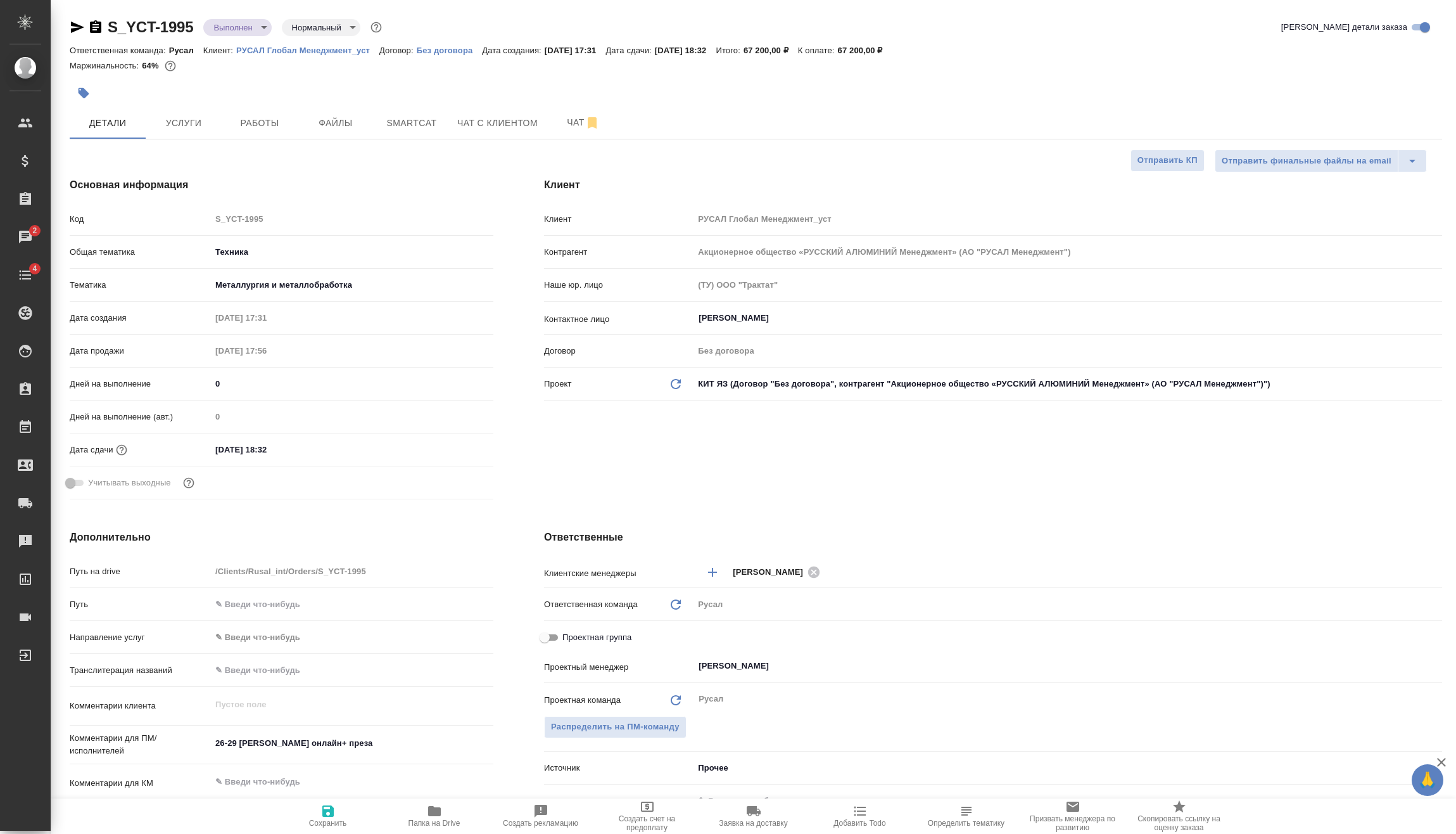
type textarea "x"
click at [259, 22] on body "🙏 .cls-1 fill:#fff; AWATERA [PERSON_NAME] Спецификации Заказы 2 Чаты 4 Todo Про…" at bounding box center [728, 417] width 1456 height 834
click at [258, 198] on button "Завершен" at bounding box center [237, 198] width 46 height 14
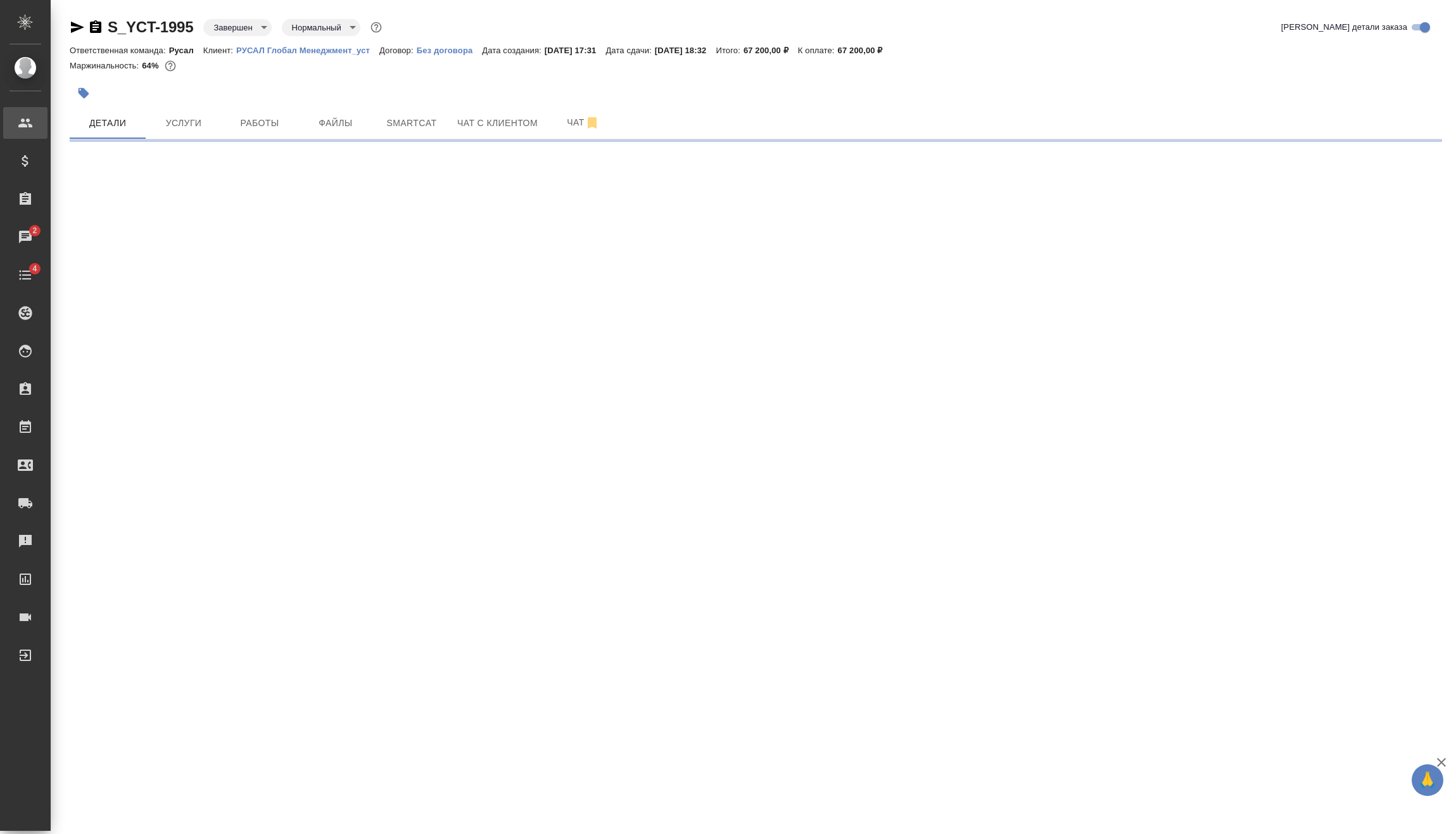
select select "RU"
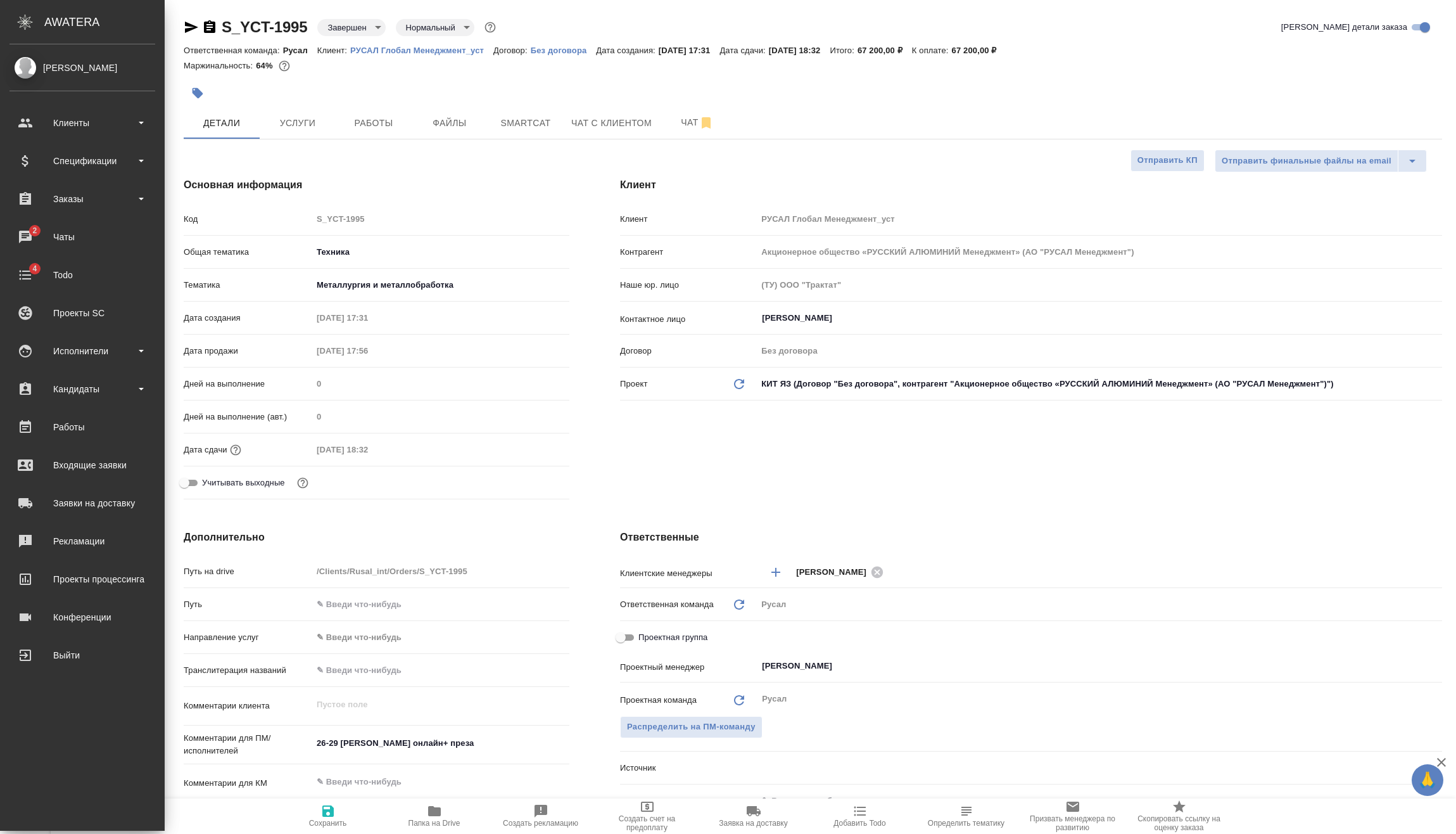
type textarea "x"
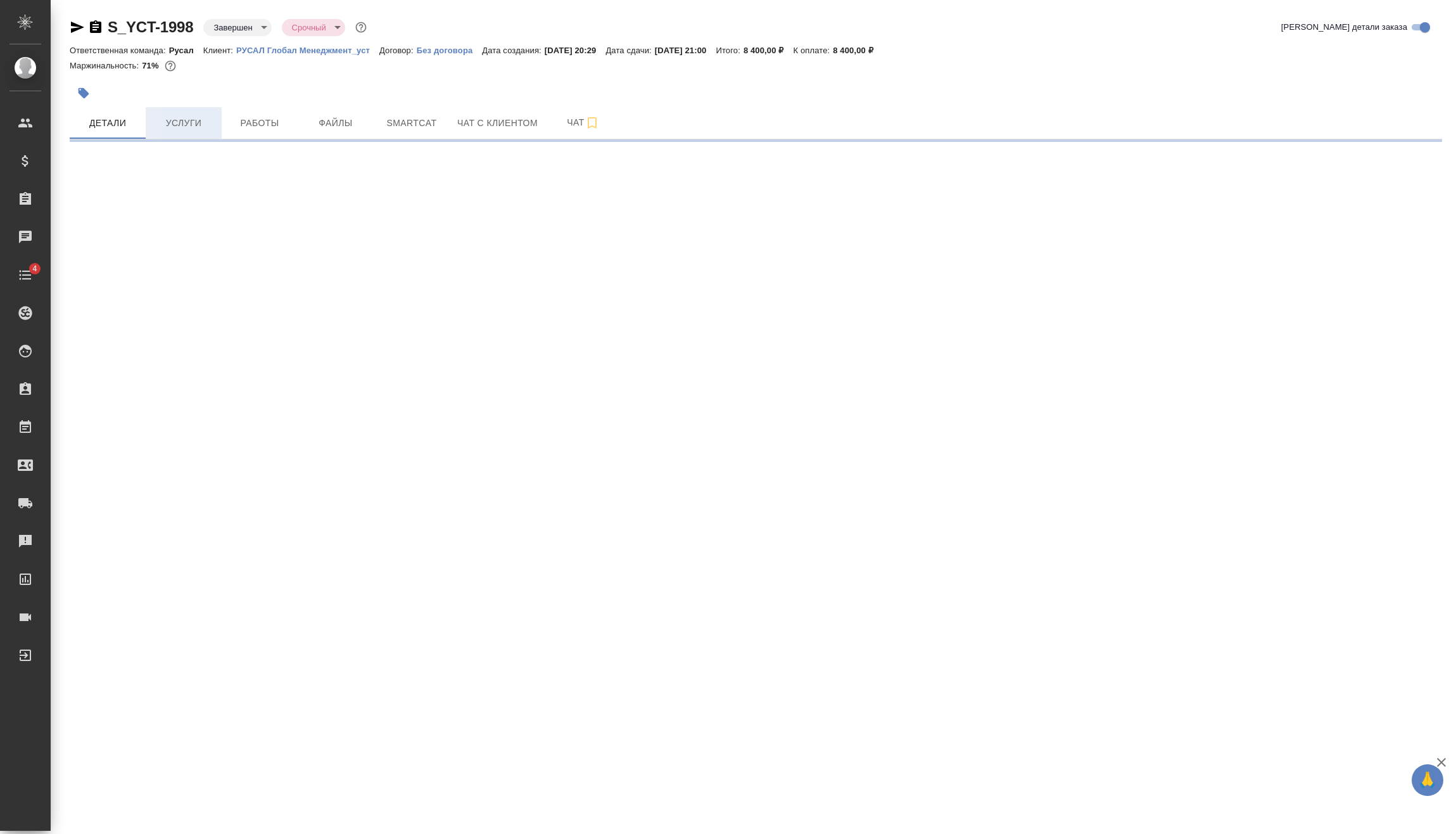
select select "RU"
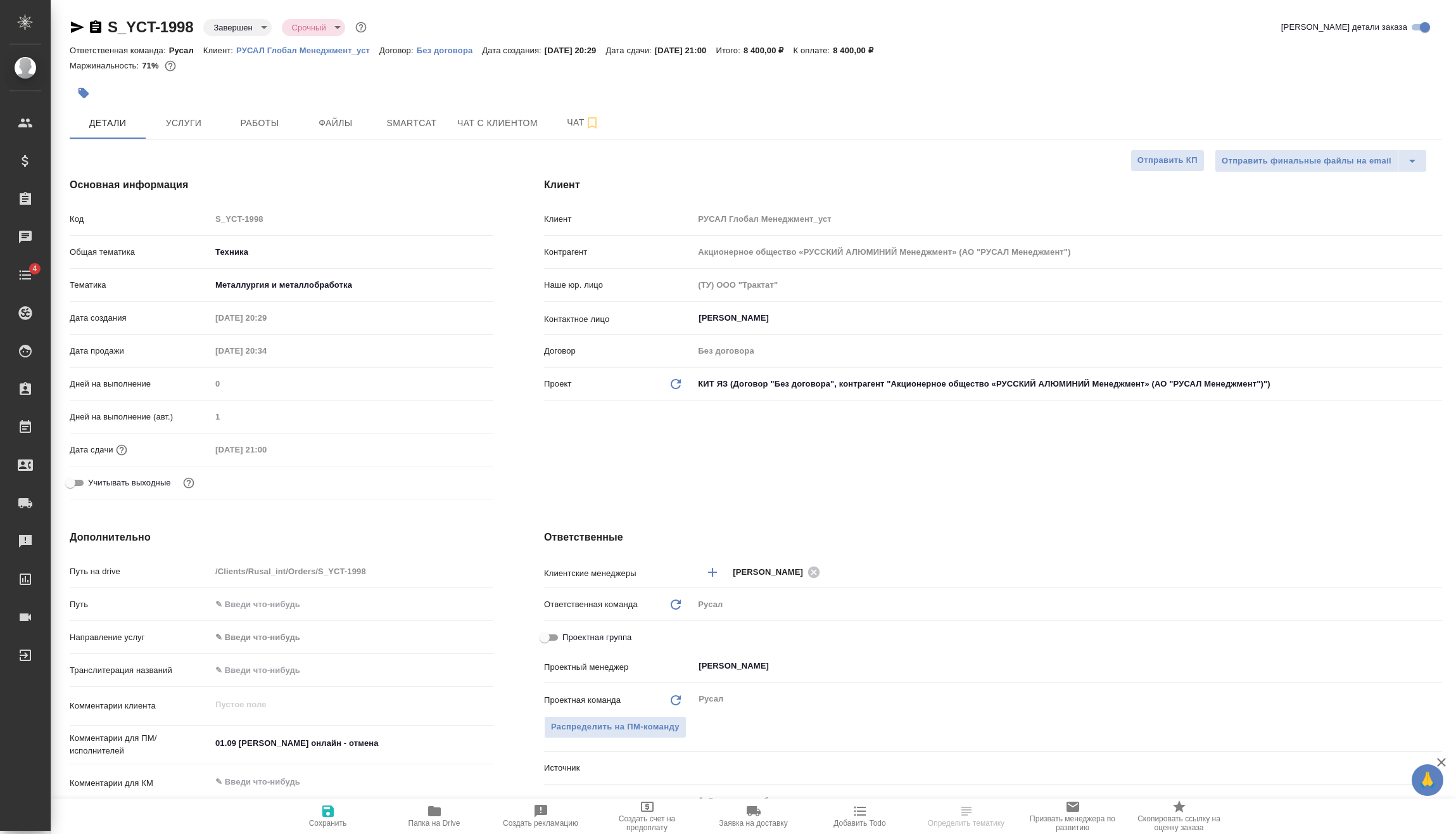
type textarea "x"
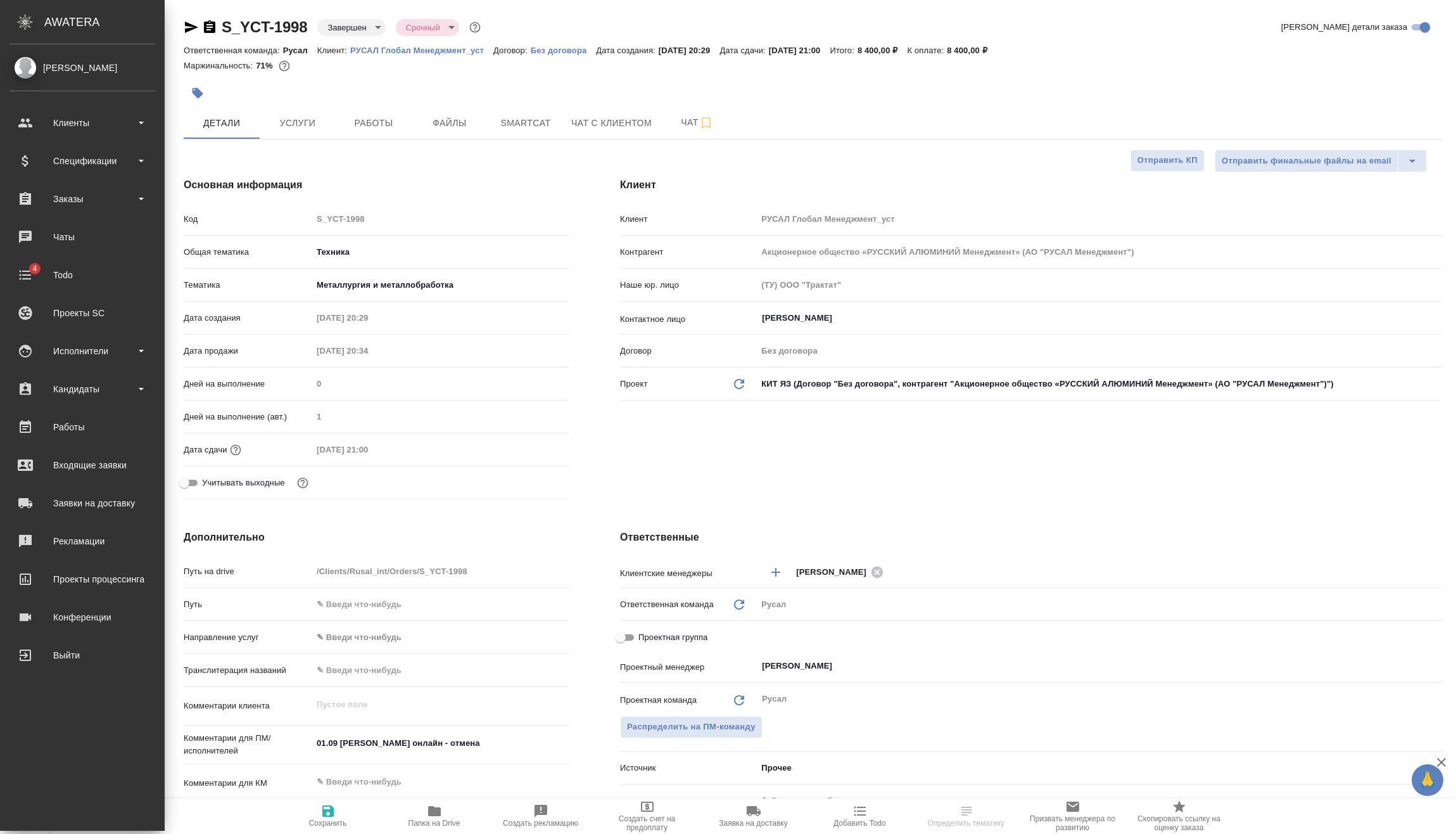
type textarea "x"
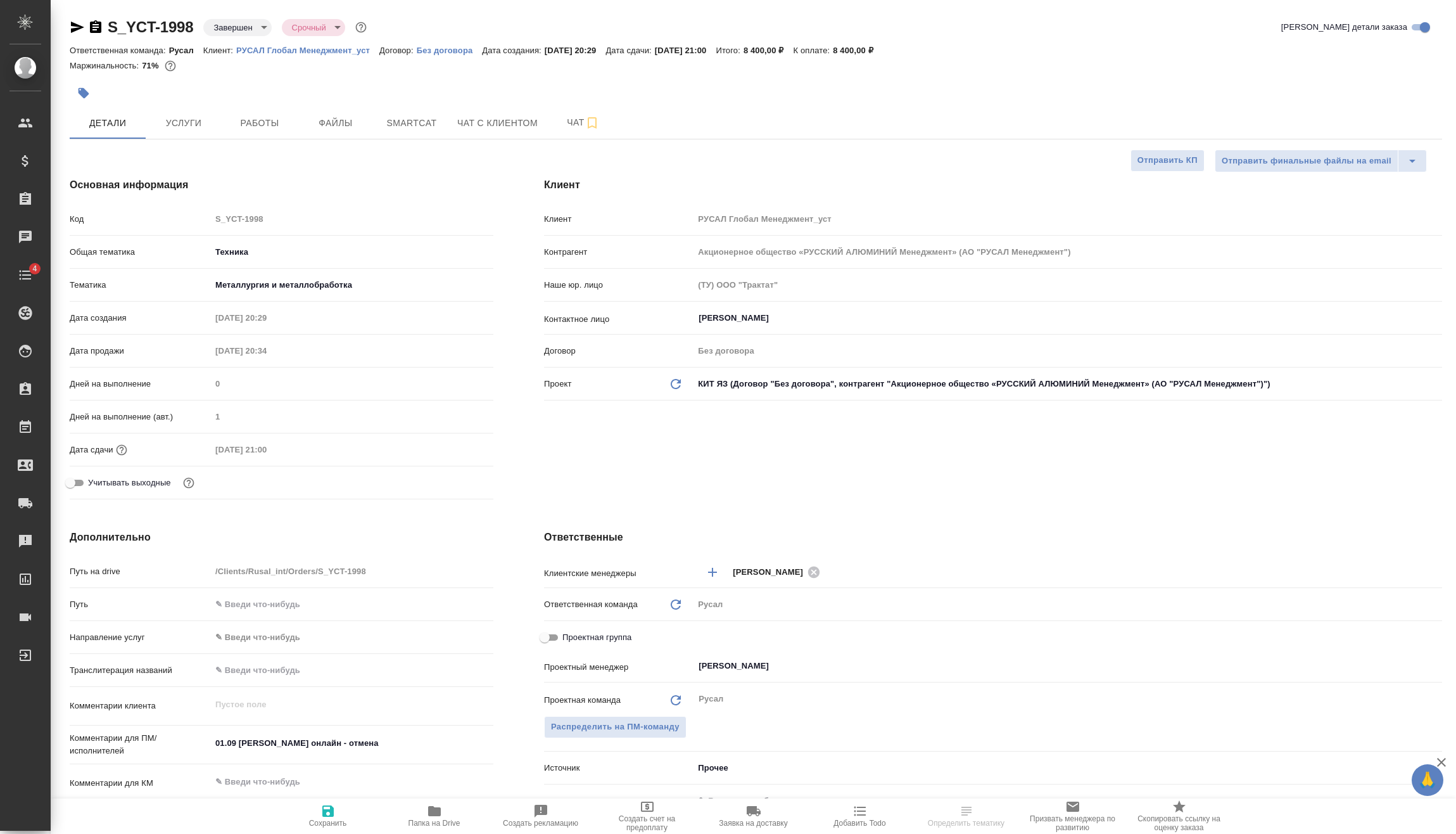
type textarea "x"
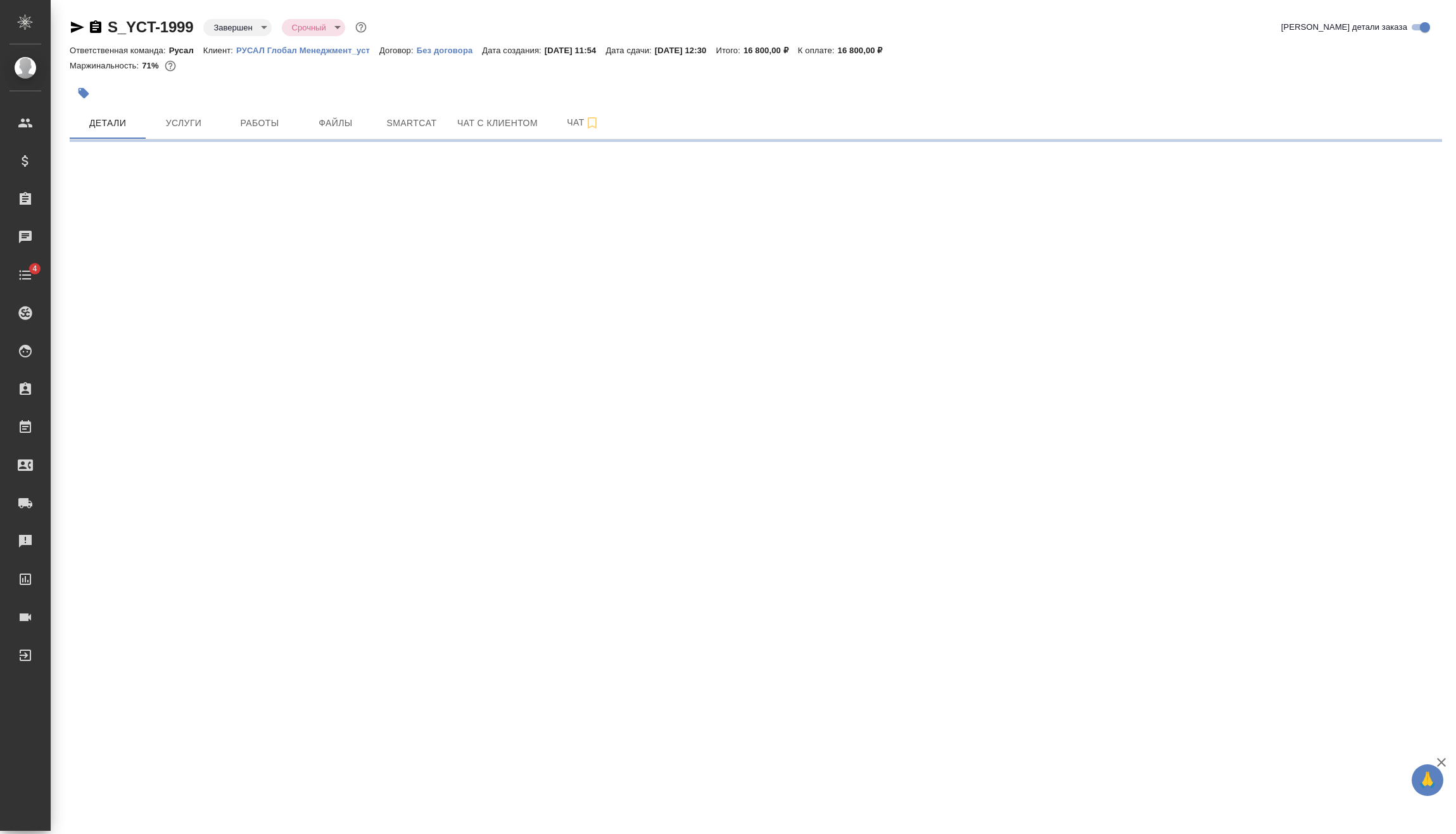
select select "RU"
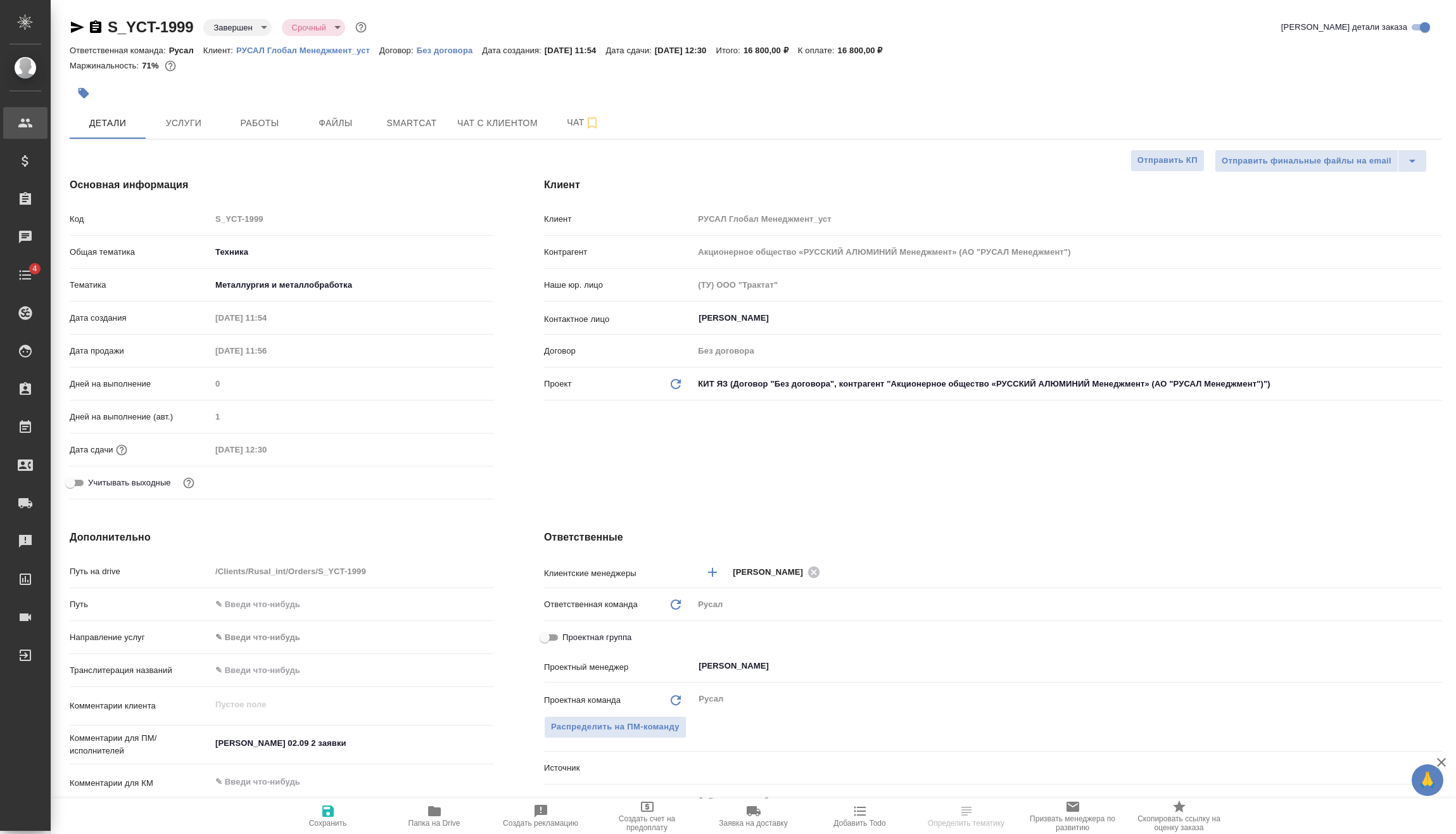
type textarea "x"
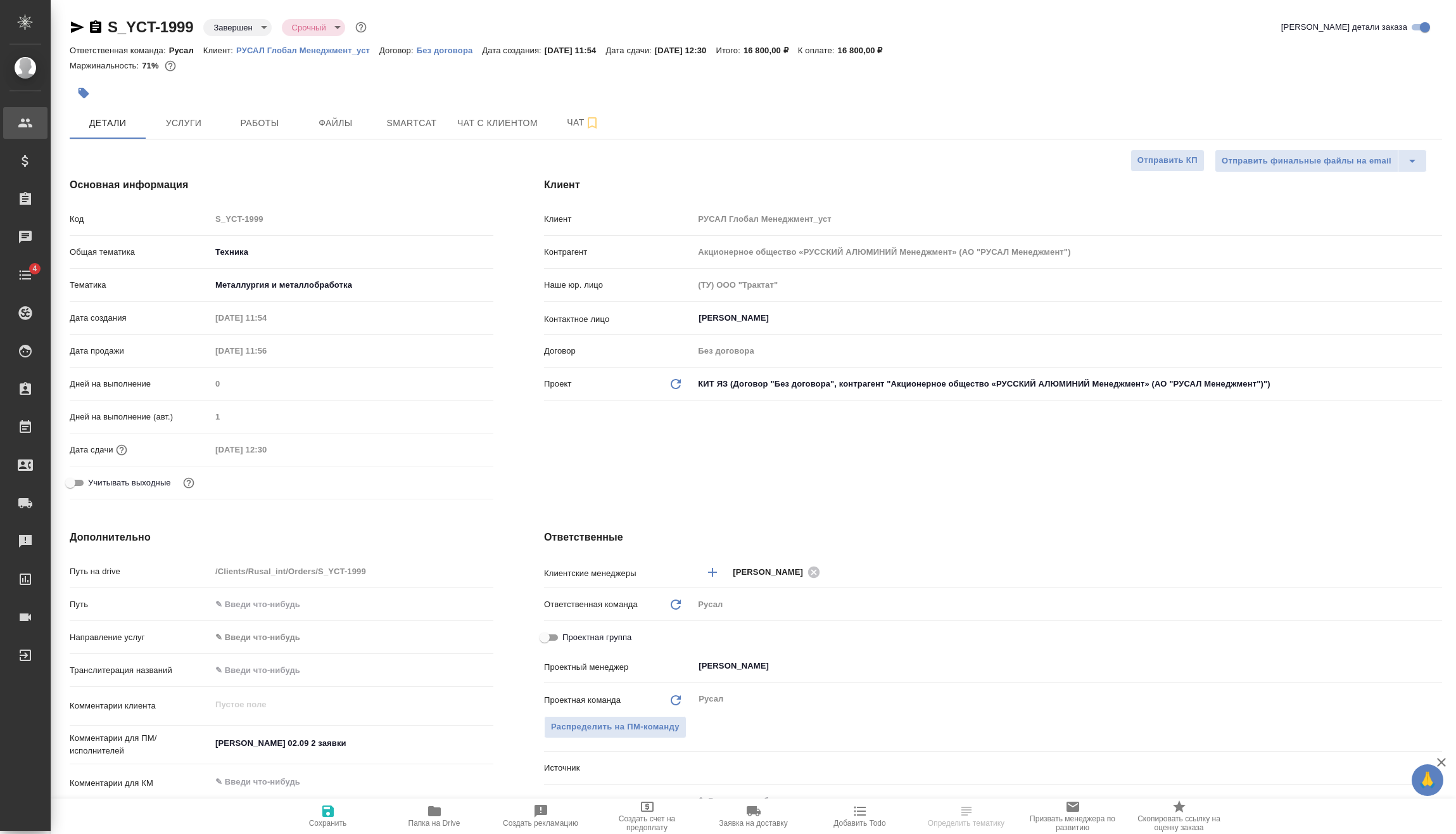
type textarea "x"
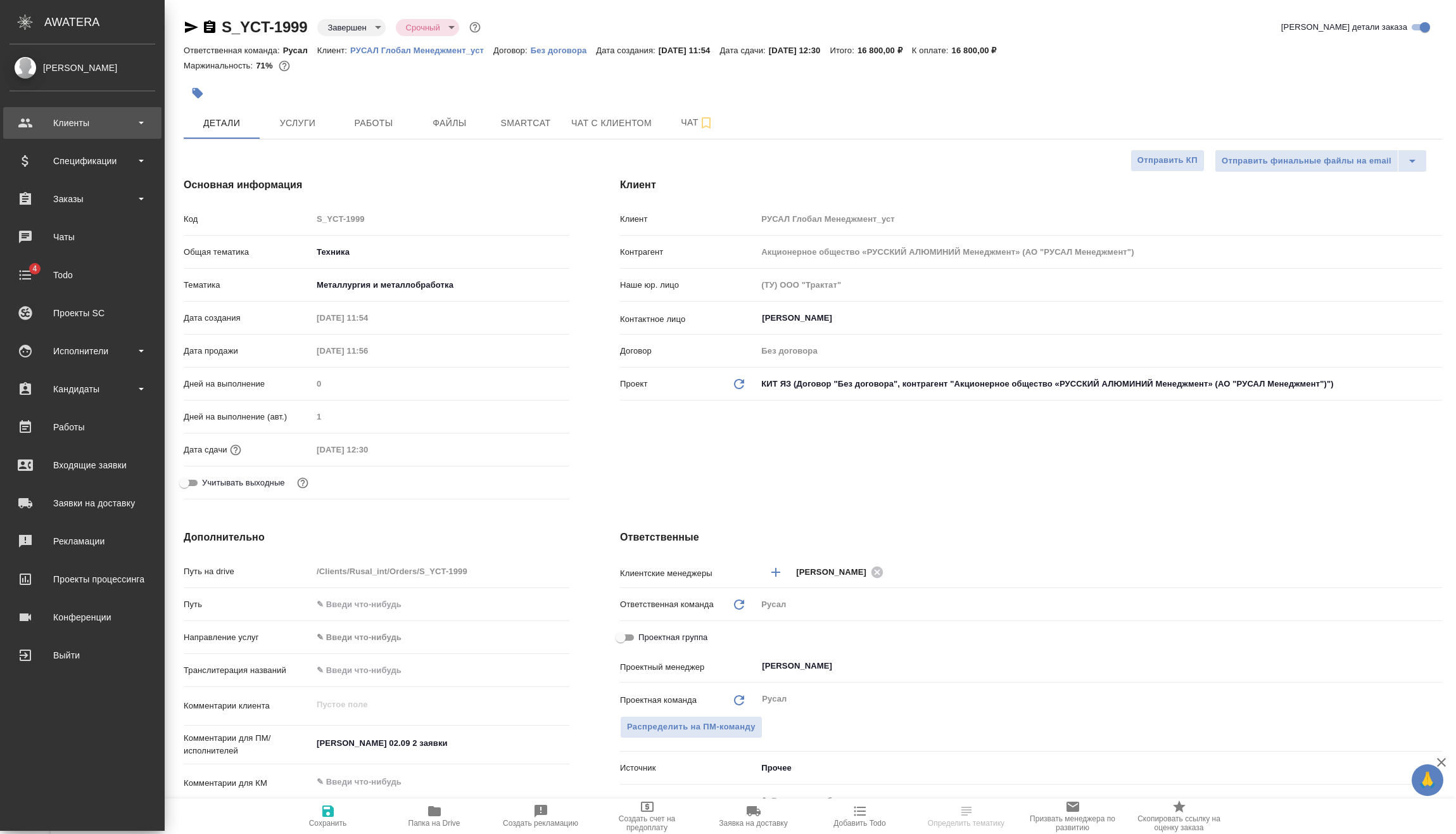
type textarea "x"
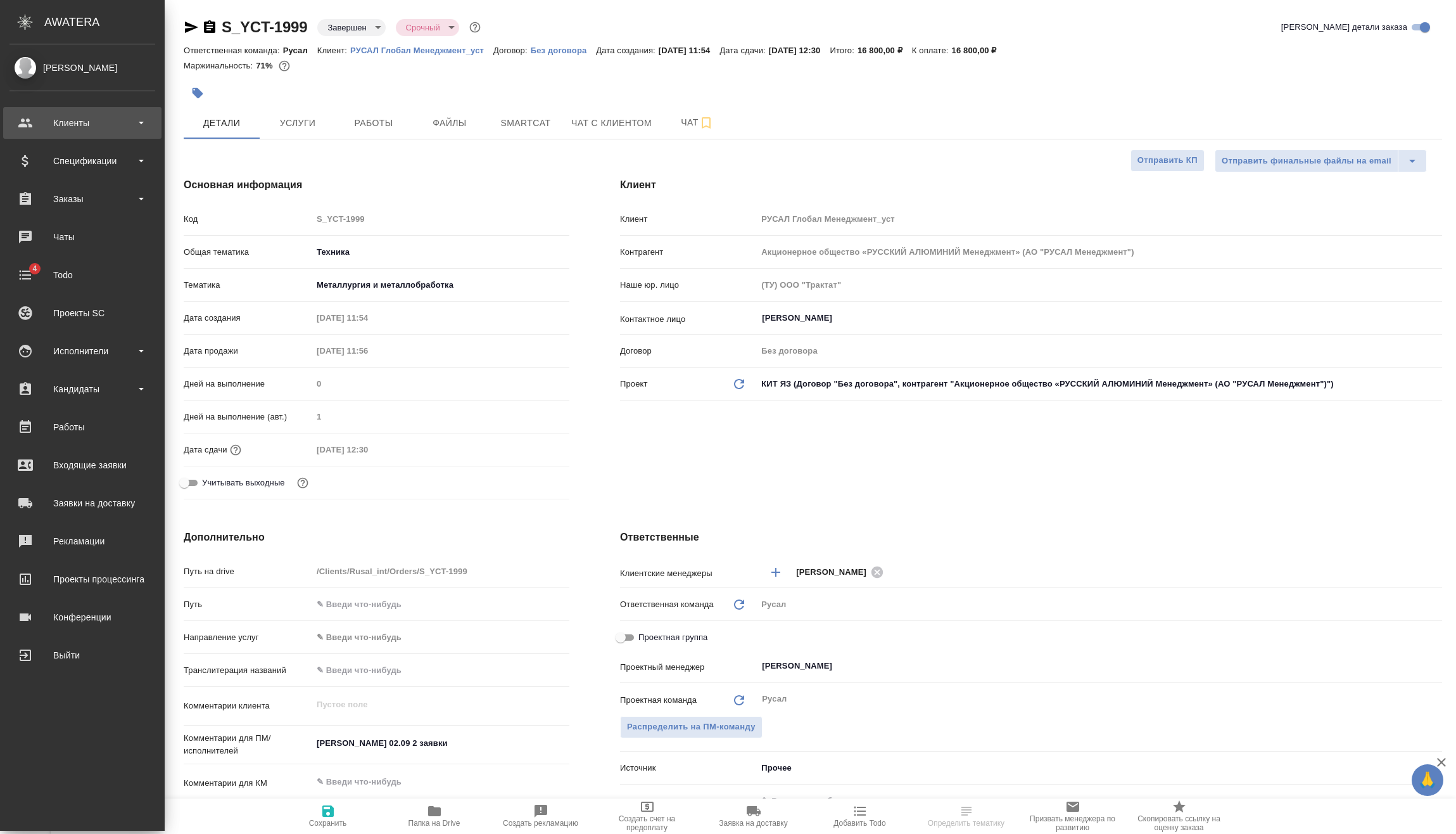
type textarea "x"
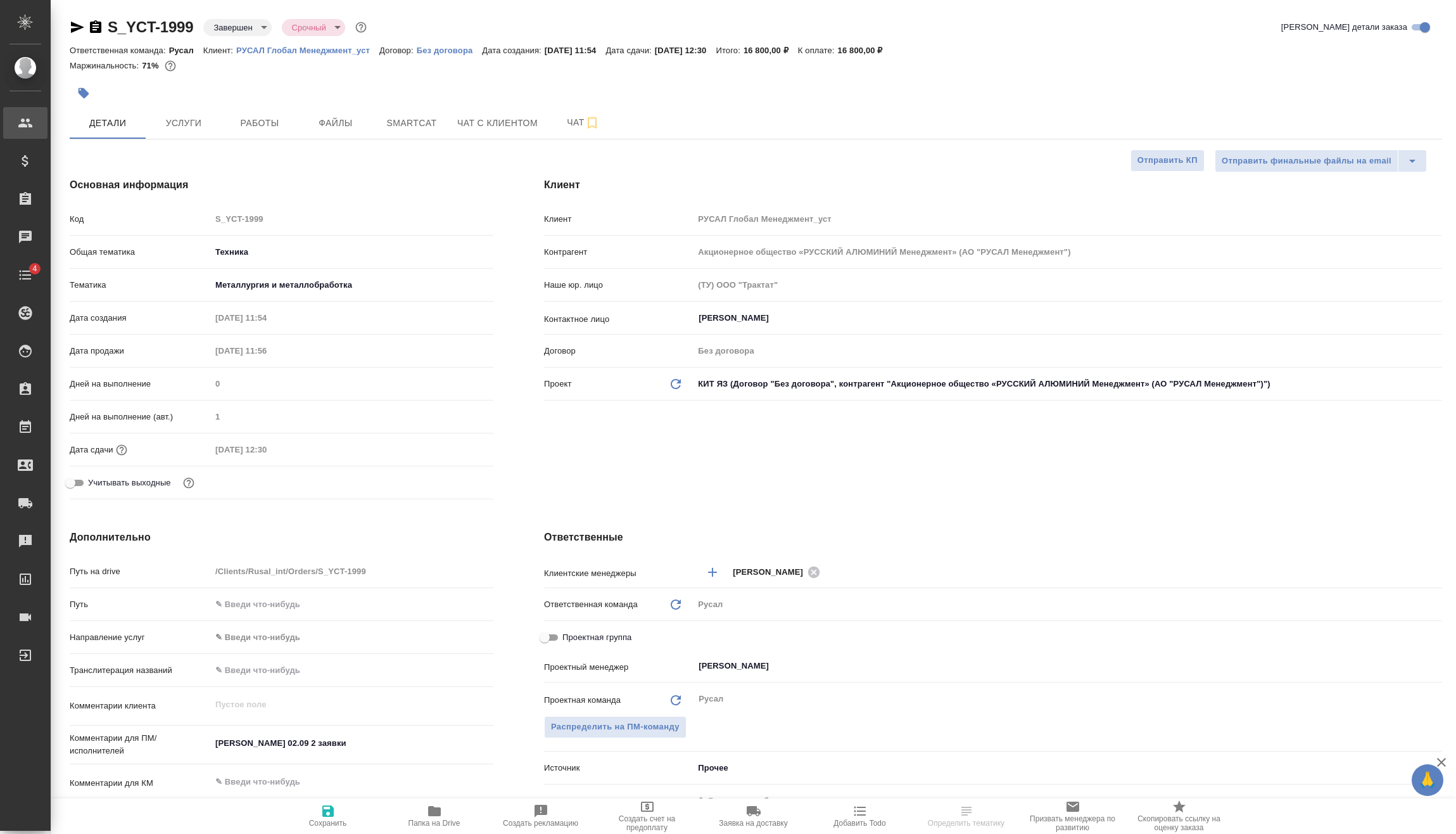
type textarea "x"
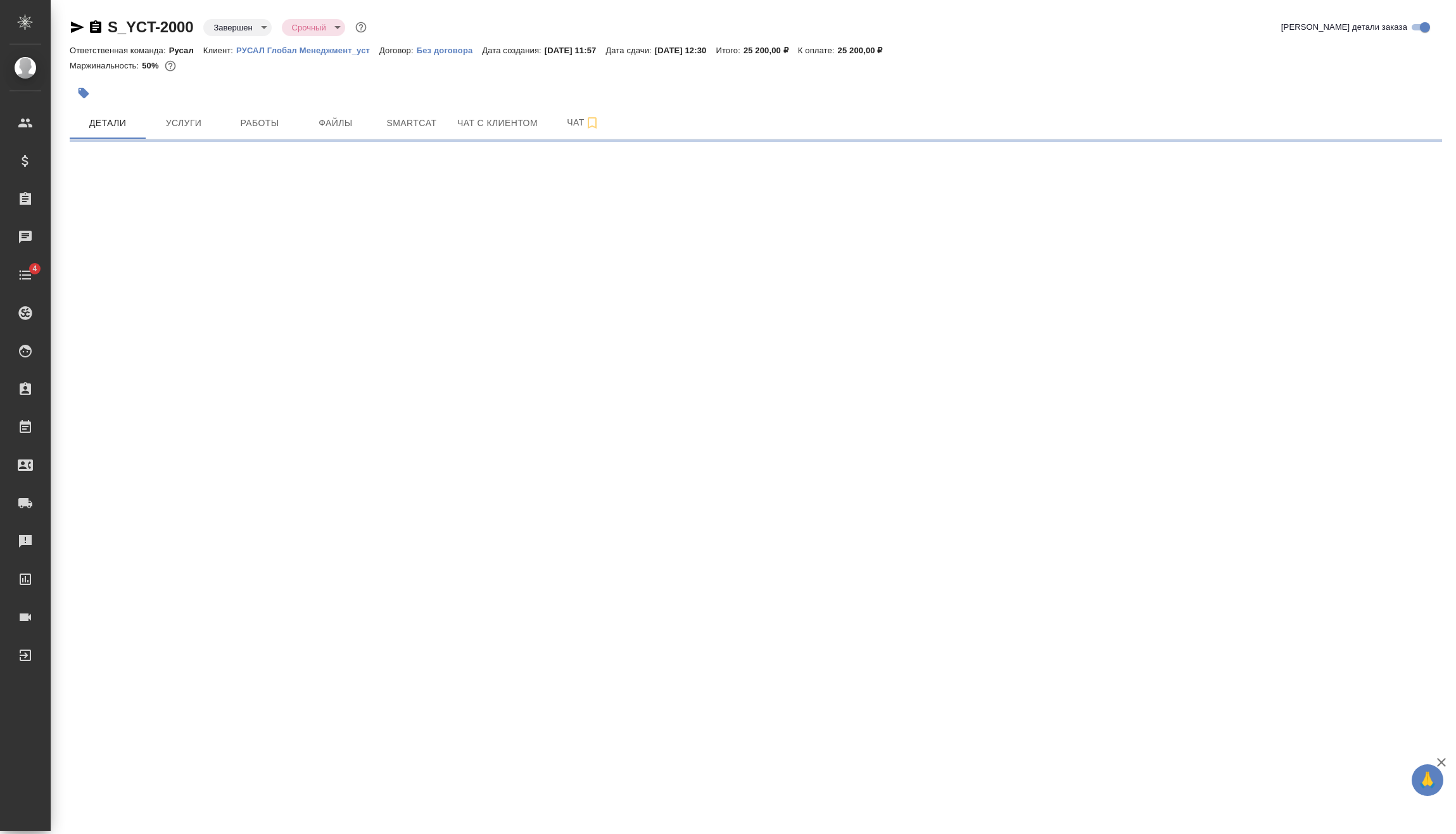
select select "RU"
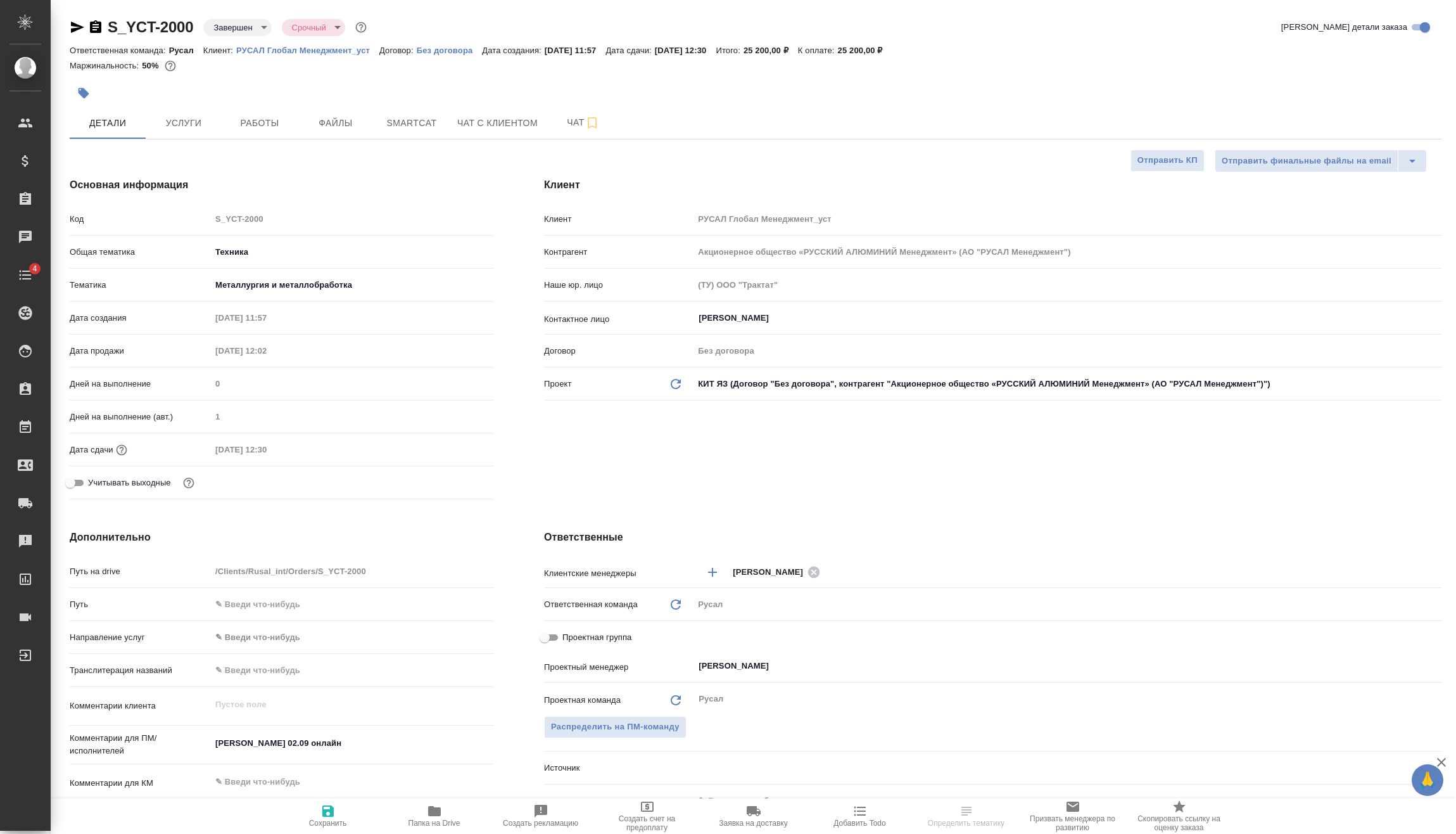
type textarea "x"
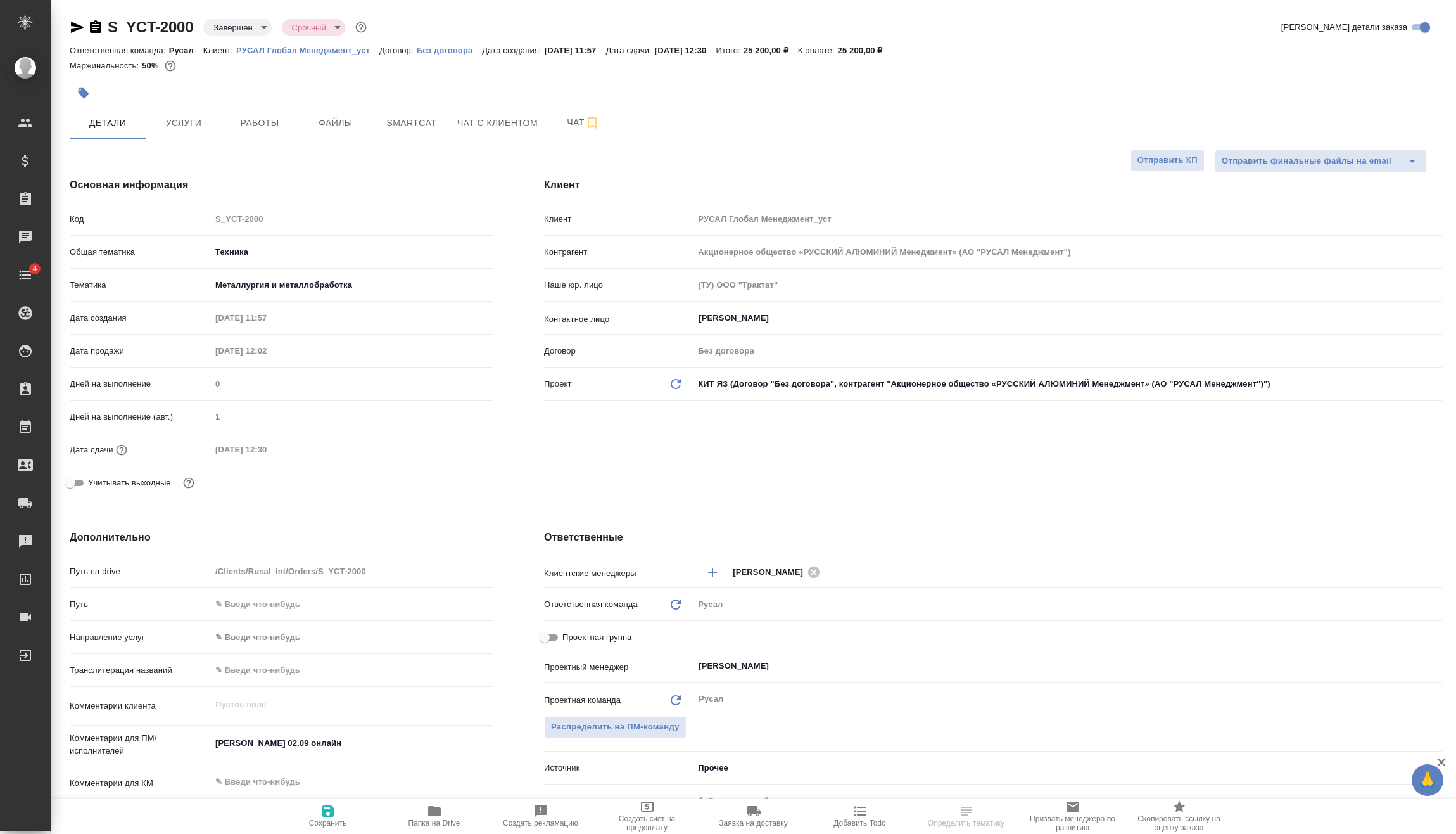
type textarea "x"
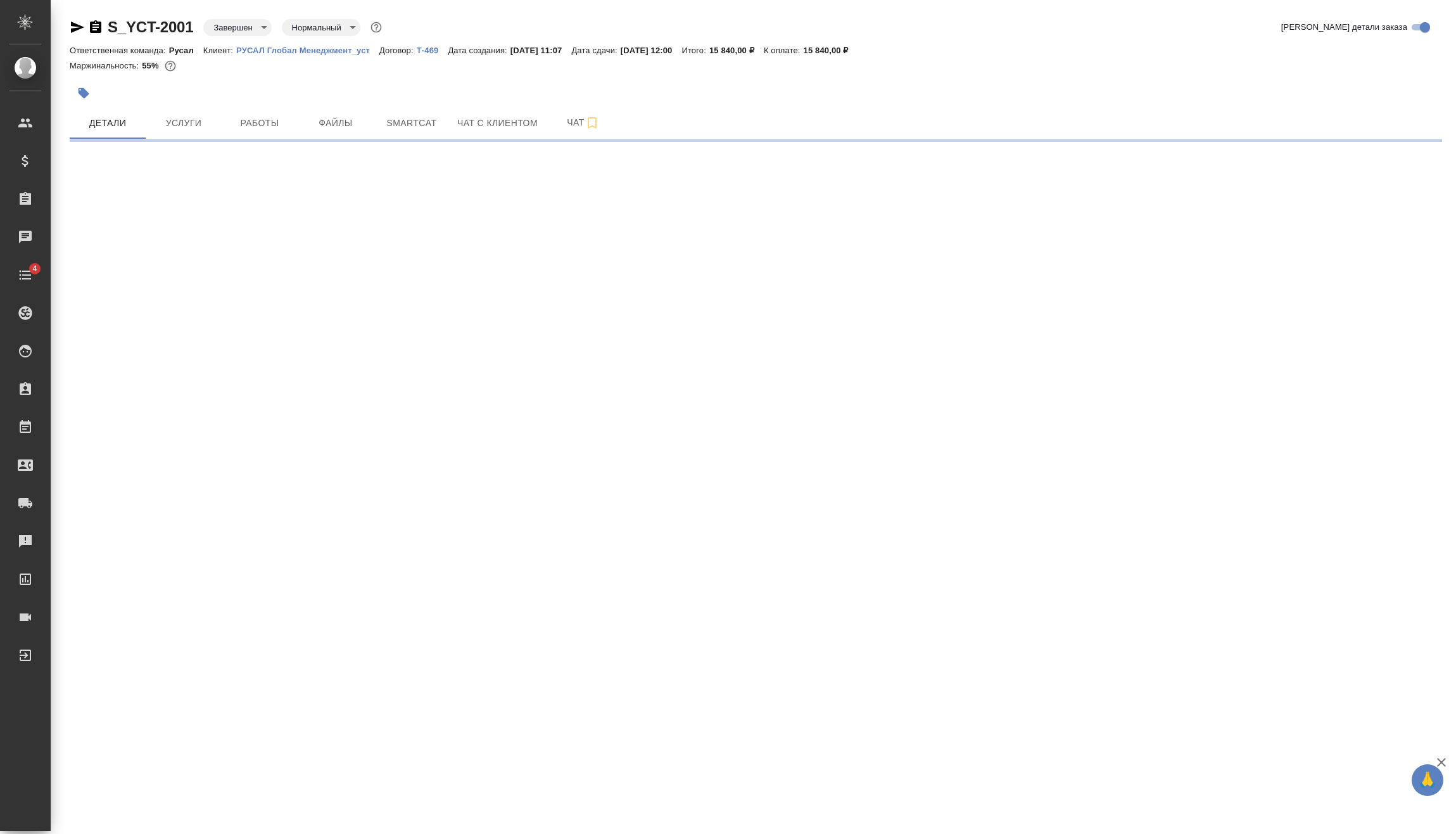
select select "RU"
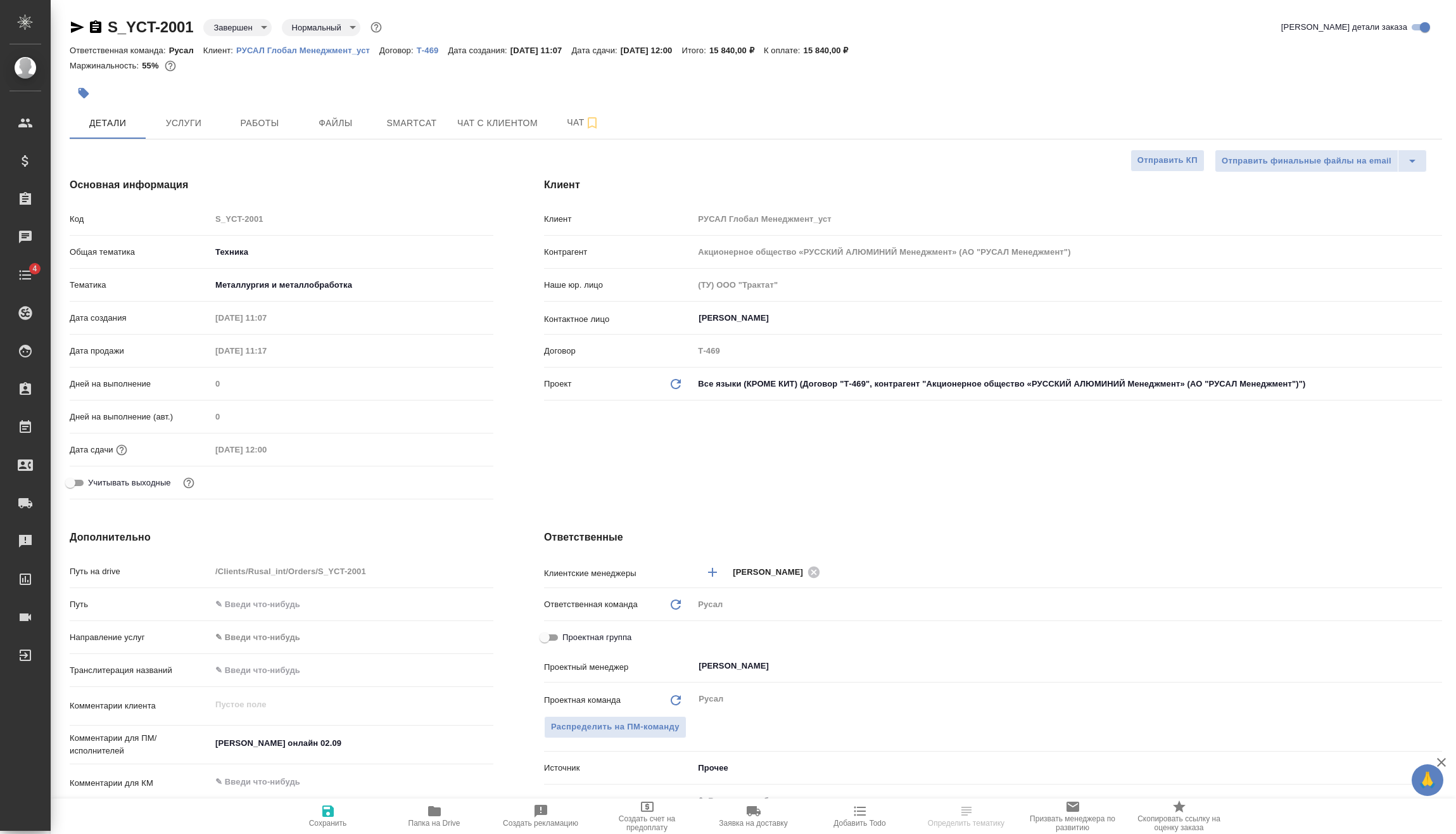
type textarea "x"
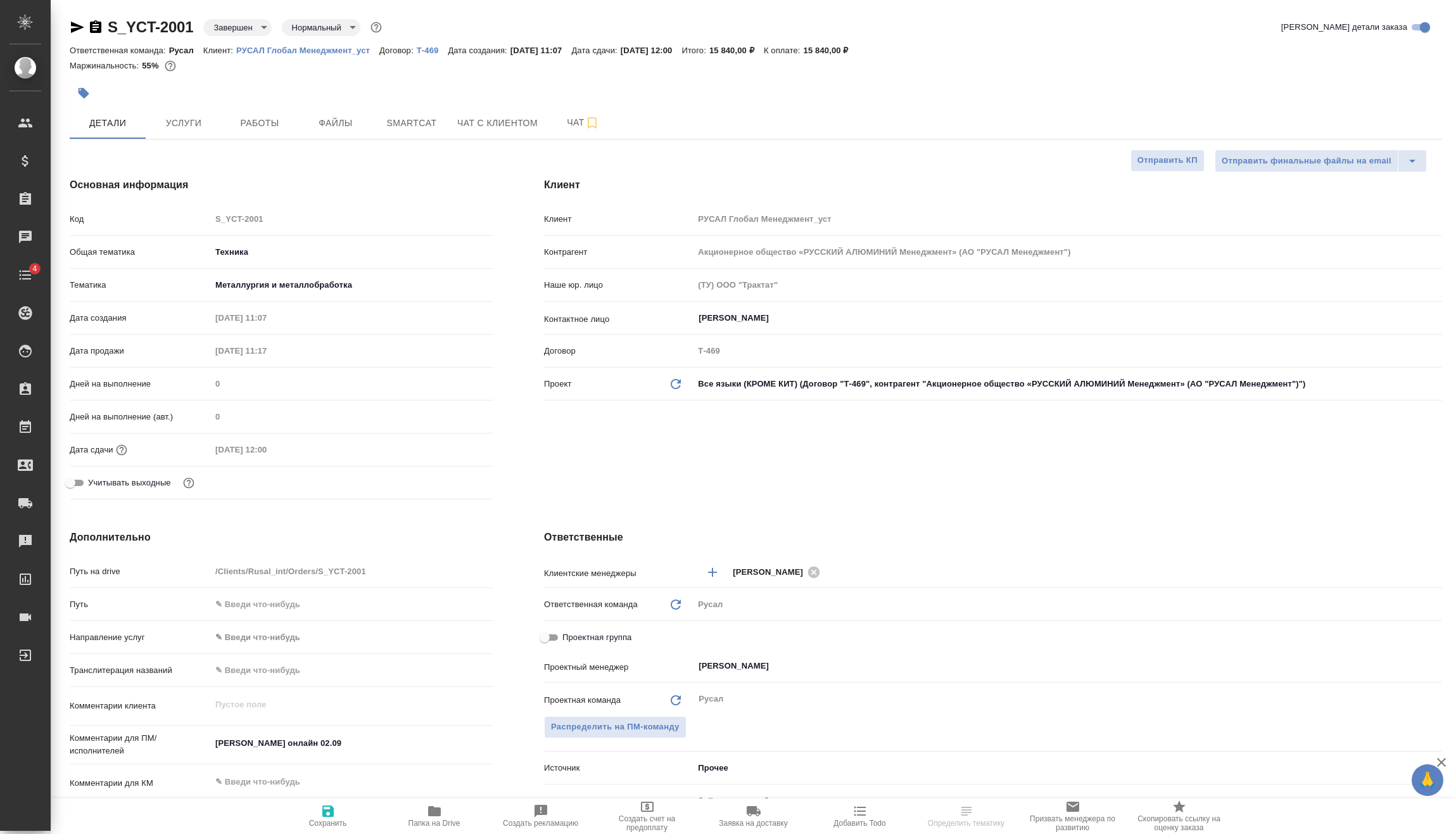
type textarea "x"
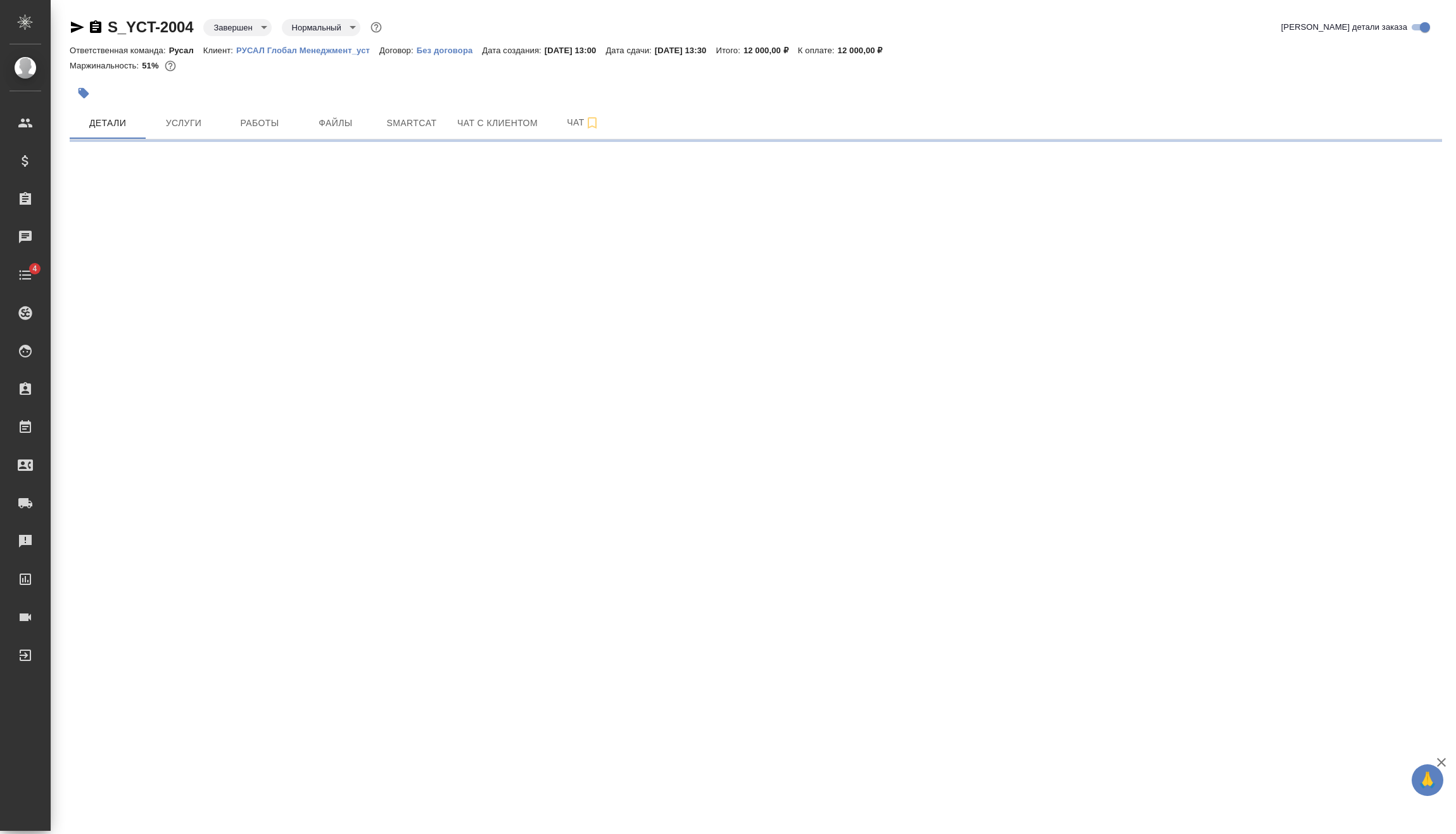
select select "RU"
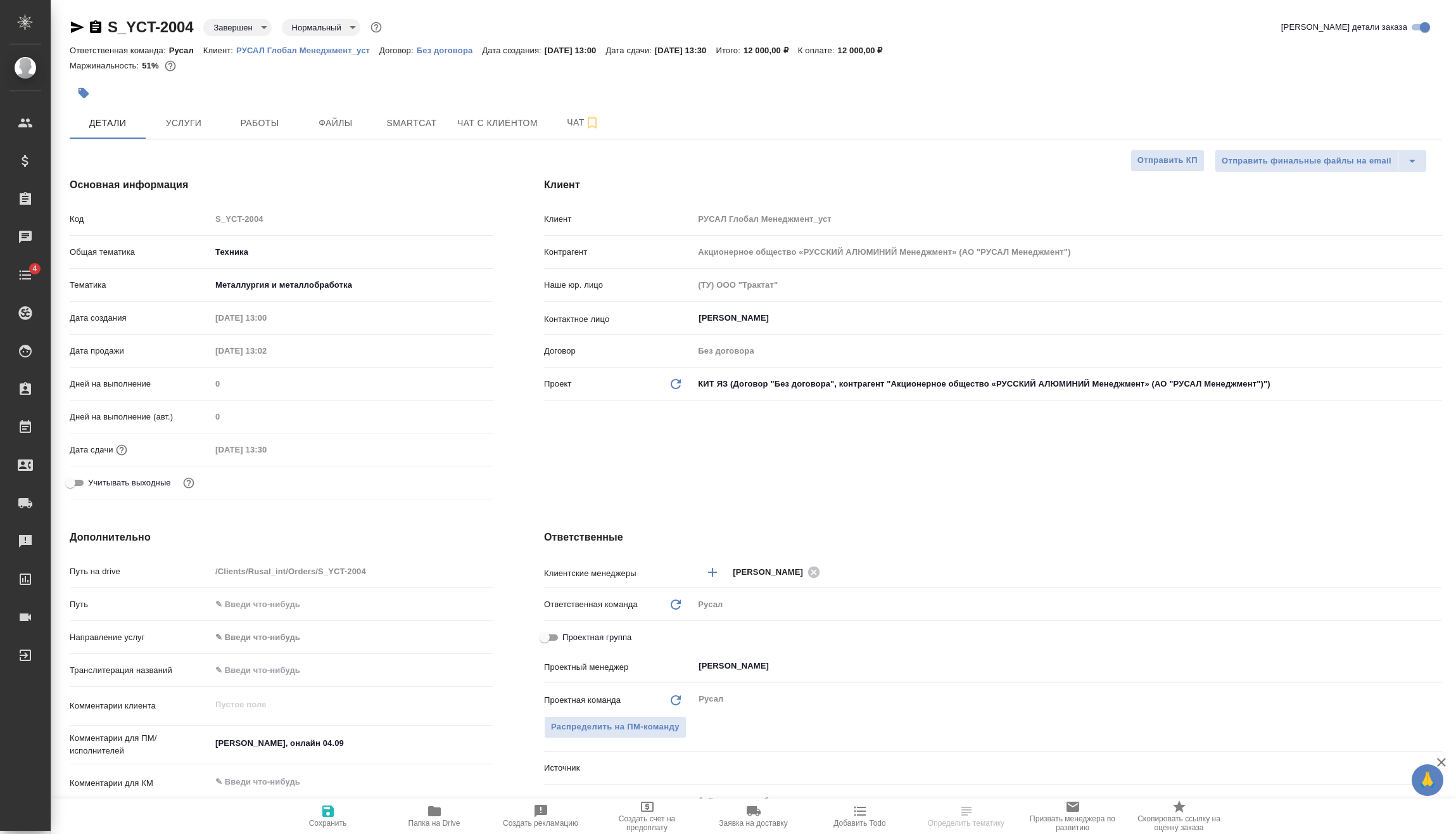
type textarea "x"
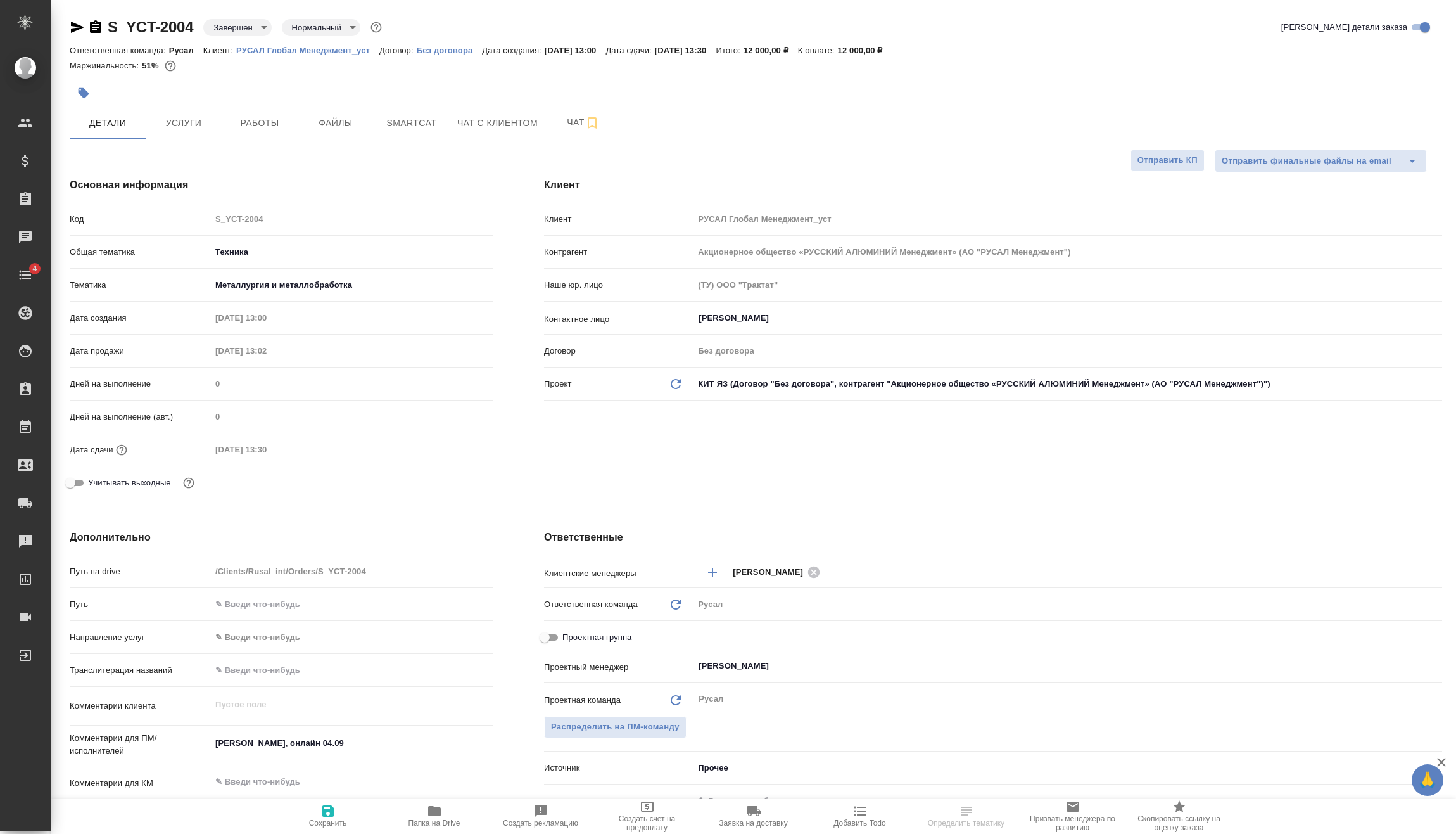
type textarea "x"
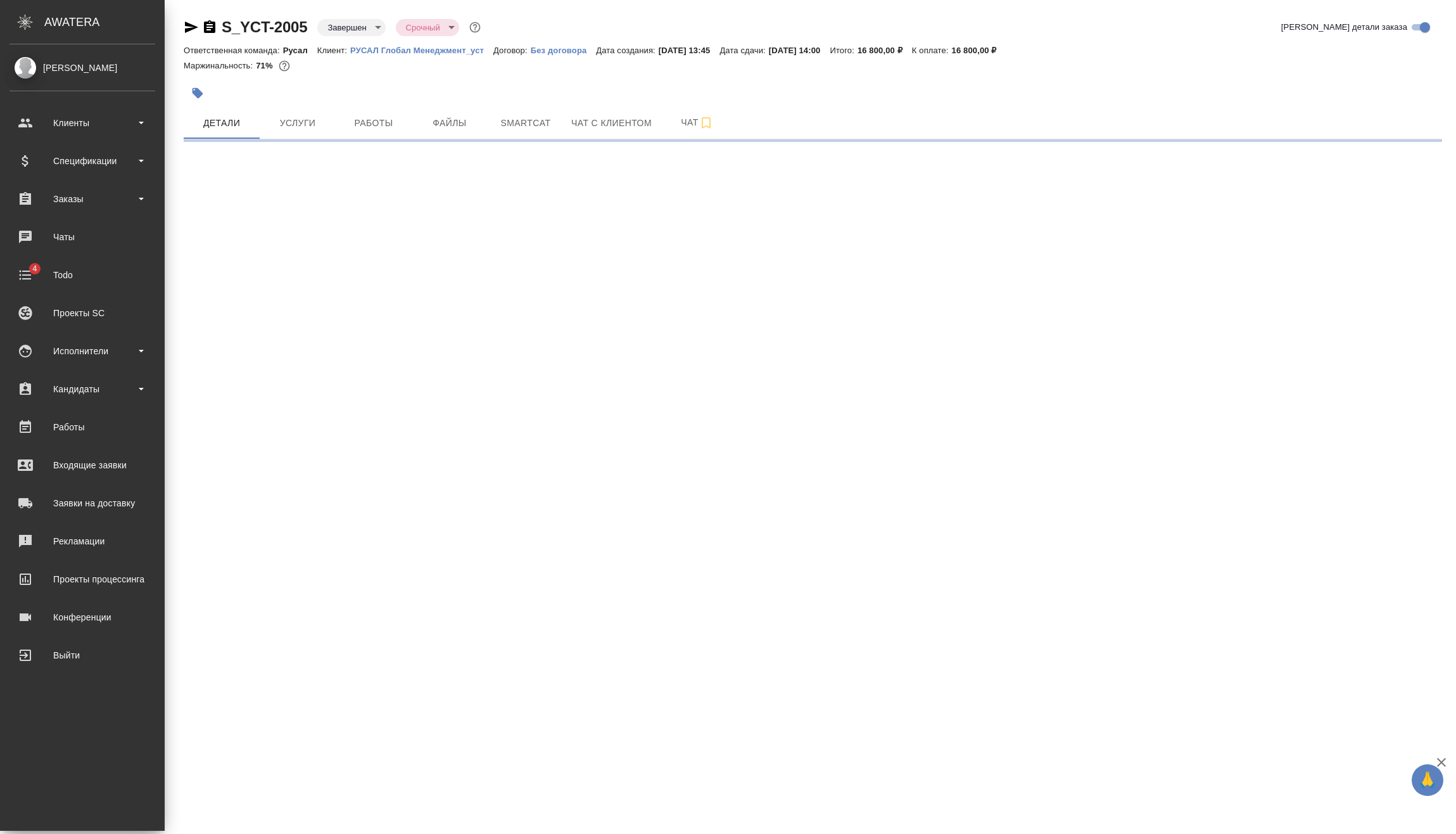
select select "RU"
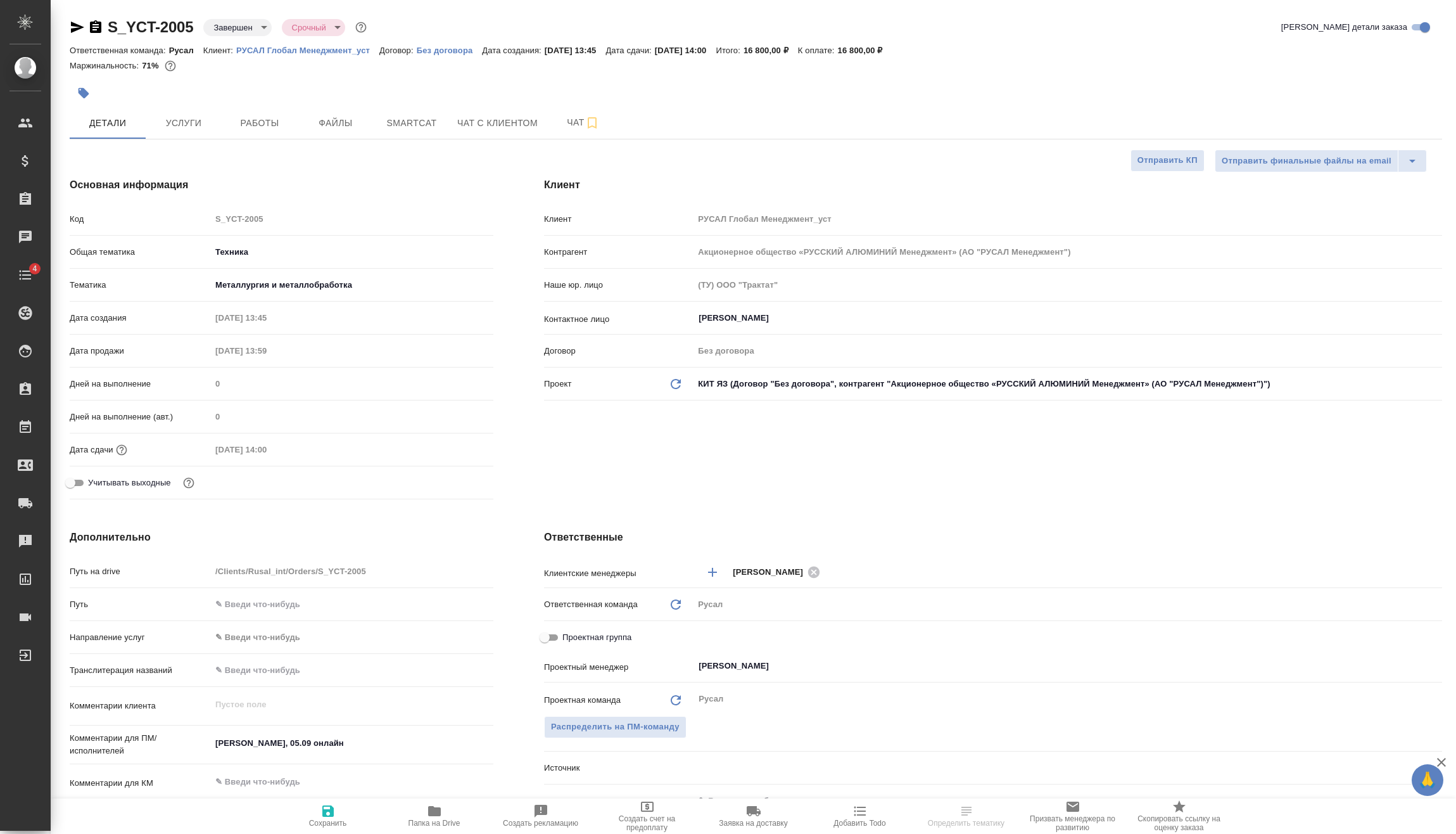
type textarea "x"
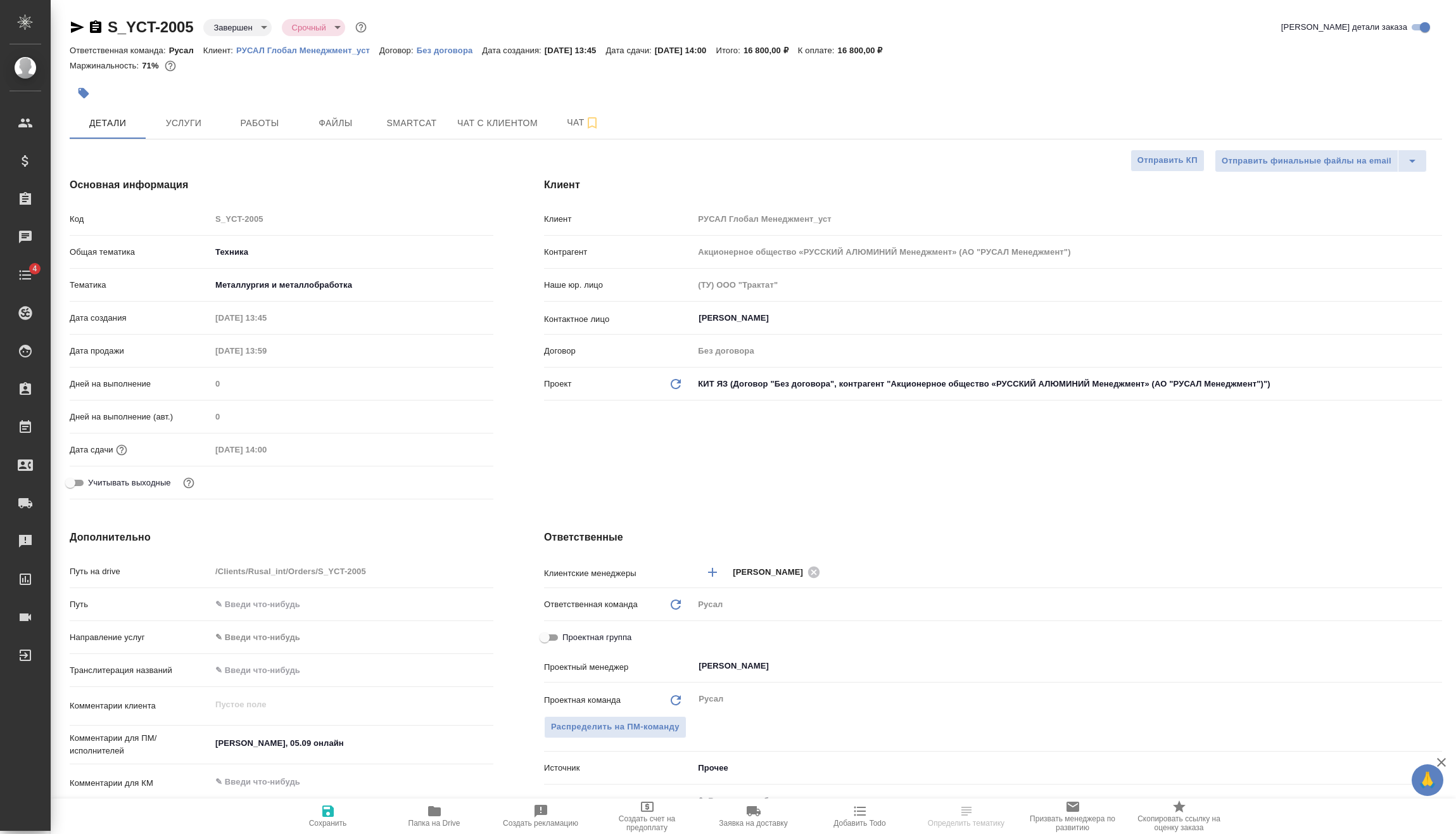
type textarea "x"
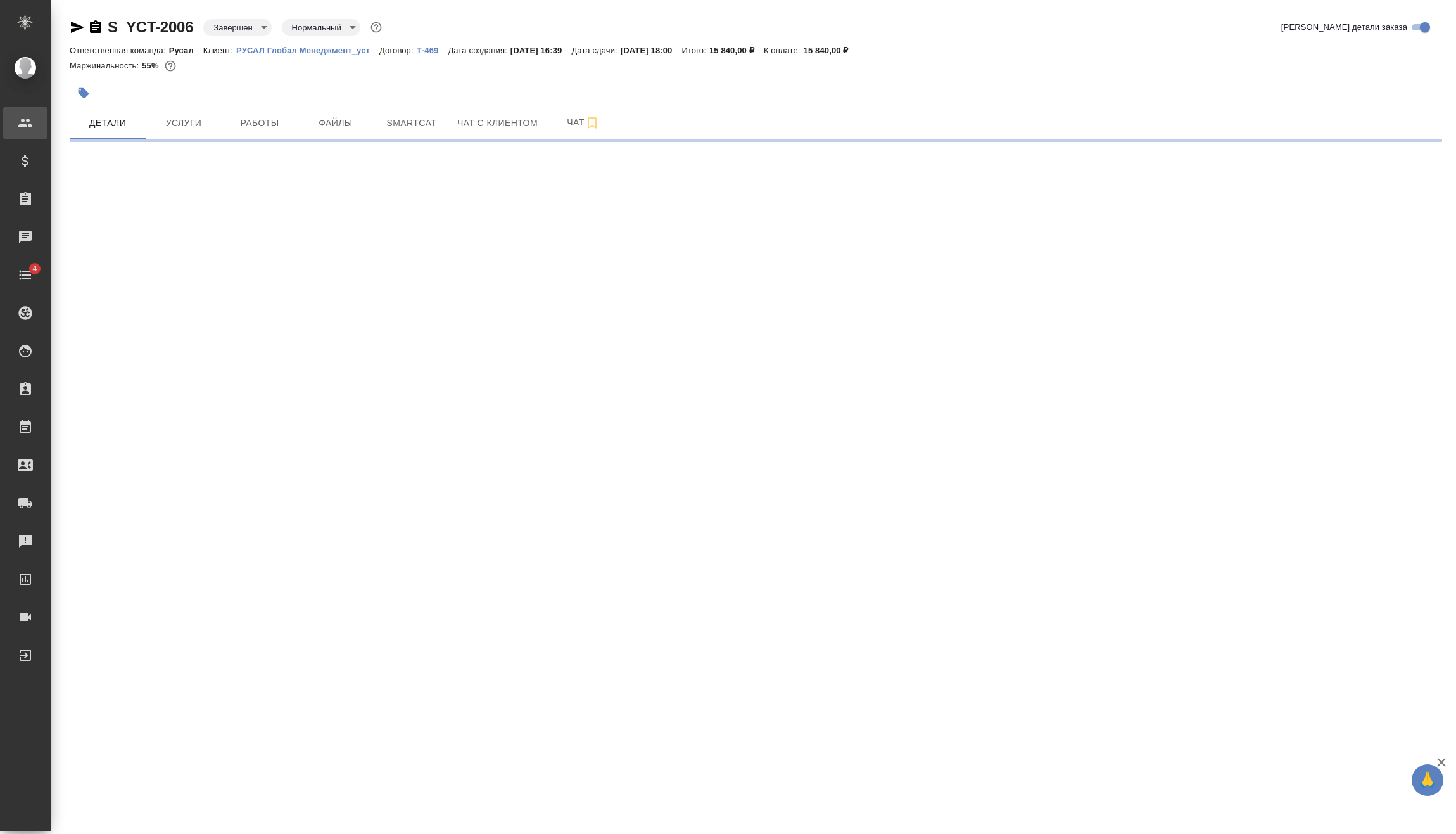
select select "RU"
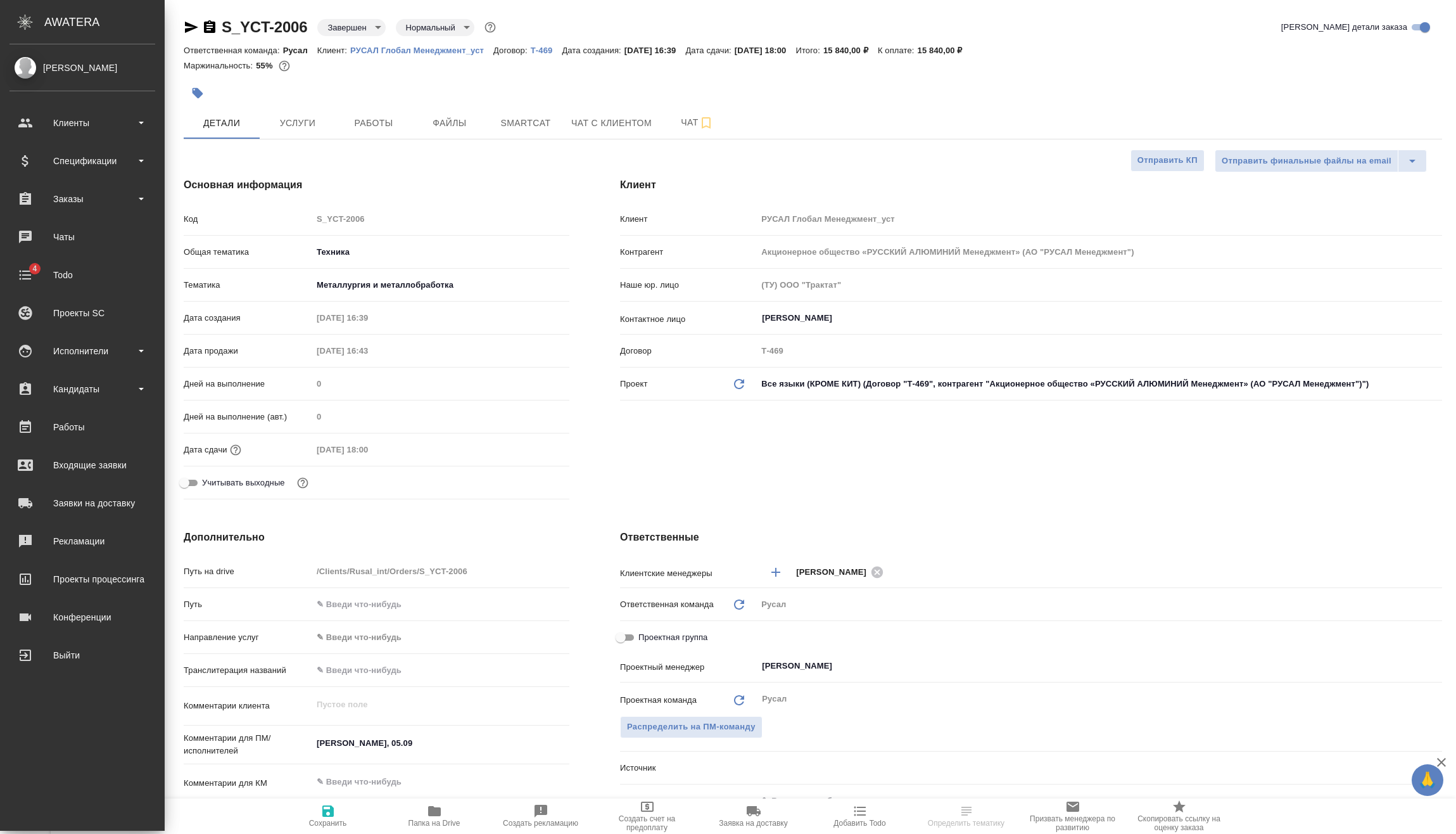
type textarea "x"
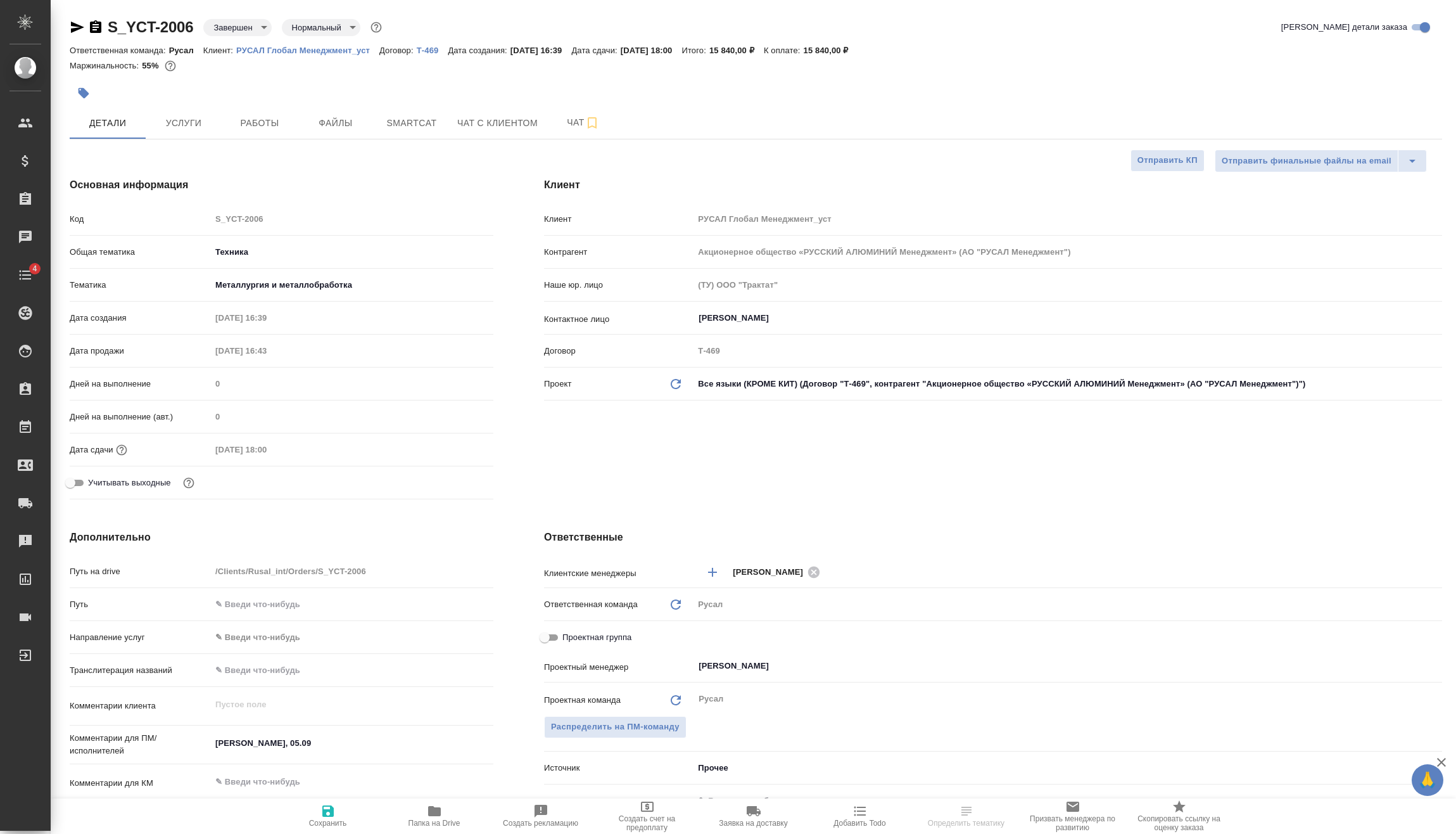
type textarea "x"
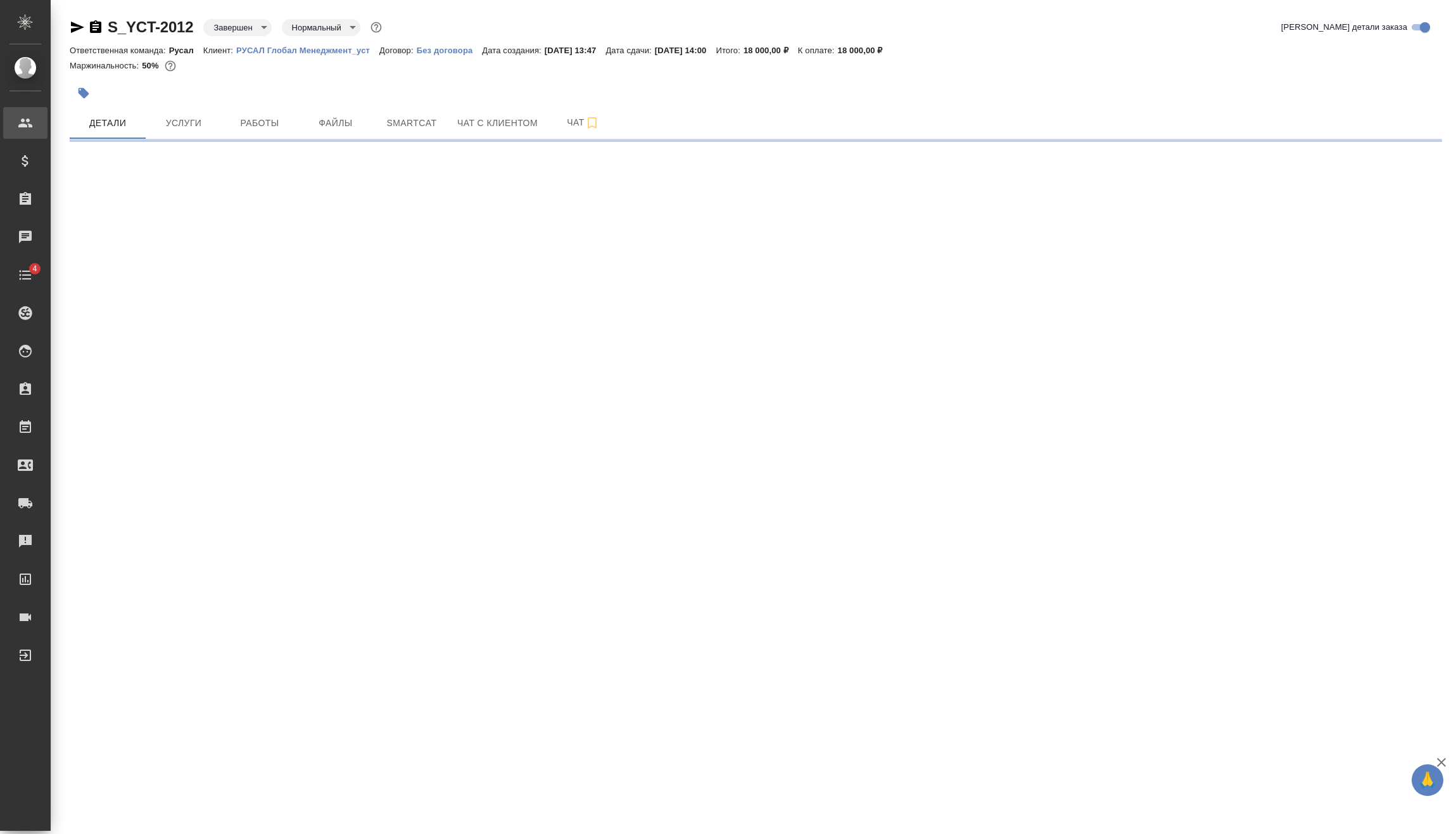
select select "RU"
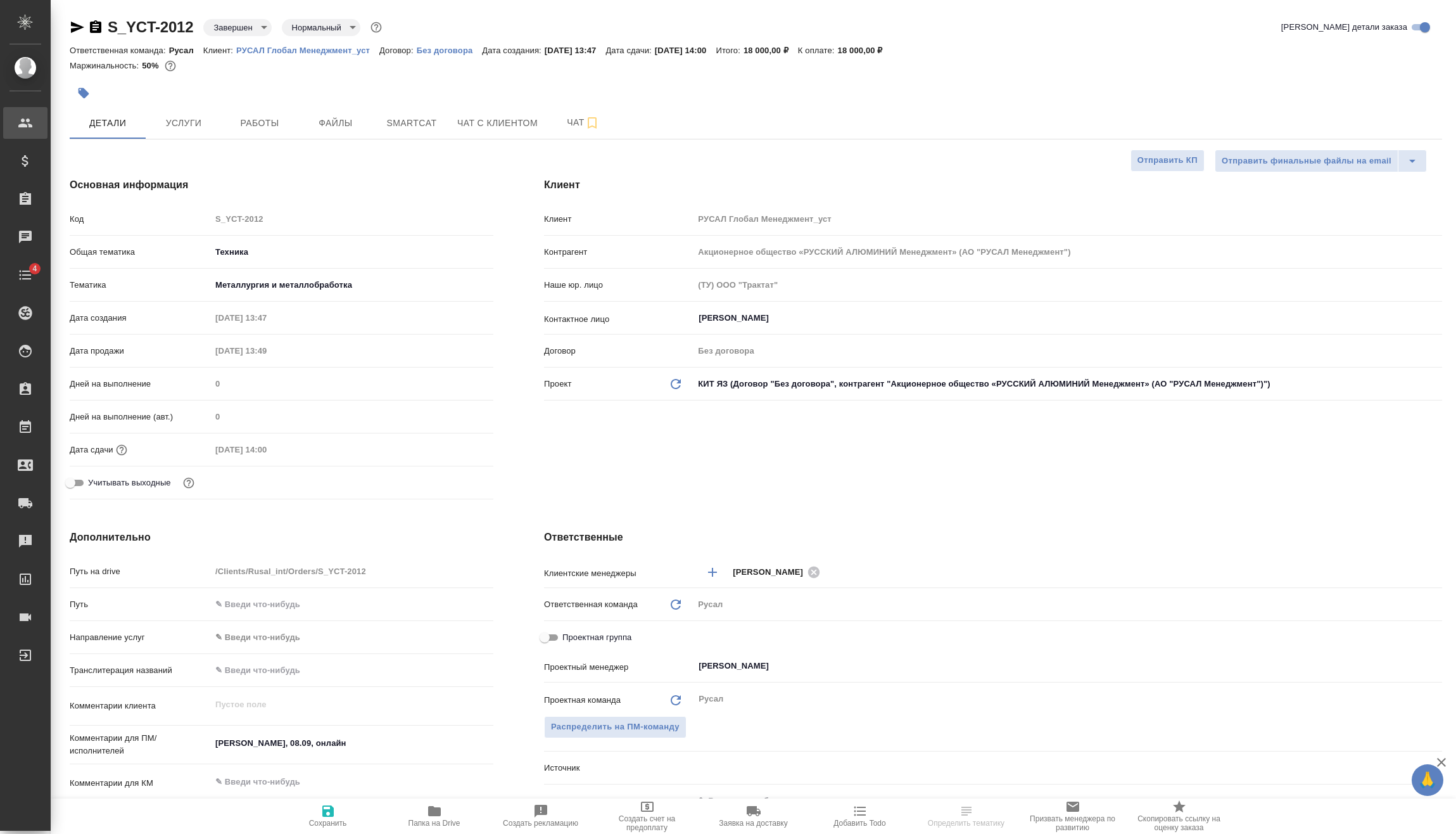
type textarea "x"
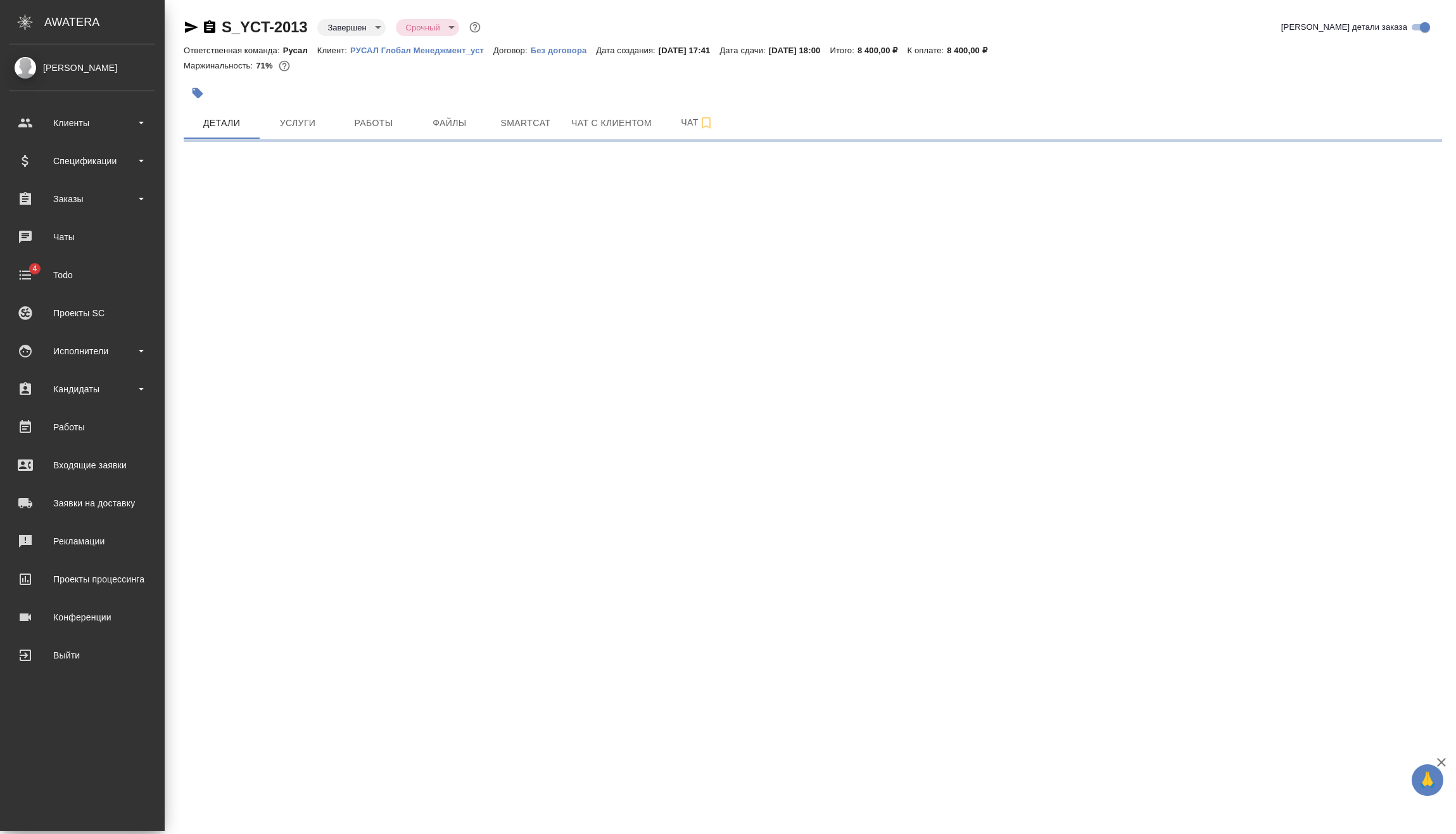
select select "RU"
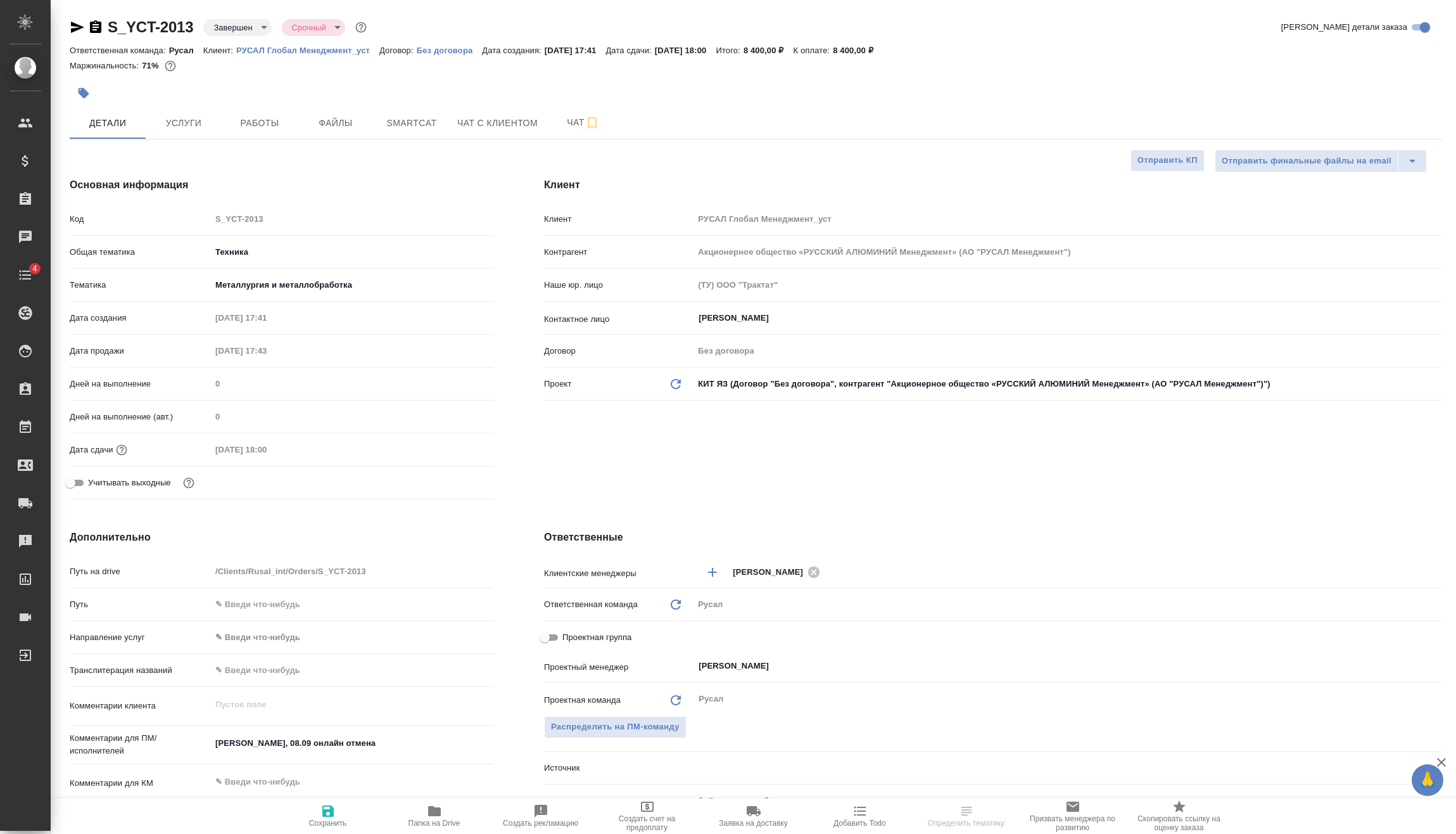
type textarea "x"
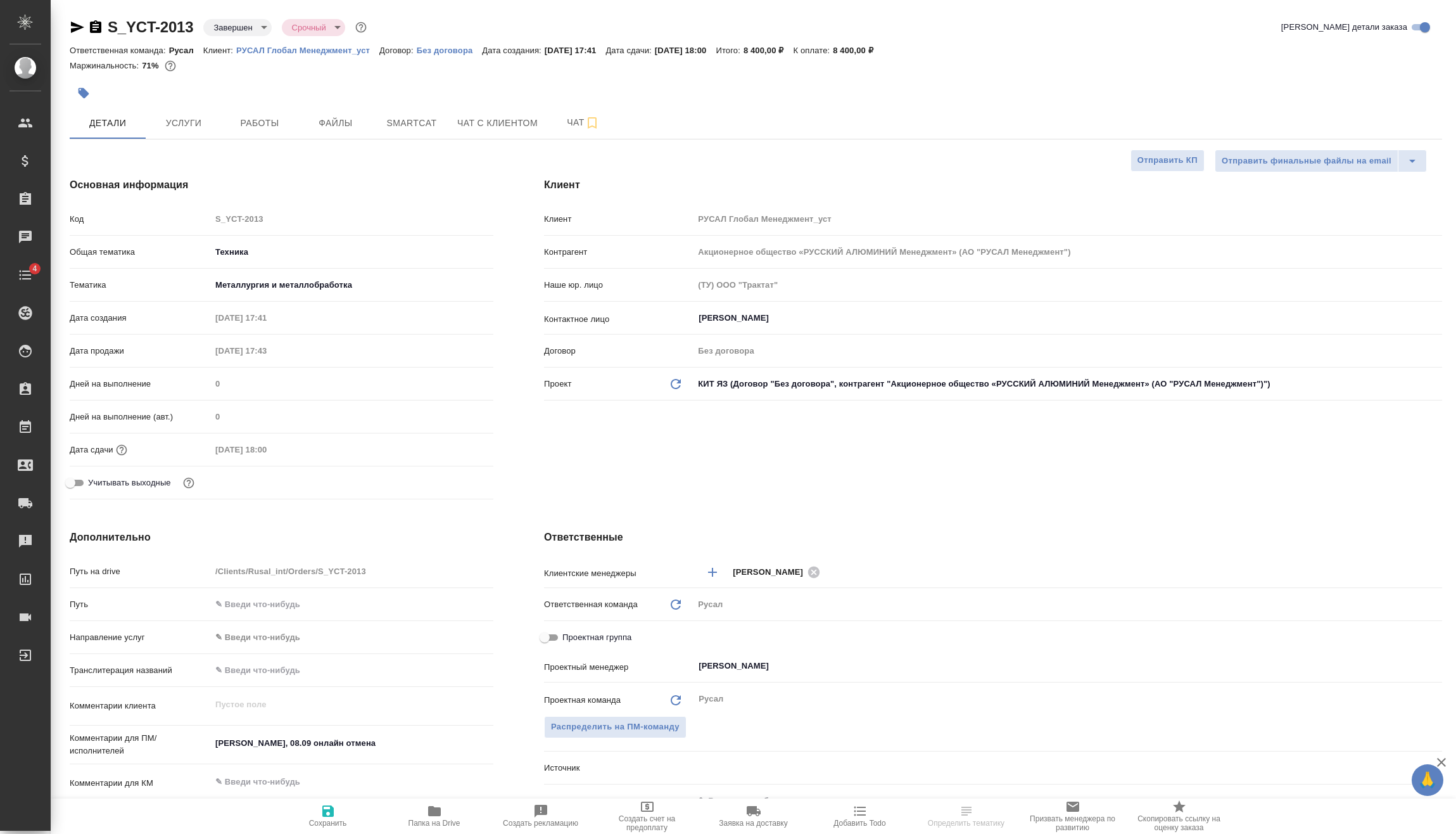
type textarea "x"
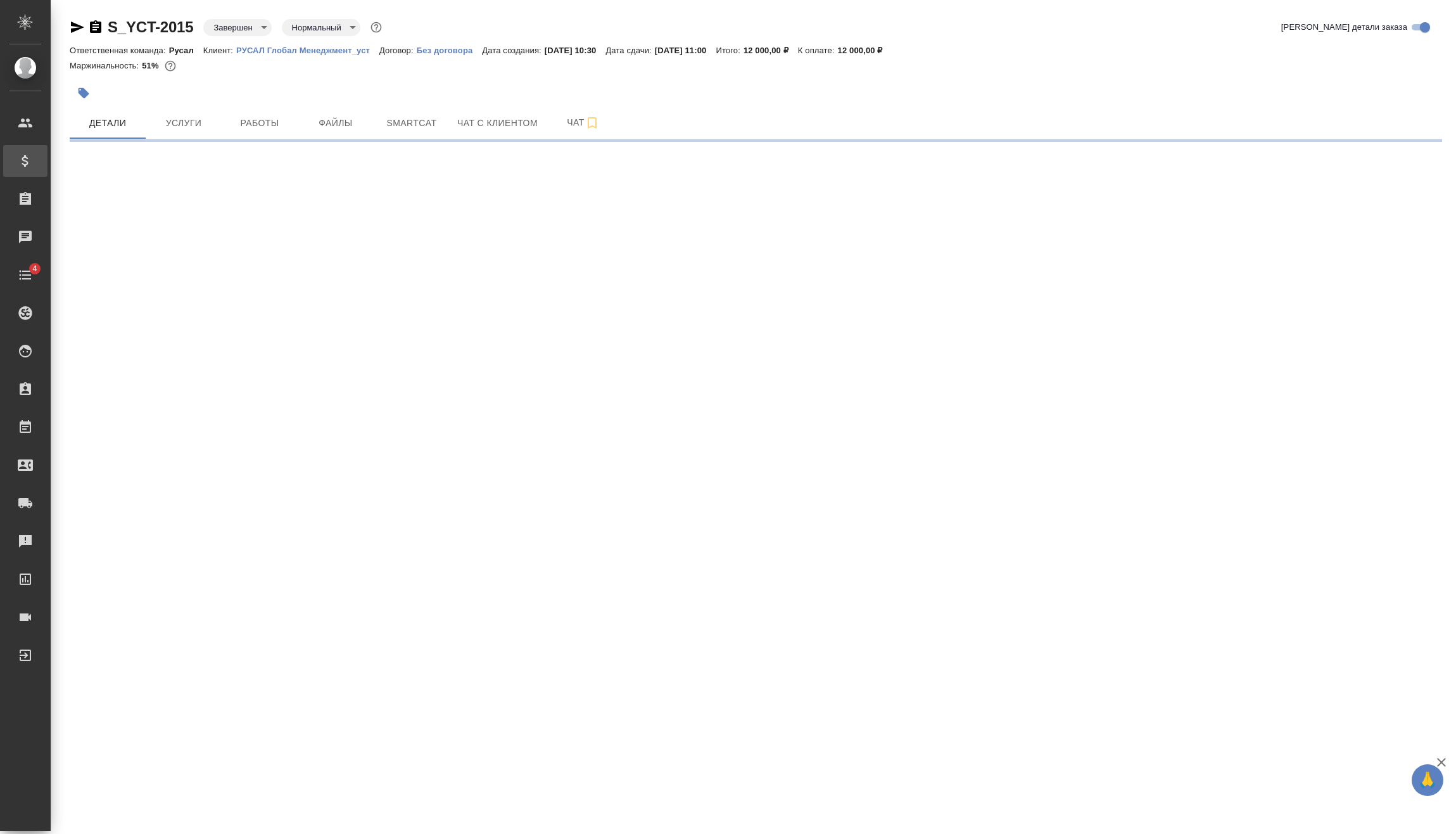
select select "RU"
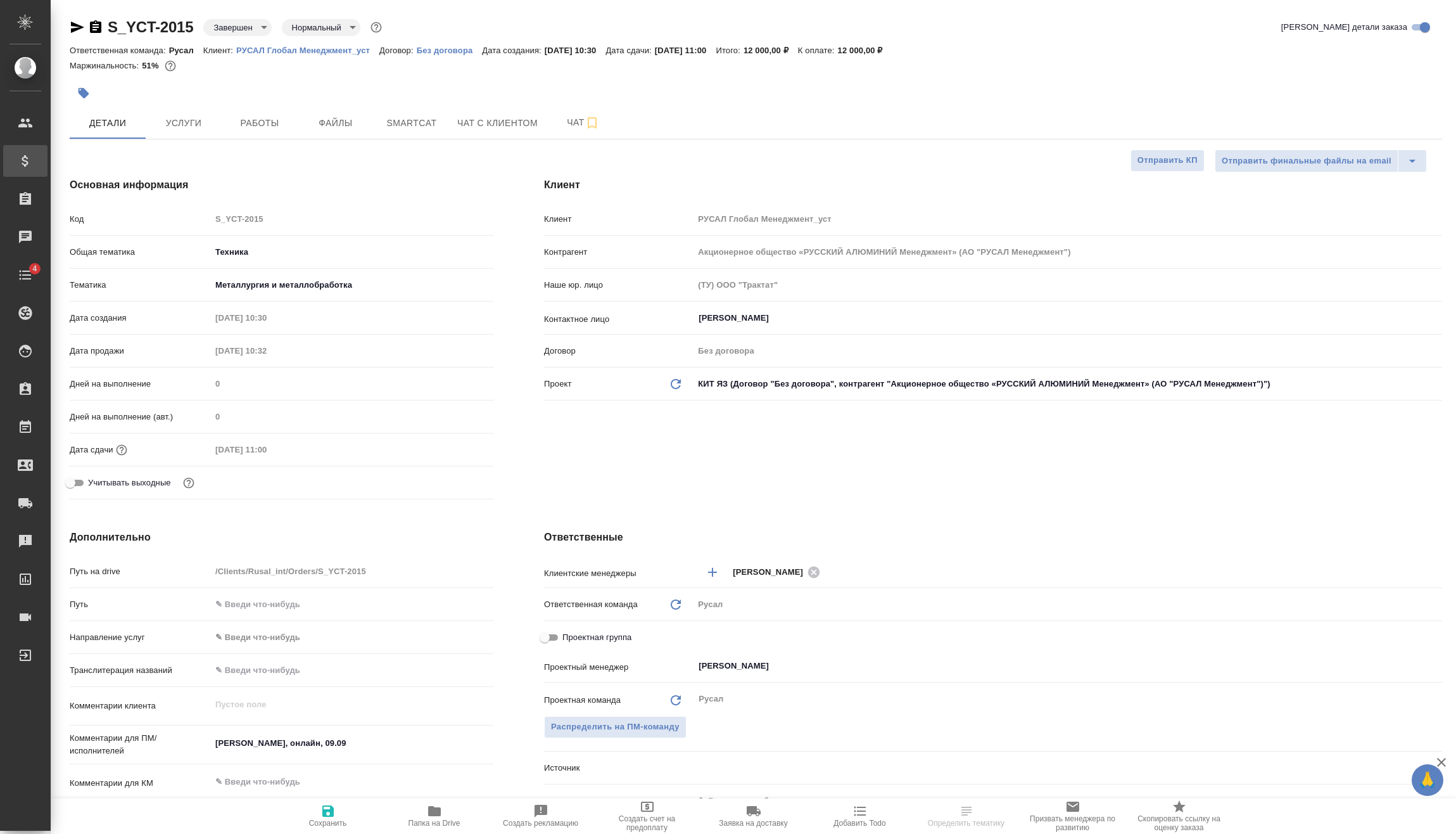
type textarea "x"
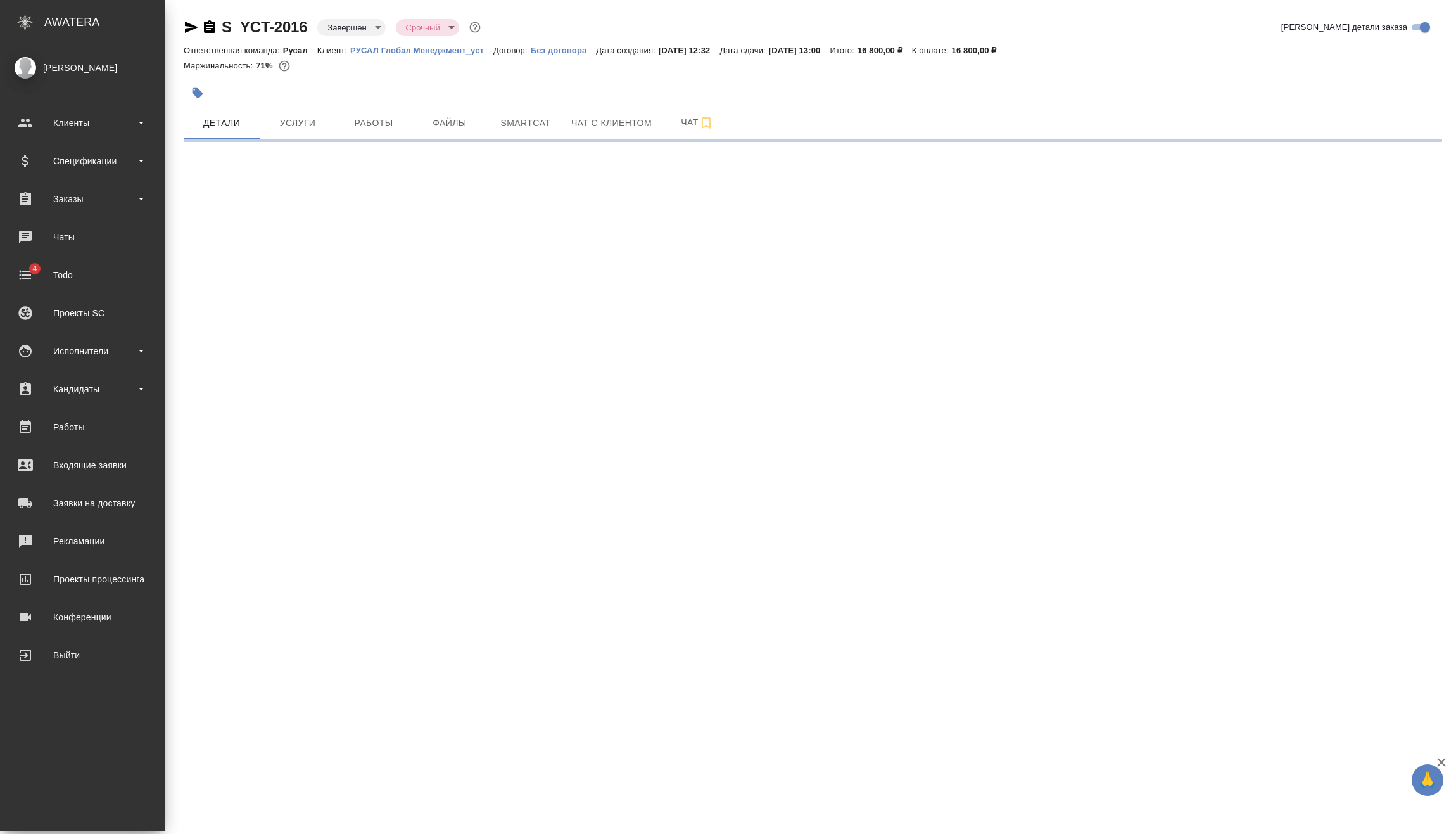
select select "RU"
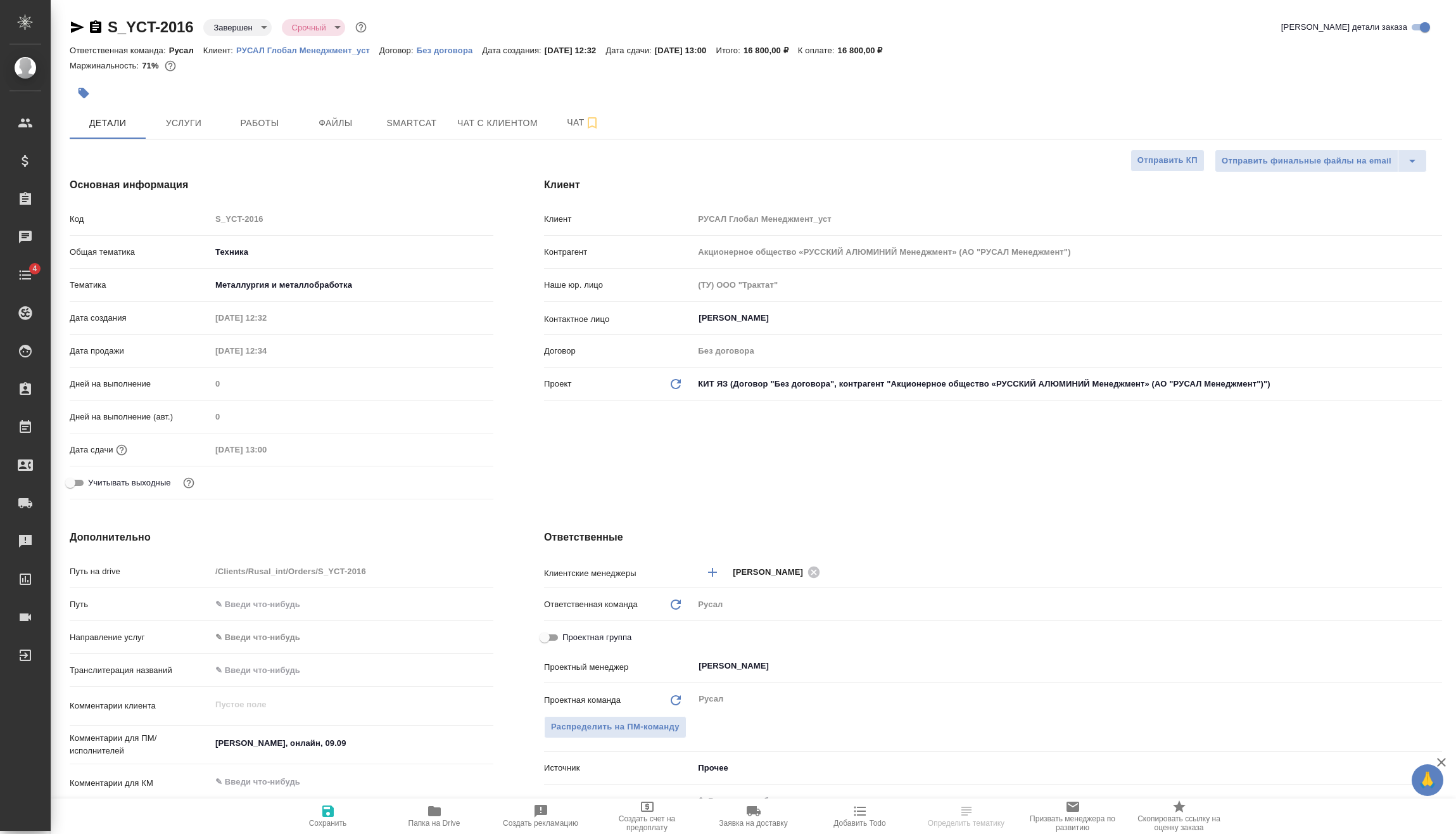
type textarea "x"
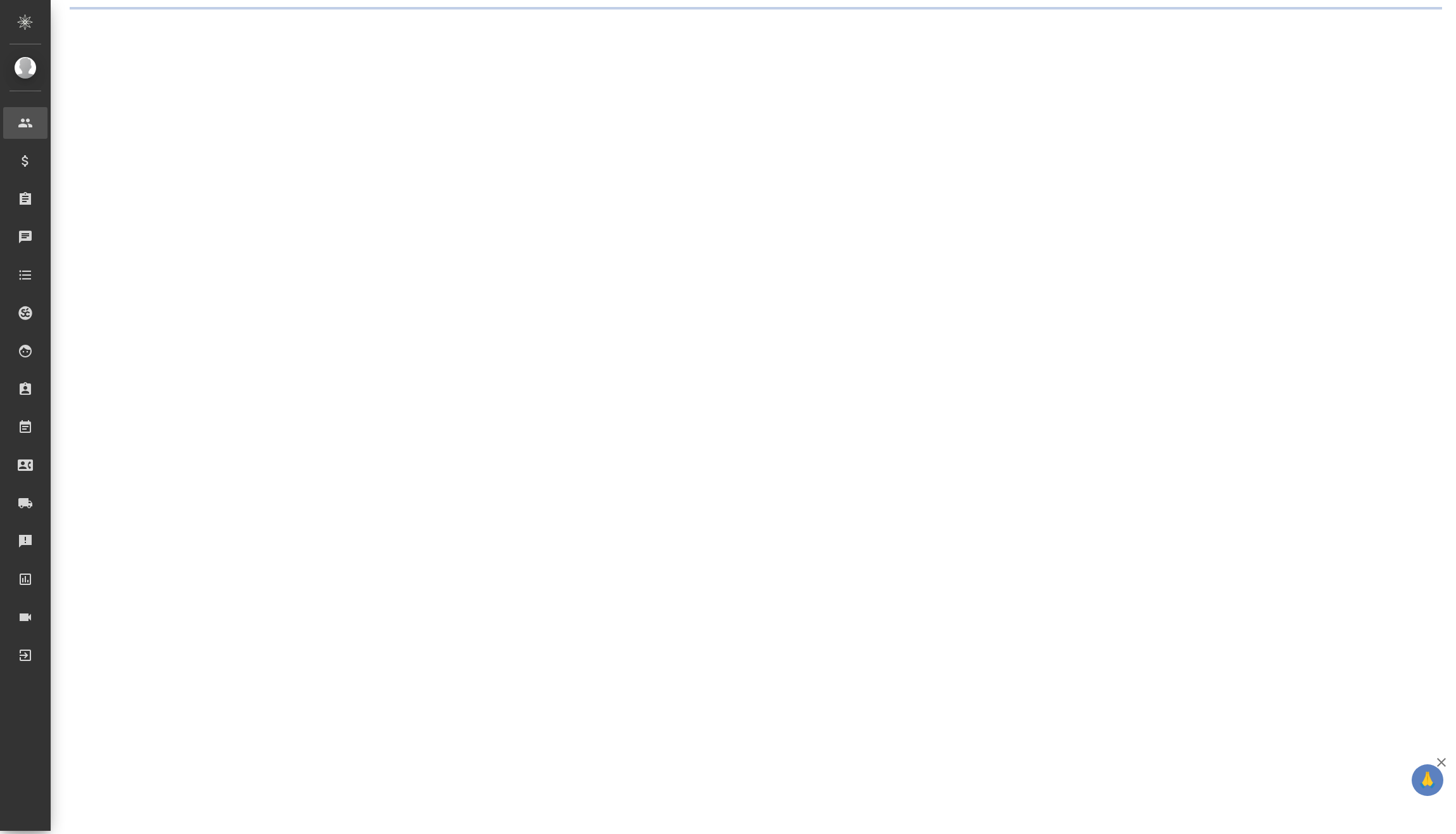
select select "RU"
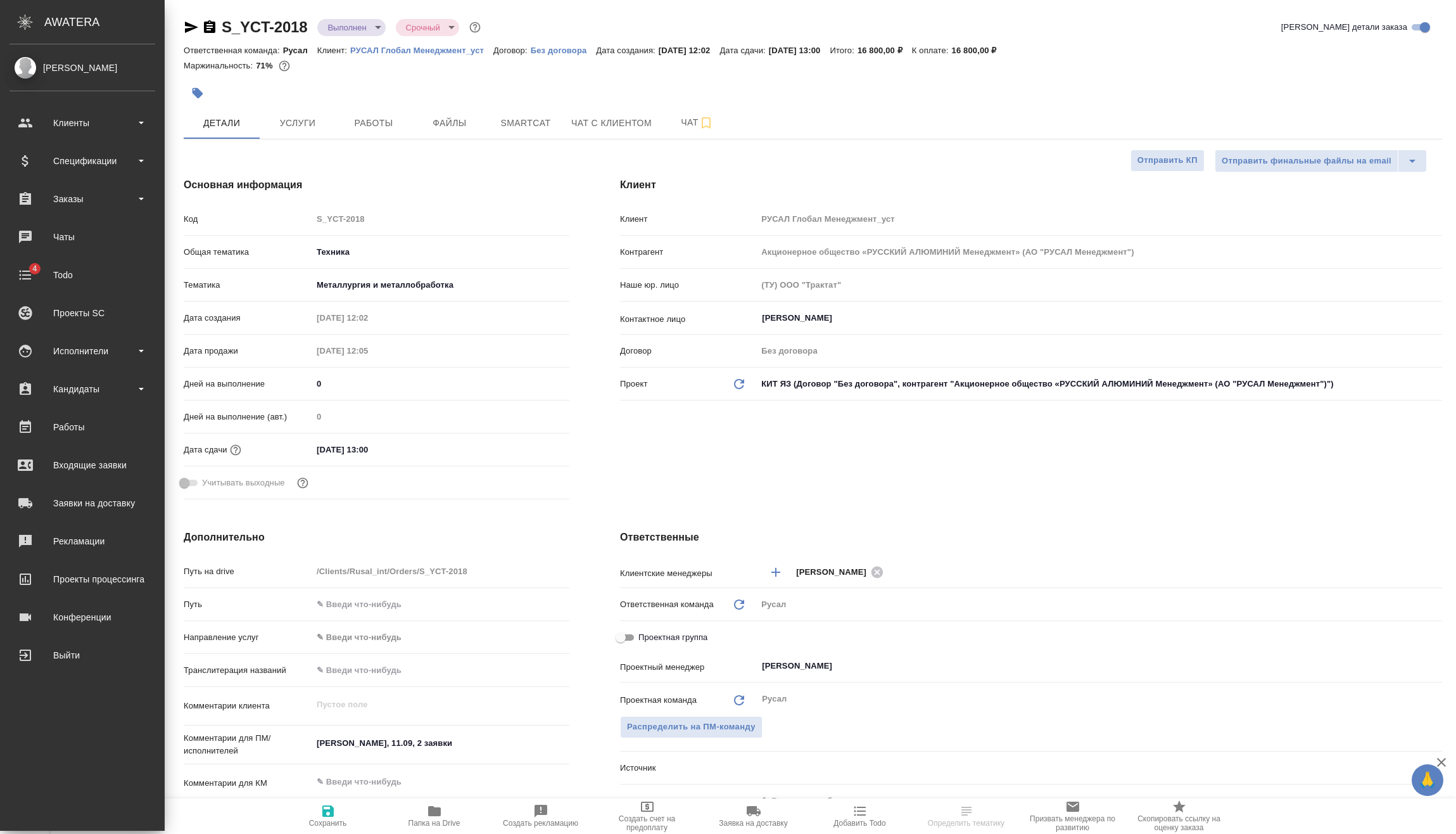
type textarea "x"
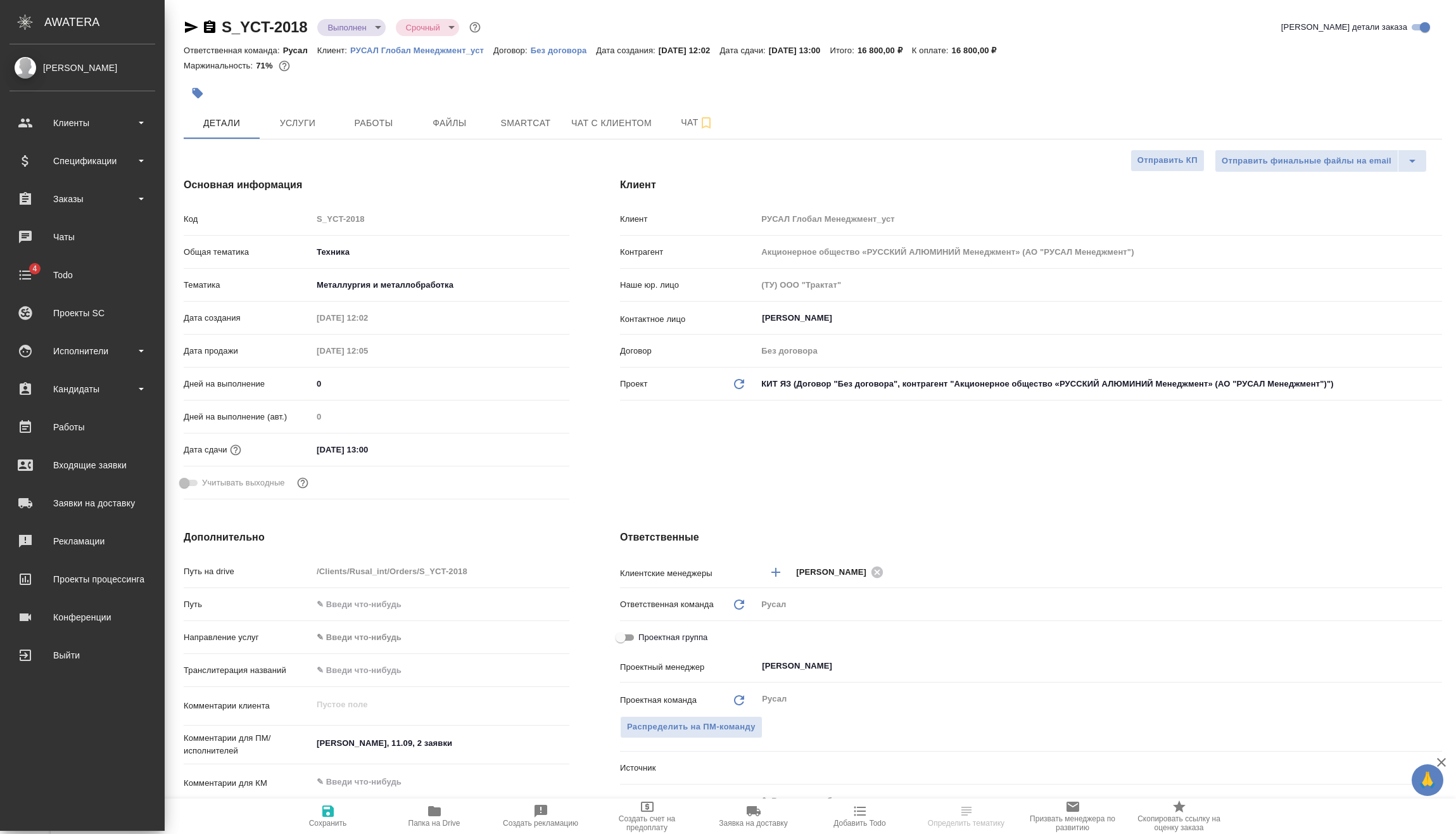
type textarea "x"
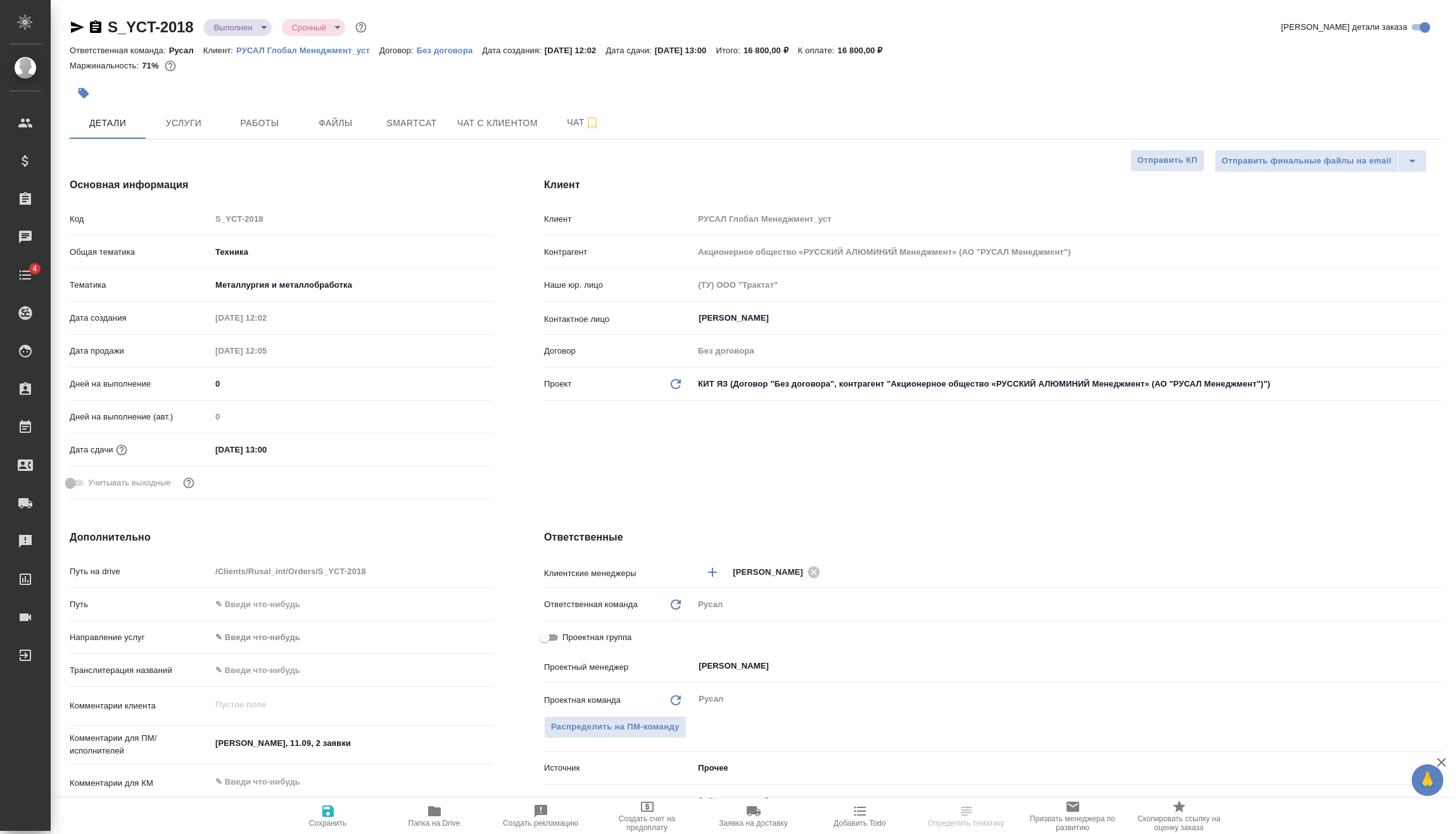
type textarea "x"
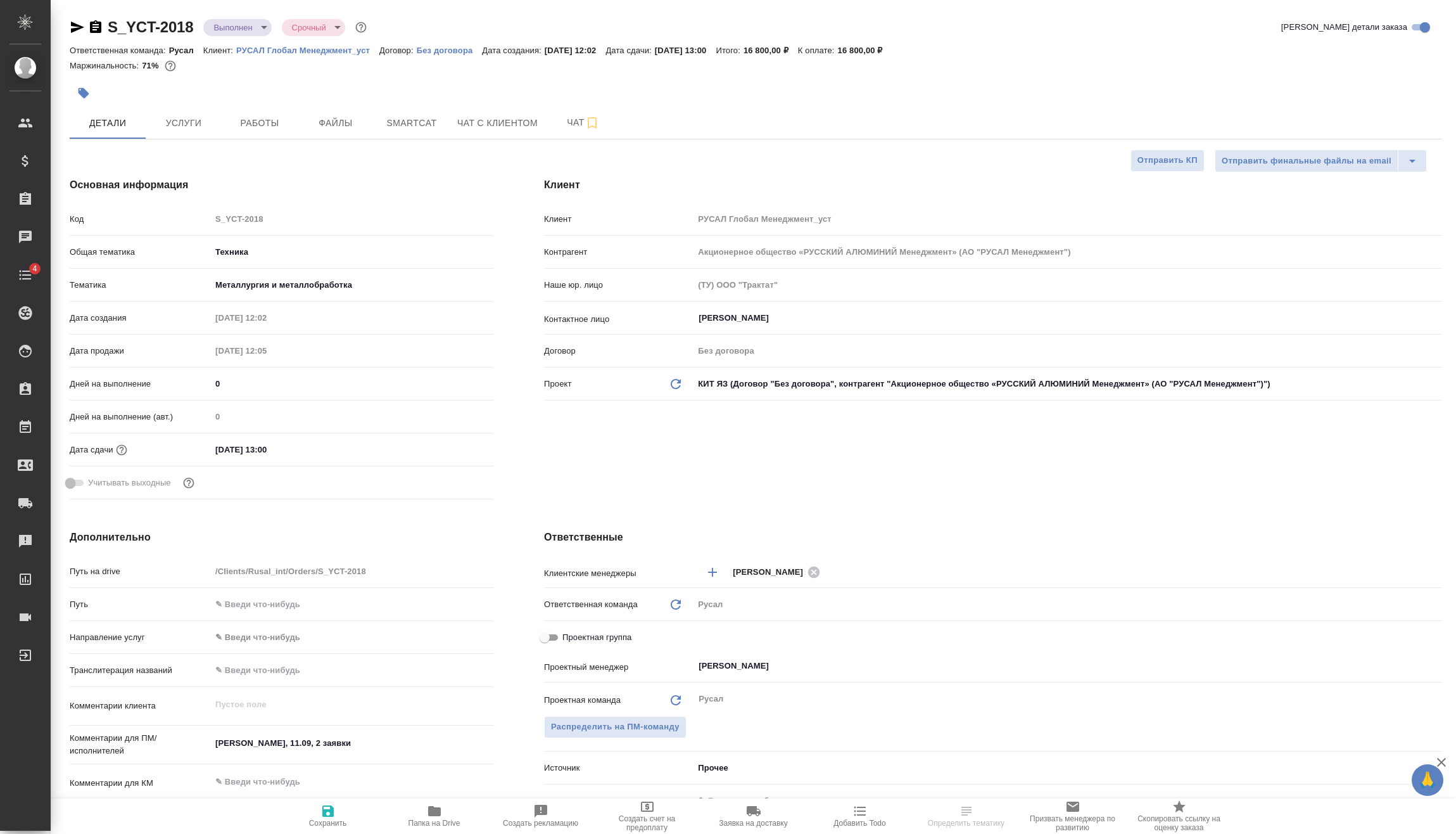
type textarea "x"
click at [304, 454] on input "12.09.2025 13:00" at bounding box center [267, 450] width 111 height 18
click at [443, 446] on div "12.09.2025 13:00" at bounding box center [352, 450] width 283 height 20
click at [456, 450] on icon "button" at bounding box center [457, 450] width 15 height 15
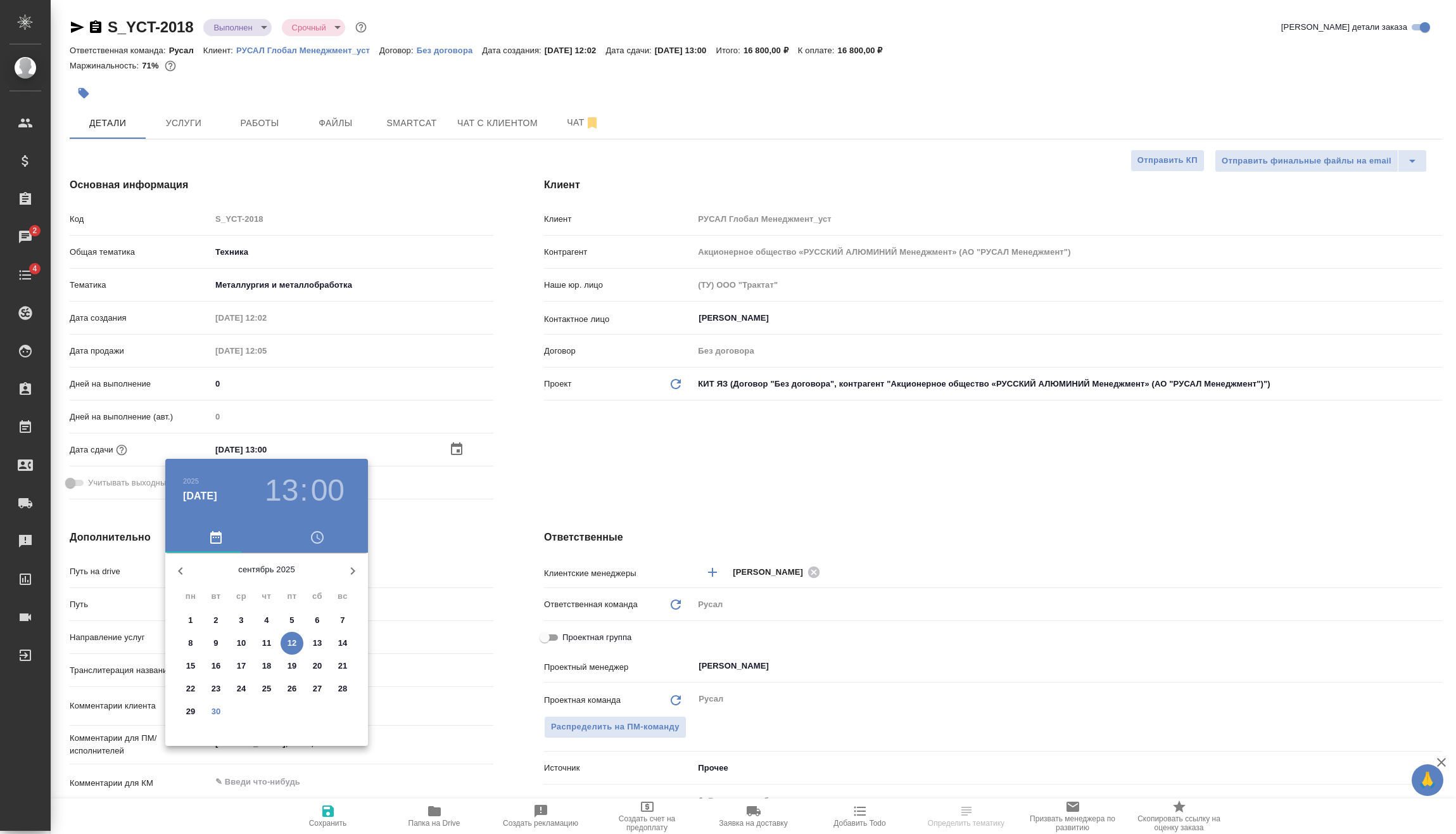
click at [211, 704] on button "30" at bounding box center [216, 711] width 23 height 23
type input "30.09.2025 13:00"
type textarea "x"
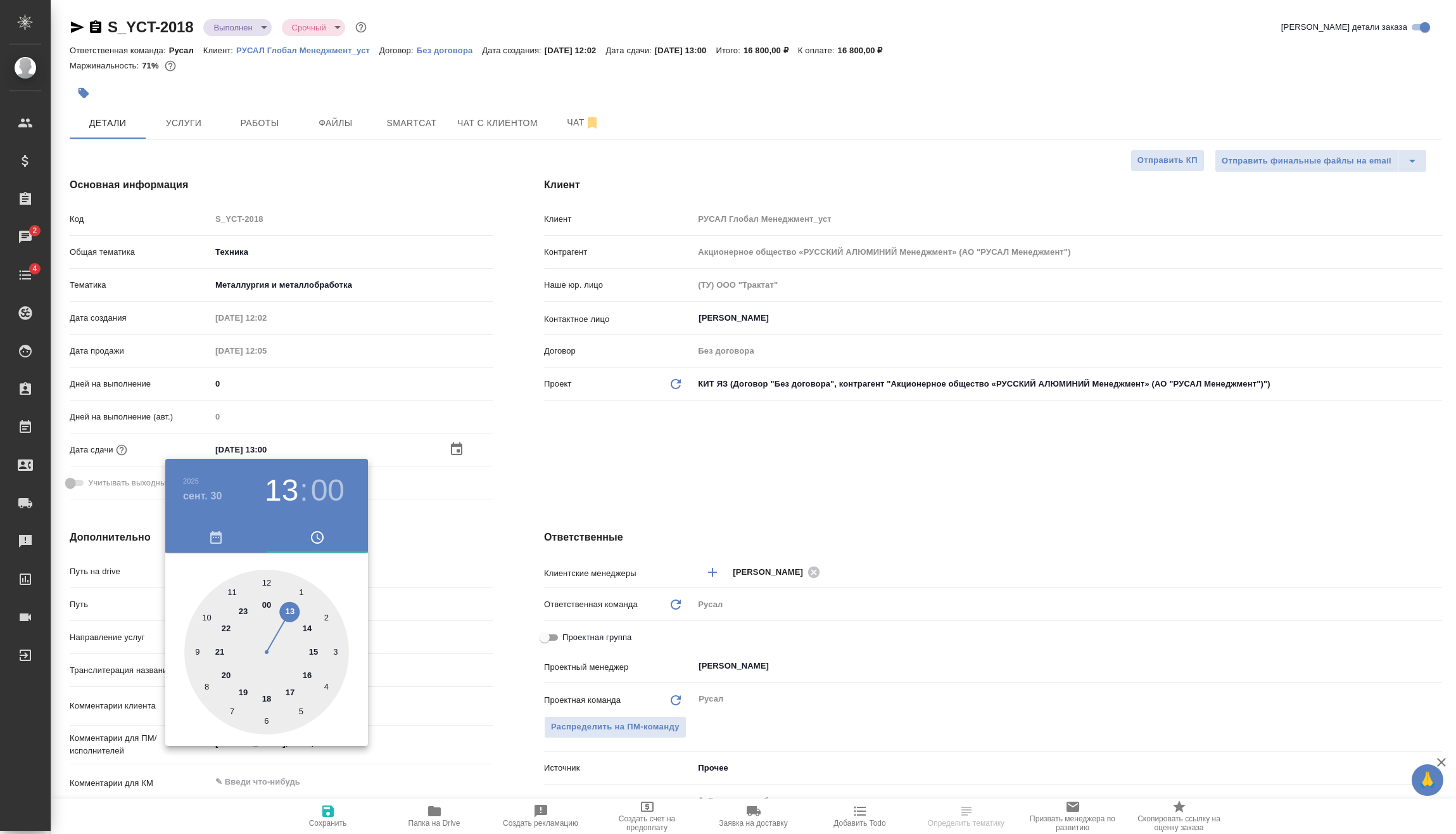
click at [405, 718] on div at bounding box center [728, 417] width 1456 height 834
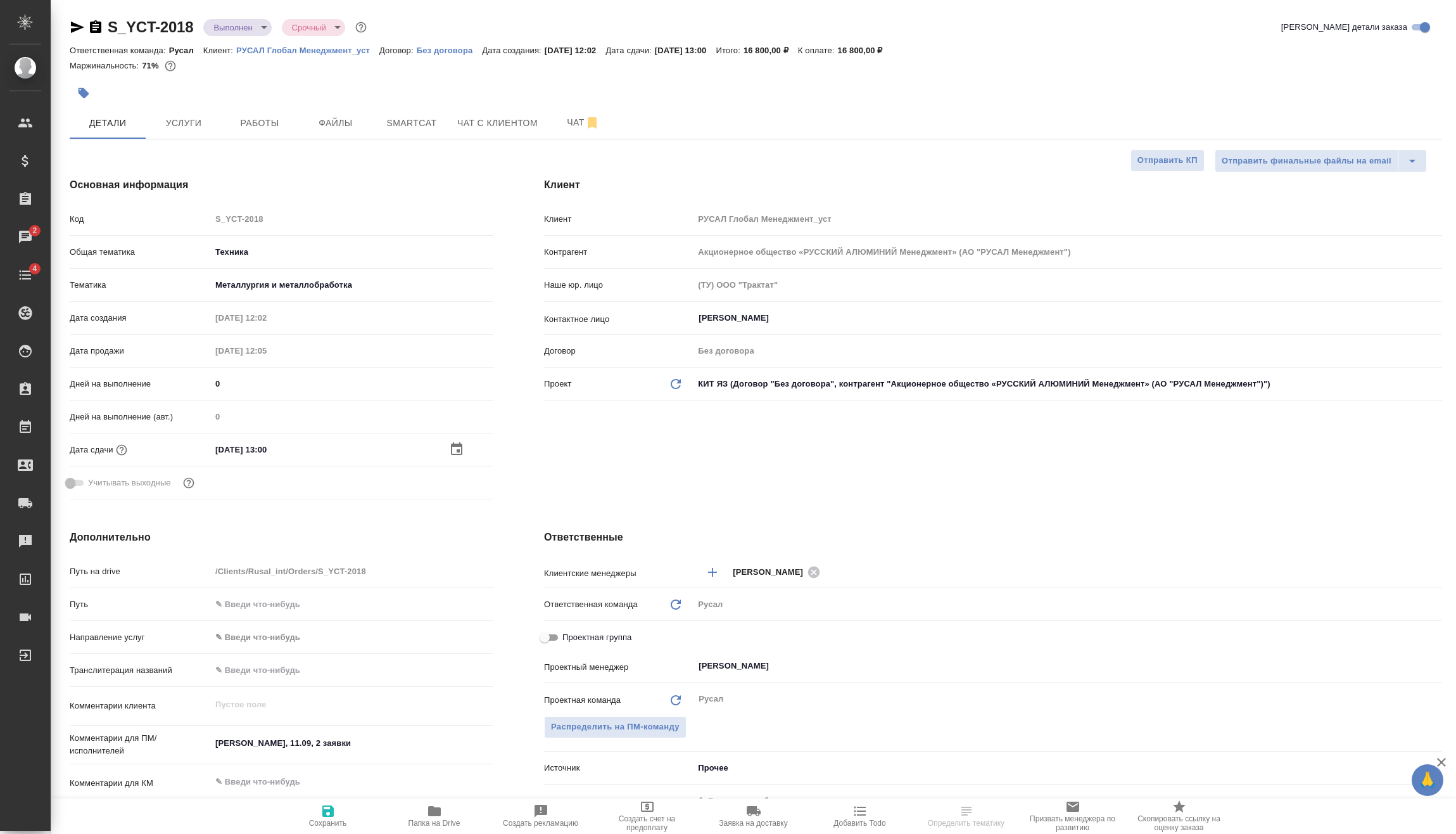
click at [331, 815] on icon "button" at bounding box center [328, 811] width 11 height 11
type textarea "x"
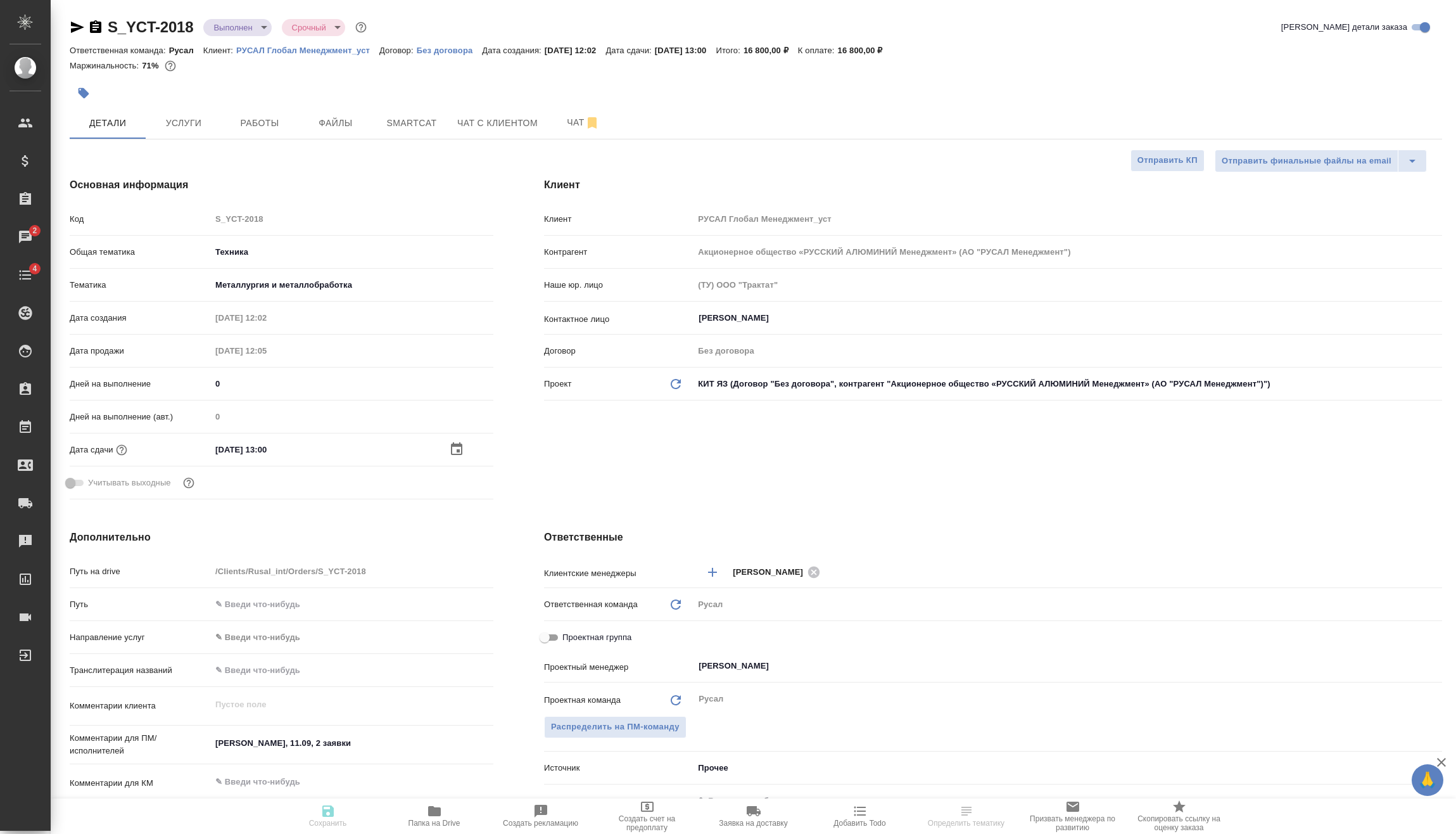
type textarea "x"
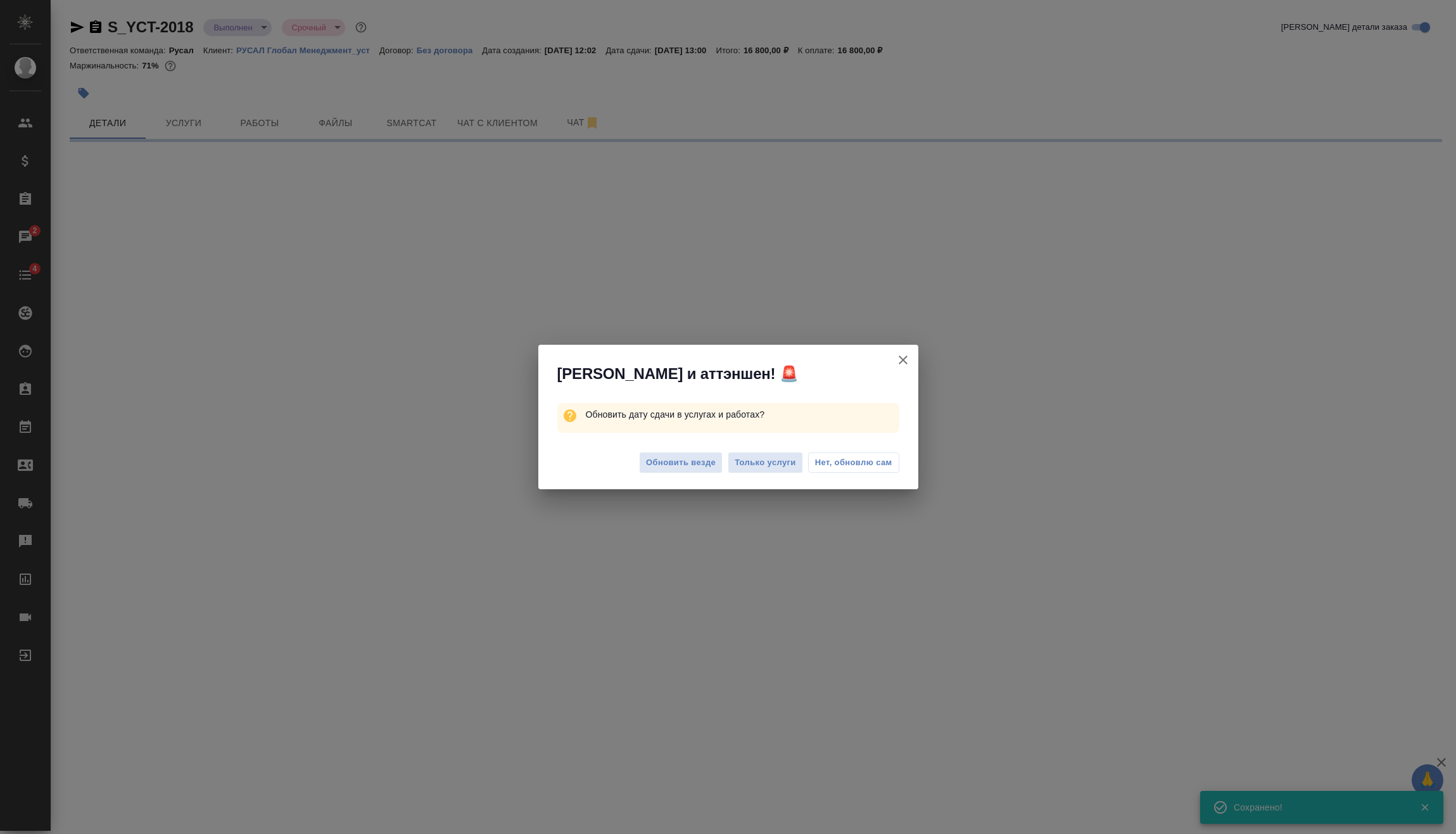
select select "RU"
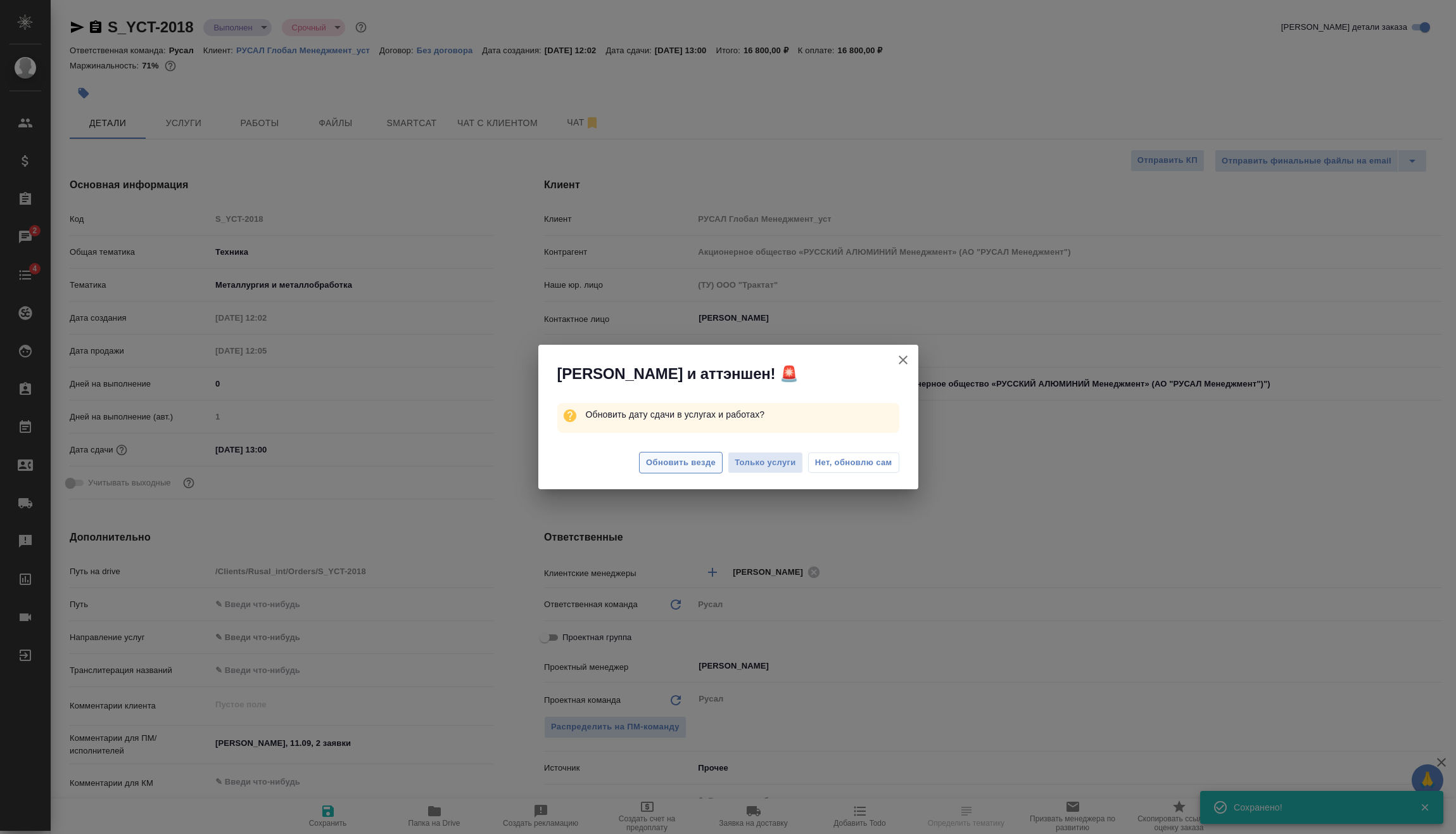
type textarea "x"
click at [668, 457] on span "Обновить везде" at bounding box center [681, 463] width 70 height 15
type textarea "x"
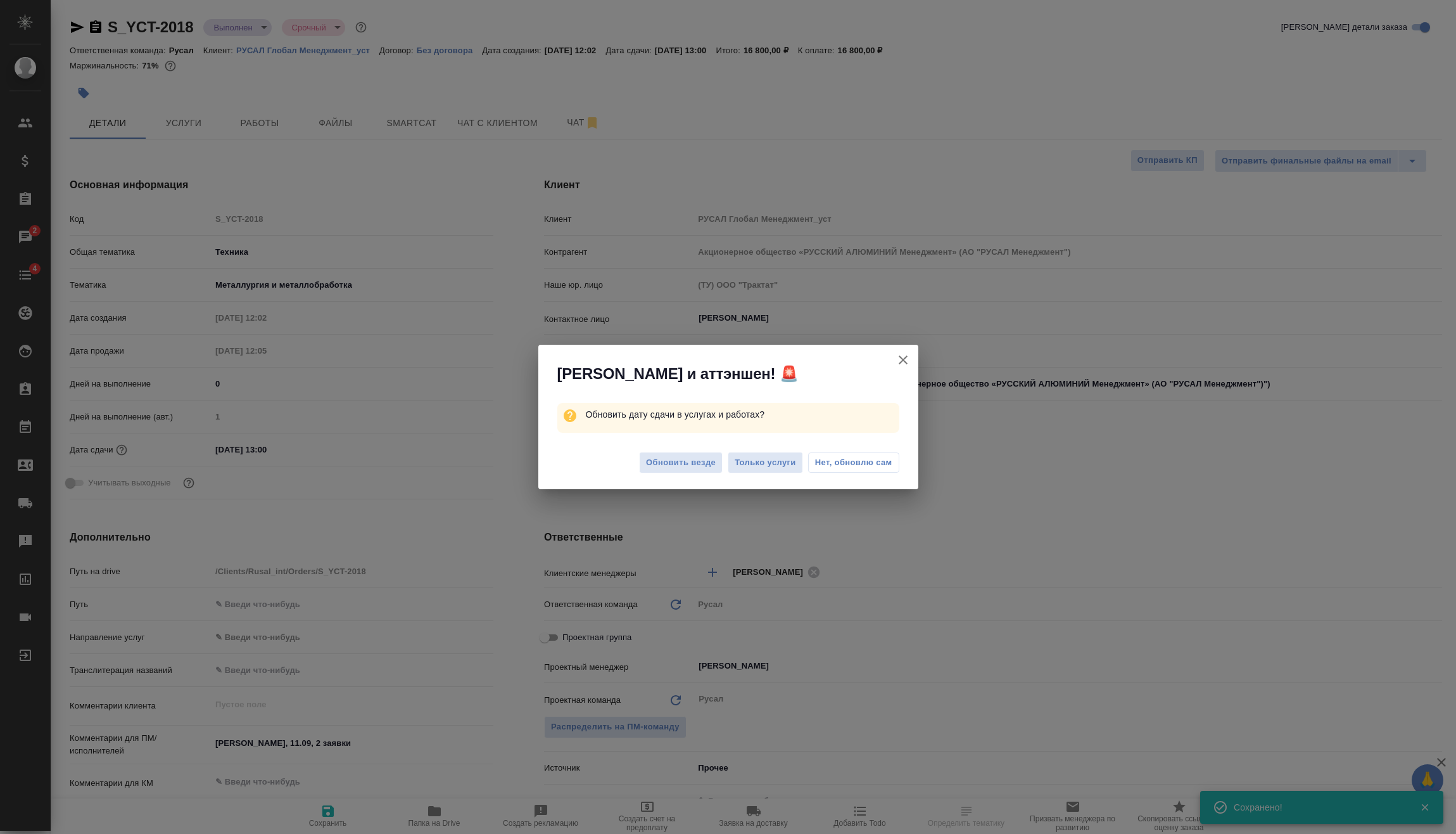
type textarea "x"
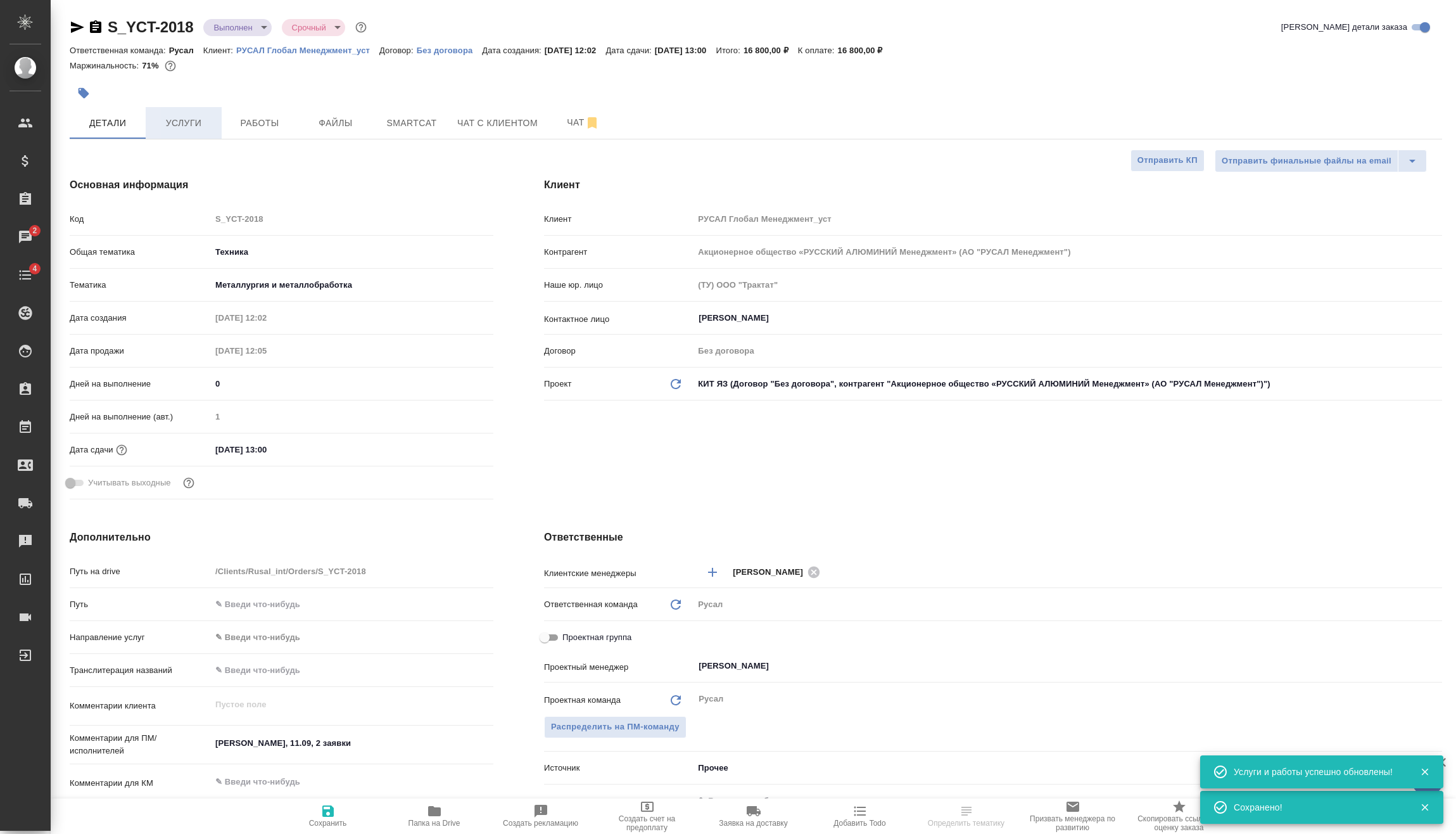
click at [183, 132] on button "Услуги" at bounding box center [183, 123] width 76 height 32
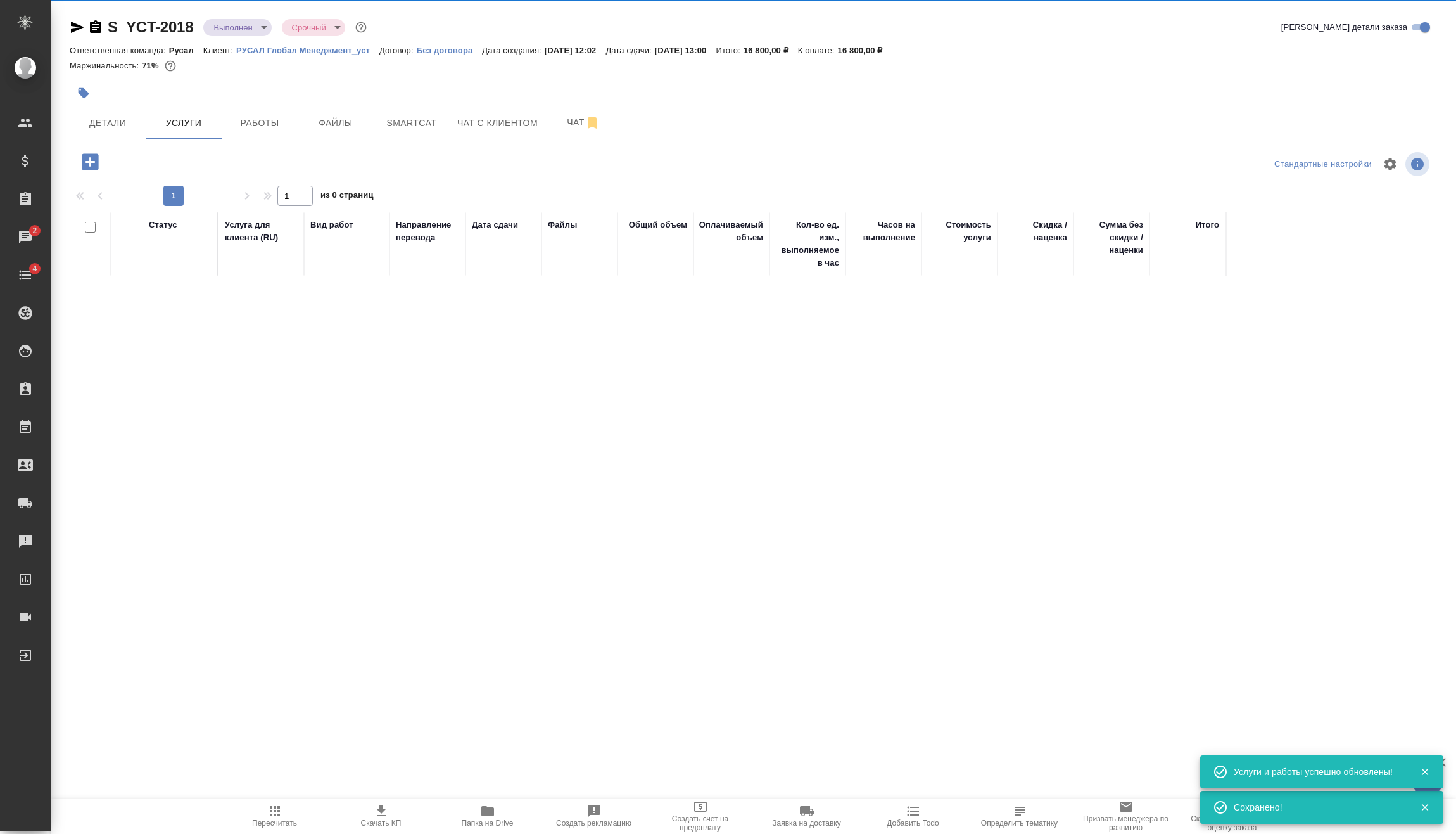
click at [332, 804] on button "Скачать КП" at bounding box center [382, 816] width 106 height 36
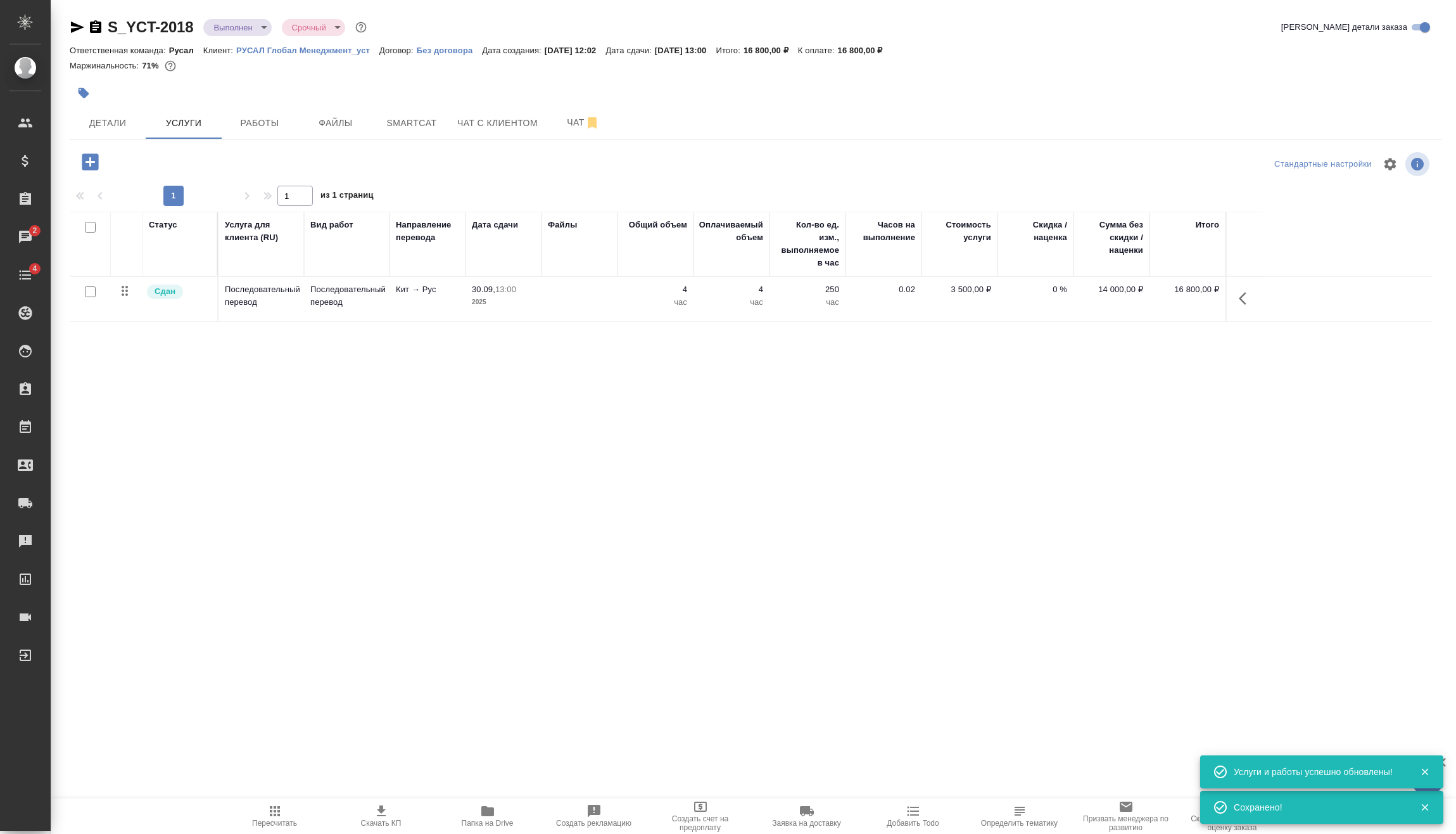
click at [262, 812] on span "Пересчитать" at bounding box center [275, 815] width 91 height 24
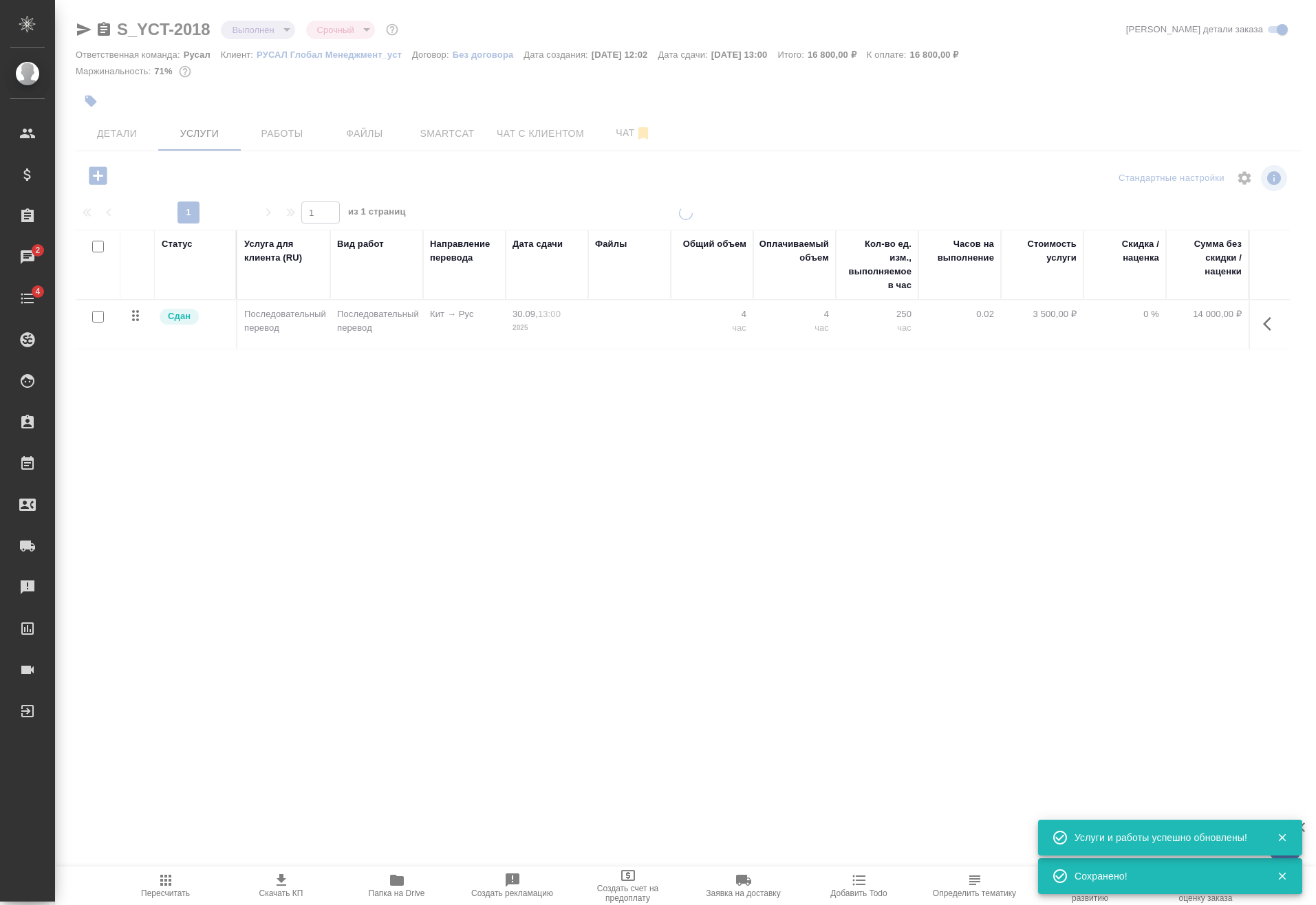
click at [306, 884] on span "Скачать КП" at bounding box center [281, 884] width 99 height 26
type input "normal"
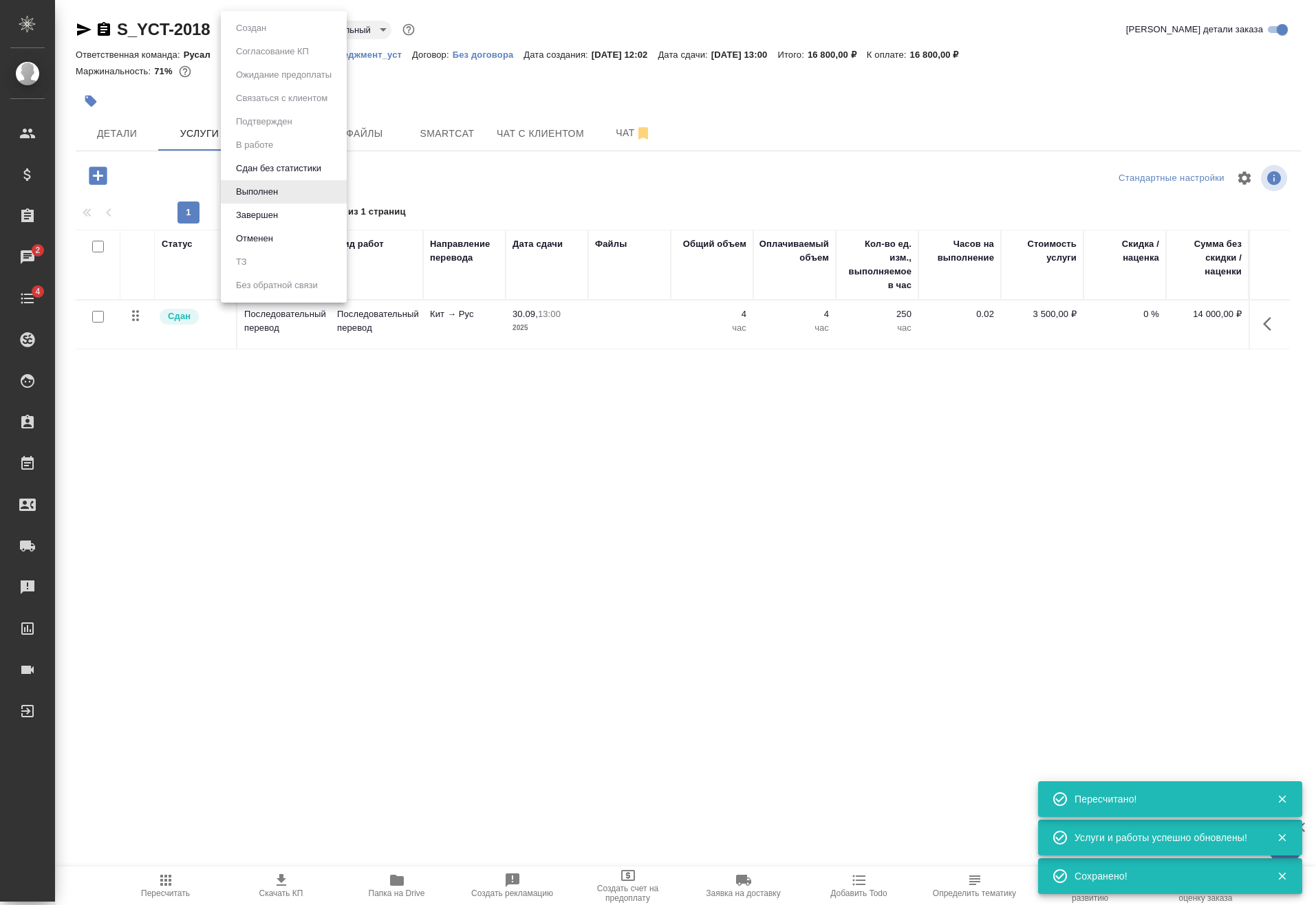
click at [257, 27] on body "🙏 .cls-1 fill:#fff; AWATERA Vasilev Evgeniy Клиенты Спецификации Заказы 2 Чаты …" at bounding box center [658, 452] width 1316 height 905
click at [265, 211] on button "Завершен" at bounding box center [257, 215] width 50 height 15
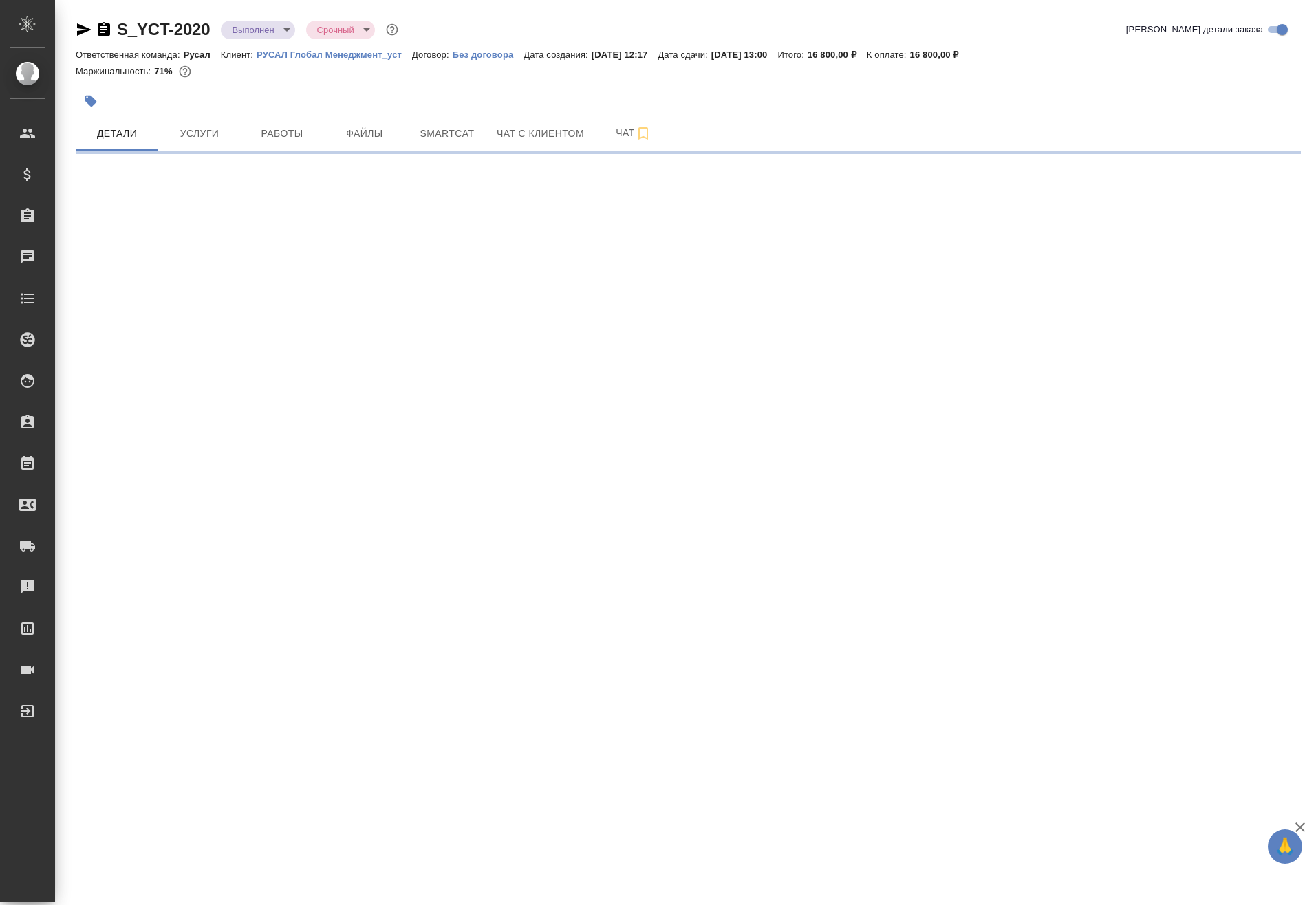
select select "RU"
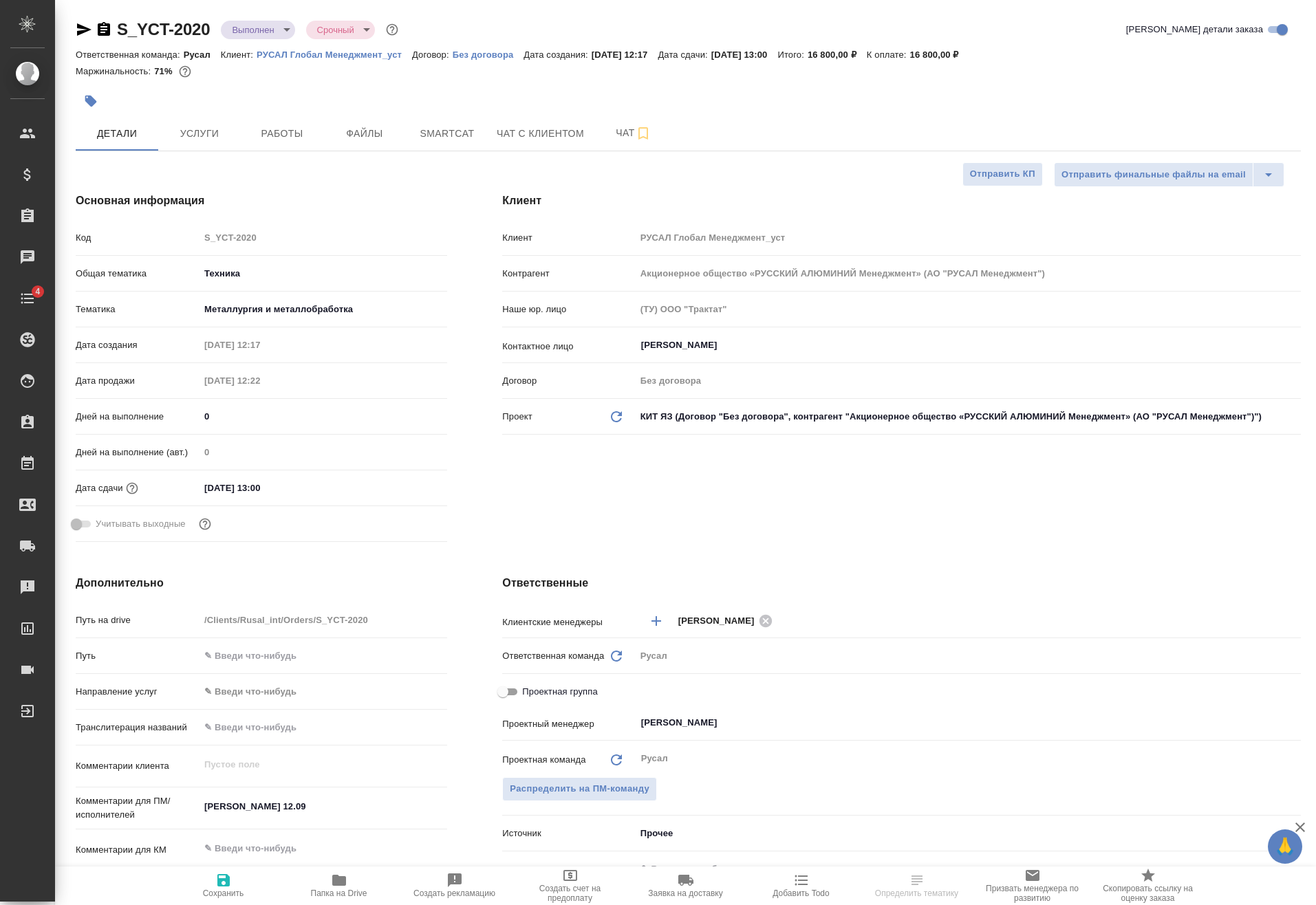
type textarea "x"
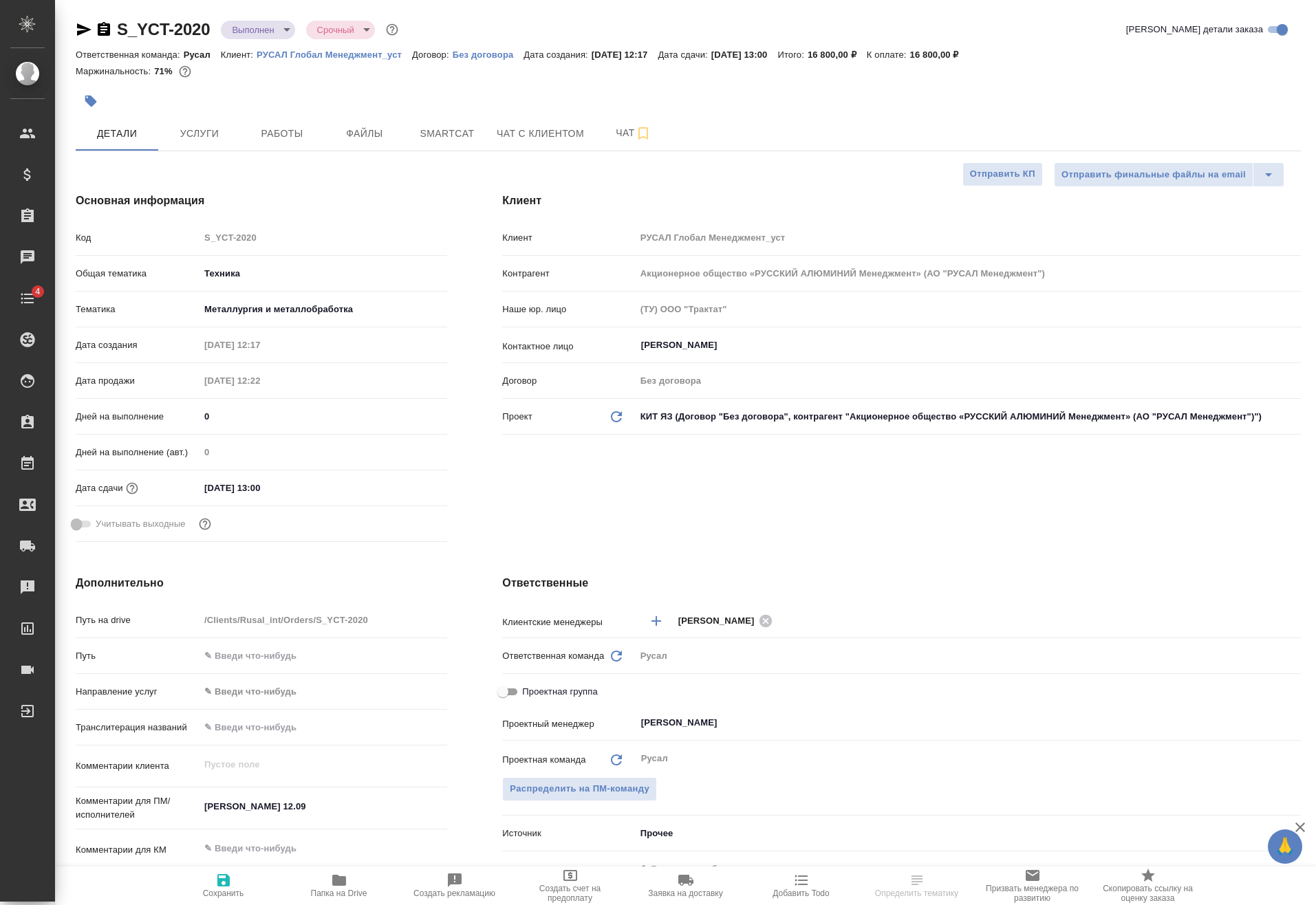
type textarea "x"
click at [297, 488] on input "12.09.2025 13:00" at bounding box center [259, 488] width 120 height 20
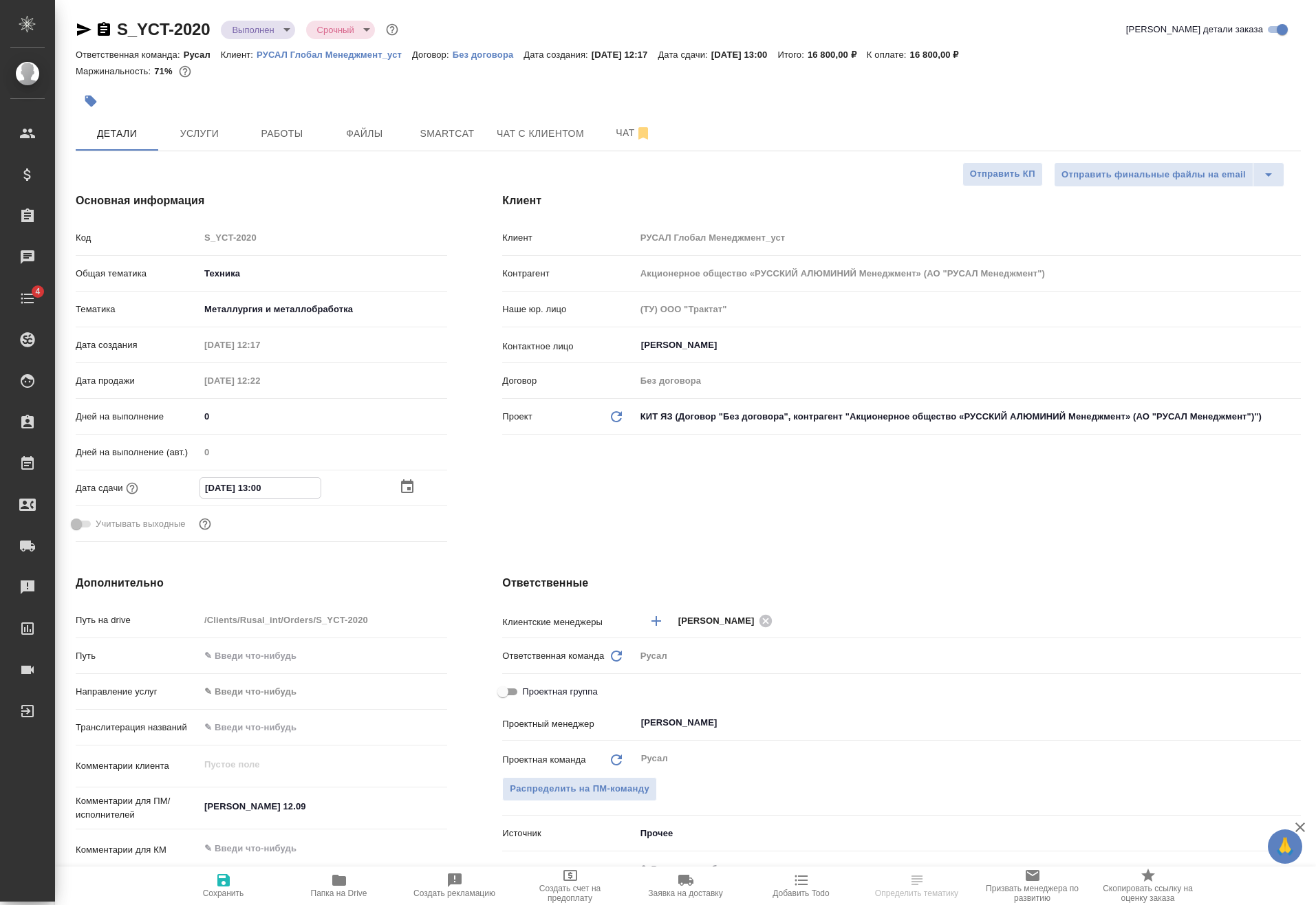
click at [411, 483] on icon "button" at bounding box center [407, 486] width 12 height 14
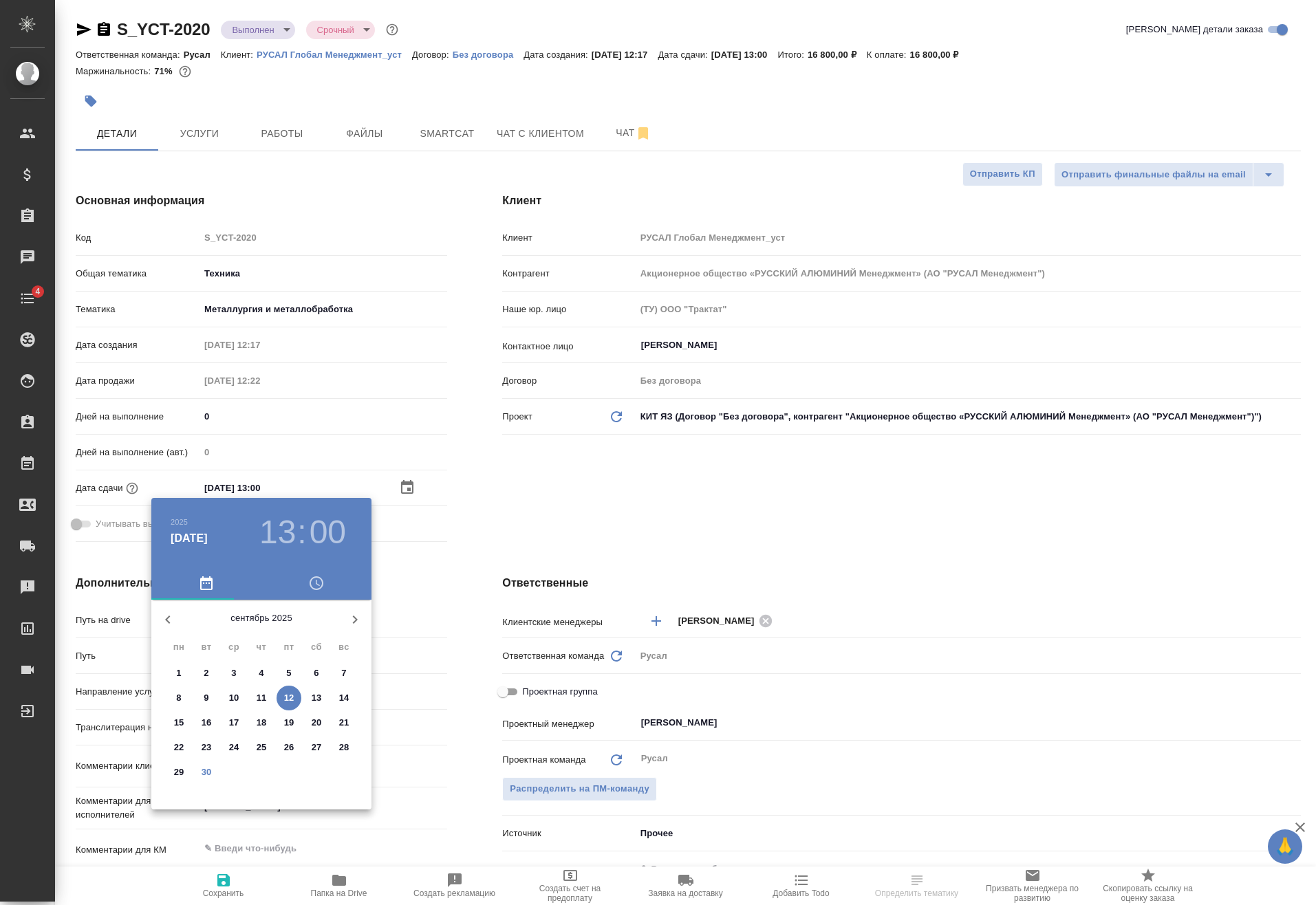
click at [212, 766] on span "30" at bounding box center [206, 772] width 25 height 14
type input "30.09.2025 13:00"
type textarea "x"
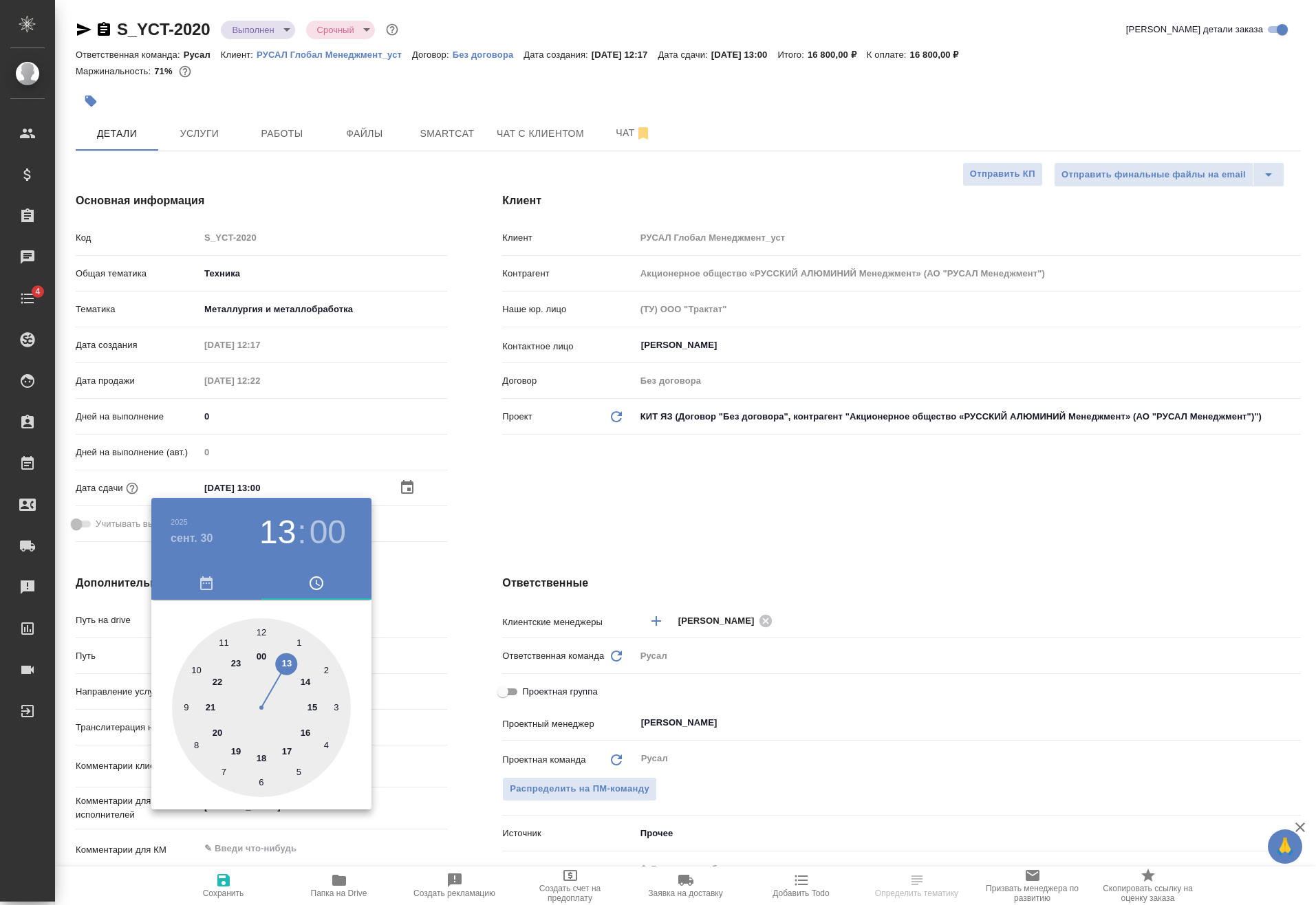
click at [286, 667] on div at bounding box center [261, 707] width 179 height 179
type textarea "x"
click at [228, 893] on div at bounding box center [658, 452] width 1316 height 905
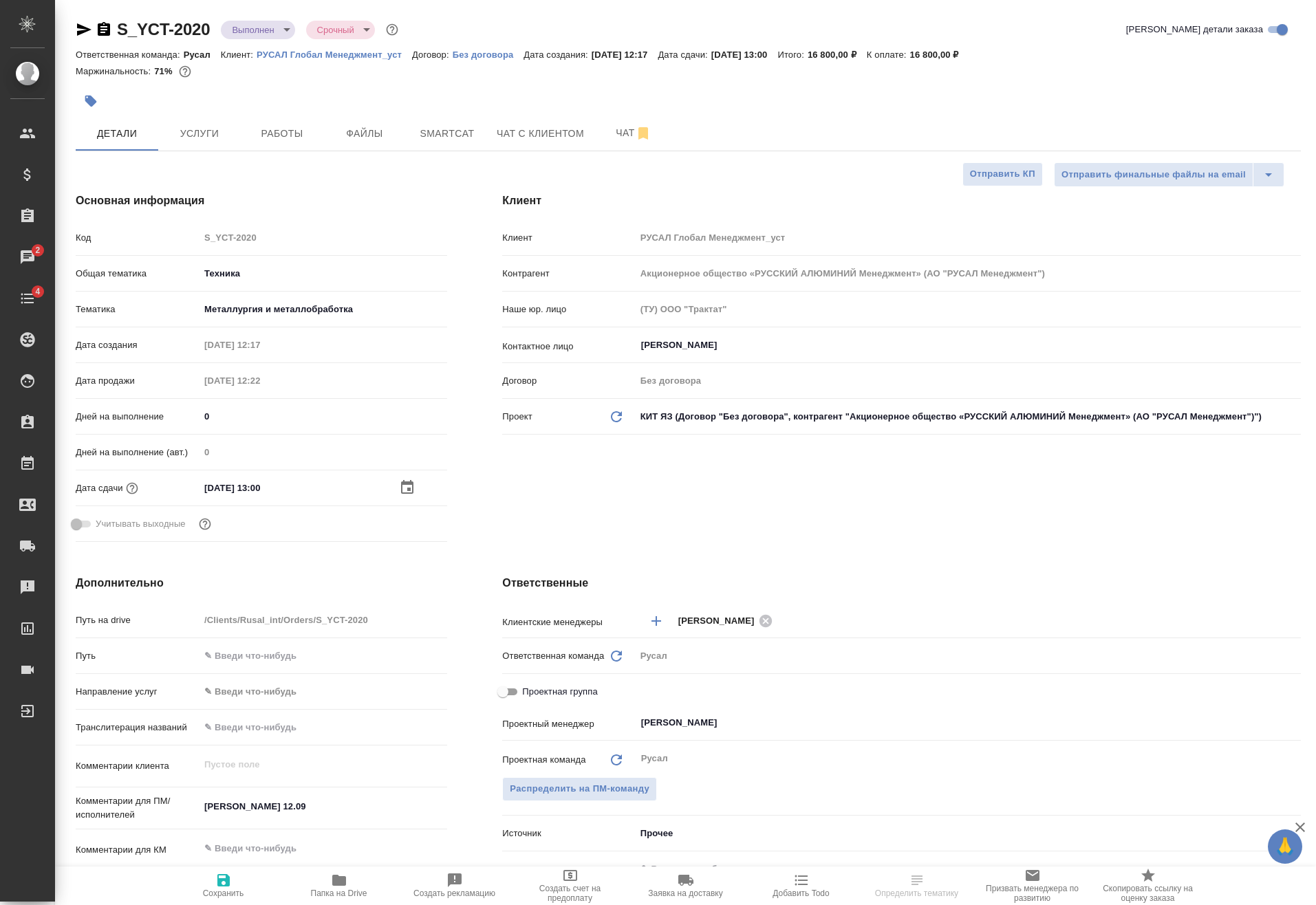
click at [230, 881] on div "2025 сент. 30 13 : 00 00 05 10 15 20 25 30 35 40 45 50 55" at bounding box center [658, 452] width 1316 height 905
click at [230, 884] on icon "button" at bounding box center [224, 880] width 17 height 17
type textarea "x"
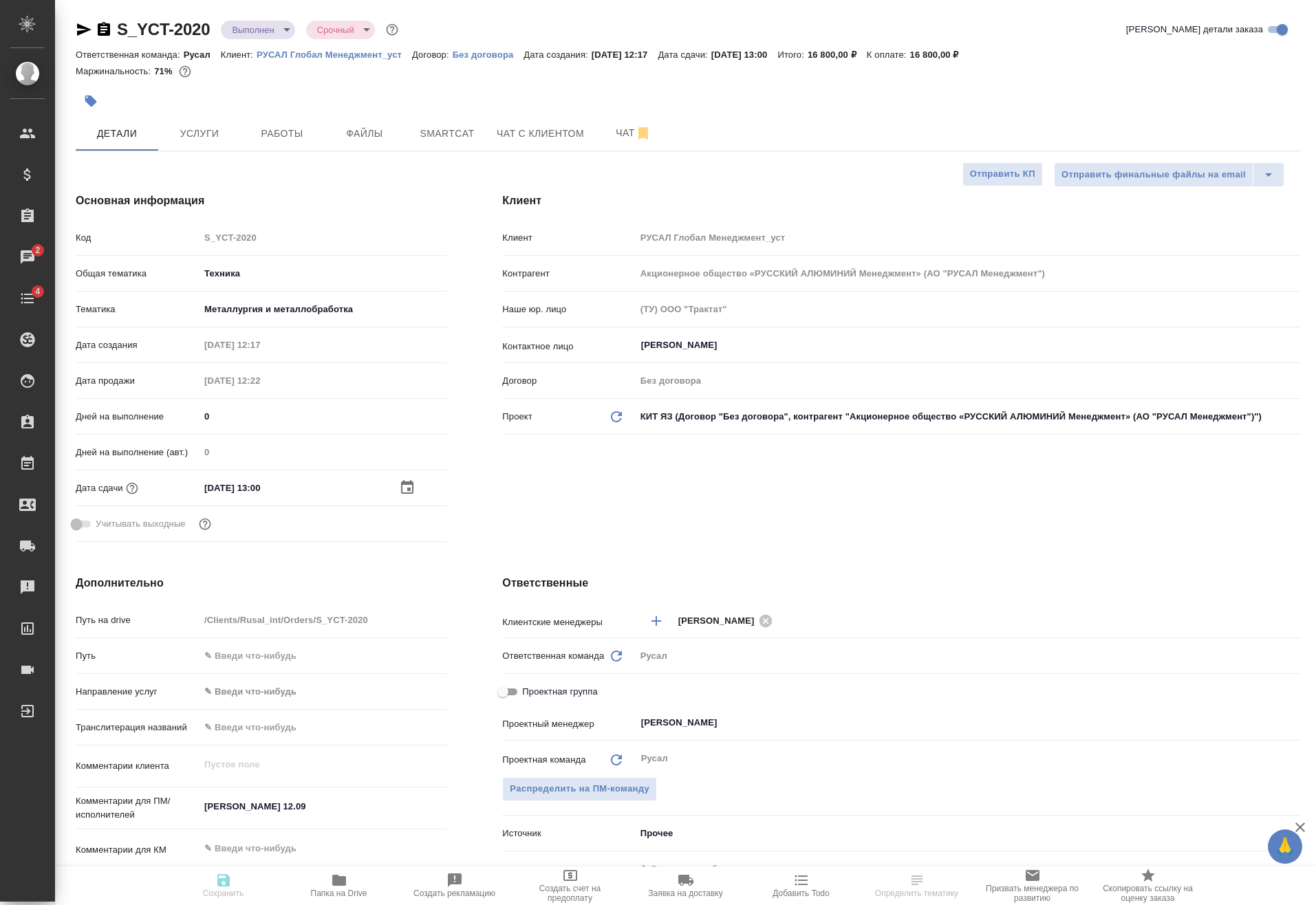
type textarea "x"
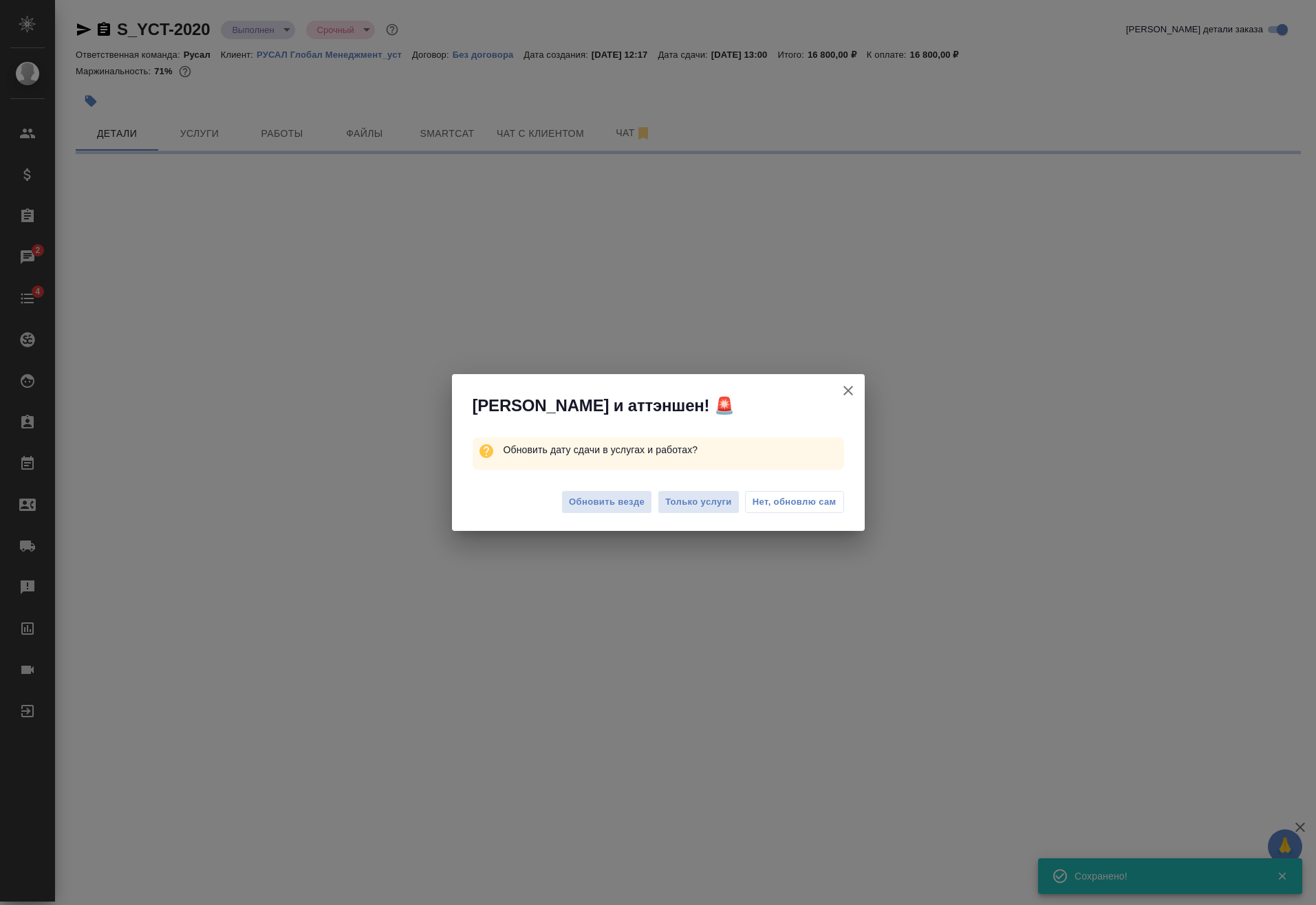
select select "RU"
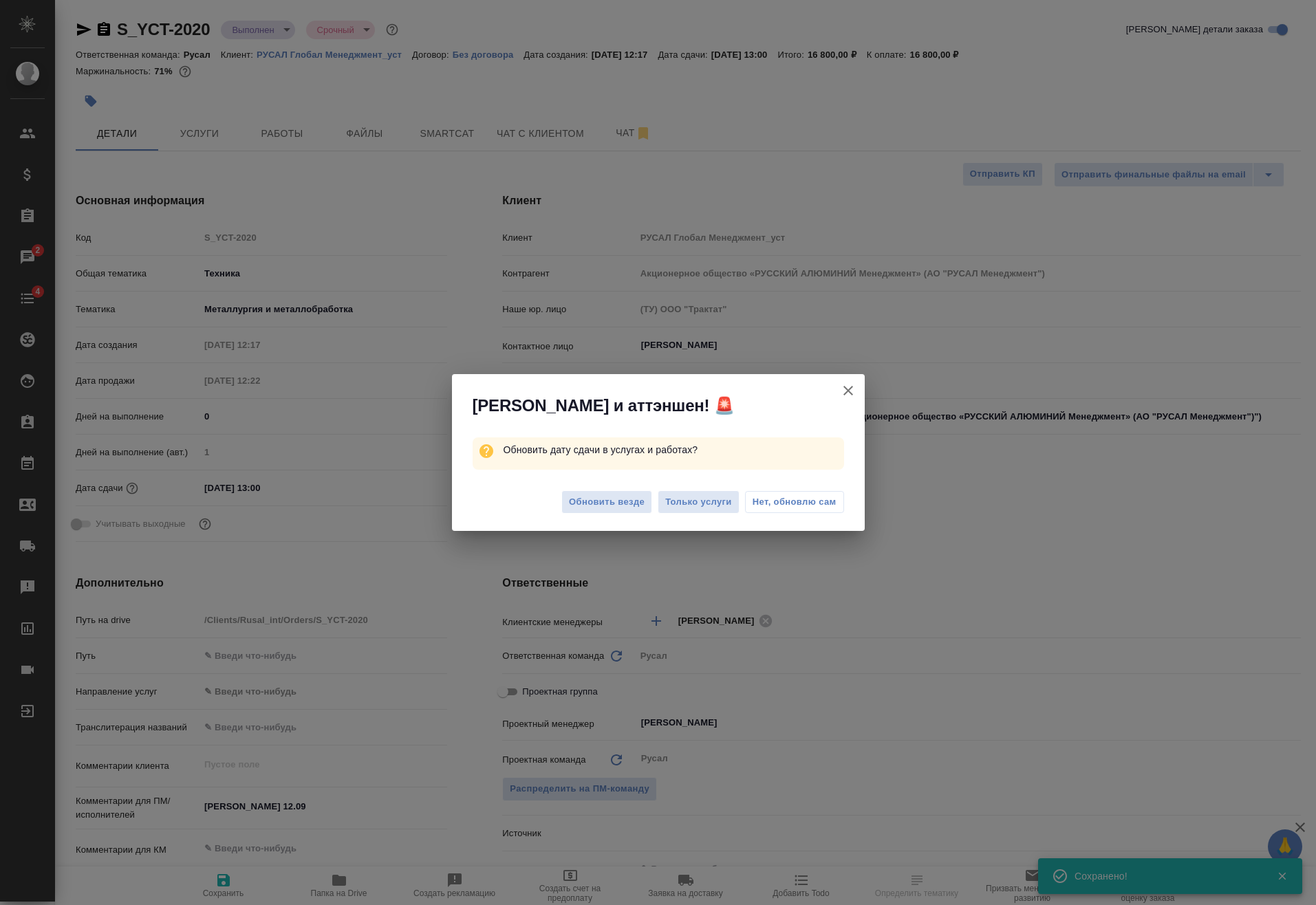
type textarea "x"
click at [636, 506] on span "Обновить везде" at bounding box center [607, 502] width 76 height 16
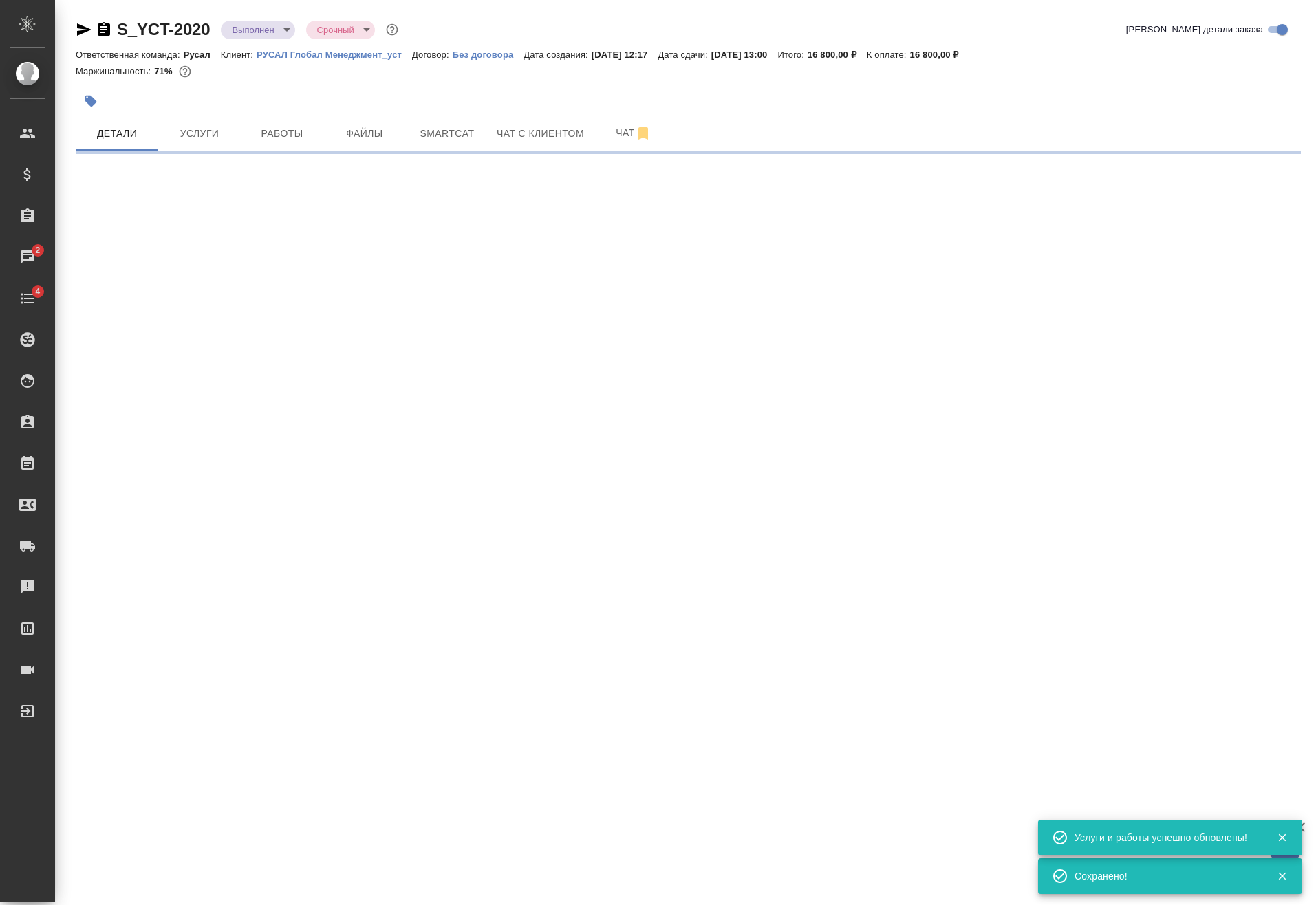
select select "RU"
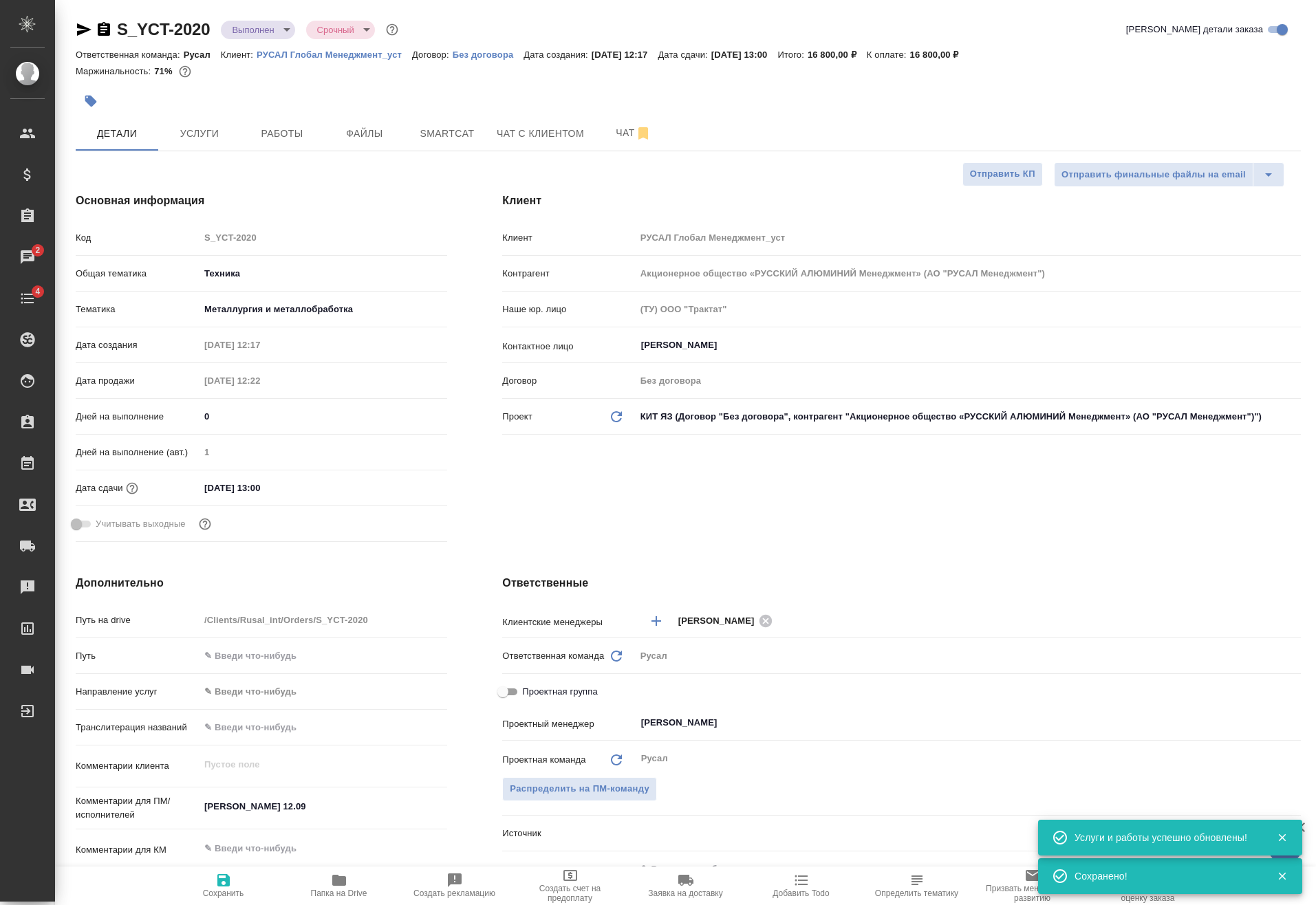
type textarea "x"
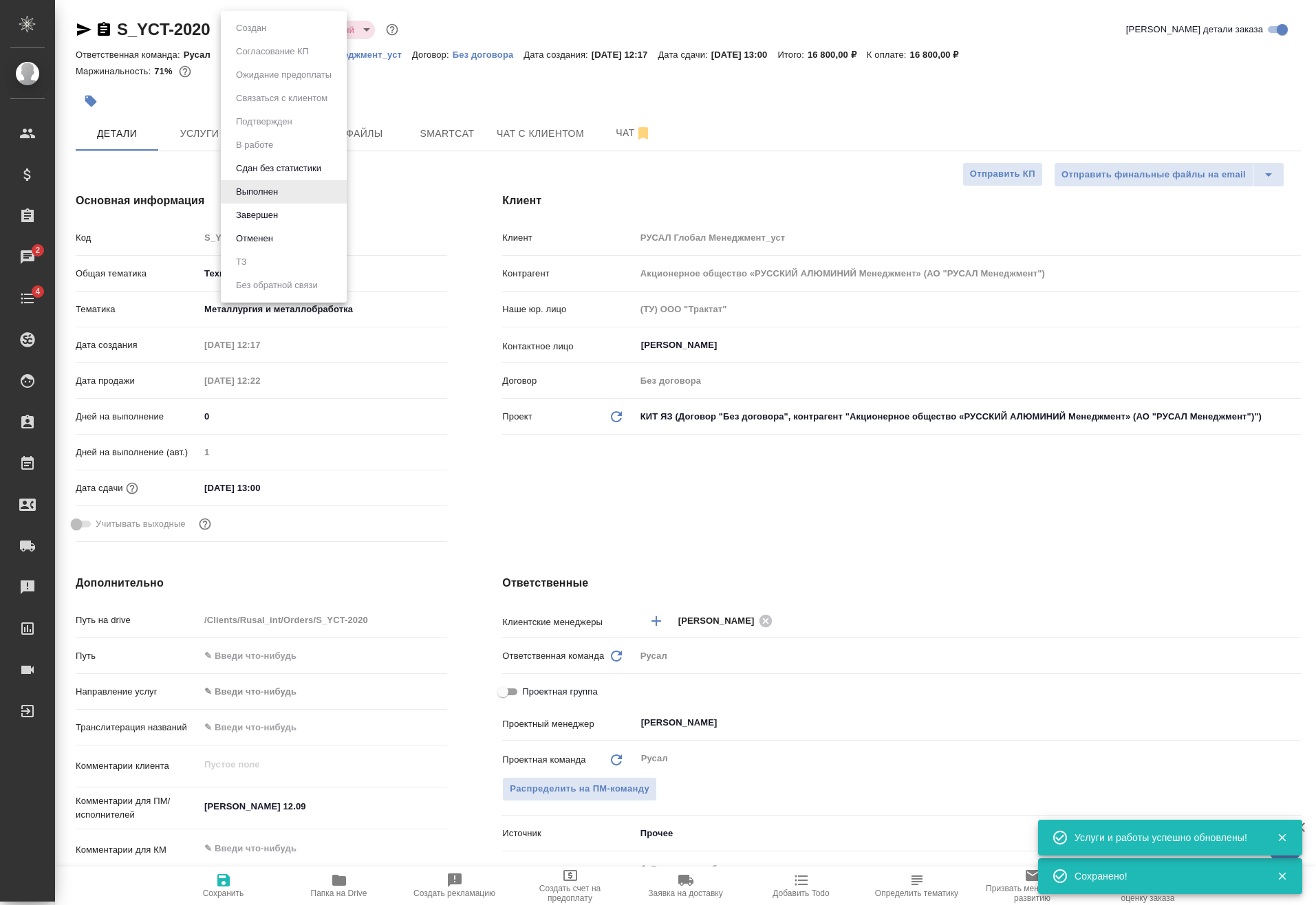
click at [259, 30] on body "🙏 .cls-1 fill:#fff; AWATERA Vasilev Evgeniy Клиенты Спецификации Заказы 2 Чаты …" at bounding box center [658, 452] width 1316 height 905
click at [284, 204] on li "Завершен" at bounding box center [284, 215] width 126 height 24
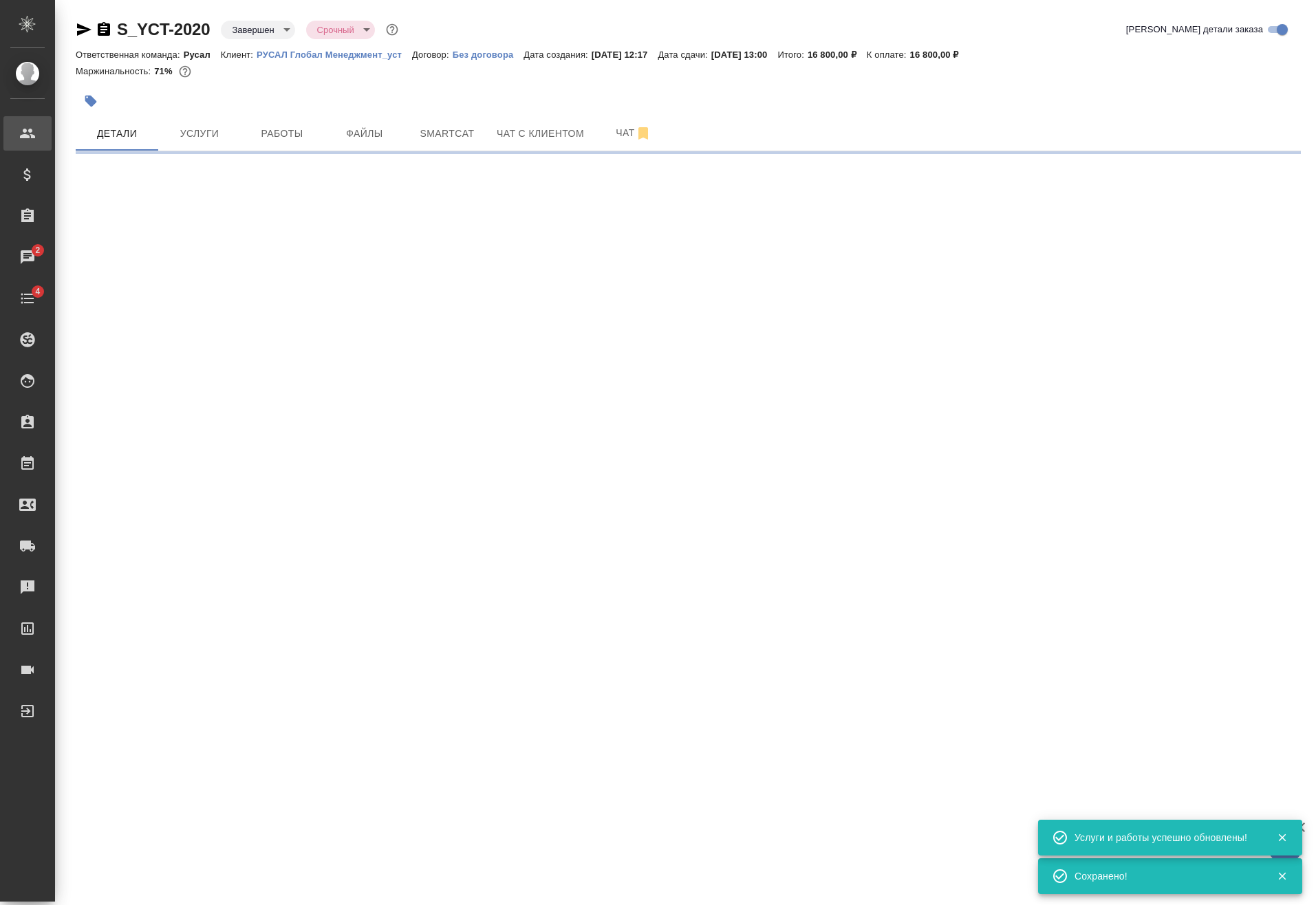
select select "RU"
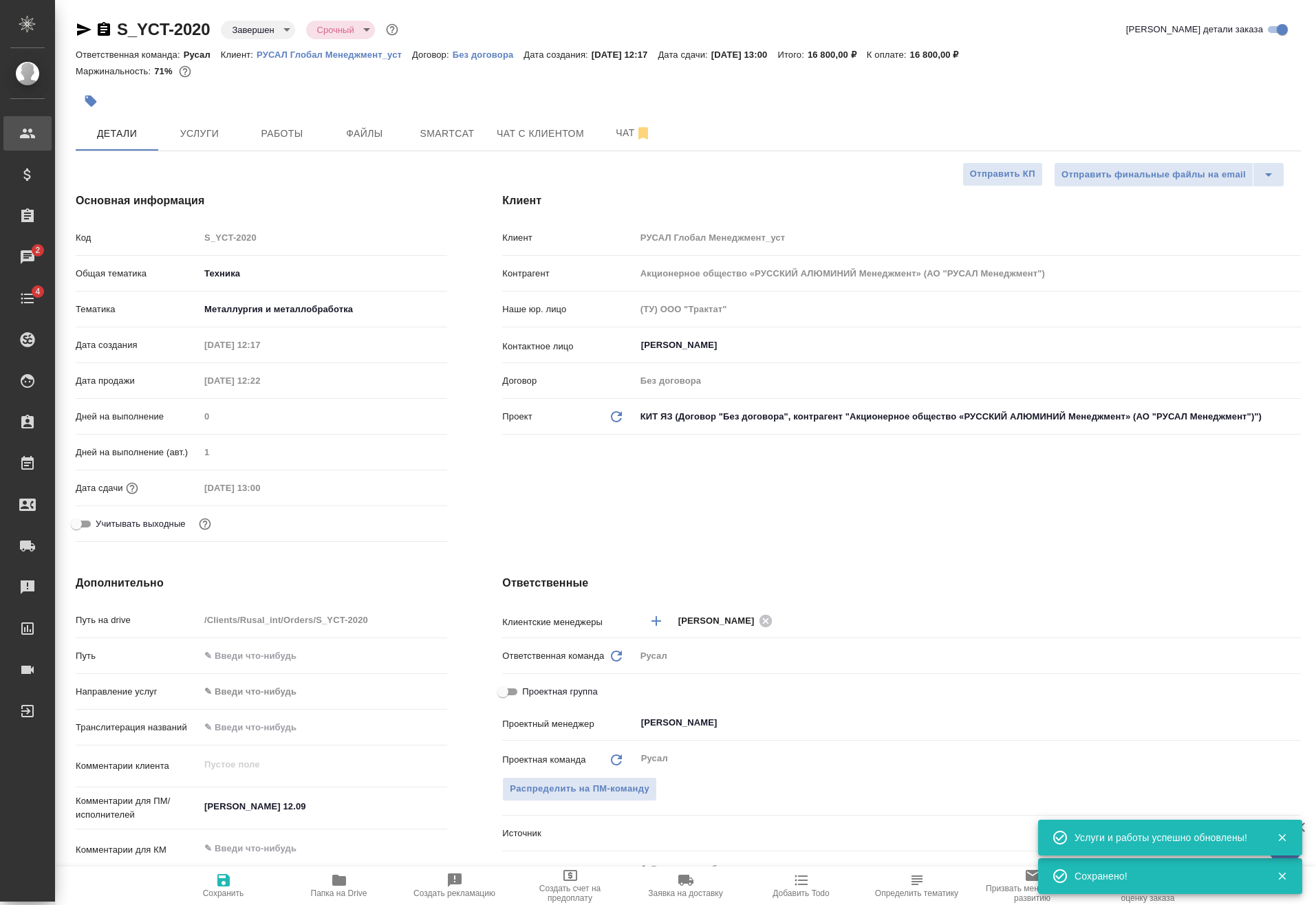
type textarea "x"
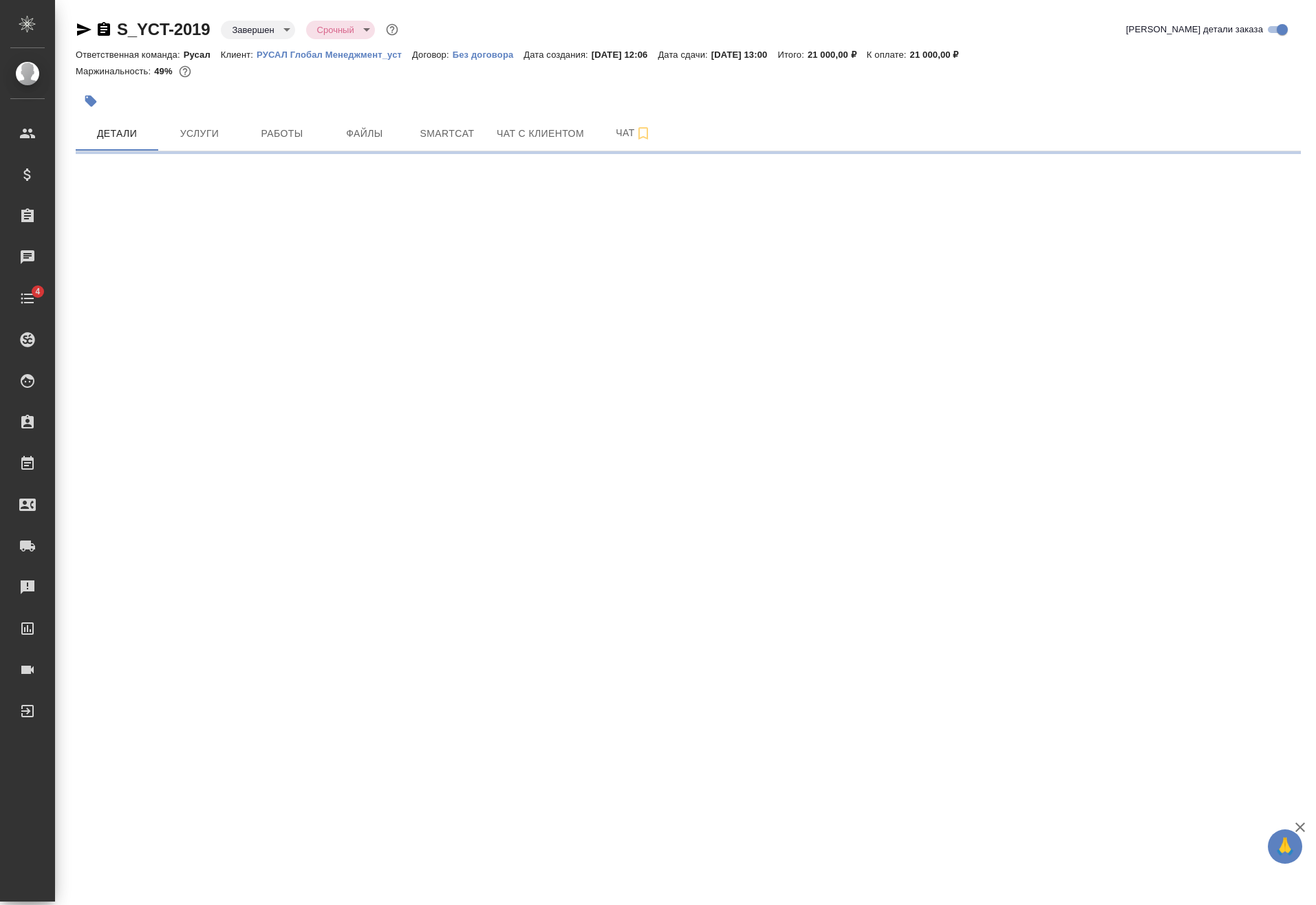
select select "RU"
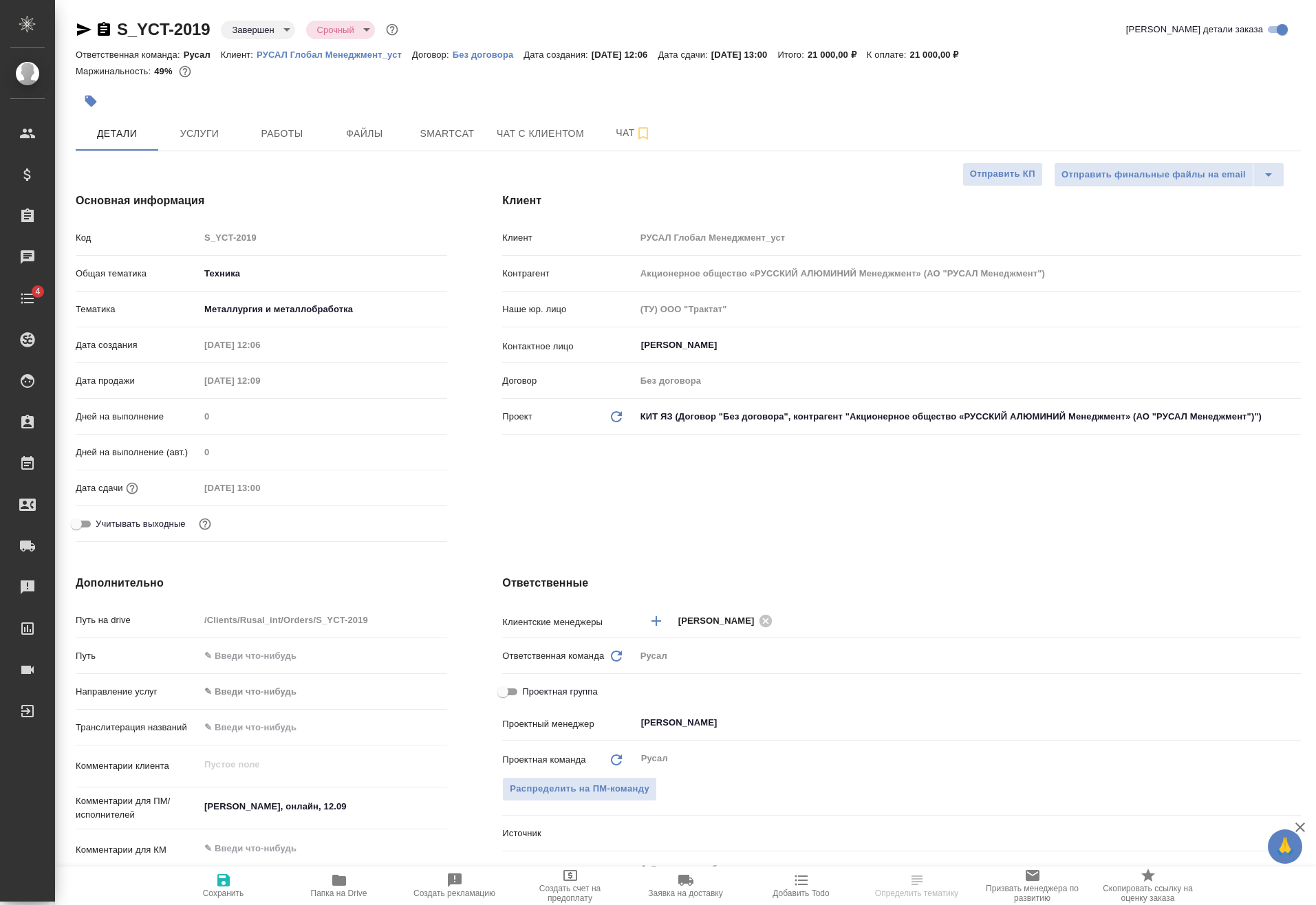
type textarea "x"
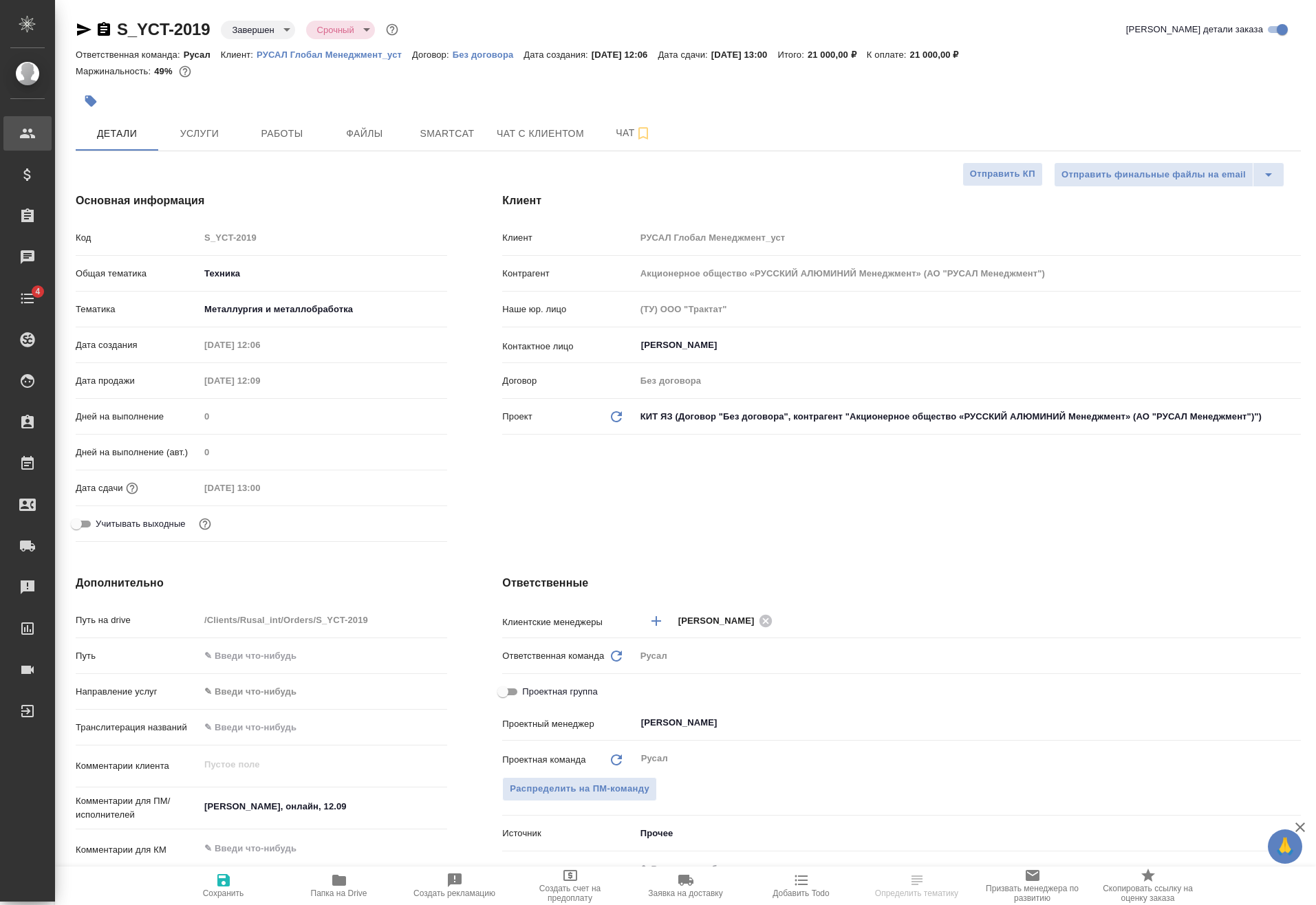
type textarea "x"
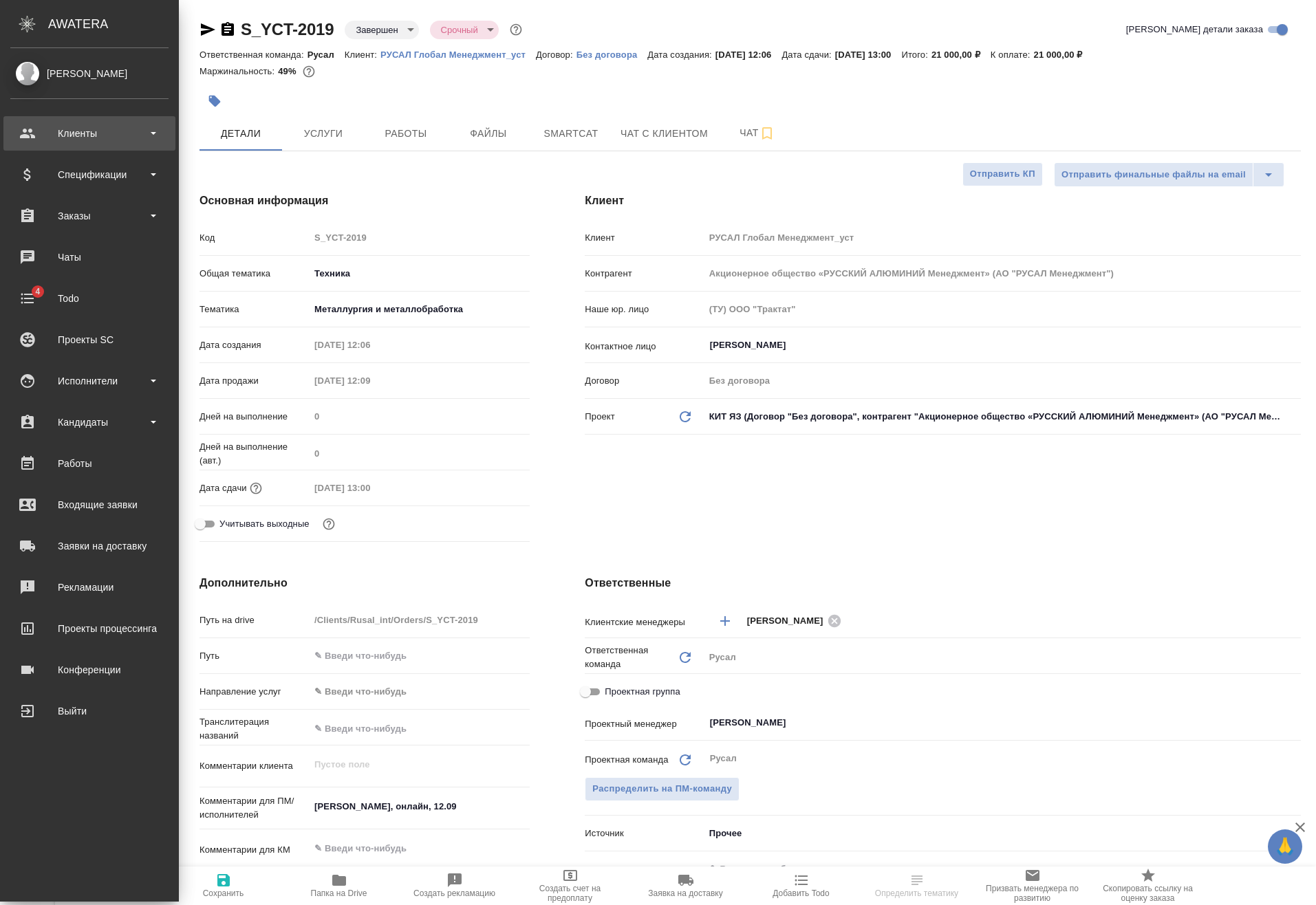
type textarea "x"
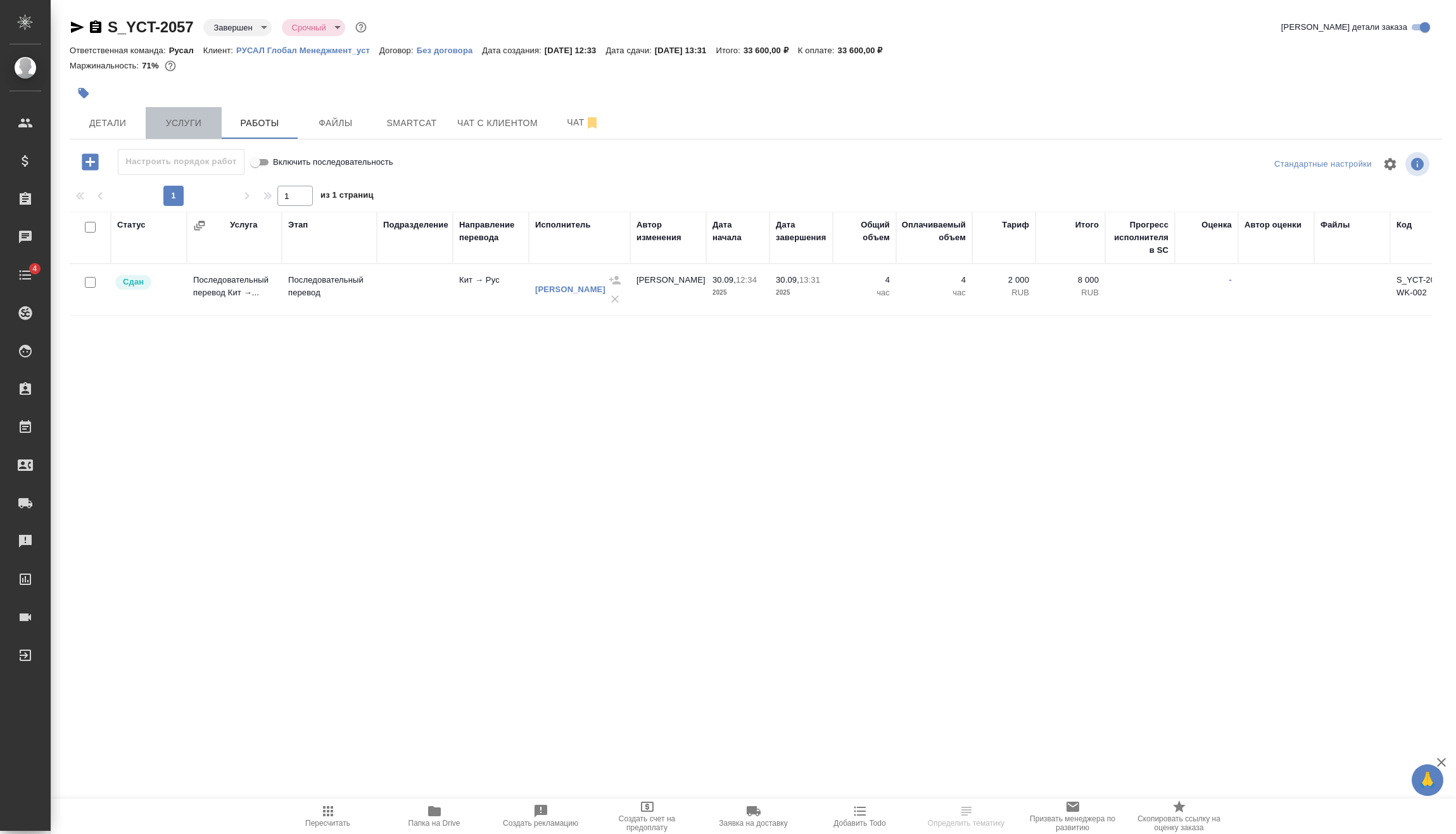
click at [156, 128] on span "Услуги" at bounding box center [183, 123] width 61 height 16
